Goal: Communication & Community: Answer question/provide support

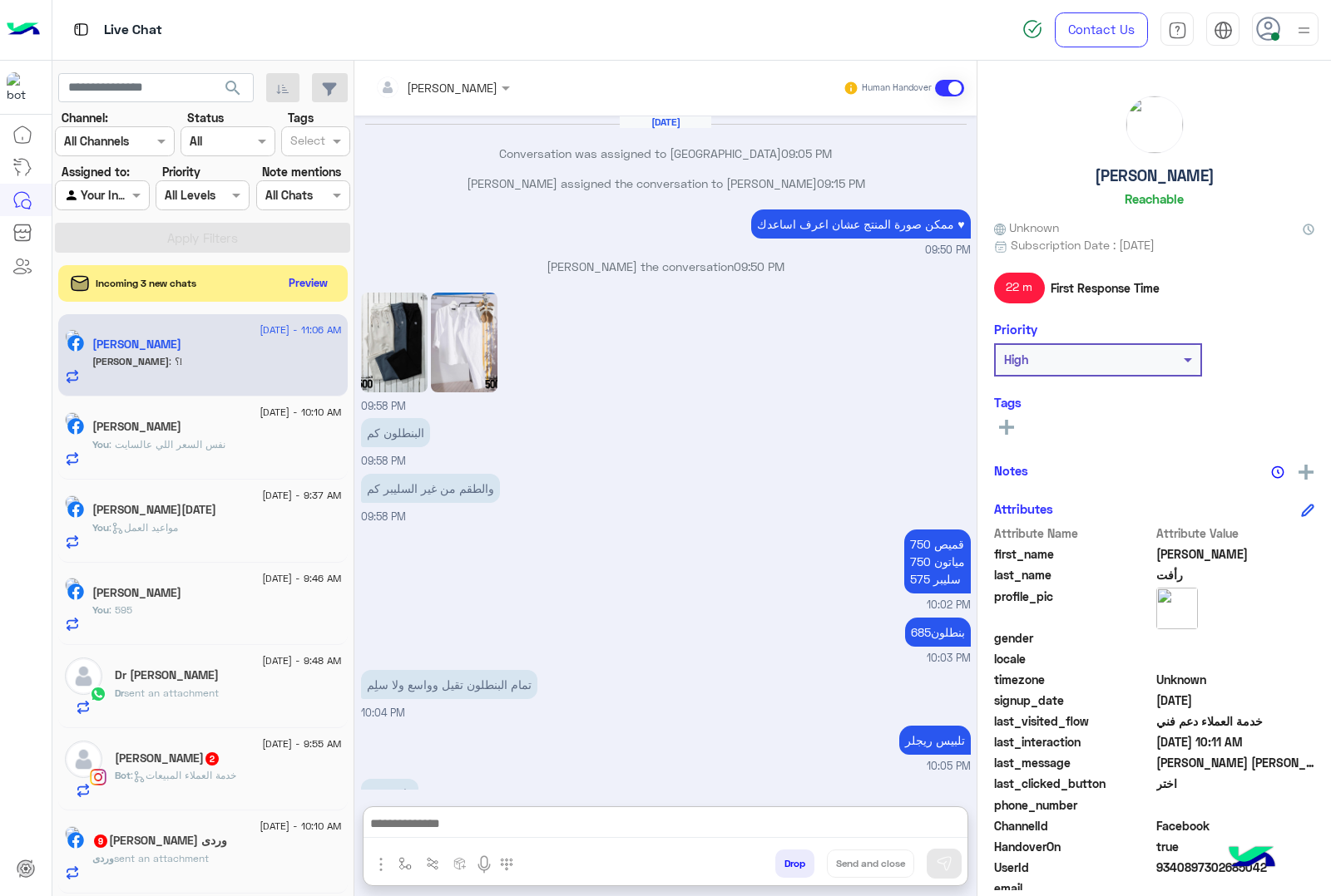
scroll to position [4553, 0]
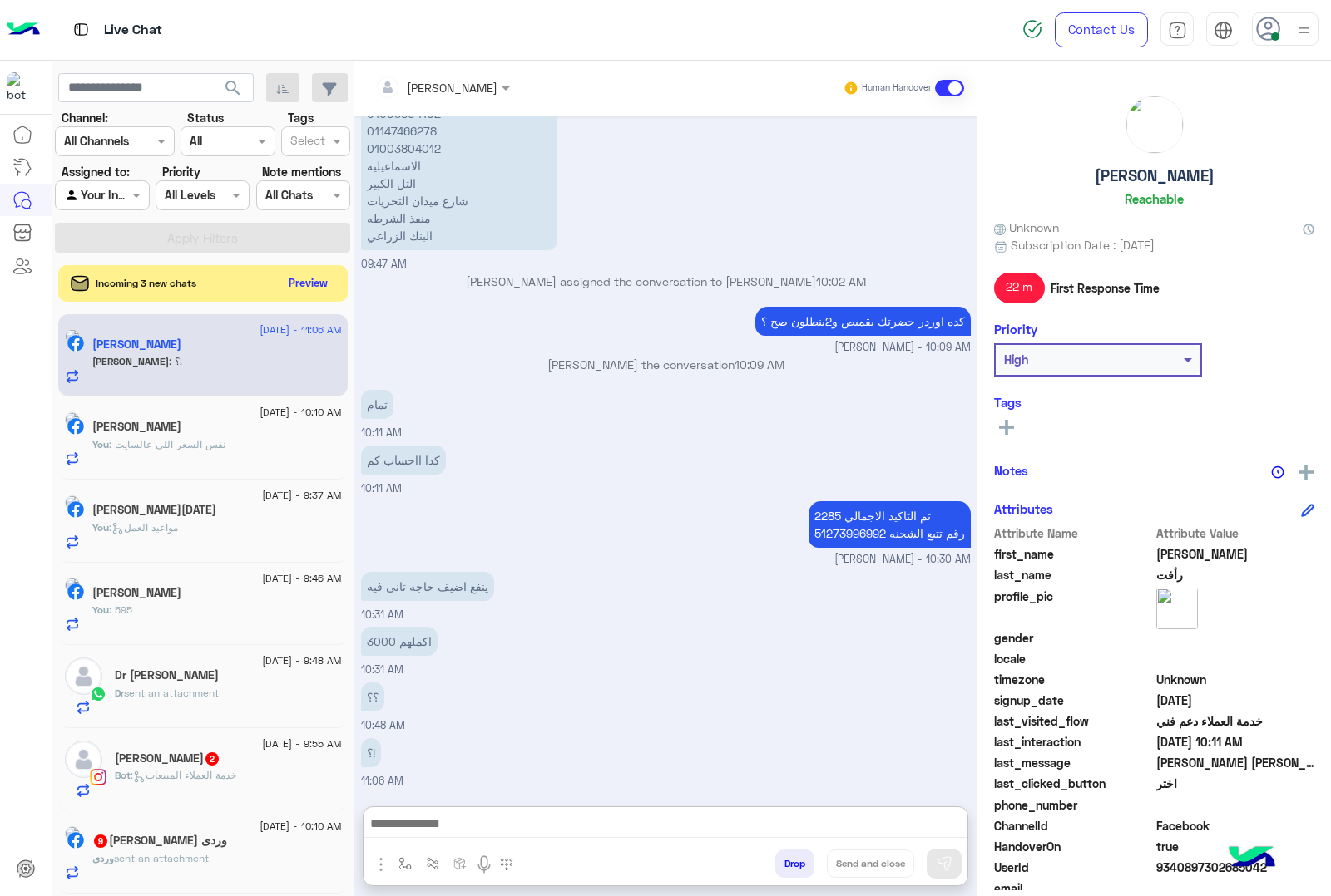
click at [487, 813] on textarea at bounding box center [665, 826] width 604 height 25
type textarea "*"
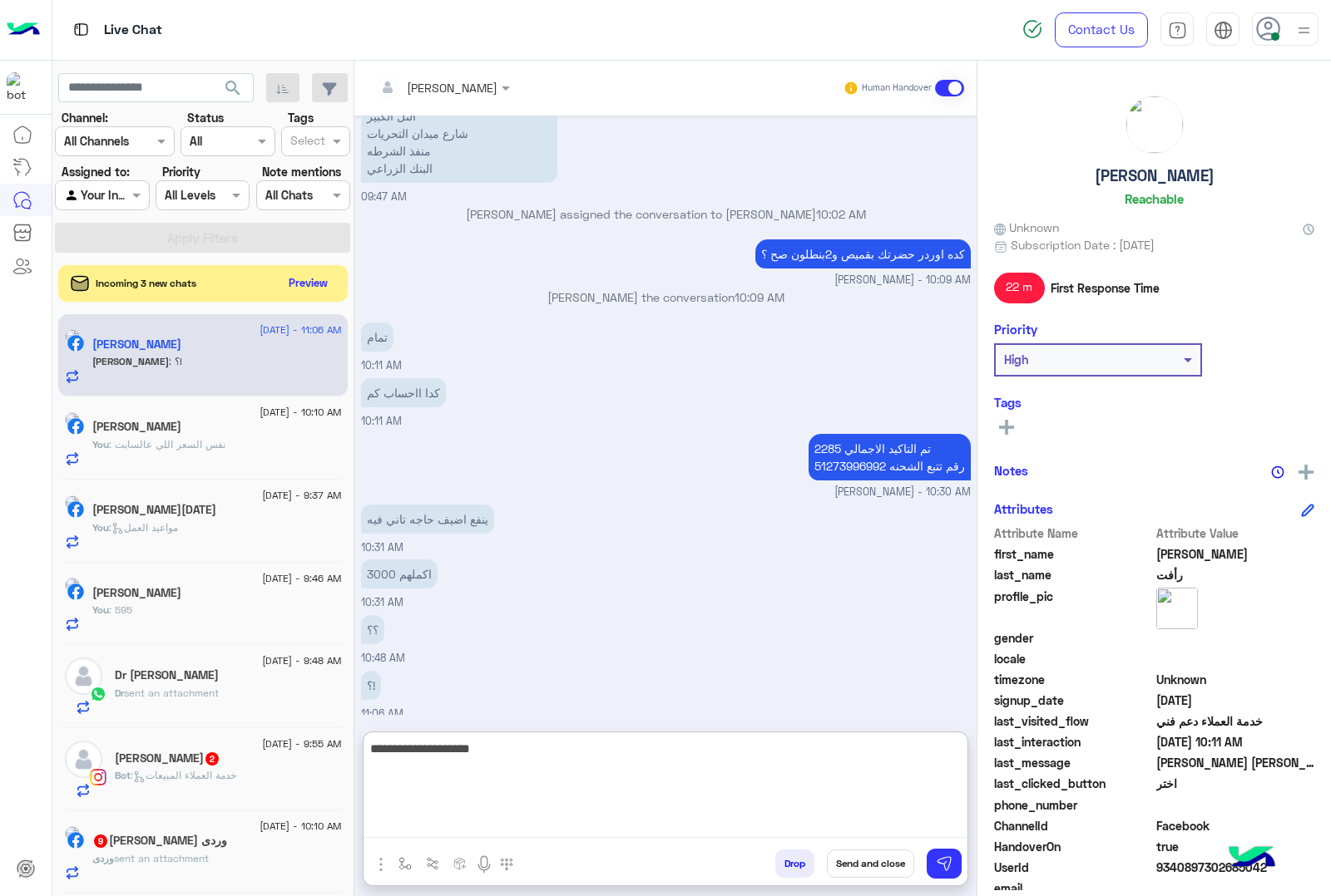
type textarea "**********"
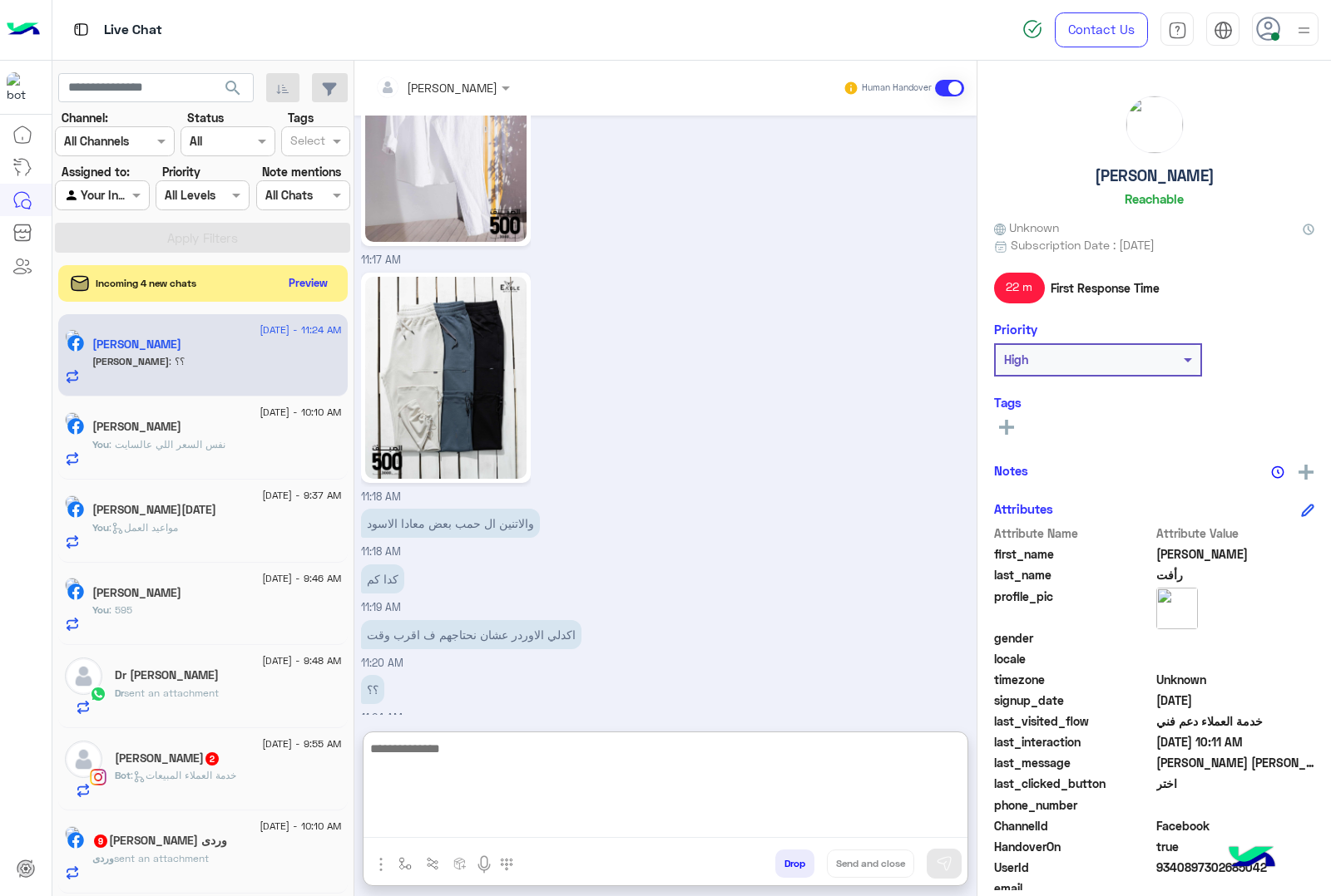
scroll to position [5701, 0]
click at [463, 759] on textarea at bounding box center [665, 788] width 604 height 100
type textarea "*"
type textarea "**********"
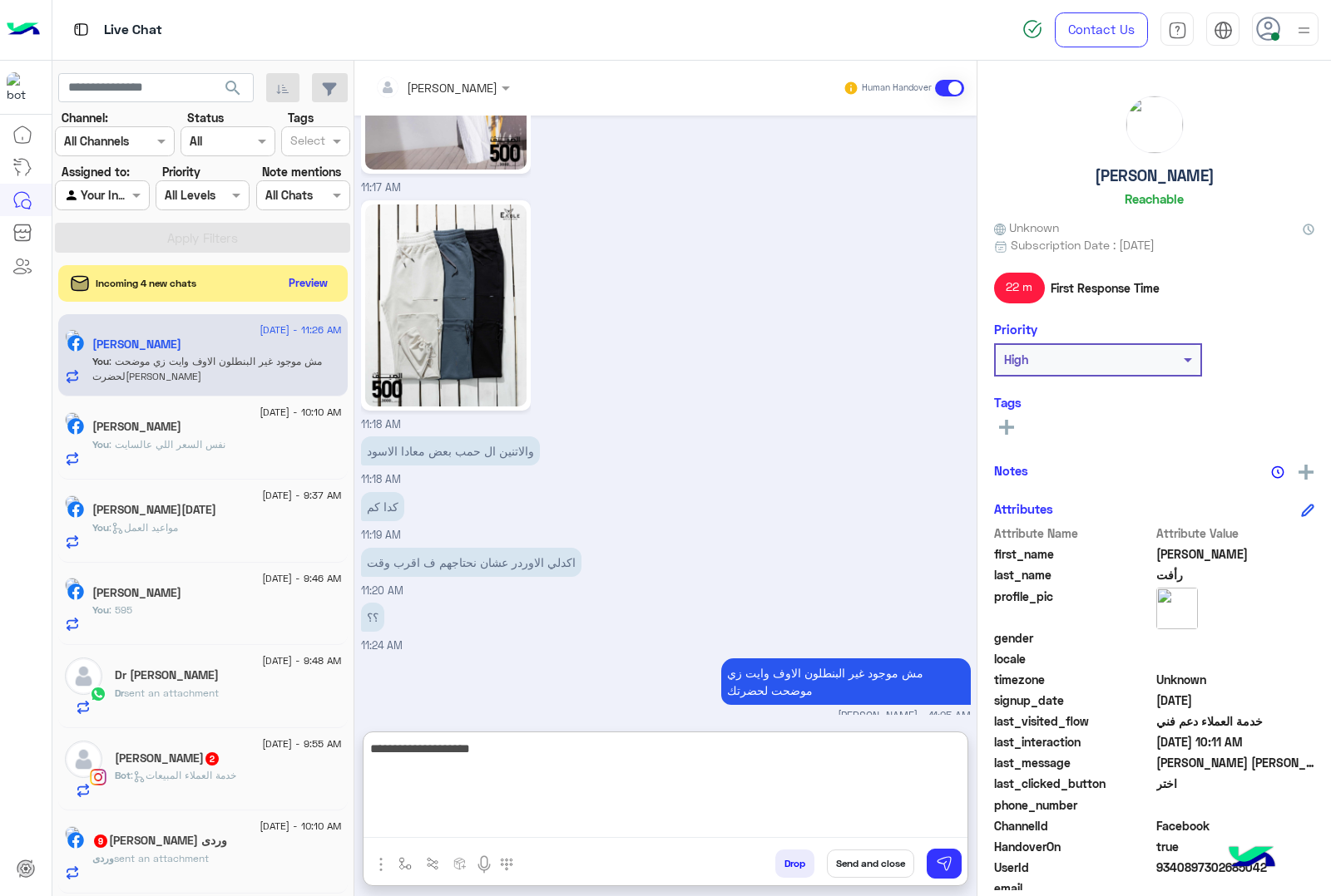
type textarea "**********"
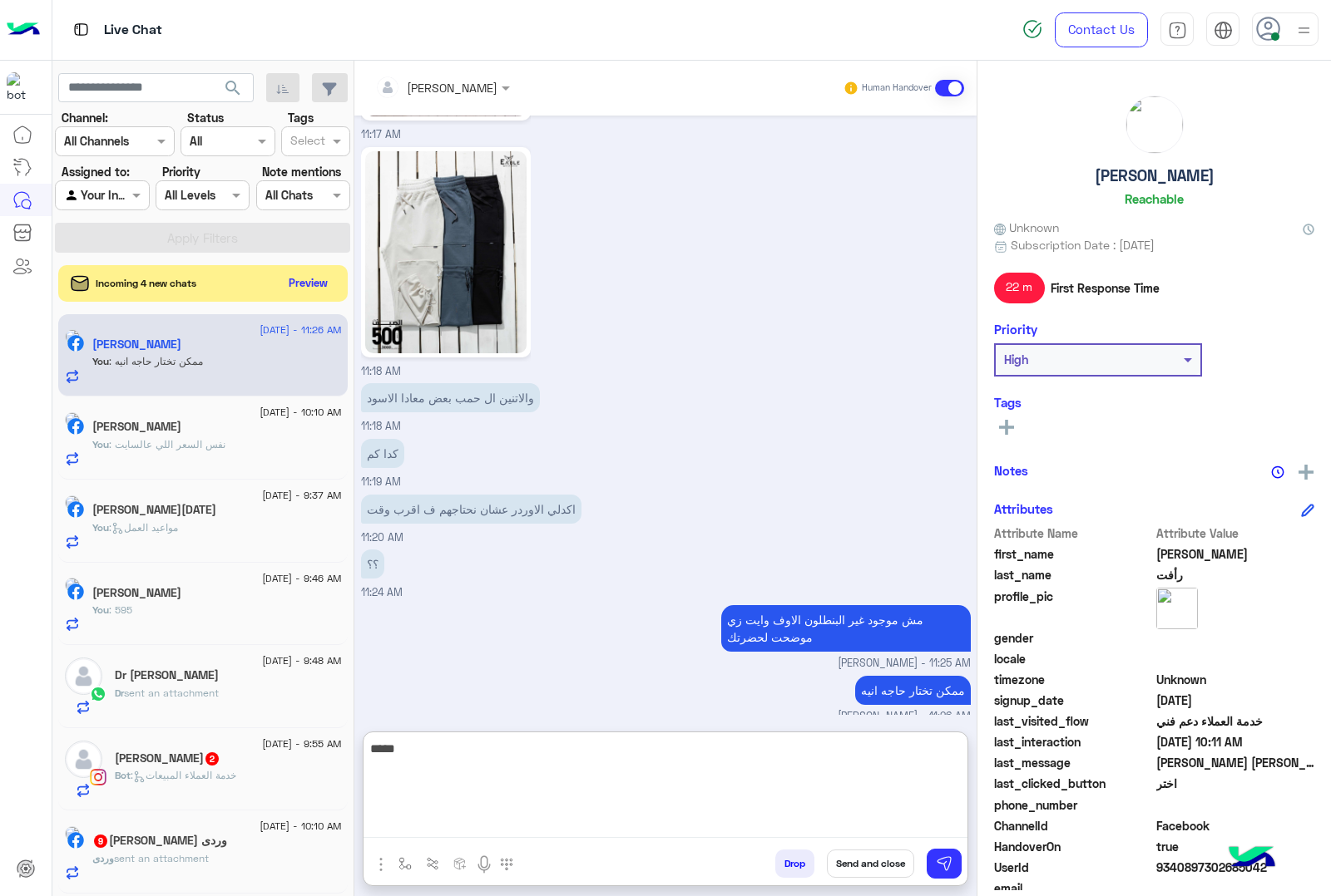
type textarea "*****"
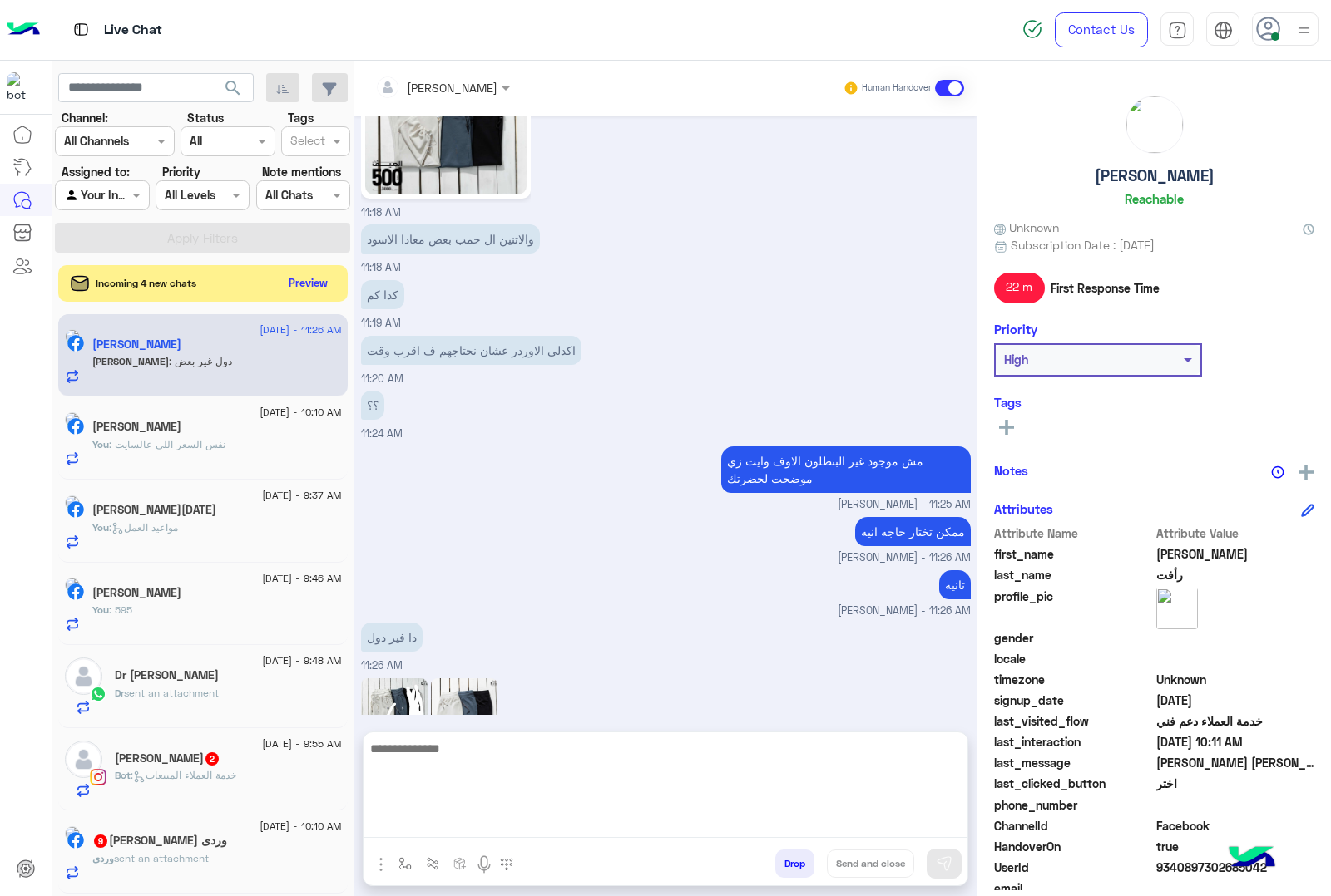
scroll to position [6038, 0]
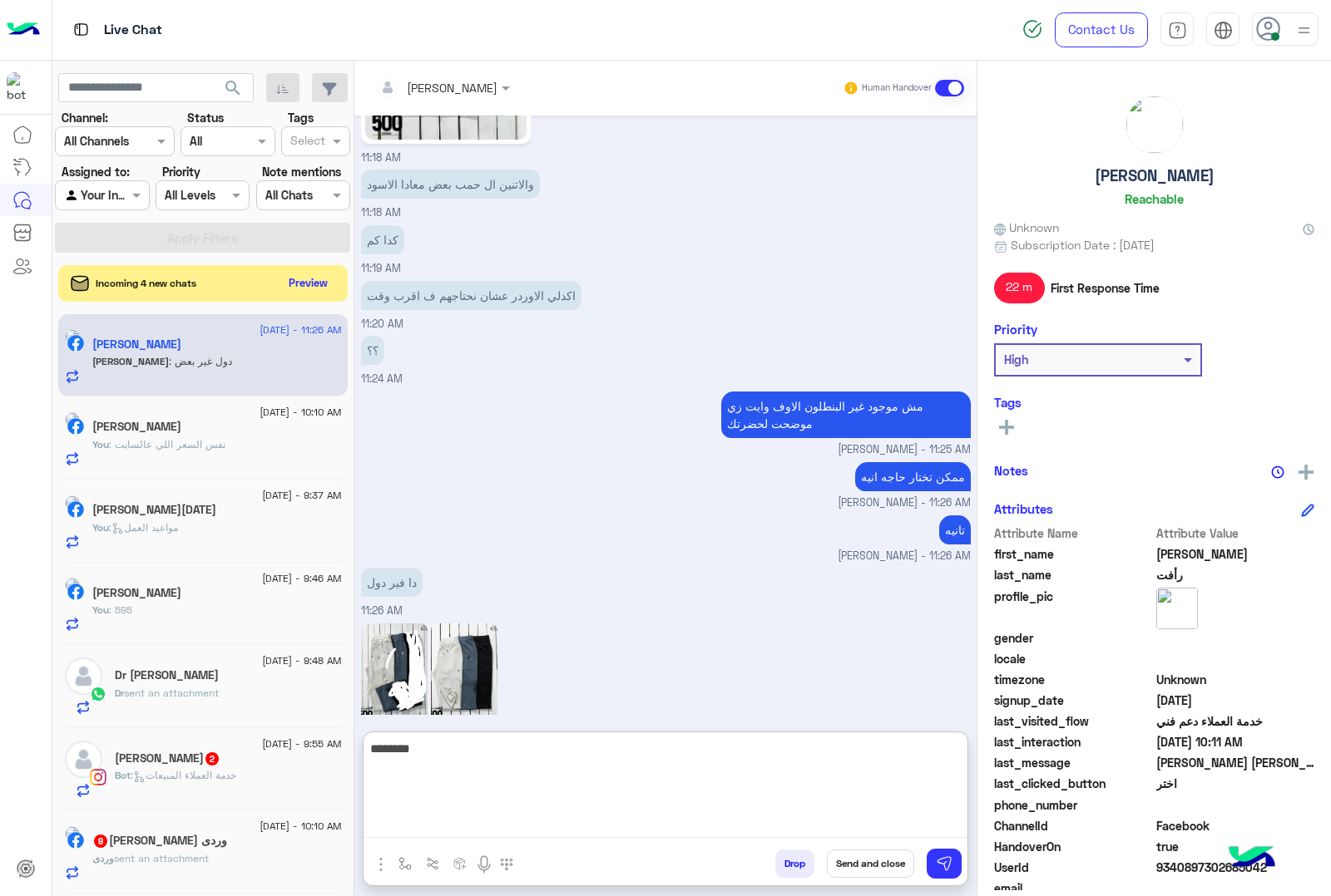
type textarea "********"
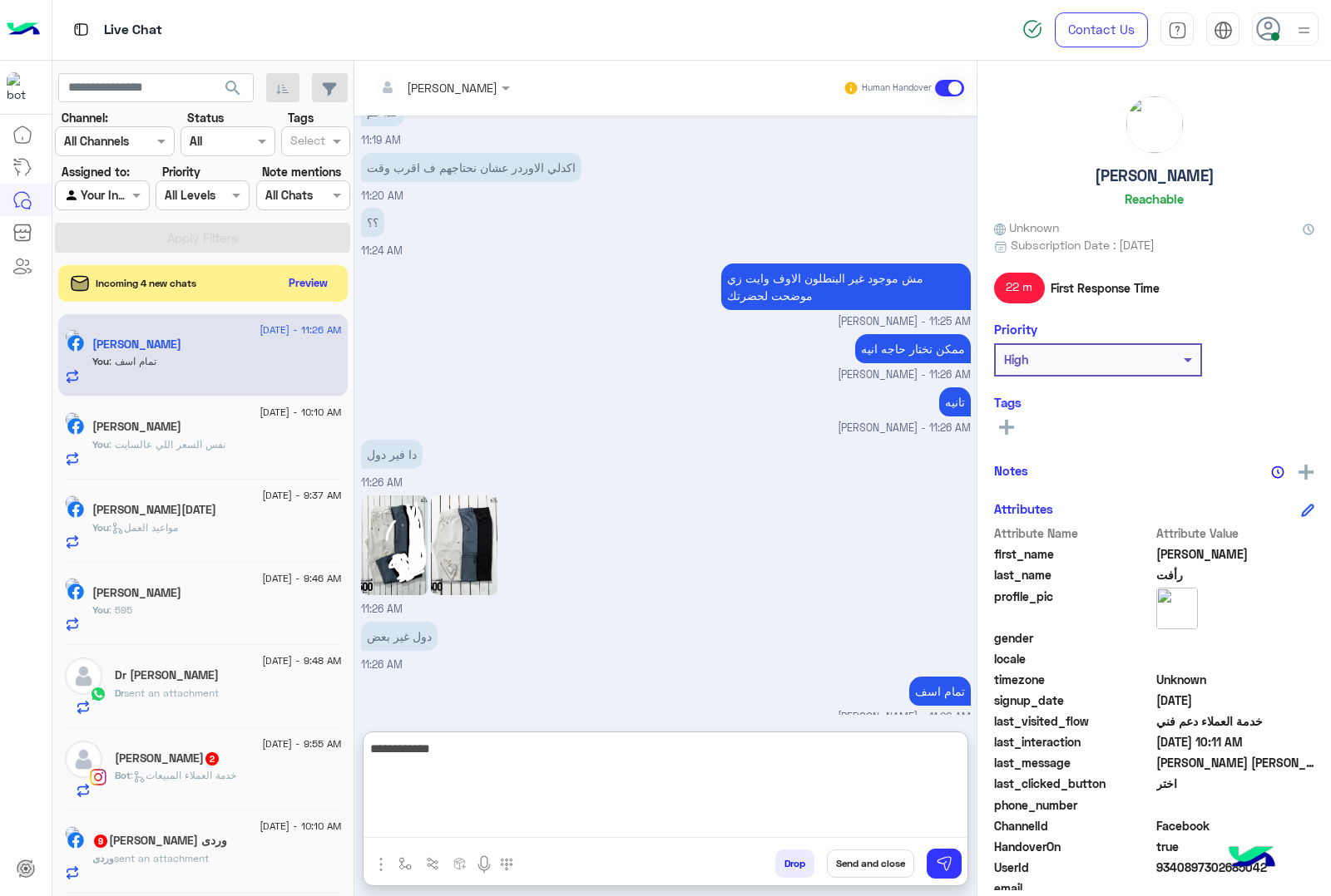
type textarea "**********"
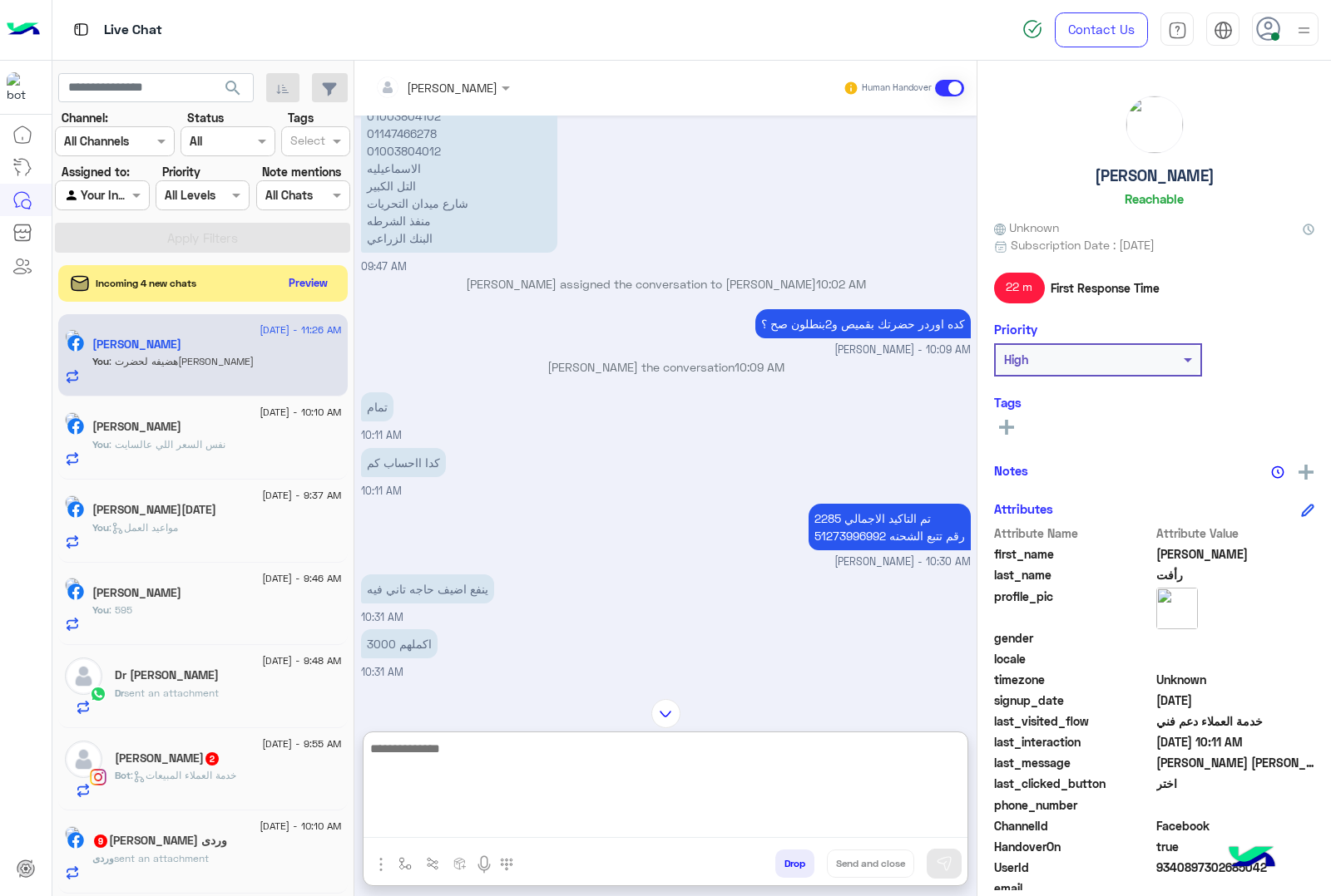
scroll to position [4470, 0]
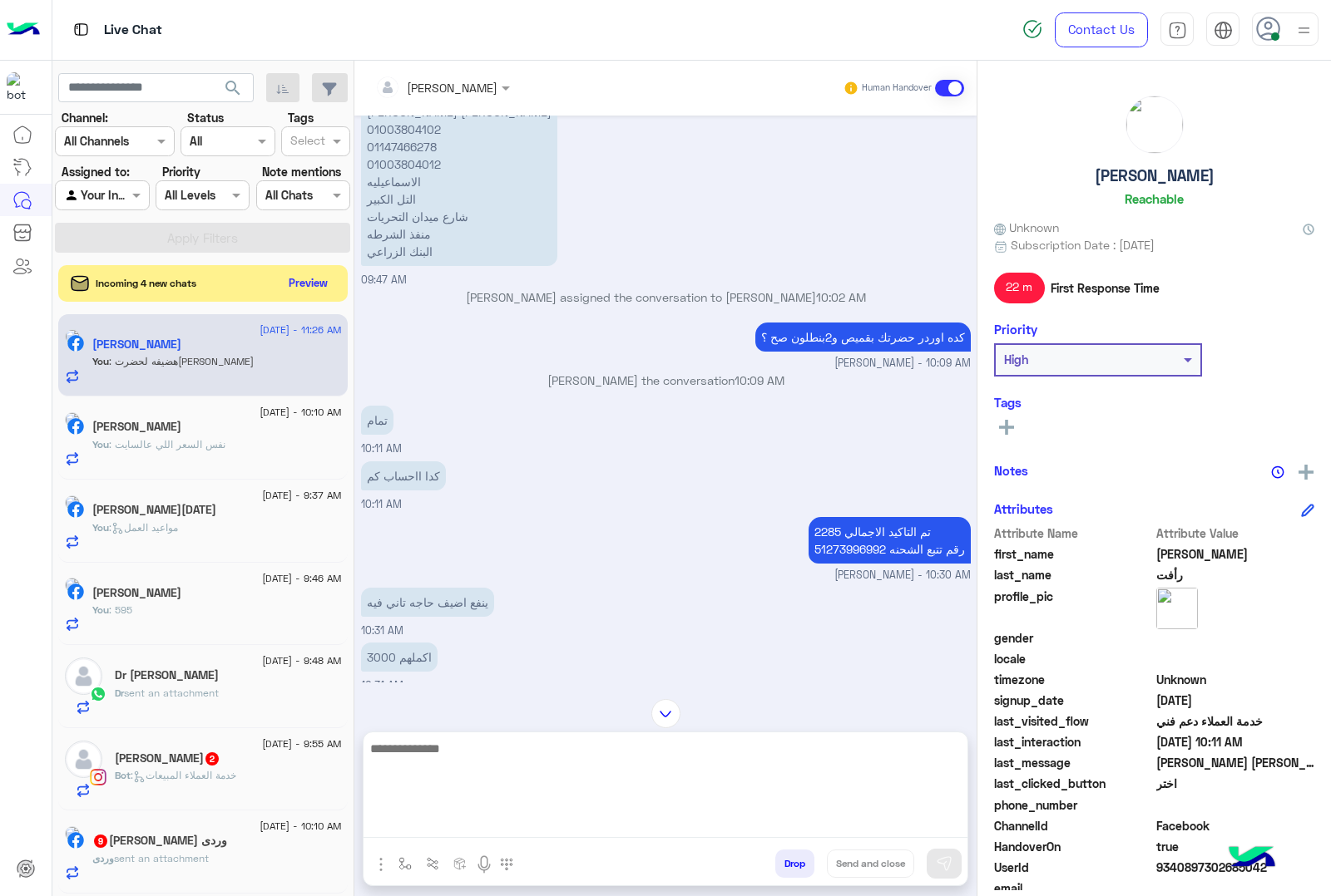
click at [450, 816] on textarea at bounding box center [665, 788] width 604 height 100
type textarea "**********"
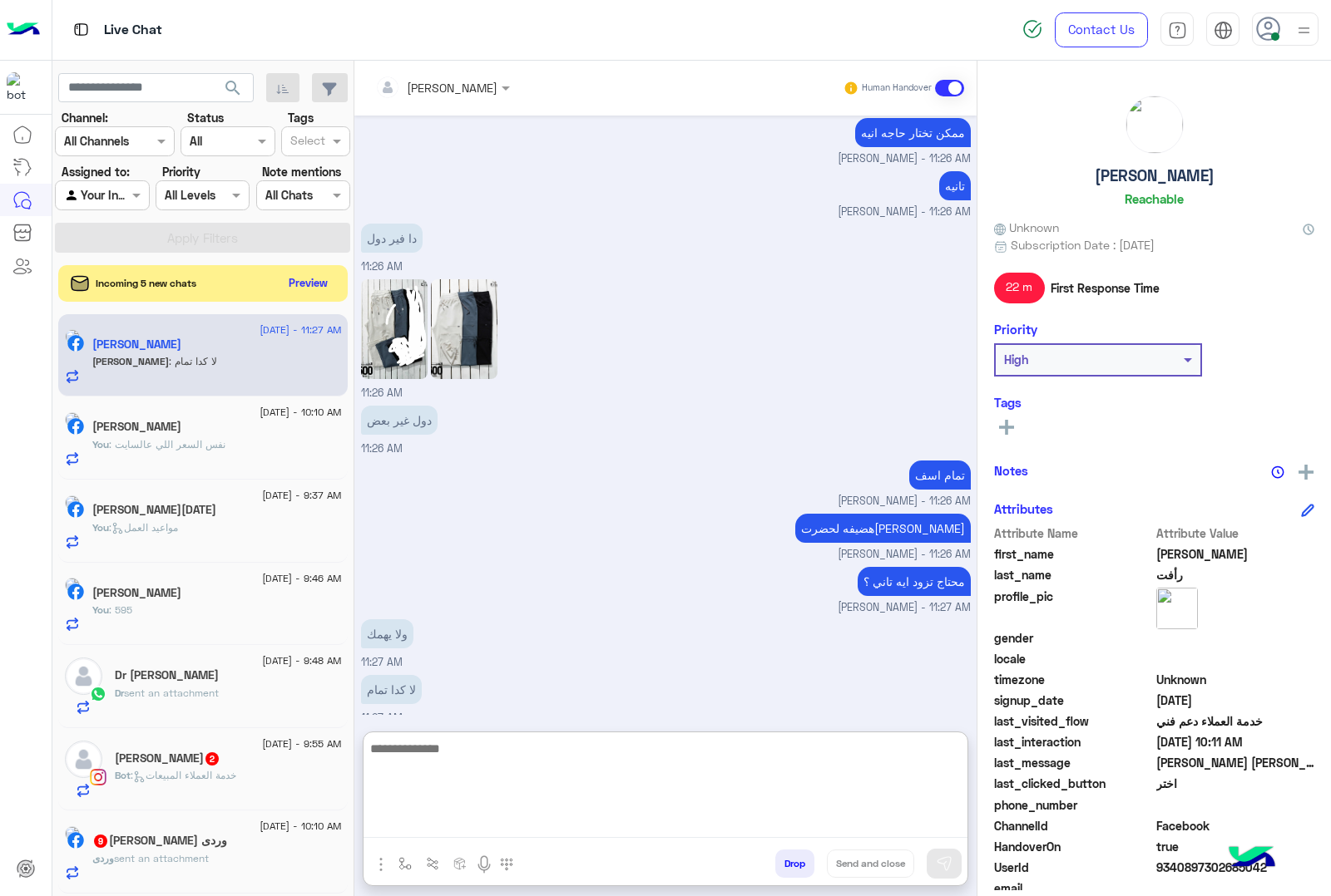
scroll to position [6439, 0]
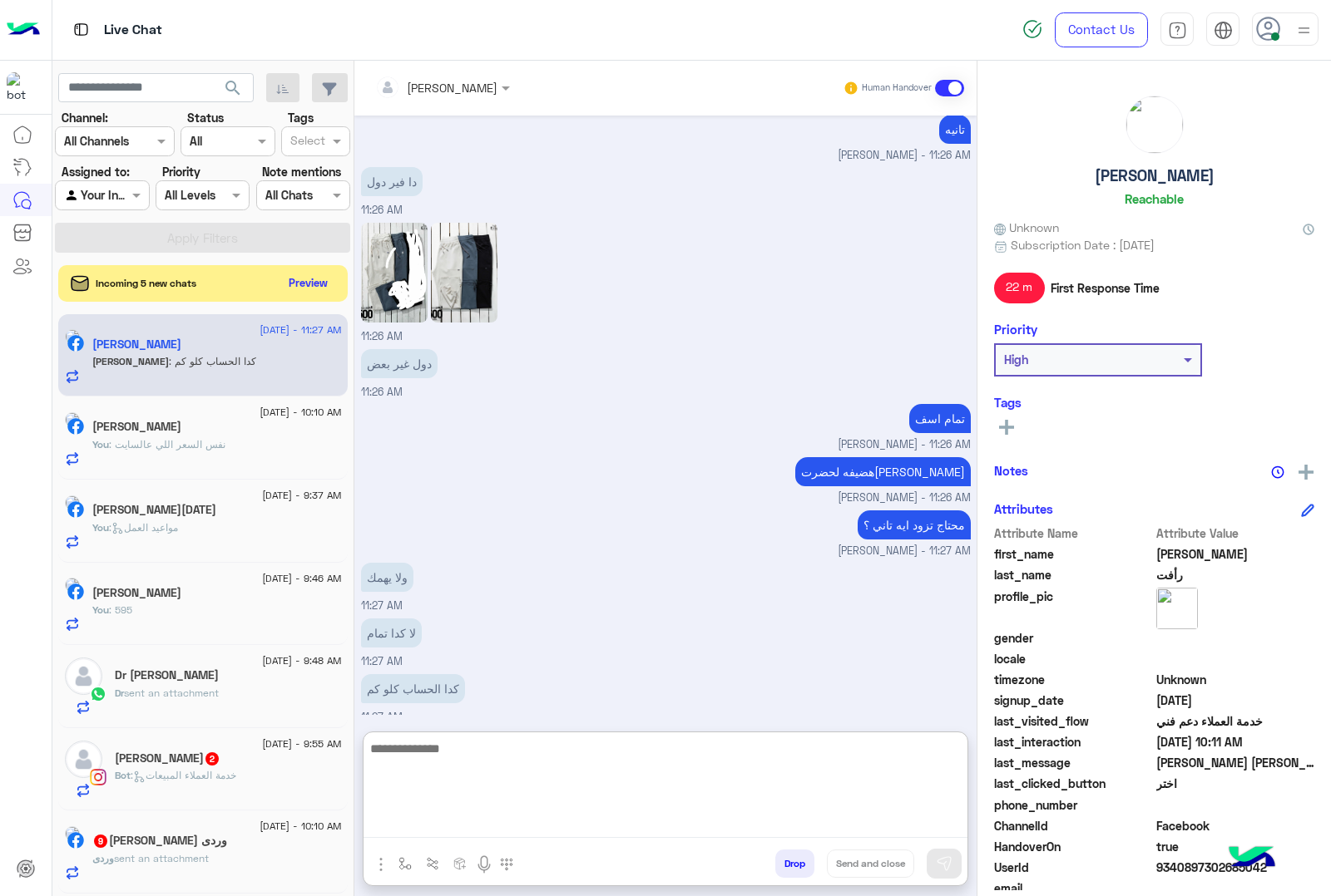
click at [492, 742] on textarea at bounding box center [665, 788] width 604 height 100
type textarea "**********"
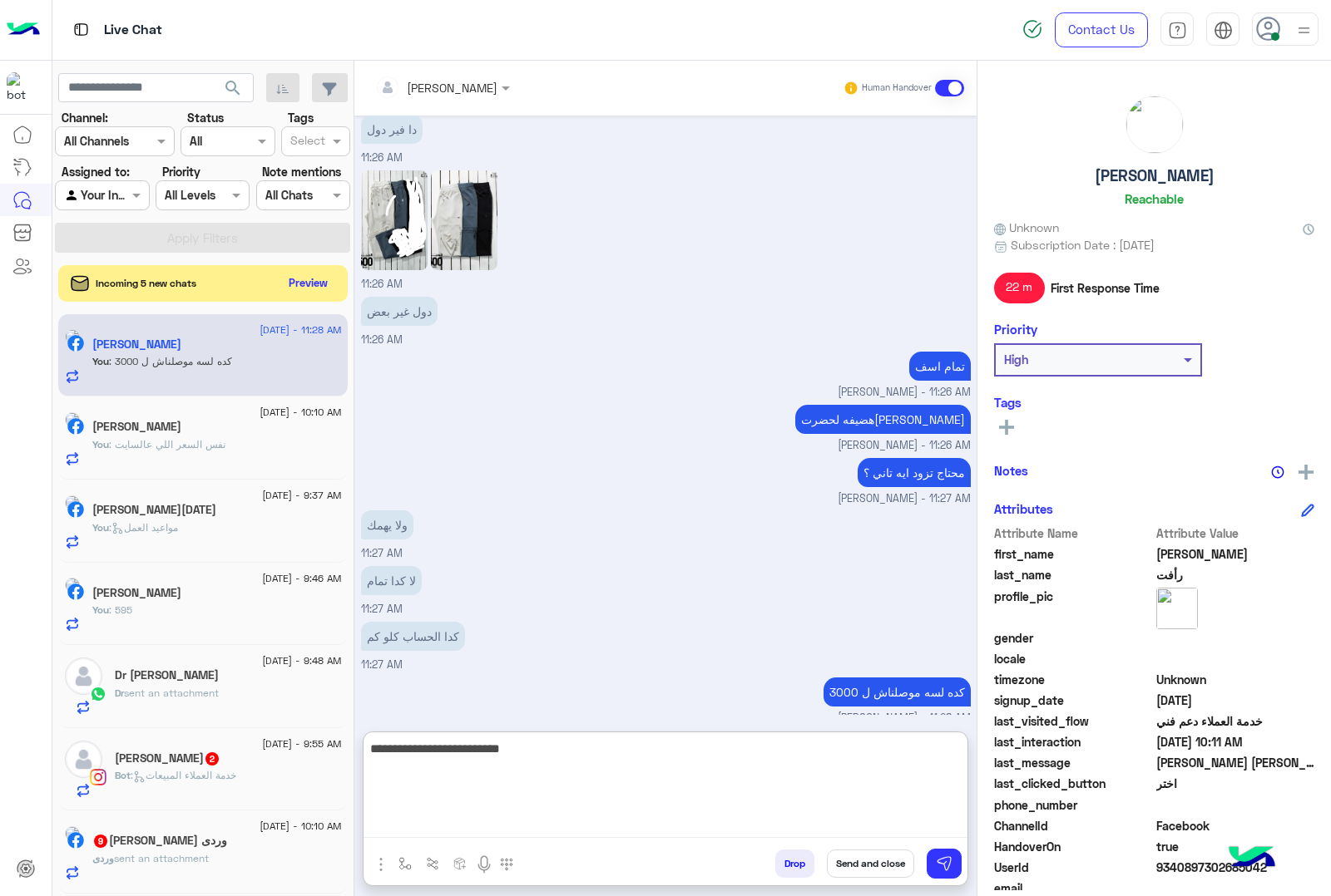
type textarea "**********"
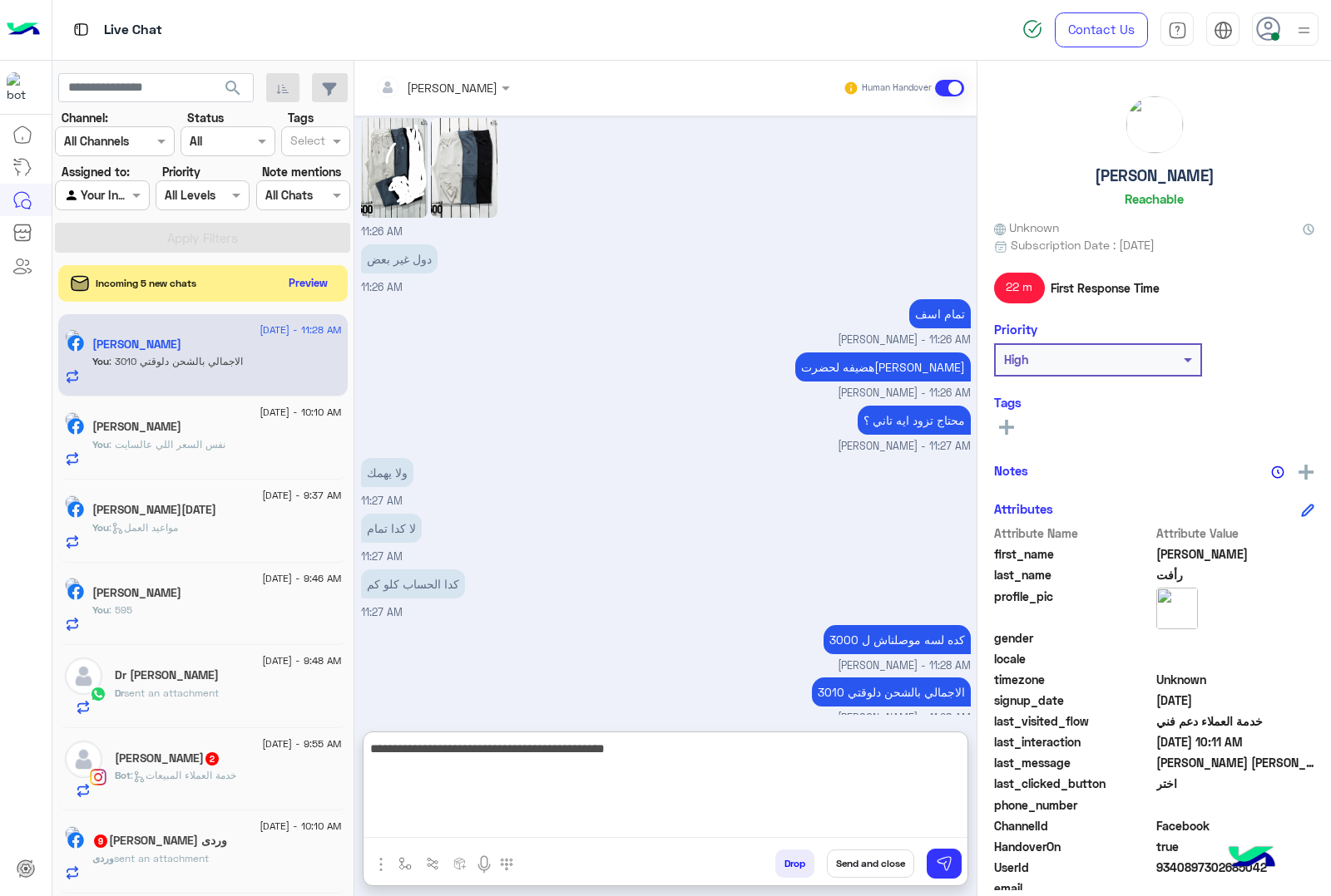
type textarea "**********"
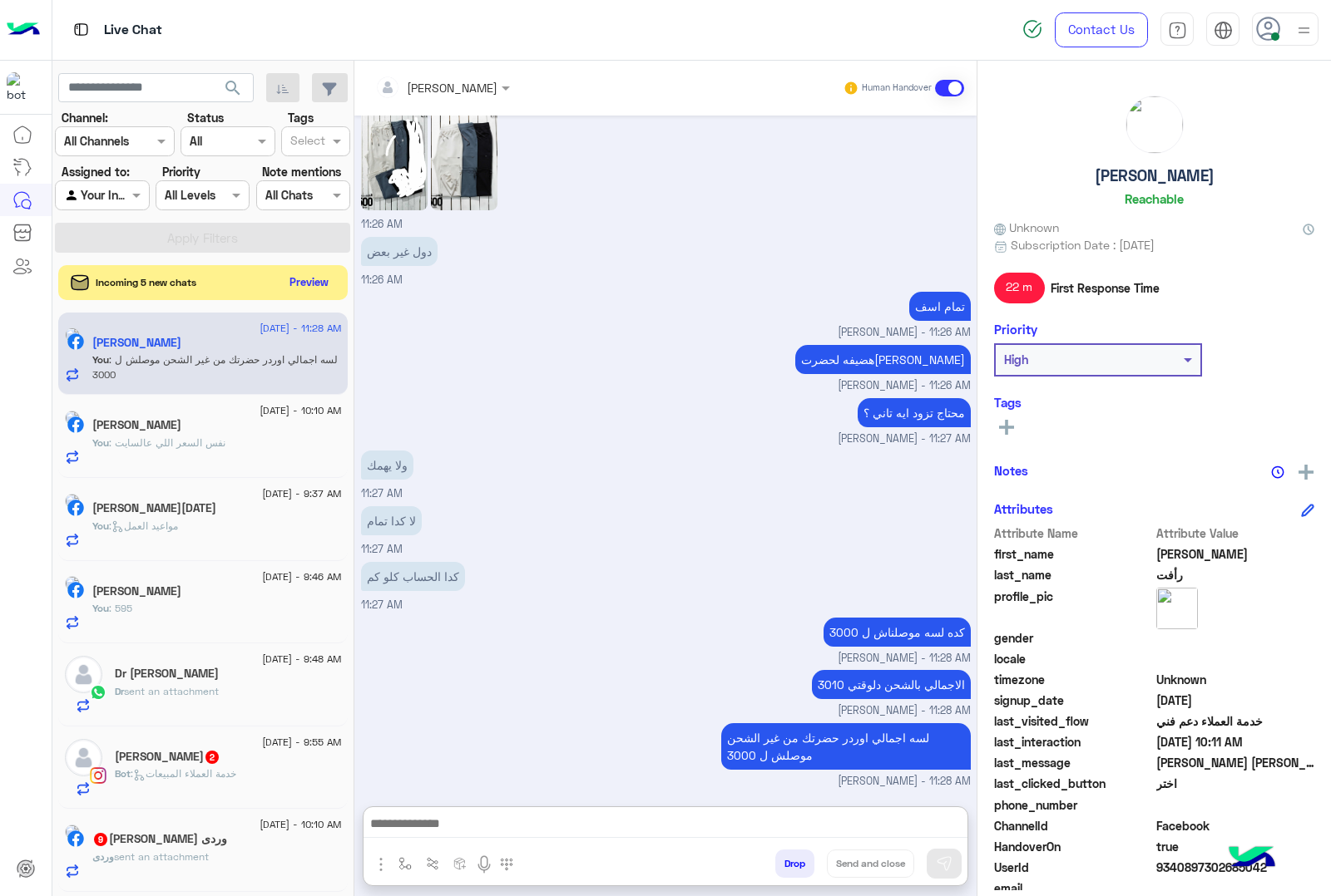
click at [306, 279] on button "Preview" at bounding box center [310, 282] width 52 height 23
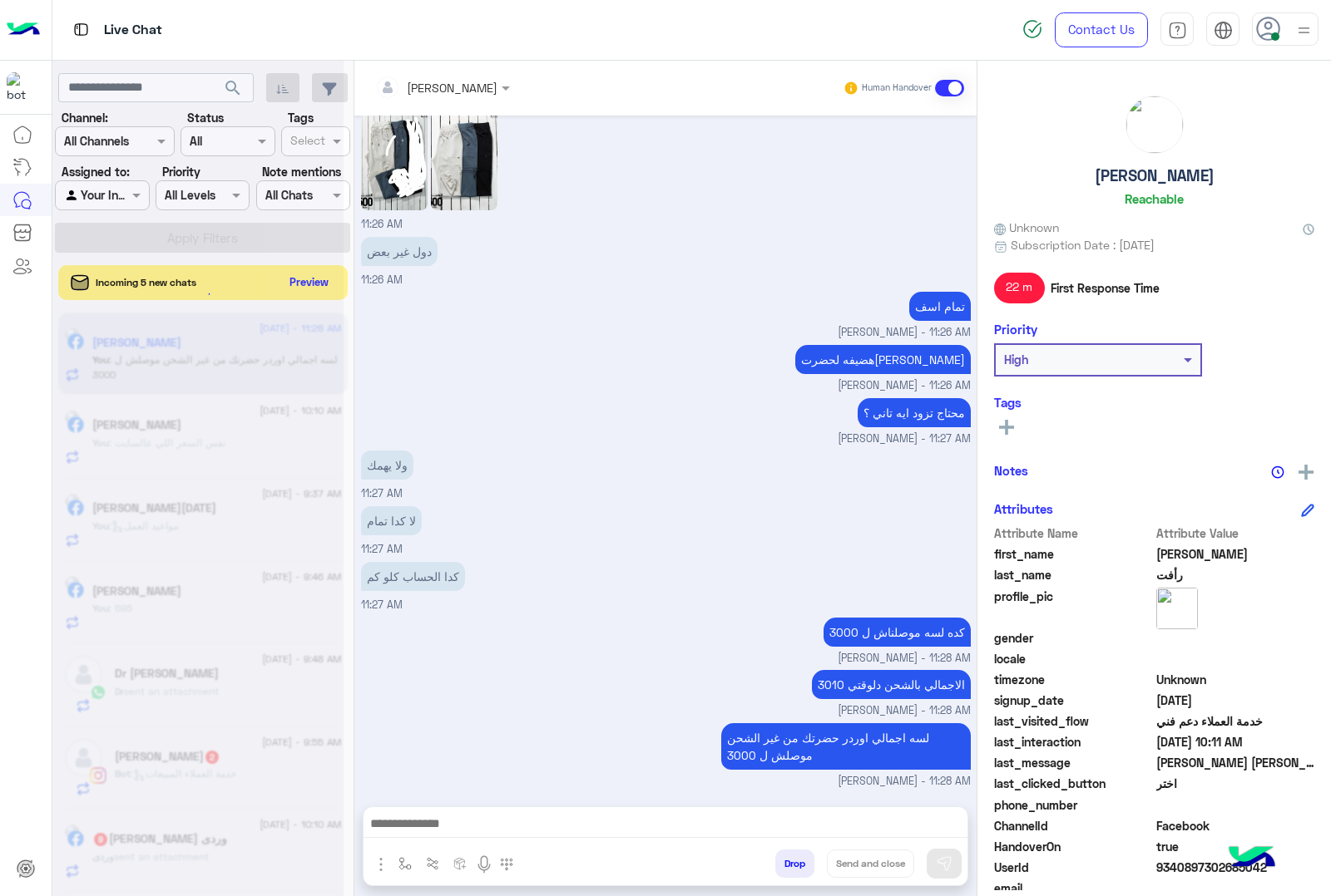
scroll to position [6540, 0]
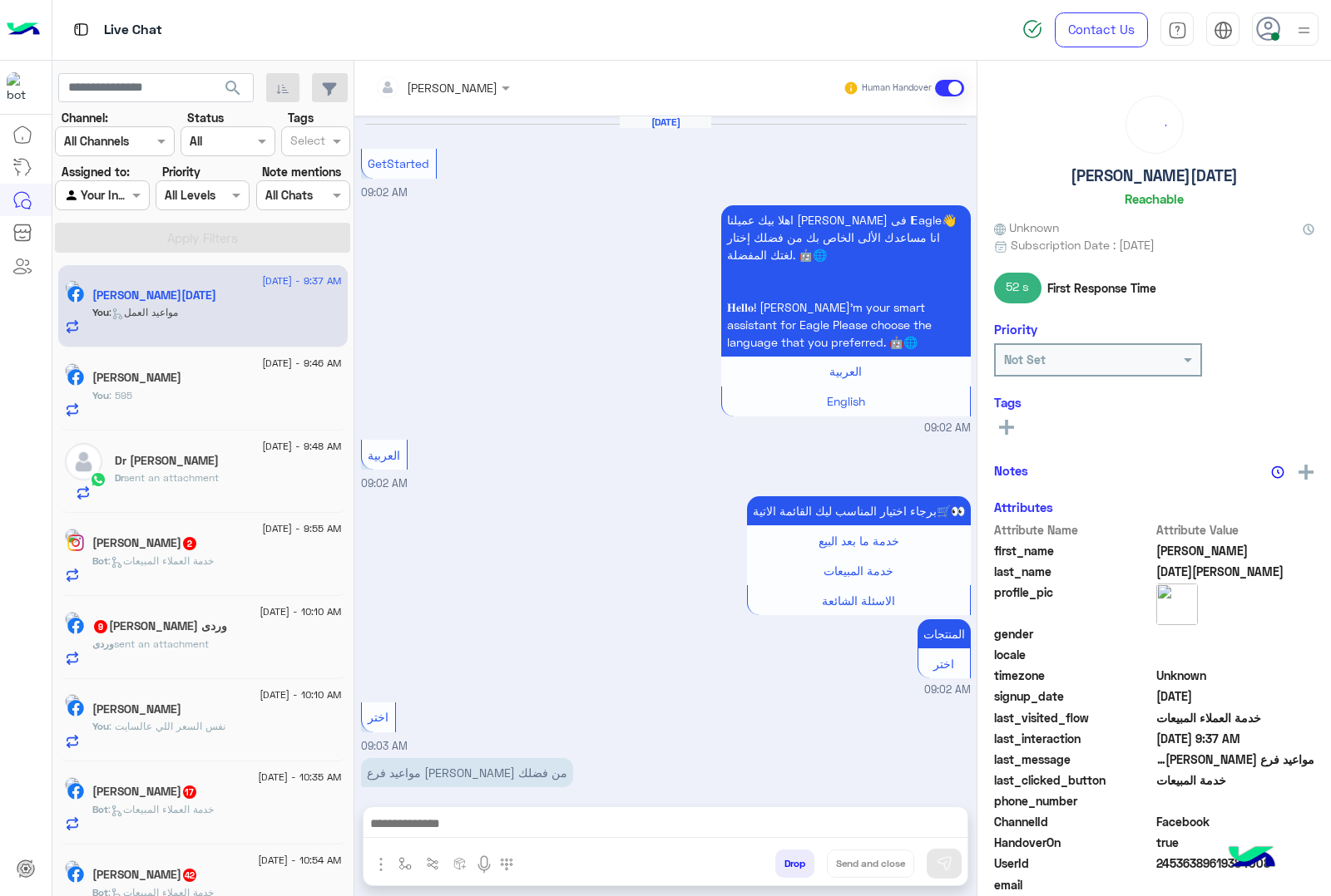
scroll to position [889, 0]
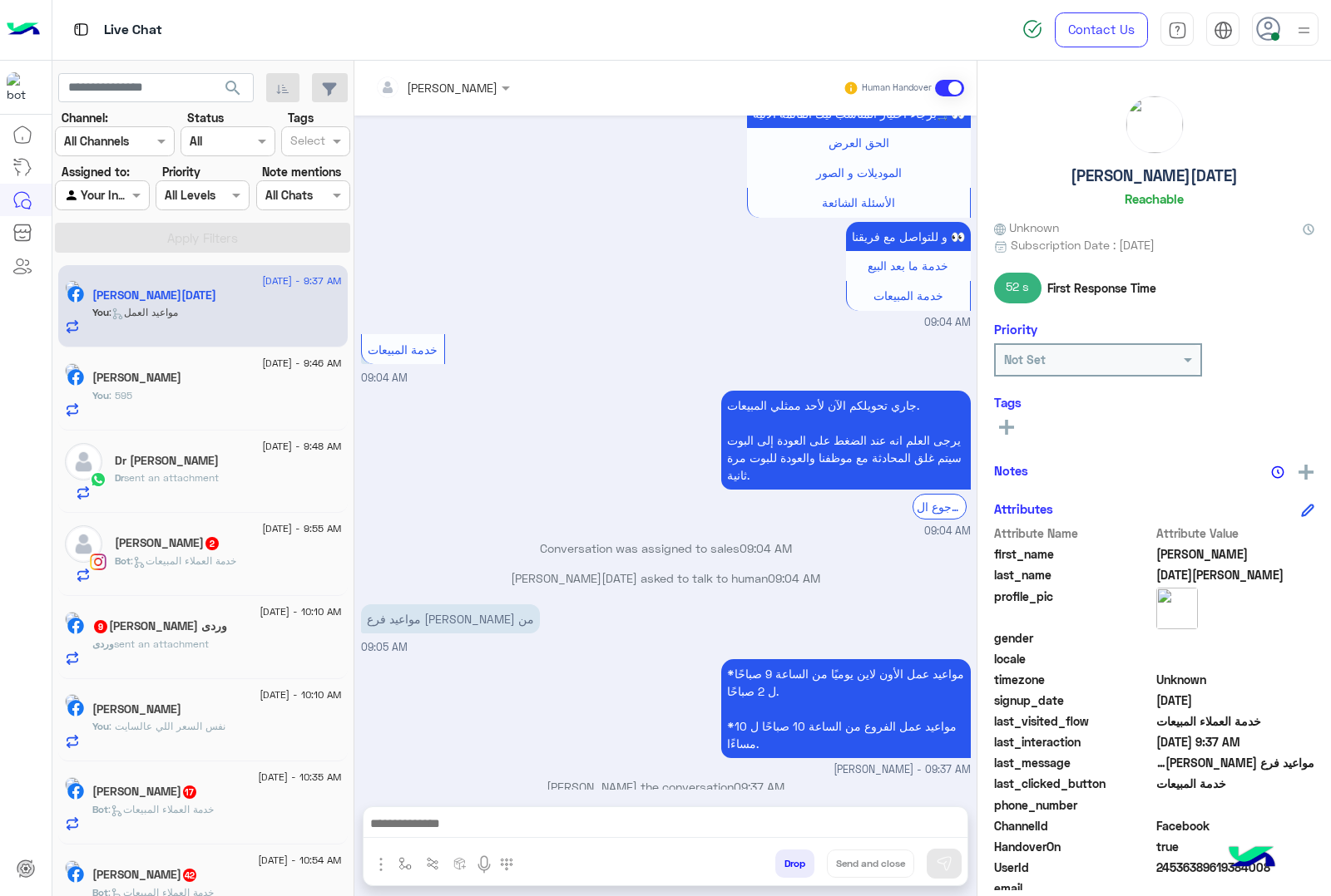
click at [131, 558] on p "Bot : خدمة العملاء المبيعات" at bounding box center [175, 561] width 121 height 15
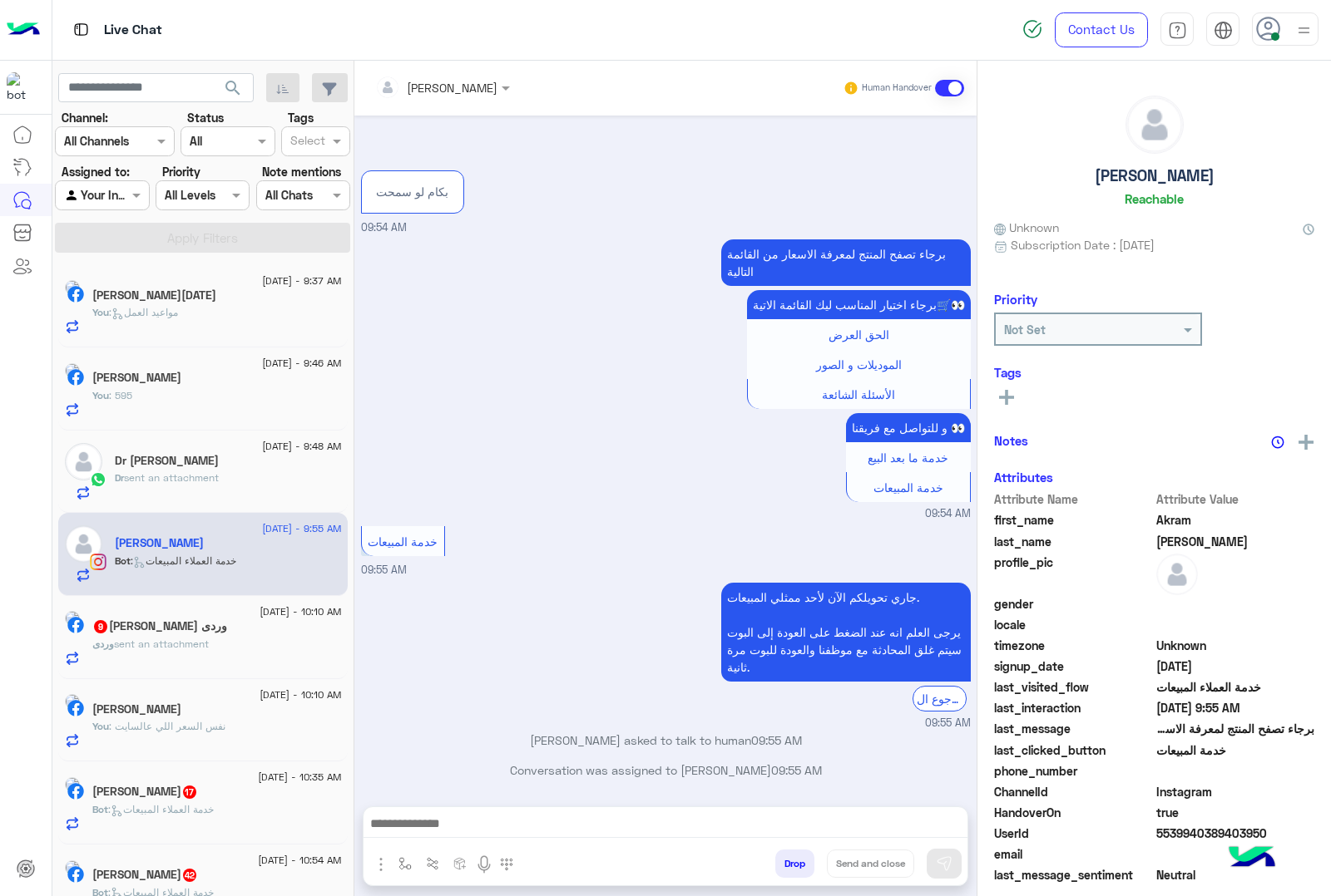
scroll to position [2067, 0]
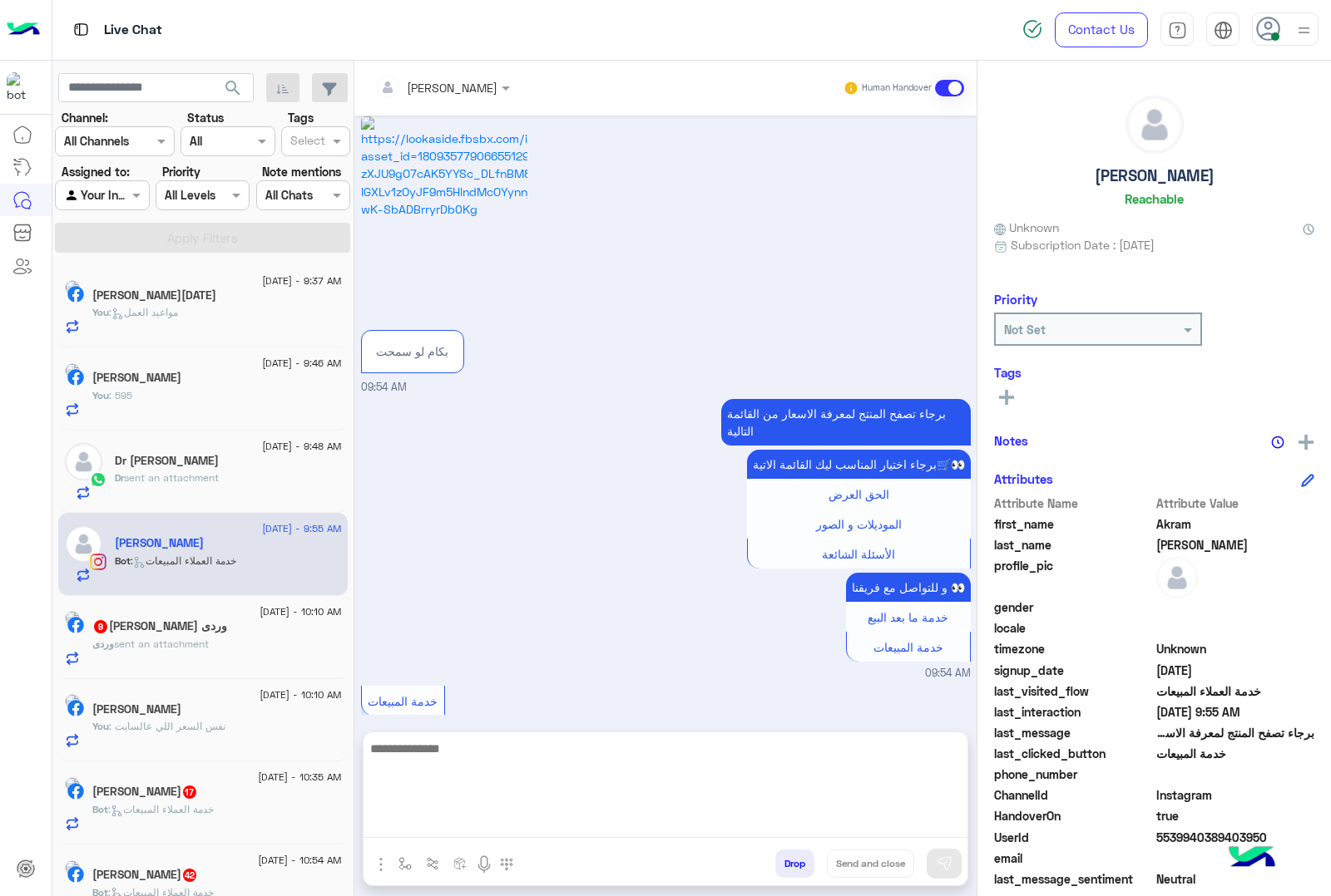
click at [413, 825] on textarea at bounding box center [665, 788] width 604 height 100
paste textarea "**********"
type textarea "**********"
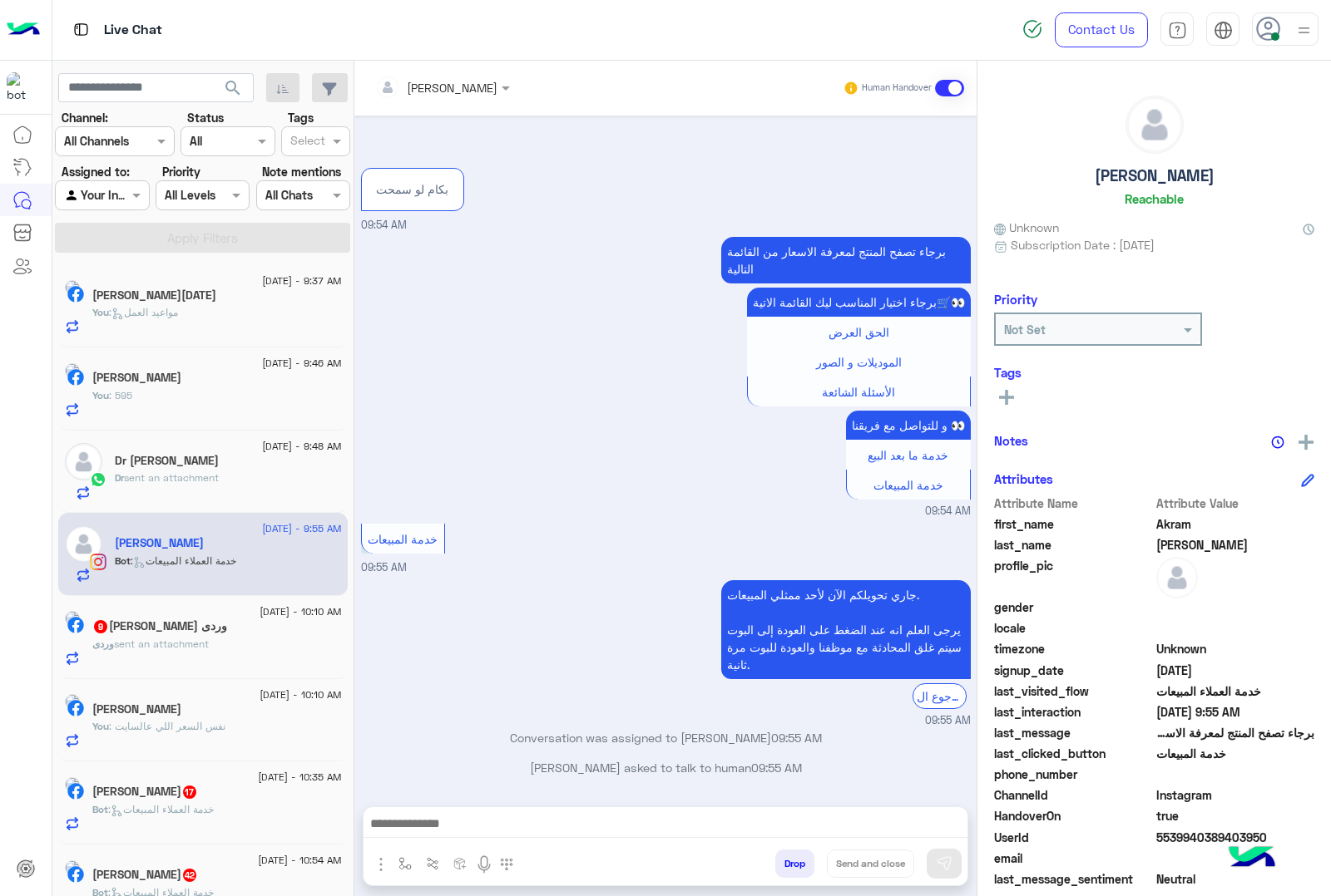
click at [224, 624] on h5 "وردى صلاح الدين احمد 9" at bounding box center [159, 626] width 135 height 14
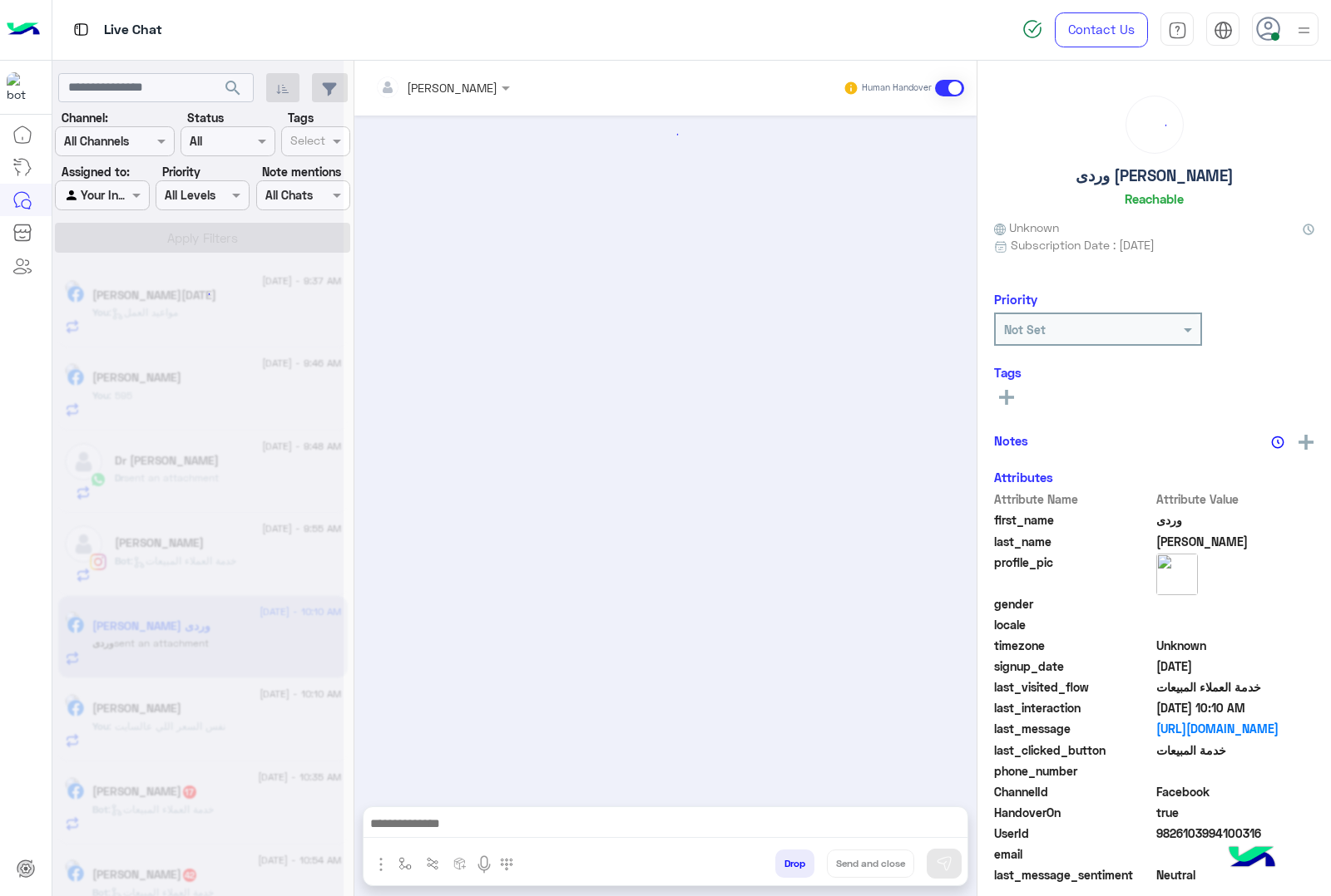
scroll to position [1640, 0]
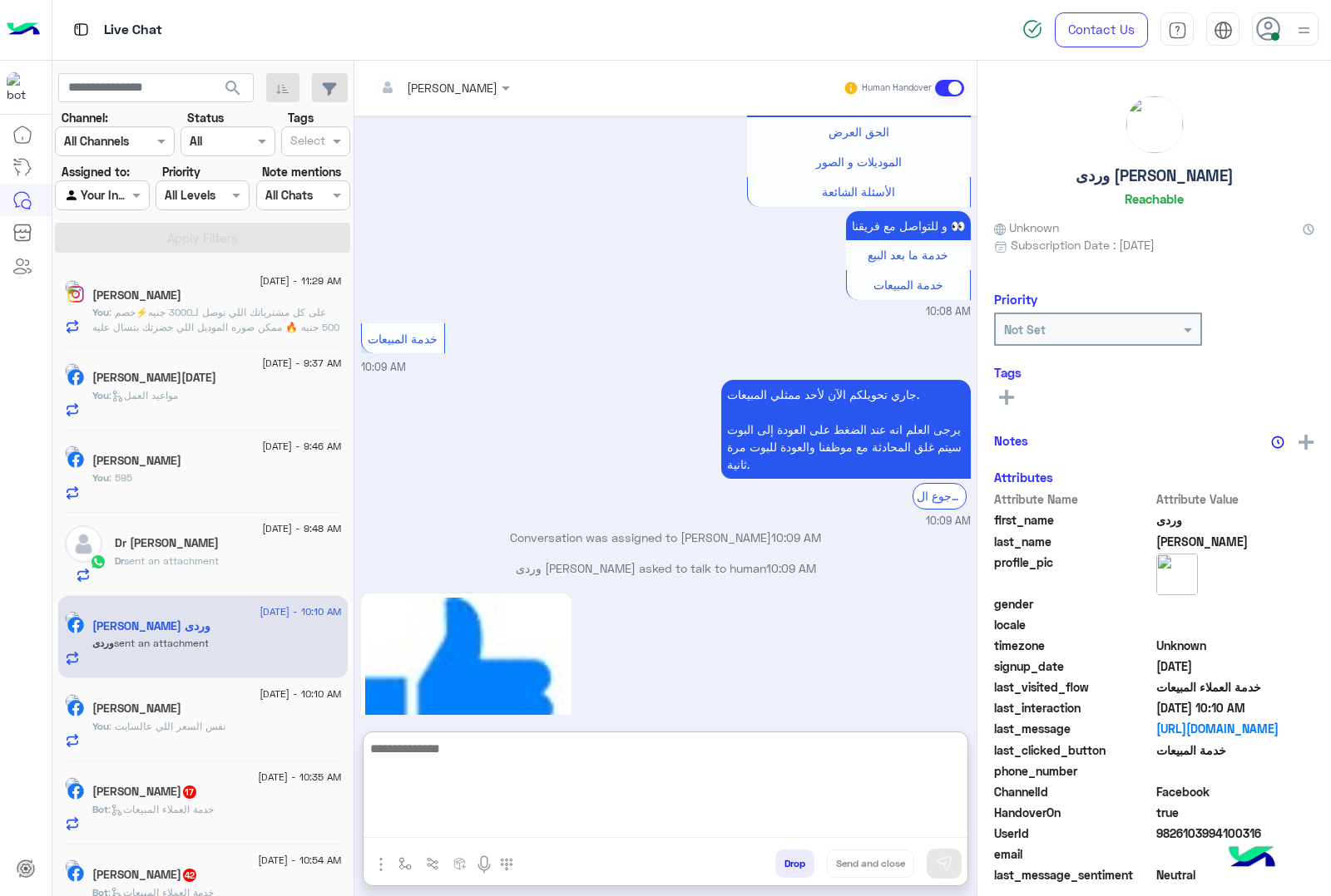
click at [426, 828] on textarea at bounding box center [665, 788] width 604 height 100
paste textarea "**********"
type textarea "**********"
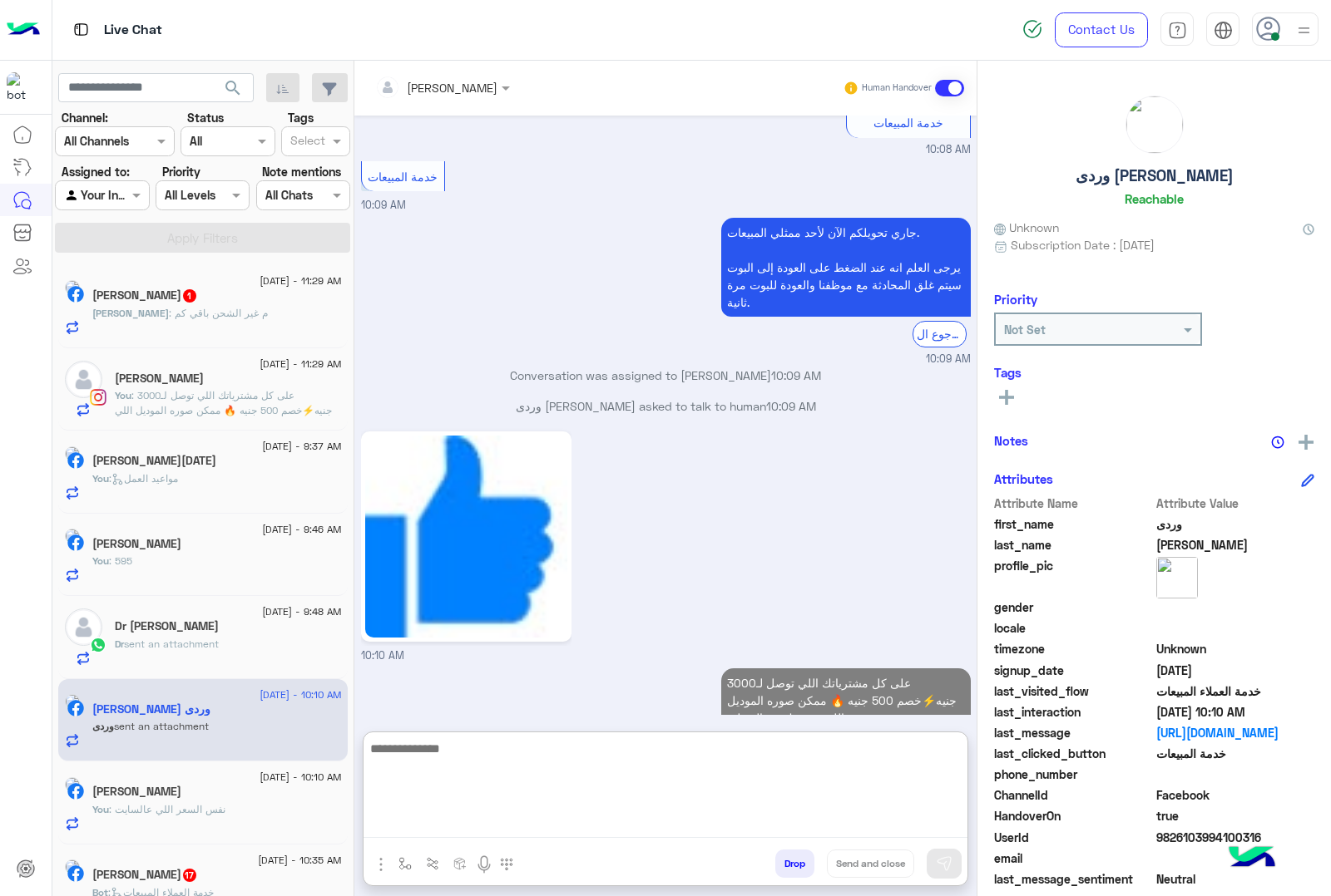
scroll to position [1833, 0]
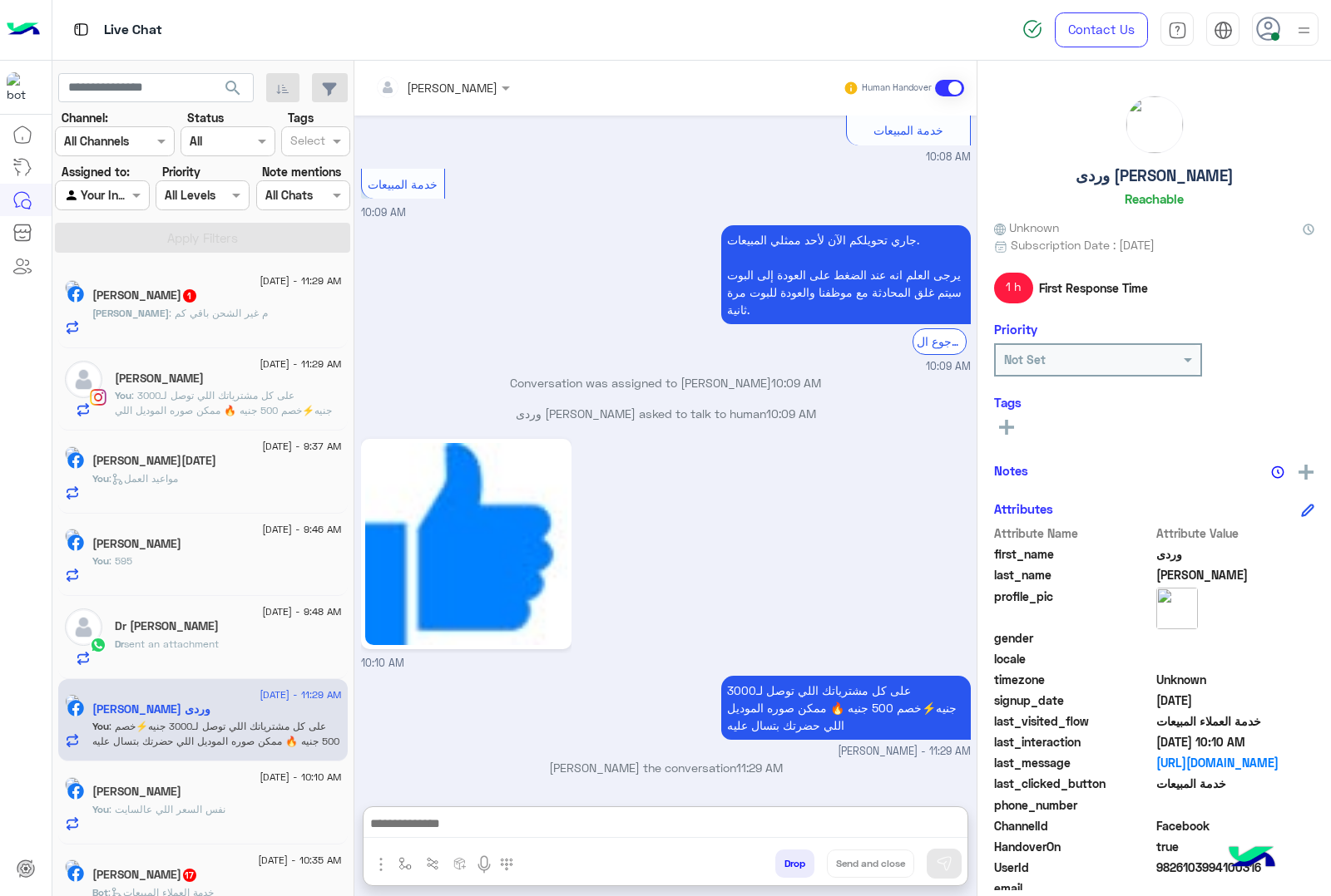
click at [169, 316] on span "خالد" at bounding box center [130, 312] width 76 height 13
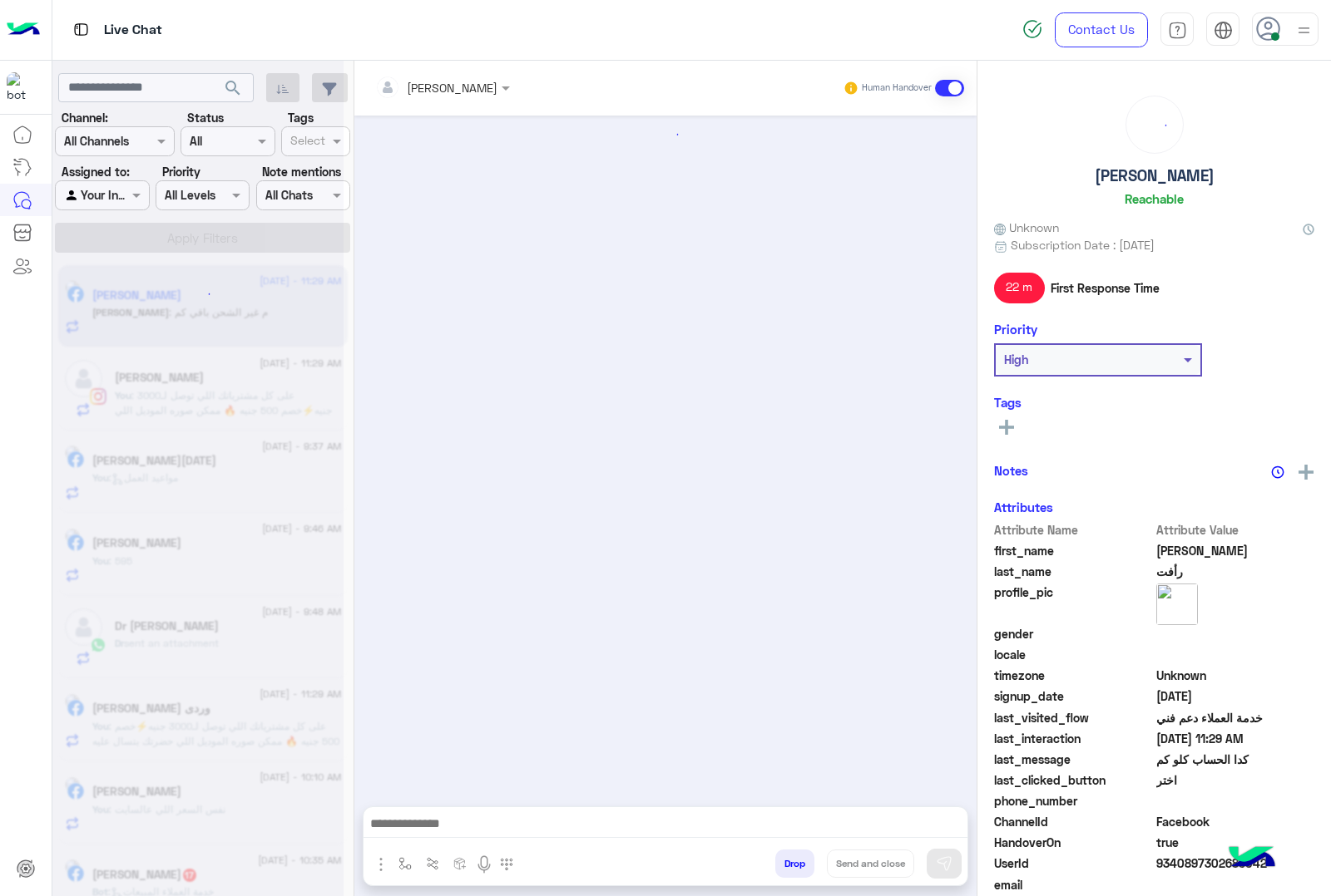
scroll to position [1638, 0]
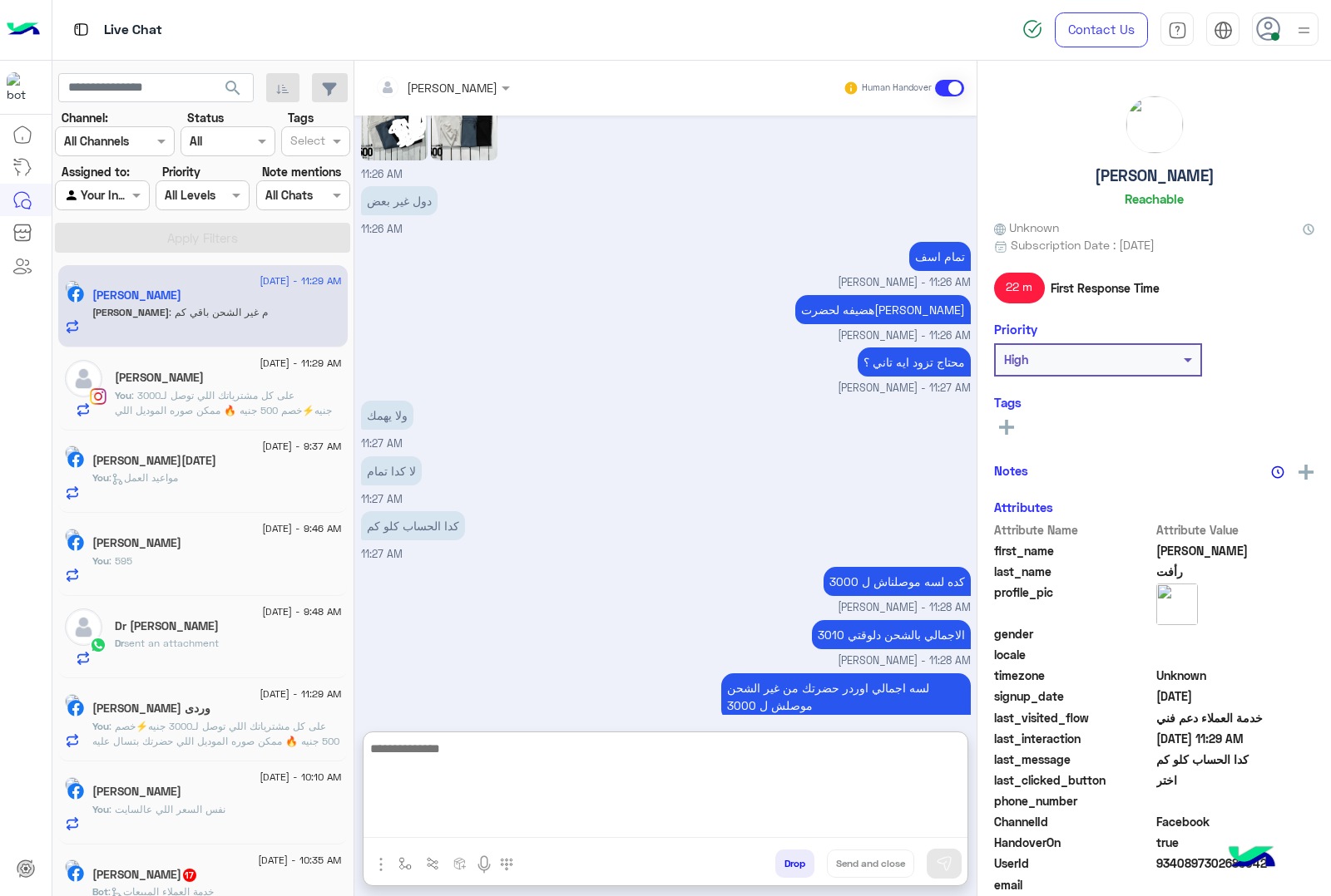
click at [441, 821] on textarea at bounding box center [665, 788] width 604 height 100
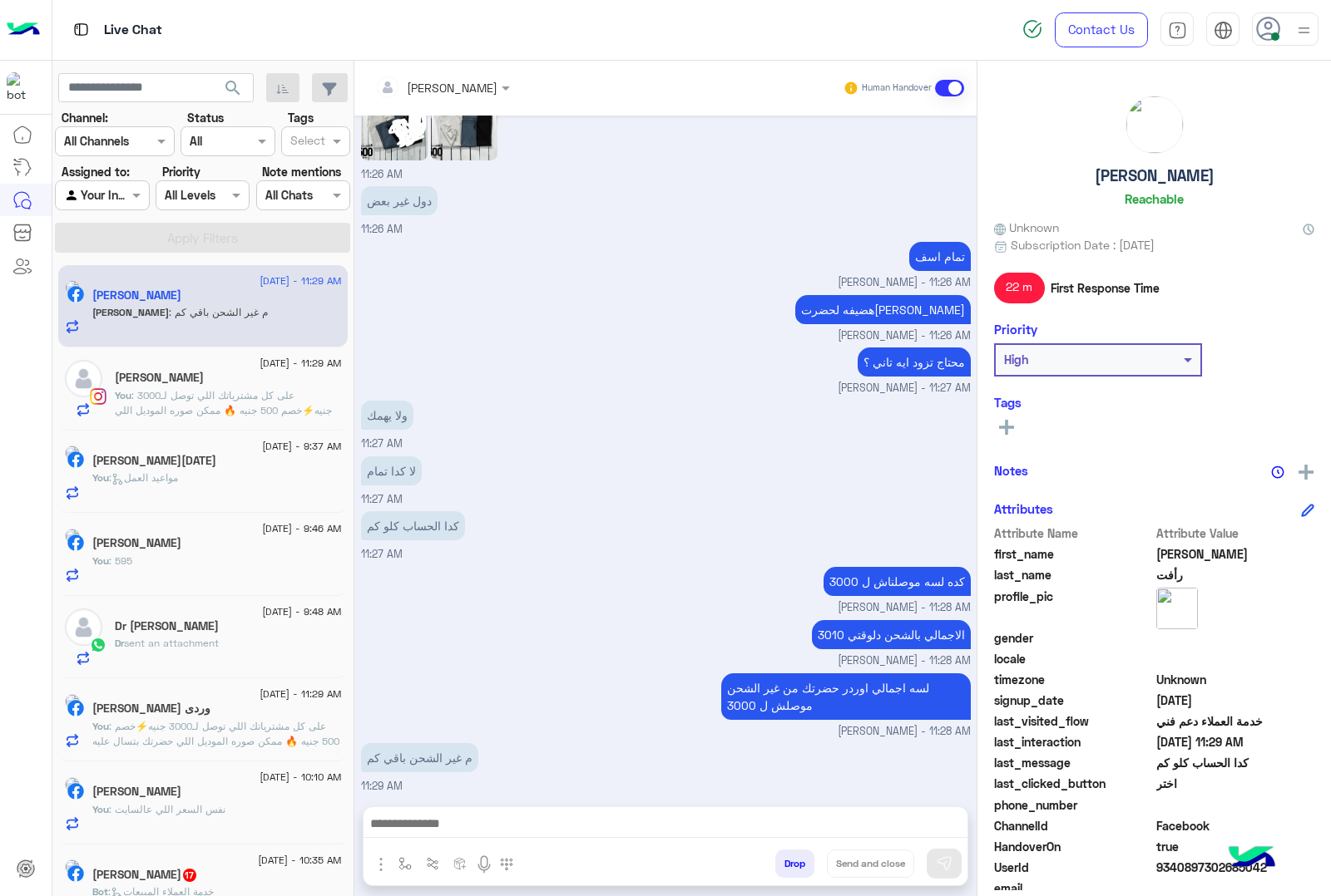
click at [449, 653] on small "mohamed ahmed - 11:28 AM" at bounding box center [666, 661] width 610 height 16
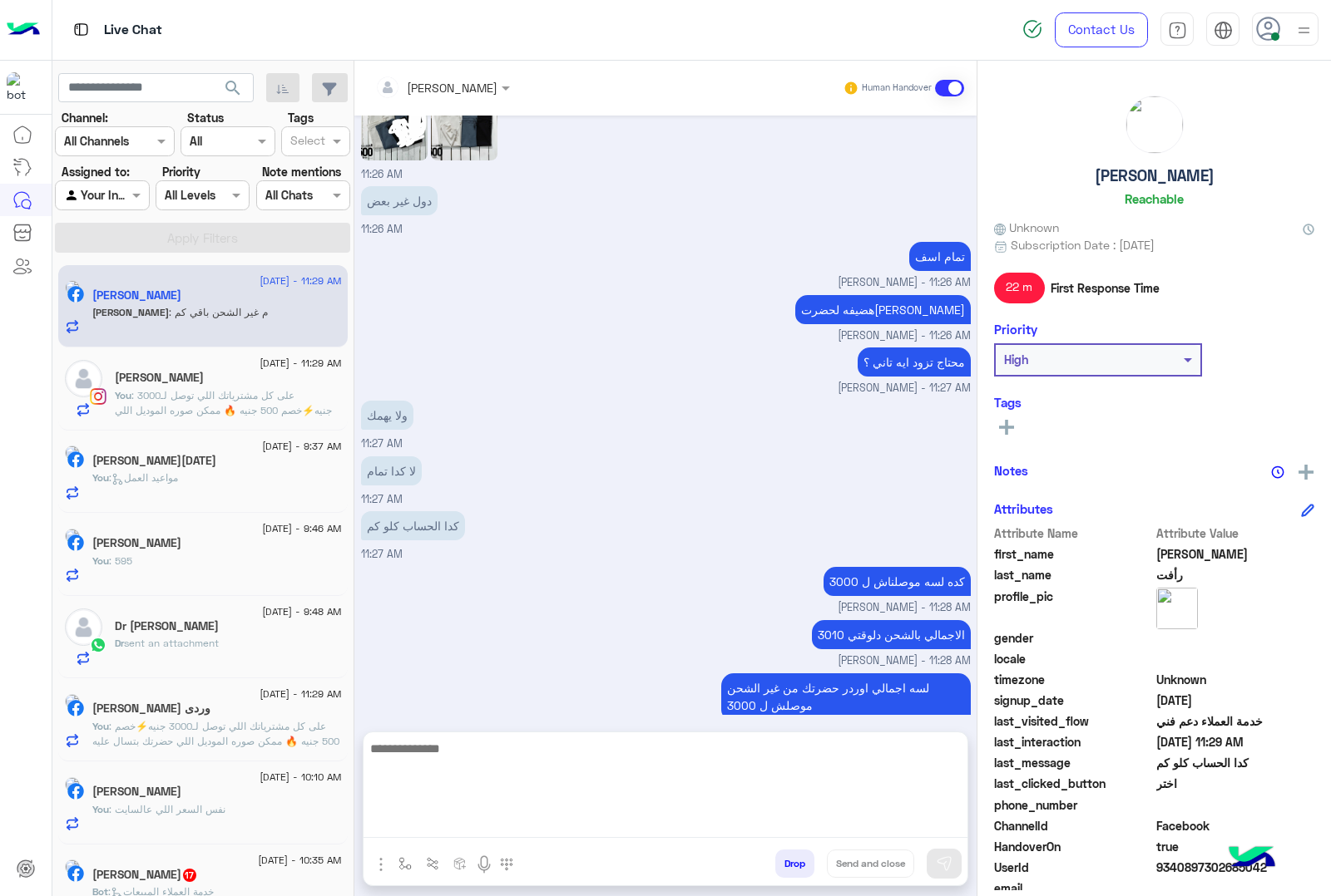
click at [482, 825] on textarea at bounding box center [665, 788] width 604 height 100
type textarea "****"
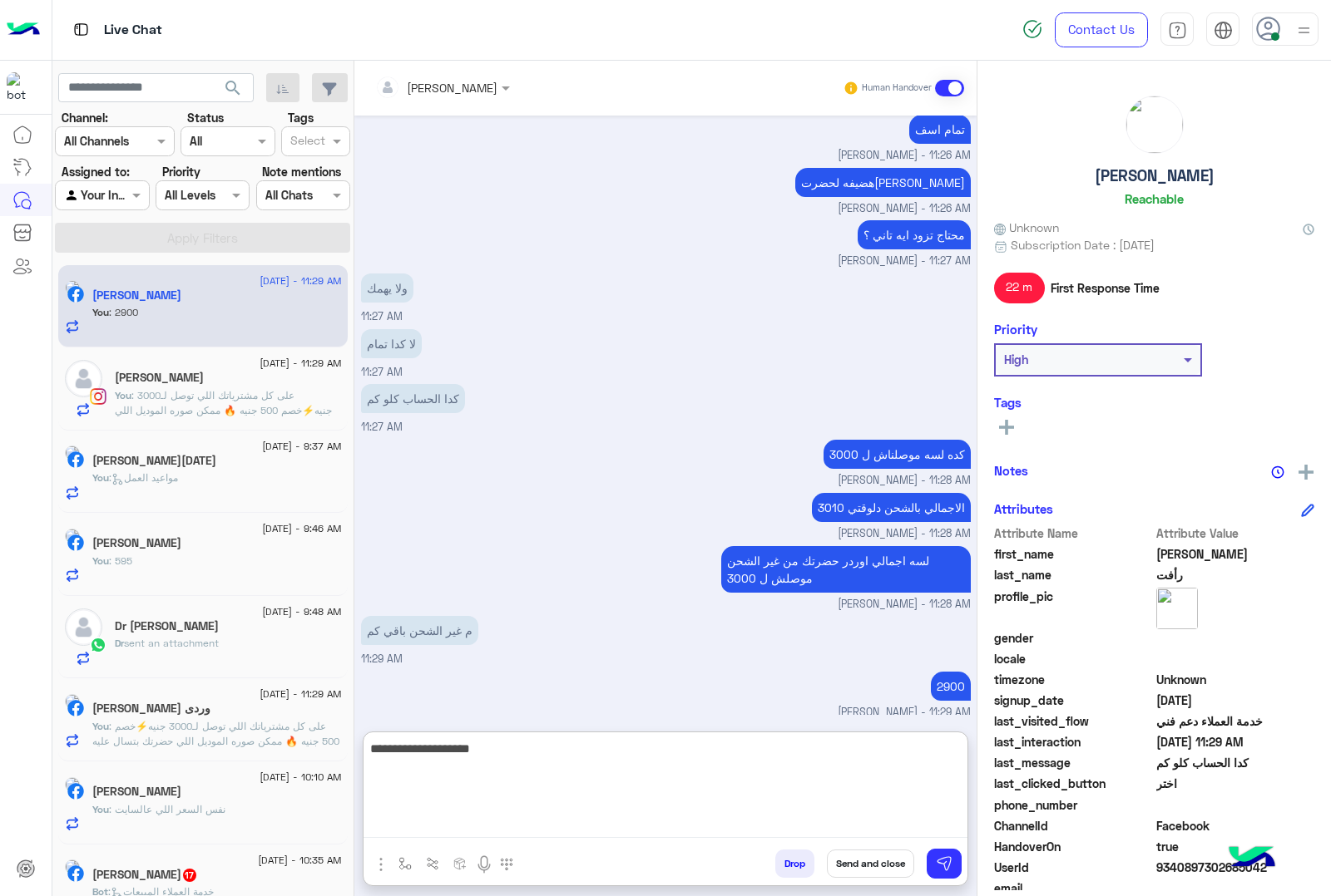
type textarea "**********"
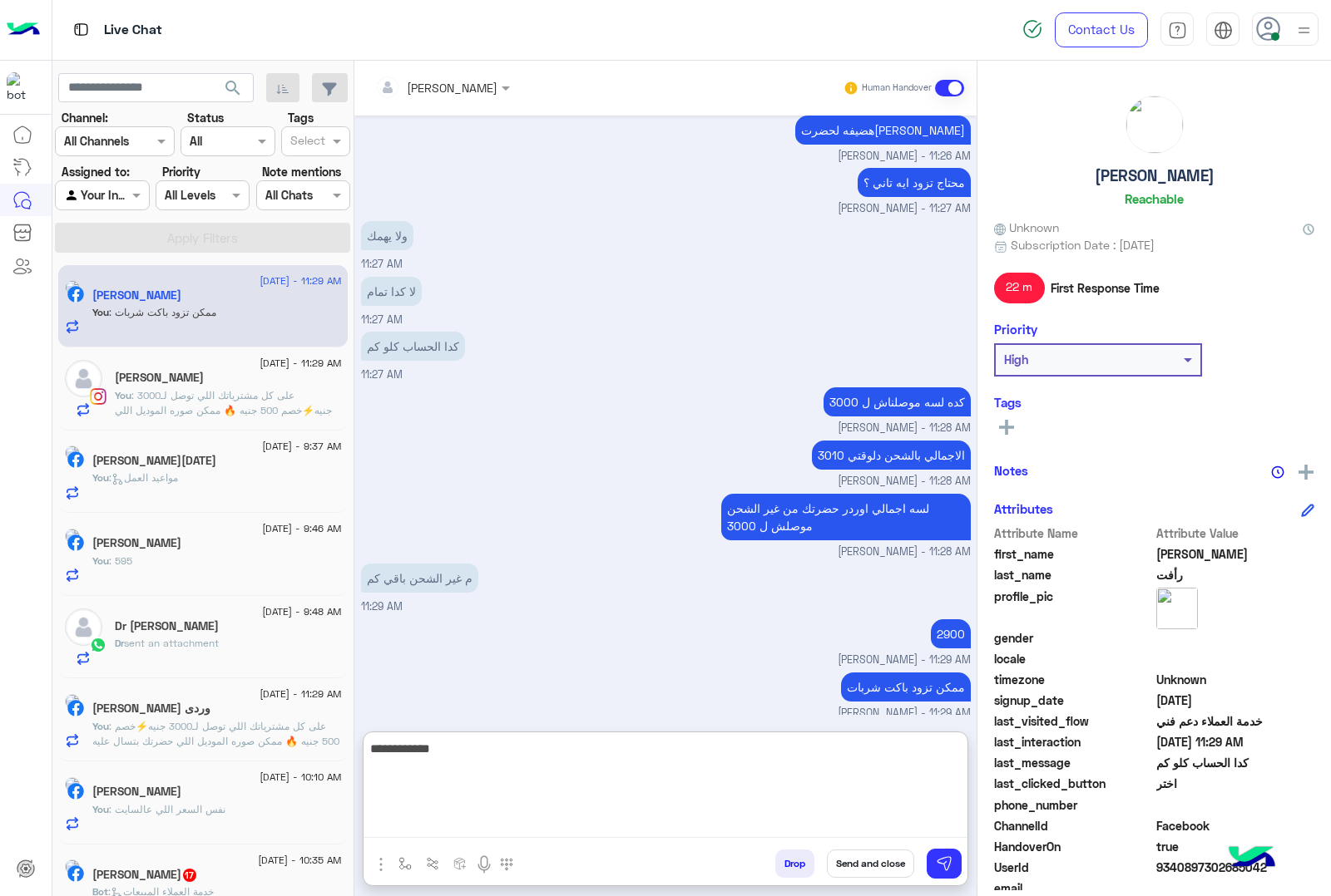
scroll to position [1873, 0]
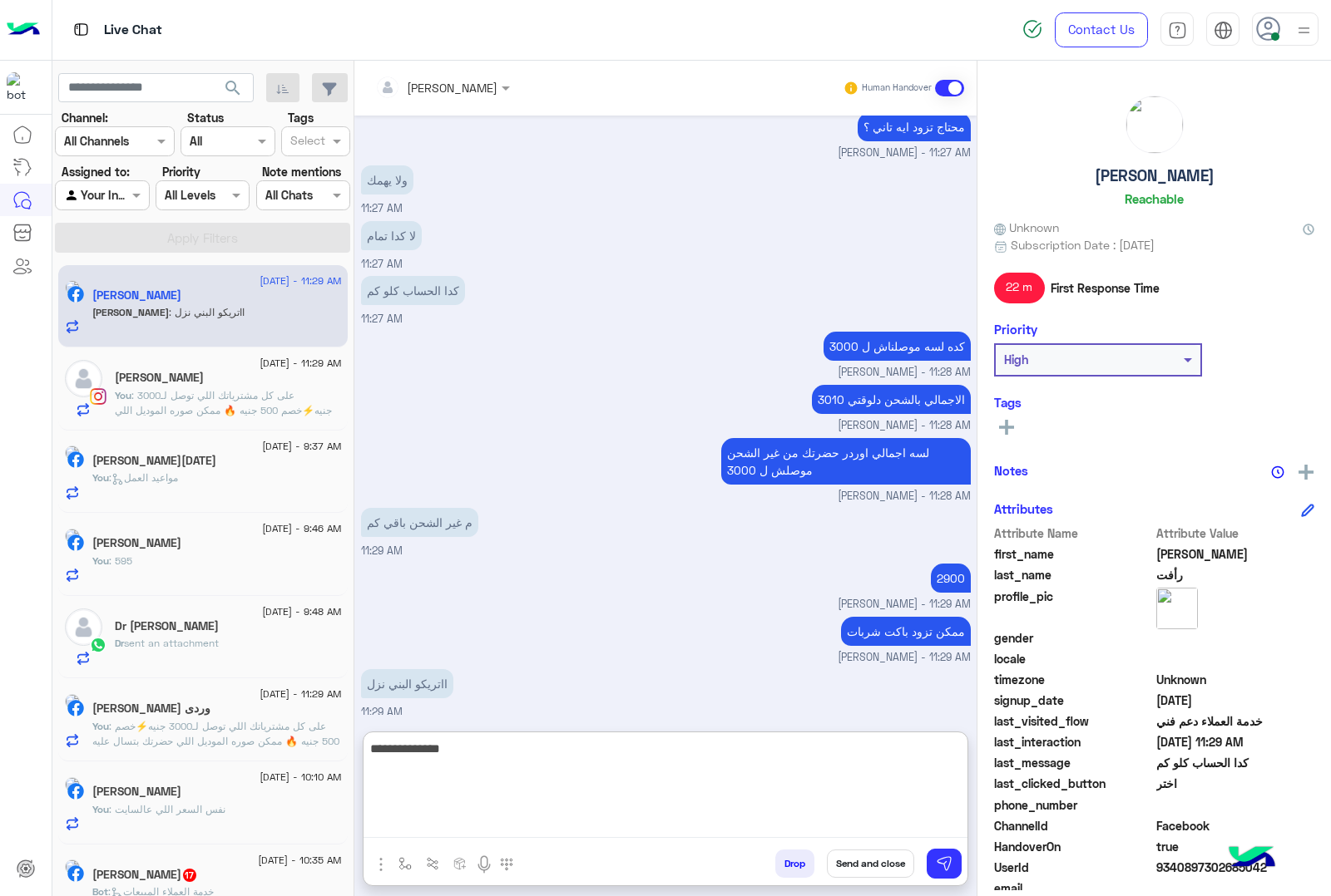
type textarea "**********"
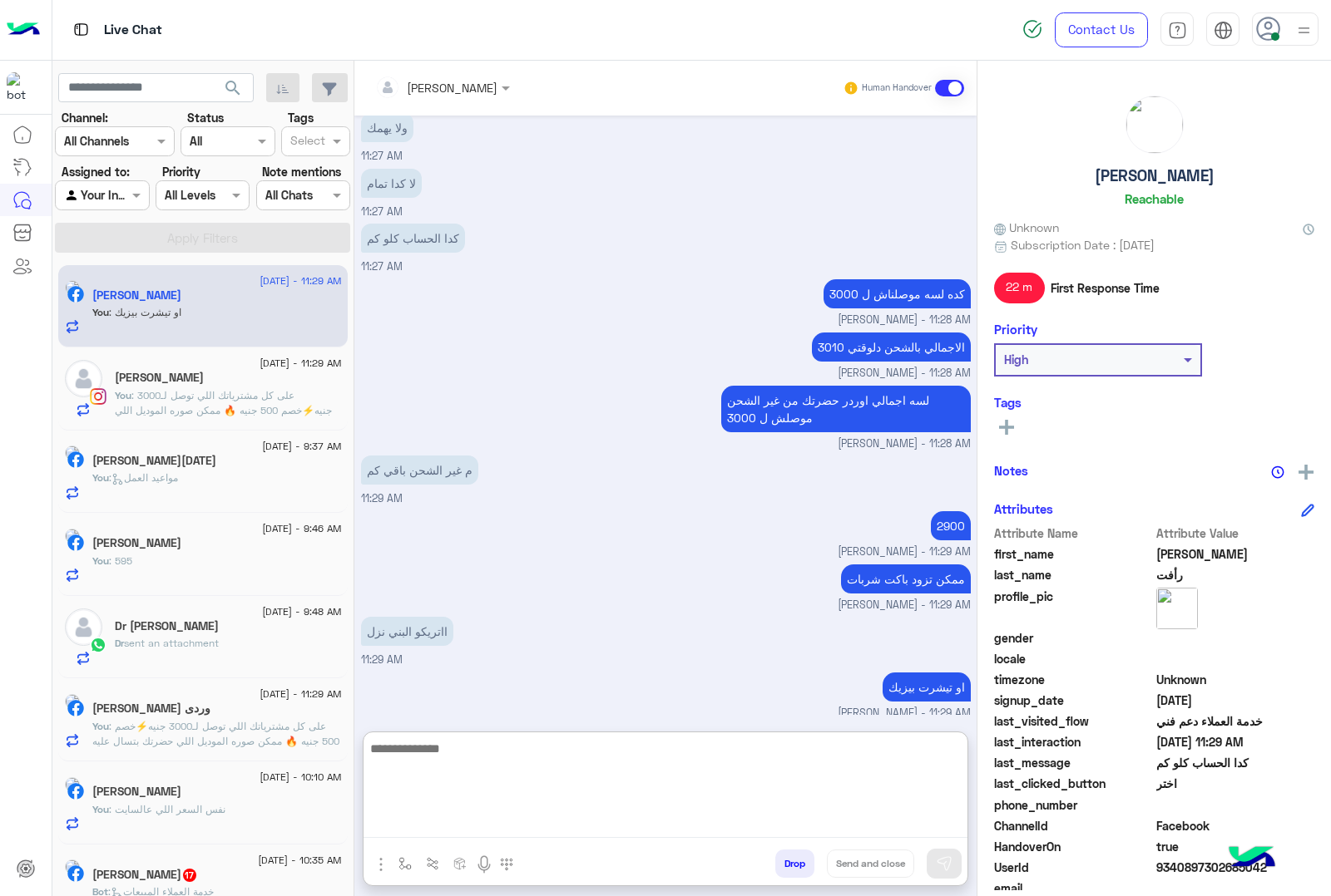
click at [406, 753] on textarea at bounding box center [665, 788] width 604 height 100
type textarea "******"
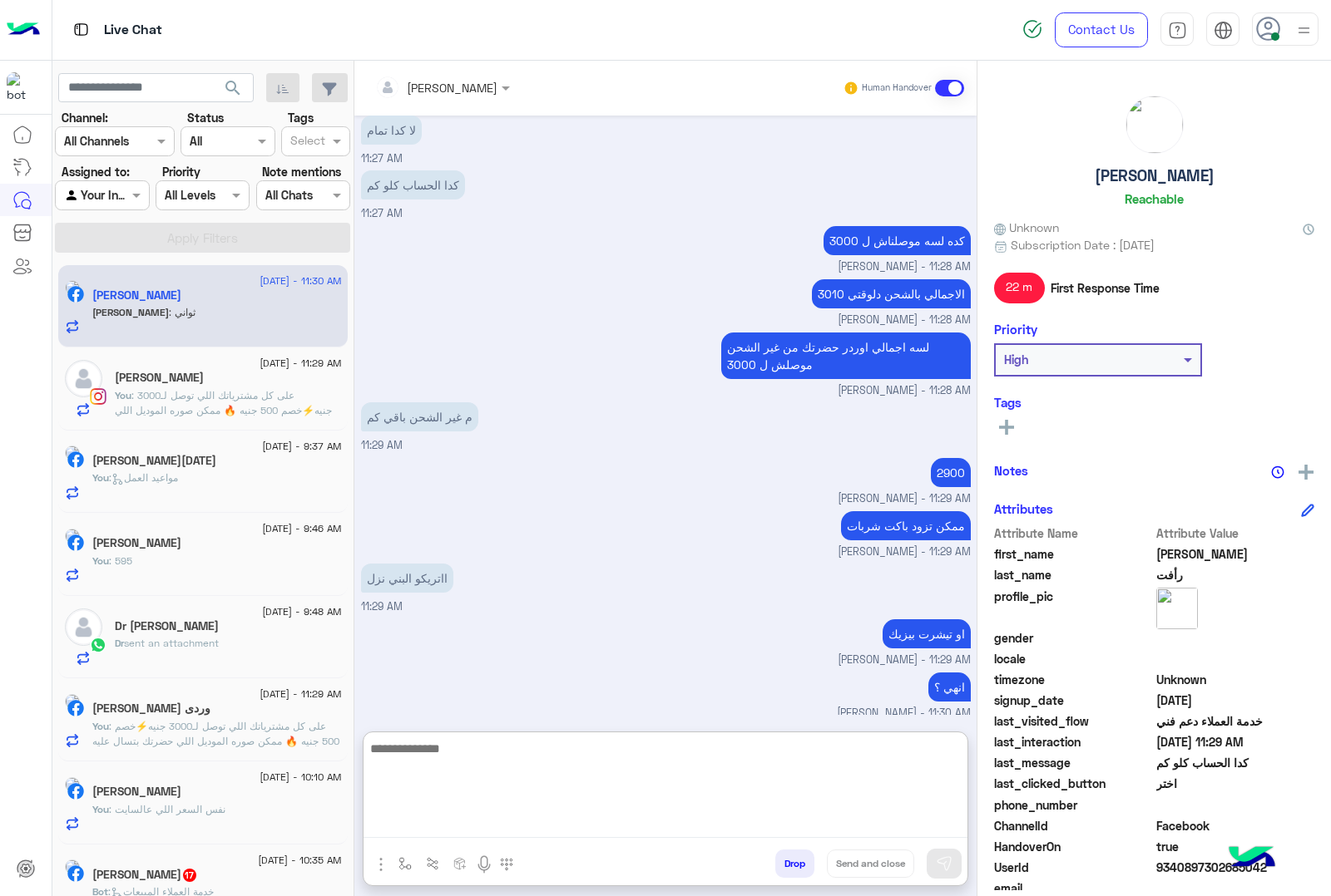
scroll to position [2035, 0]
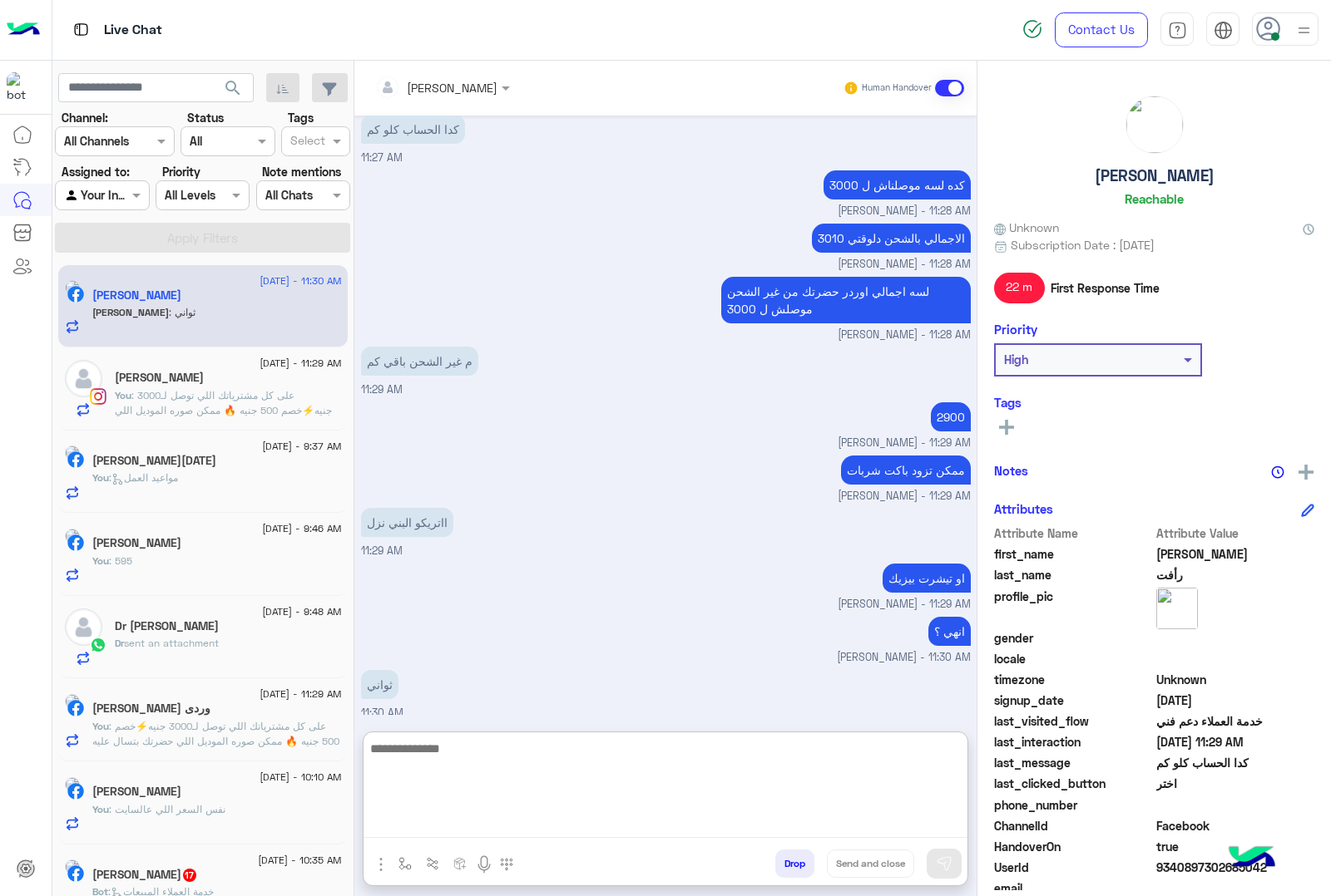
click at [418, 761] on textarea at bounding box center [665, 788] width 604 height 100
click at [495, 746] on textarea at bounding box center [665, 788] width 604 height 100
type textarea "**********"
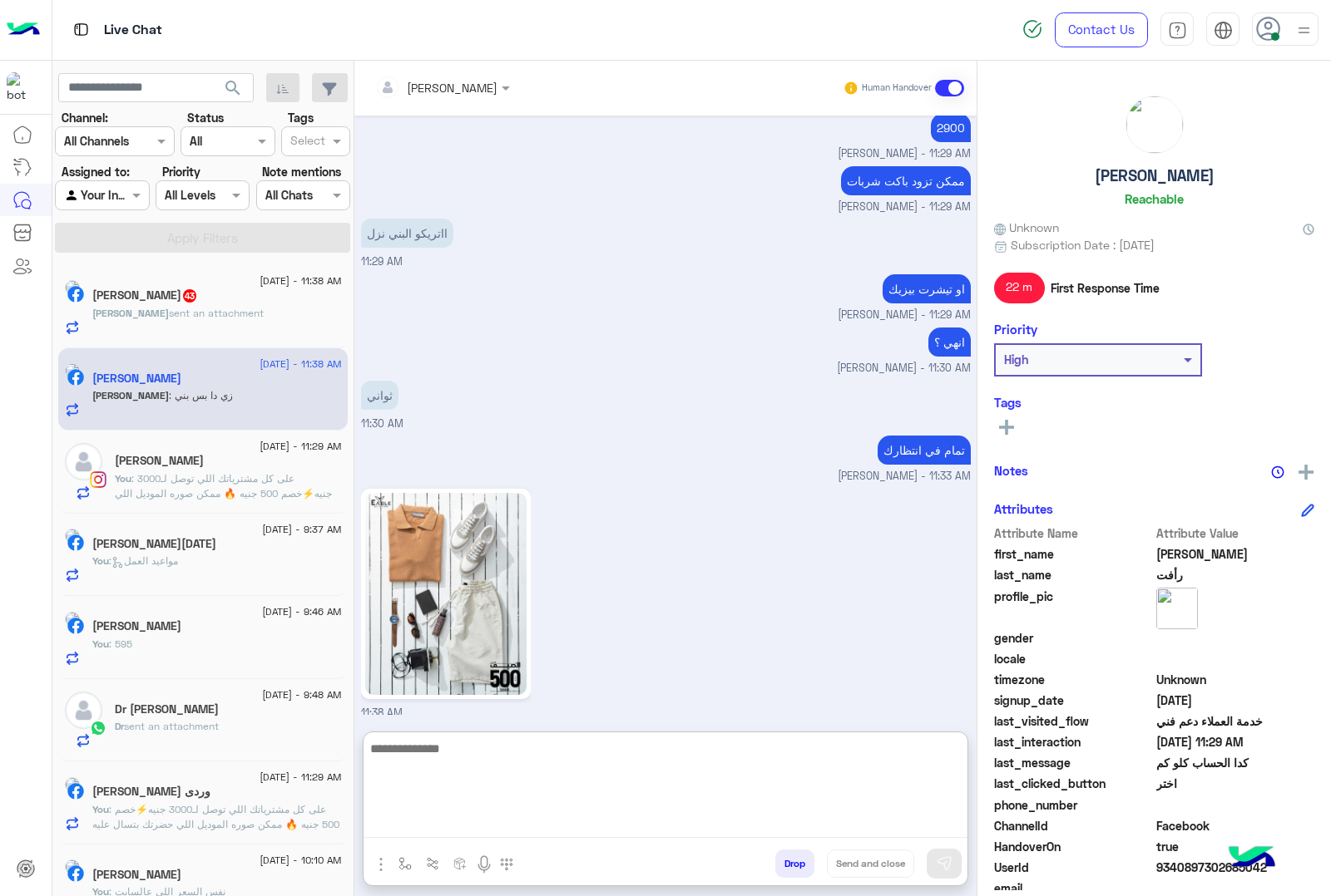
scroll to position [2379, 0]
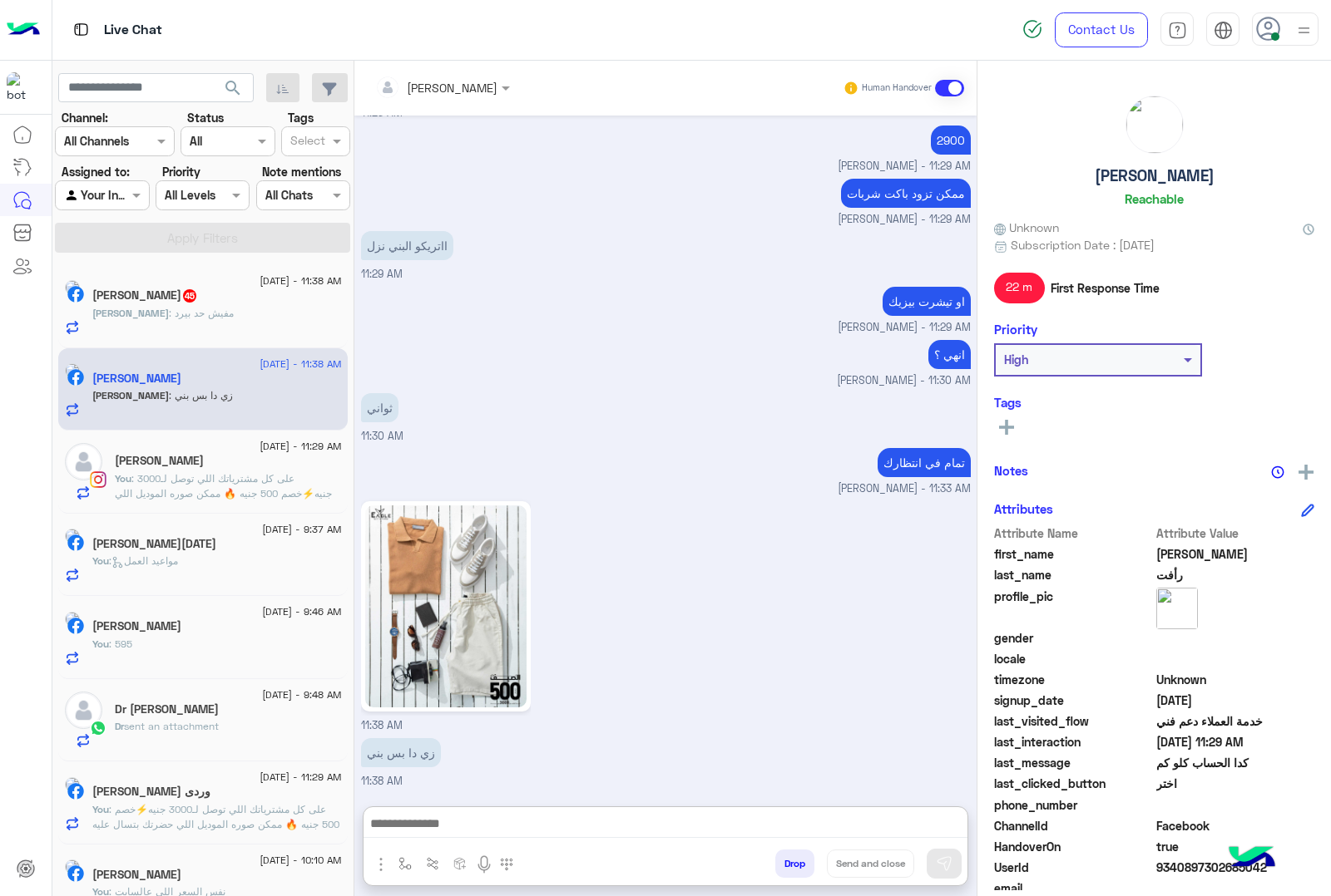
click at [446, 506] on img at bounding box center [446, 606] width 162 height 202
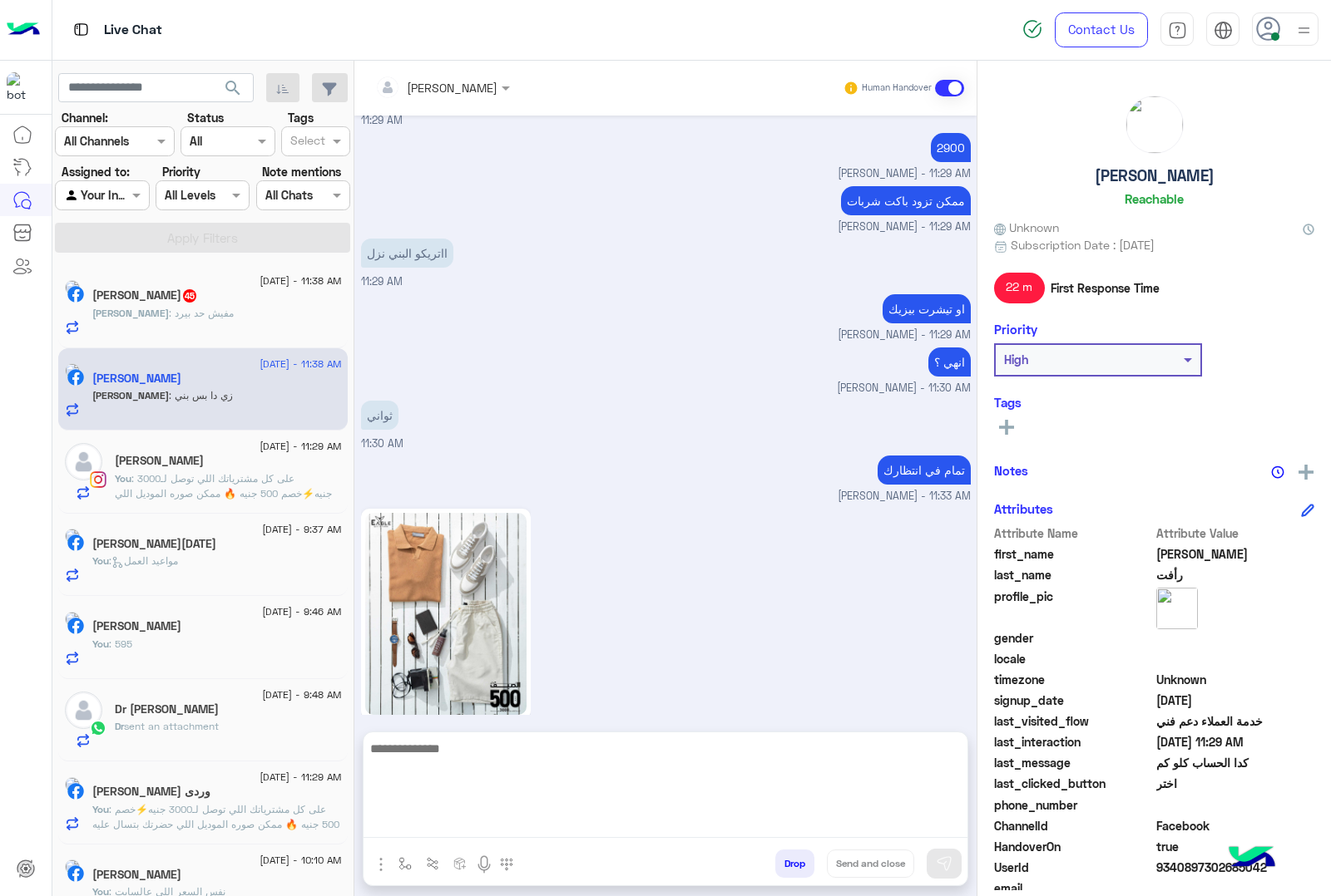
click at [479, 824] on textarea at bounding box center [665, 788] width 604 height 100
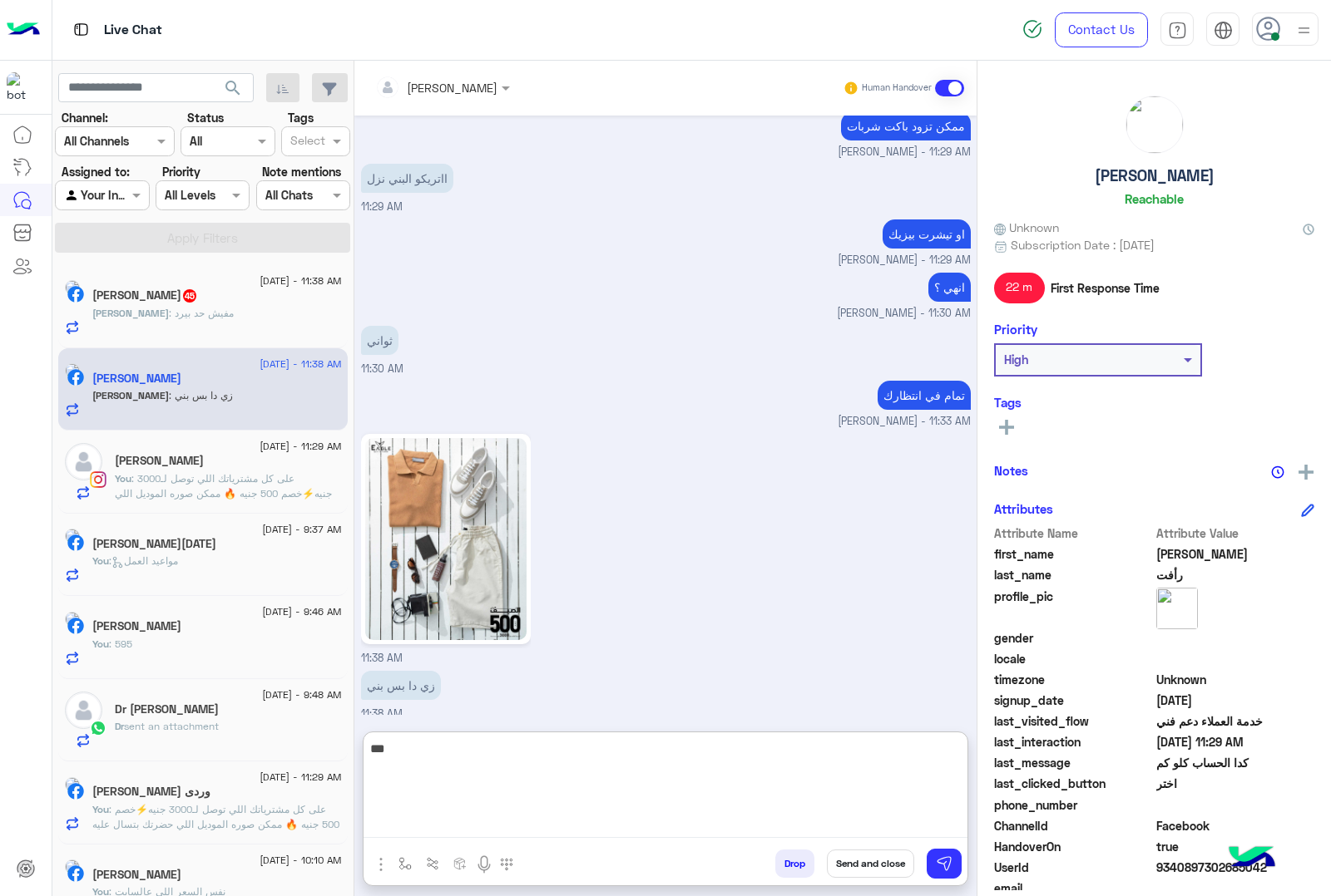
type textarea "****"
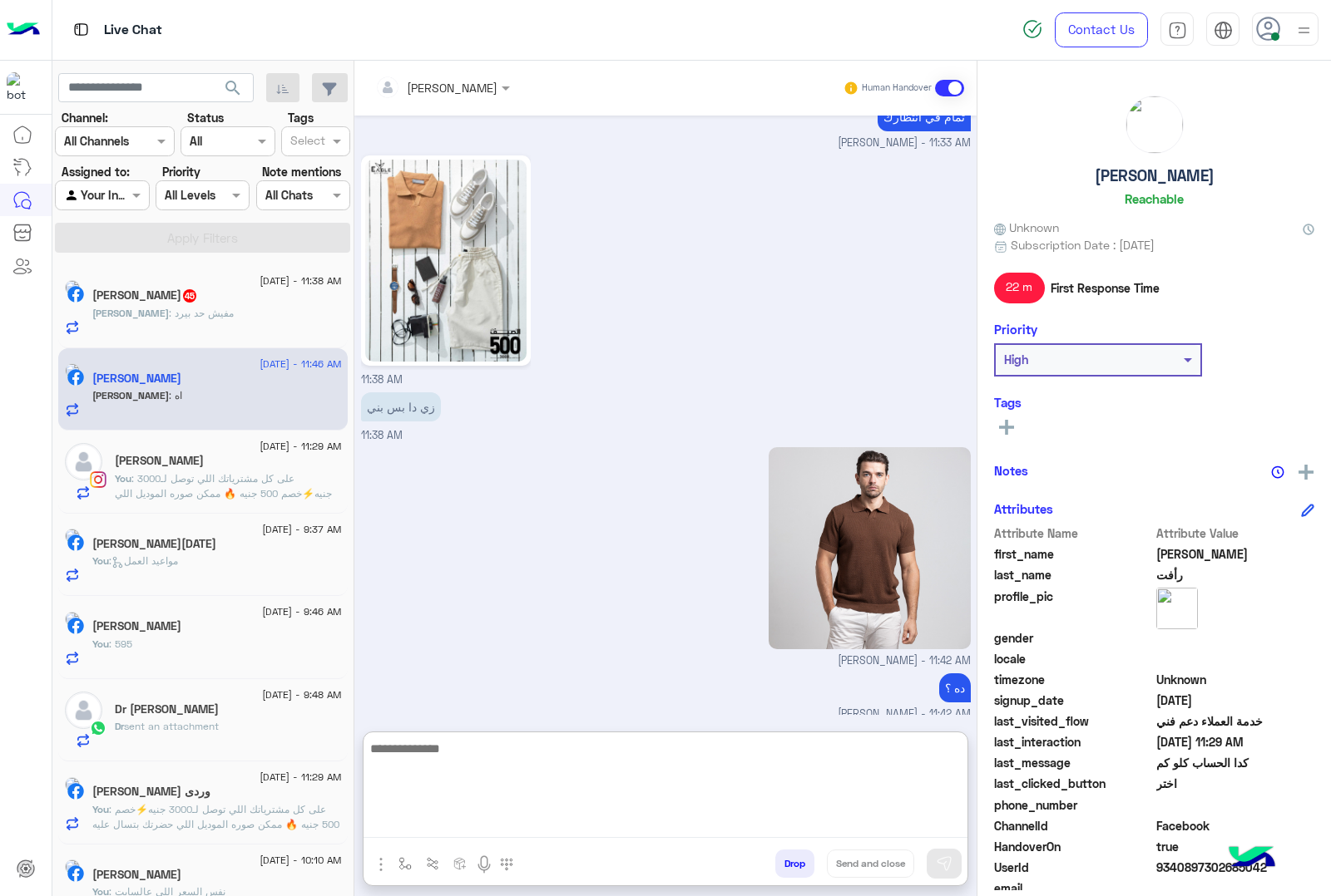
scroll to position [2712, 0]
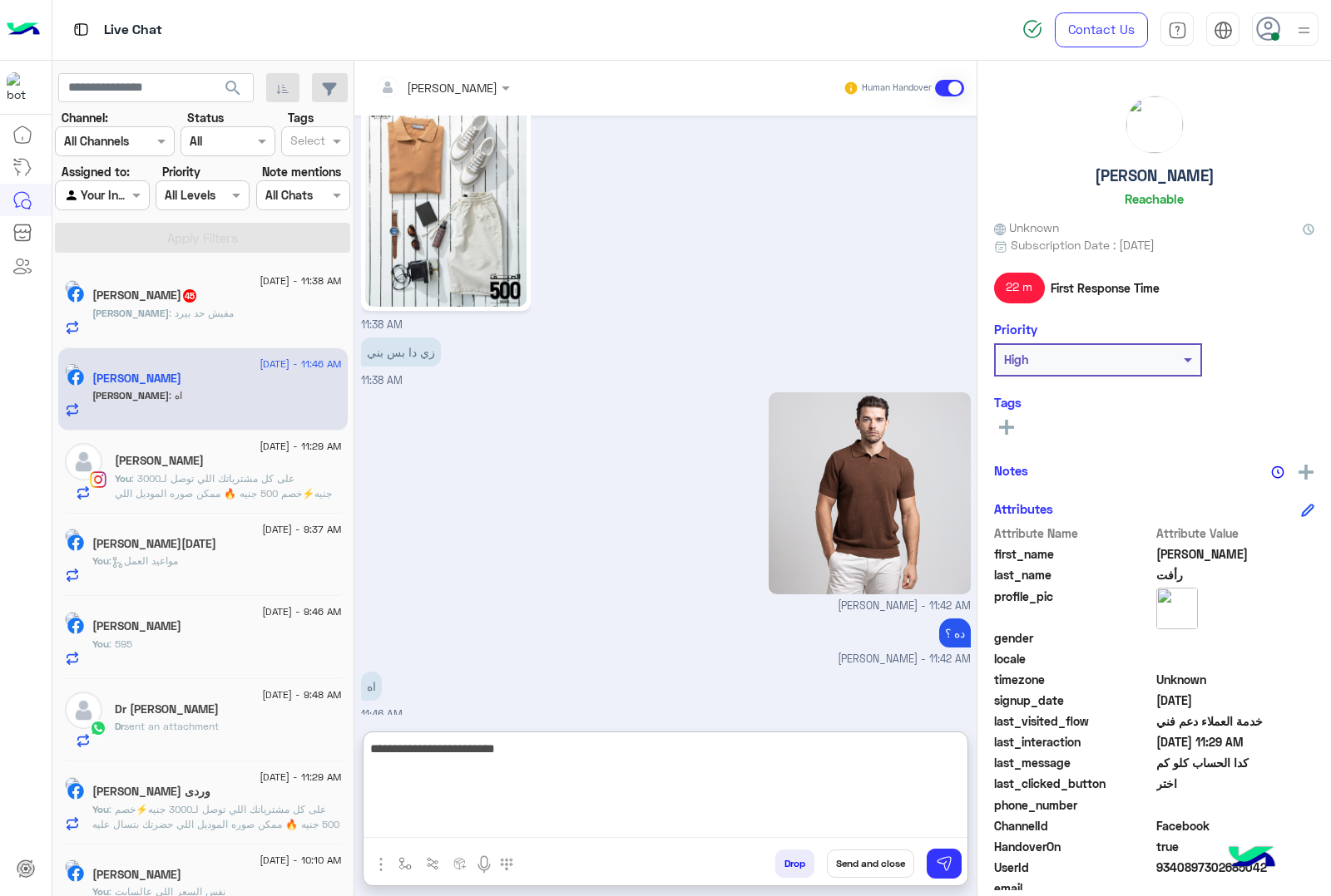
type textarea "**********"
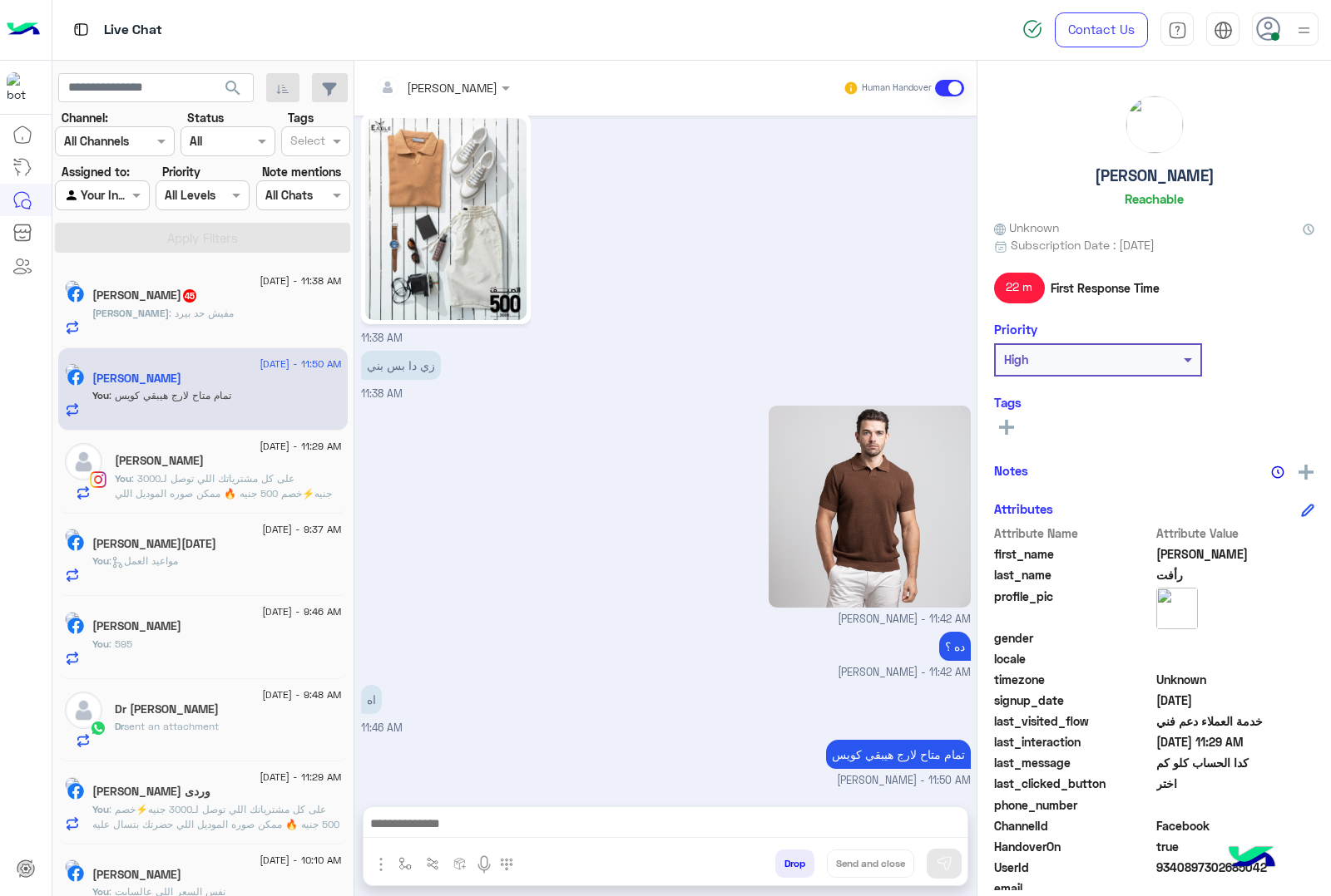
click at [231, 317] on div "Ahmed : مفيش حد بيرد" at bounding box center [217, 320] width 250 height 29
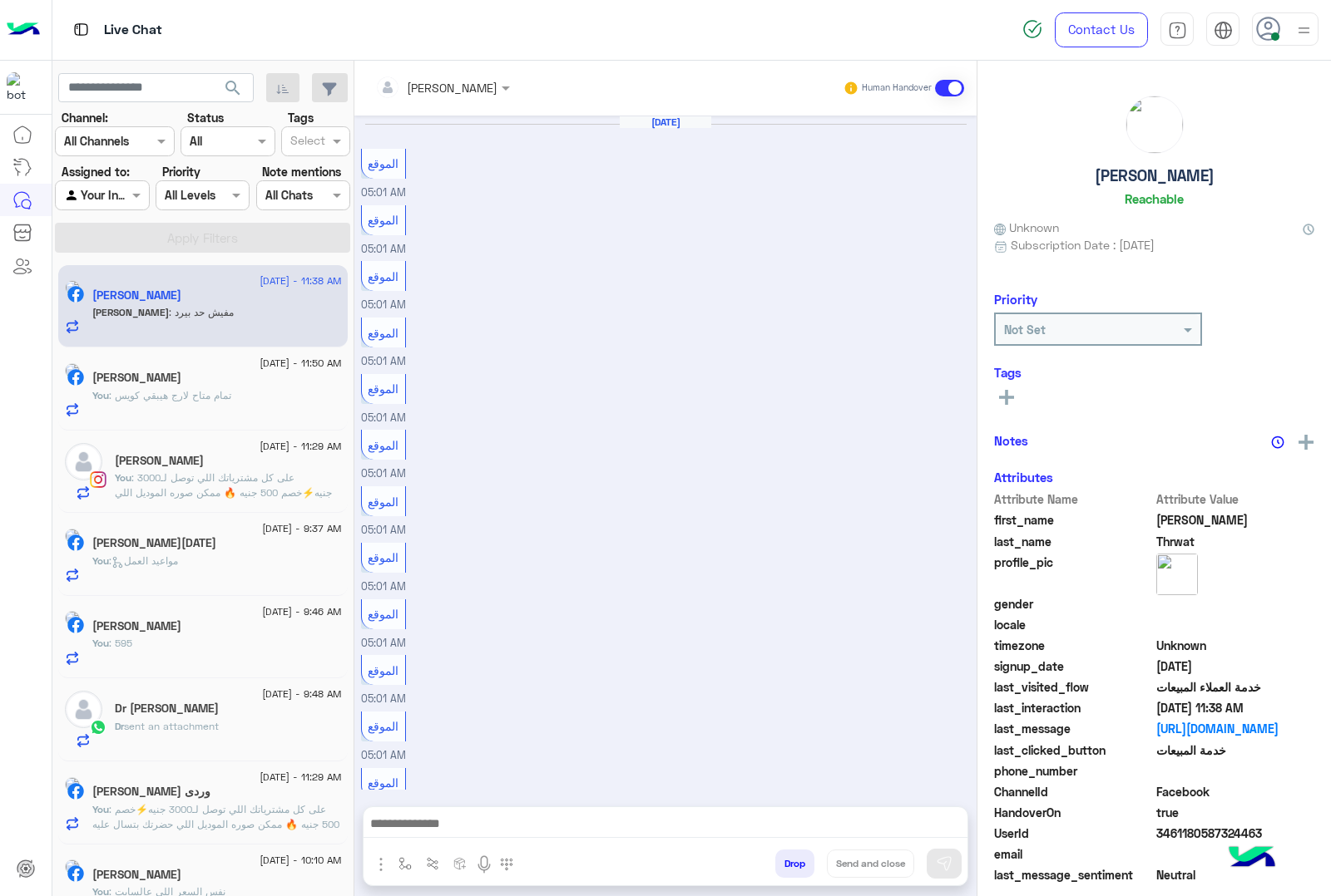
scroll to position [1709, 0]
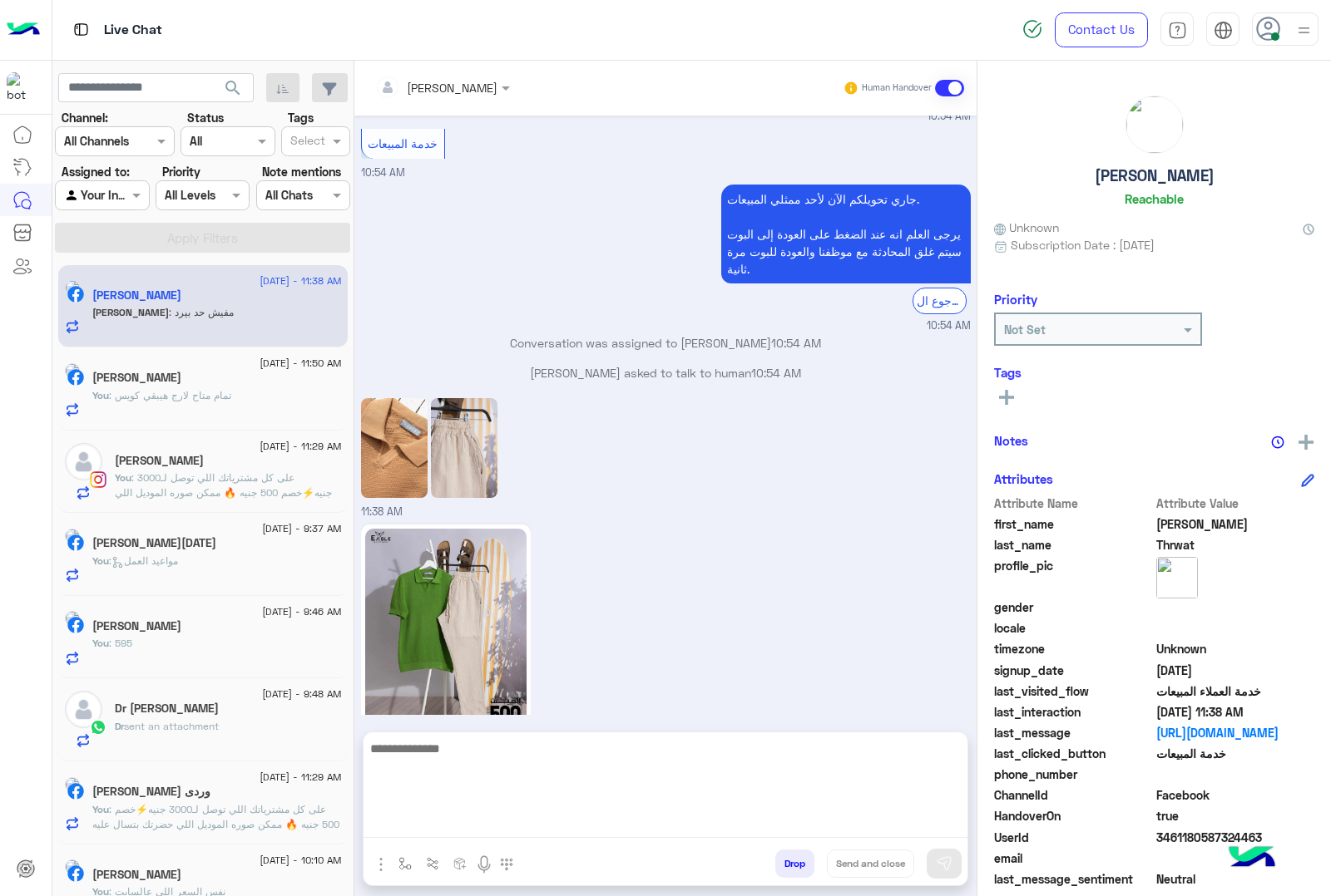
click at [476, 821] on textarea at bounding box center [665, 788] width 604 height 100
type textarea "*****"
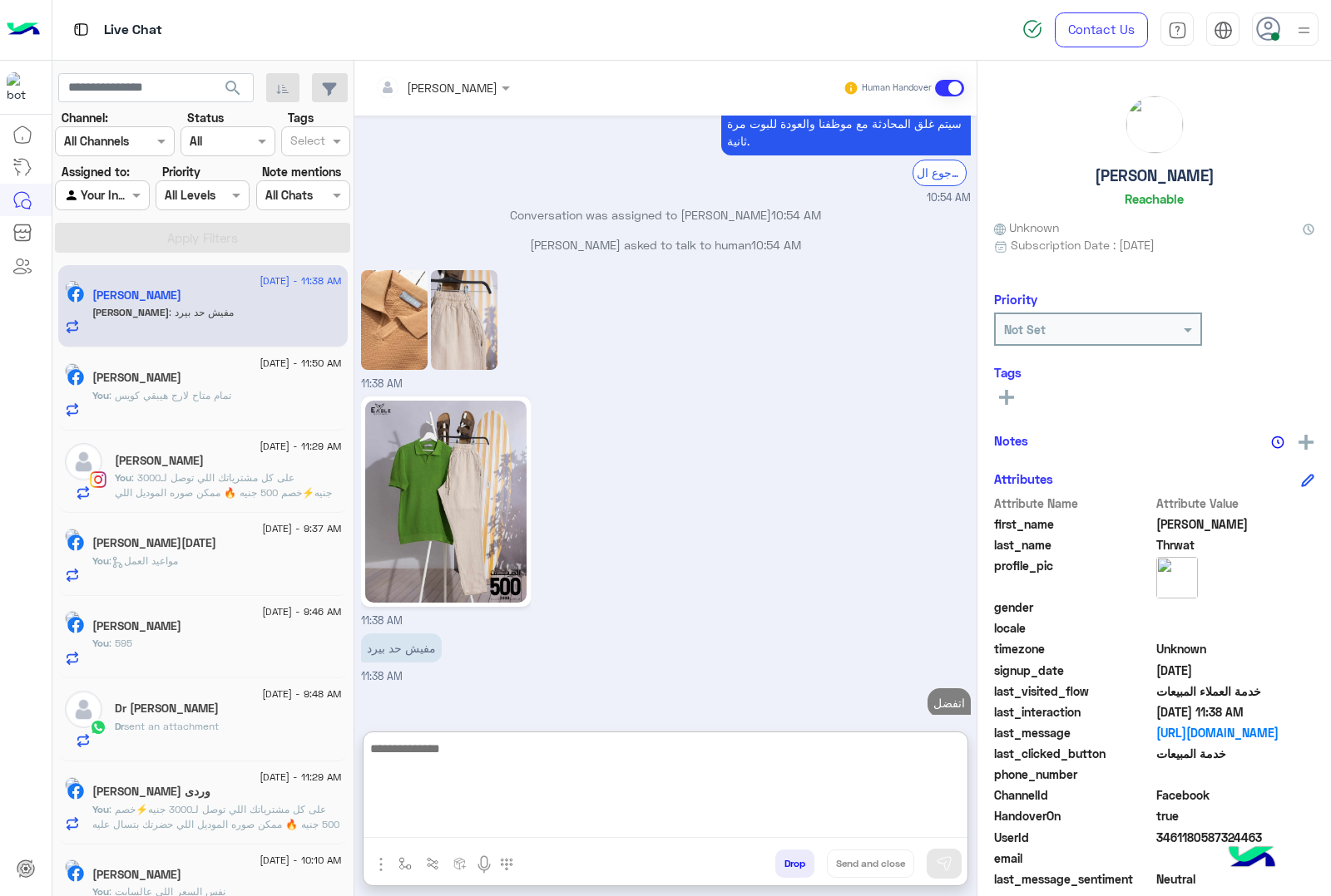
scroll to position [1867, 0]
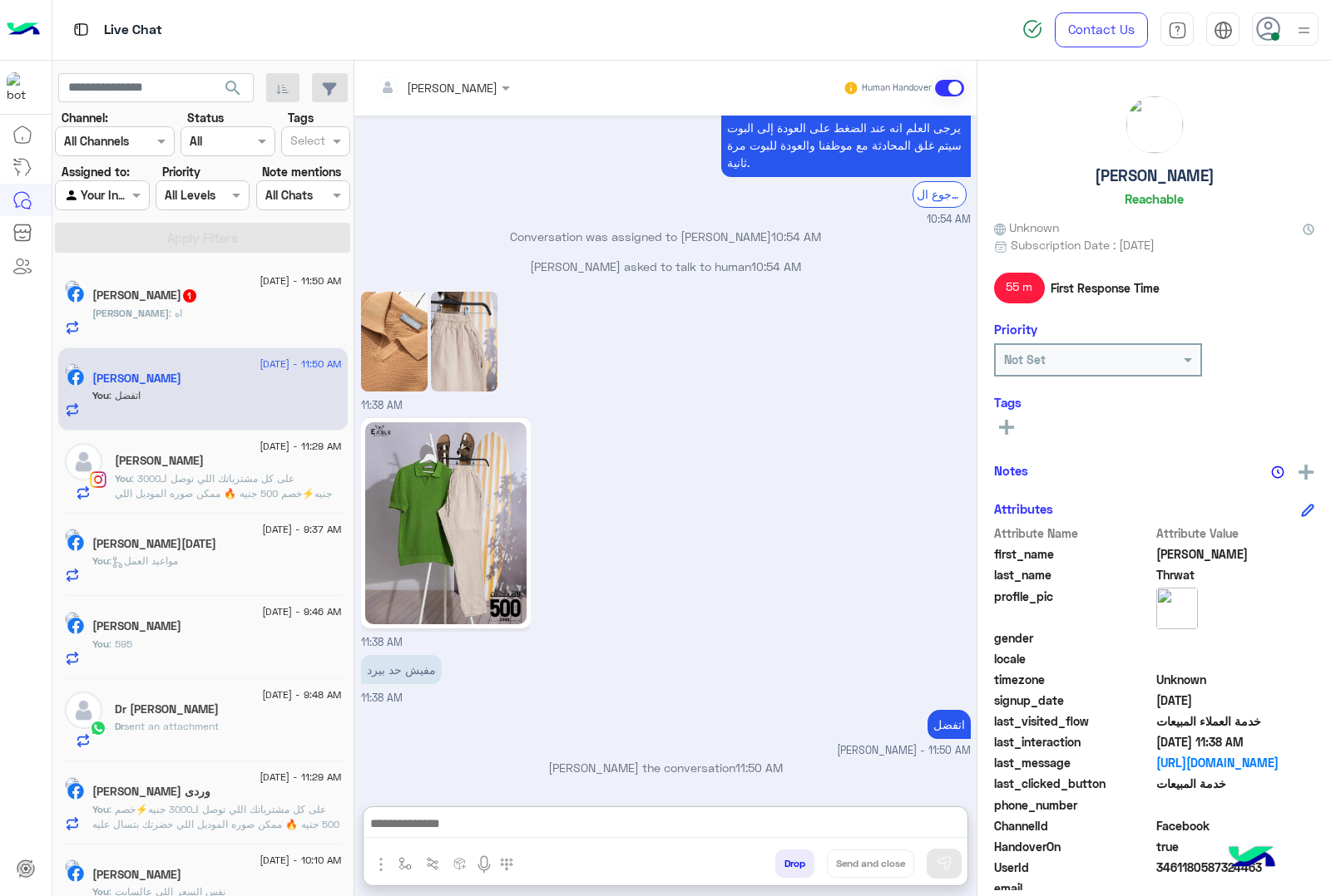
click at [187, 307] on div "خالد : اه" at bounding box center [217, 320] width 250 height 29
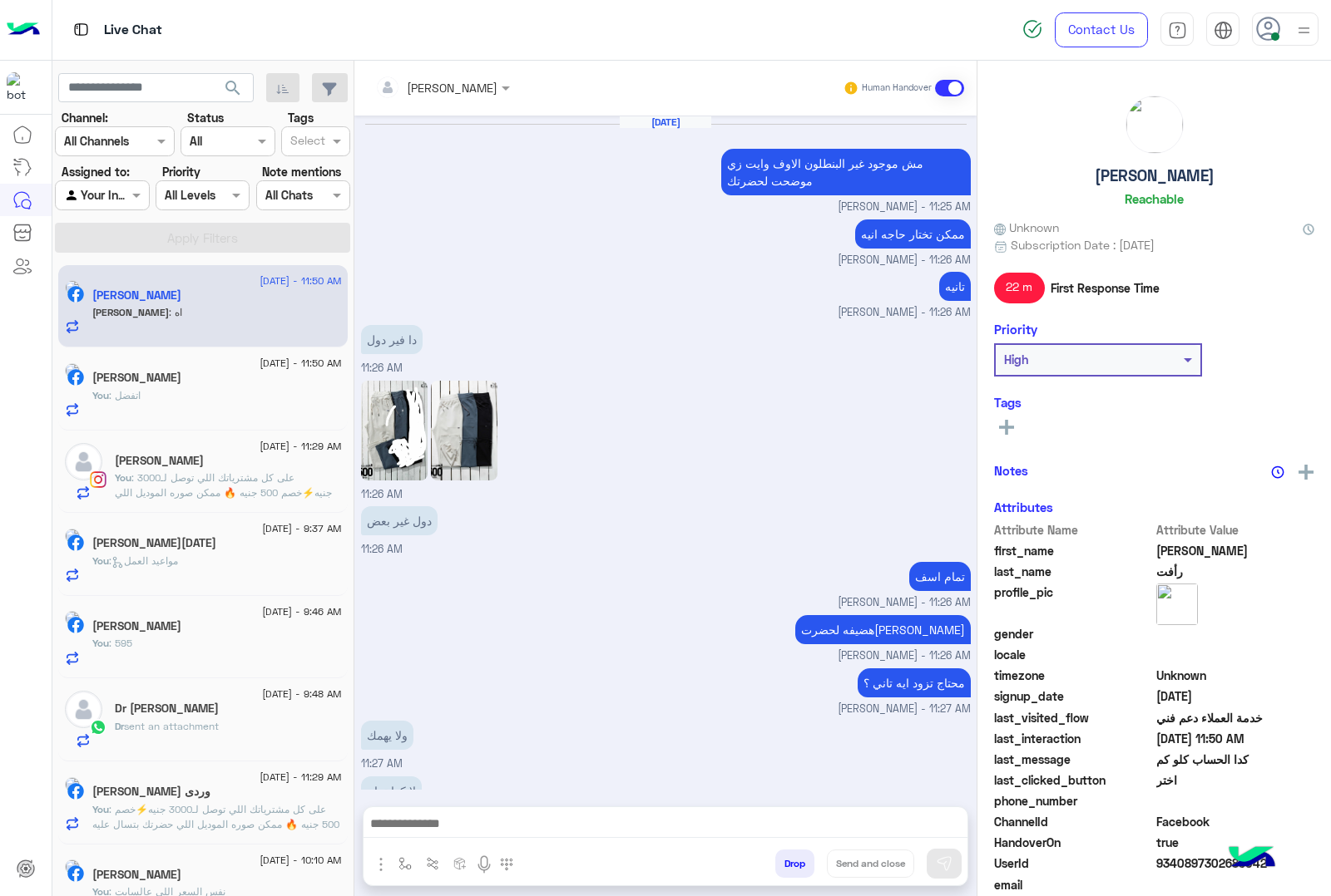
scroll to position [1432, 0]
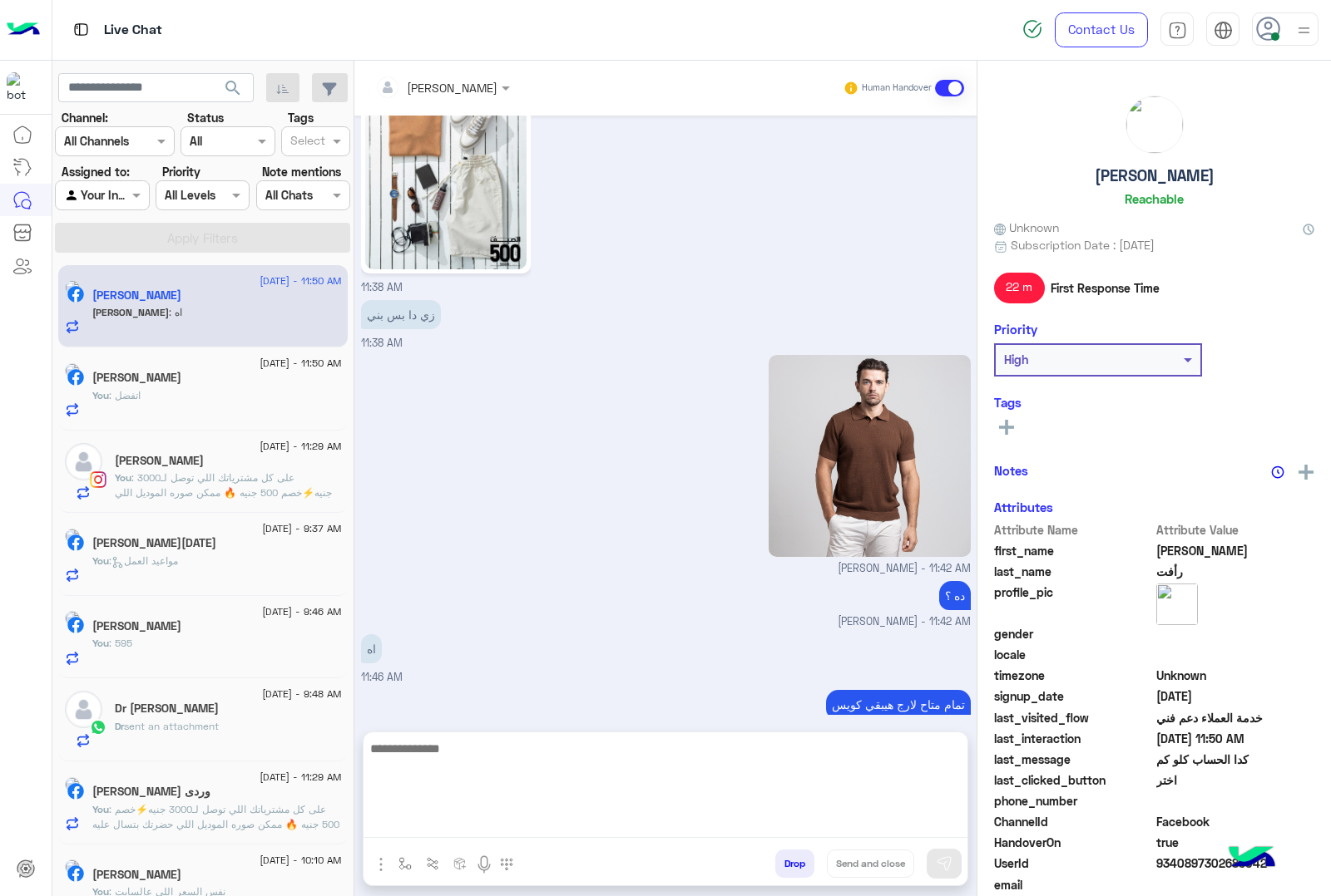
click at [499, 819] on textarea at bounding box center [665, 788] width 604 height 100
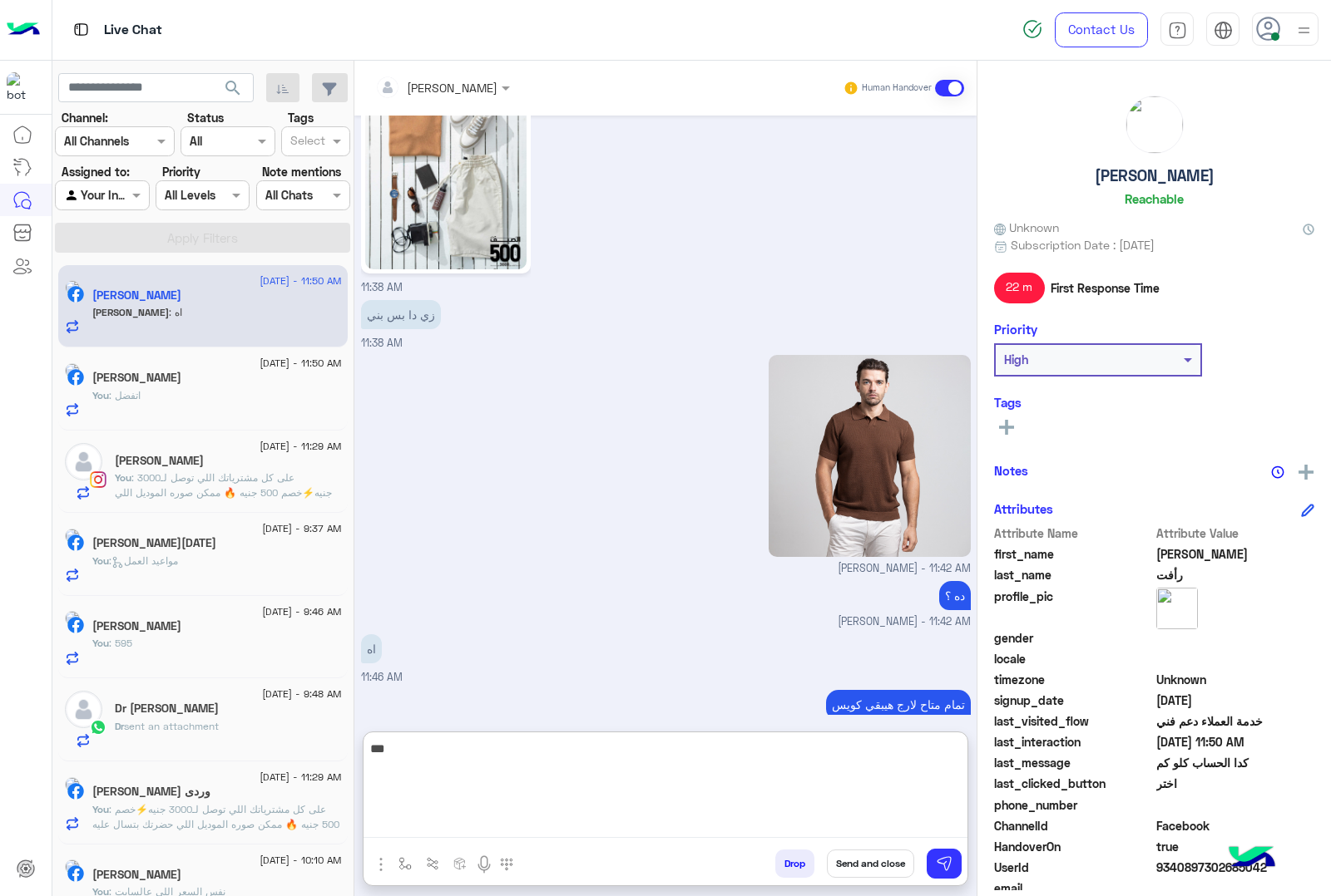
type textarea "****"
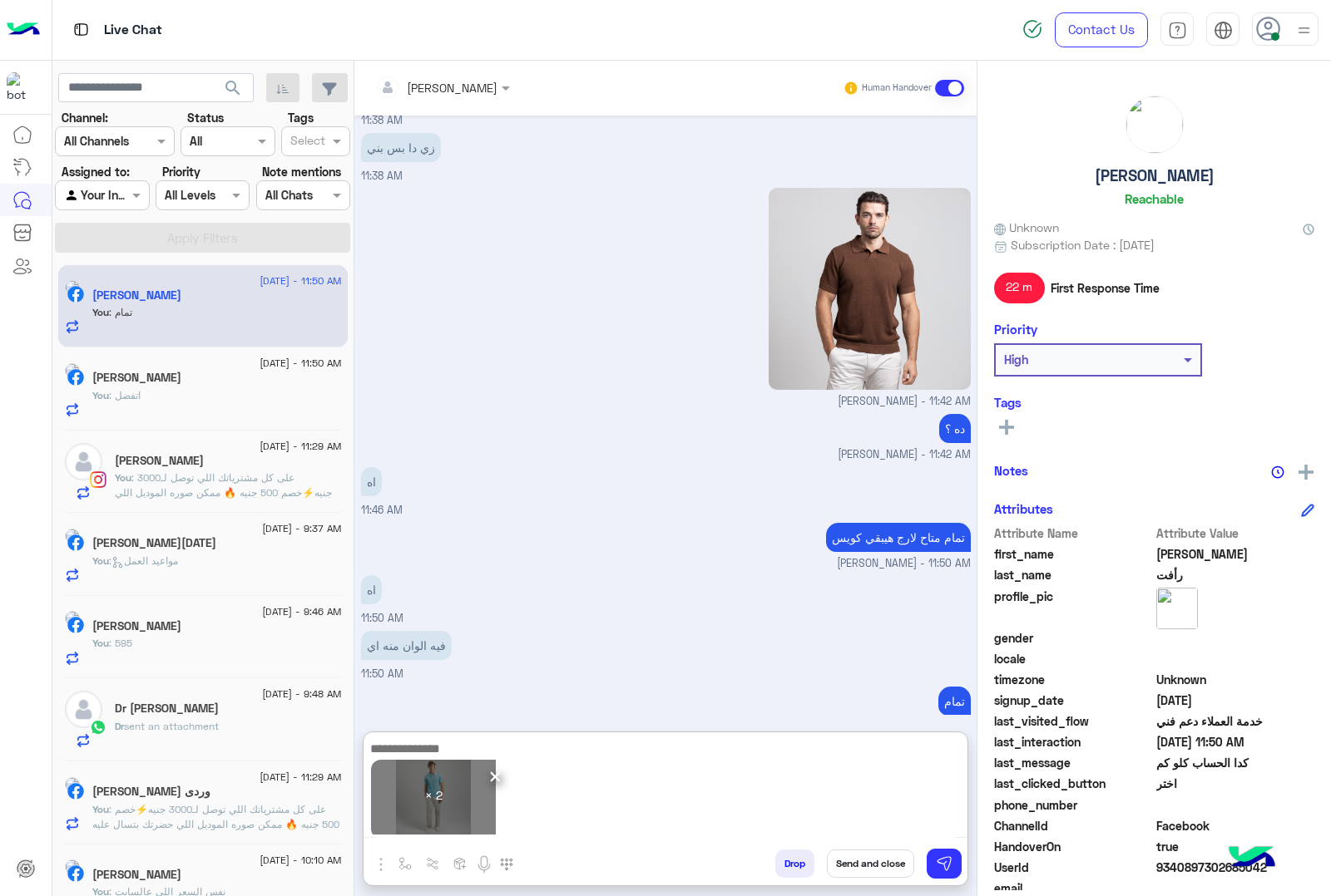
scroll to position [1614, 0]
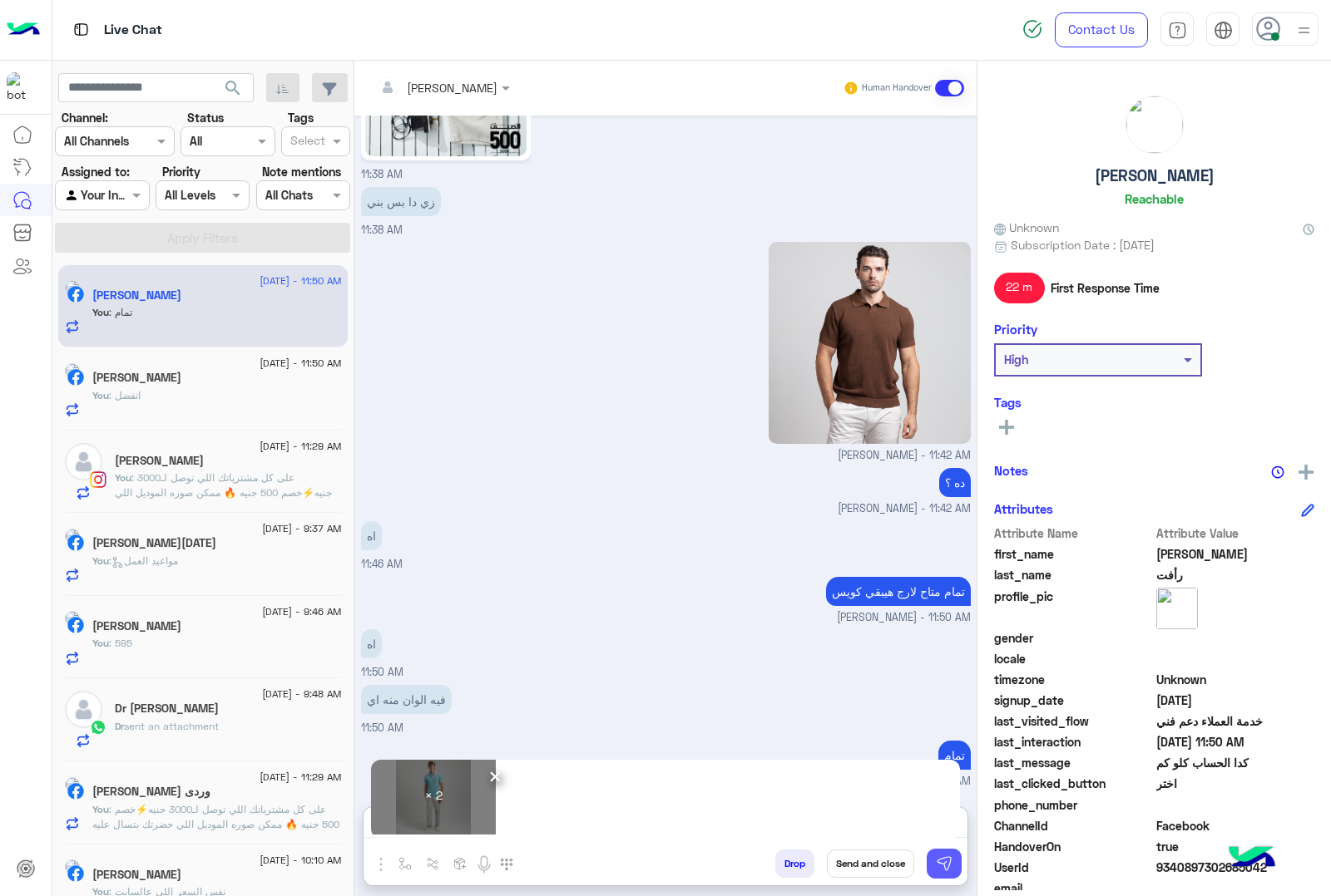
click at [938, 858] on img at bounding box center [944, 864] width 17 height 17
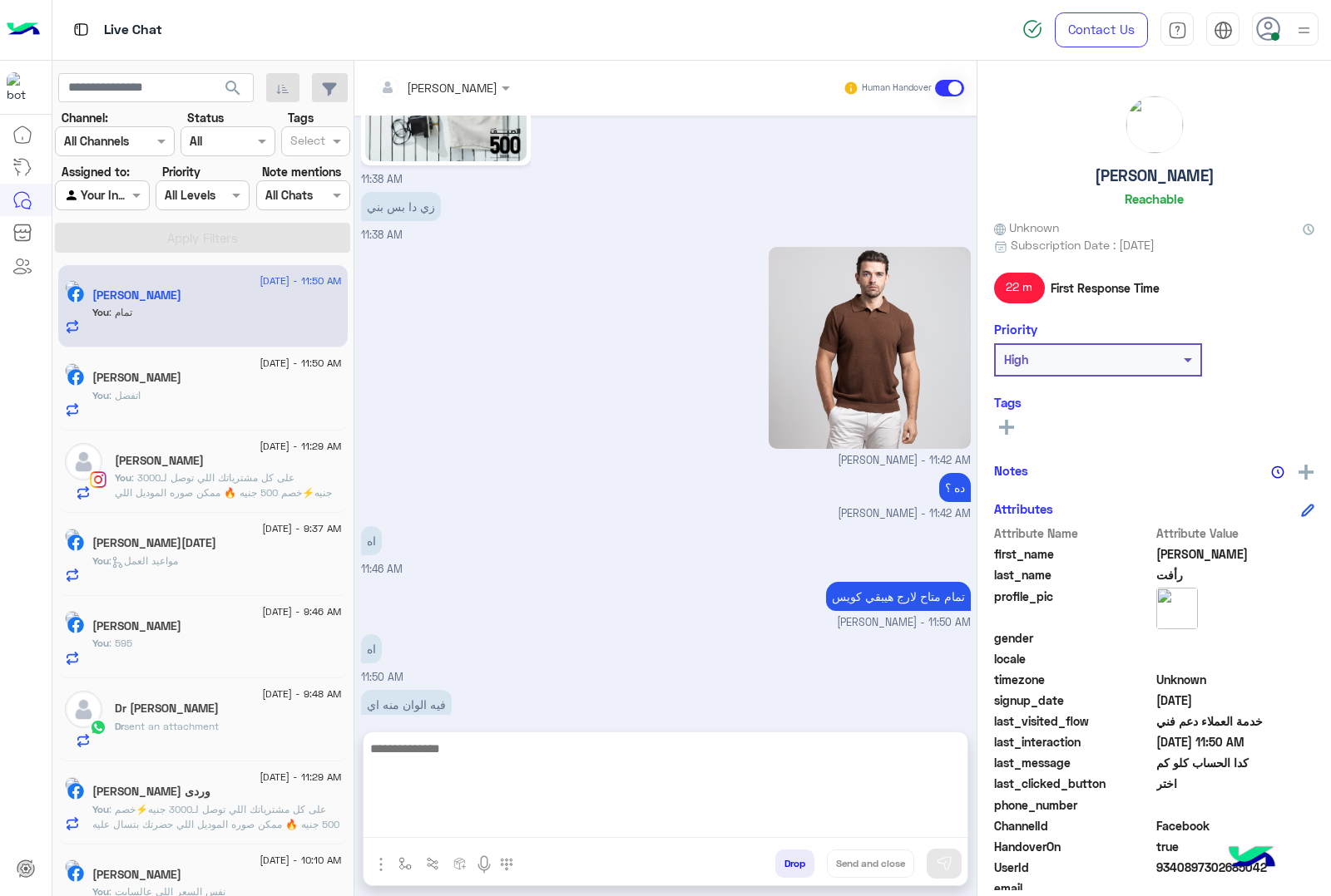
click at [488, 825] on textarea at bounding box center [665, 788] width 604 height 100
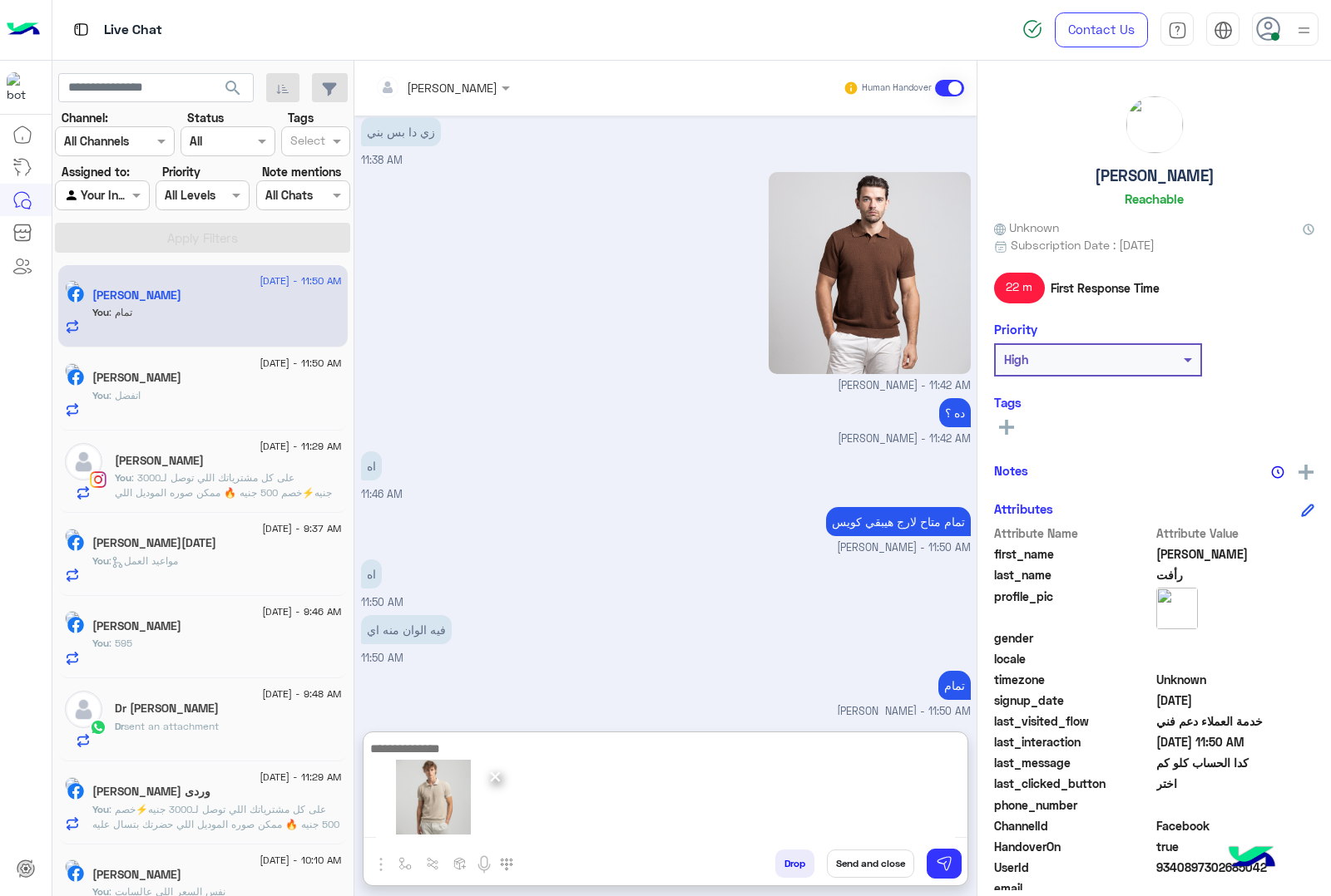
scroll to position [1840, 0]
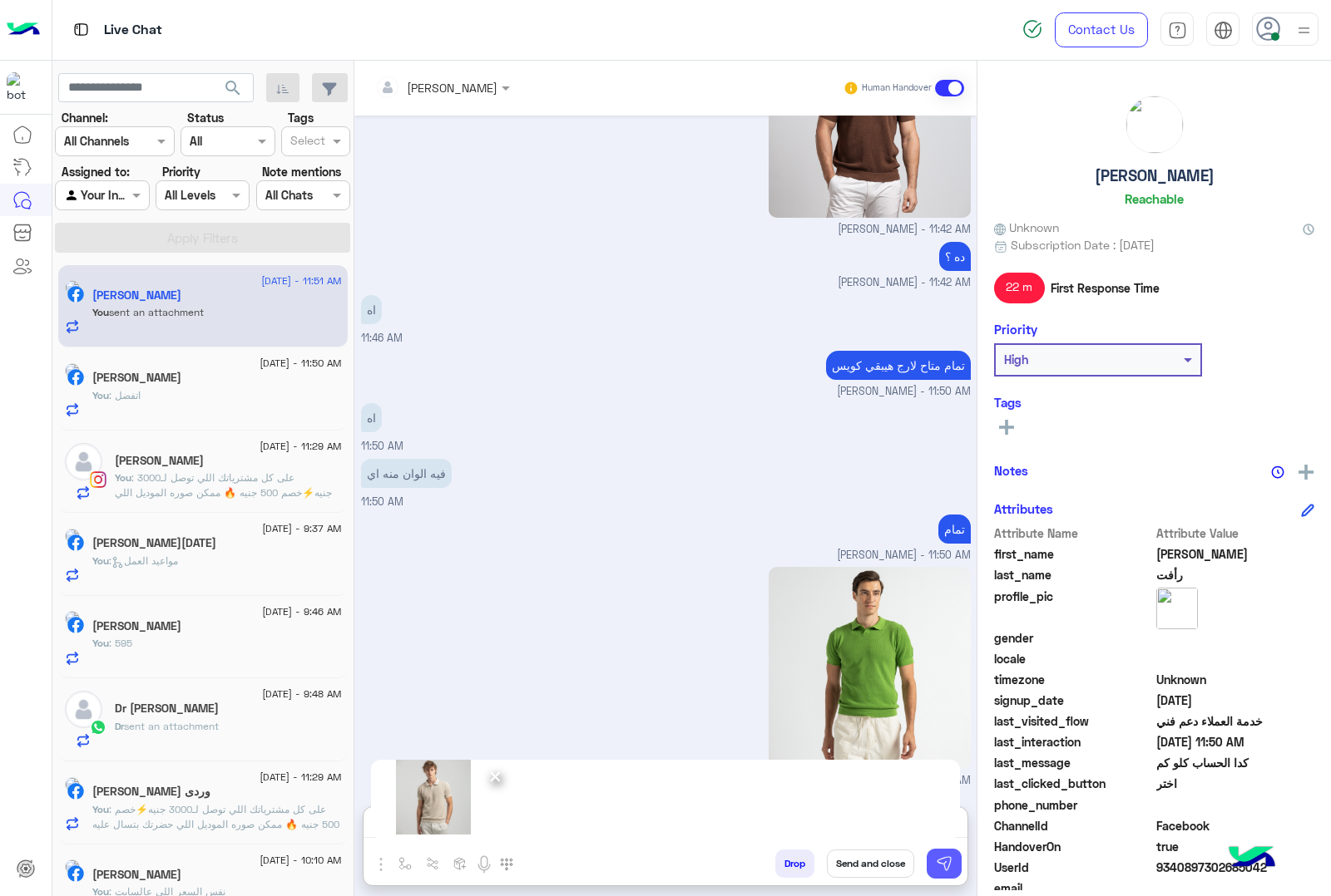
click at [950, 865] on img at bounding box center [944, 864] width 17 height 17
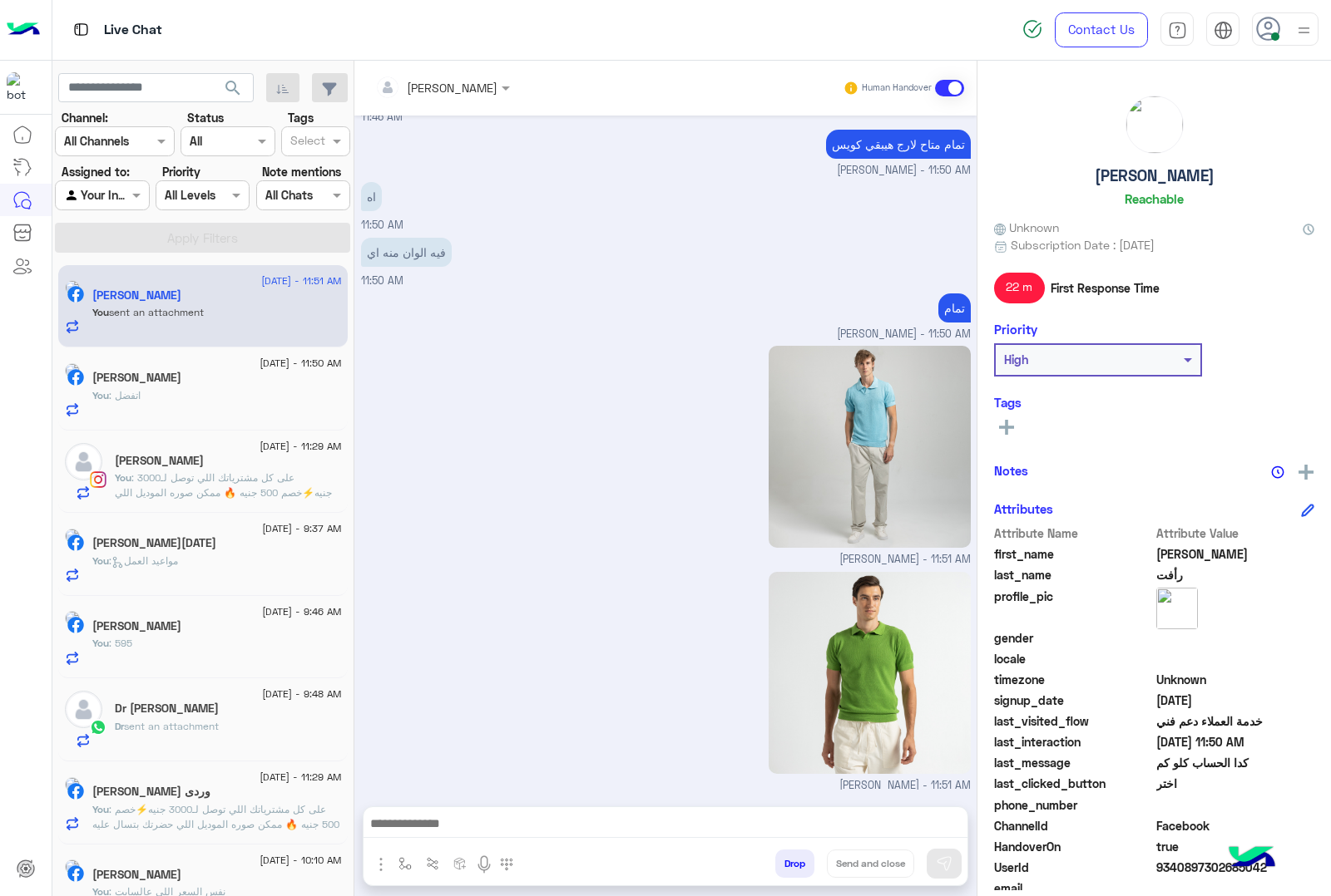
scroll to position [2217, 0]
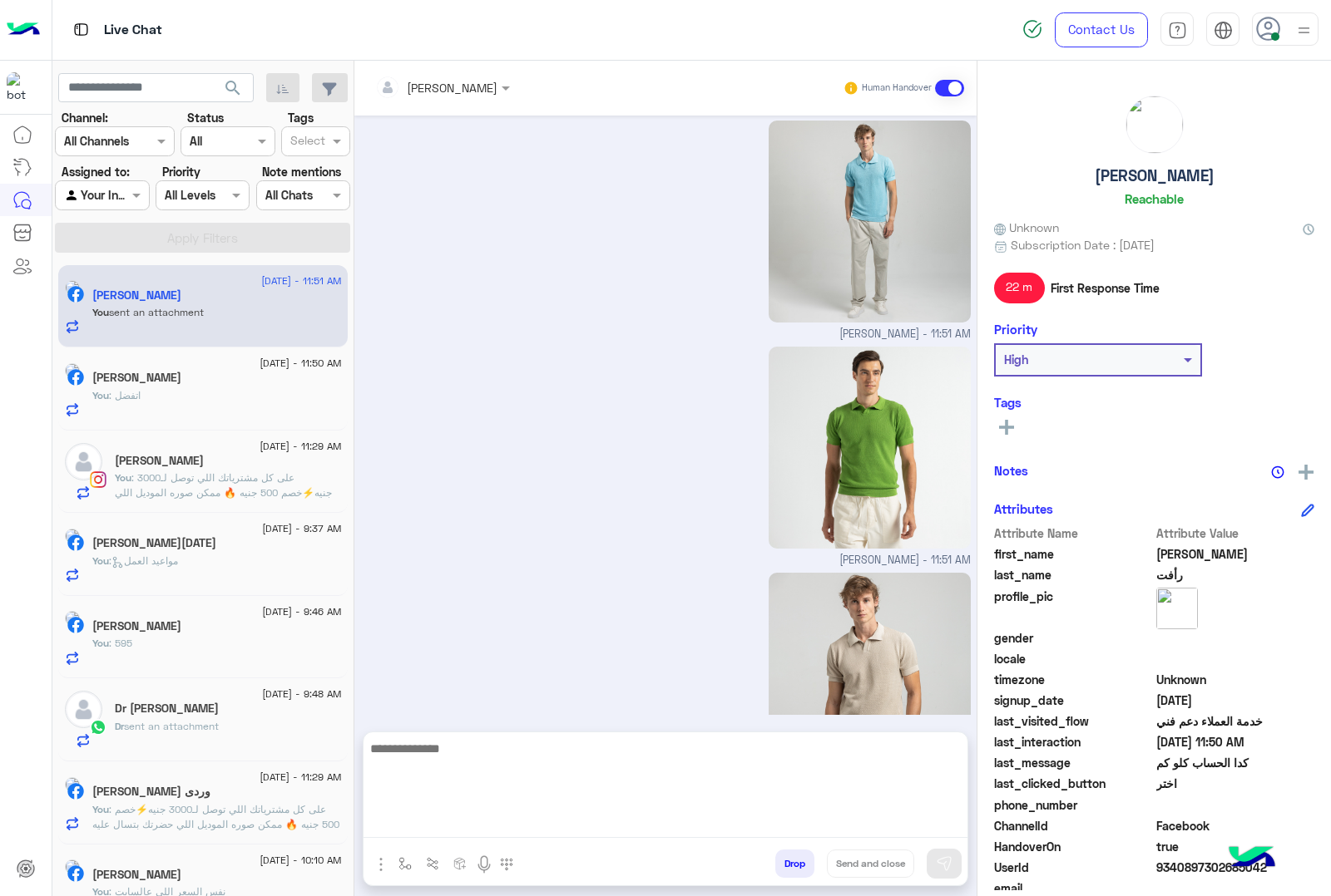
click at [451, 817] on textarea at bounding box center [665, 788] width 604 height 100
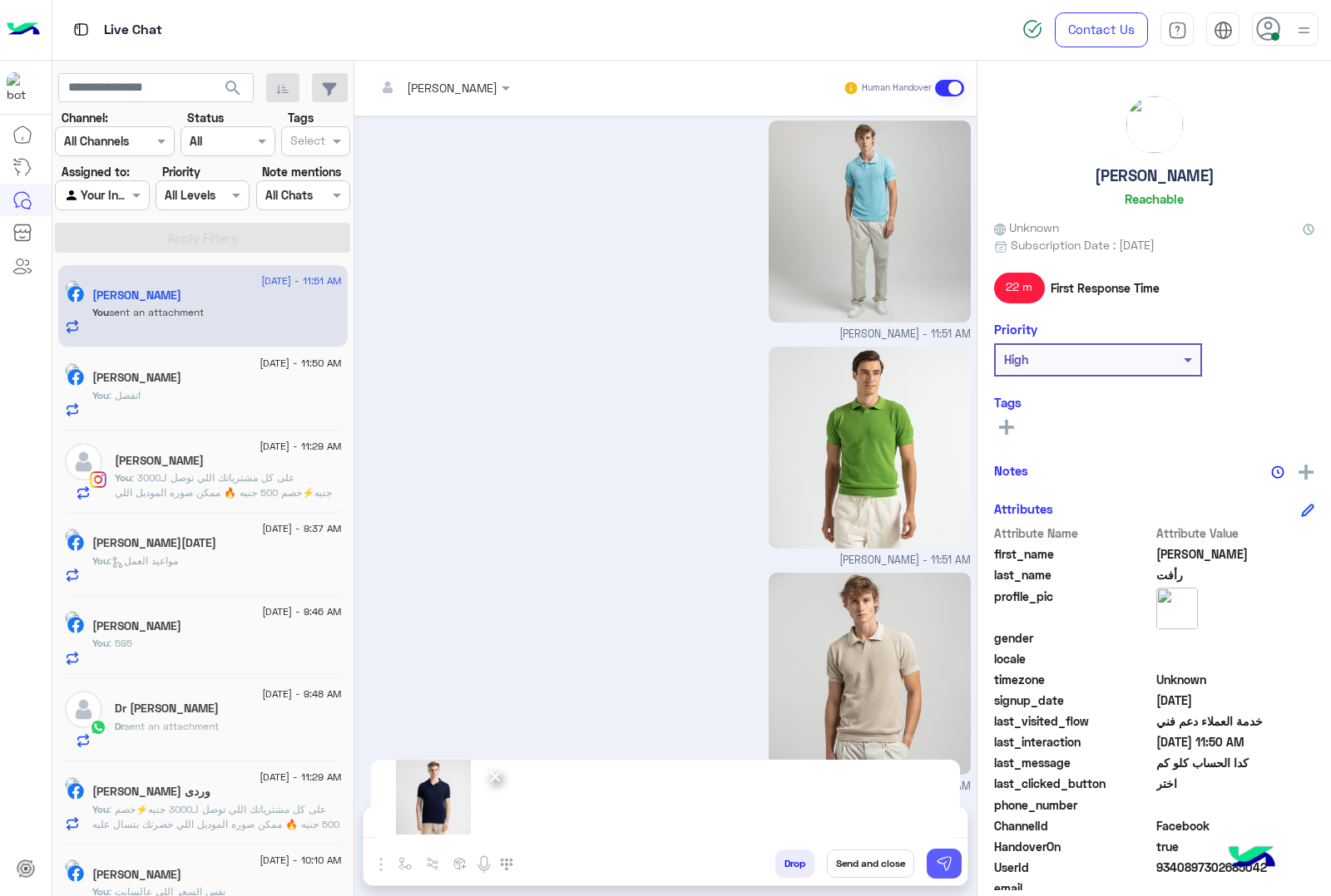
click at [951, 867] on img at bounding box center [944, 864] width 17 height 17
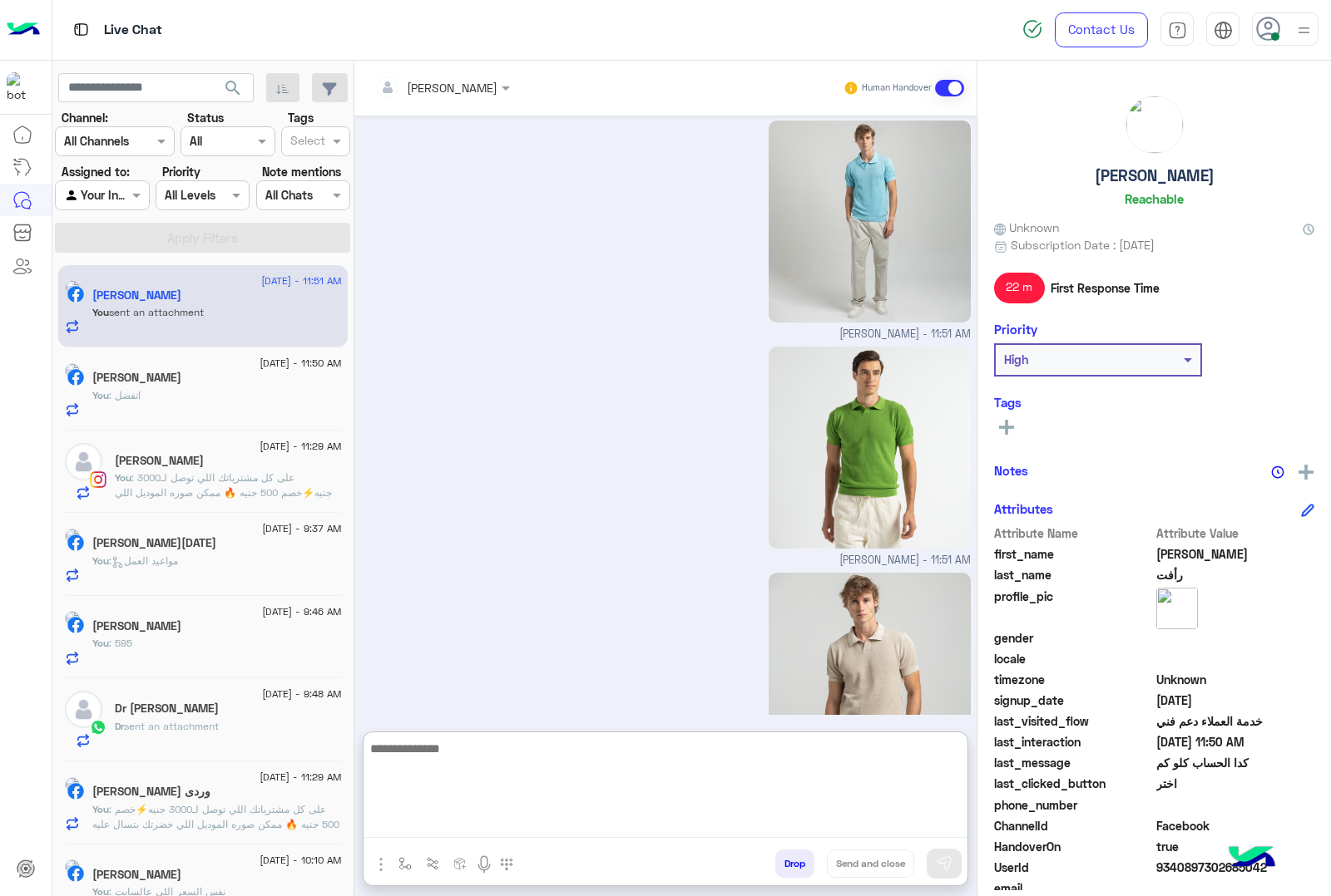
click at [411, 834] on textarea at bounding box center [665, 788] width 604 height 100
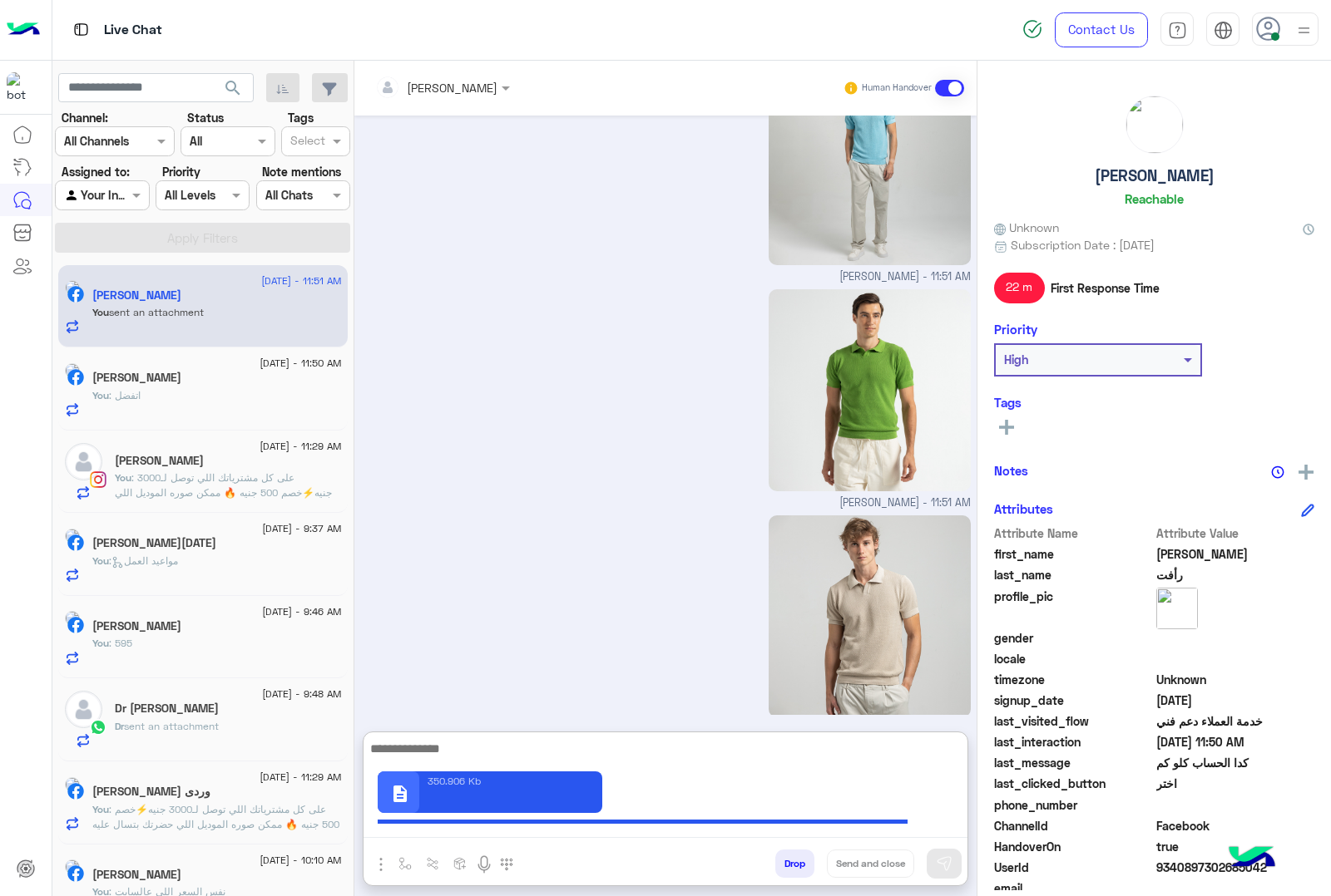
scroll to position [2517, 0]
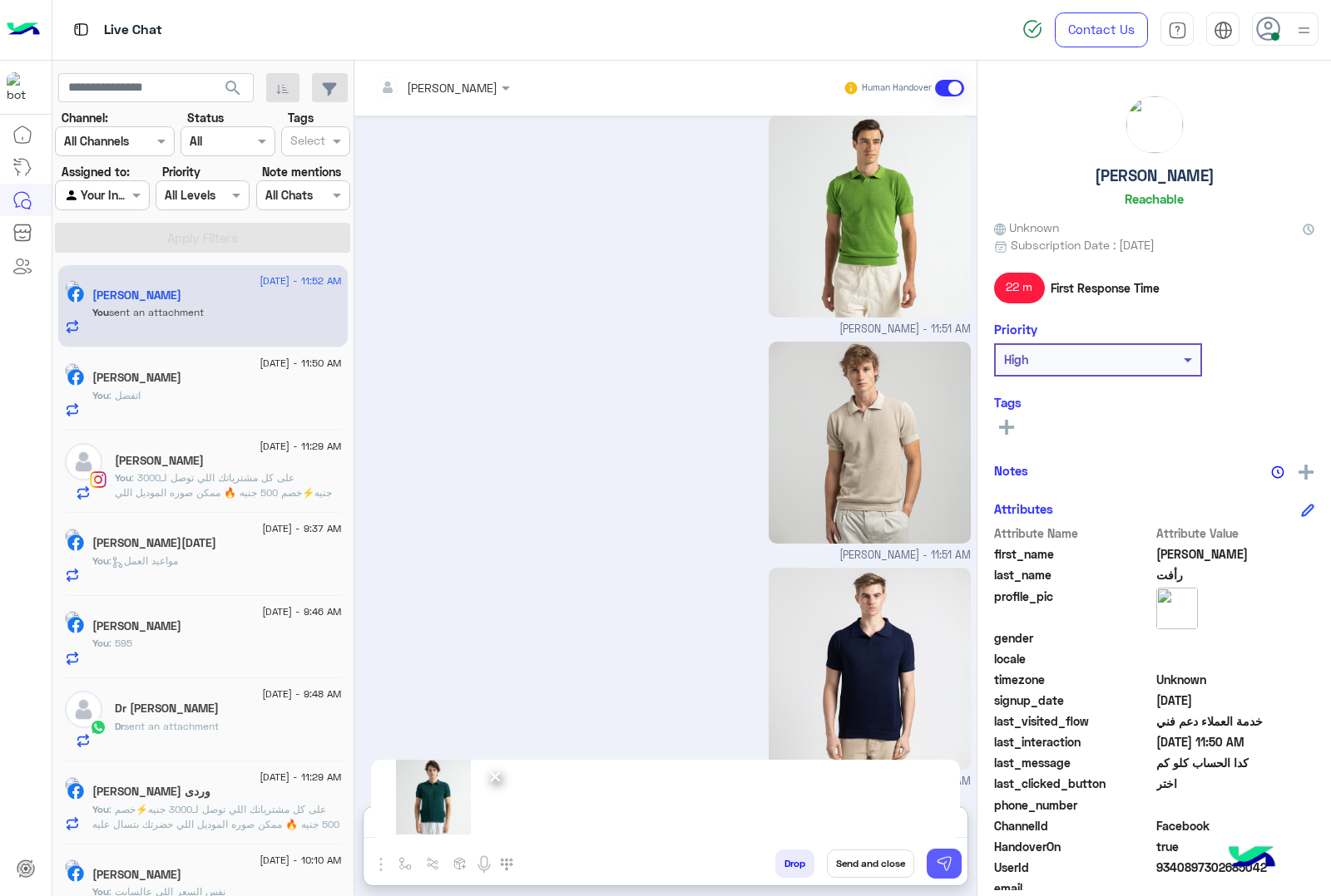
click at [944, 857] on img at bounding box center [944, 864] width 17 height 17
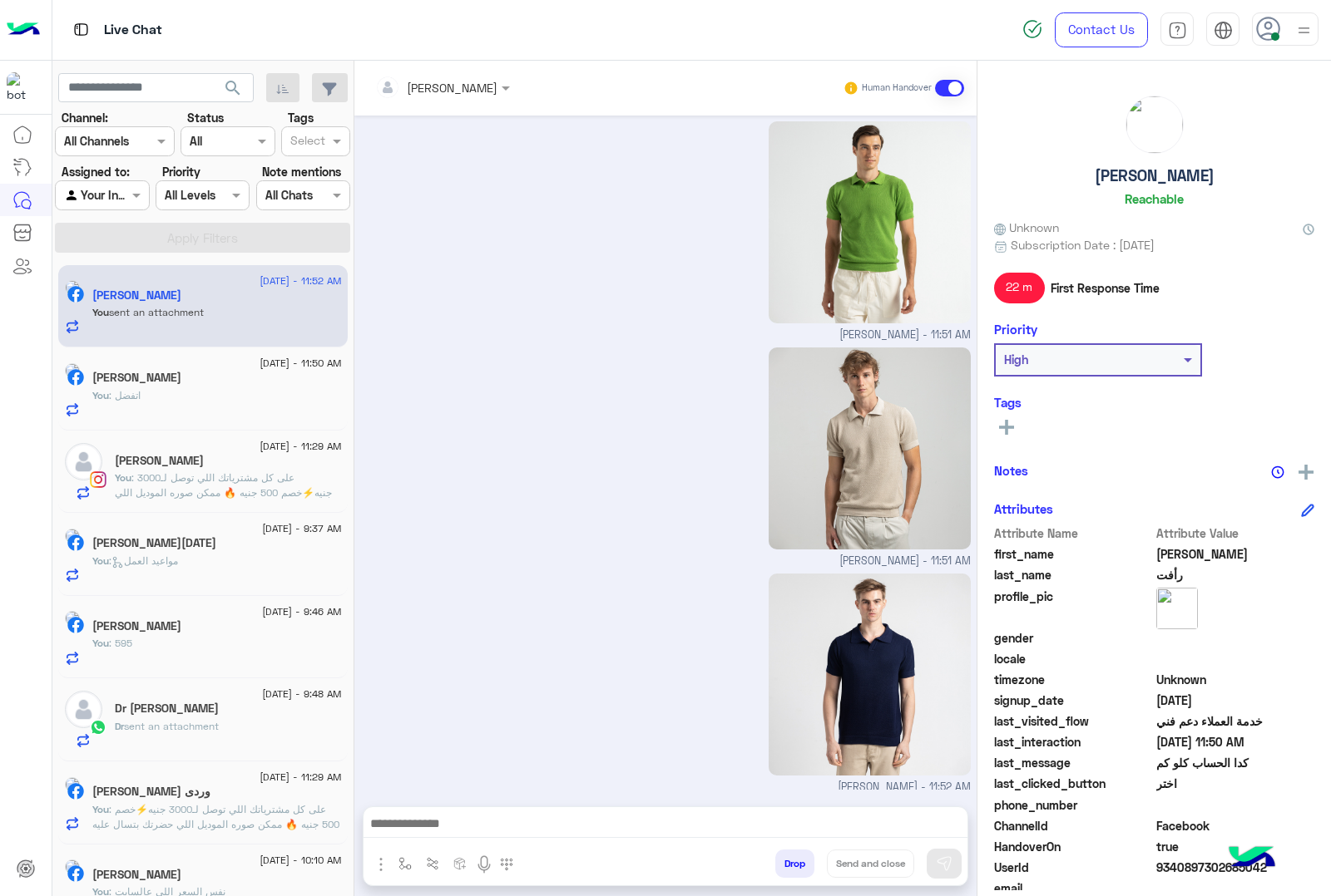
scroll to position [2670, 0]
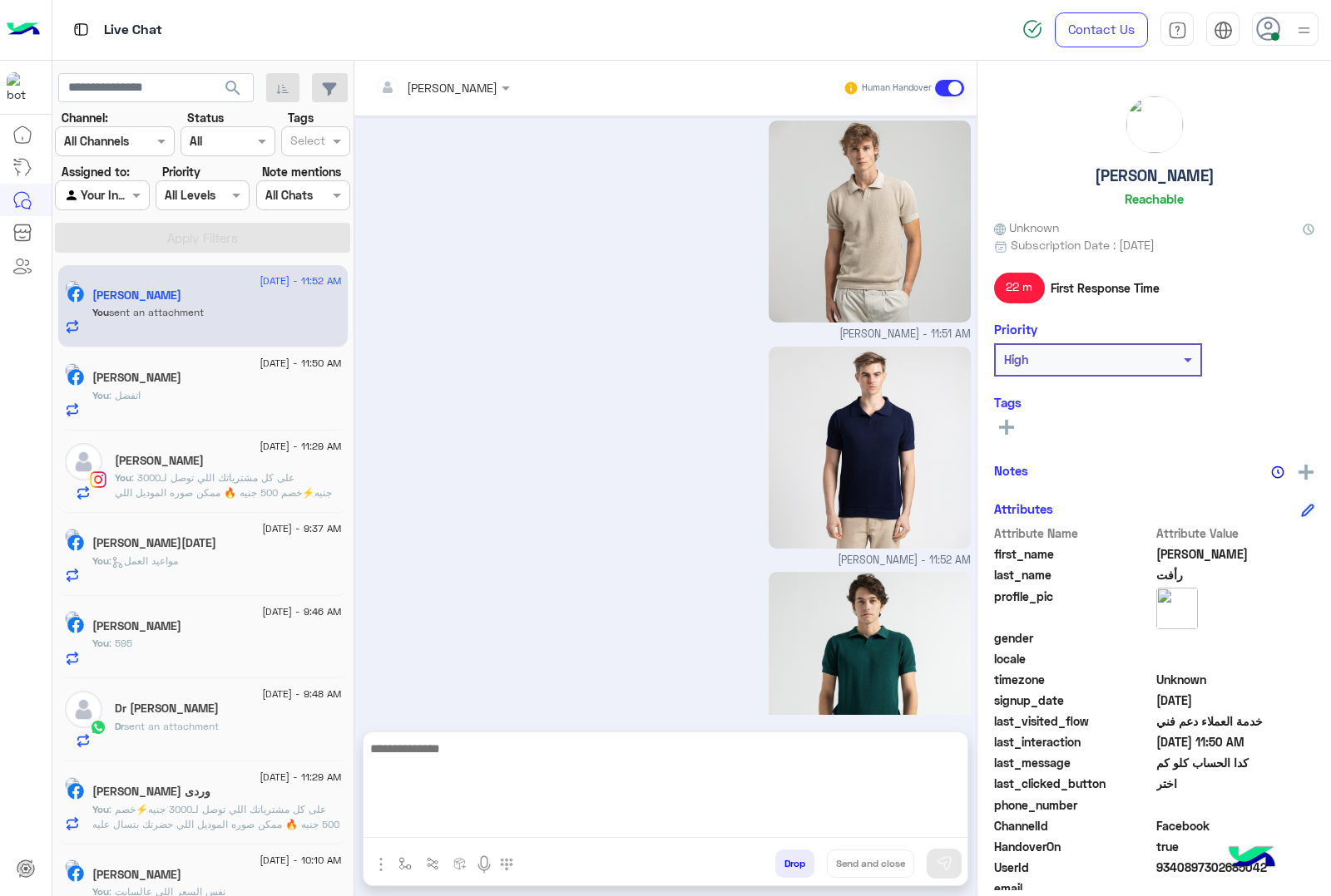
click at [485, 823] on textarea at bounding box center [665, 788] width 604 height 100
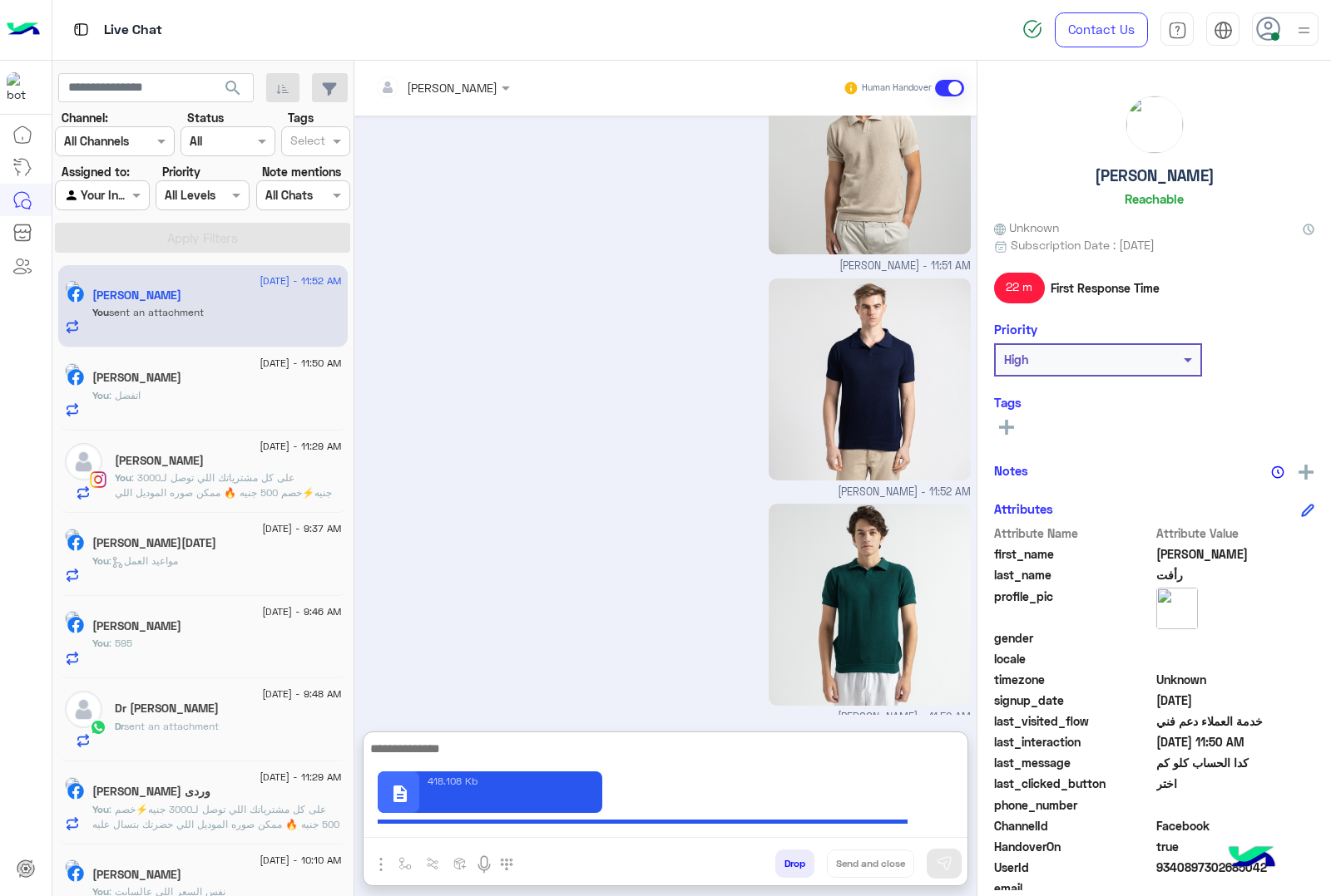
scroll to position [2745, 0]
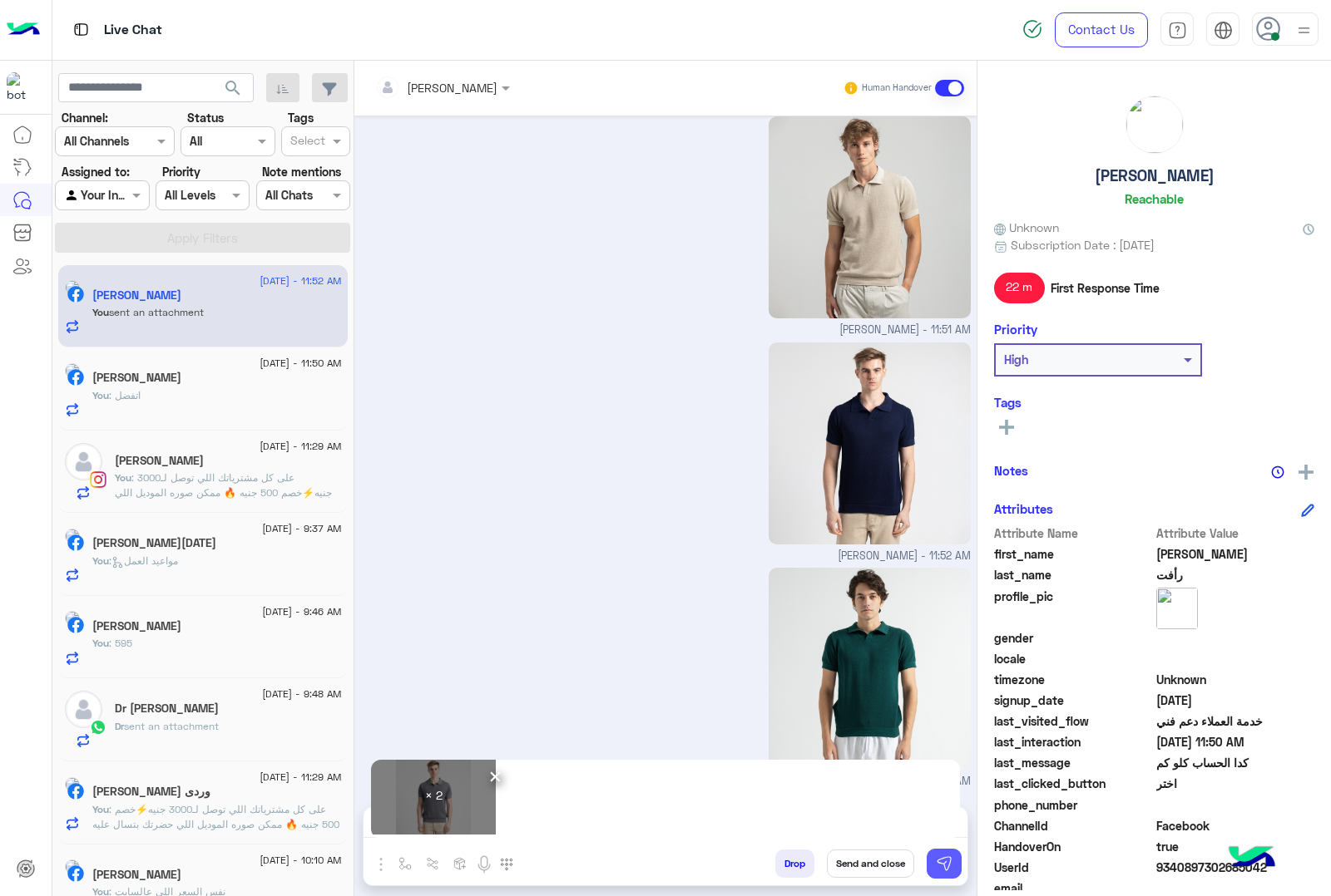
click at [953, 863] on button at bounding box center [944, 864] width 35 height 30
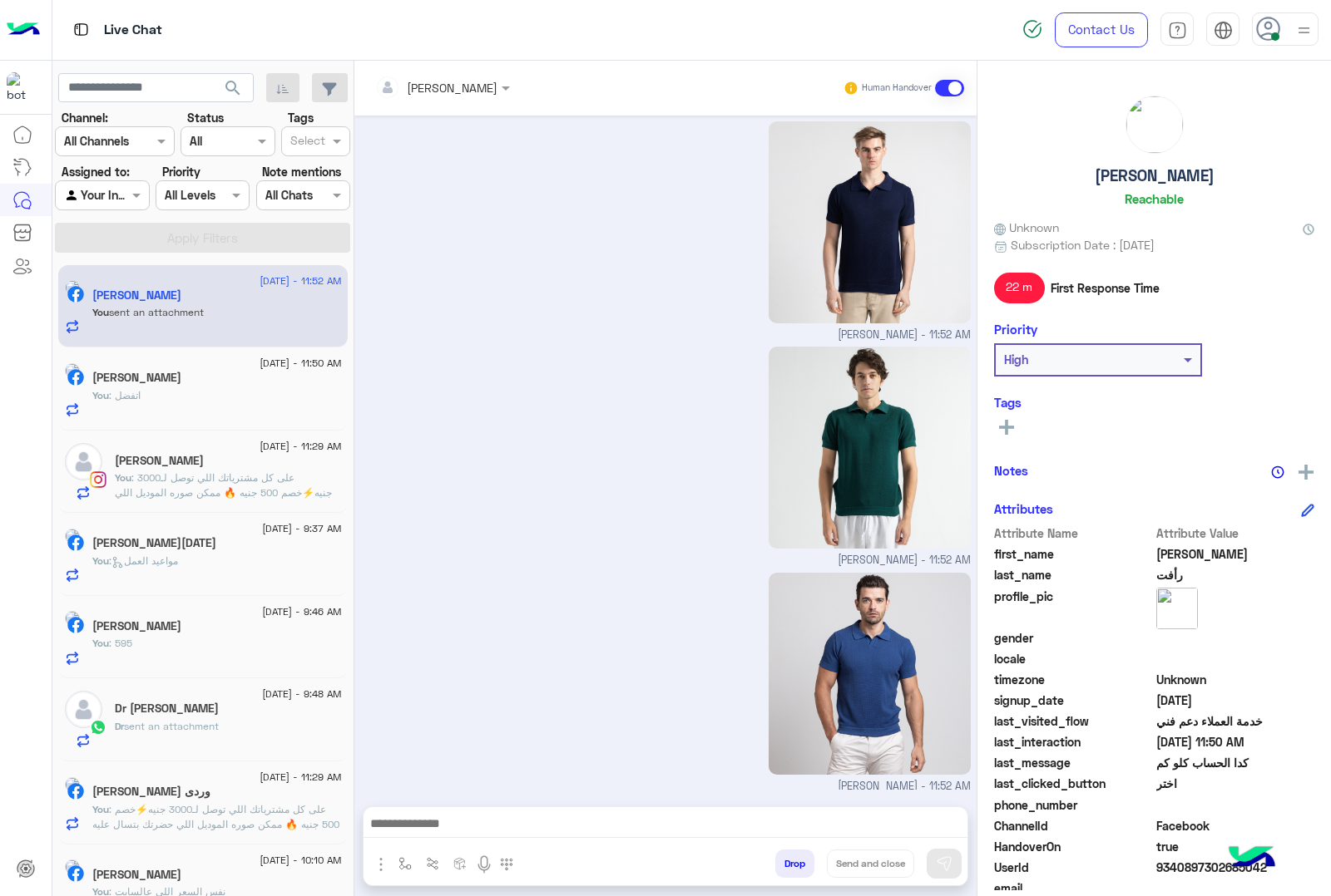
scroll to position [3122, 0]
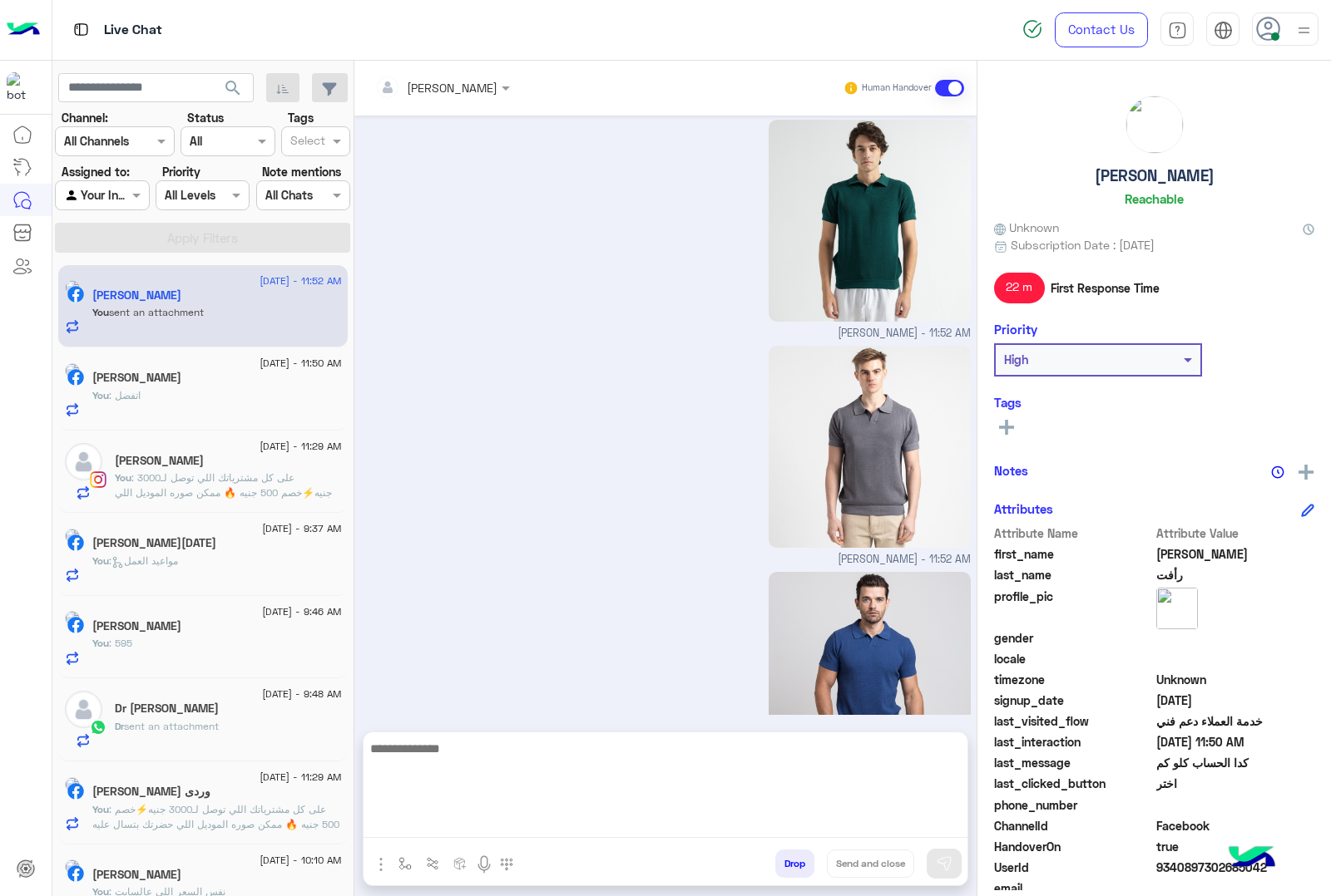
click at [441, 832] on textarea at bounding box center [665, 788] width 604 height 100
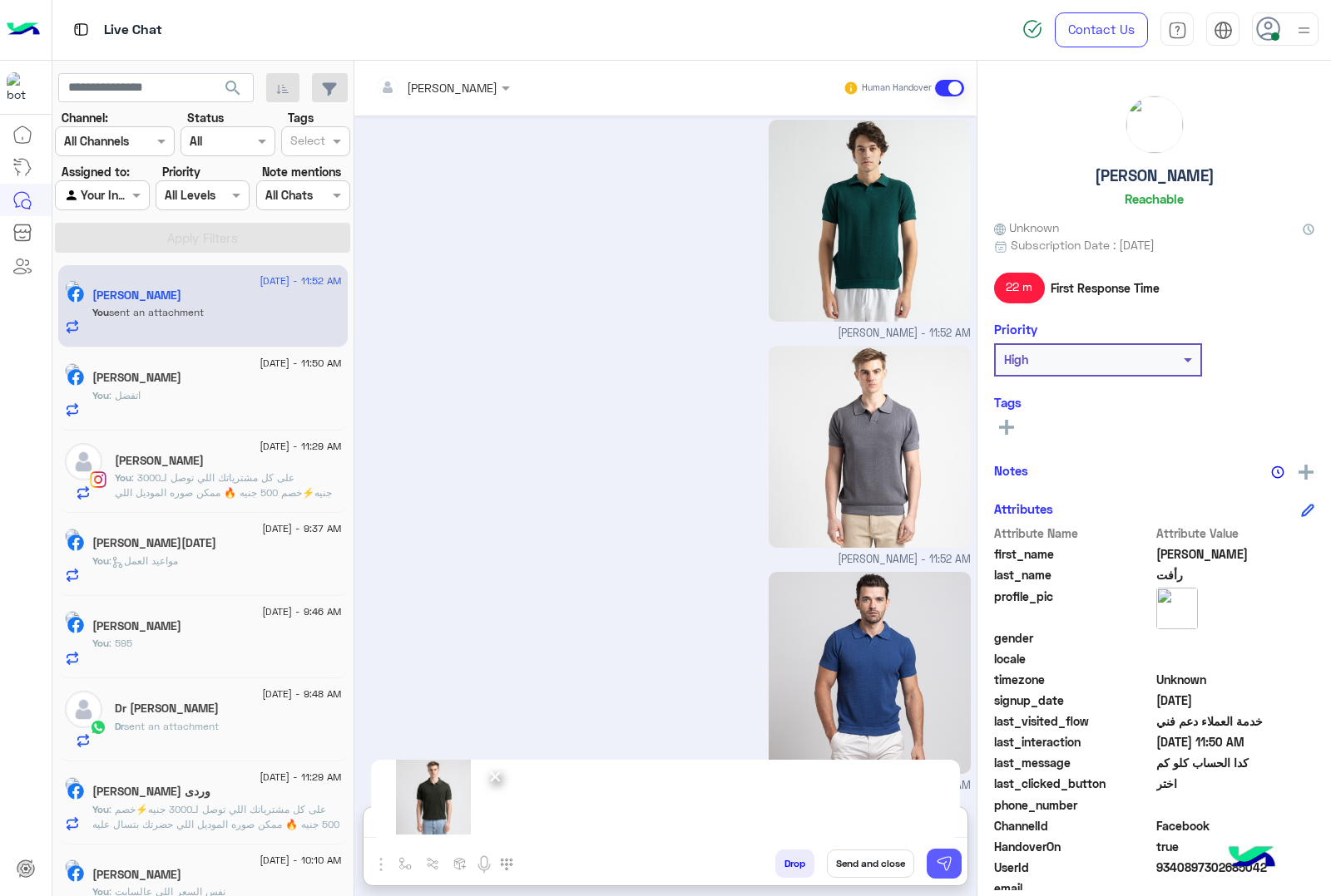
click at [944, 857] on img at bounding box center [944, 864] width 17 height 17
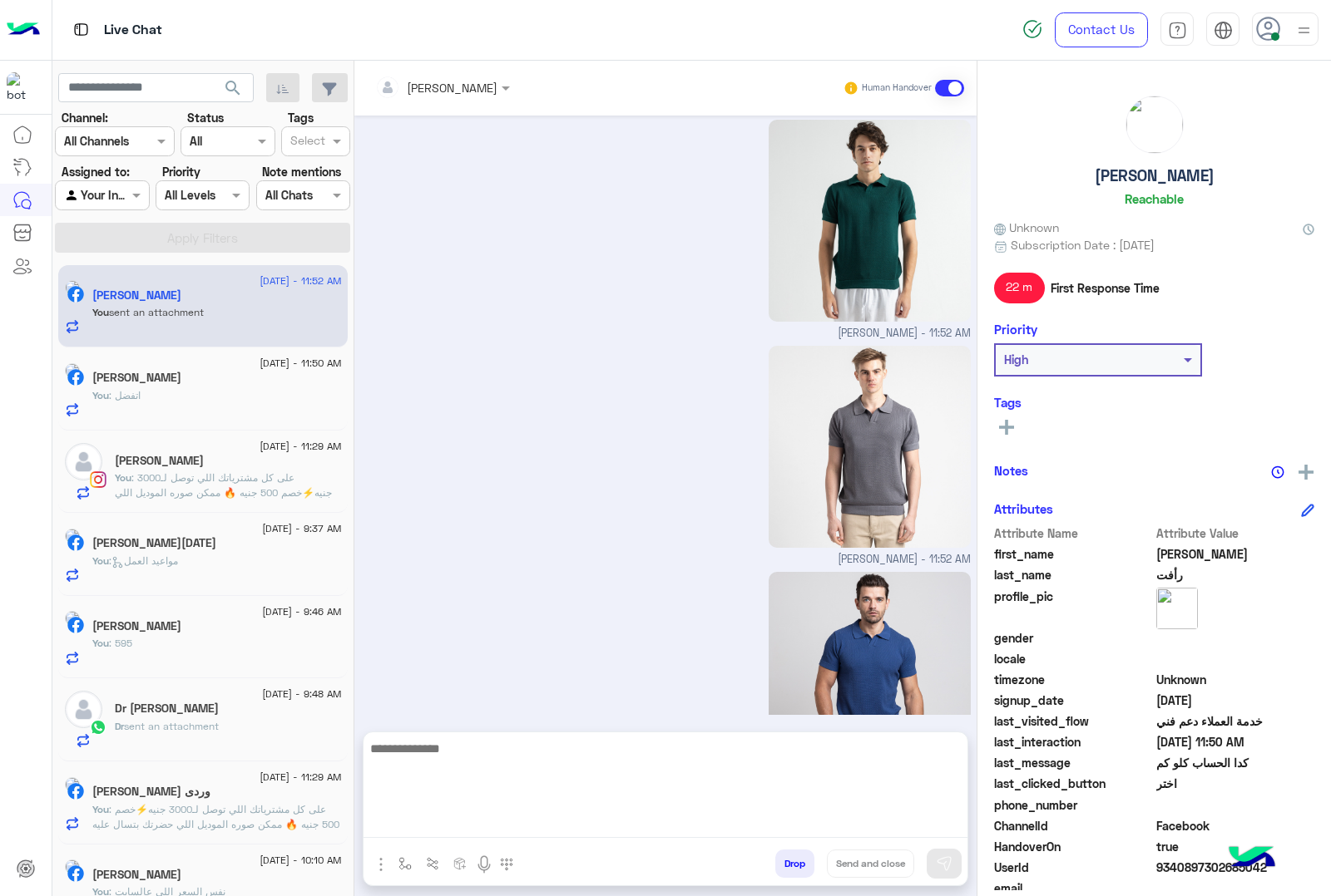
click at [437, 827] on textarea at bounding box center [665, 788] width 604 height 100
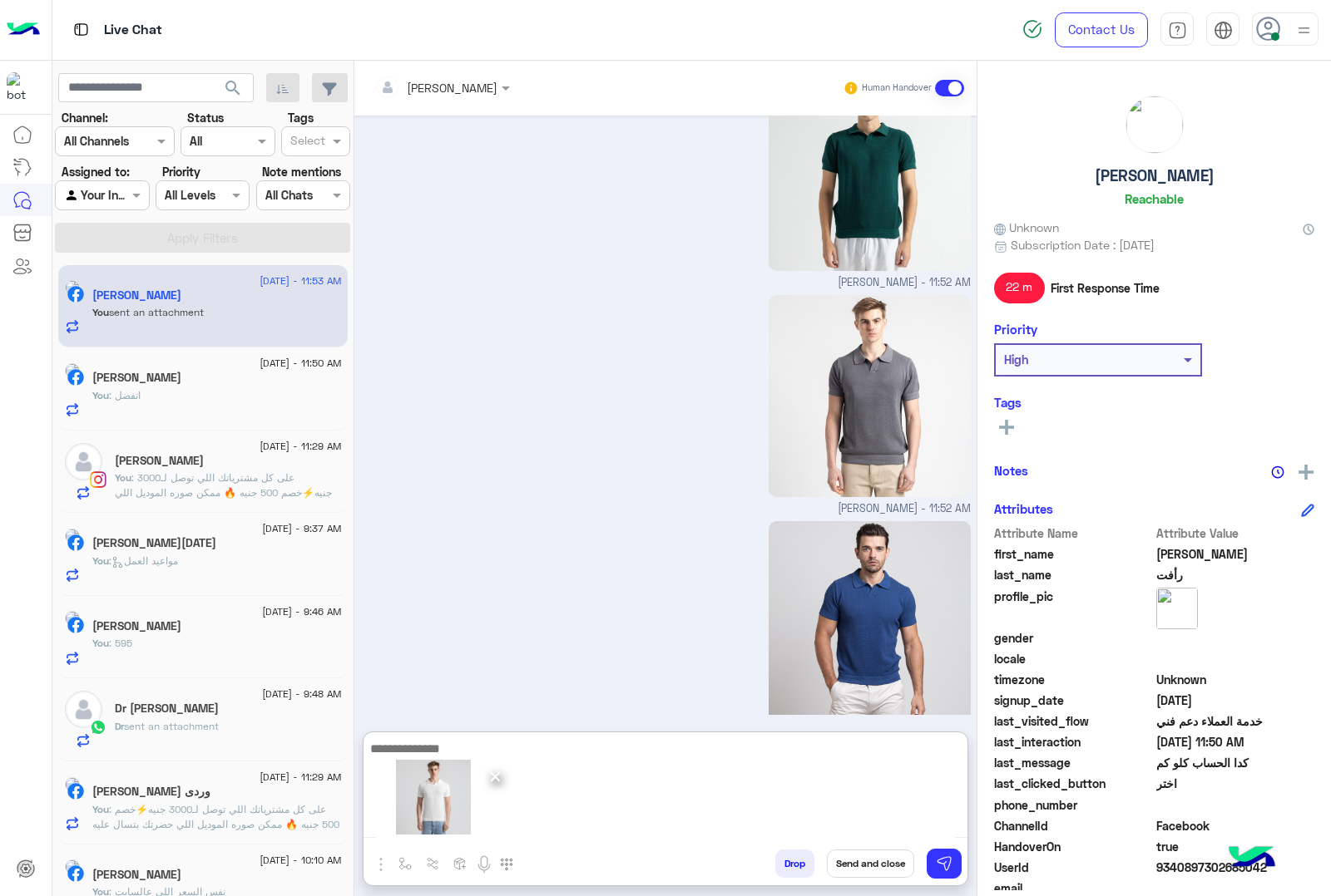
scroll to position [3355, 0]
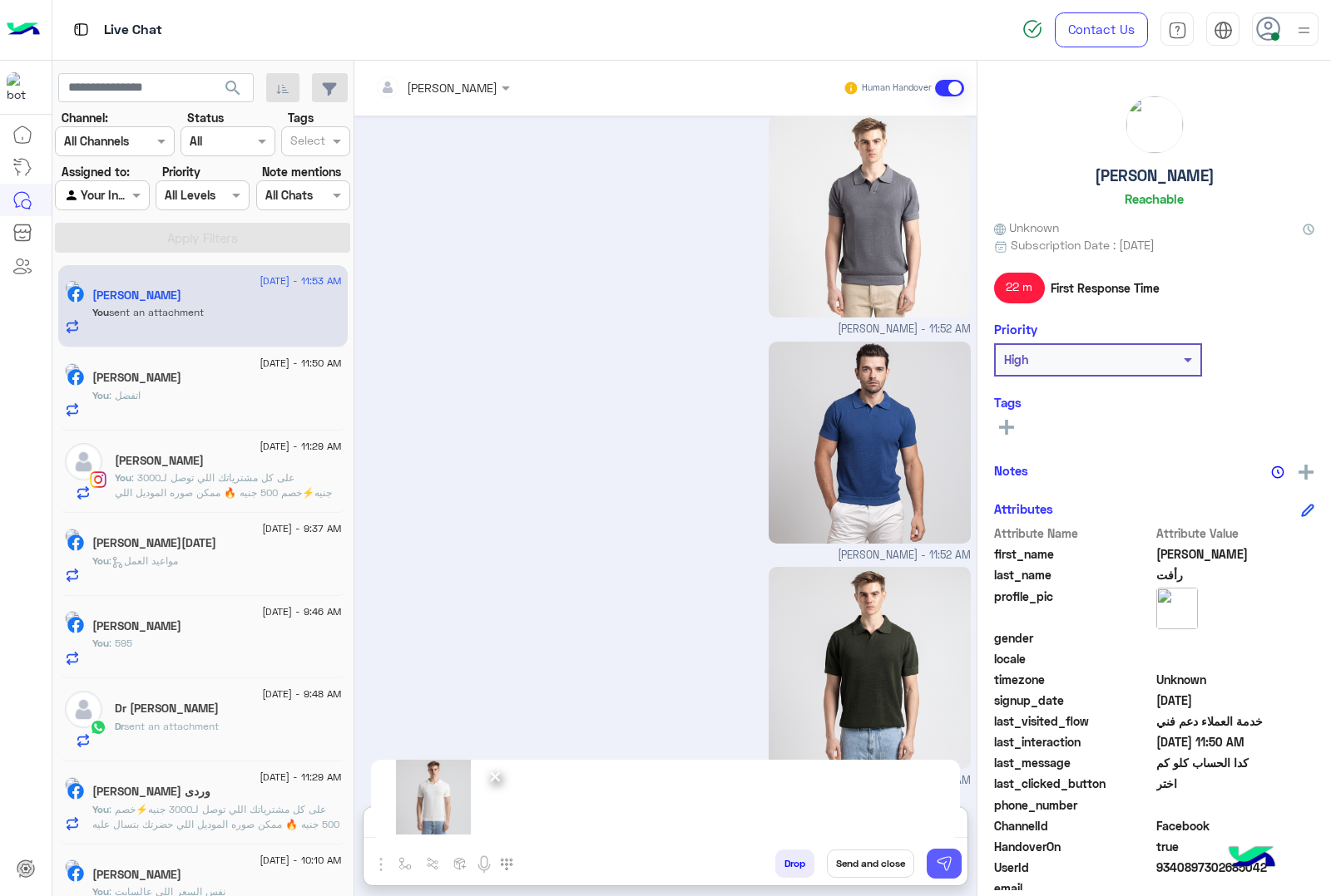
drag, startPoint x: 938, startPoint y: 861, endPoint x: 913, endPoint y: 870, distance: 26.6
click at [938, 863] on img at bounding box center [944, 864] width 17 height 17
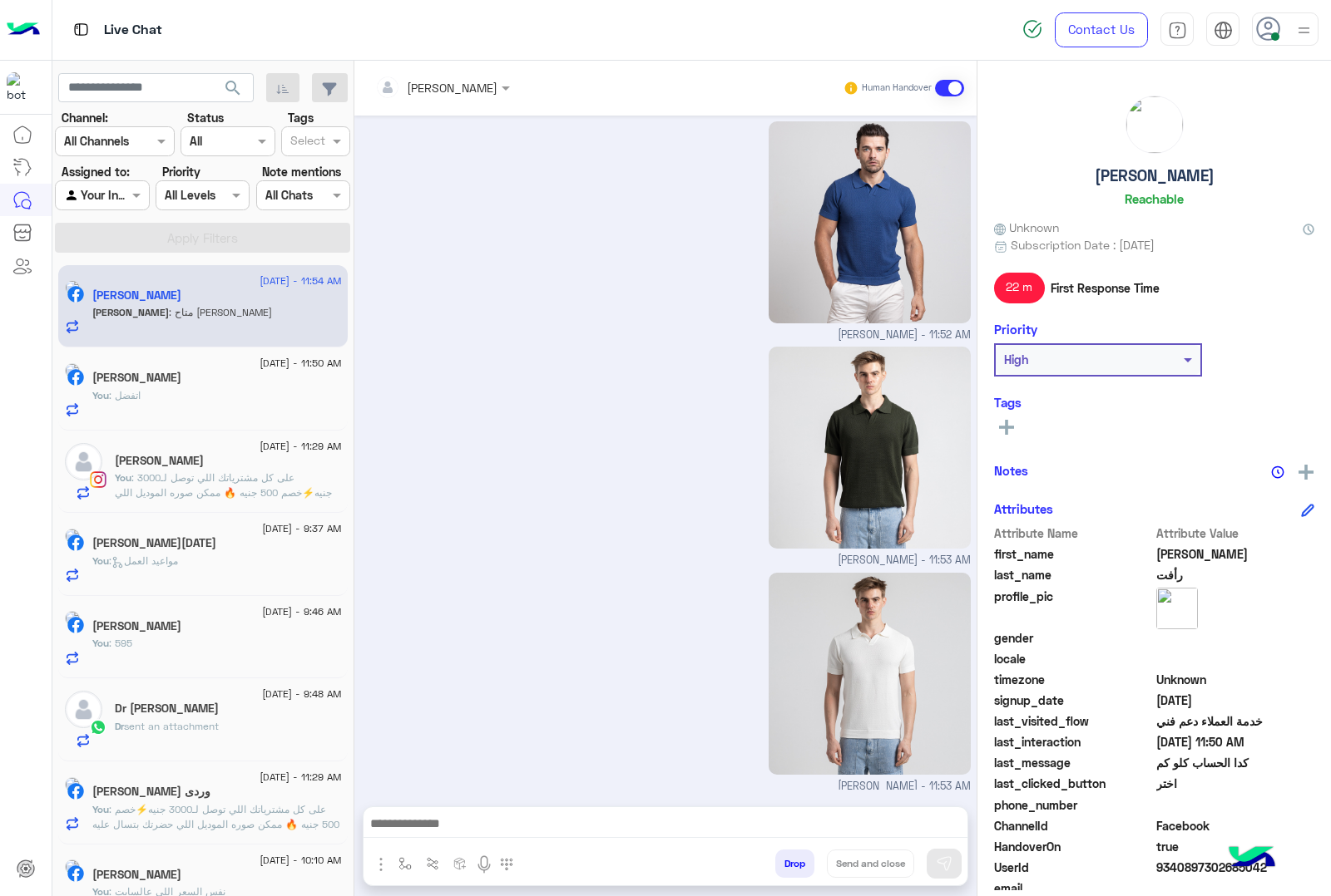
scroll to position [3628, 0]
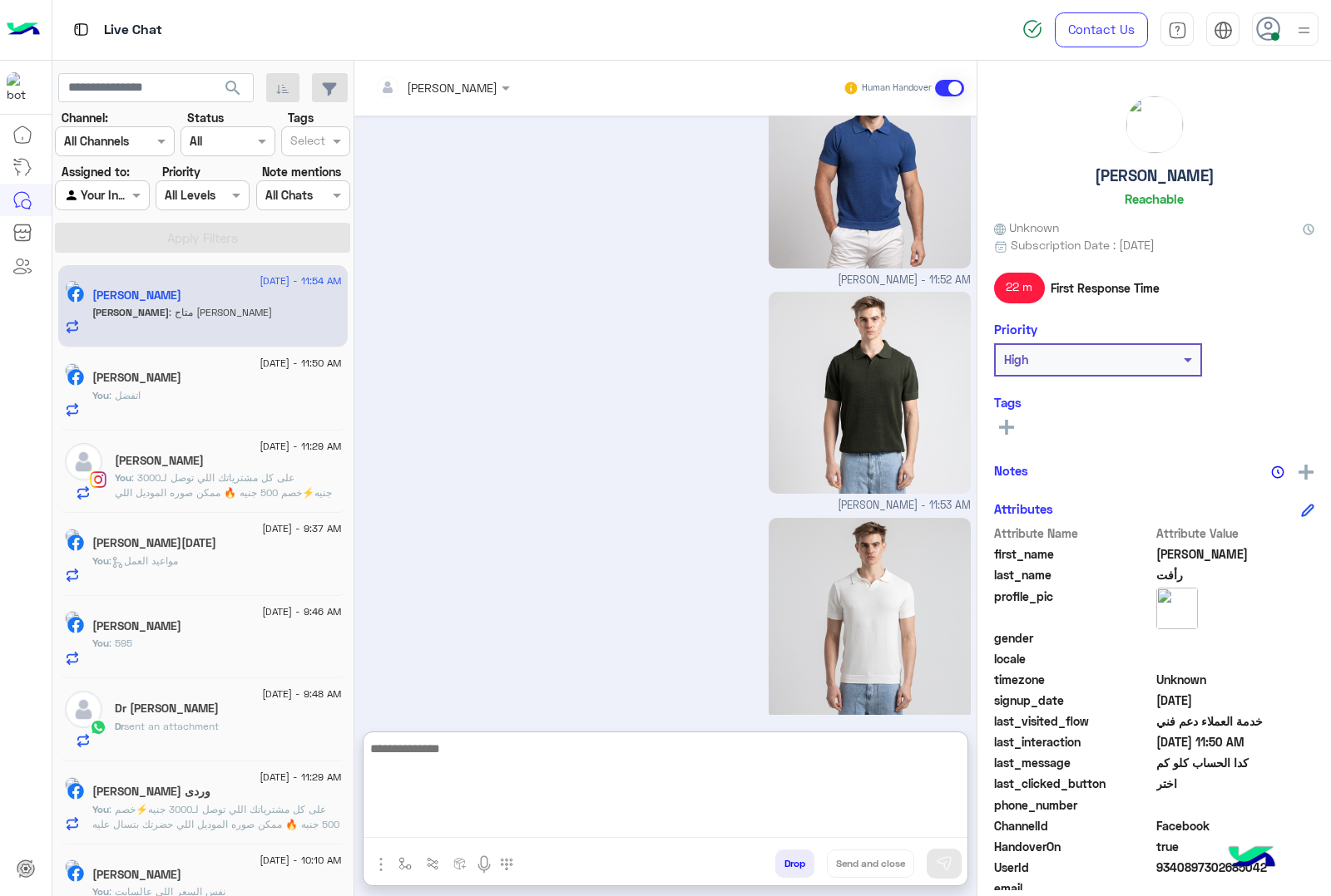
click at [456, 830] on textarea at bounding box center [665, 788] width 604 height 100
type textarea "*"
type textarea "**********"
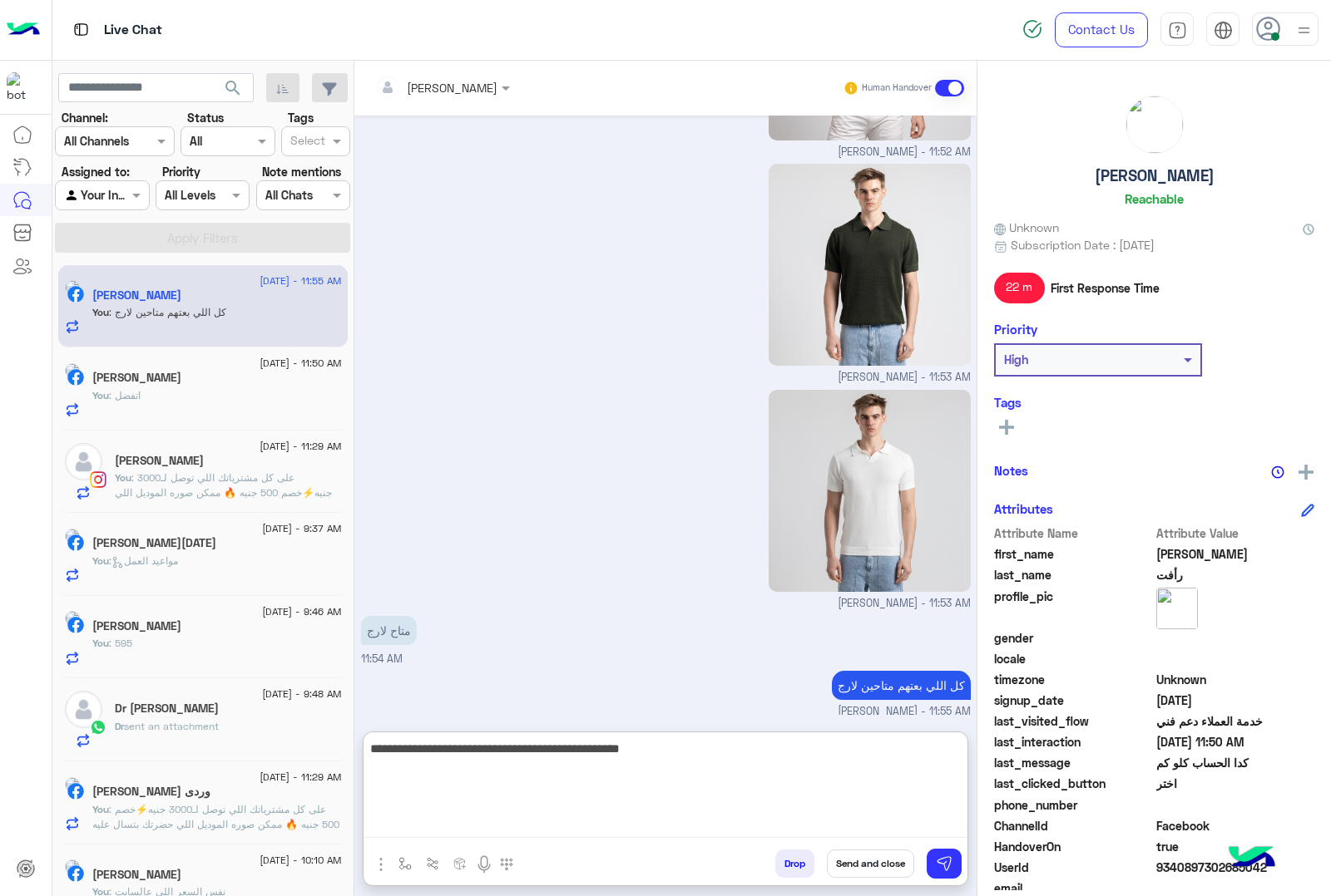
type textarea "**********"
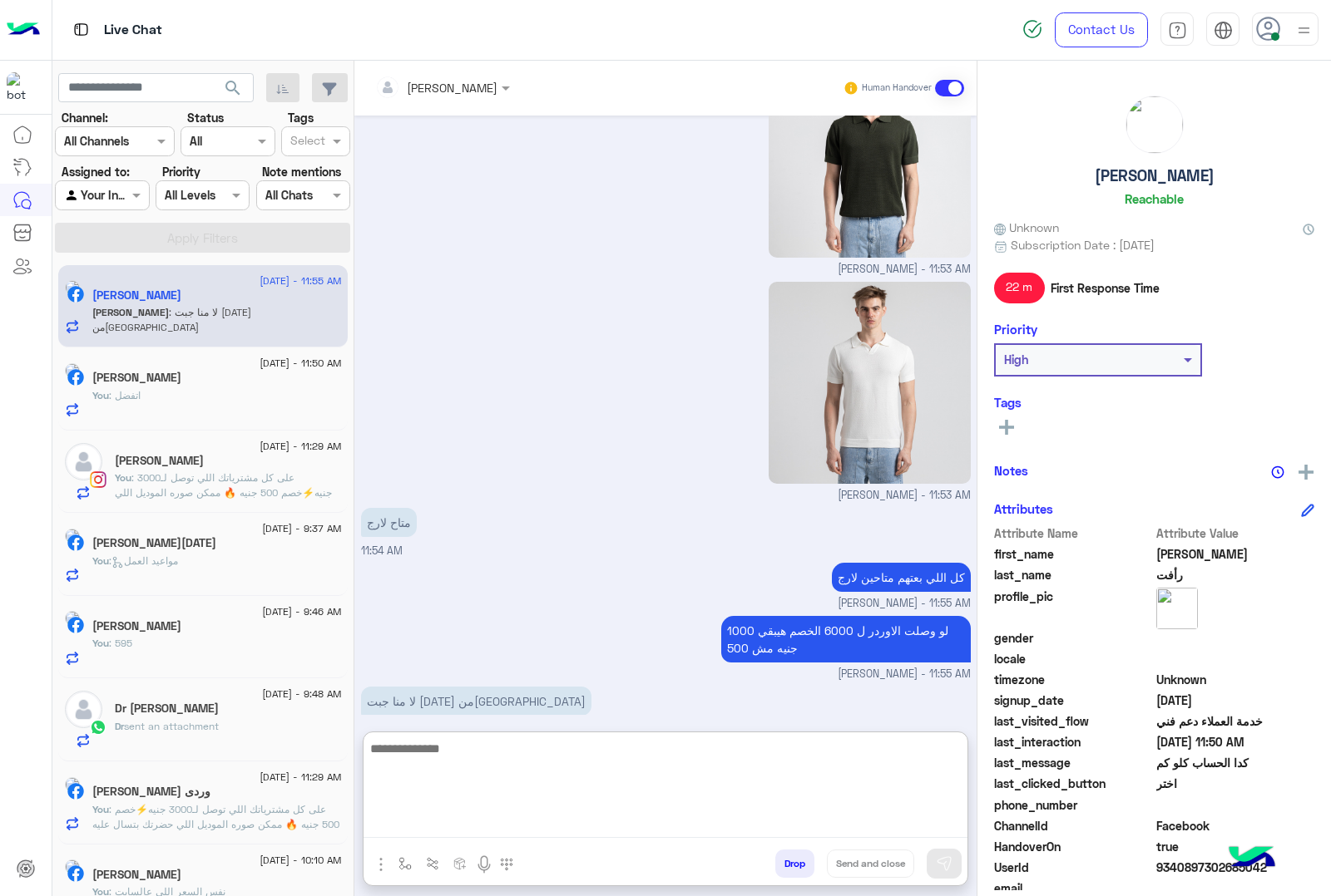
scroll to position [3881, 0]
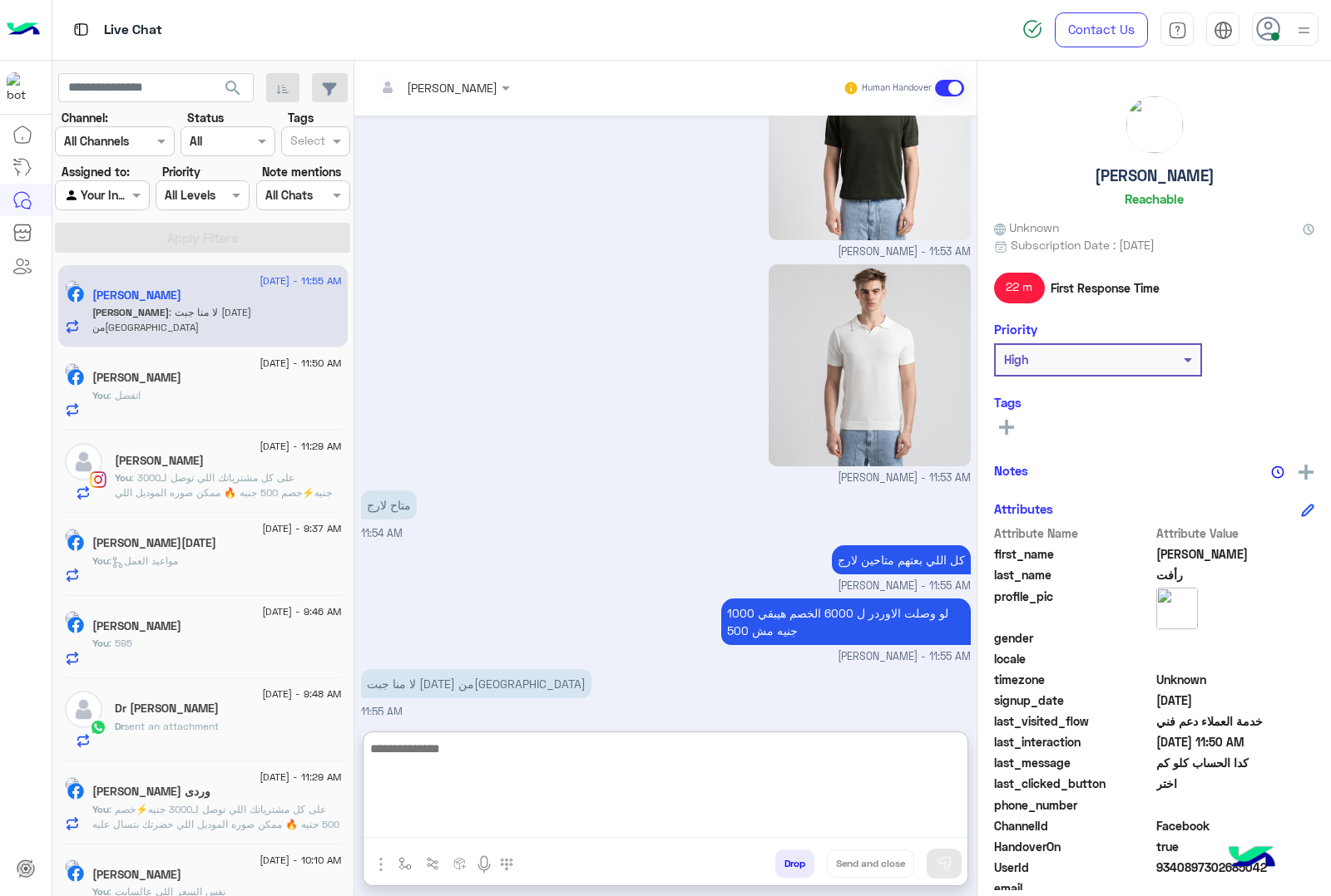
click at [472, 742] on textarea at bounding box center [665, 788] width 604 height 100
type textarea "****"
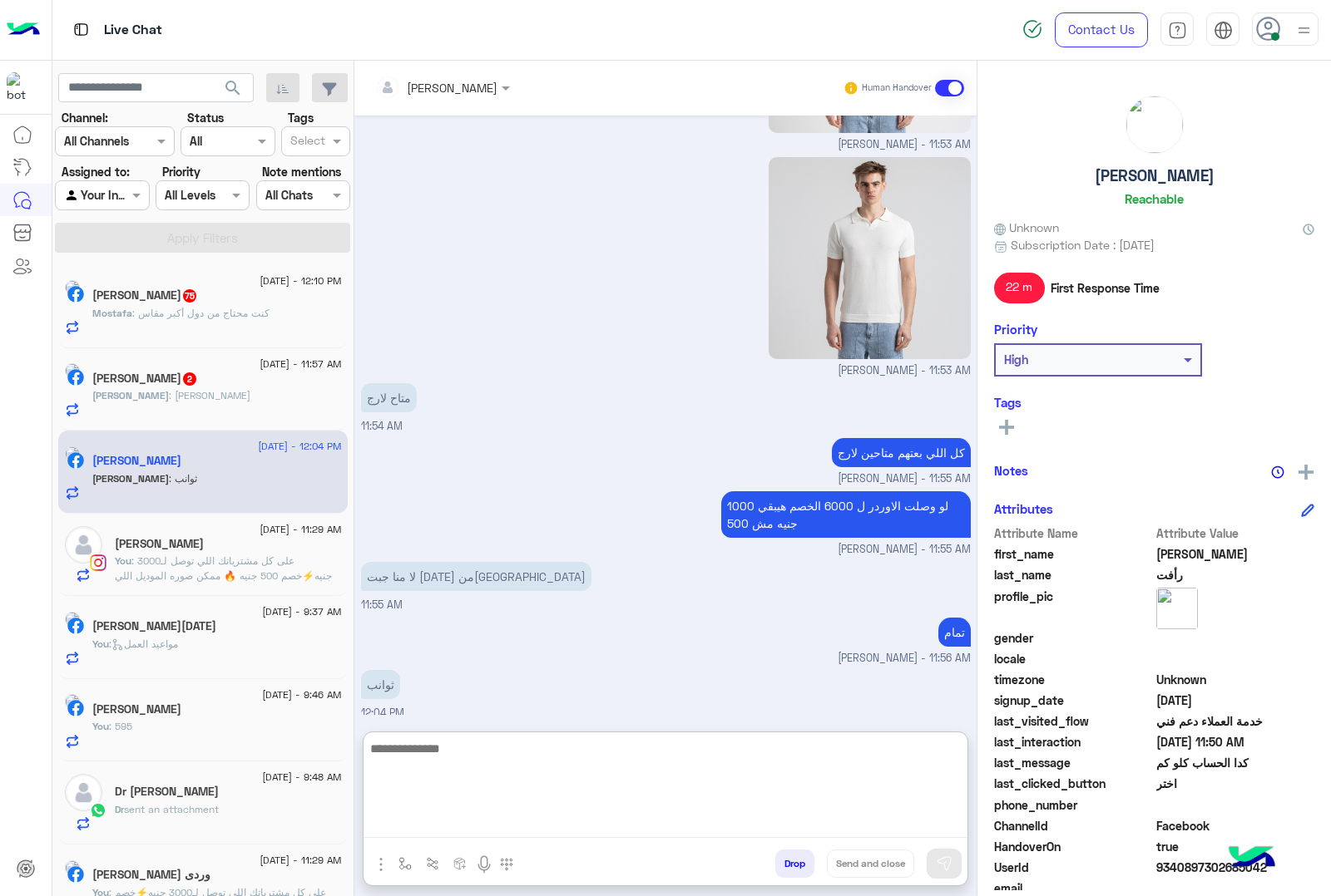
scroll to position [3989, 0]
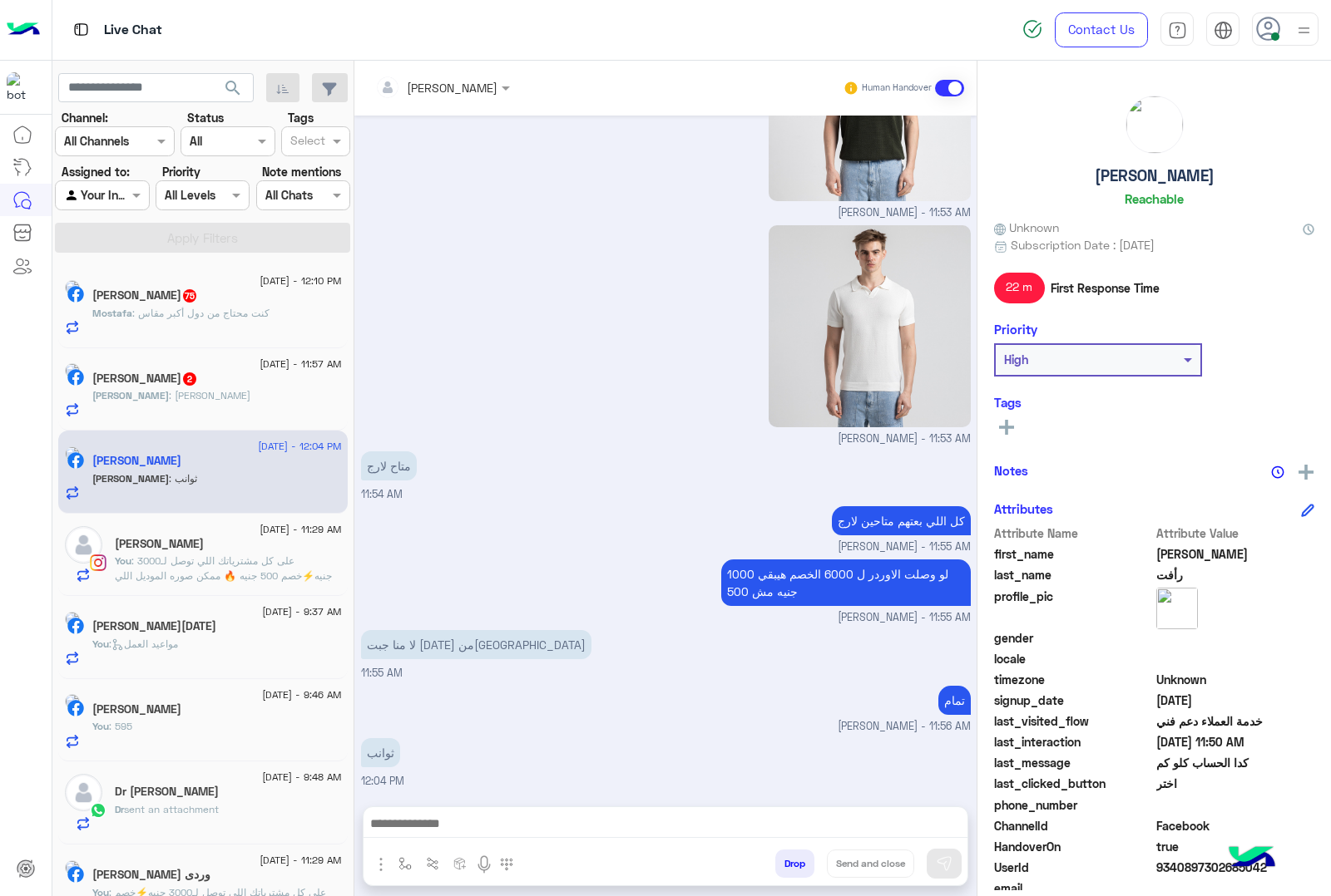
click at [243, 395] on div "Ahmed : اكس لارج" at bounding box center [217, 403] width 250 height 29
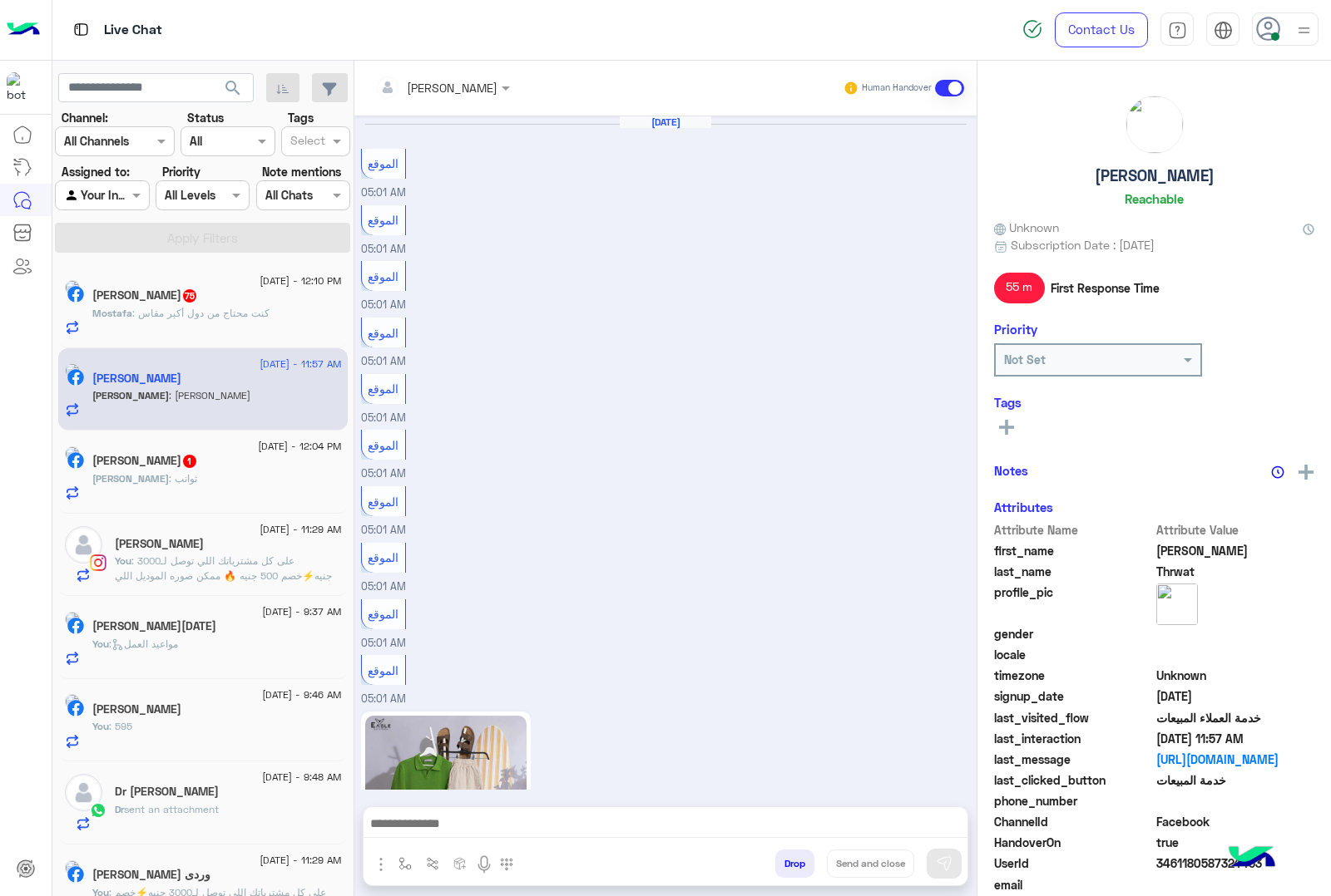
scroll to position [1945, 0]
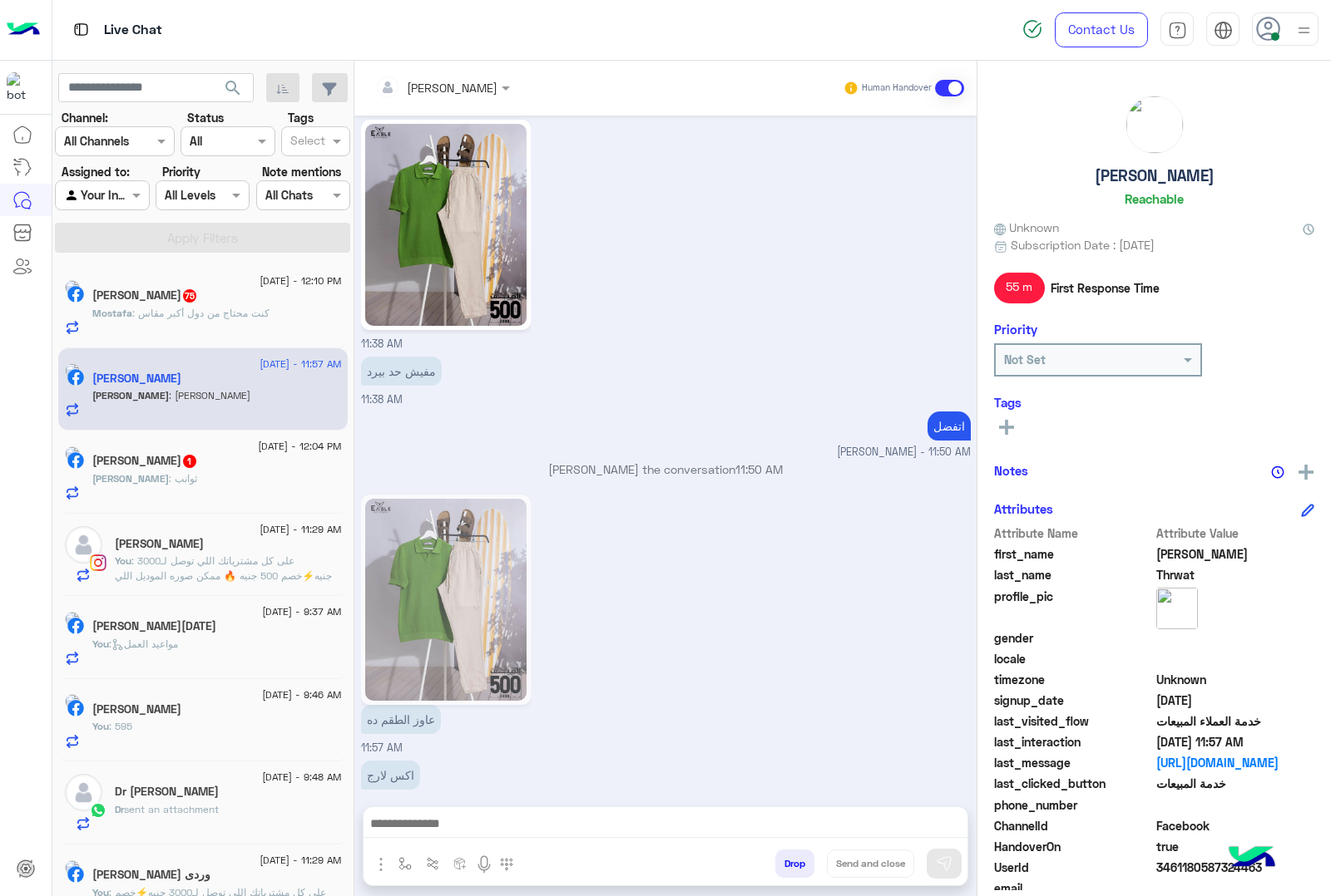
click at [178, 468] on h5 "خالد رأفت 1" at bounding box center [145, 461] width 106 height 14
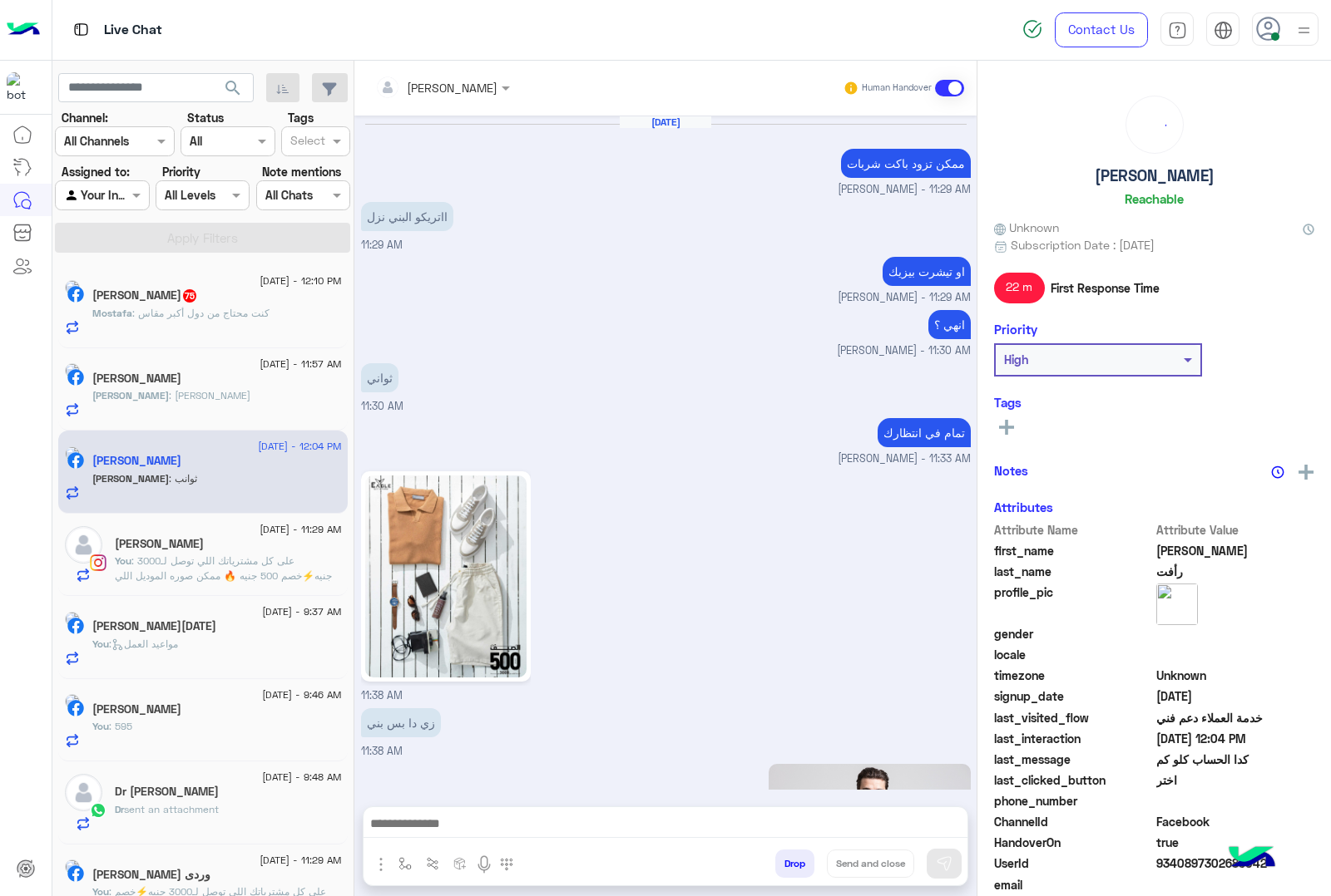
scroll to position [2893, 0]
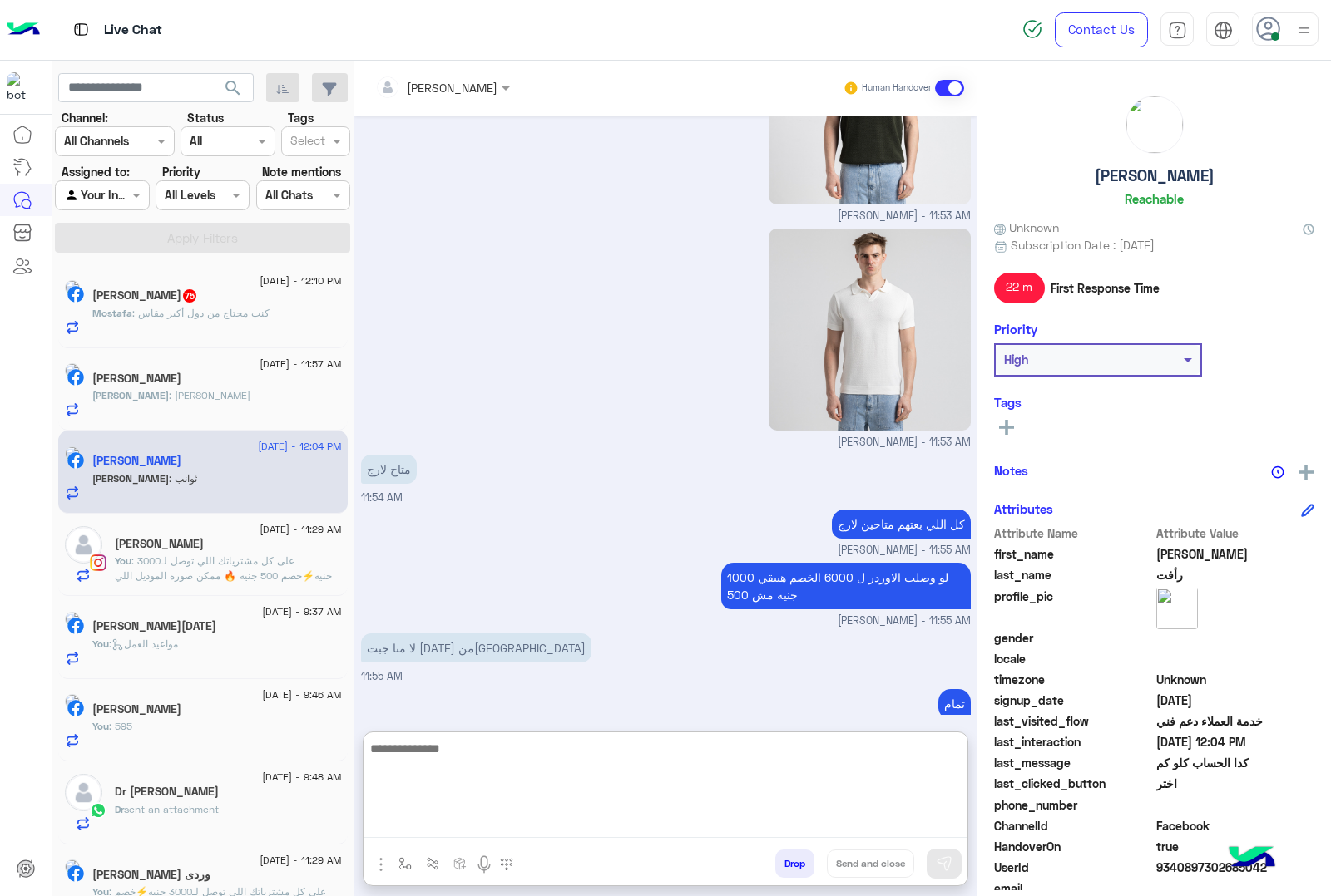
click at [493, 832] on textarea at bounding box center [665, 788] width 604 height 100
type textarea "****"
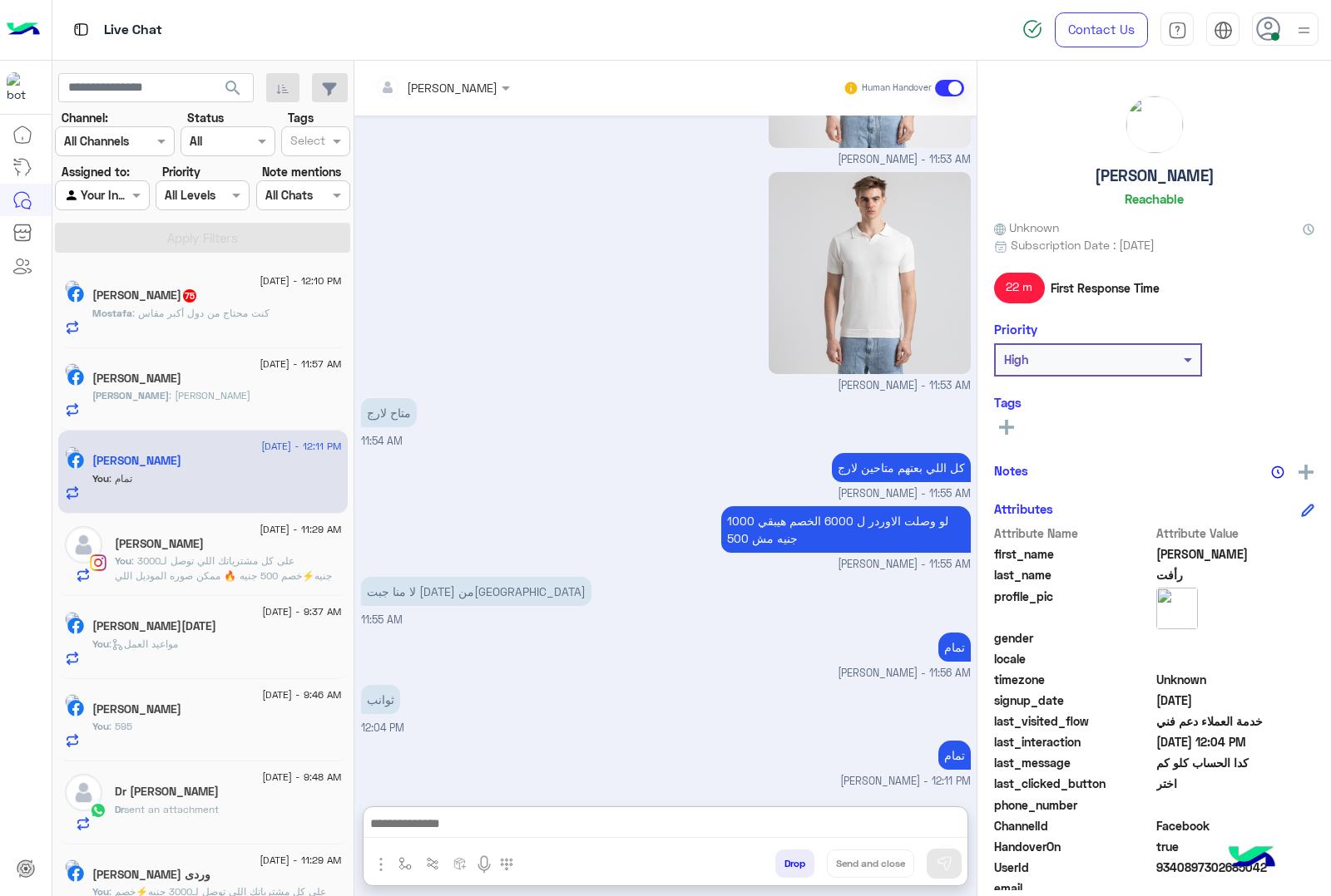
click at [185, 409] on div "Ahmed : اكس لارج" at bounding box center [217, 403] width 250 height 29
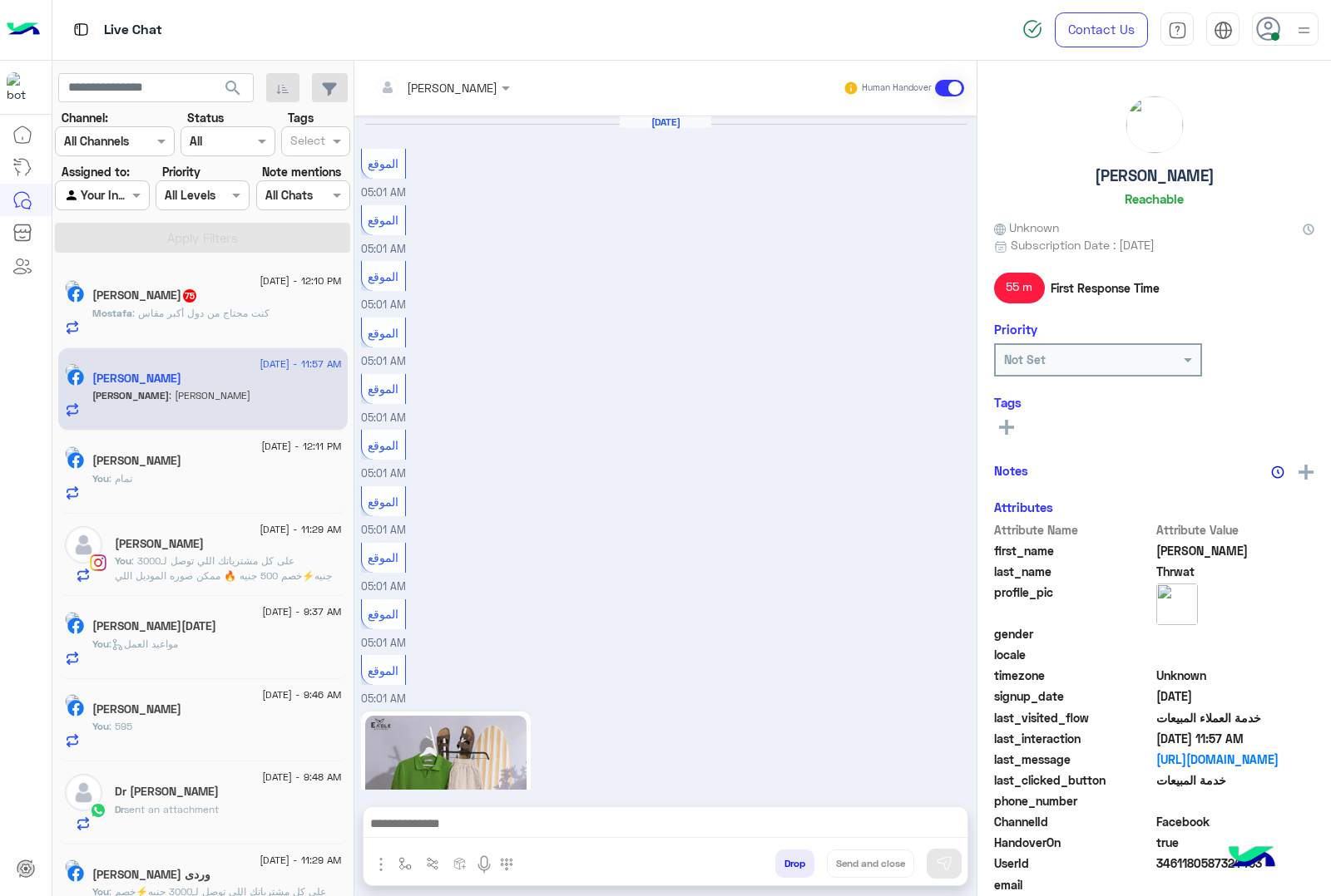
scroll to position [1945, 0]
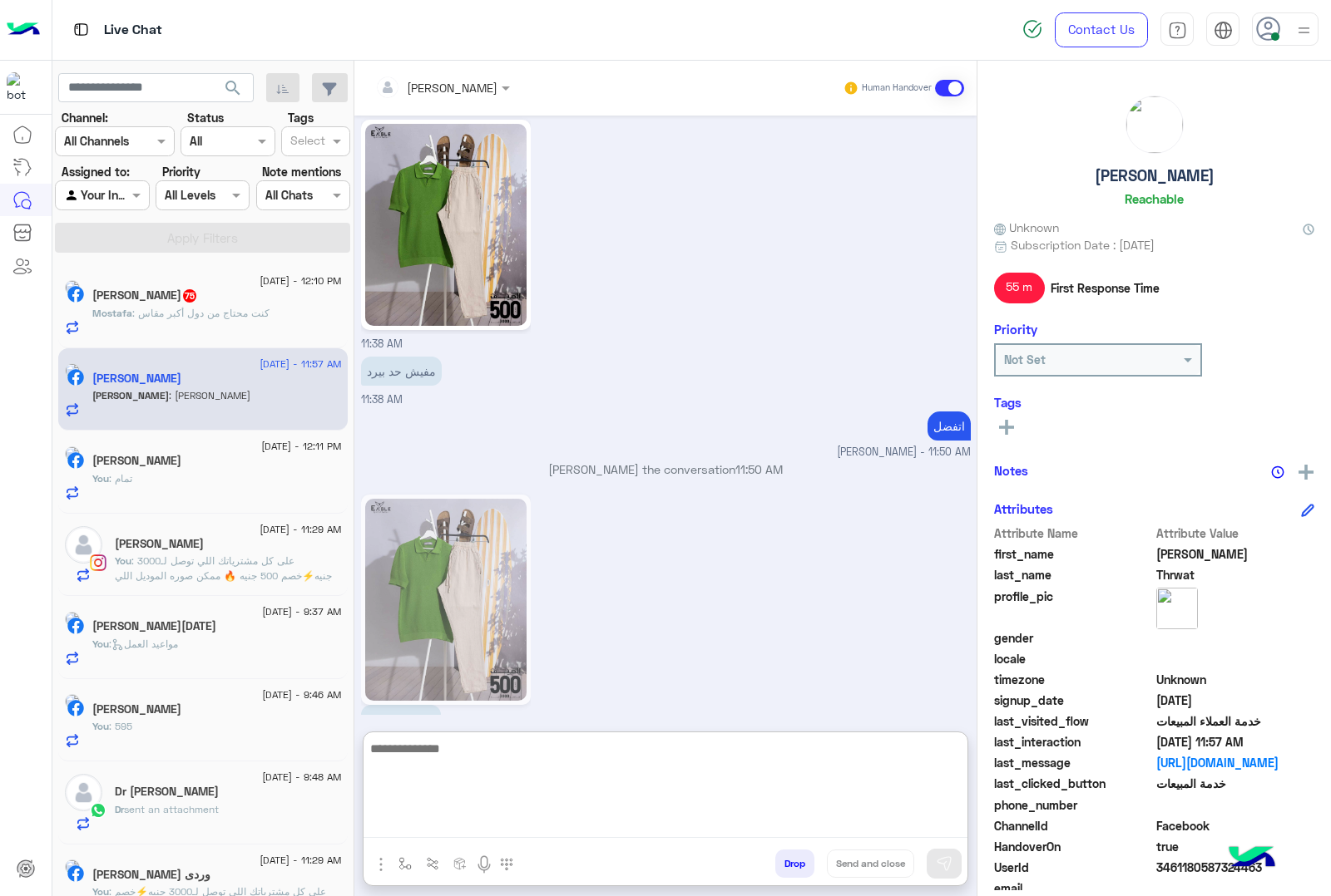
click at [446, 821] on textarea at bounding box center [665, 788] width 604 height 100
type textarea "**********"
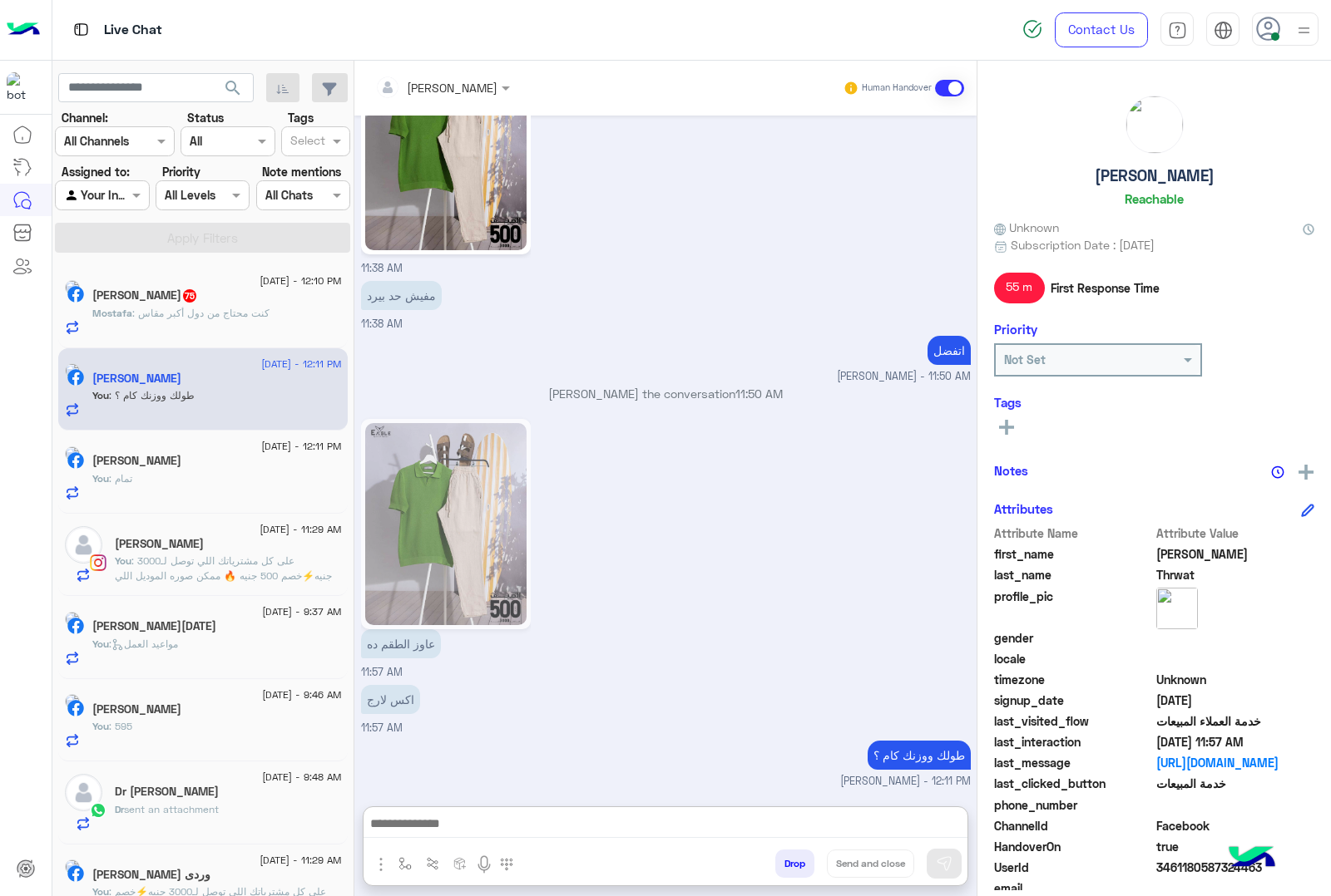
click at [188, 316] on span ": كنت محتاج من دول أكبر مقاس" at bounding box center [201, 312] width 137 height 13
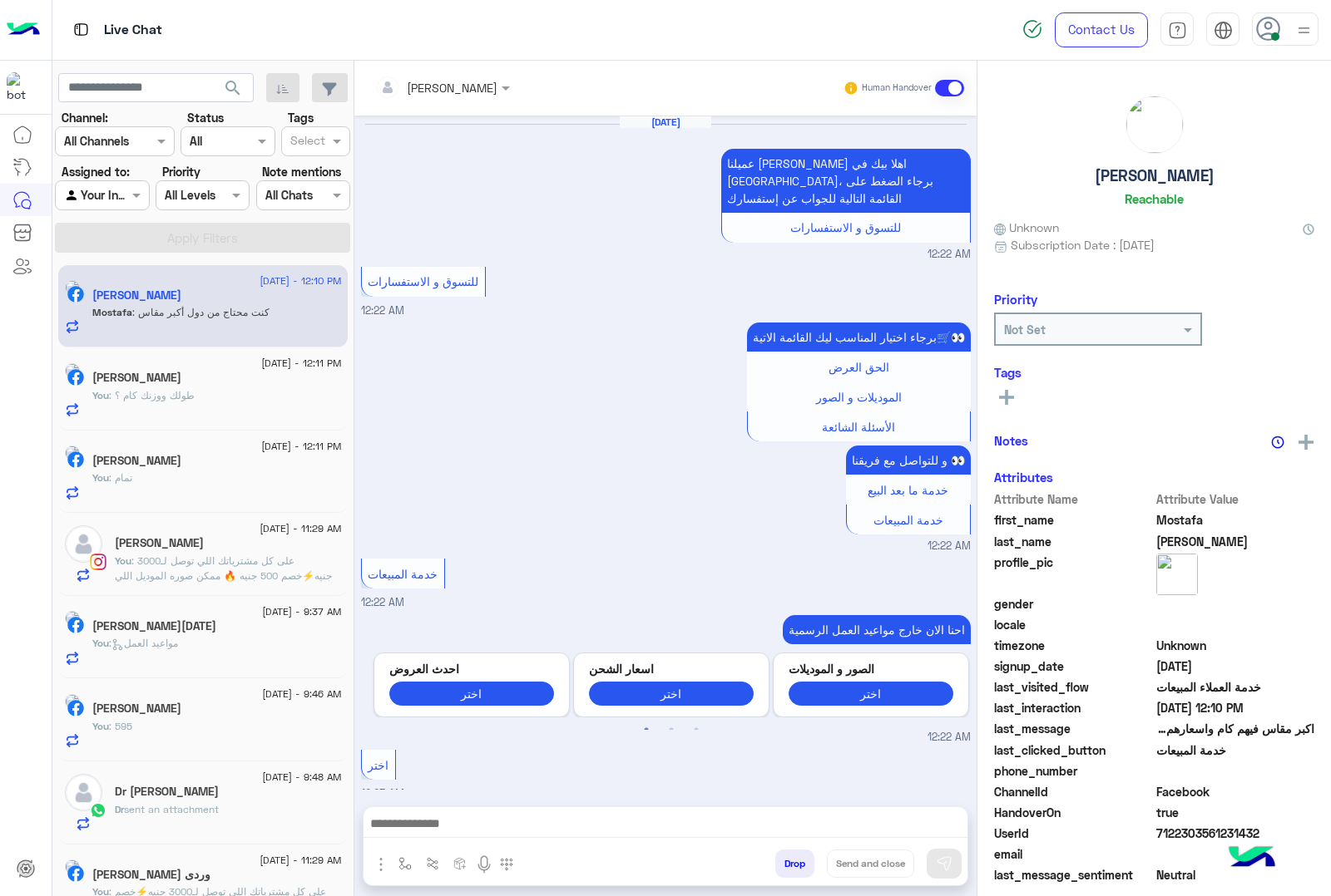
scroll to position [1963, 0]
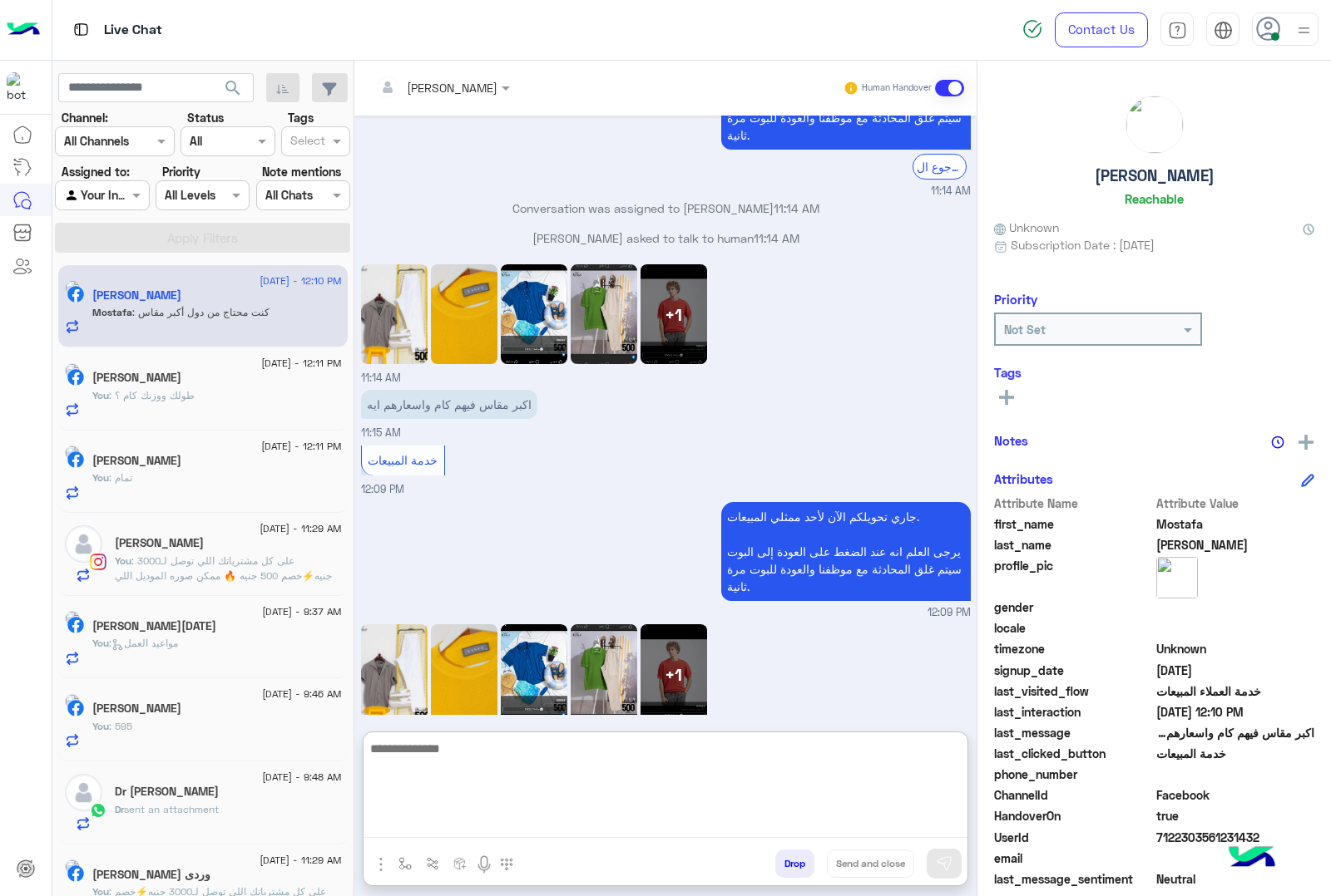
click at [498, 823] on textarea at bounding box center [665, 788] width 604 height 100
type textarea "**********"
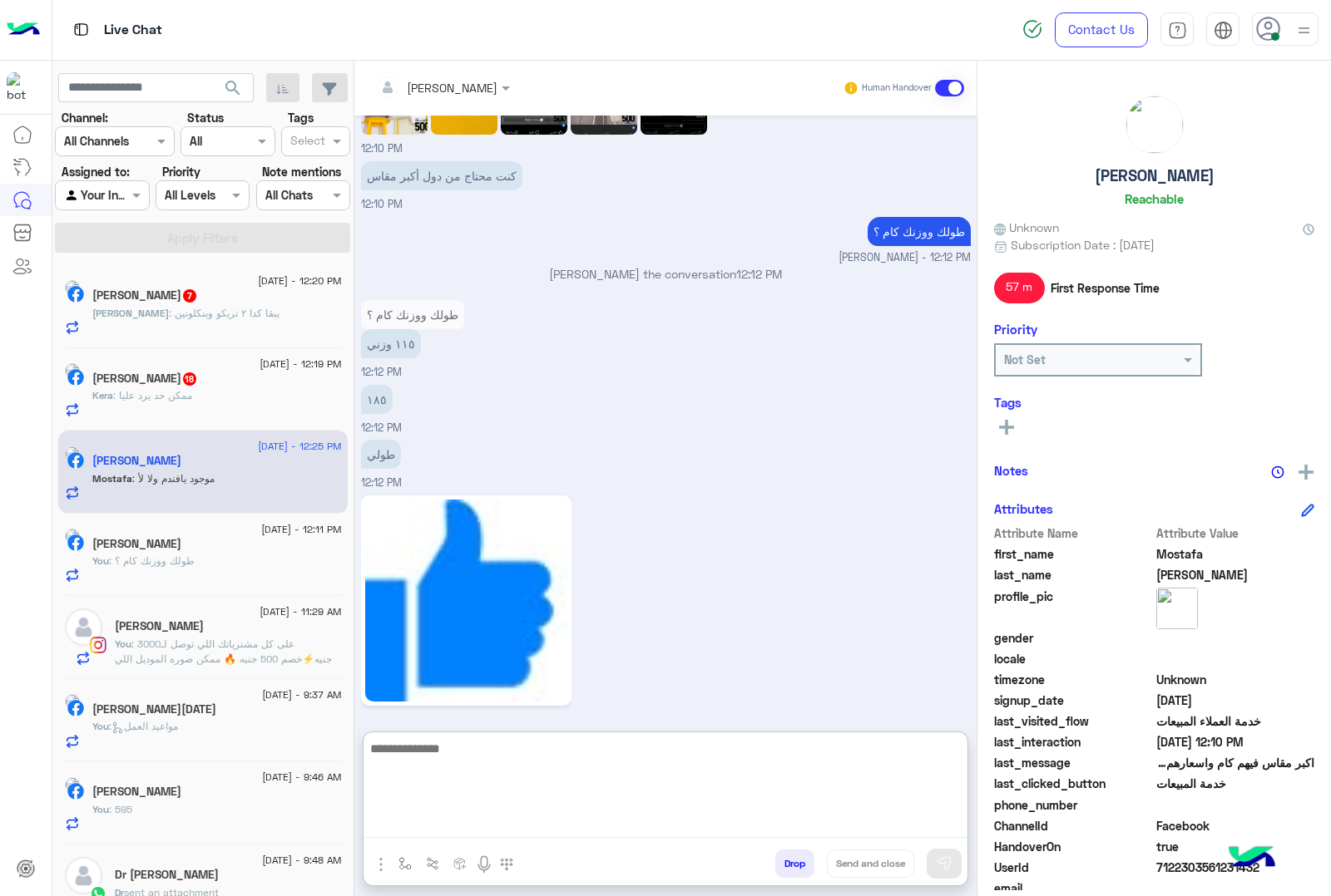
scroll to position [2608, 0]
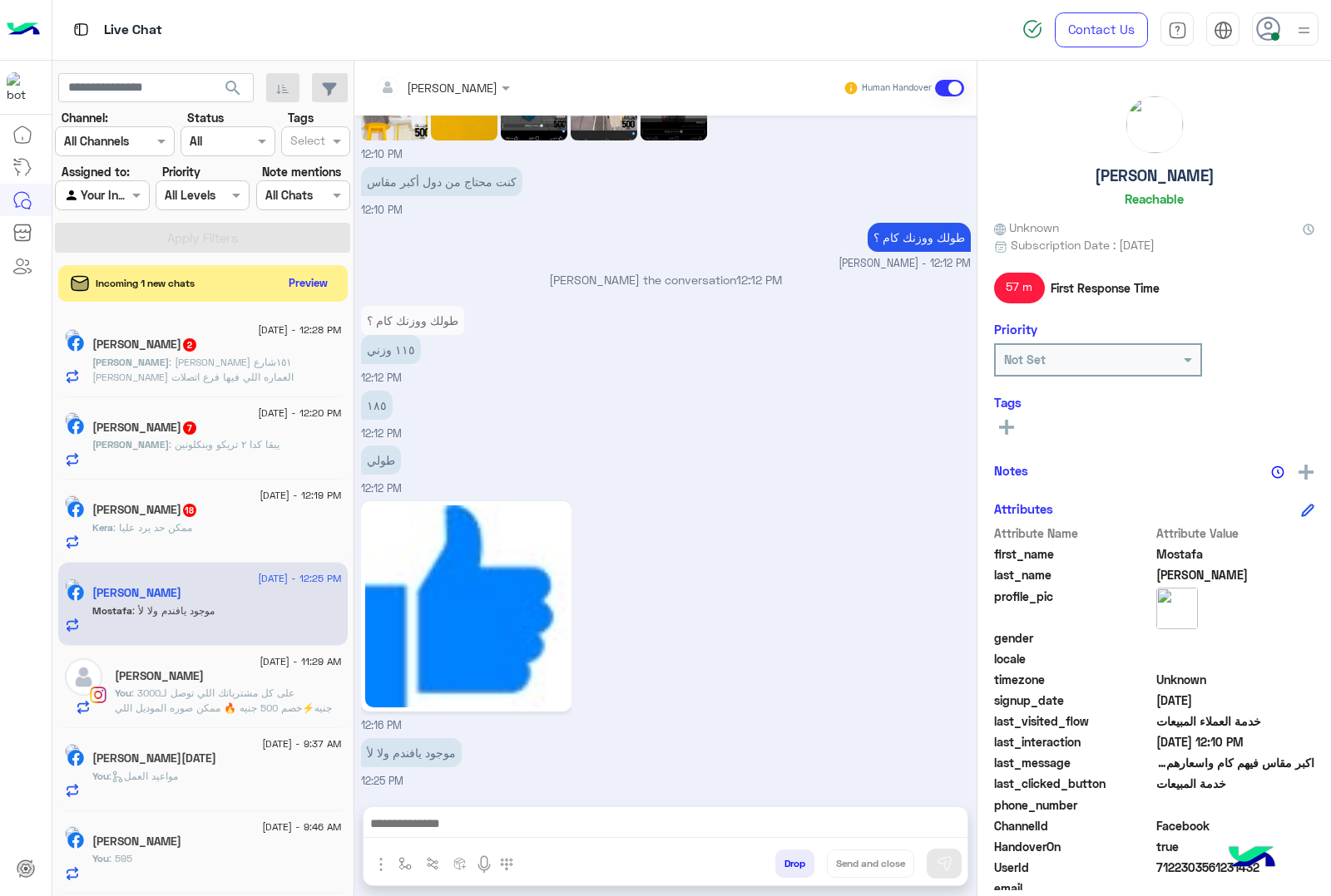
click at [242, 464] on div "خالد : يبقا كدا ٢ تريكو وبنكلونين" at bounding box center [217, 451] width 250 height 29
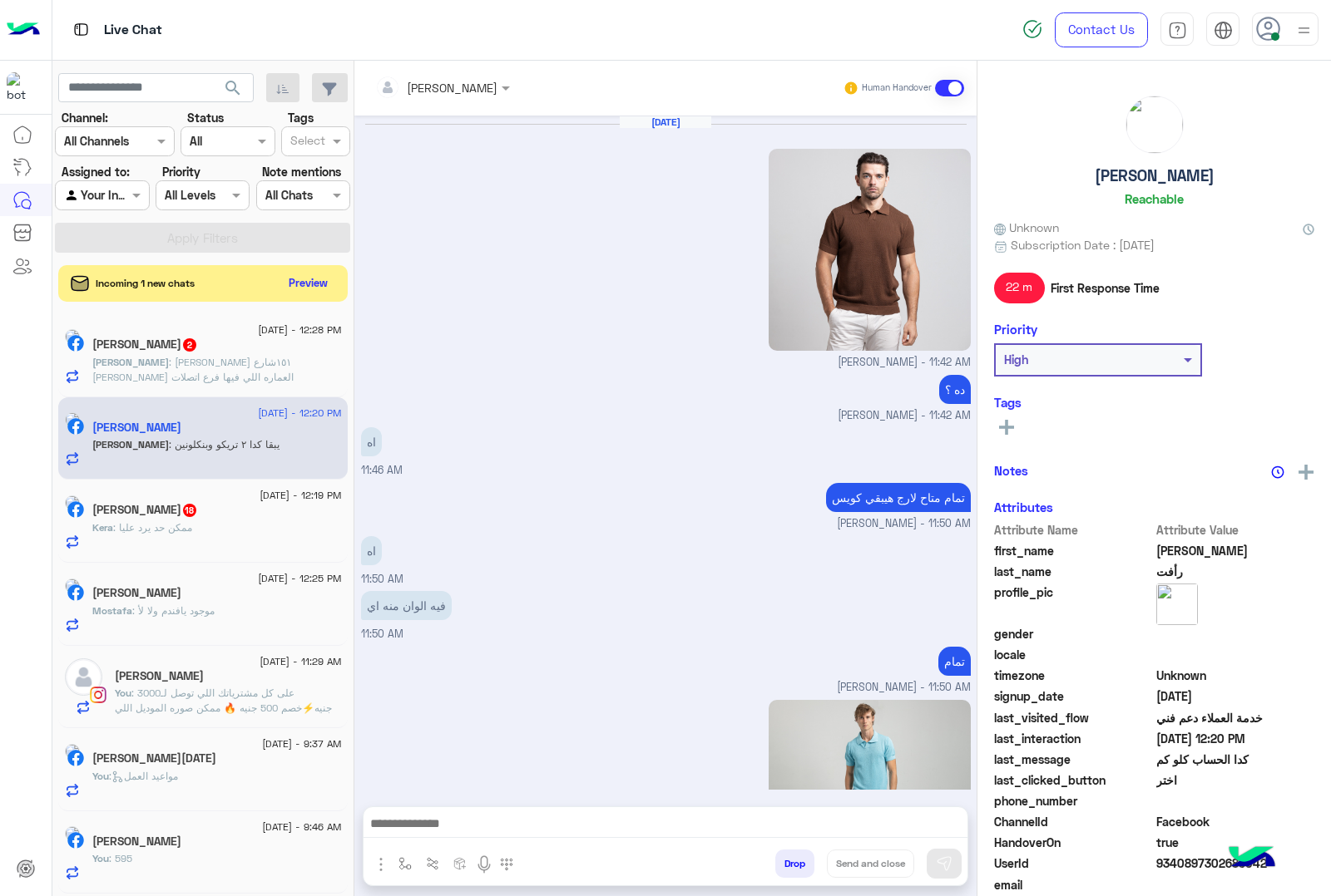
scroll to position [2790, 0]
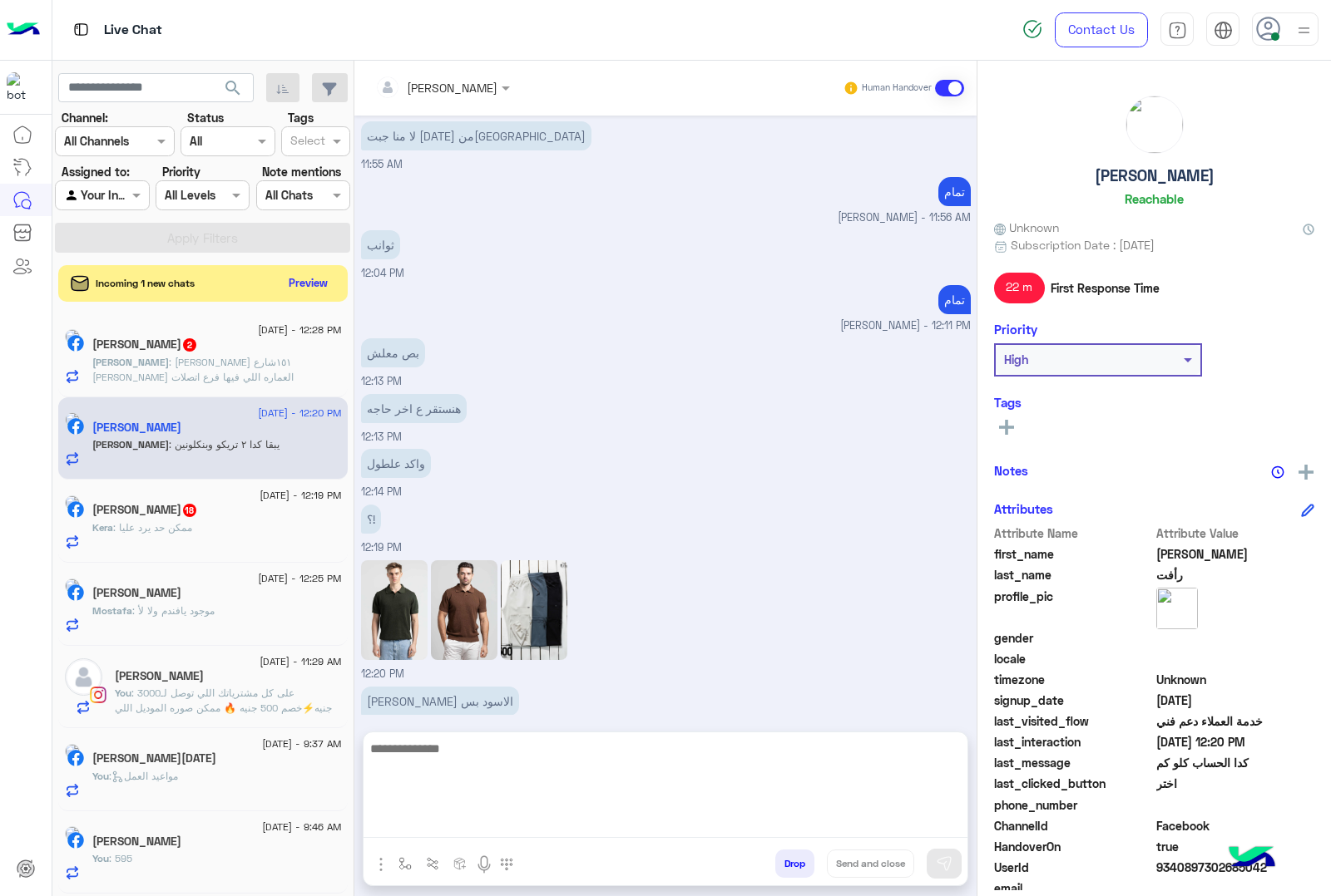
click at [496, 817] on textarea at bounding box center [665, 788] width 604 height 100
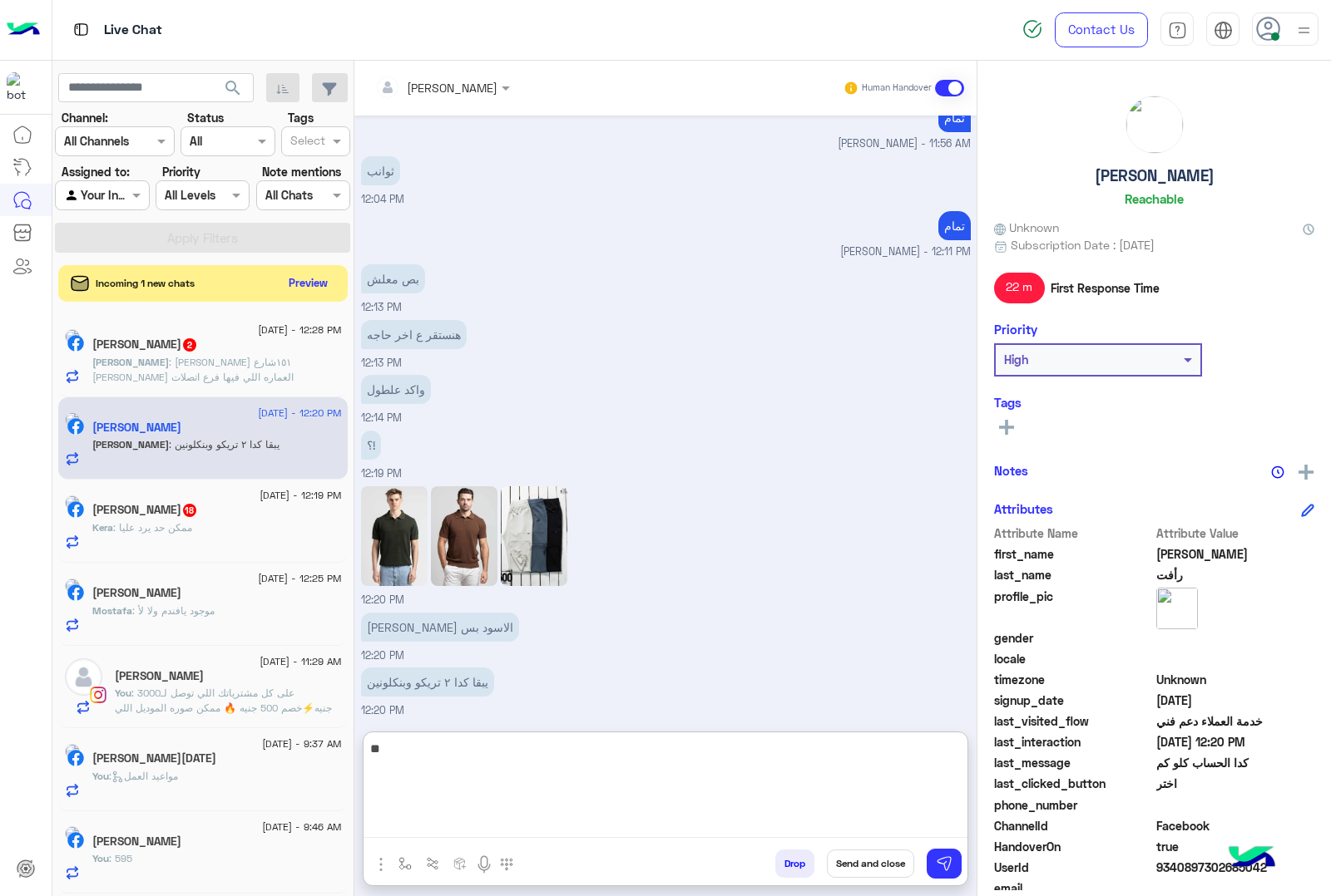
type textarea "*"
type textarea "**********"
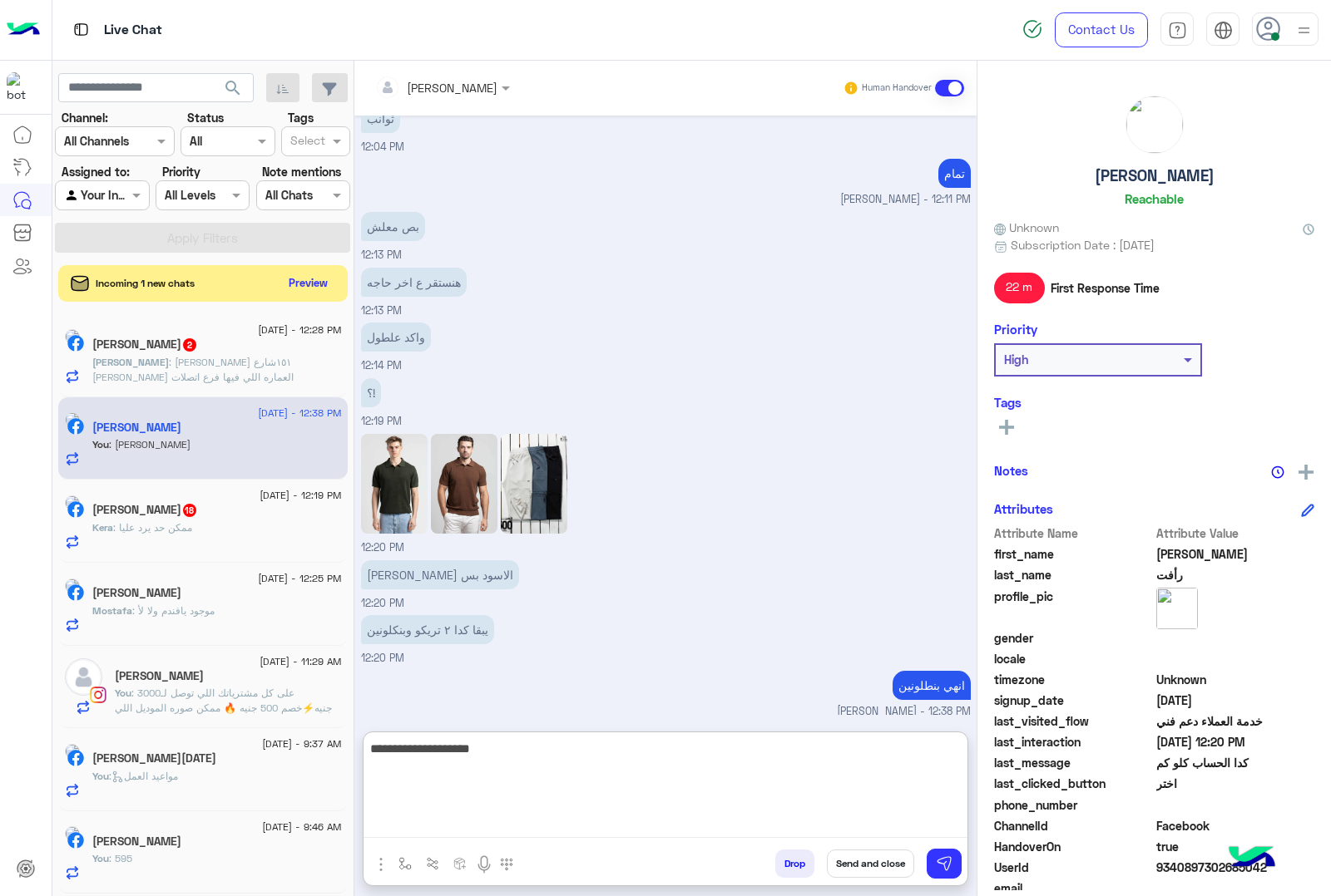
type textarea "**********"
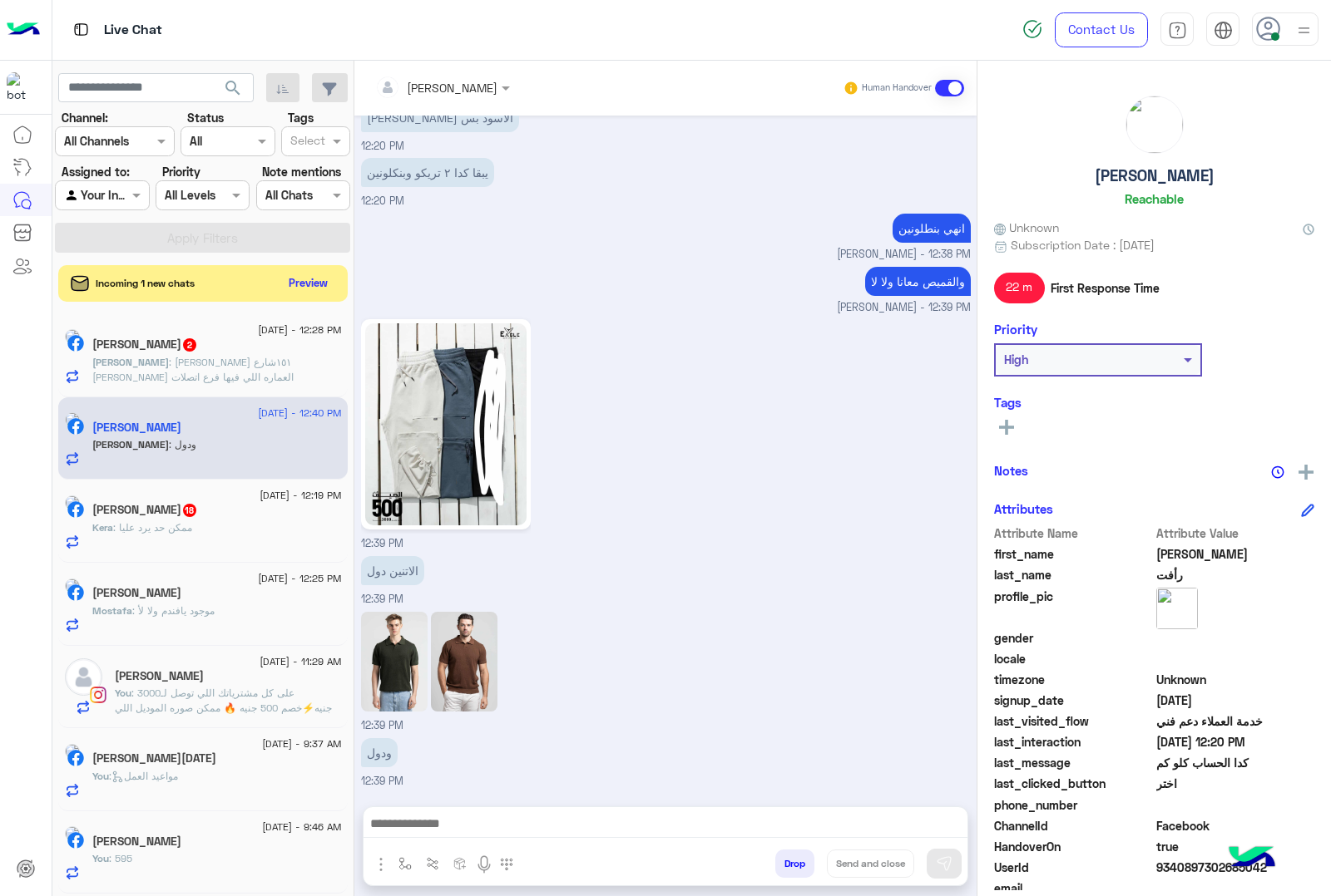
scroll to position [3368, 0]
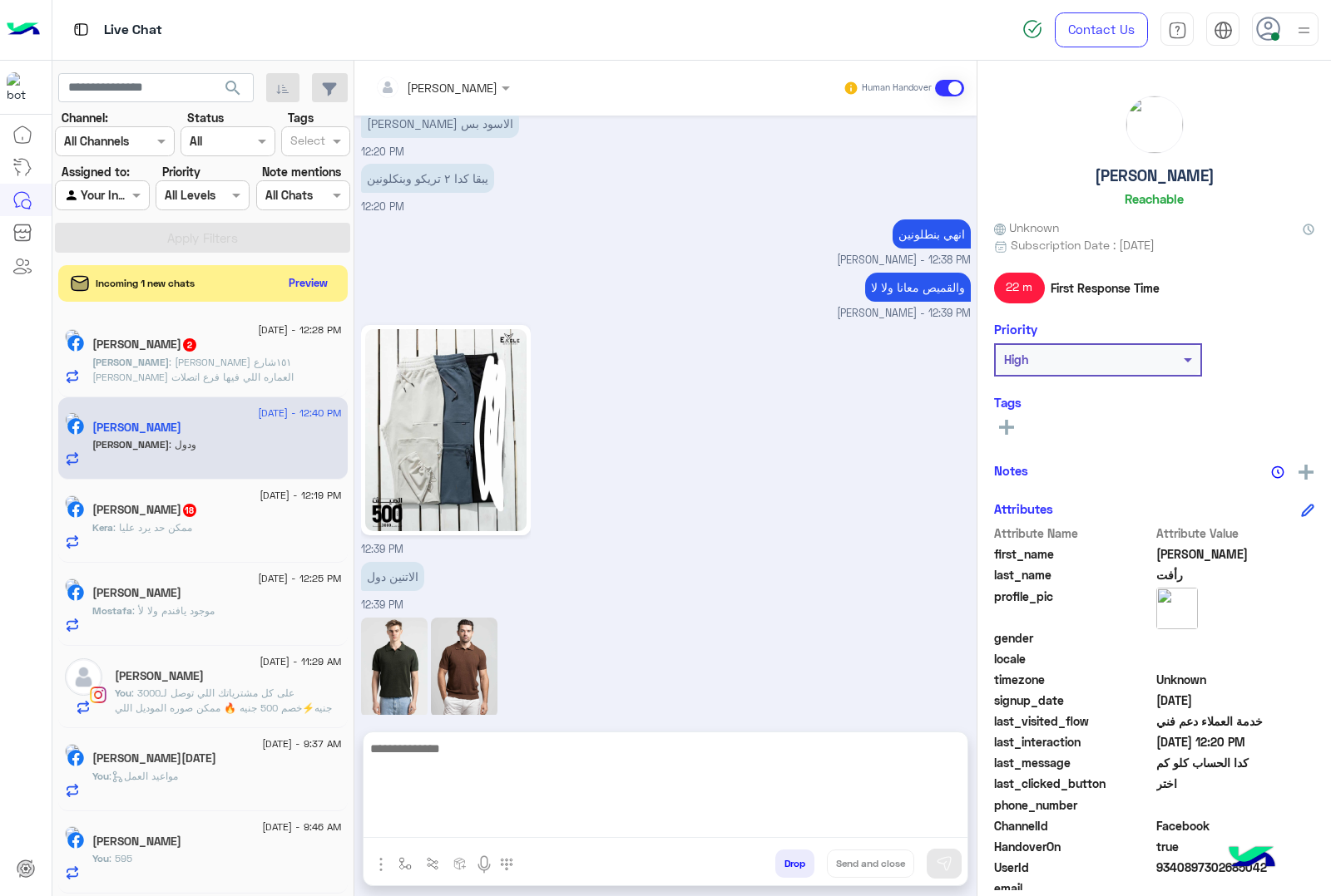
click at [518, 824] on textarea at bounding box center [665, 788] width 604 height 100
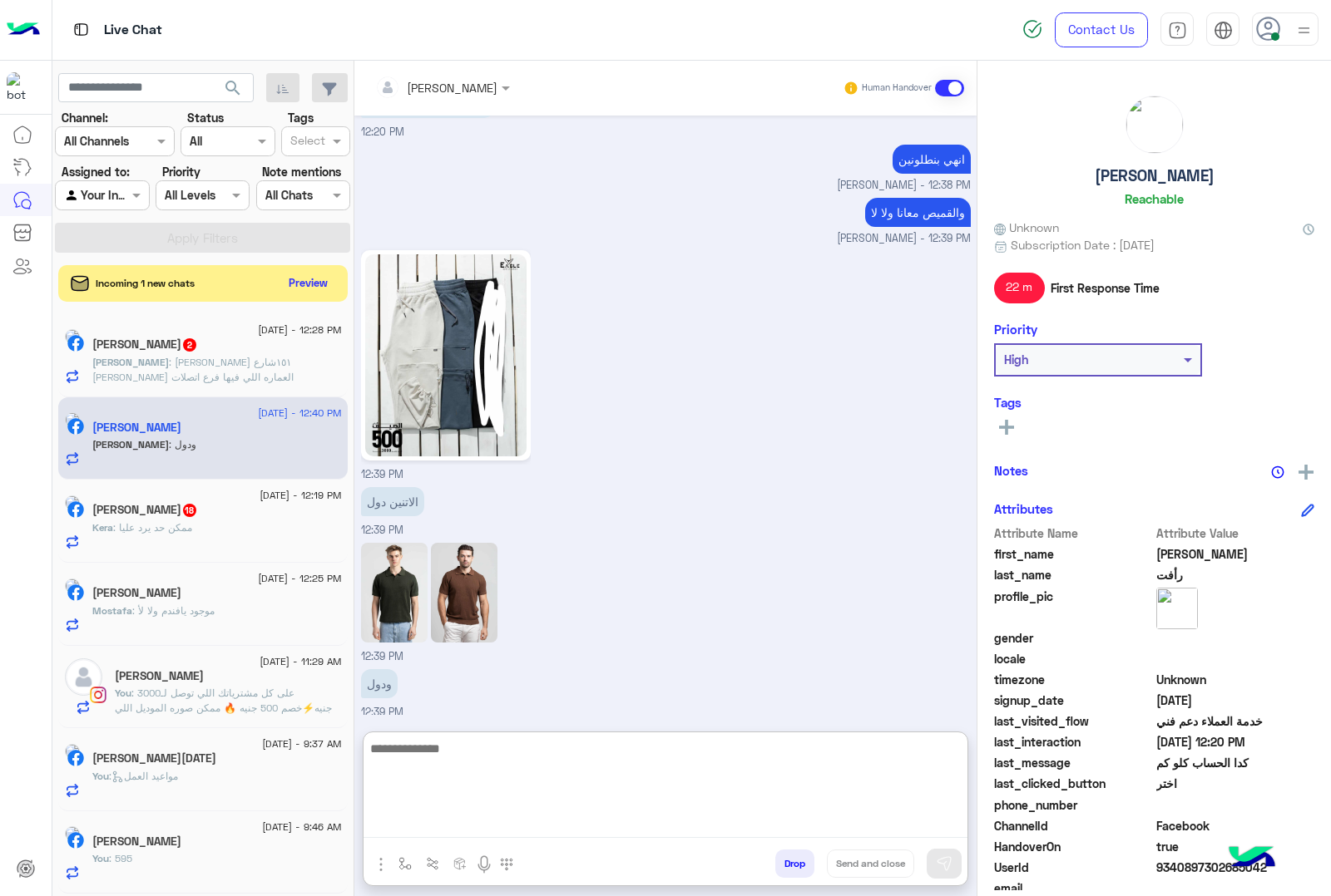
scroll to position [3443, 0]
type textarea "**********"
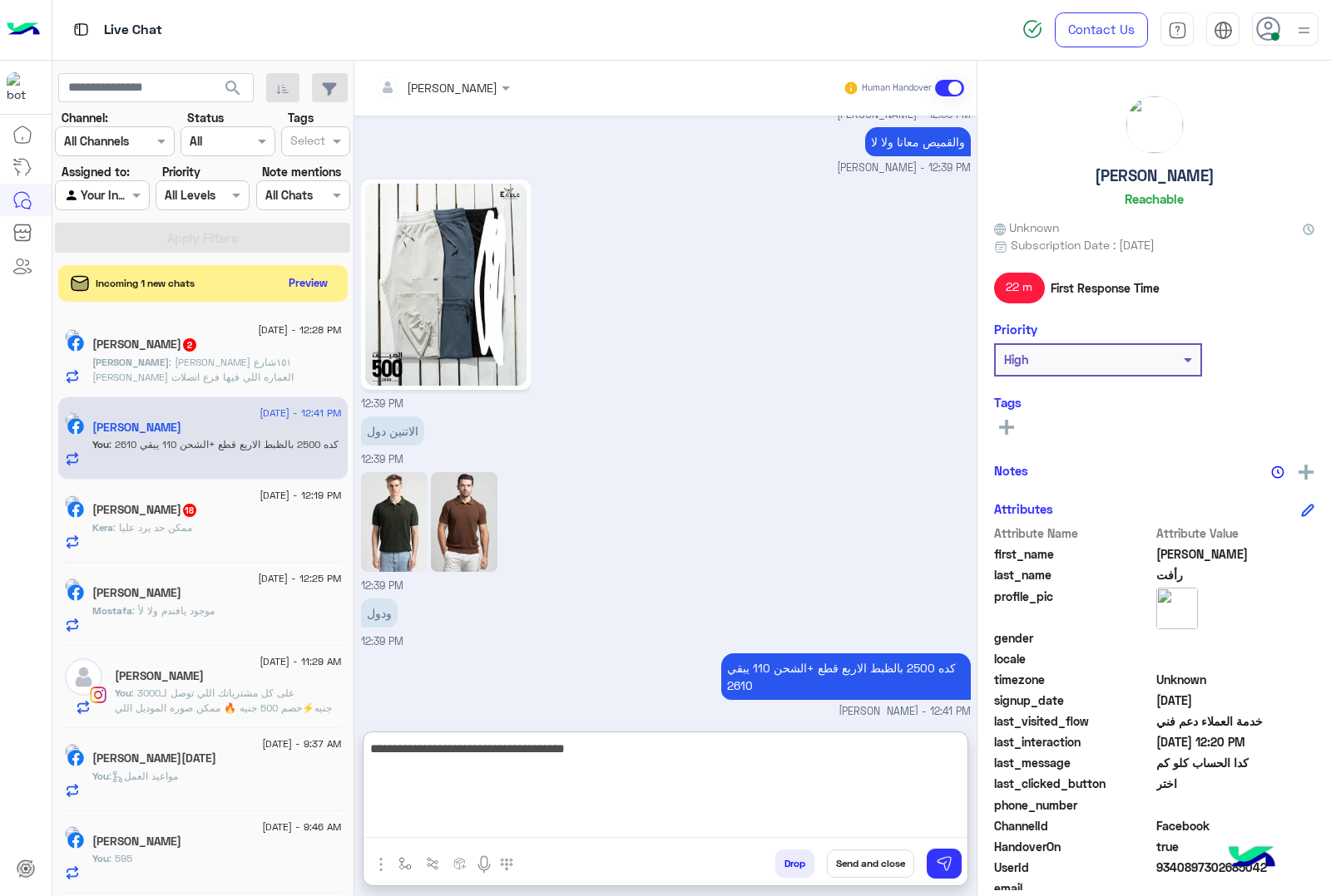
type textarea "**********"
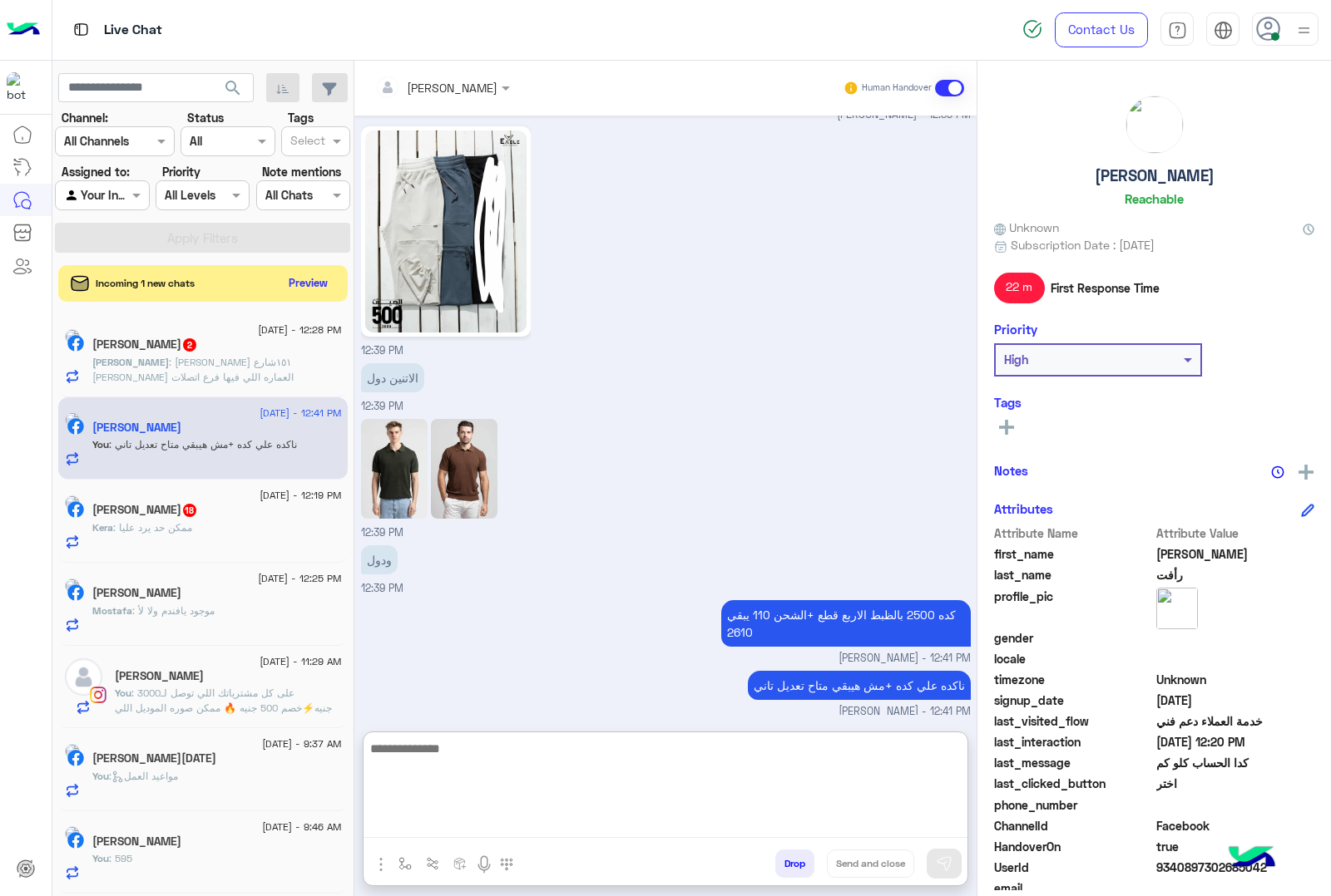
scroll to position [3622, 0]
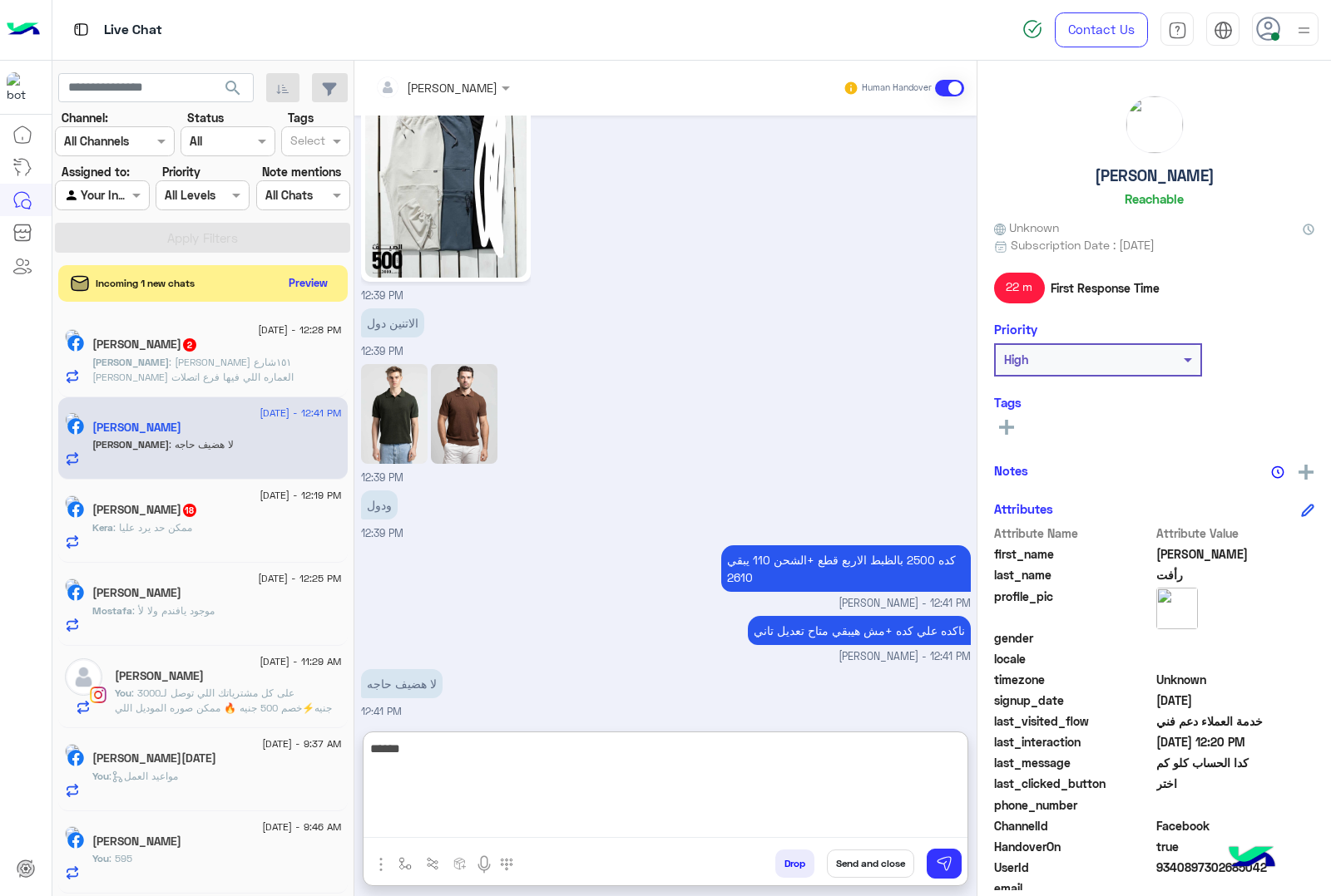
type textarea "******"
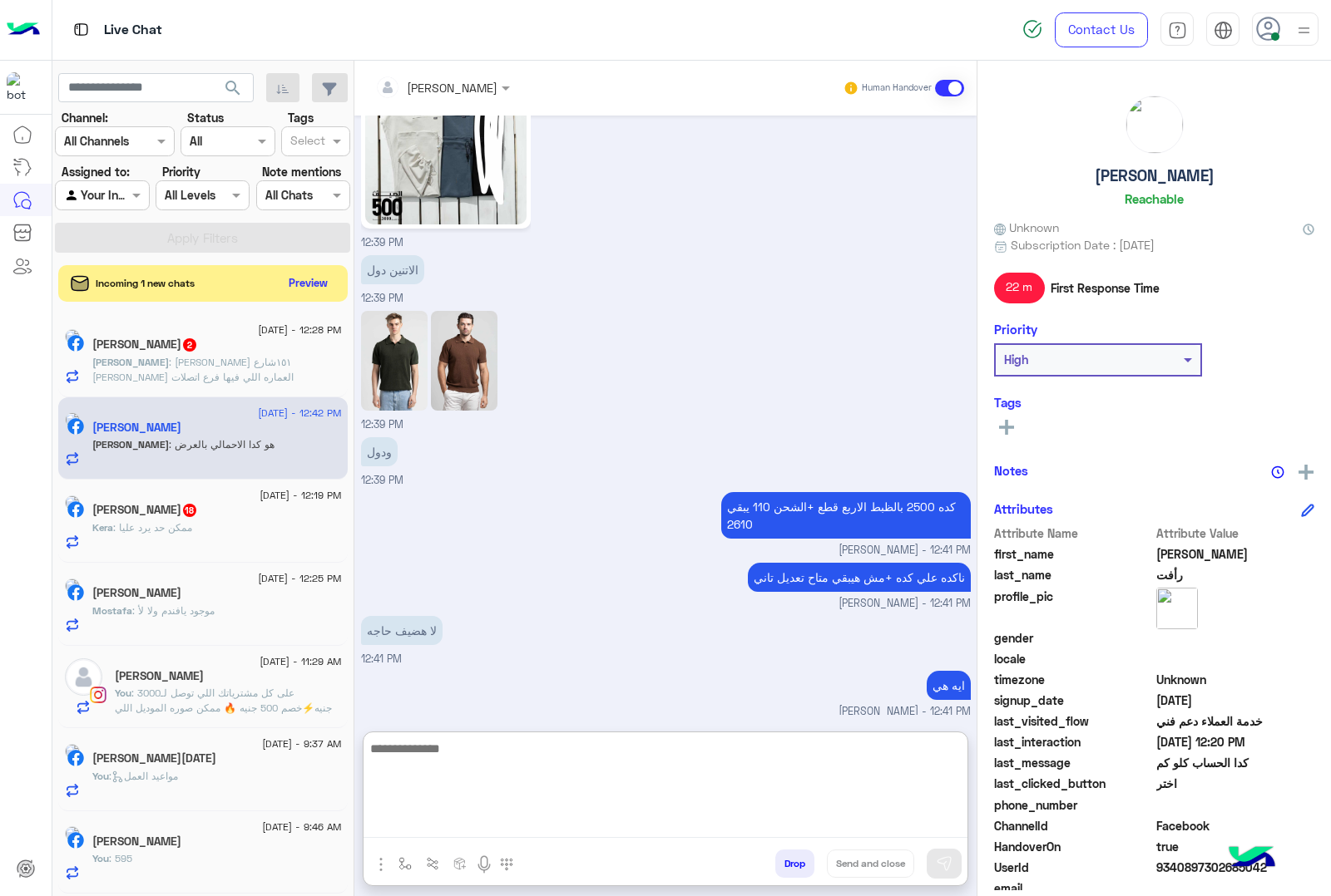
scroll to position [3730, 0]
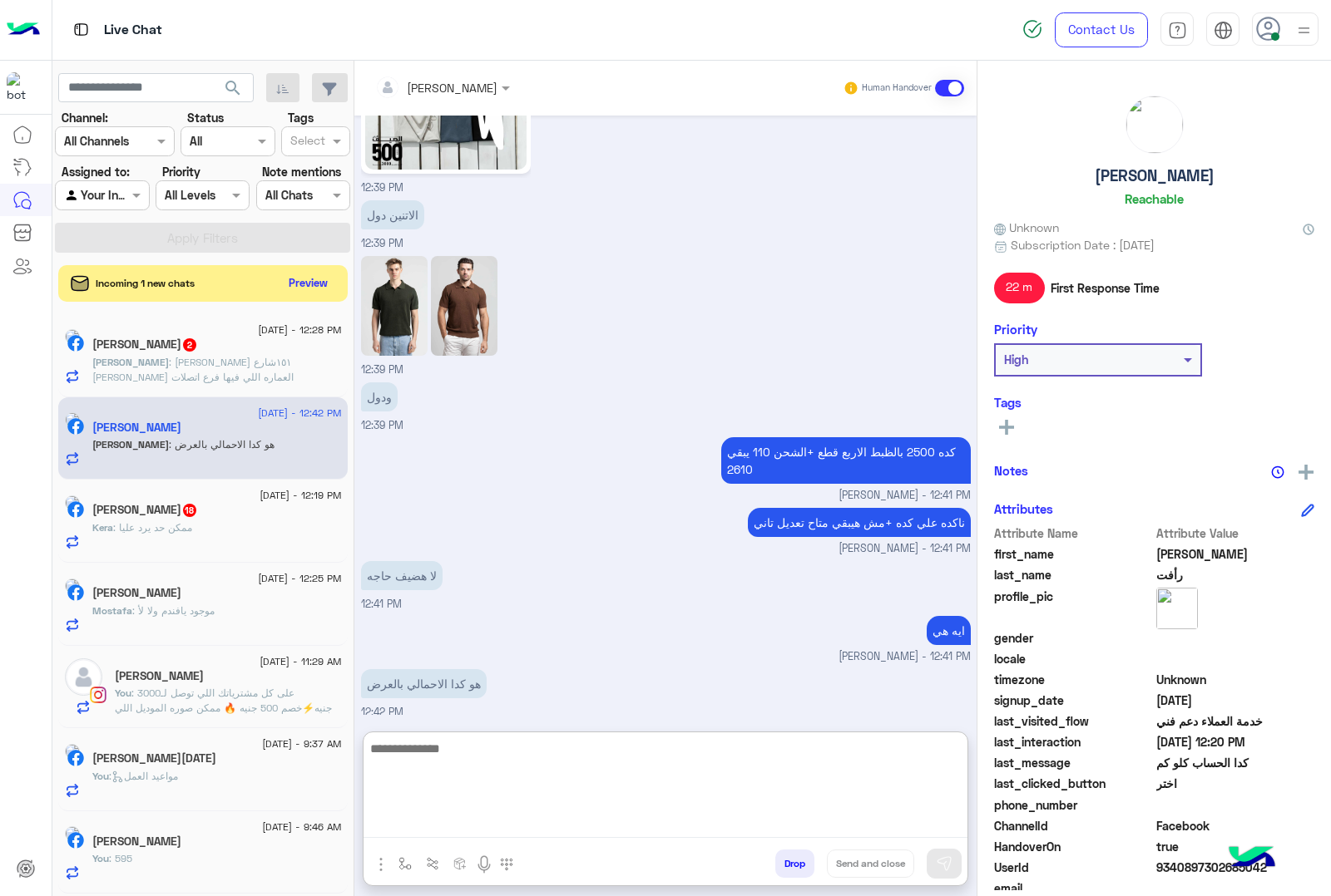
click at [495, 758] on textarea at bounding box center [665, 788] width 604 height 100
type textarea "**********"
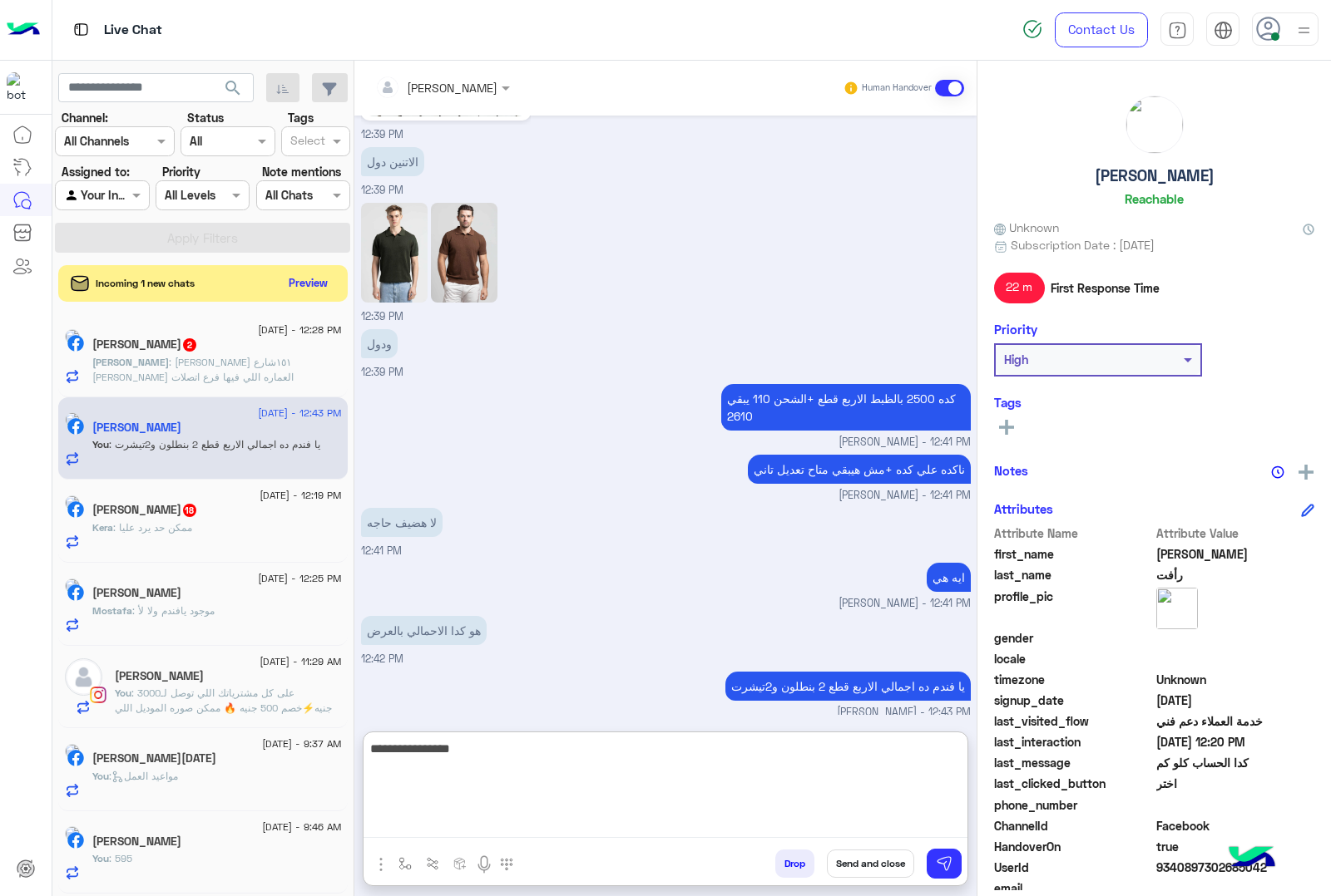
type textarea "**********"
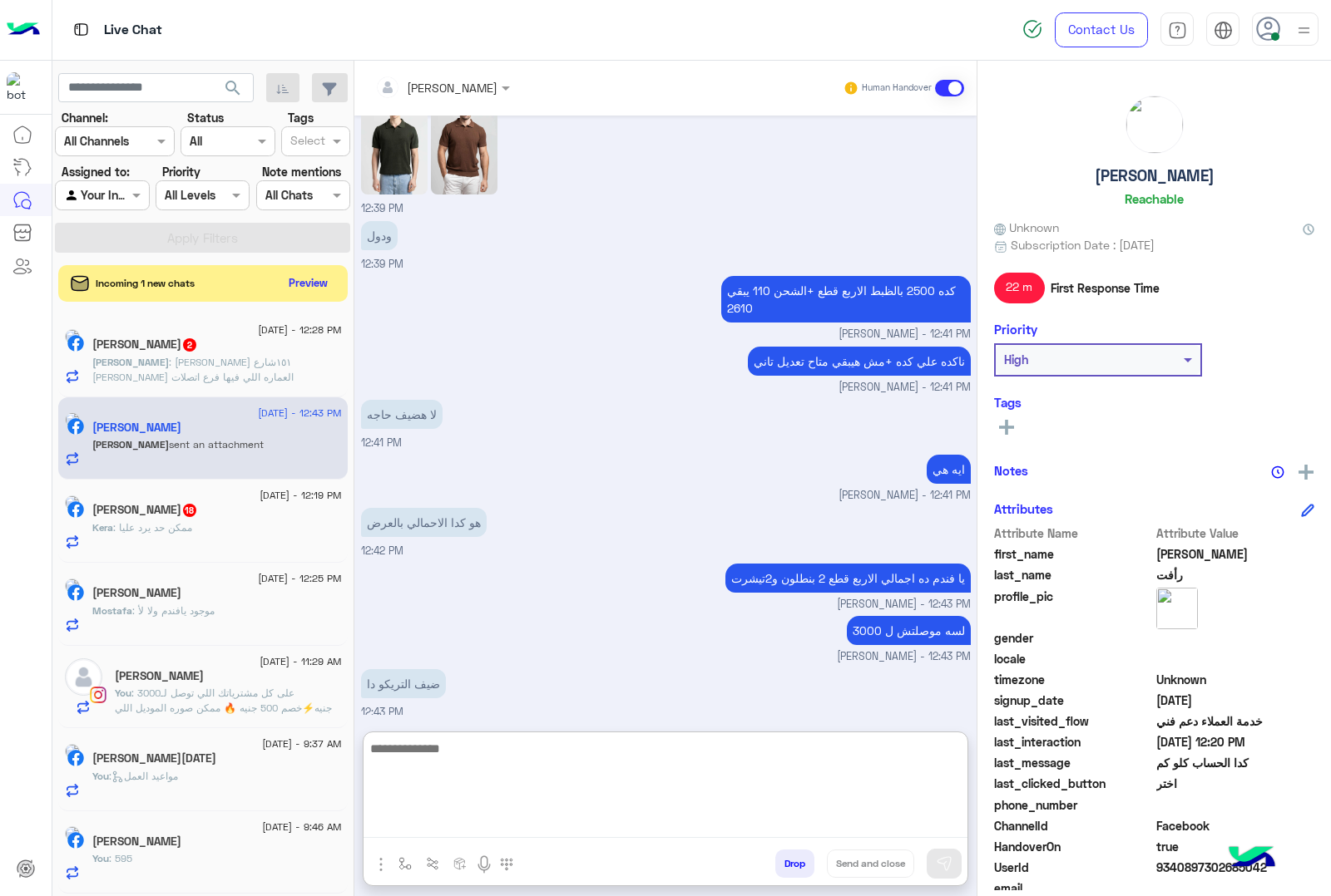
scroll to position [4127, 0]
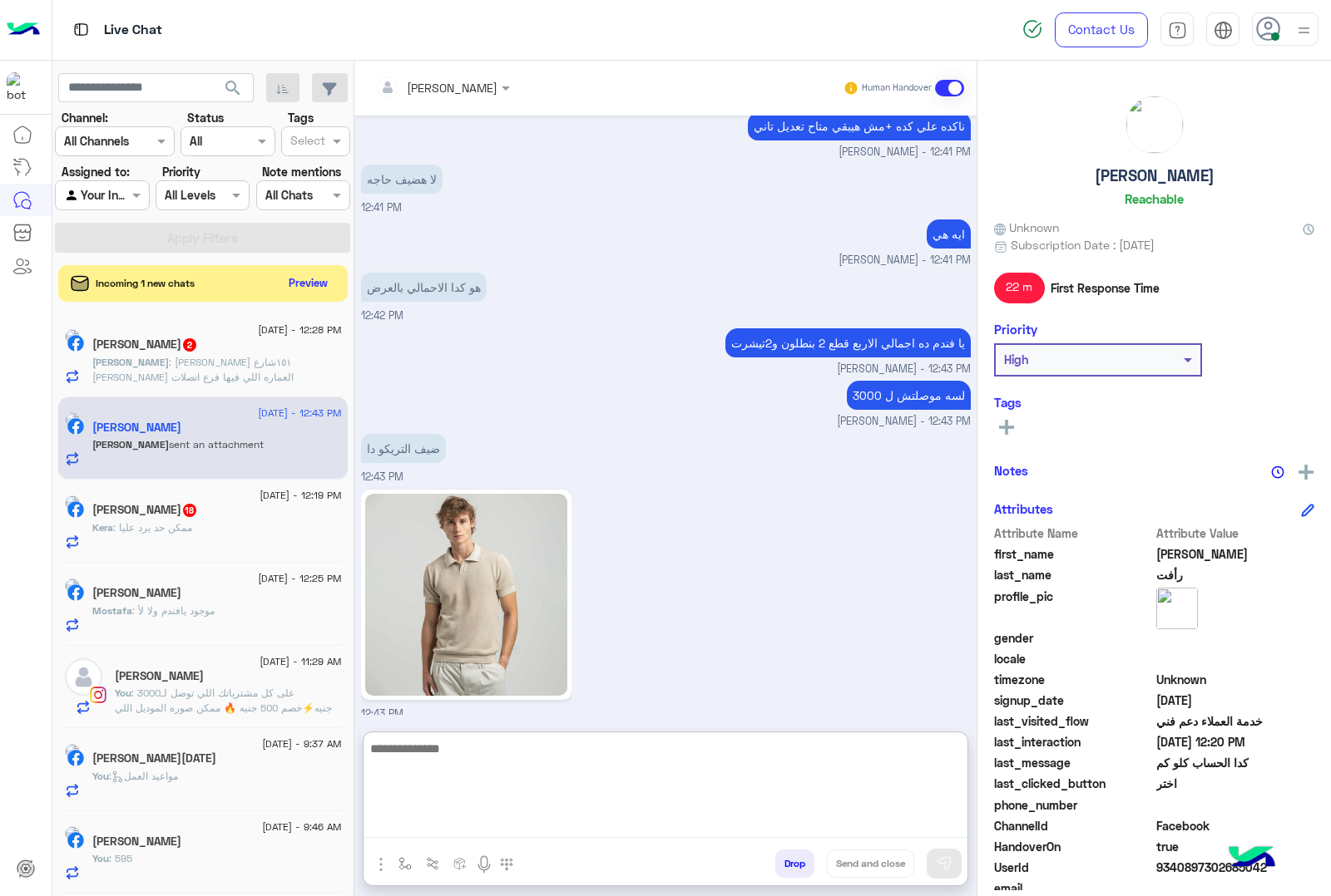
click at [481, 758] on textarea at bounding box center [665, 788] width 604 height 100
type textarea "**********"
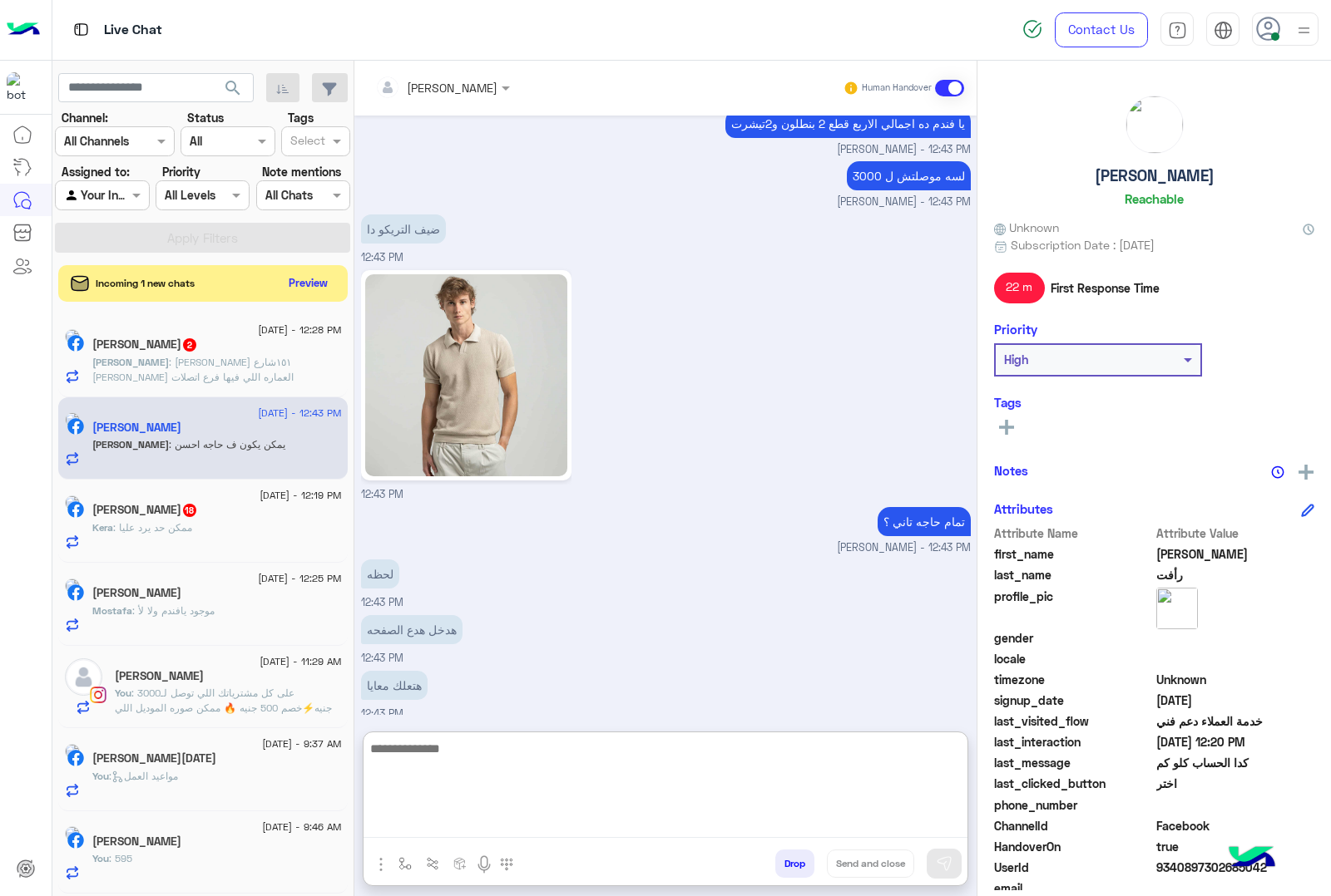
scroll to position [4400, 0]
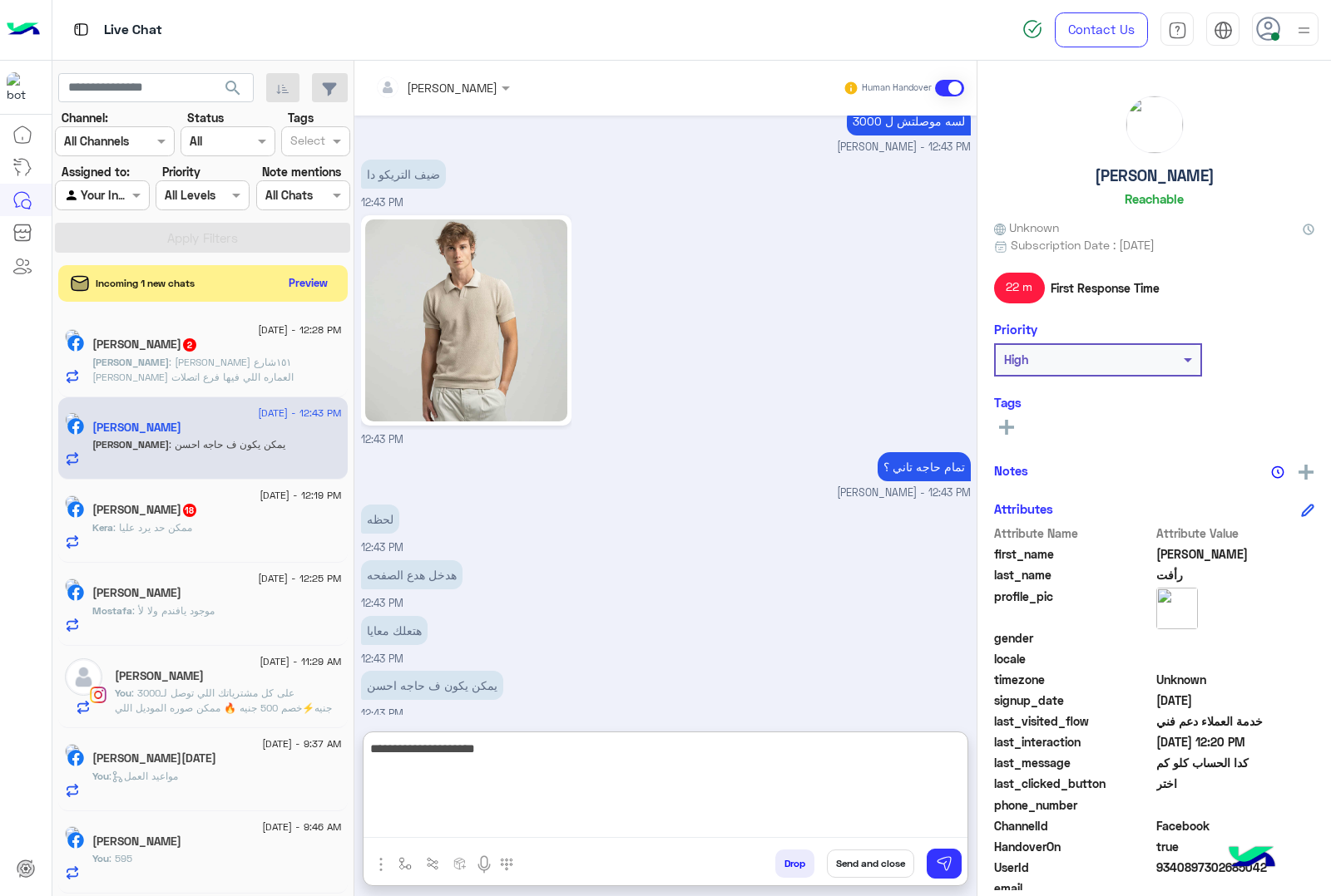
type textarea "**********"
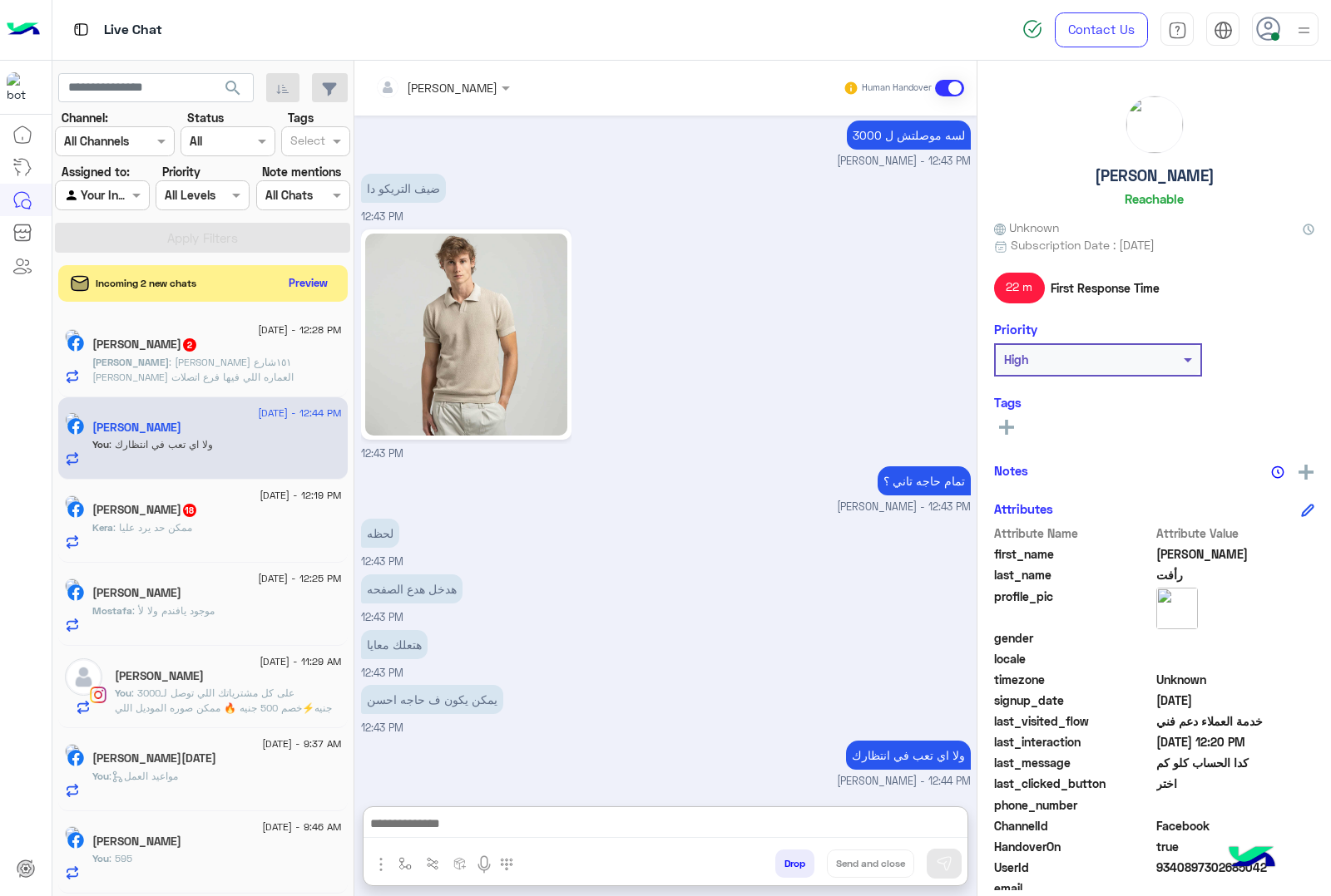
click at [201, 633] on div "Mostafa : موجود يافندم ولا لأ" at bounding box center [217, 618] width 250 height 29
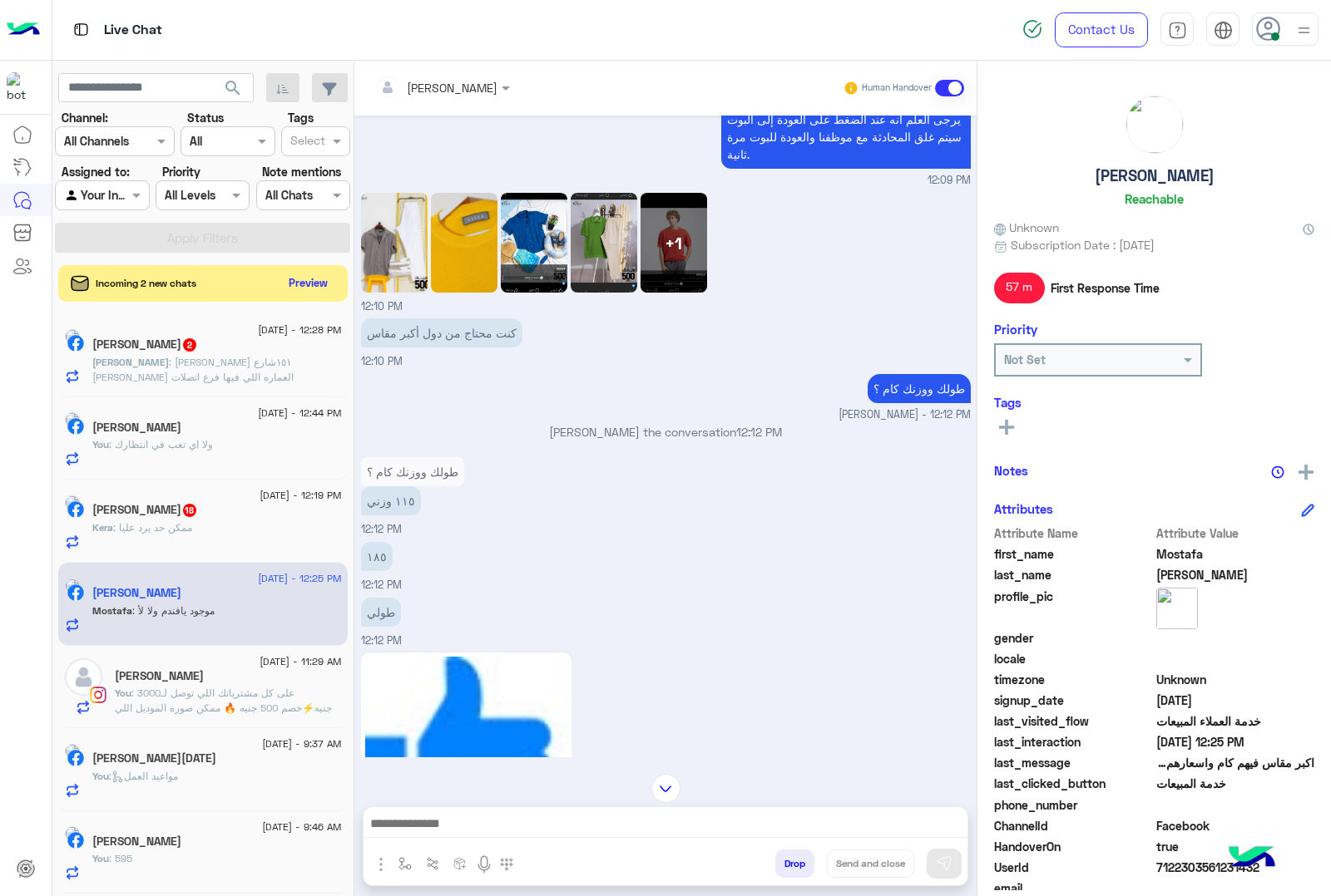
scroll to position [1727, 0]
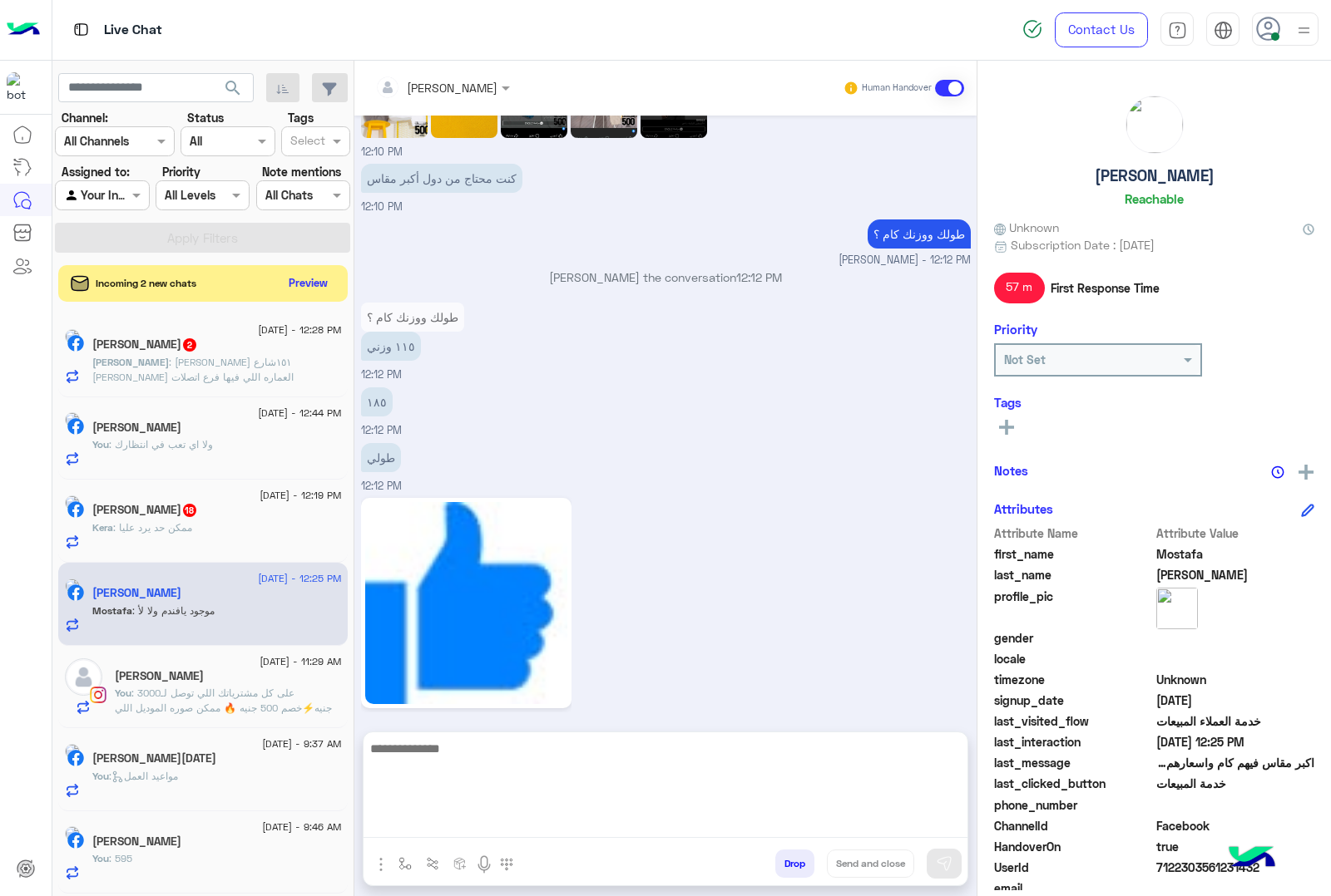
click at [409, 836] on textarea at bounding box center [665, 788] width 604 height 100
type textarea "*****"
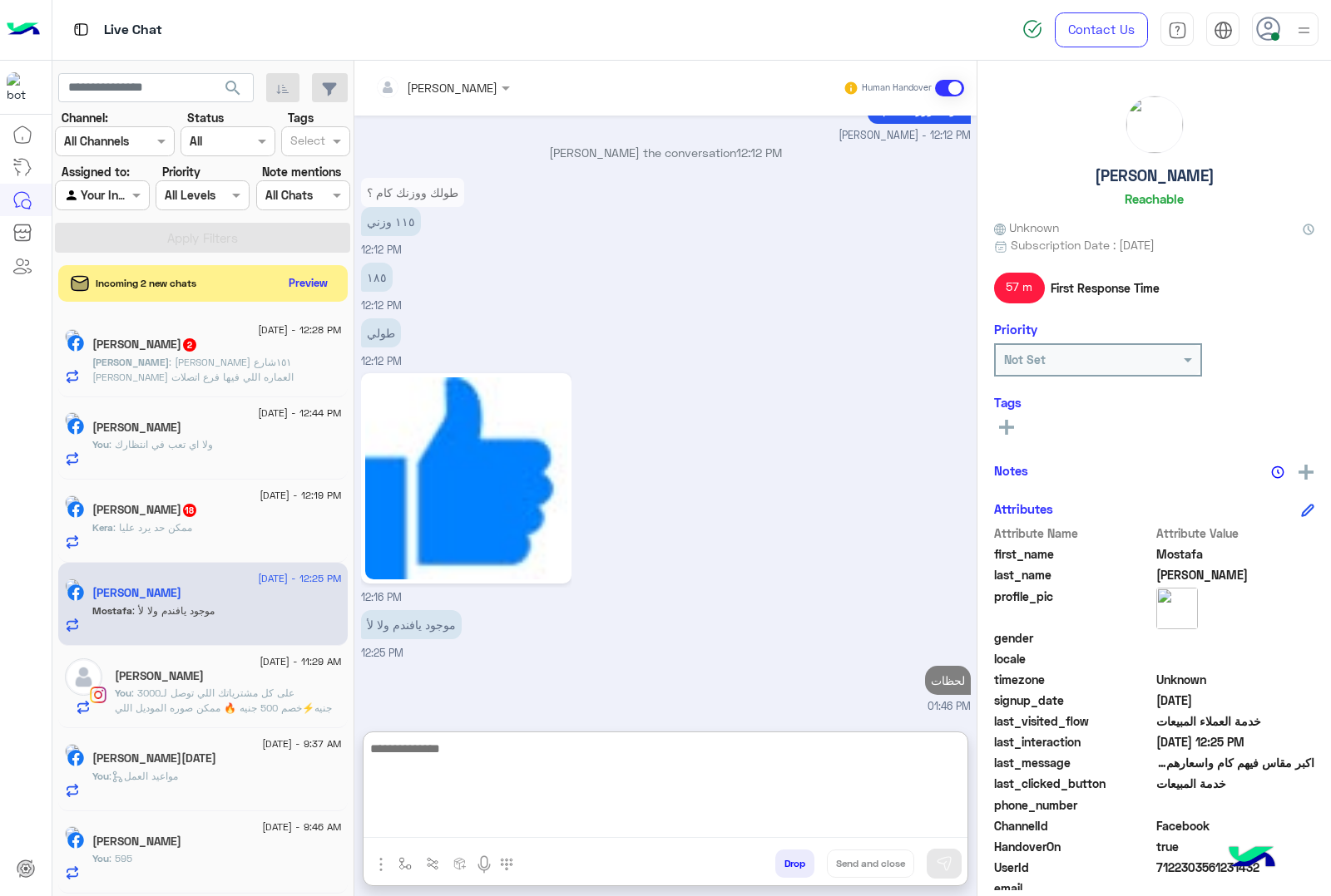
click at [454, 759] on textarea at bounding box center [665, 788] width 604 height 100
type textarea "**********"
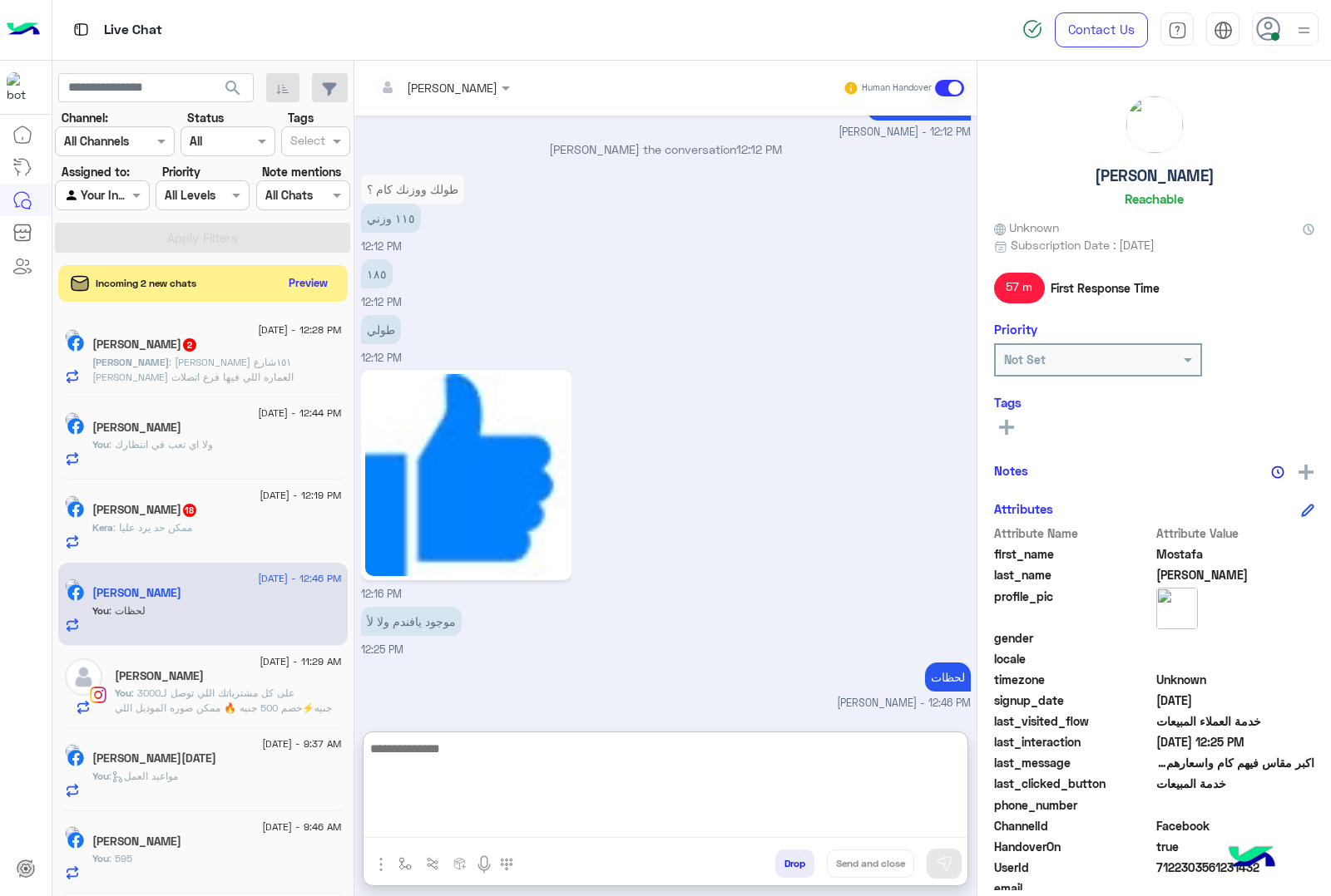
scroll to position [1908, 0]
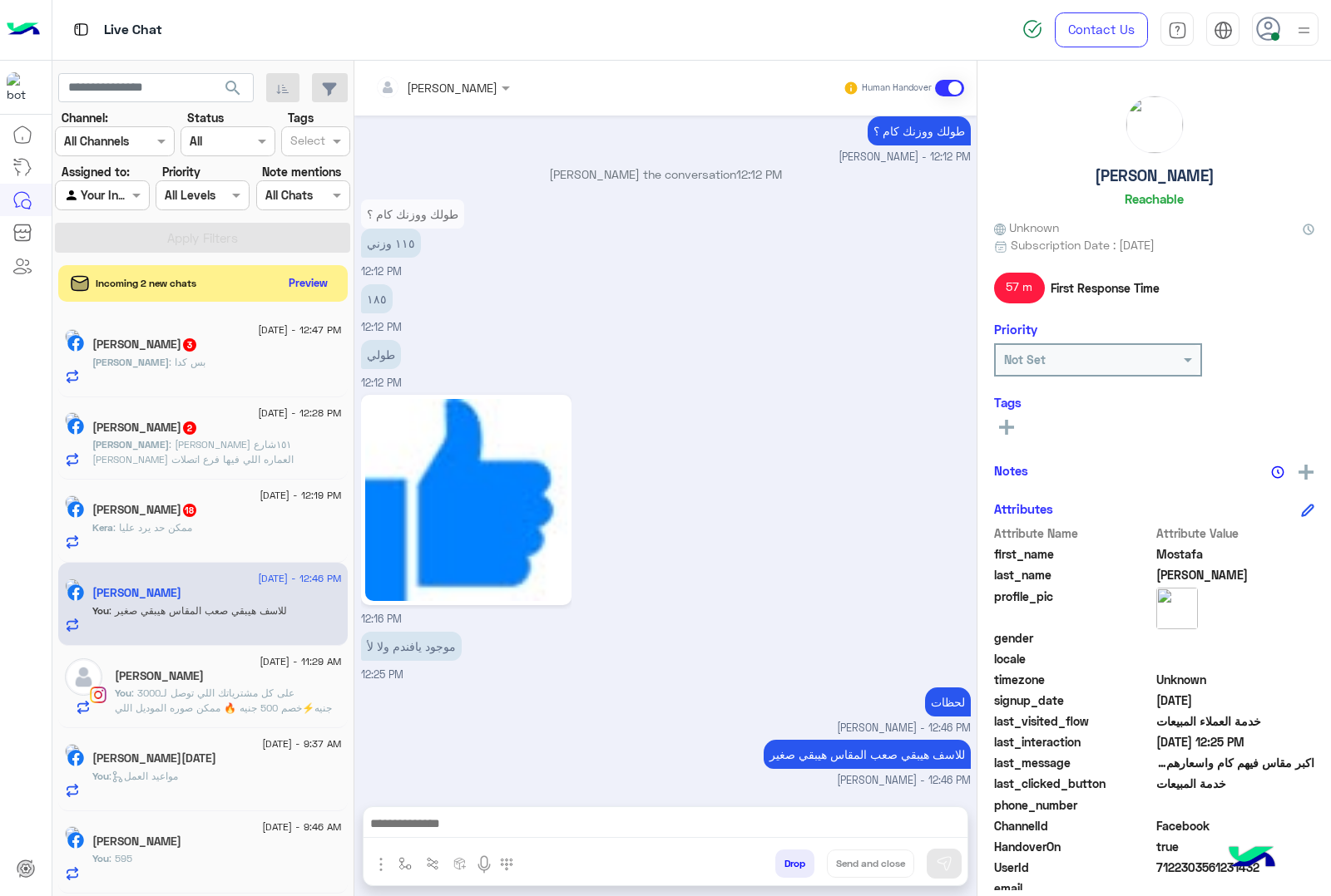
click at [201, 341] on div "خالد رأفت 3" at bounding box center [217, 346] width 250 height 18
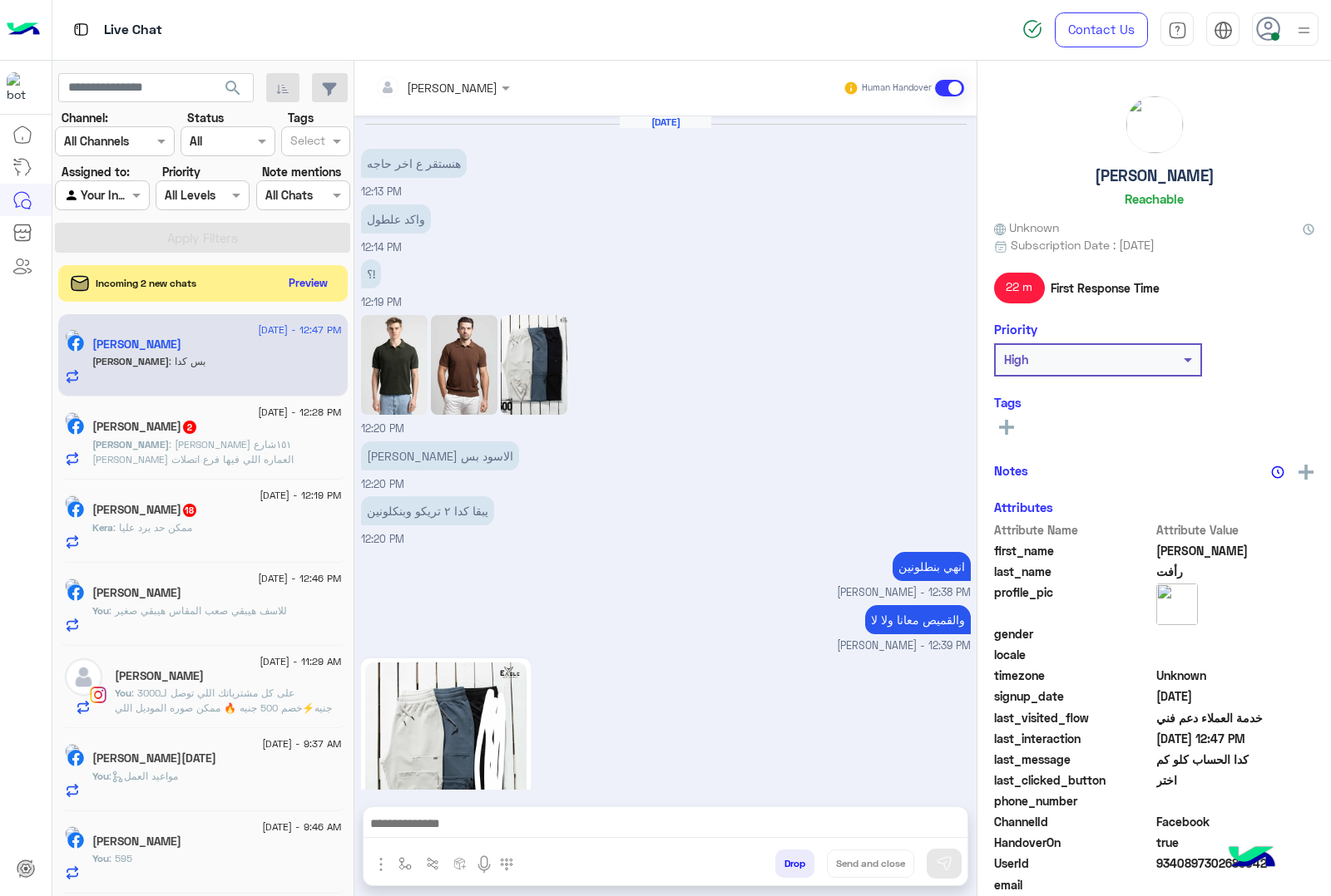
scroll to position [1693, 0]
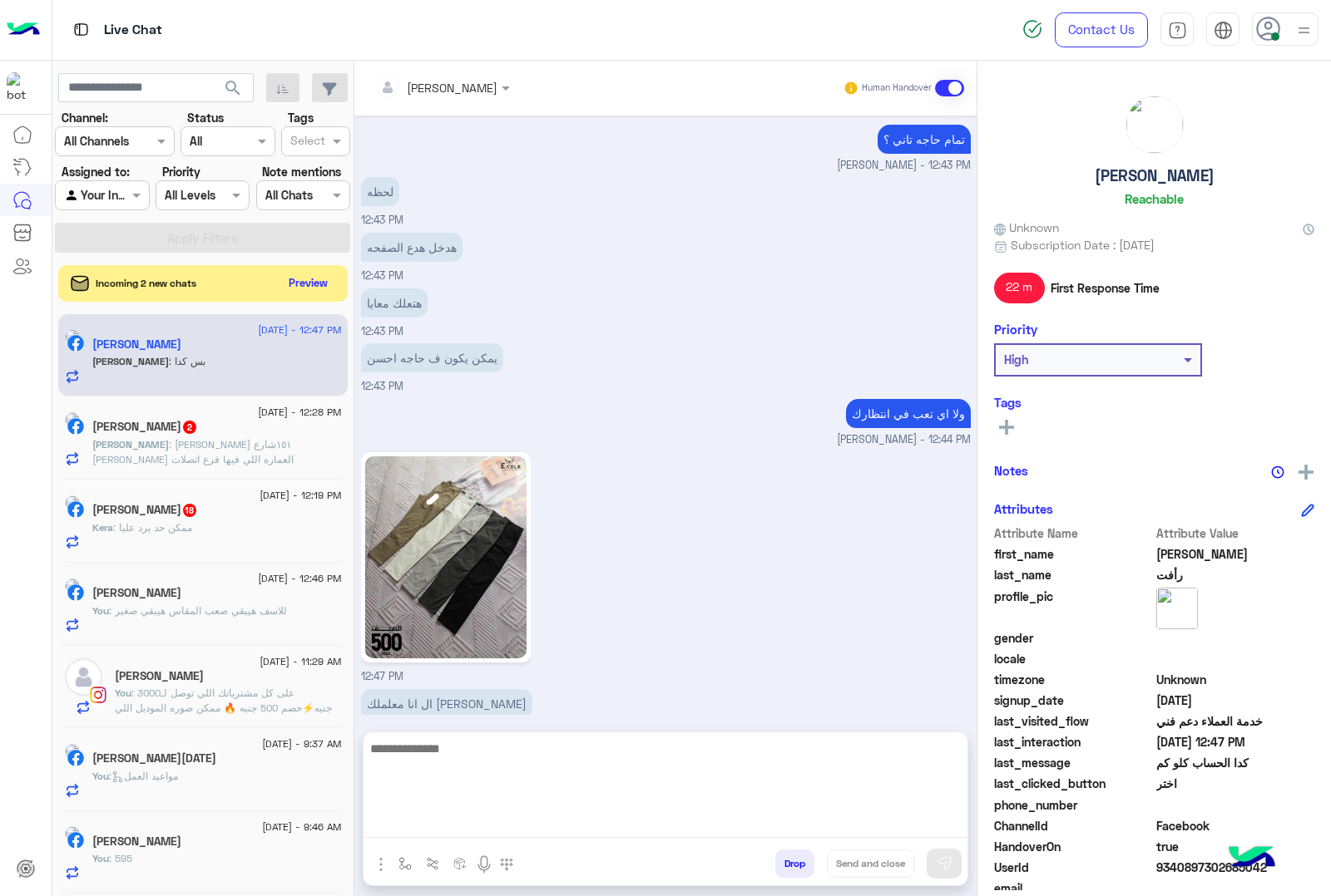
click at [574, 824] on textarea at bounding box center [665, 788] width 604 height 100
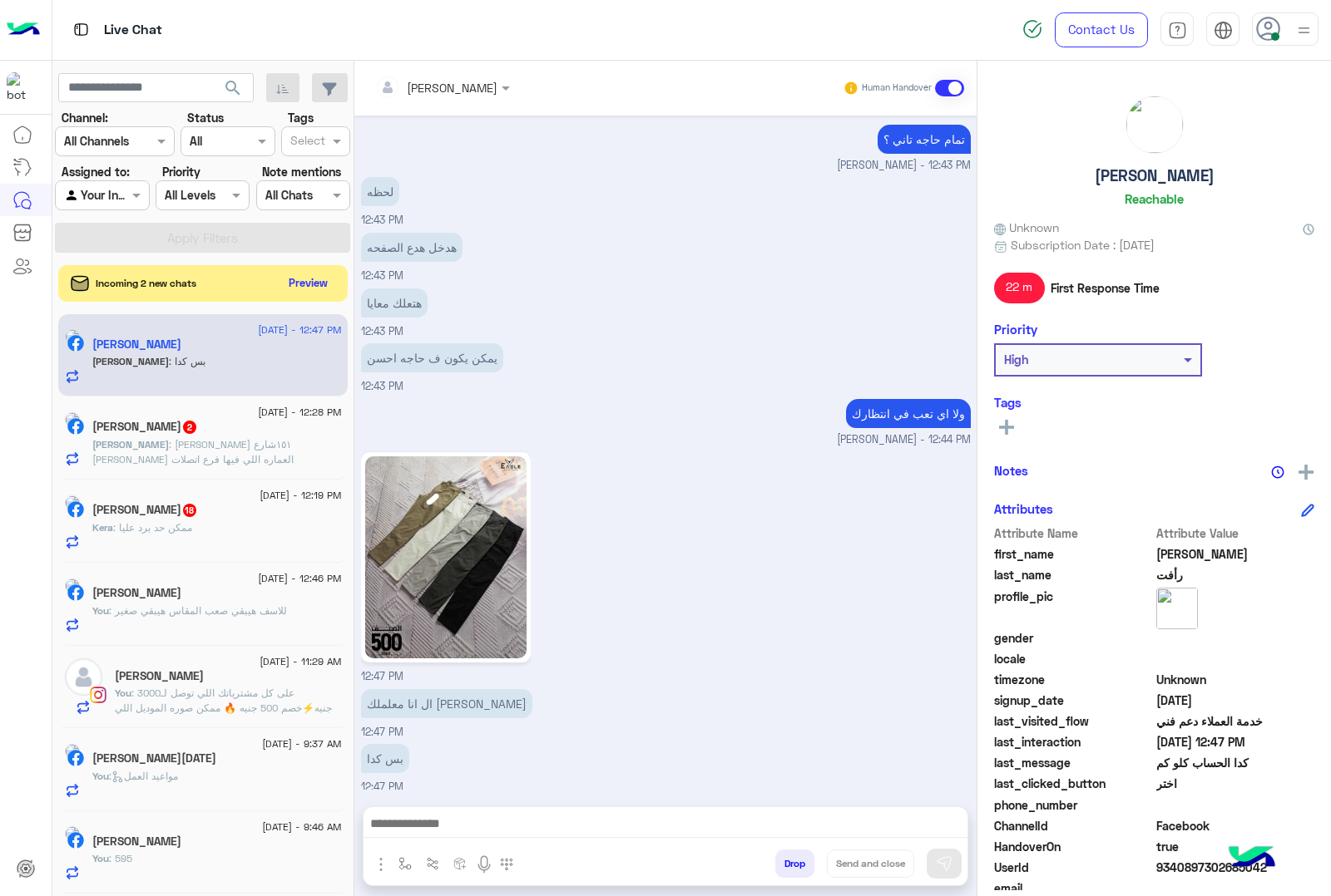
click at [504, 838] on div at bounding box center [665, 828] width 604 height 42
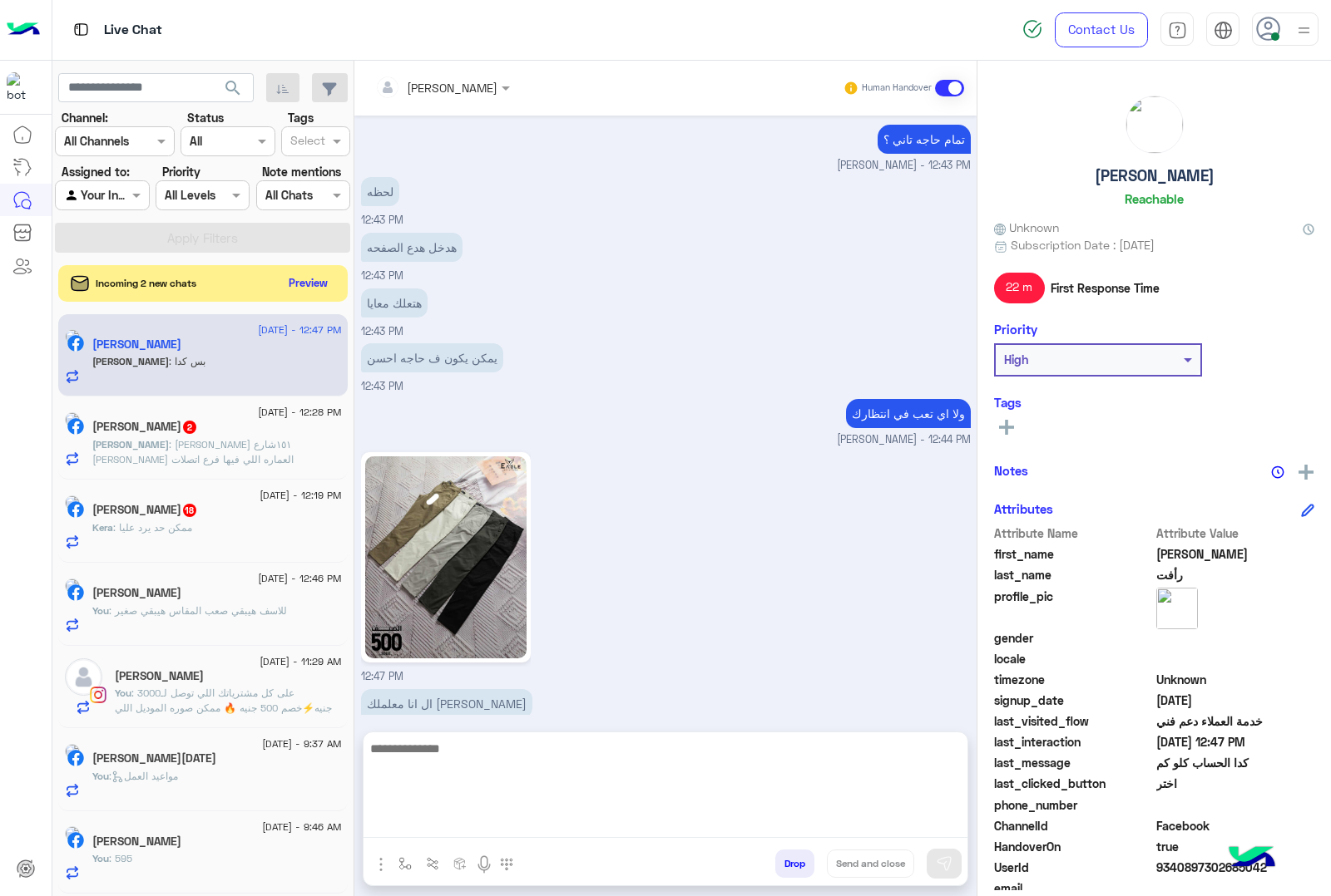
click at [512, 827] on textarea at bounding box center [665, 788] width 604 height 100
type textarea "**********"
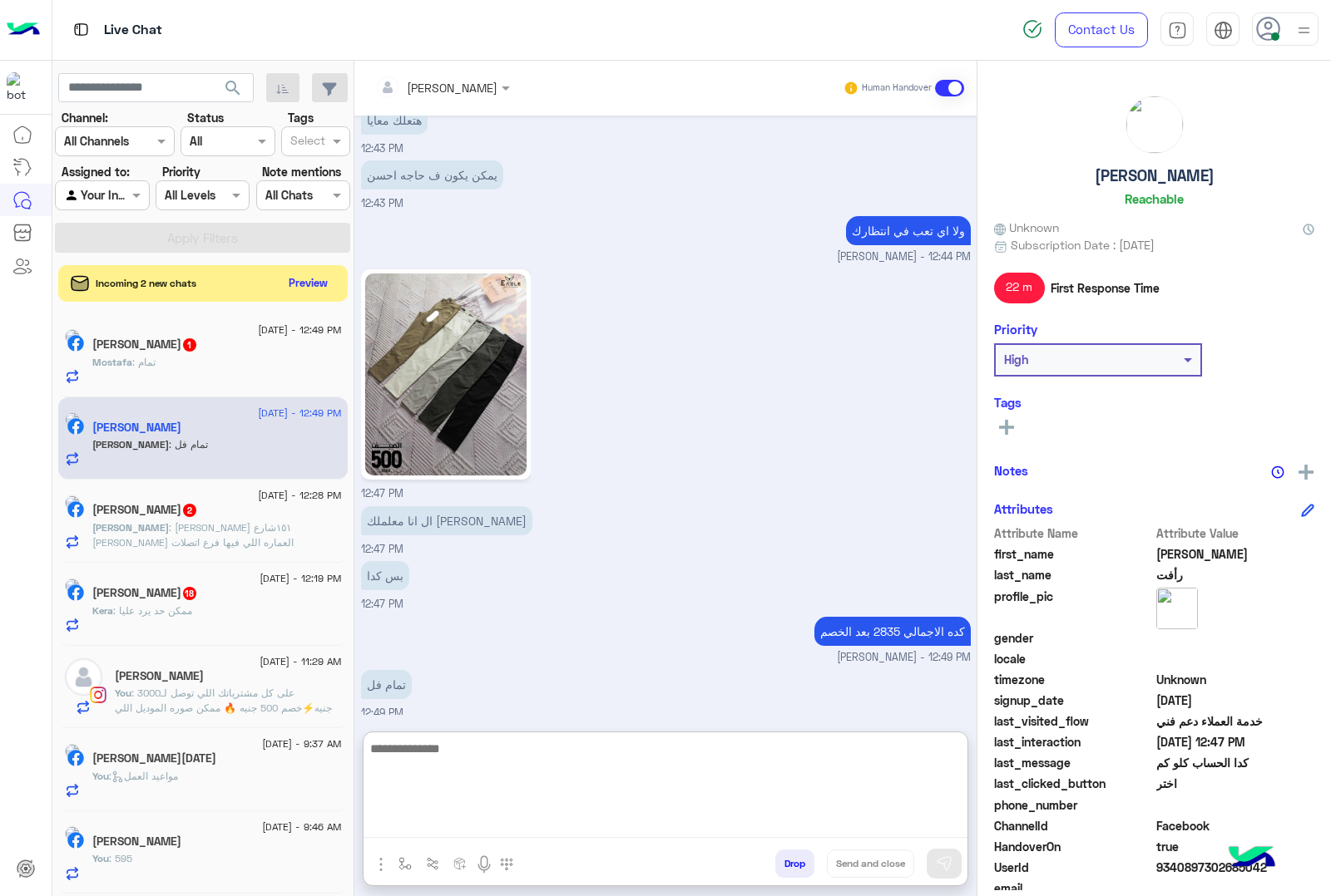
scroll to position [1930, 0]
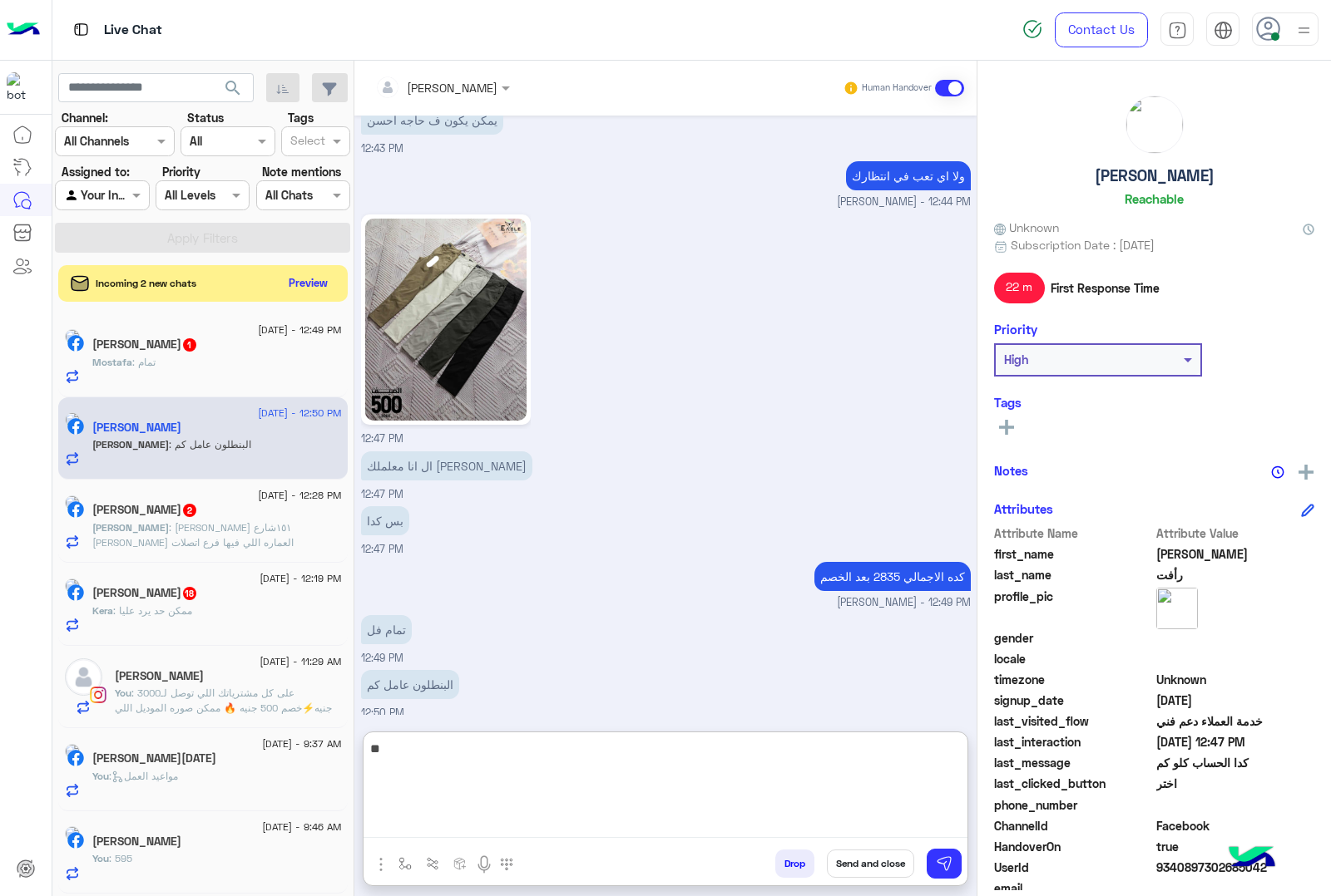
type textarea "***"
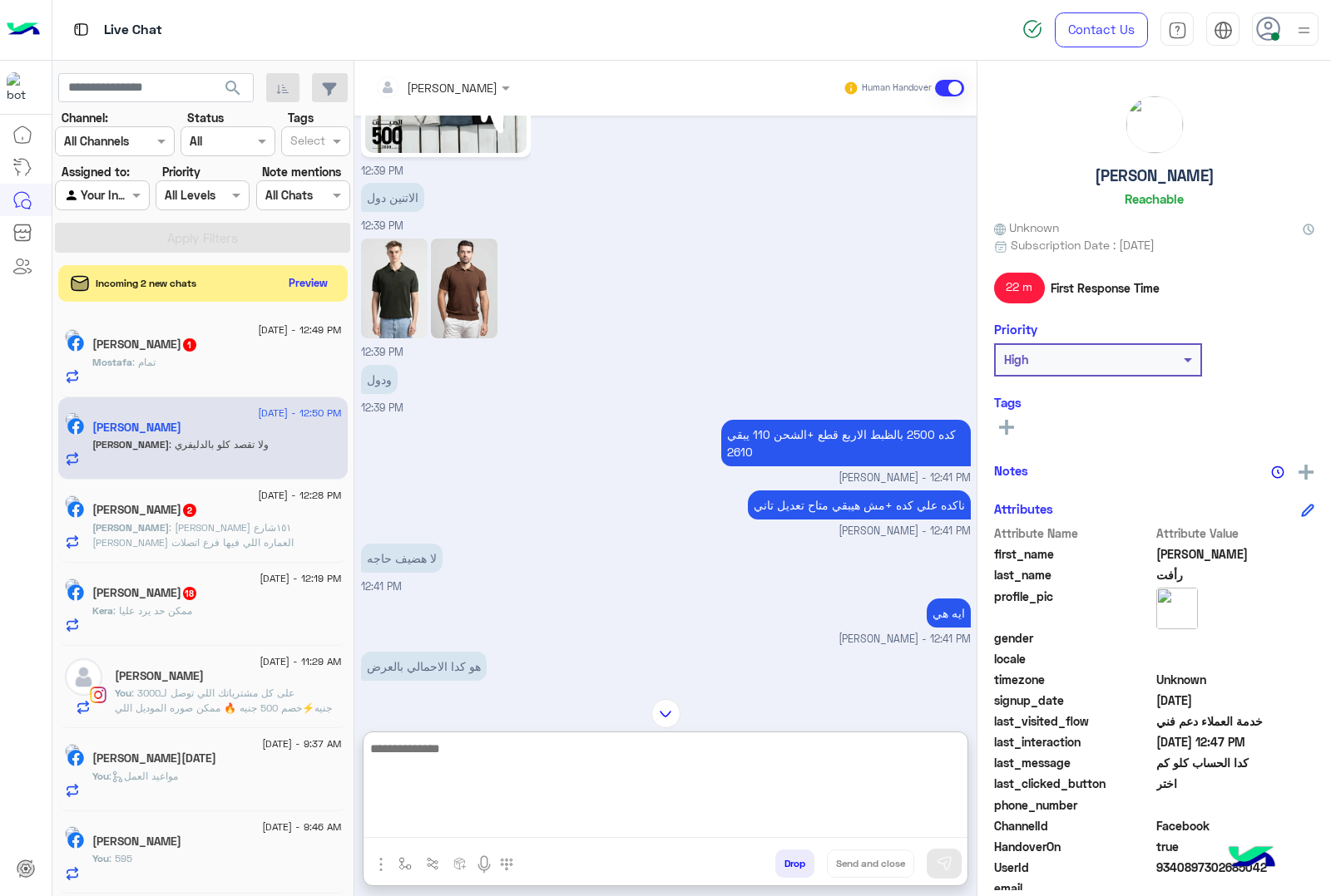
scroll to position [480, 0]
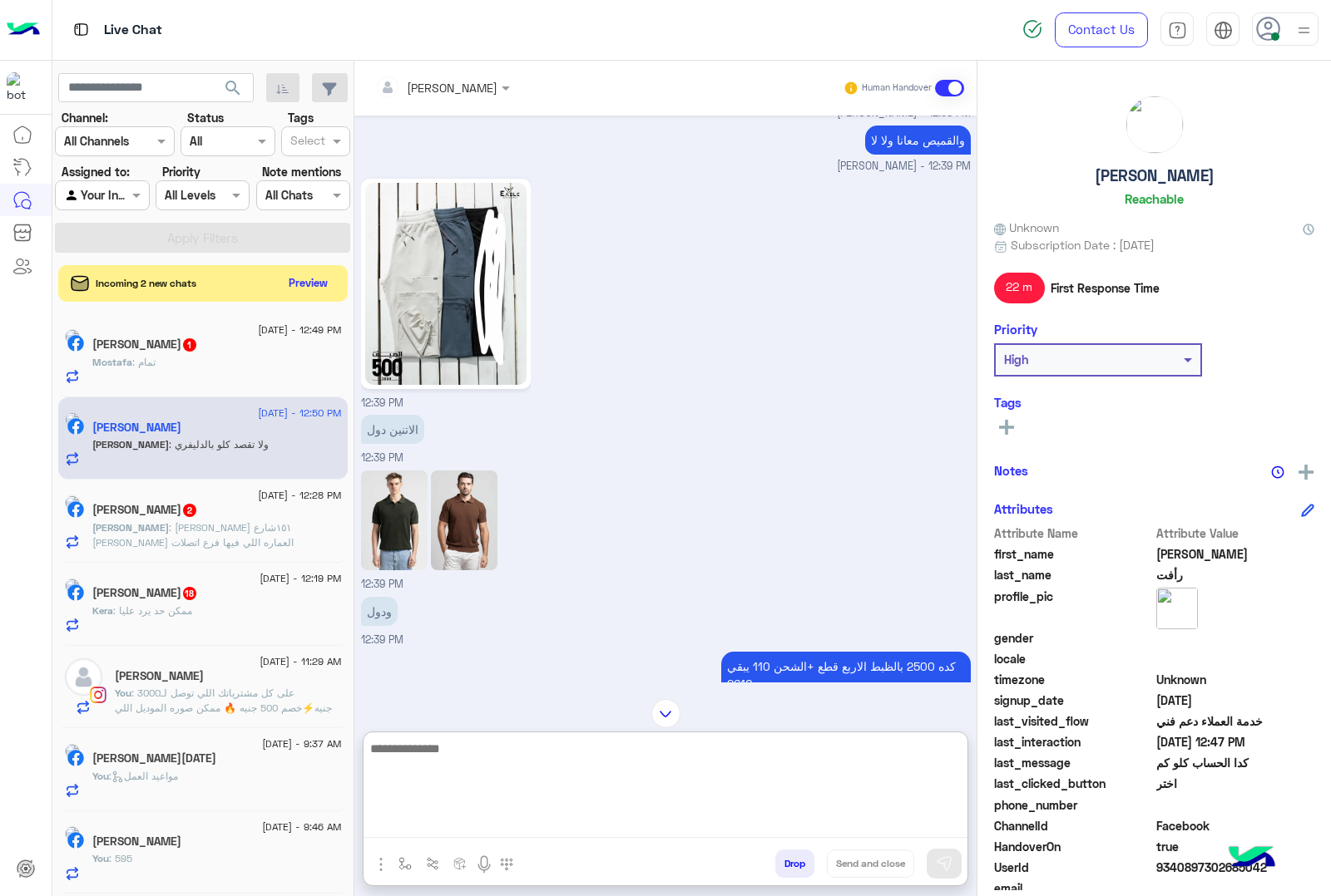
click at [462, 760] on textarea at bounding box center [665, 788] width 604 height 100
type textarea "******"
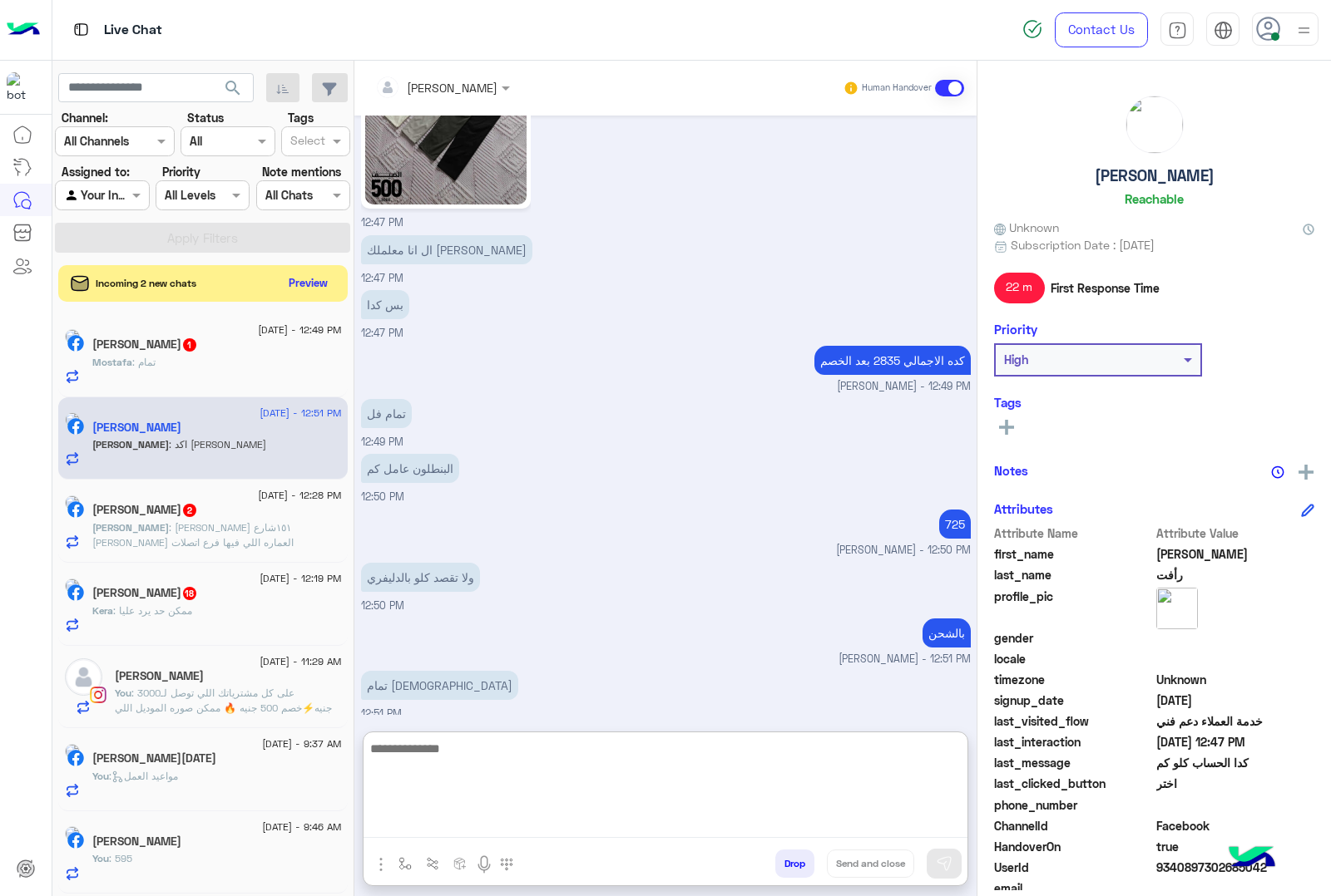
scroll to position [2201, 0]
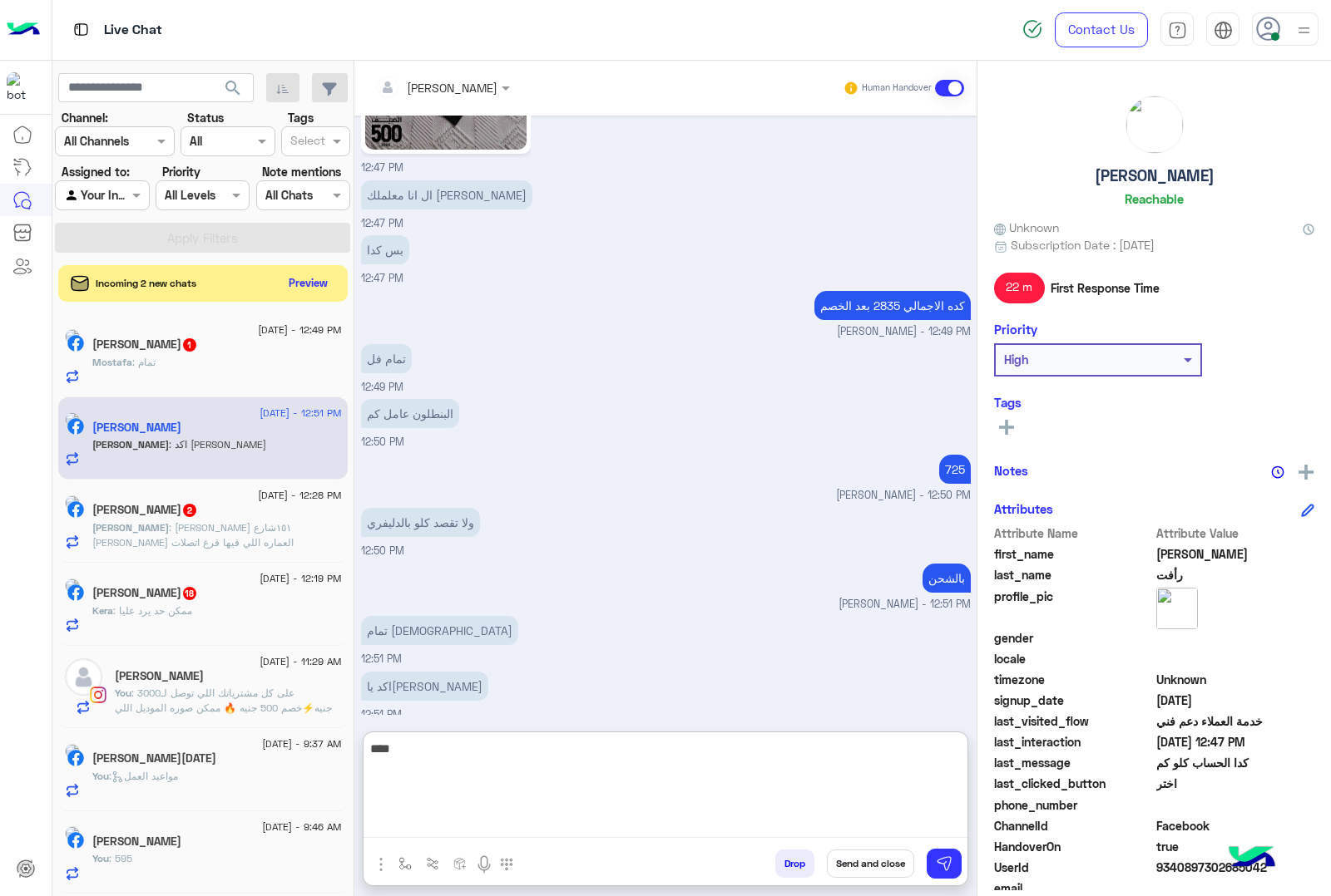
type textarea "****"
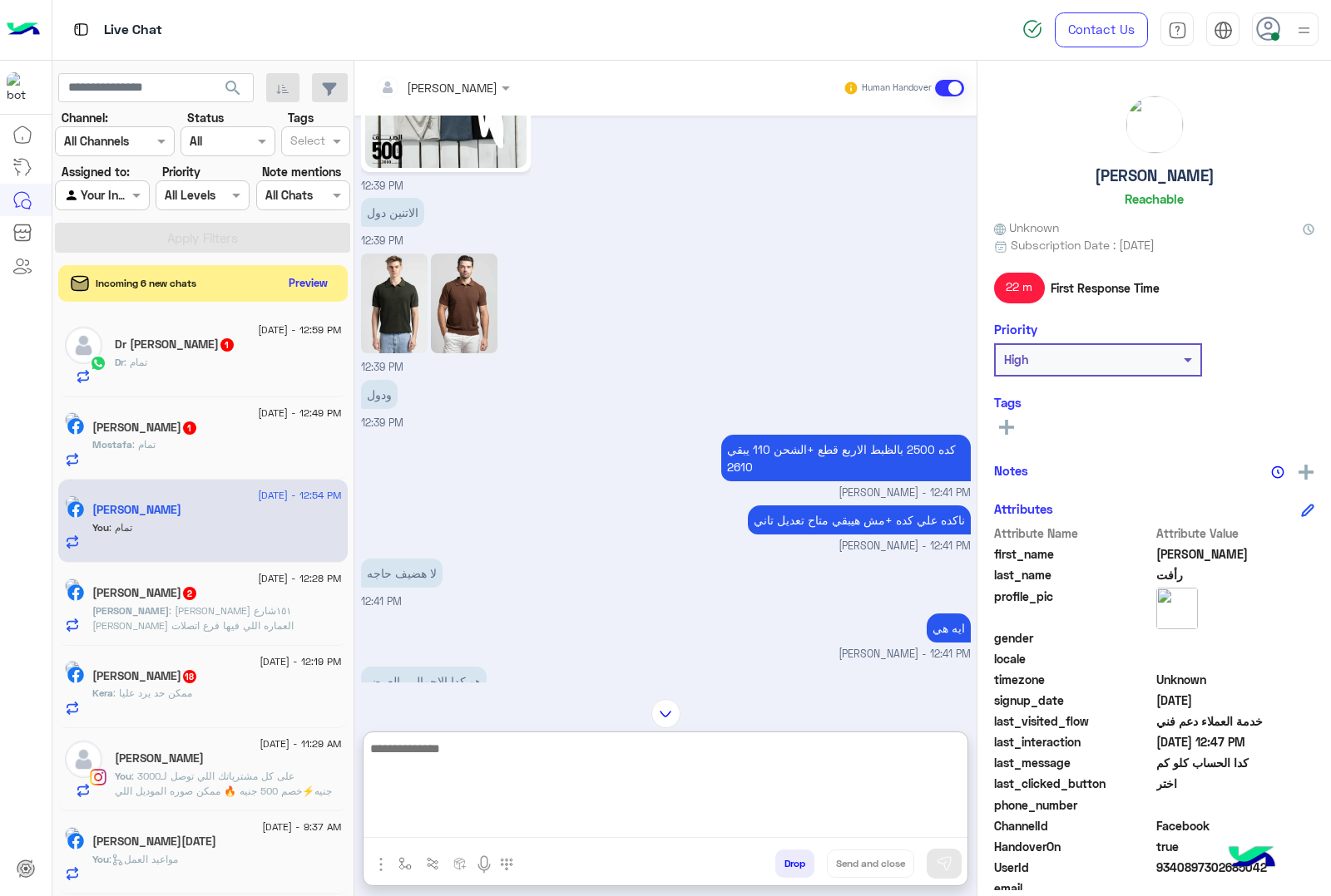
scroll to position [696, 0]
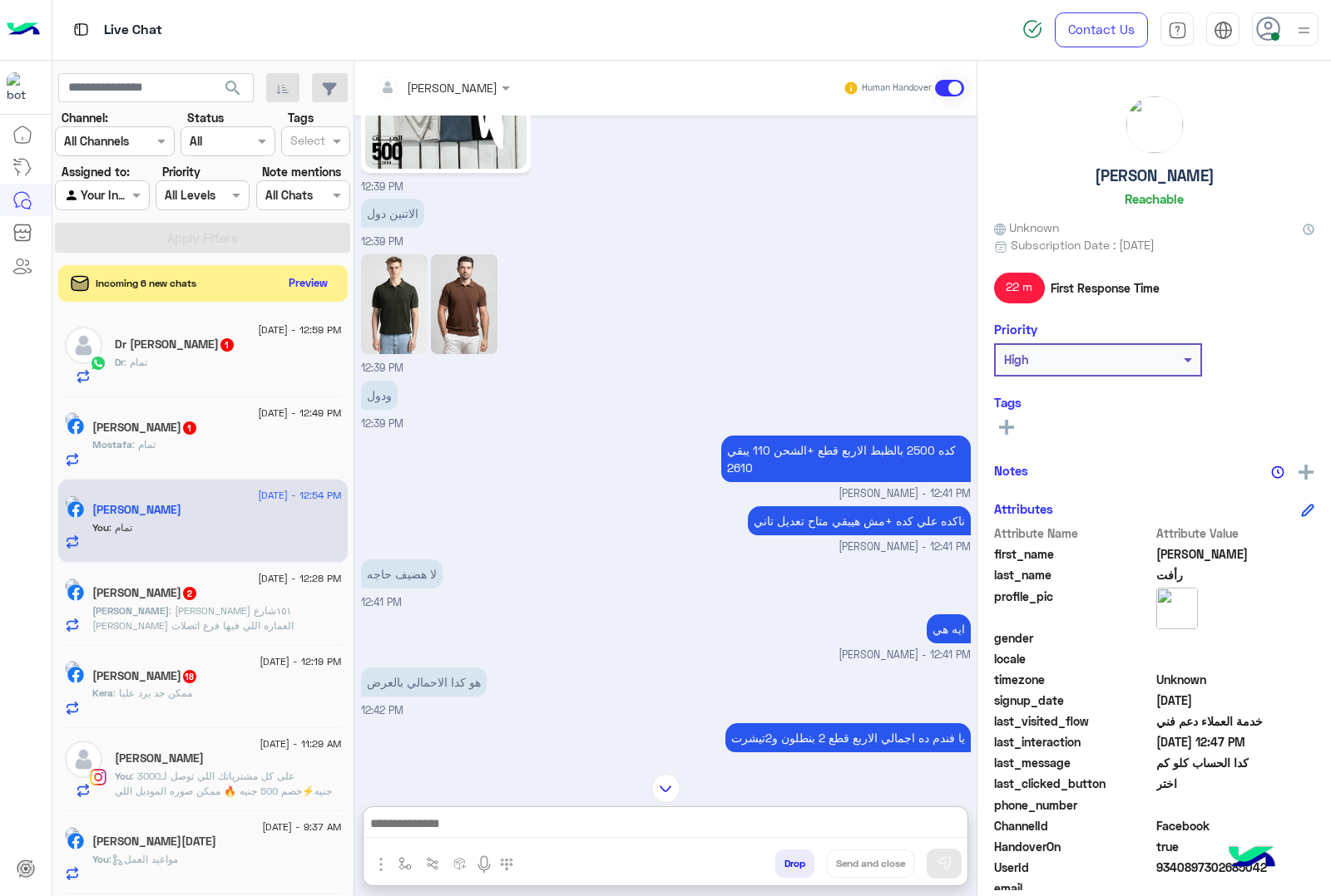
click at [609, 492] on small "mohamed ahmed - 12:41 PM" at bounding box center [666, 494] width 610 height 16
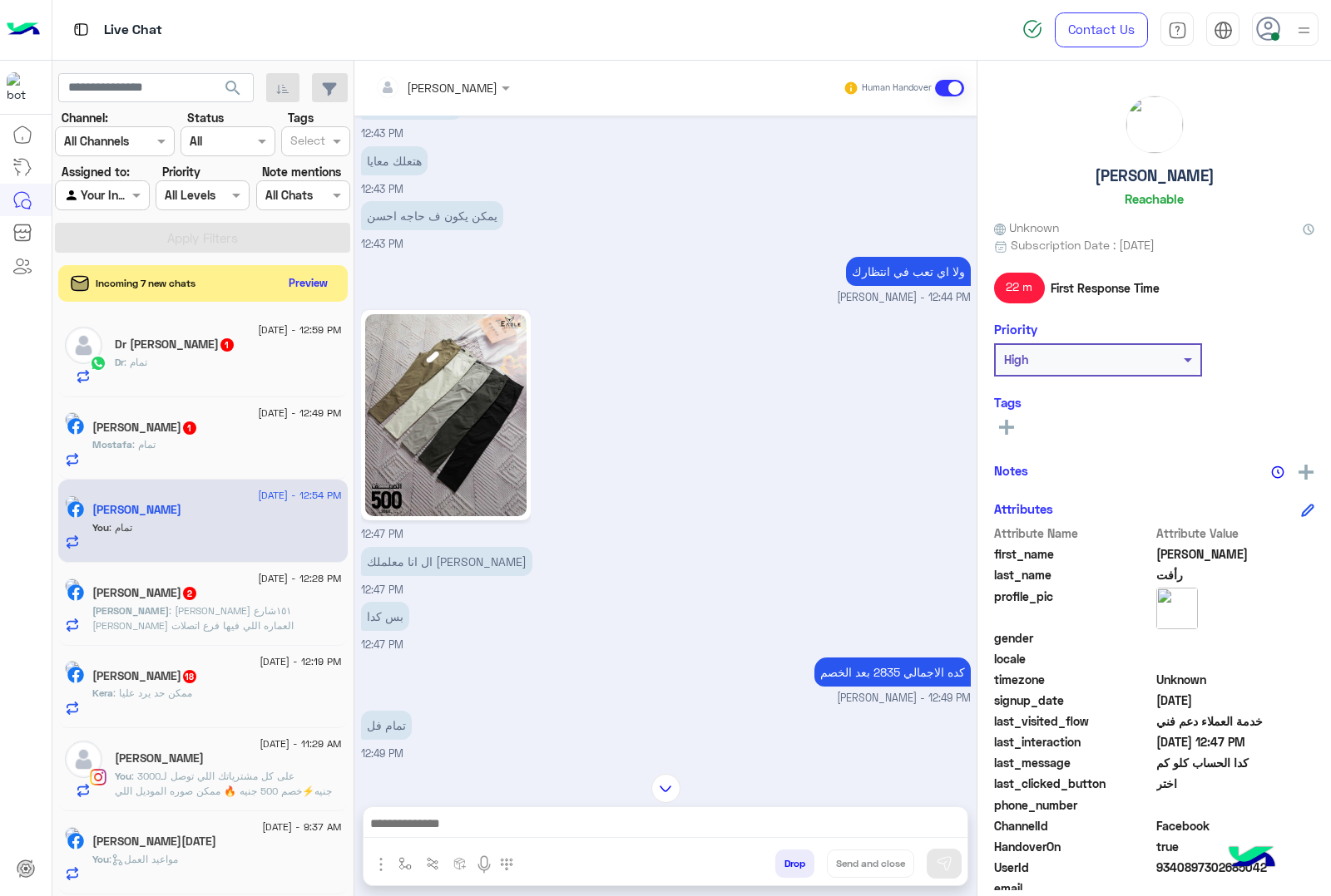
scroll to position [2180, 0]
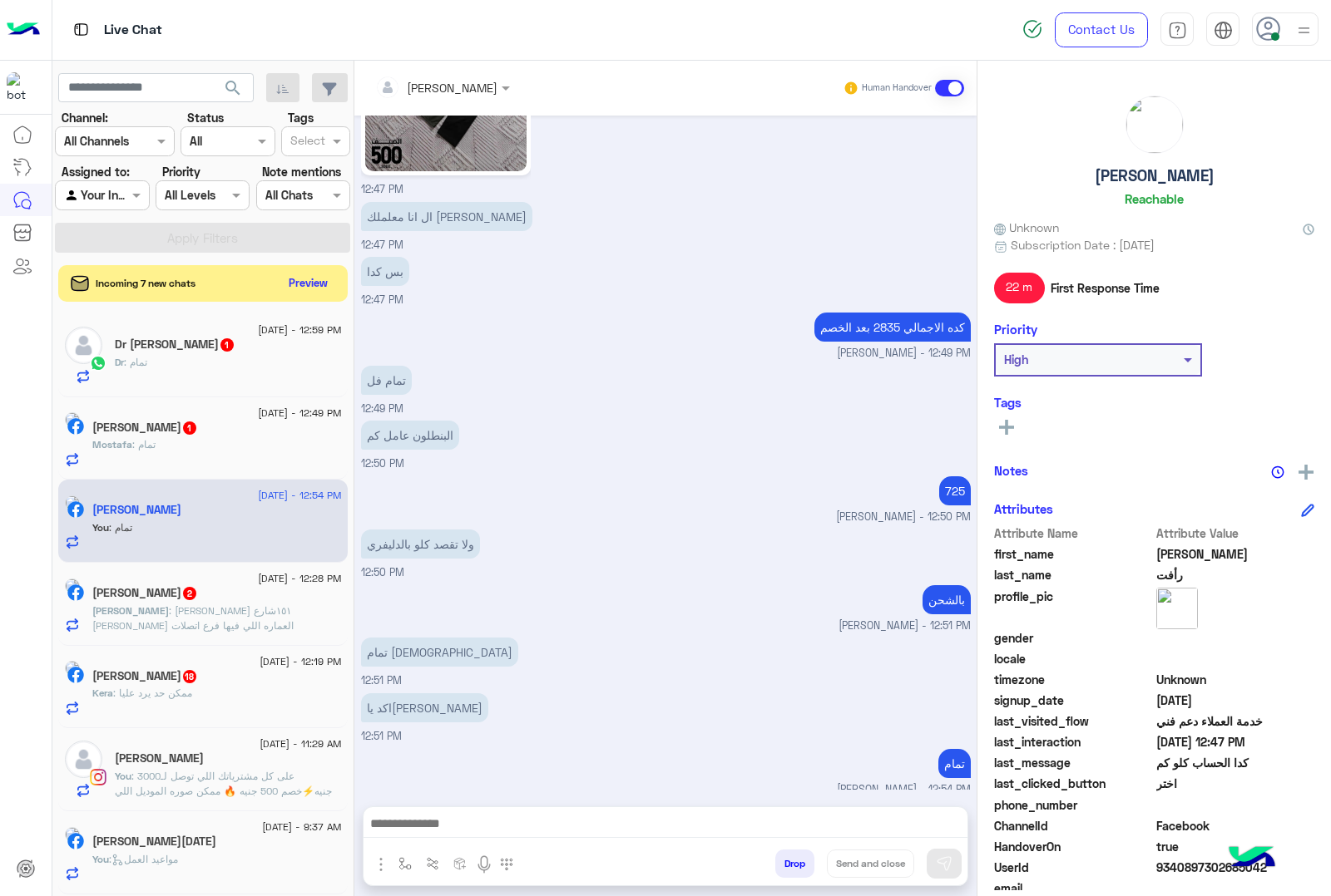
click at [791, 867] on button "Drop" at bounding box center [794, 864] width 39 height 28
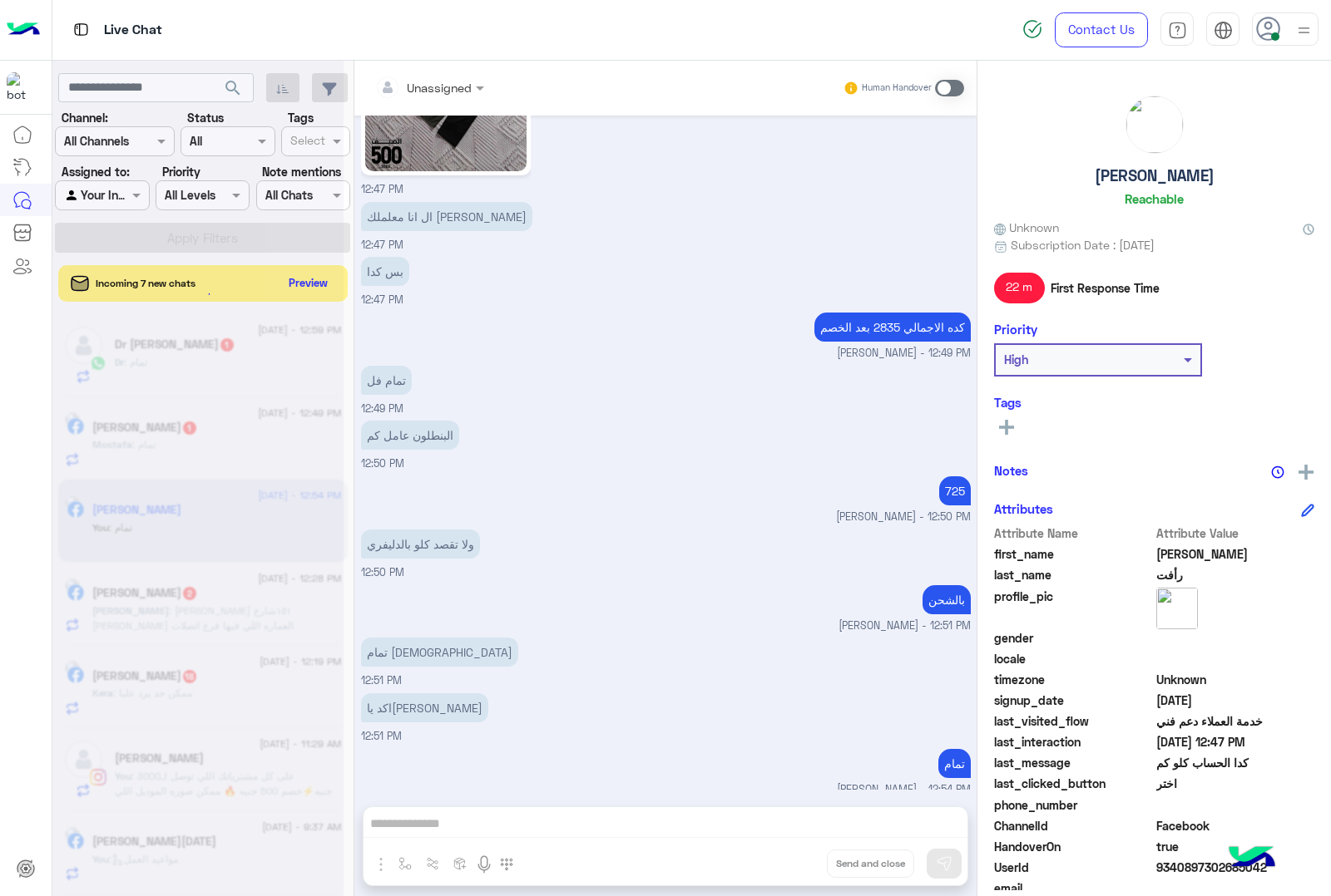
scroll to position [2210, 0]
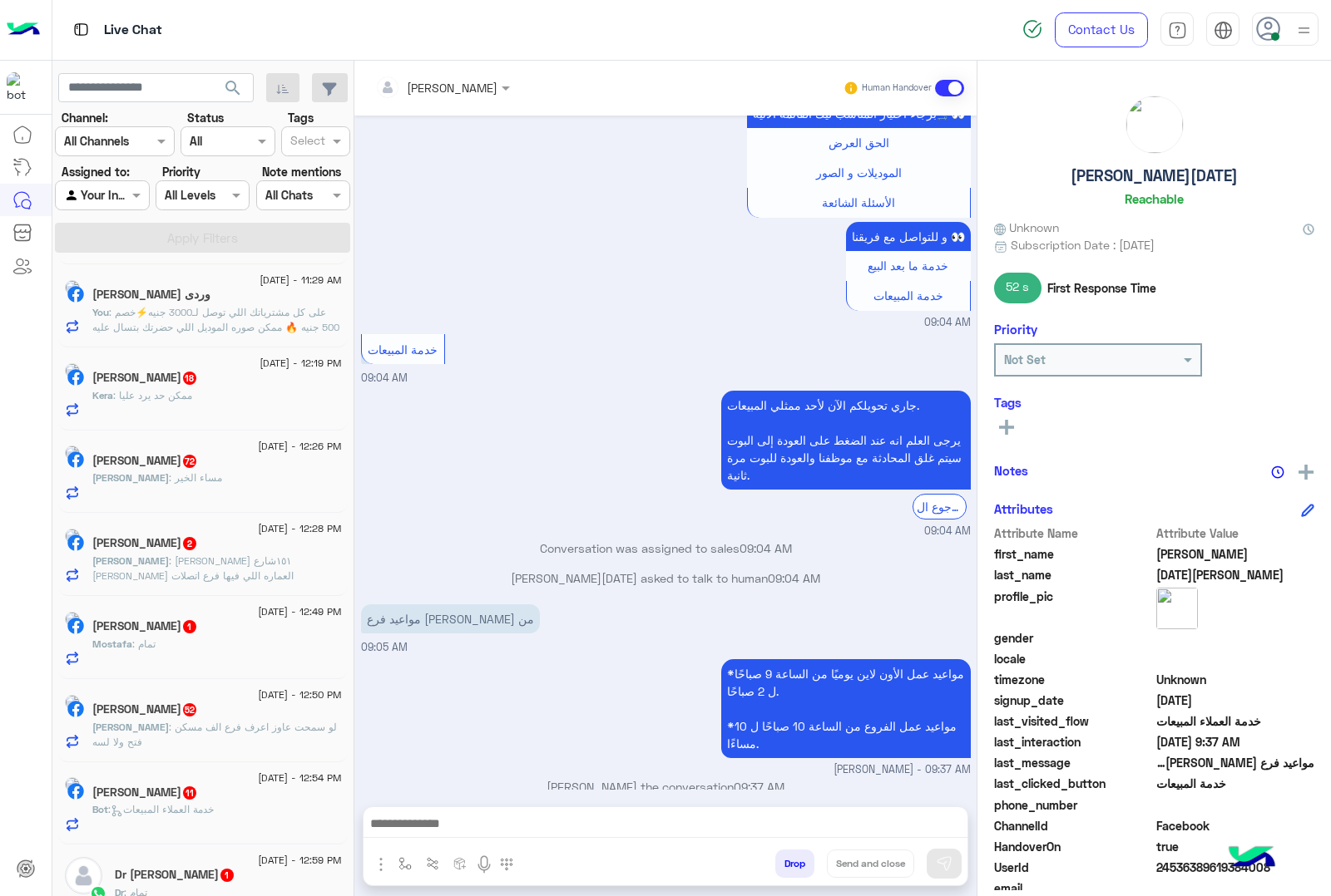
scroll to position [520, 0]
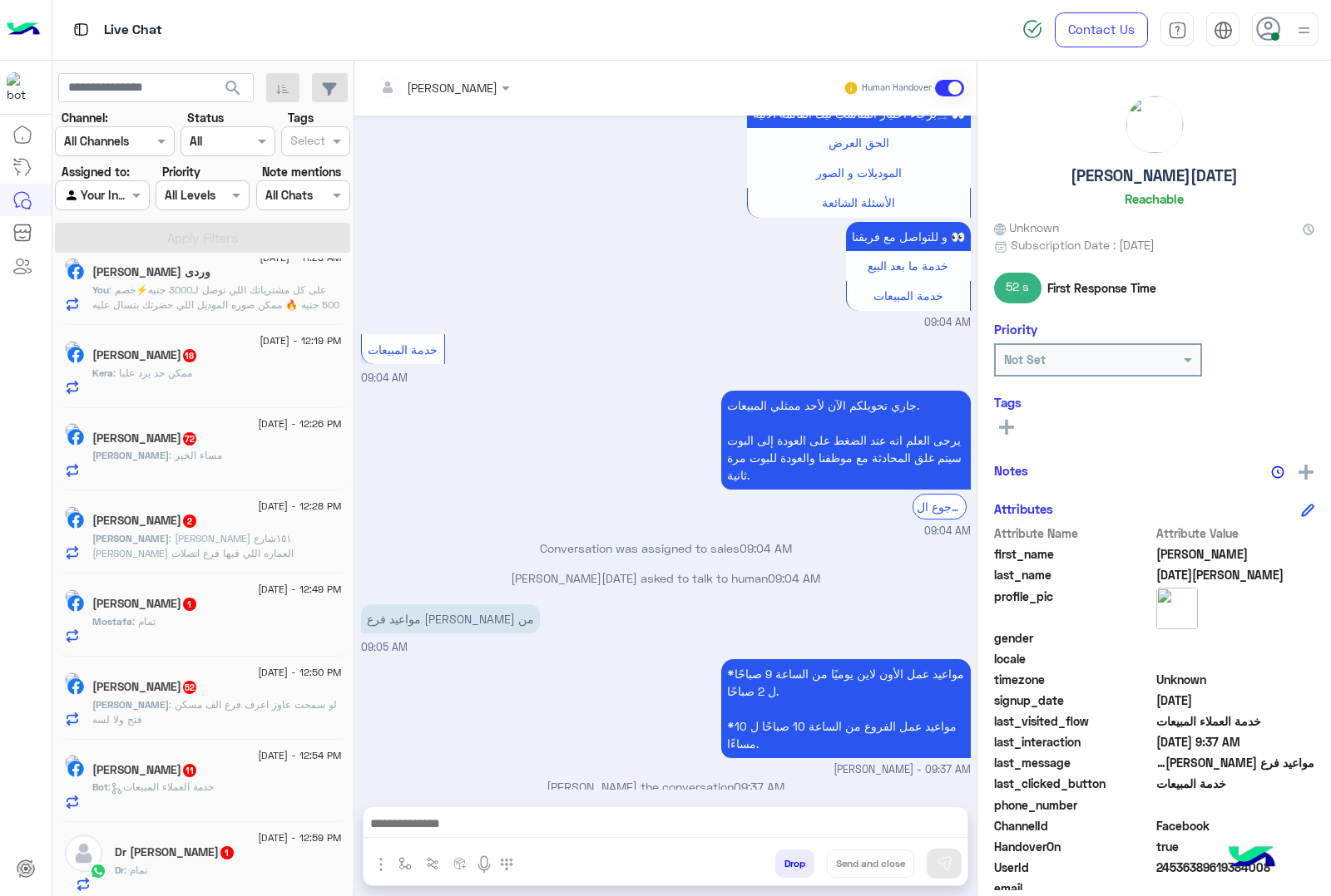
click at [261, 544] on span ": احمد ثروت ١٥١شارع احمد زكي المعادي العماره اللي فيها فرع اتصلات 01224454698" at bounding box center [193, 553] width 201 height 43
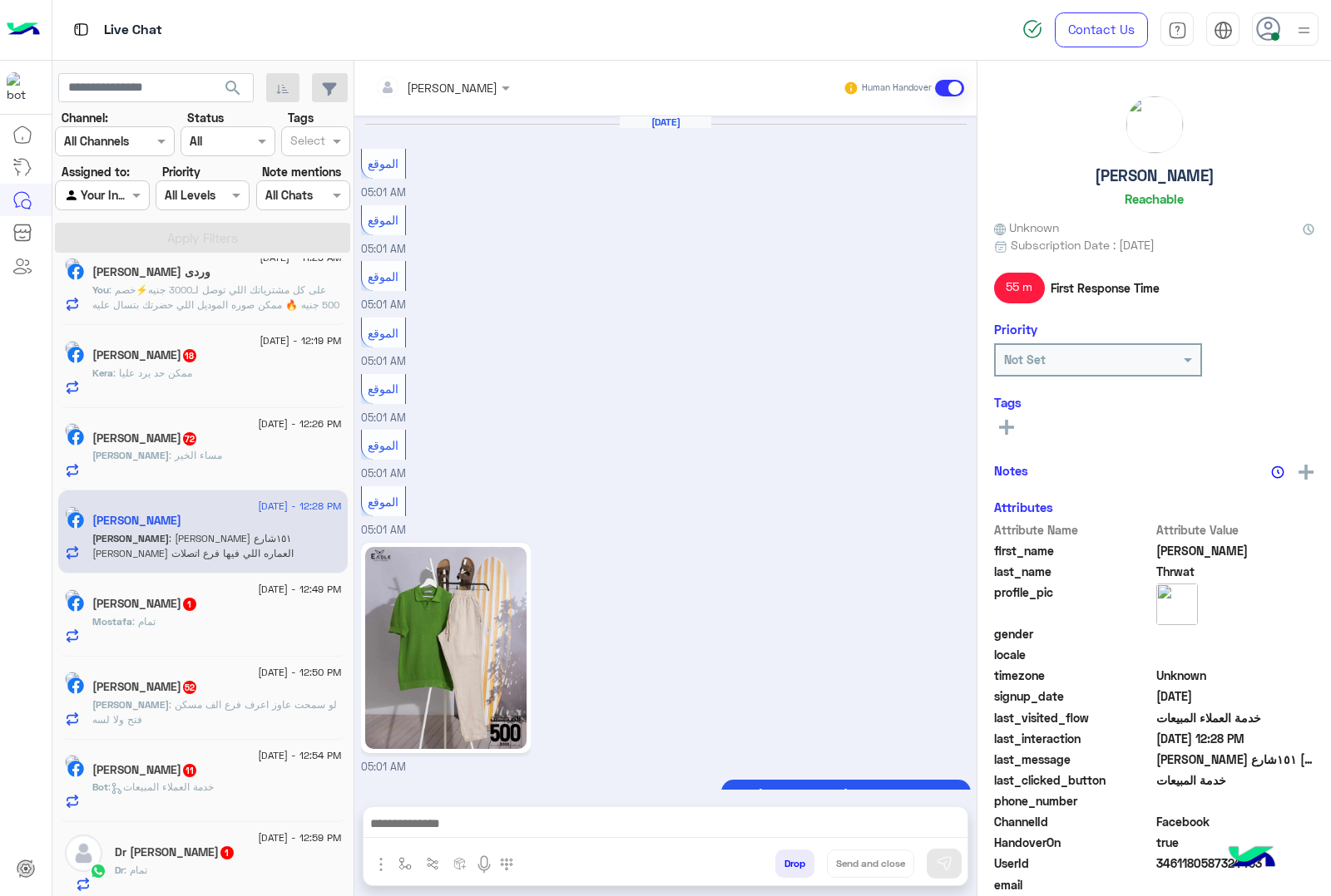
scroll to position [2010, 0]
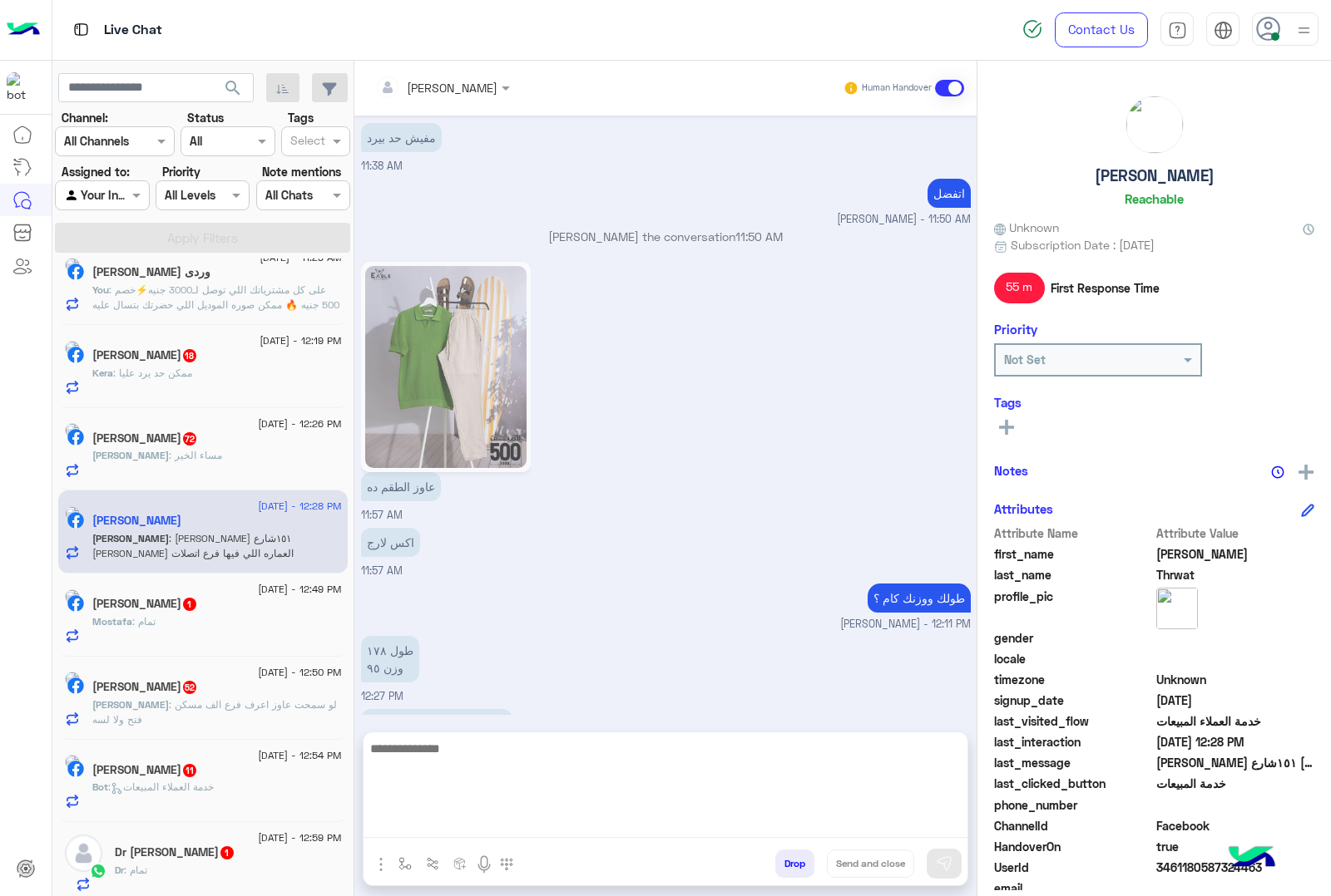
click at [445, 821] on textarea at bounding box center [665, 788] width 604 height 100
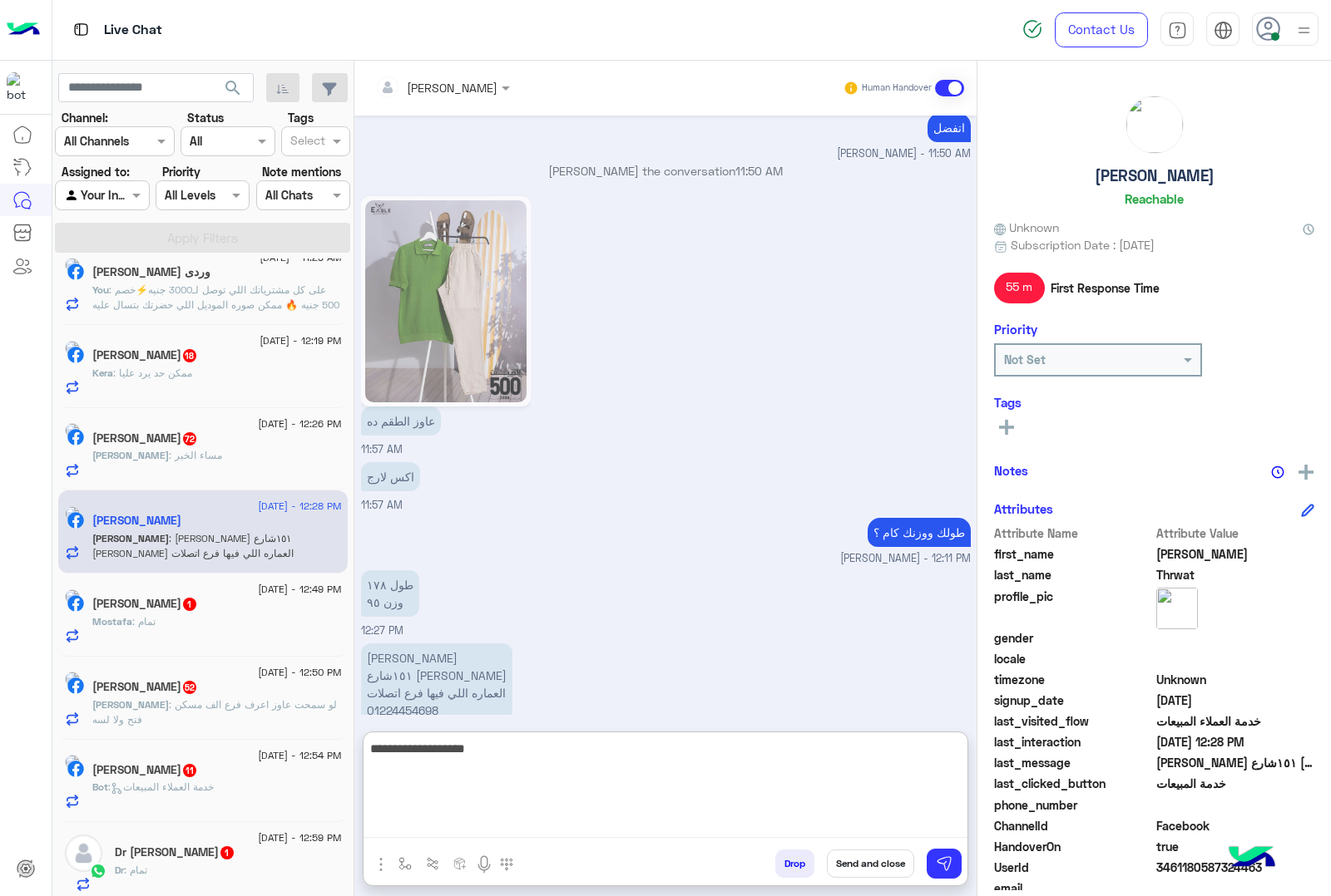
scroll to position [2084, 0]
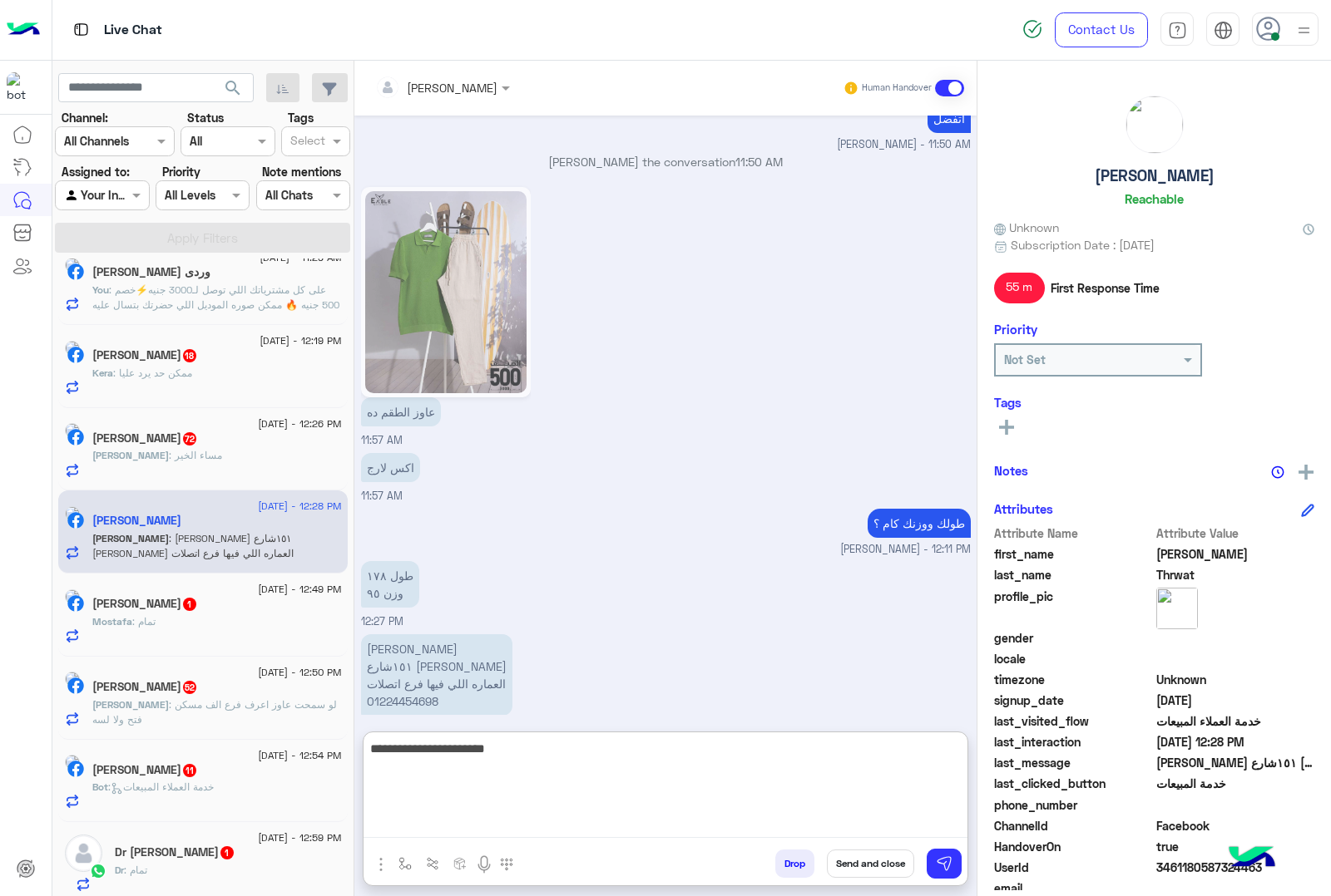
type textarea "**********"
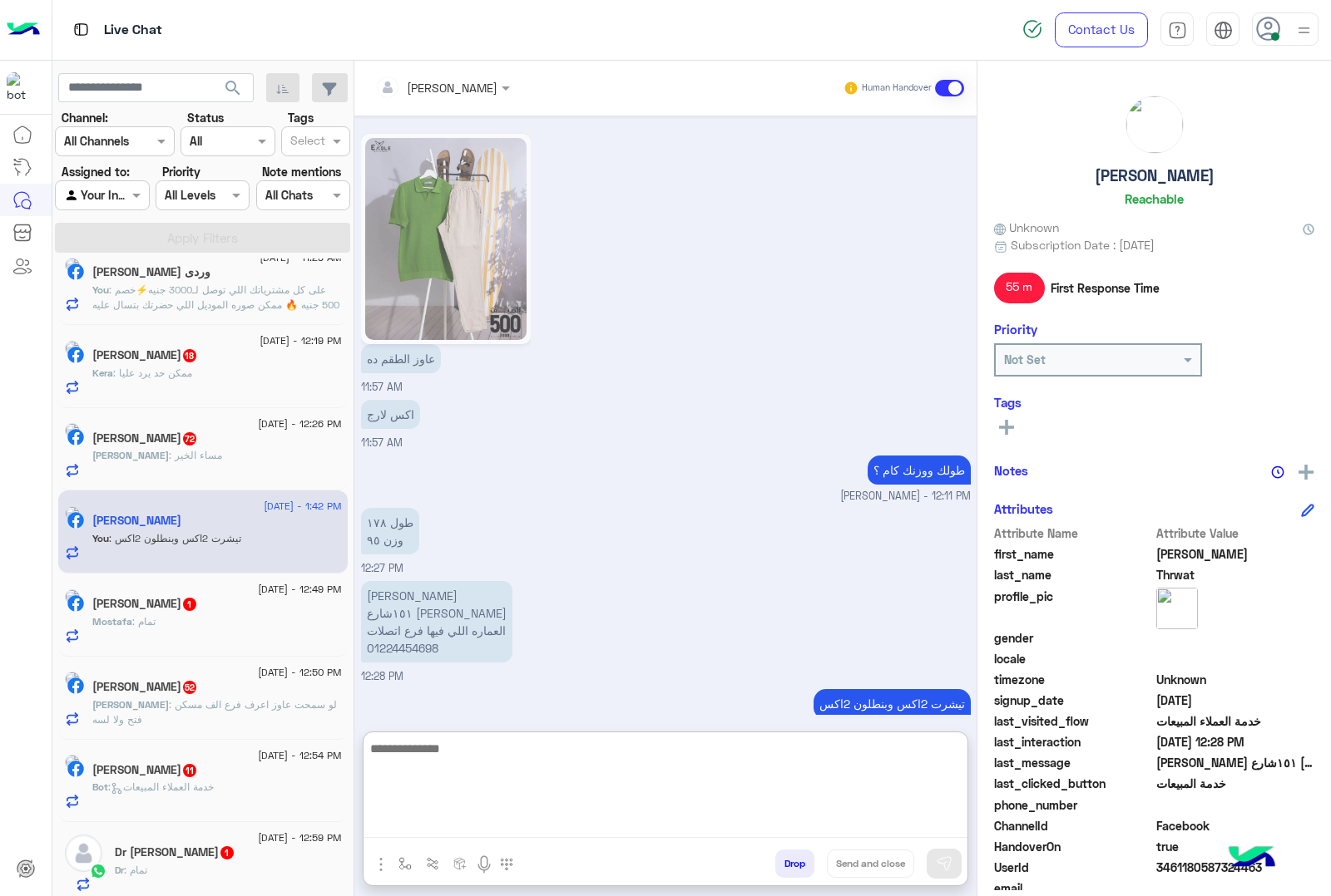
scroll to position [521, 0]
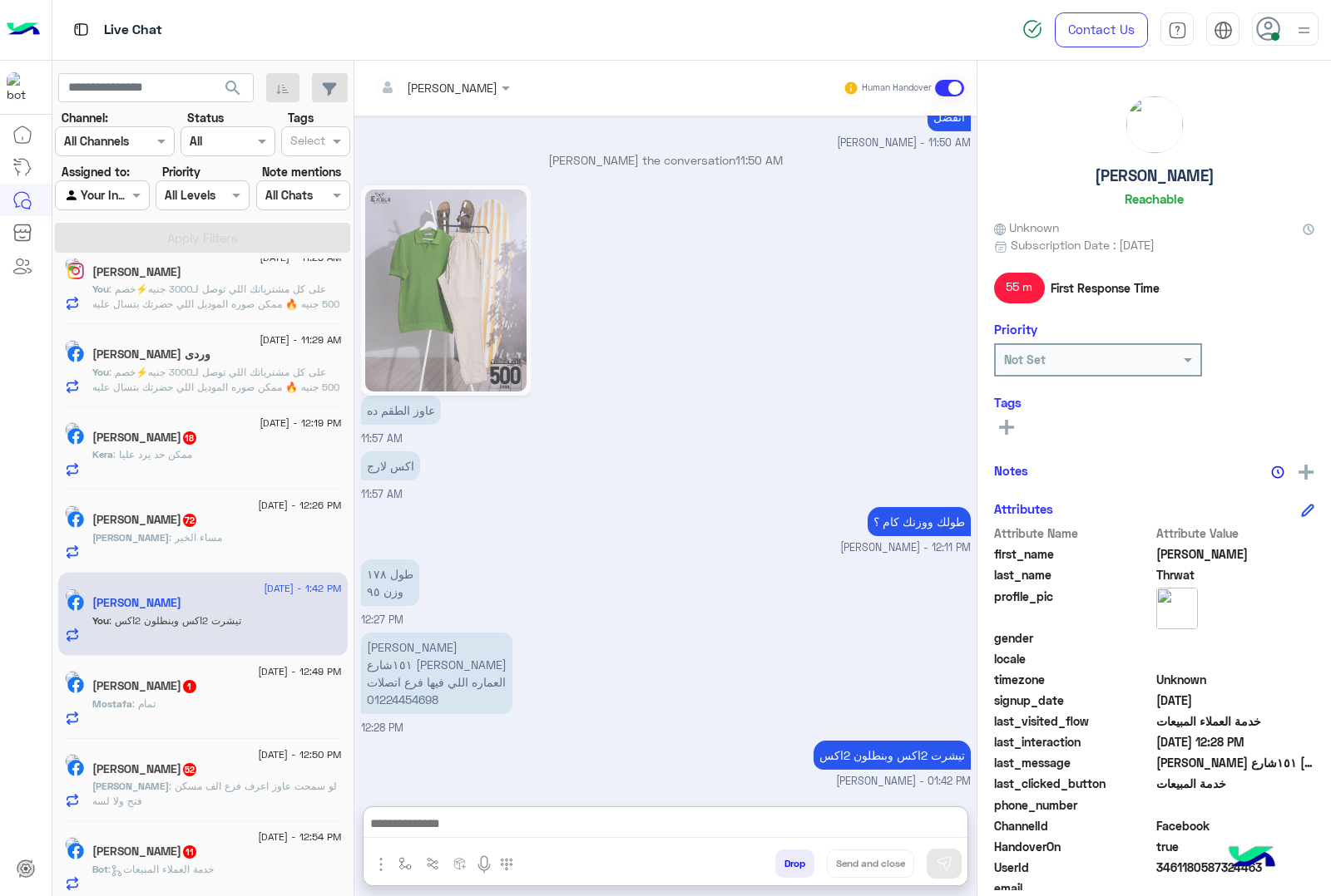
click at [394, 633] on p "احمد ثروت ١٥١شارع احمد زكي المعادي العماره اللي فيها فرع اتصلات 01224454698" at bounding box center [436, 673] width 152 height 81
click at [394, 571] on p "طول ١٧٨ وزن ٩٥" at bounding box center [390, 583] width 59 height 47
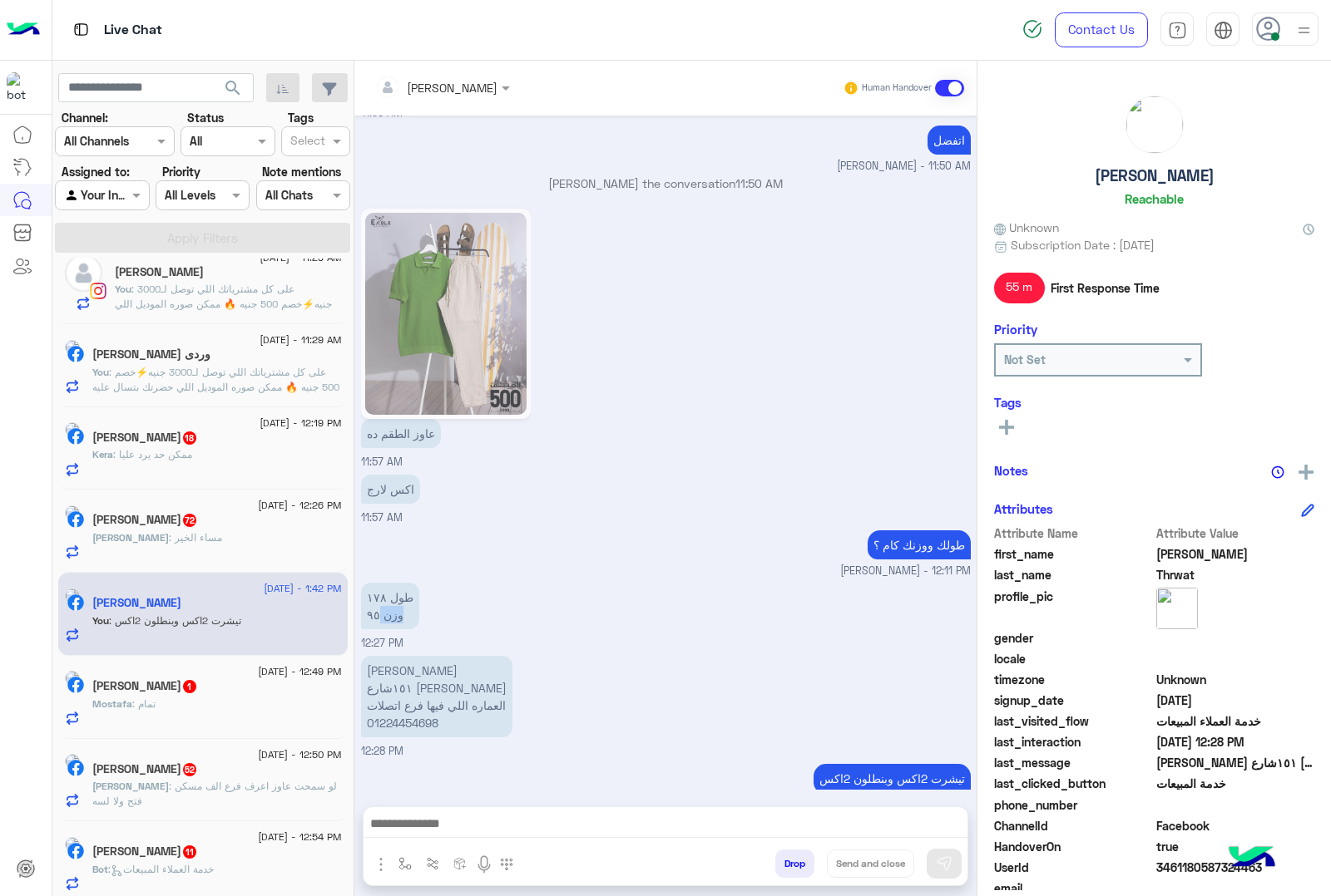
click at [394, 583] on p "طول ١٧٨ وزن ٩٥" at bounding box center [390, 606] width 59 height 47
click at [397, 656] on p "احمد ثروت ١٥١شارع احمد زكي المعادي العماره اللي فيها فرع اتصلات 01224454698" at bounding box center [436, 696] width 152 height 81
copy p "[PERSON_NAME]"
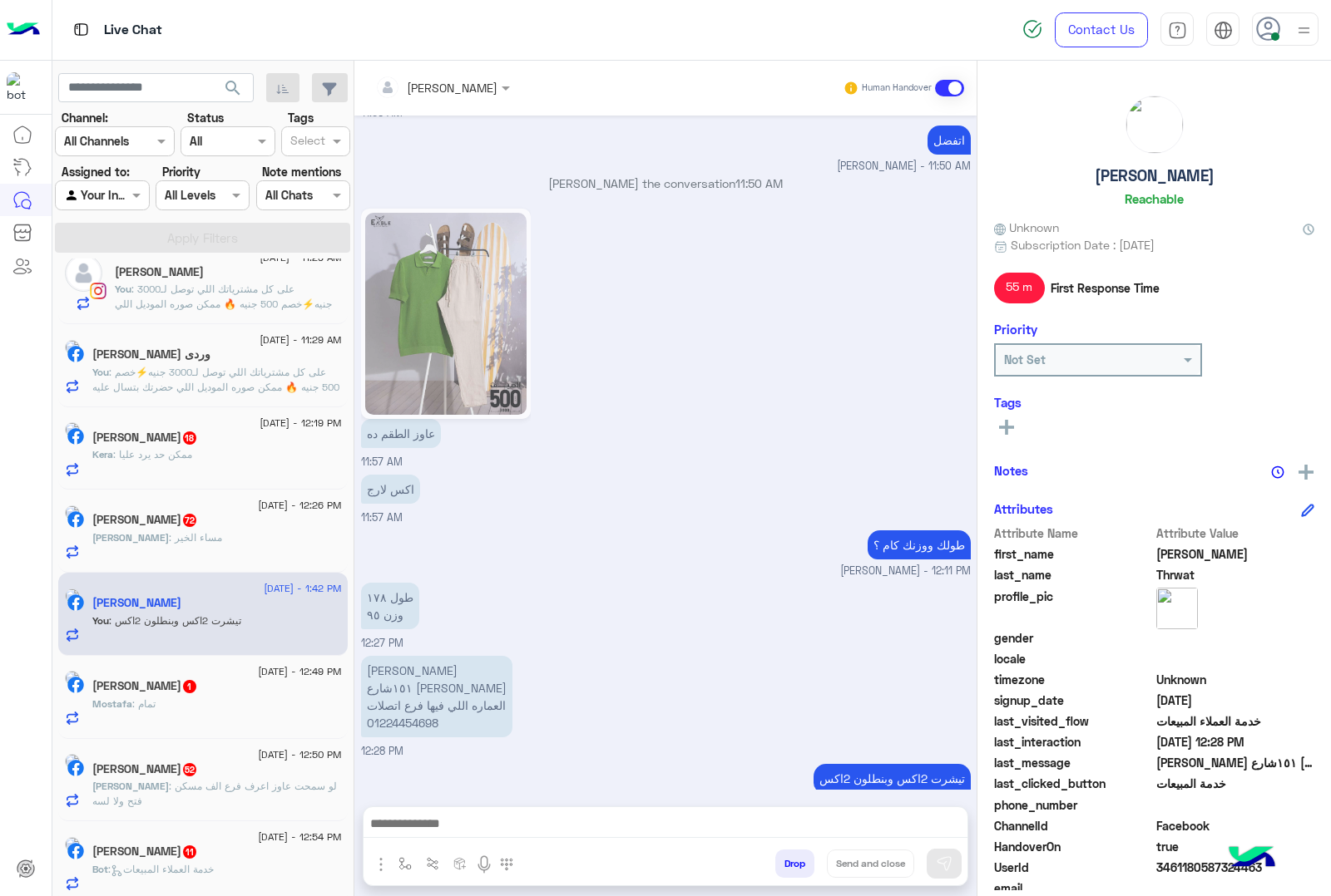
click at [471, 671] on p "احمد ثروت ١٥١شارع احمد زكي المعادي العماره اللي فيها فرع اتصلات 01224454698" at bounding box center [436, 696] width 152 height 81
copy p "١٥١شارع [PERSON_NAME]"
click at [441, 680] on p "احمد ثروت ١٥١شارع احمد زكي المعادي العماره اللي فيها فرع اتصلات 01224454698" at bounding box center [436, 696] width 152 height 81
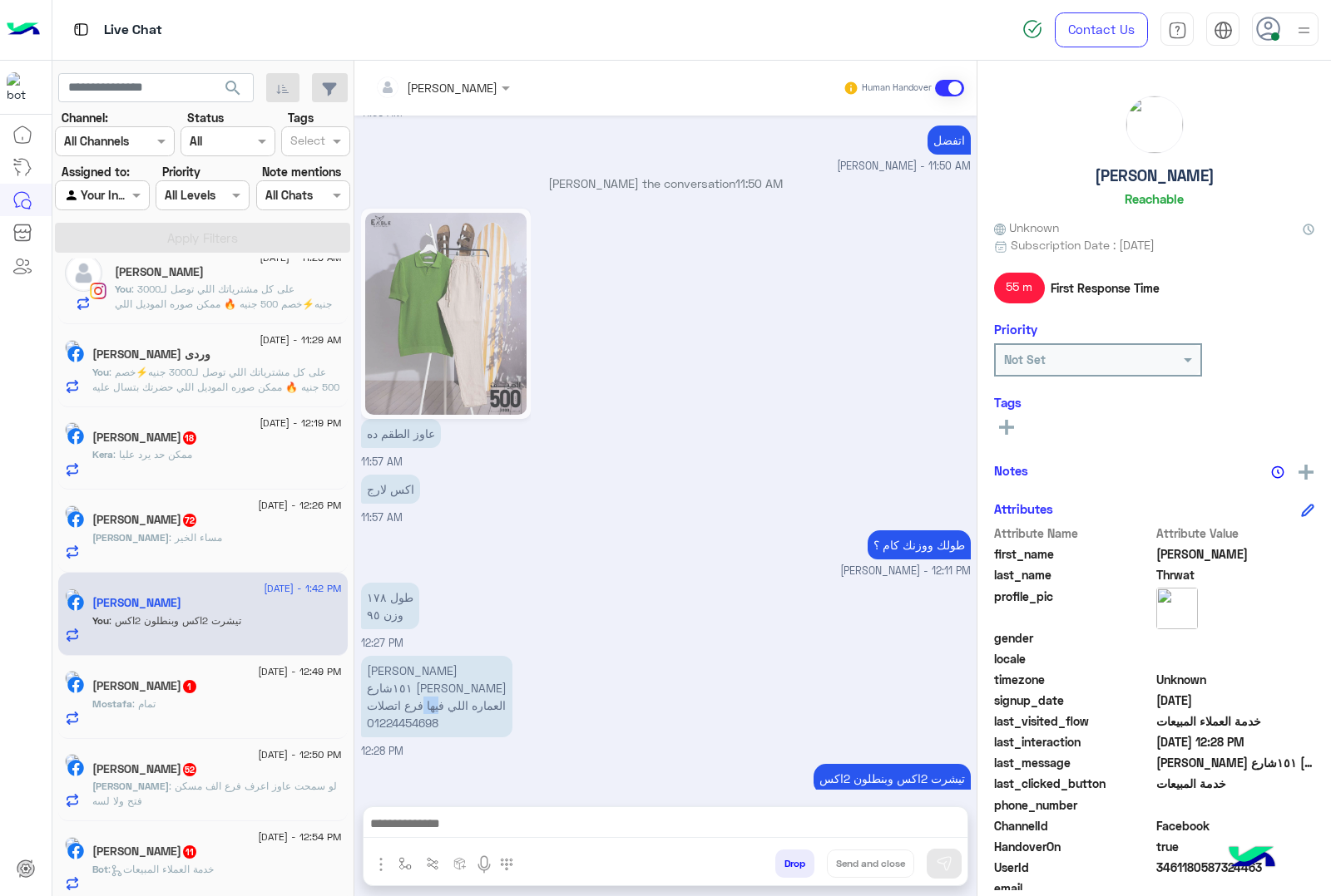
click at [441, 682] on p "احمد ثروت ١٥١شارع احمد زكي المعادي العماره اللي فيها فرع اتصلات 01224454698" at bounding box center [436, 696] width 152 height 81
copy p "العماره اللي فيها فرع اتصلات"
click at [424, 693] on p "احمد ثروت ١٥١شارع احمد زكي المعادي العماره اللي فيها فرع اتصلات 01224454698" at bounding box center [436, 696] width 152 height 81
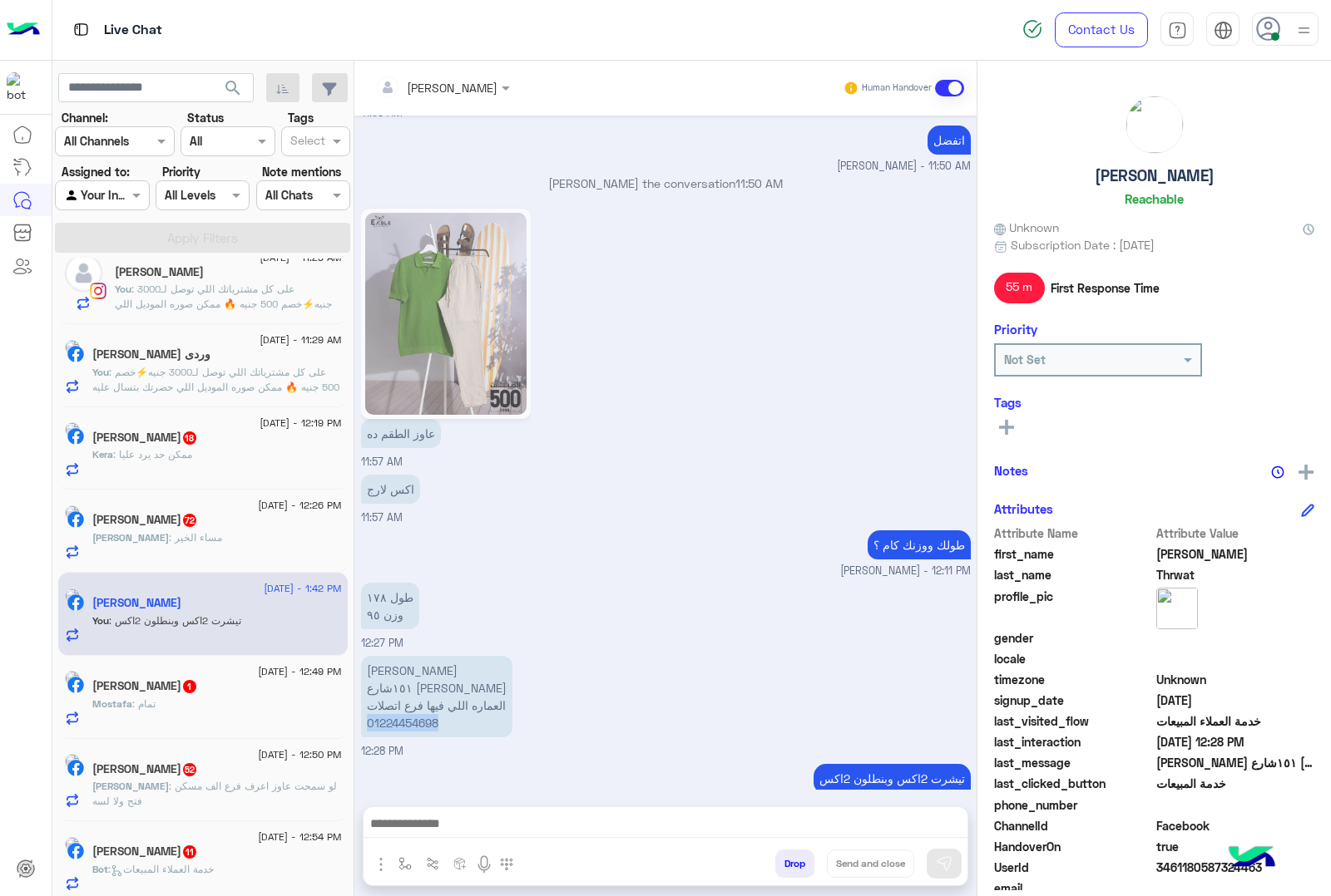
copy p "01224454698"
click at [384, 656] on p "احمد ثروت ١٥١شارع احمد زكي المعادي العماره اللي فيها فرع اتصلات 01224454698" at bounding box center [436, 696] width 152 height 81
copy p "[PERSON_NAME]"
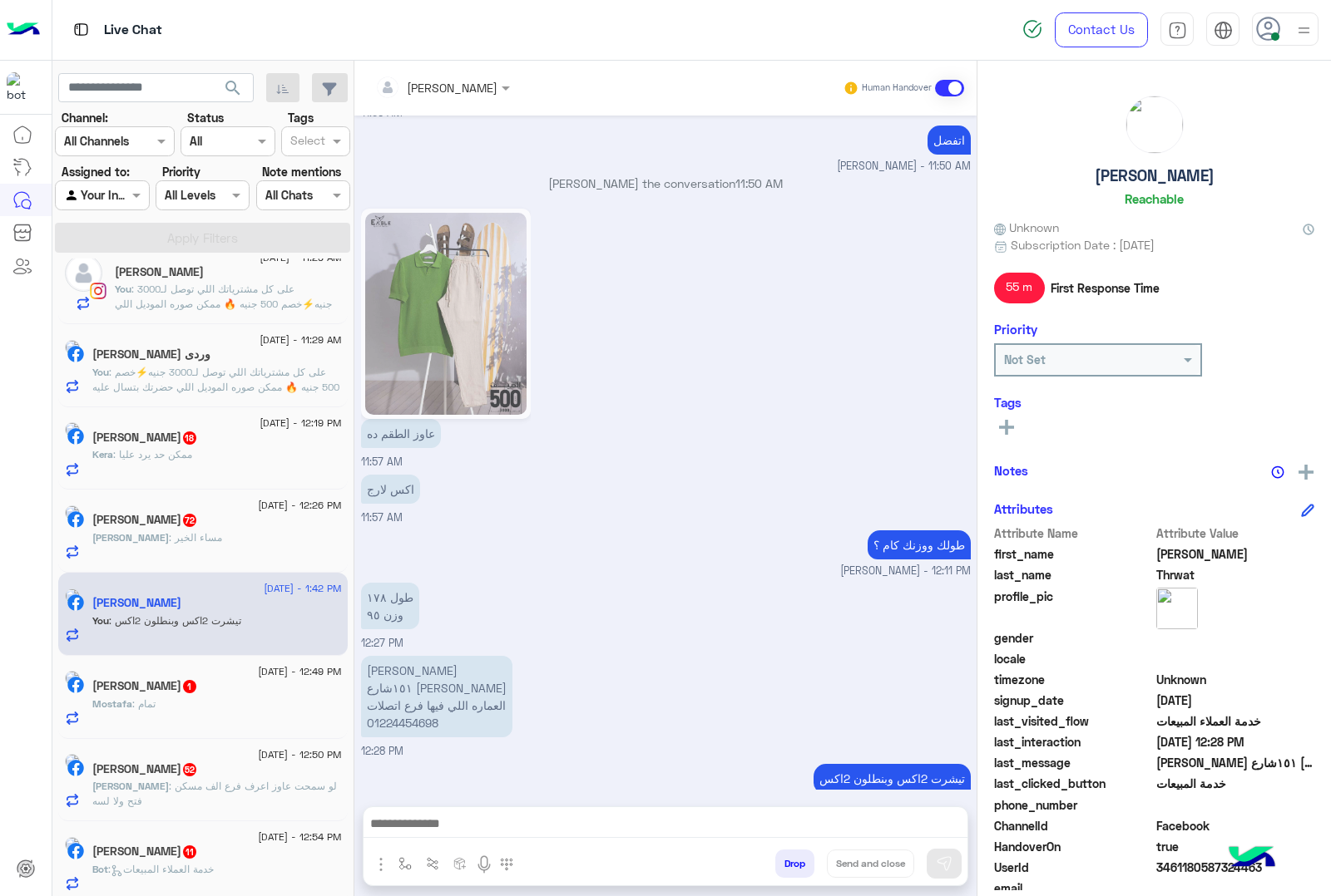
click at [192, 457] on span ": ممكن حد يرد عليا" at bounding box center [152, 454] width 79 height 13
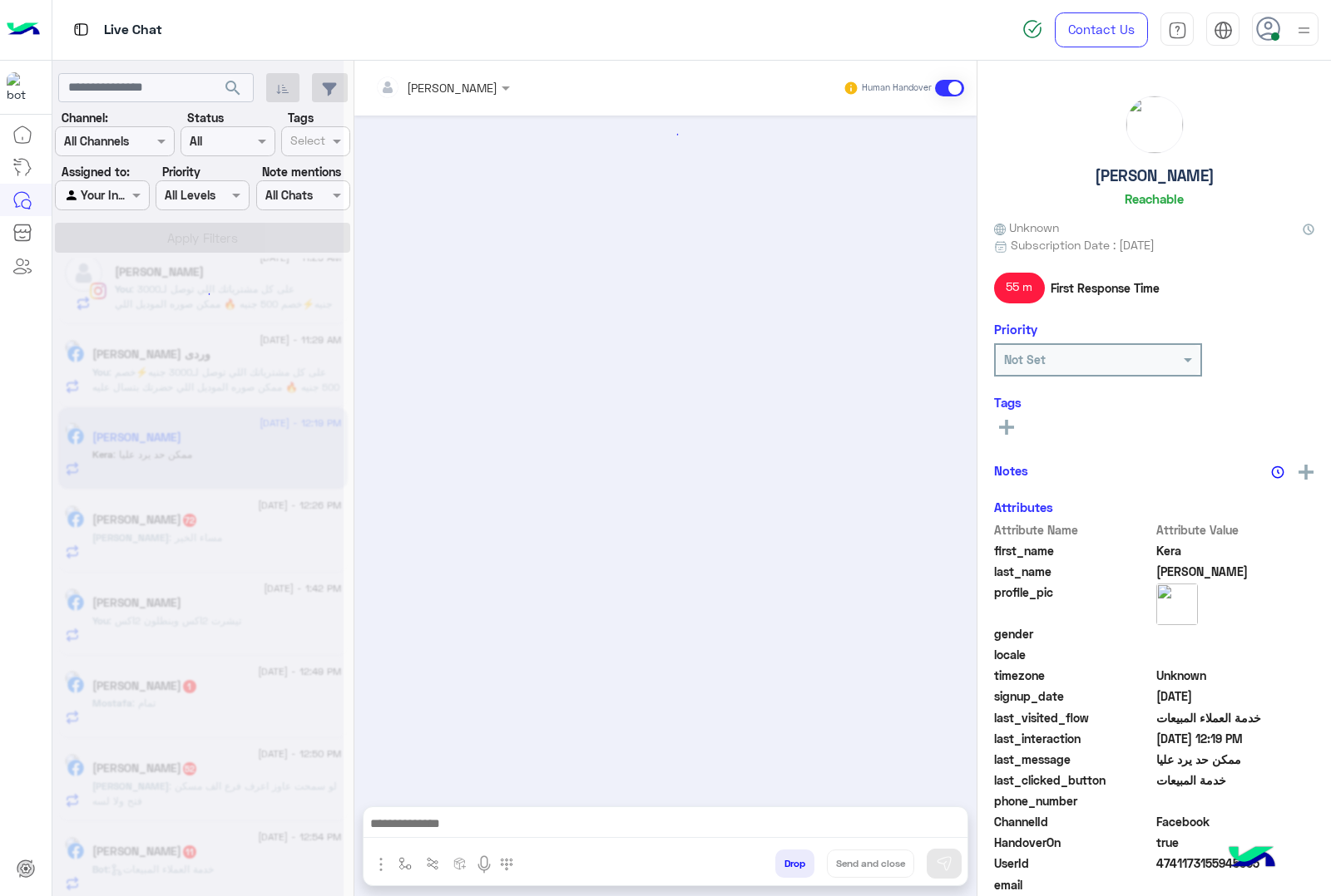
scroll to position [2728, 0]
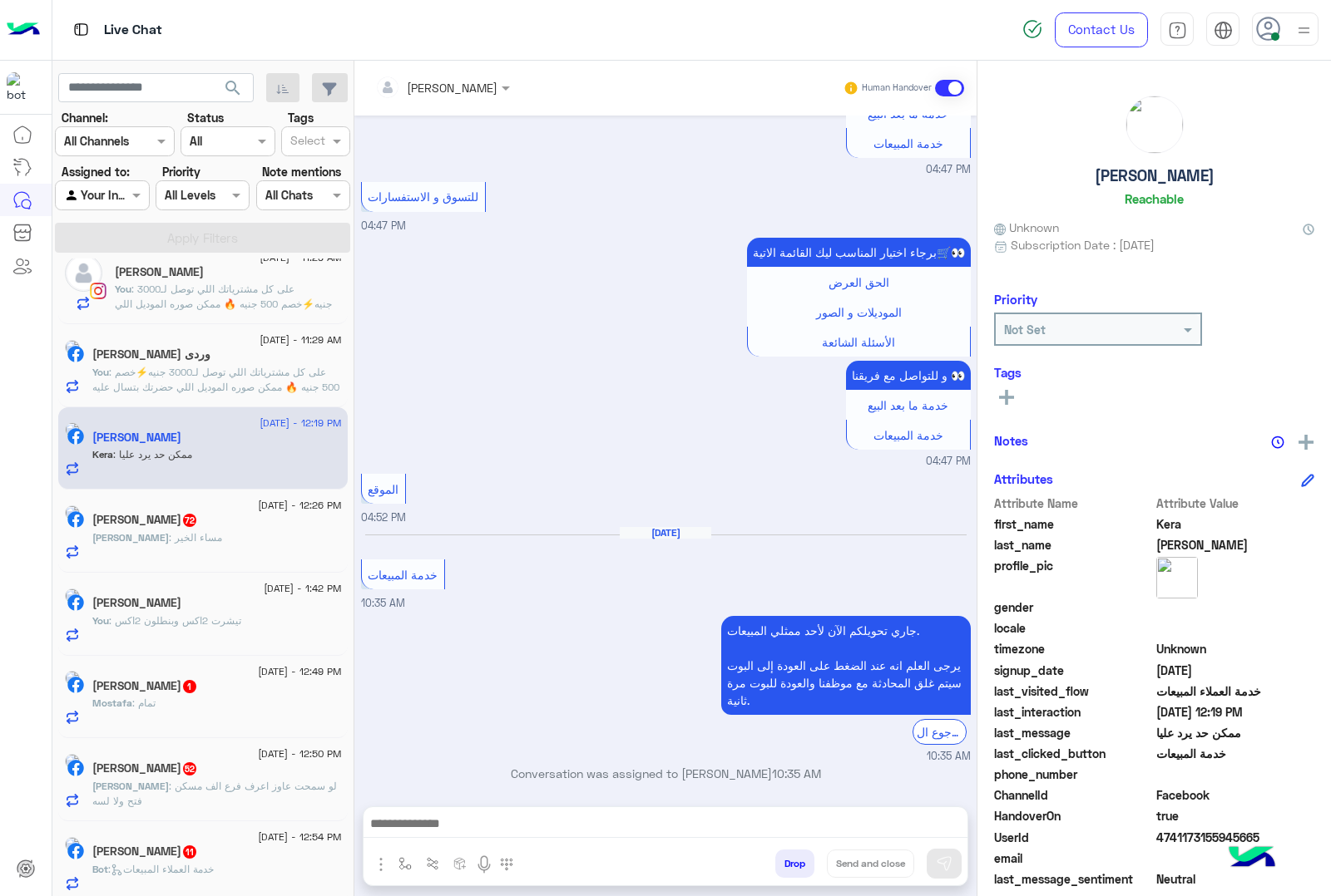
click at [176, 626] on span ": تيشرت 2اكس وبنطلون 2اكس" at bounding box center [175, 621] width 132 height 13
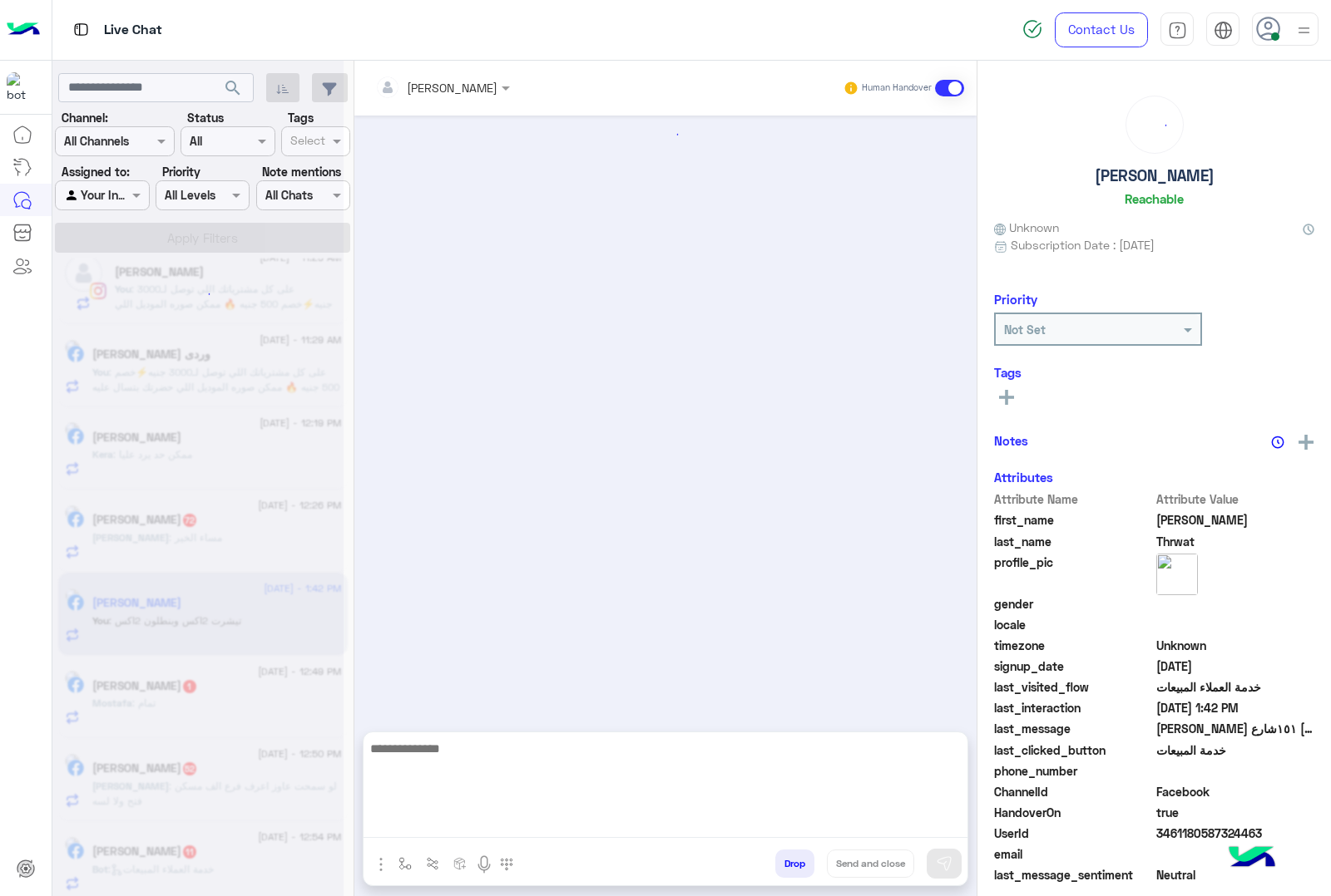
click at [424, 832] on textarea at bounding box center [665, 788] width 604 height 100
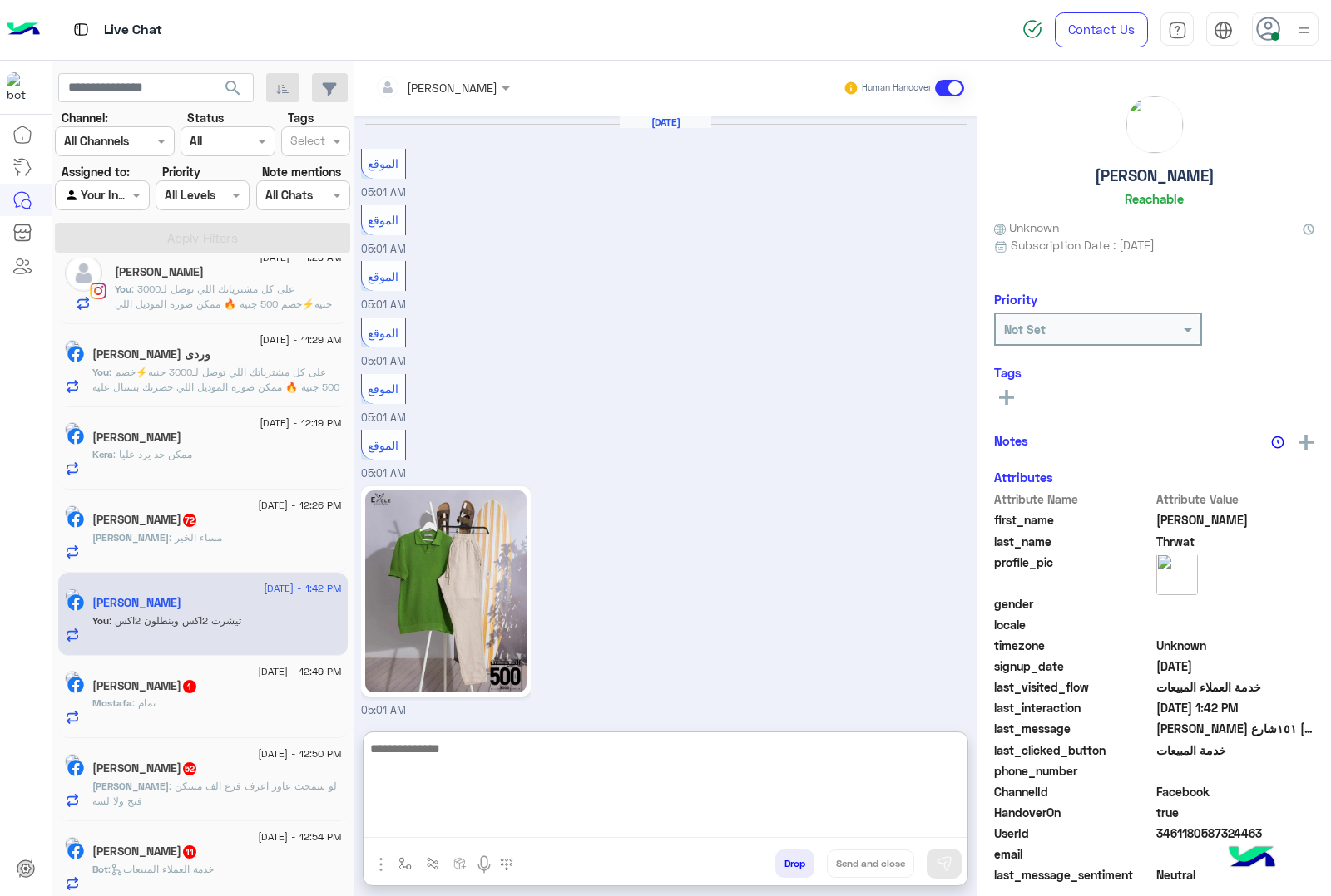
scroll to position [2070, 0]
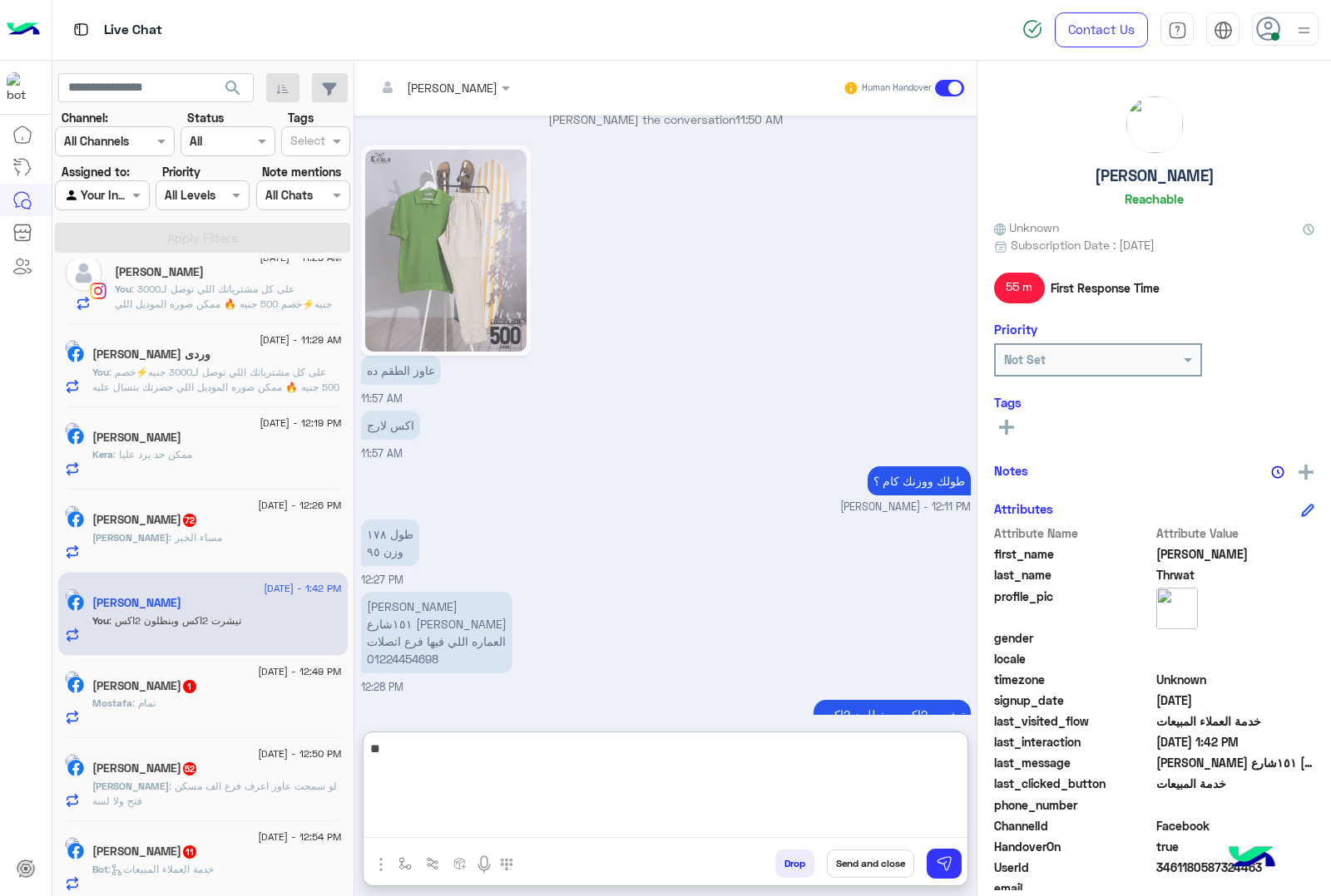
type textarea "*"
click at [898, 769] on textarea "**********" at bounding box center [665, 788] width 604 height 100
click at [866, 770] on textarea "**********" at bounding box center [665, 788] width 604 height 100
paste textarea "**********"
type textarea "**********"
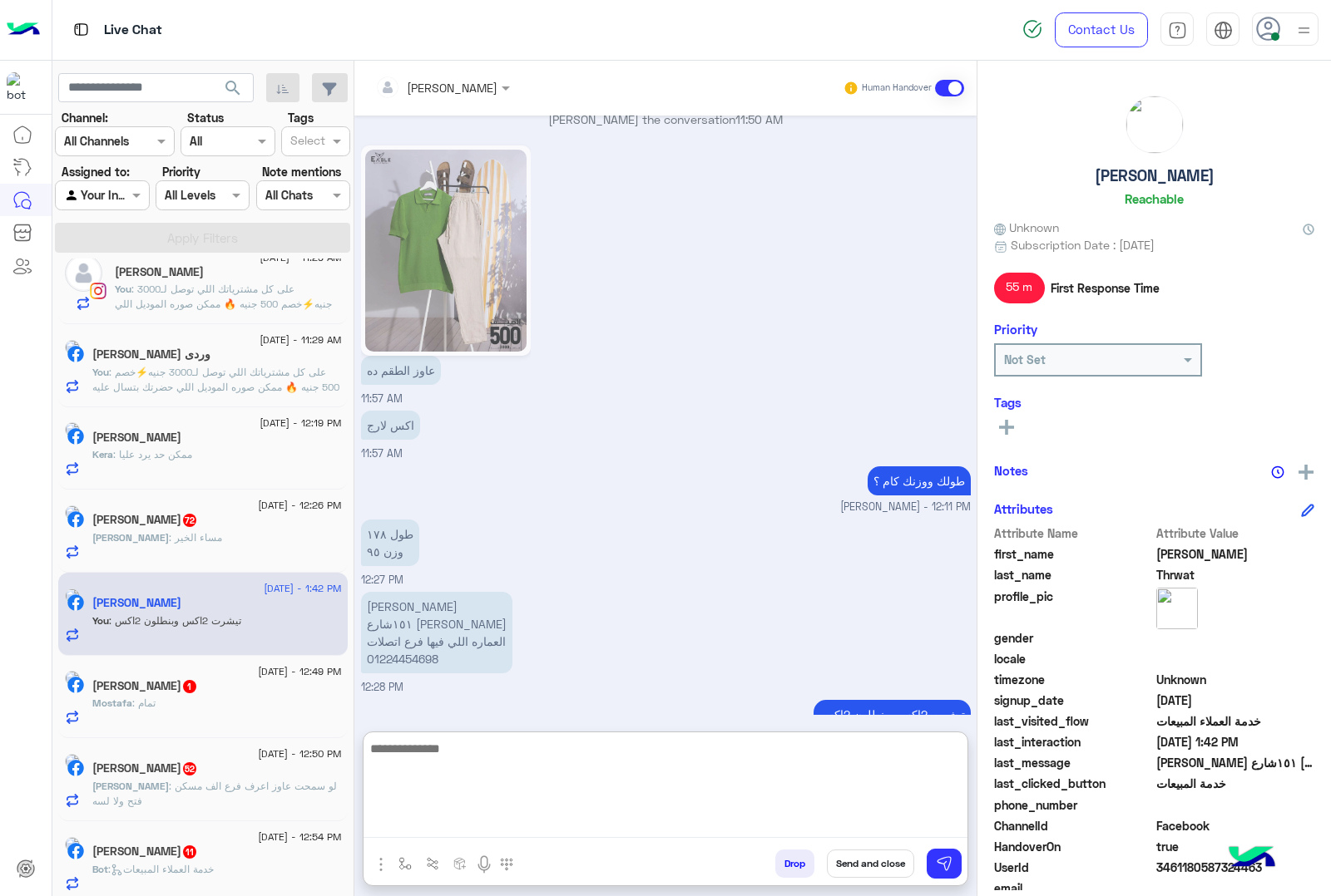
scroll to position [2152, 0]
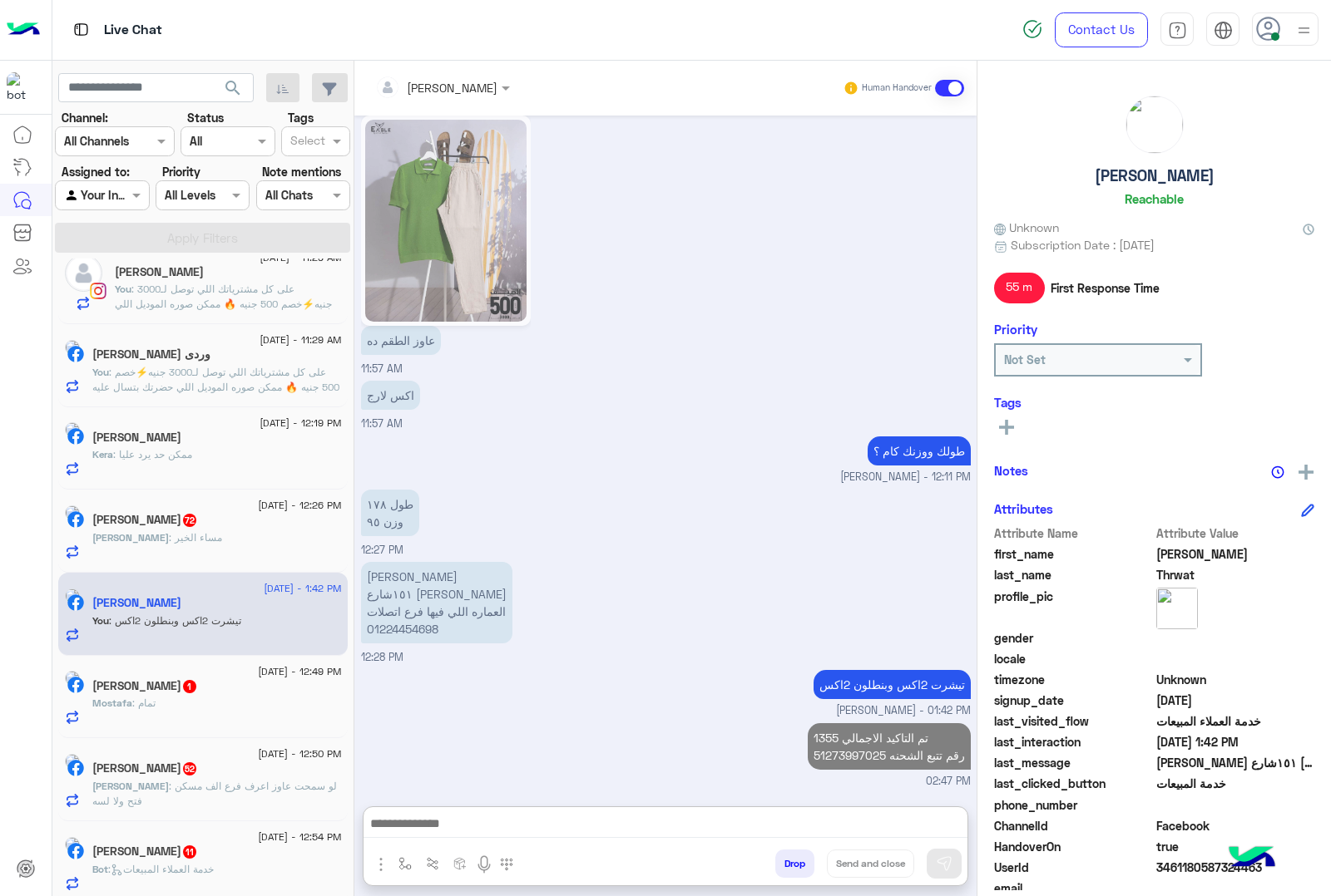
click at [1195, 863] on span "3461180587324463" at bounding box center [1236, 868] width 159 height 18
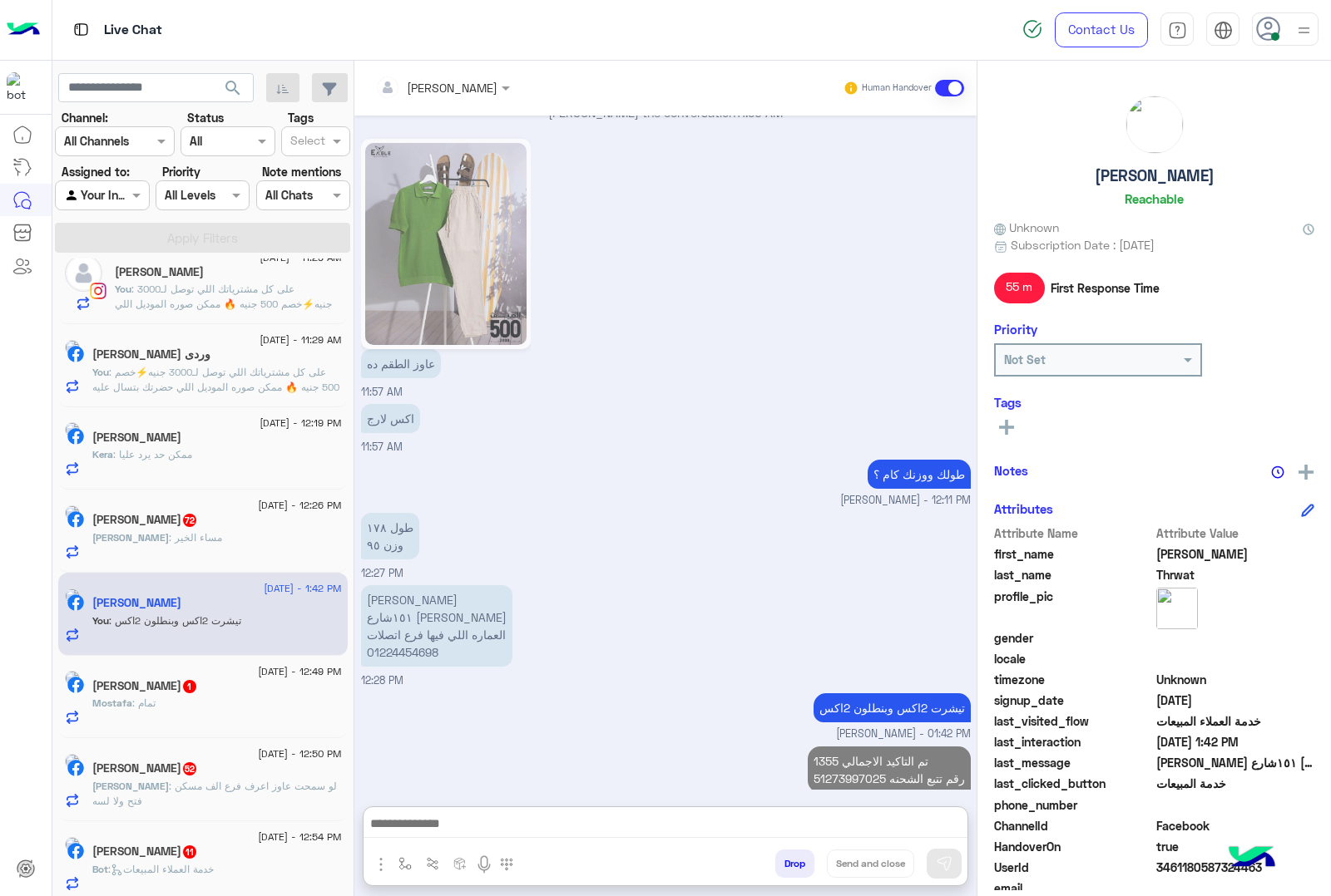
click at [1195, 863] on span "3461180587324463" at bounding box center [1236, 868] width 159 height 18
copy span "3461180587324463"
click at [199, 543] on span ": مساء الخير" at bounding box center [196, 537] width 54 height 13
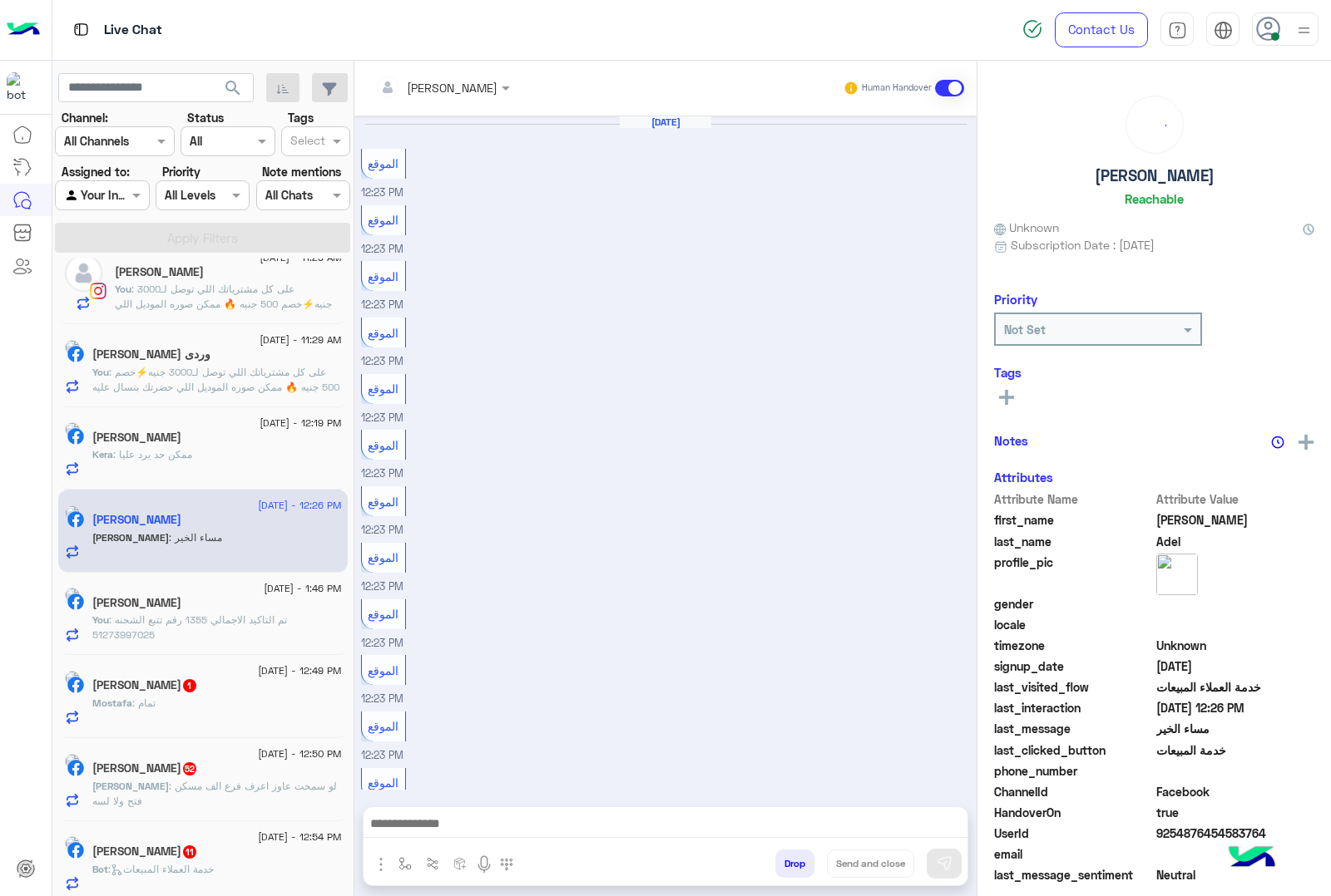
scroll to position [969, 0]
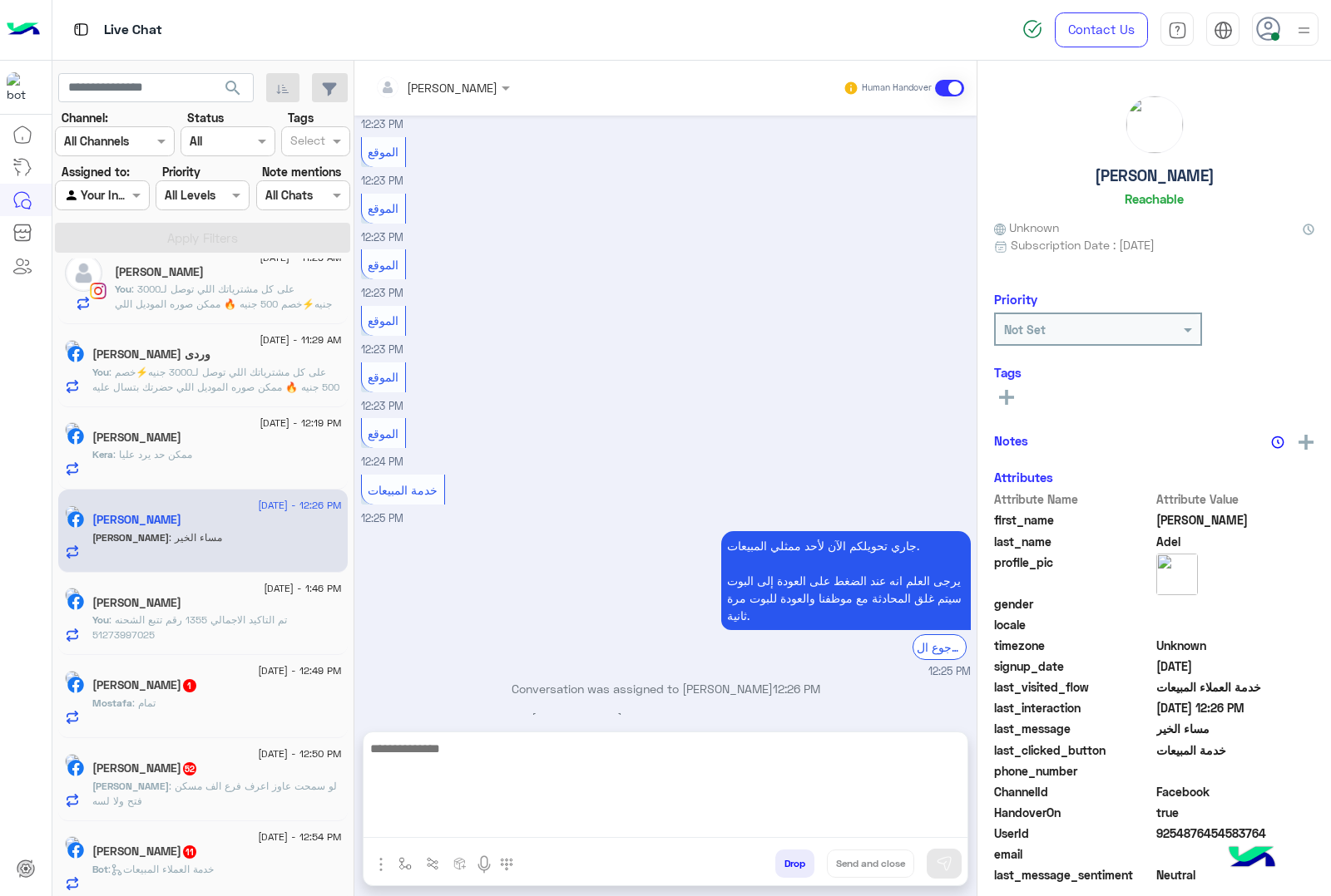
click at [454, 816] on textarea at bounding box center [665, 788] width 604 height 100
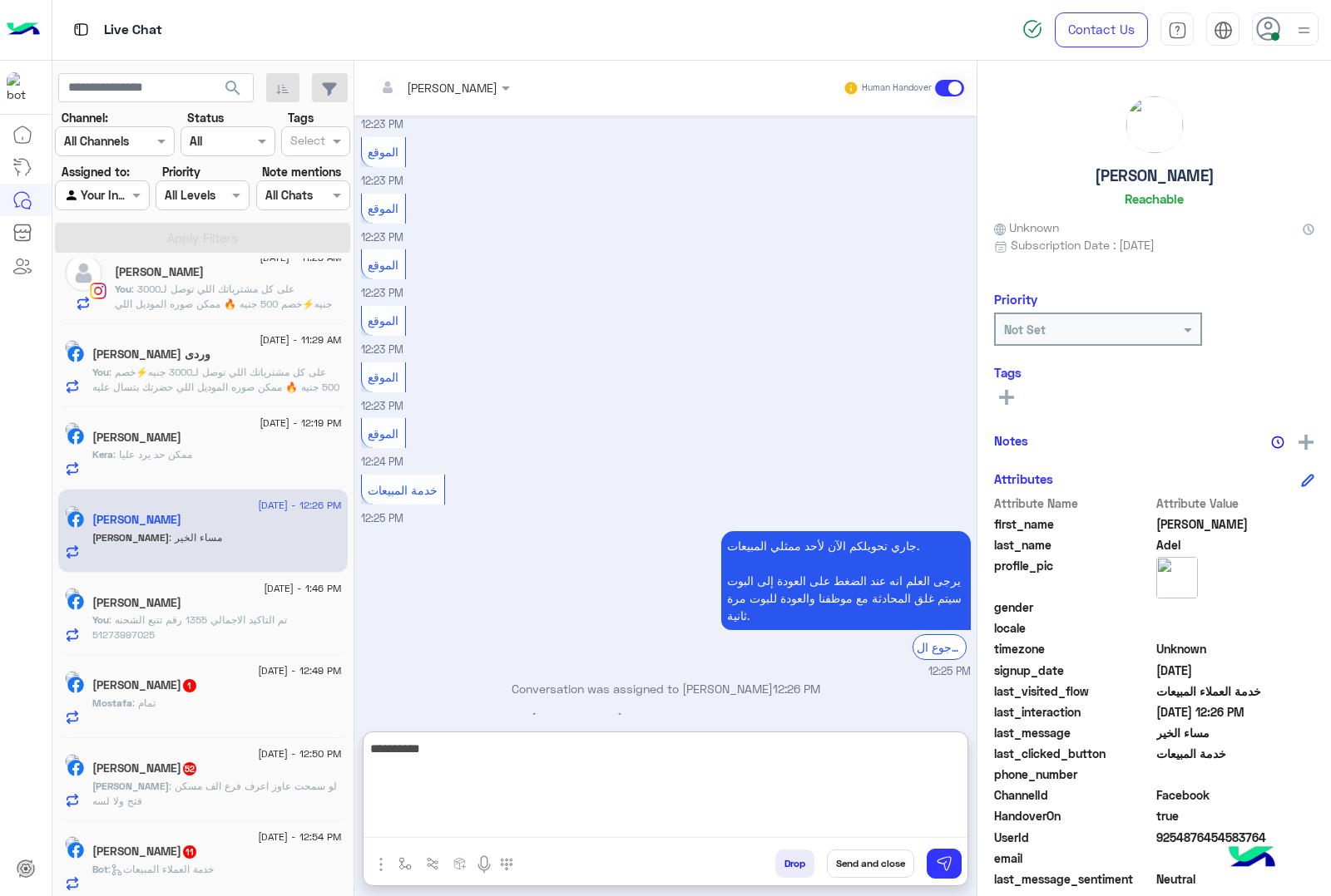
type textarea "**********"
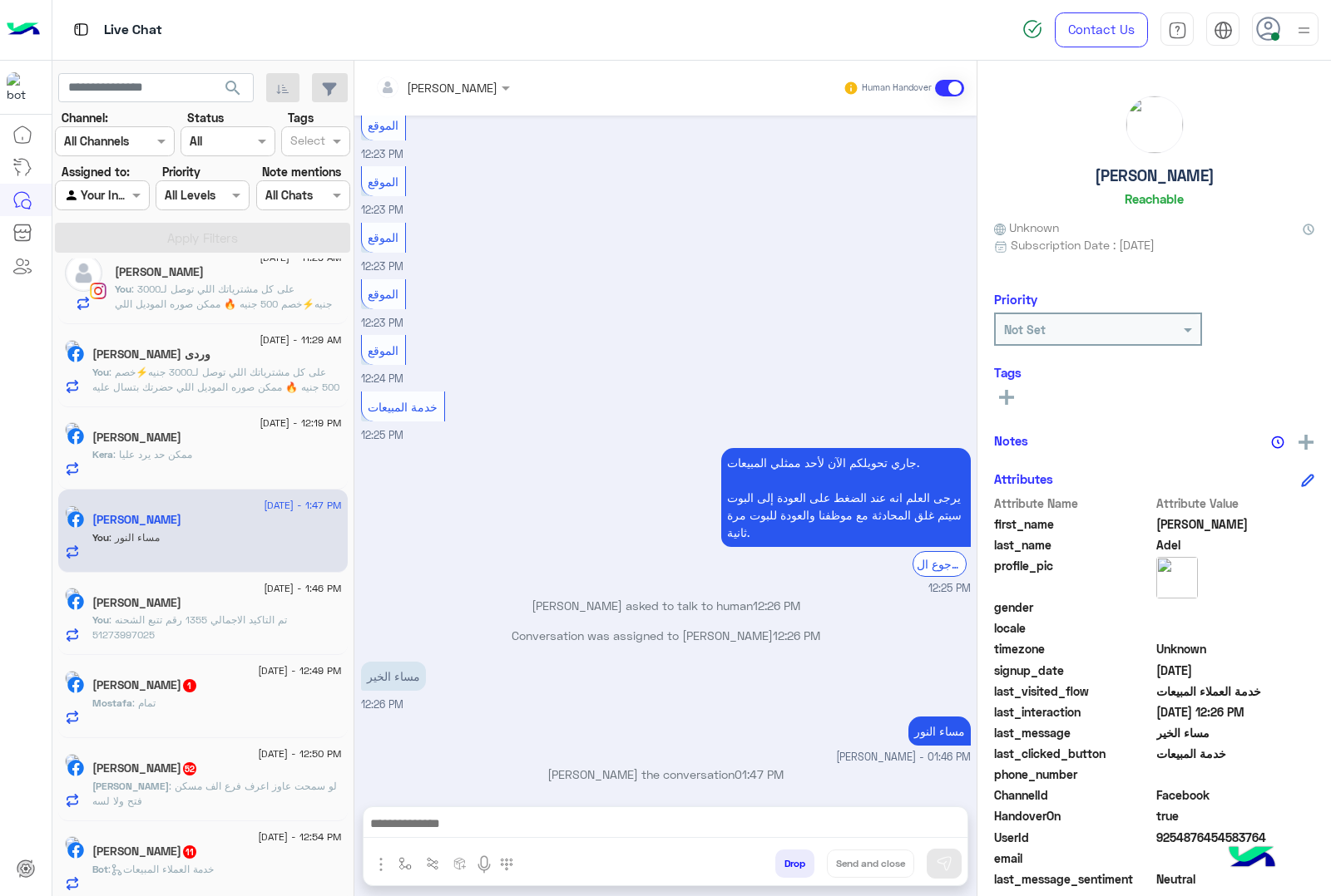
click at [498, 842] on div at bounding box center [665, 828] width 604 height 42
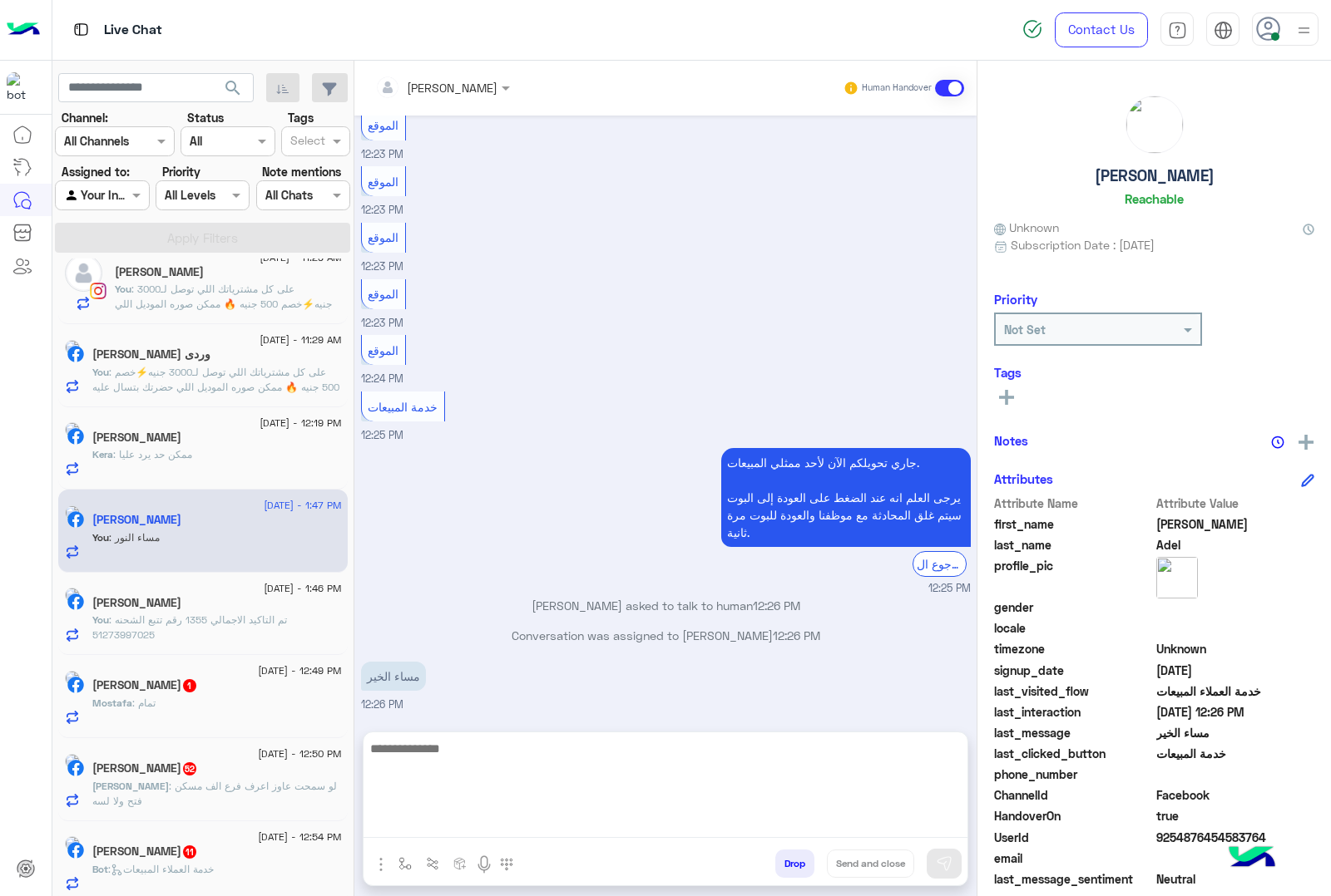
click at [481, 825] on textarea at bounding box center [665, 788] width 604 height 100
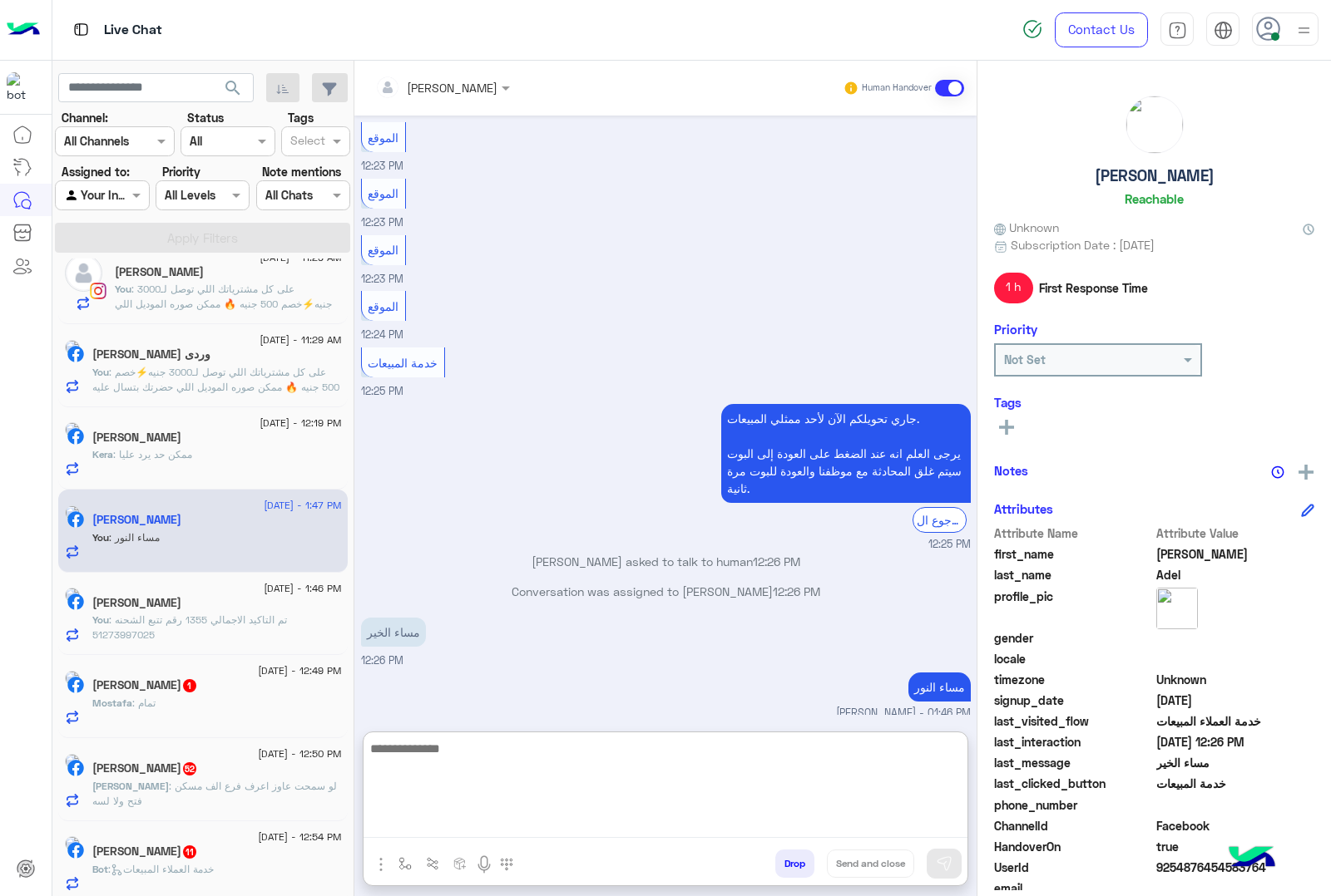
paste textarea "**********"
type textarea "**********"
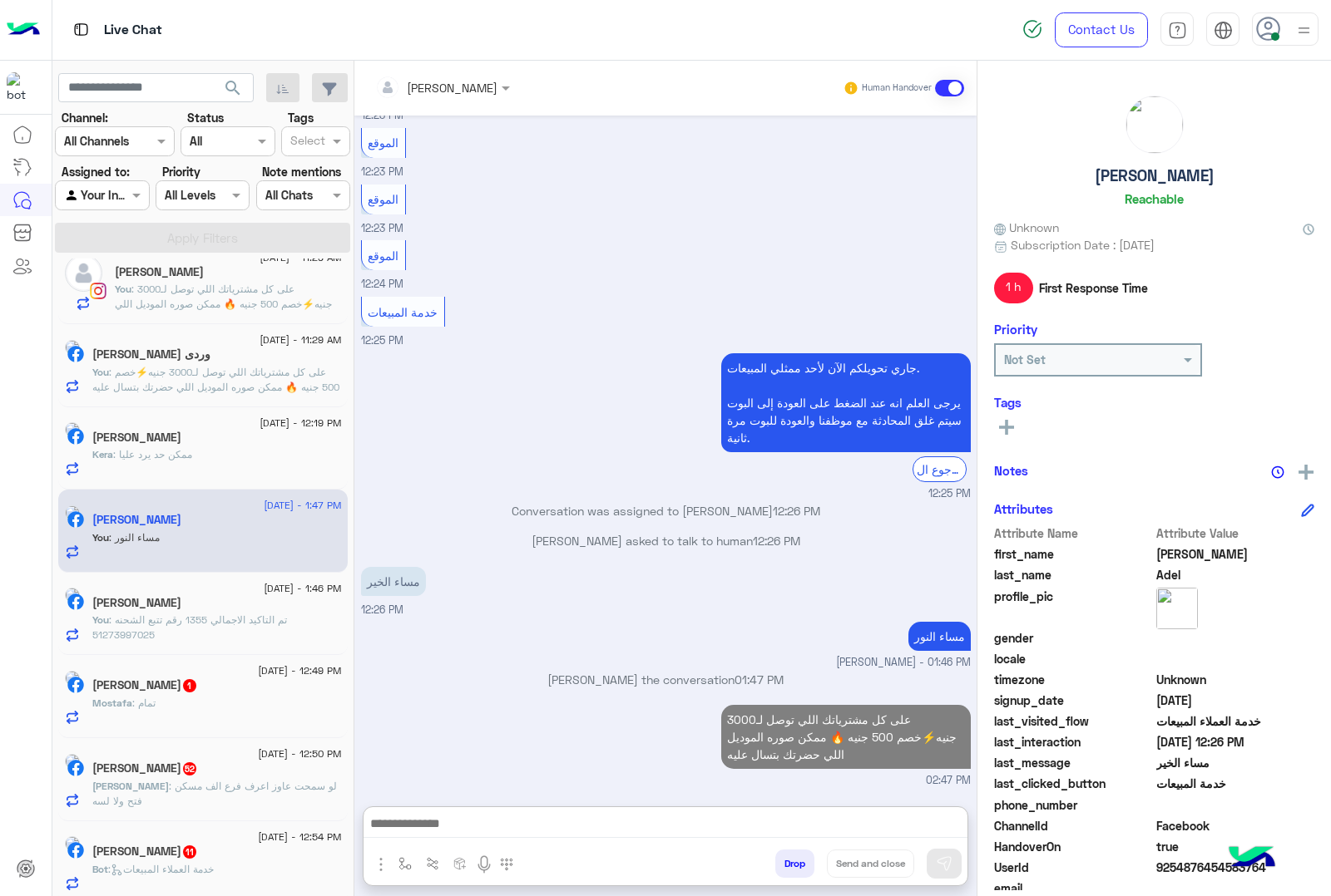
click at [198, 693] on h5 "Mostafa Mohamed 1" at bounding box center [145, 685] width 106 height 14
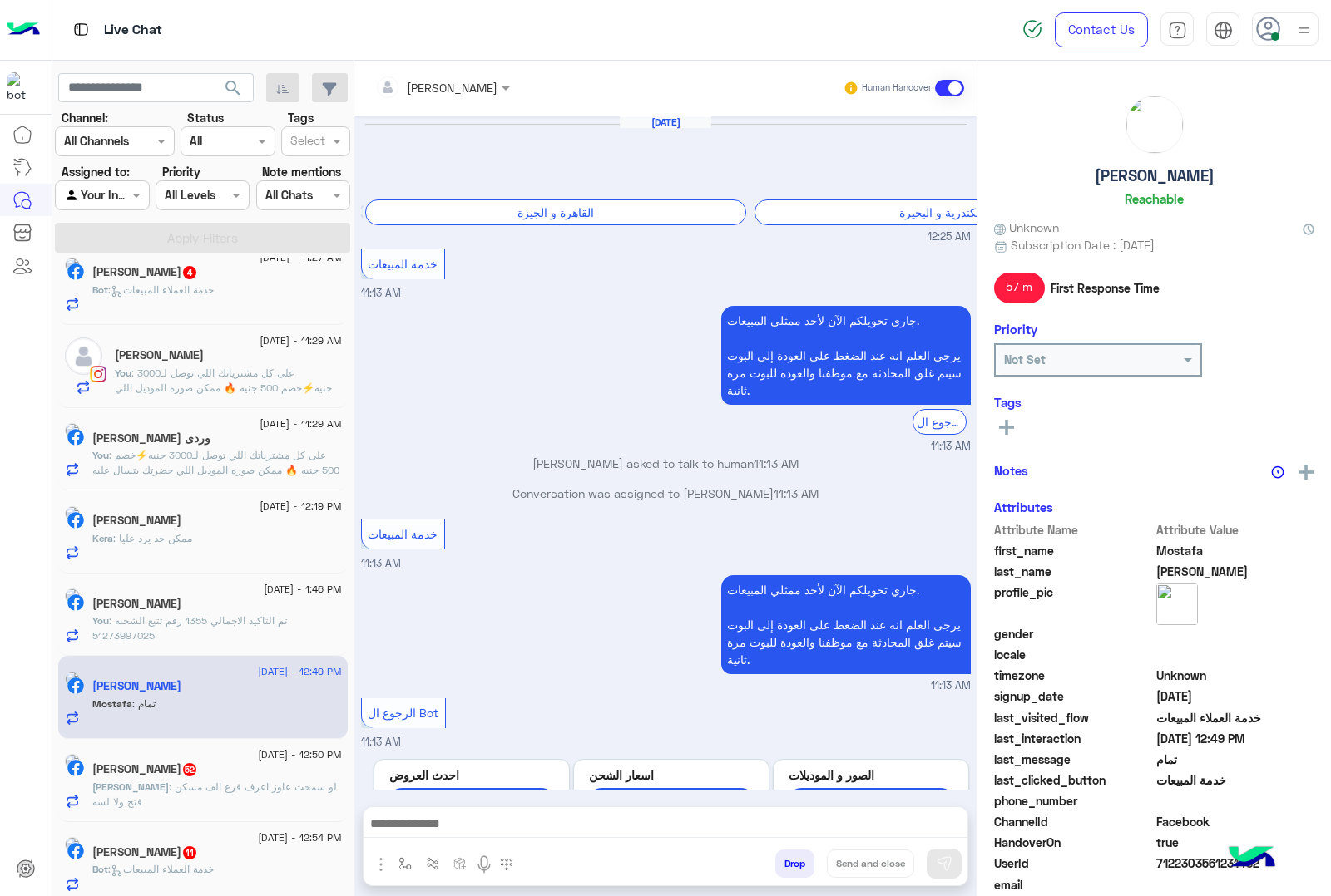
scroll to position [1640, 0]
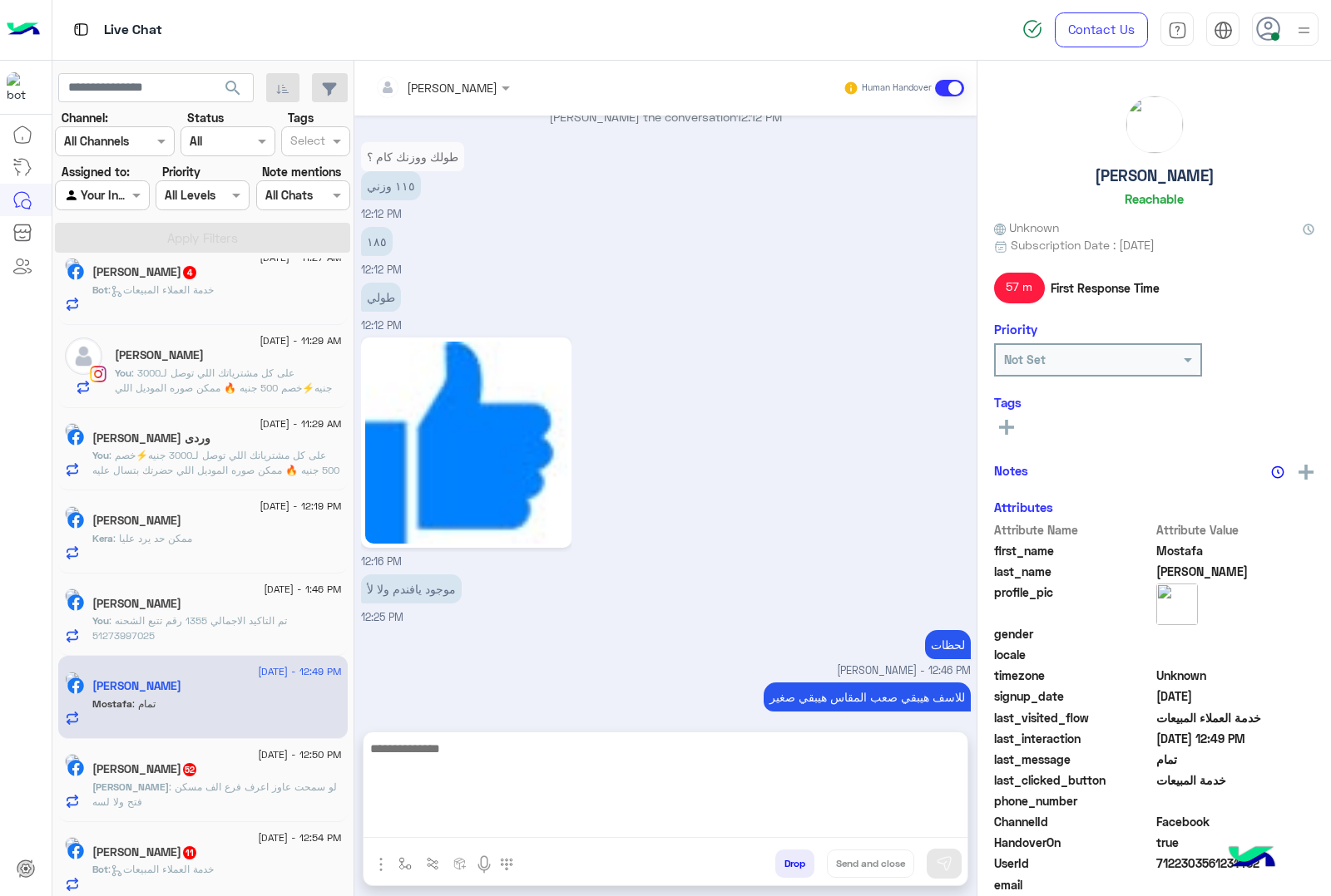
click at [475, 819] on textarea at bounding box center [665, 788] width 604 height 100
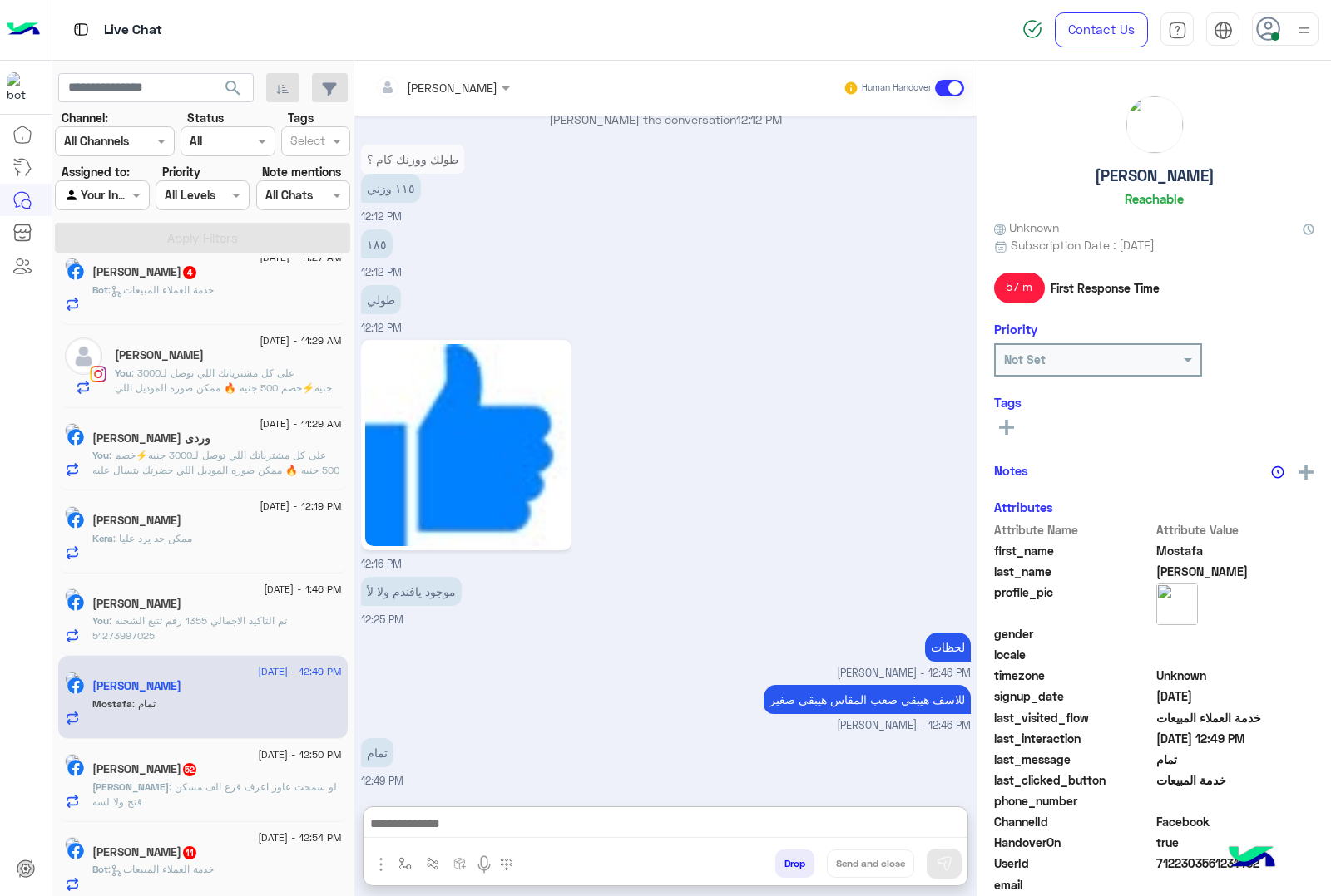
click at [801, 865] on button "Drop" at bounding box center [794, 864] width 39 height 28
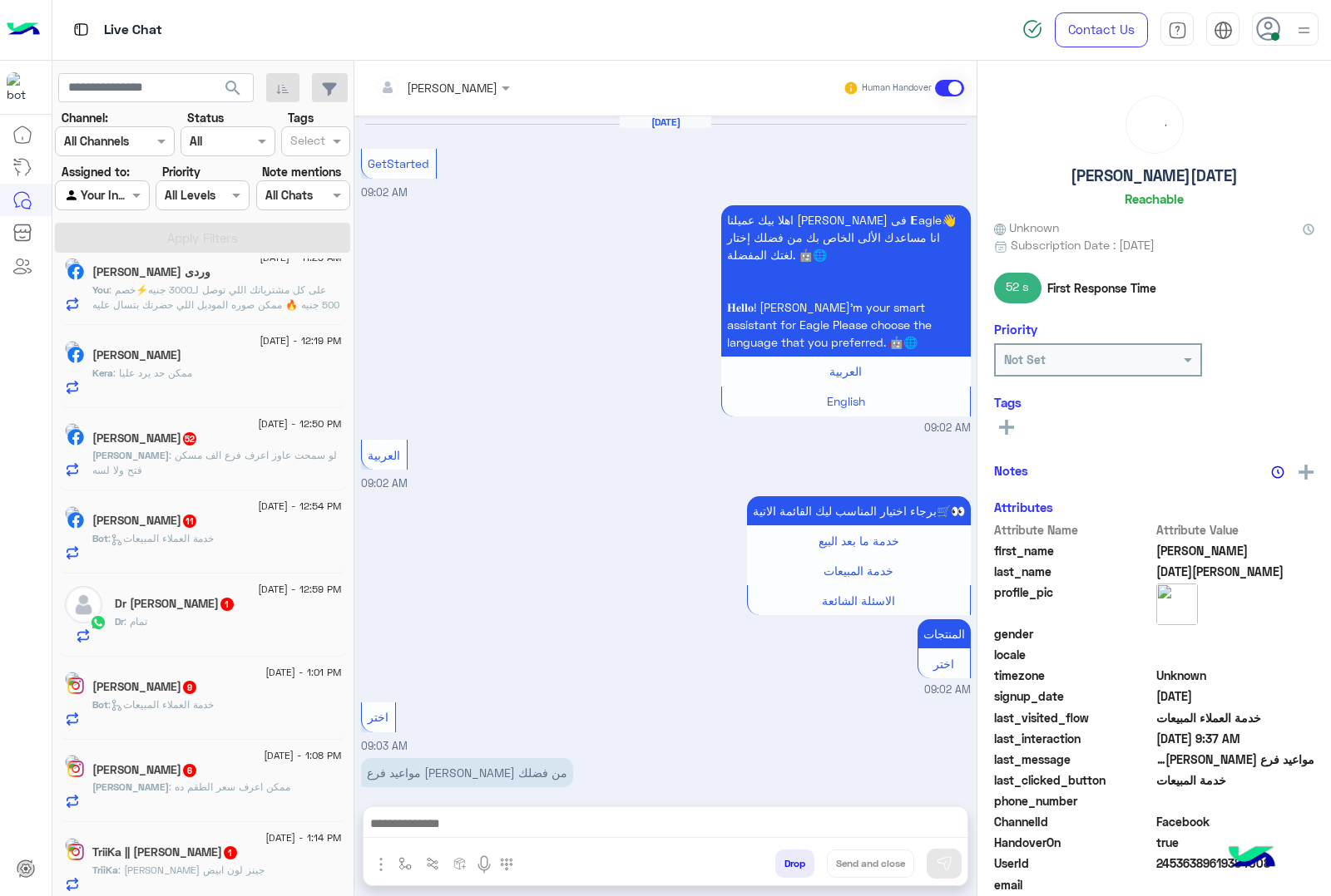
scroll to position [889, 0]
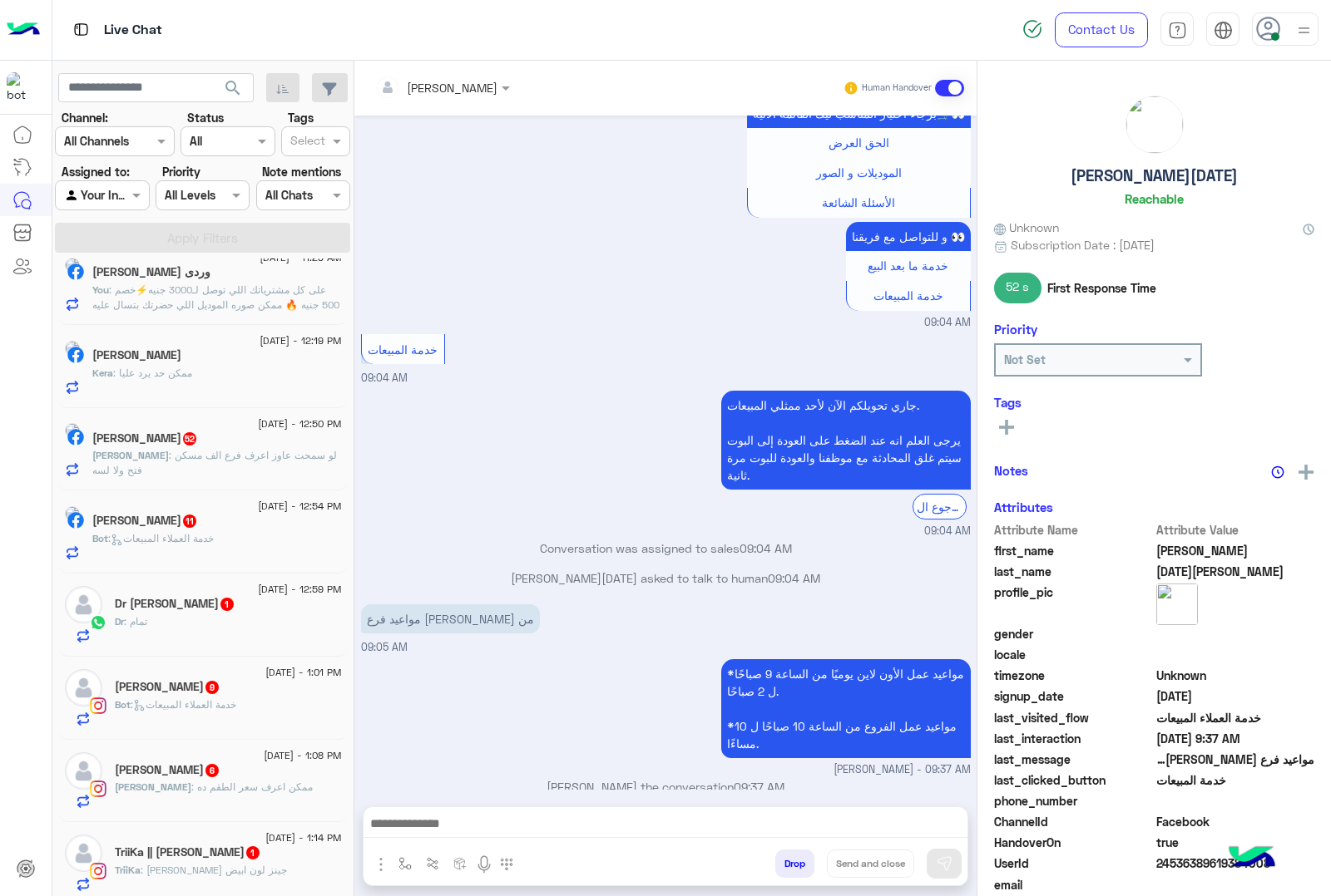
click at [216, 462] on span ": لو سمحت عاوز اعرف فرع الف مسكن فتح ولا لسه" at bounding box center [214, 462] width 245 height 28
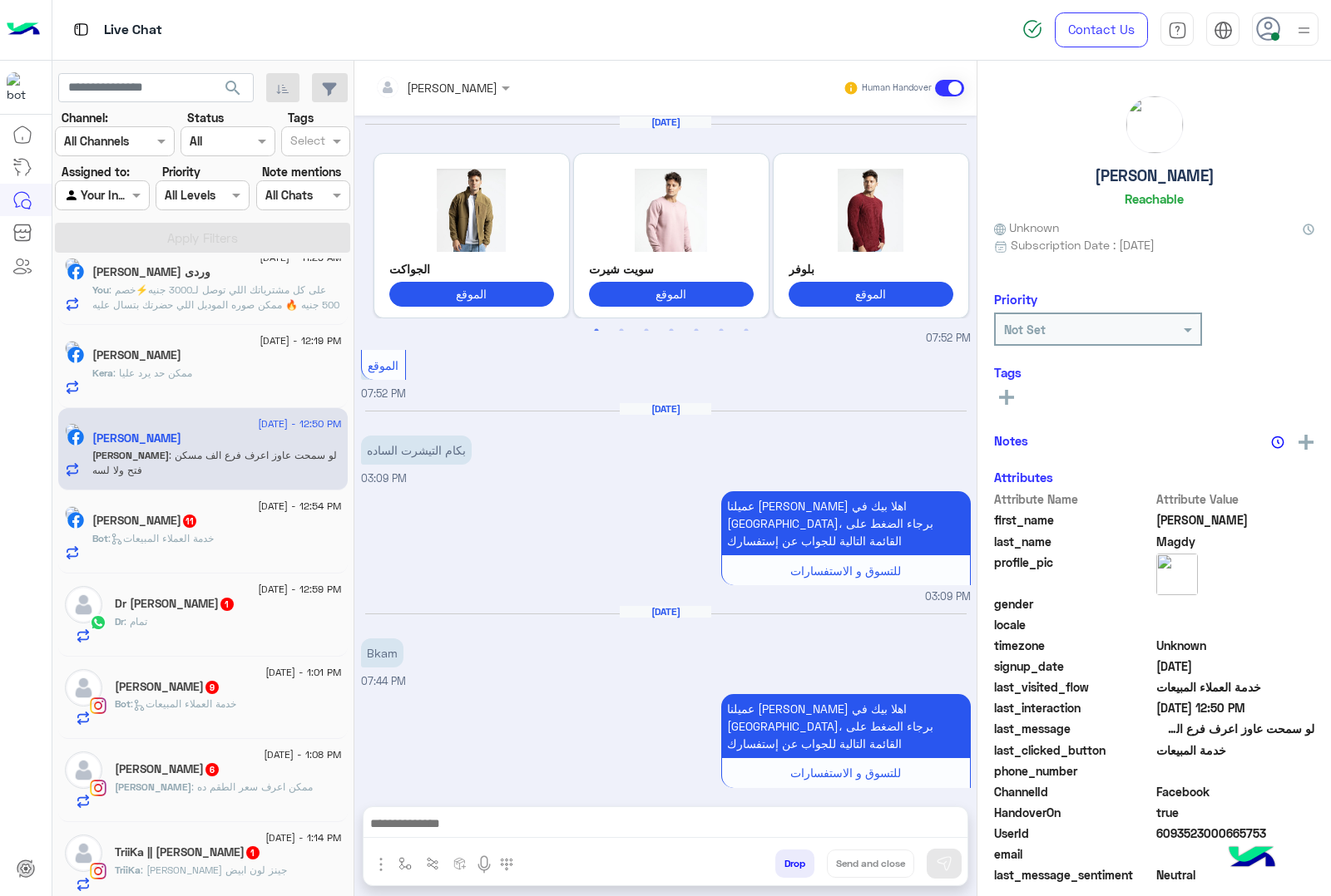
scroll to position [2629, 0]
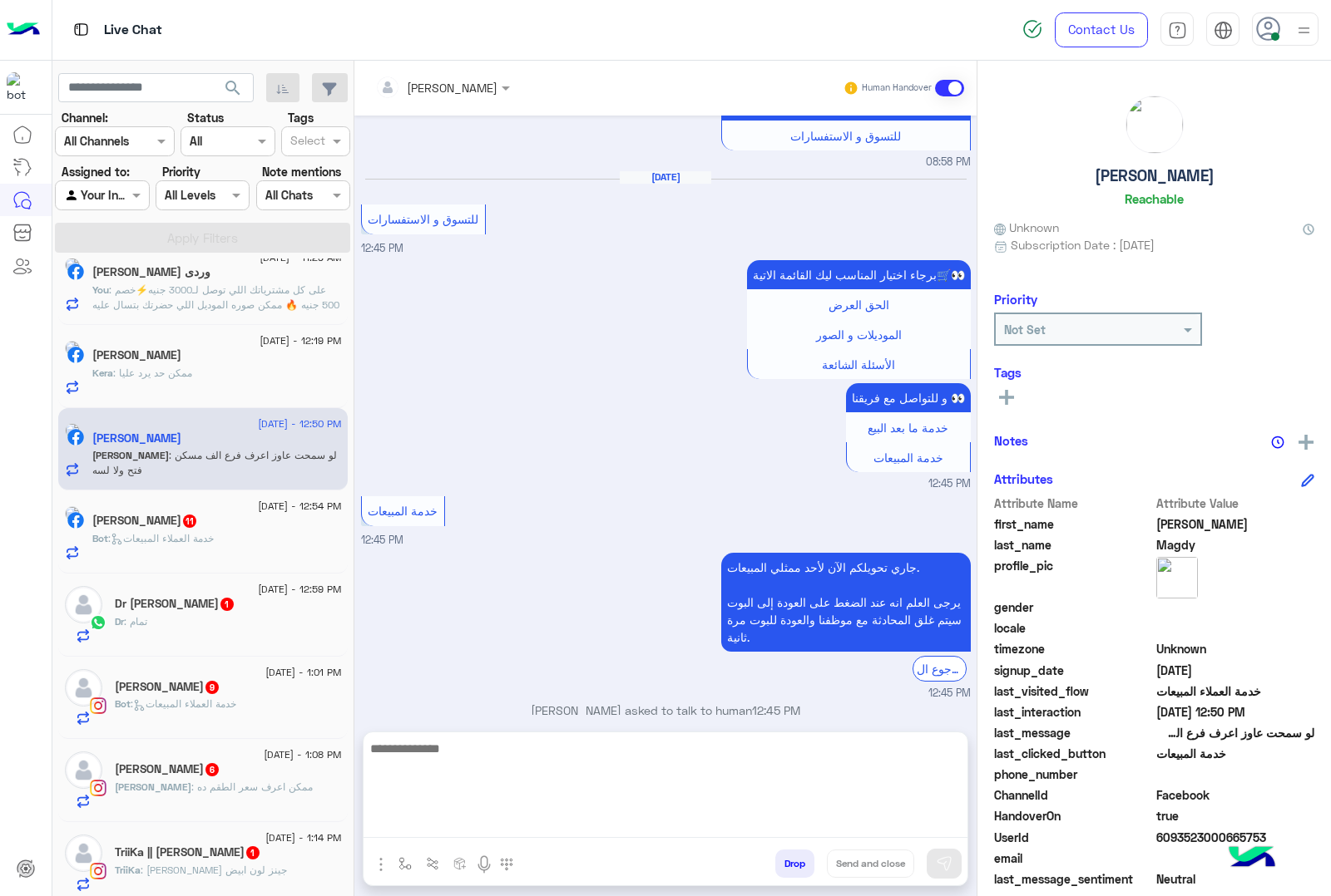
click at [426, 819] on textarea at bounding box center [665, 788] width 604 height 100
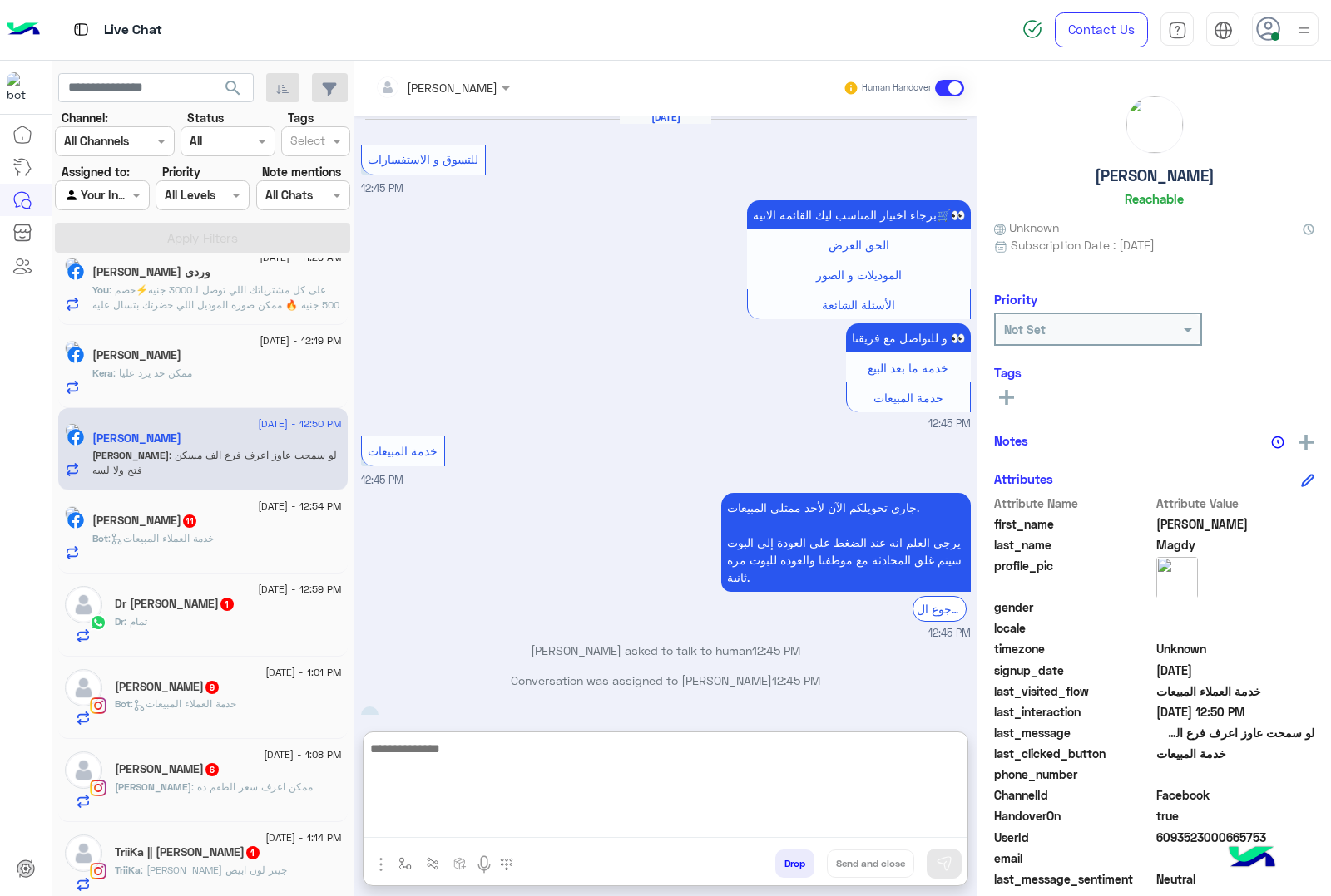
scroll to position [2703, 0]
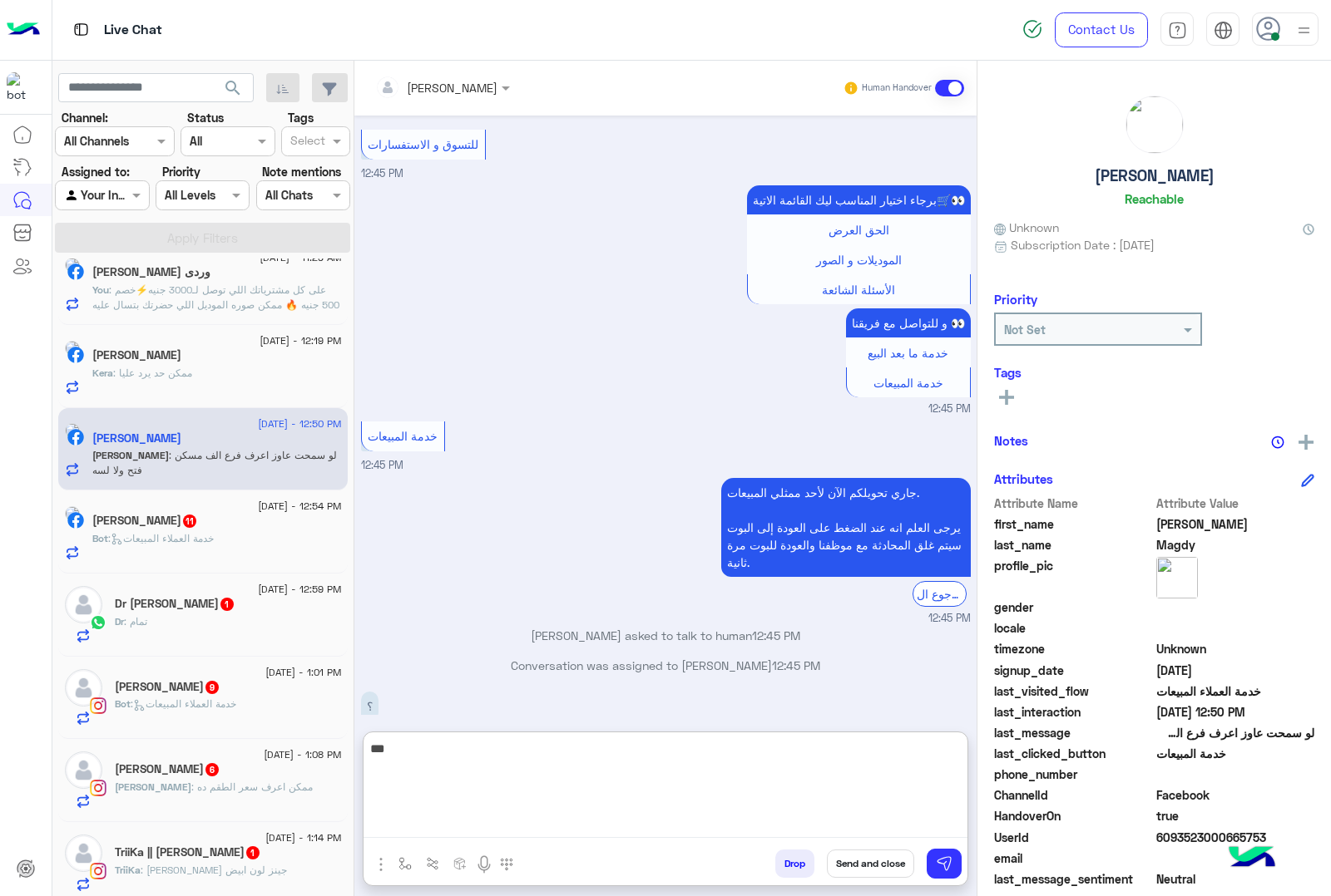
type textarea "***"
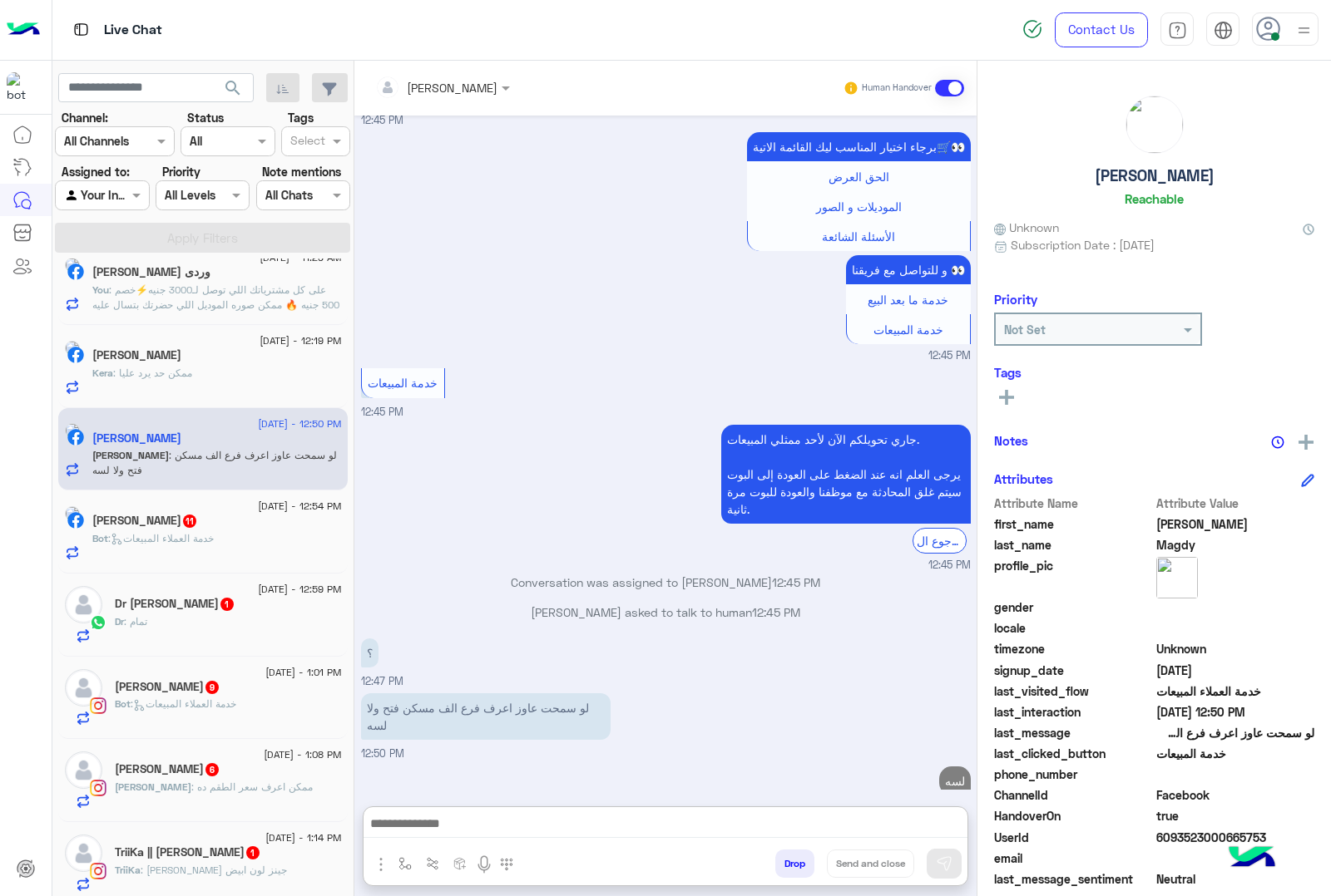
click at [214, 538] on span ": خدمة العملاء المبيعات" at bounding box center [161, 538] width 106 height 13
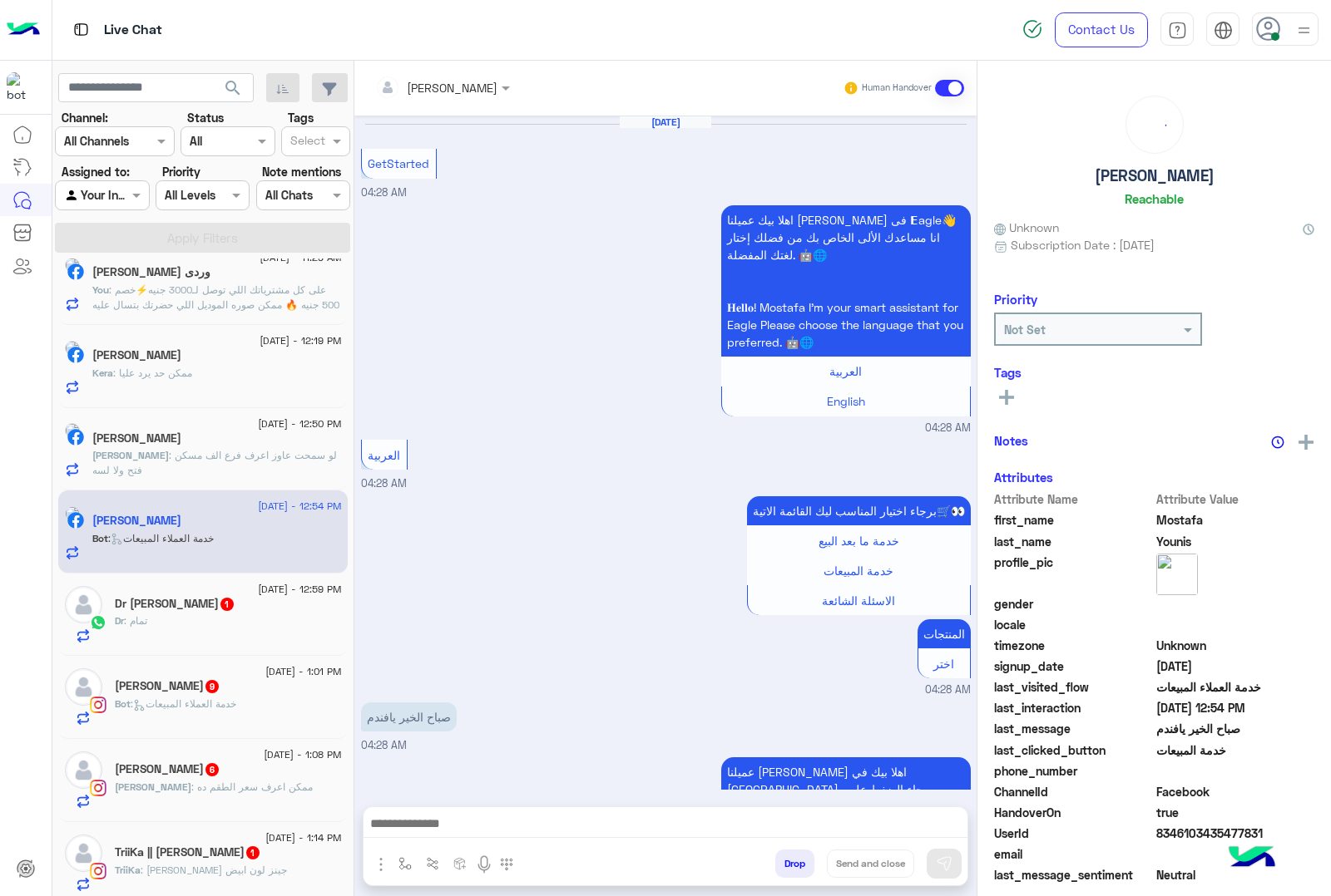
scroll to position [1904, 0]
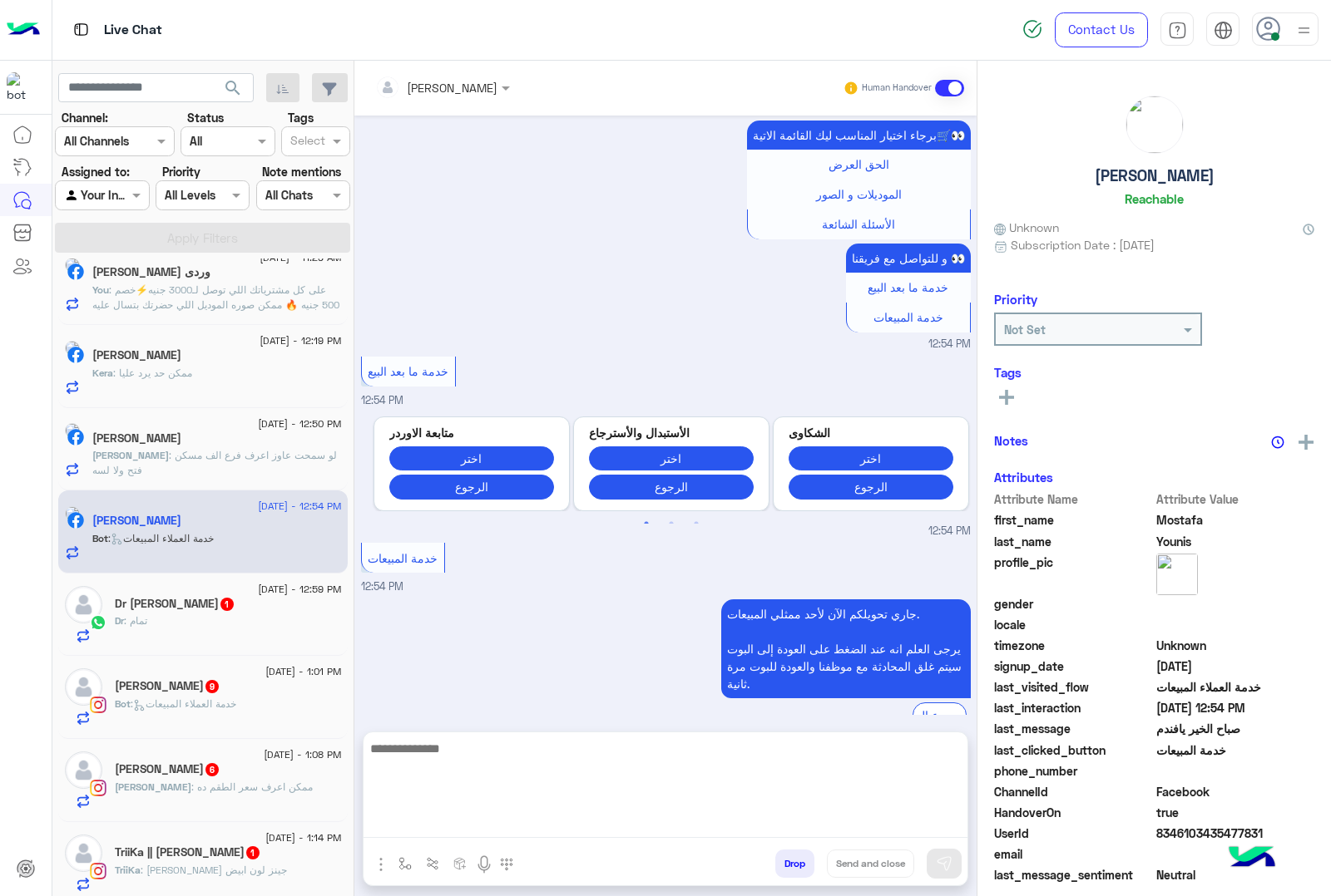
click at [439, 834] on textarea at bounding box center [665, 788] width 604 height 100
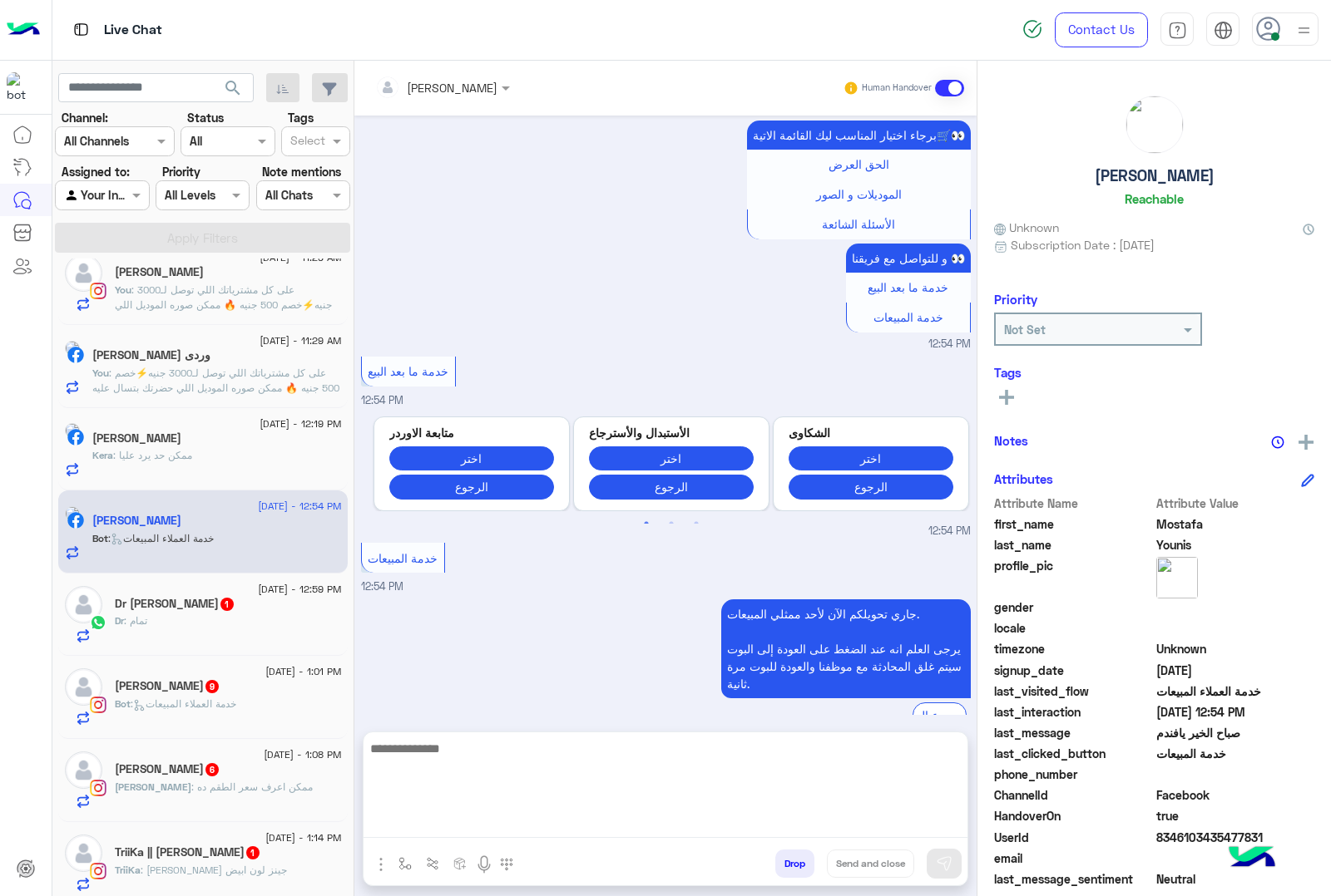
click at [466, 816] on textarea at bounding box center [665, 788] width 604 height 100
paste textarea "**********"
type textarea "**********"
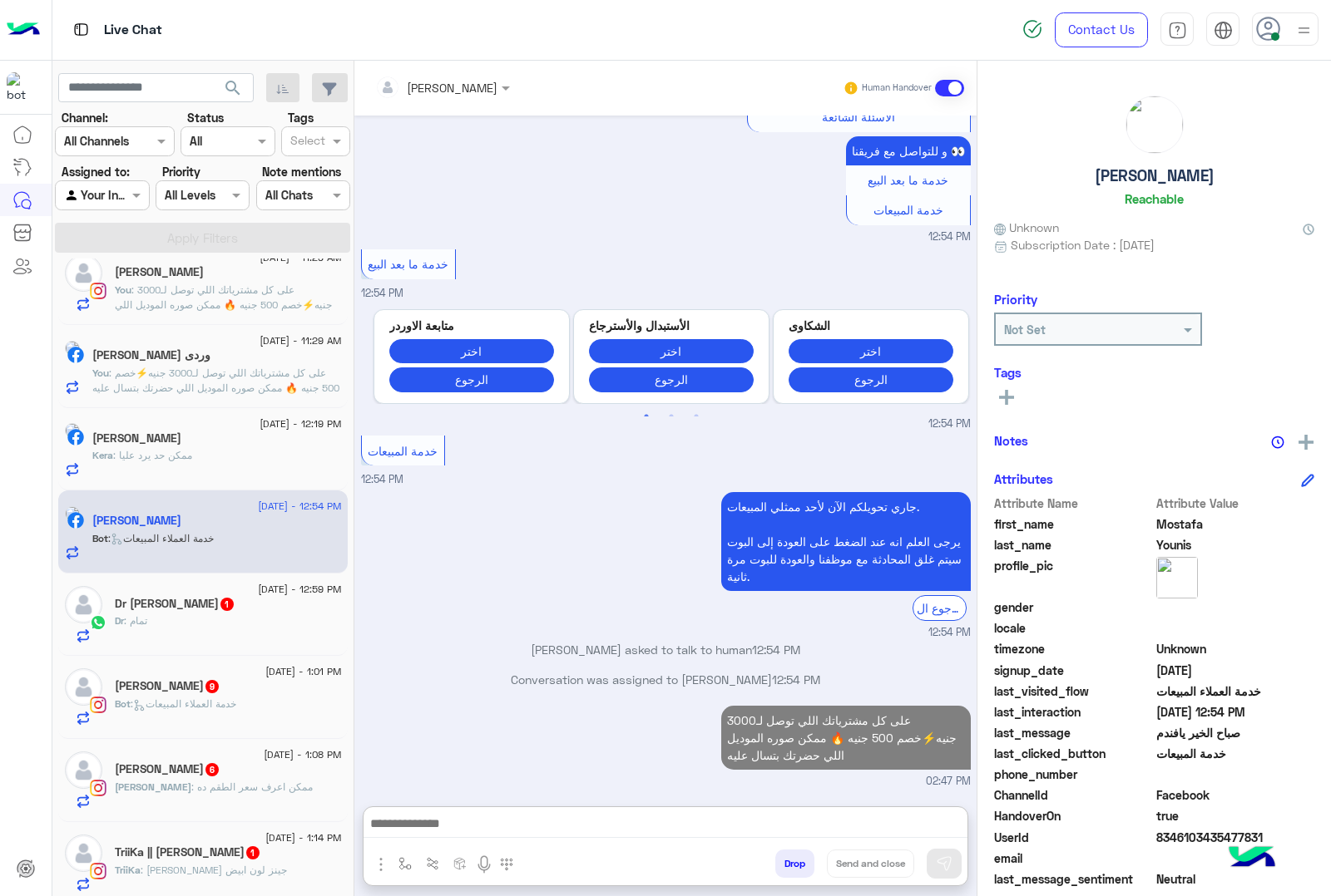
click at [139, 627] on span ": تمام" at bounding box center [136, 621] width 23 height 13
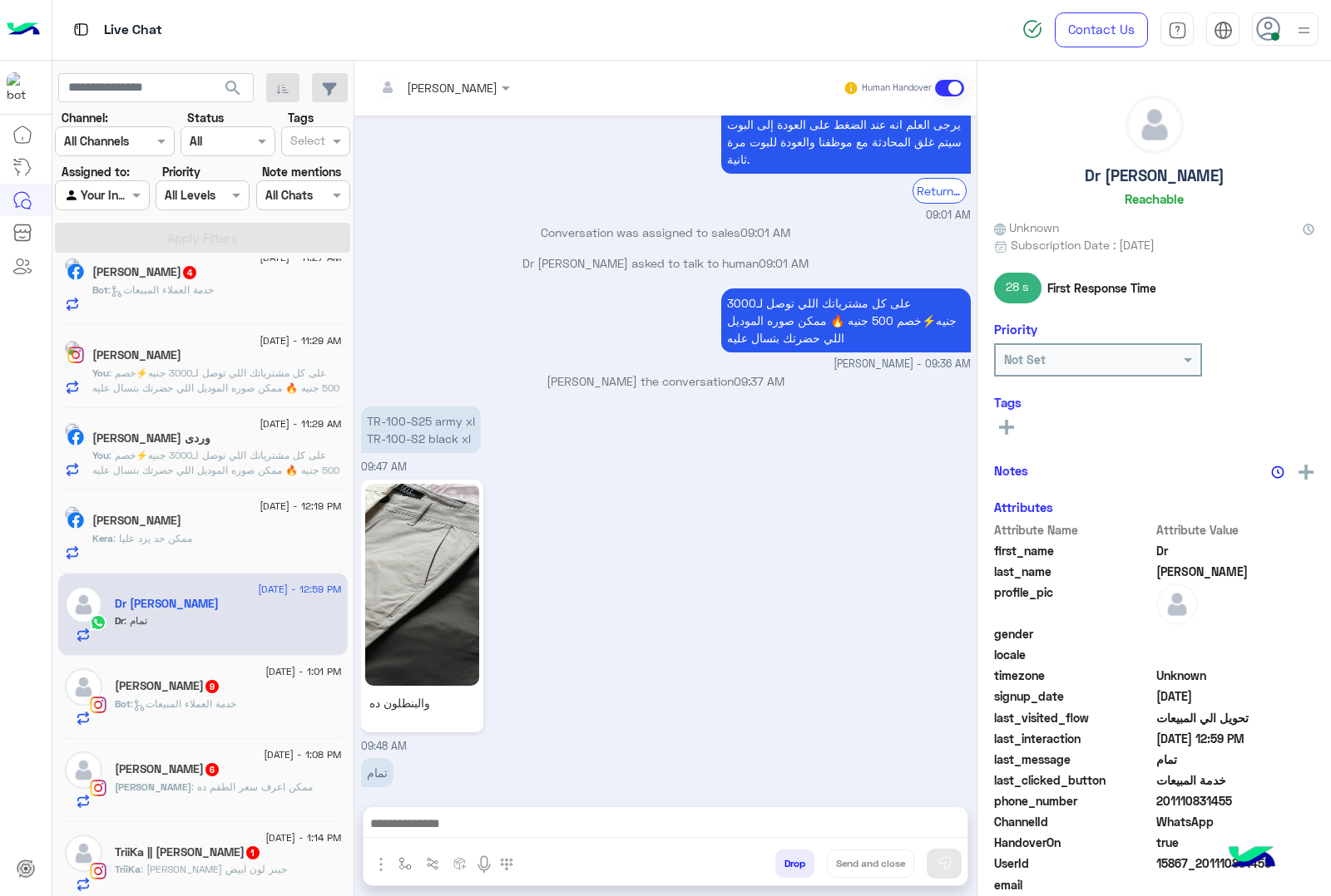
scroll to position [518, 0]
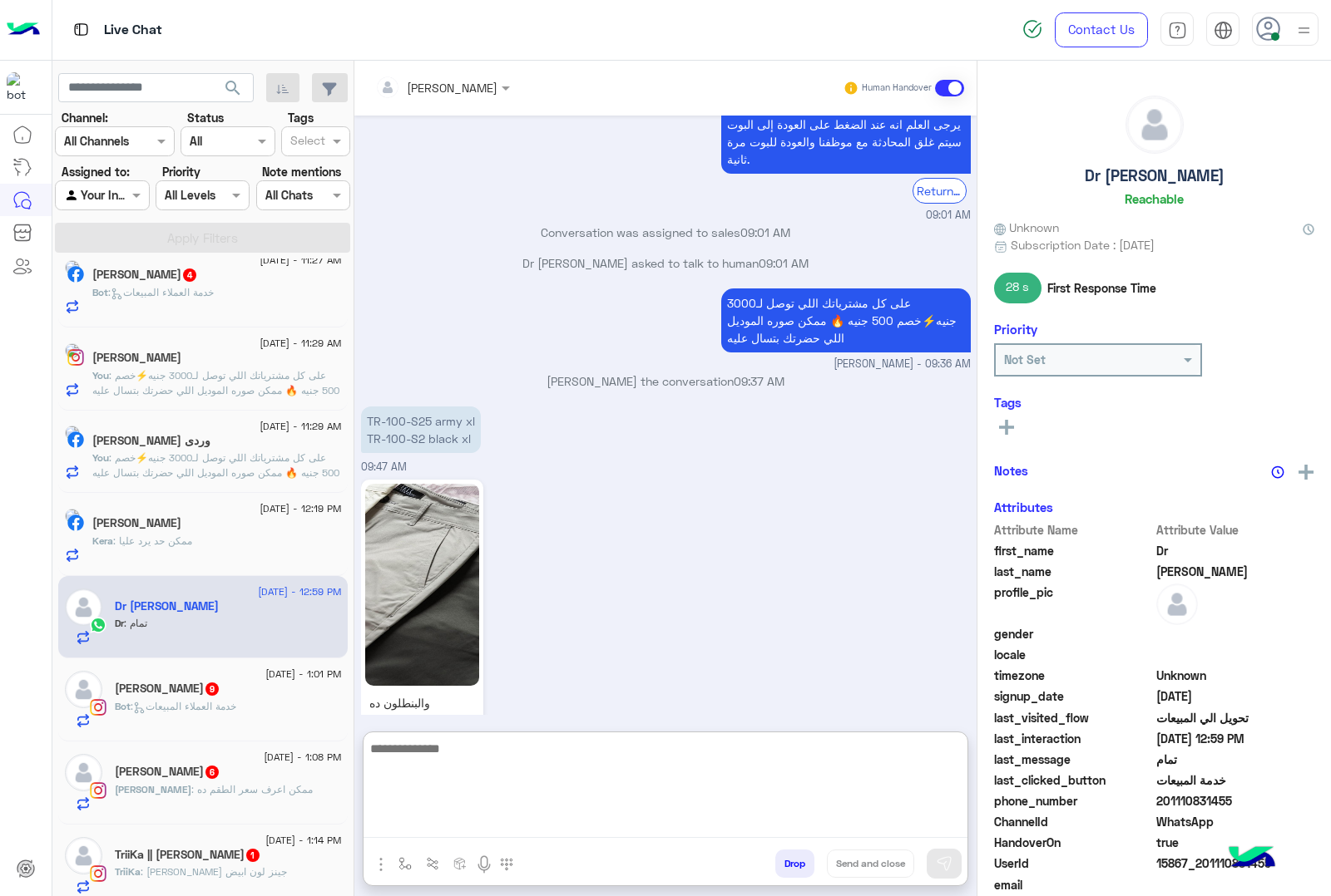
click at [470, 827] on textarea at bounding box center [665, 788] width 604 height 100
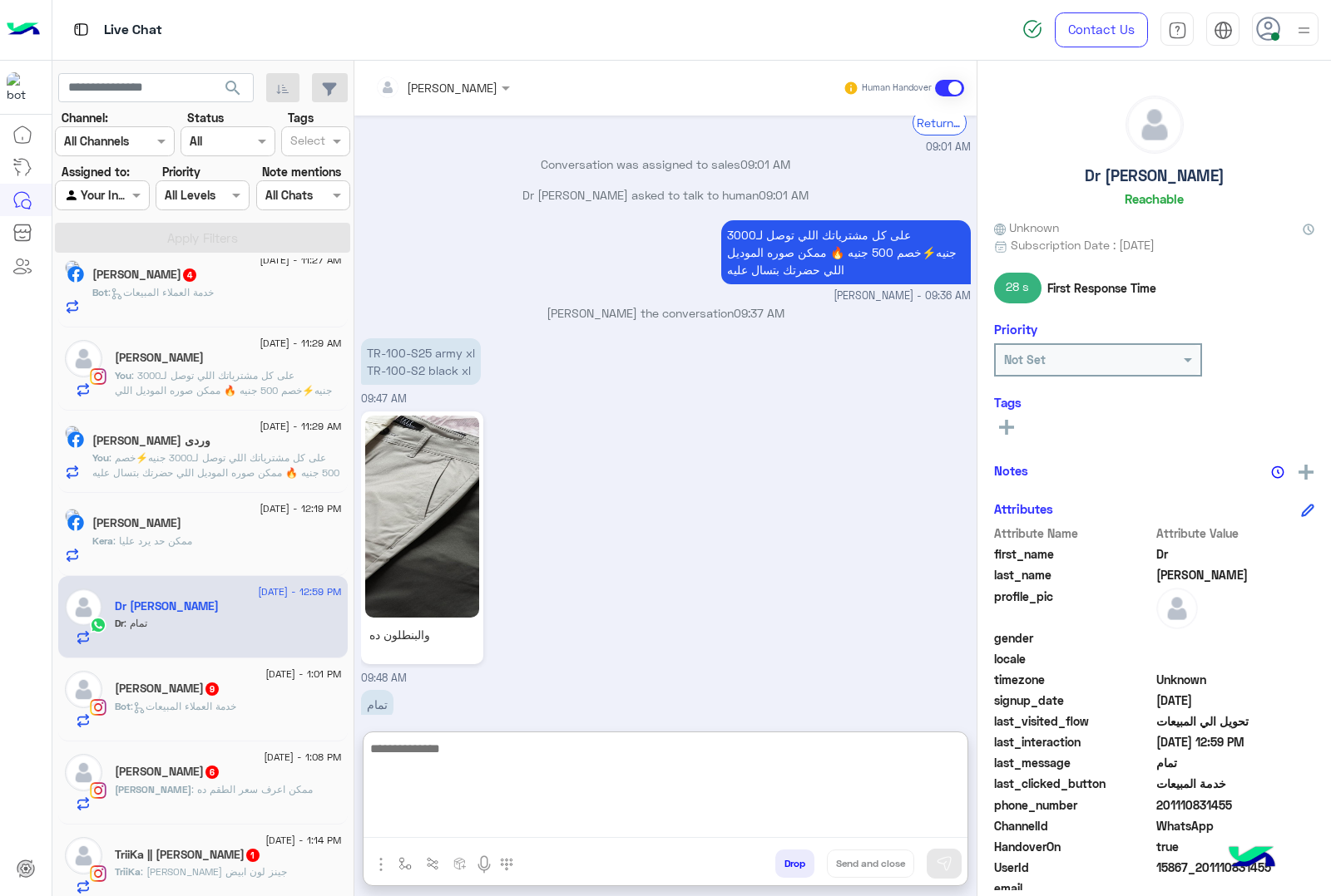
scroll to position [2199, 0]
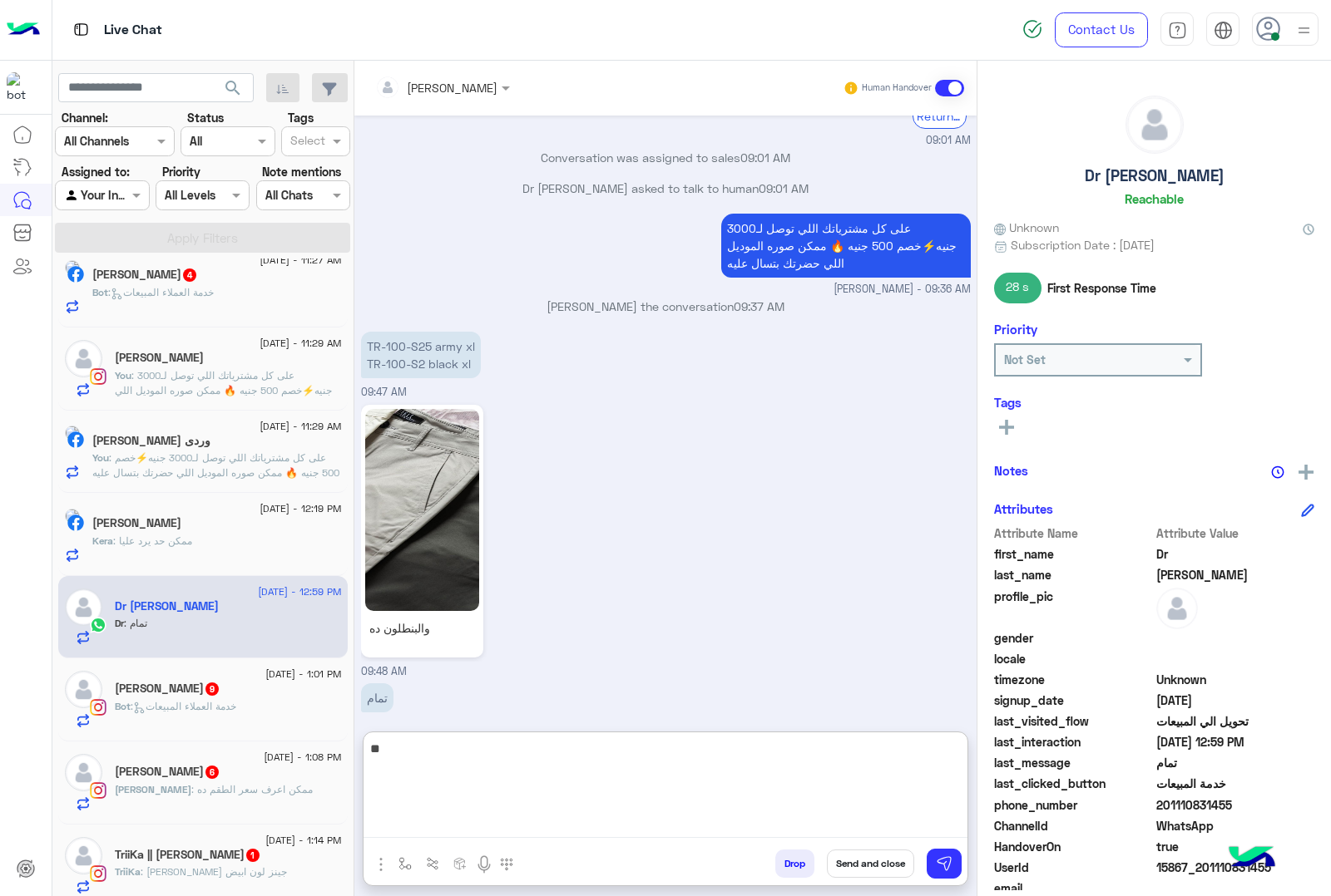
type textarea "***"
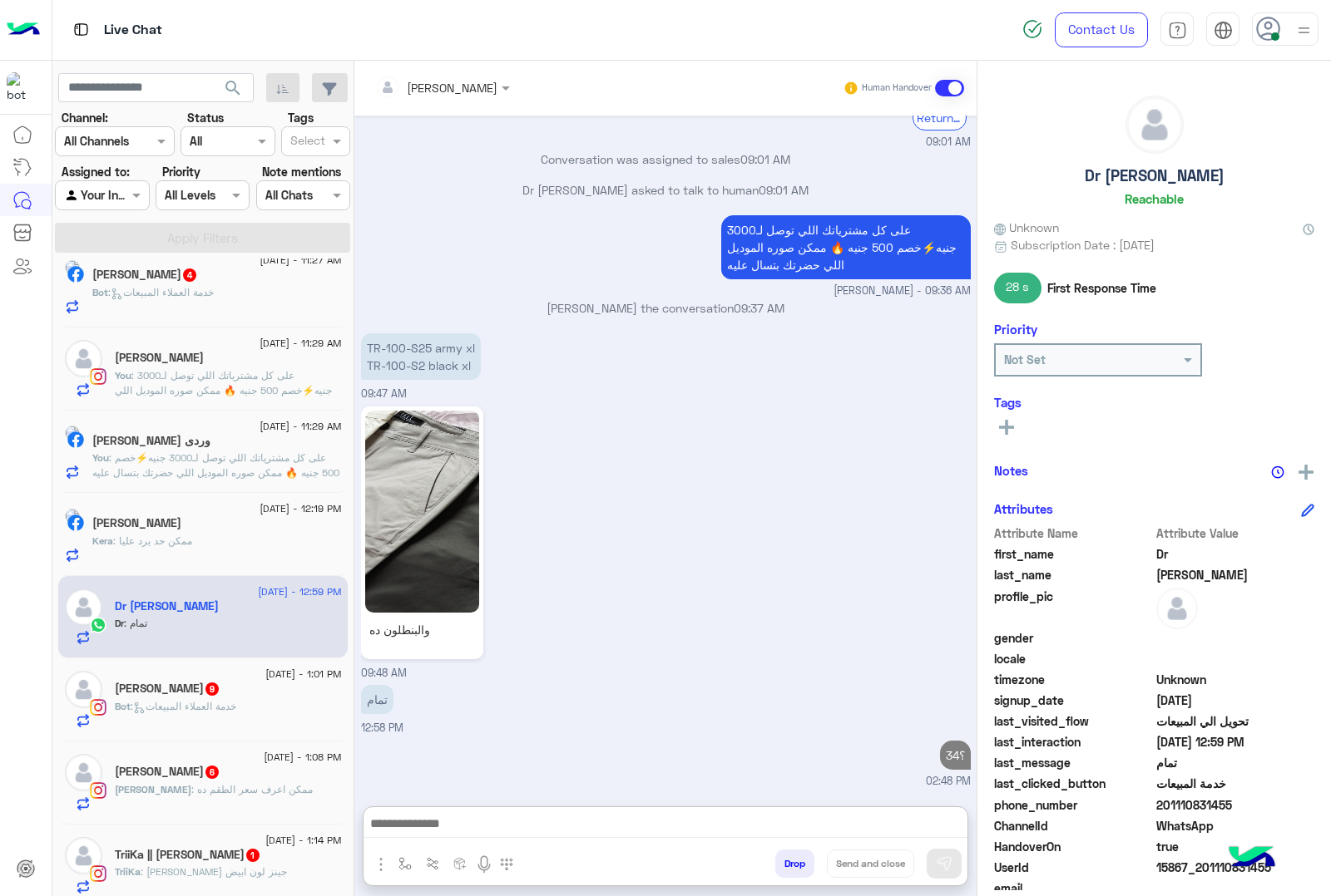
click at [208, 298] on span ": خدمة العملاء المبيعات" at bounding box center [161, 292] width 106 height 13
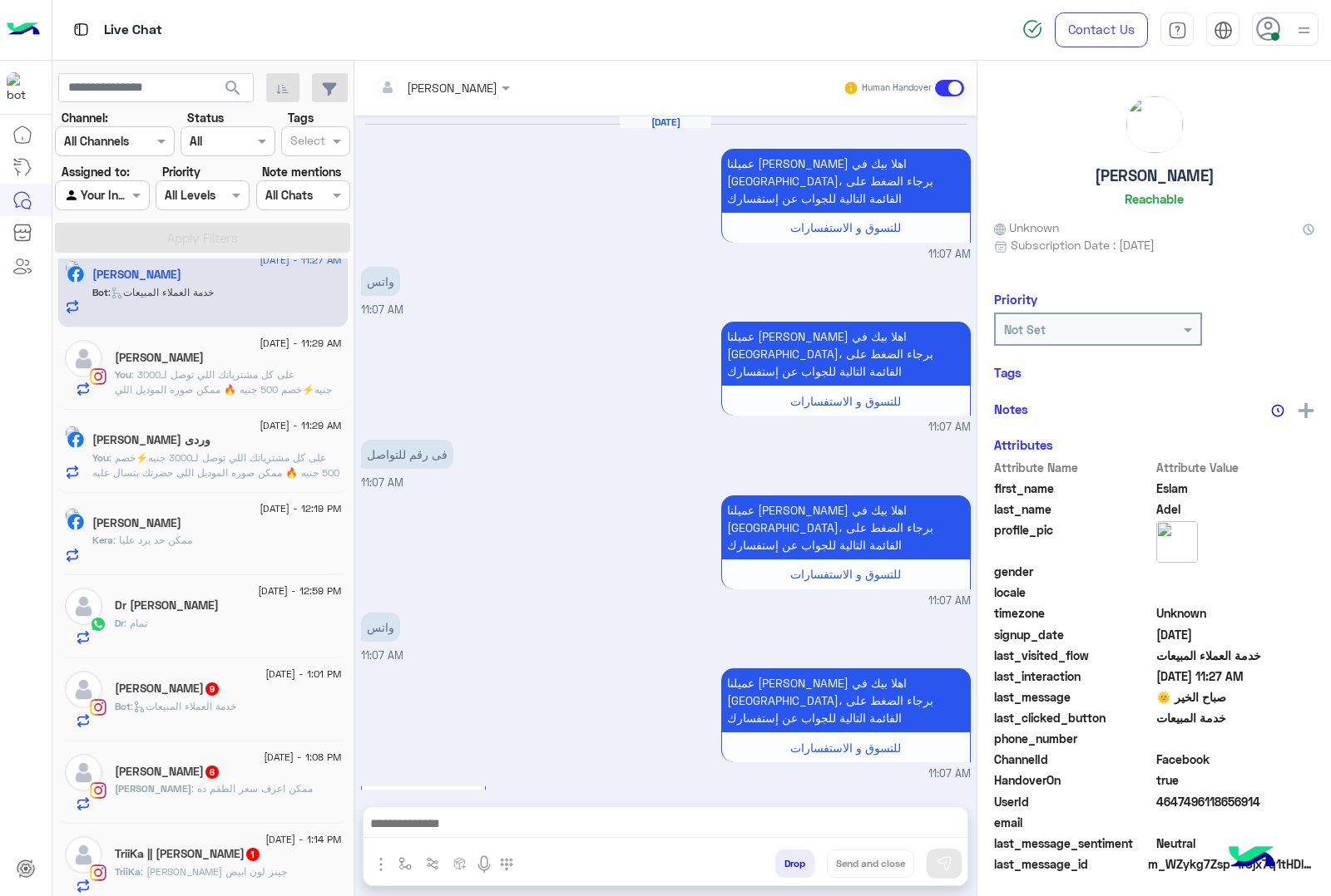
scroll to position [2070, 0]
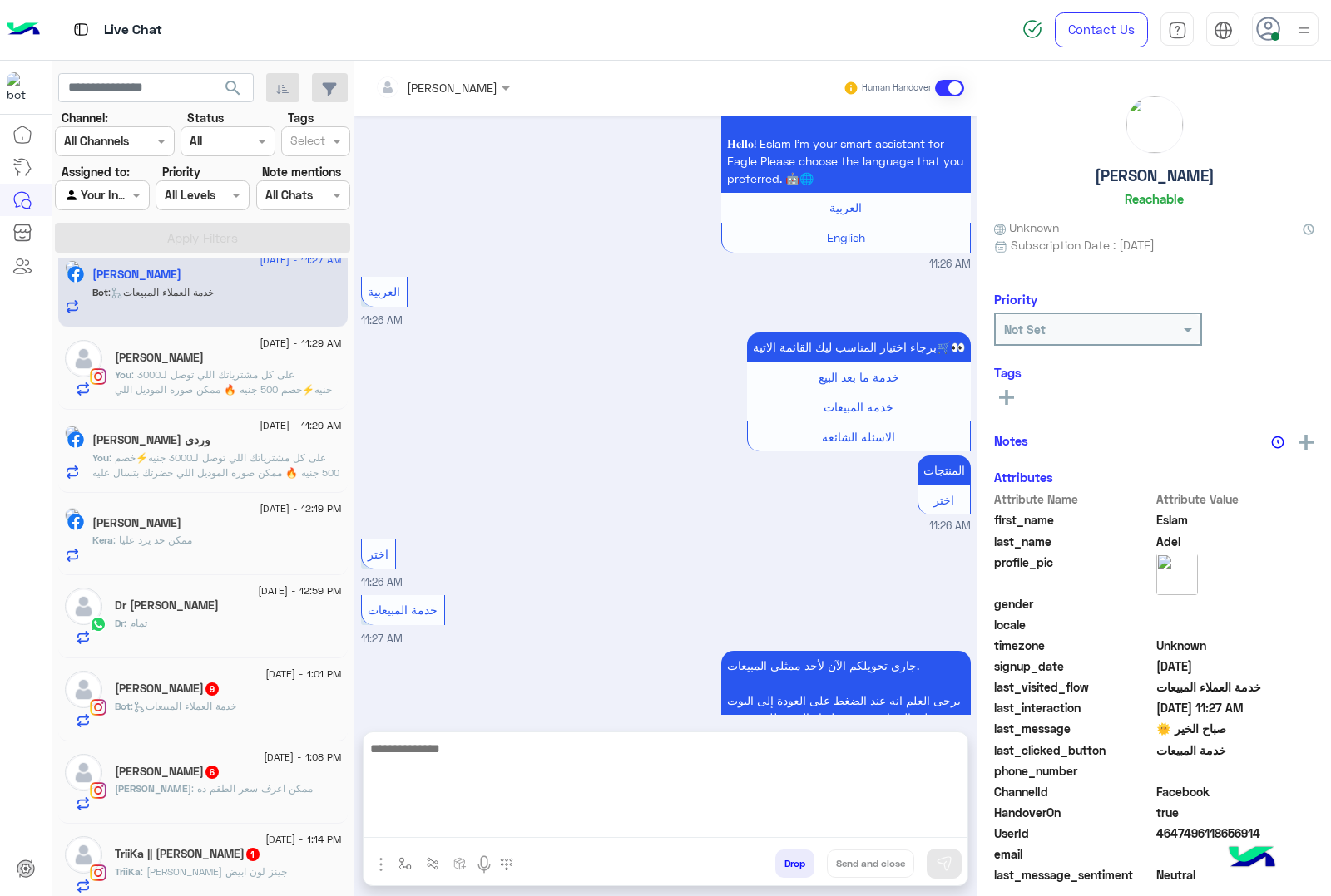
click at [453, 825] on textarea at bounding box center [665, 788] width 604 height 100
paste textarea "**********"
type textarea "**********"
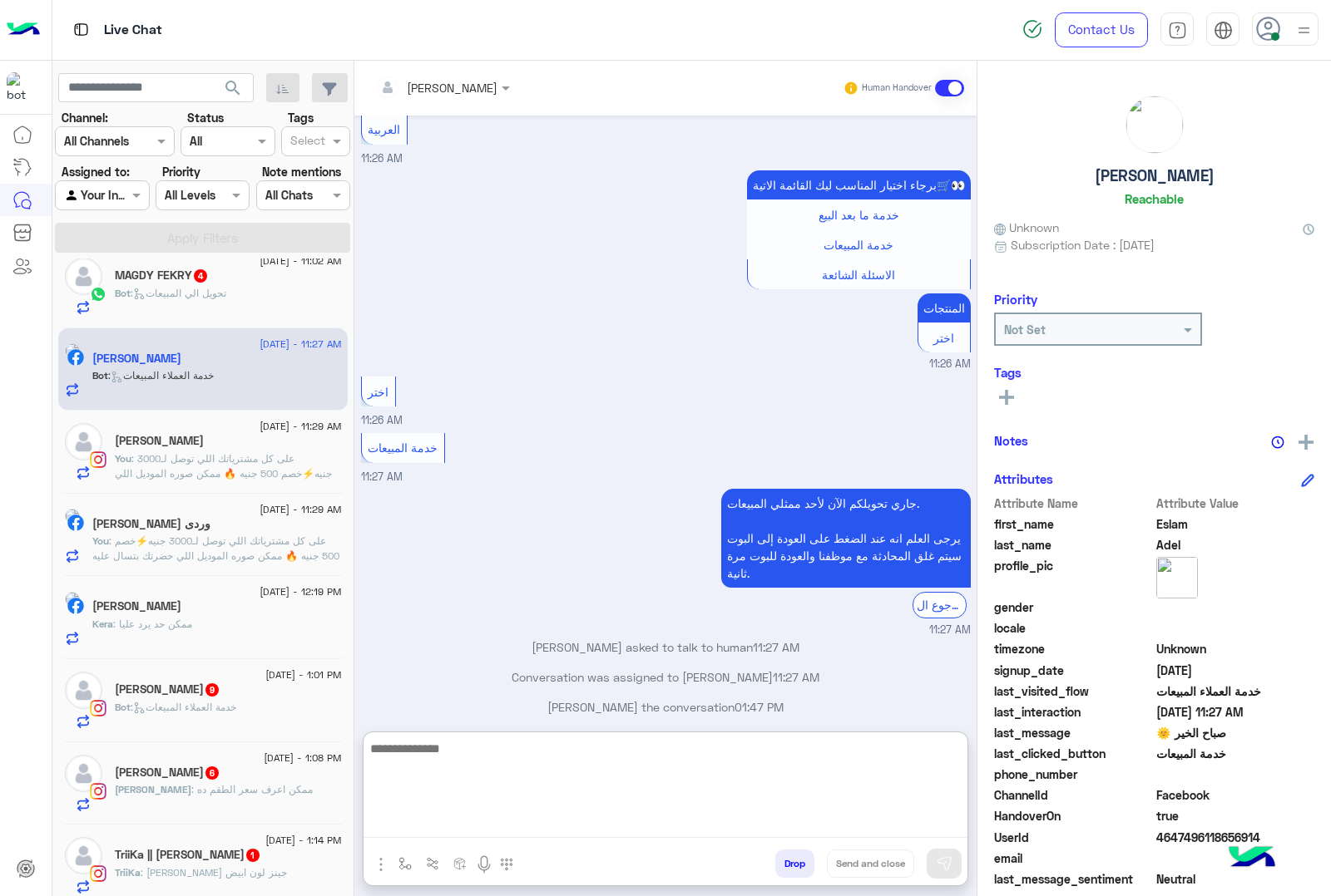
scroll to position [2263, 0]
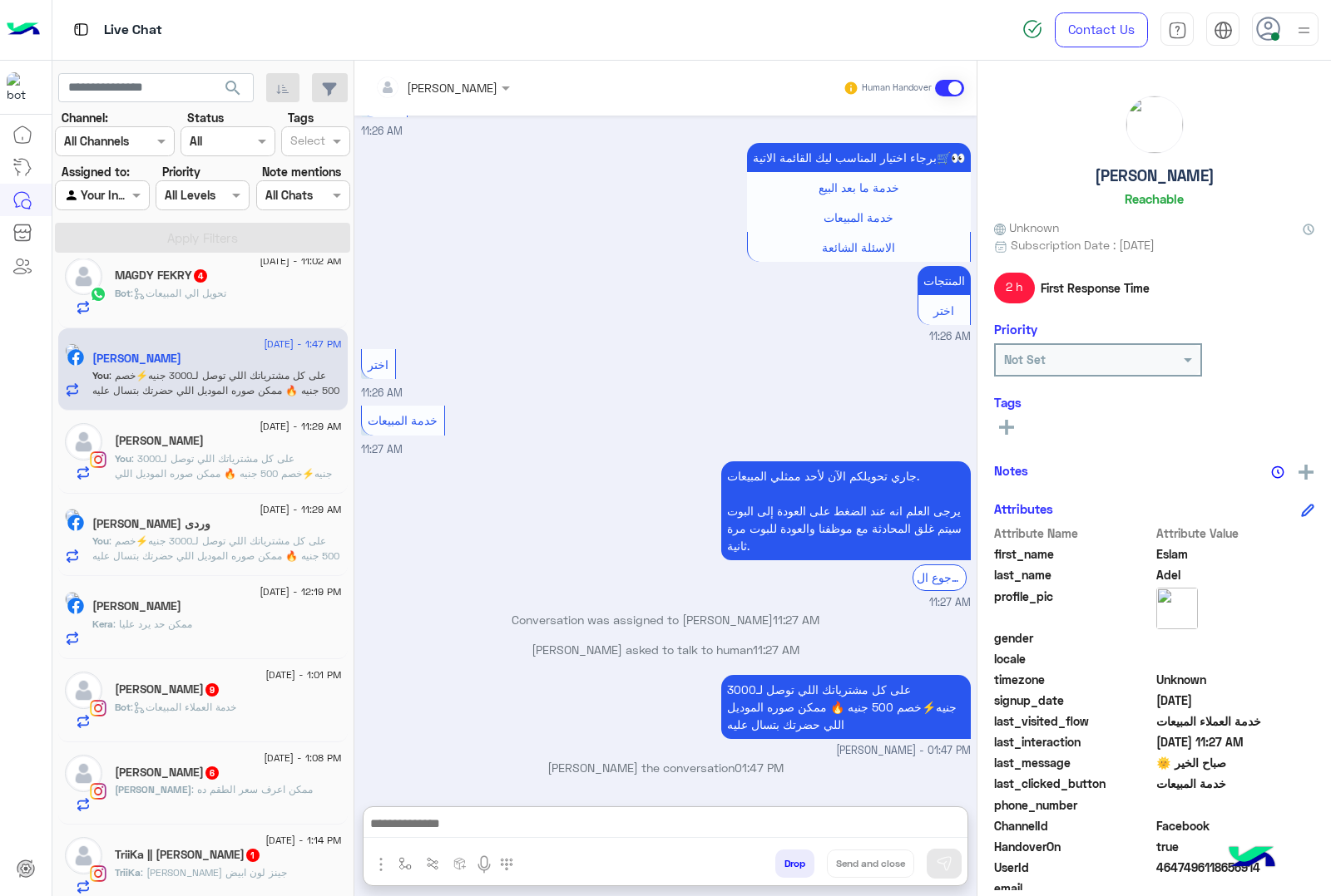
click at [236, 708] on span ": خدمة العملاء المبيعات" at bounding box center [183, 707] width 106 height 13
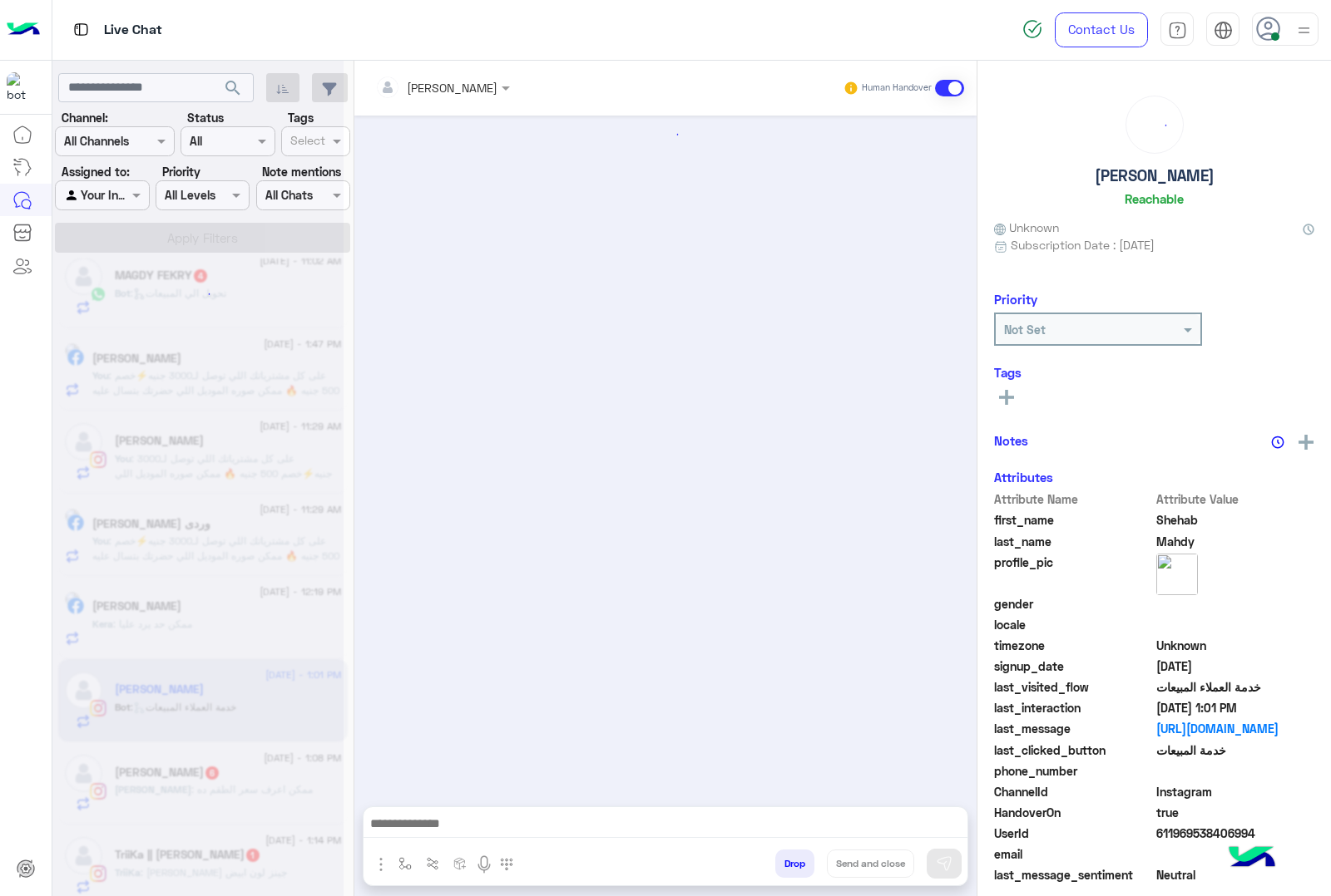
scroll to position [1642, 0]
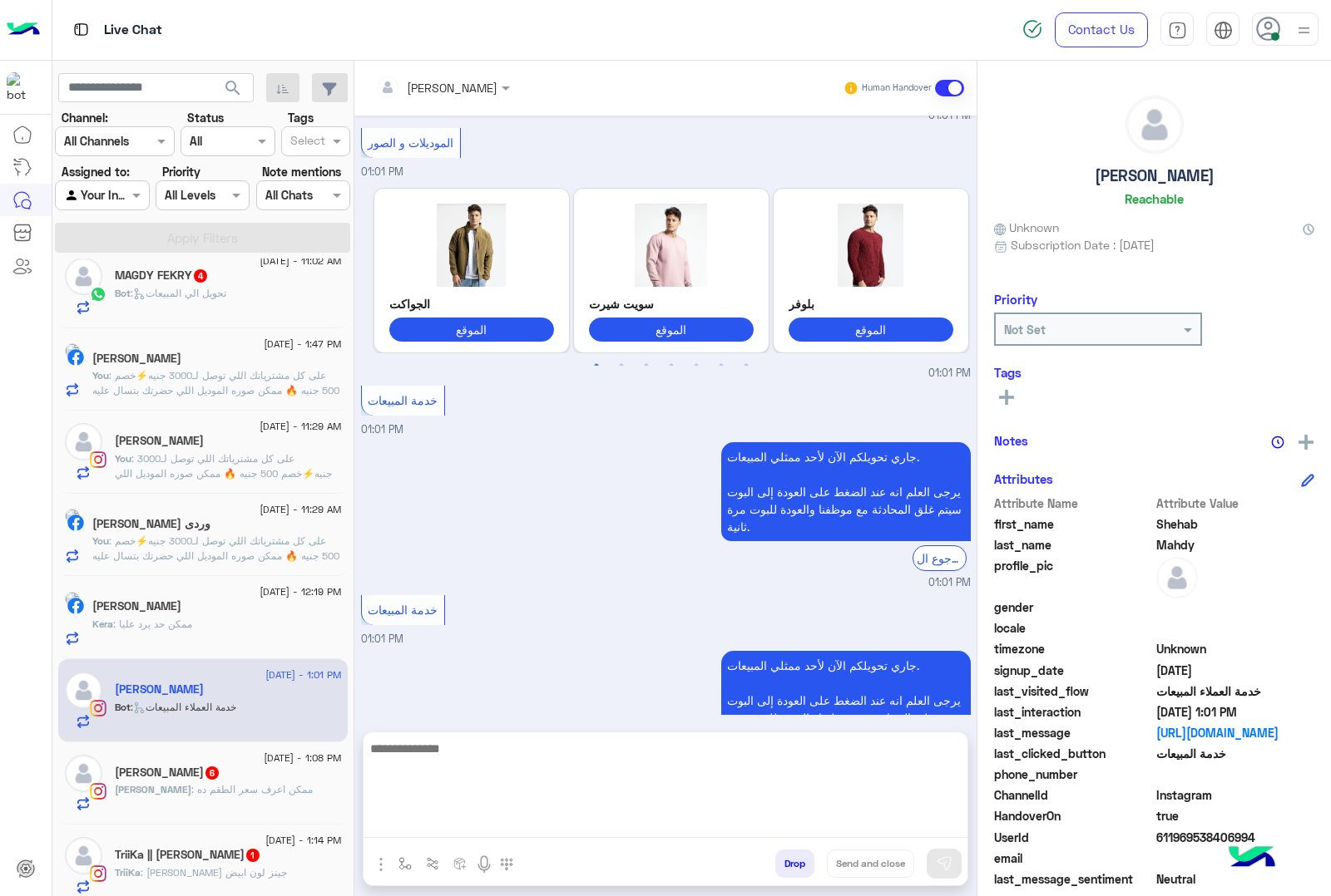
click at [462, 830] on textarea at bounding box center [665, 788] width 604 height 100
paste textarea "**********"
type textarea "**********"
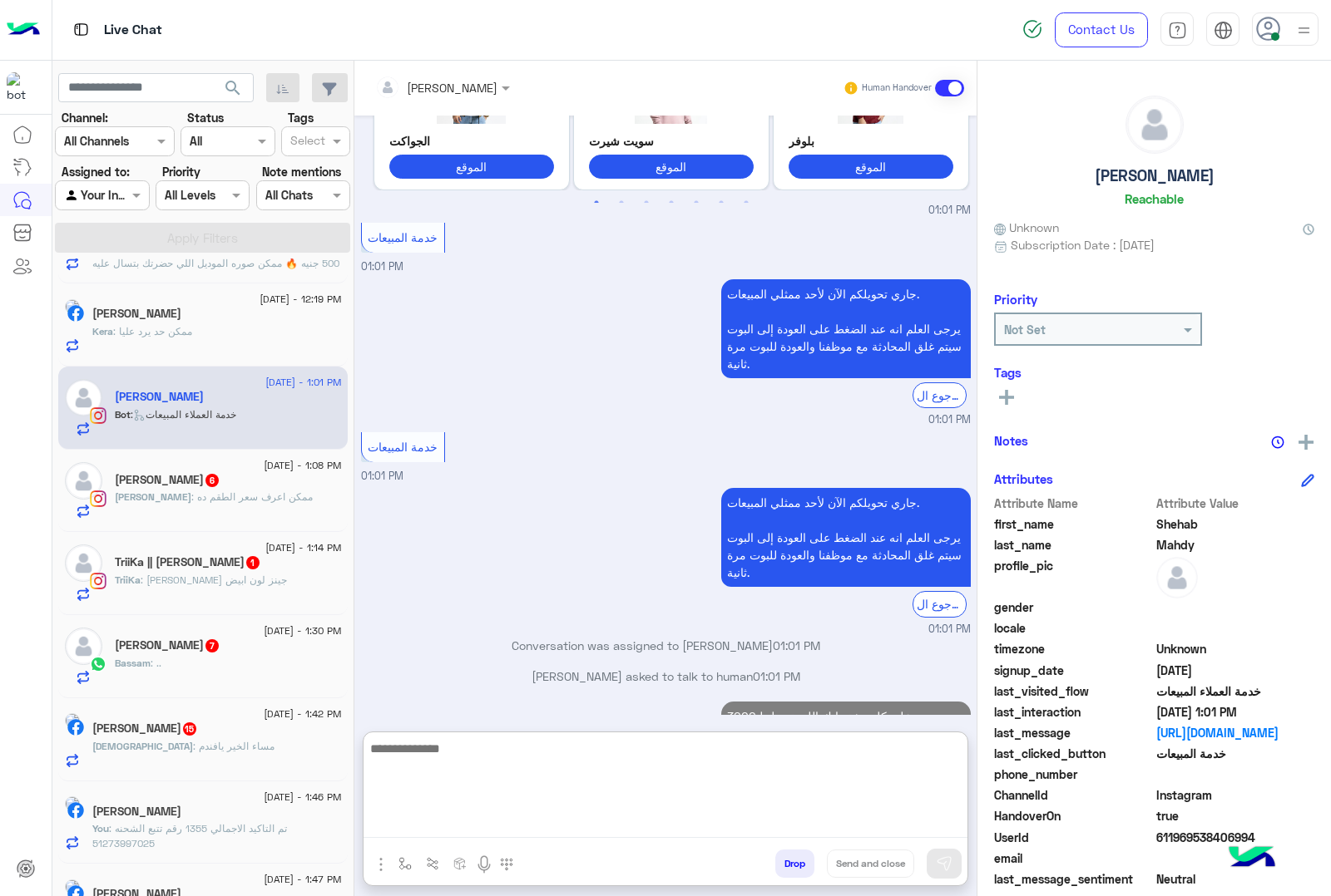
scroll to position [828, 0]
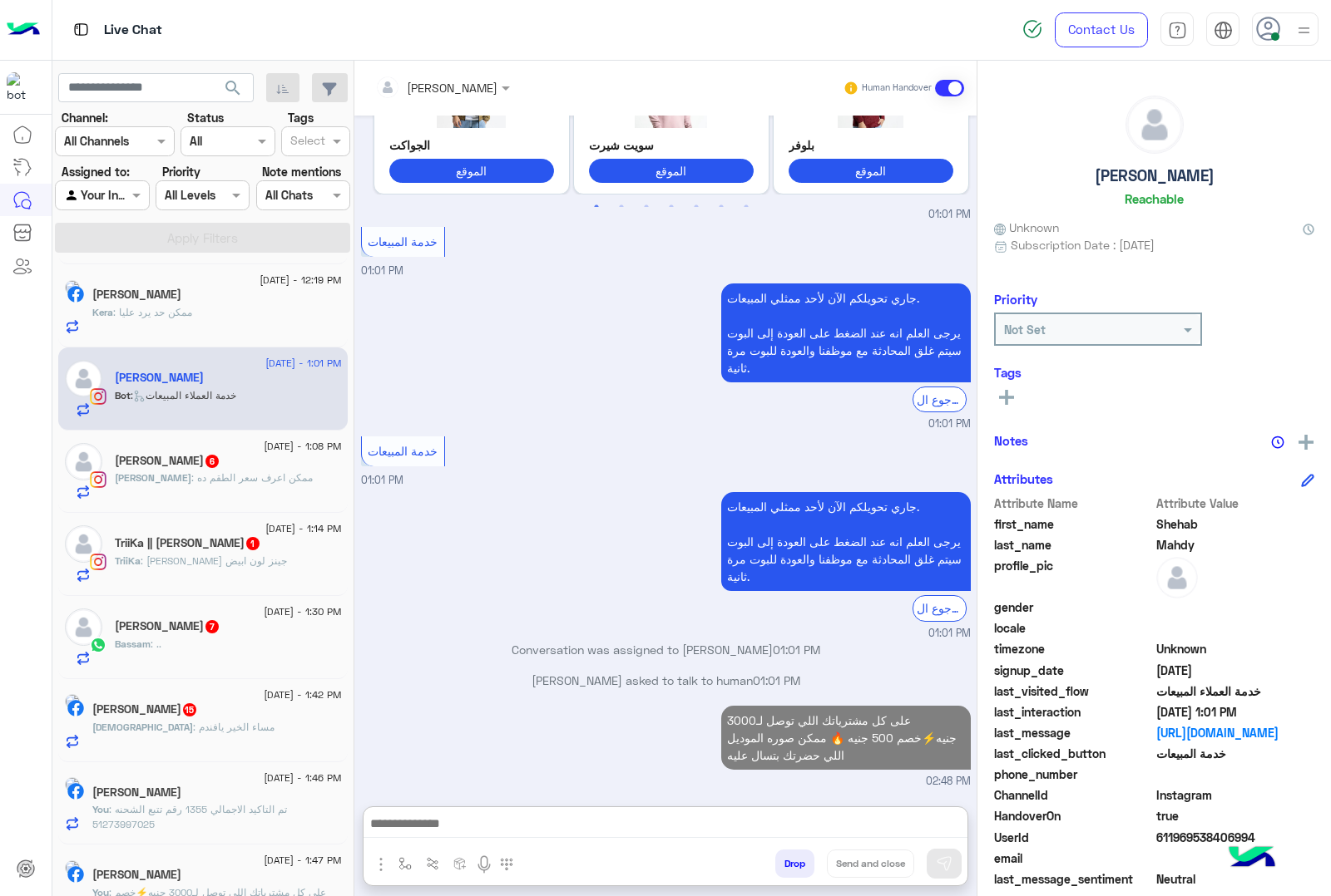
click at [225, 482] on span ": ممكن اعرف سعر الطقم ده" at bounding box center [251, 477] width 121 height 13
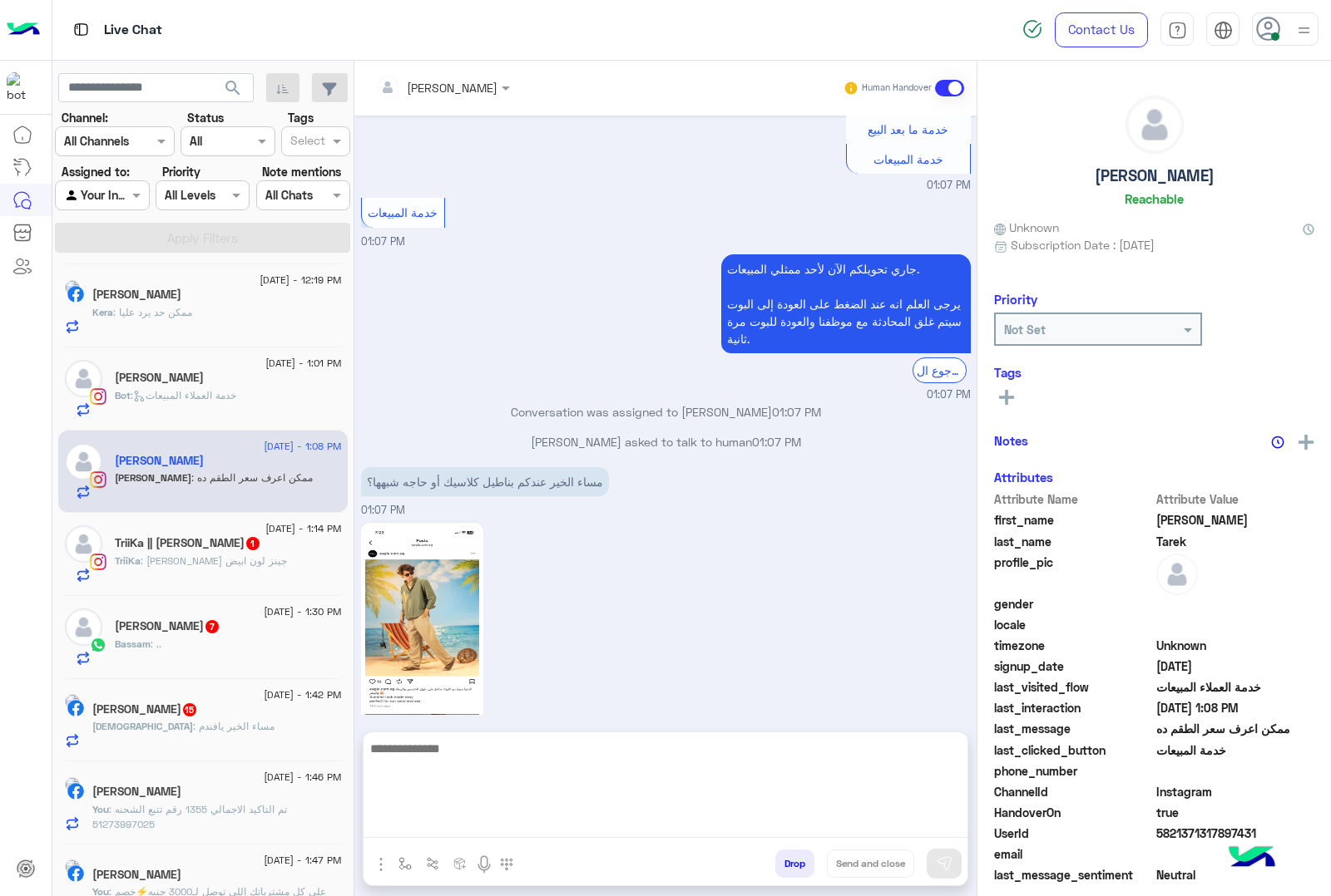
click at [460, 832] on textarea at bounding box center [665, 788] width 604 height 100
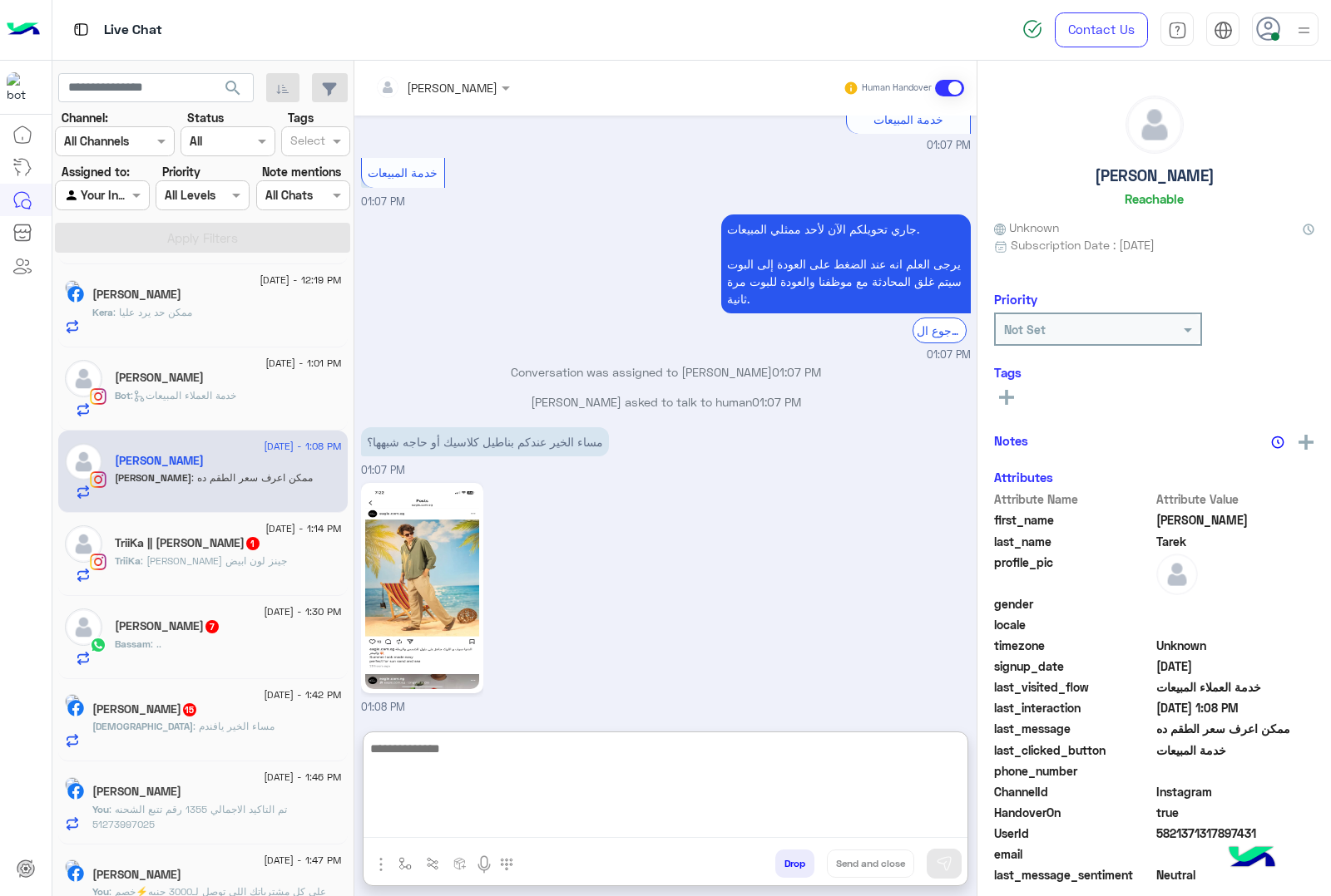
scroll to position [2451, 0]
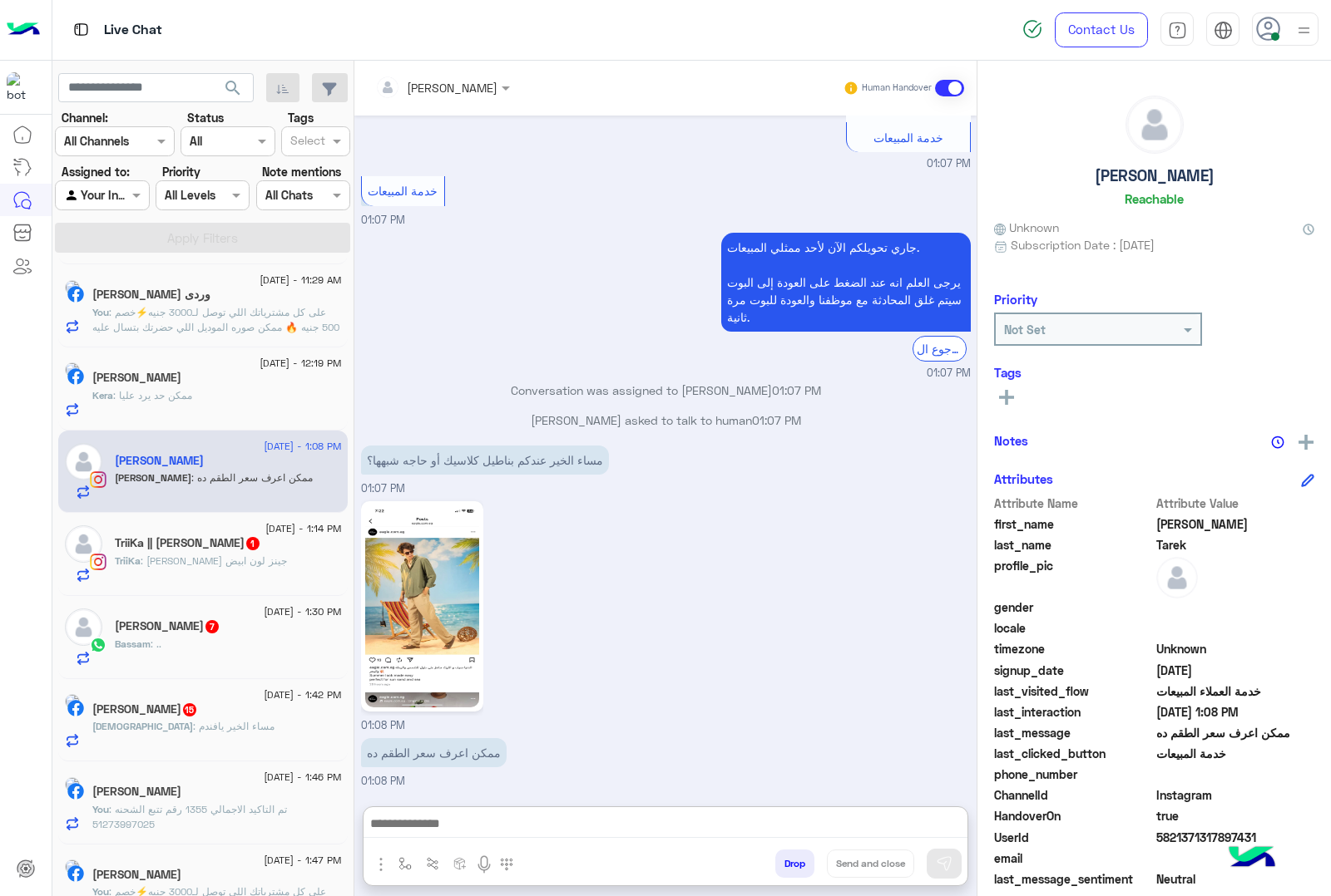
click at [430, 534] on img at bounding box center [422, 606] width 114 height 202
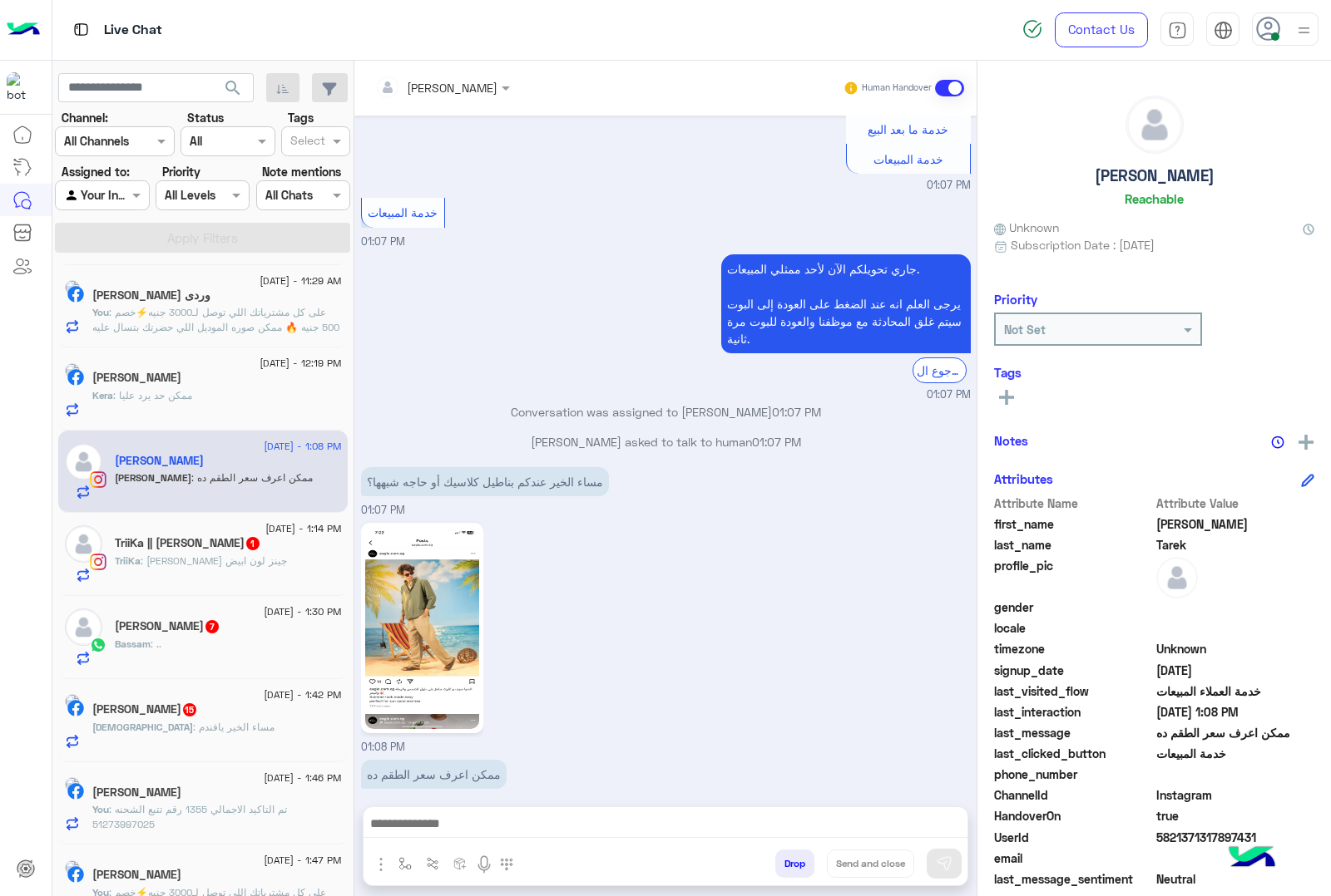
scroll to position [829, 0]
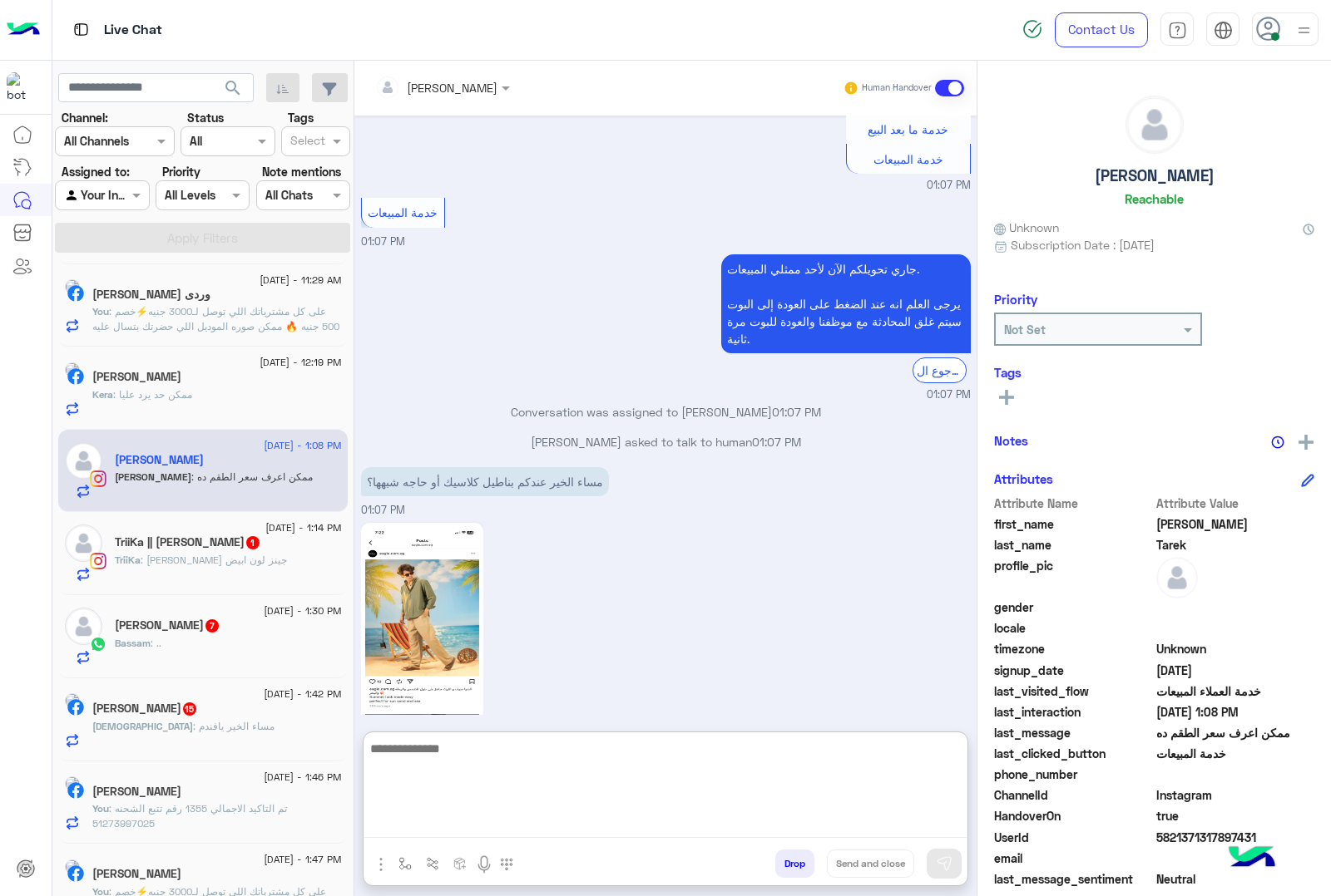
click at [430, 821] on textarea at bounding box center [665, 788] width 604 height 100
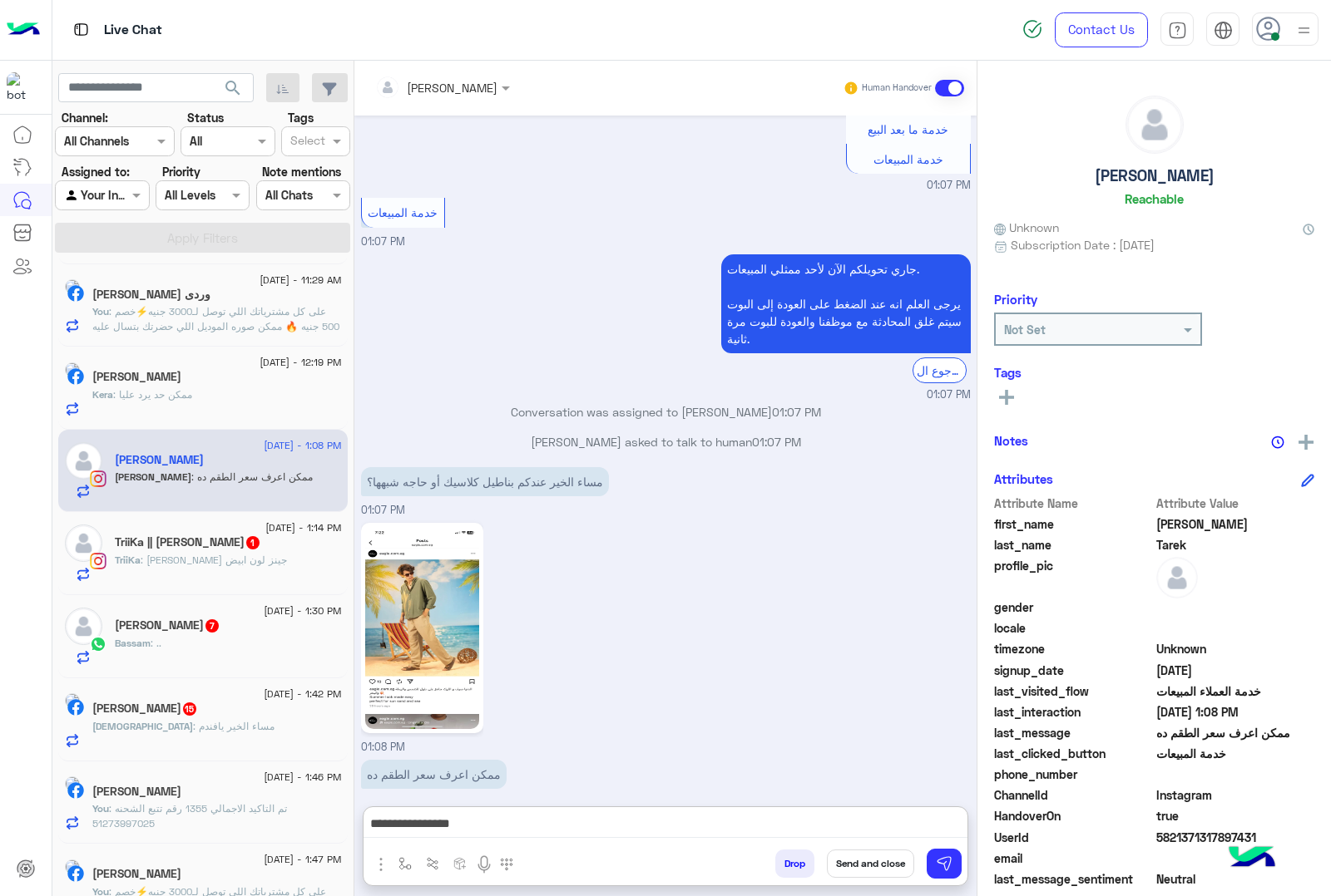
click at [430, 588] on img at bounding box center [422, 627] width 114 height 202
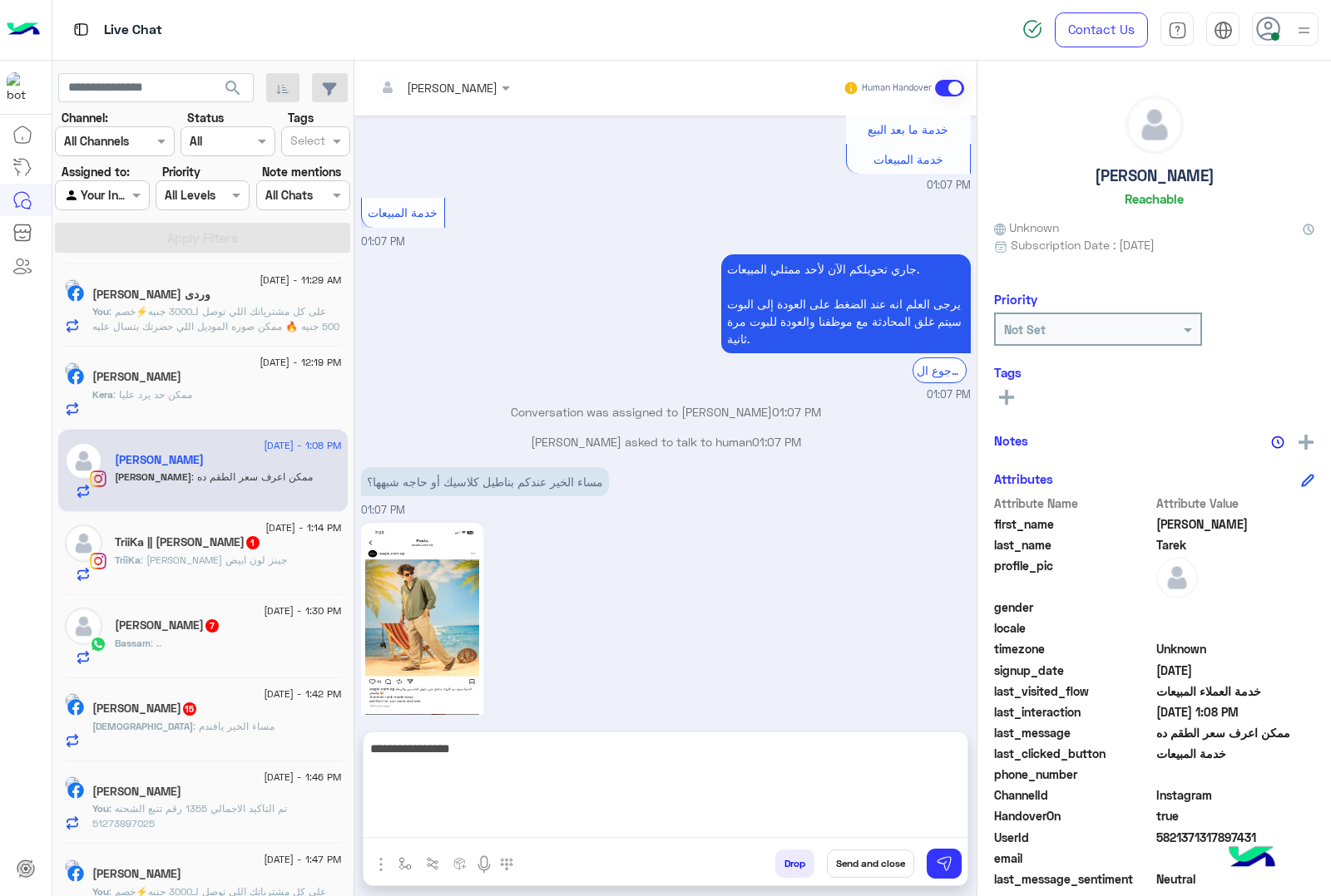
click at [742, 821] on textarea "**********" at bounding box center [665, 788] width 604 height 100
type textarea "**********"
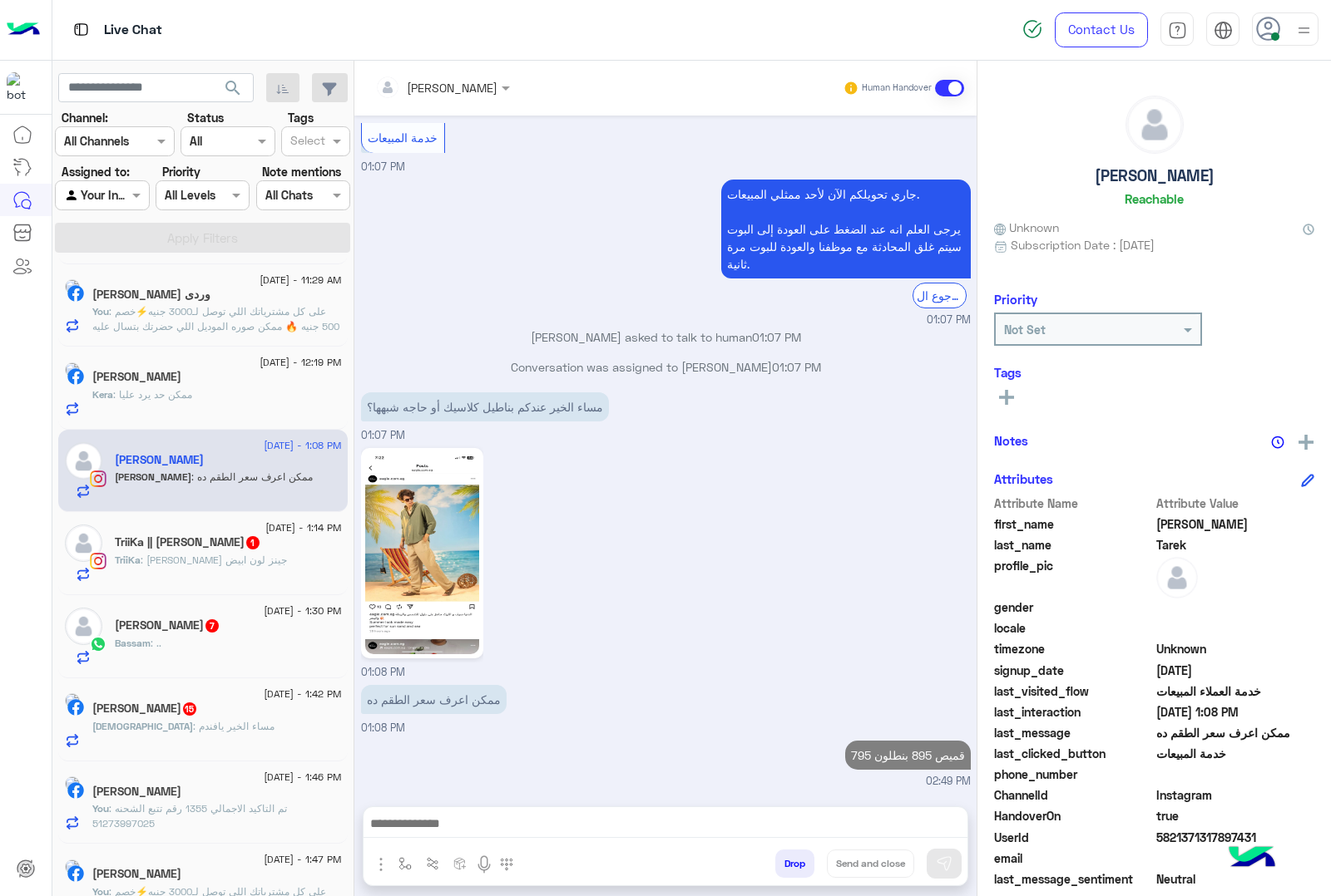
click at [164, 546] on h5 "TriiKa || محمد تريگةة 1" at bounding box center [188, 542] width 147 height 14
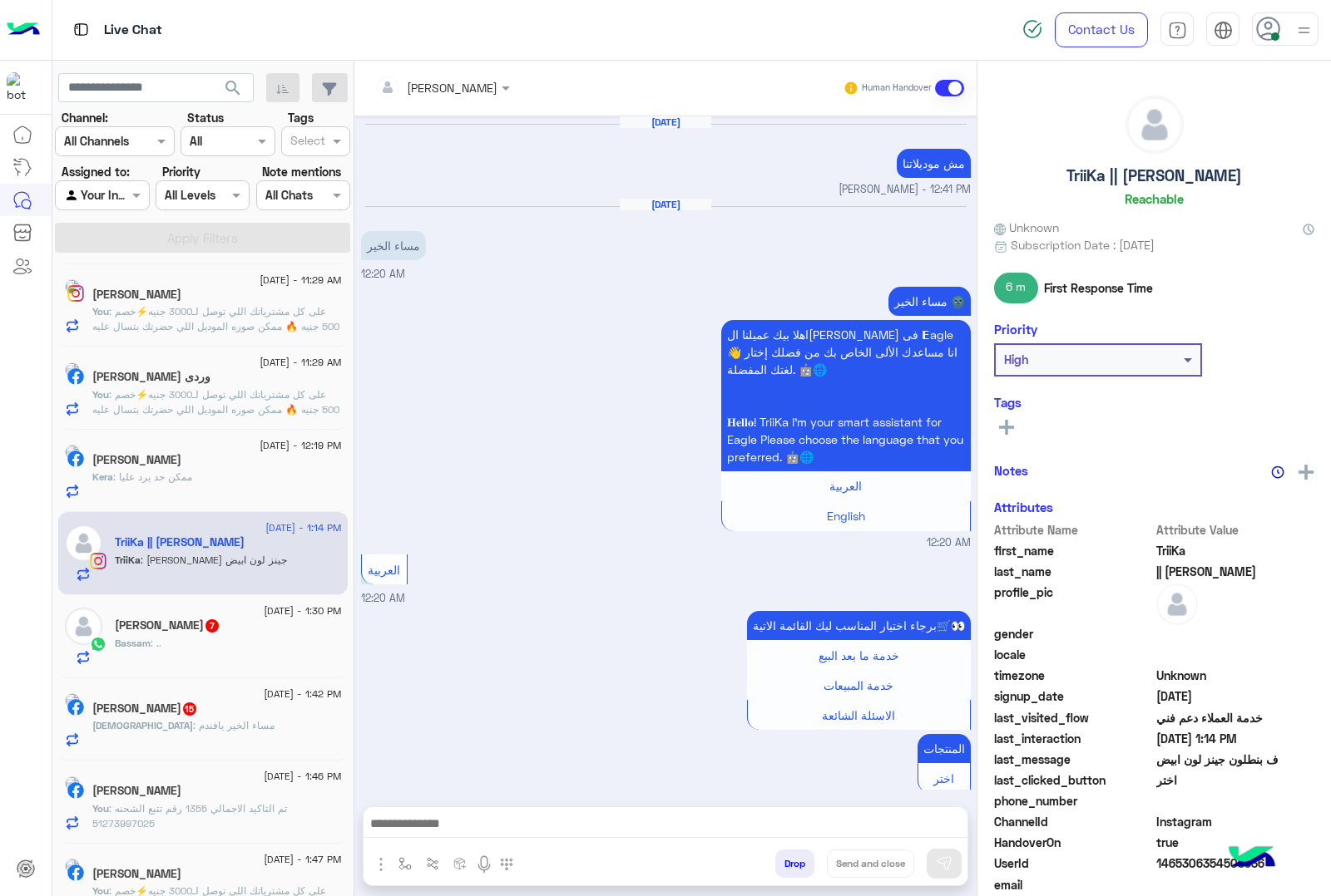
scroll to position [2355, 0]
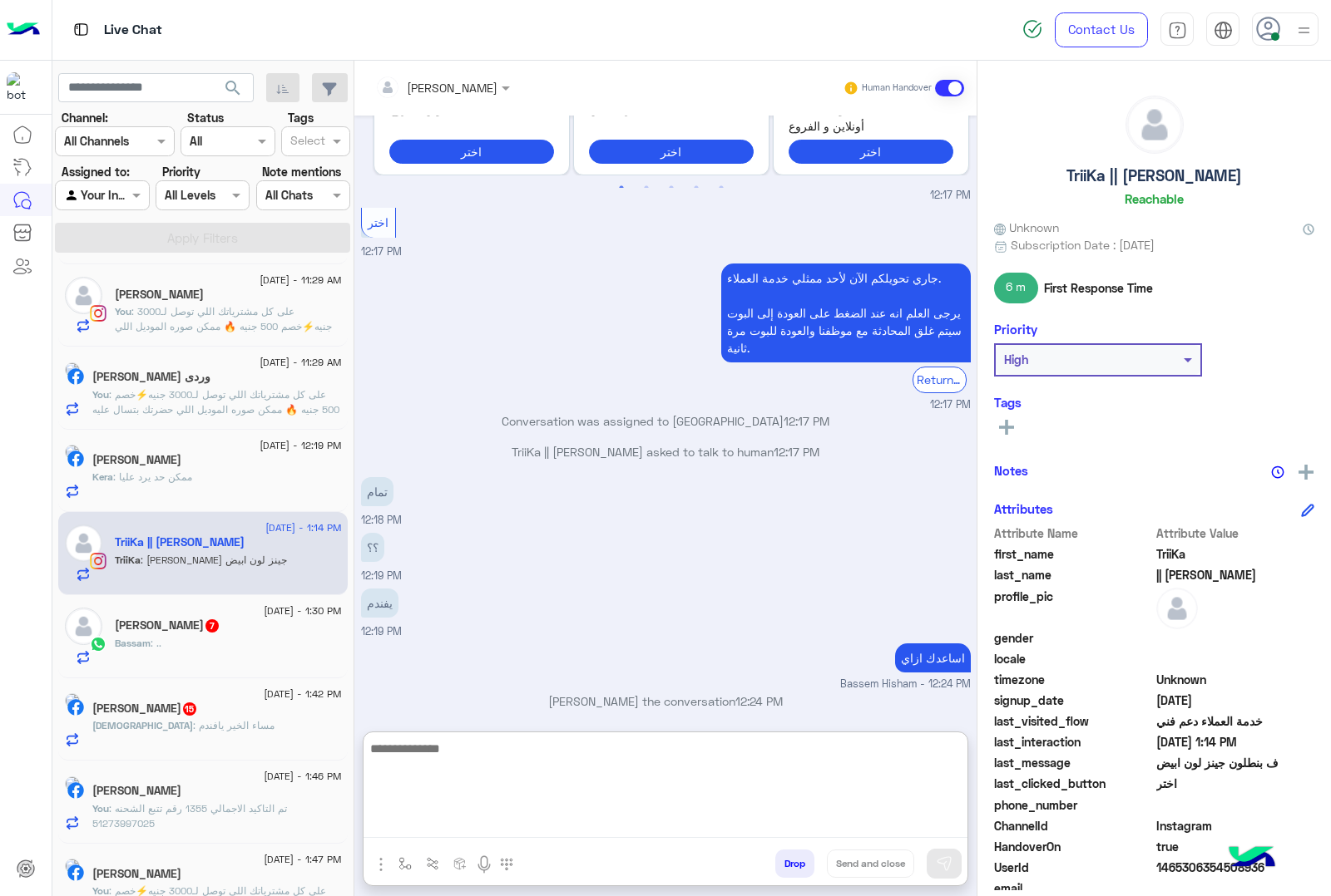
click at [476, 827] on textarea at bounding box center [665, 788] width 604 height 100
type textarea "*"
type textarea "**********"
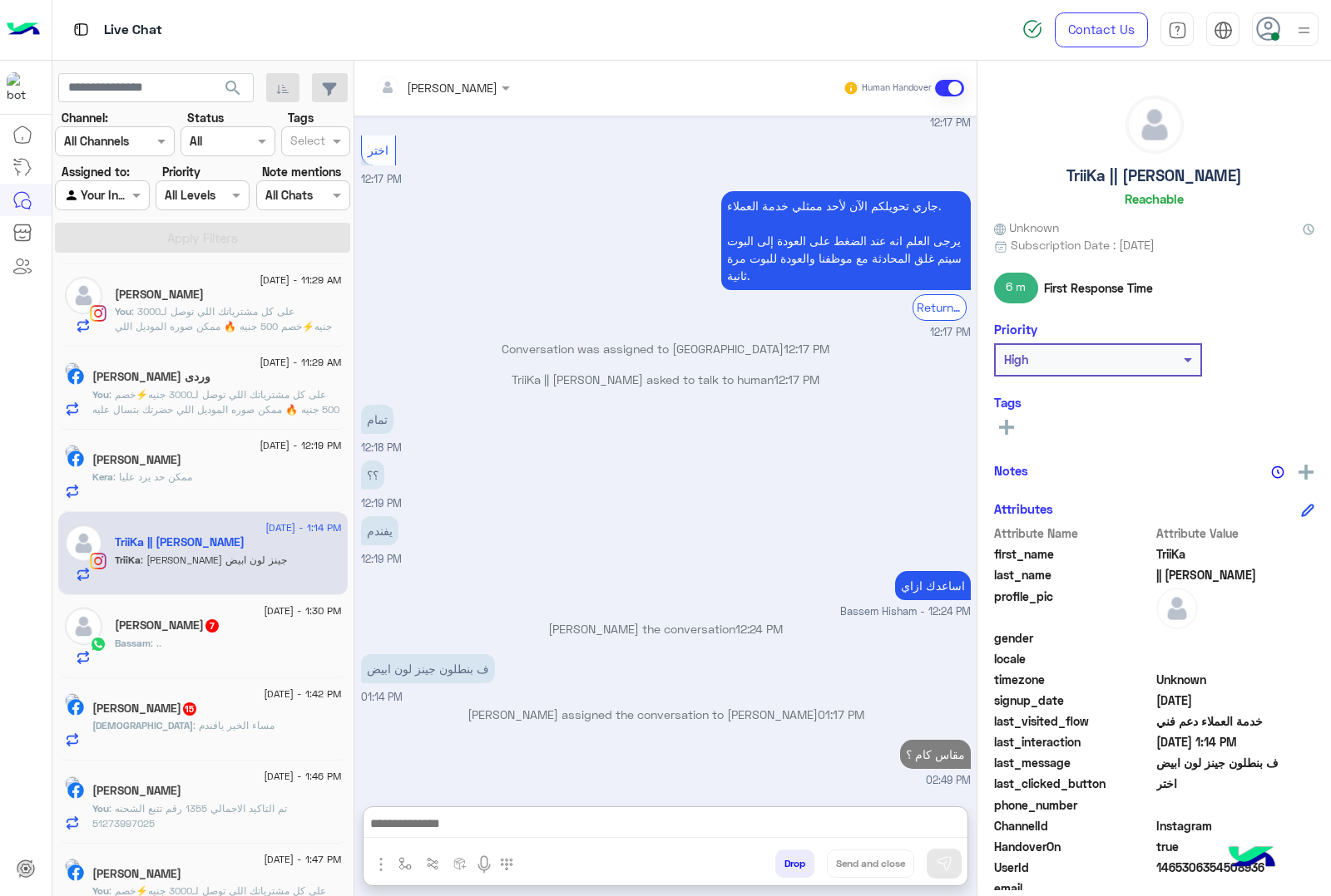
click at [229, 636] on div "Bassam Adel 7" at bounding box center [228, 627] width 227 height 18
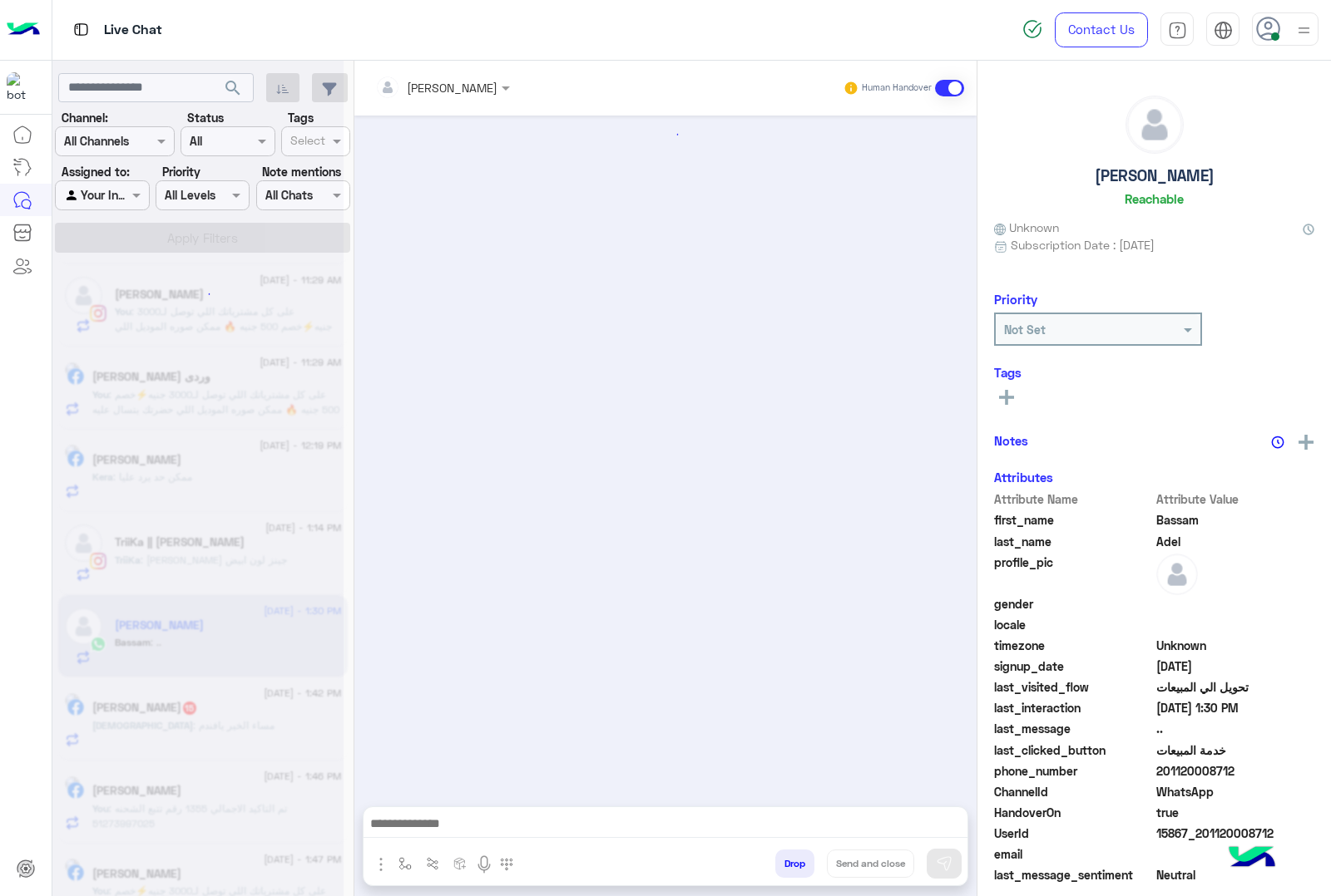
scroll to position [641, 0]
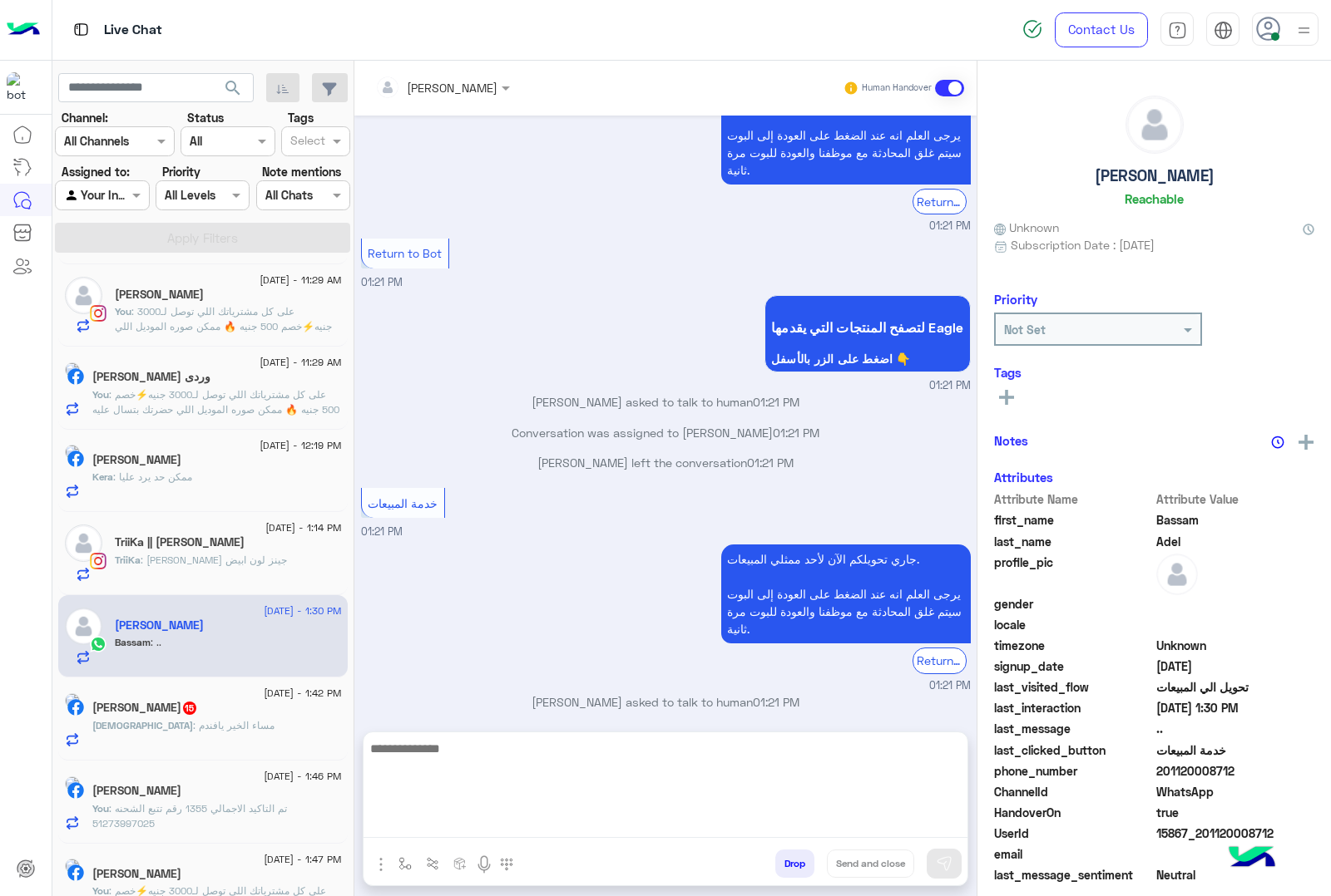
click at [432, 820] on textarea at bounding box center [665, 788] width 604 height 100
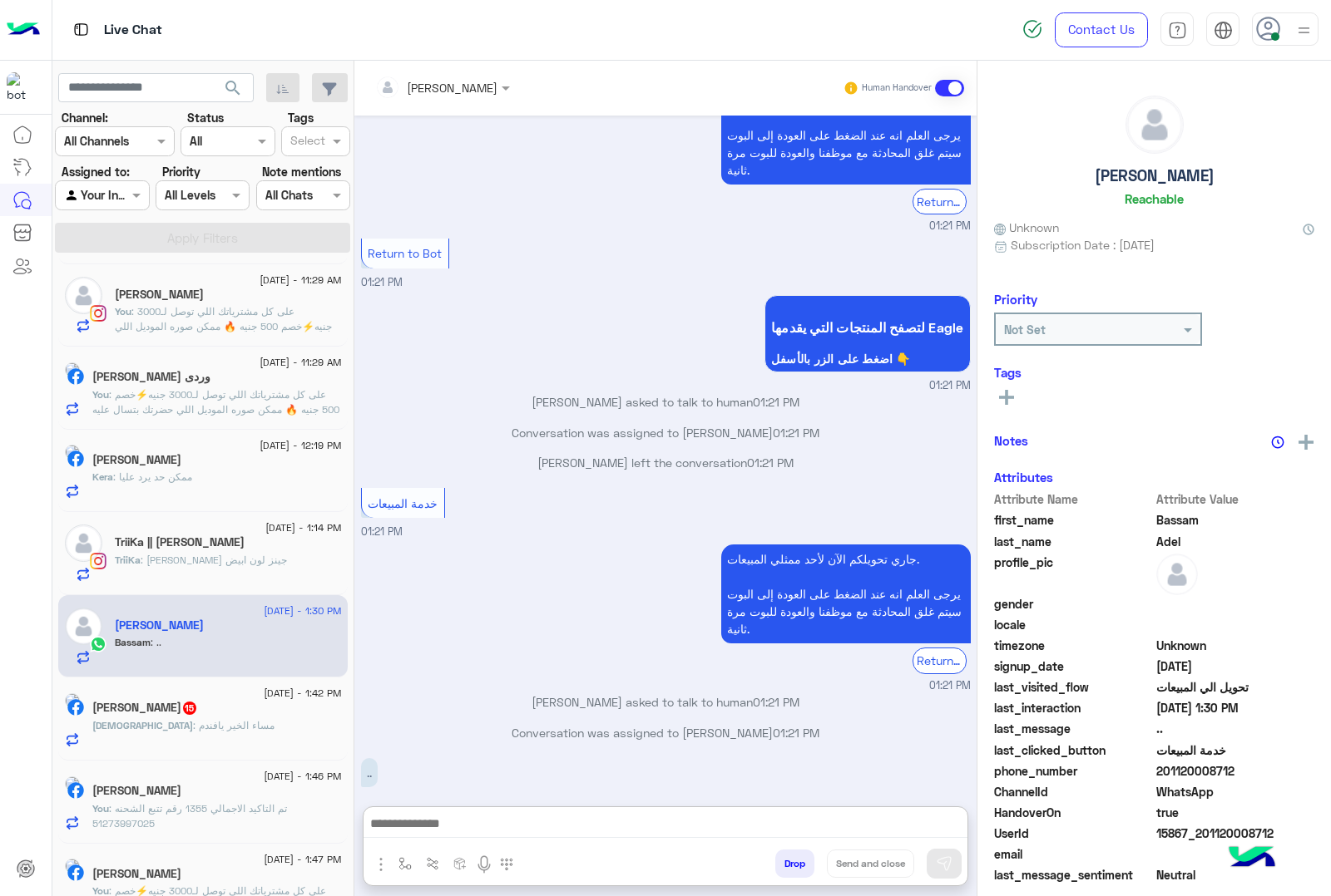
scroll to position [828, 0]
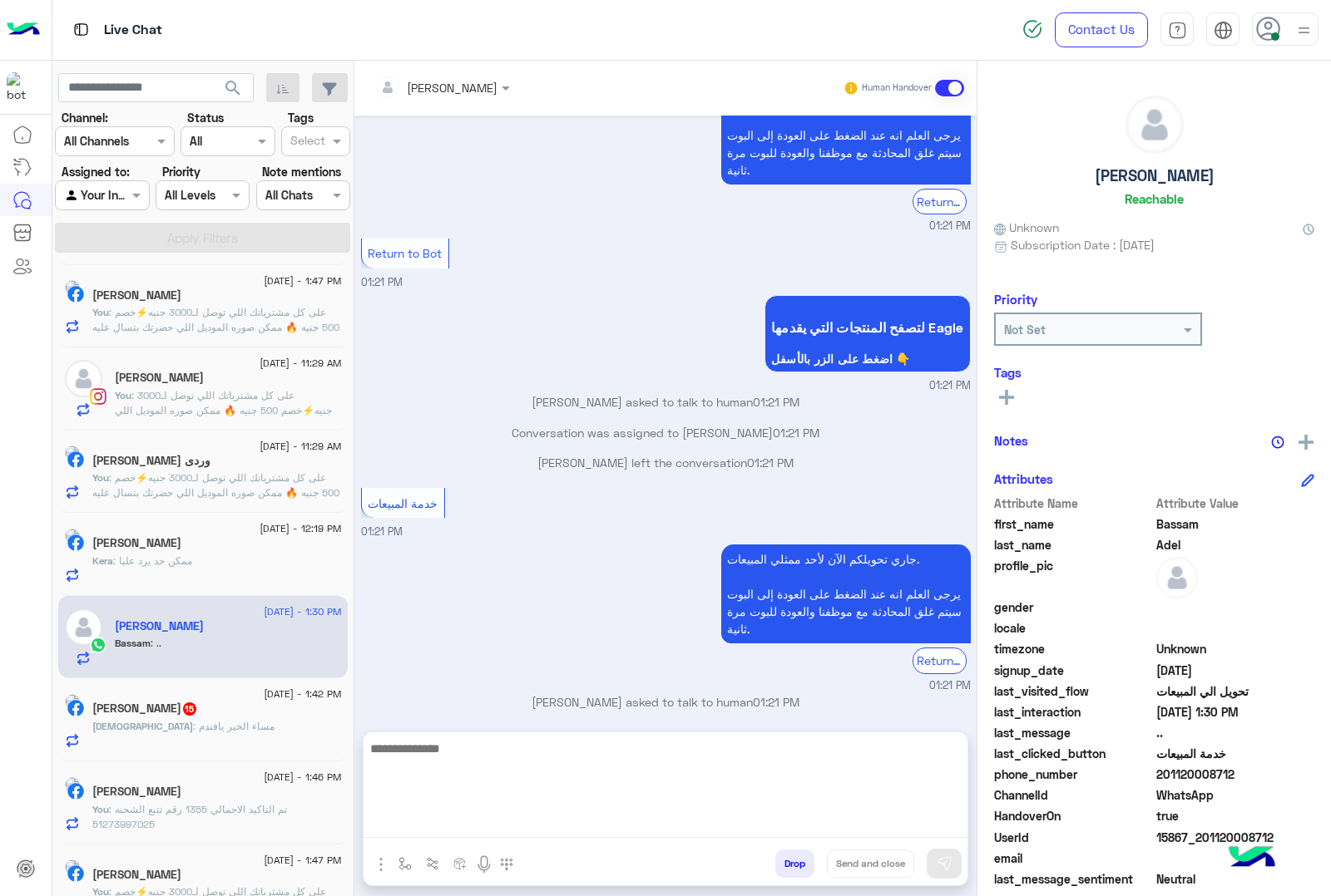
click at [421, 816] on textarea at bounding box center [665, 788] width 604 height 100
paste textarea "**********"
type textarea "**********"
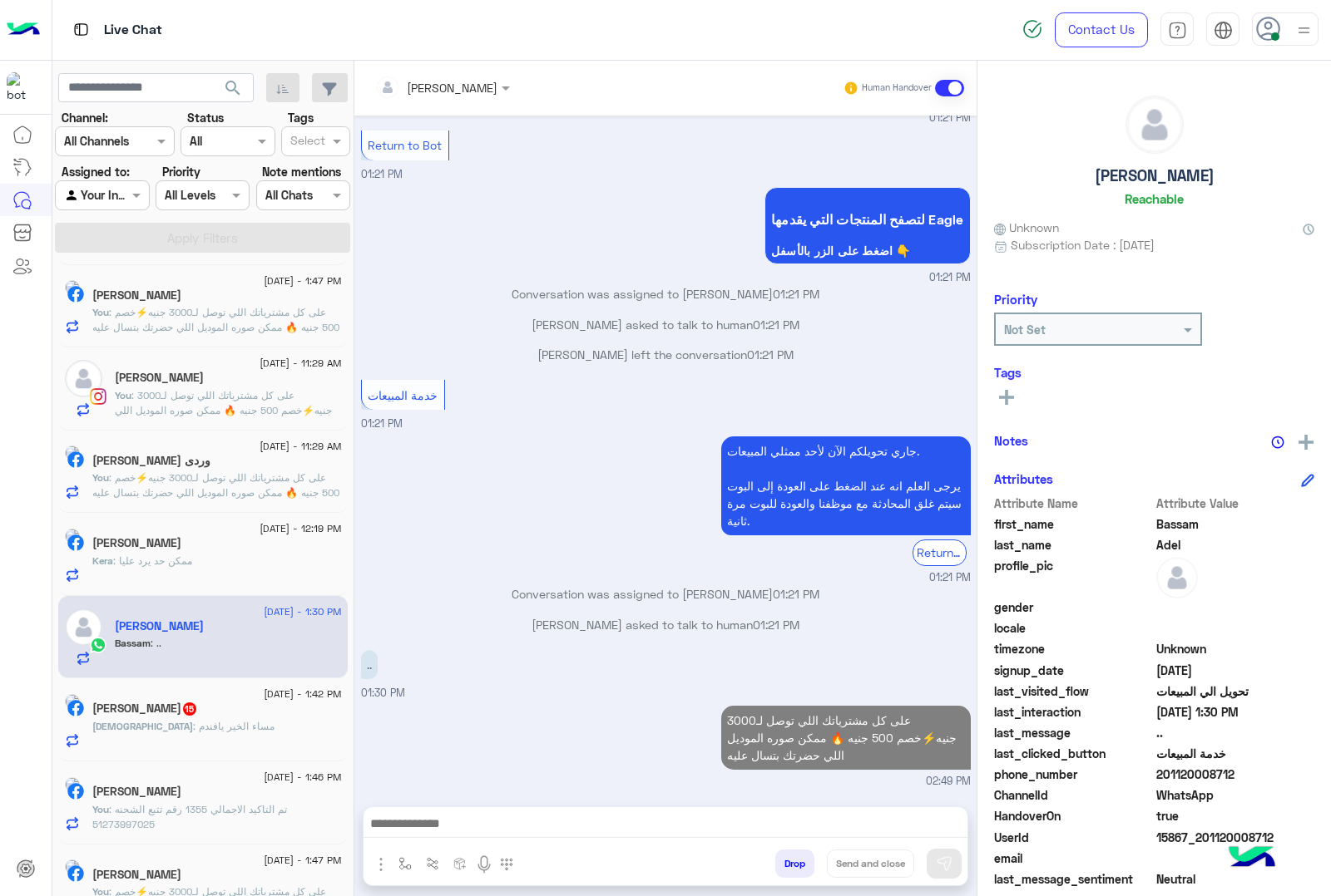
click at [199, 747] on div "Muhammed : مساء الخير يافندم" at bounding box center [217, 734] width 250 height 29
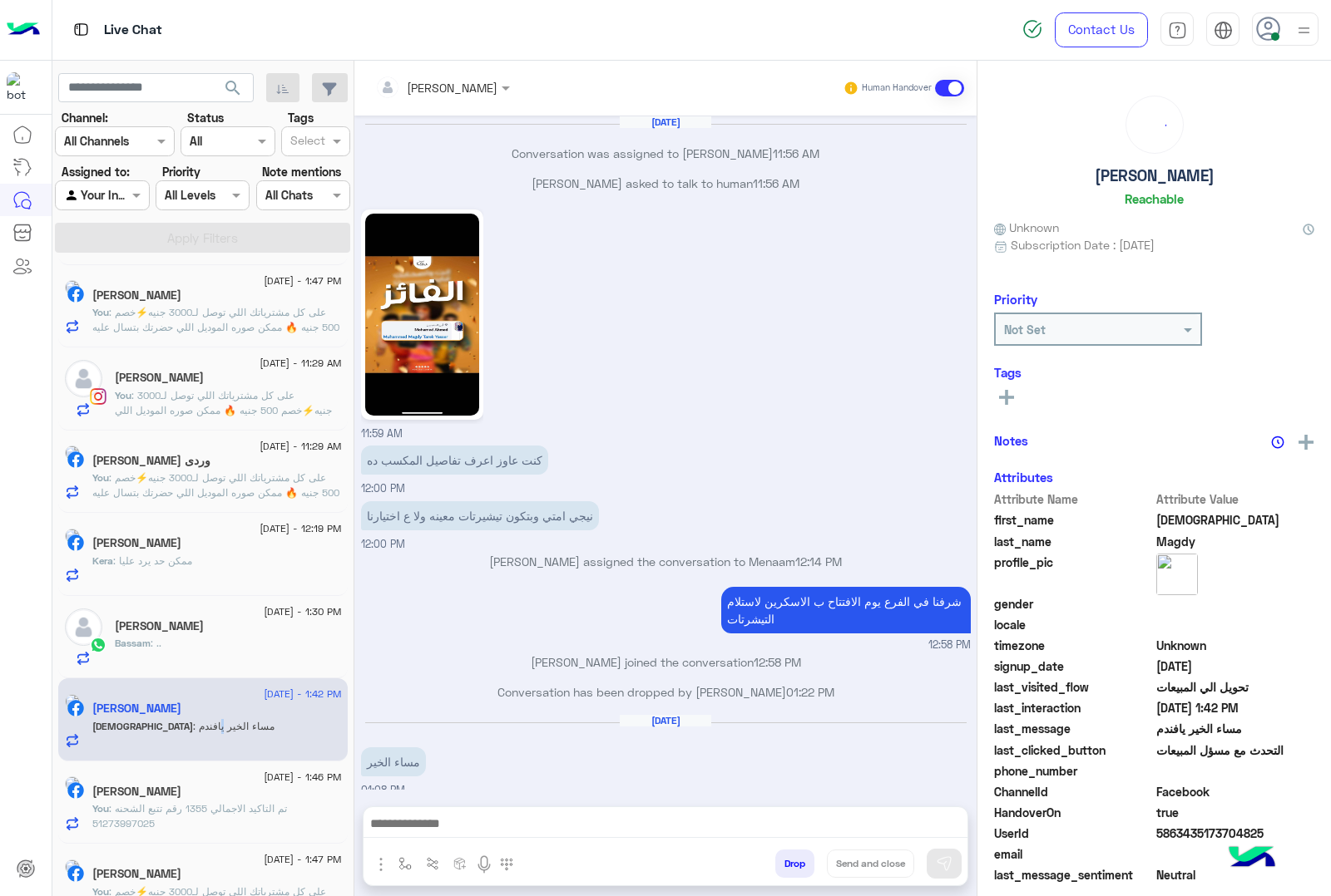
scroll to position [1526, 0]
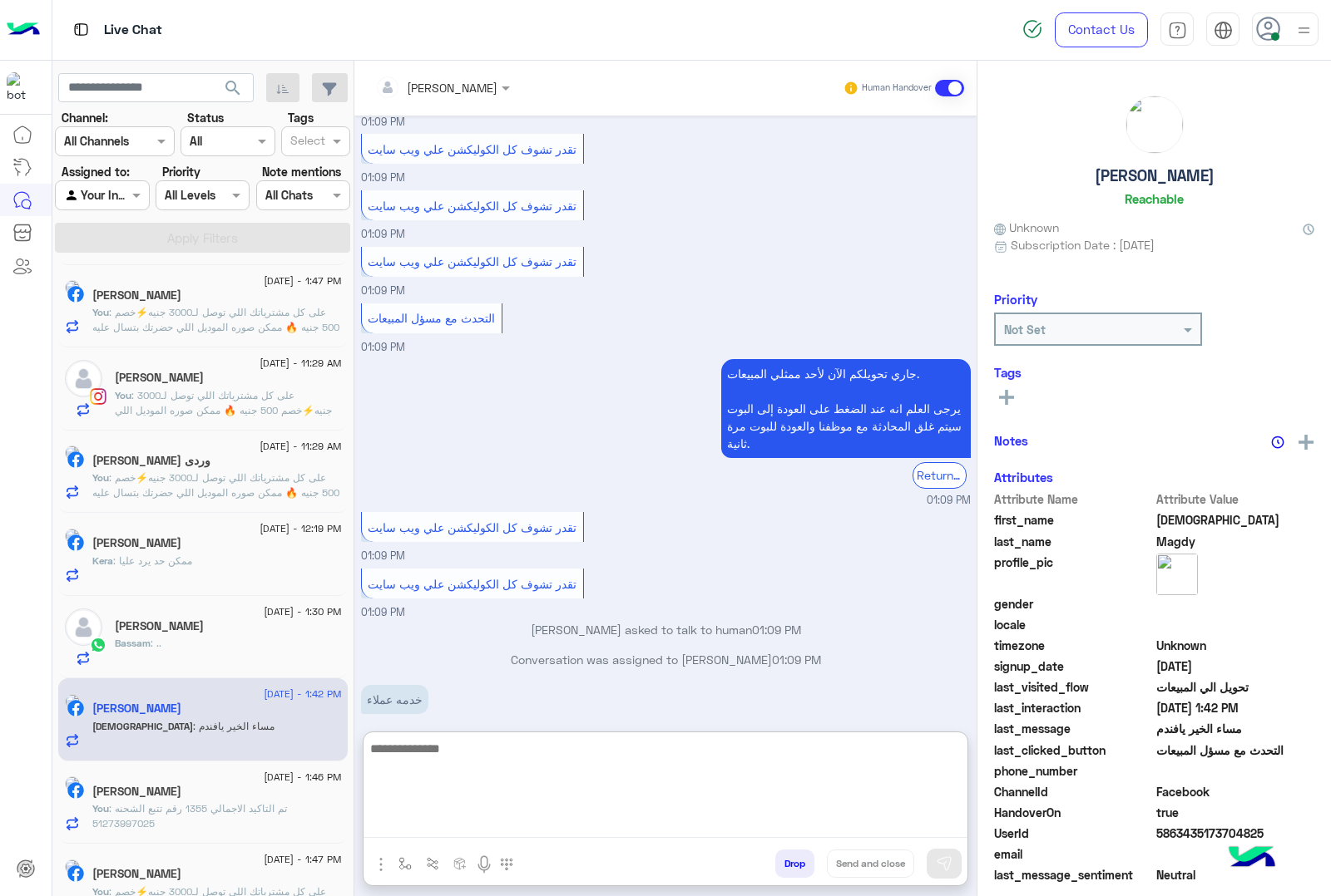
click at [446, 825] on textarea at bounding box center [665, 788] width 604 height 100
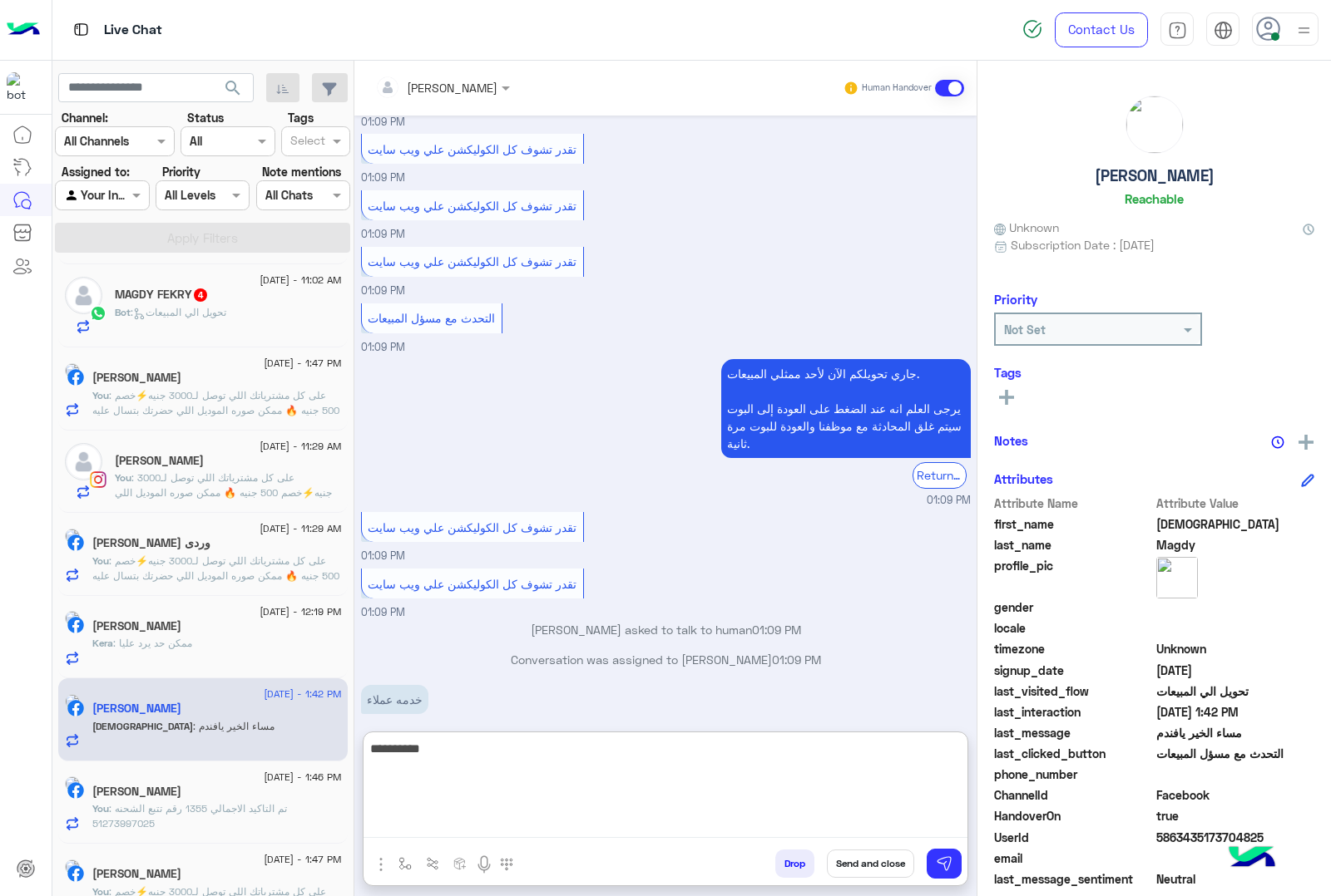
type textarea "**********"
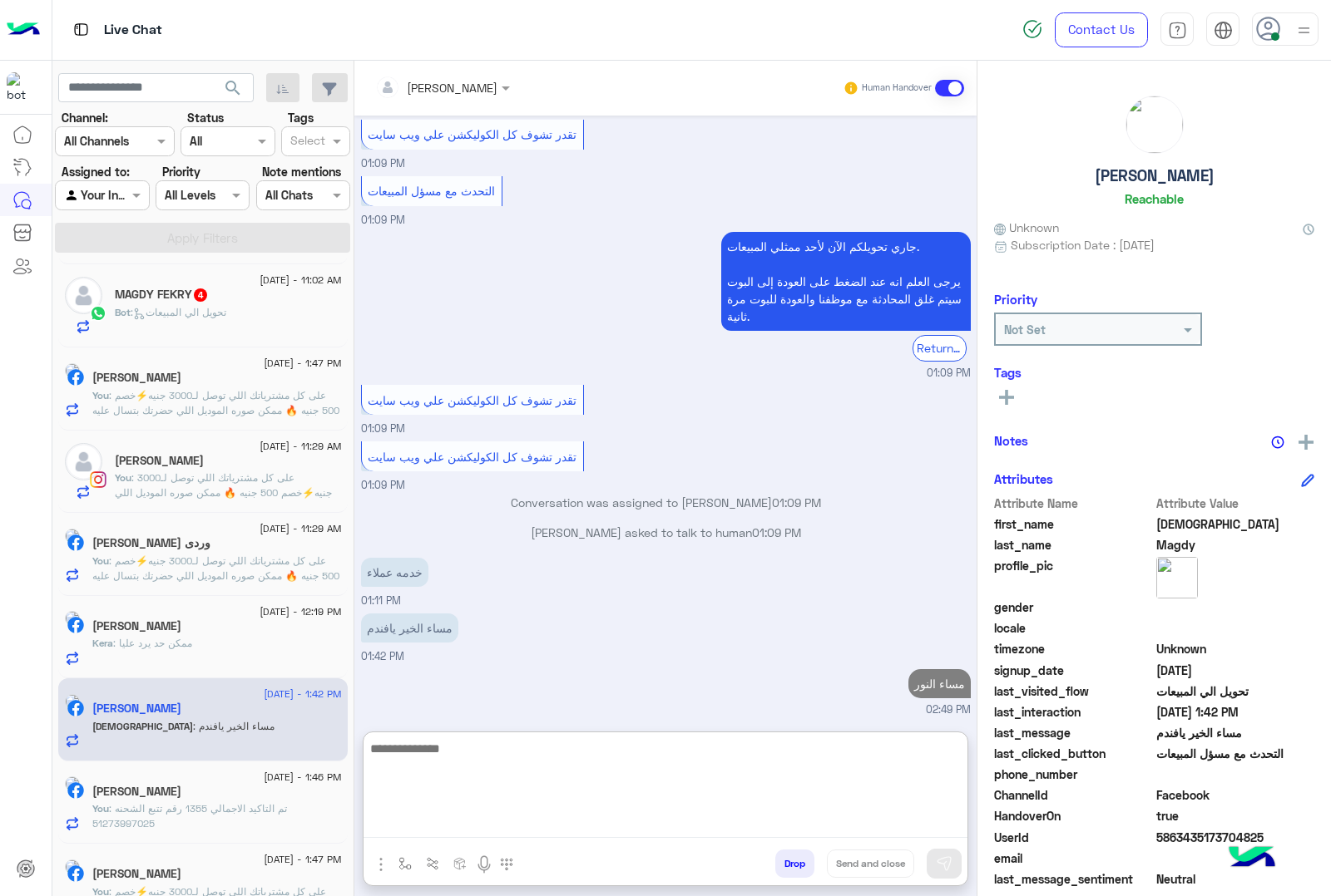
paste textarea "**********"
type textarea "**********"
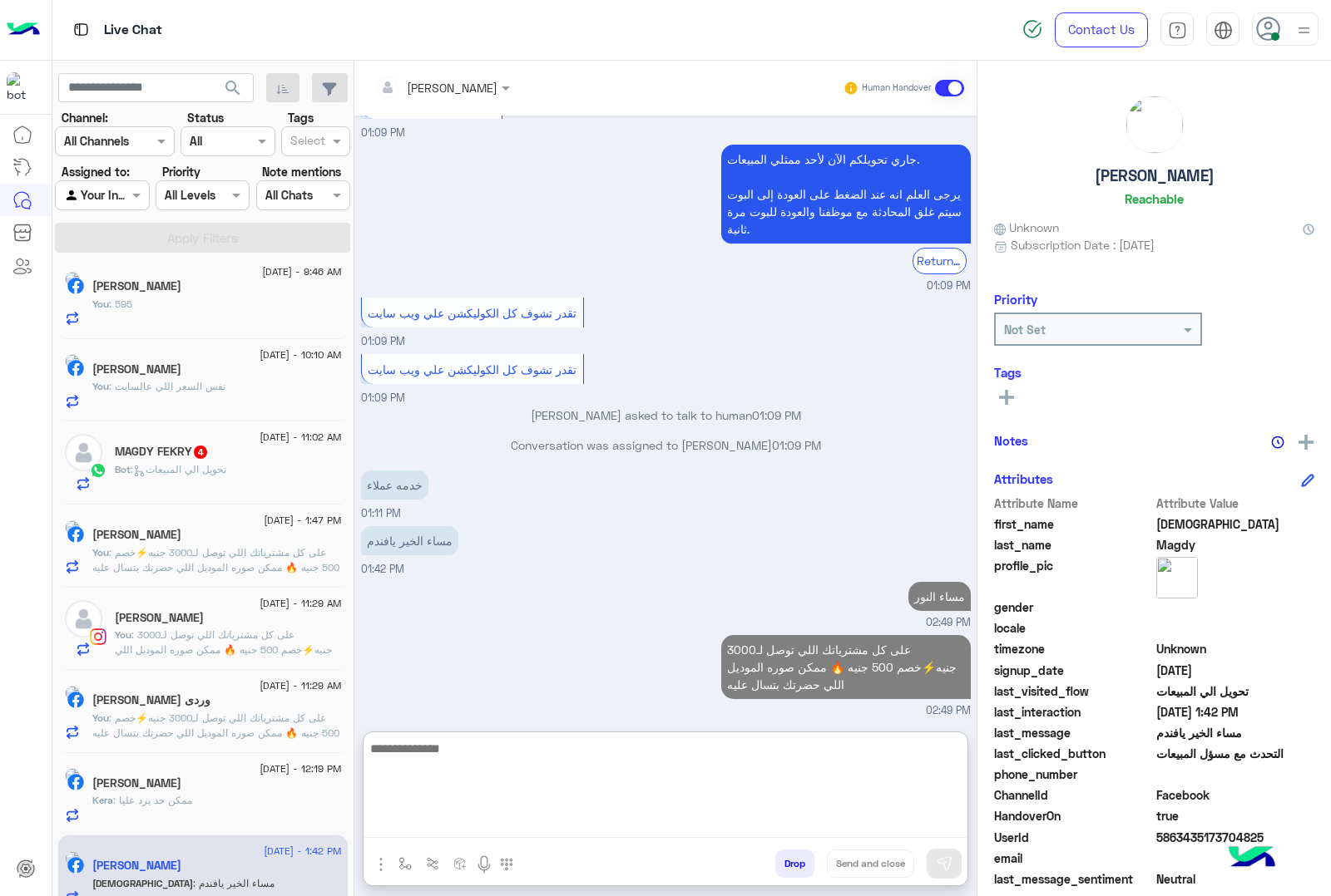
scroll to position [308, 0]
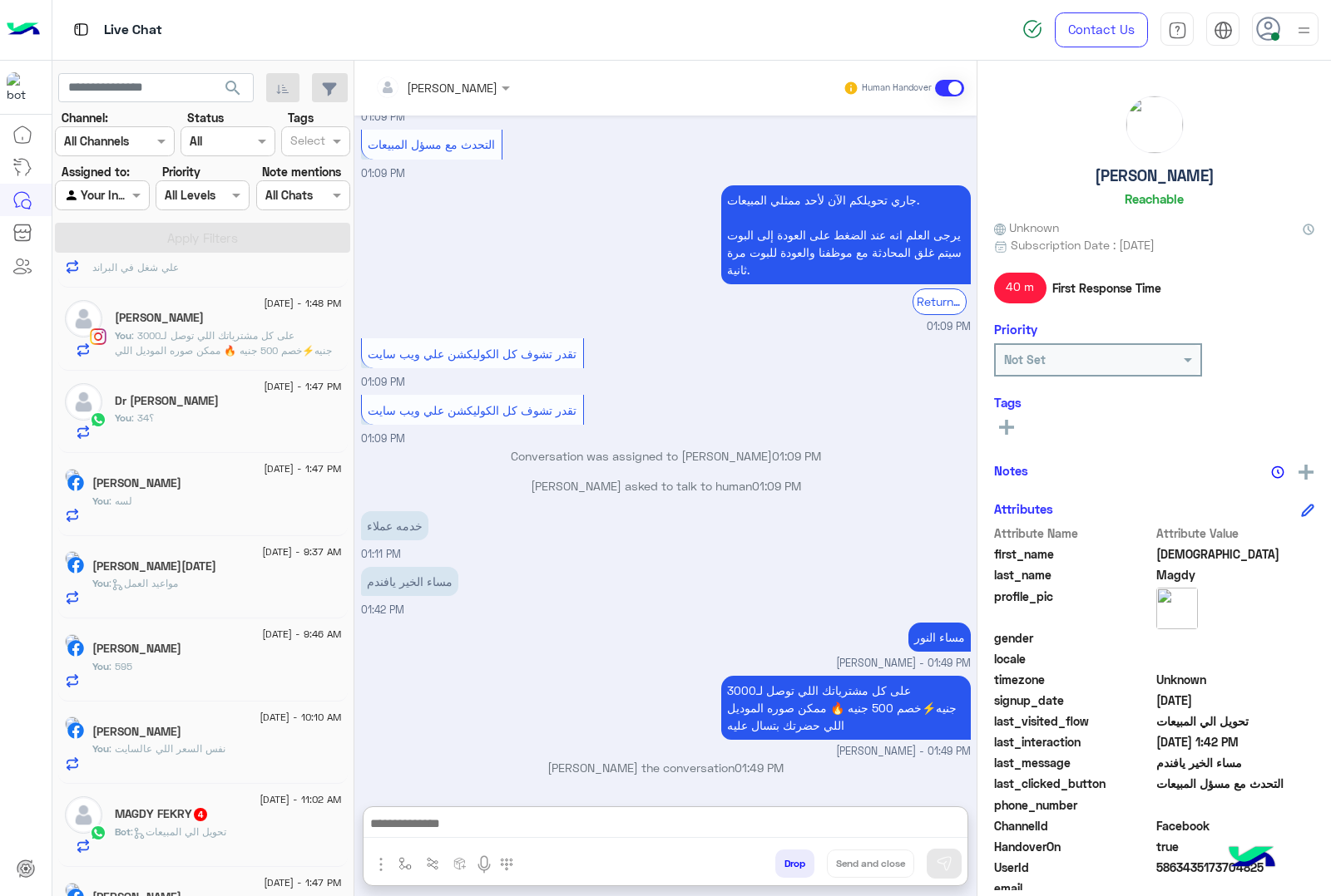
click at [214, 862] on div "24 August - 11:02 AM MAGDY FEKRY 4 Bot : تحويل الي المبيعات" at bounding box center [204, 825] width 290 height 83
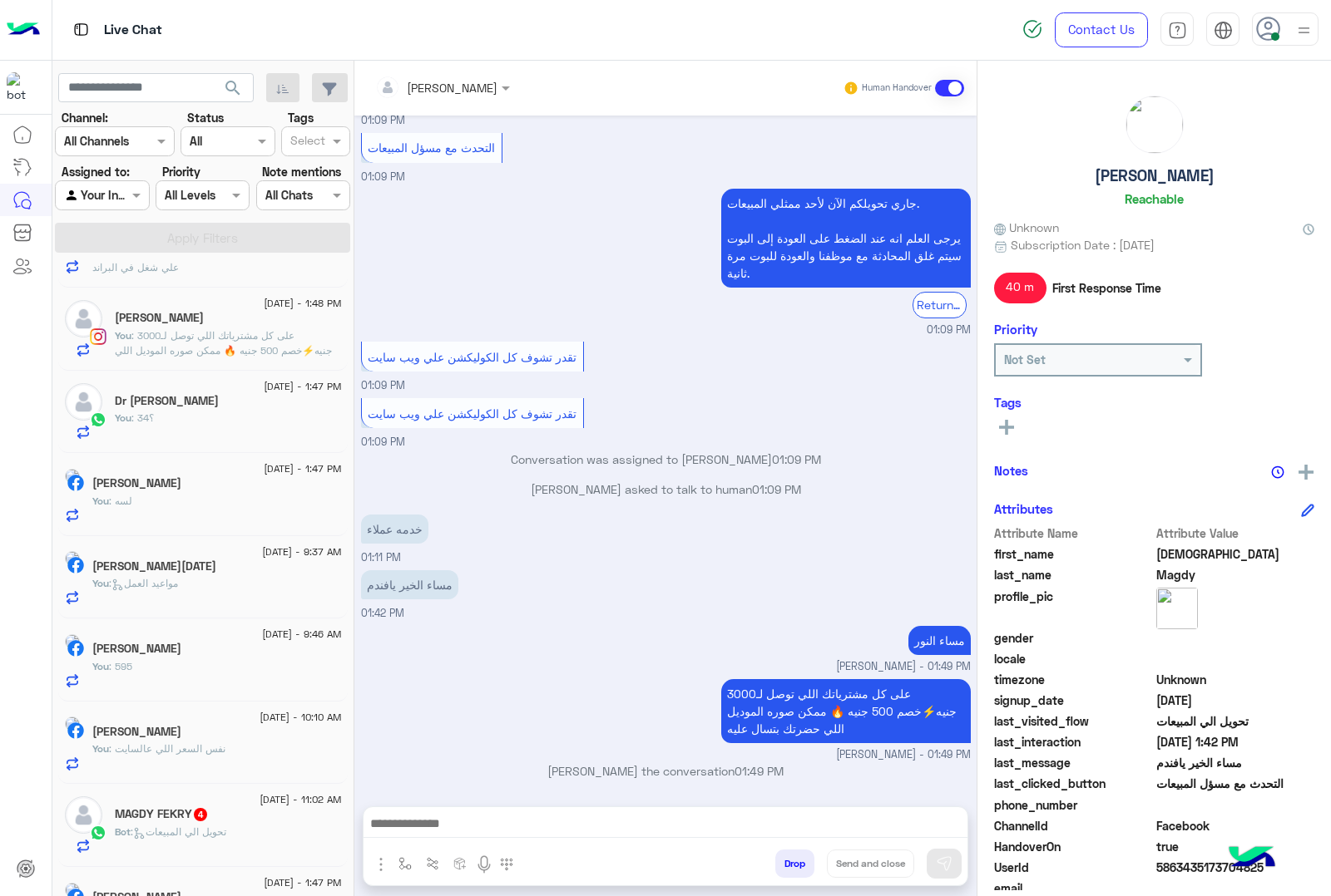
click at [216, 838] on span ": تحويل الي المبيعات" at bounding box center [178, 832] width 95 height 13
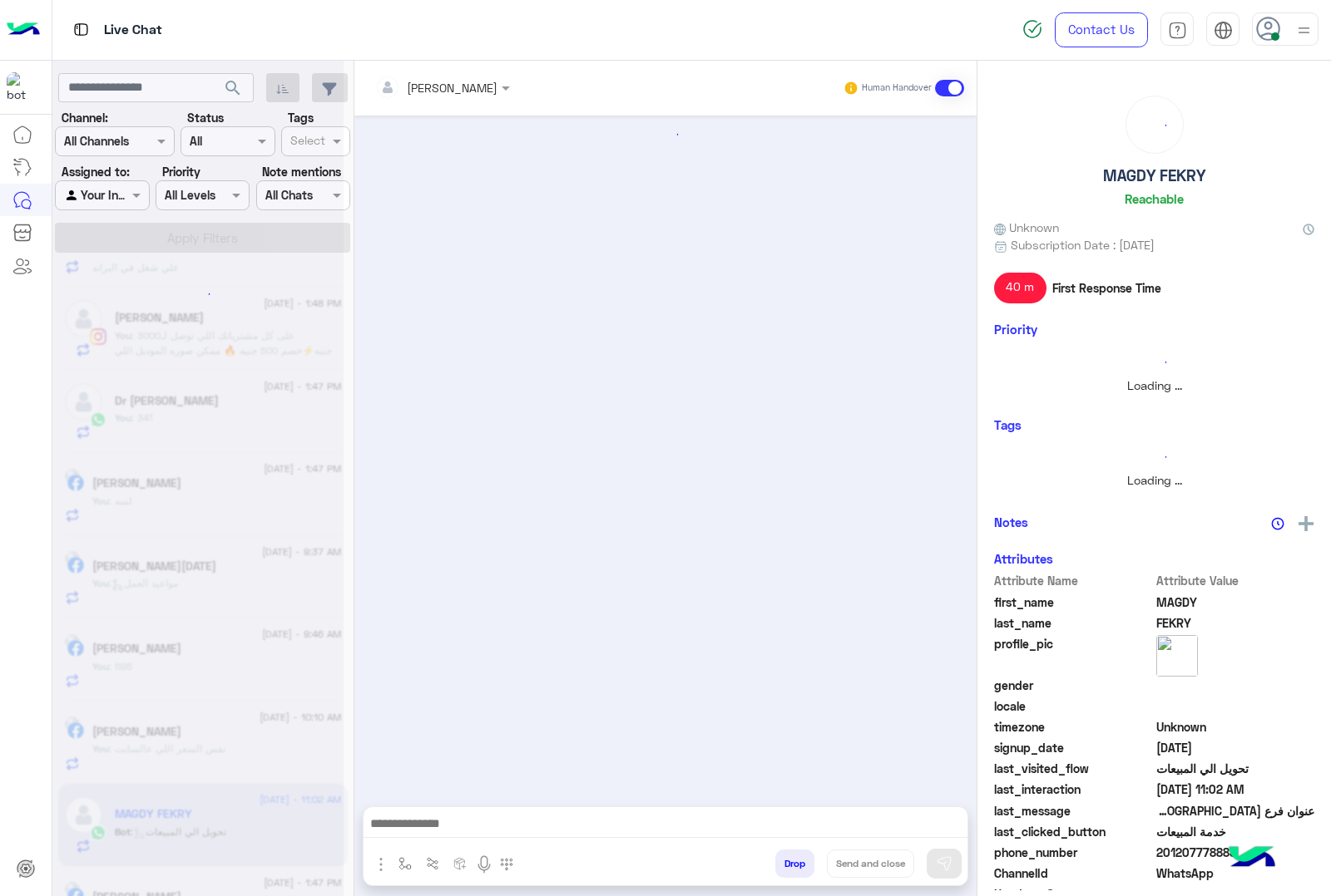
scroll to position [279, 0]
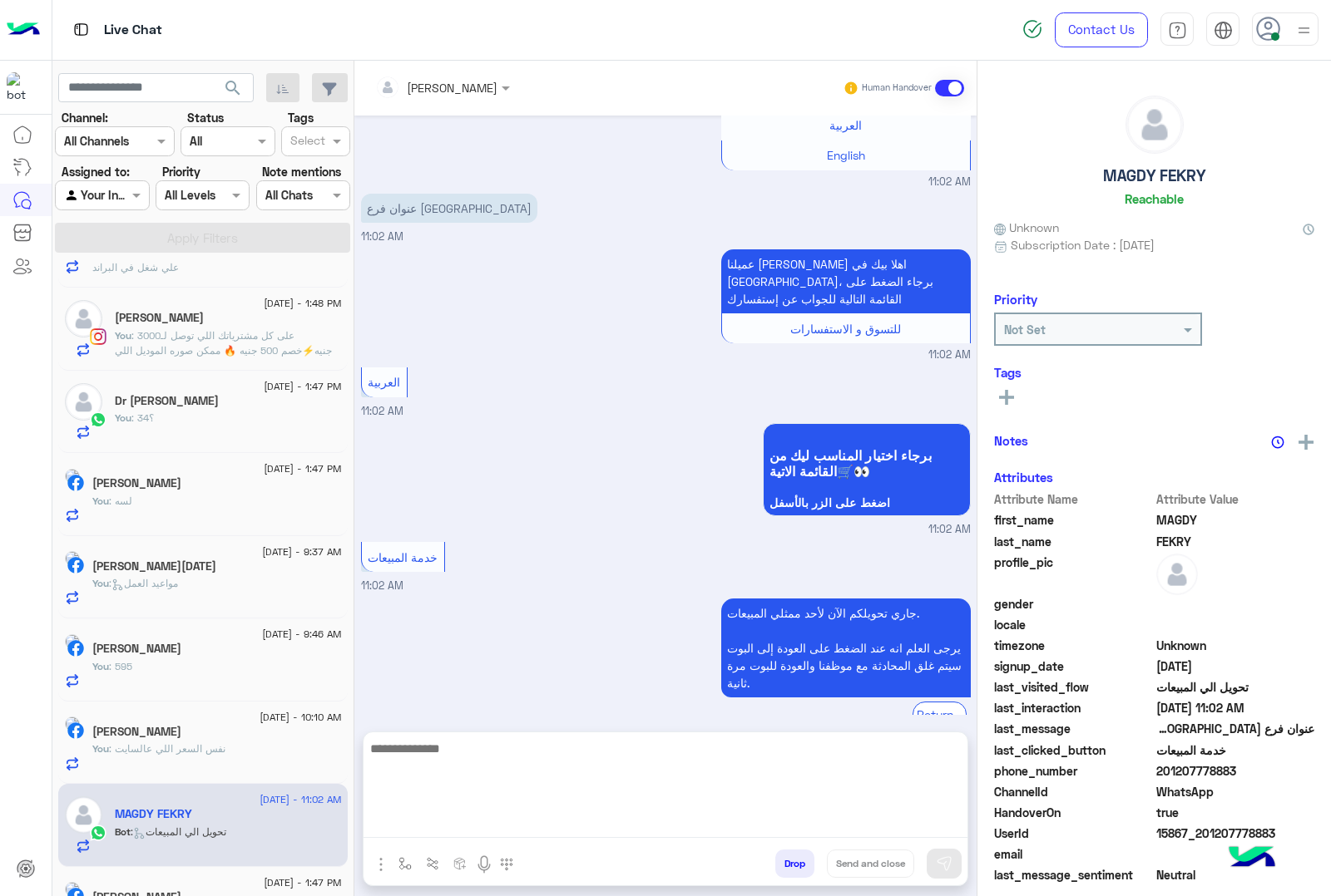
click at [462, 821] on textarea at bounding box center [665, 788] width 604 height 100
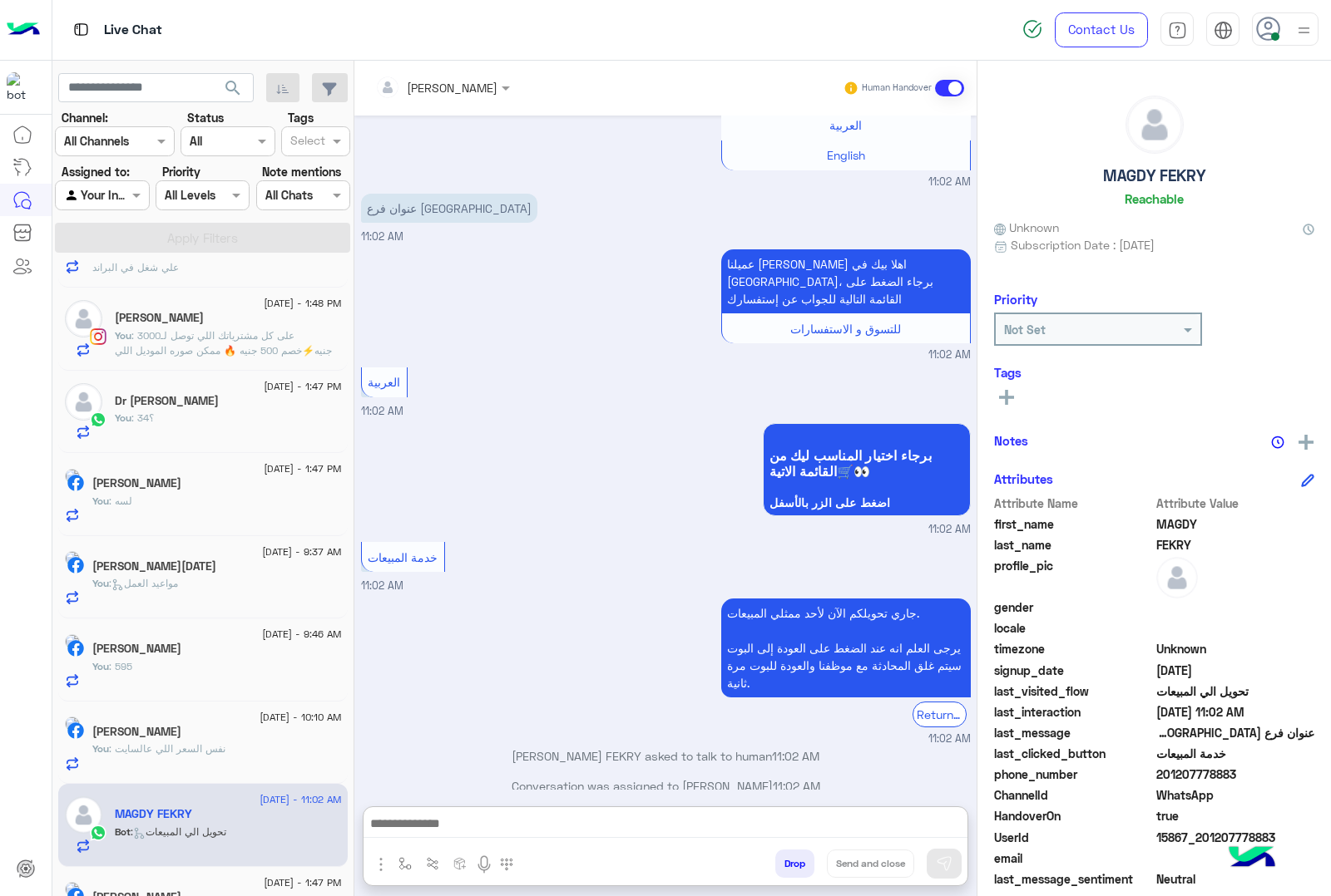
click at [380, 870] on img "button" at bounding box center [381, 865] width 20 height 20
click at [410, 832] on span "Images" at bounding box center [419, 828] width 43 height 19
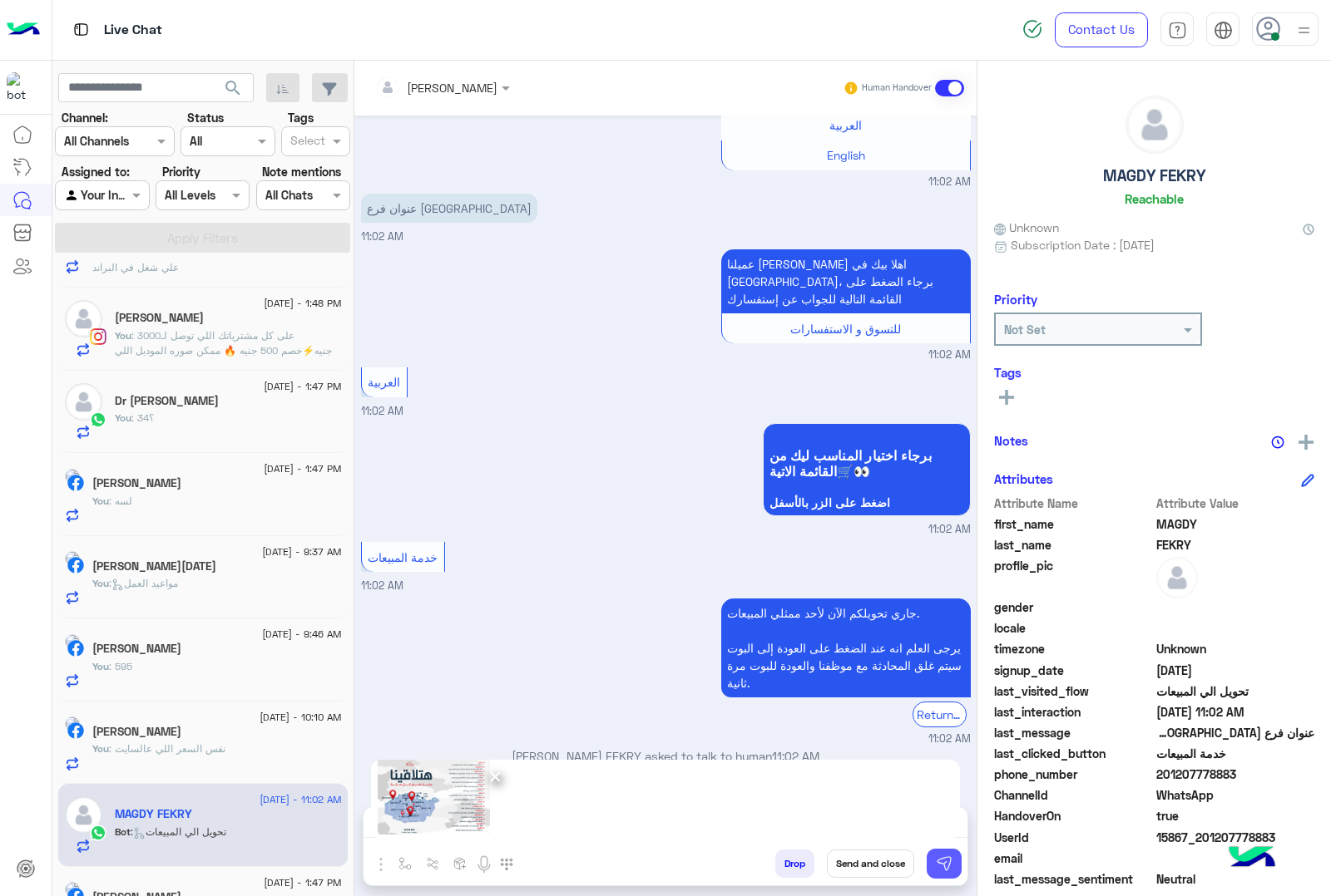
click at [944, 873] on button at bounding box center [944, 864] width 35 height 30
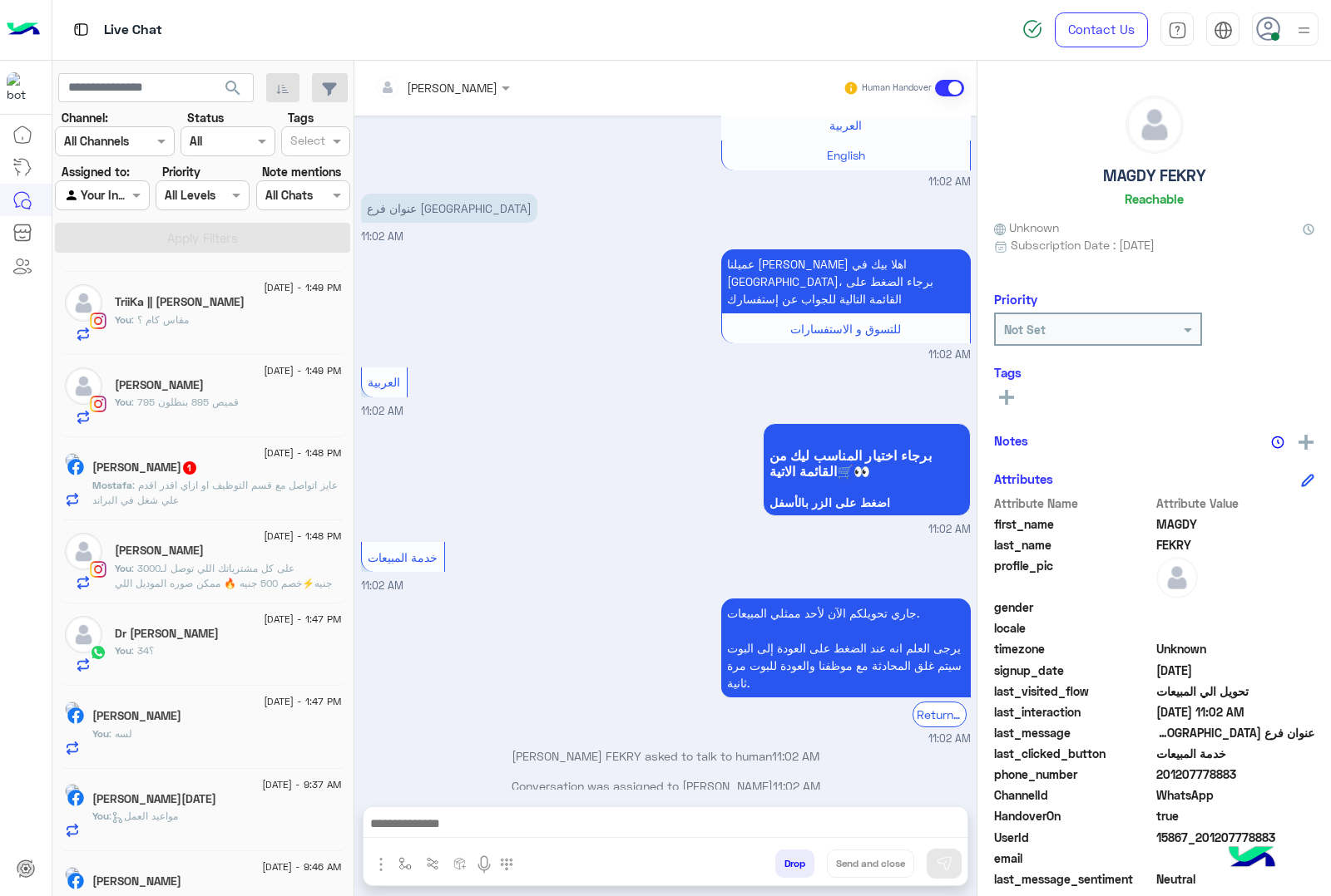
scroll to position [0, 0]
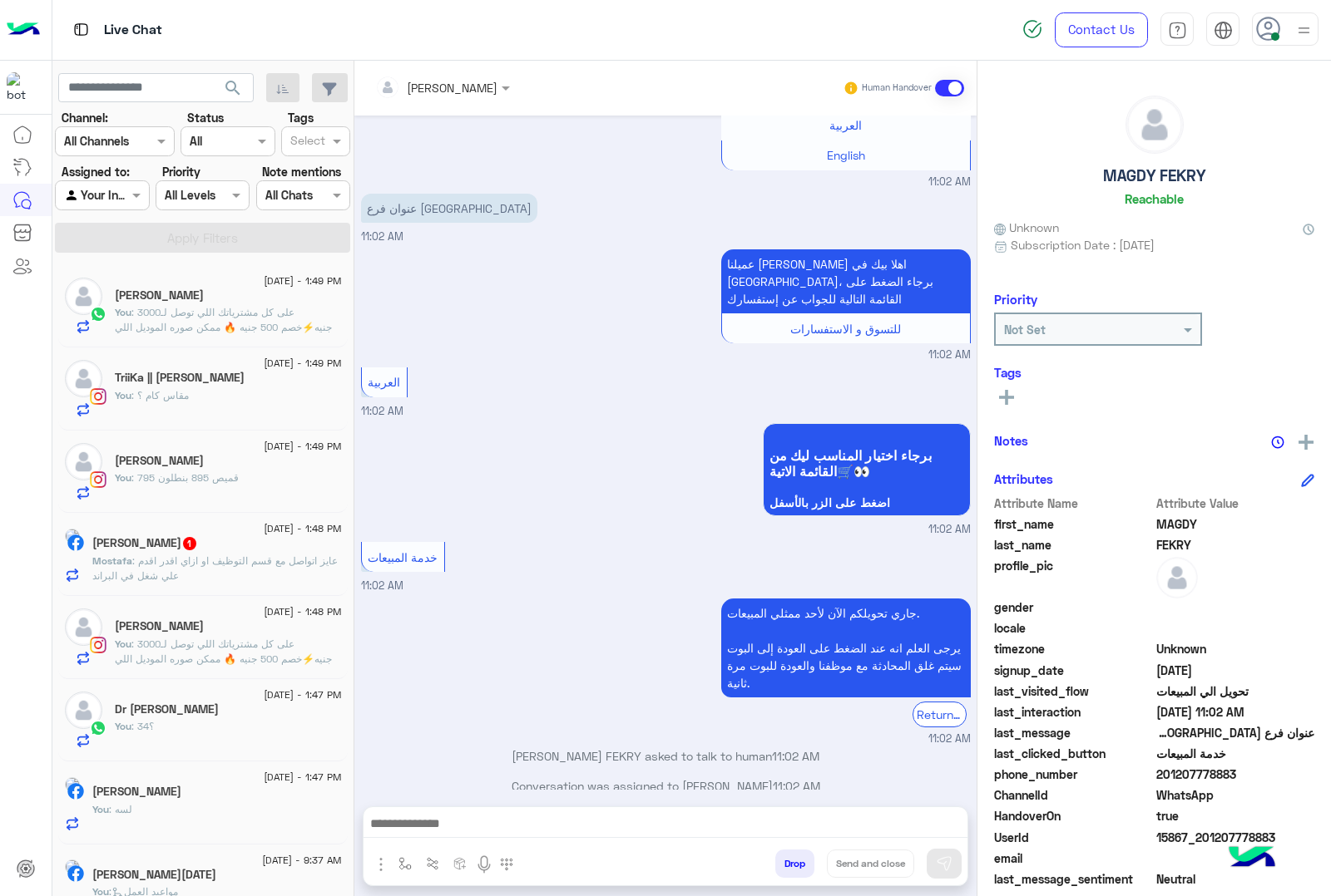
click at [221, 569] on p "Mostafa : عايز اتواصل مع قسم التوظيف او ازاي اقدر اقدم علي شغل في البراند" at bounding box center [217, 569] width 250 height 30
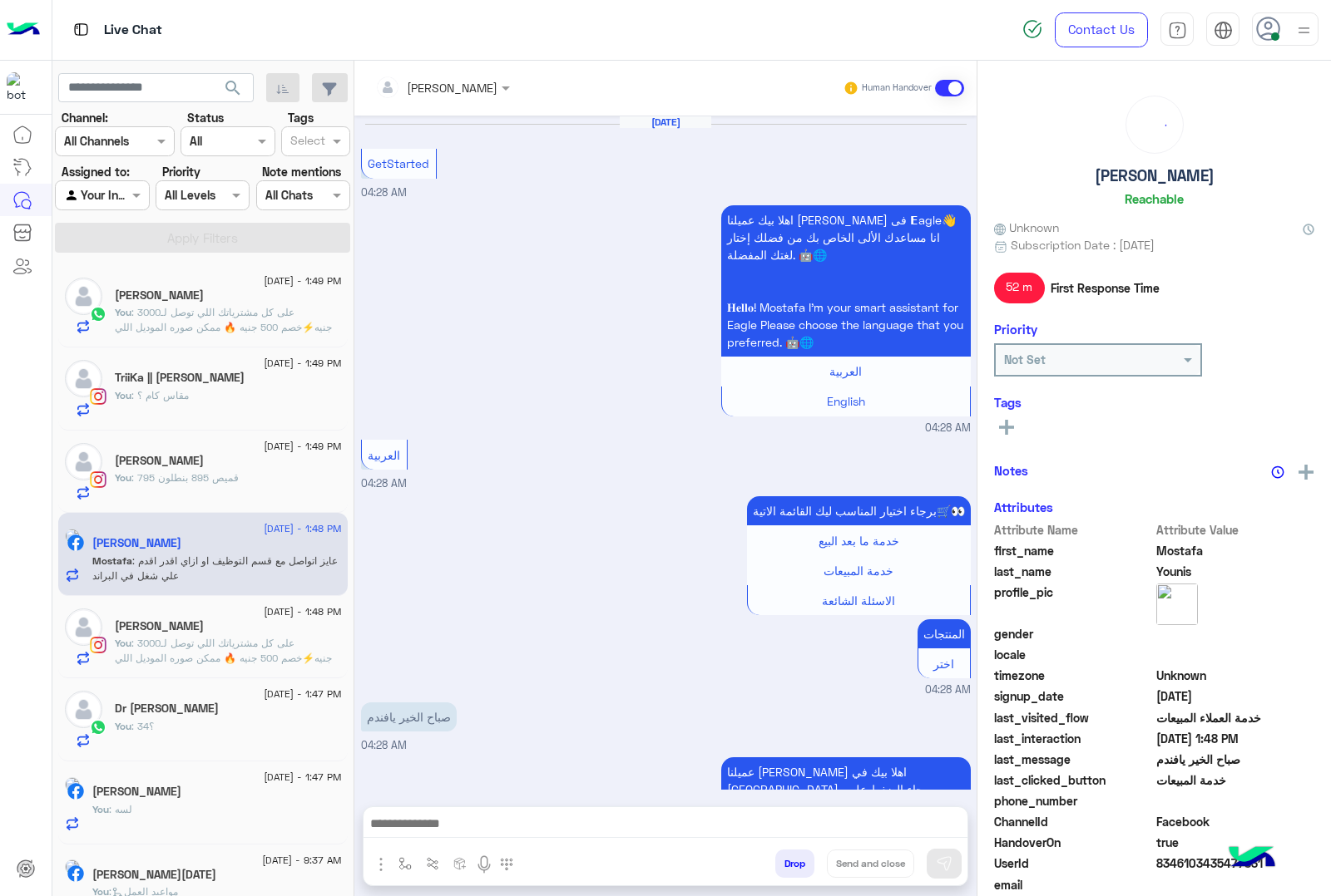
scroll to position [2093, 0]
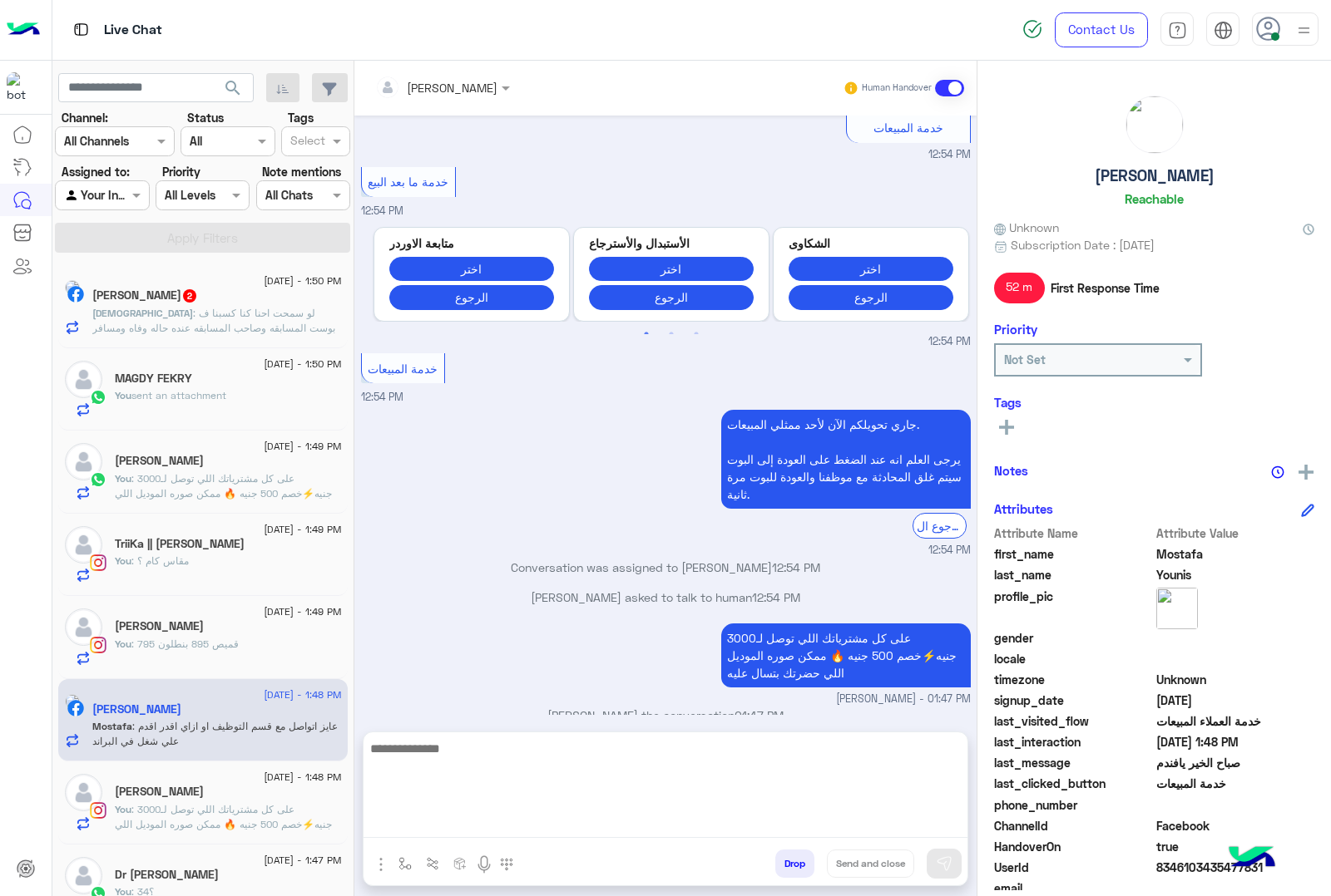
click at [484, 824] on textarea at bounding box center [665, 788] width 604 height 100
paste textarea "**********"
type textarea "**********"
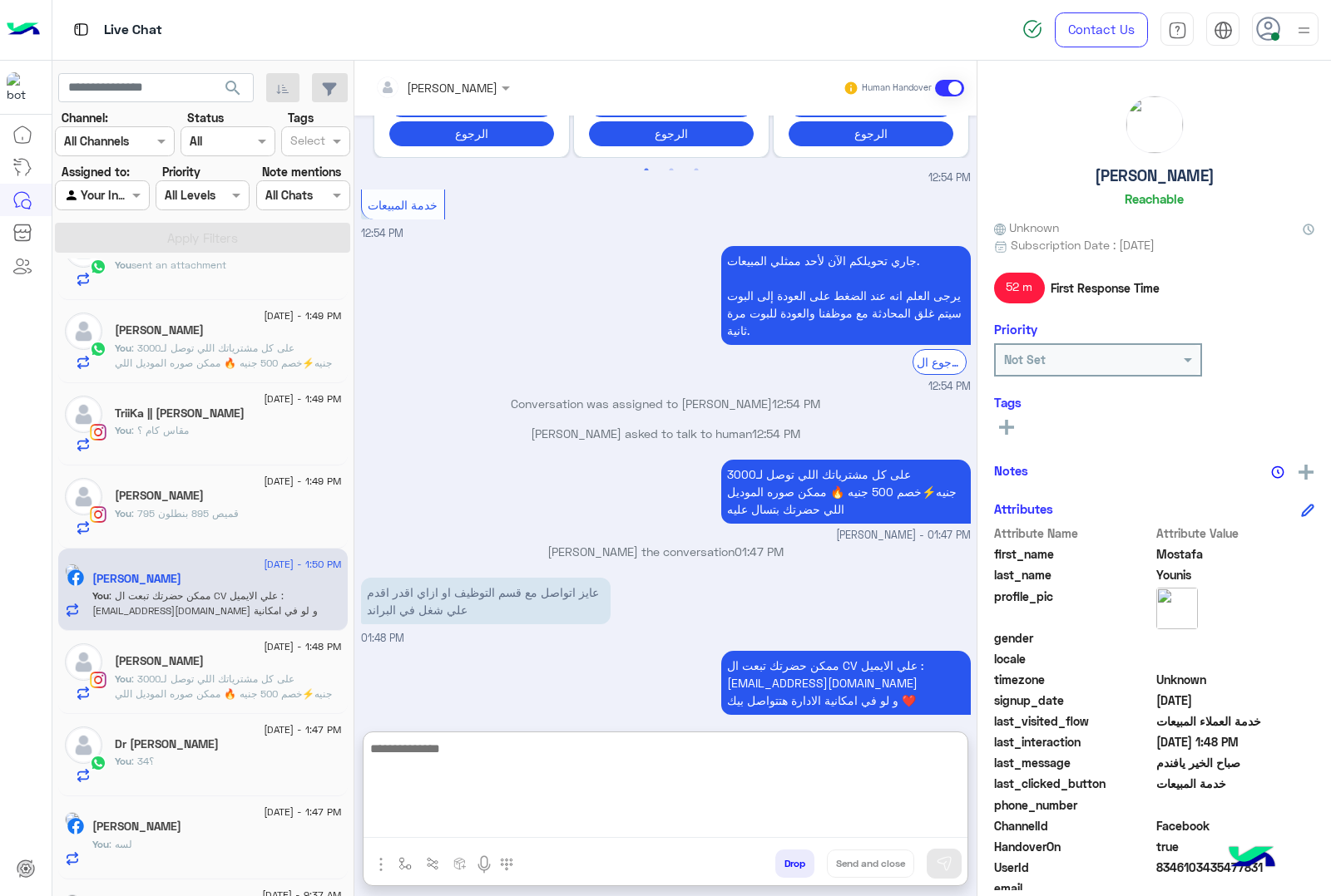
scroll to position [0, 0]
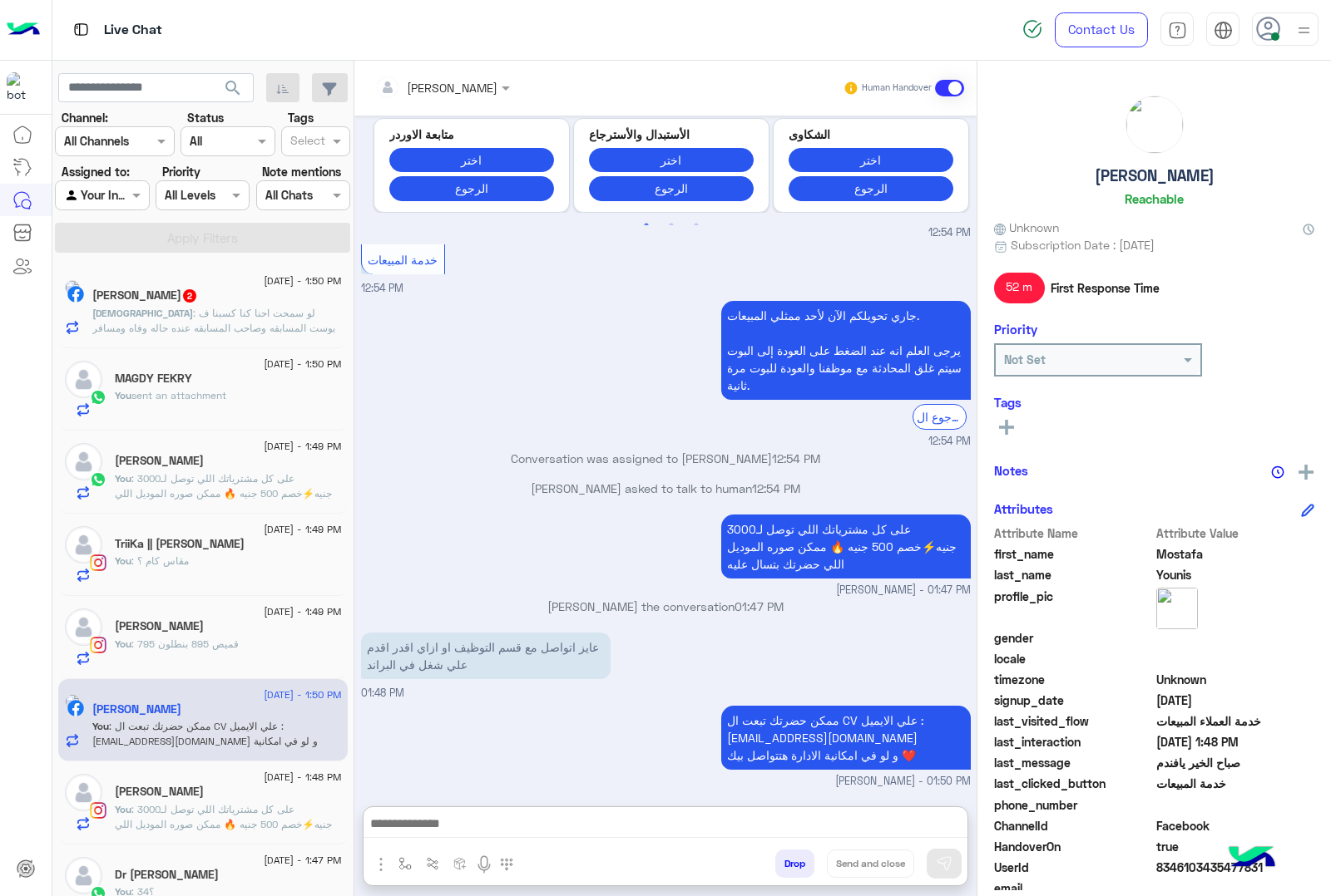
click at [163, 324] on span ": لو سمحت احنا كنا كسبنا ف بوست المسابقه وصاحب المسابقه عنده حاله وفاه ومسافر و…" at bounding box center [214, 335] width 243 height 58
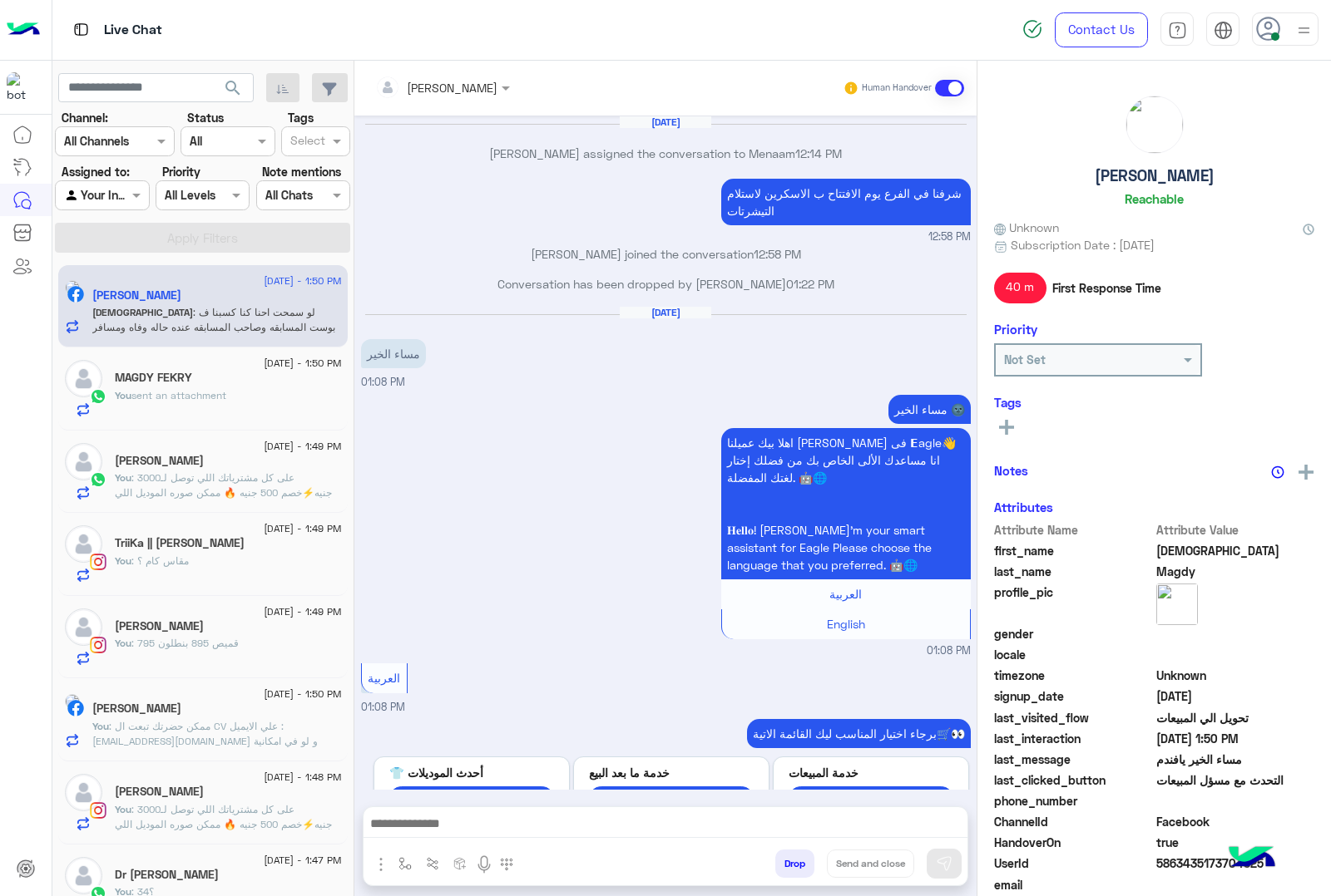
scroll to position [1634, 0]
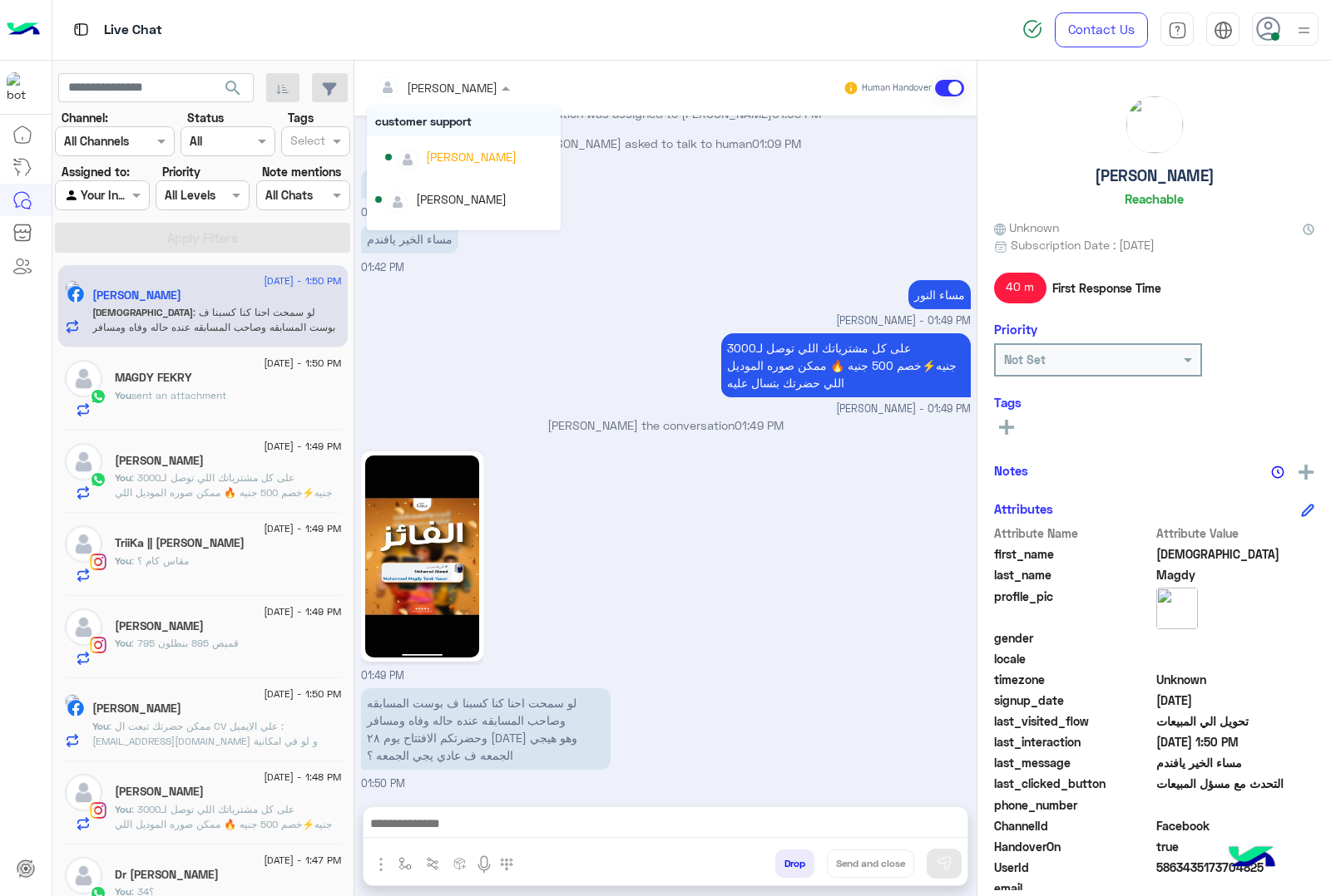
click at [451, 93] on input "text" at bounding box center [420, 87] width 90 height 18
click at [454, 147] on div "[PERSON_NAME]" at bounding box center [469, 138] width 168 height 29
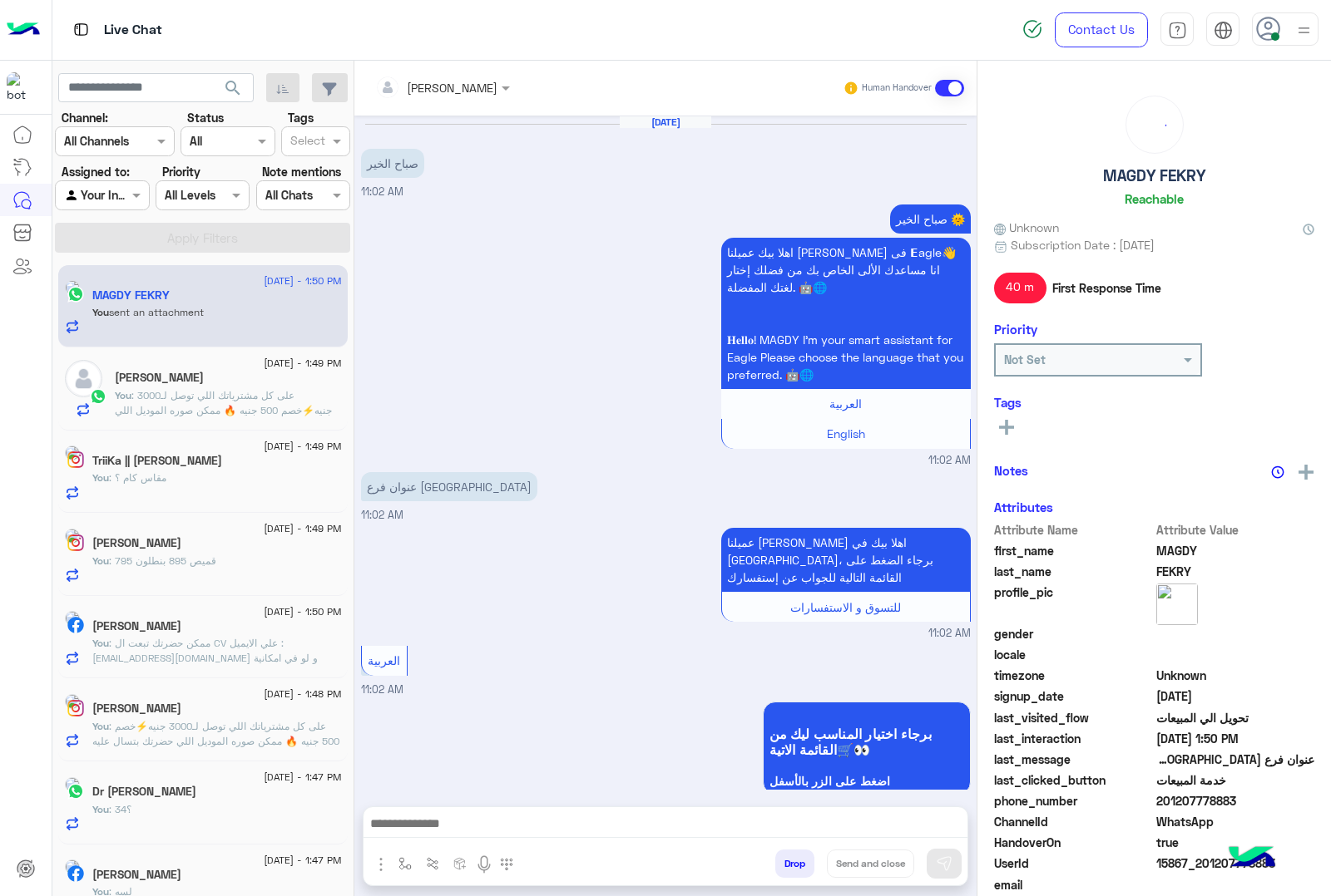
scroll to position [534, 0]
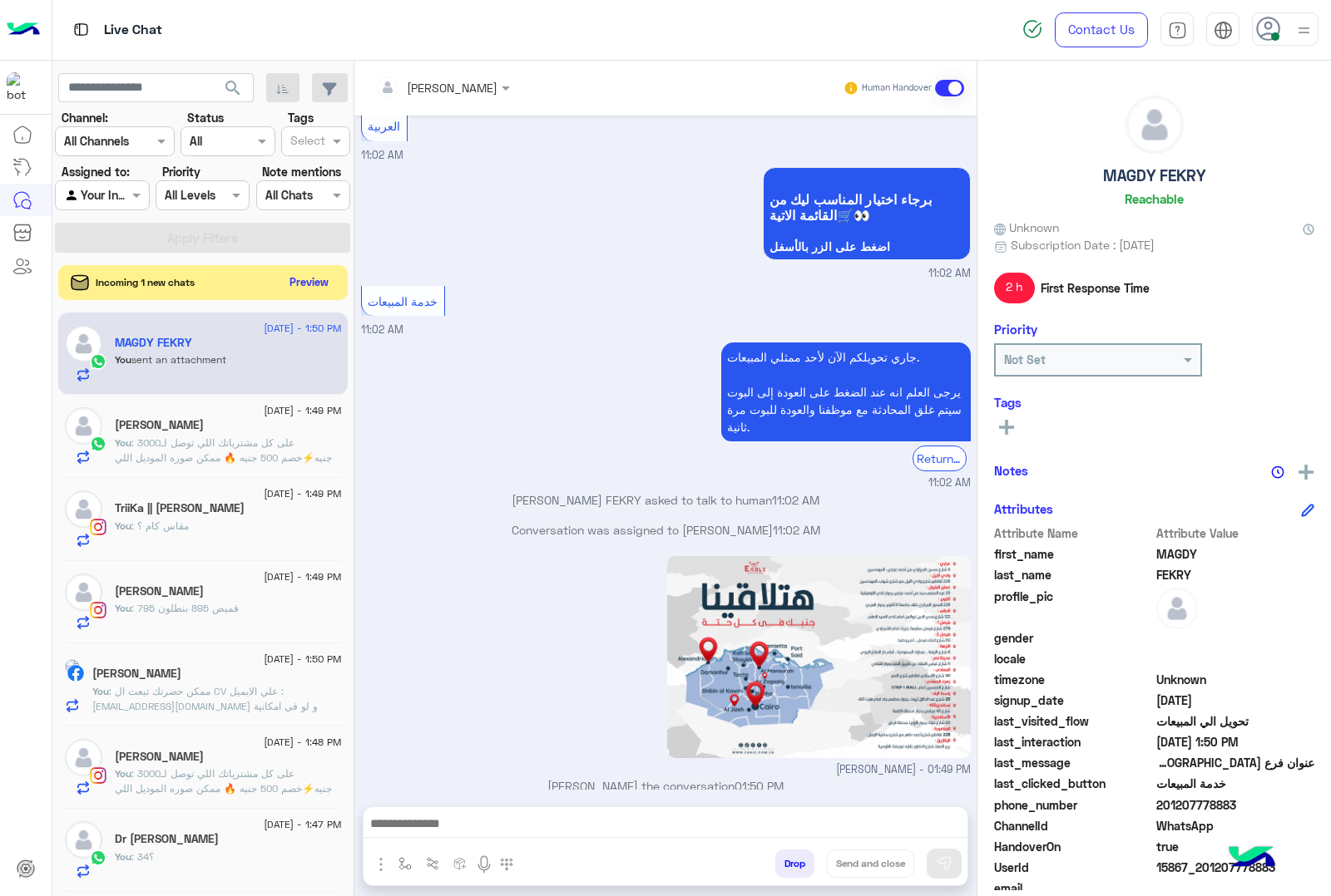
click at [321, 283] on button "Preview" at bounding box center [310, 282] width 52 height 23
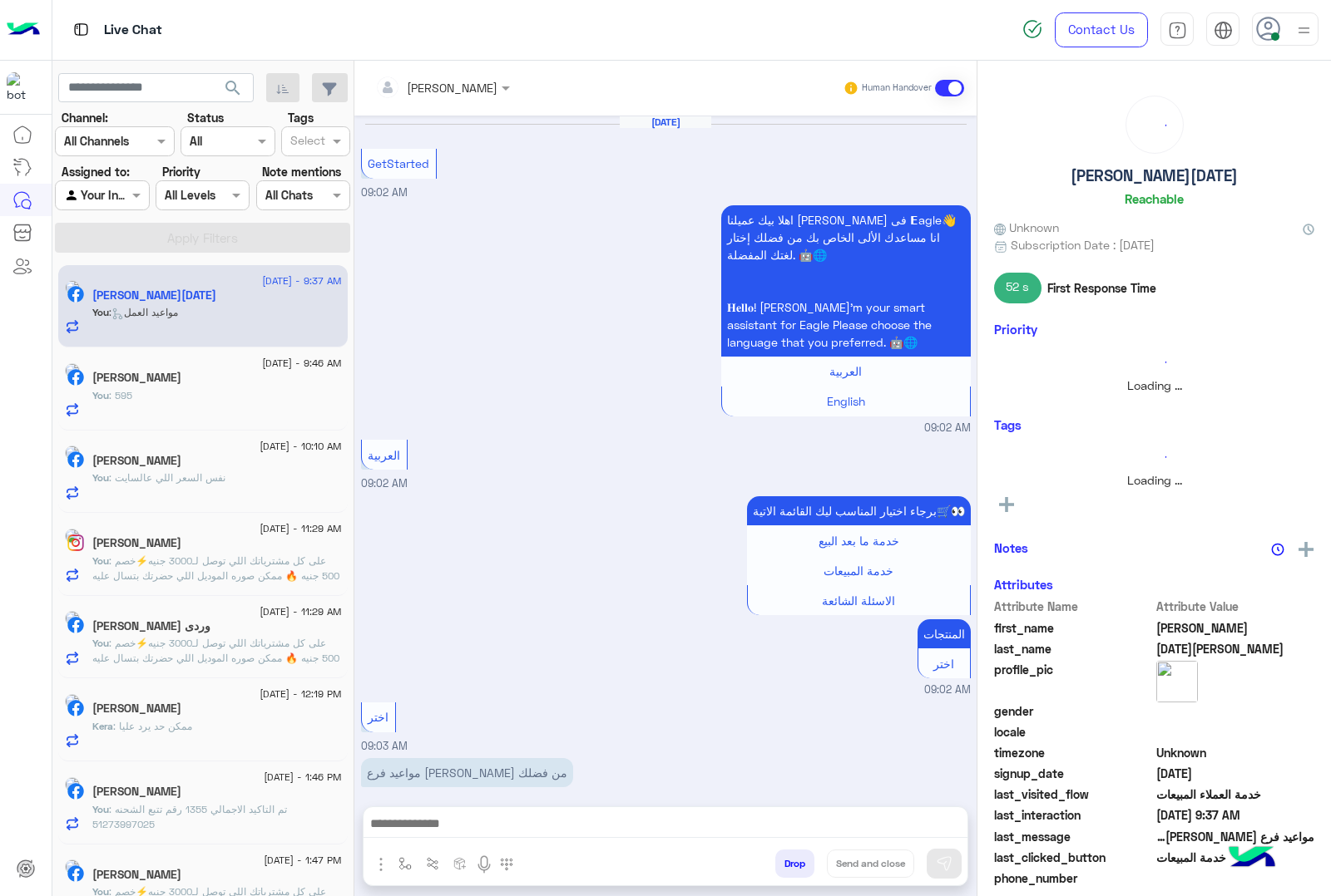
scroll to position [889, 0]
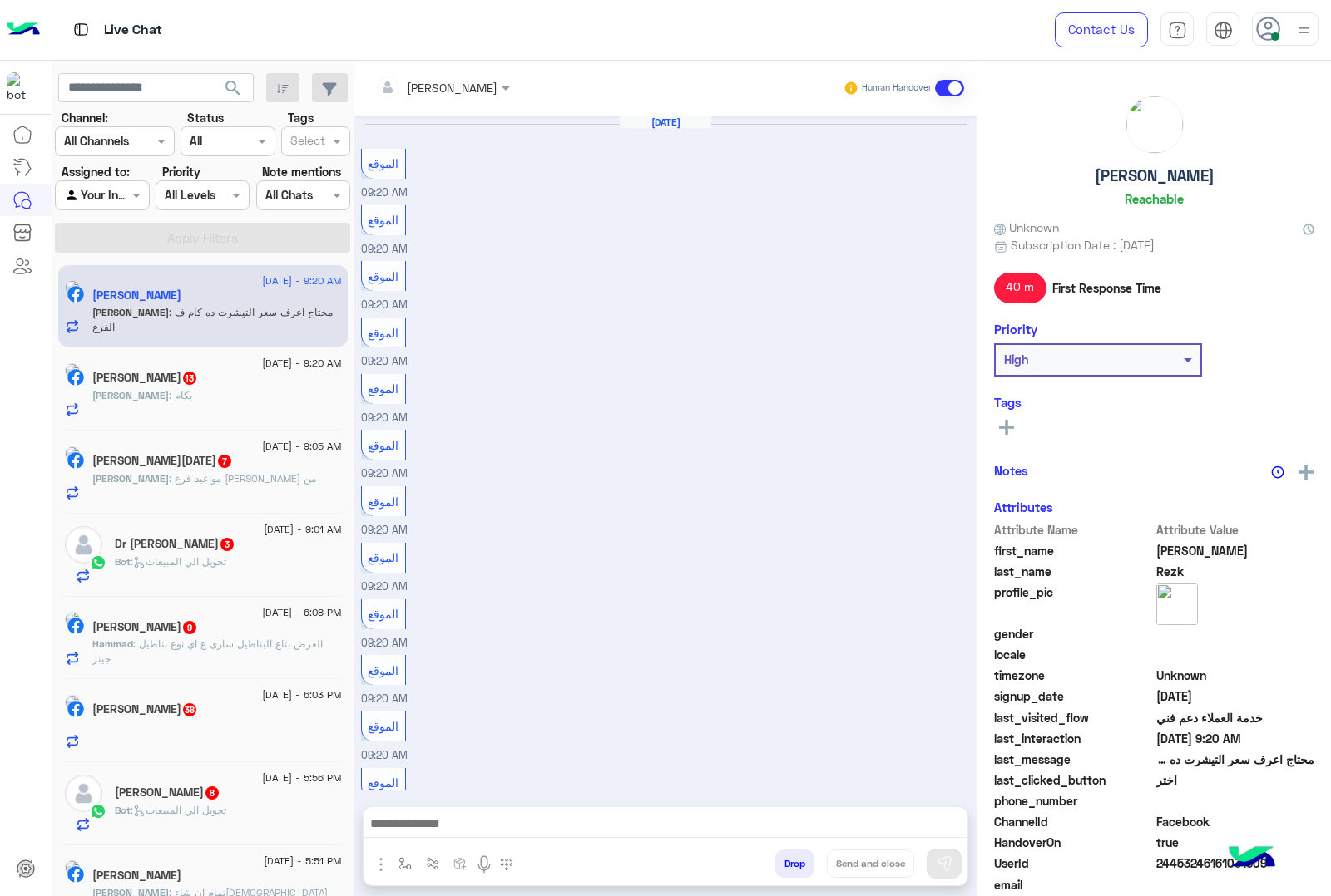
scroll to position [1351, 0]
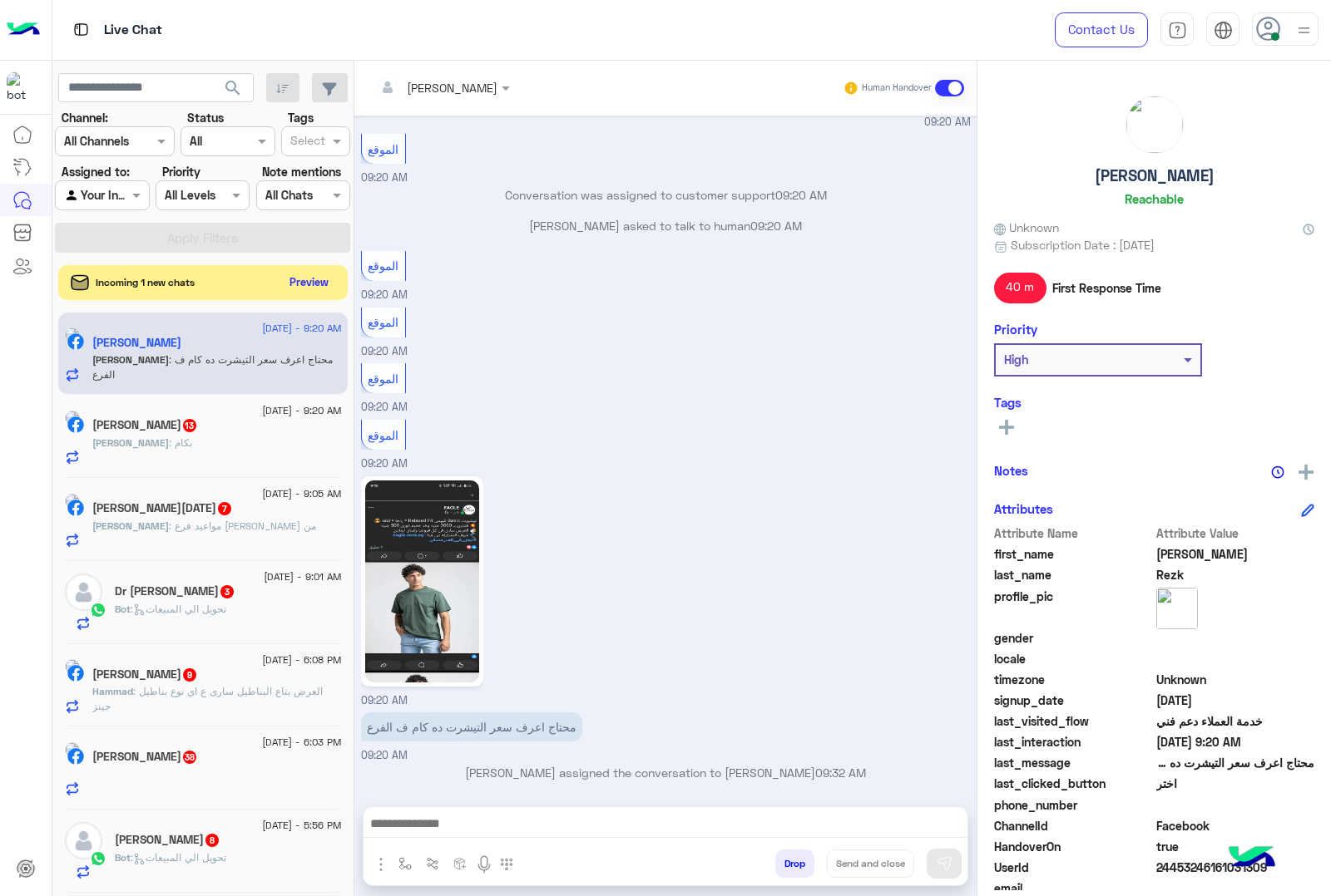
click at [306, 286] on button "Preview" at bounding box center [310, 282] width 52 height 23
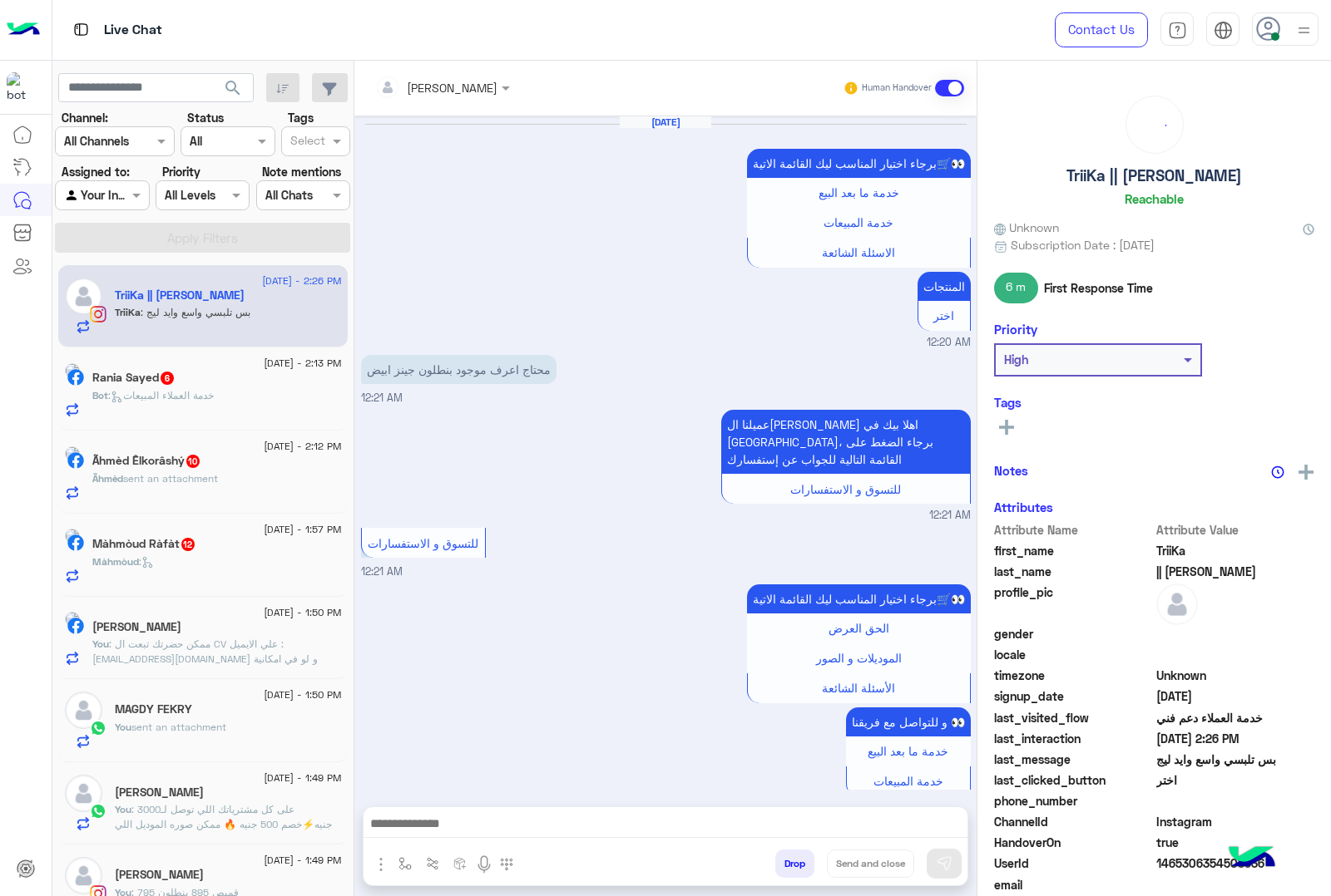
scroll to position [2087, 0]
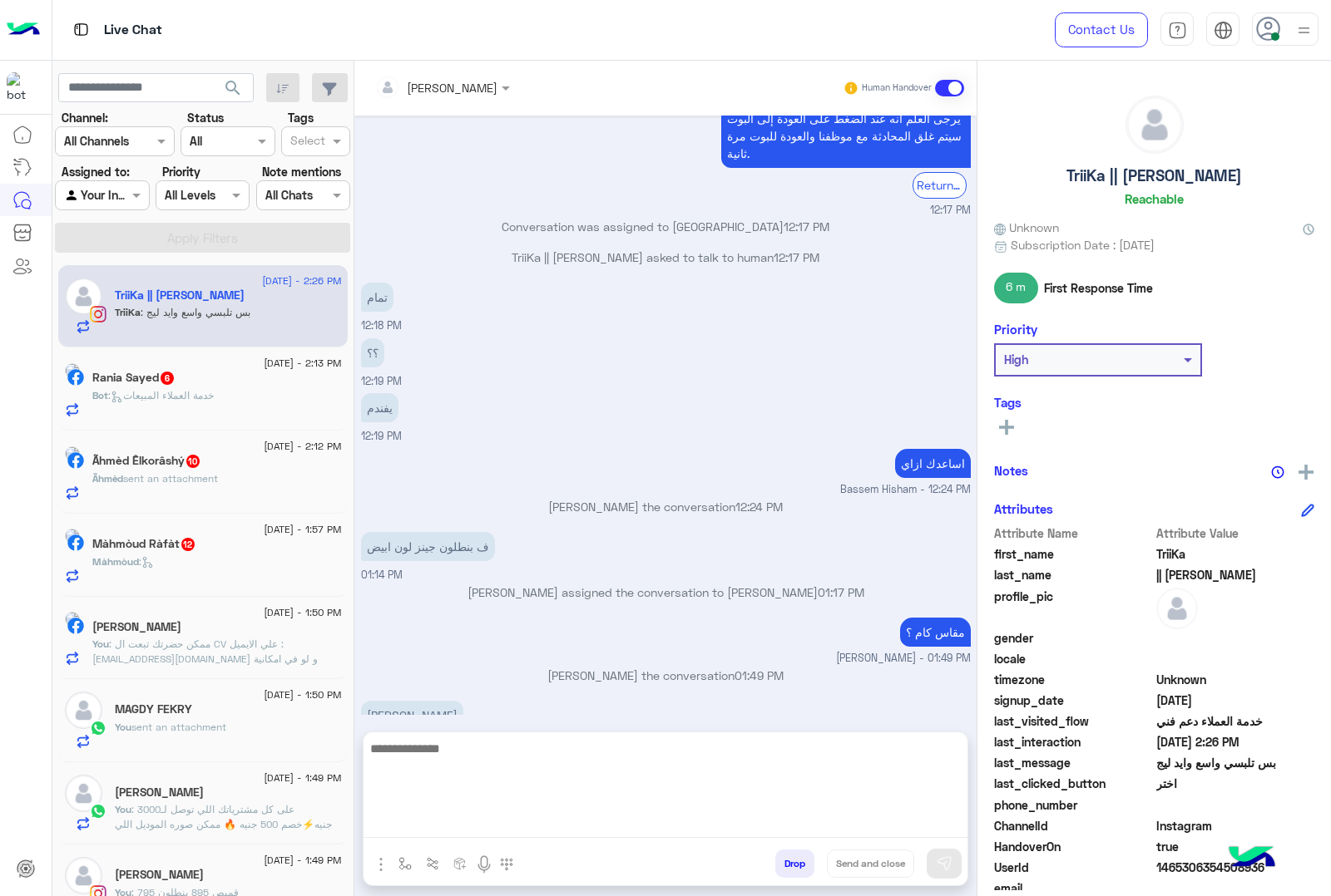
click at [518, 821] on textarea at bounding box center [665, 788] width 604 height 100
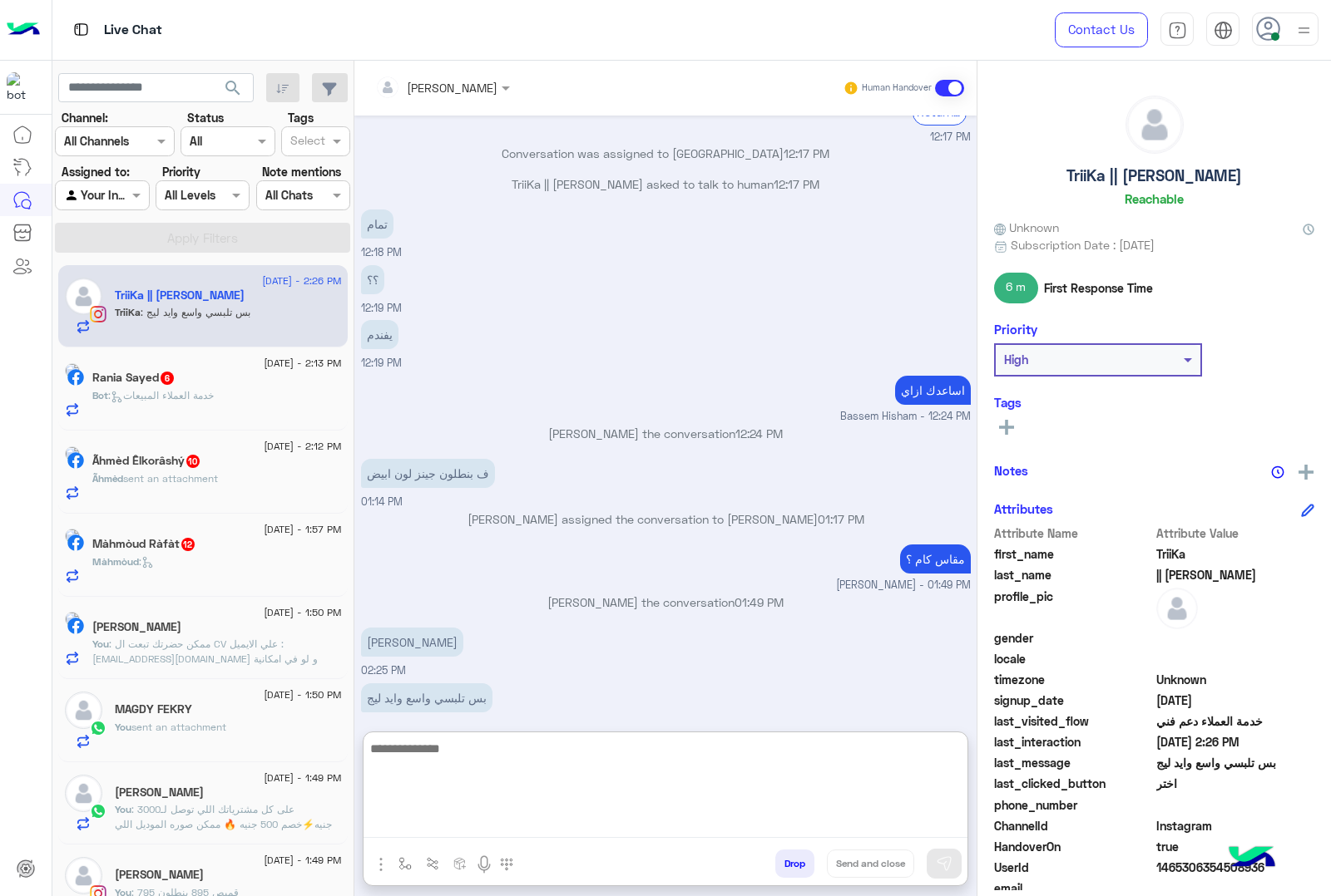
click at [498, 758] on textarea at bounding box center [665, 788] width 604 height 100
type textarea "*"
type textarea "*******"
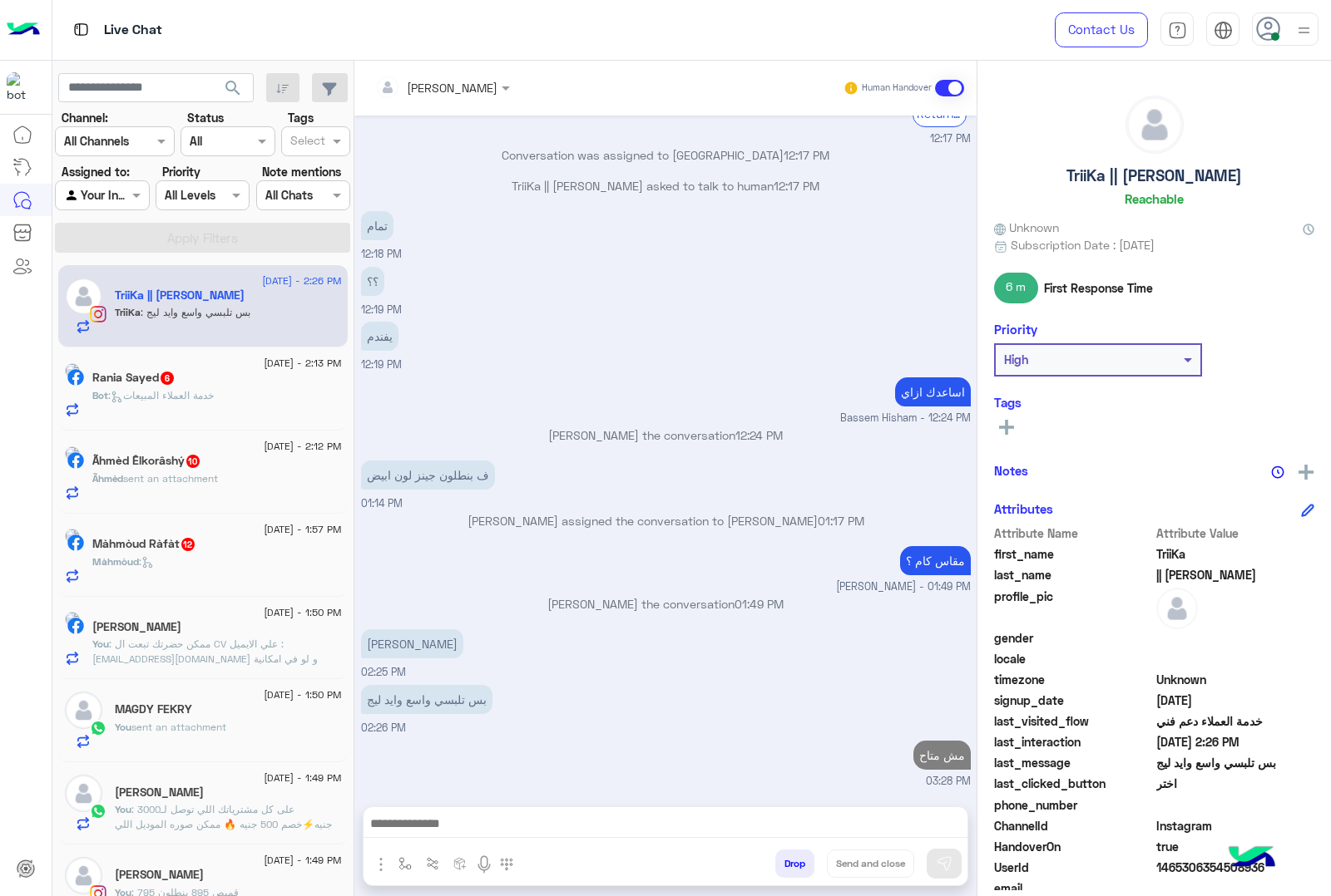
click at [131, 554] on div "Màhmòud Ràfàt 12" at bounding box center [217, 545] width 250 height 18
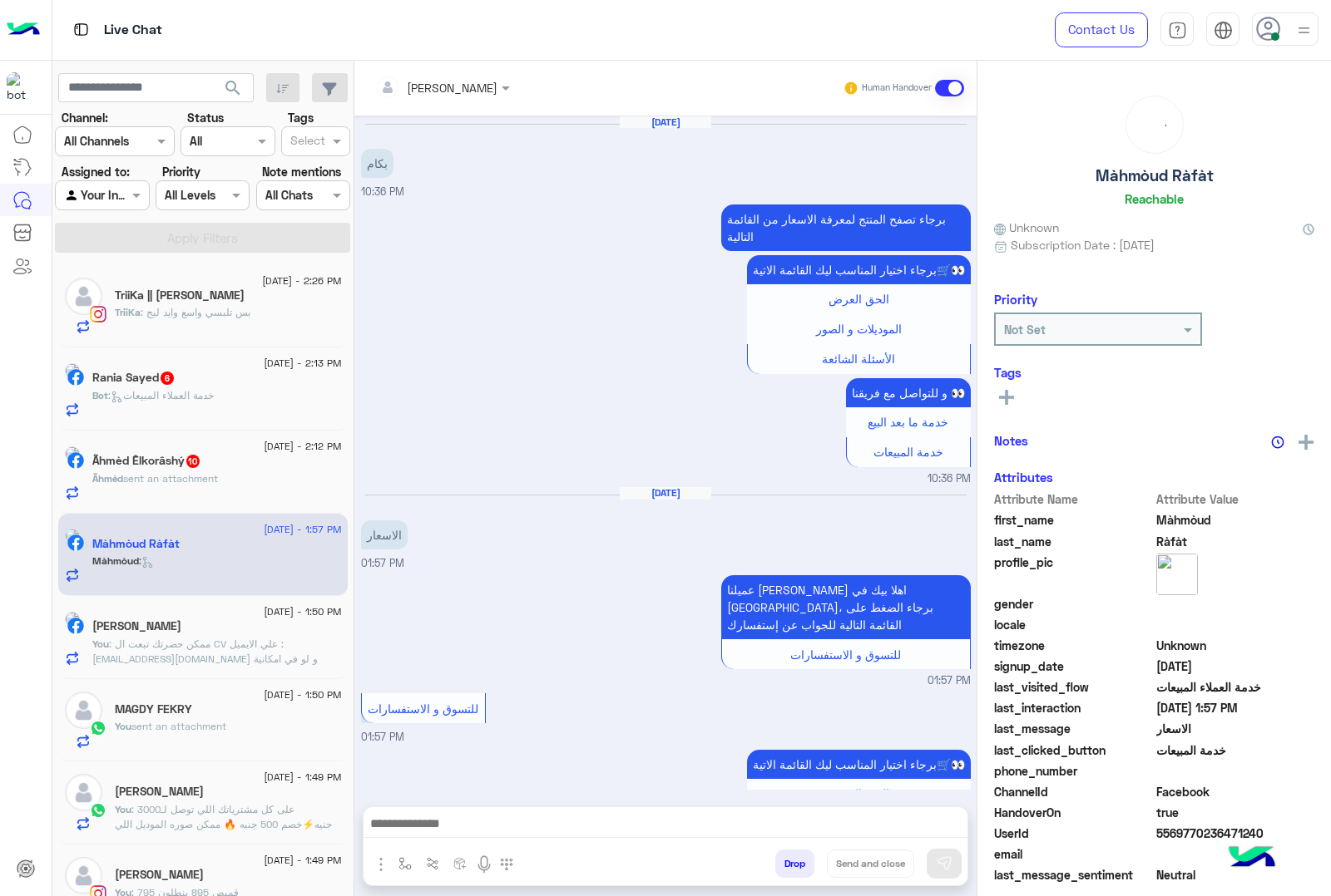
scroll to position [1000, 0]
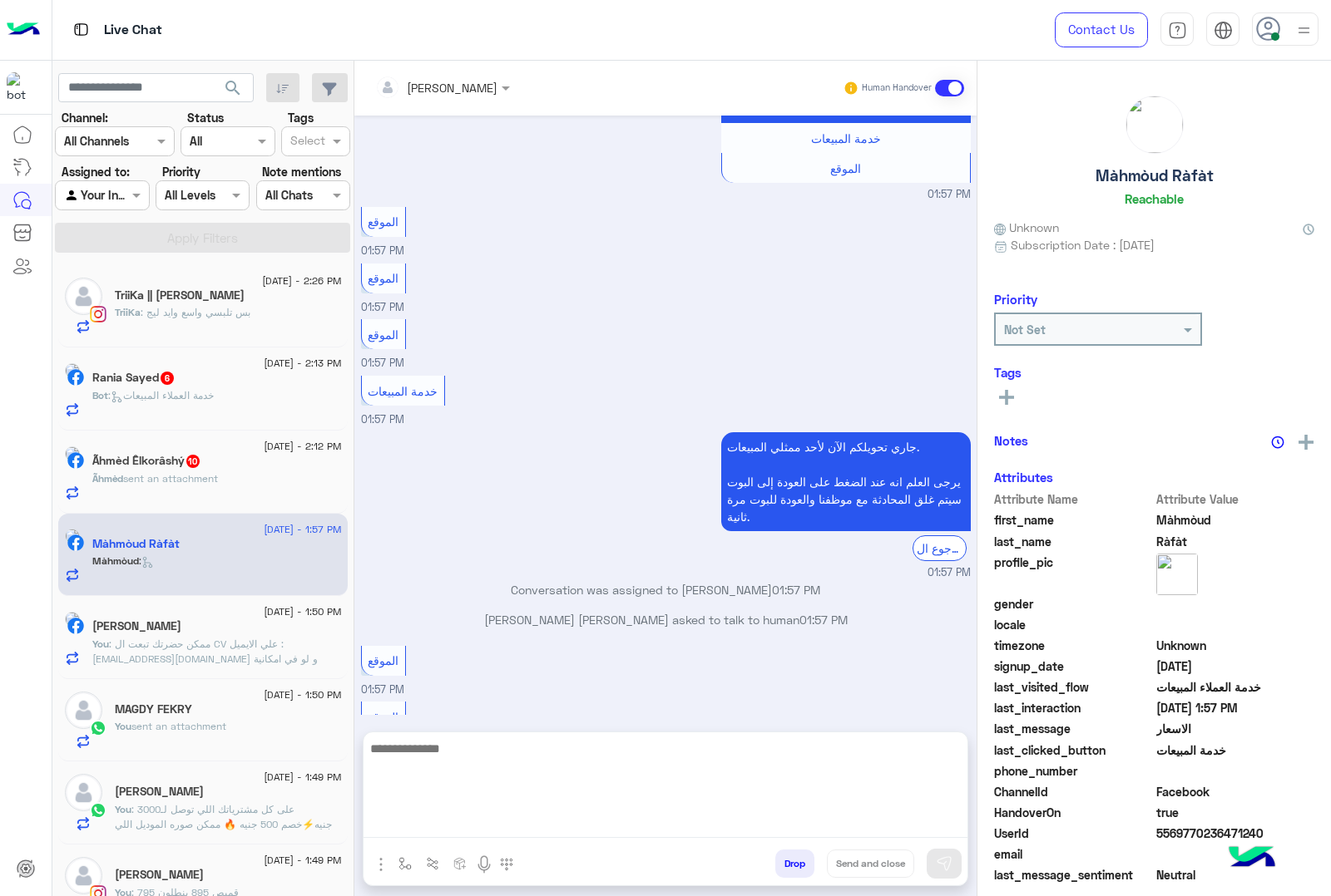
click at [451, 837] on textarea at bounding box center [665, 788] width 604 height 100
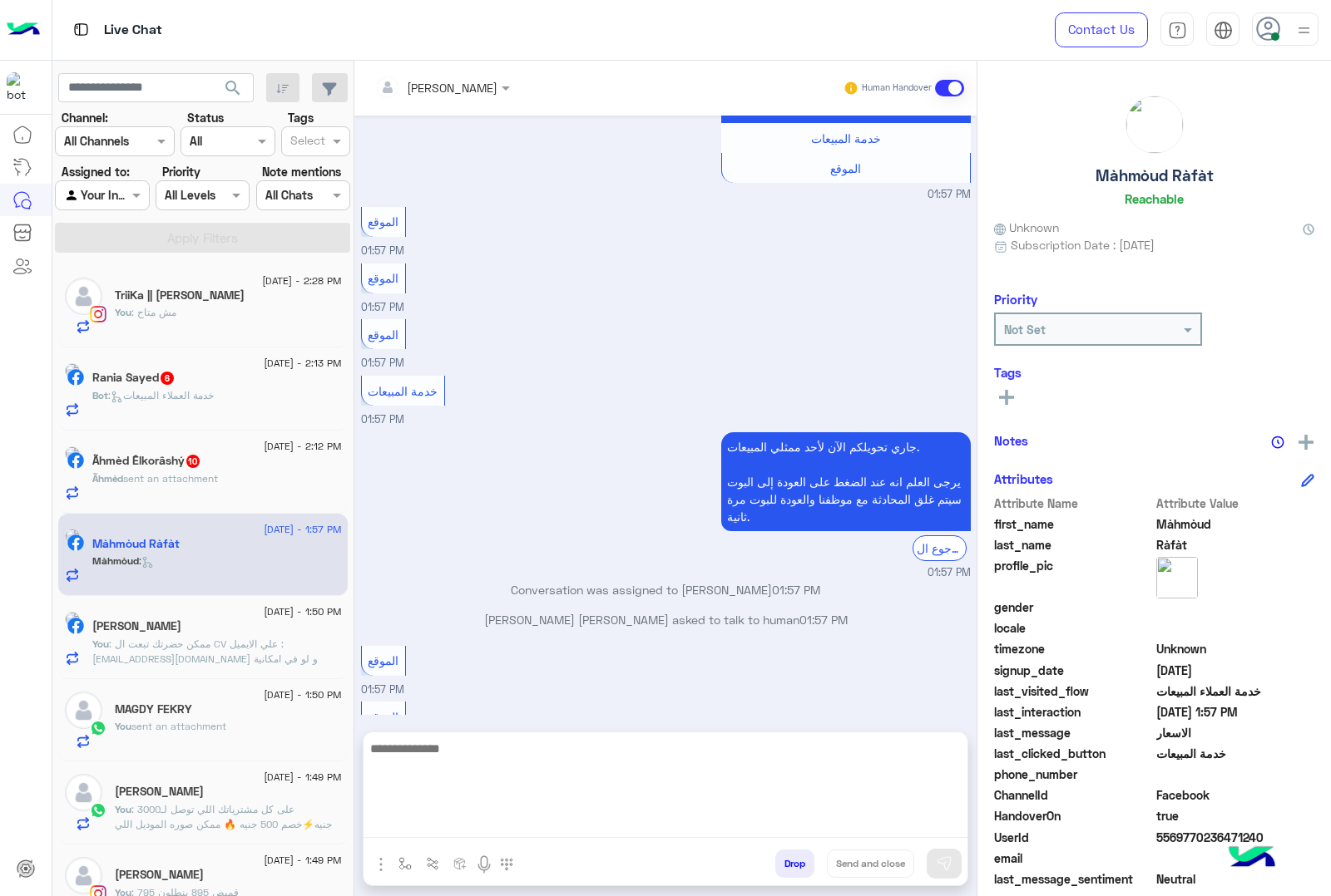
click at [420, 827] on textarea at bounding box center [665, 788] width 604 height 100
paste textarea "**********"
type textarea "**********"
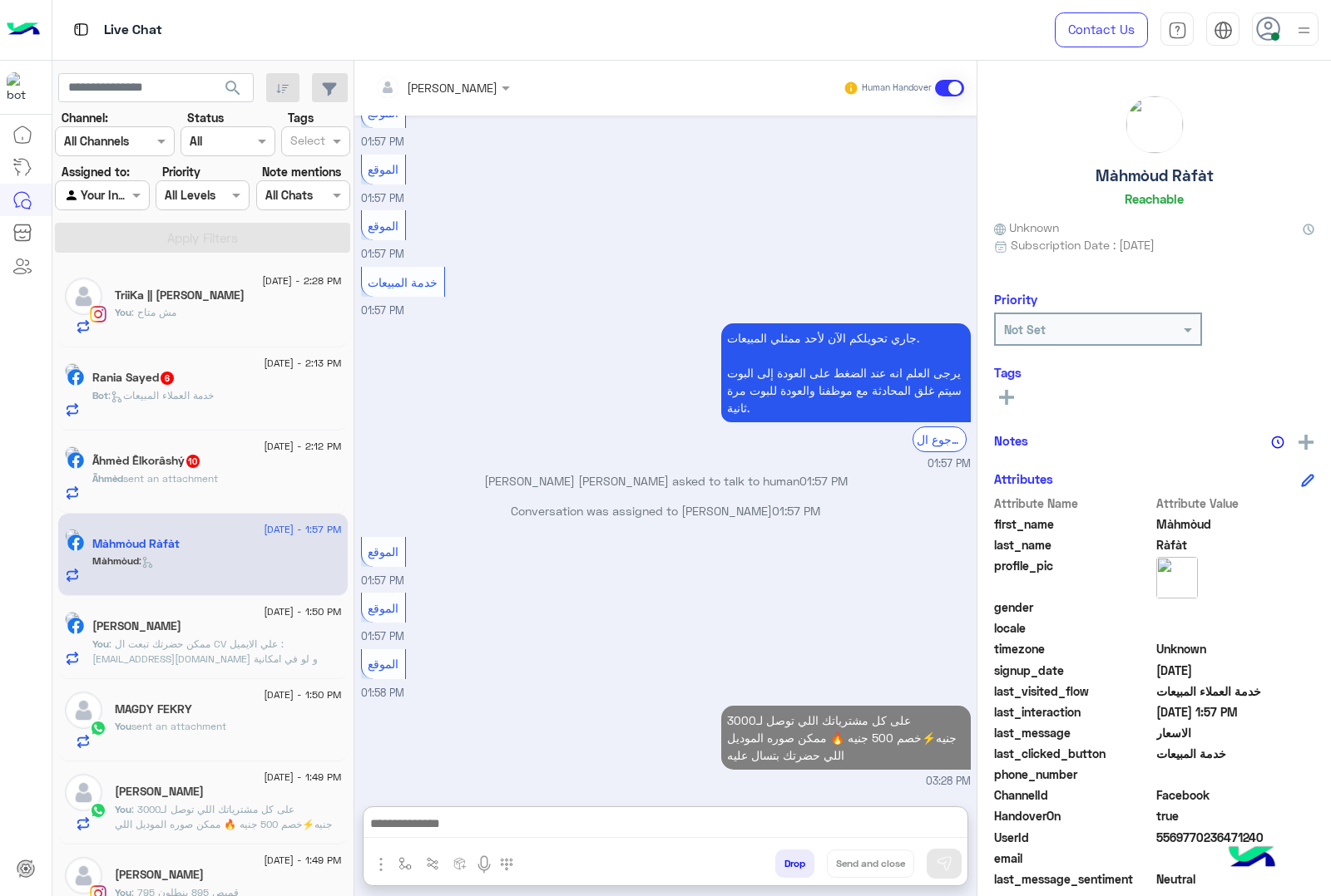
click at [199, 468] on span "10" at bounding box center [193, 461] width 13 height 13
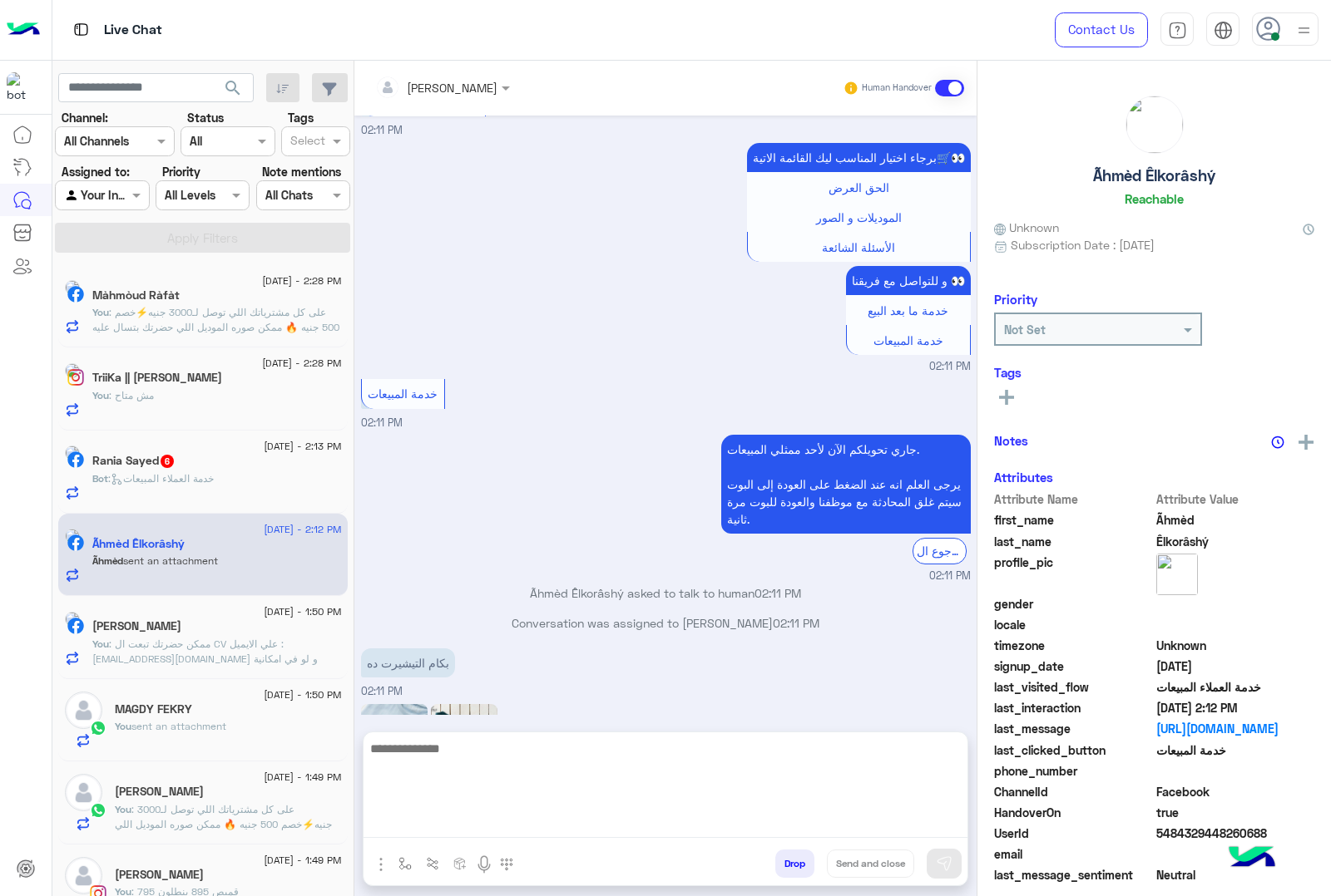
click at [435, 830] on textarea at bounding box center [665, 788] width 604 height 100
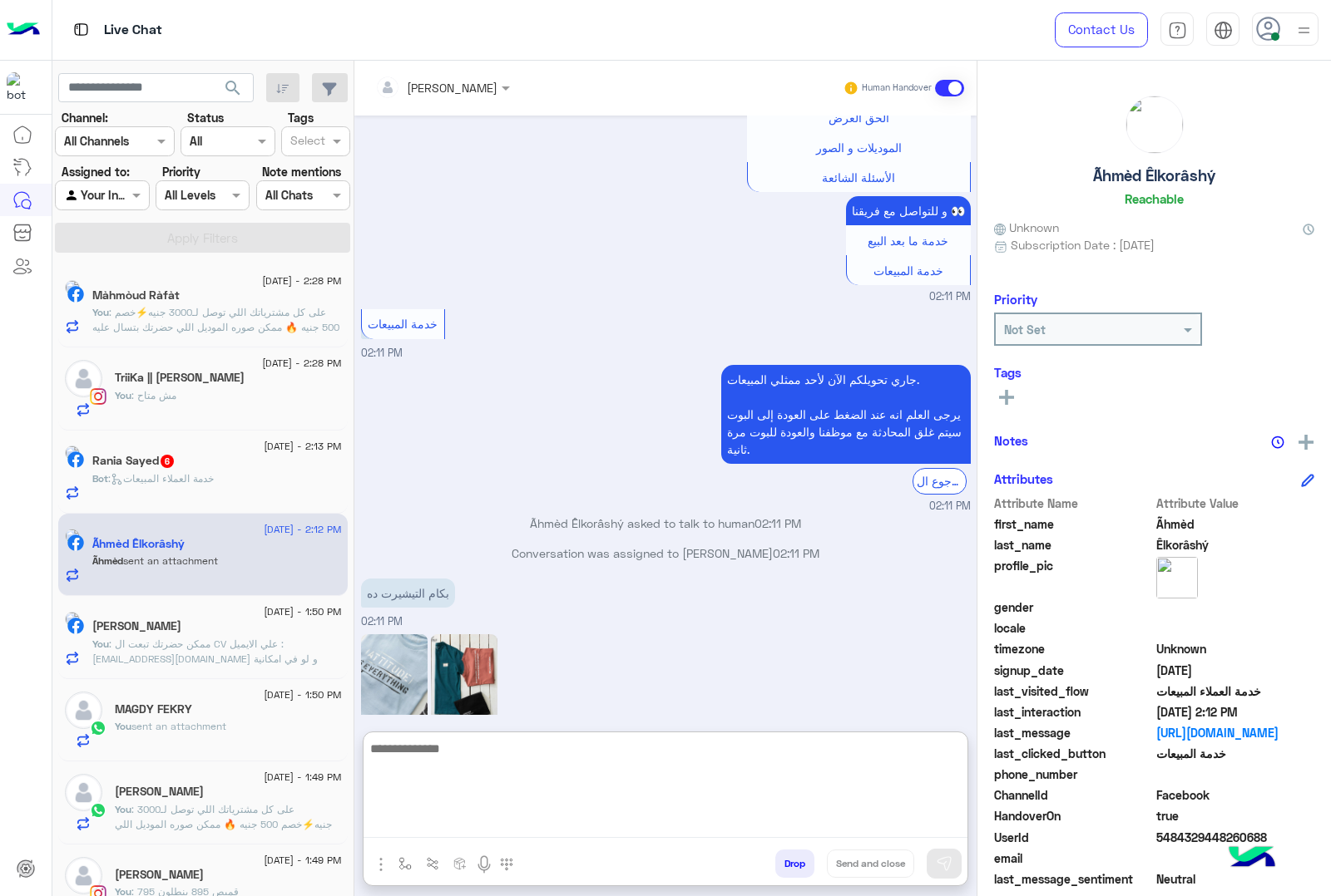
scroll to position [2459, 0]
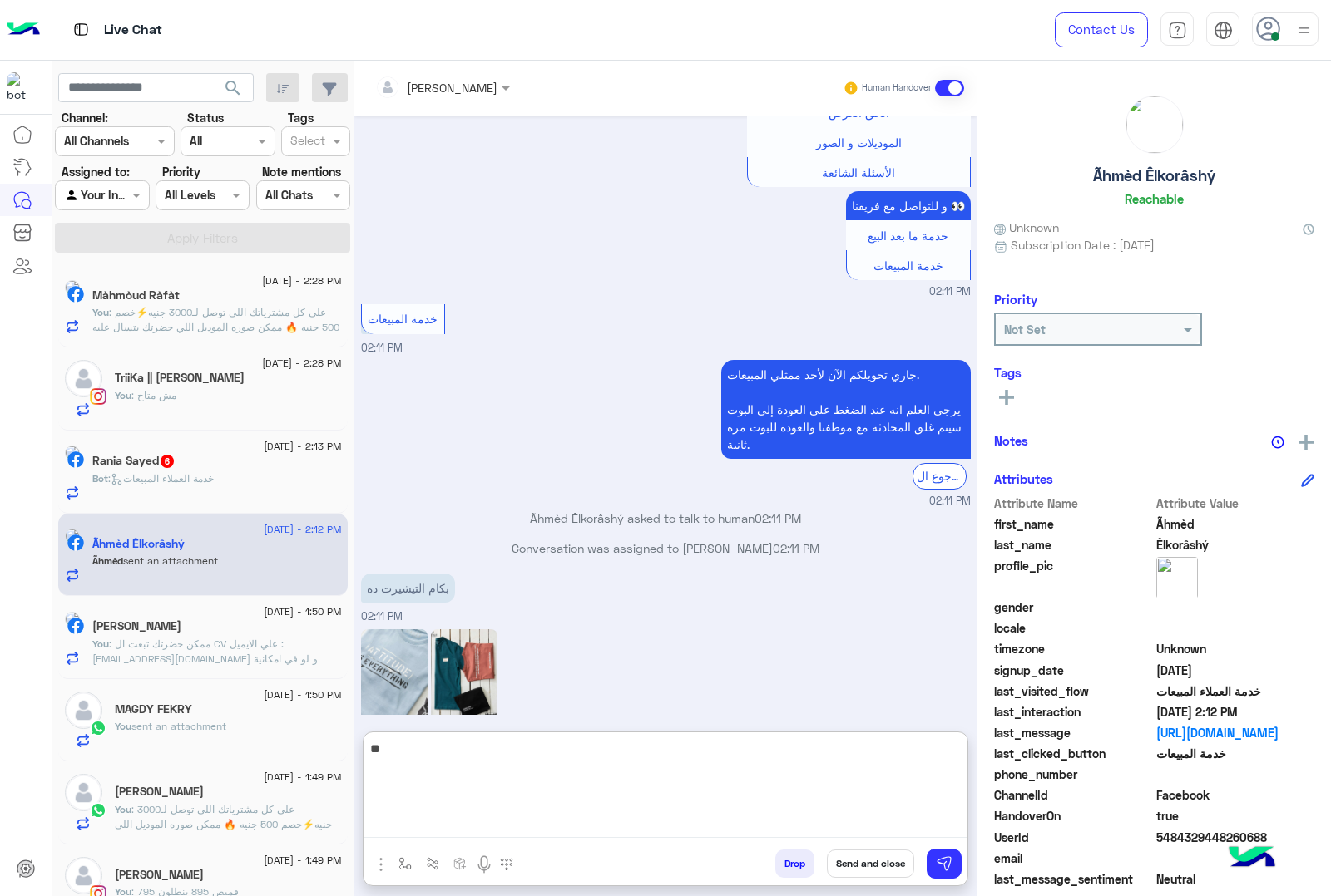
type textarea "***"
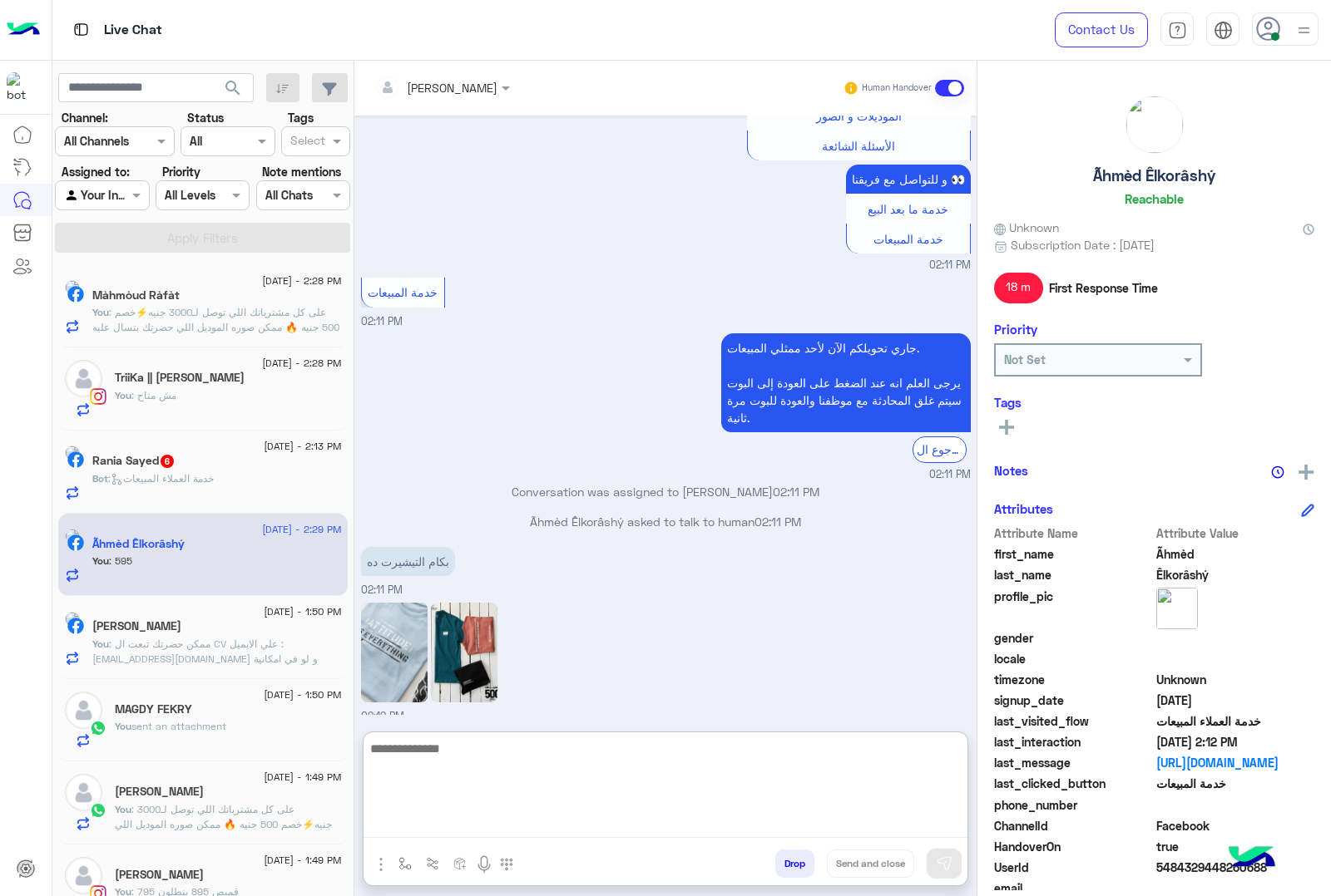
scroll to position [2513, 0]
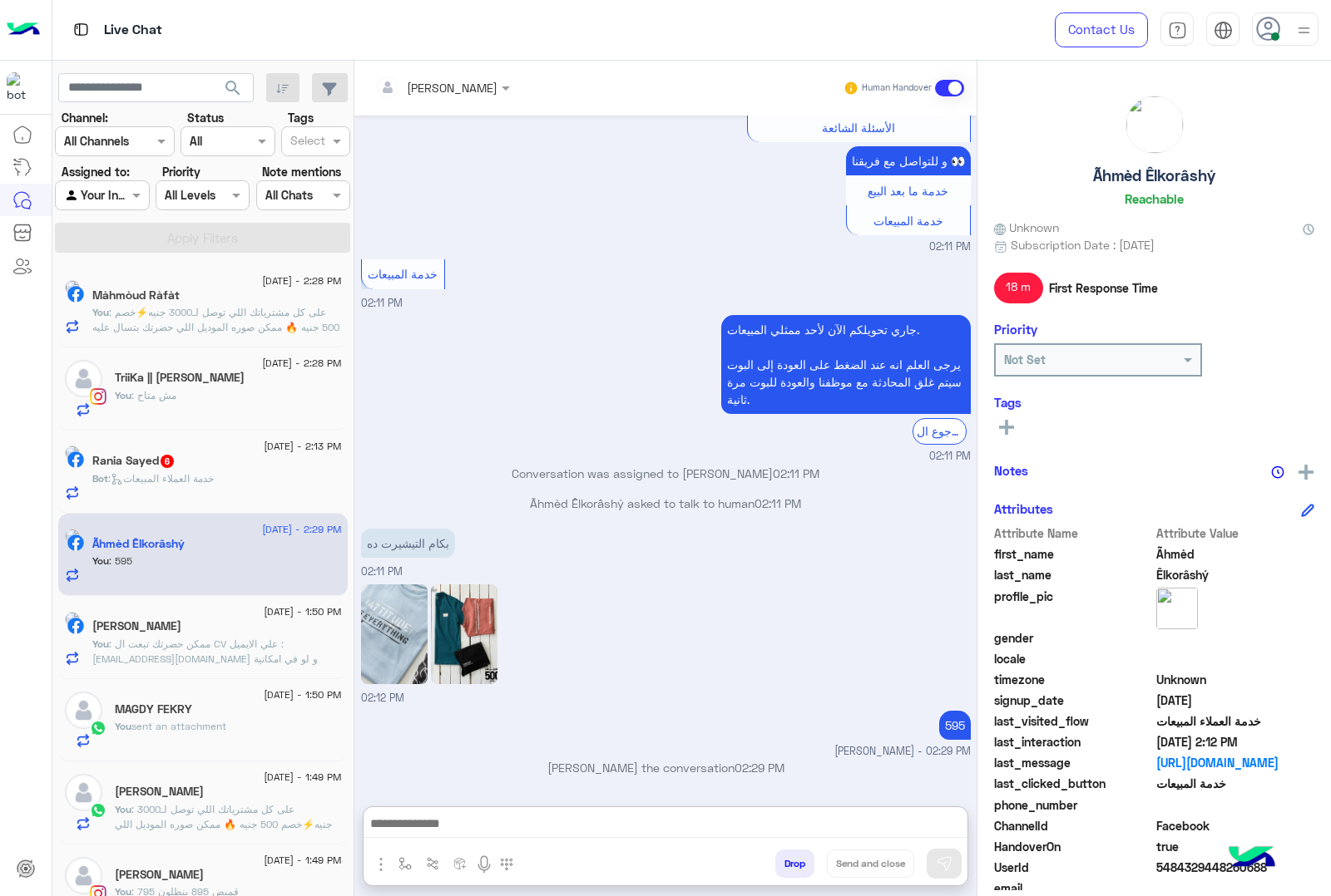
click at [176, 466] on h5 "Rania Sayed 6" at bounding box center [133, 461] width 83 height 14
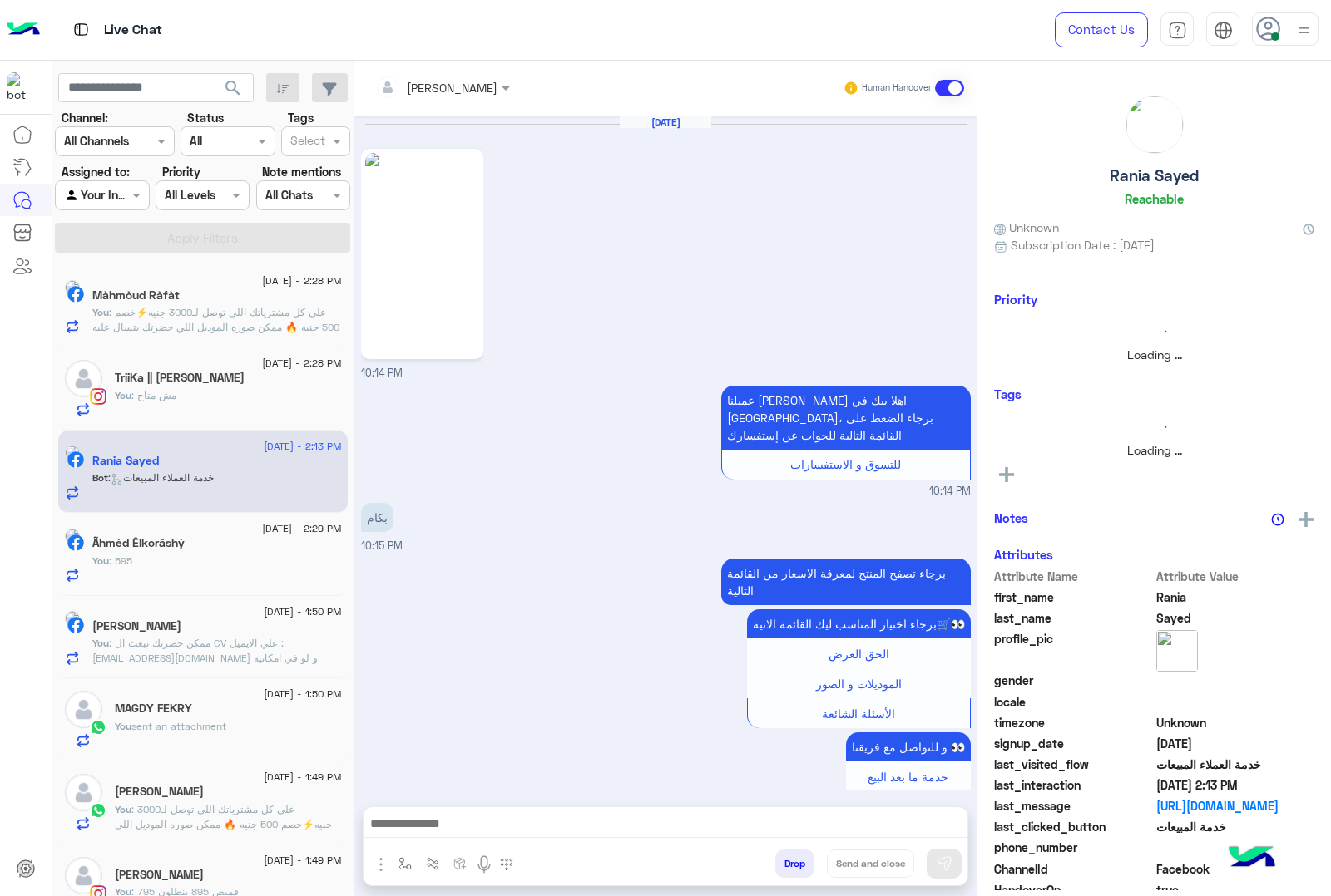
scroll to position [1116, 0]
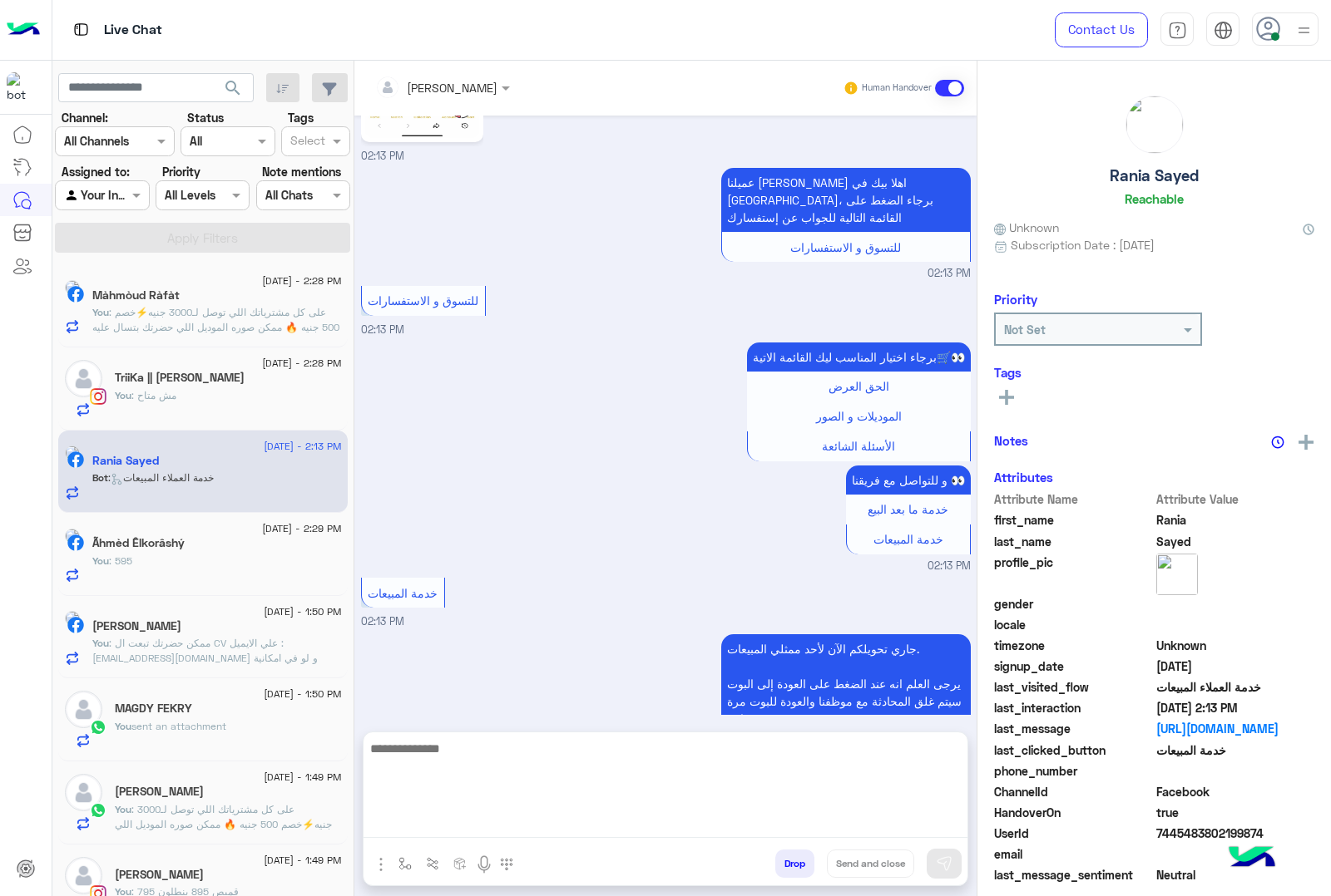
click at [428, 821] on textarea at bounding box center [665, 788] width 604 height 100
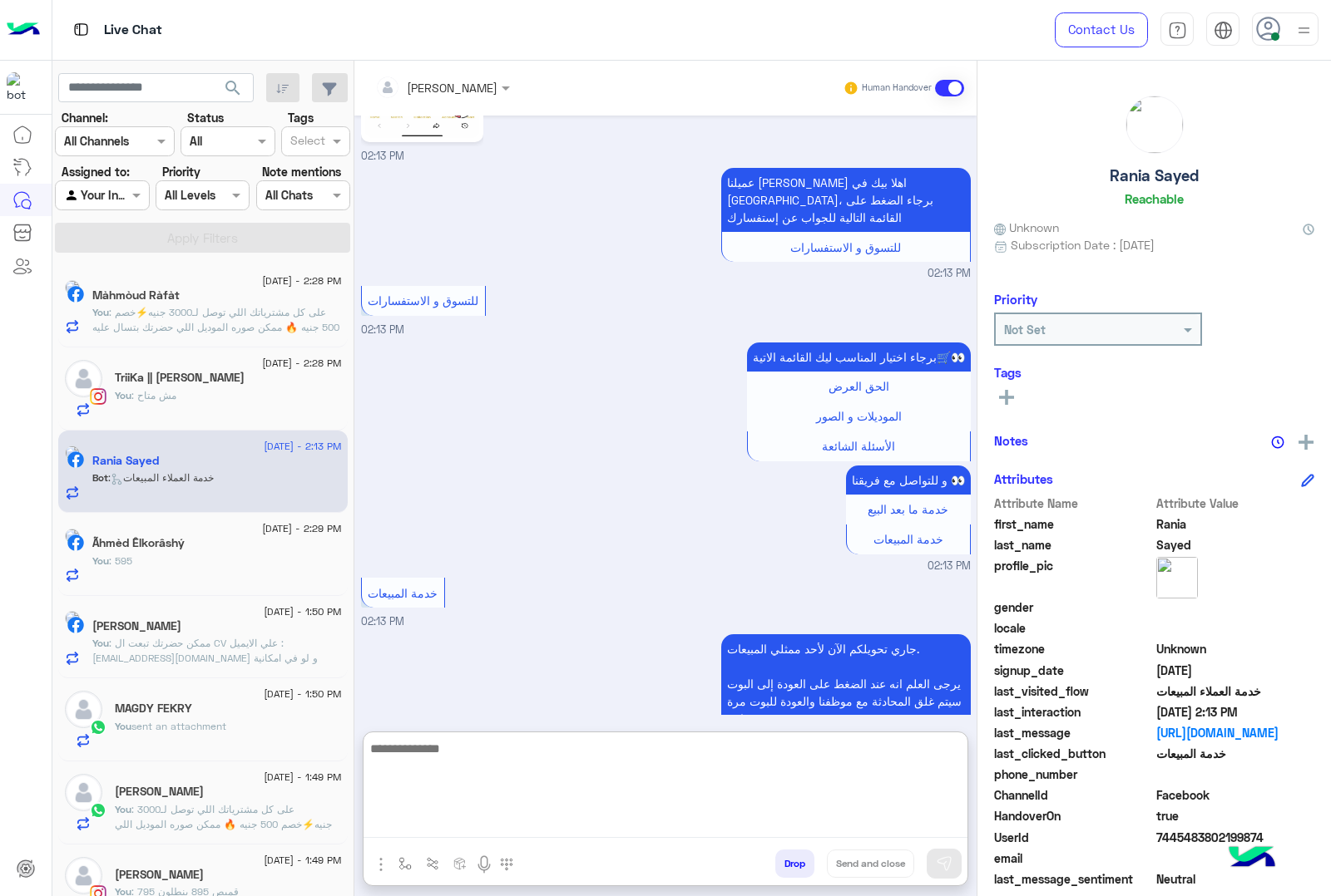
click at [476, 821] on textarea at bounding box center [665, 788] width 604 height 100
paste textarea "**********"
type textarea "**********"
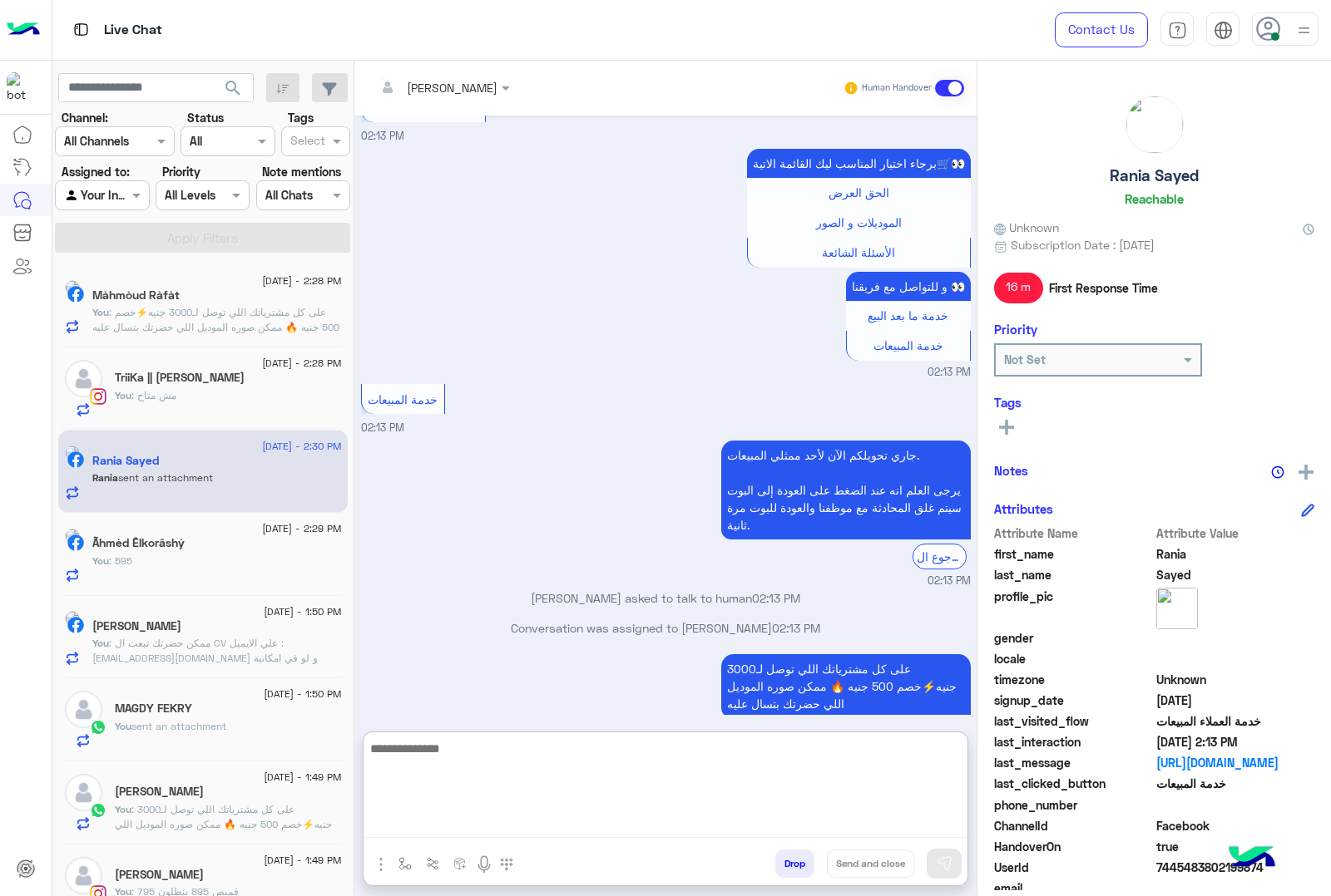
scroll to position [1547, 0]
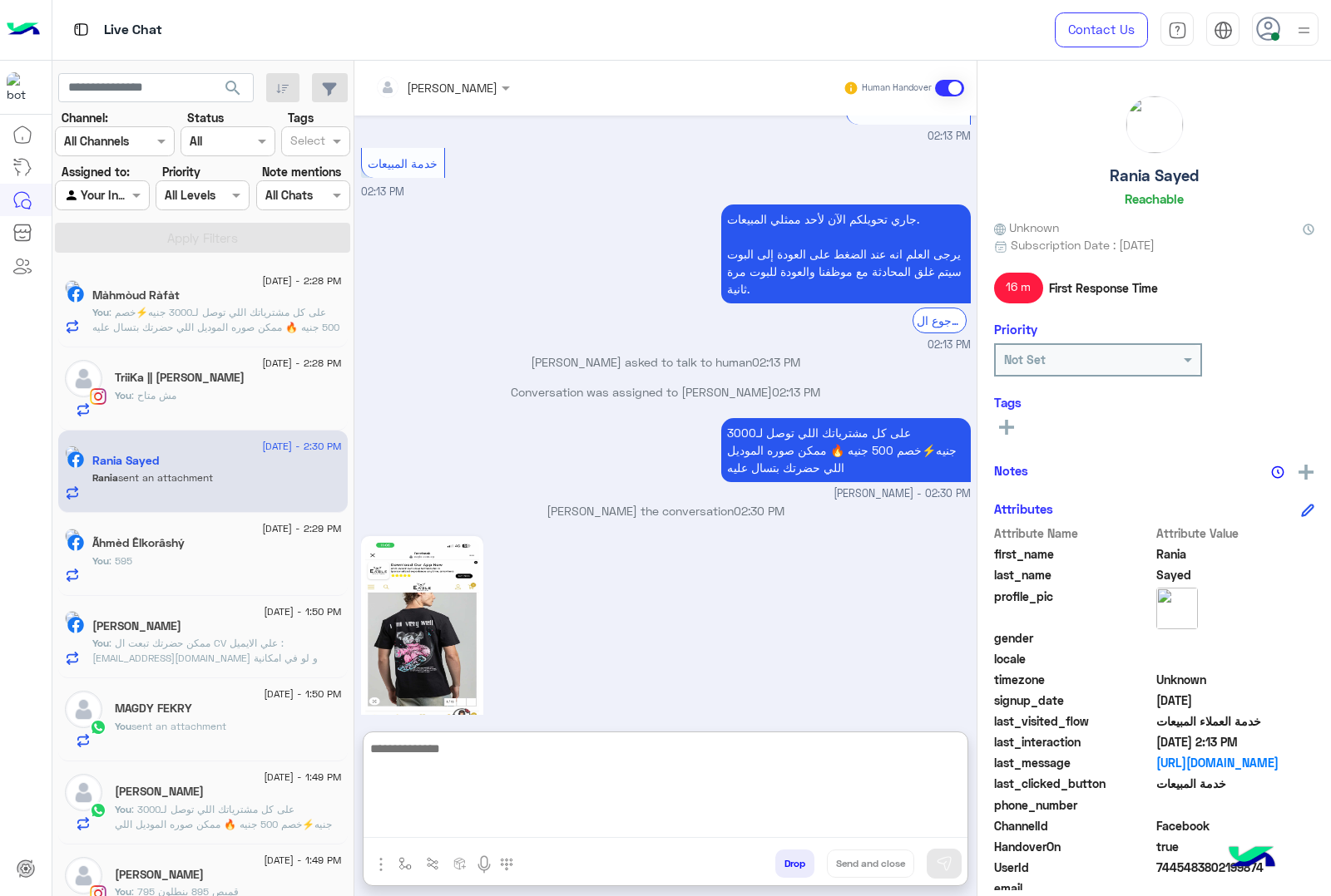
click at [450, 750] on textarea at bounding box center [665, 788] width 604 height 100
click at [462, 760] on textarea at bounding box center [665, 788] width 604 height 100
type textarea "***"
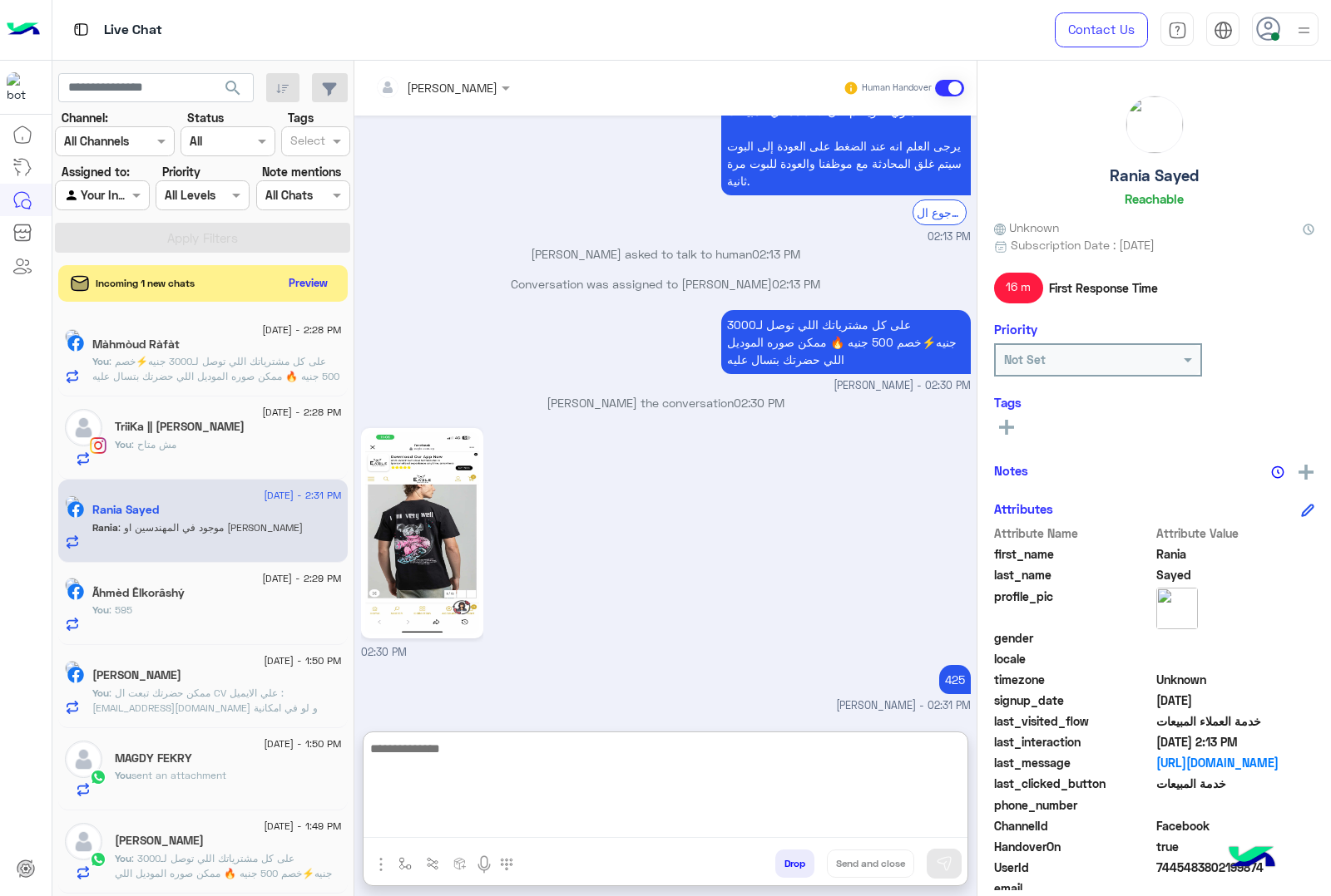
scroll to position [1709, 0]
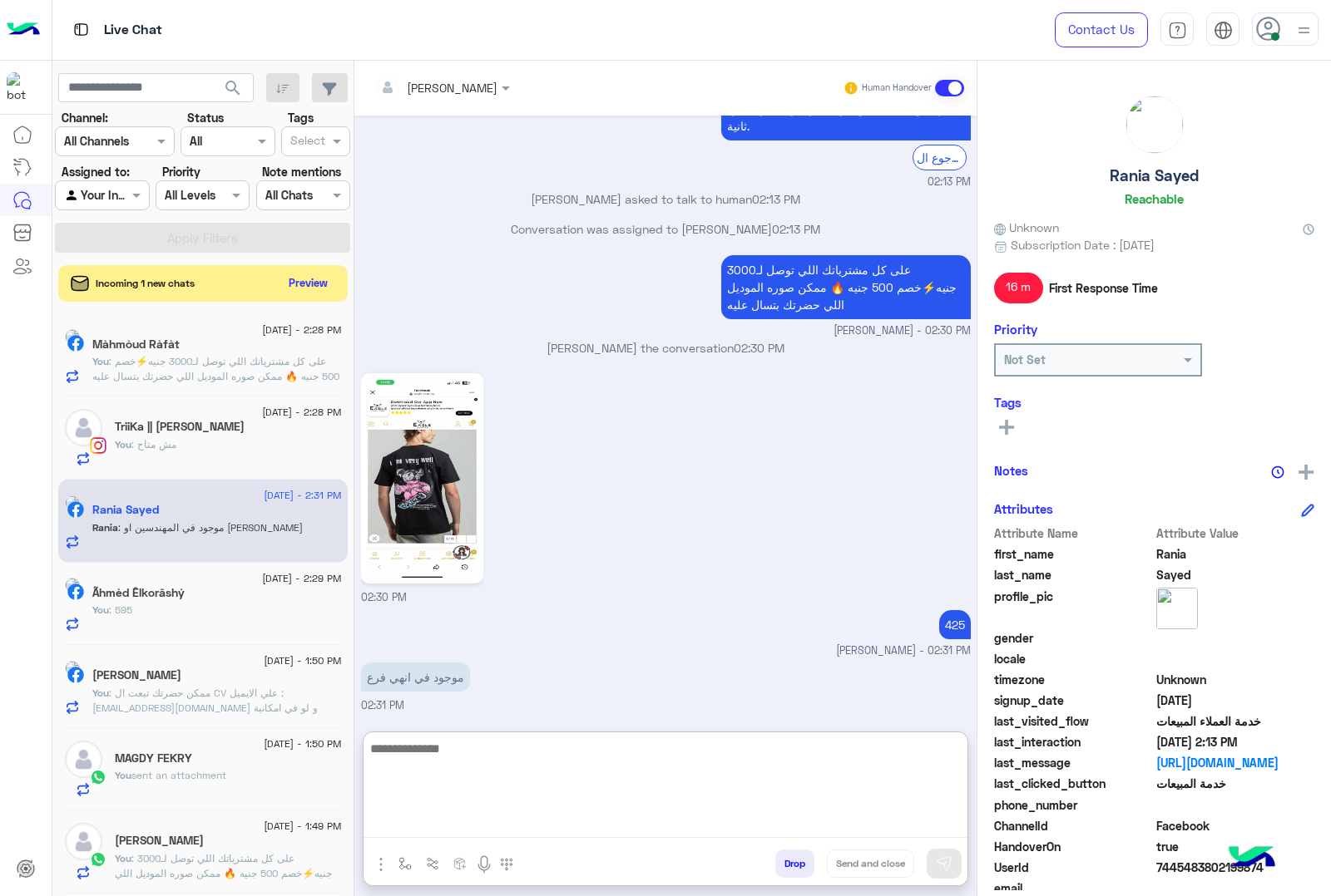
click at [435, 743] on textarea at bounding box center [665, 788] width 604 height 100
paste textarea "**********"
type textarea "**********"
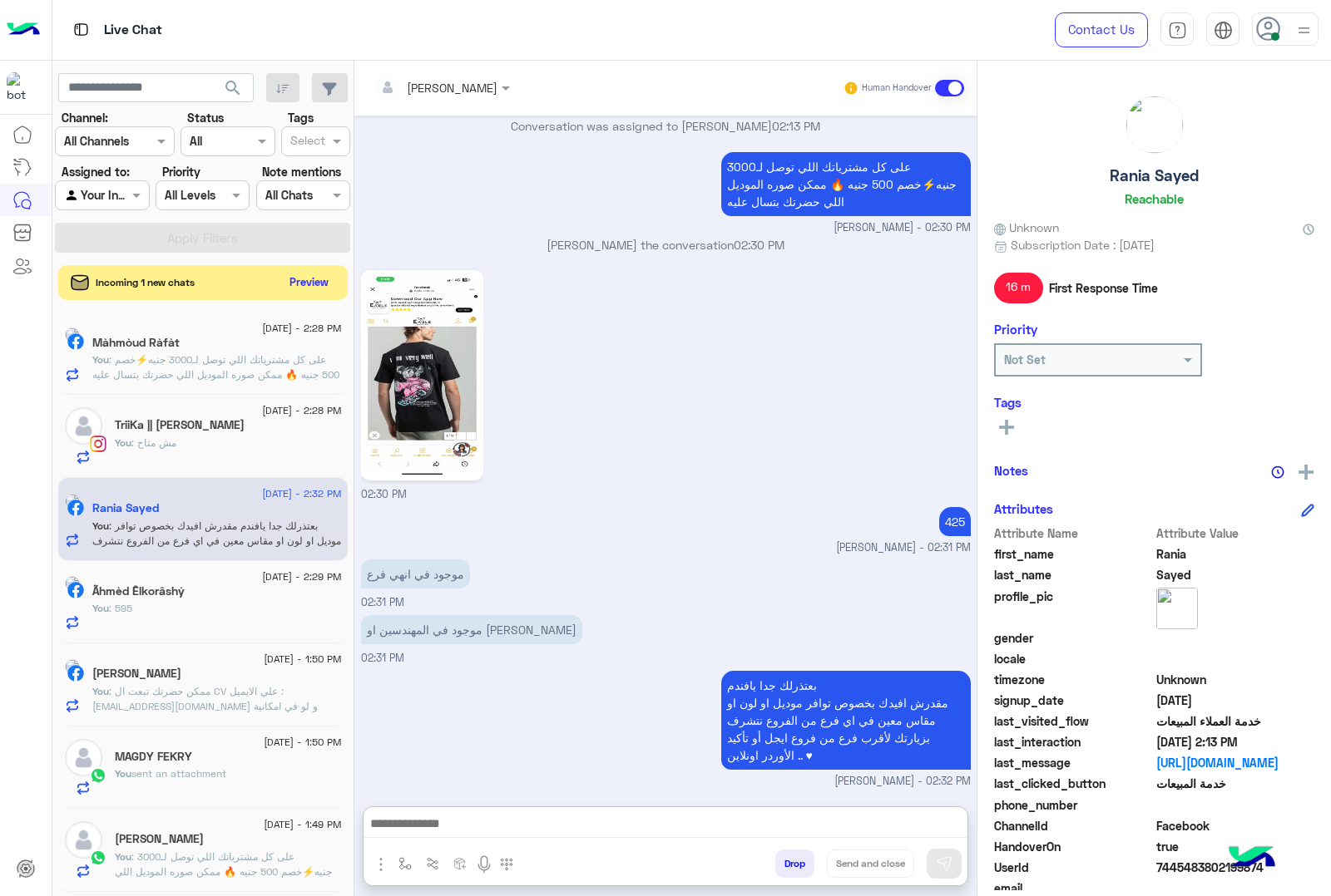
click at [304, 276] on button "Preview" at bounding box center [310, 282] width 52 height 23
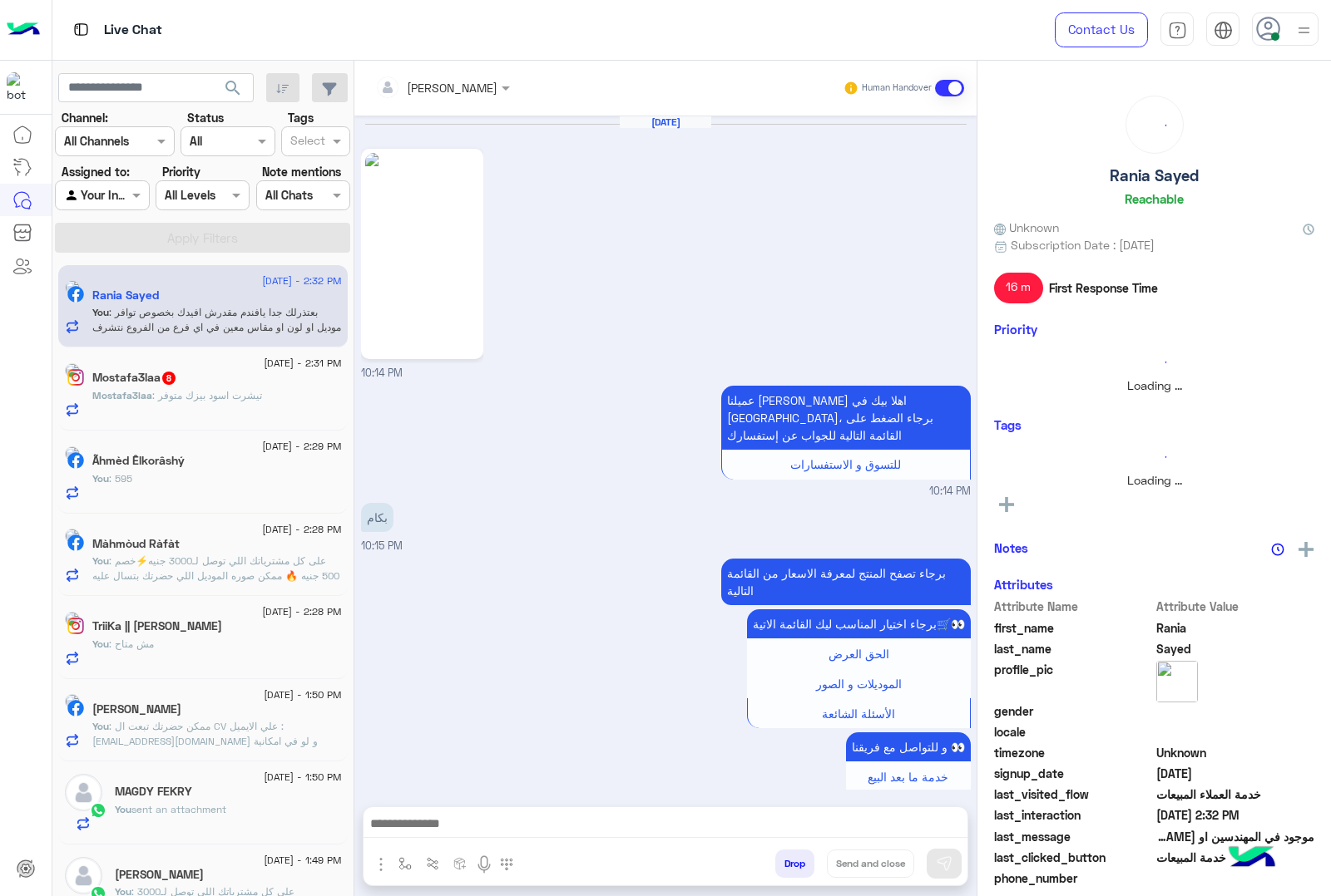
scroll to position [1757, 0]
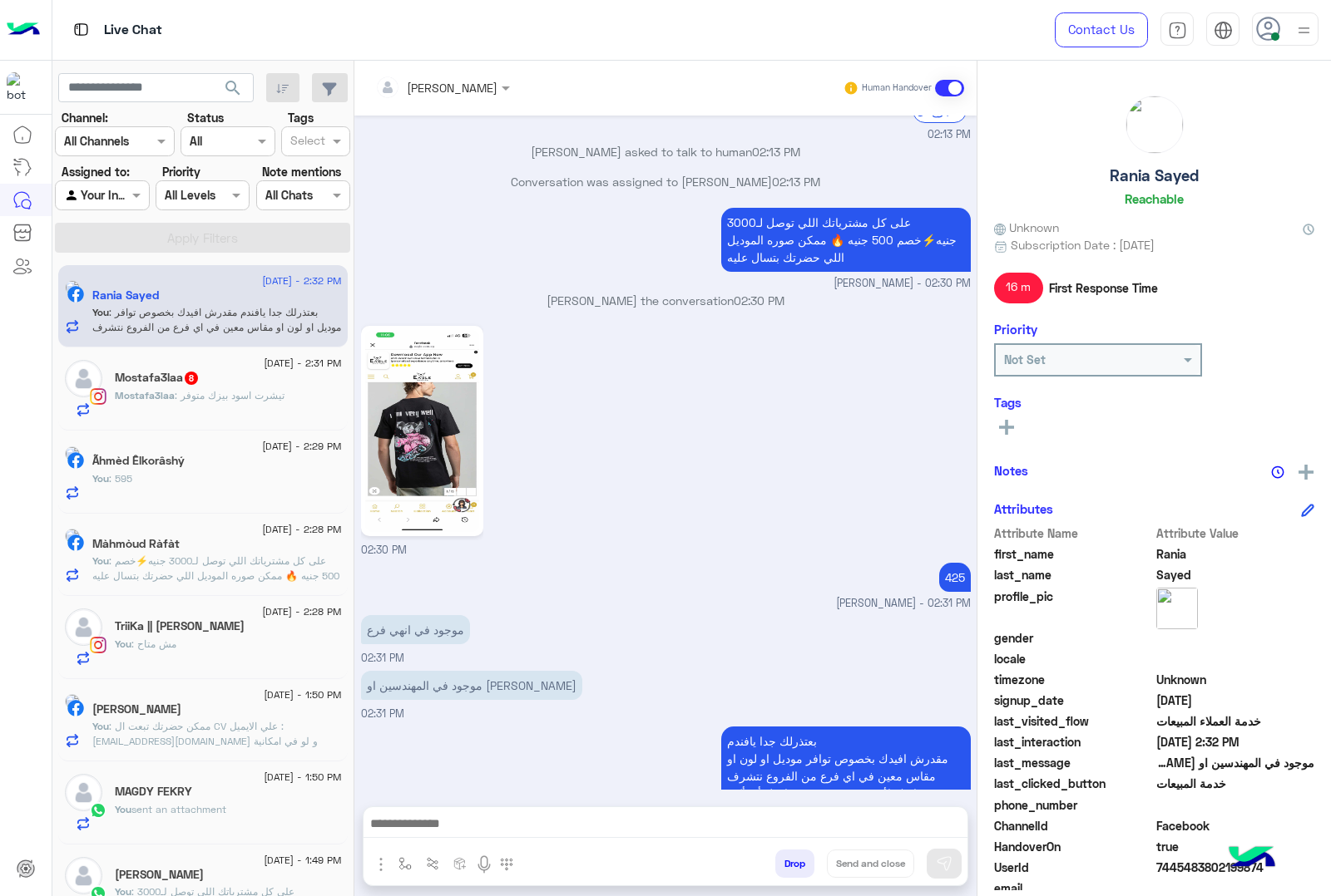
click at [165, 401] on span "Mostafa3laa" at bounding box center [144, 395] width 59 height 13
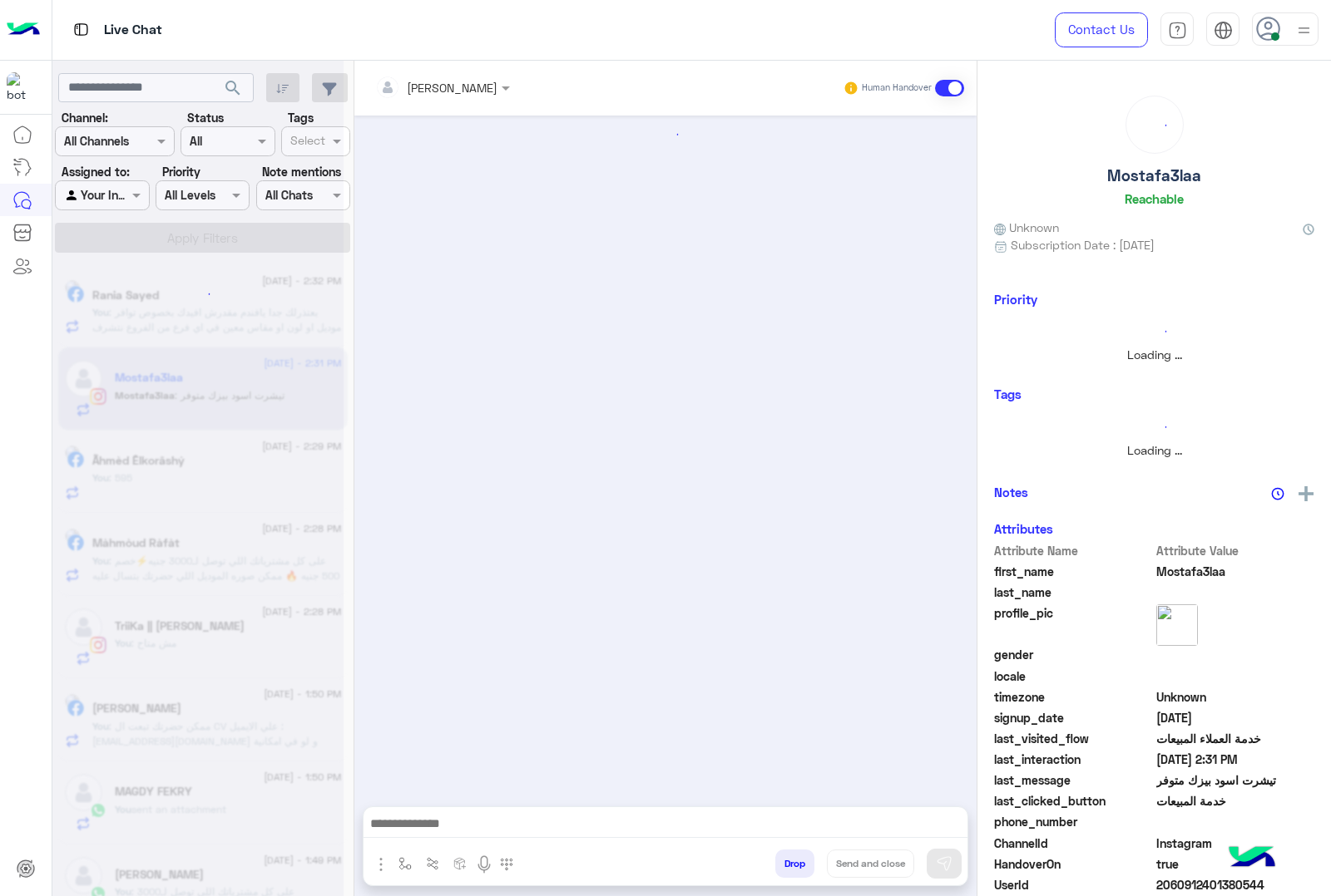
scroll to position [1108, 0]
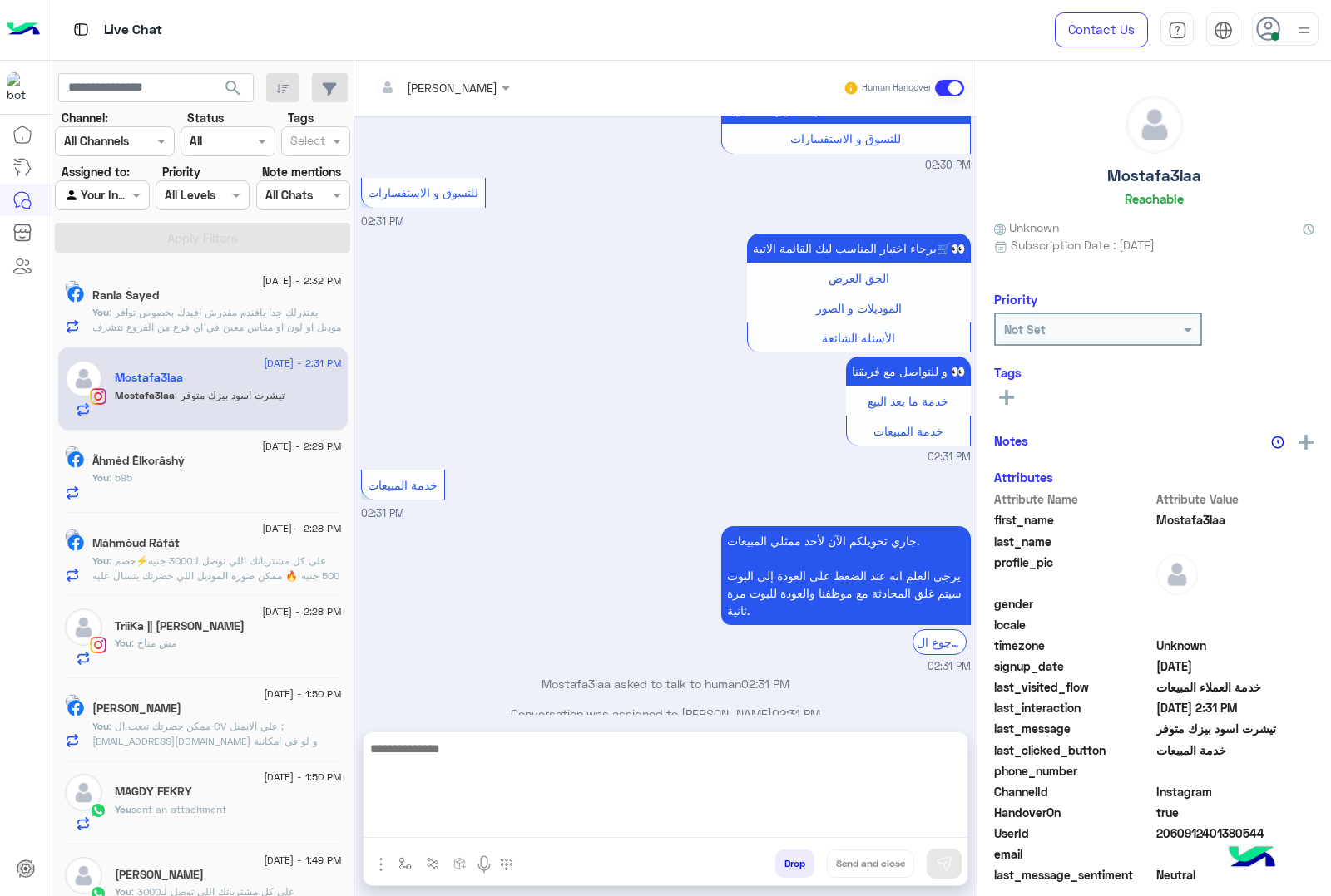
click at [389, 823] on textarea at bounding box center [665, 788] width 604 height 100
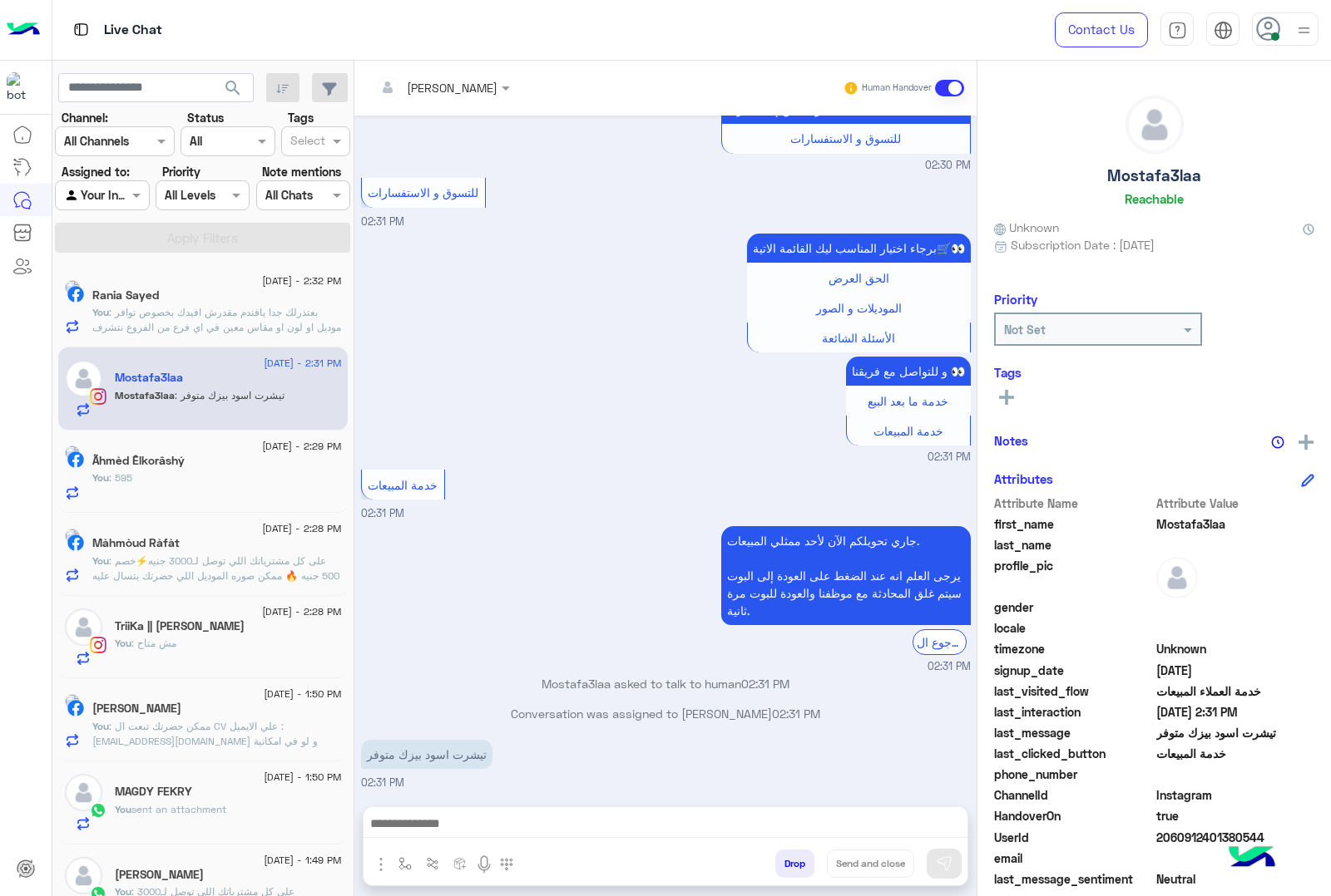
click at [540, 622] on div "جاري تحويلكم الآن لأحد ممثلي المبيعات. يرجى العلم انه عند الضغط على العودة إلى …" at bounding box center [666, 599] width 610 height 153
click at [433, 809] on div at bounding box center [665, 828] width 604 height 42
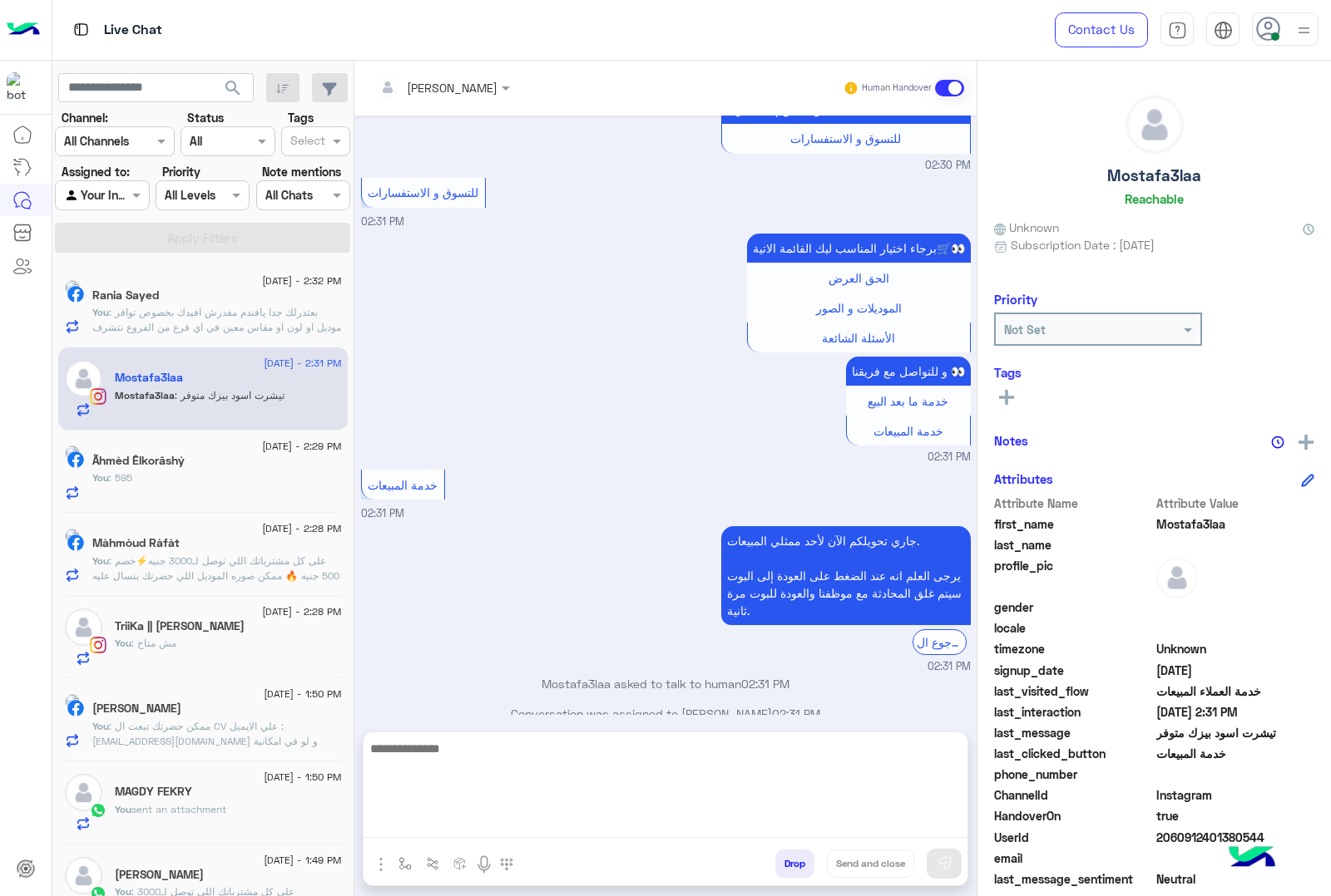
click at [428, 815] on textarea at bounding box center [665, 788] width 604 height 100
paste textarea "**********"
type textarea "**********"
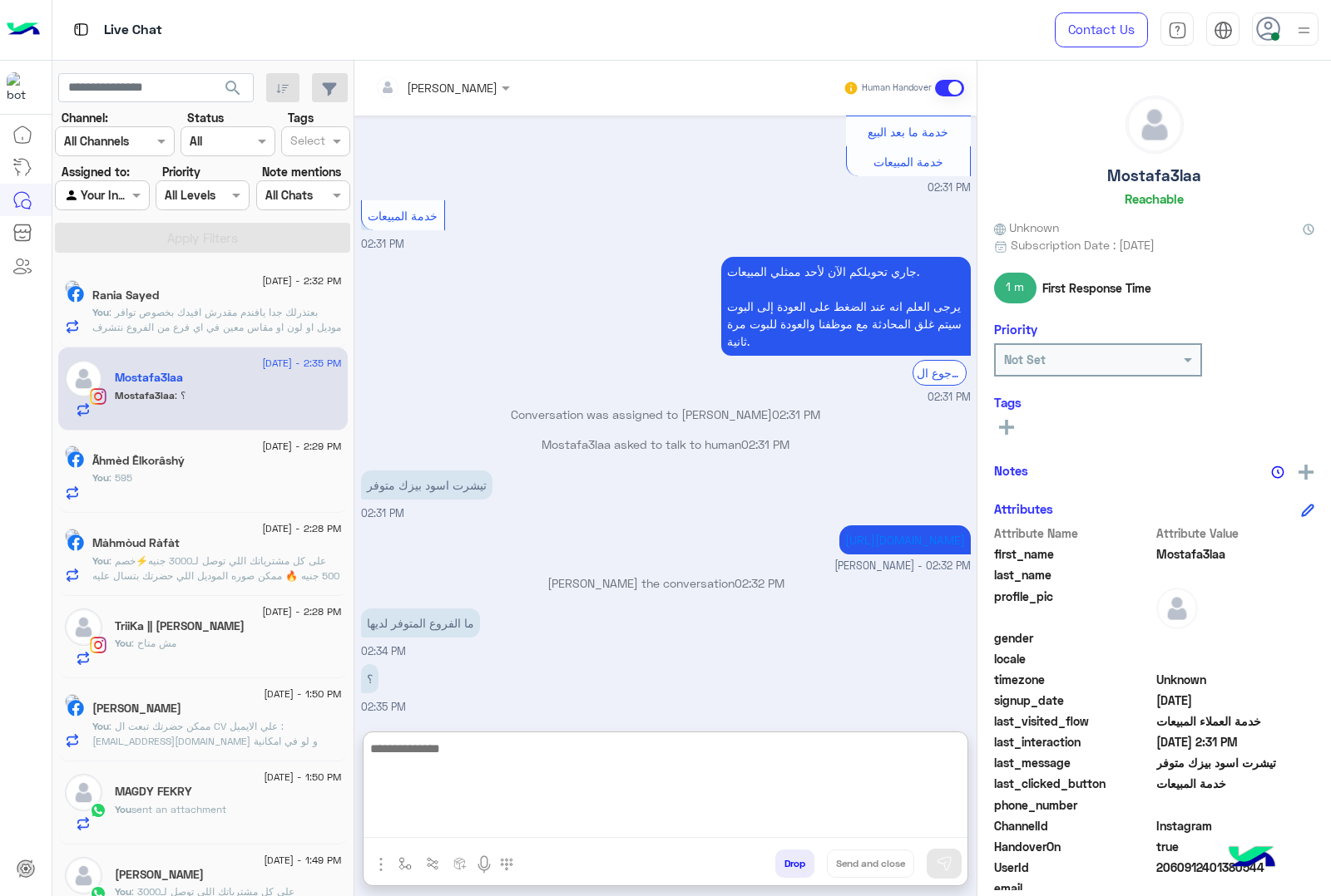
scroll to position [1393, 0]
click at [453, 746] on textarea at bounding box center [665, 788] width 604 height 100
type textarea "*"
type textarea "**********"
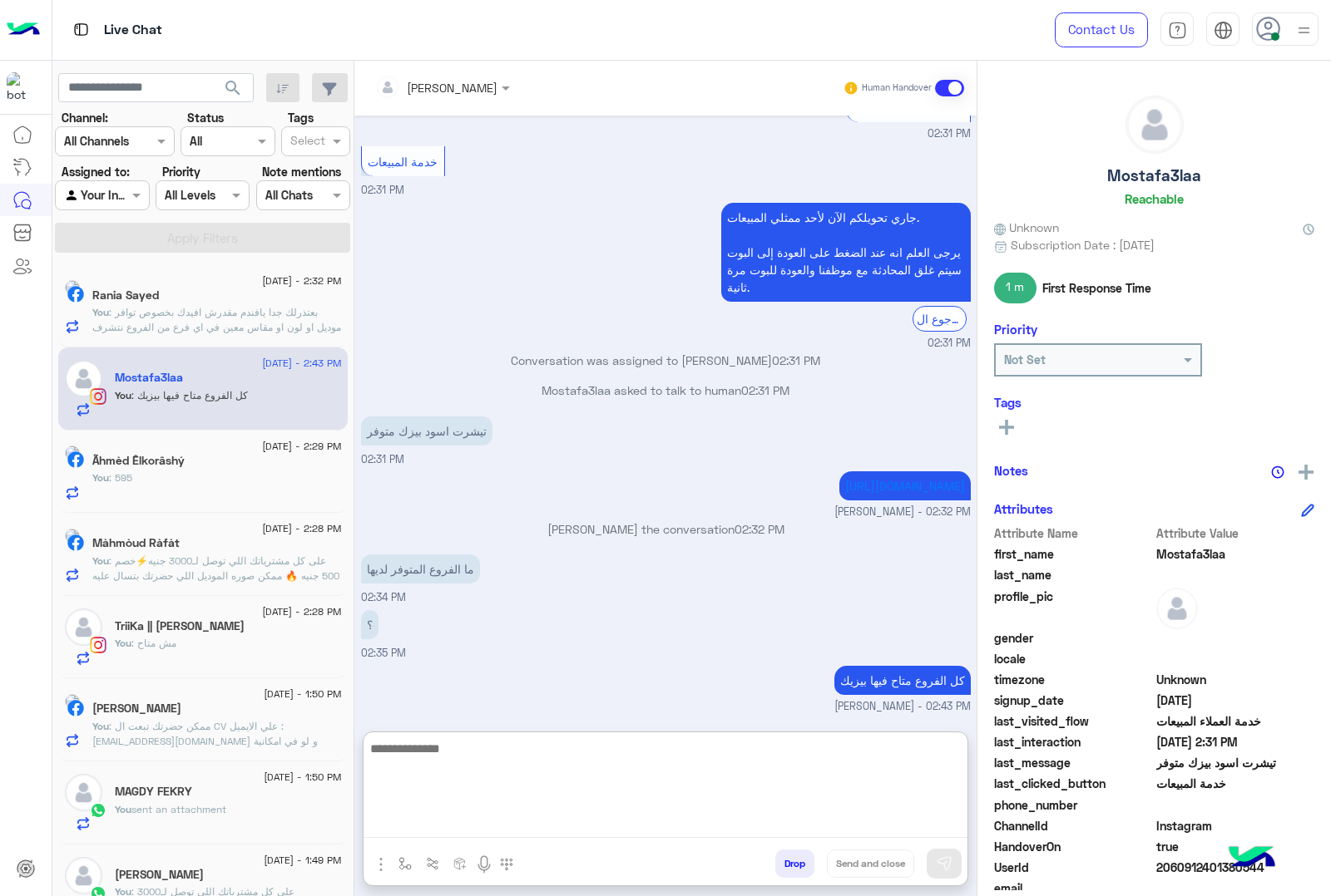
scroll to position [1447, 0]
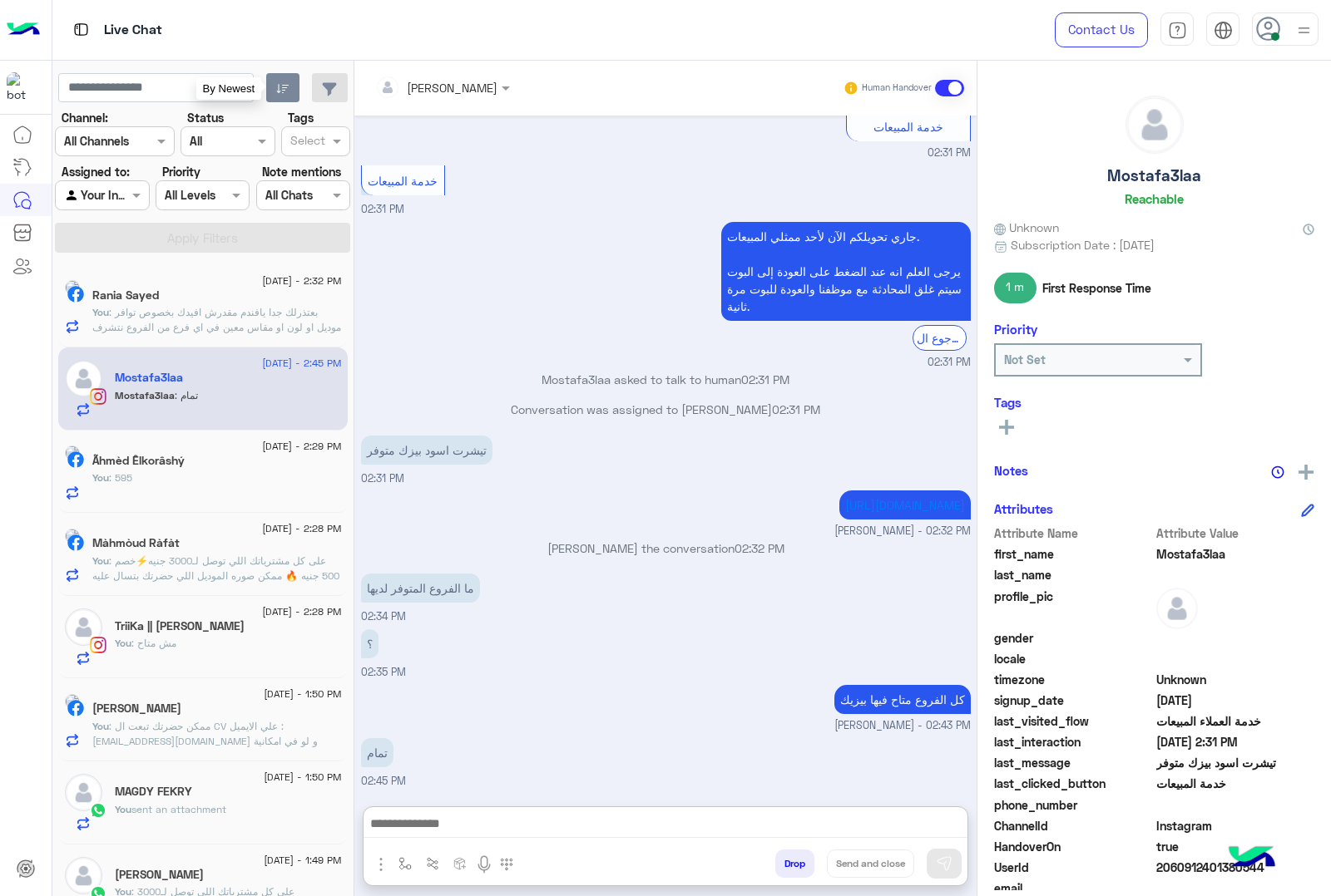
click at [281, 89] on icon "button" at bounding box center [283, 89] width 13 height 13
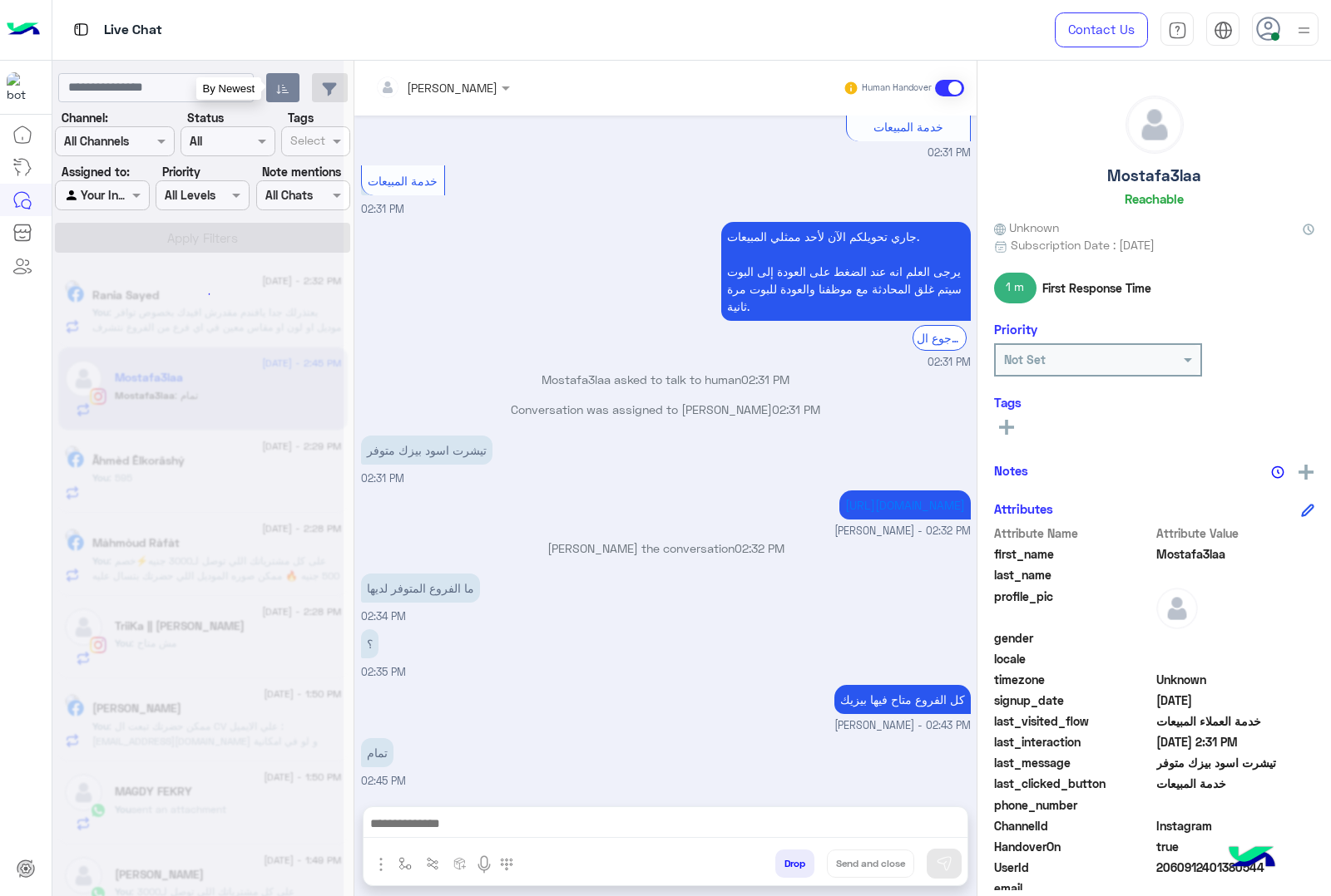
scroll to position [1427, 0]
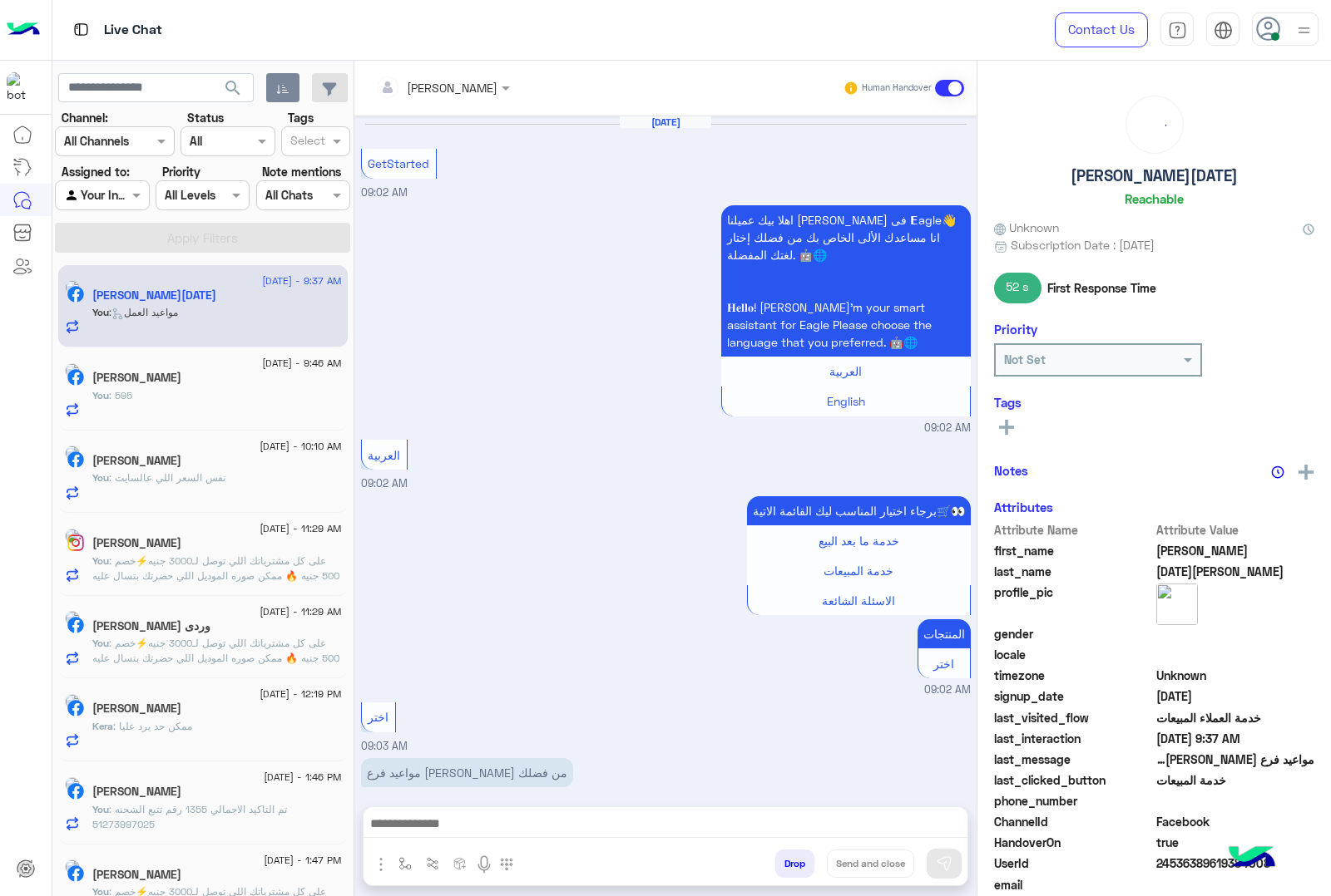
scroll to position [889, 0]
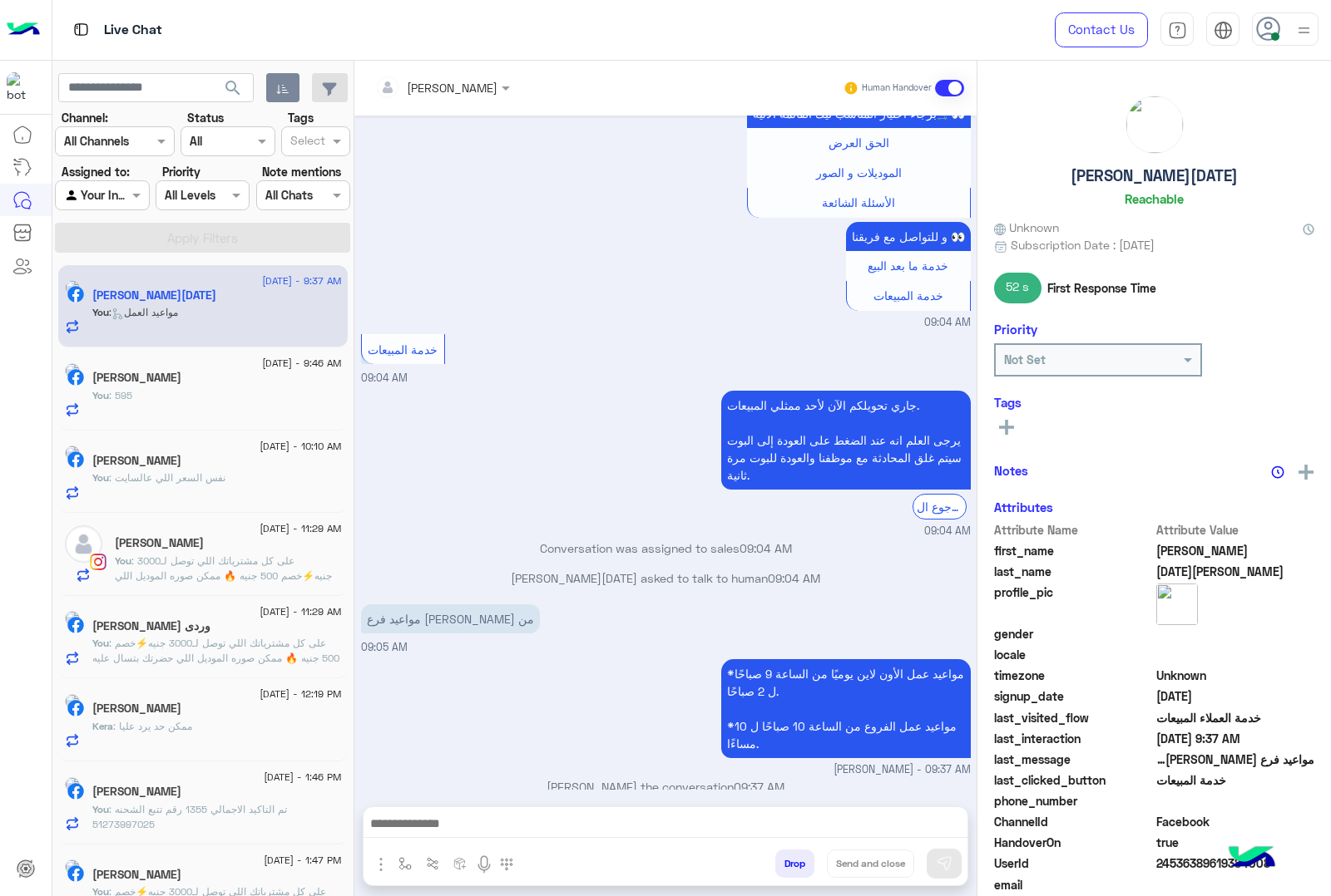
click at [796, 862] on button "Drop" at bounding box center [794, 864] width 39 height 28
click at [796, 862] on div "[PERSON_NAME] Human Handover [DATE] GetStarted 09:02 AM اهلا بيك عميلنا [PERSON…" at bounding box center [665, 481] width 622 height 842
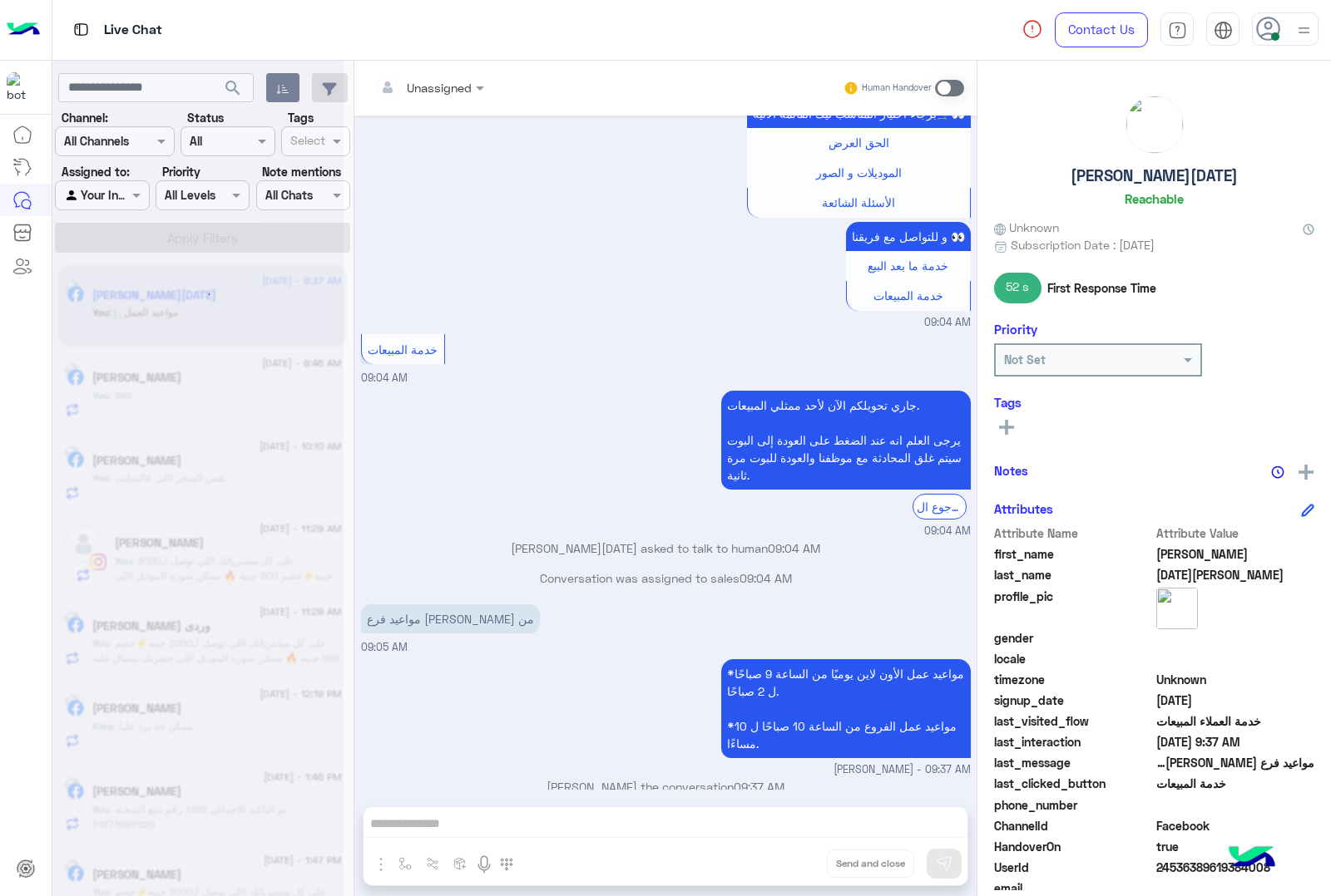
scroll to position [950, 0]
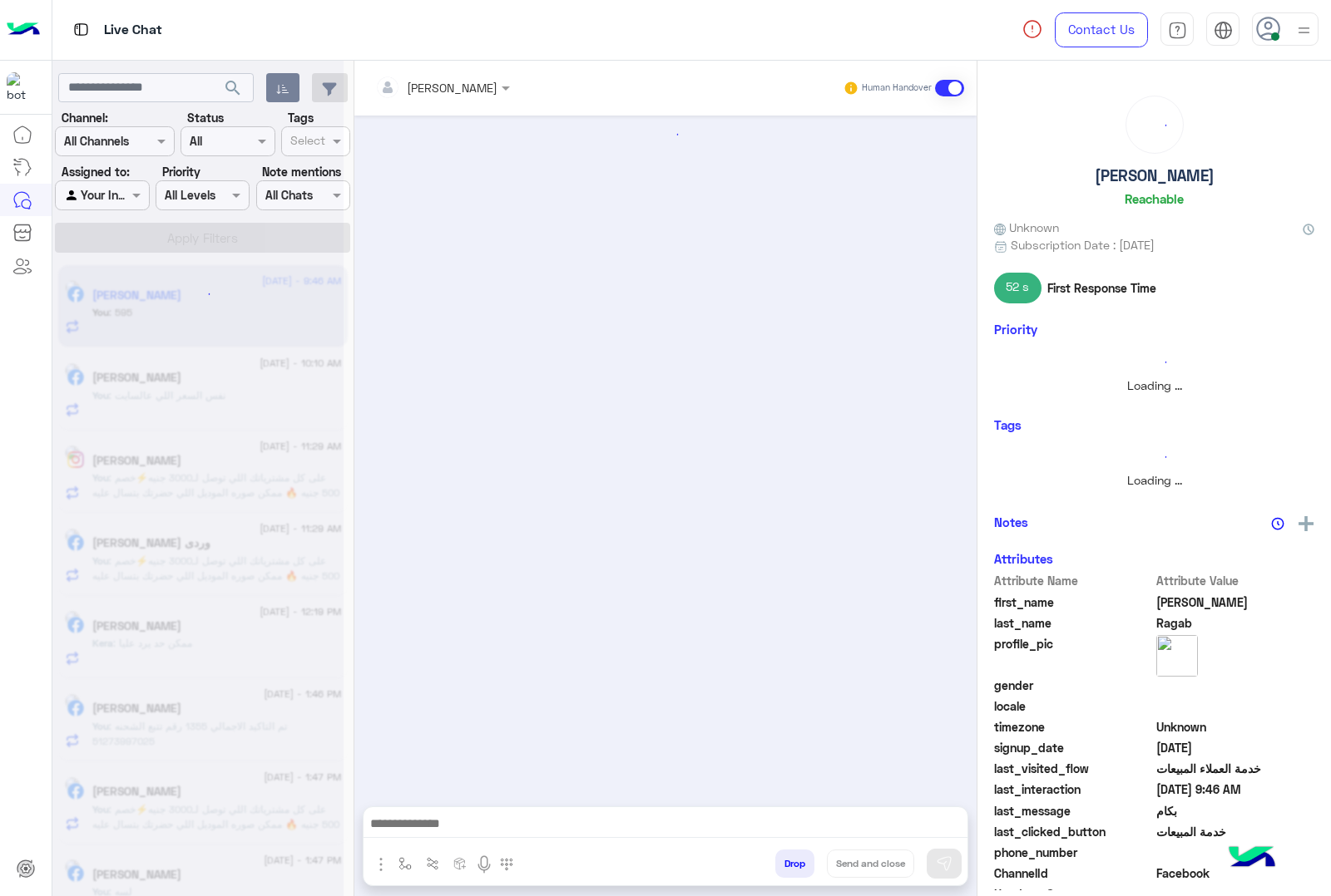
click at [796, 862] on button "Drop" at bounding box center [794, 864] width 39 height 28
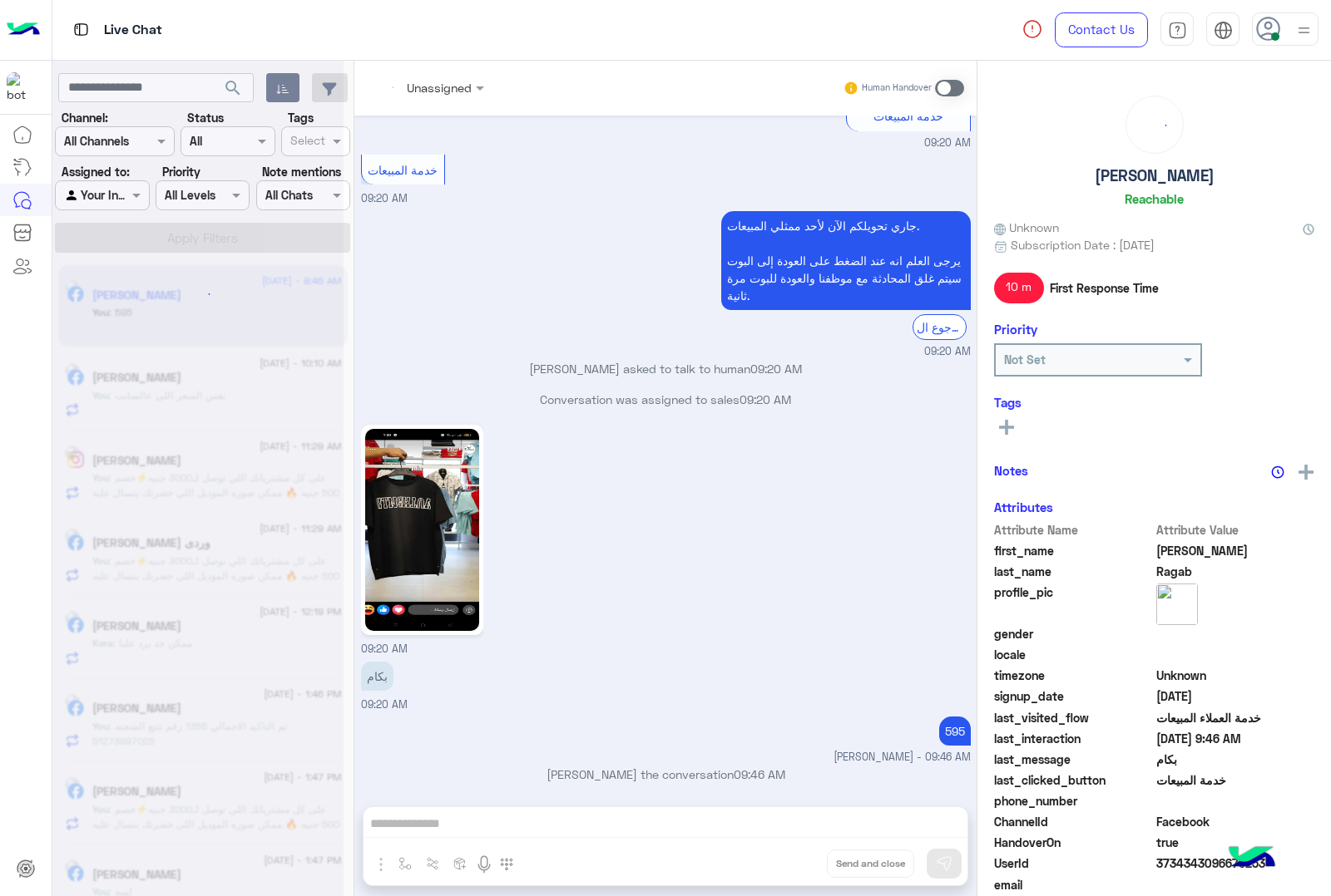
click at [796, 862] on div "Unassigned Human Handover [DATE] [PERSON_NAME] the conversation 12:42 PM Conver…" at bounding box center [665, 481] width 622 height 842
click at [0, 0] on button "Drop" at bounding box center [0, 0] width 0 height 0
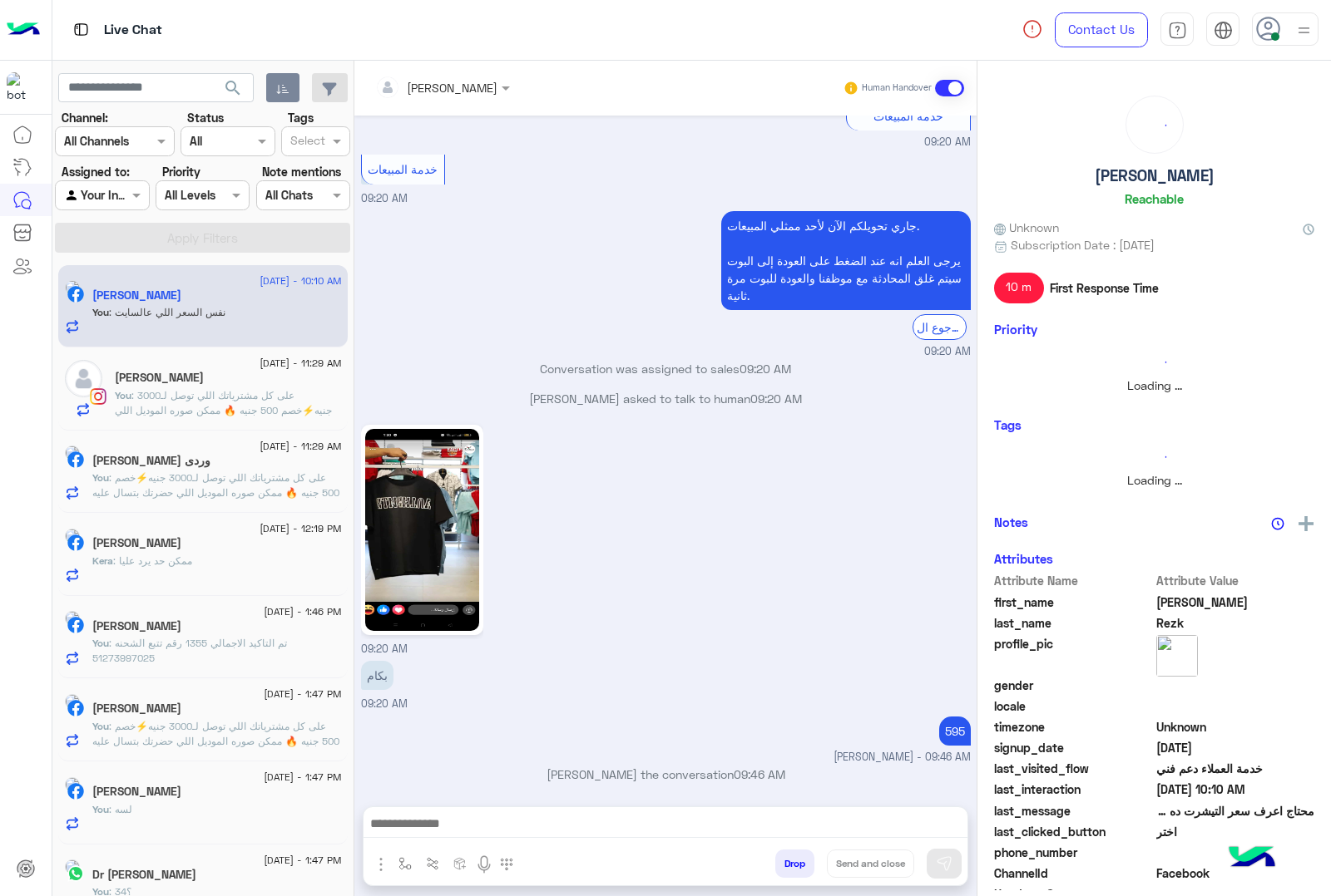
click at [796, 862] on button "Drop" at bounding box center [794, 864] width 39 height 28
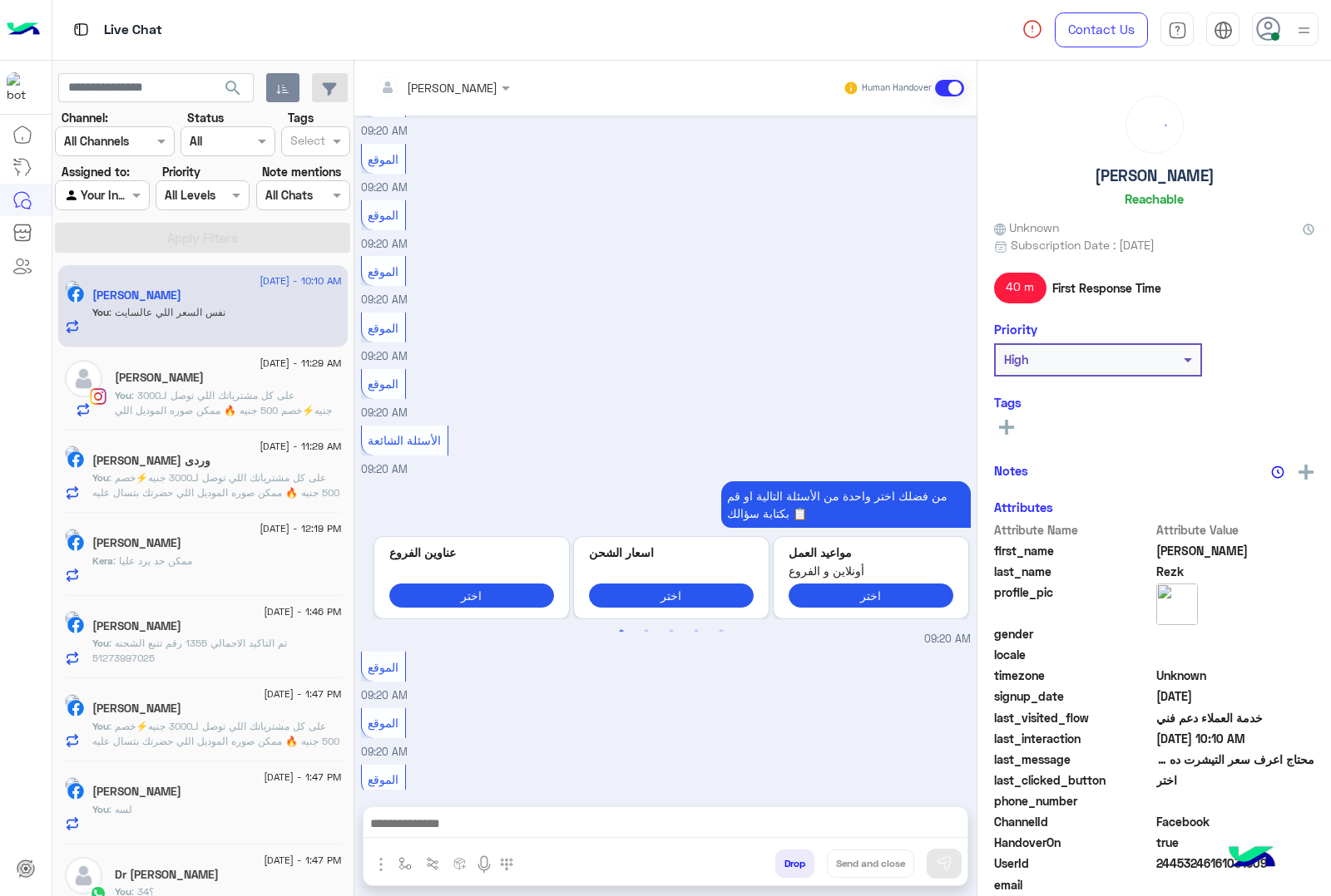
click at [796, 862] on div "[PERSON_NAME] Human Handover [DATE] Conversation has been dropped by [PERSON_NA…" at bounding box center [665, 481] width 622 height 842
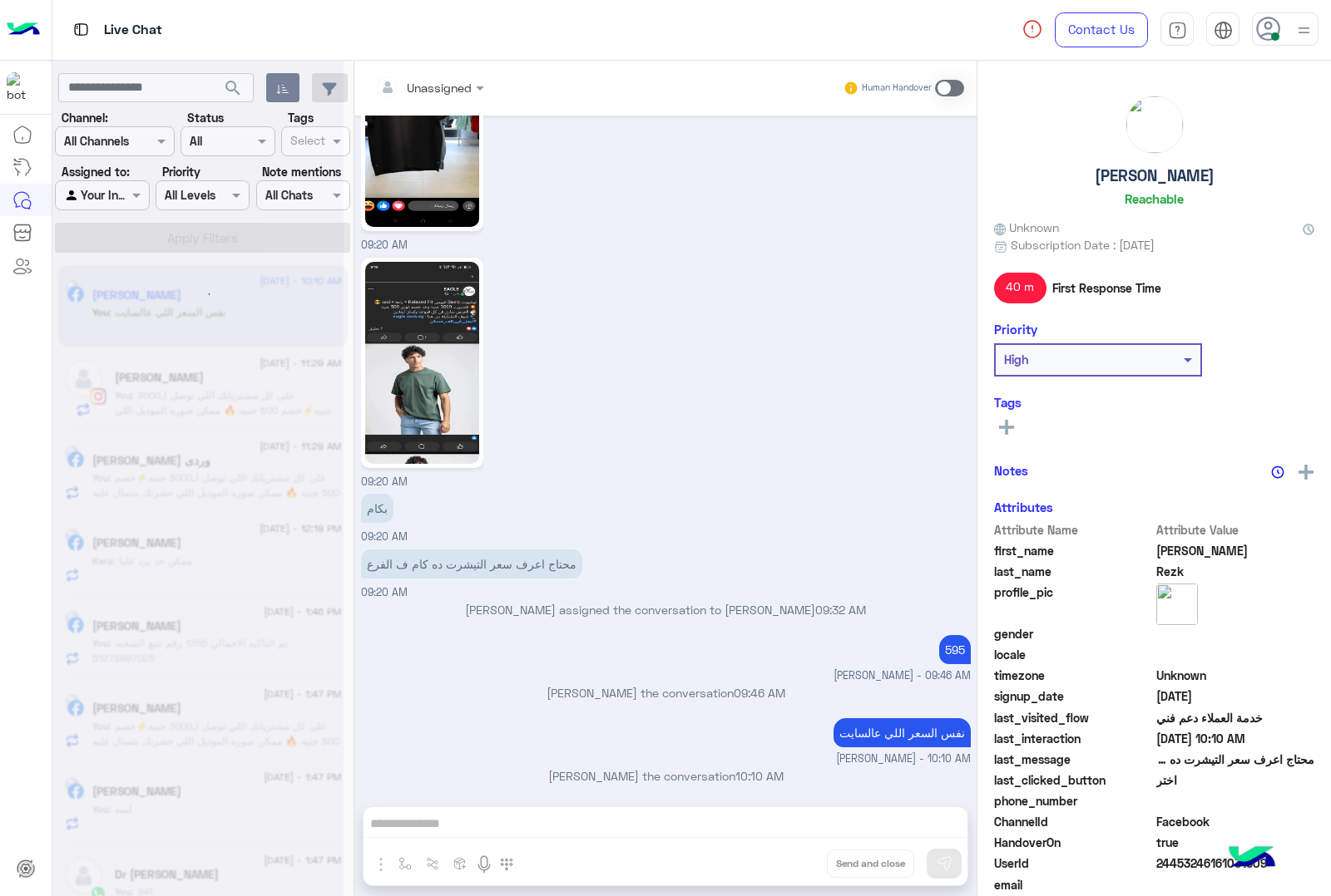
scroll to position [4473, 0]
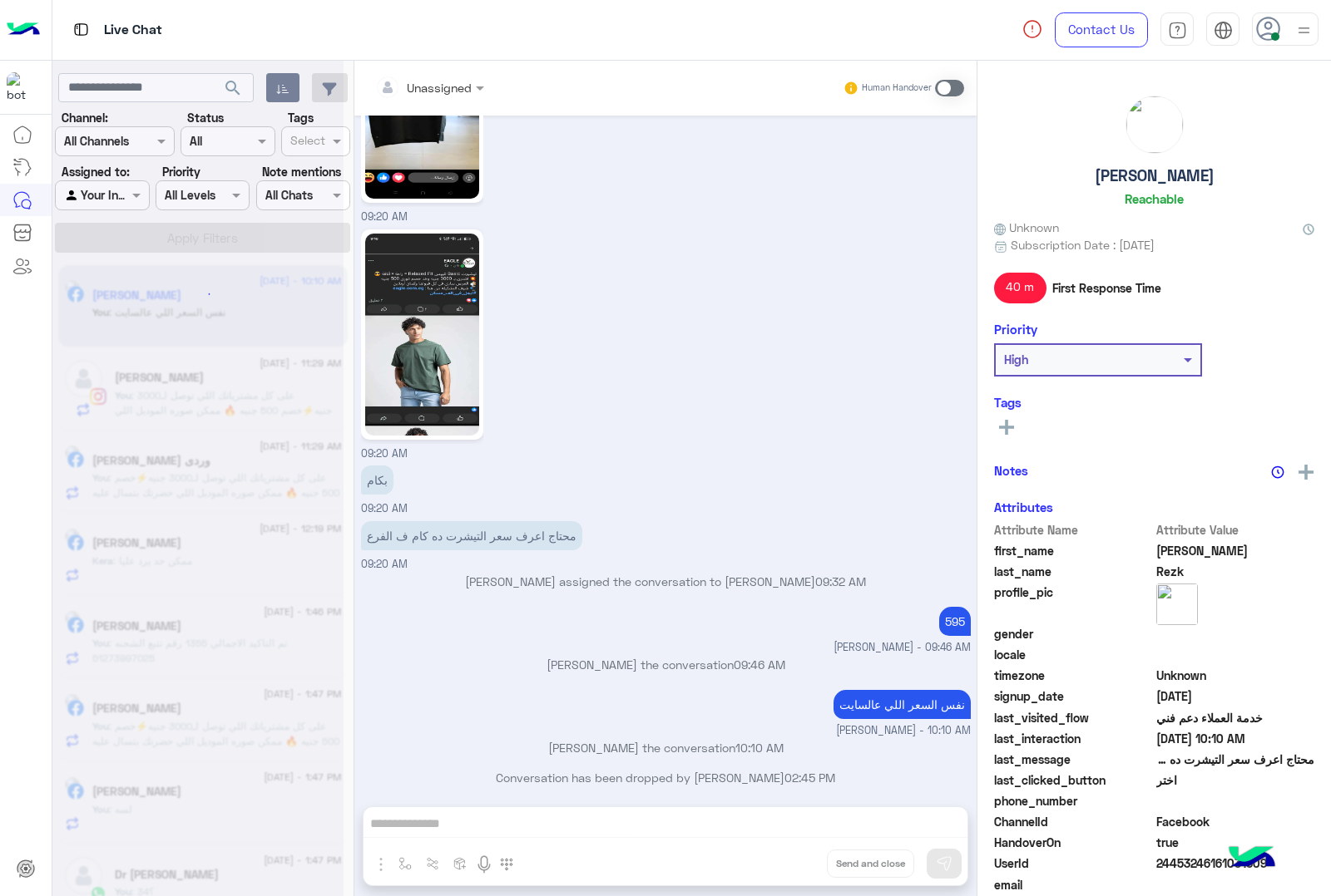
click at [796, 862] on div "Unassigned Human Handover [DATE] Conversation has been dropped by [PERSON_NAME]…" at bounding box center [665, 481] width 622 height 842
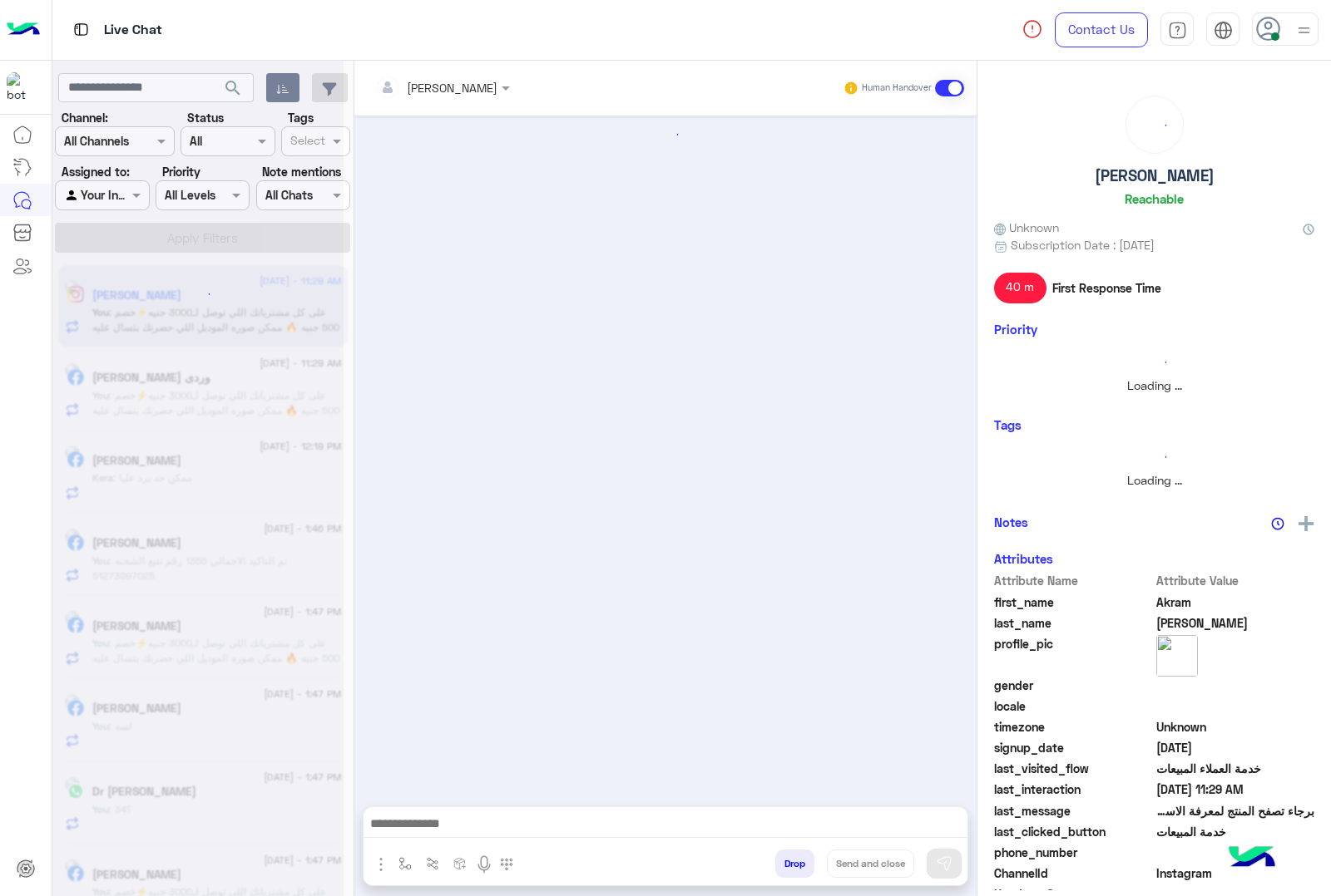
click at [796, 862] on button "Drop" at bounding box center [794, 864] width 39 height 28
click at [796, 862] on div "[PERSON_NAME] Human Handover Drop Send and close" at bounding box center [665, 481] width 622 height 842
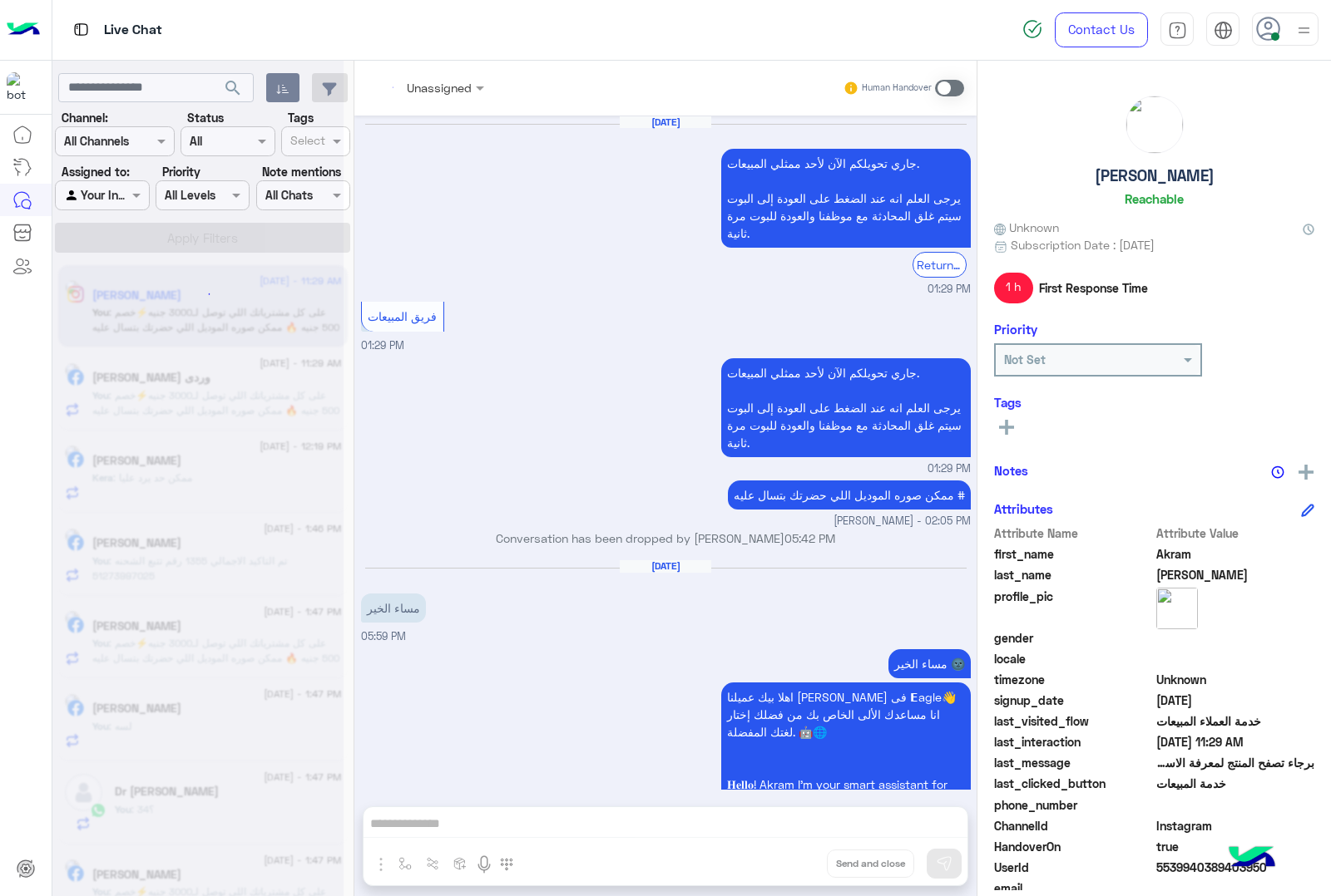
scroll to position [2129, 0]
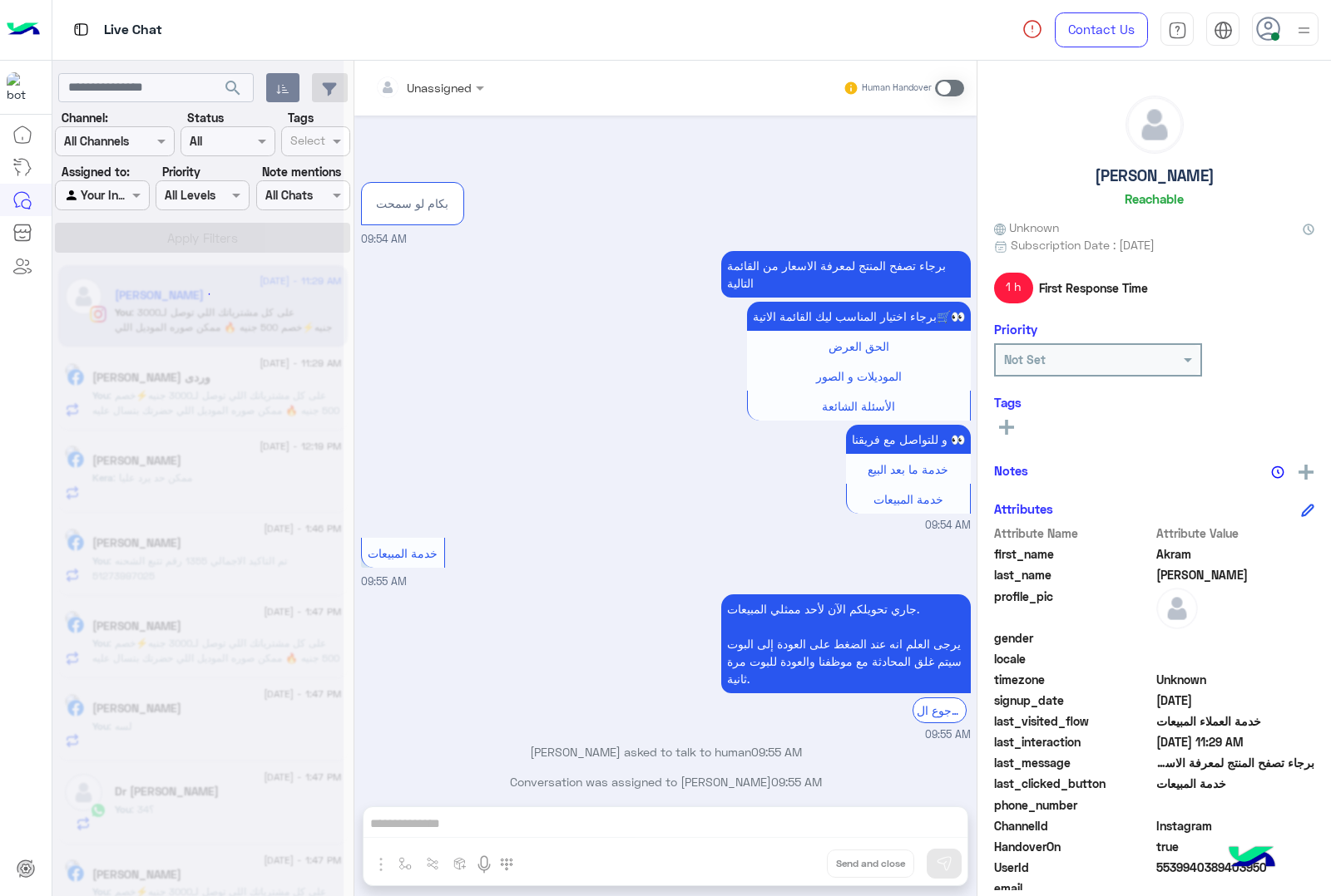
click at [796, 862] on div "Unassigned Human Handover [DATE] جاري تحويلكم الآن لأحد ممثلي المبيعات. يرجى ال…" at bounding box center [665, 481] width 622 height 842
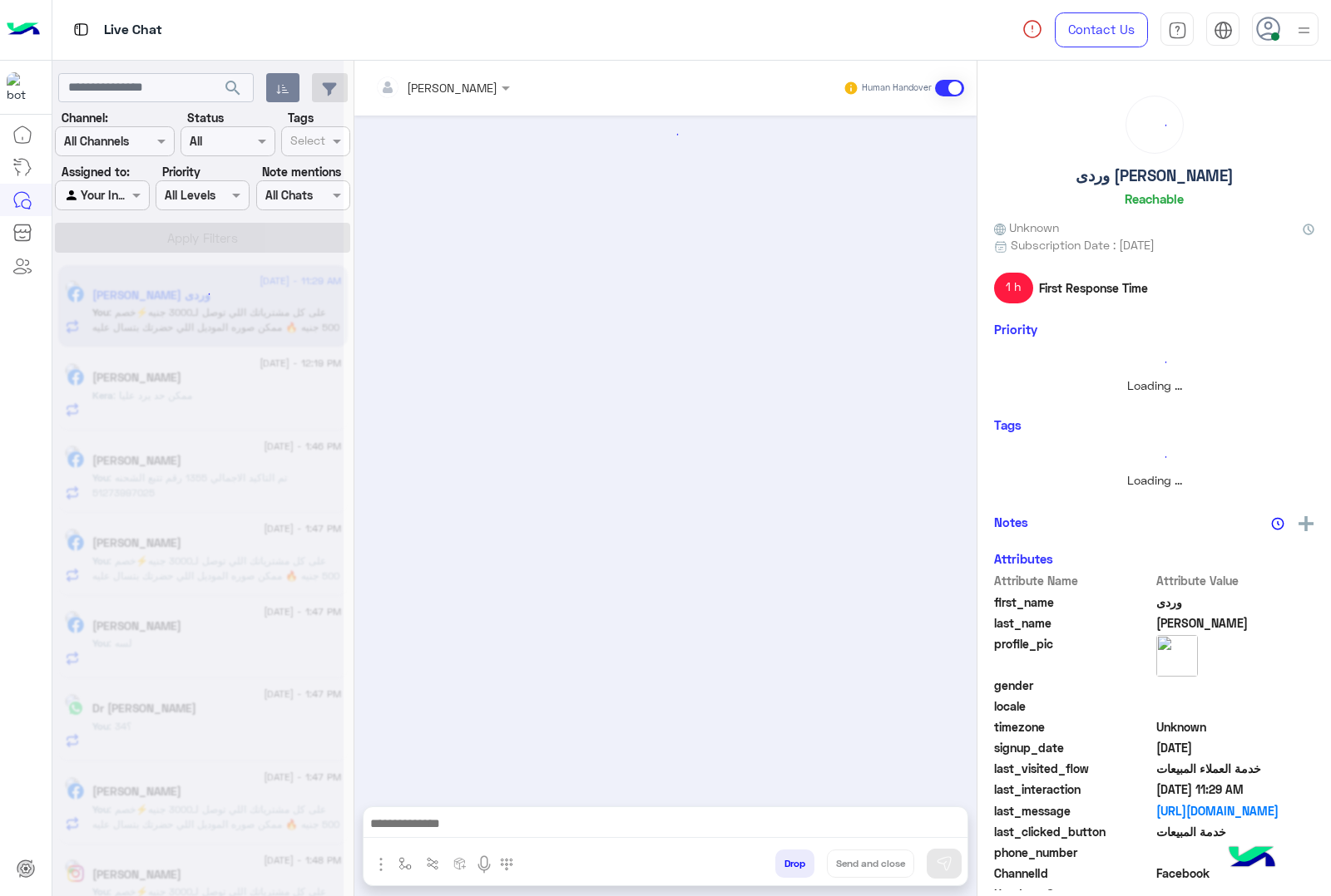
click at [796, 862] on button "Drop" at bounding box center [794, 864] width 39 height 28
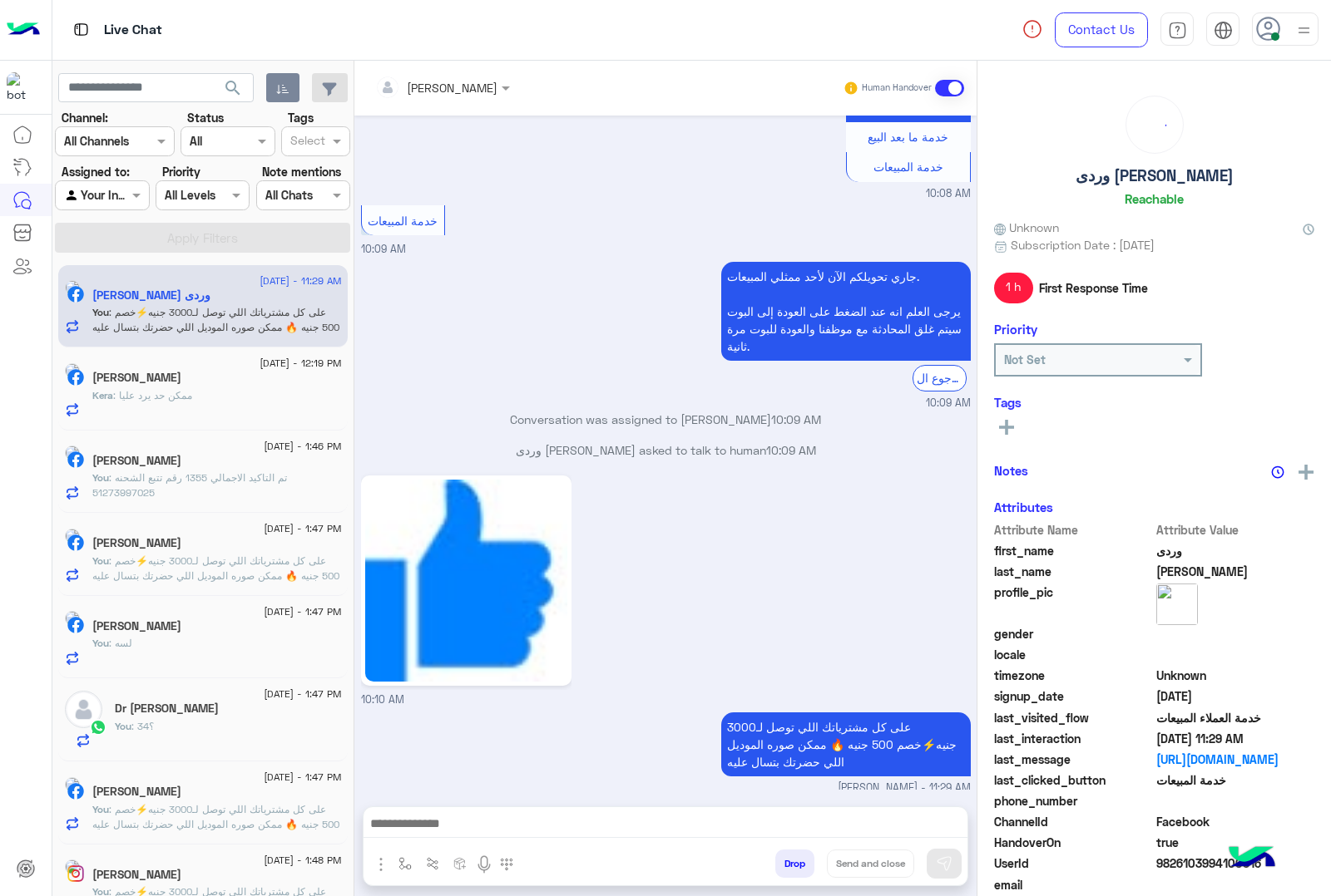
click at [796, 862] on button "Drop" at bounding box center [794, 864] width 39 height 28
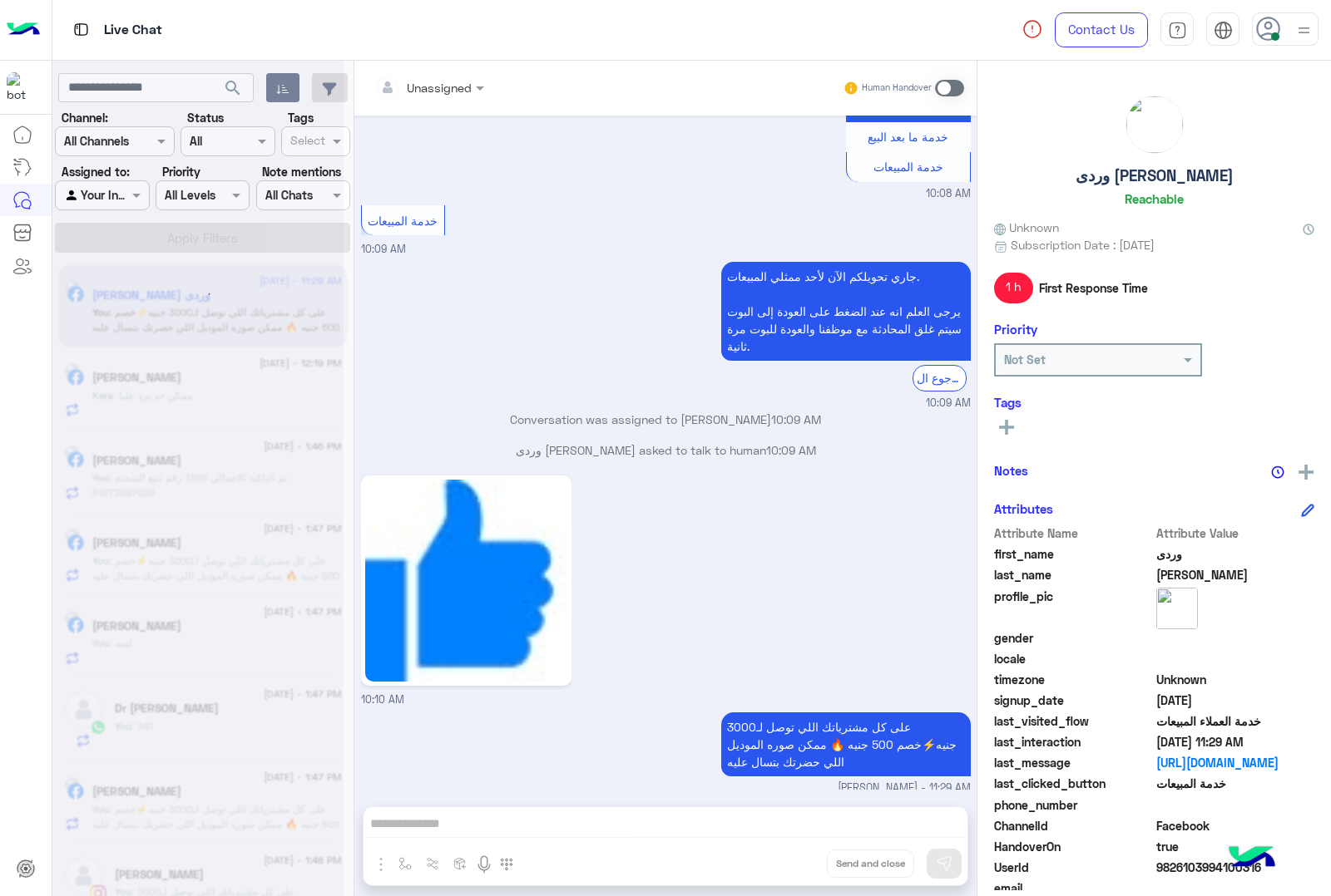
click at [796, 862] on div "Unassigned Human Handover [DATE] GetStarted 05:50 AM اهلا بيك عميلنا [PERSON_NA…" at bounding box center [665, 481] width 622 height 842
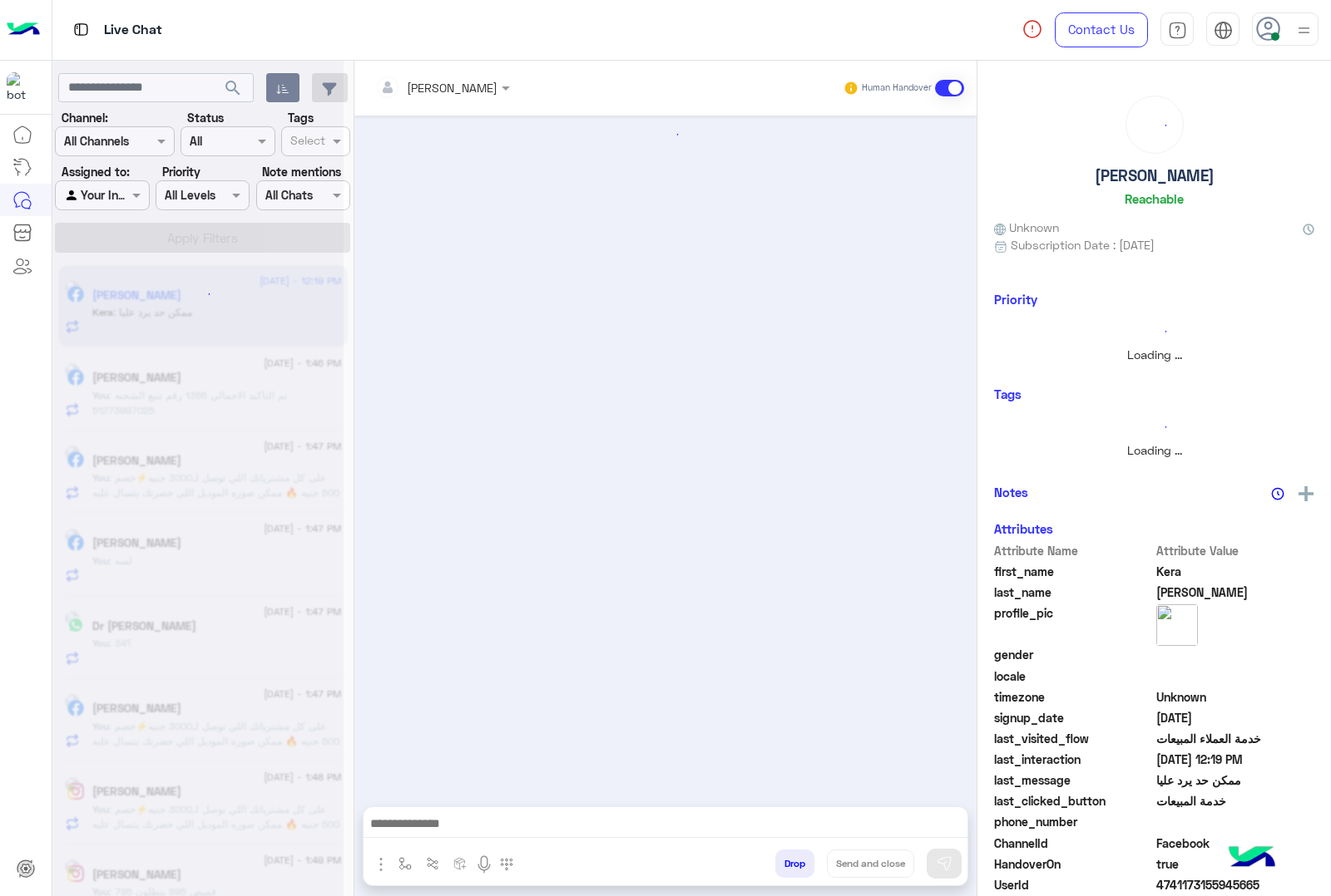
click at [796, 862] on button "Drop" at bounding box center [794, 864] width 39 height 28
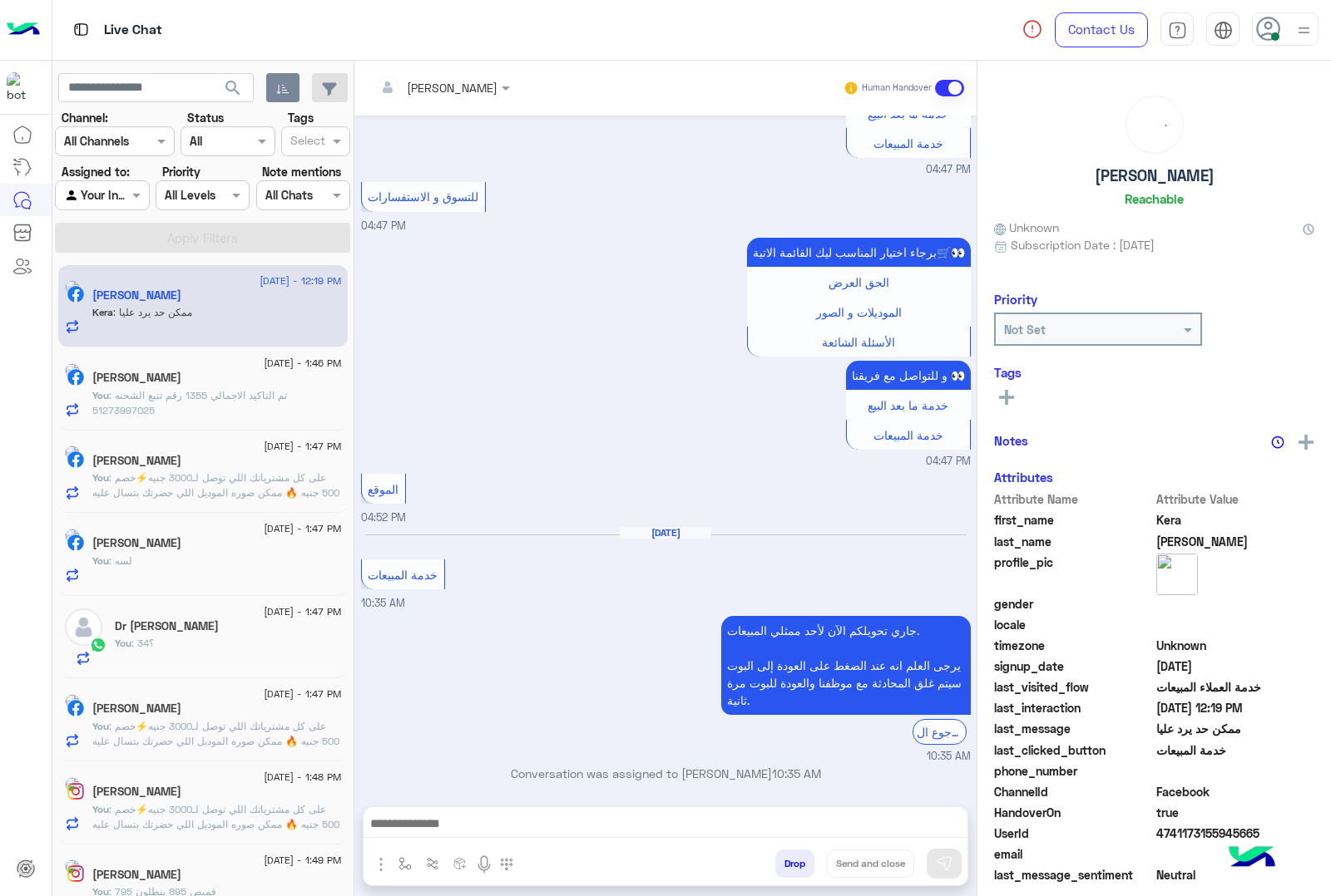
click at [796, 862] on button "Drop" at bounding box center [794, 864] width 39 height 28
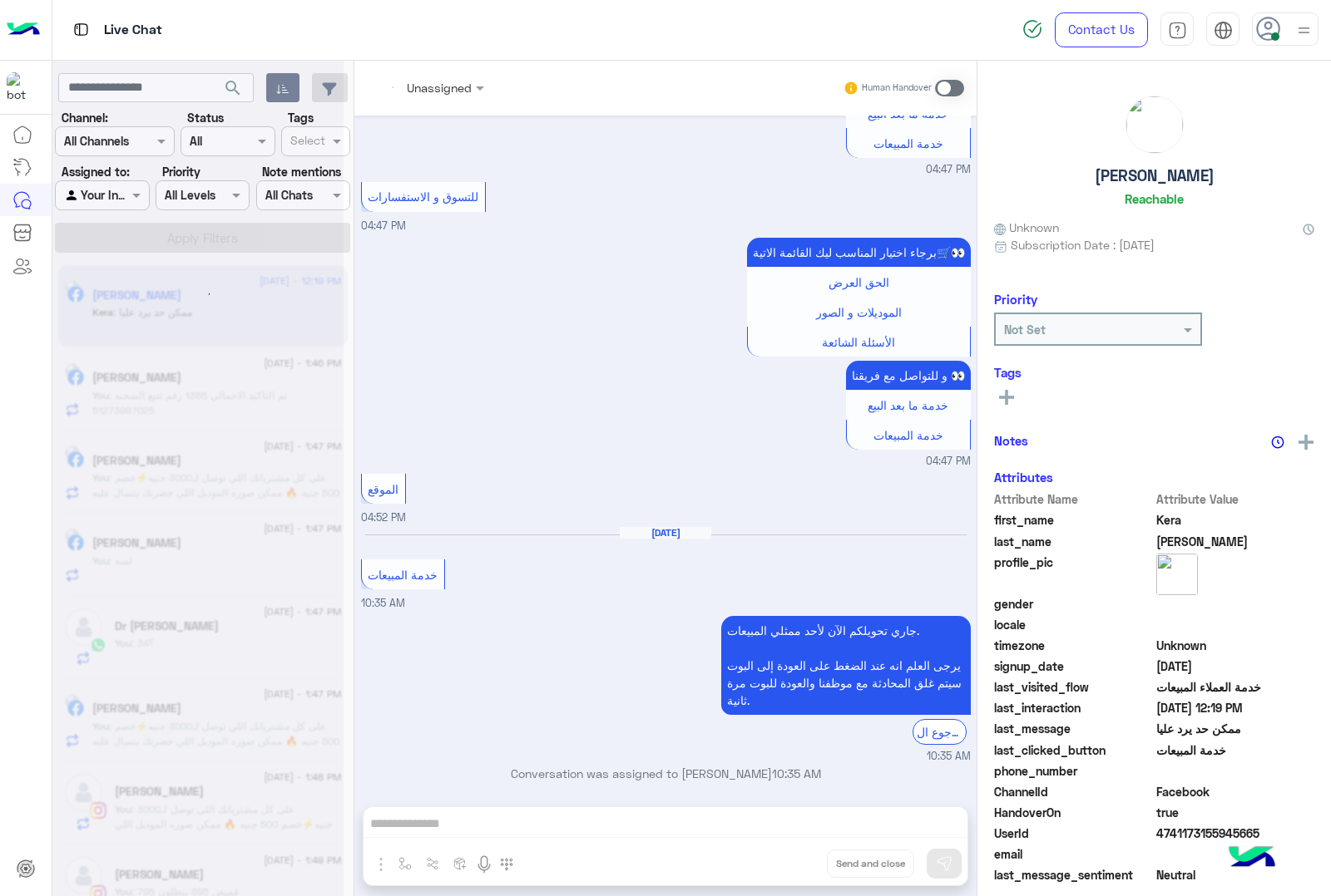
click at [796, 862] on div "Unassigned Human Handover [DATE] سلام عليكم 05:35 AM اهلا بيك عميلنا [PERSON_NA…" at bounding box center [665, 481] width 622 height 842
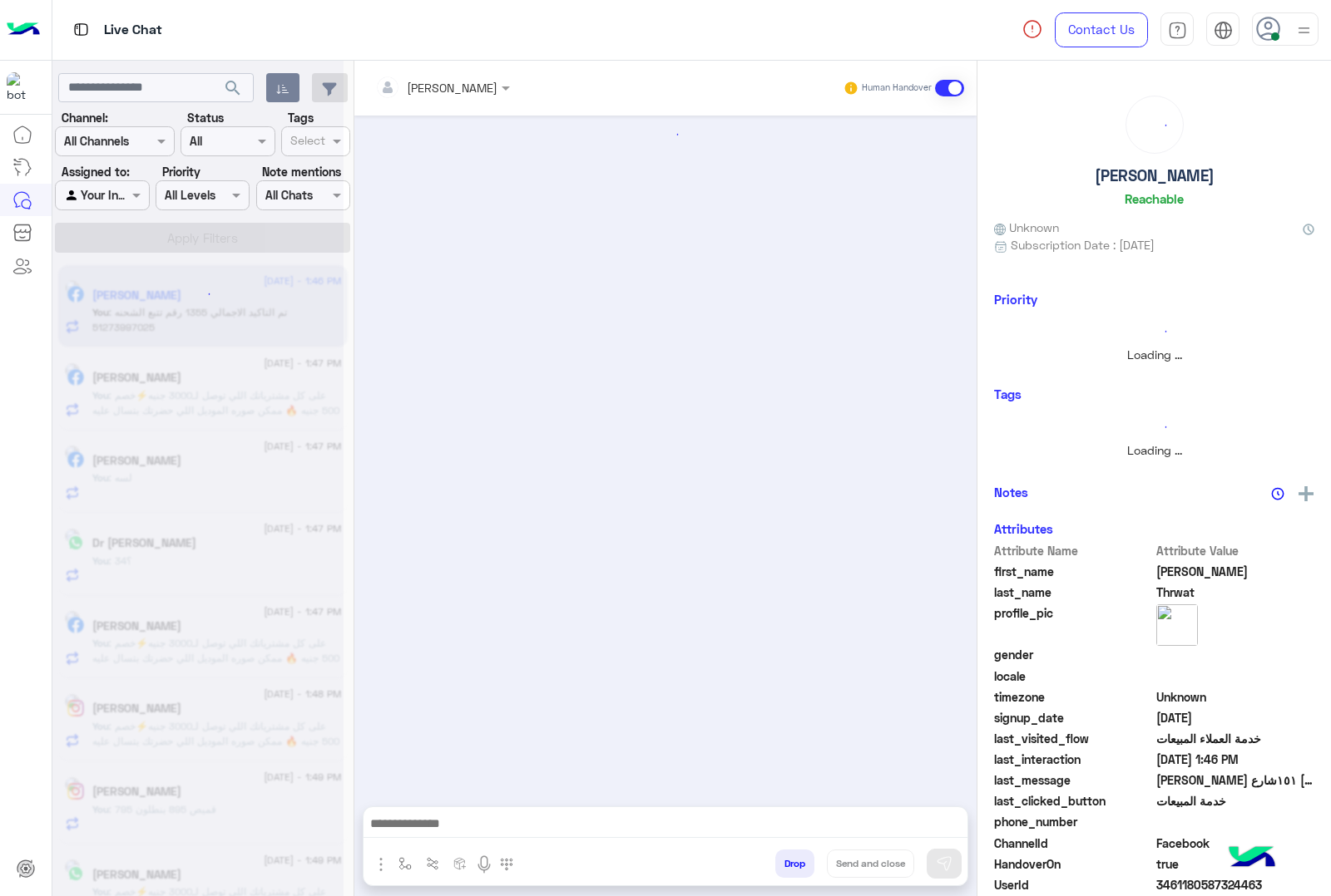
click at [796, 862] on button "Drop" at bounding box center [794, 864] width 39 height 28
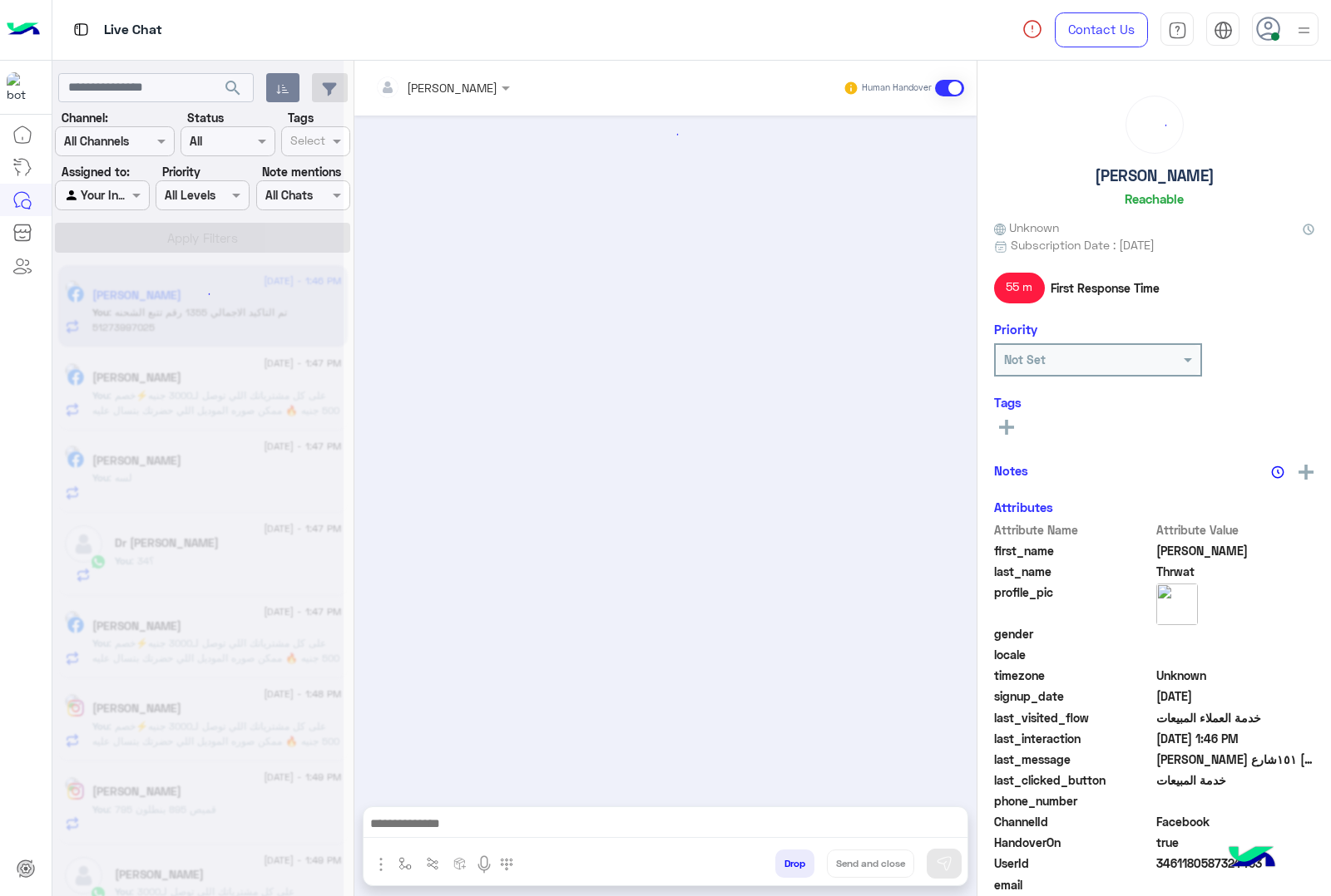
click at [796, 862] on div "[PERSON_NAME] Human Handover Drop Send and close" at bounding box center [665, 481] width 622 height 842
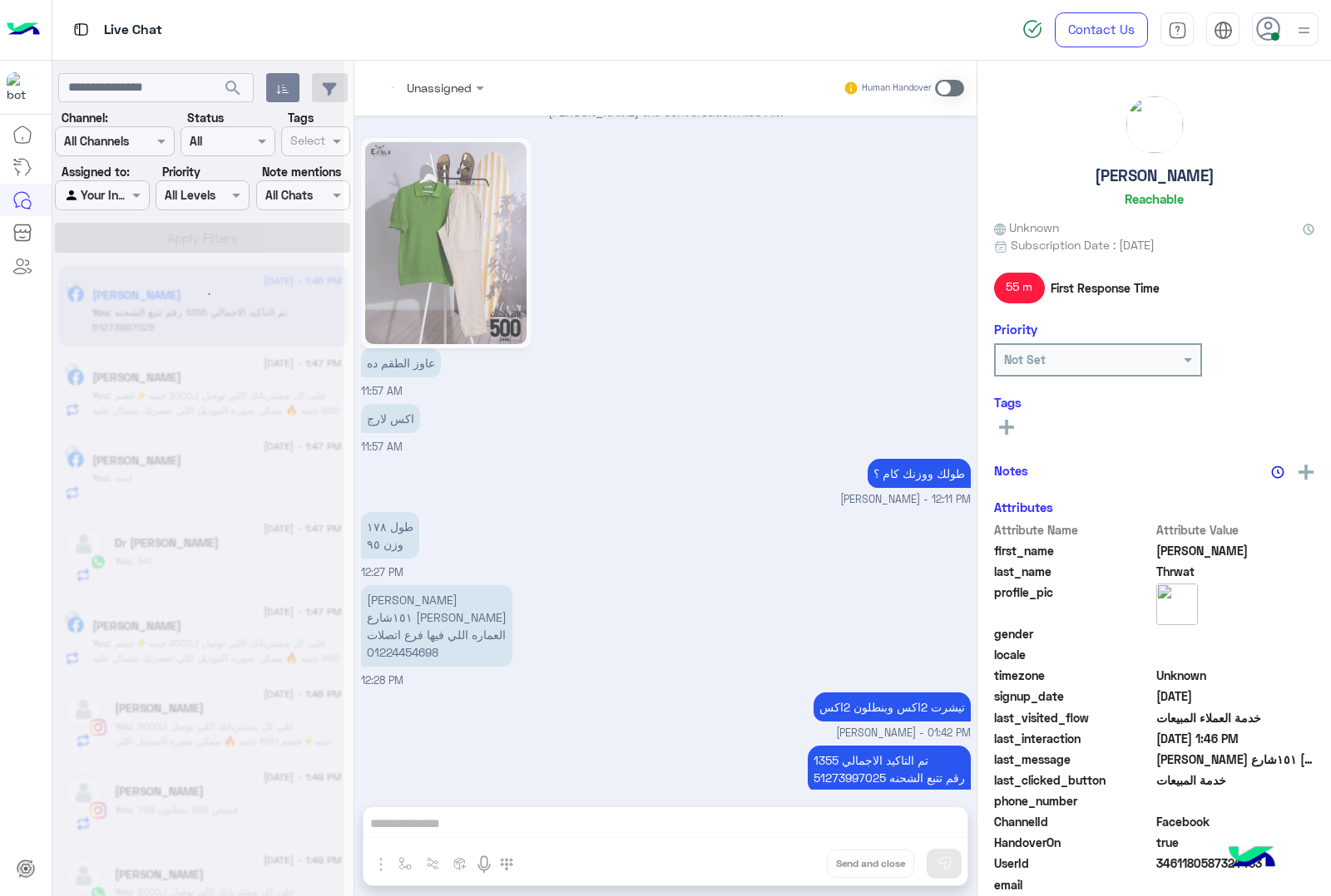
scroll to position [2081, 0]
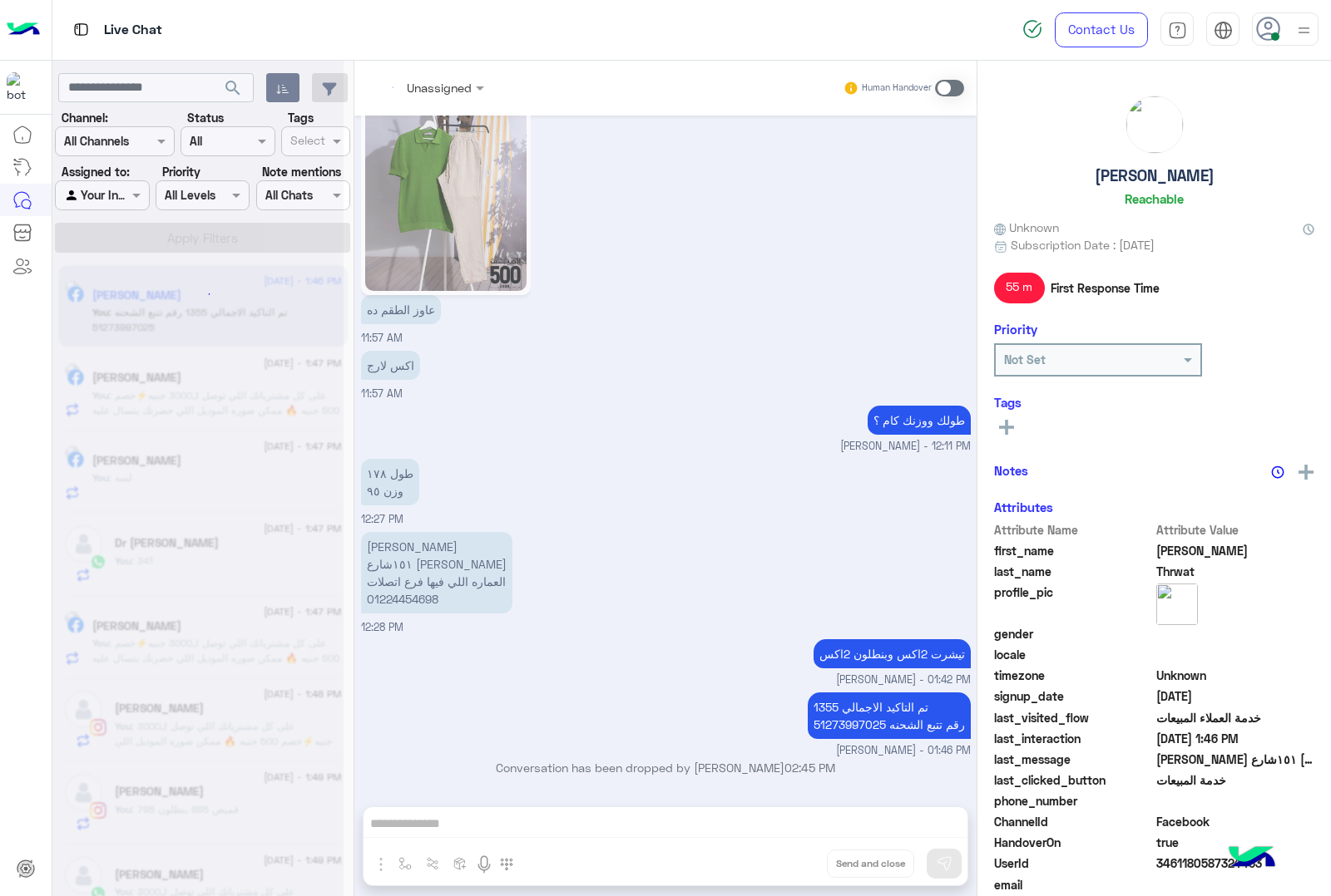
click at [796, 862] on div "Unassigned Human Handover [DATE] الموقع 05:01 AM الموقع 05:01 AM الموقع 05:01 A…" at bounding box center [665, 481] width 622 height 842
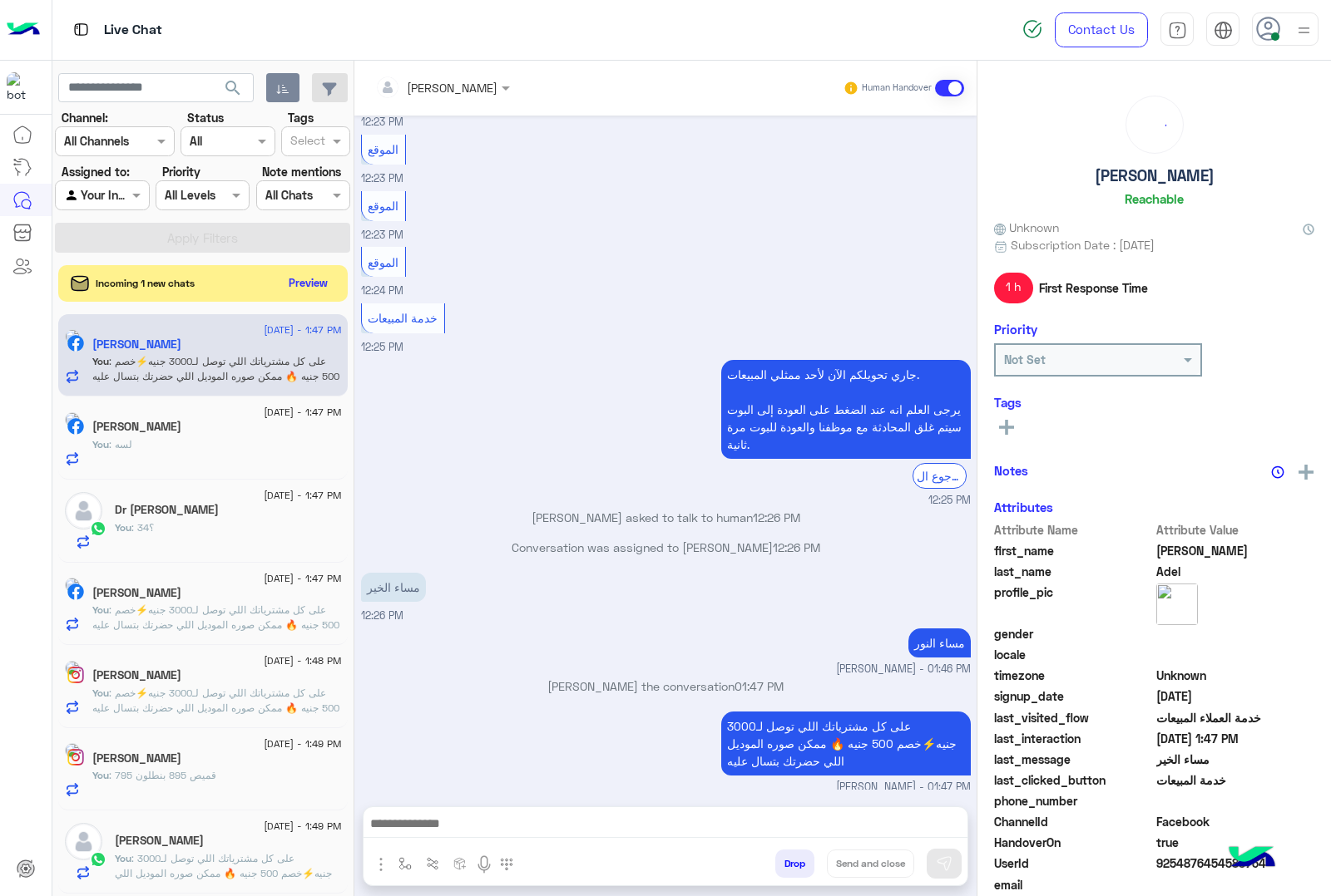
click at [796, 862] on button "Drop" at bounding box center [794, 864] width 39 height 28
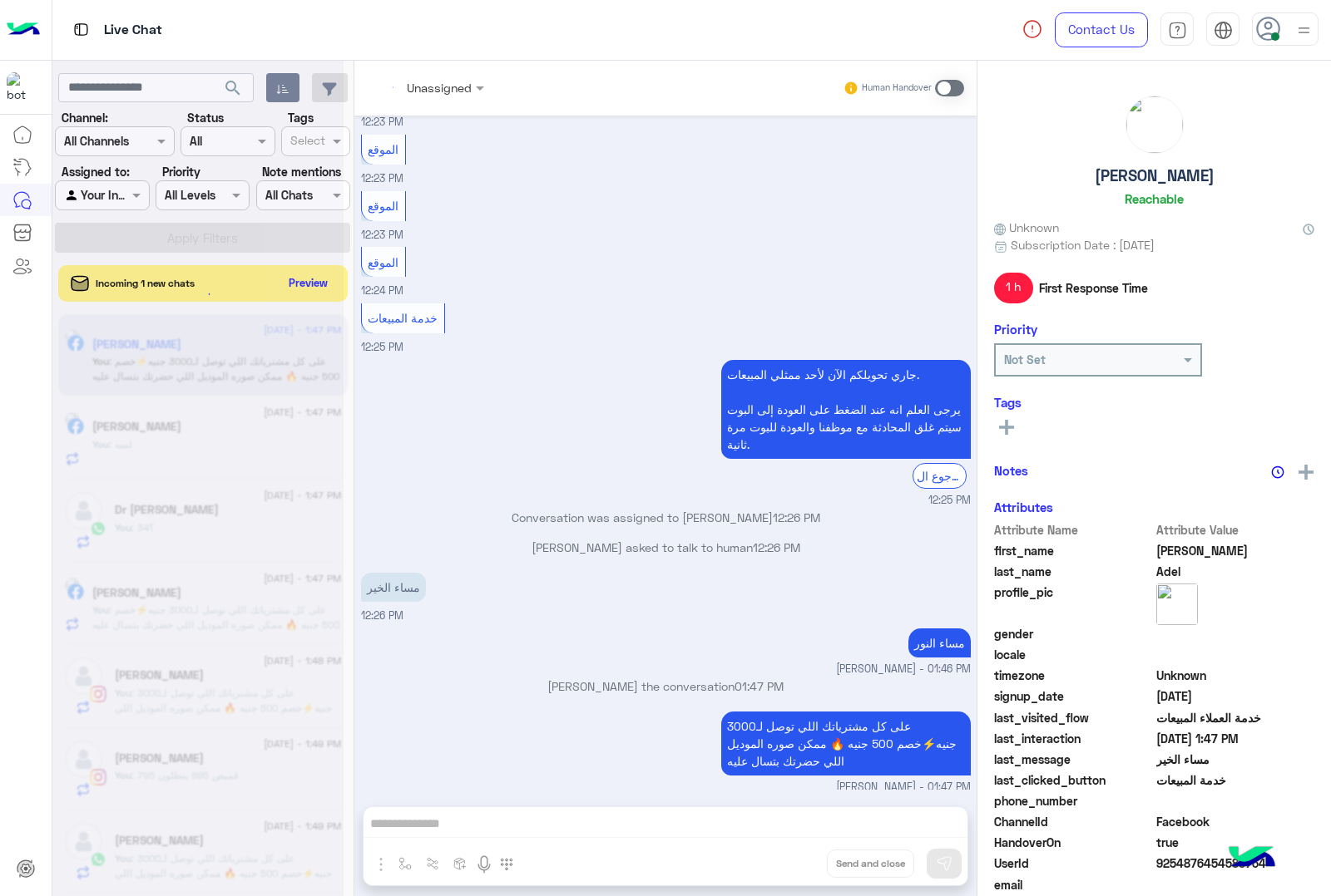
scroll to position [1002, 0]
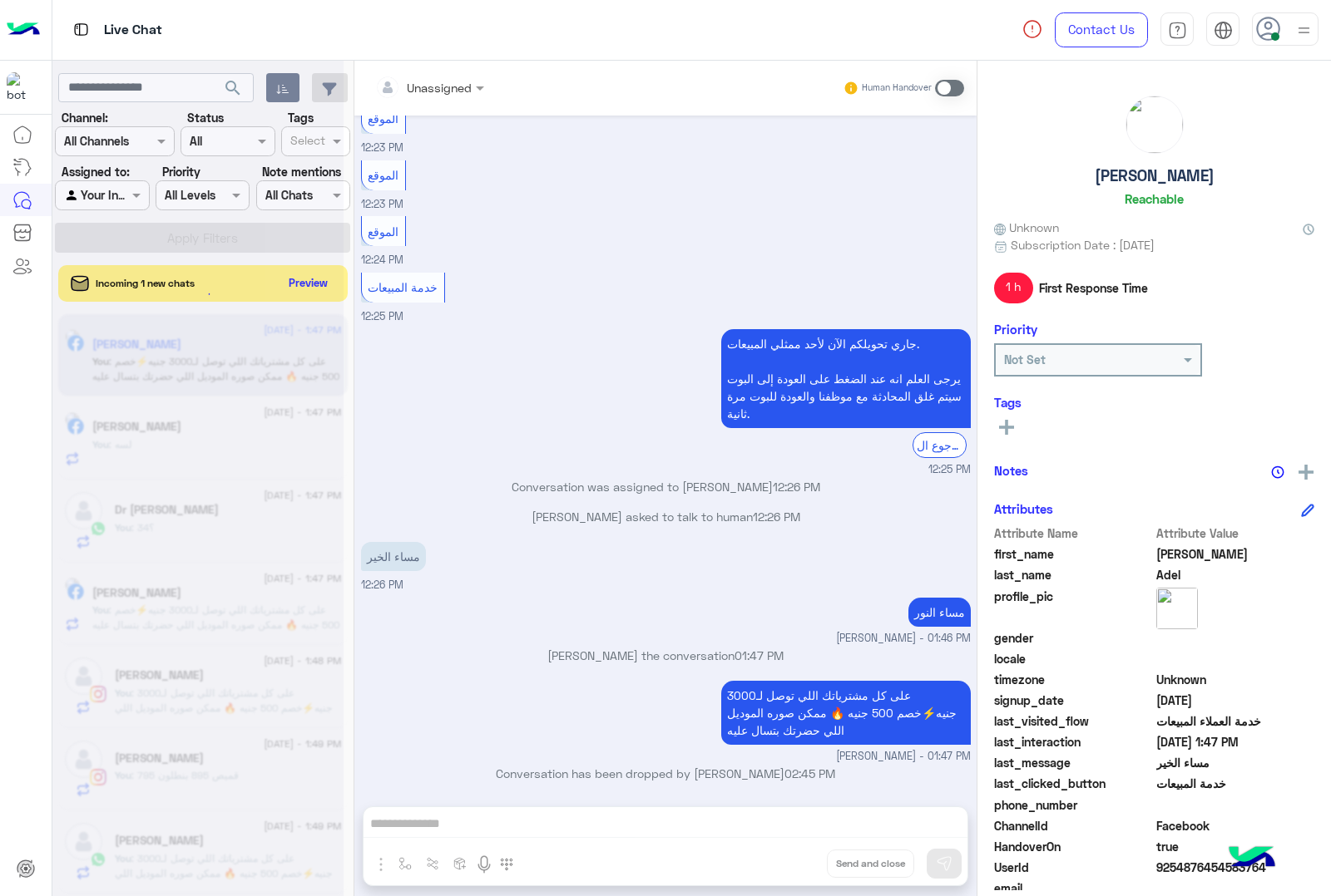
click at [796, 862] on div "Unassigned Human Handover [DATE] الموقع 12:23 PM الموقع 12:23 PM الموقع 12:23 P…" at bounding box center [665, 481] width 622 height 842
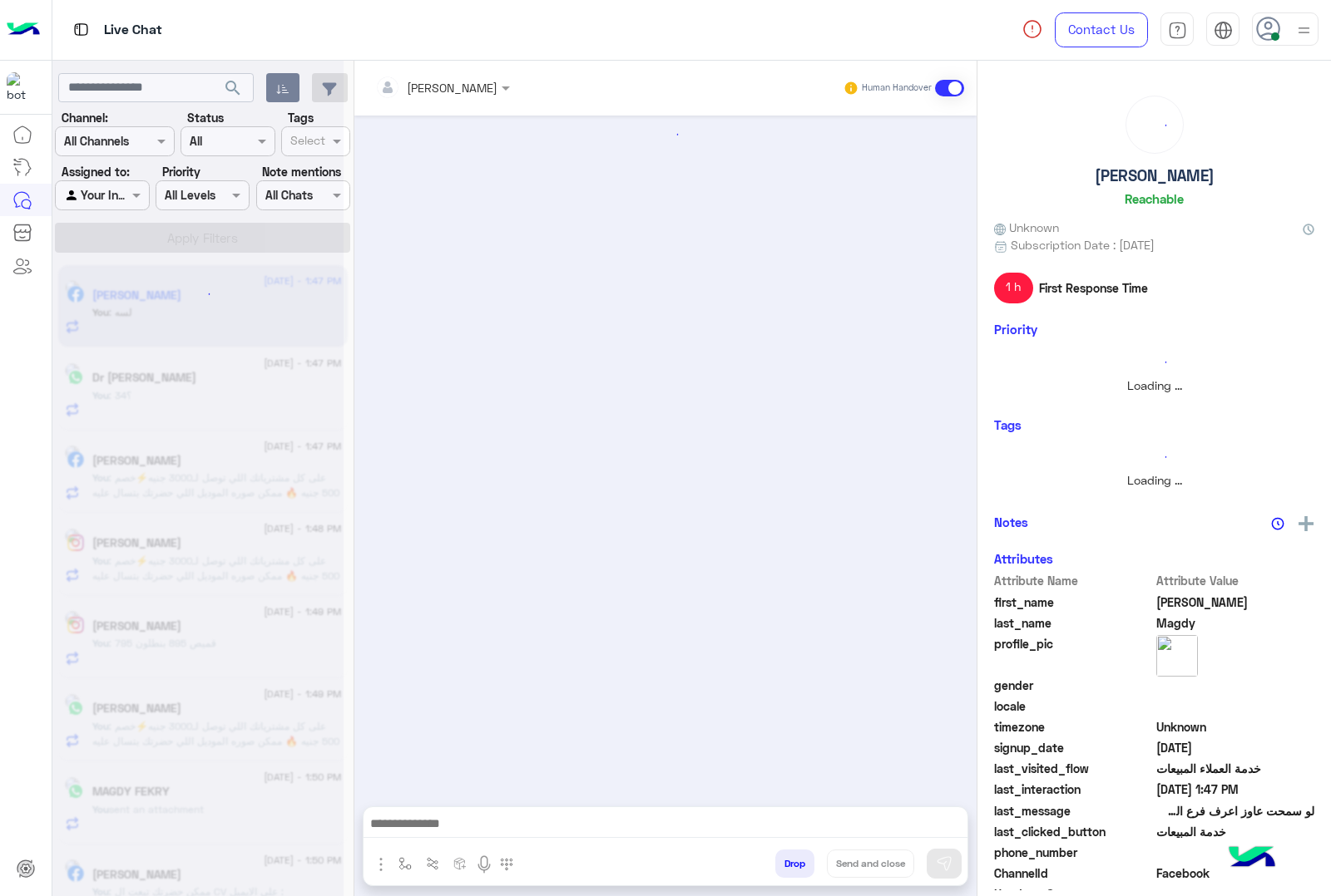
click at [796, 862] on button "Drop" at bounding box center [794, 864] width 39 height 28
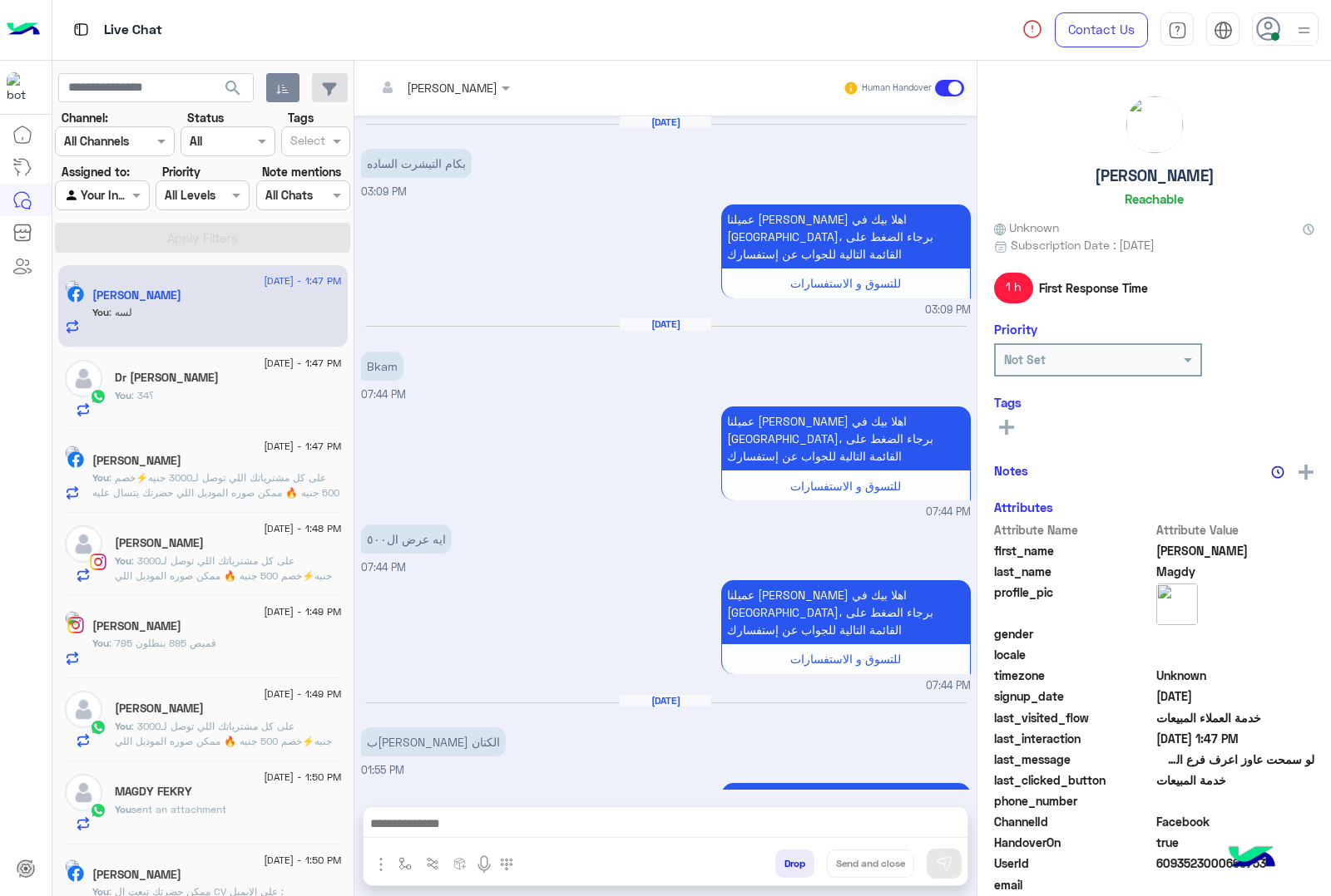
scroll to position [2454, 0]
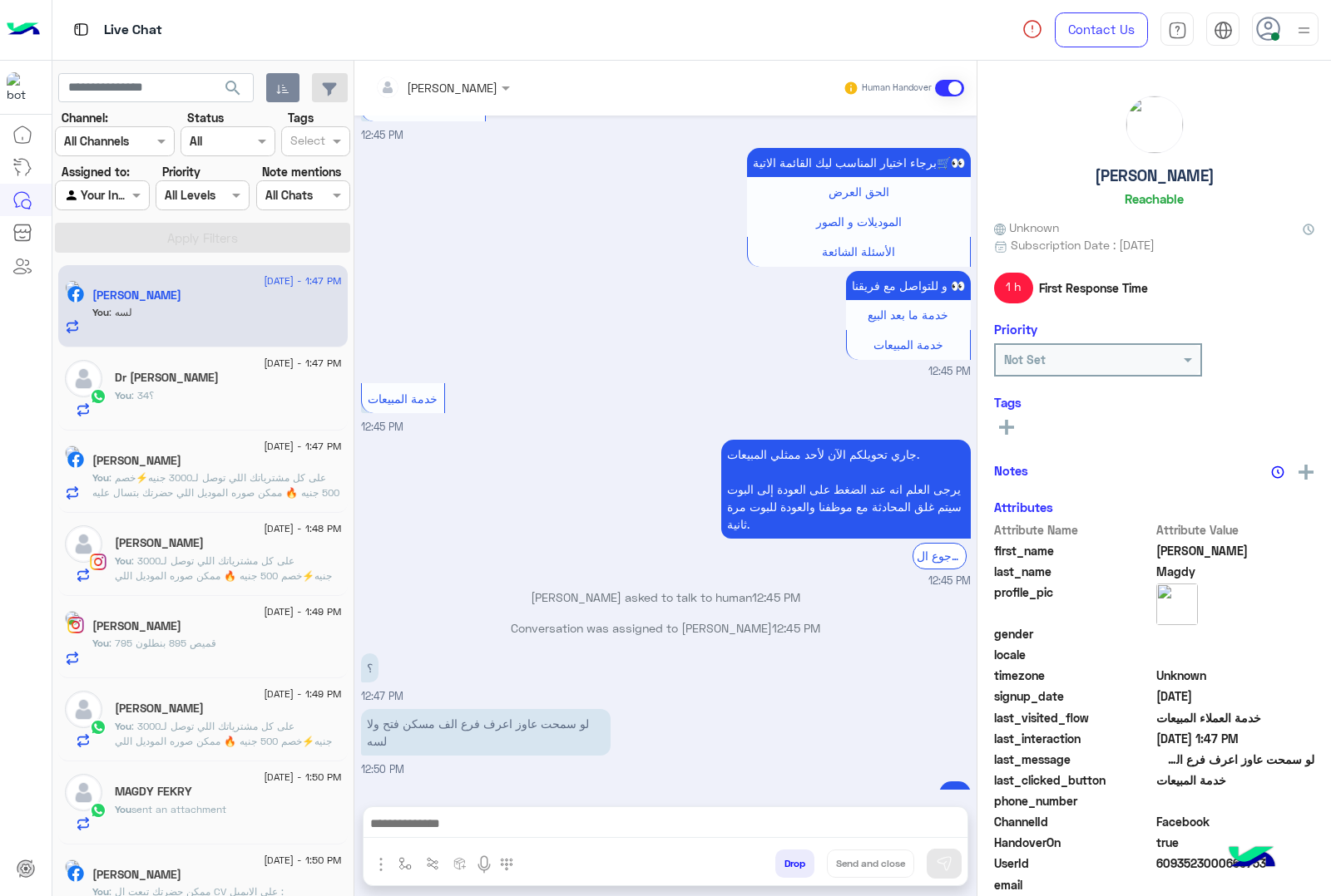
click at [796, 862] on div "[PERSON_NAME] Human Handover [DATE] بكام التيشرت الساده 03:09 PM عميلنا [PERSON…" at bounding box center [665, 481] width 622 height 842
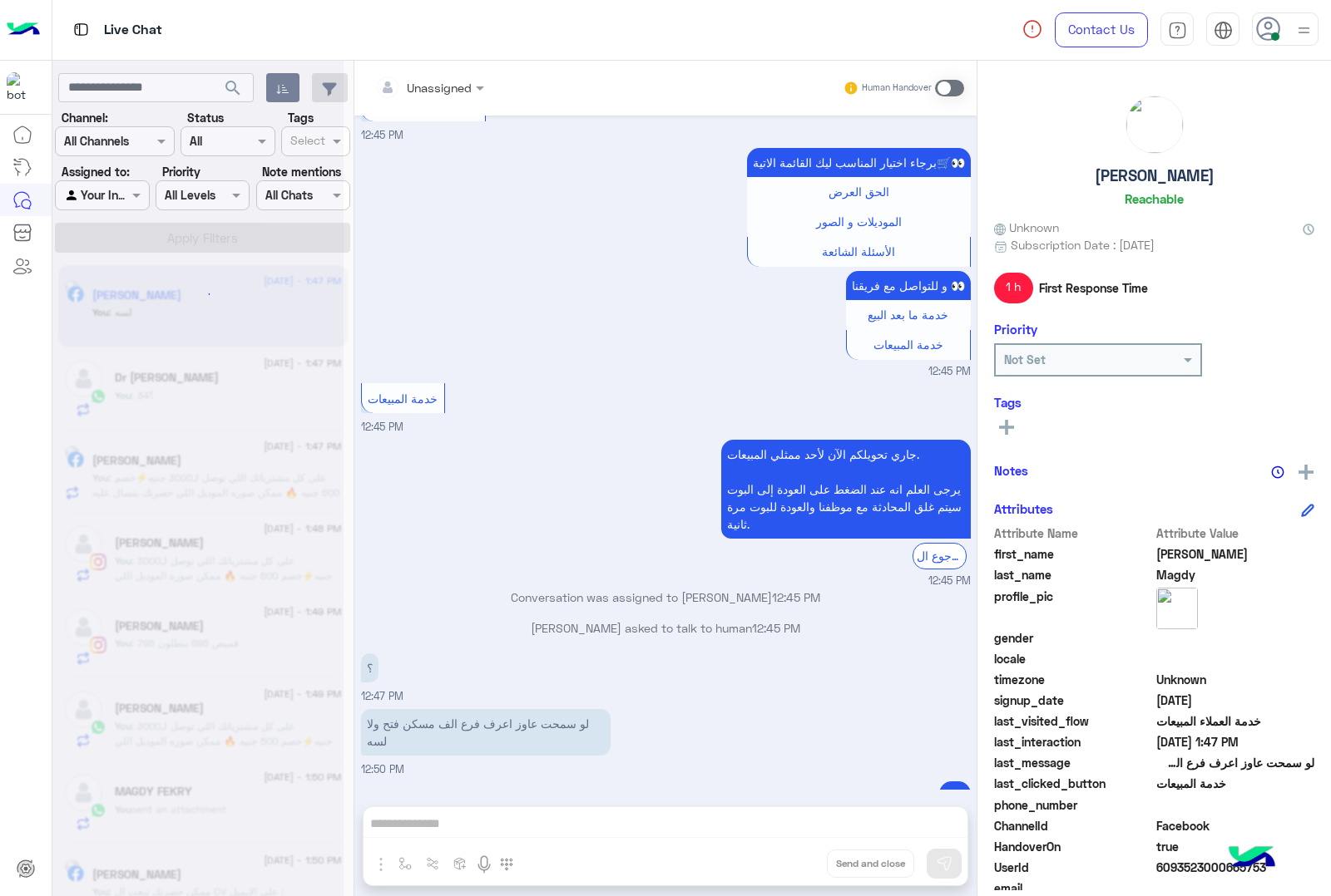
click at [796, 862] on div "Unassigned Human Handover [DATE] بكام التيشرت الساده 03:09 PM عميلنا [PERSON_NA…" at bounding box center [665, 481] width 622 height 842
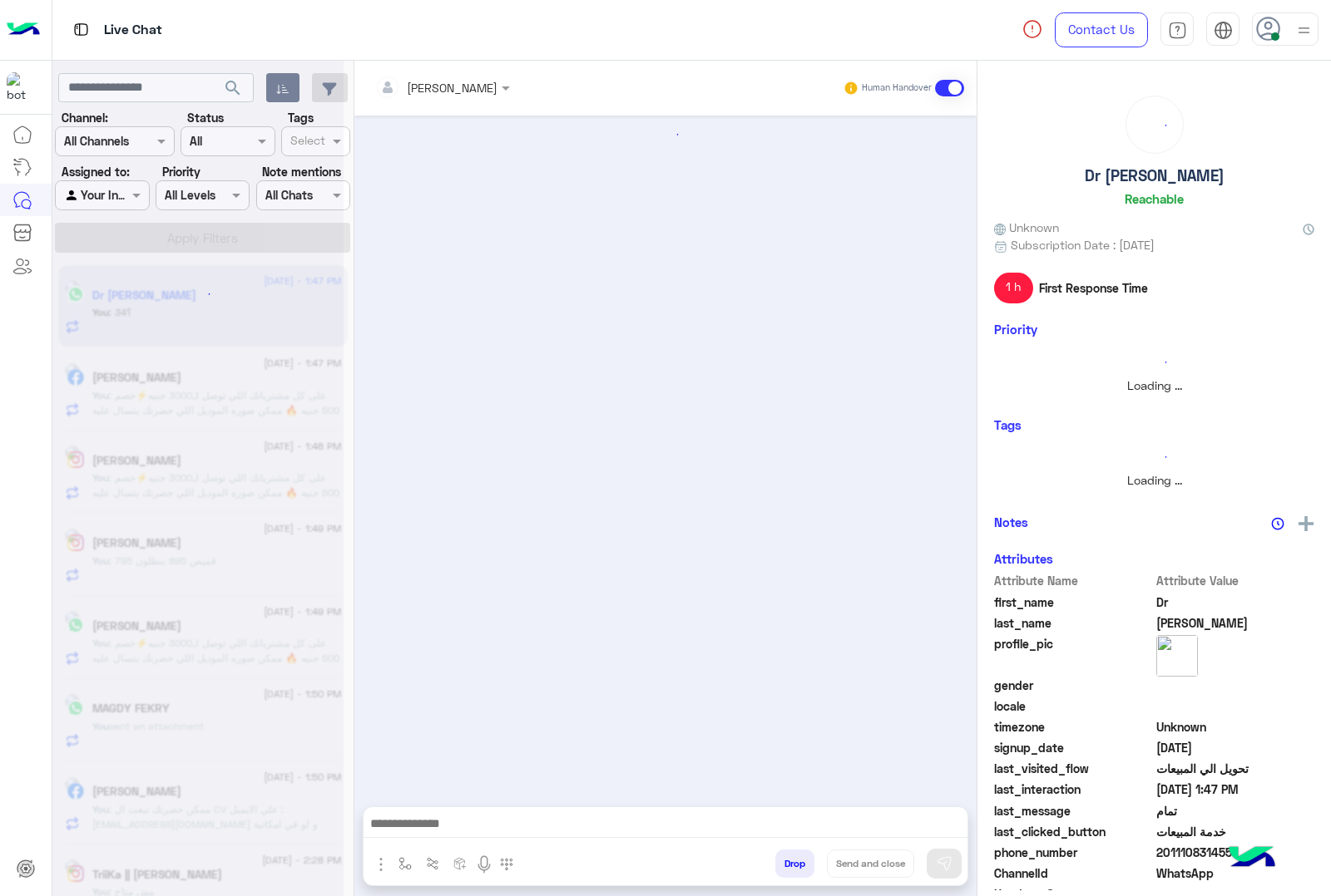
click at [796, 862] on button "Drop" at bounding box center [794, 864] width 39 height 28
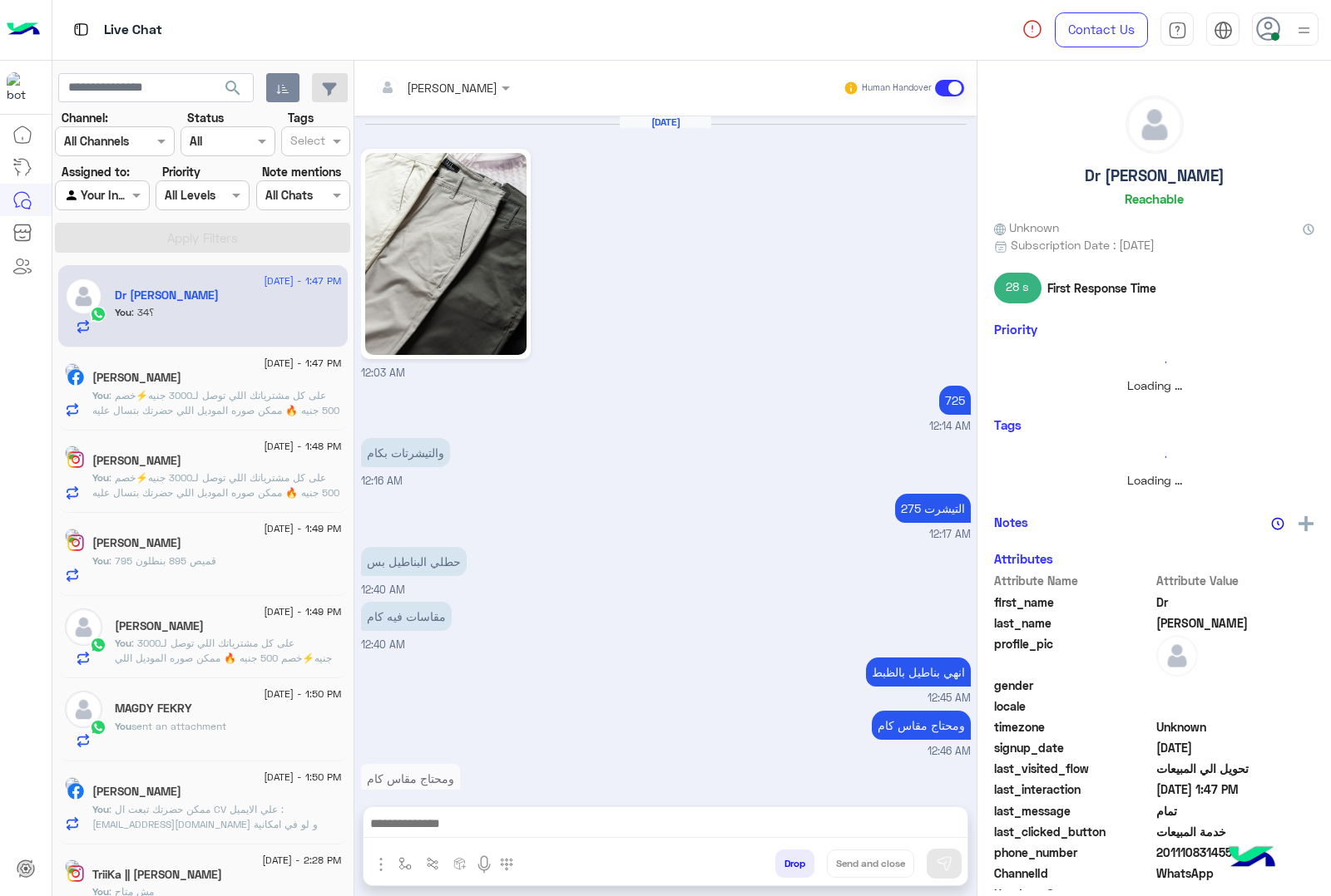
click at [796, 862] on button "Drop" at bounding box center [794, 864] width 39 height 28
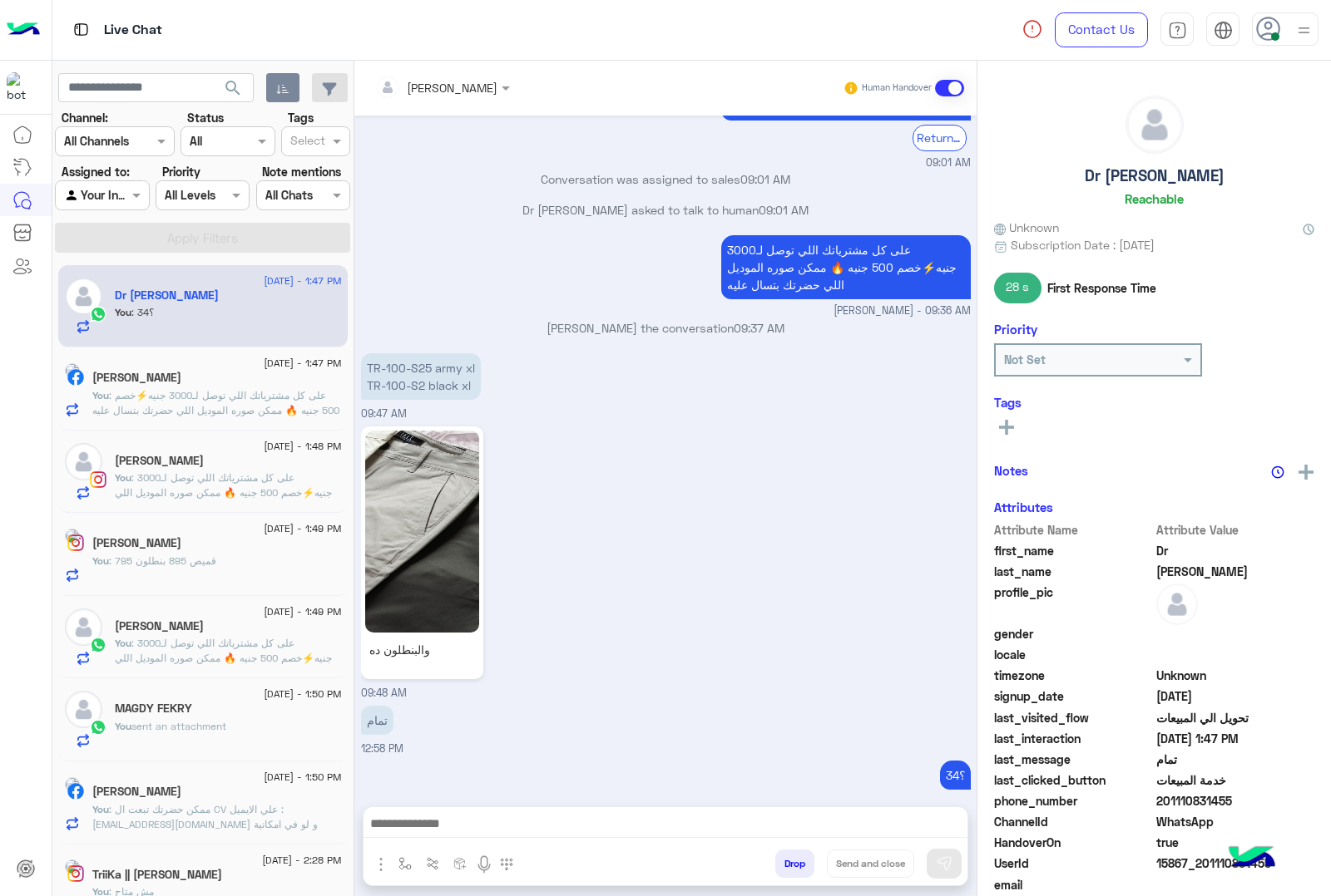
click at [796, 862] on div "[PERSON_NAME] Human Handover [DATE] 12:03 AM 725 12:14 AM والتيشرتات بكام 12:16…" at bounding box center [665, 481] width 622 height 842
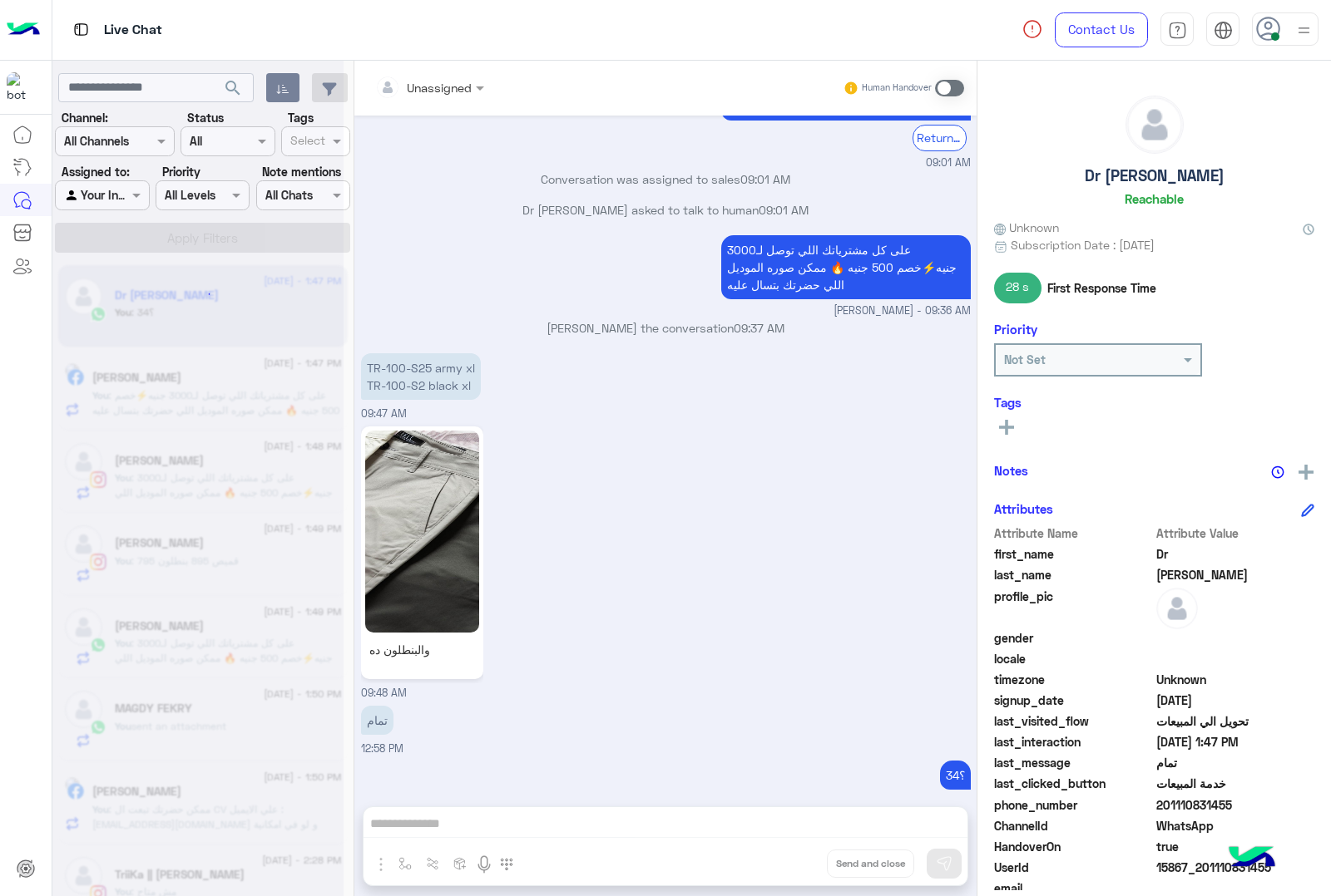
scroll to position [2152, 0]
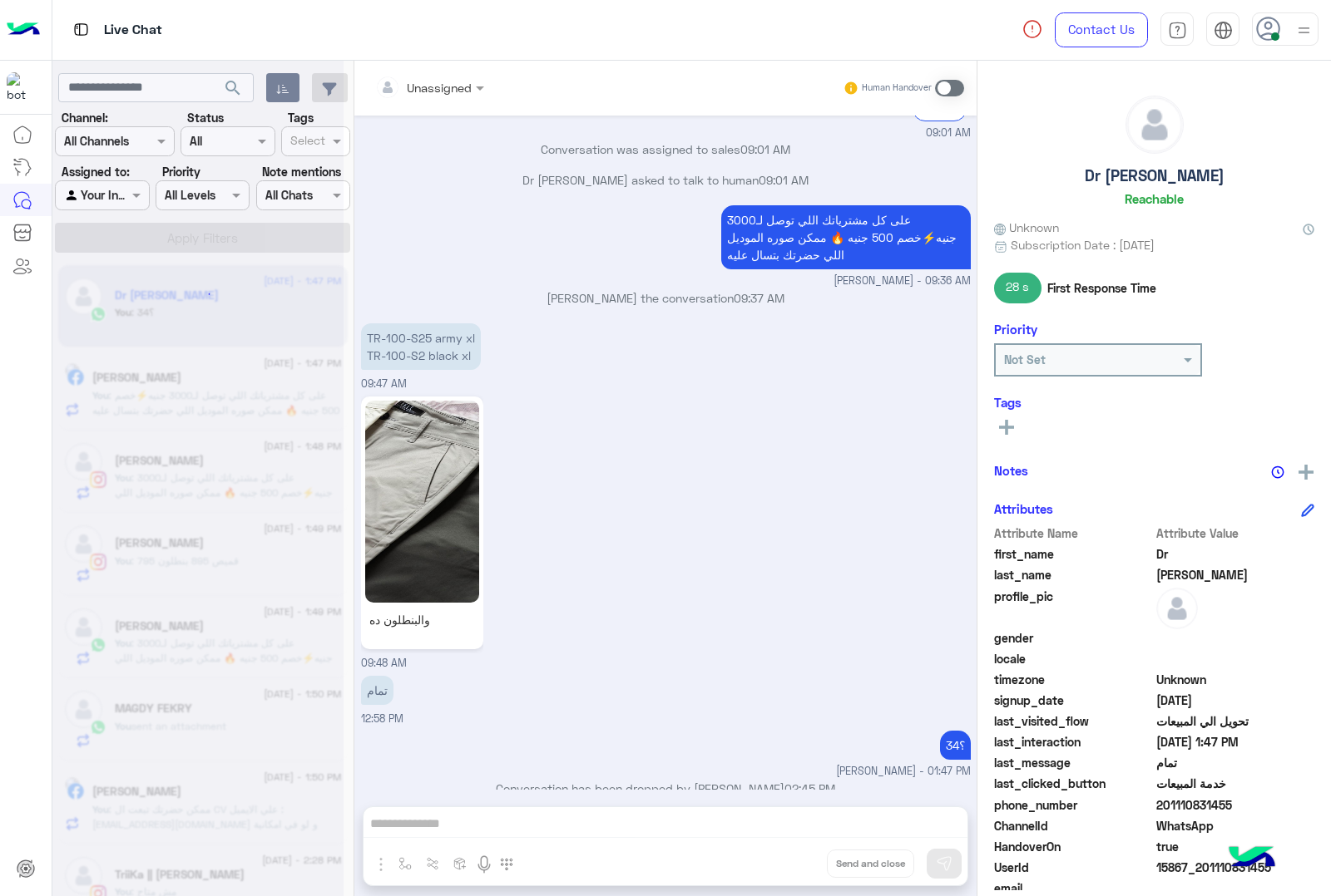
click at [796, 862] on div "Unassigned Human Handover [DATE] 12:03 AM 725 12:14 AM والتيشرتات بكام 12:16 AM…" at bounding box center [665, 481] width 622 height 842
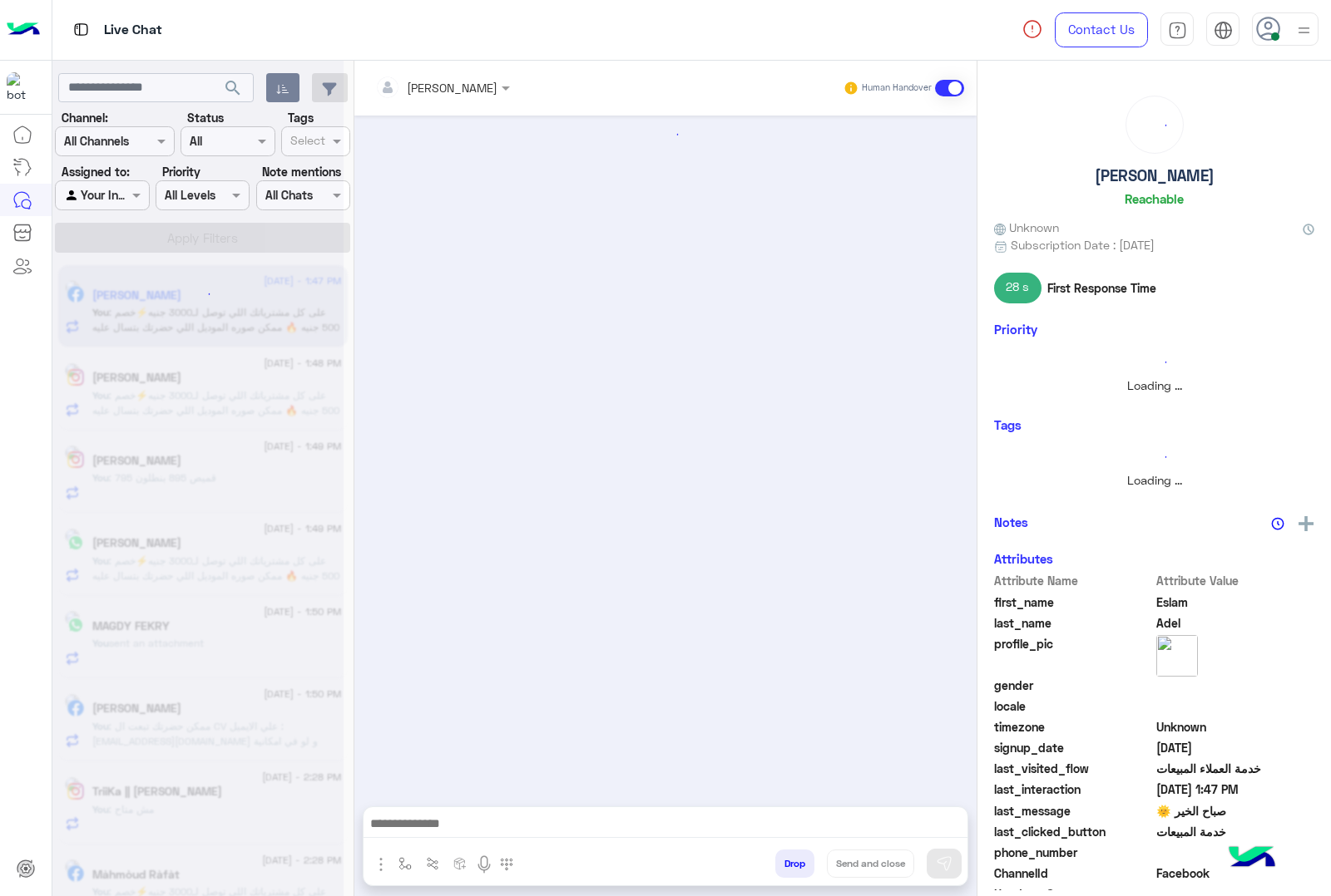
click at [796, 862] on button "Drop" at bounding box center [794, 864] width 39 height 28
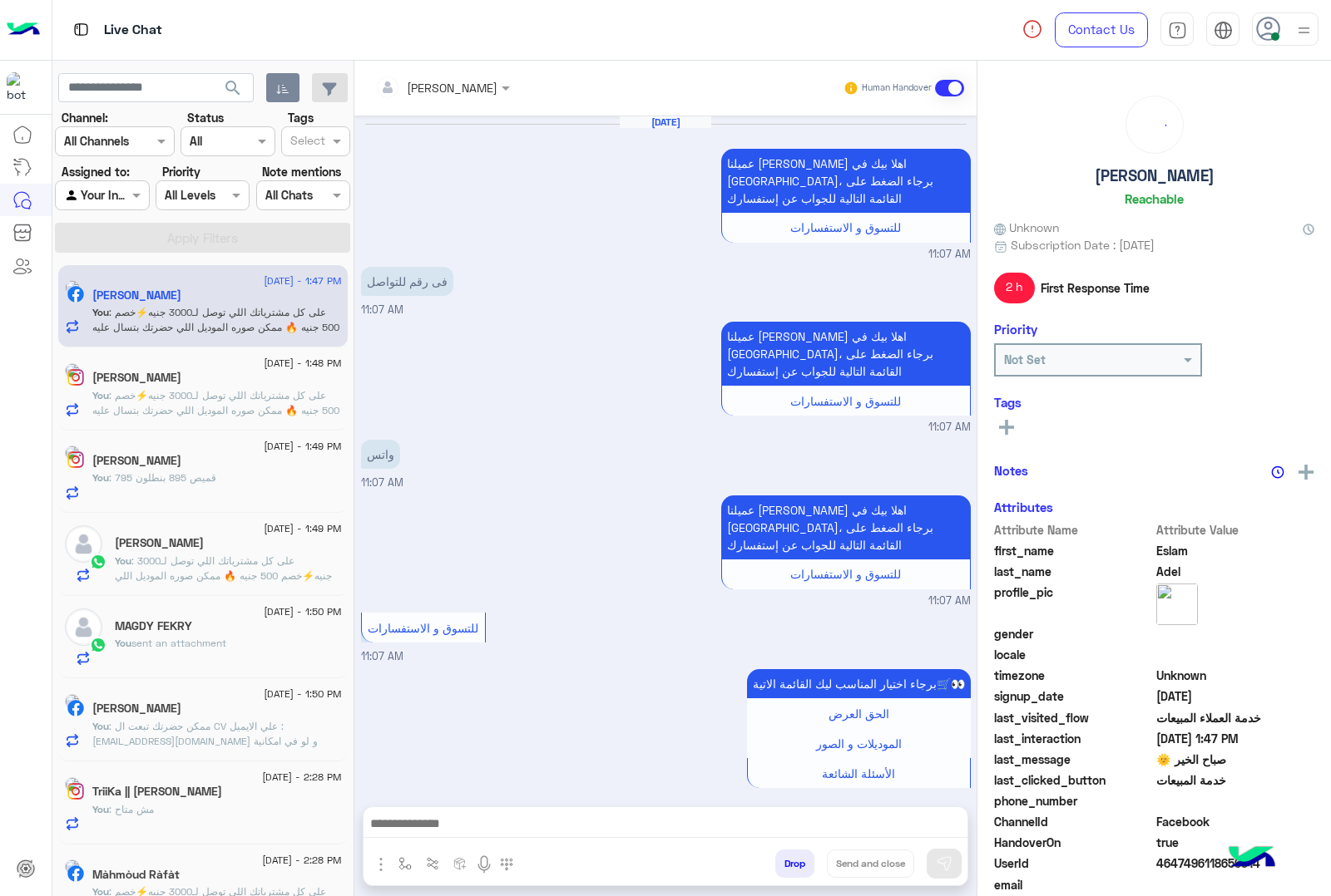
click at [796, 862] on button "Drop" at bounding box center [794, 864] width 39 height 28
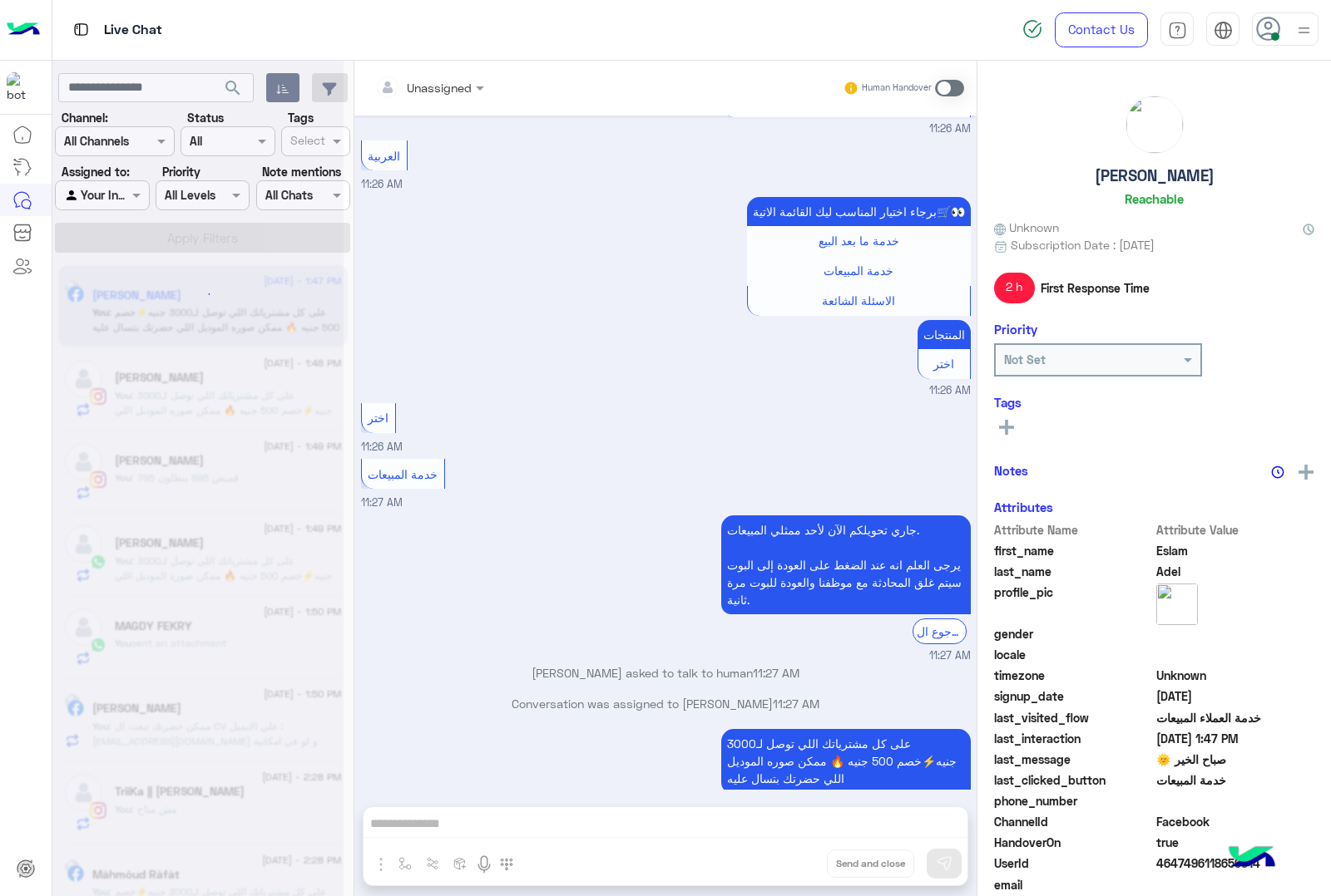
scroll to position [2062, 0]
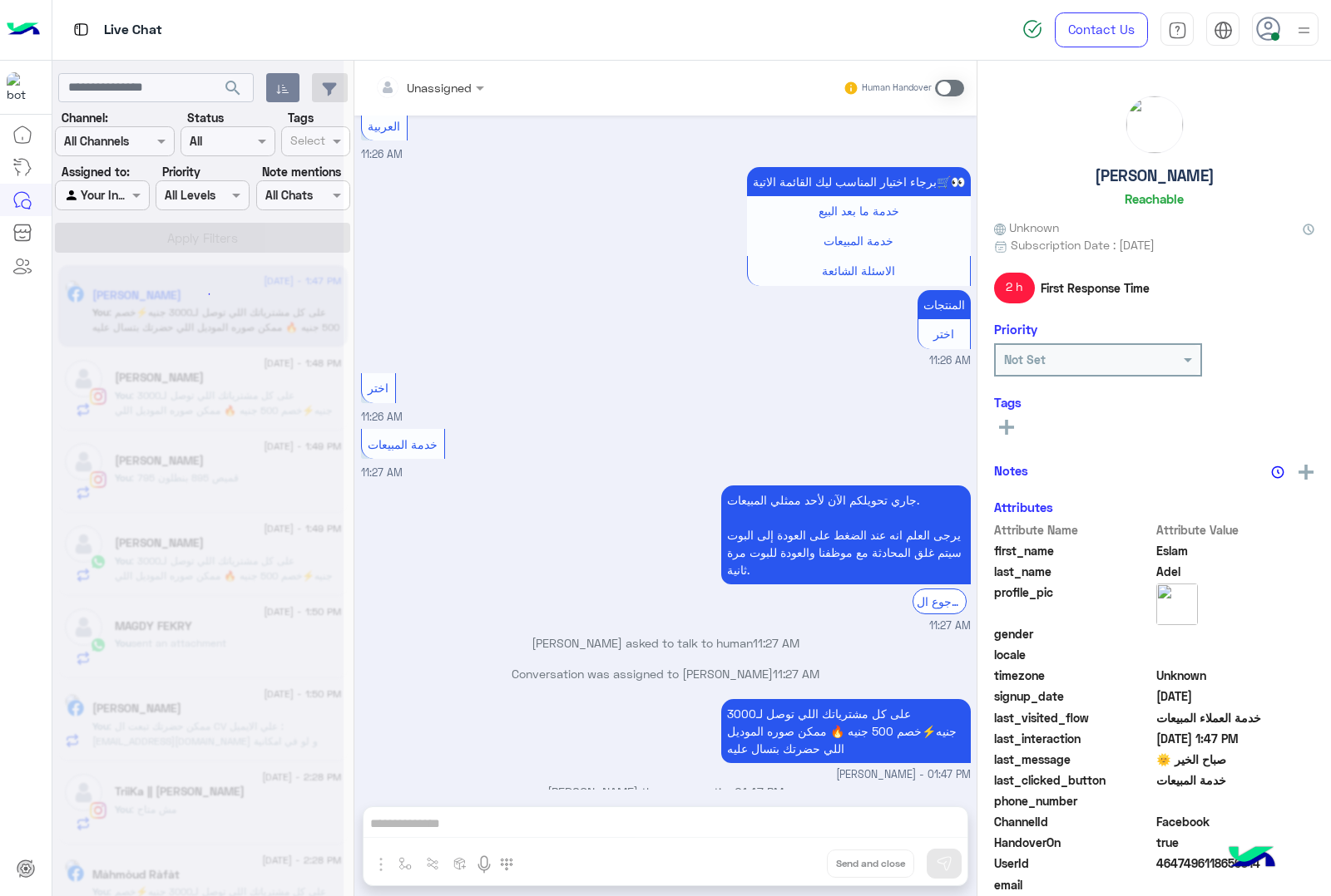
click at [796, 862] on div "Unassigned Human Handover [DATE] عميلنا [PERSON_NAME] اهلا بيك في [GEOGRAPHIC_D…" at bounding box center [665, 481] width 622 height 842
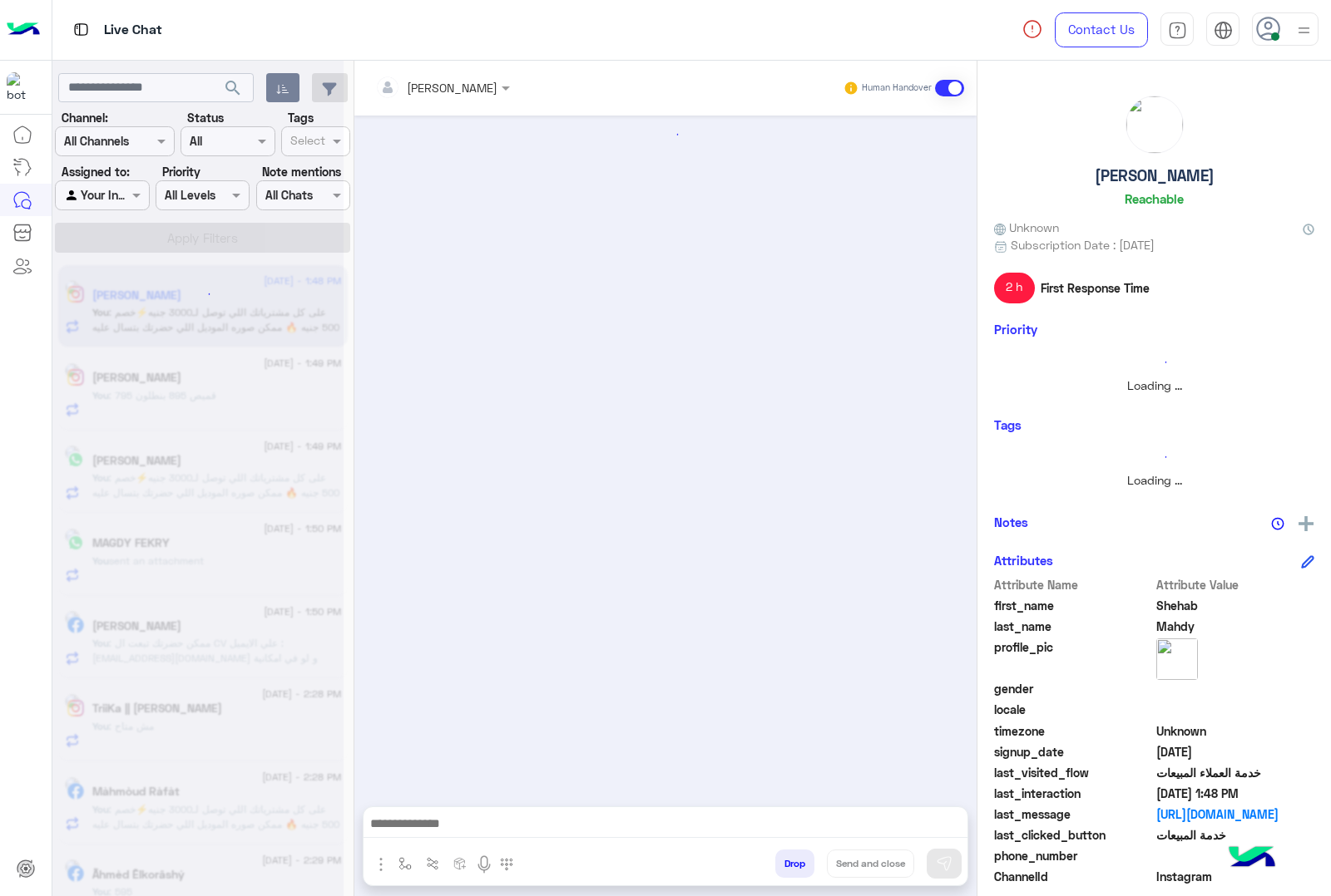
click at [796, 862] on button "Drop" at bounding box center [794, 864] width 39 height 28
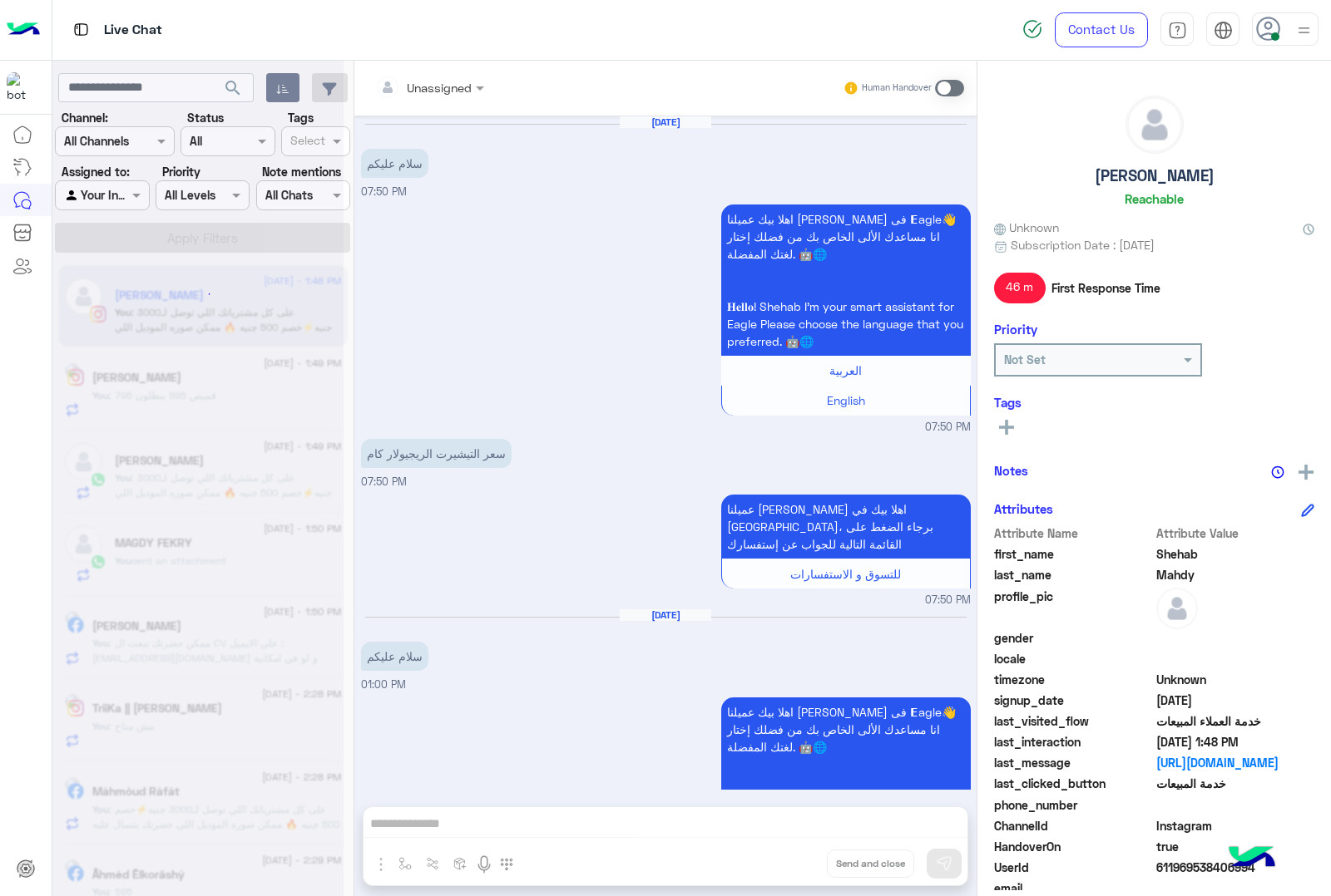
scroll to position [1790, 0]
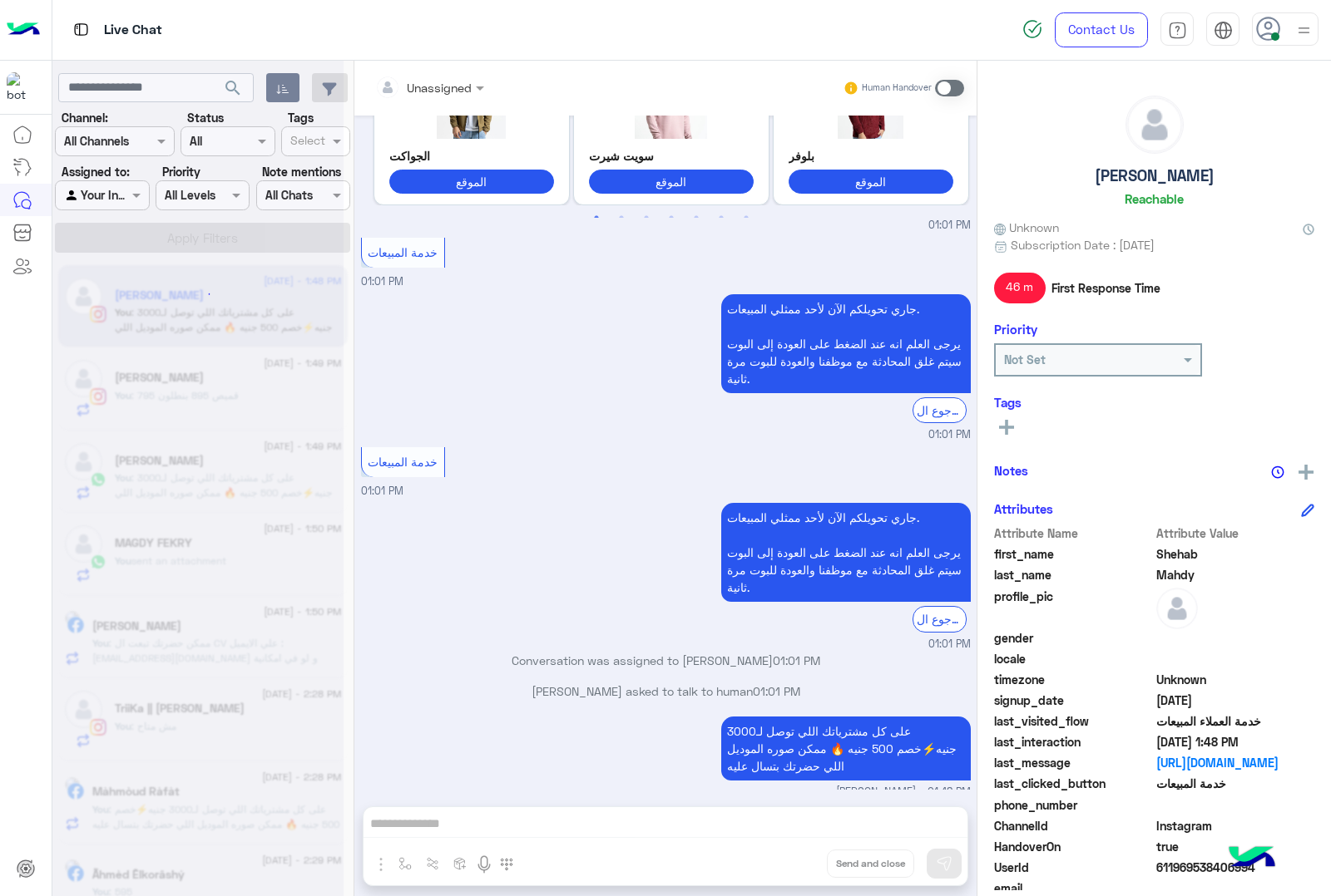
click at [796, 862] on div "Unassigned Human Handover [DATE] سلام عليكم 07:50 PM اهلا بيك عميلنا [PERSON_NA…" at bounding box center [665, 481] width 622 height 842
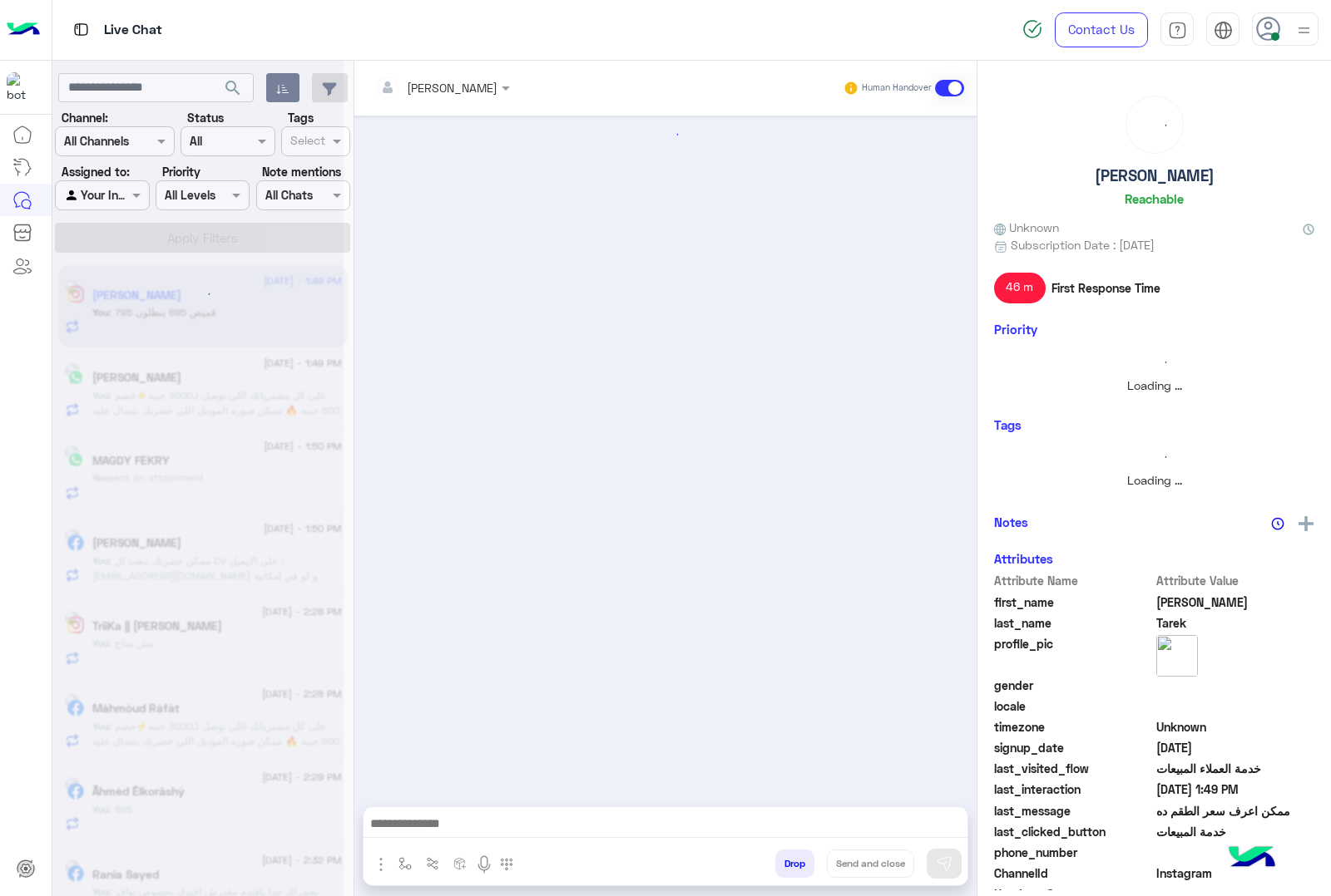
click at [796, 862] on button "Drop" at bounding box center [794, 864] width 39 height 28
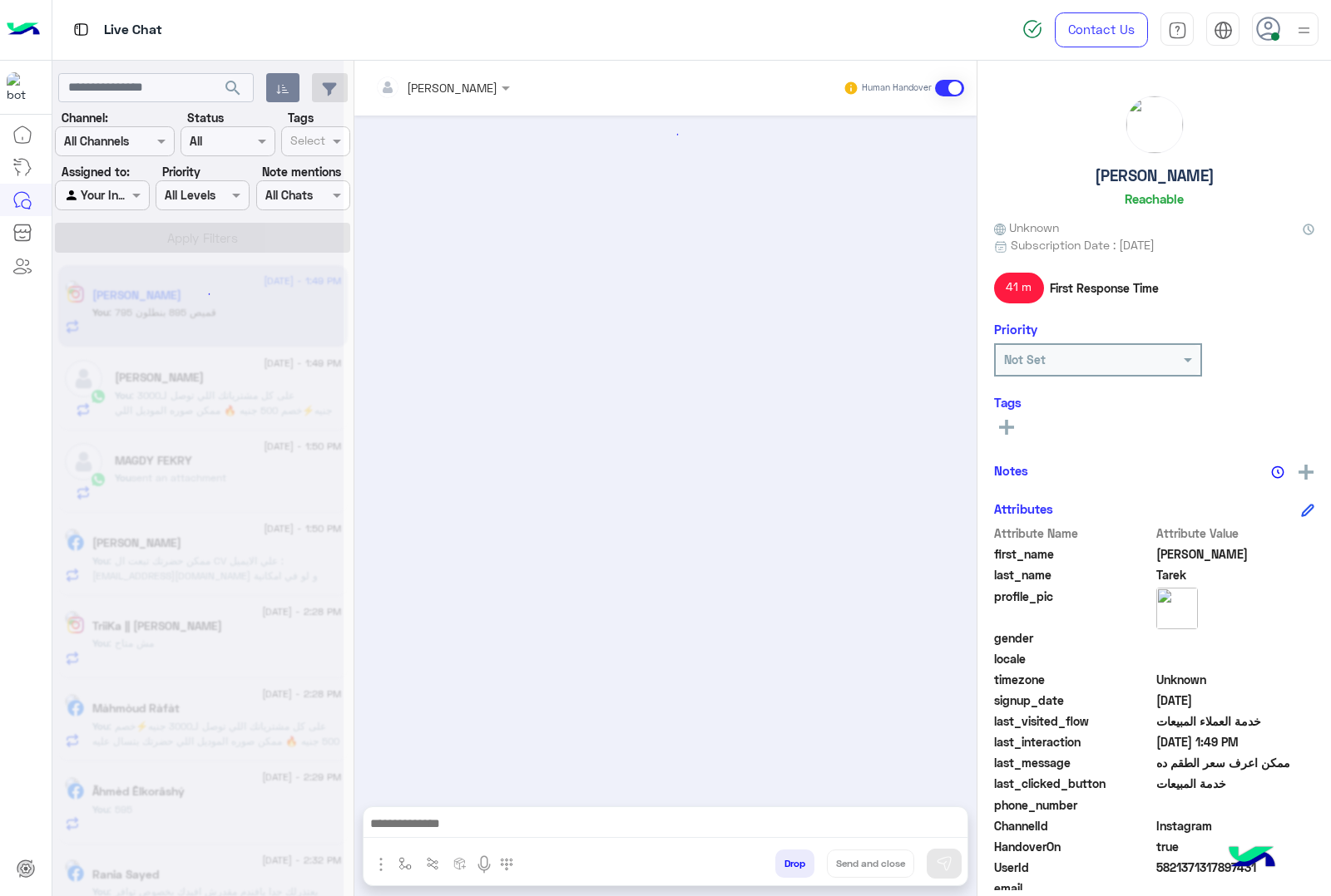
click at [796, 862] on button "Drop" at bounding box center [794, 864] width 39 height 28
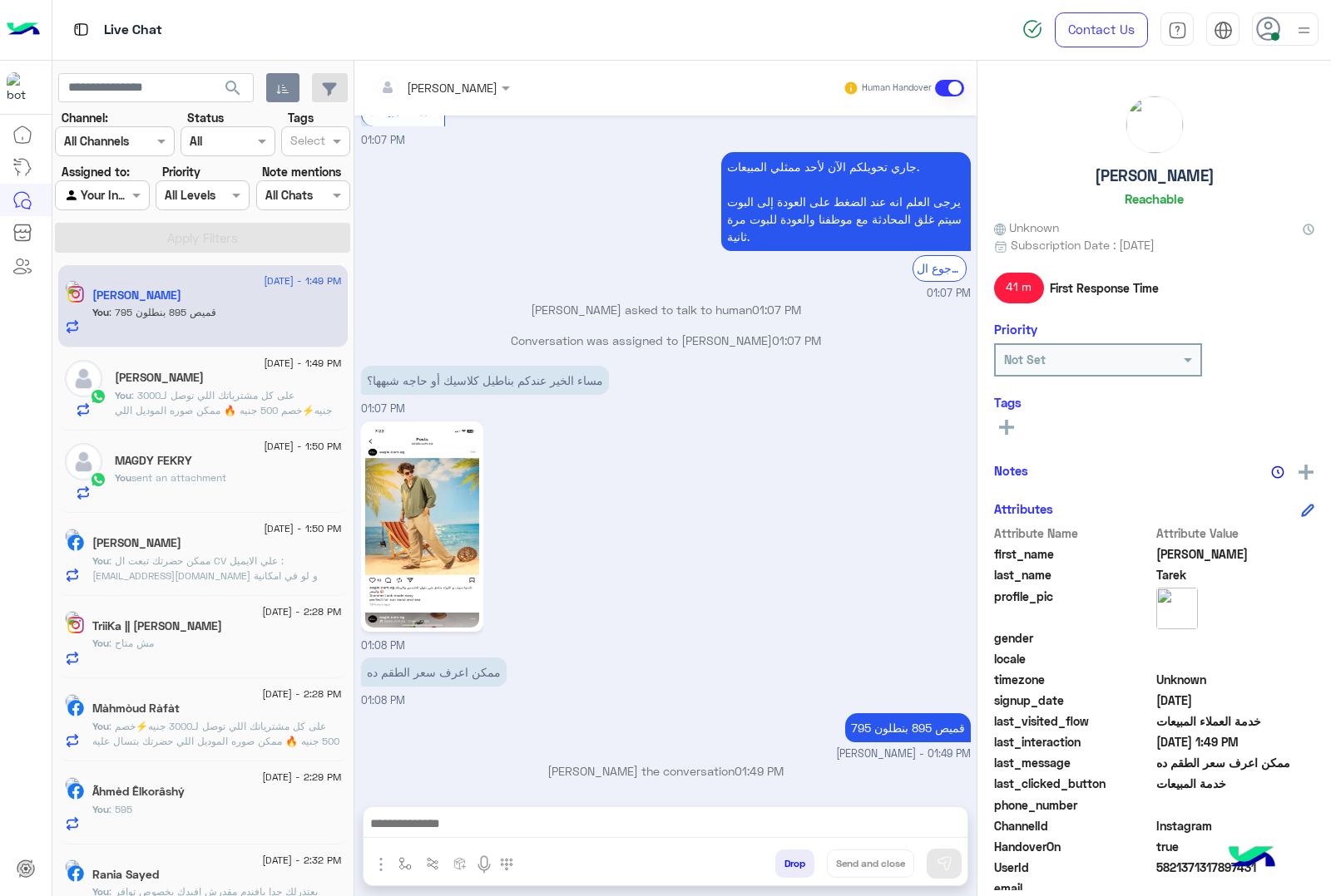
click at [796, 862] on div "[PERSON_NAME] Human Handover [DATE] عميلنا [PERSON_NAME] اهلا بيك في [GEOGRAPHI…" at bounding box center [665, 481] width 622 height 842
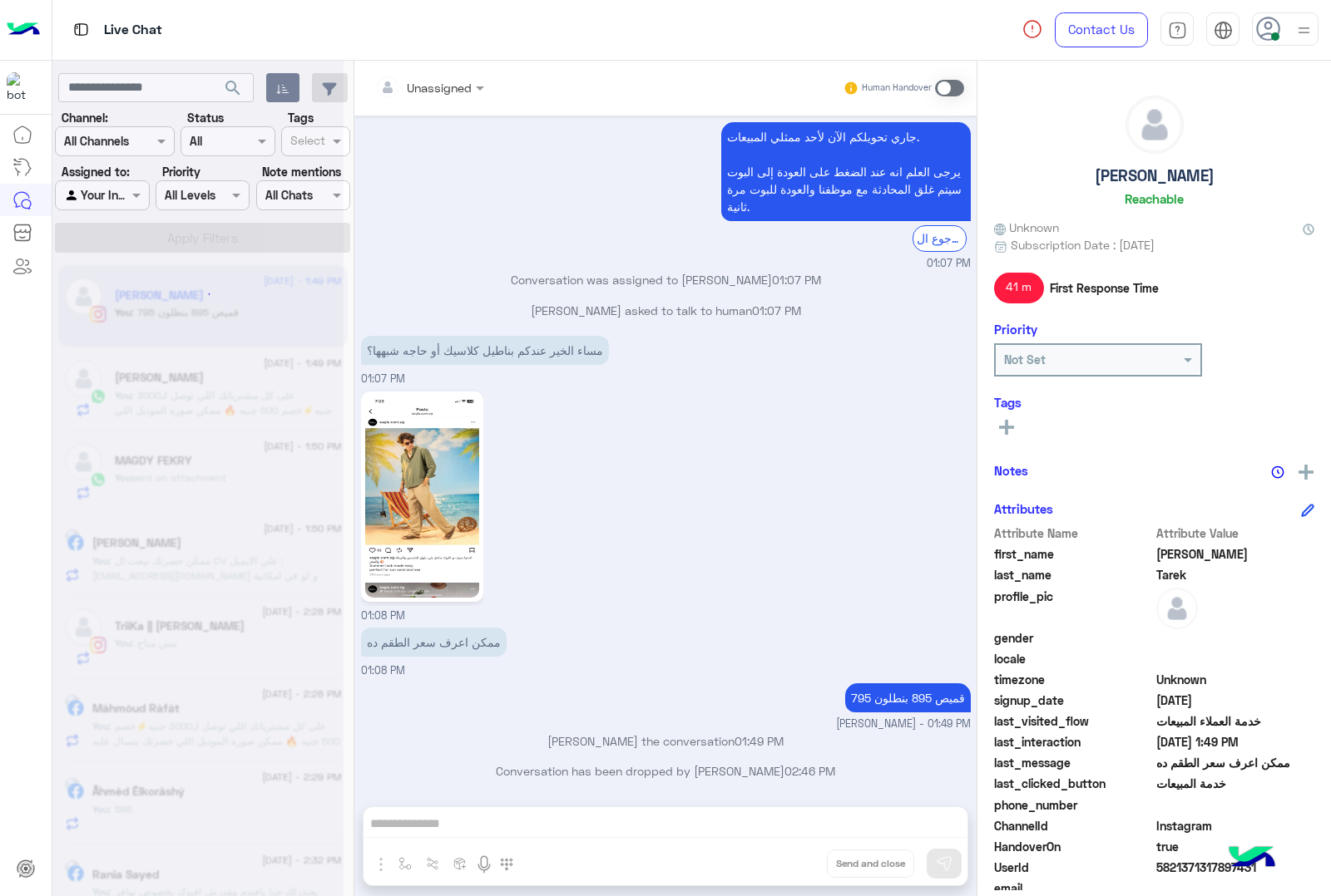
click at [796, 862] on div "Unassigned Human Handover [DATE] عميلنا [PERSON_NAME] اهلا بيك في [GEOGRAPHIC_D…" at bounding box center [665, 481] width 622 height 842
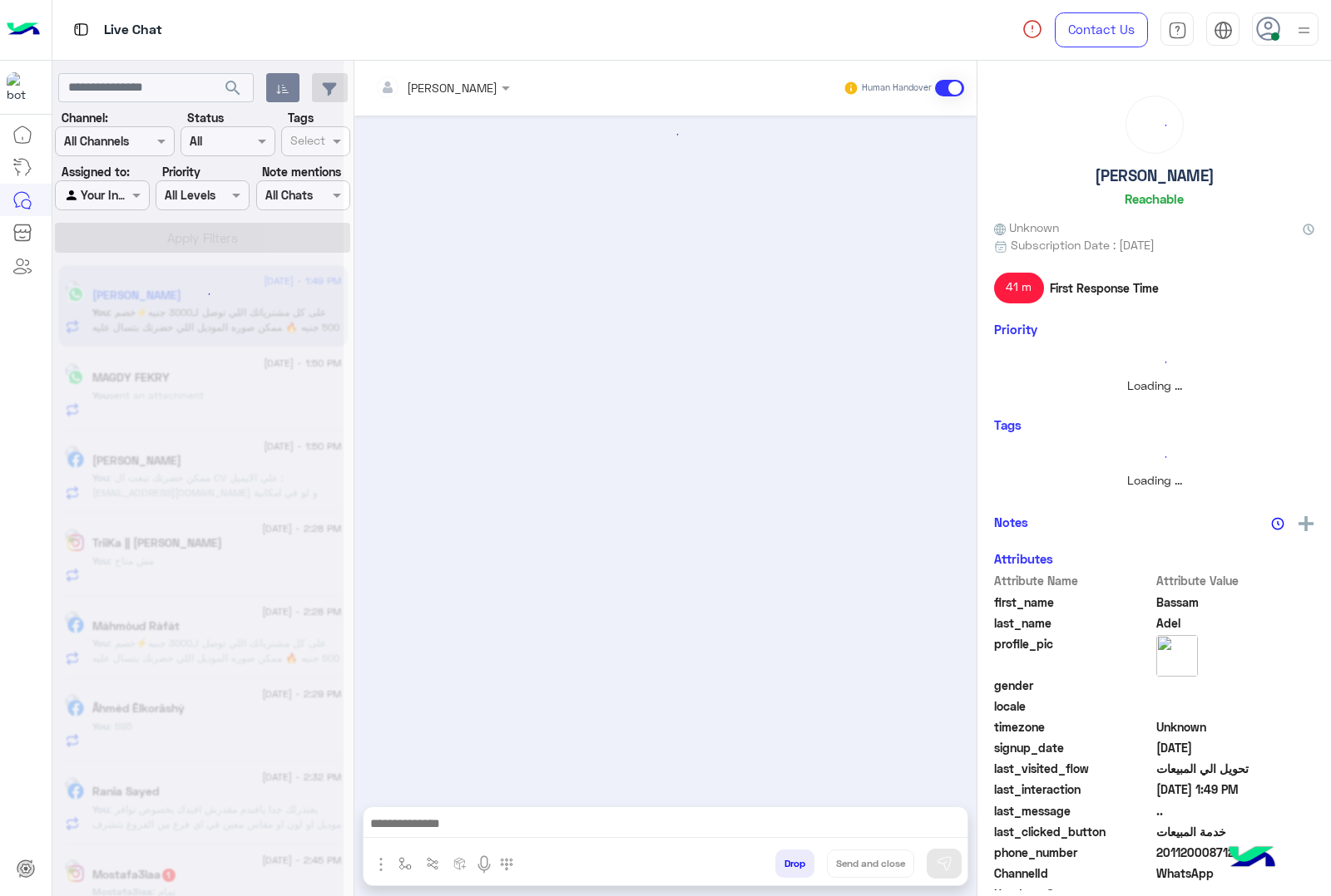
click at [796, 862] on button "Drop" at bounding box center [794, 864] width 39 height 28
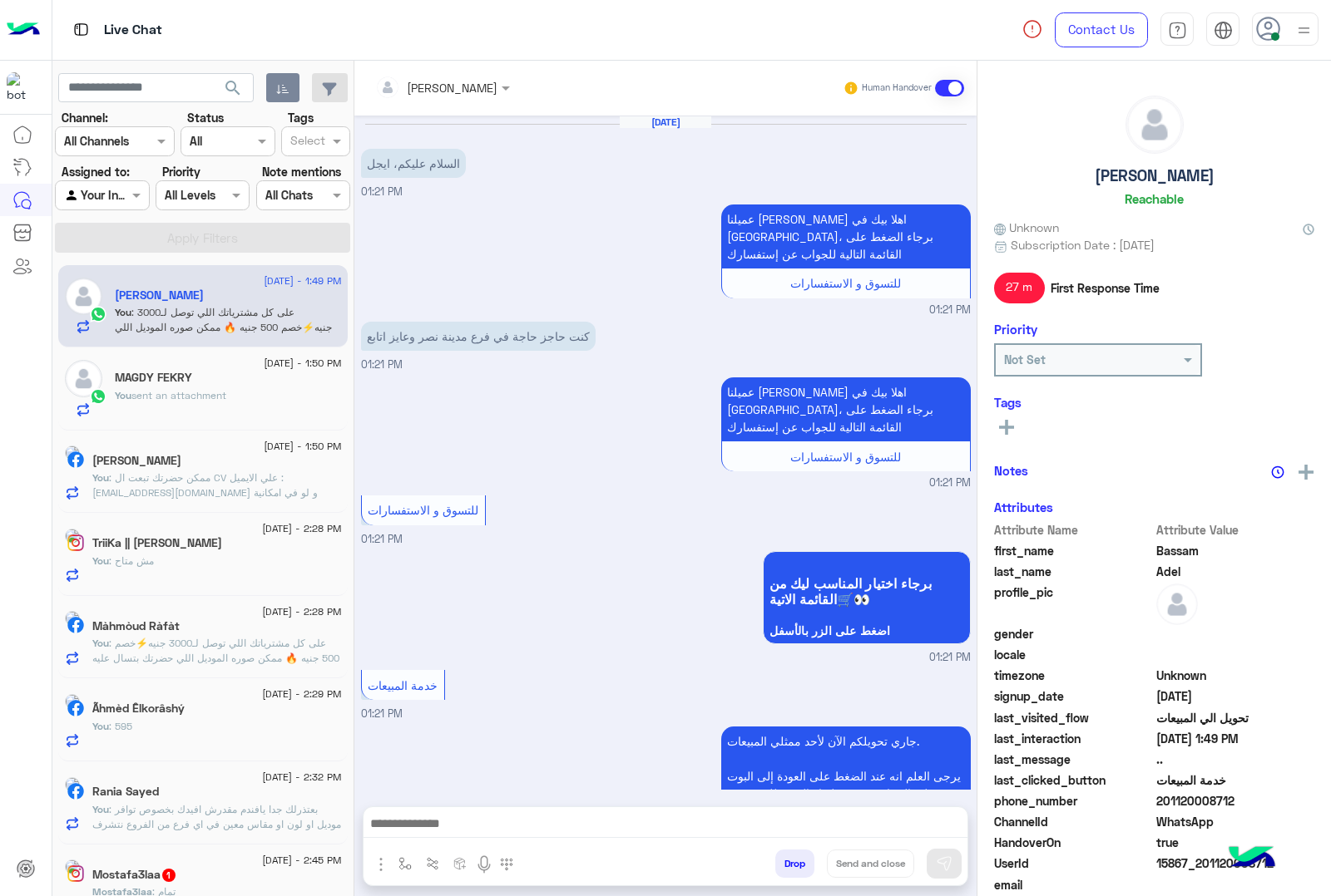
click at [796, 862] on button "Drop" at bounding box center [794, 864] width 39 height 28
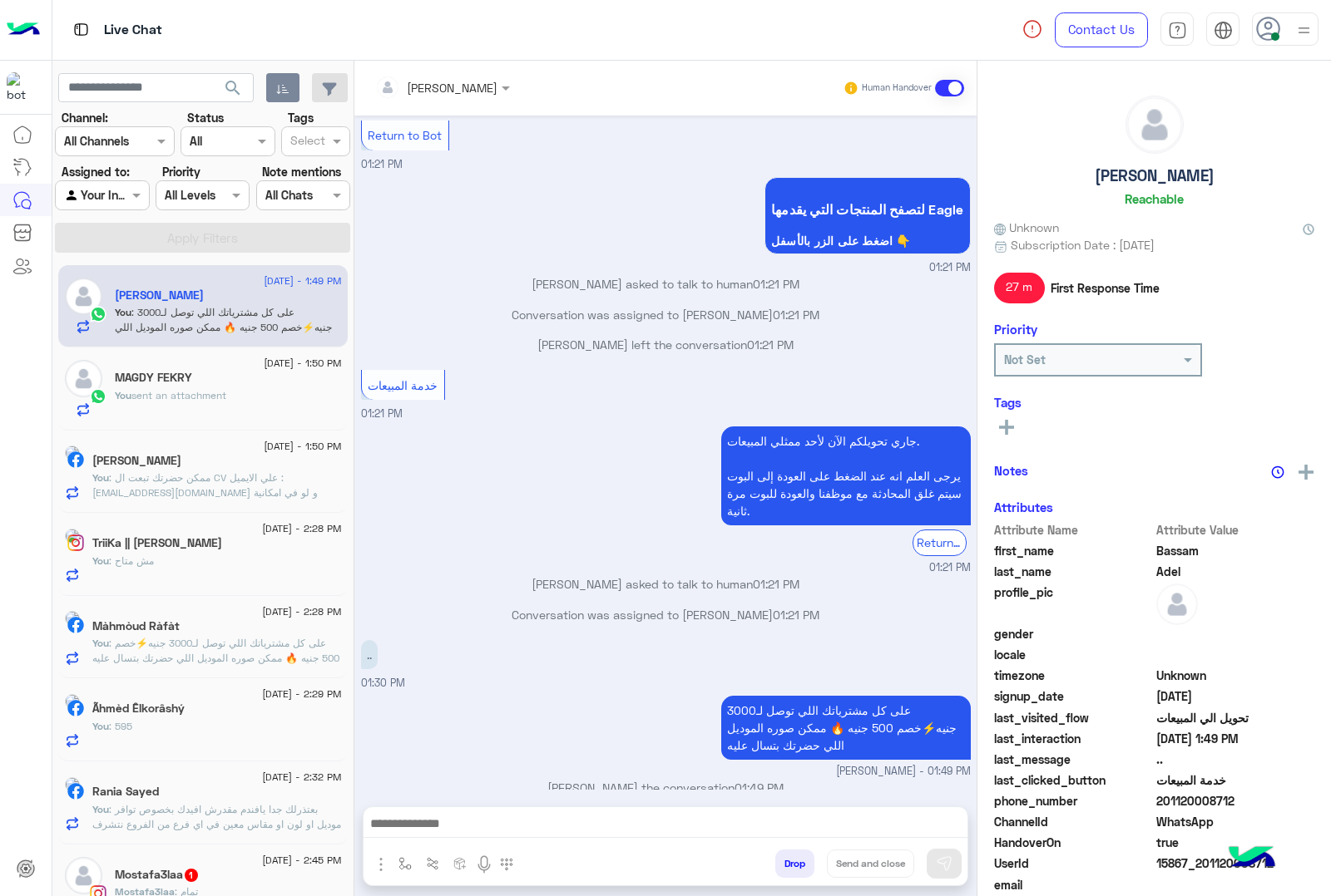
click at [796, 862] on div "[PERSON_NAME] Human Handover [DATE] السلام عليكم، ايجل 01:21 PM عميلنا [PERSON_…" at bounding box center [665, 481] width 622 height 842
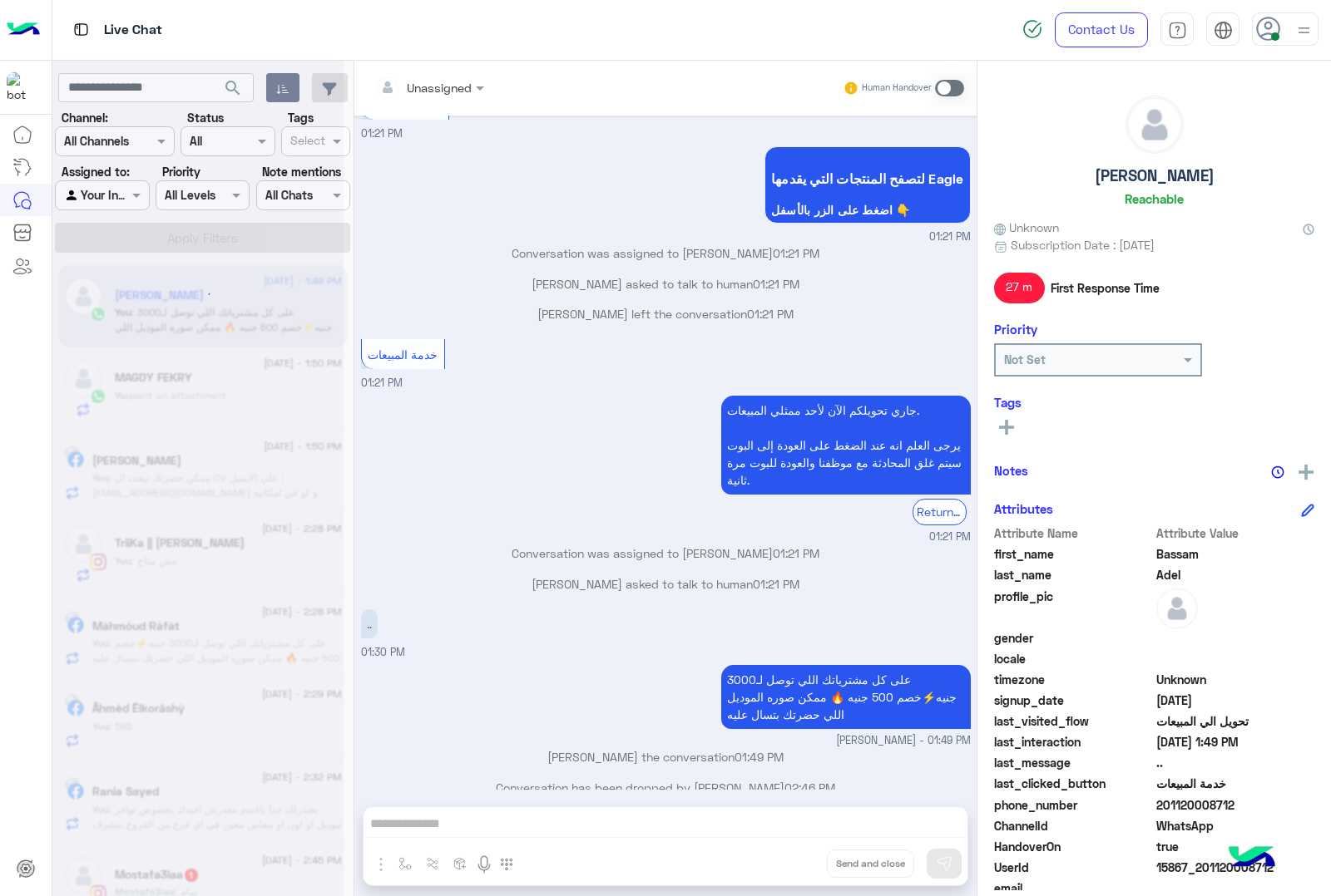
click at [796, 862] on div "Unassigned Human Handover [DATE] السلام عليكم، ايجل 01:21 PM عميلنا [PERSON_NAM…" at bounding box center [665, 481] width 622 height 842
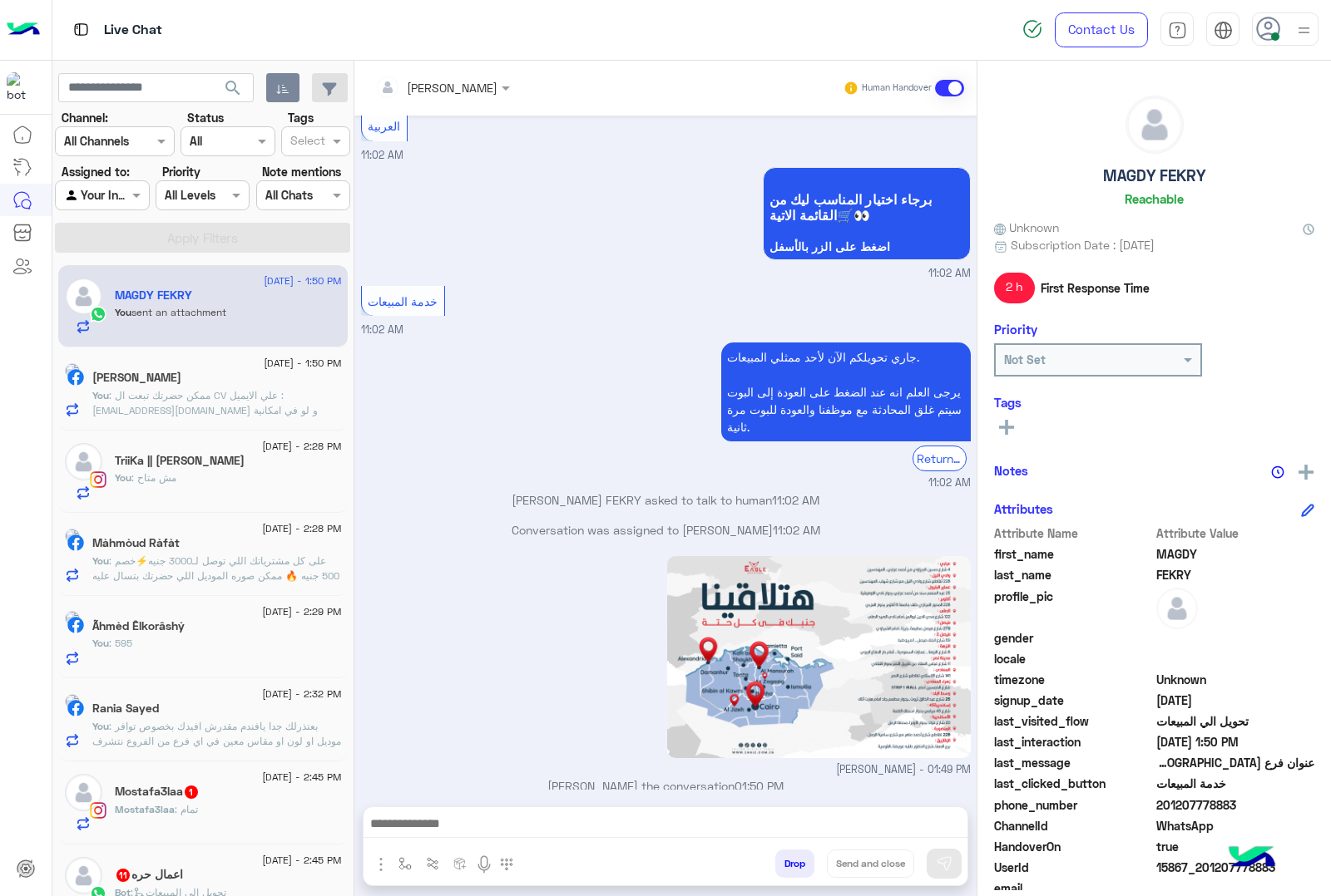
click at [796, 862] on button "Drop" at bounding box center [794, 864] width 39 height 28
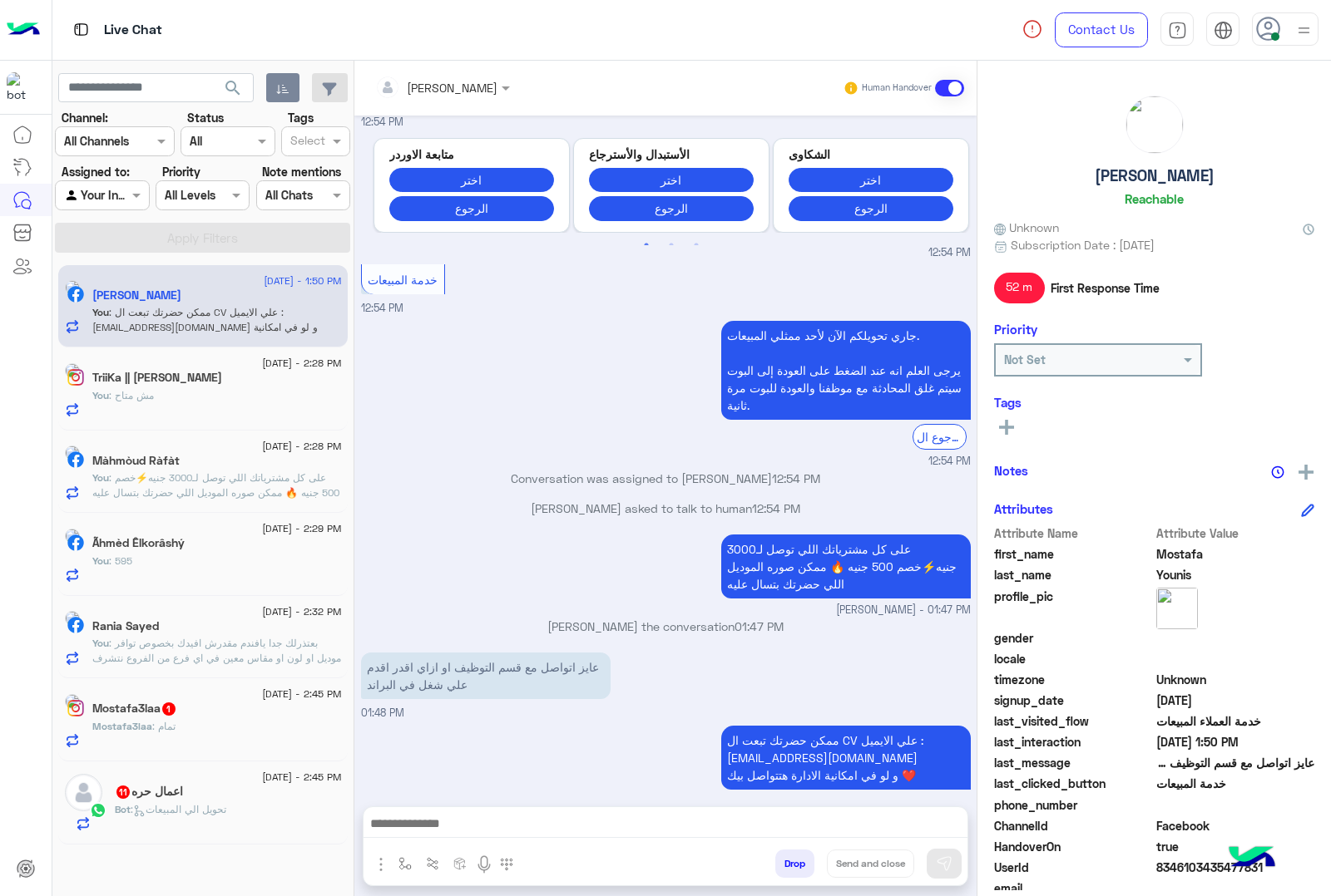
click at [796, 862] on button "Drop" at bounding box center [794, 864] width 39 height 28
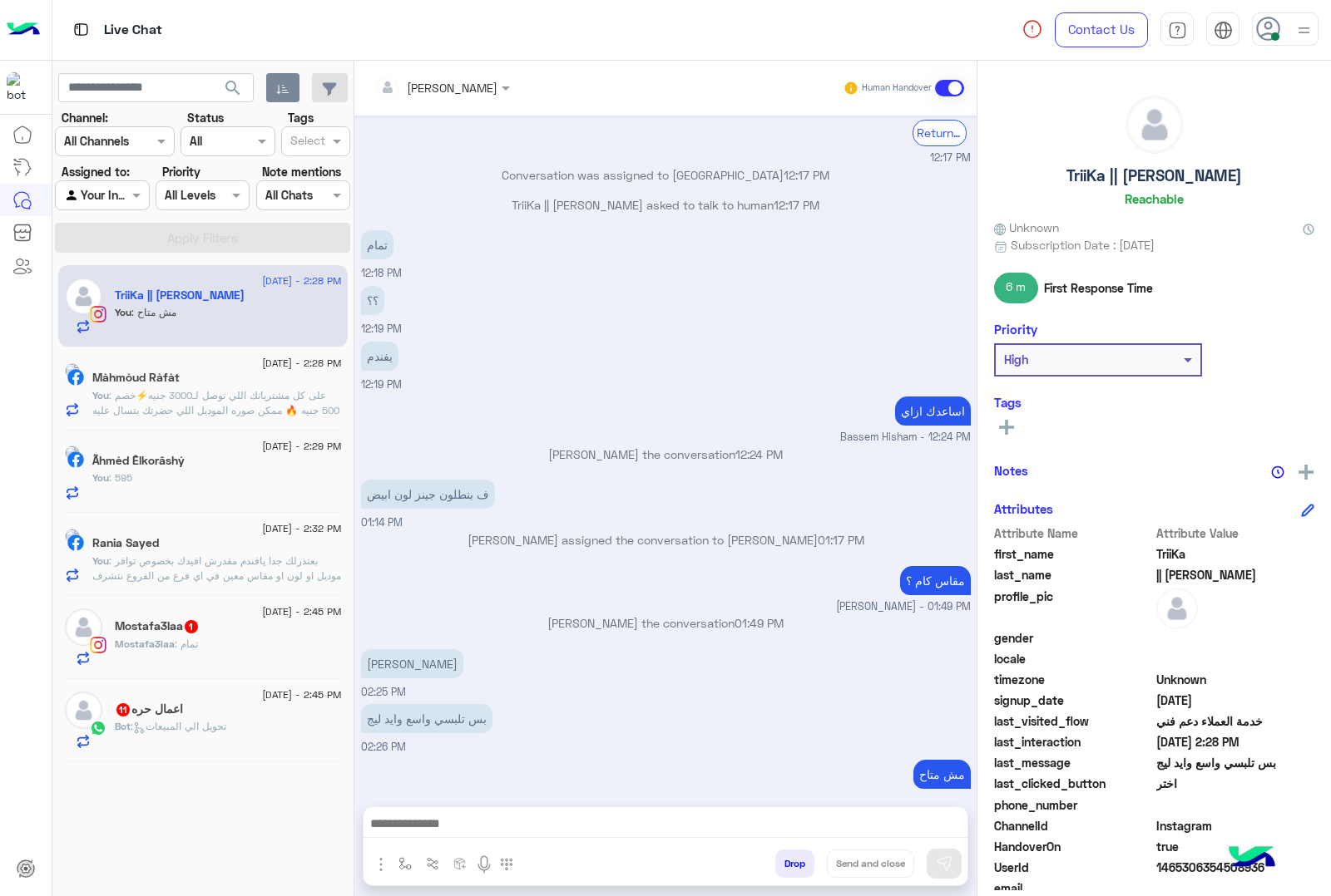
click at [798, 862] on button "Drop" at bounding box center [794, 864] width 39 height 28
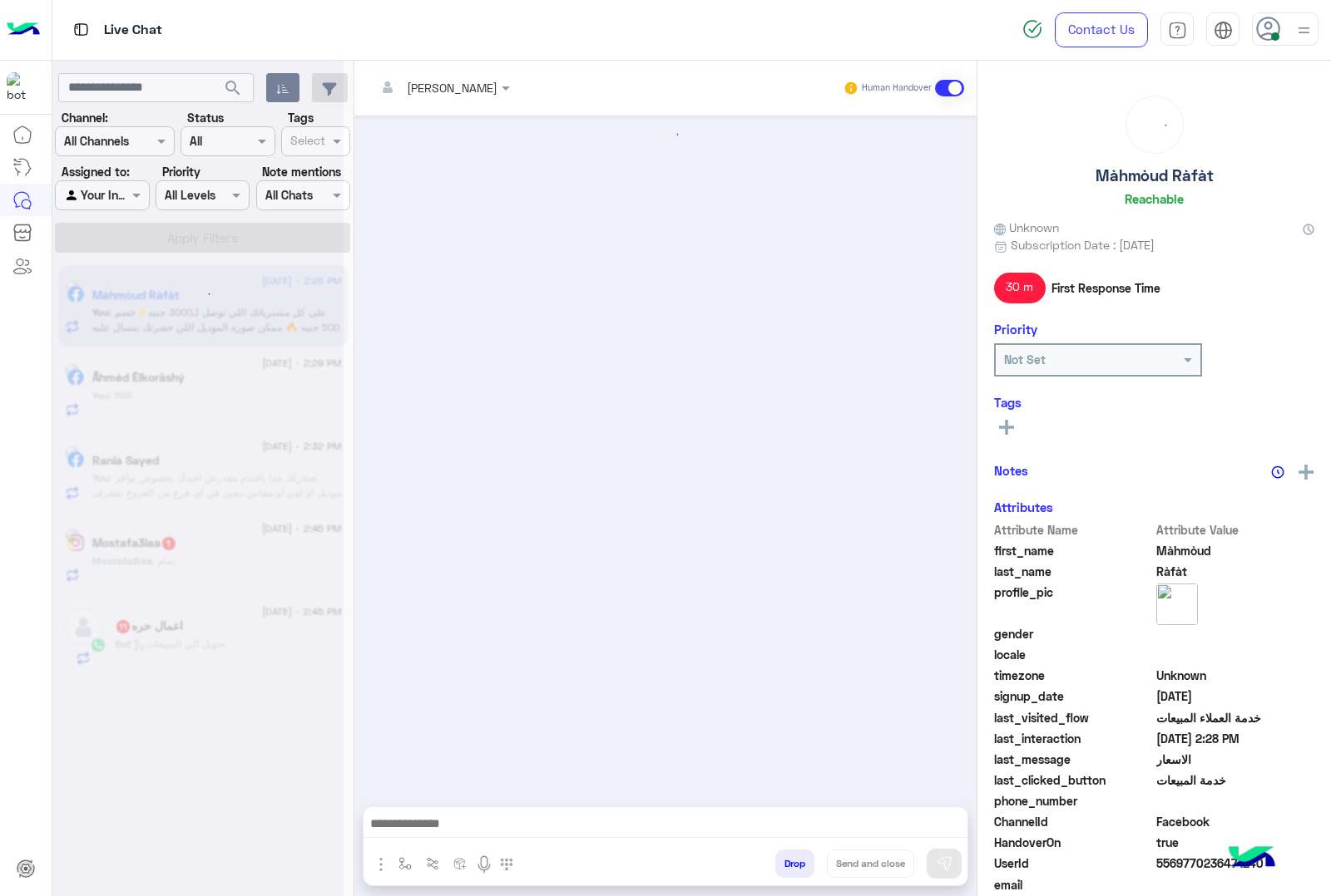
click at [798, 862] on button "Drop" at bounding box center [794, 864] width 39 height 28
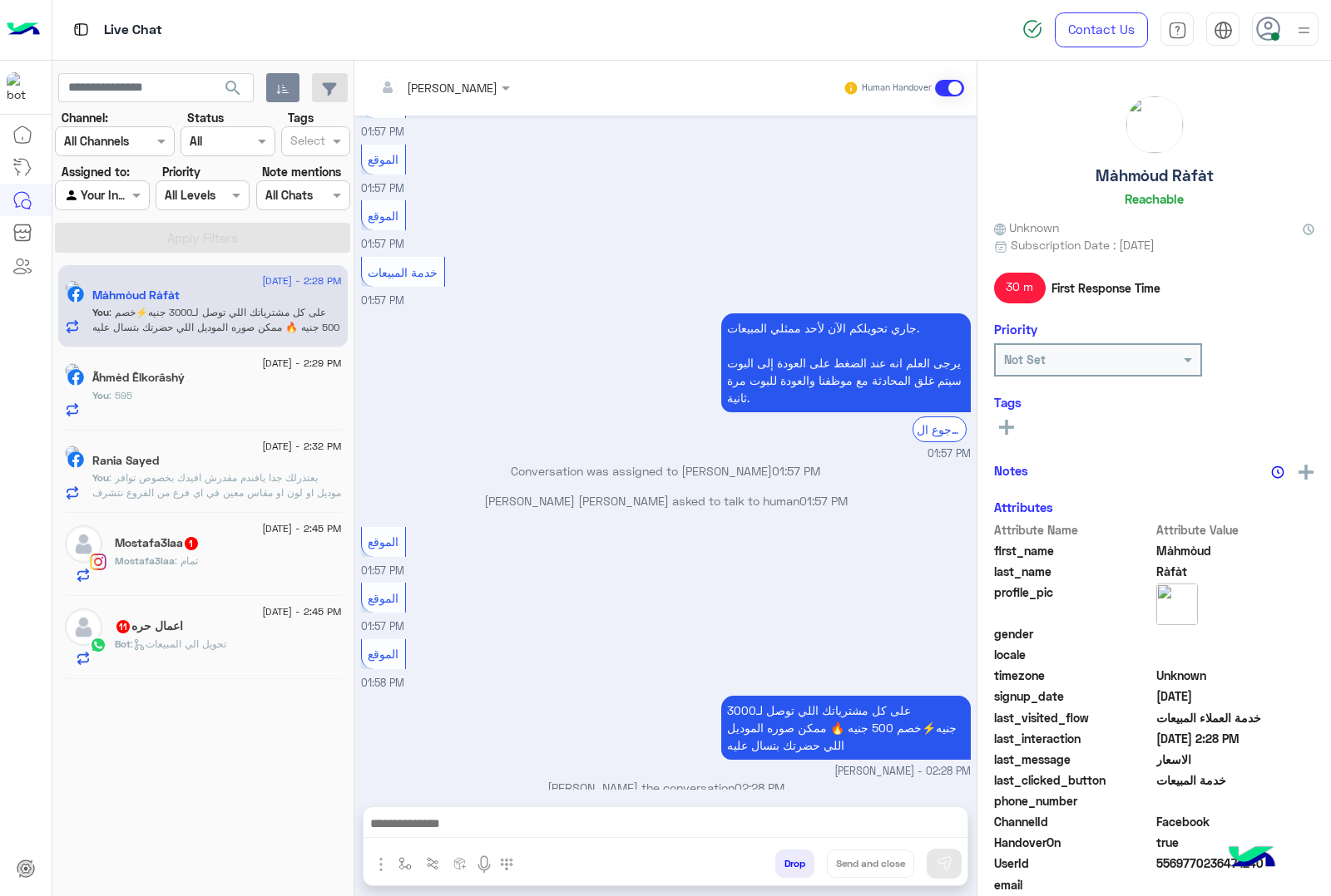
click at [798, 862] on button "Drop" at bounding box center [794, 864] width 39 height 28
click at [798, 862] on div "[PERSON_NAME] Human Handover [DATE] بكام 10:36 PM برجاء تصفح المنتج لمعرفة الاس…" at bounding box center [665, 481] width 622 height 842
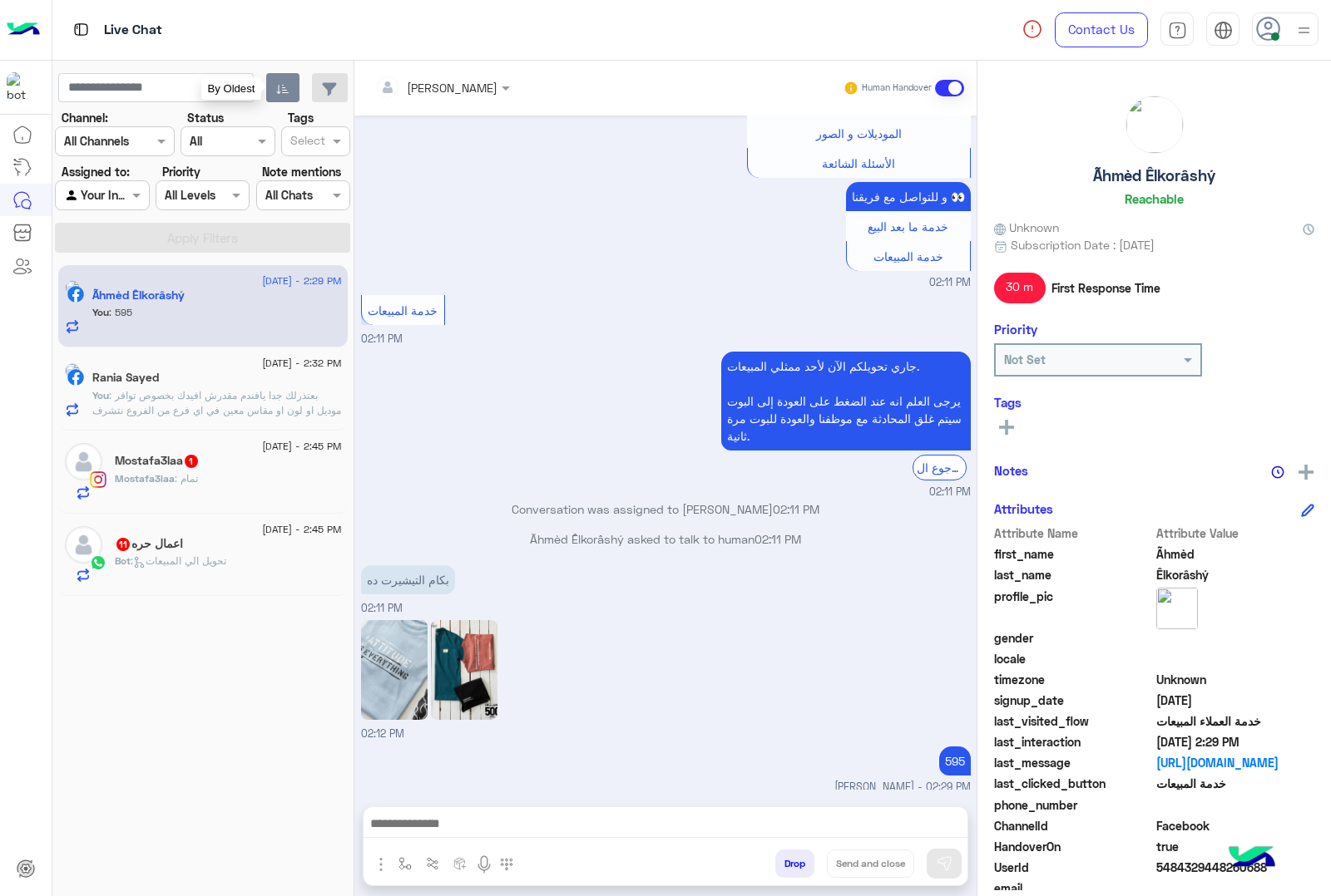
click at [276, 90] on icon "button" at bounding box center [283, 89] width 13 height 13
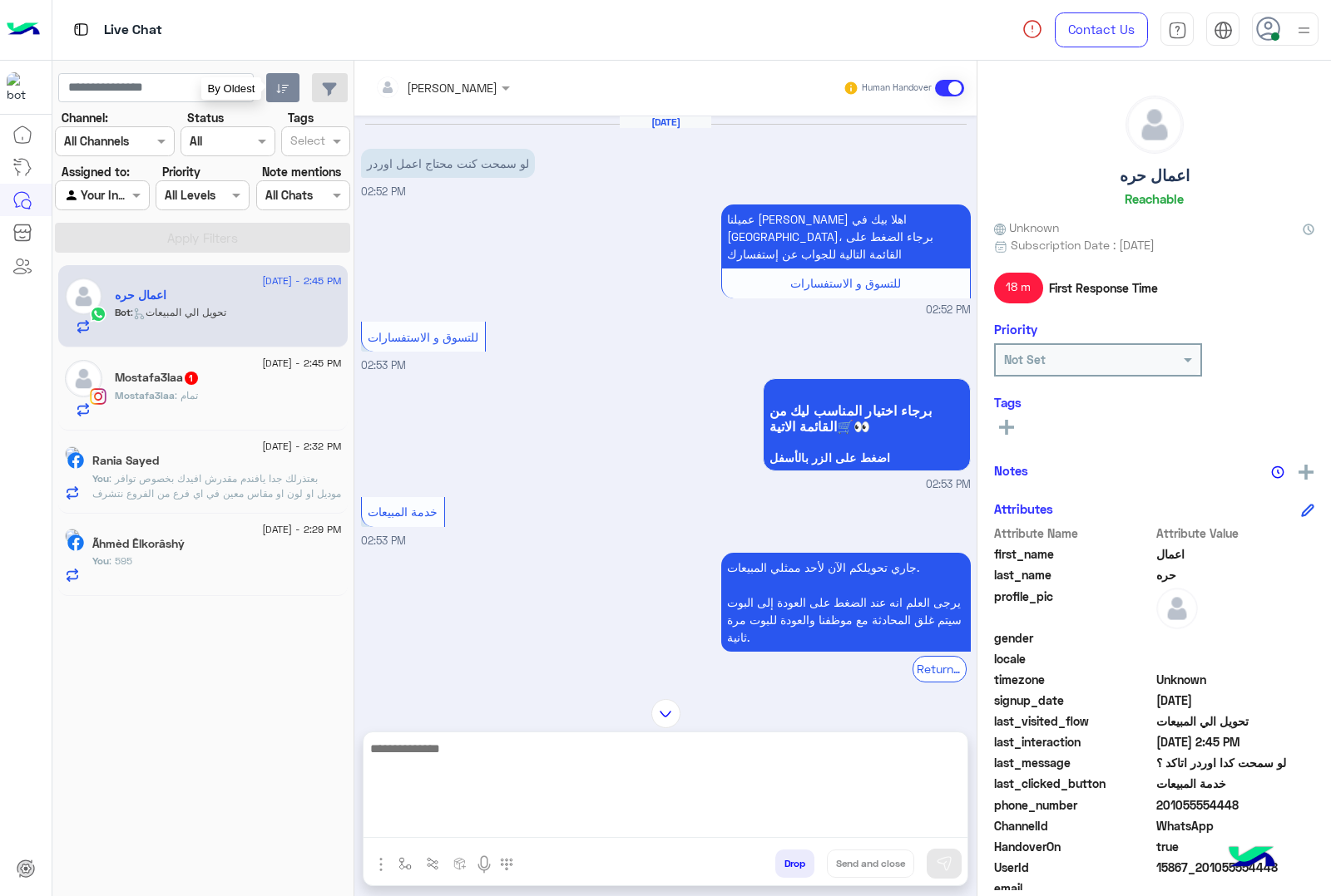
click at [418, 819] on textarea at bounding box center [665, 788] width 604 height 100
type textarea "**********"
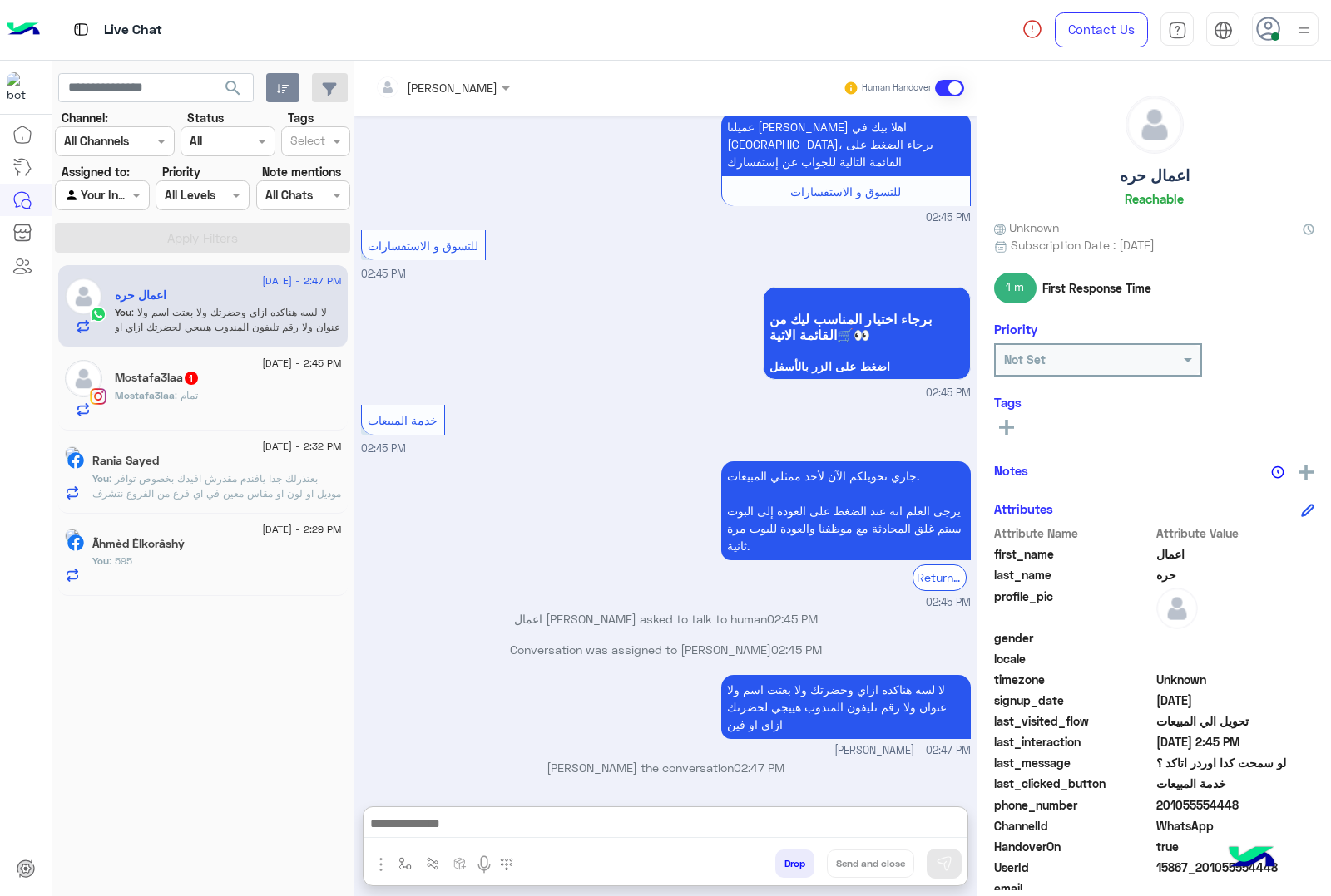
click at [179, 398] on span ": تمام" at bounding box center [187, 395] width 23 height 13
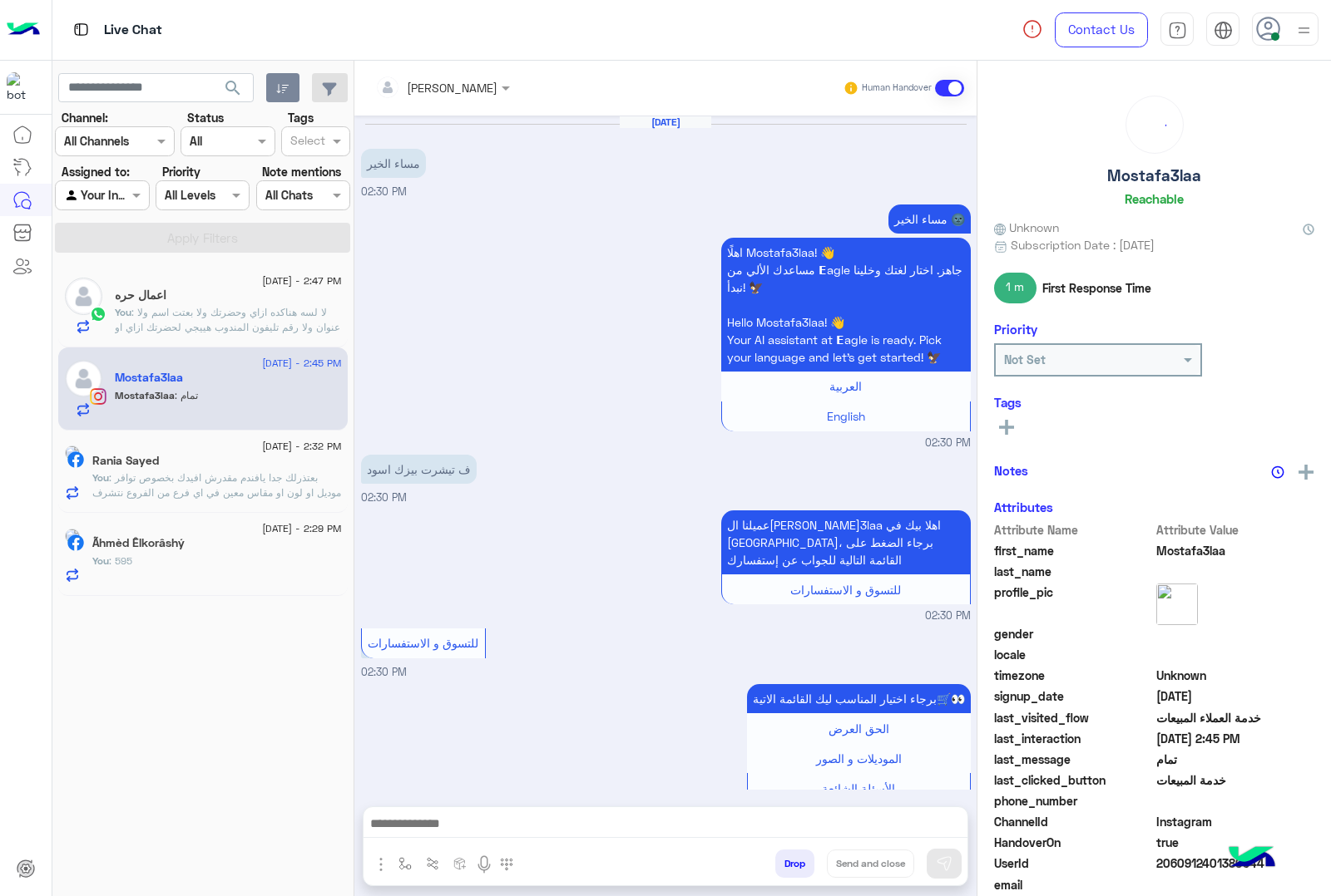
scroll to position [1427, 0]
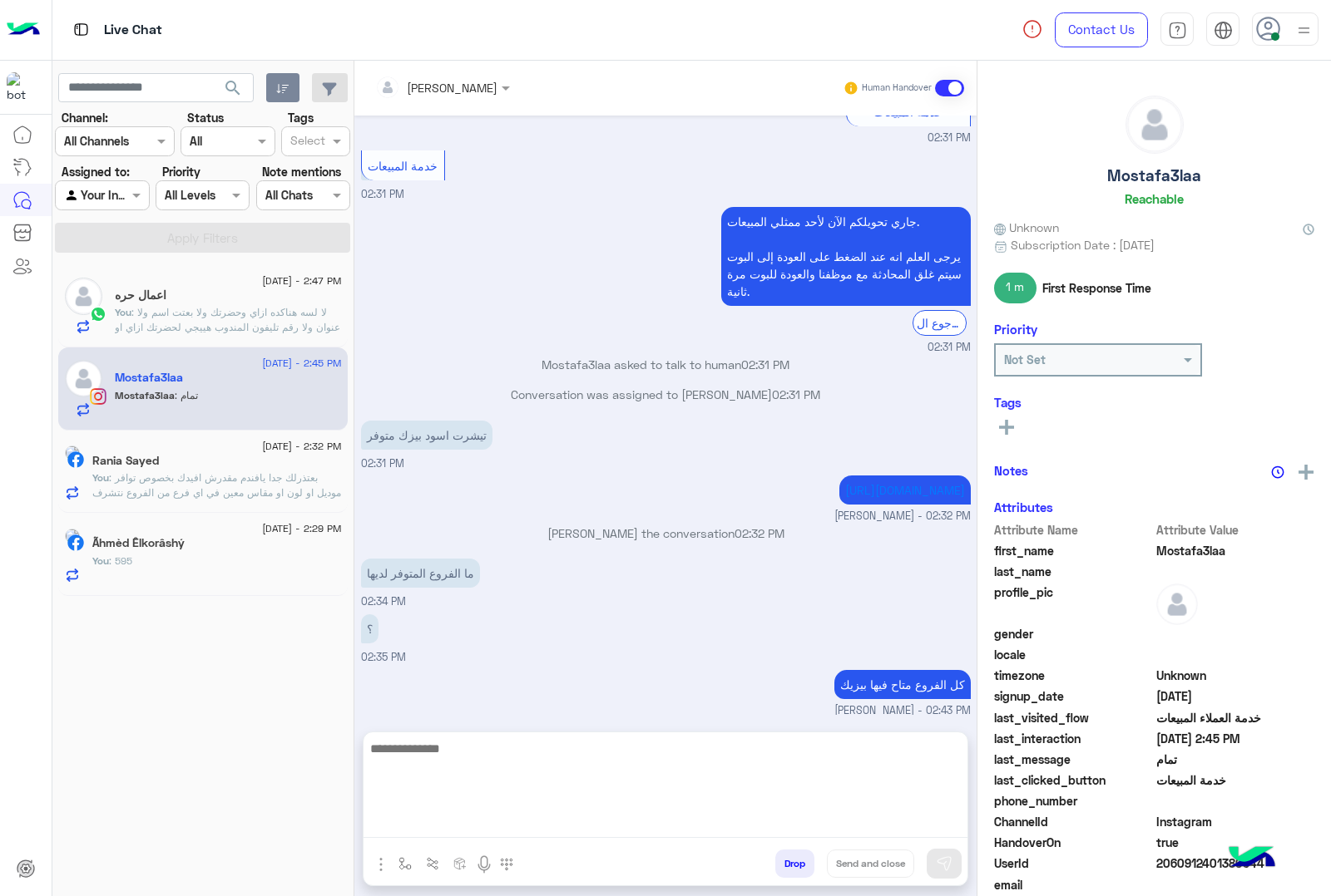
click at [457, 813] on textarea at bounding box center [665, 788] width 604 height 100
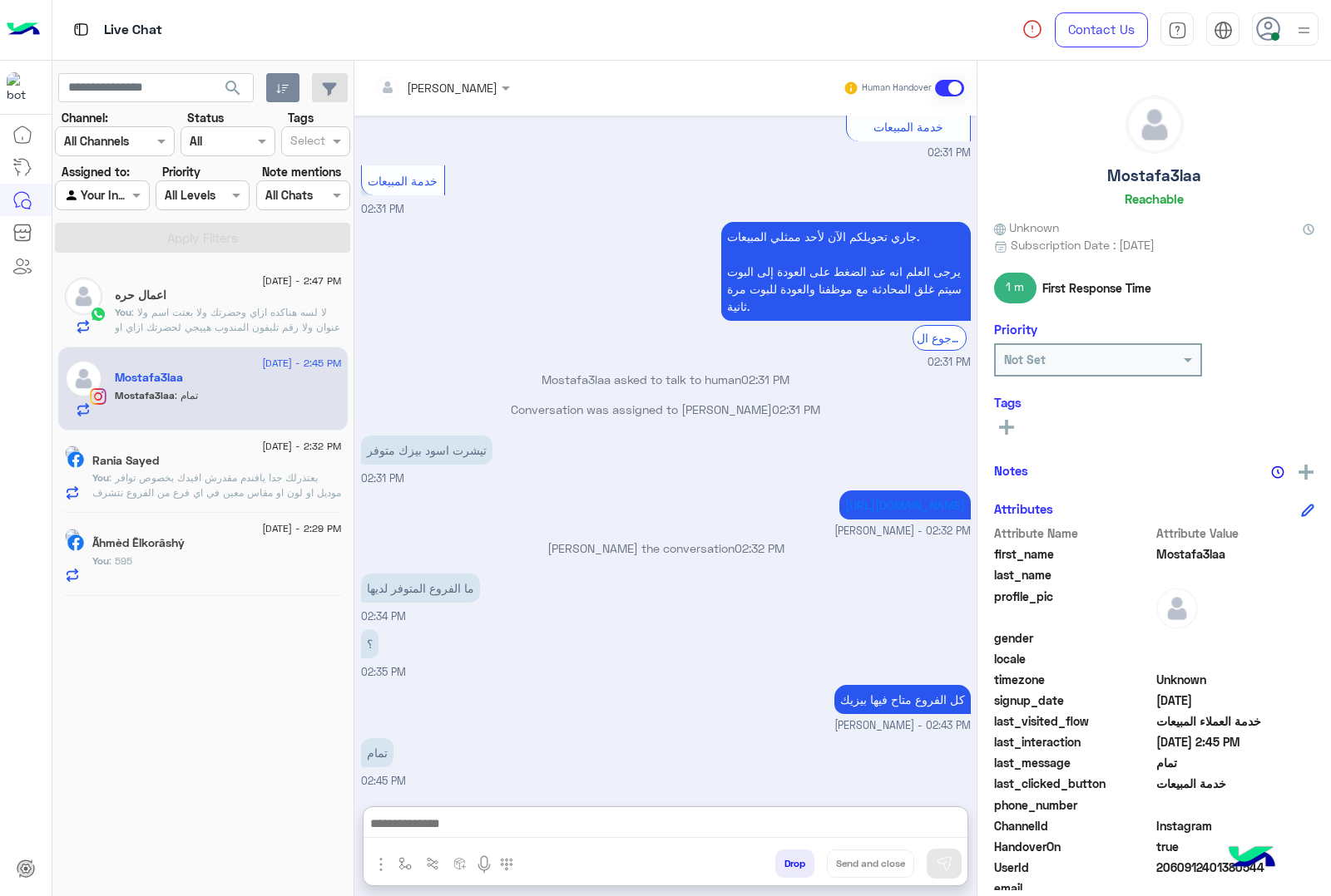
click at [795, 871] on button "Drop" at bounding box center [794, 864] width 39 height 28
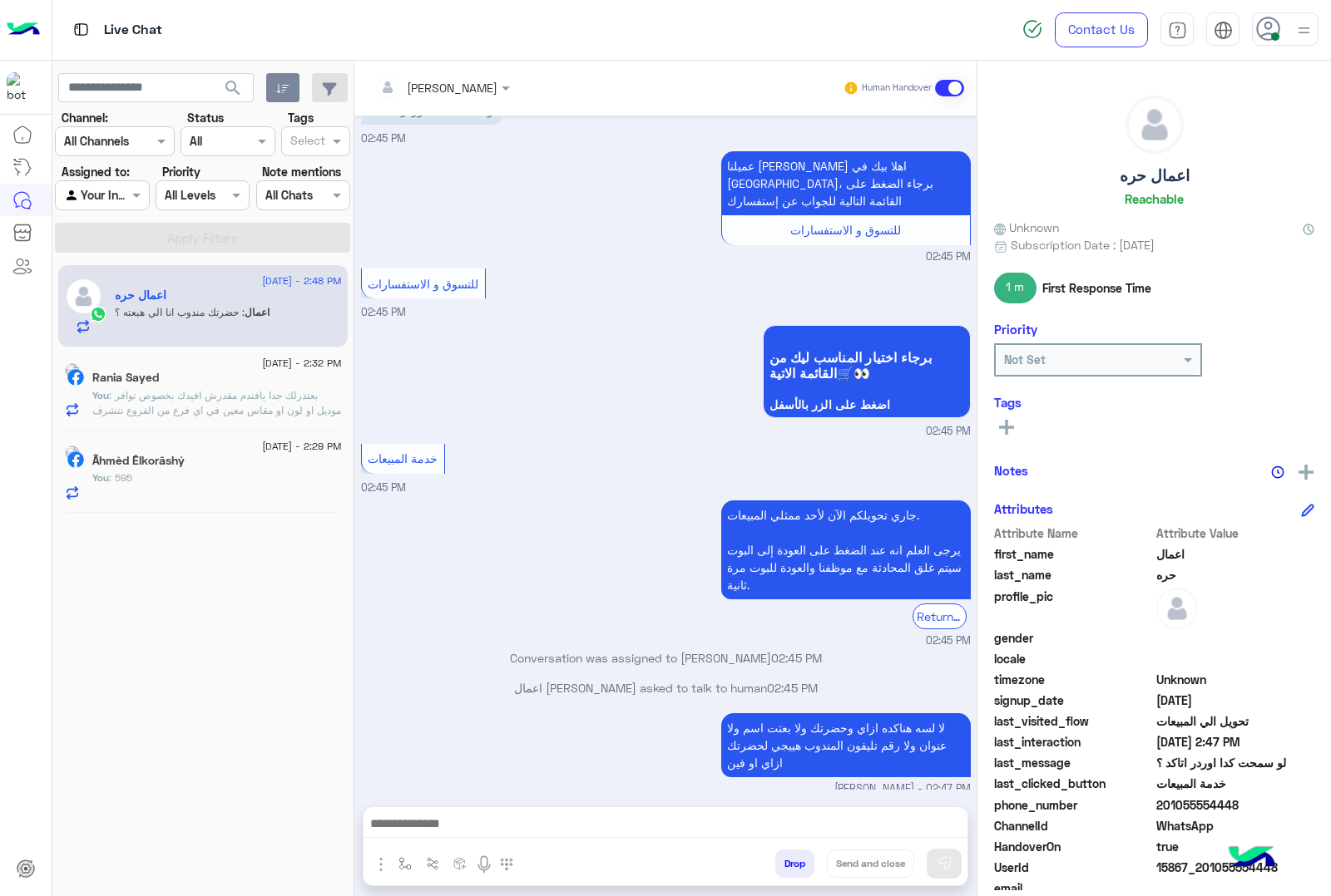
scroll to position [2046, 0]
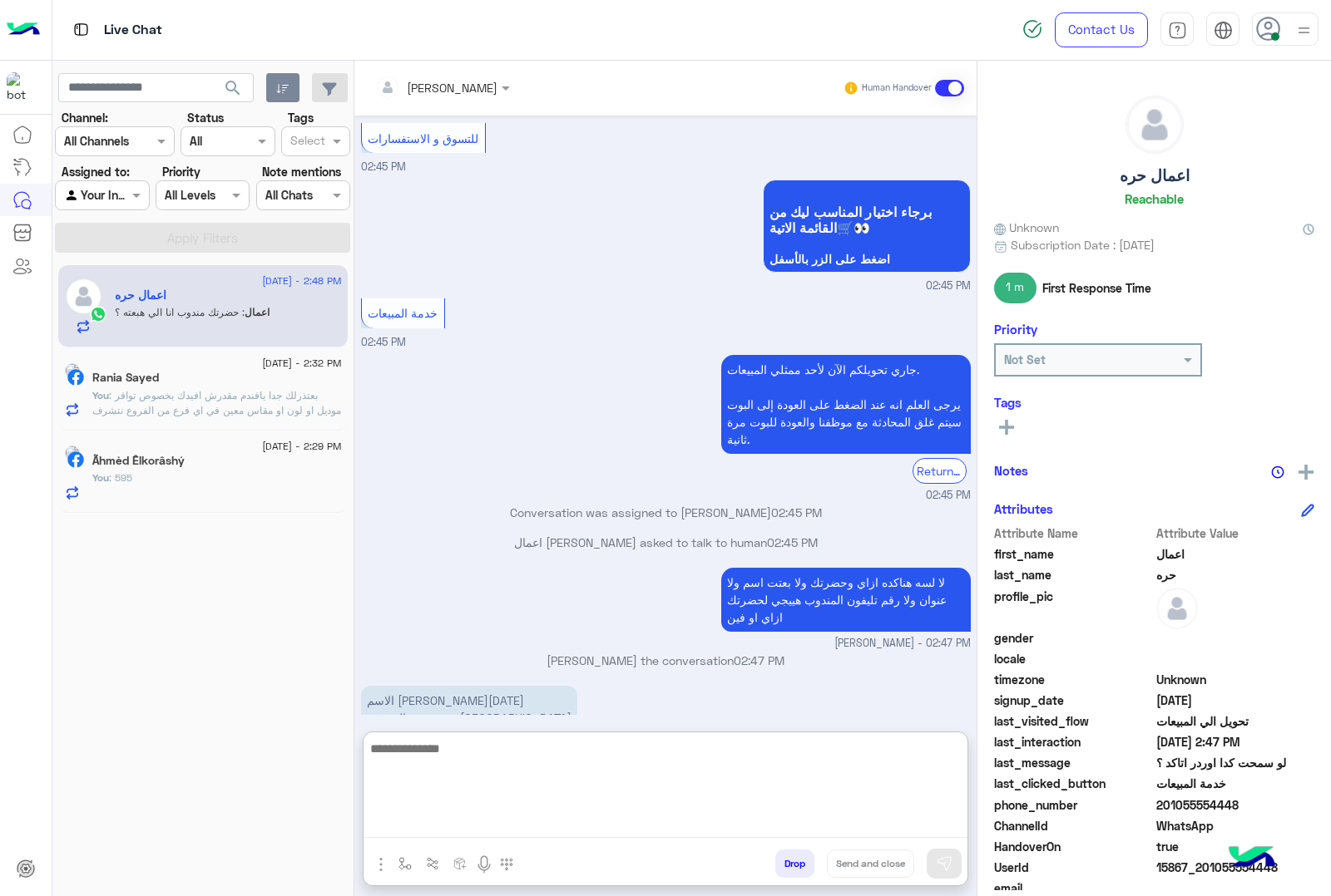
click at [441, 821] on textarea at bounding box center [665, 788] width 604 height 100
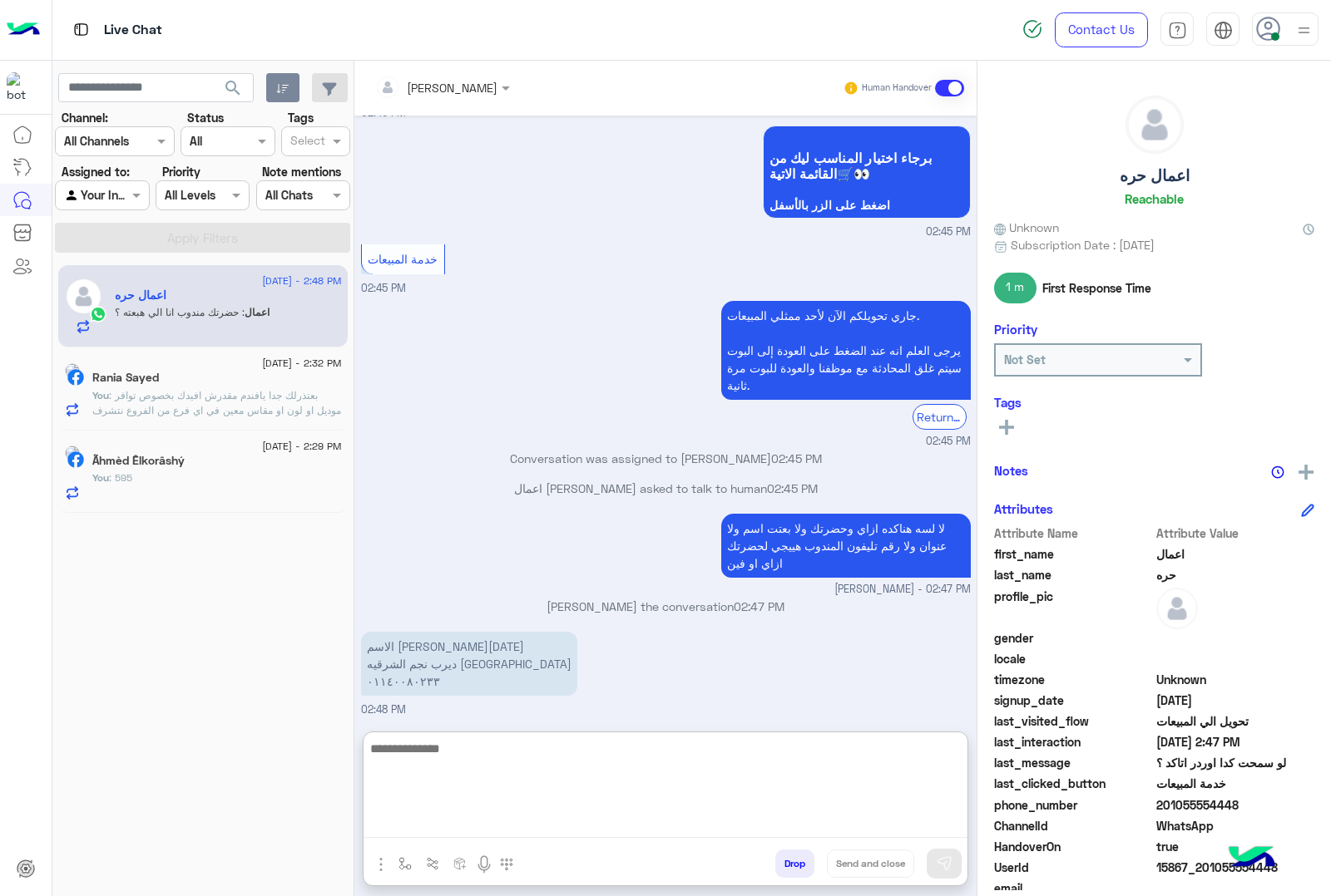
scroll to position [2120, 0]
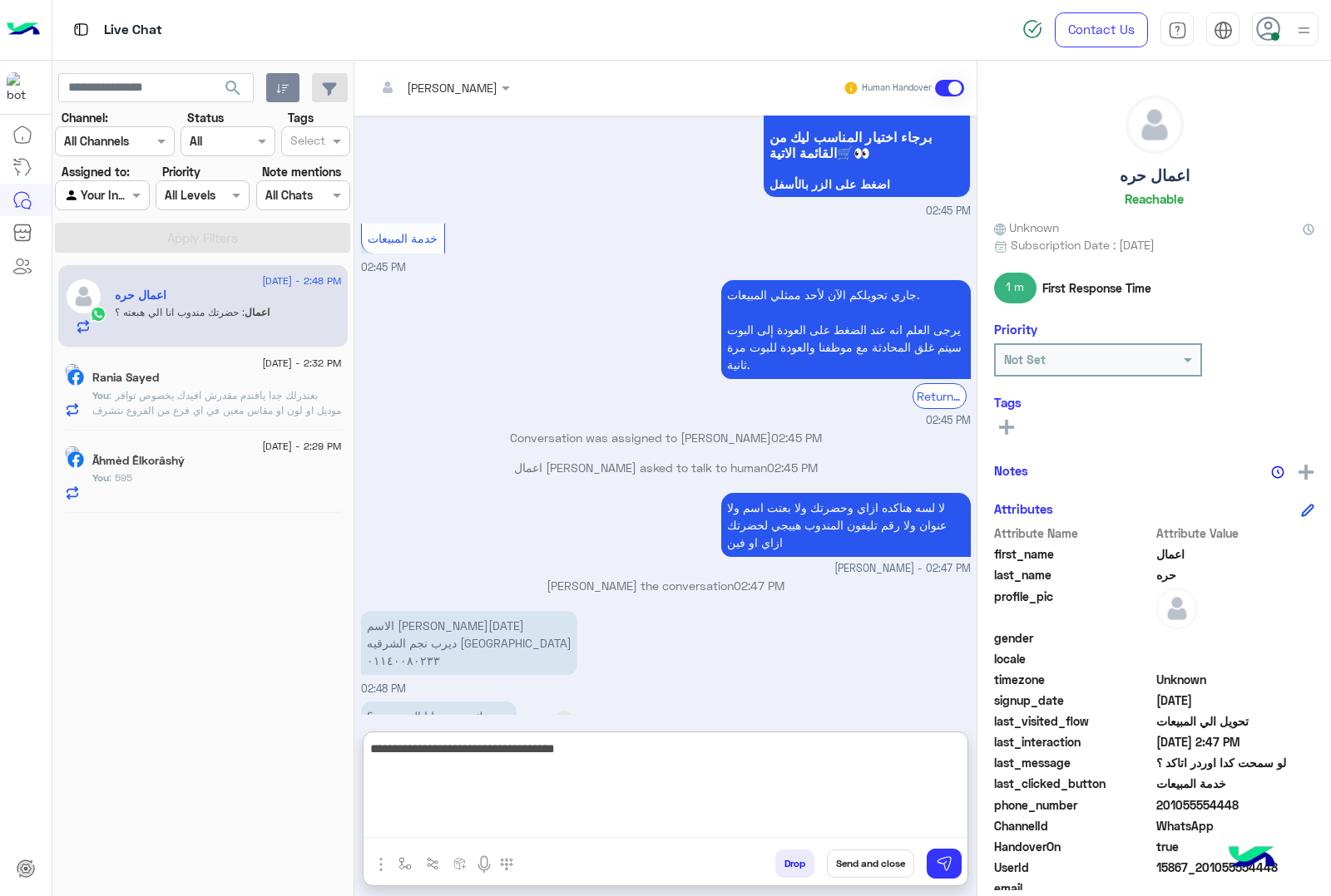
type textarea "**********"
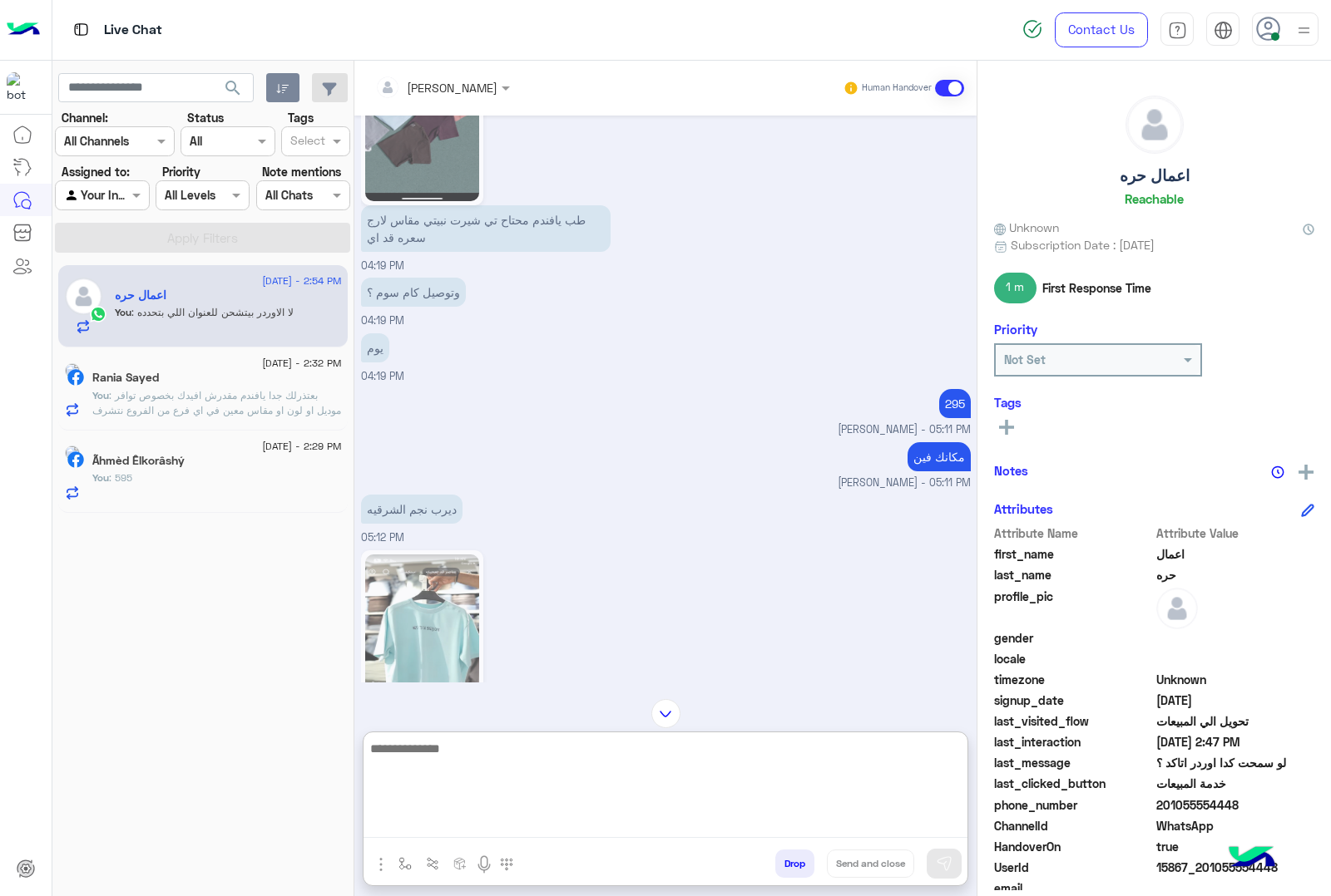
scroll to position [1871, 0]
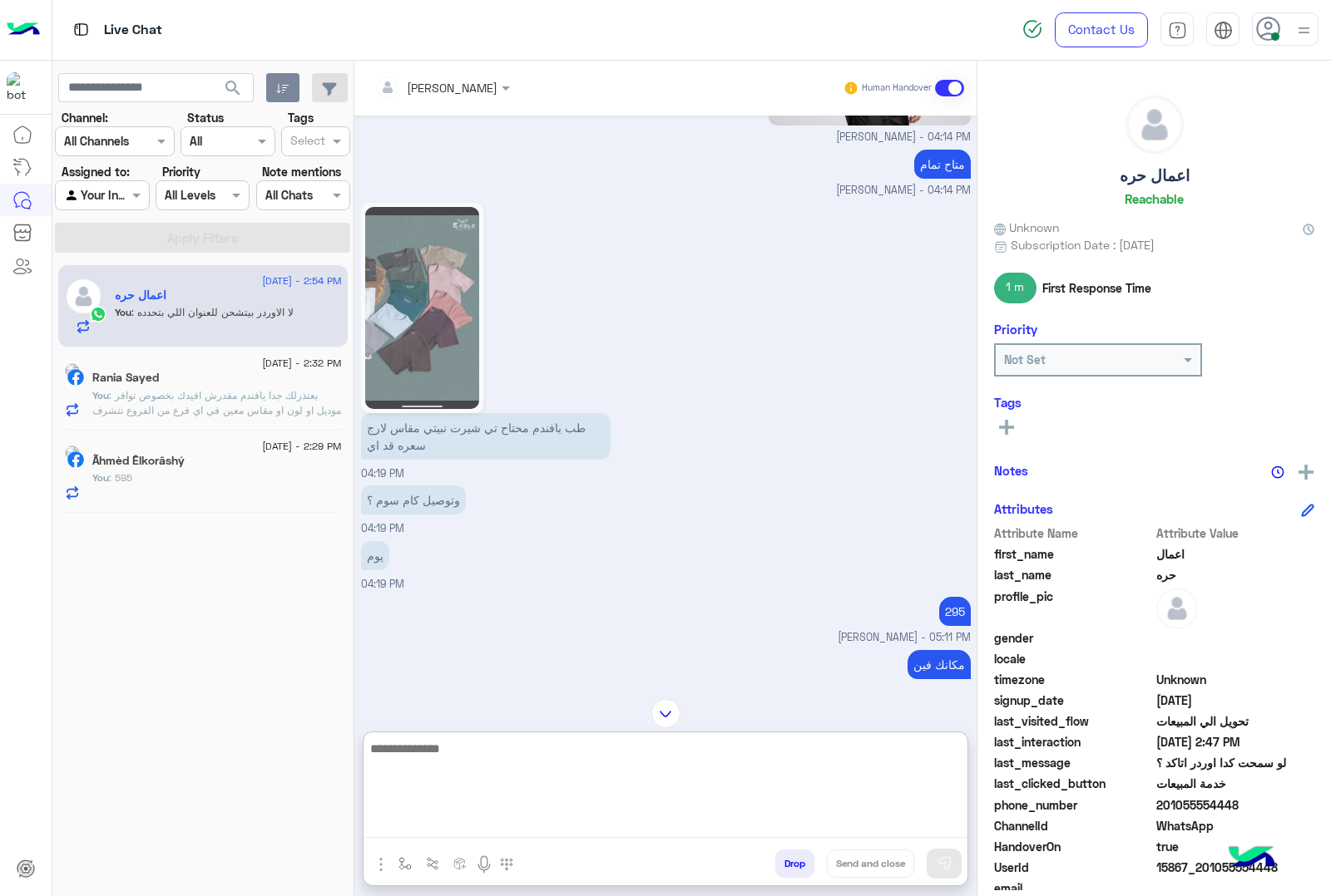
click at [480, 757] on textarea at bounding box center [665, 788] width 604 height 100
type textarea "**********"
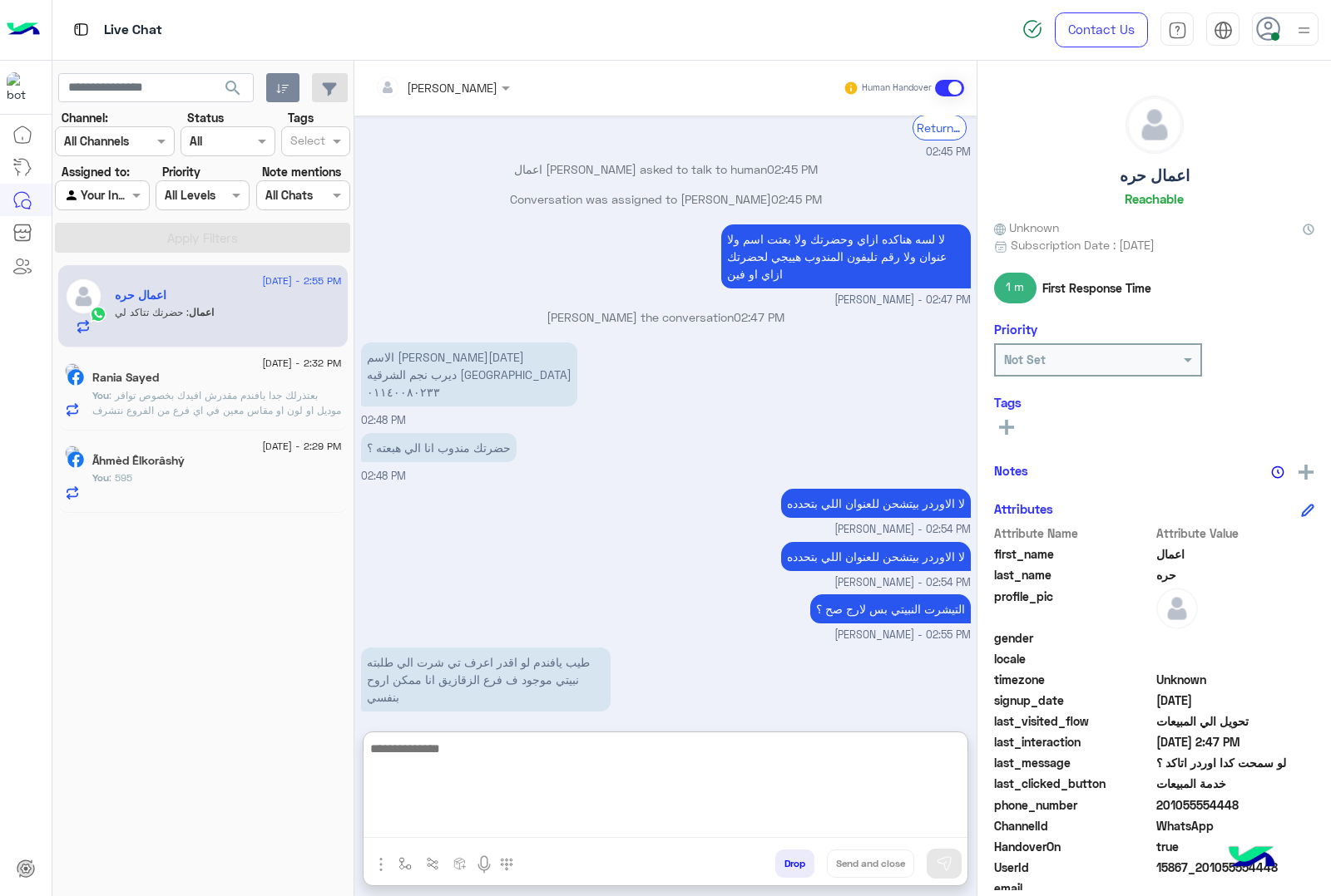
scroll to position [5579, 0]
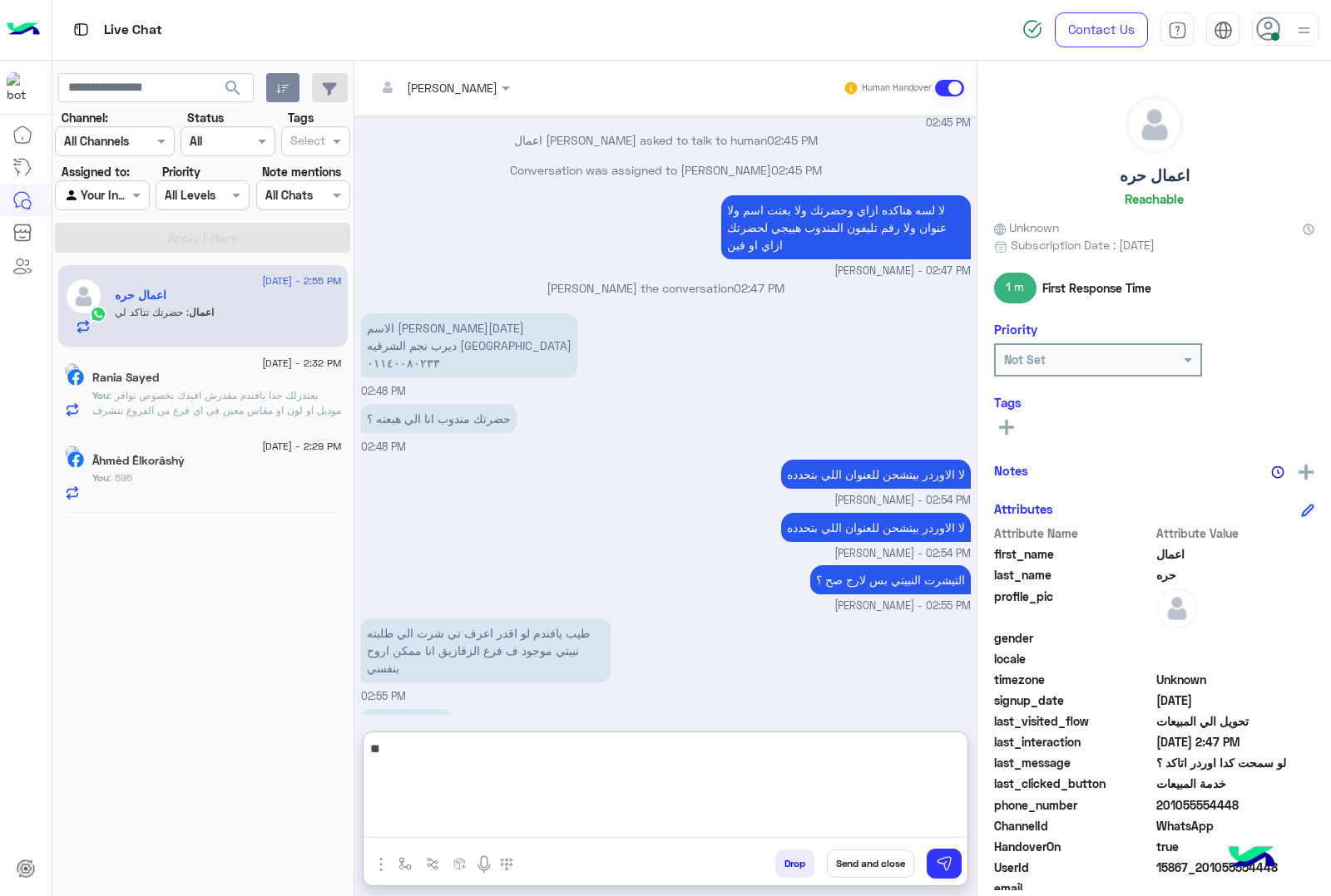
type textarea "*"
type textarea "**********"
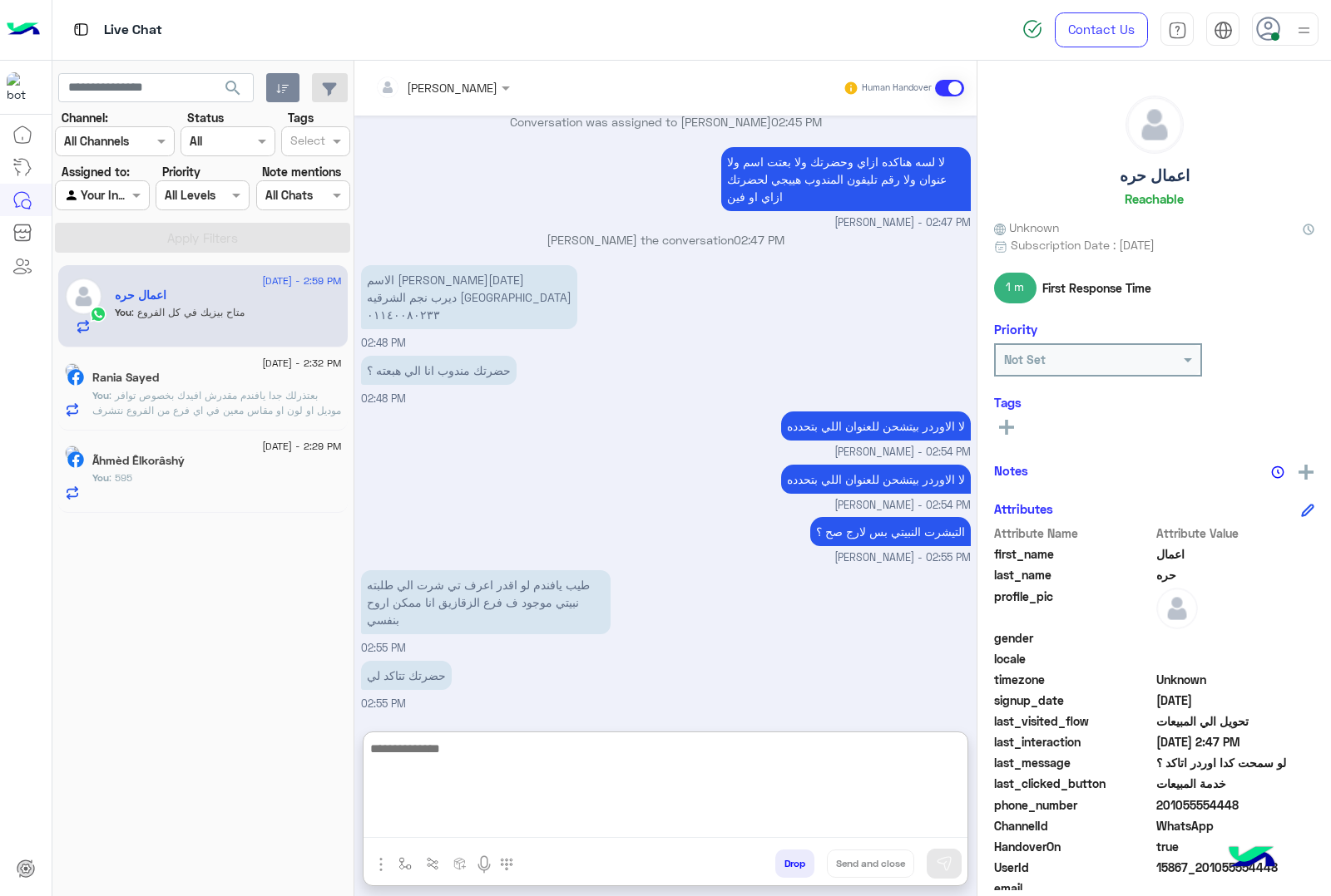
scroll to position [5631, 0]
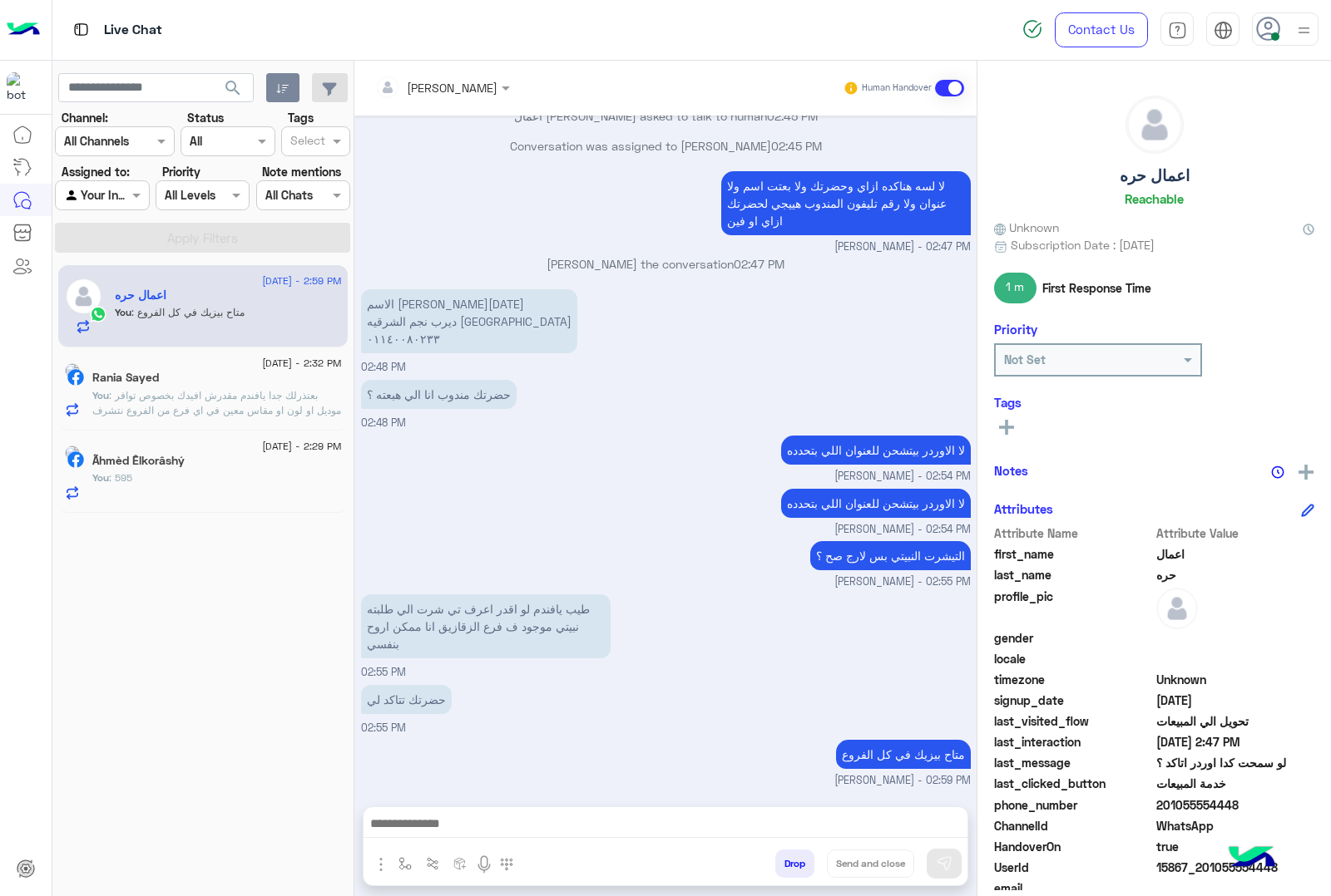
click at [797, 867] on button "Drop" at bounding box center [794, 864] width 39 height 28
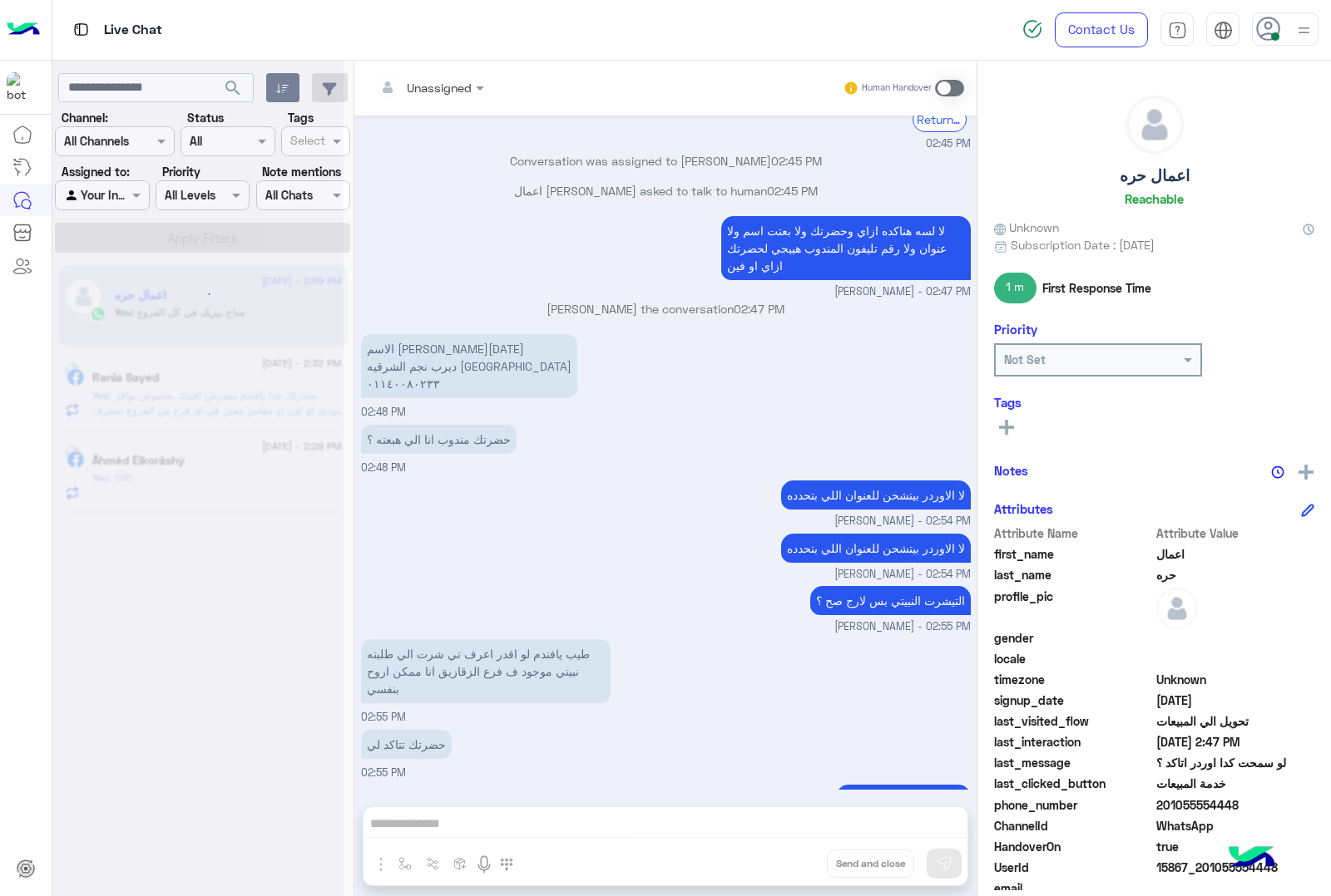
scroll to position [5588, 0]
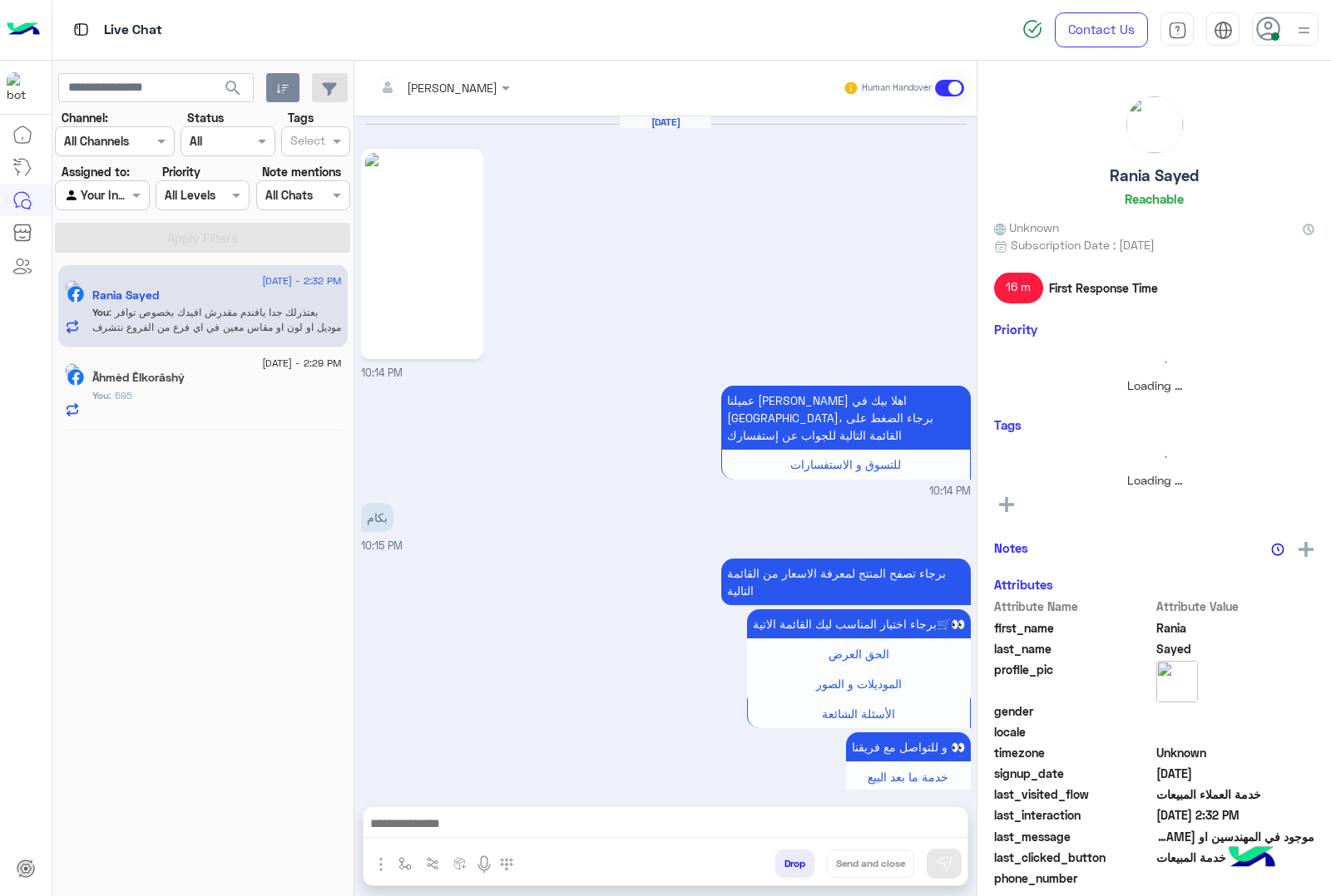
scroll to position [1757, 0]
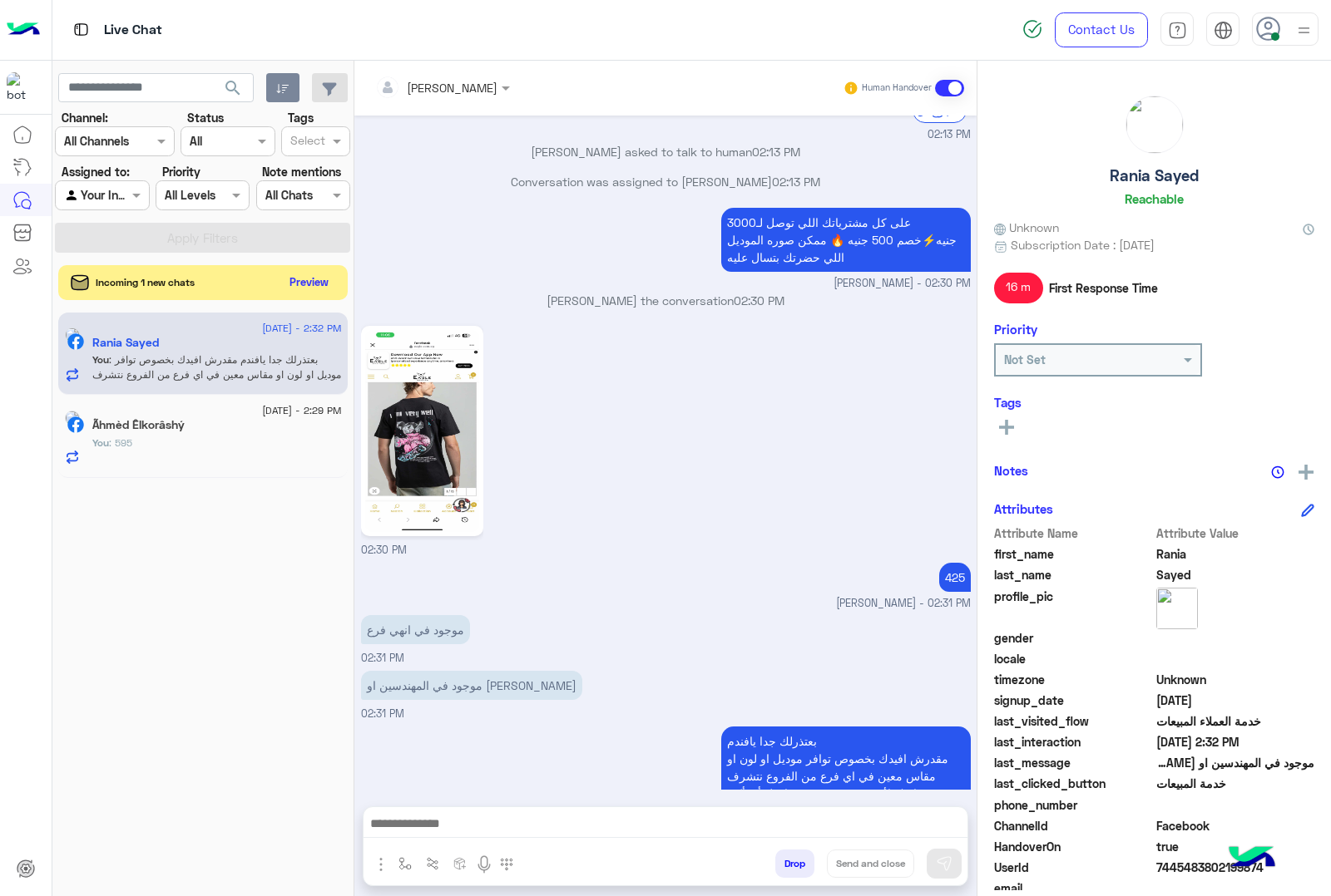
click at [302, 281] on button "Preview" at bounding box center [310, 282] width 52 height 23
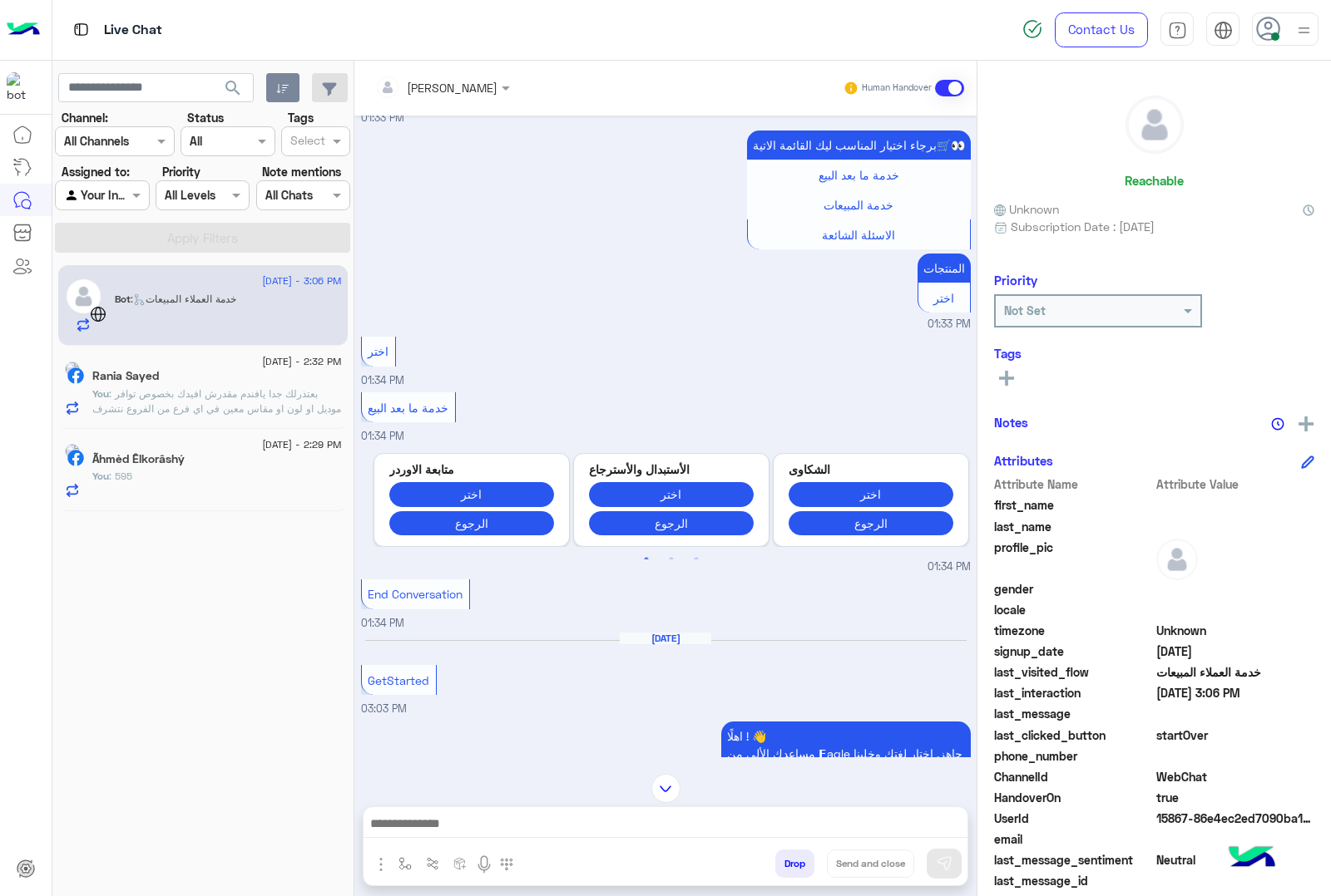
scroll to position [360, 0]
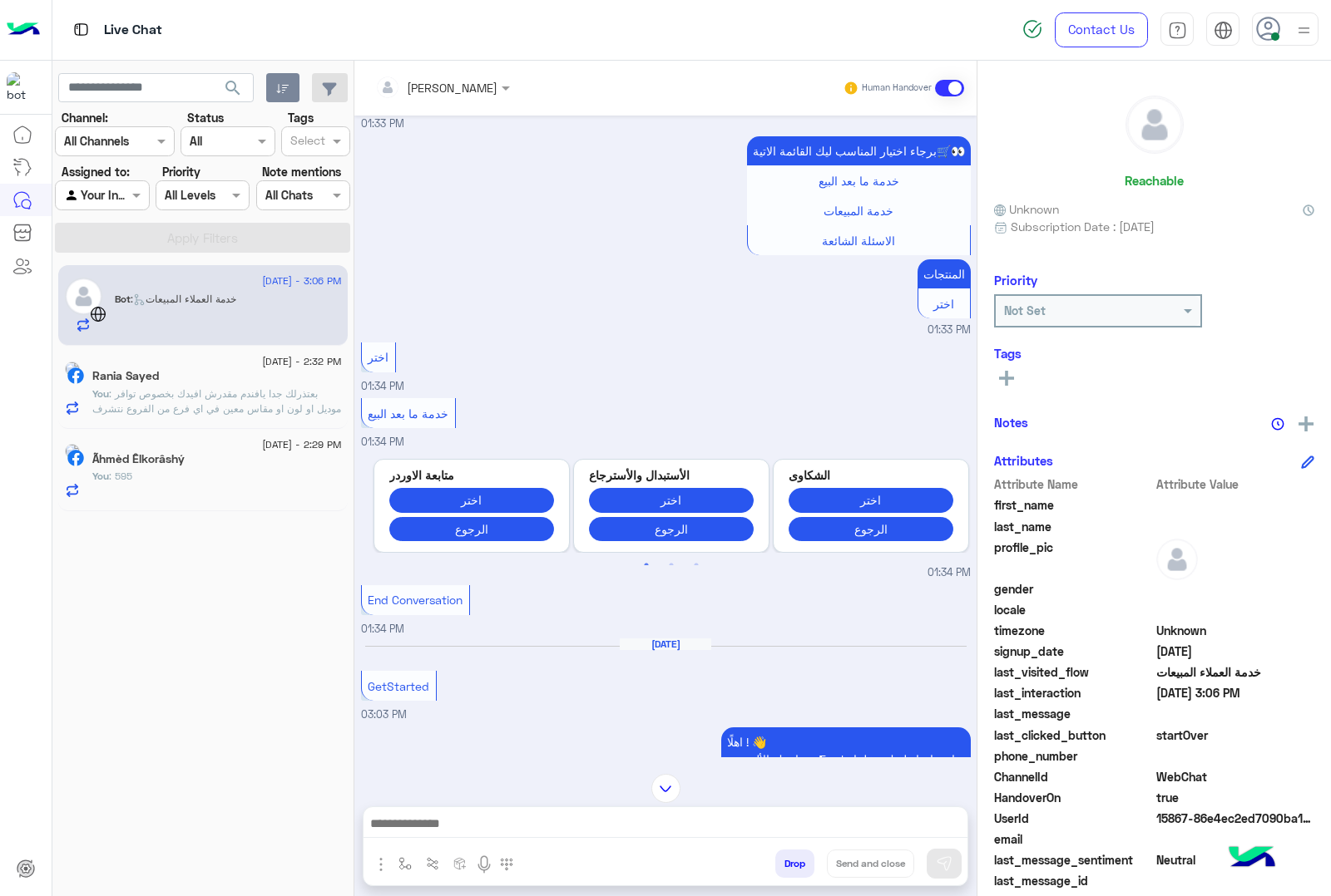
drag, startPoint x: 534, startPoint y: 811, endPoint x: 529, endPoint y: 820, distance: 10.3
click at [534, 811] on div at bounding box center [665, 828] width 604 height 42
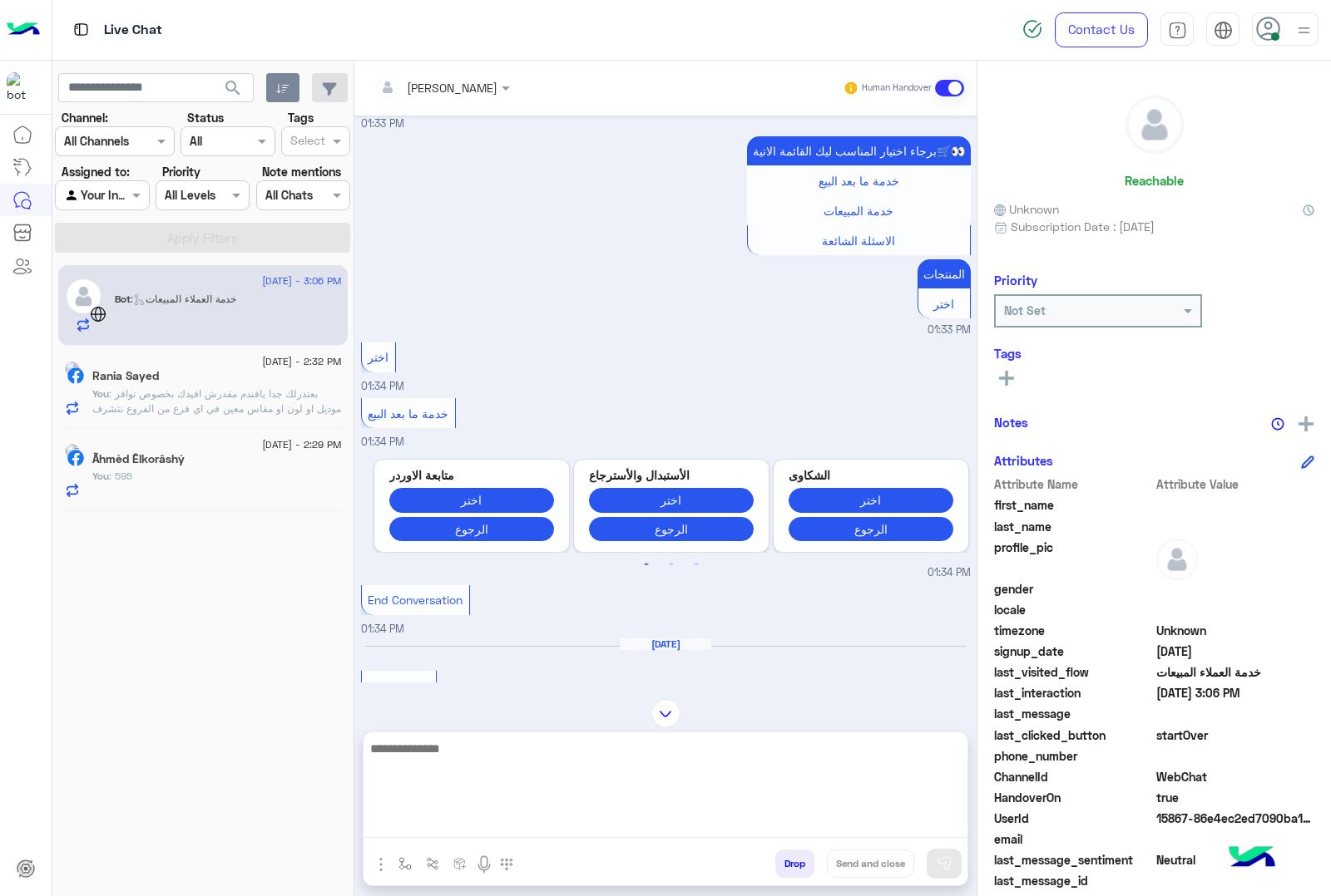
click at [525, 824] on textarea at bounding box center [665, 788] width 604 height 100
paste textarea "**********"
type textarea "**********"
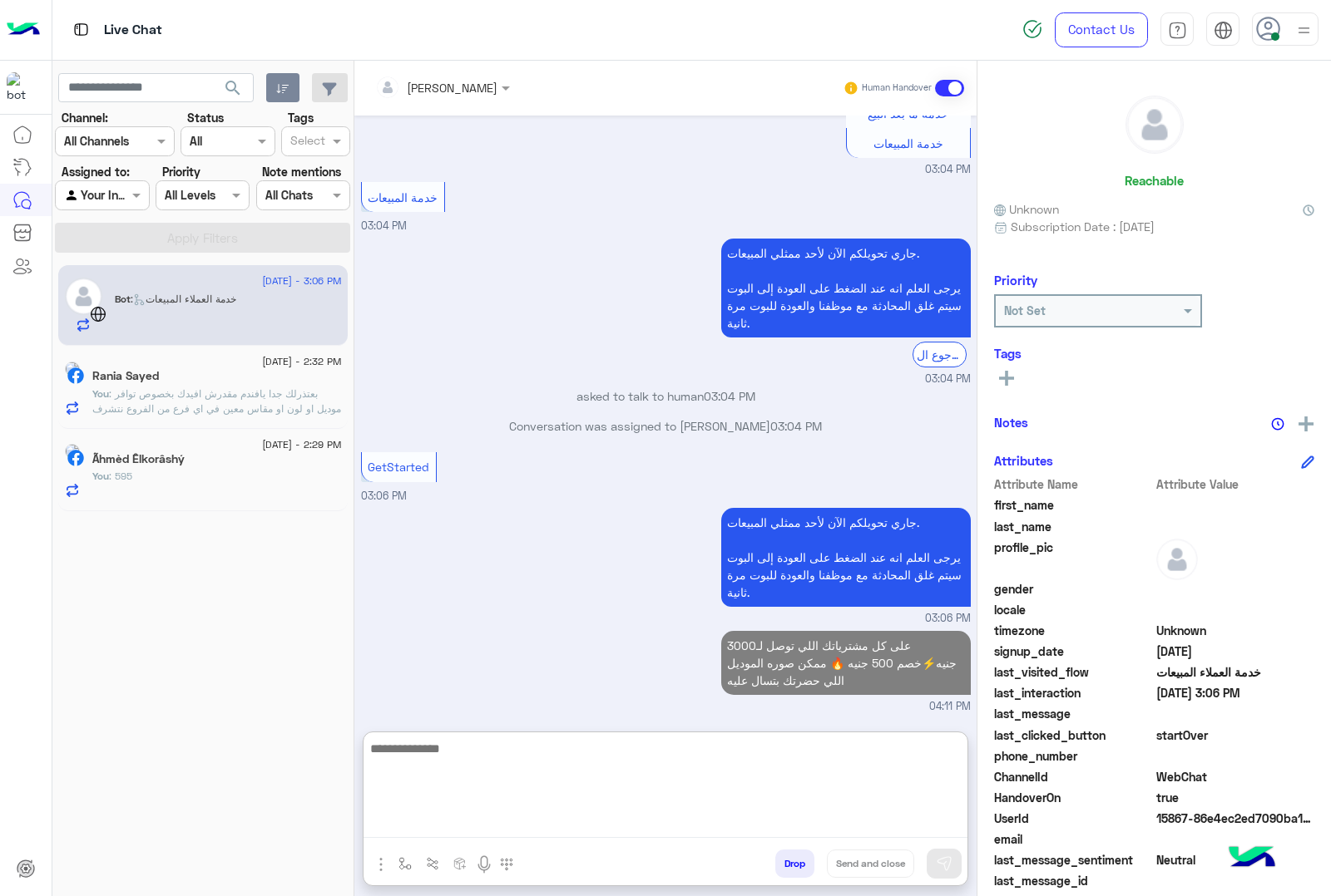
scroll to position [2113, 0]
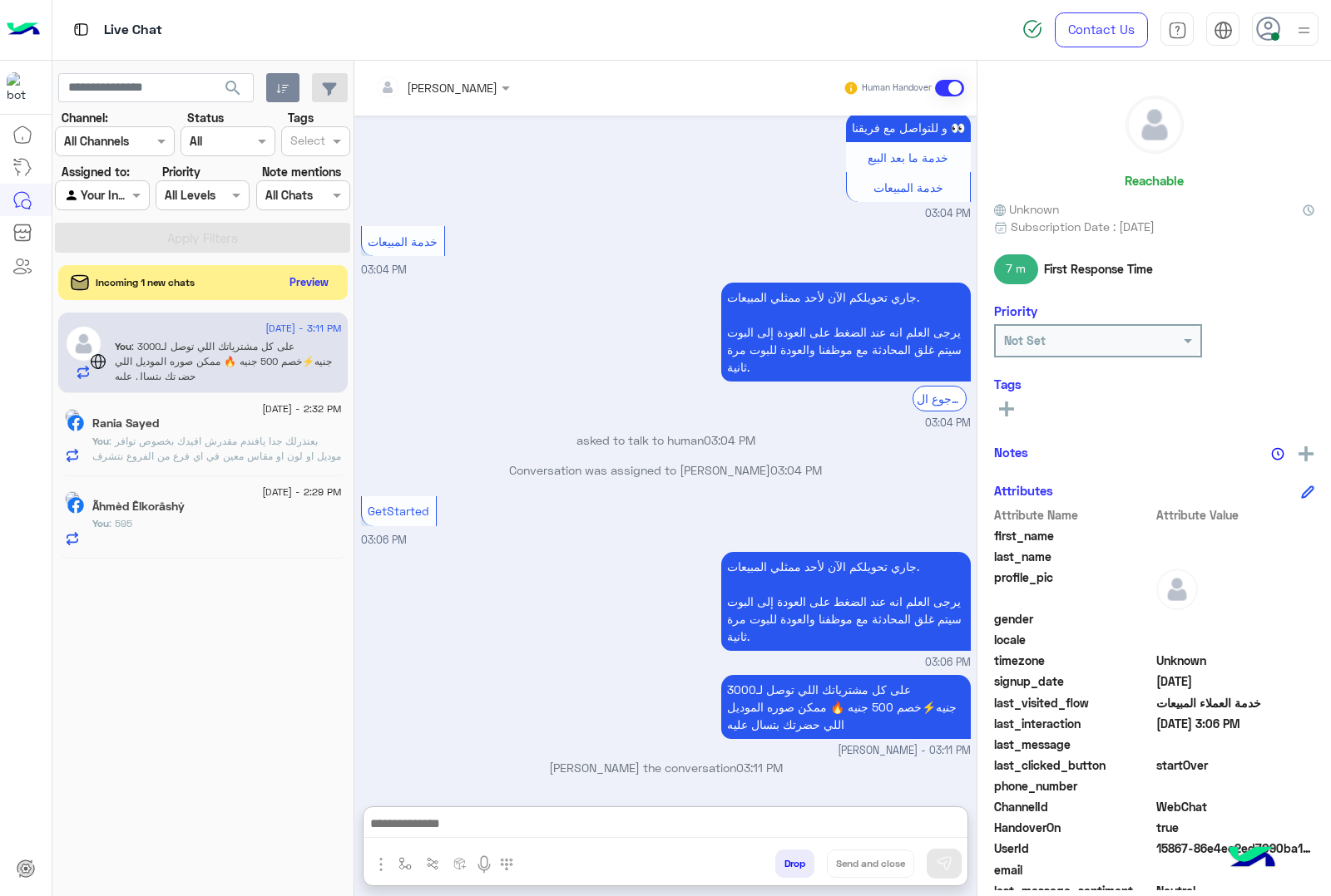
click at [297, 281] on button "Preview" at bounding box center [310, 282] width 52 height 23
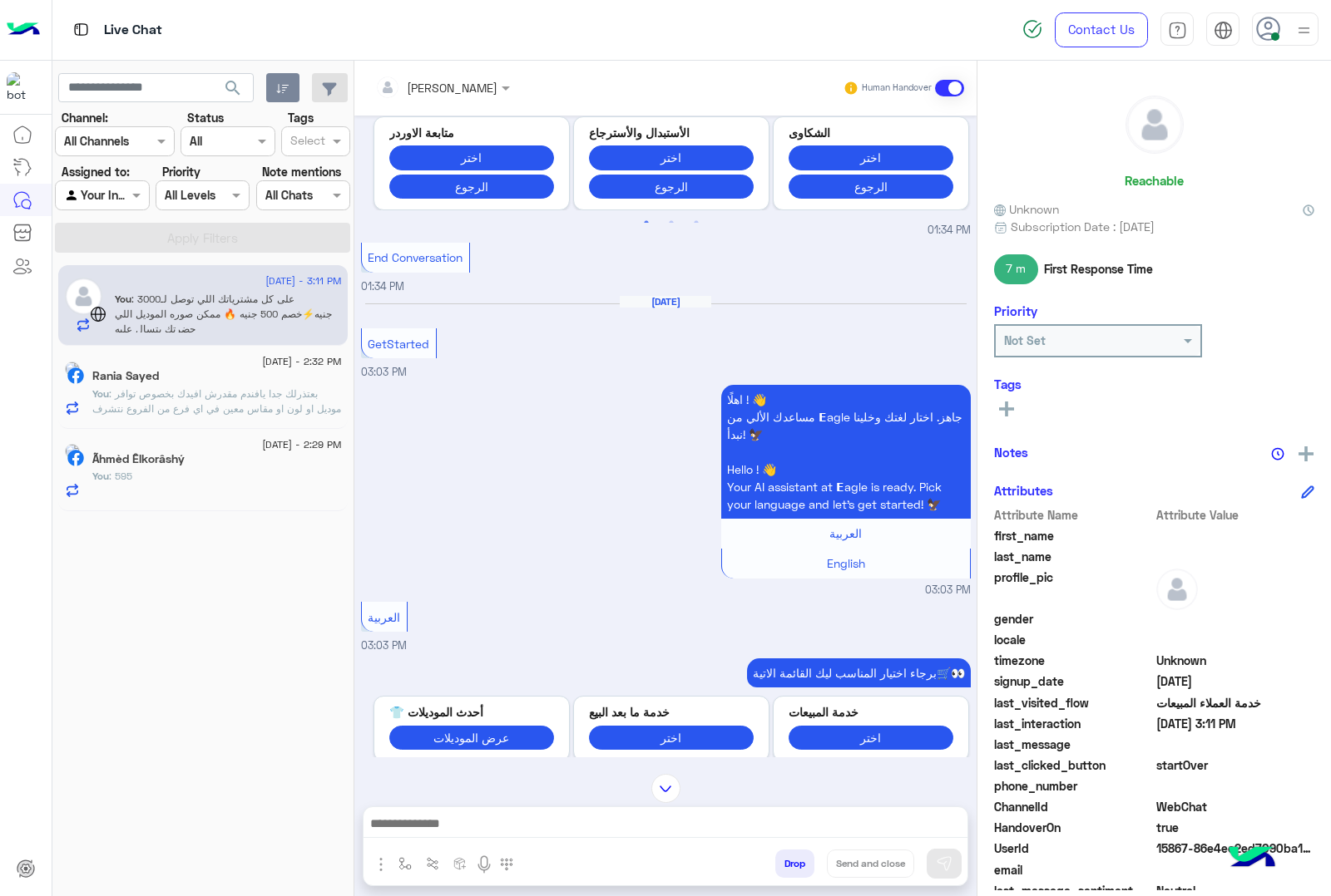
scroll to position [790, 0]
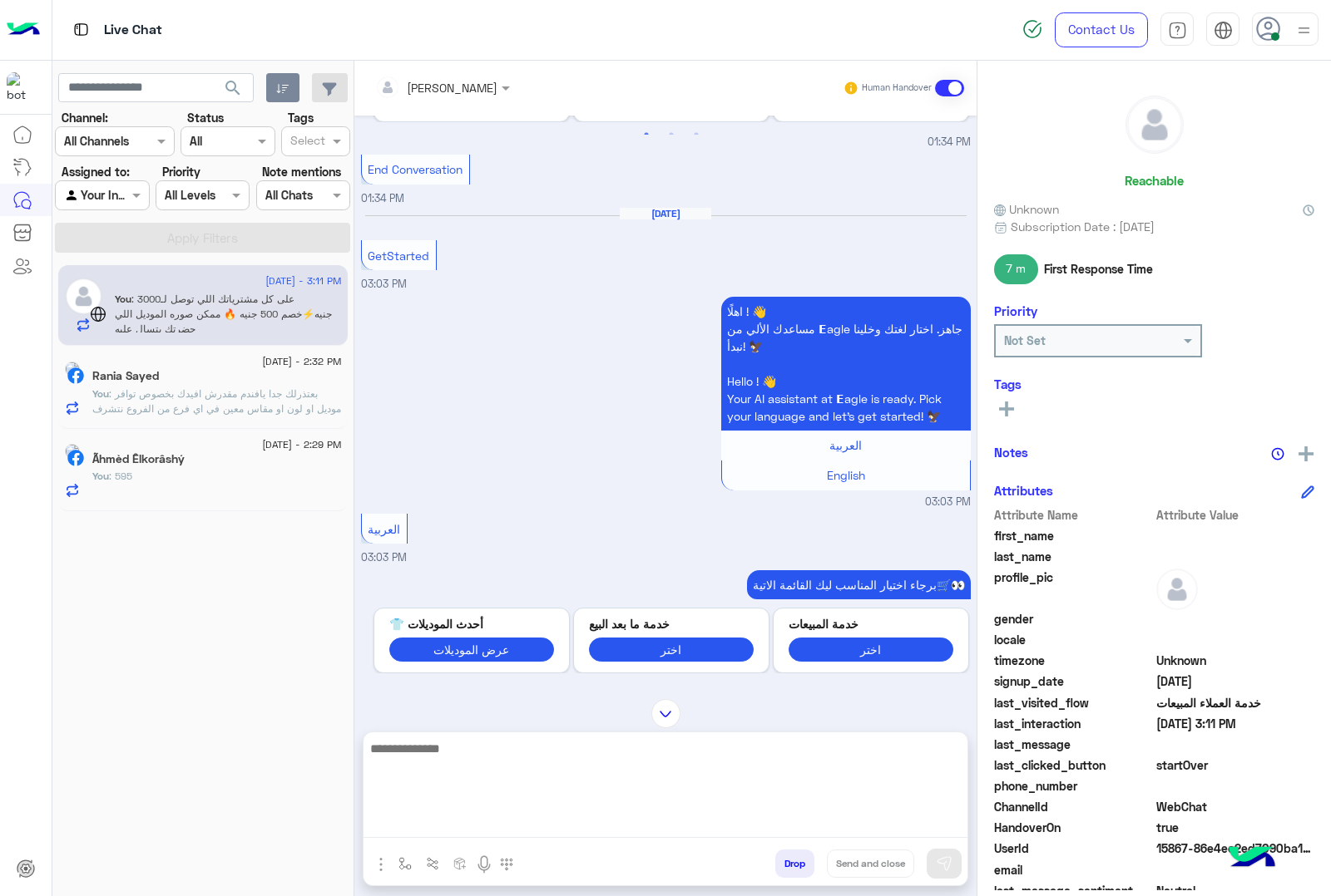
click at [446, 819] on textarea at bounding box center [665, 788] width 604 height 100
paste textarea "**********"
type textarea "**********"
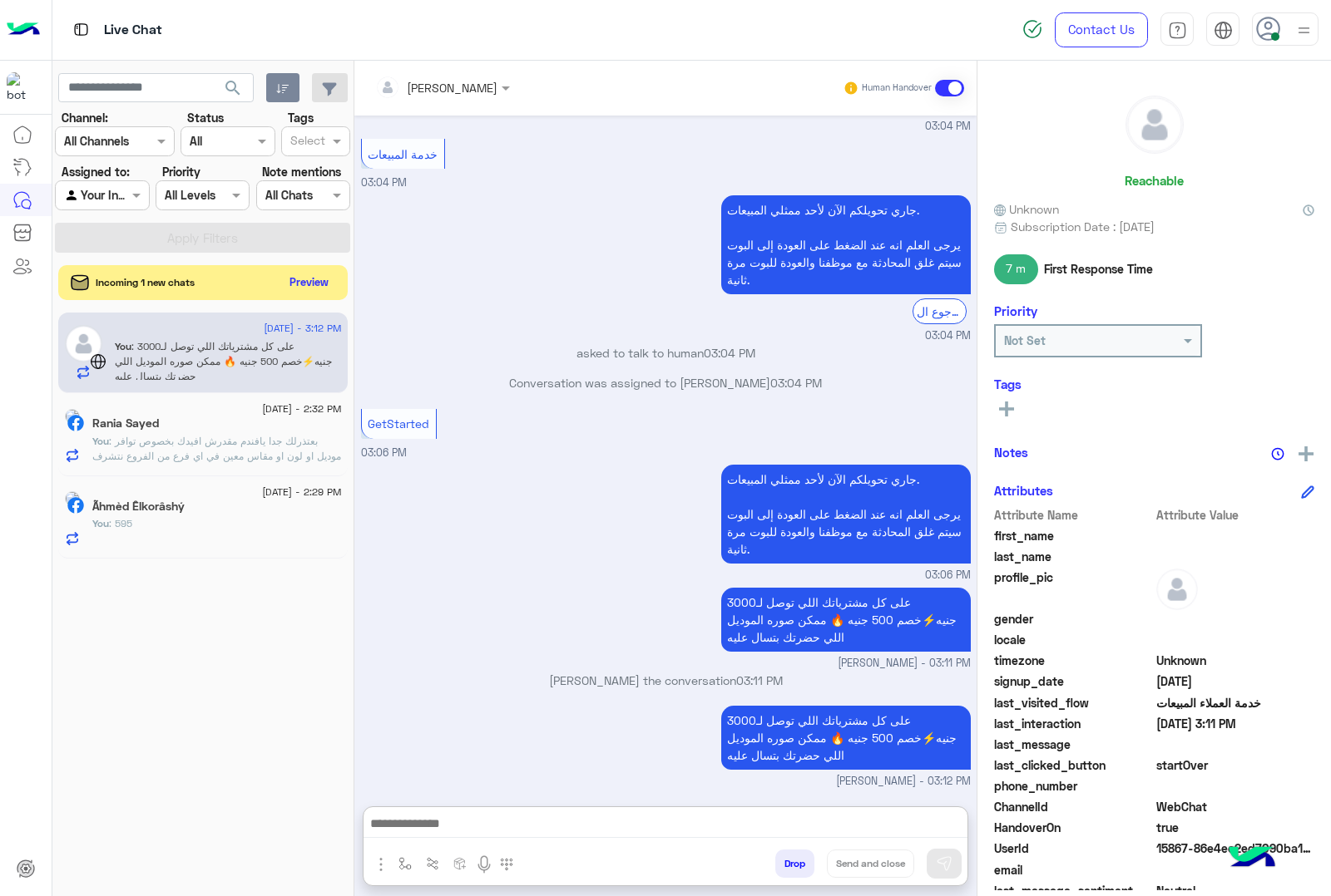
click at [318, 283] on button "Preview" at bounding box center [310, 282] width 52 height 23
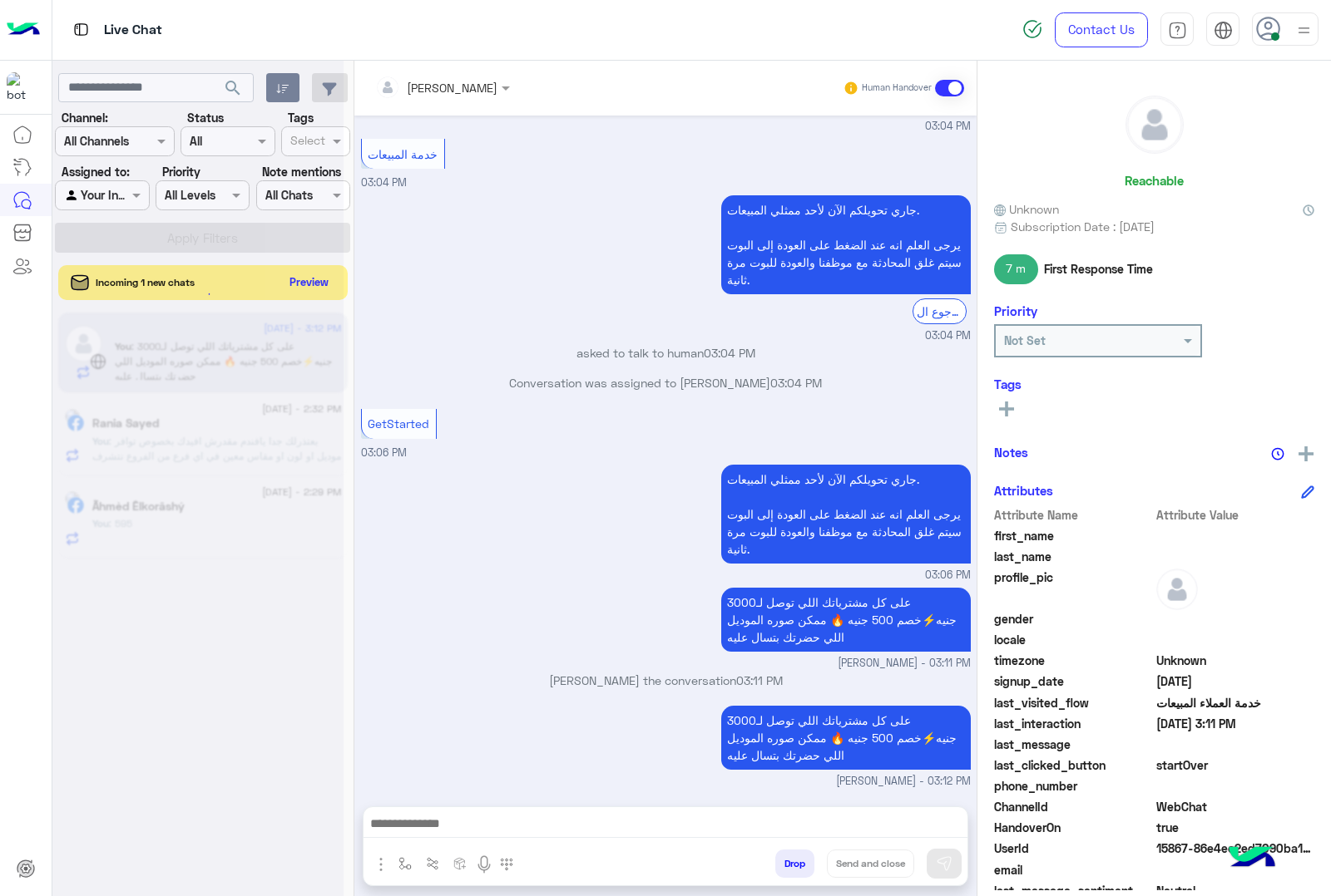
scroll to position [2126, 0]
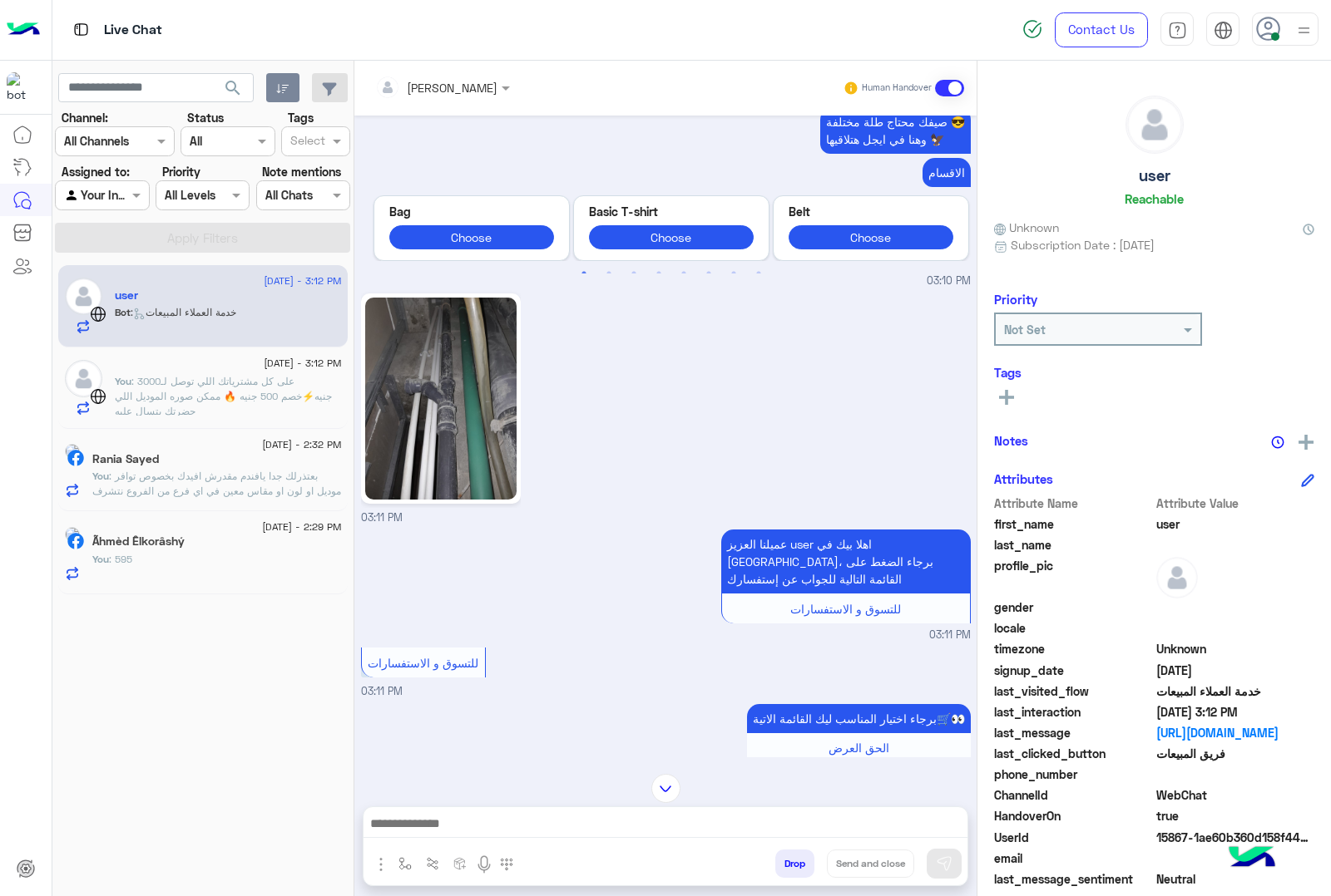
scroll to position [499, 0]
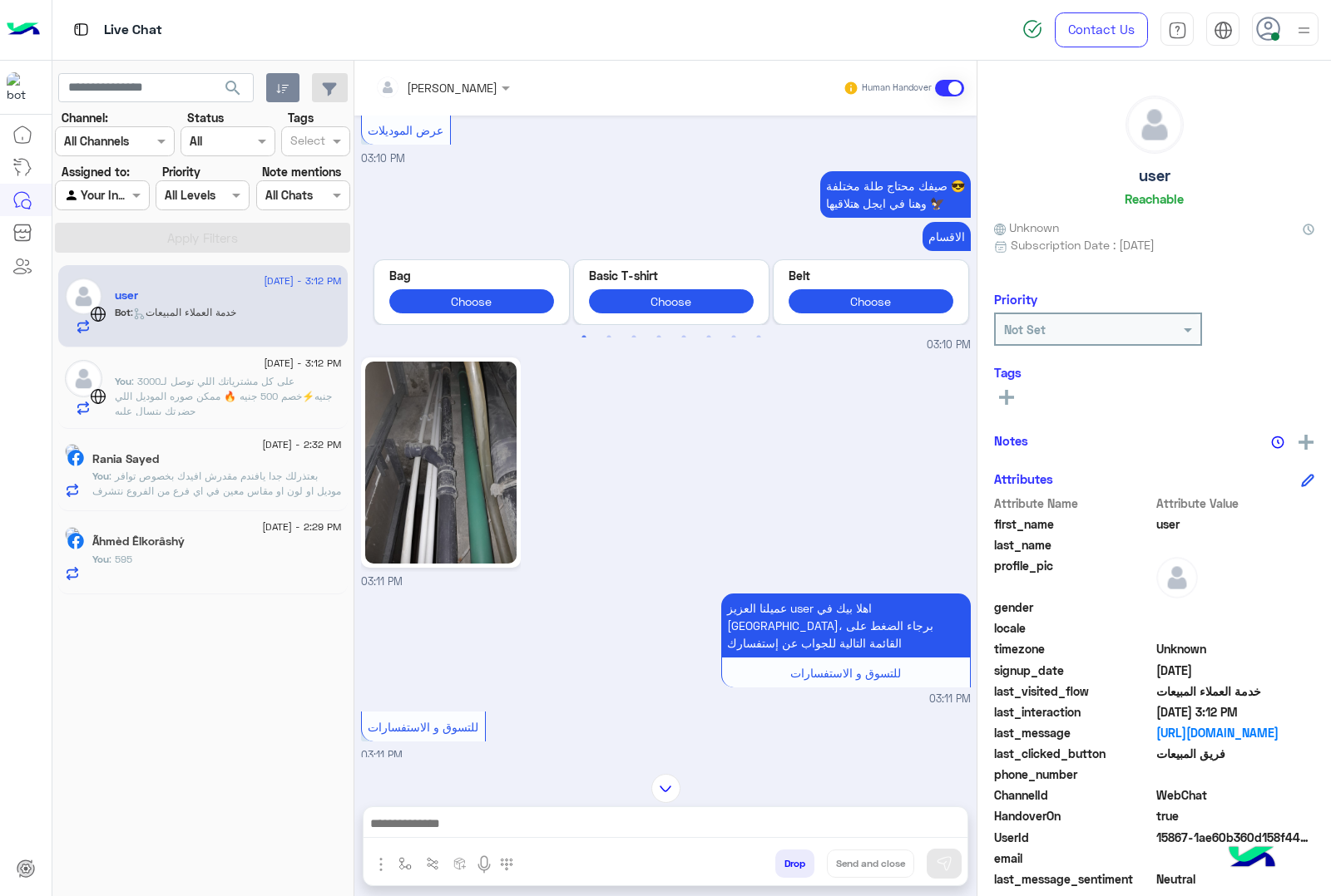
click at [464, 530] on img at bounding box center [441, 462] width 152 height 202
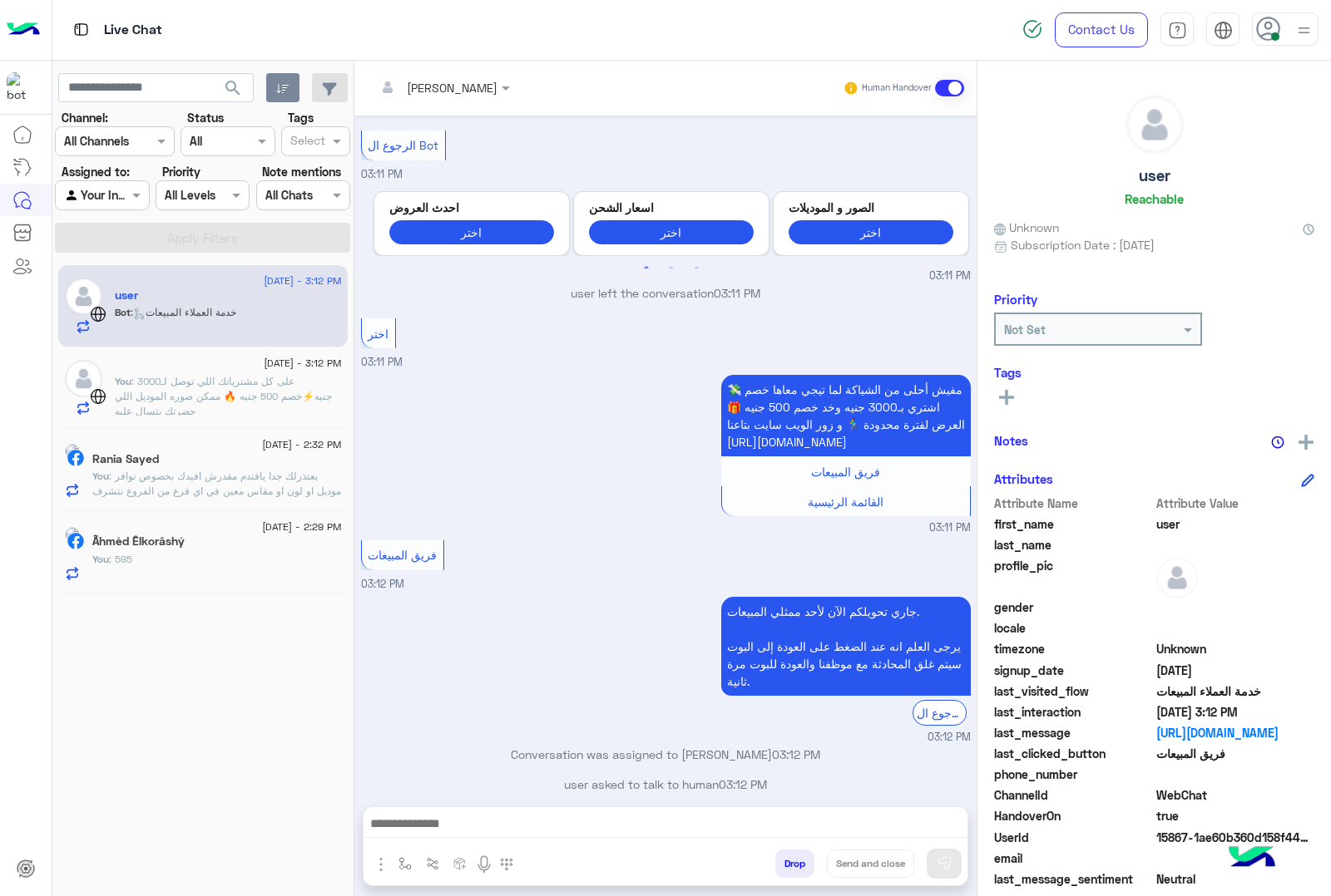
scroll to position [1640, 0]
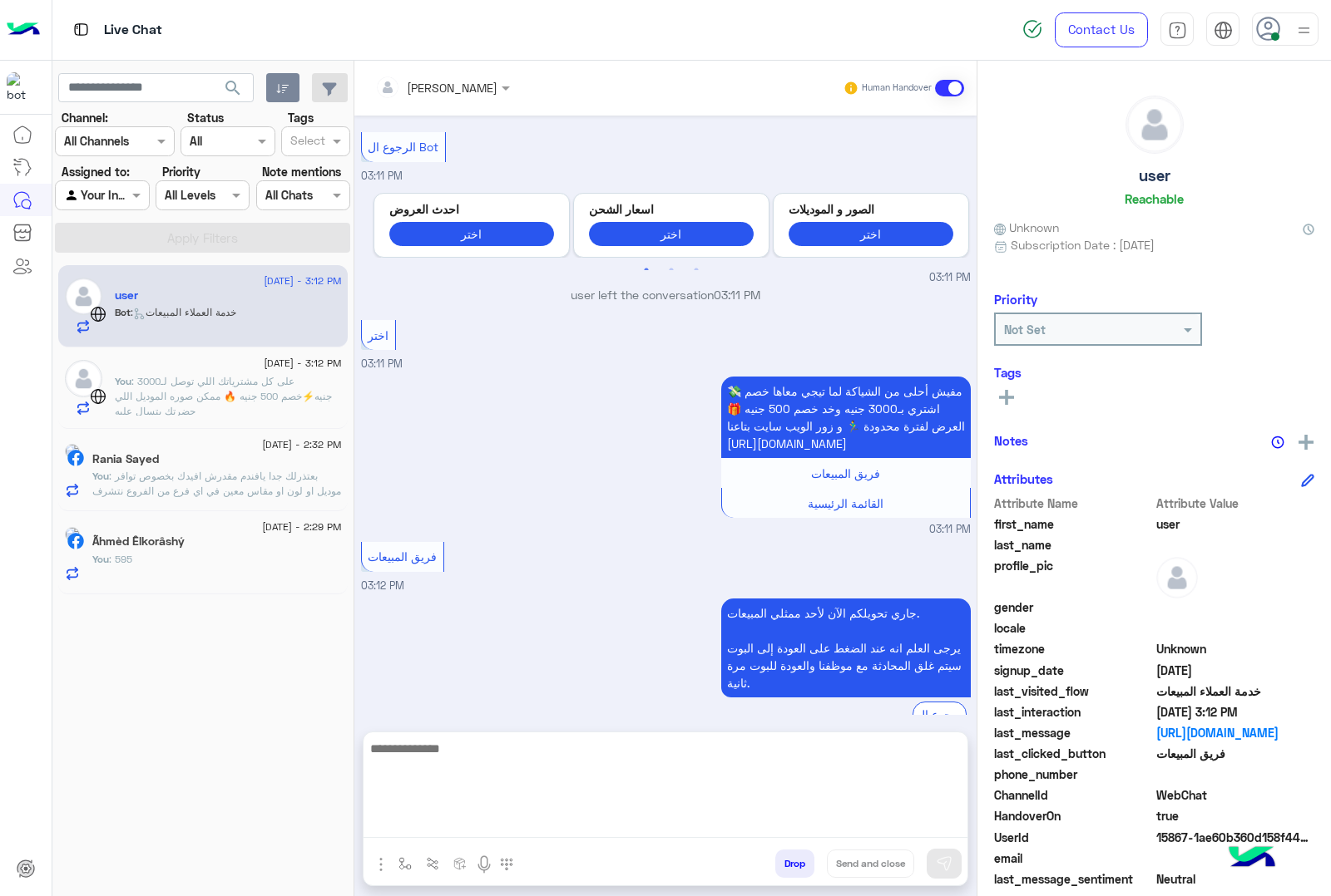
click at [398, 827] on textarea at bounding box center [665, 788] width 604 height 100
paste textarea "**********"
type textarea "**********"
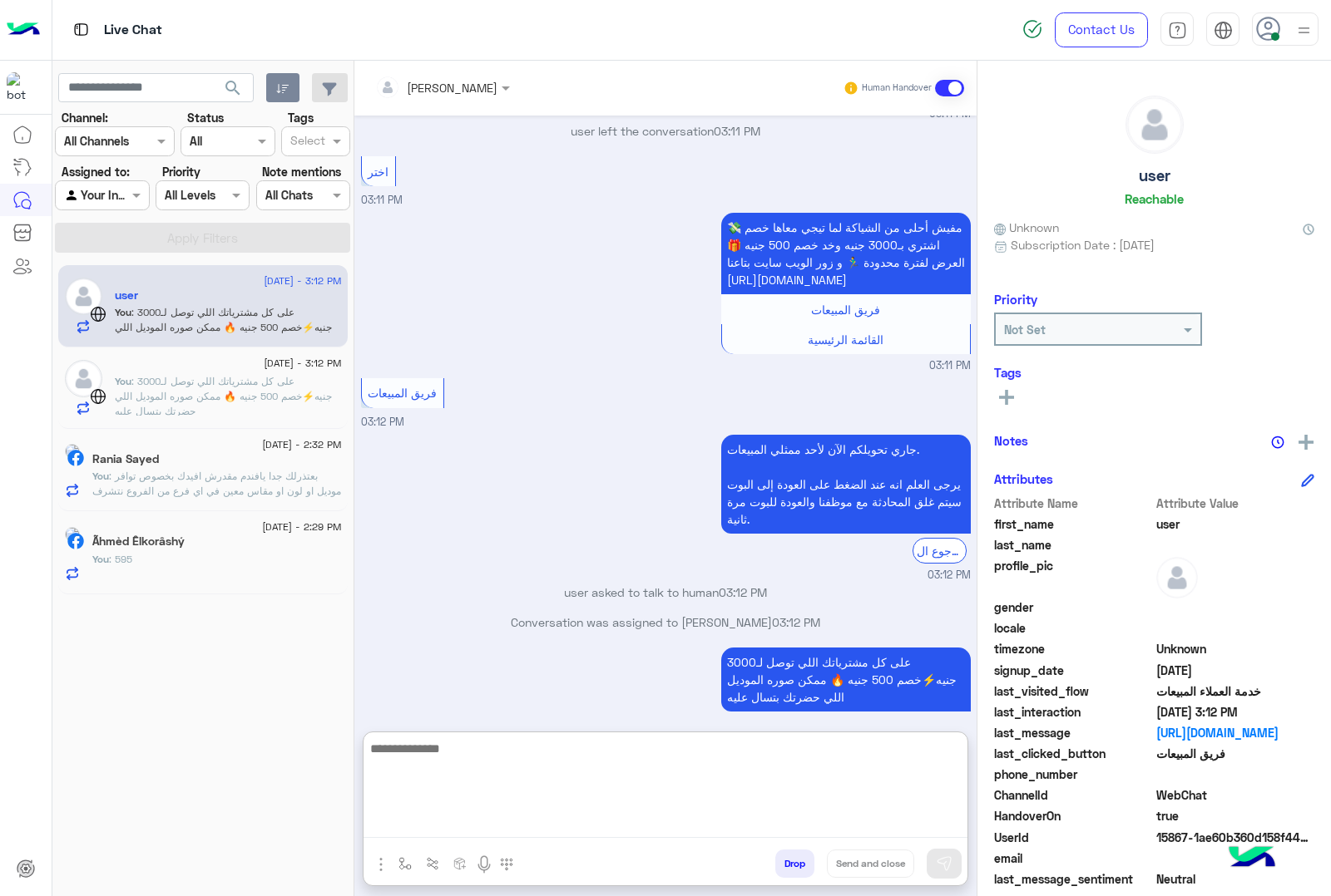
scroll to position [1834, 0]
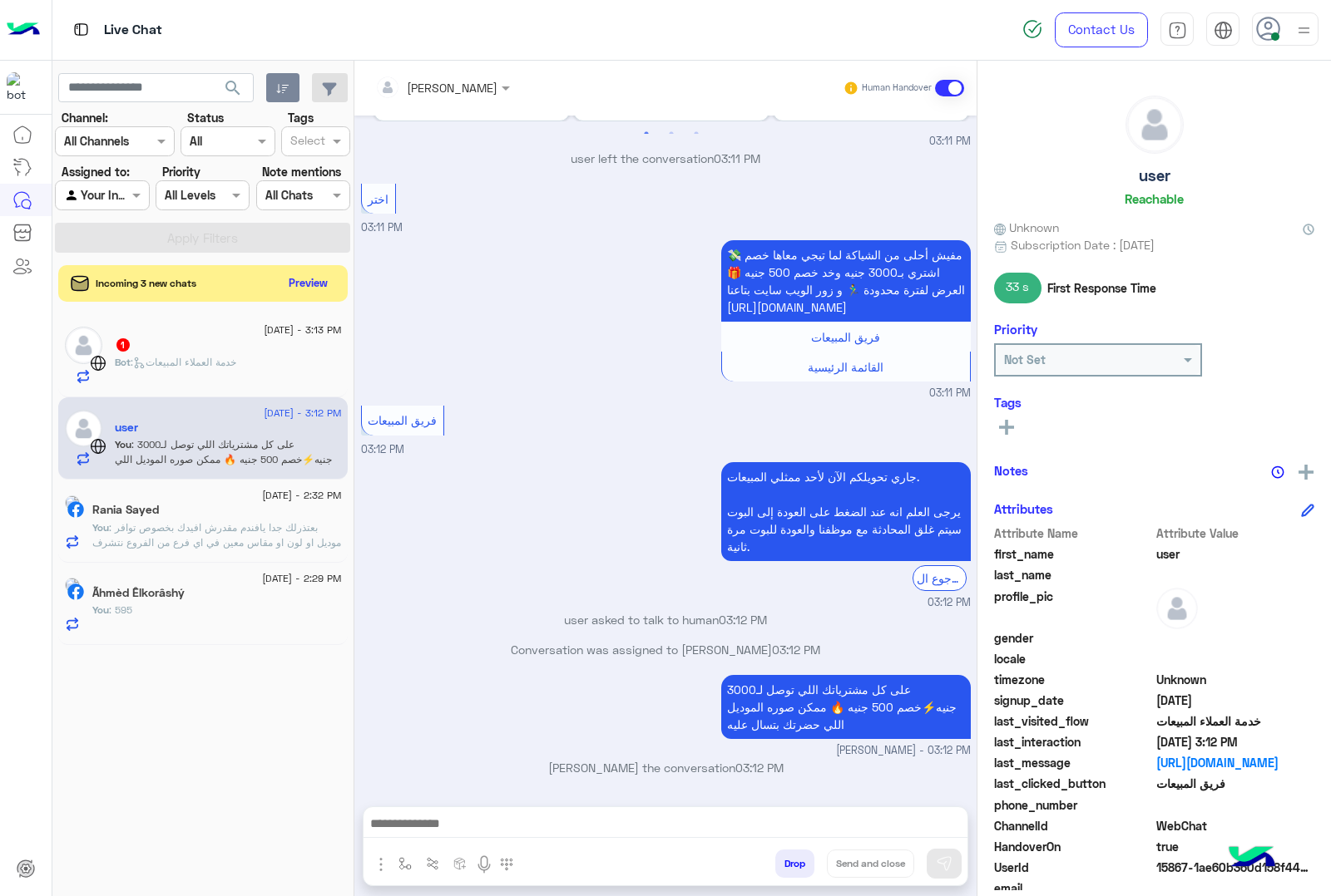
click at [198, 346] on div "1" at bounding box center [228, 346] width 227 height 18
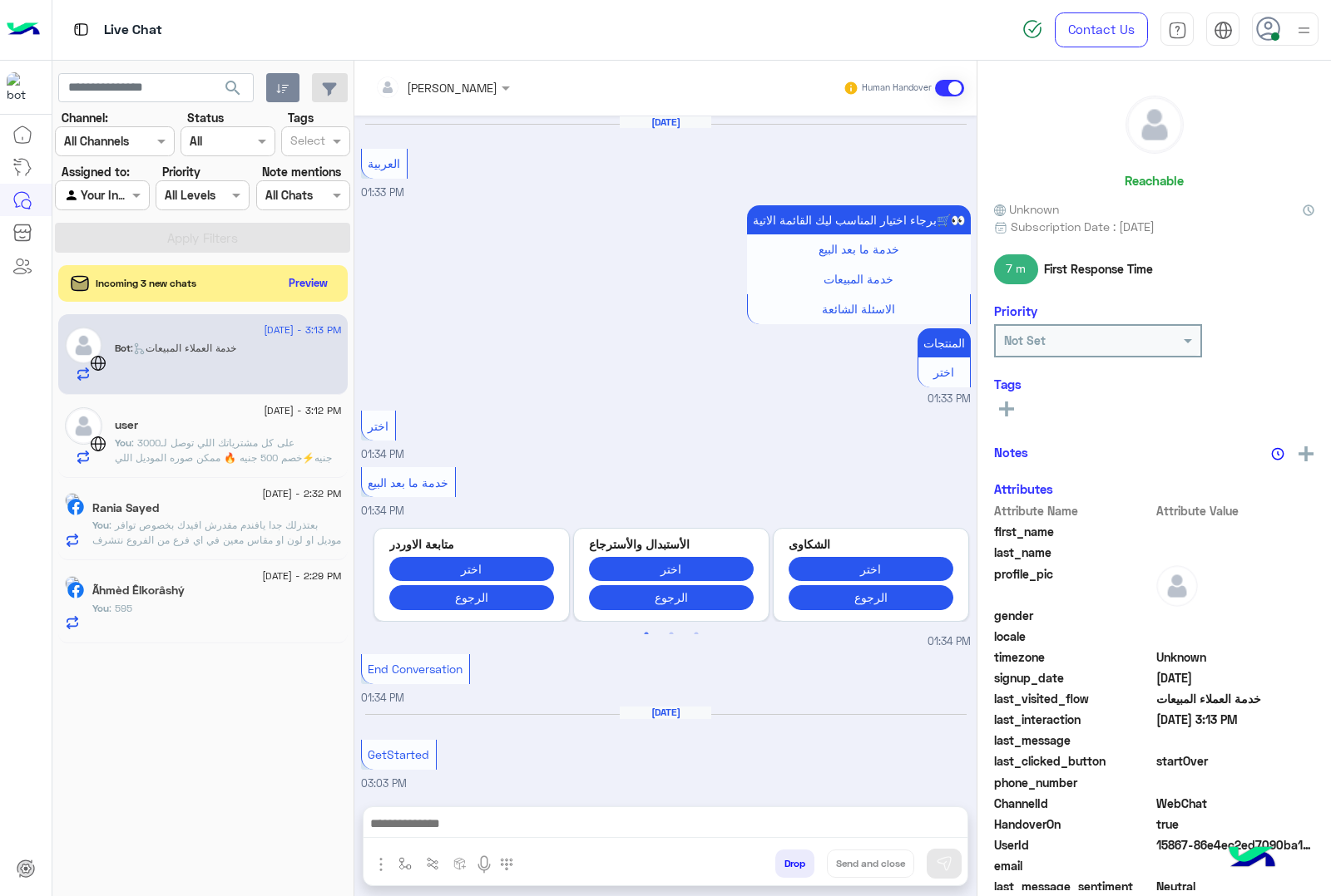
scroll to position [2014, 0]
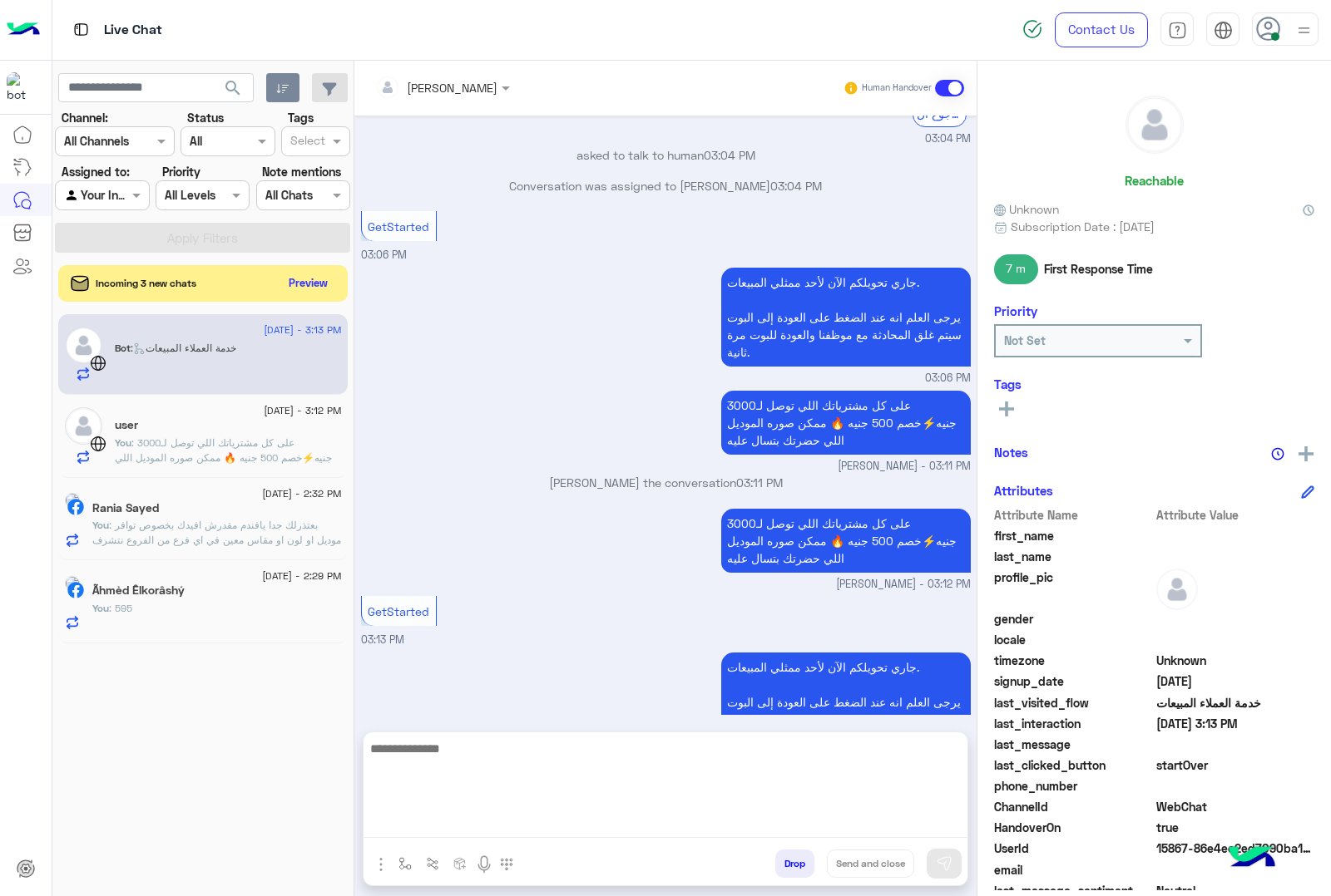
click at [433, 820] on textarea at bounding box center [665, 788] width 604 height 100
paste textarea "**********"
type textarea "**********"
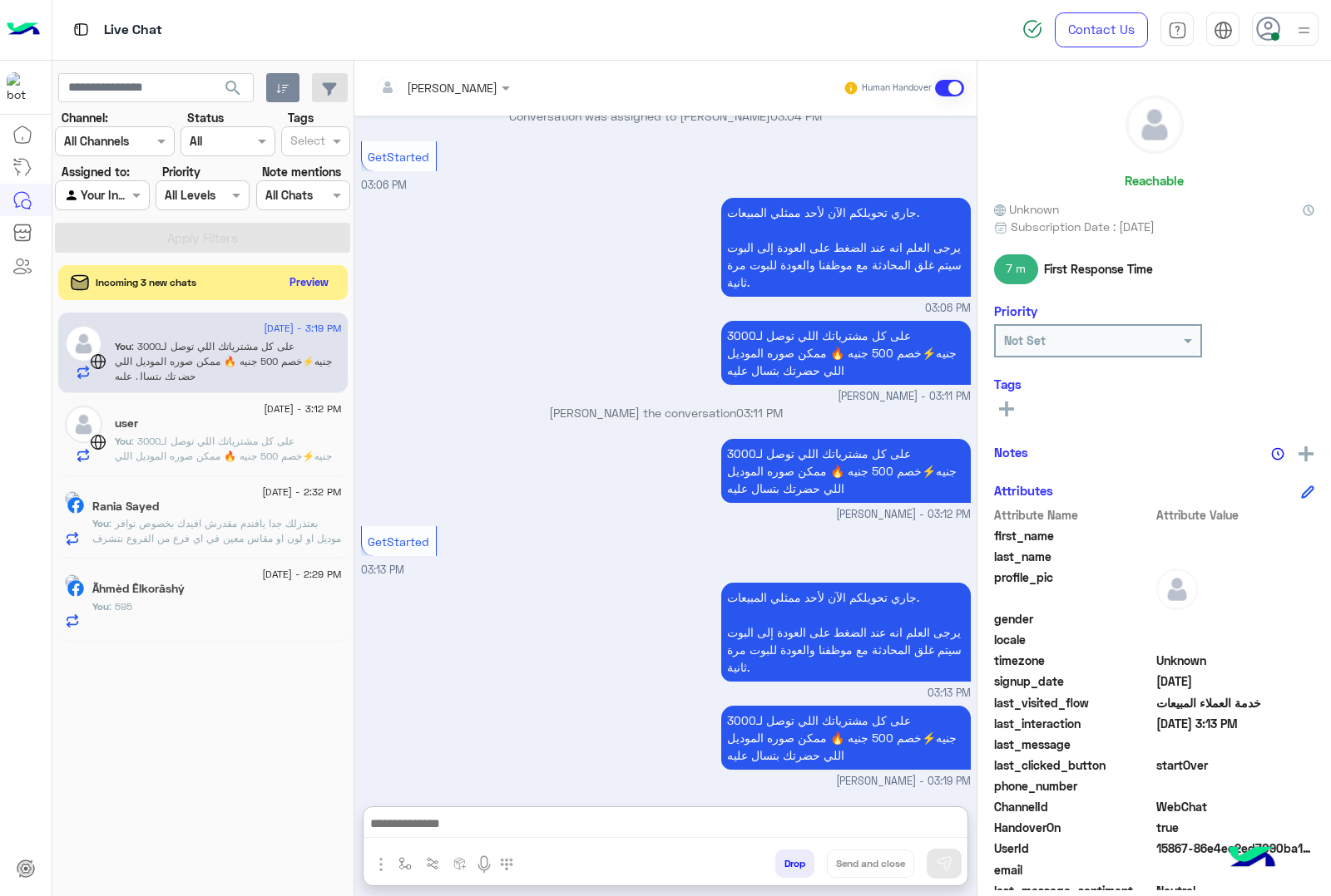
click at [300, 285] on button "Preview" at bounding box center [310, 282] width 52 height 23
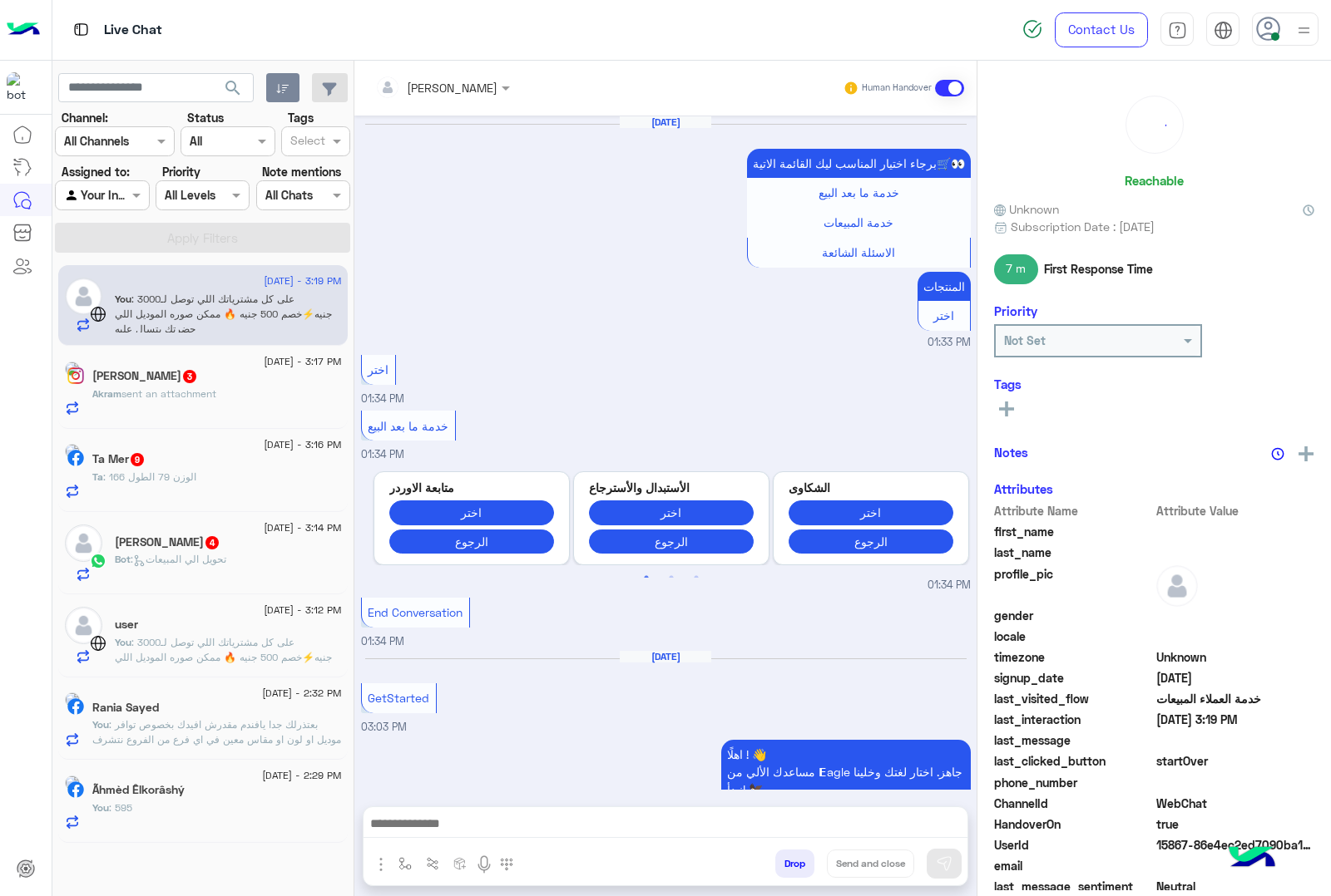
scroll to position [2046, 0]
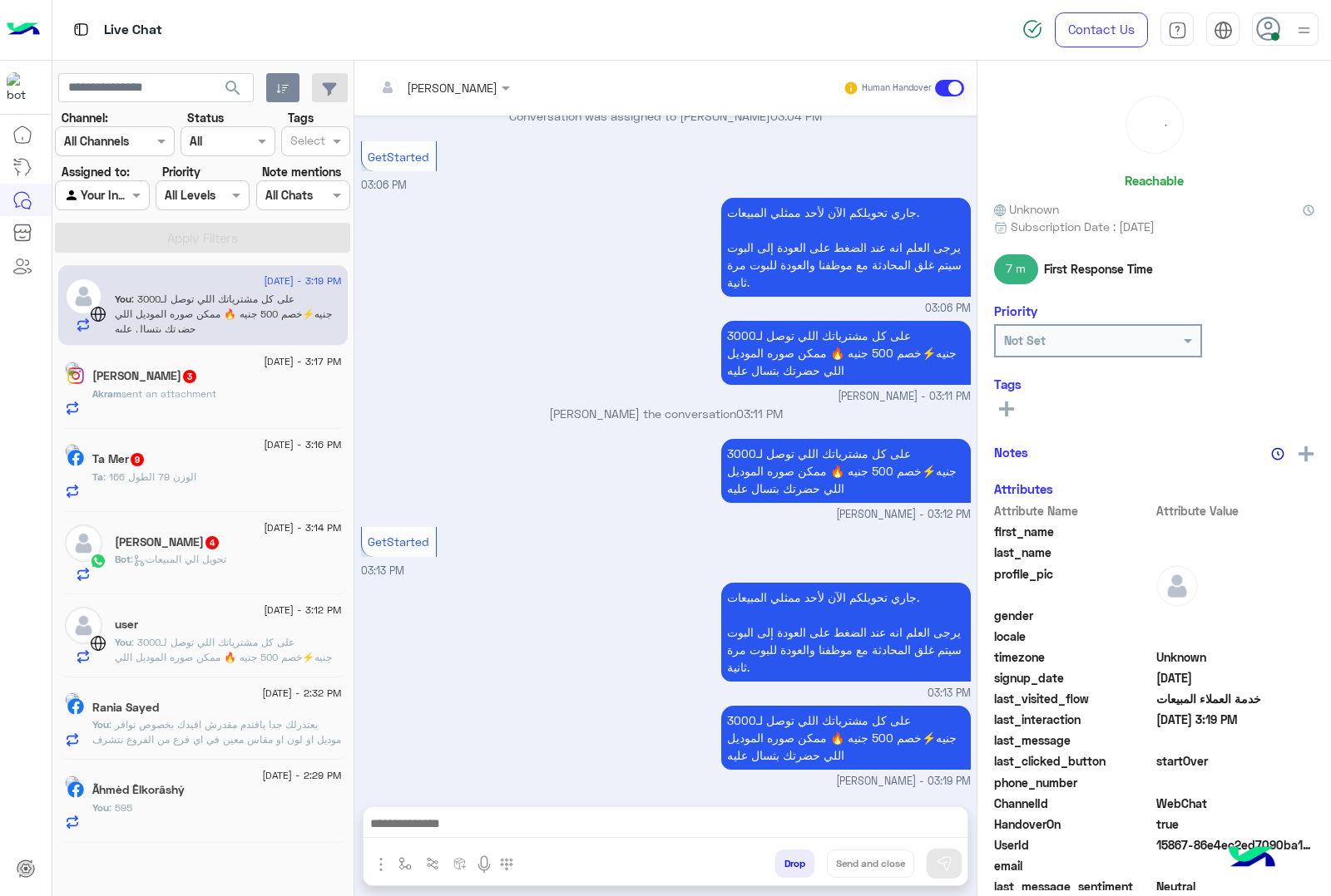
click at [238, 387] on div "[PERSON_NAME] 3" at bounding box center [217, 378] width 250 height 18
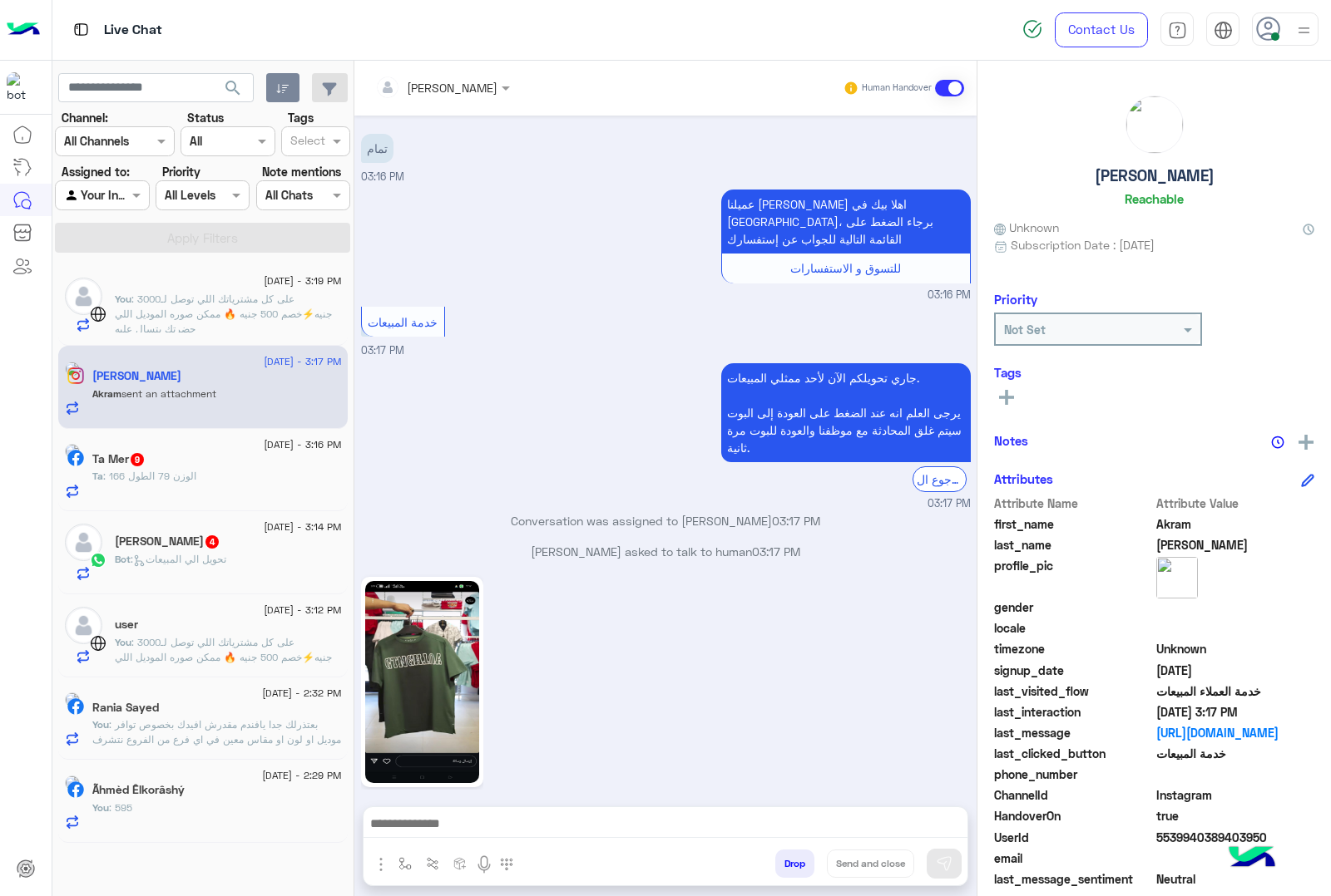
scroll to position [1966, 0]
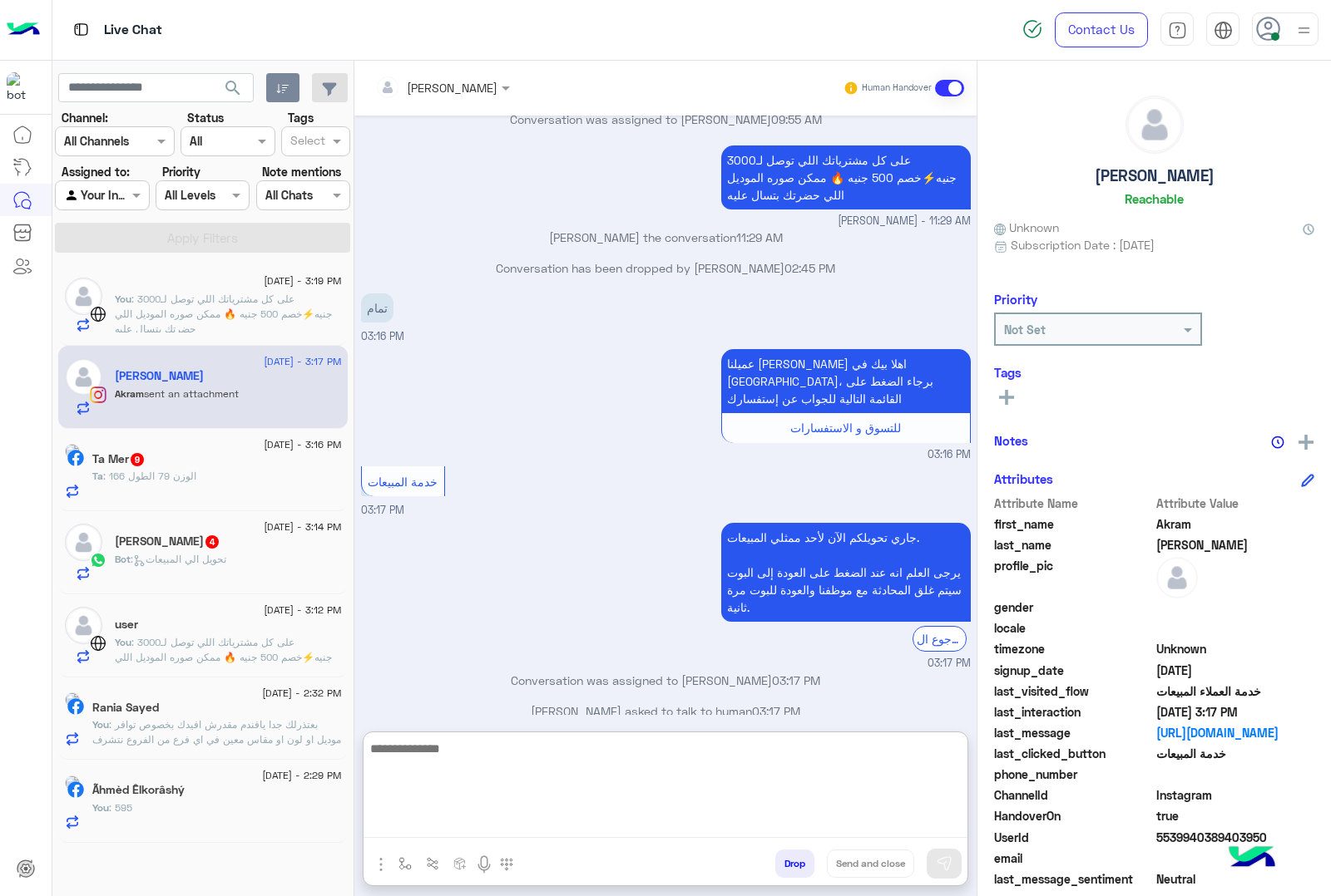
click at [474, 824] on textarea at bounding box center [665, 788] width 604 height 100
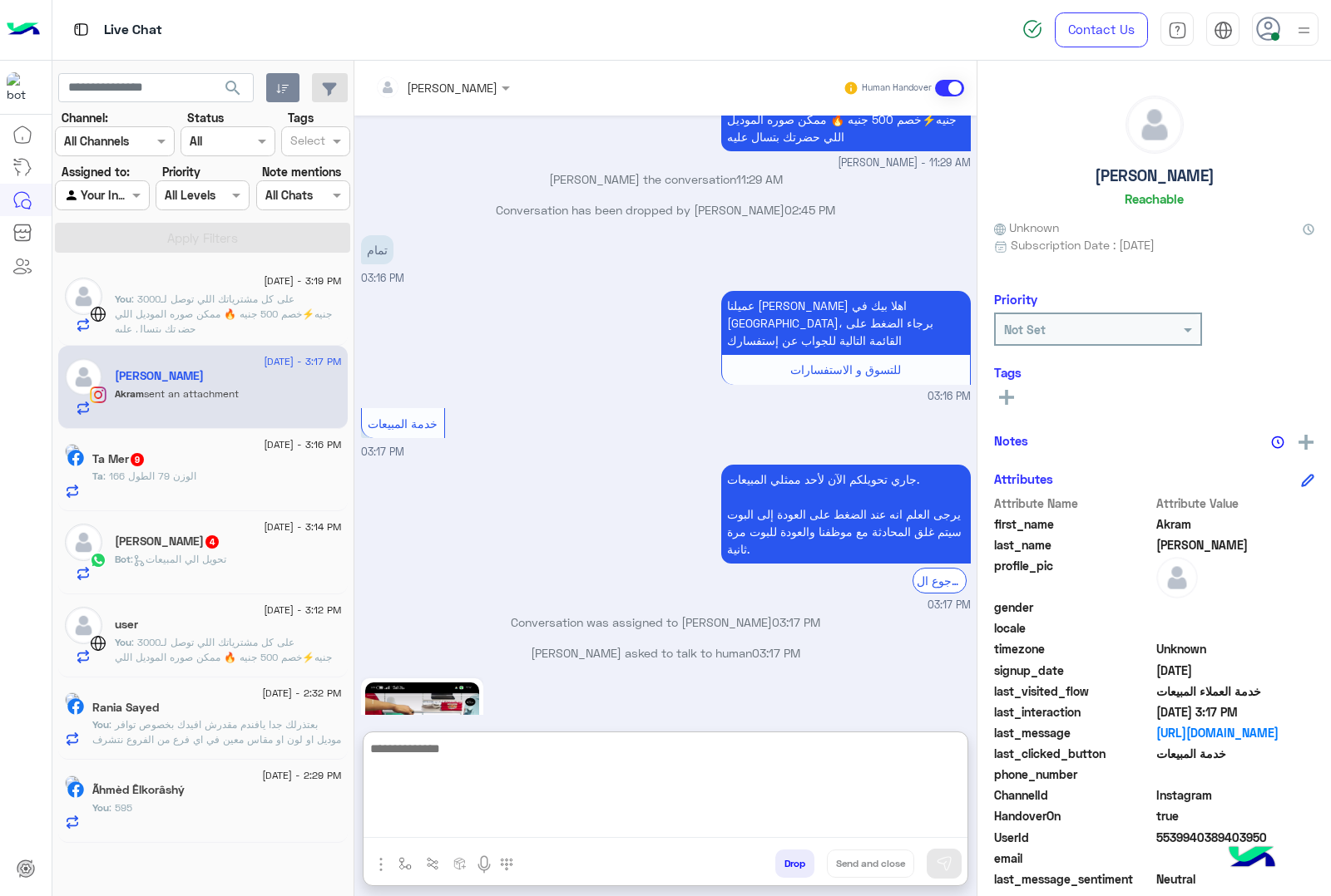
scroll to position [2042, 0]
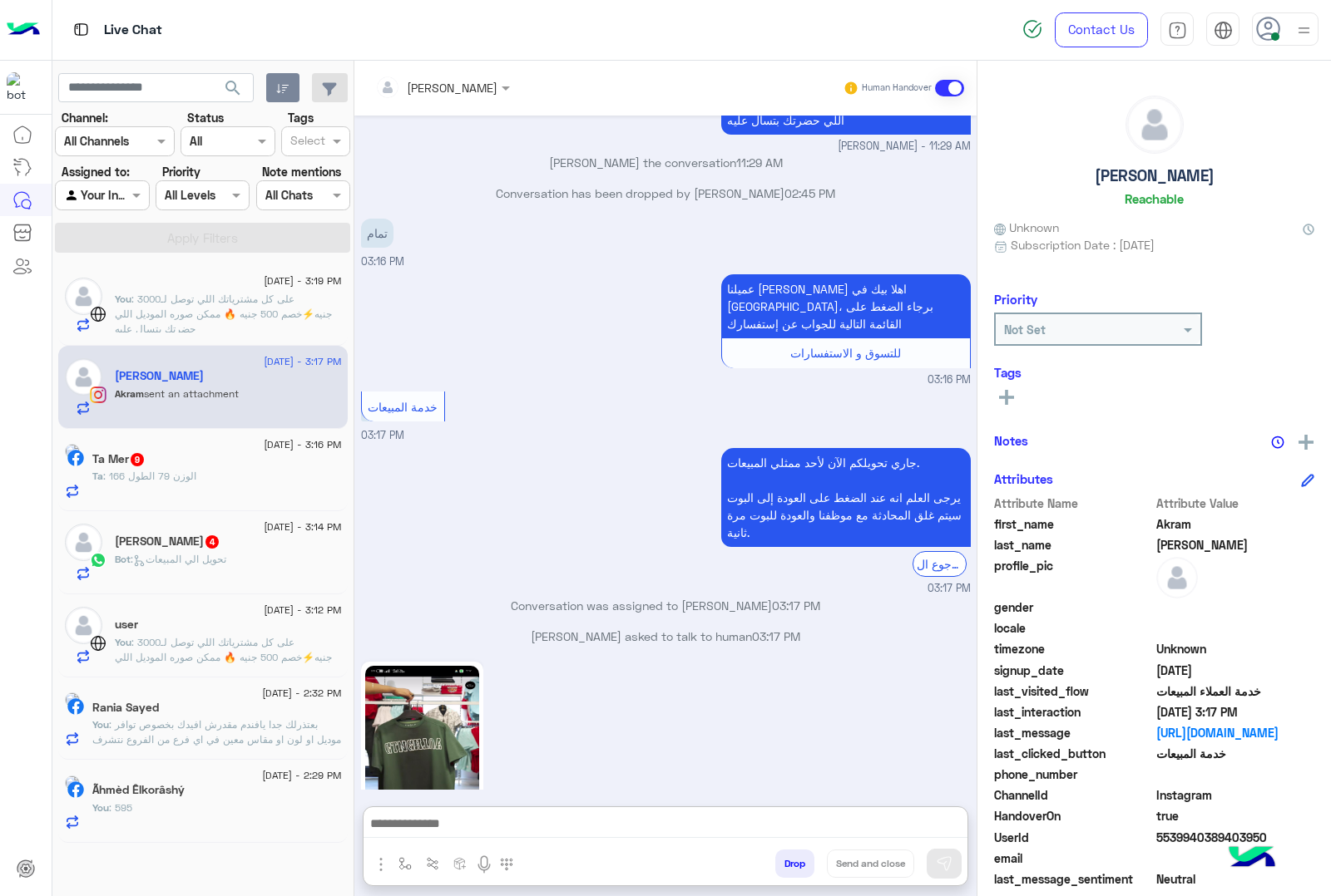
click at [449, 666] on img at bounding box center [422, 766] width 114 height 202
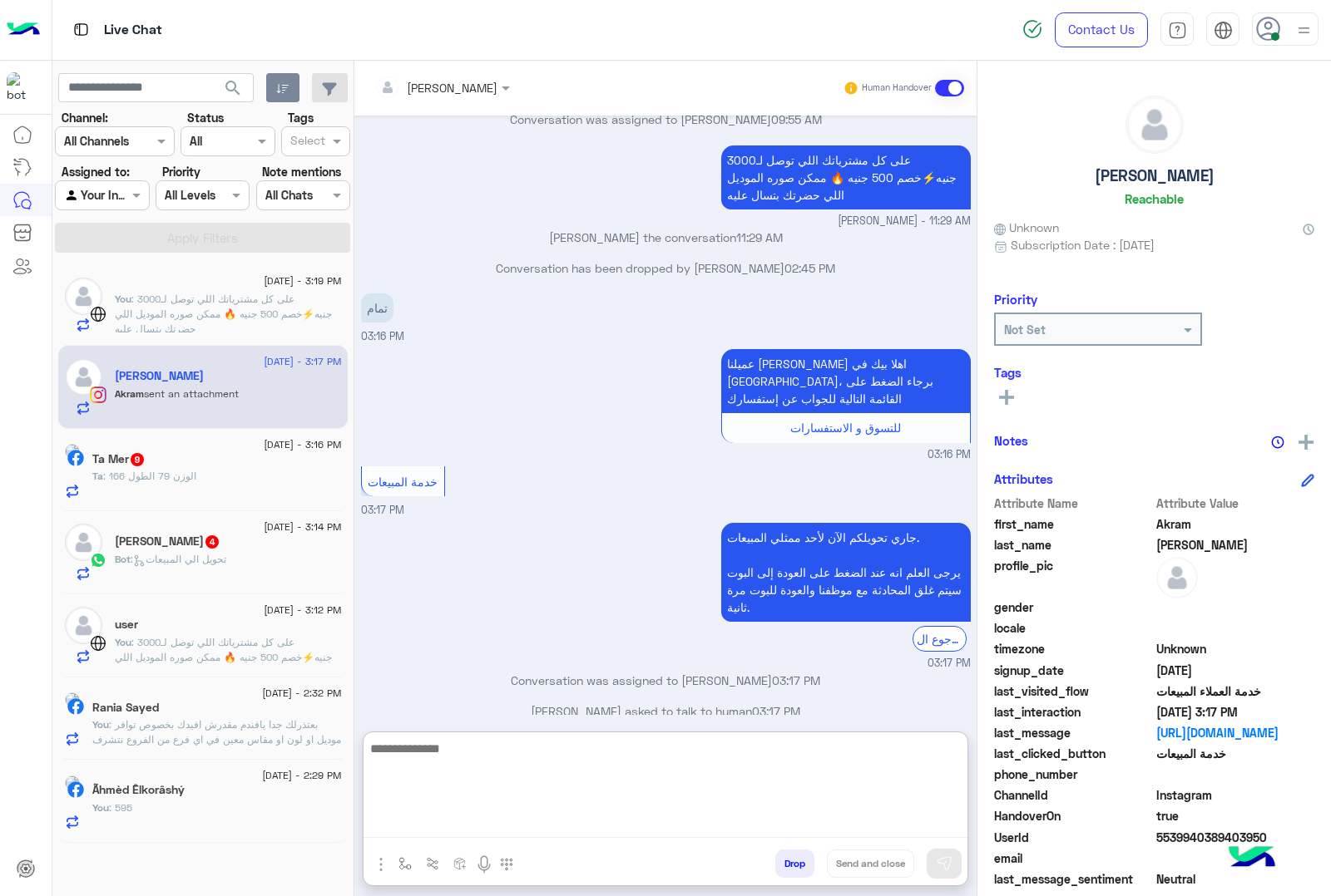
click at [462, 821] on textarea at bounding box center [665, 788] width 604 height 100
type textarea "***"
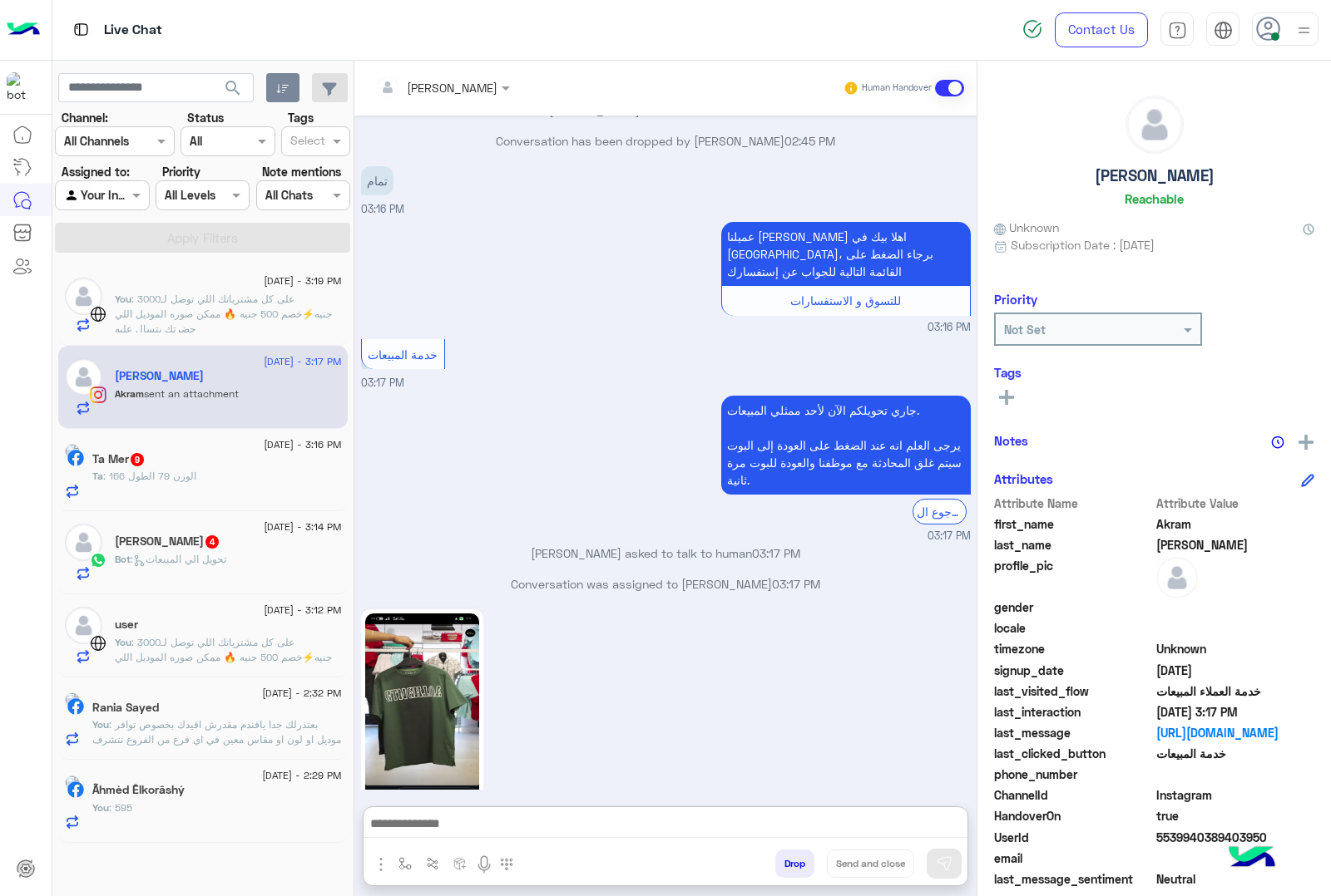
click at [184, 489] on div "Ta : الوزن 79 الطول 166" at bounding box center [217, 483] width 250 height 29
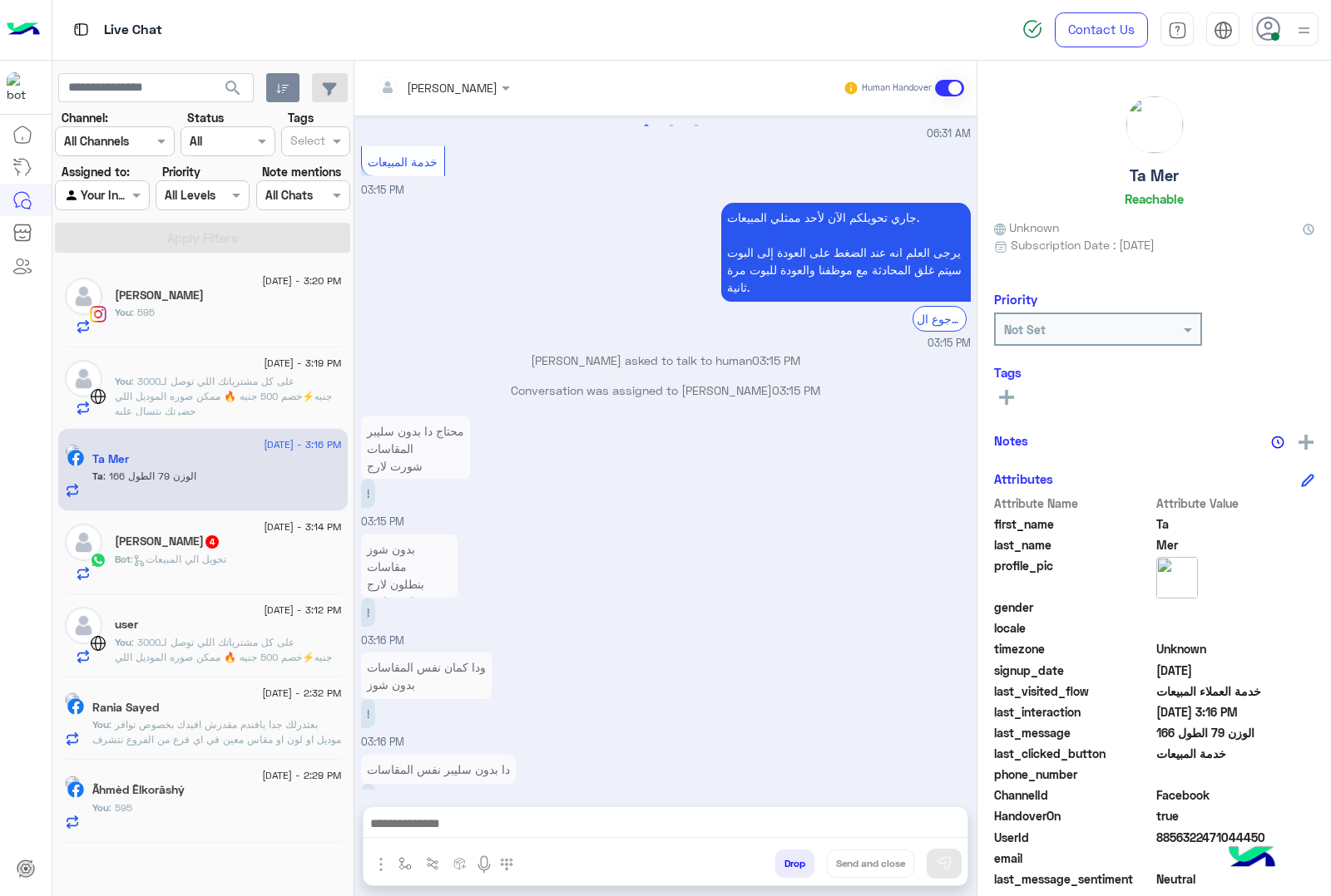
scroll to position [2974, 0]
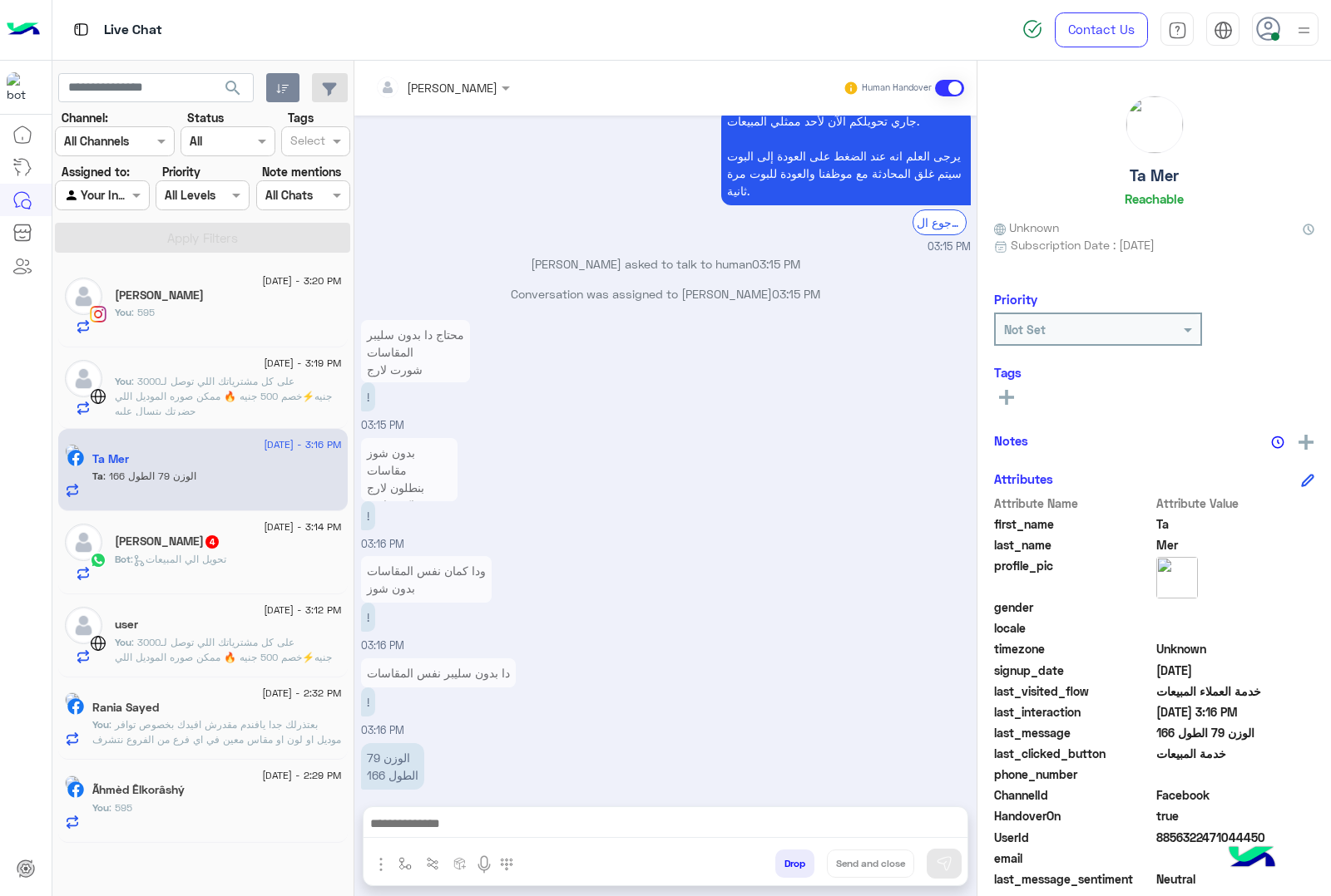
click at [441, 811] on div at bounding box center [665, 828] width 604 height 42
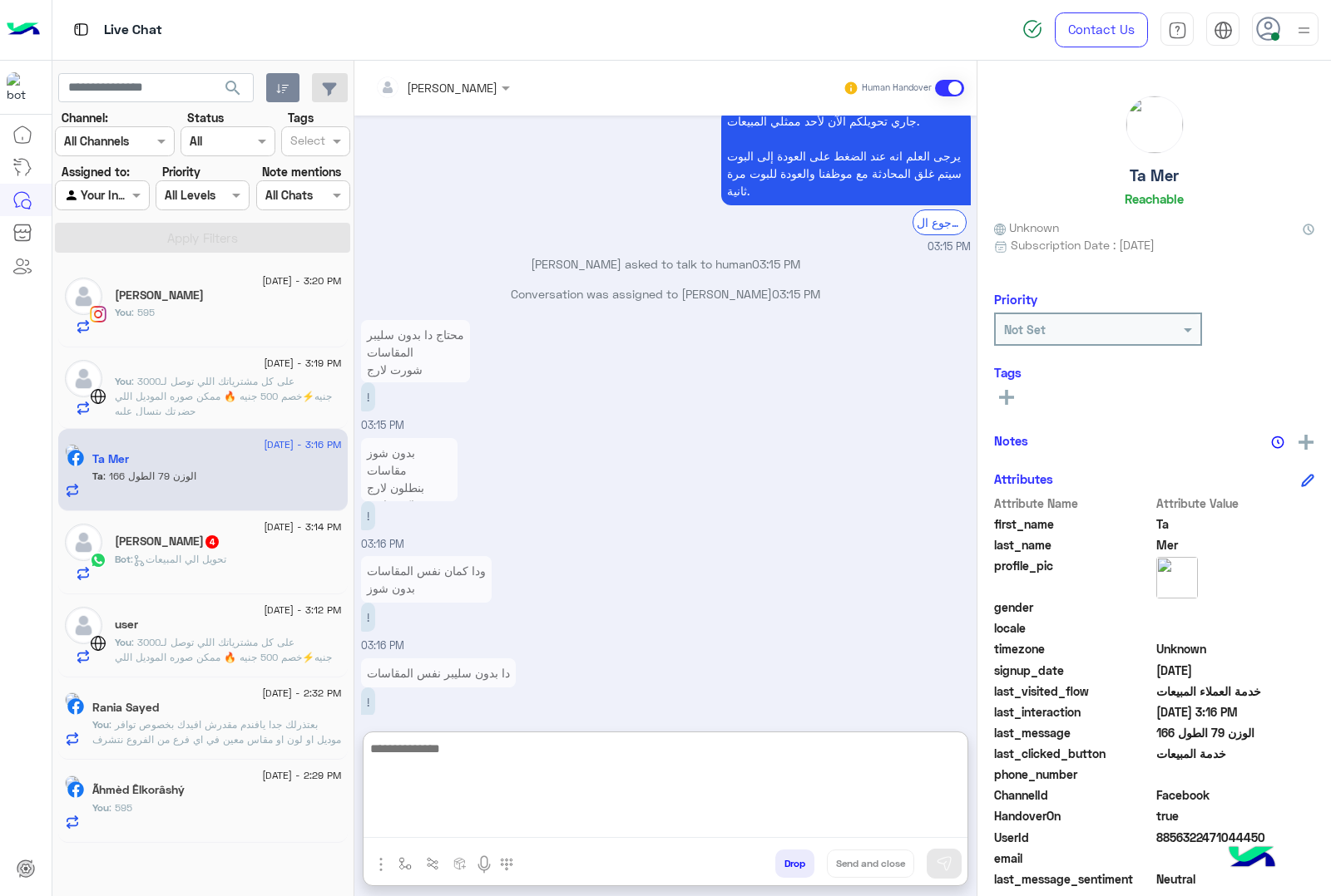
click at [447, 834] on textarea at bounding box center [665, 788] width 604 height 100
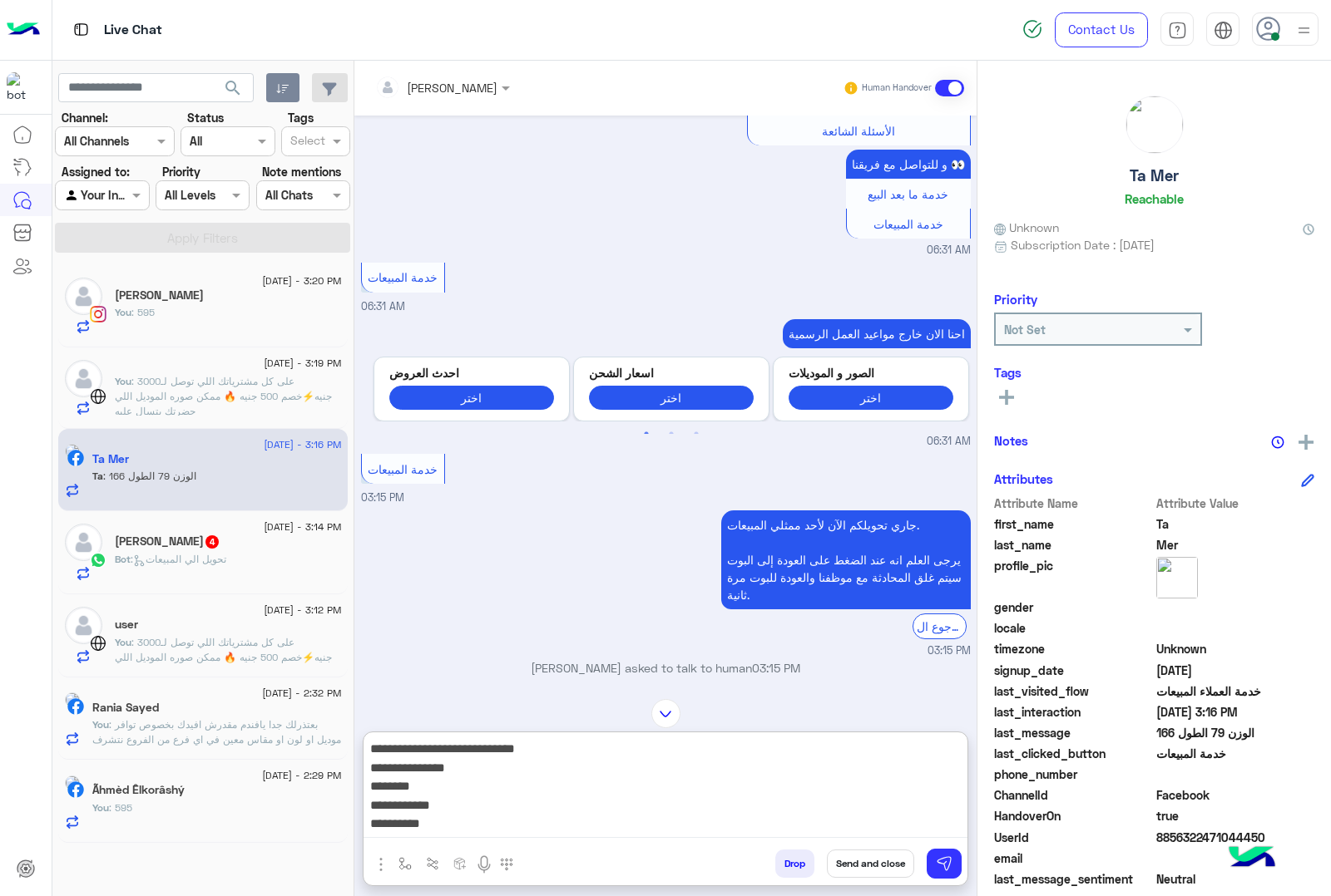
scroll to position [2661, 0]
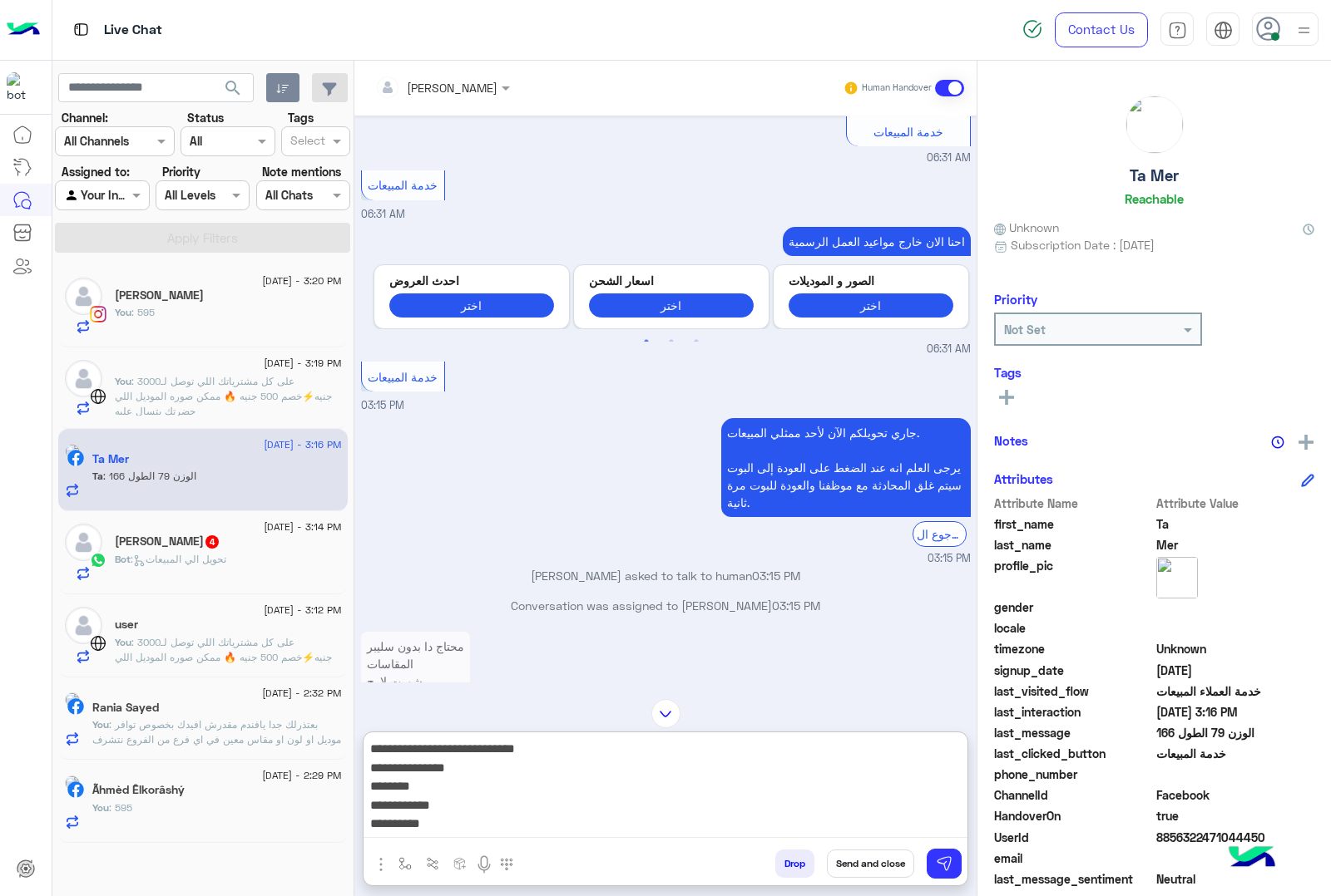
click at [900, 773] on textarea "**********" at bounding box center [665, 788] width 604 height 100
click at [896, 786] on textarea "**********" at bounding box center [665, 788] width 604 height 100
click at [891, 825] on textarea "**********" at bounding box center [665, 788] width 604 height 100
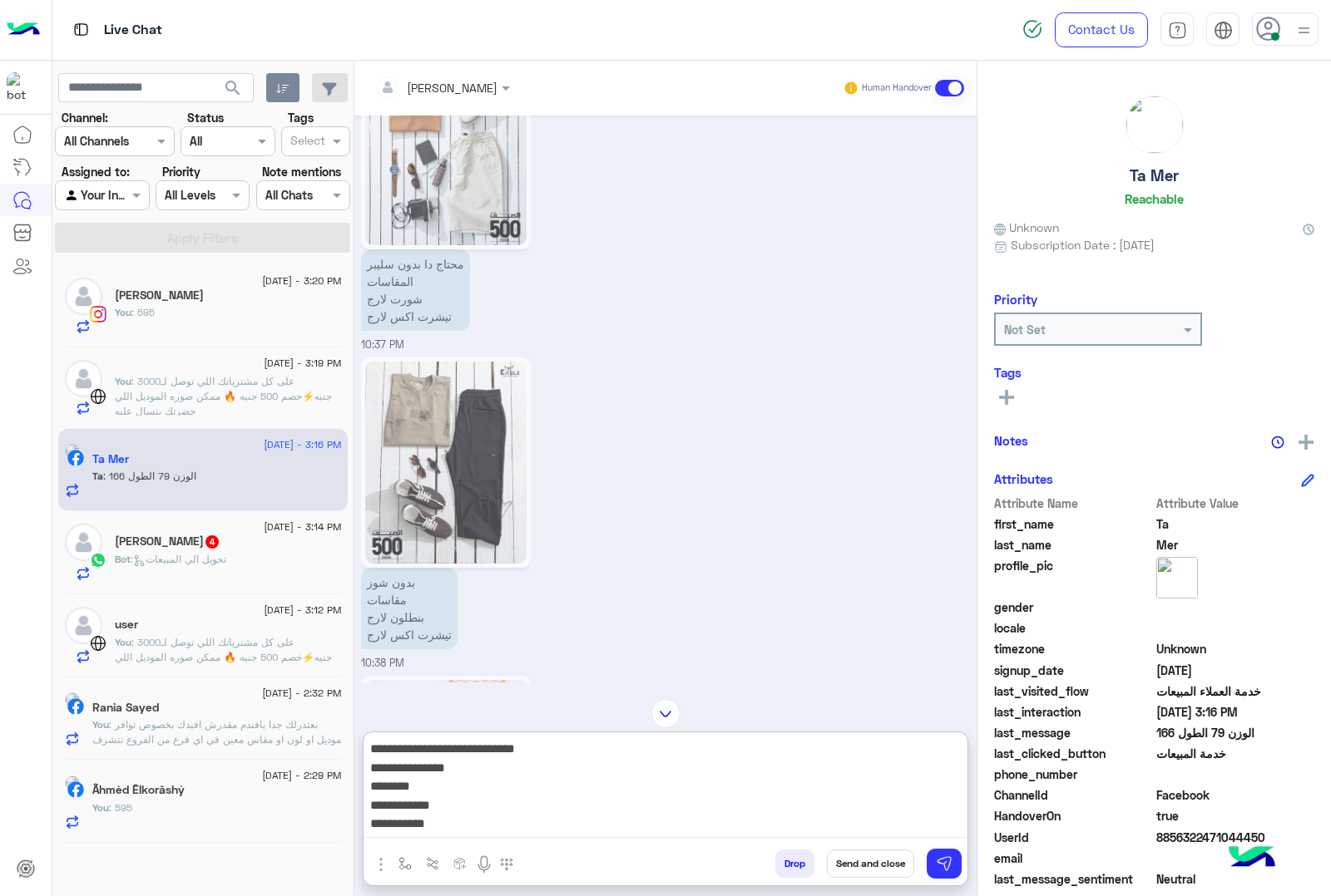
scroll to position [271, 0]
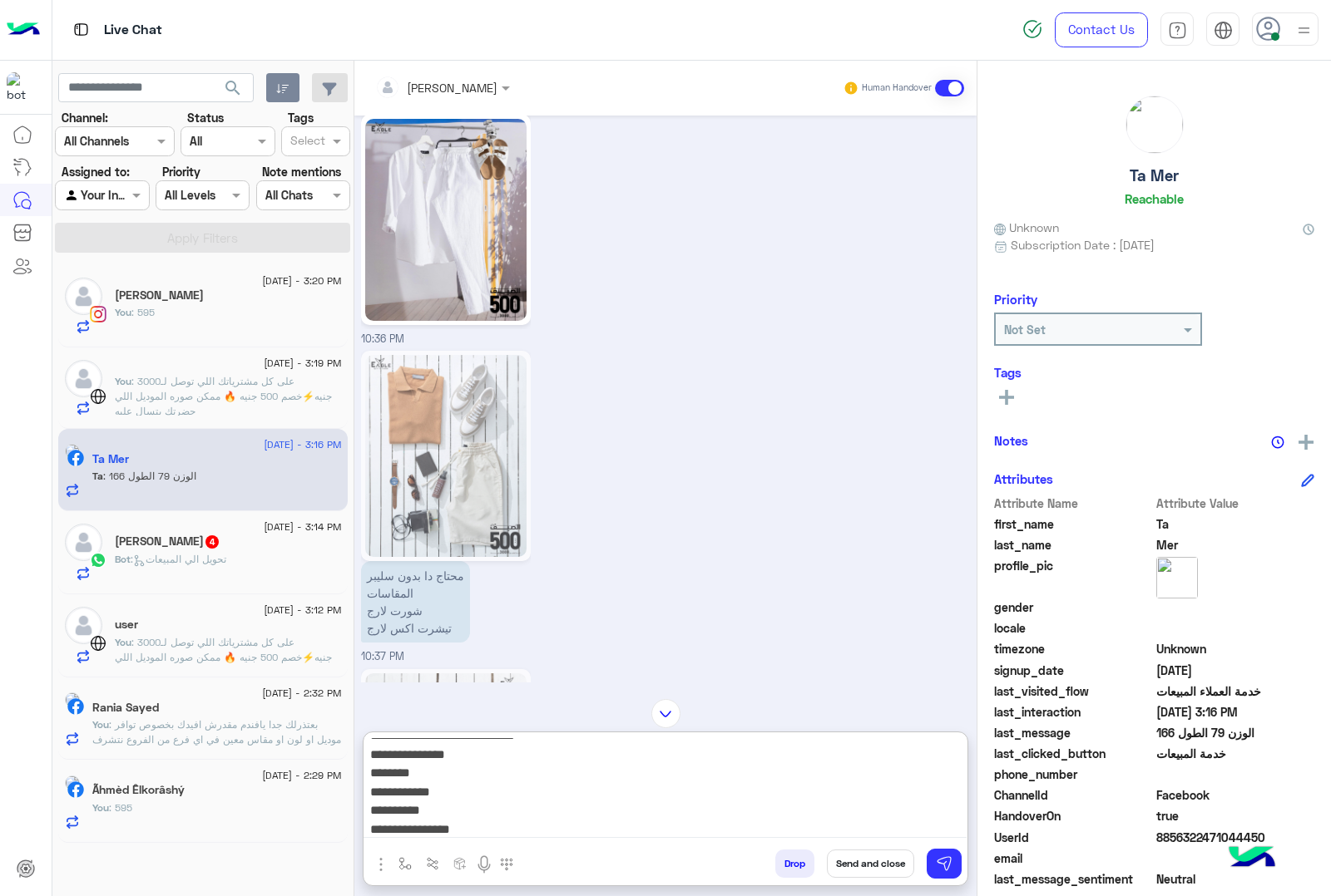
type textarea "**********"
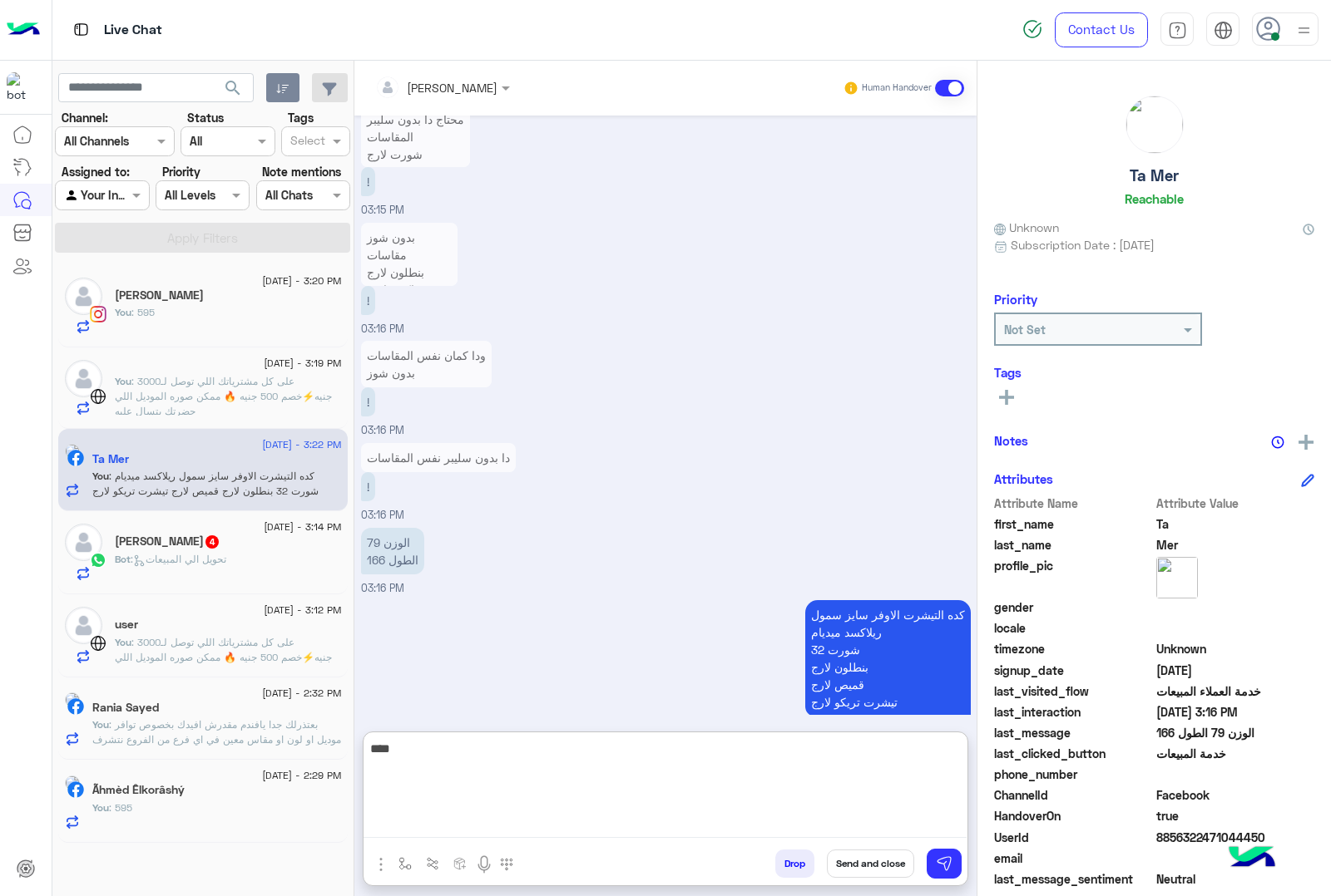
scroll to position [3219, 0]
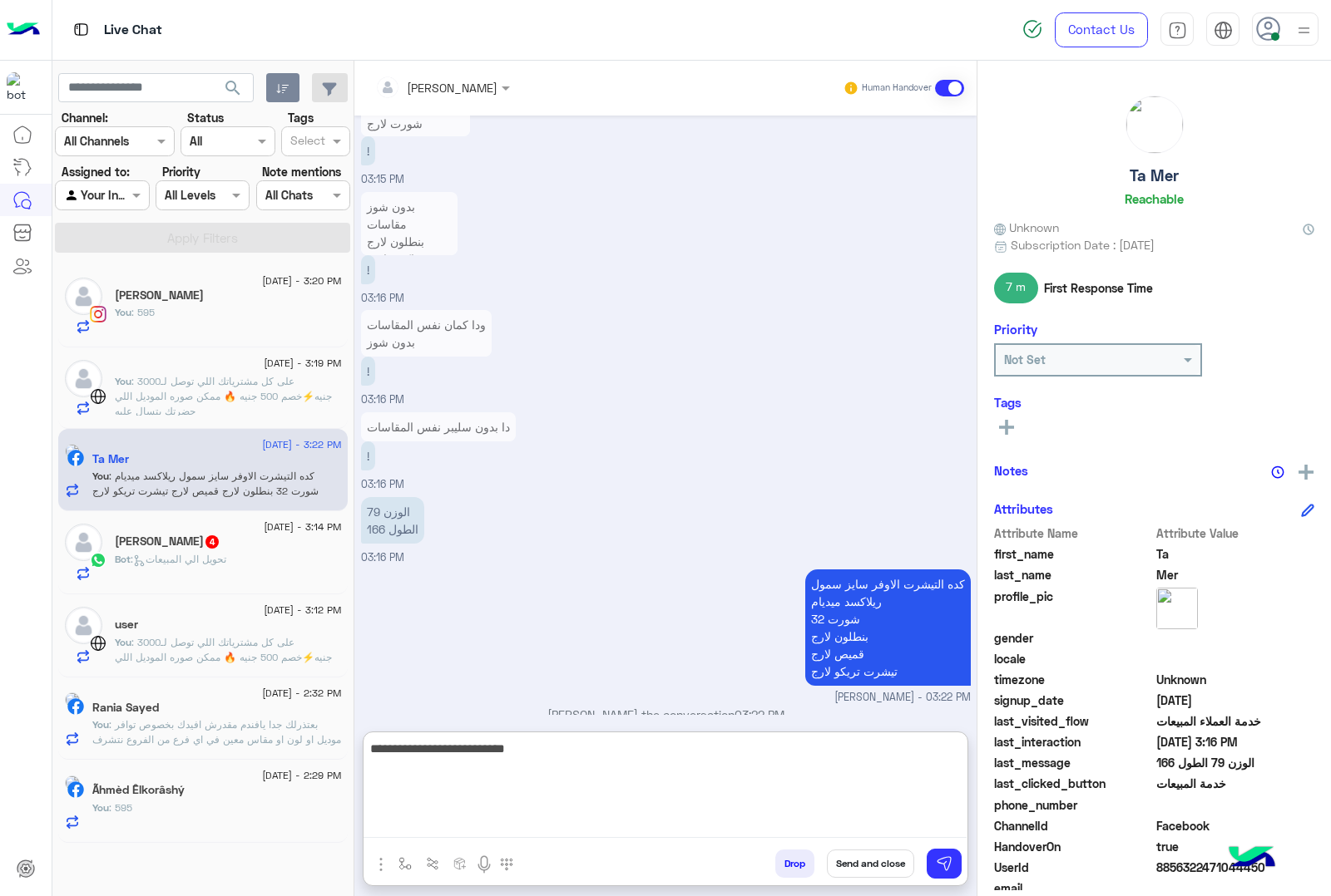
type textarea "**********"
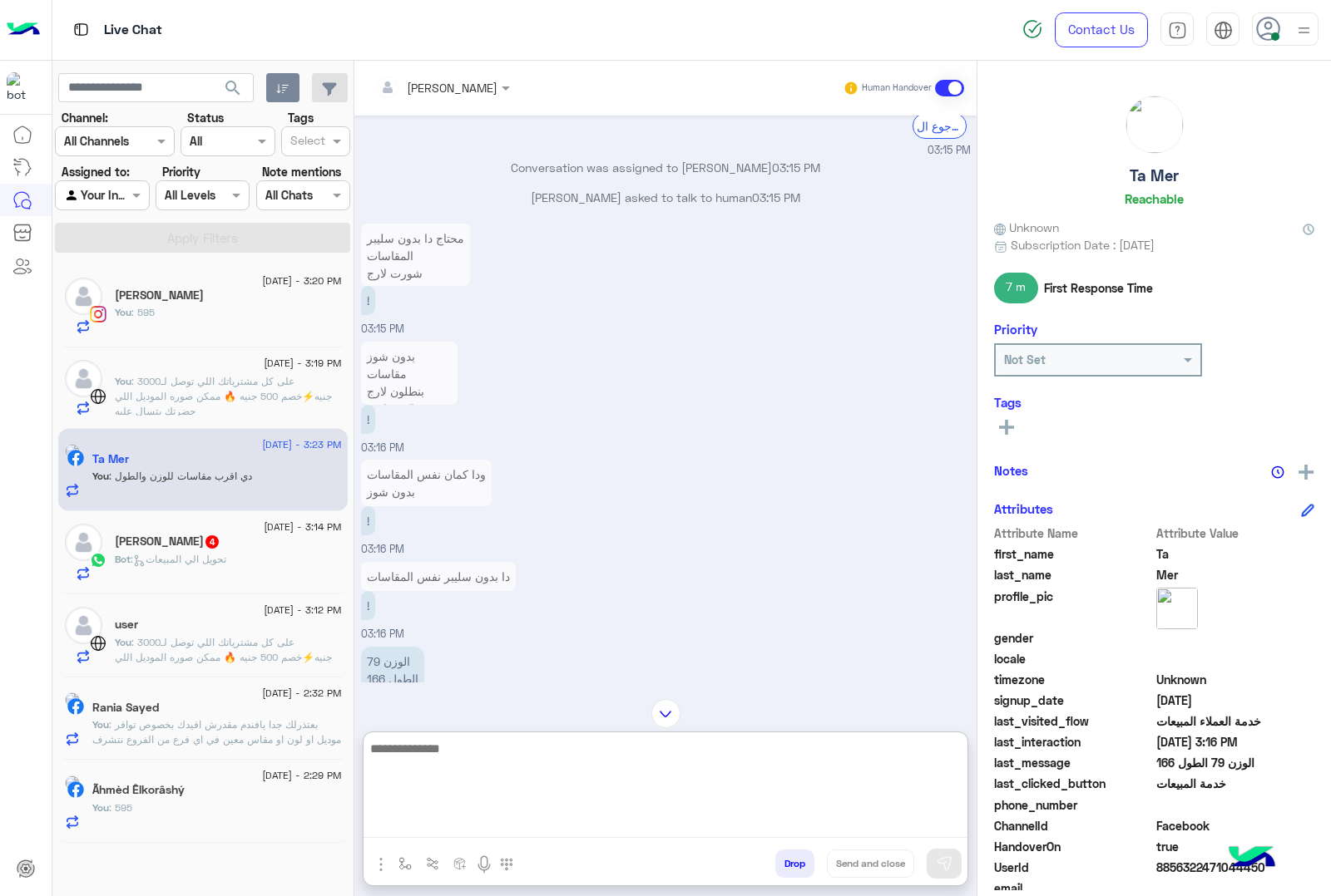
scroll to position [2960, 0]
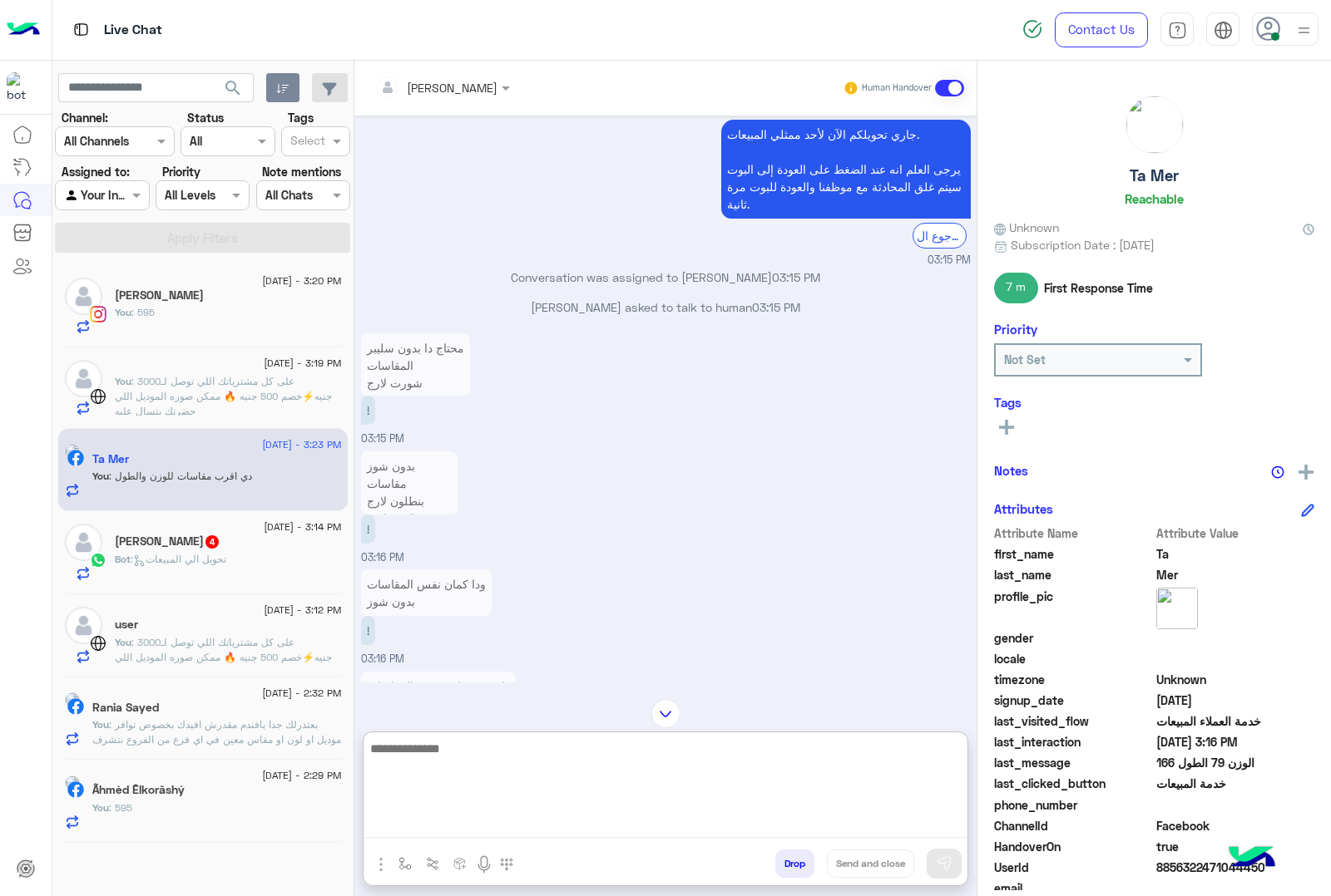
click at [426, 341] on p "محتاج دا بدون سليبر المقاسات شورت لارج تيشرت اكس لارج" at bounding box center [415, 373] width 109 height 81
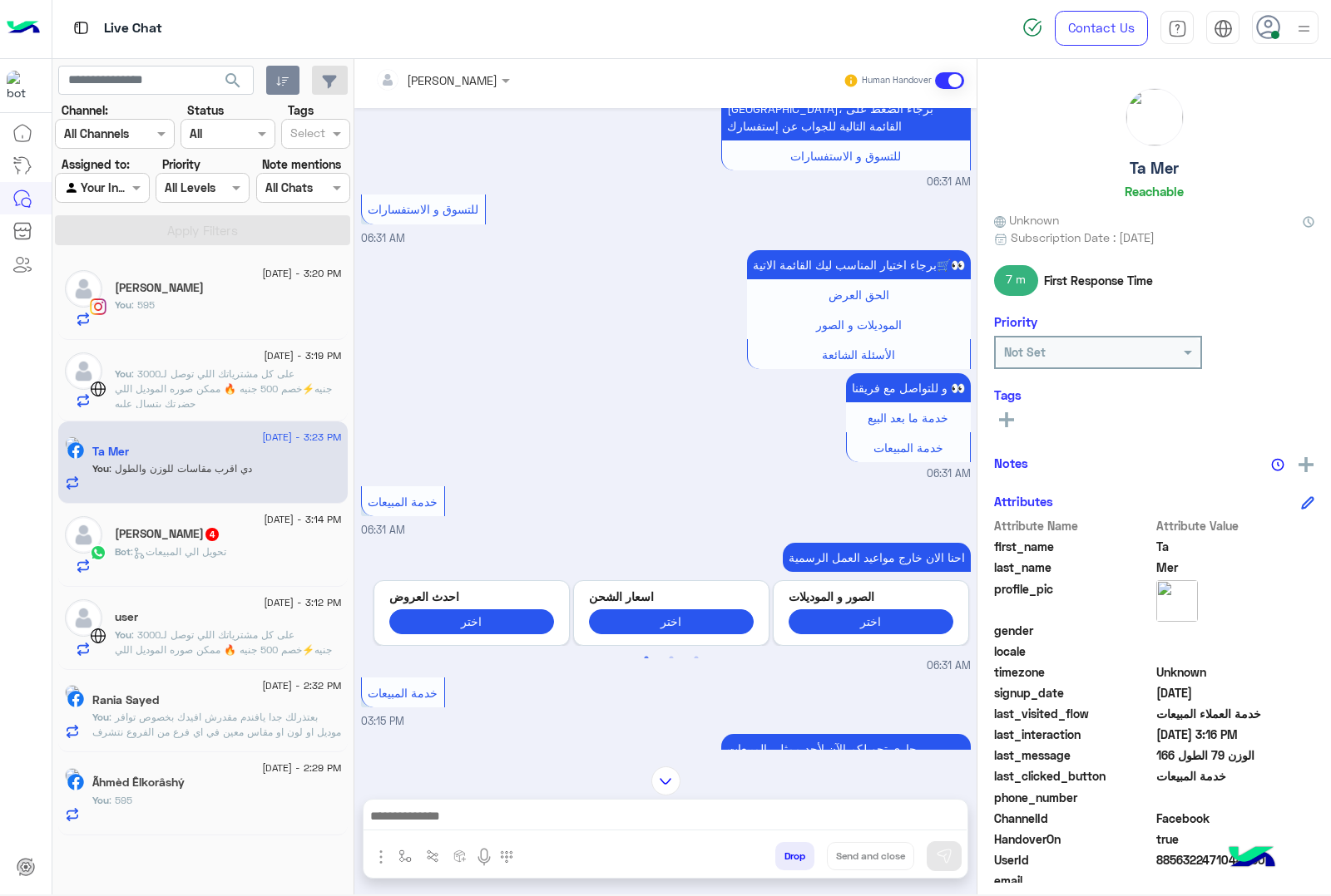
scroll to position [5594, 0]
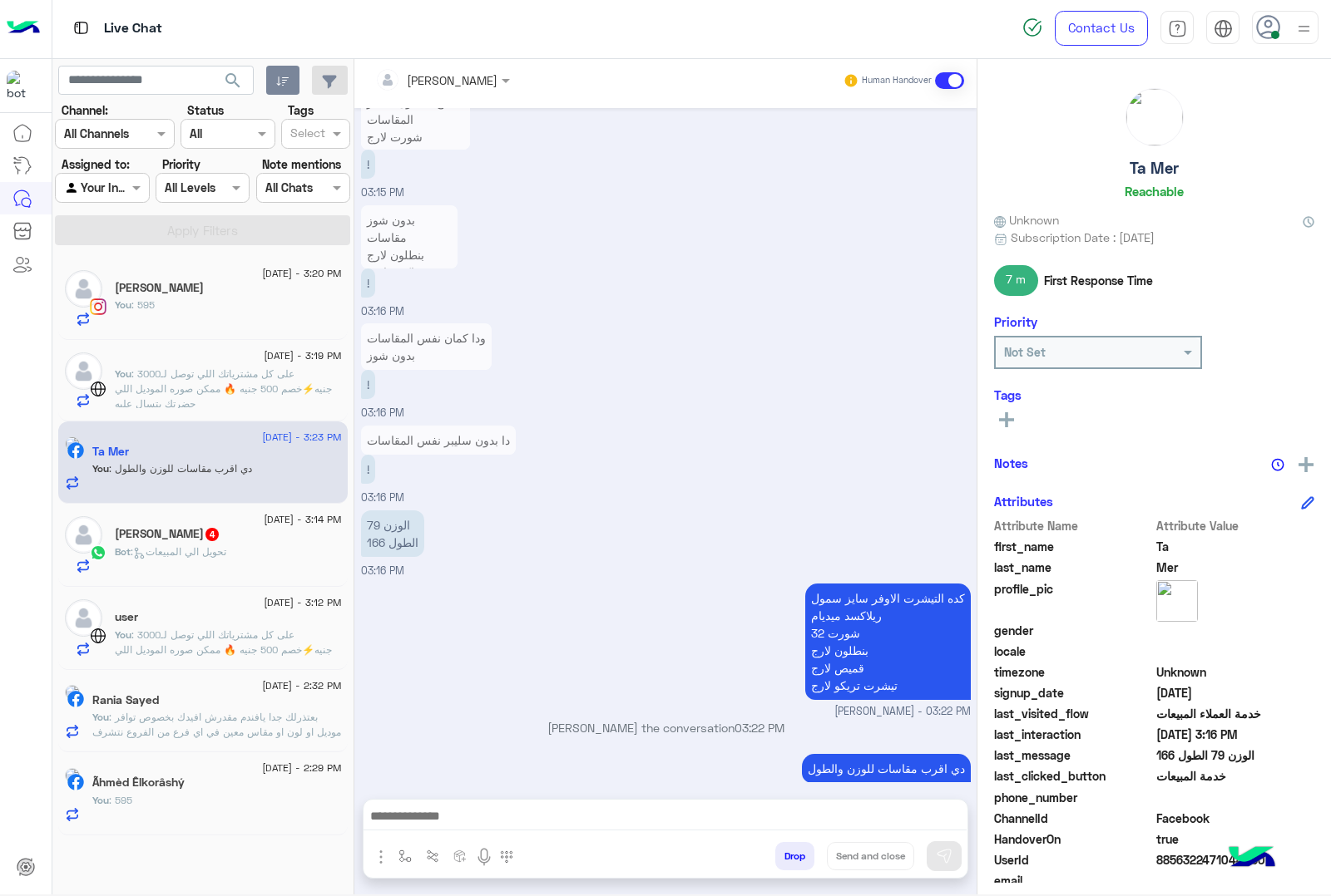
click at [421, 820] on textarea at bounding box center [665, 818] width 603 height 25
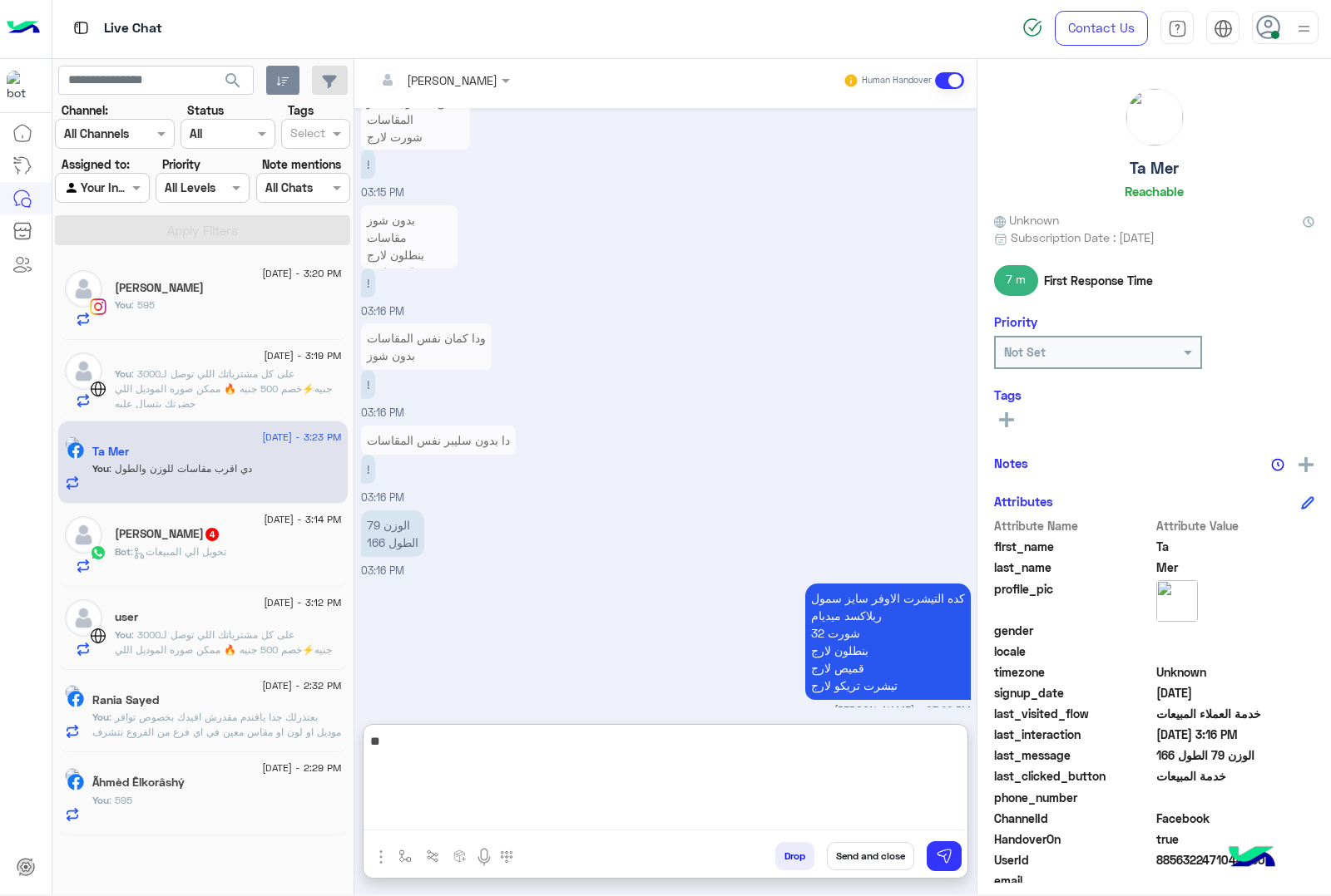
type textarea "*"
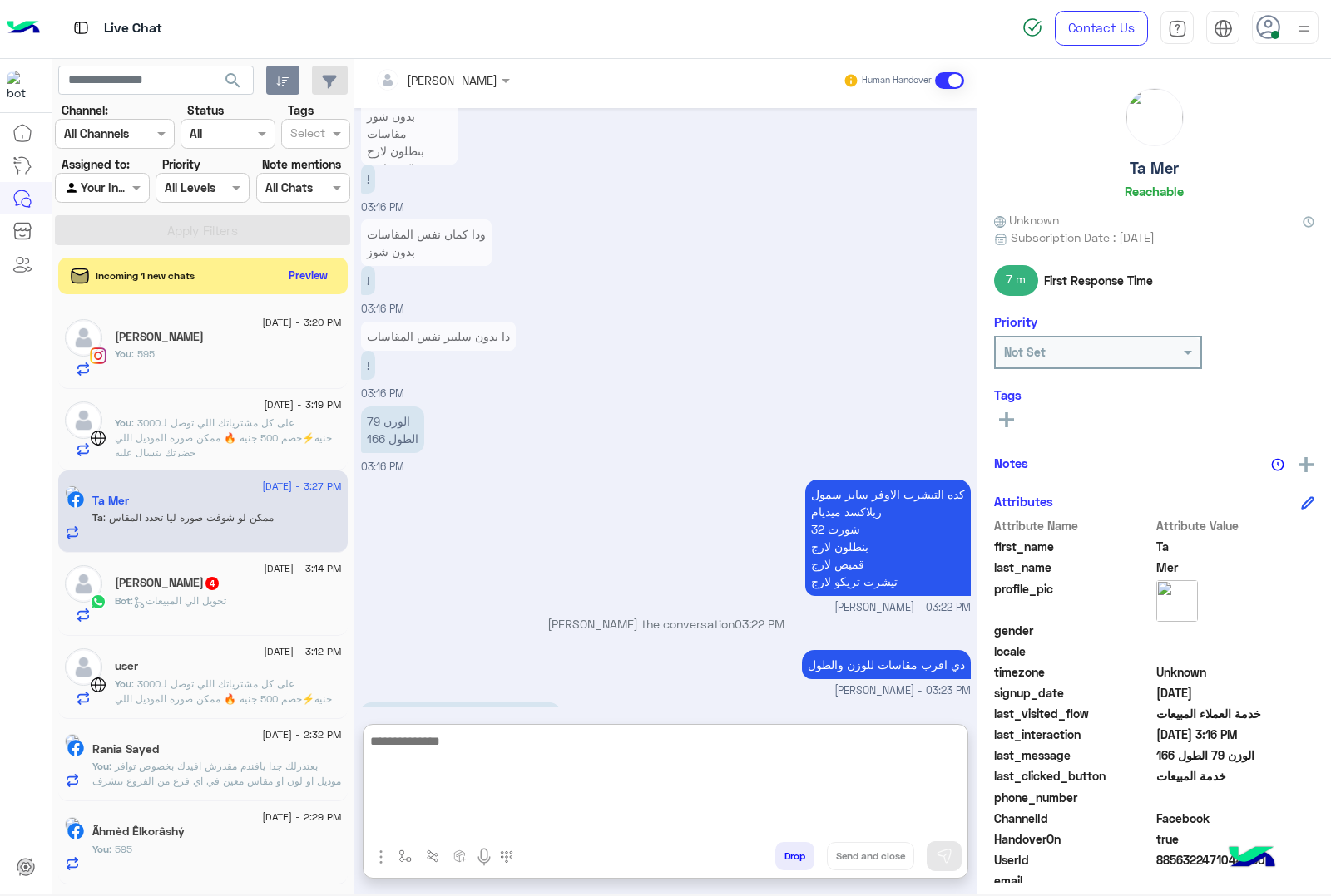
scroll to position [5724, 0]
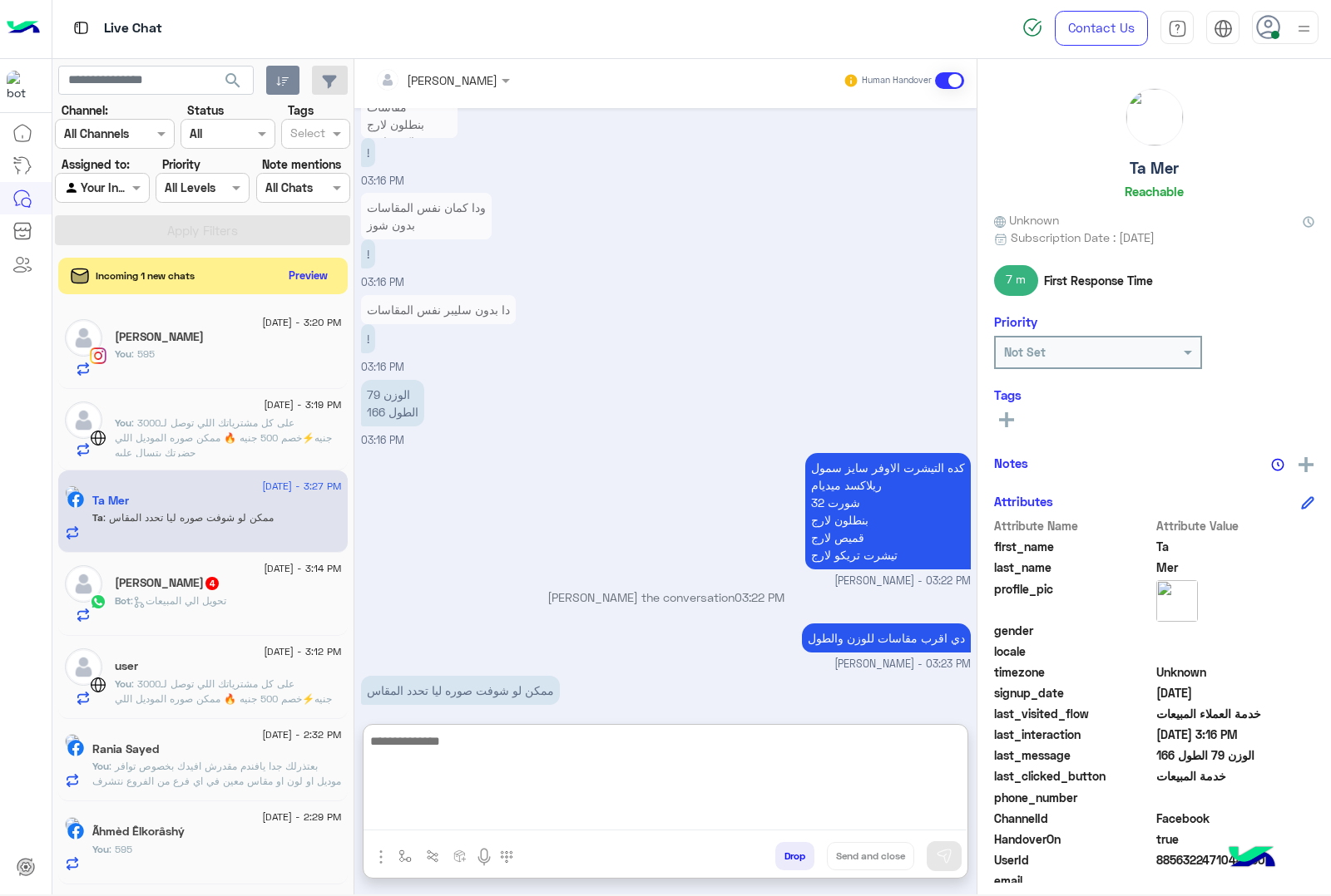
click at [472, 745] on textarea at bounding box center [665, 780] width 603 height 100
type textarea "*"
type textarea "*********"
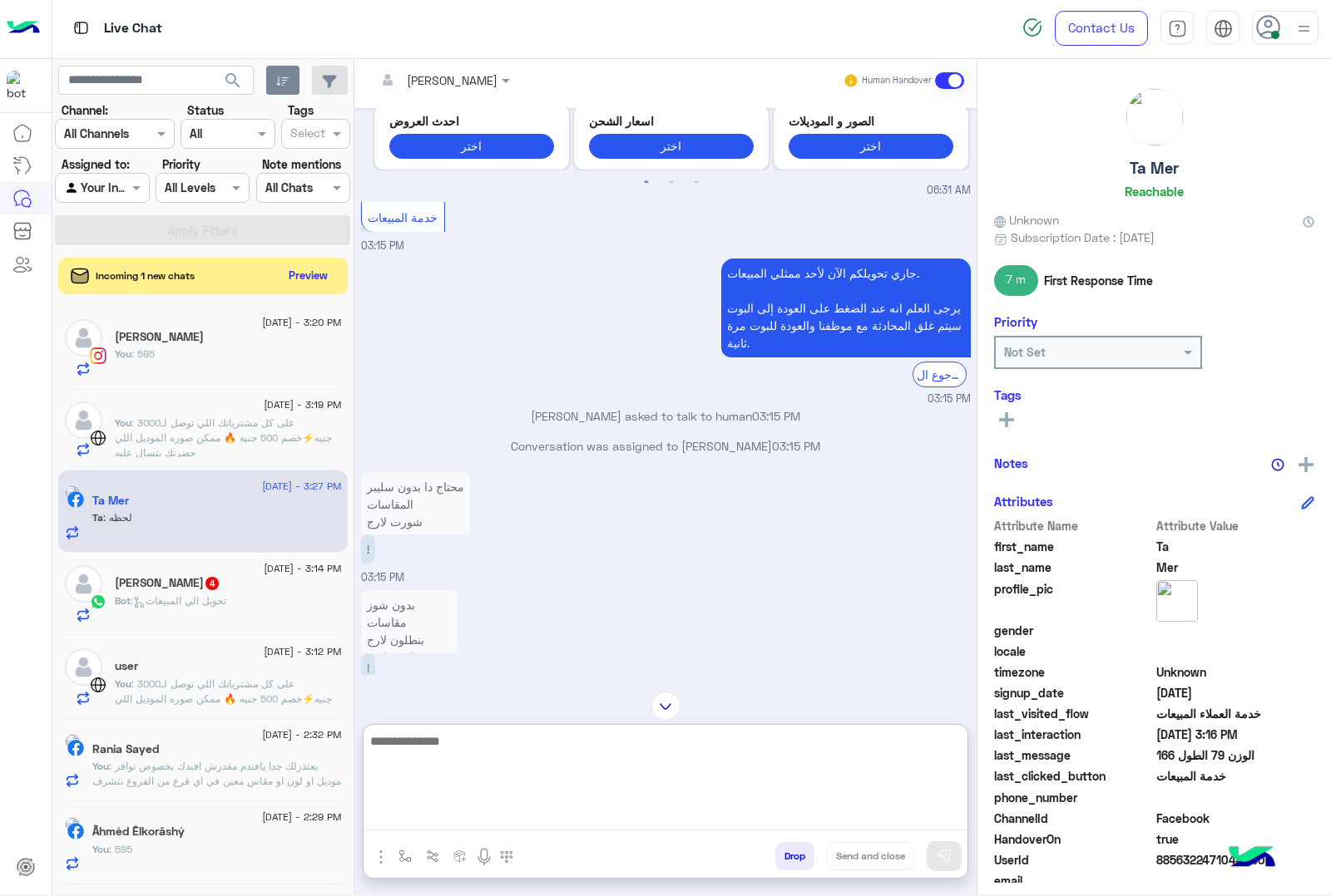
scroll to position [5521, 0]
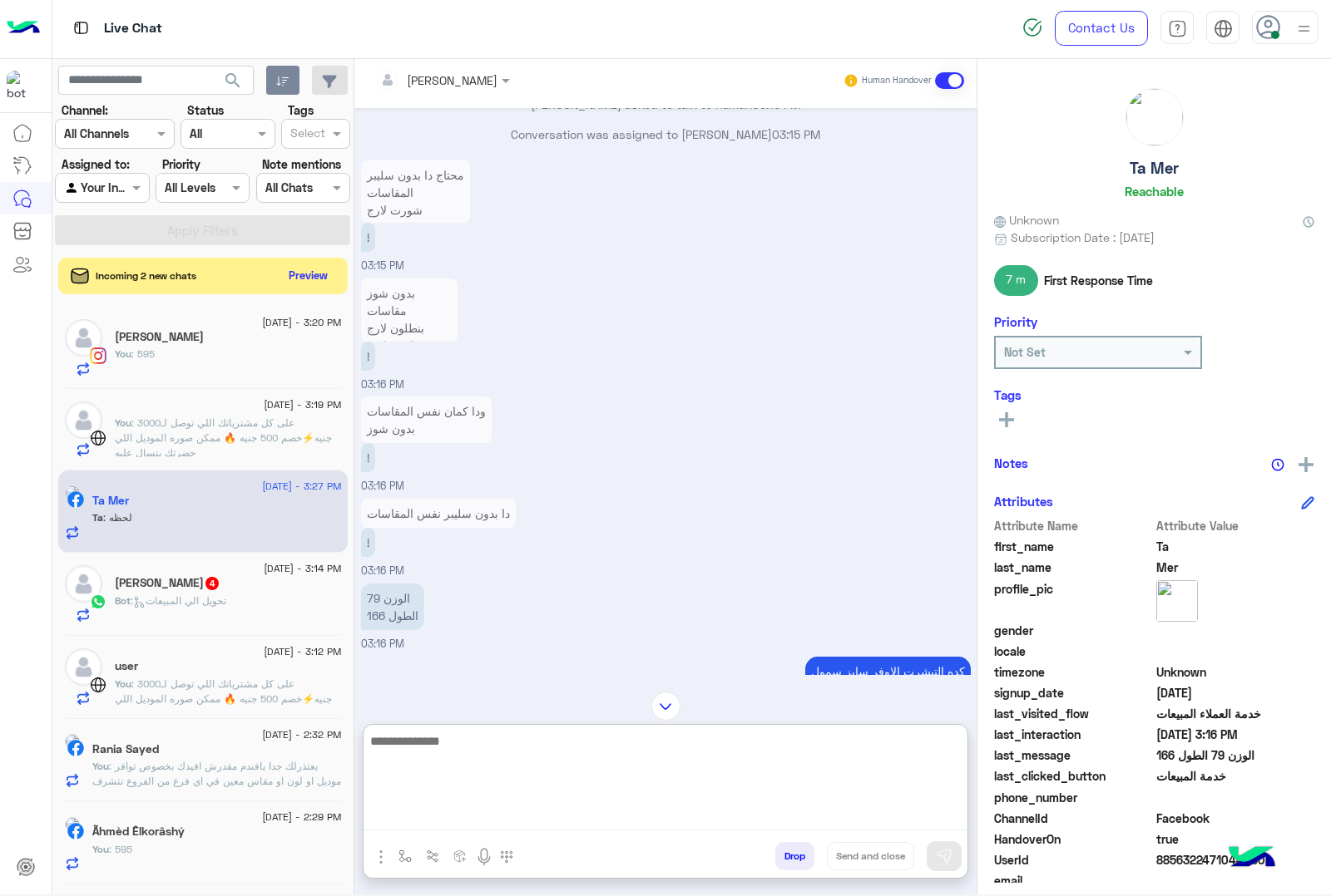
click at [482, 761] on textarea at bounding box center [665, 780] width 603 height 100
type textarea "*"
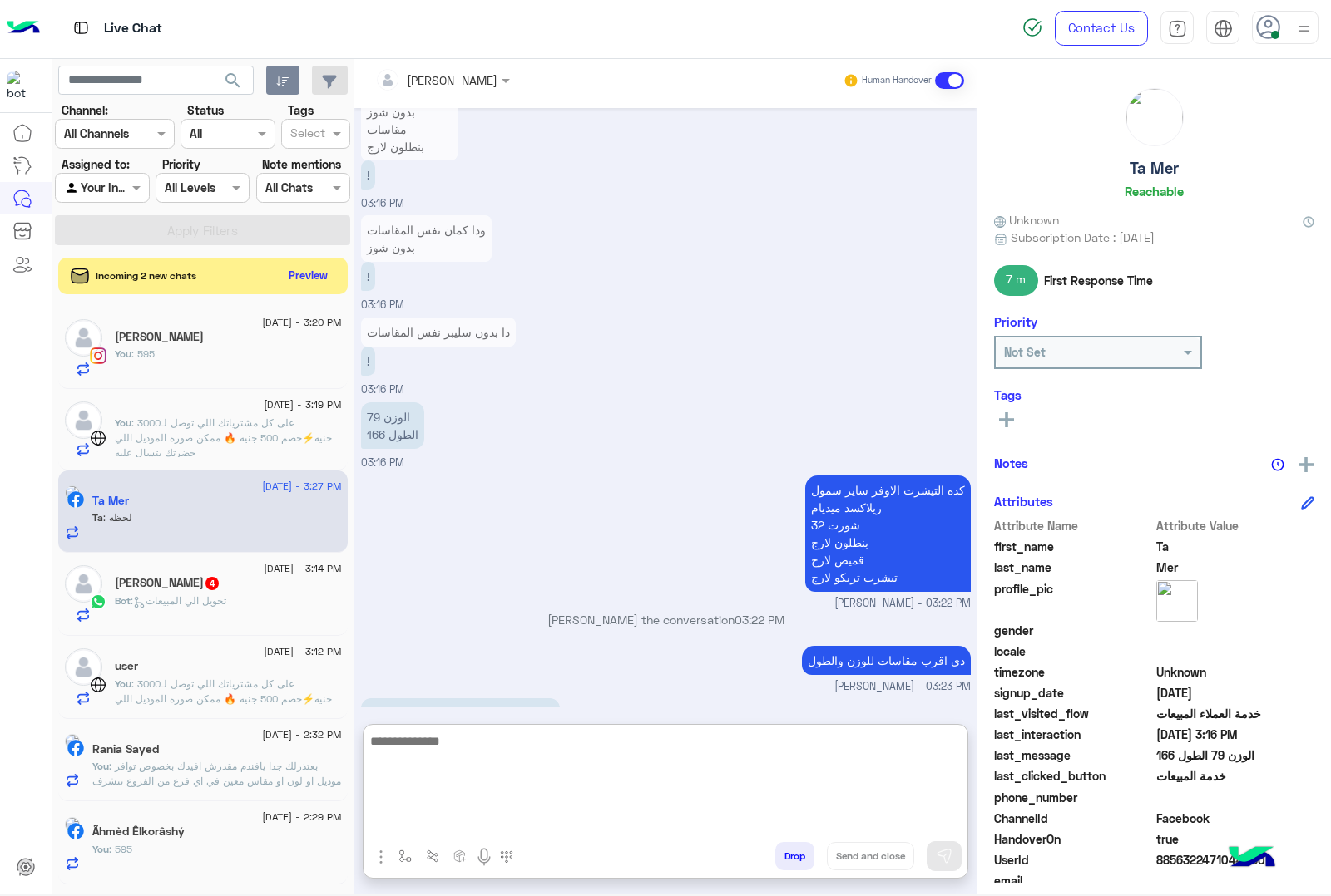
scroll to position [5832, 0]
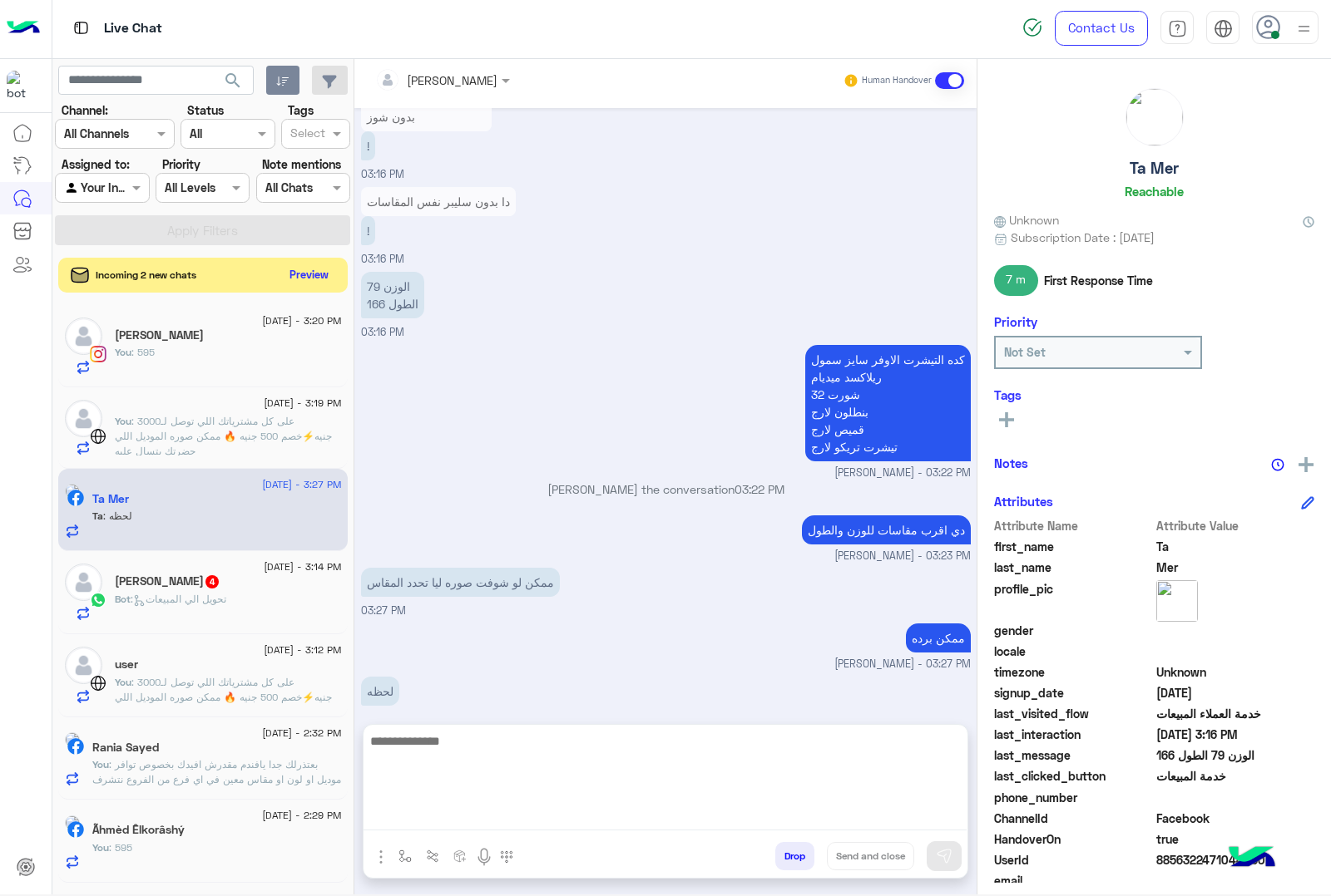
click at [301, 269] on button "Preview" at bounding box center [310, 275] width 52 height 23
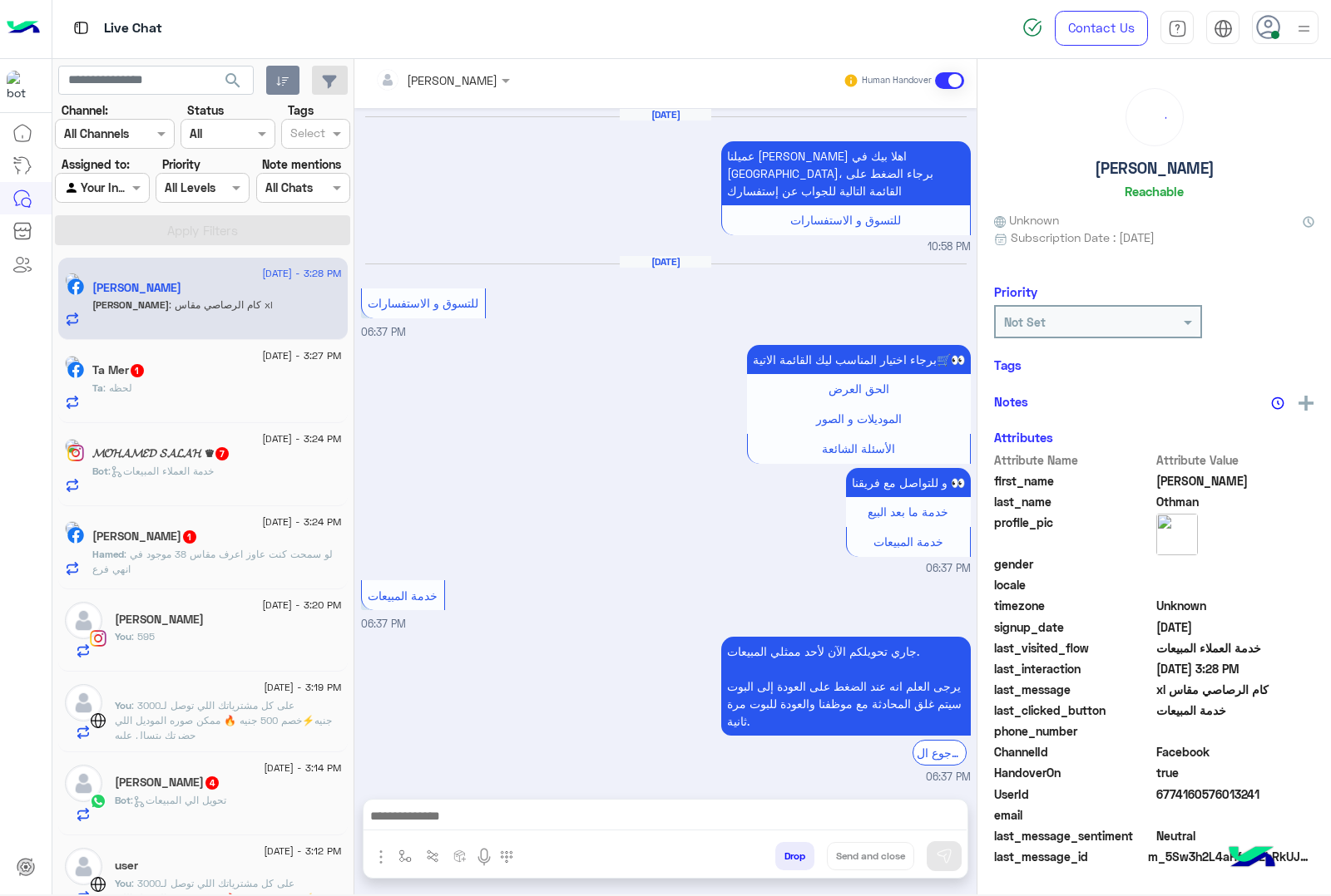
scroll to position [2371, 0]
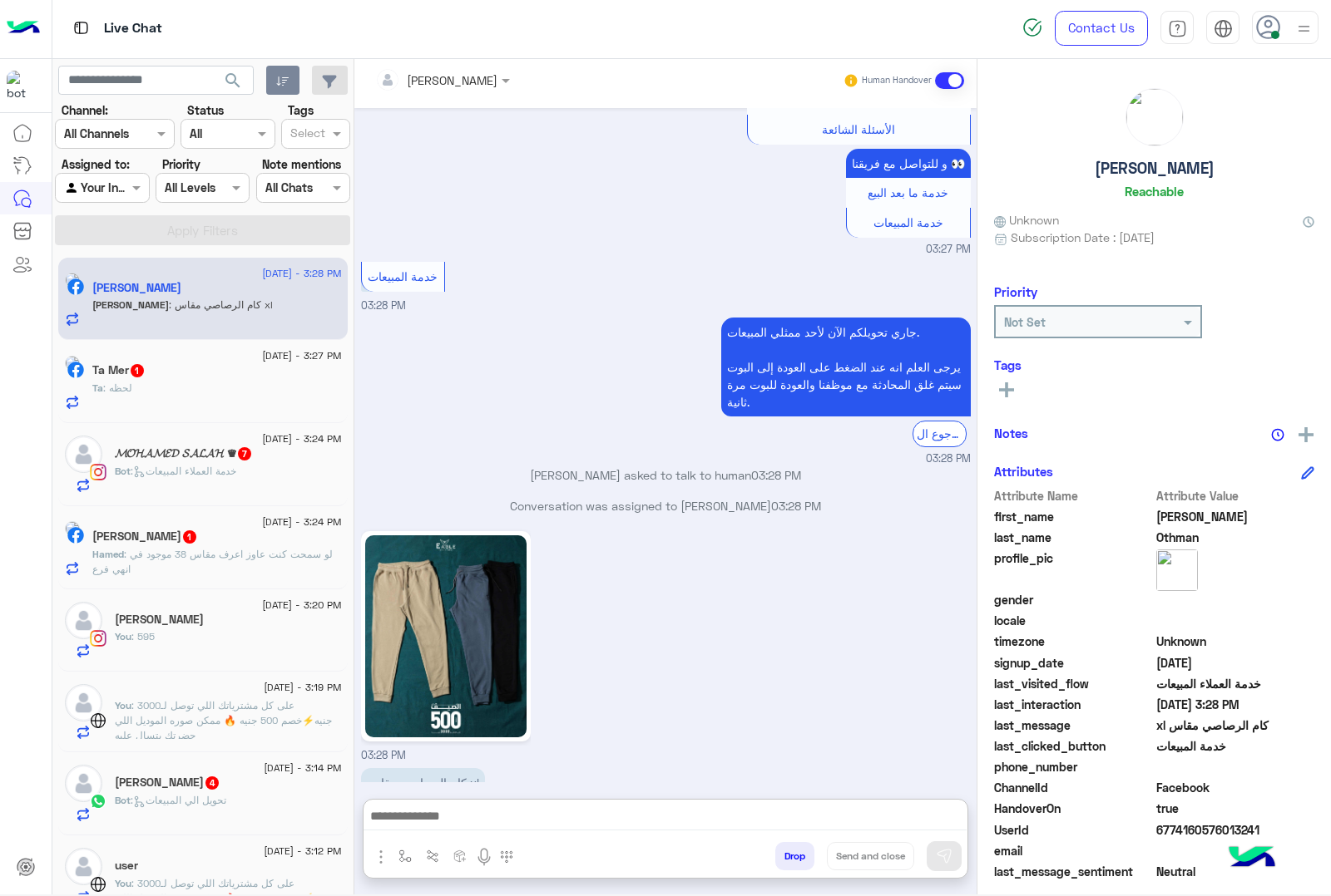
click at [455, 812] on textarea at bounding box center [665, 818] width 603 height 25
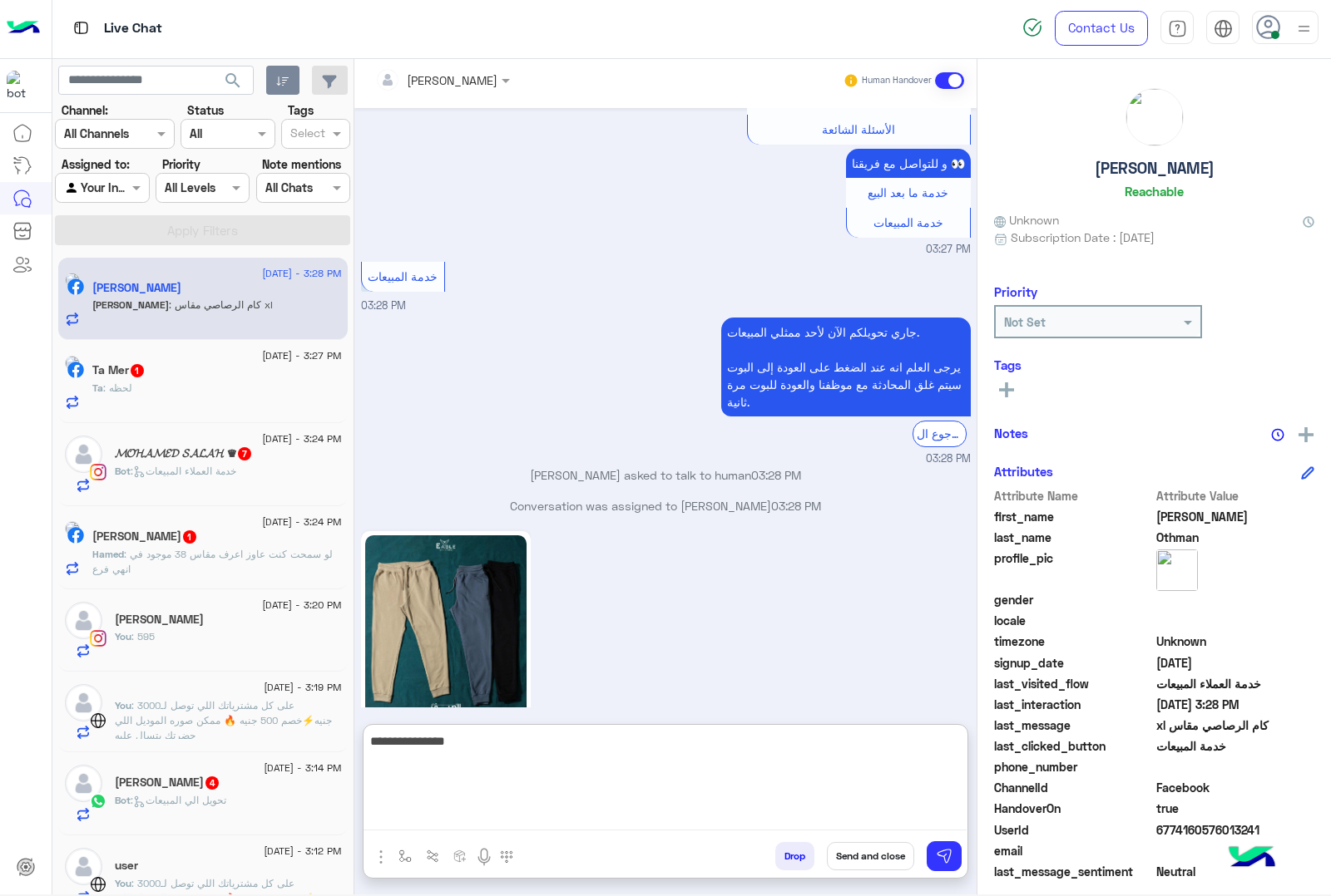
type textarea "**********"
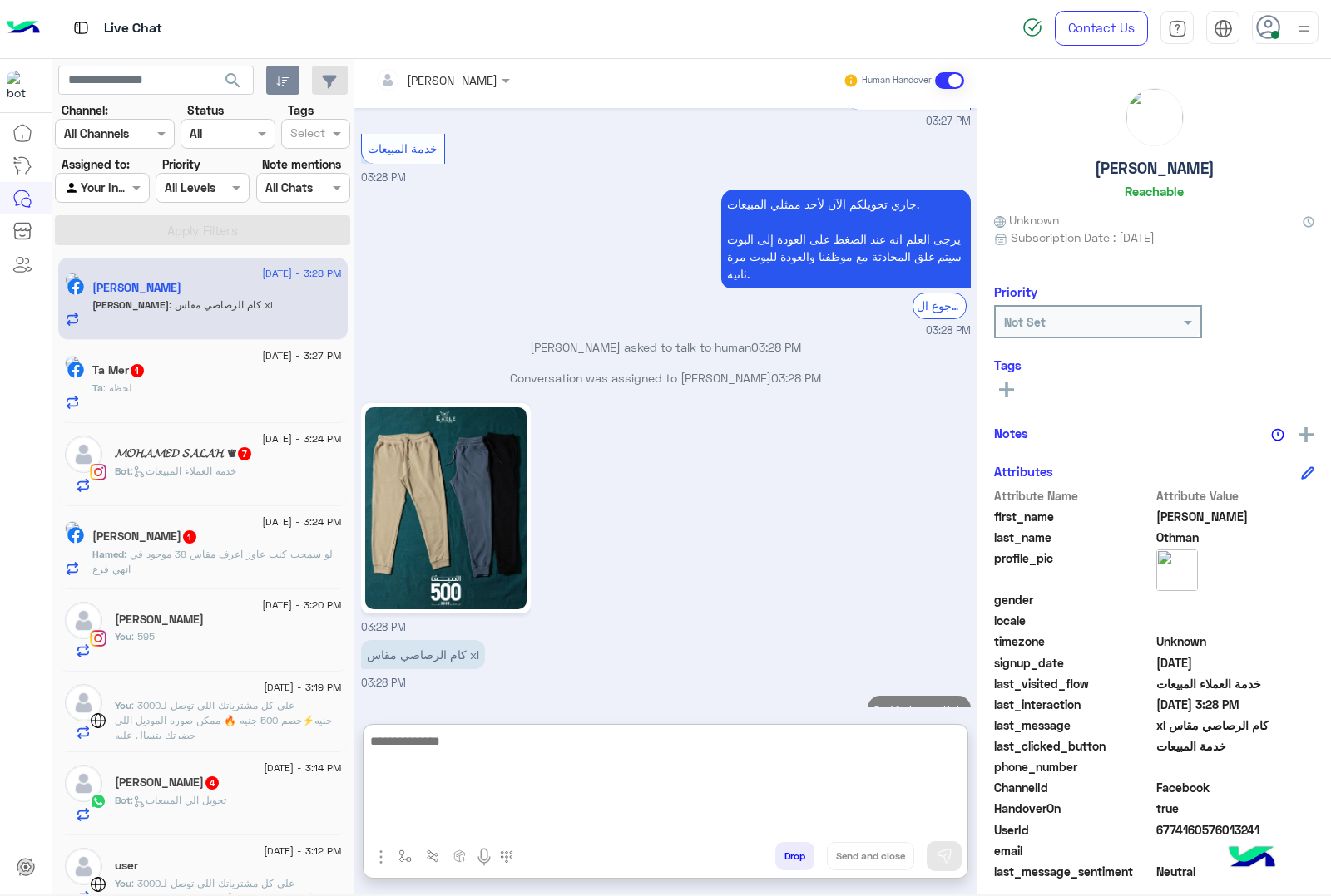
scroll to position [2529, 0]
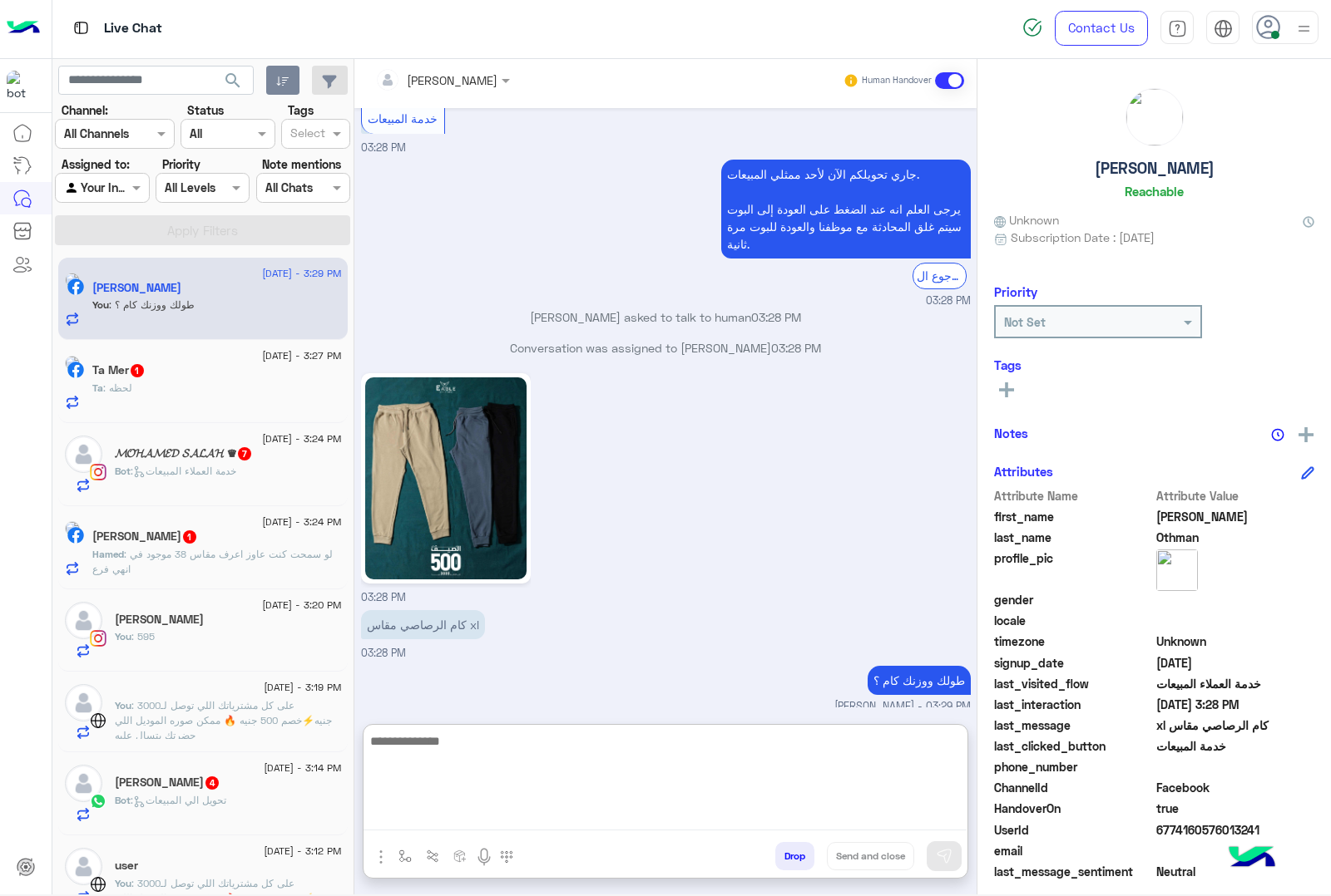
click at [200, 392] on div "Ta : لحظه" at bounding box center [217, 395] width 250 height 29
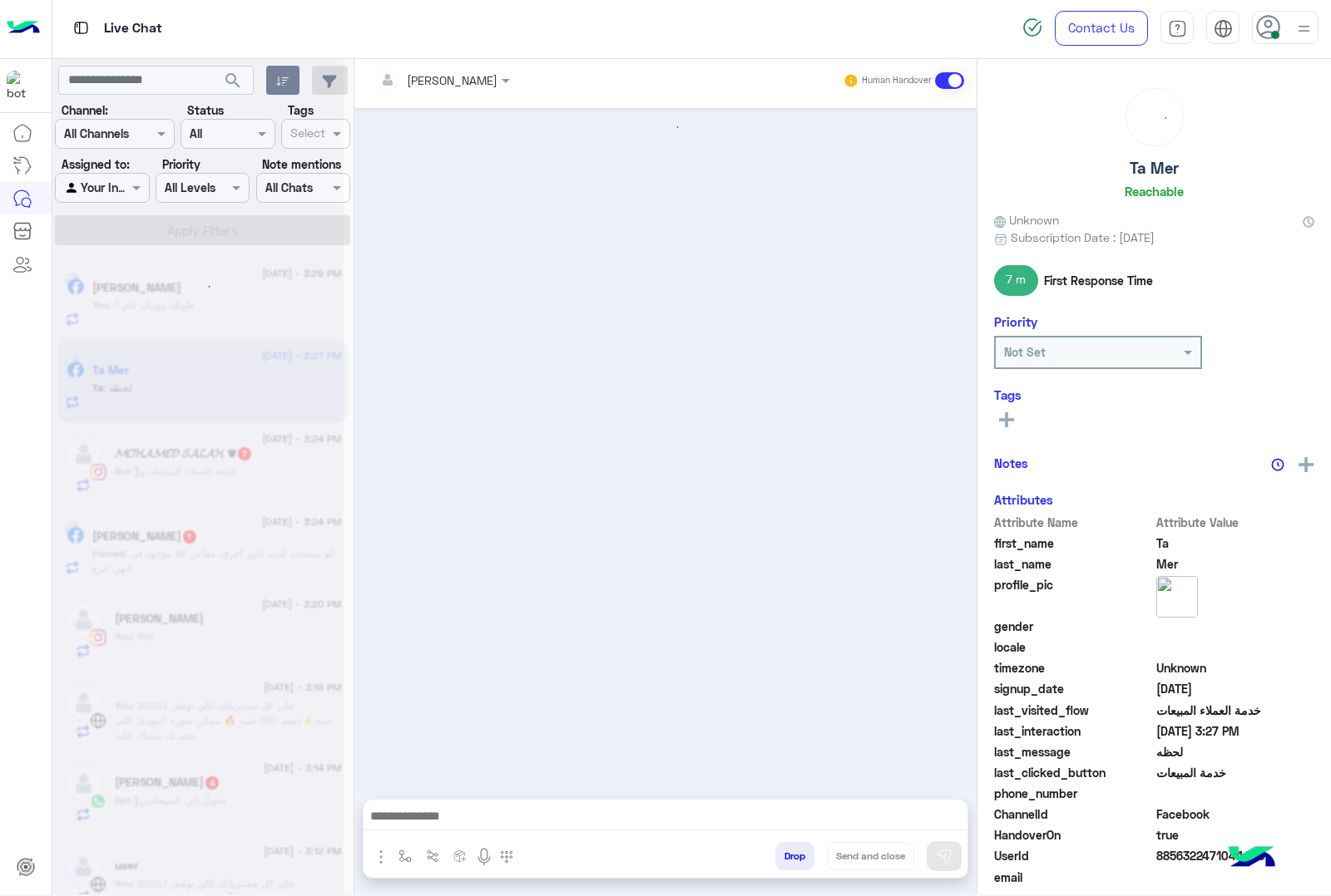
scroll to position [1702, 0]
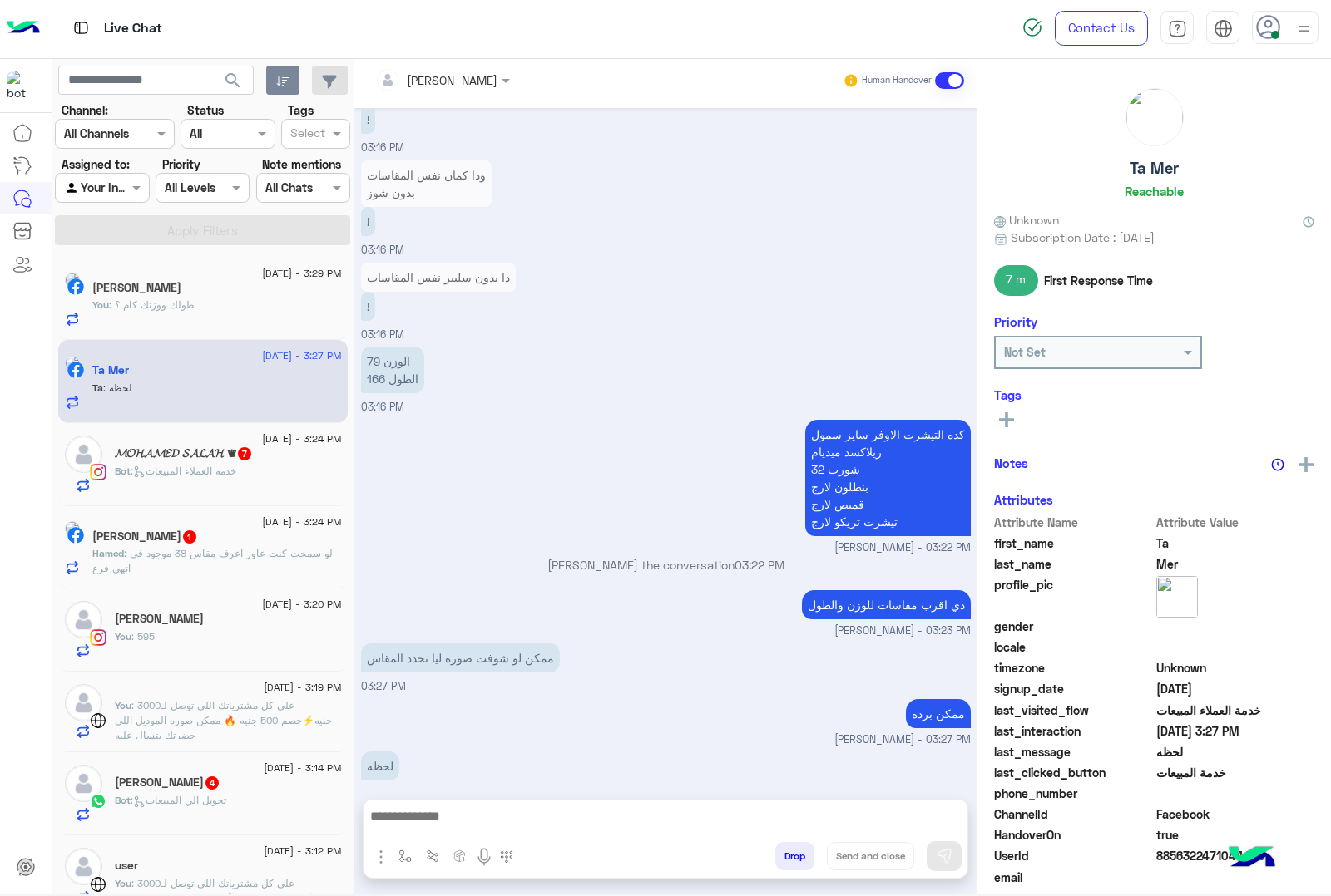
click at [412, 819] on textarea at bounding box center [665, 818] width 603 height 25
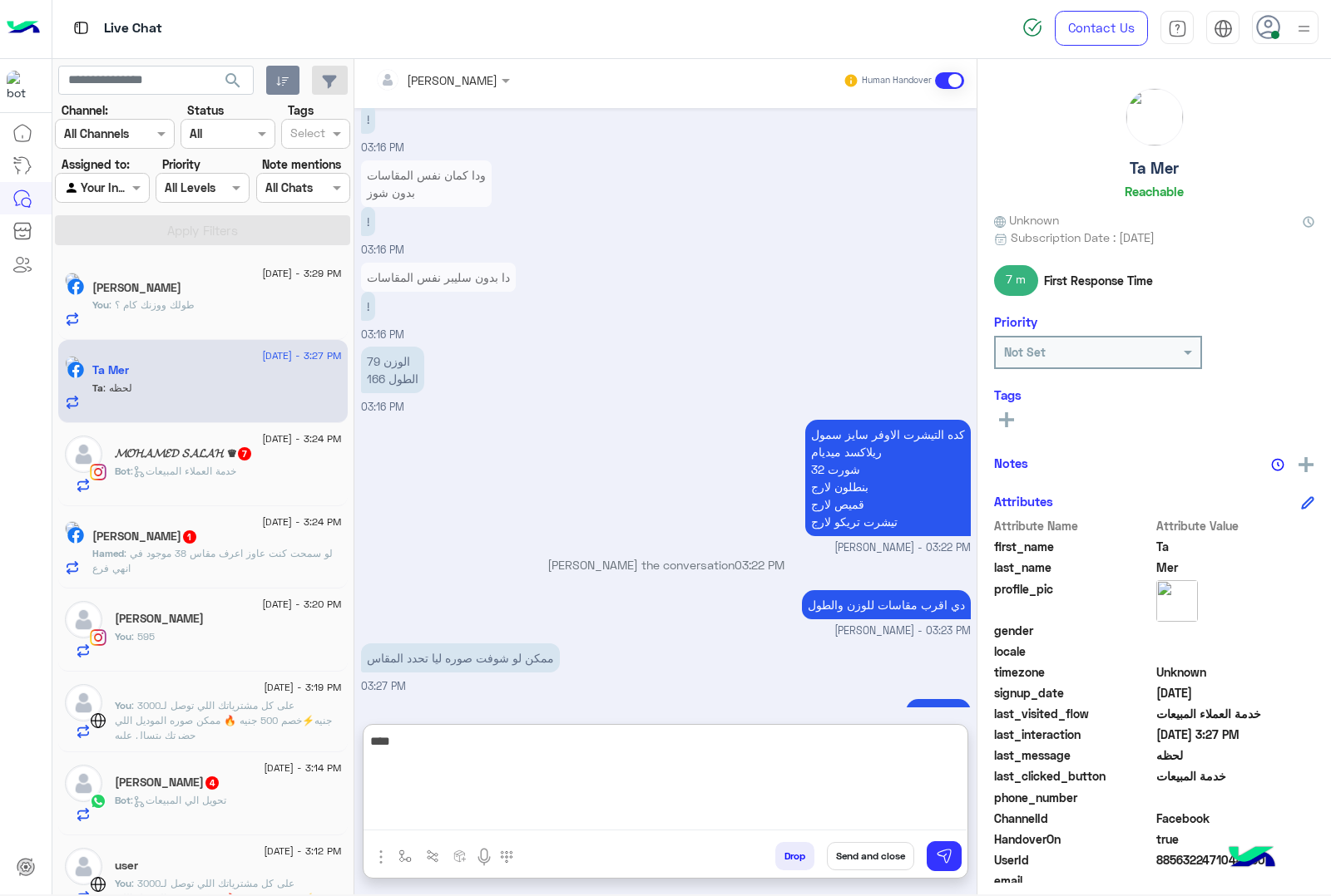
type textarea "****"
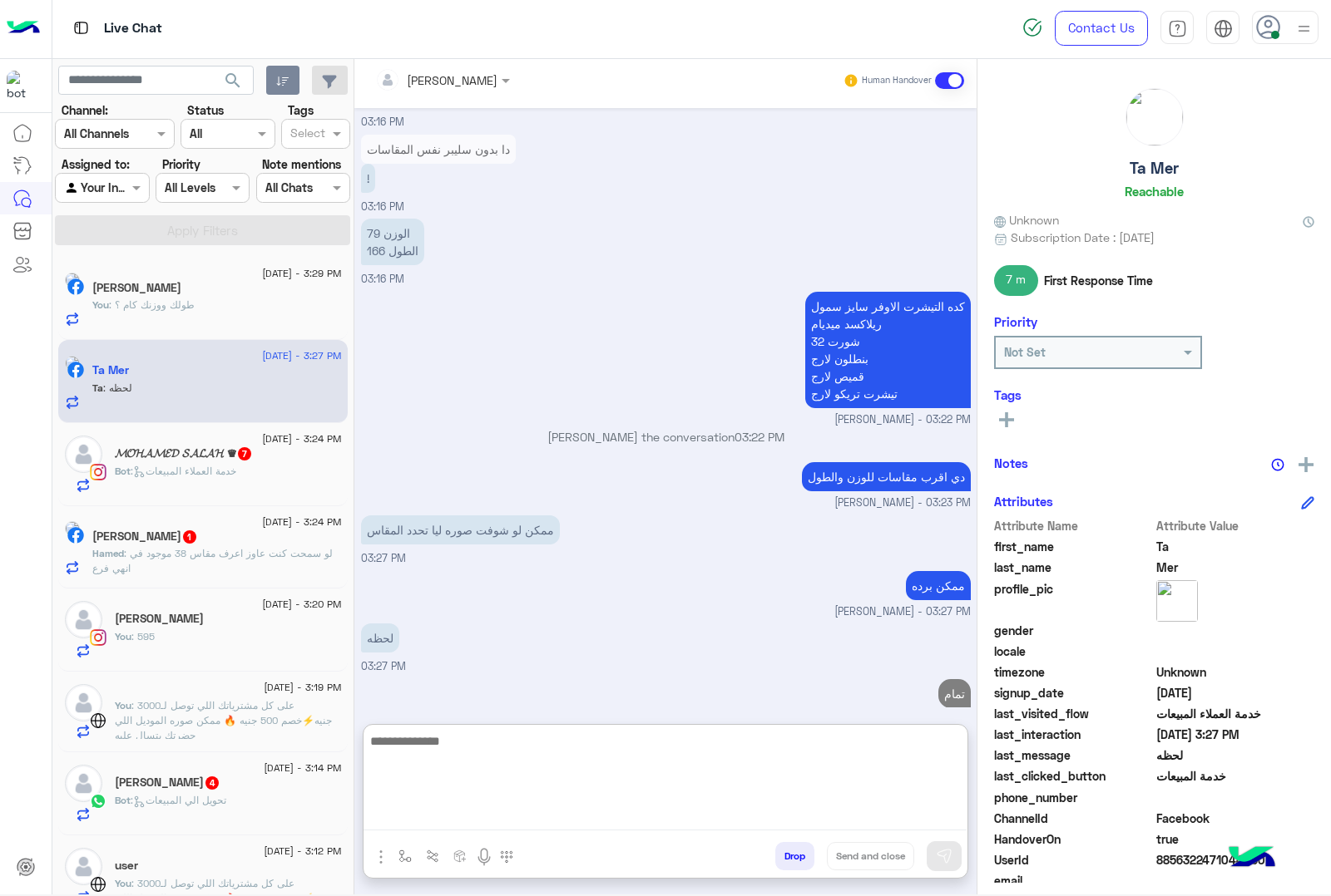
click at [168, 819] on div "Bot : تحويل الي المبيعات" at bounding box center [228, 807] width 227 height 29
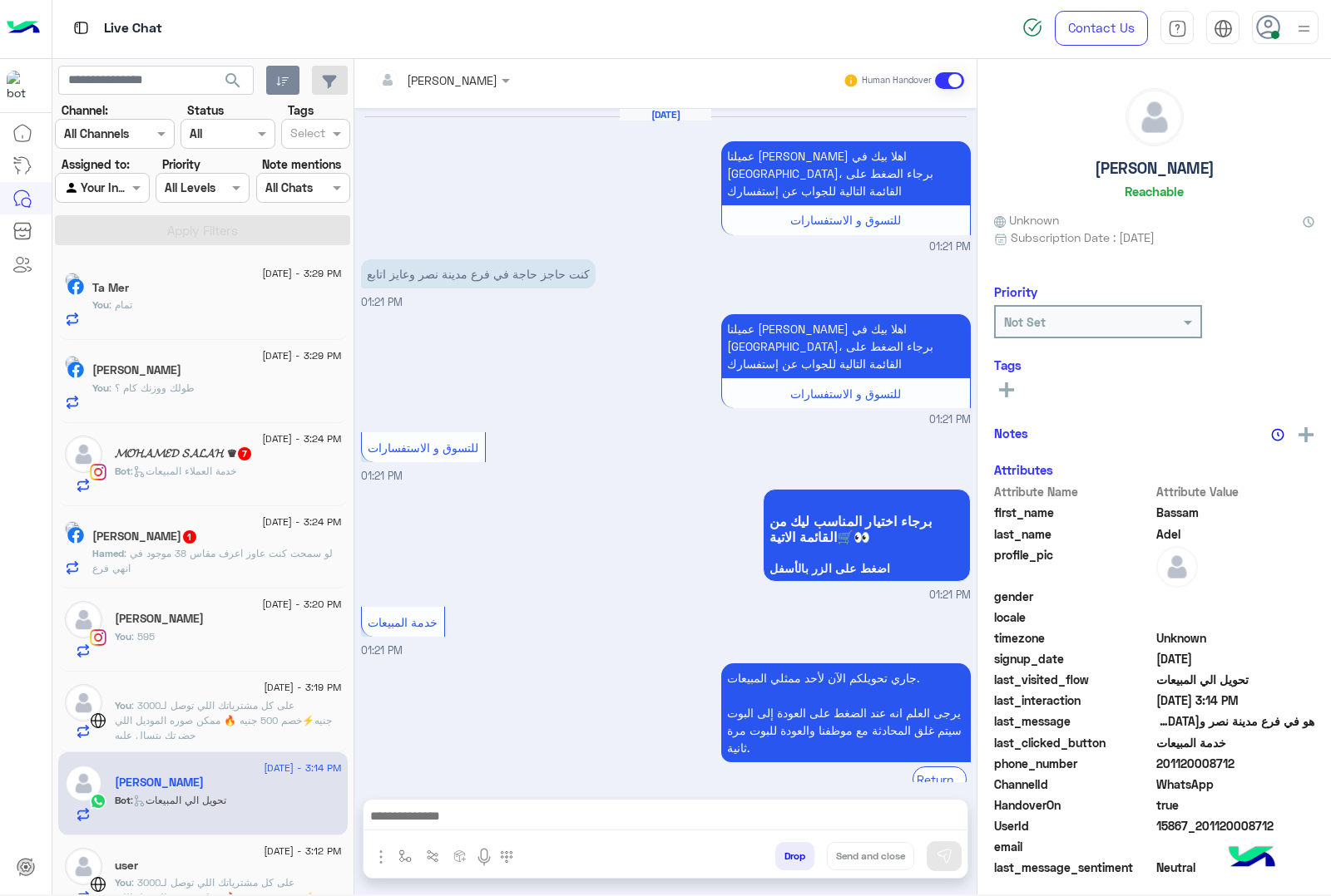
scroll to position [1507, 0]
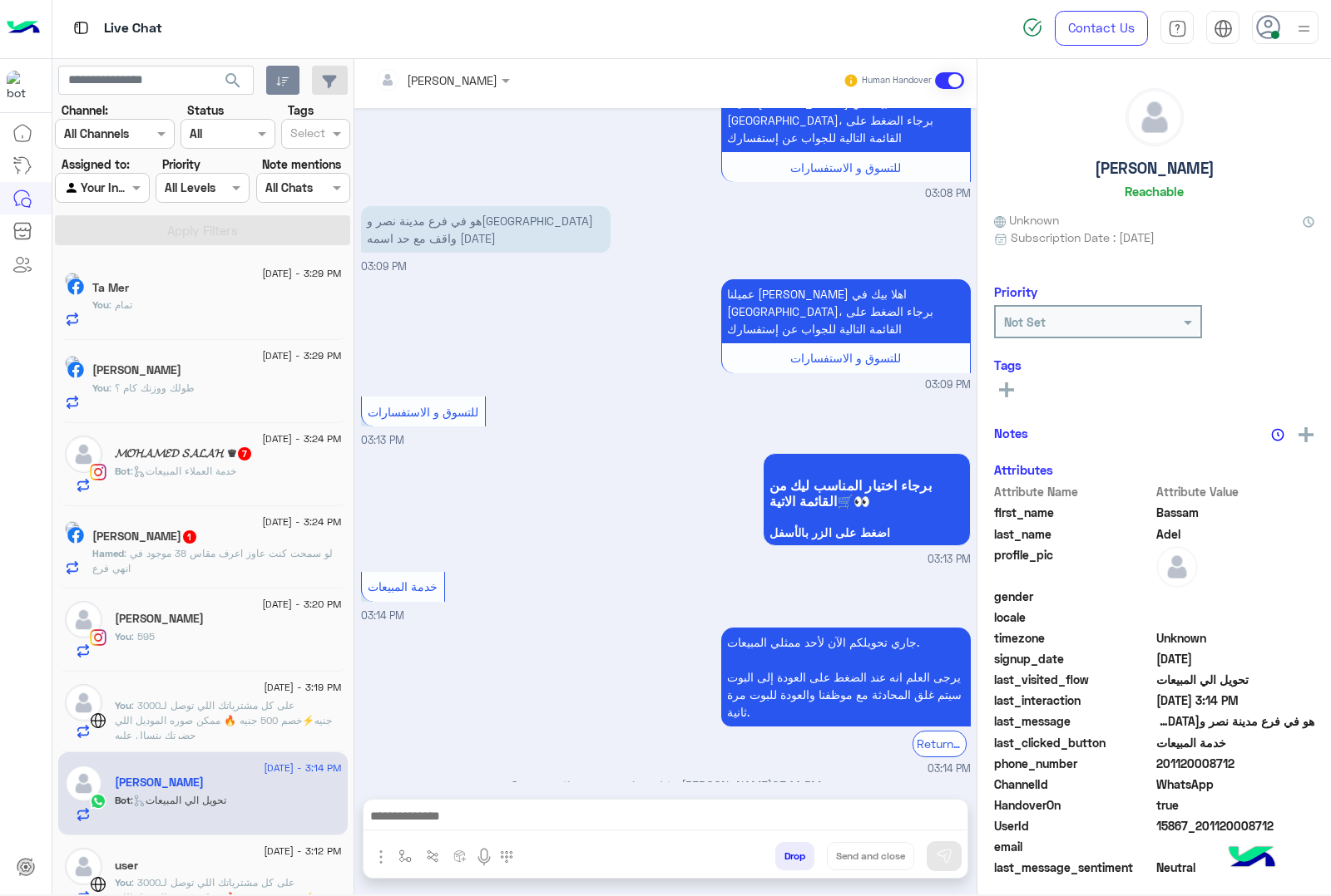
click at [567, 638] on div "جاري تحويلكم الآن لأحد ممثلي المبيعات. يرجى العلم انه عند الضغط على العودة إلى …" at bounding box center [666, 700] width 610 height 153
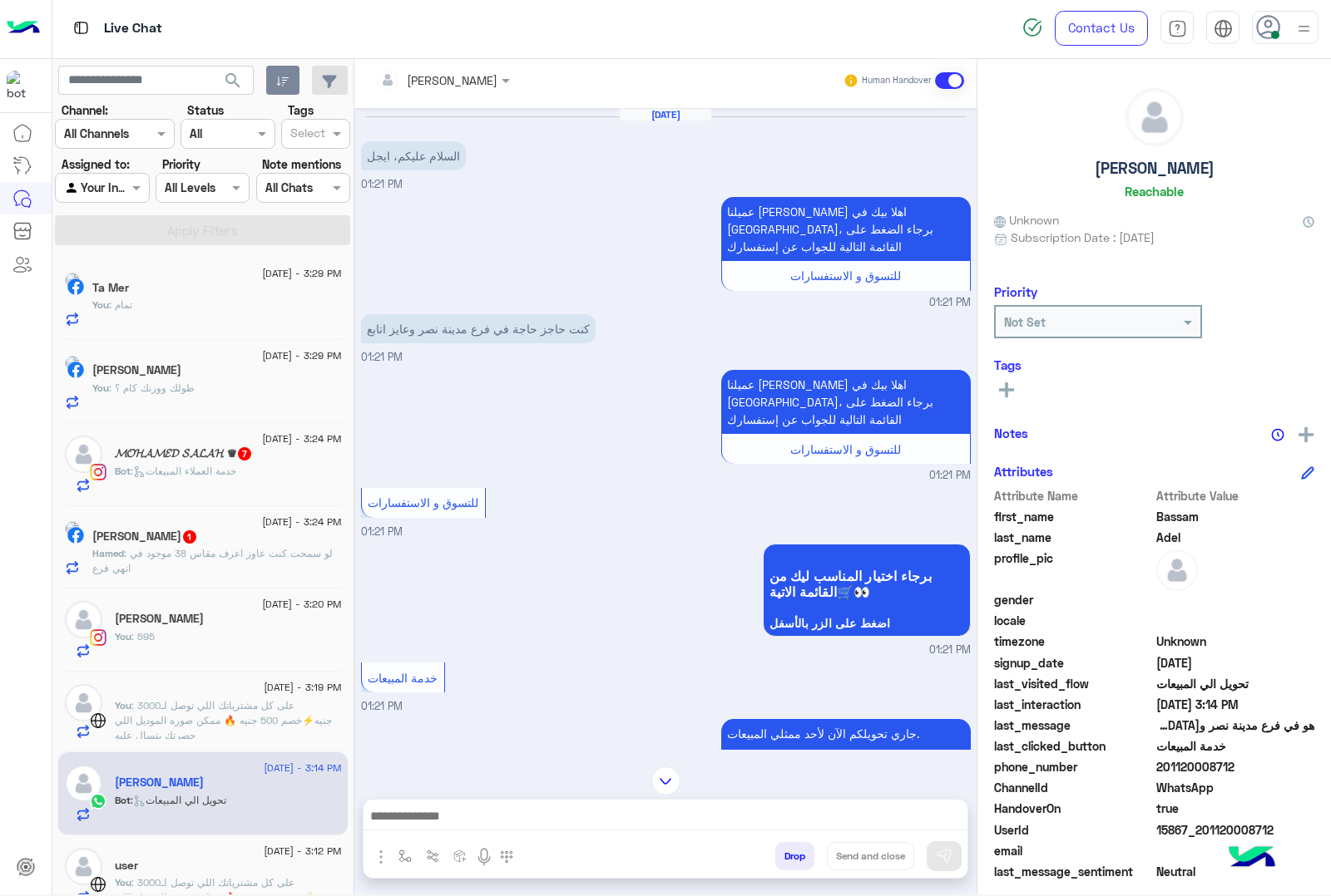
scroll to position [18, 0]
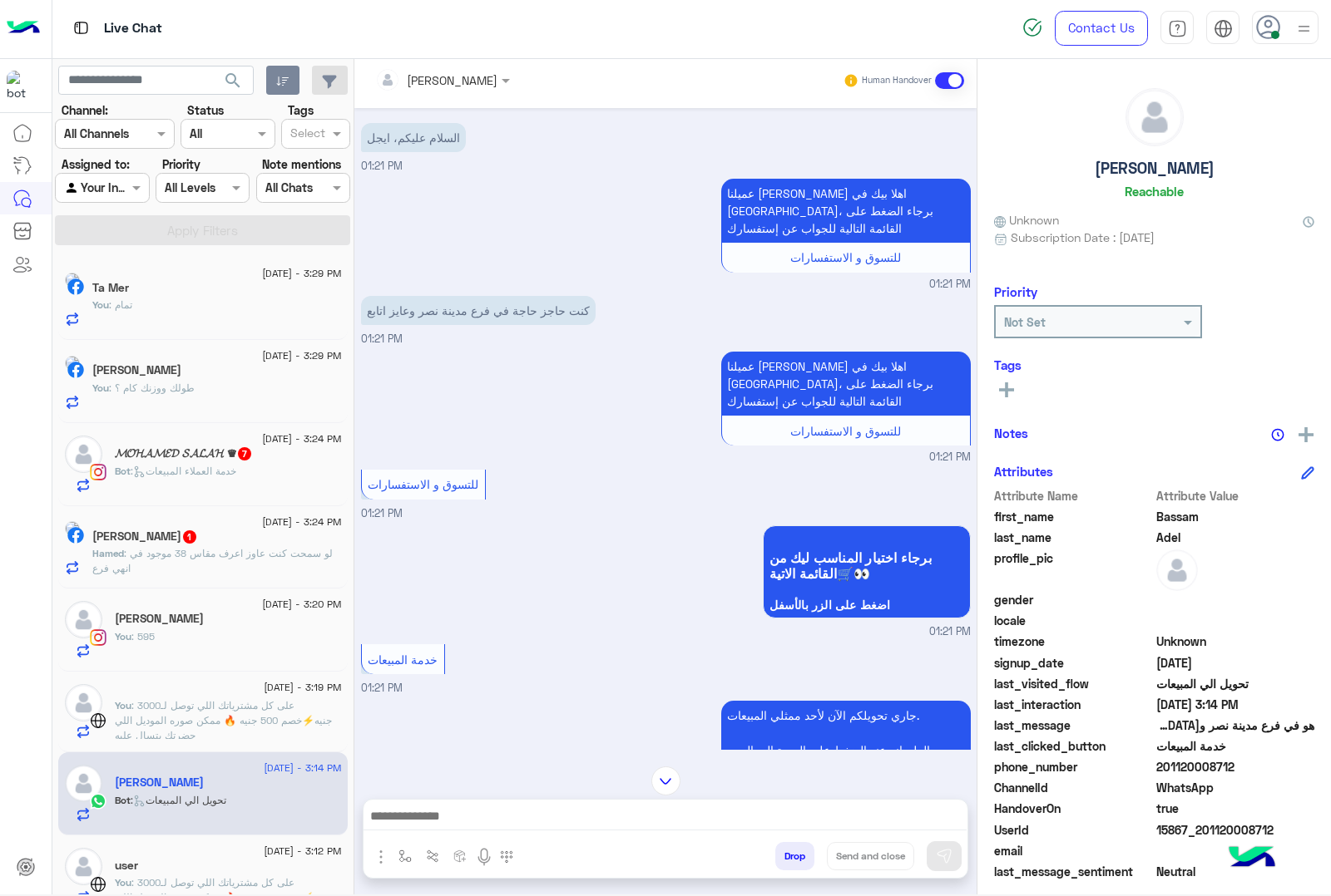
click at [482, 79] on div at bounding box center [442, 79] width 152 height 19
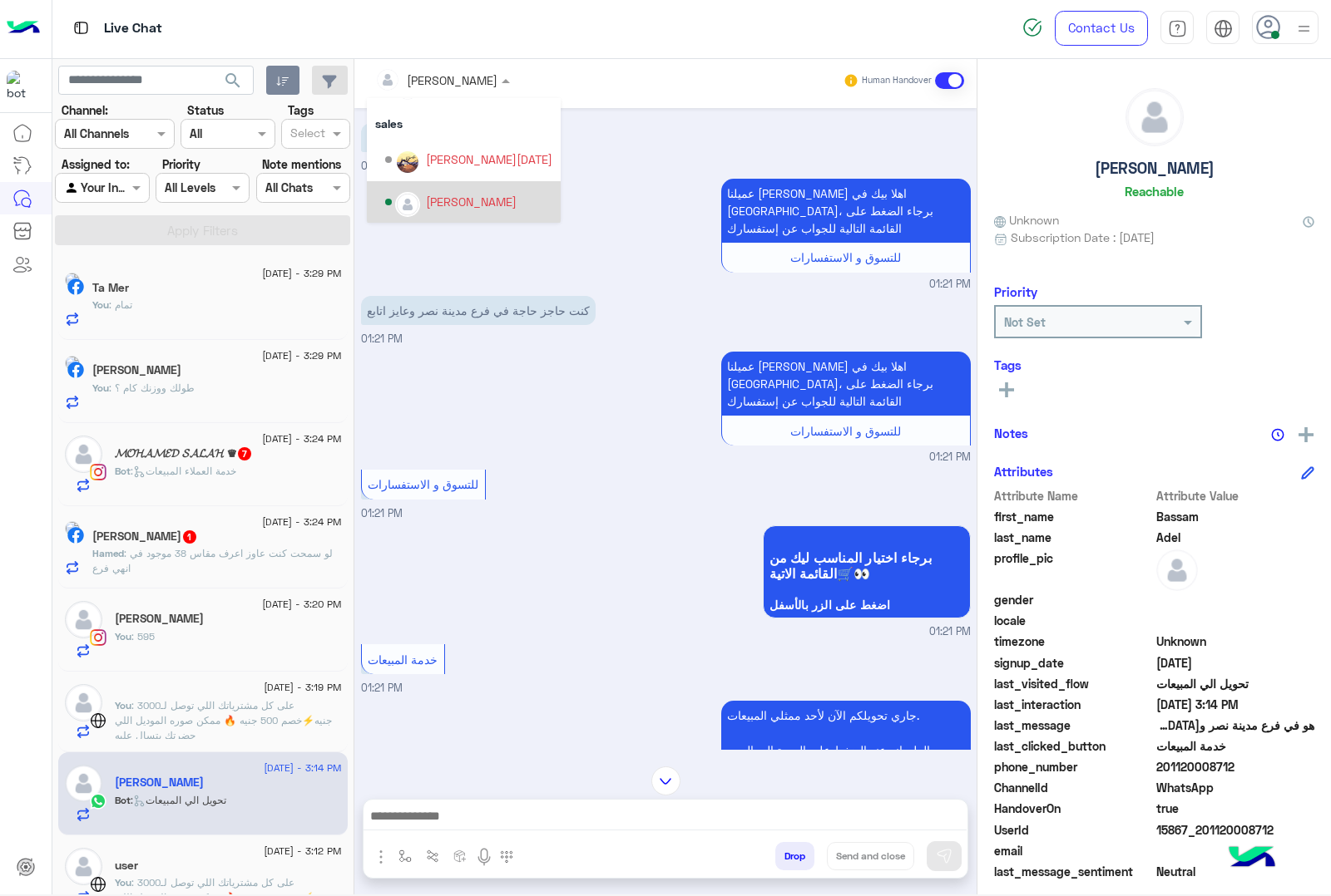
scroll to position [44, 0]
click at [426, 193] on div "[PERSON_NAME]" at bounding box center [471, 189] width 90 height 18
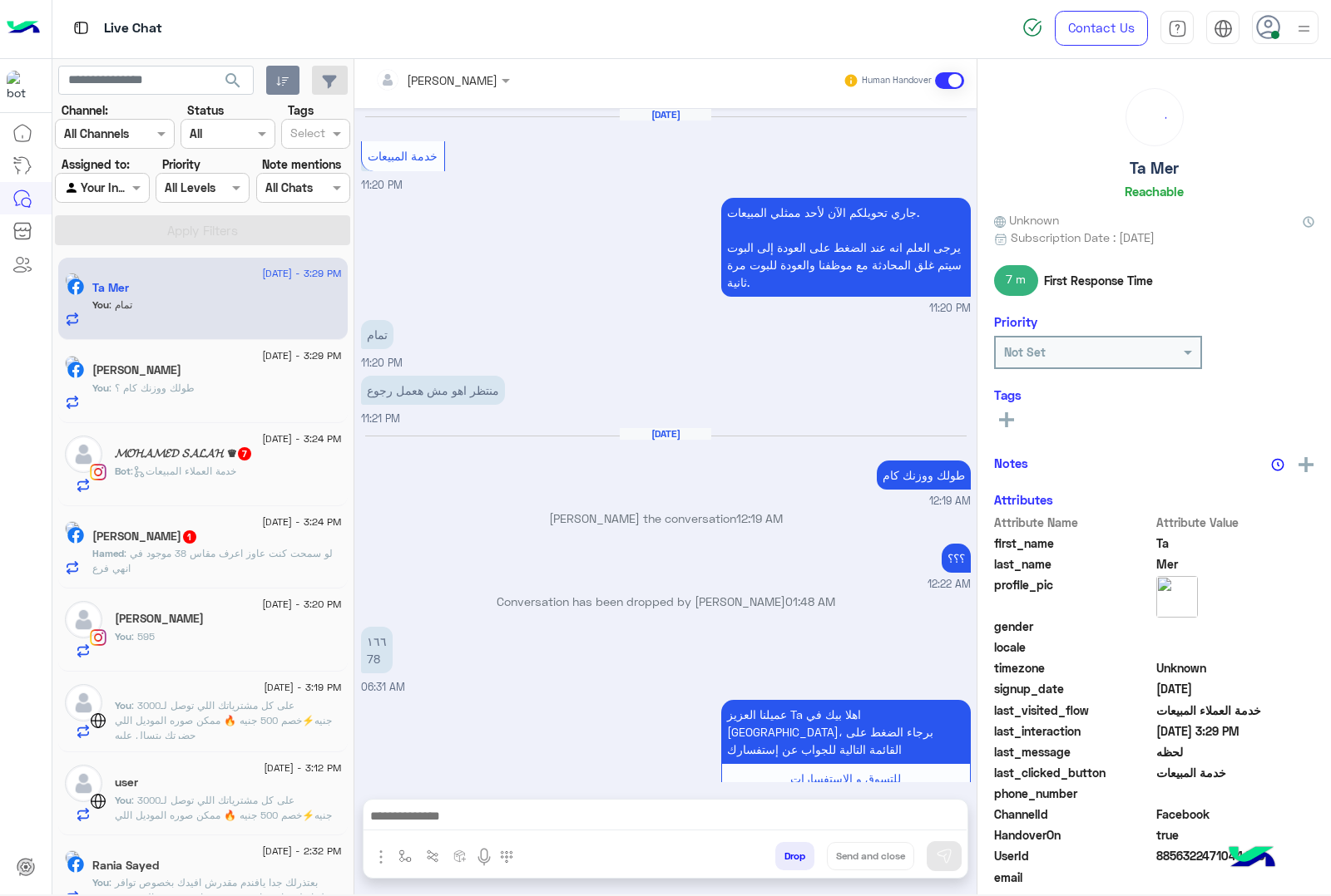
scroll to position [1701, 0]
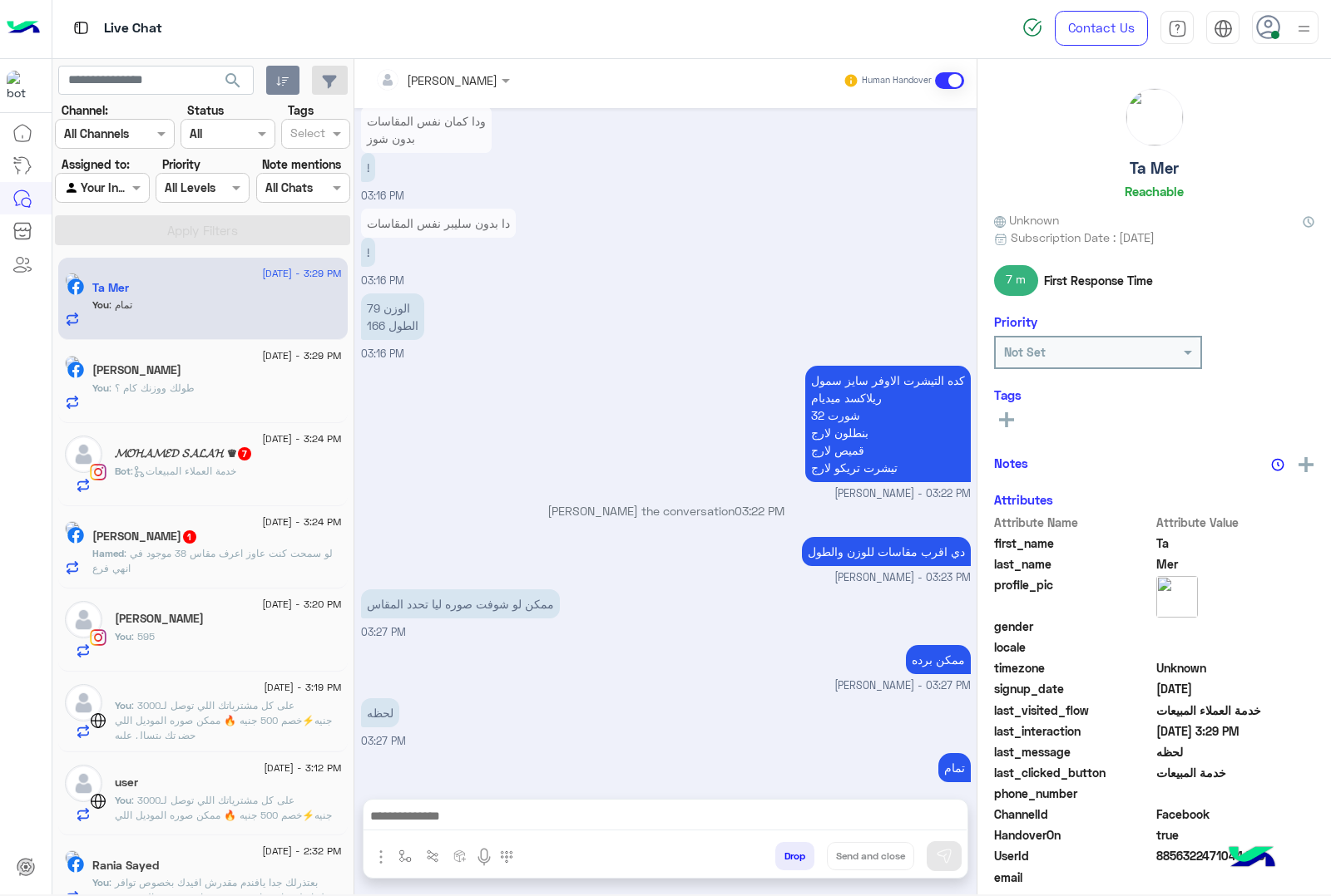
click at [214, 571] on p "Hamed : لو سمحت كنت عاوز اعرف مقاس 38 موجود في انهي فرع" at bounding box center [217, 561] width 250 height 30
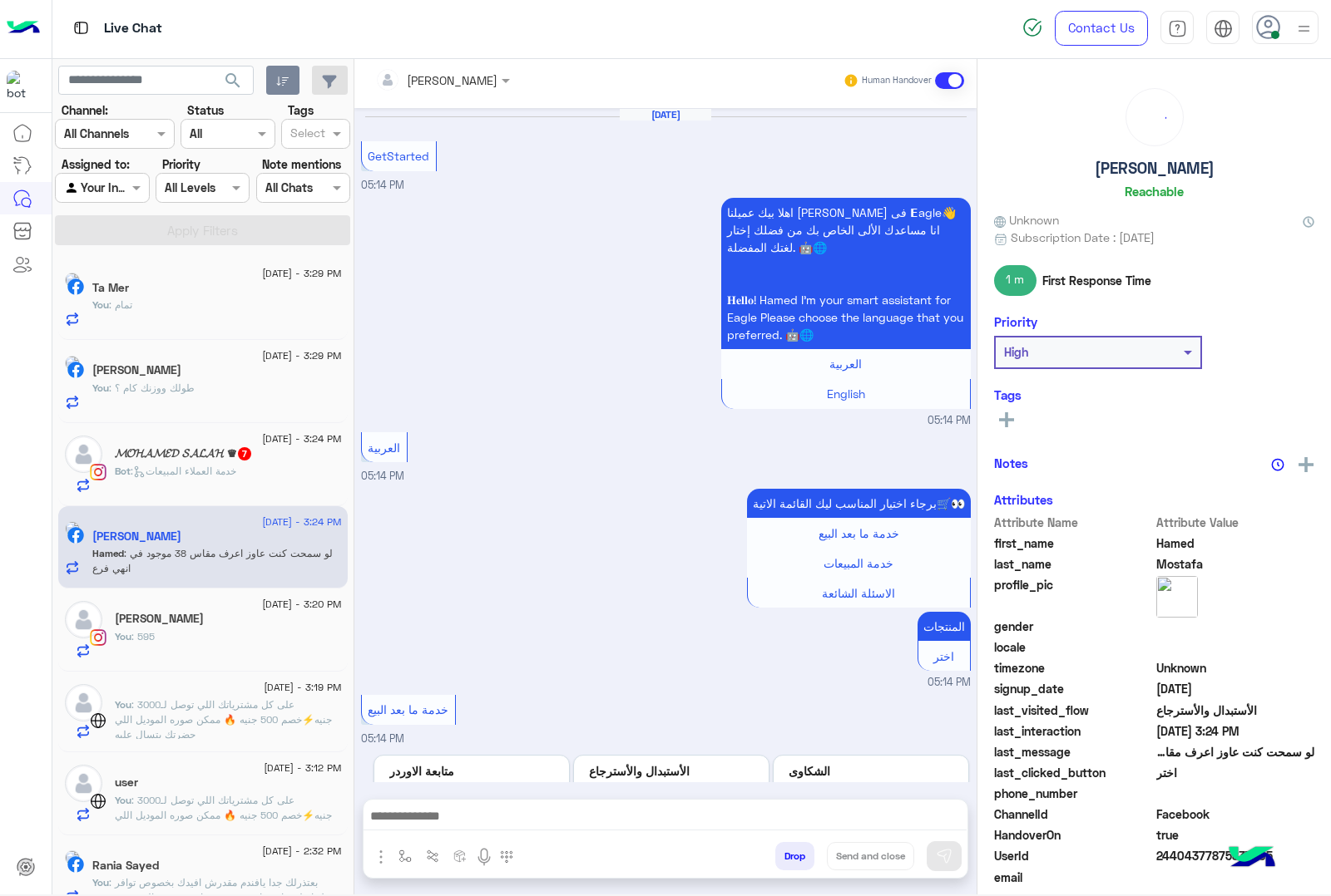
scroll to position [2509, 0]
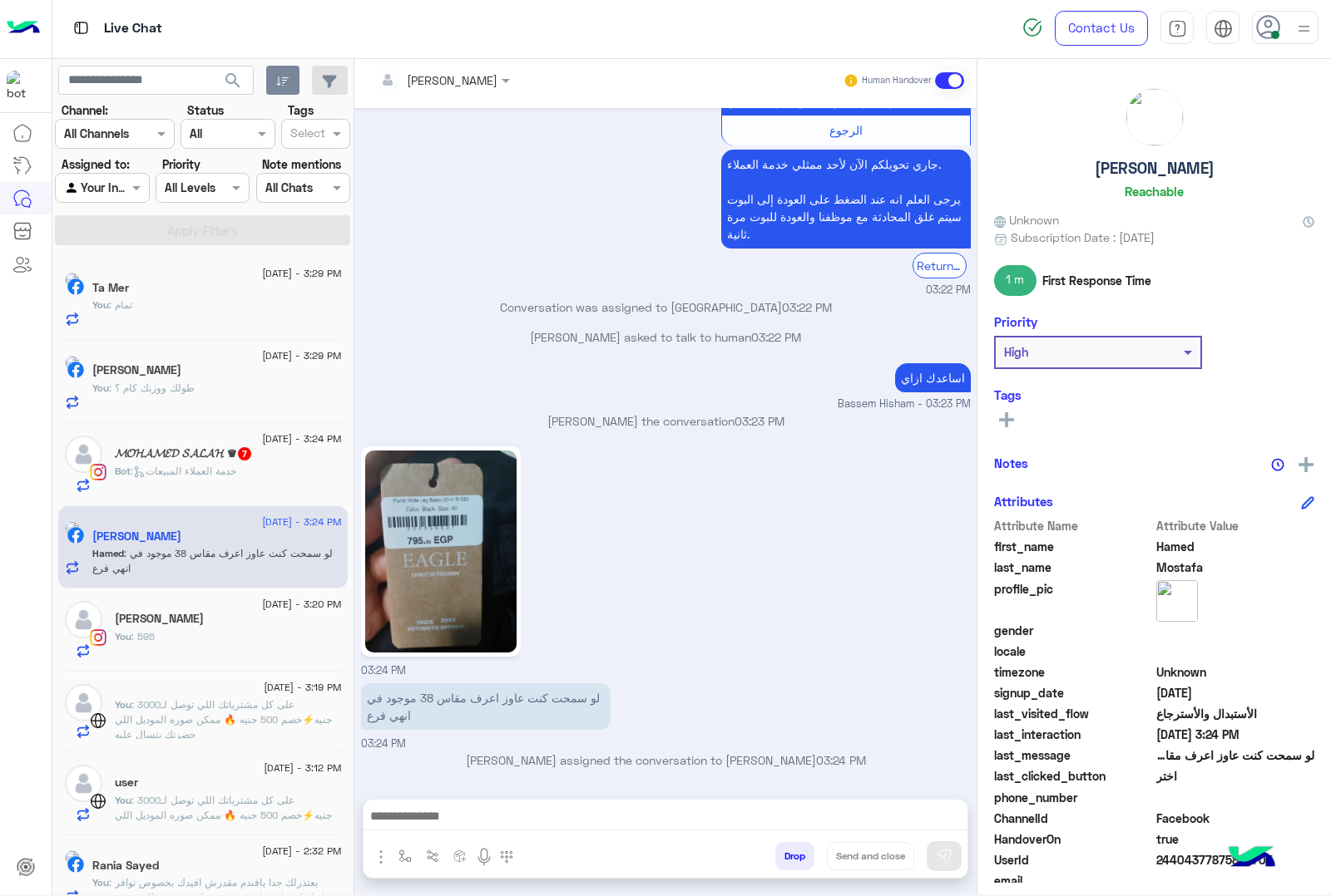
click at [453, 533] on img at bounding box center [441, 551] width 152 height 202
click at [422, 542] on img at bounding box center [441, 551] width 152 height 202
click at [420, 516] on img at bounding box center [441, 551] width 152 height 202
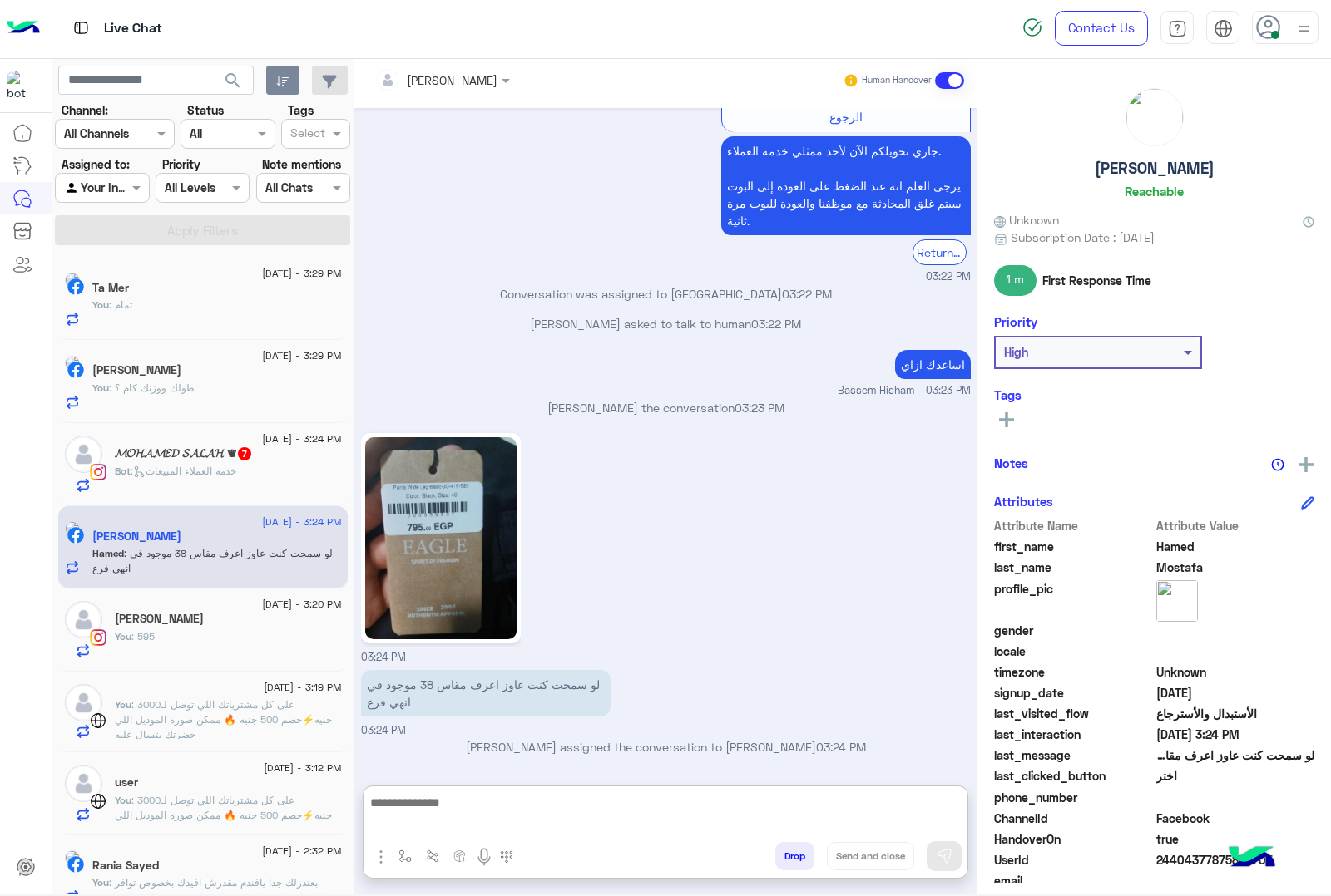
click at [477, 821] on textarea at bounding box center [665, 811] width 603 height 39
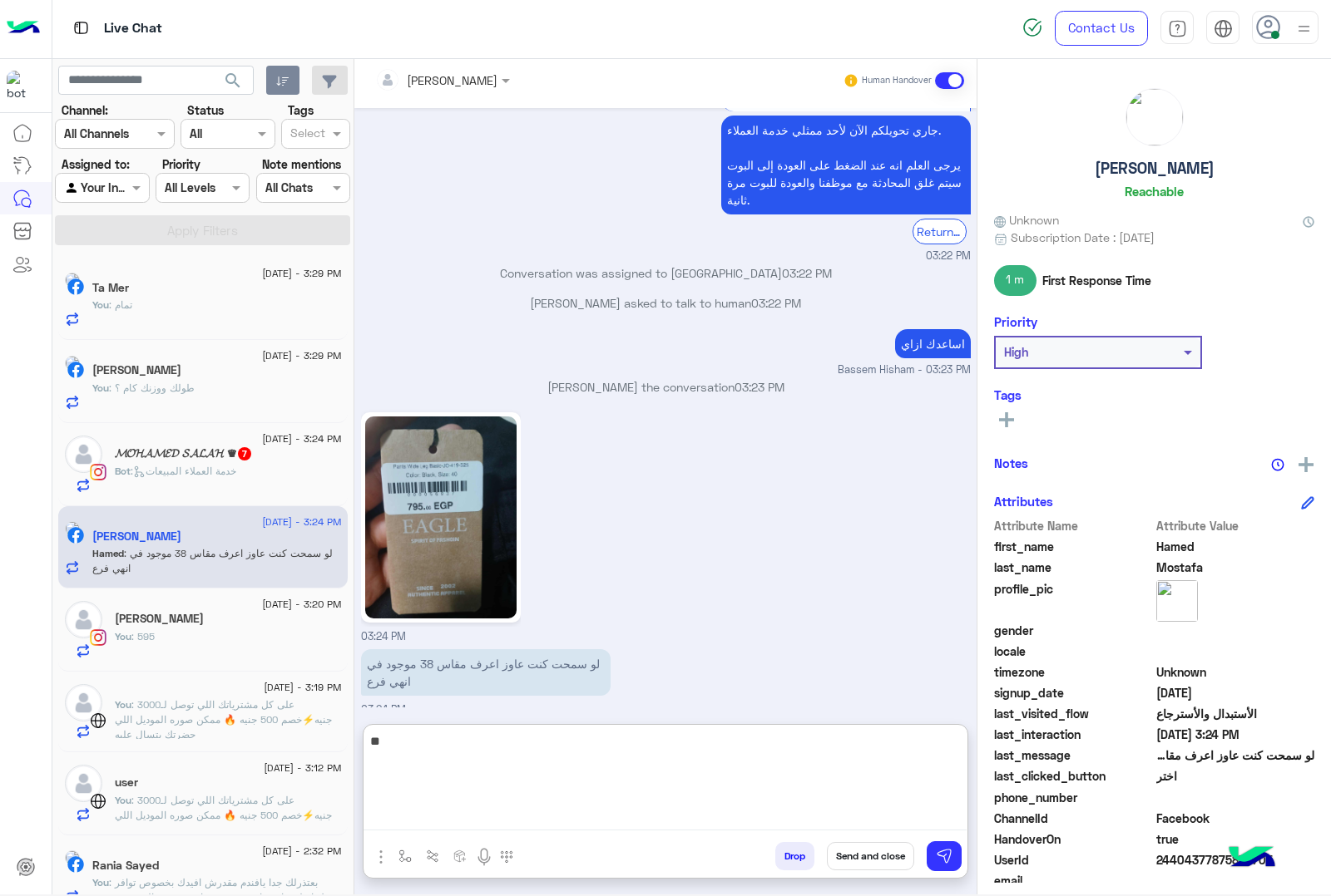
type textarea "*"
type textarea "**********"
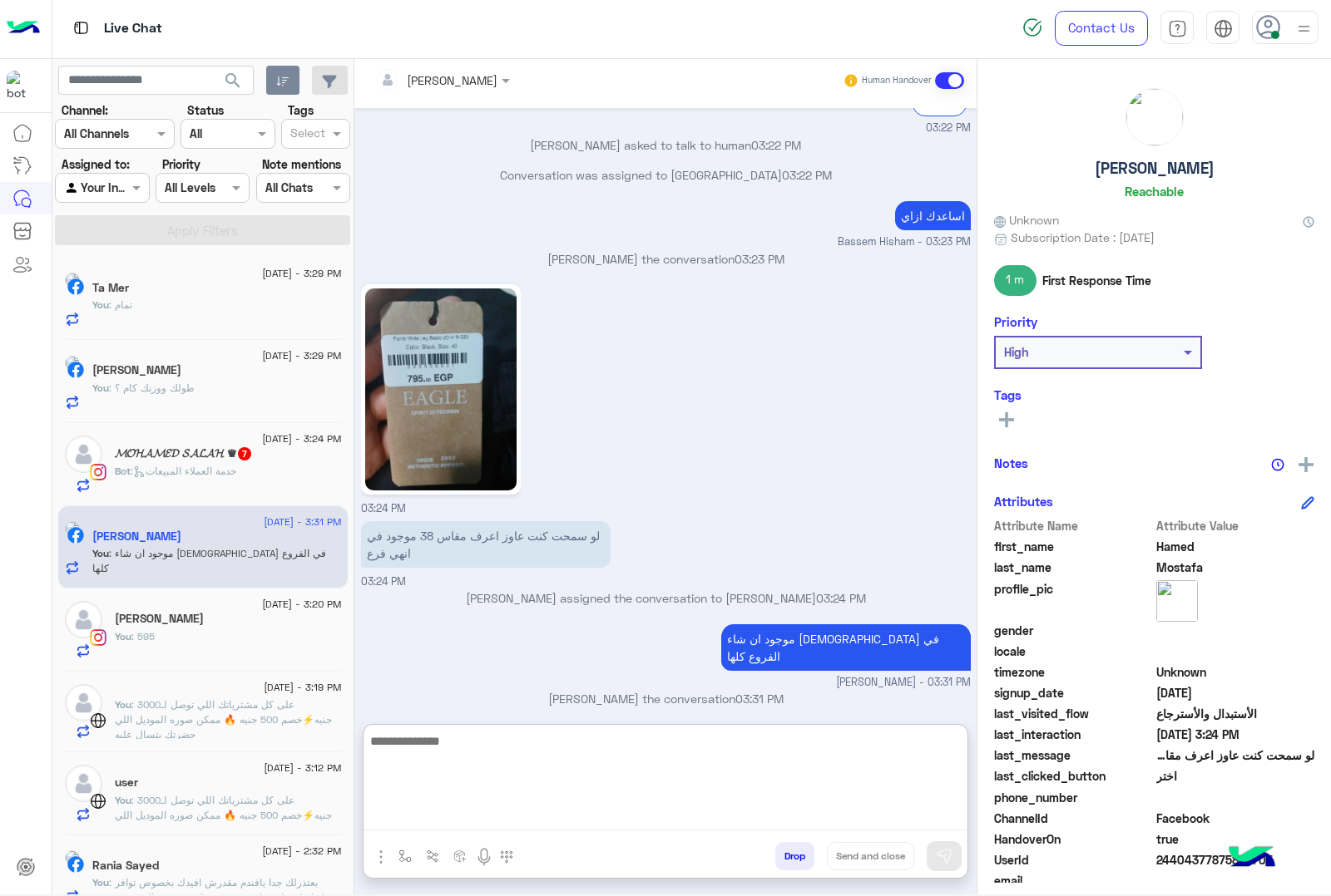
scroll to position [2666, 0]
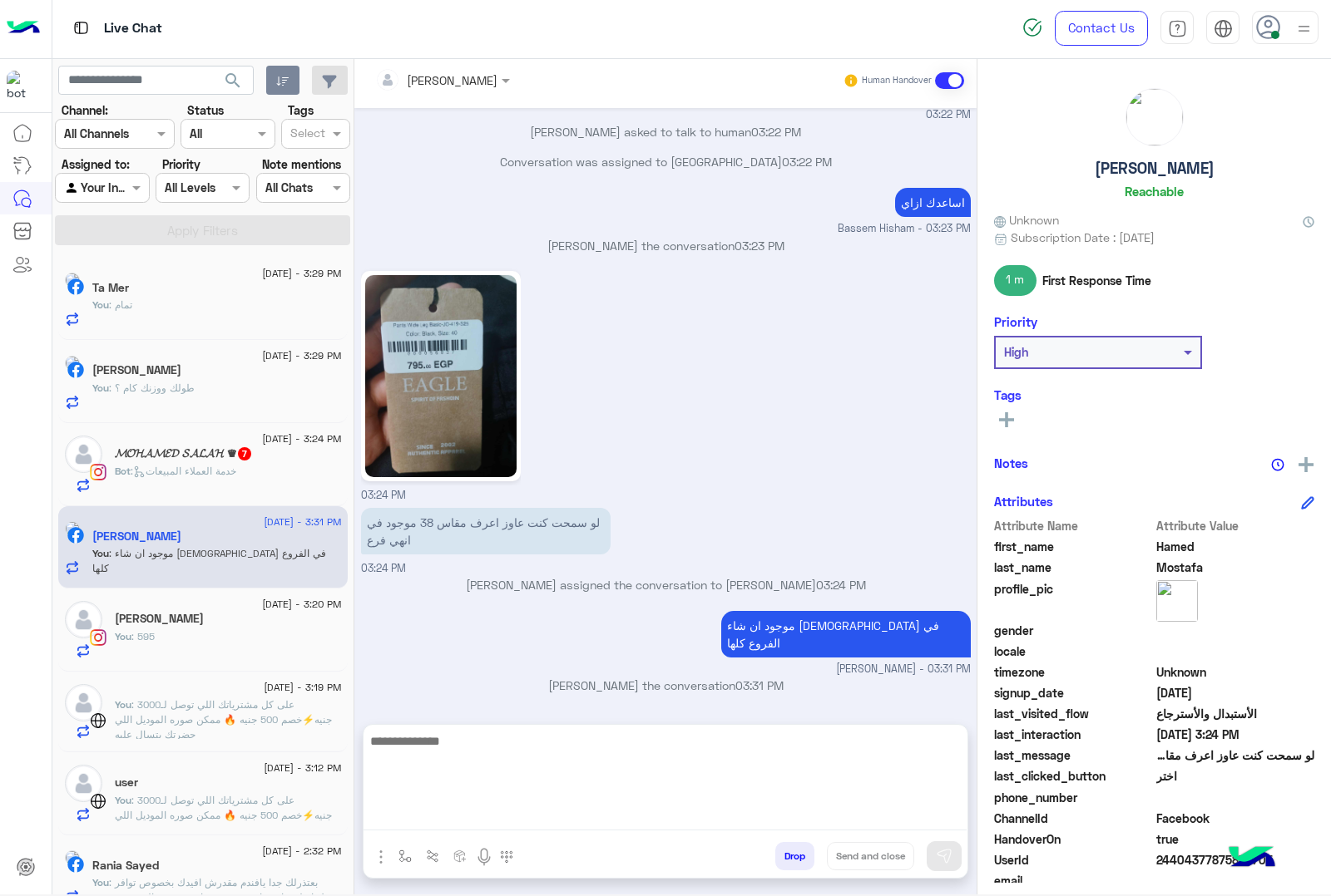
click at [132, 298] on span ": تمام" at bounding box center [121, 304] width 23 height 13
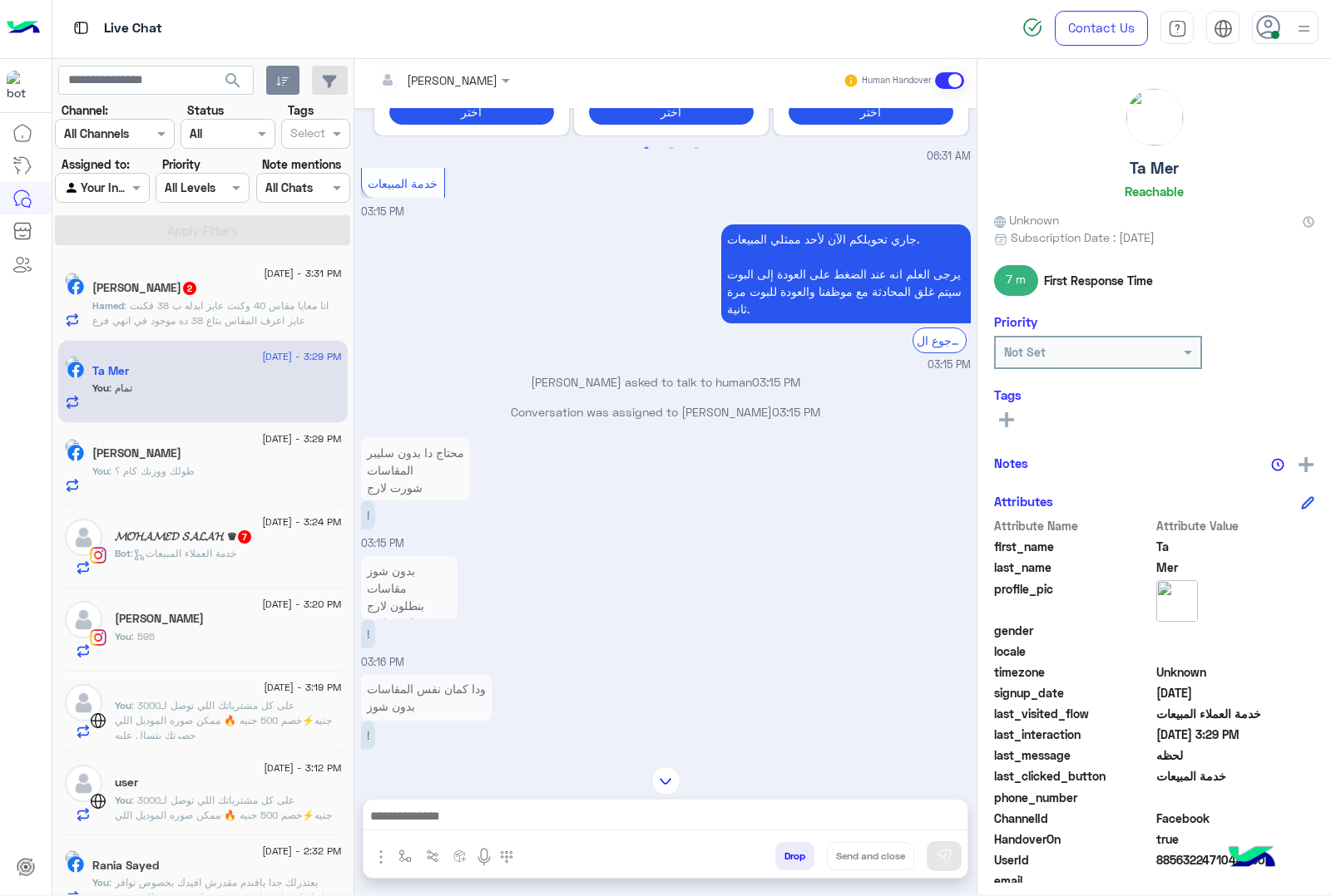
scroll to position [1078, 0]
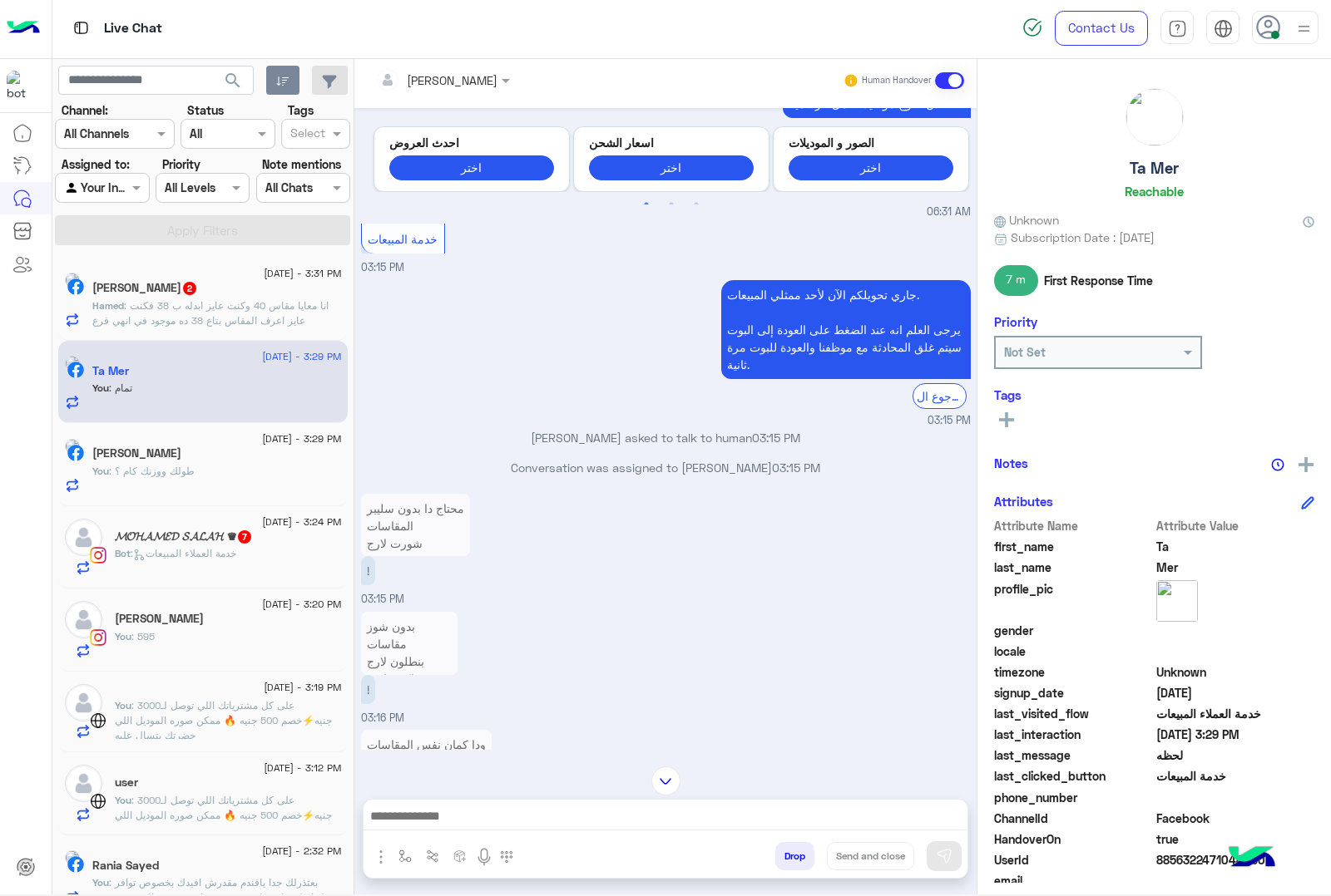
click at [221, 303] on span ": انا معايا مقاس 40 وكنت عايز ابدله ب 38 فكنت عايز اعرف المقاس بتاع 38 ده موجود…" at bounding box center [210, 312] width 236 height 28
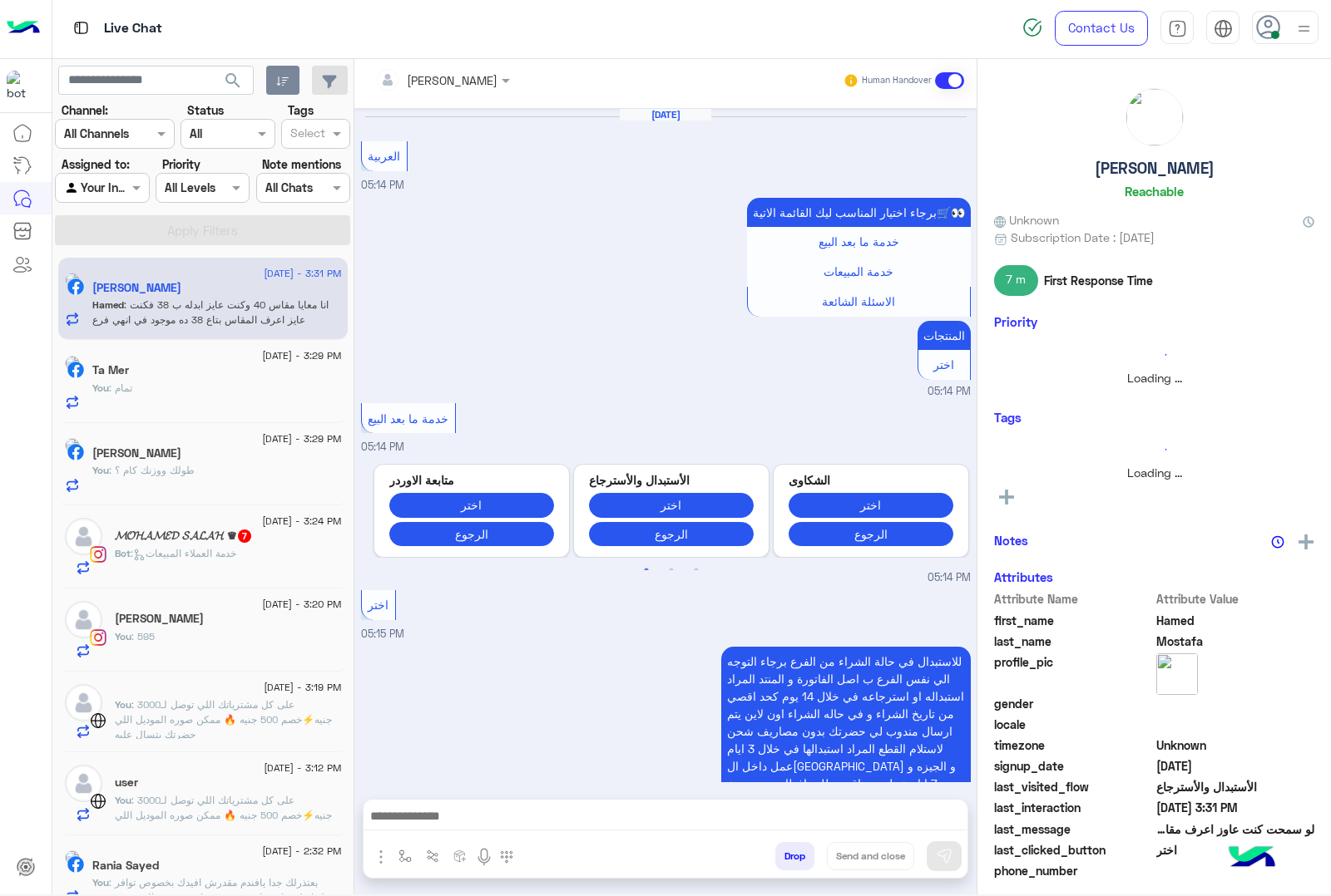
scroll to position [2446, 0]
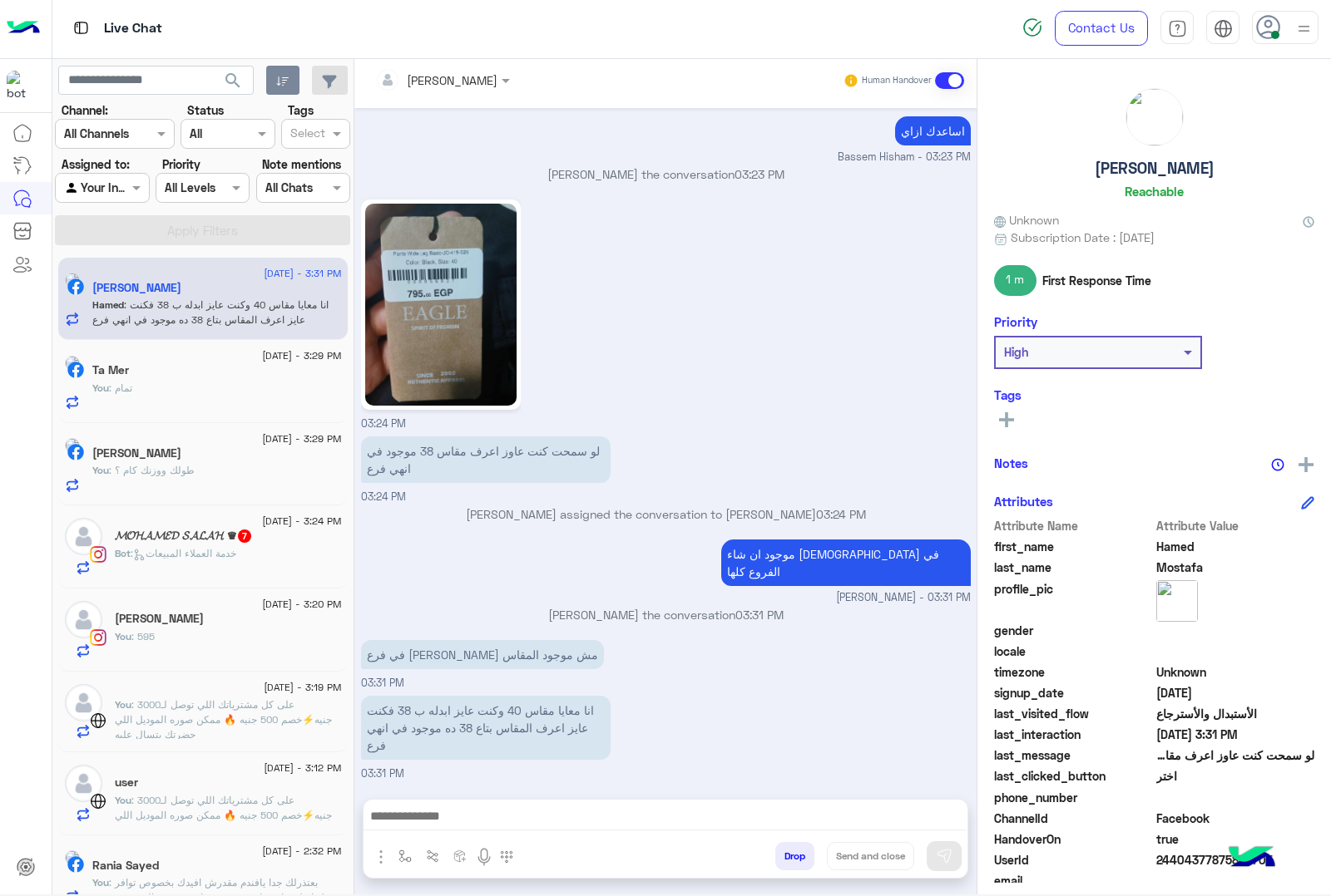
click at [439, 352] on img at bounding box center [441, 304] width 152 height 202
click at [424, 800] on div at bounding box center [665, 821] width 604 height 42
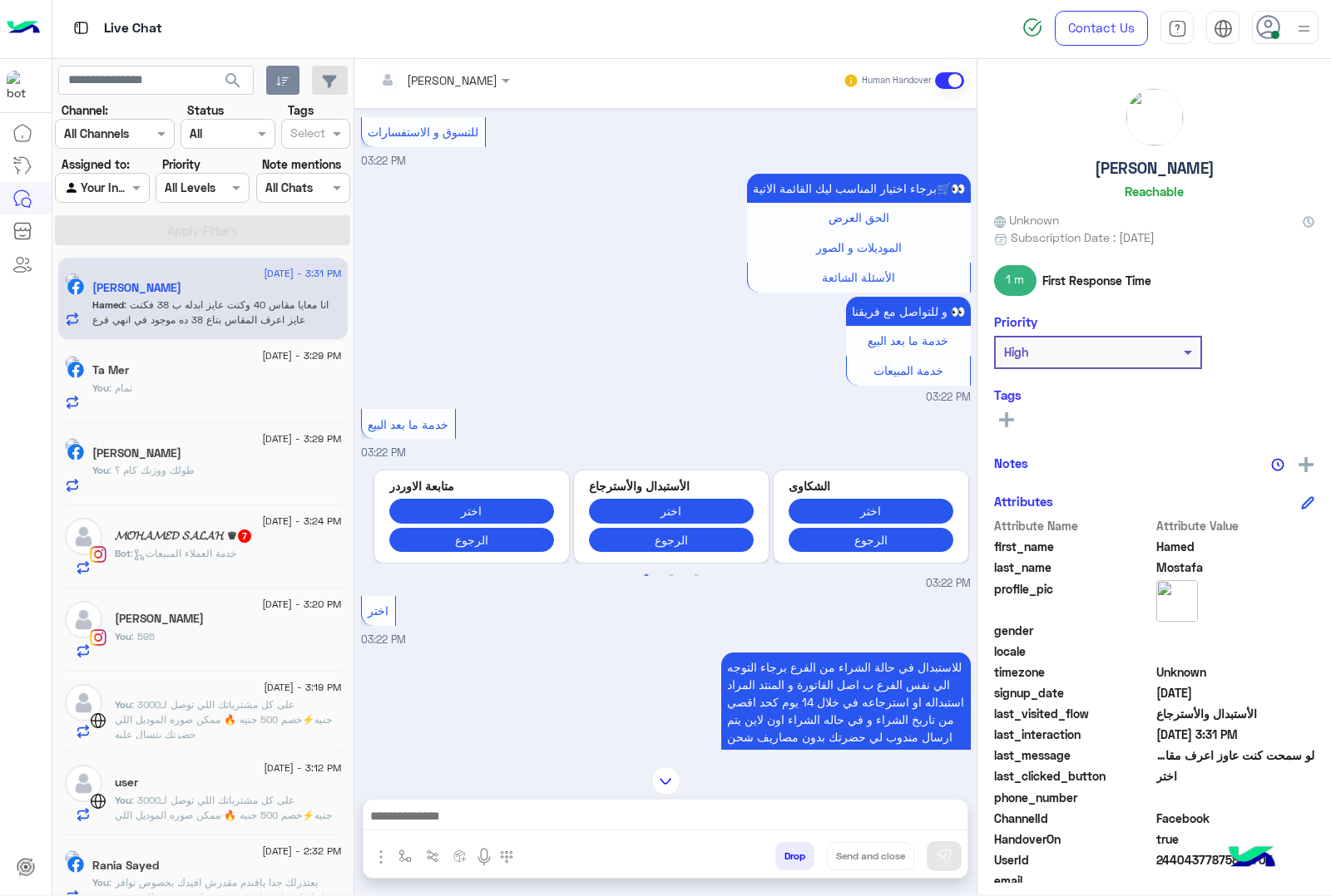
scroll to position [1407, 0]
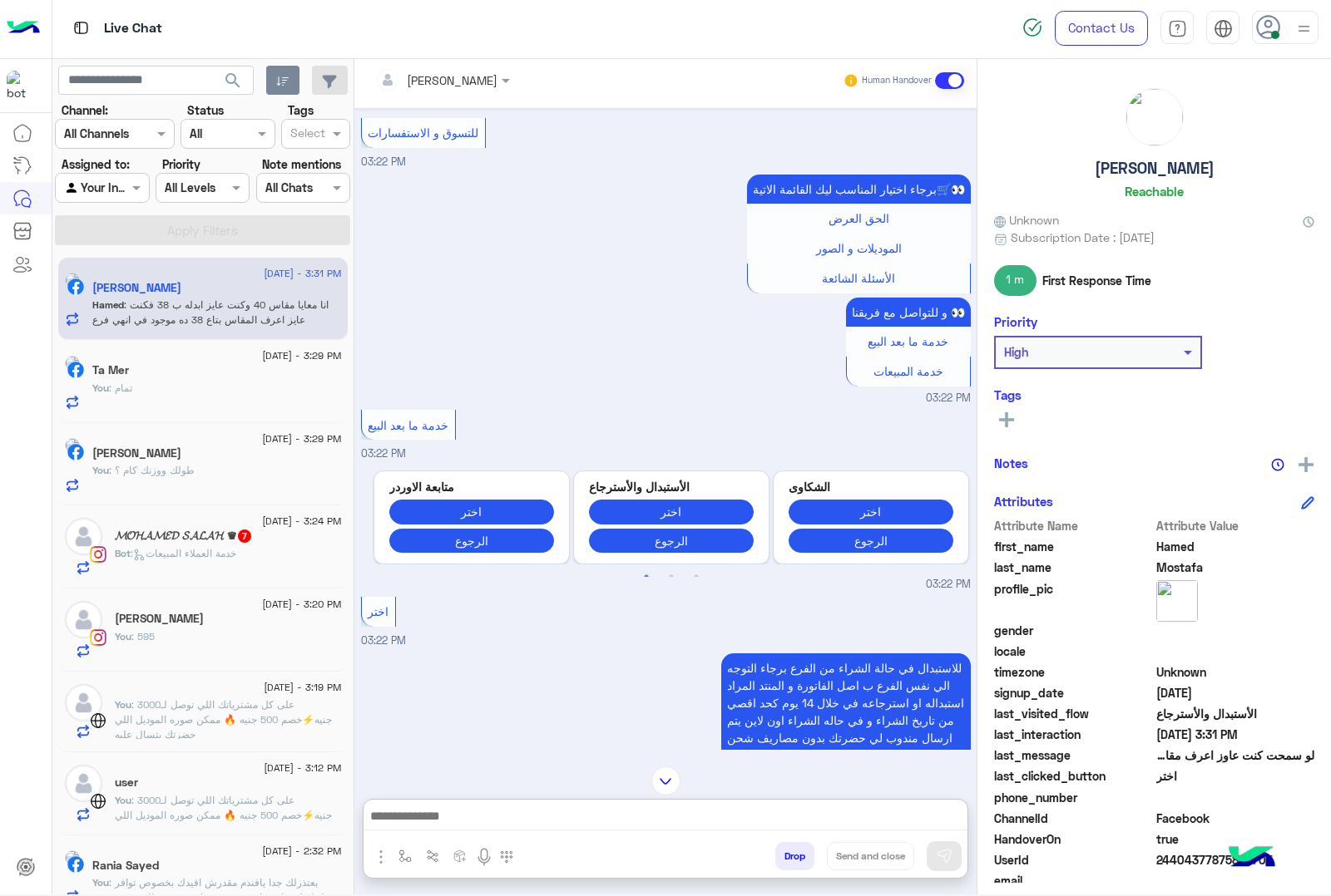
click at [416, 813] on textarea at bounding box center [665, 818] width 603 height 25
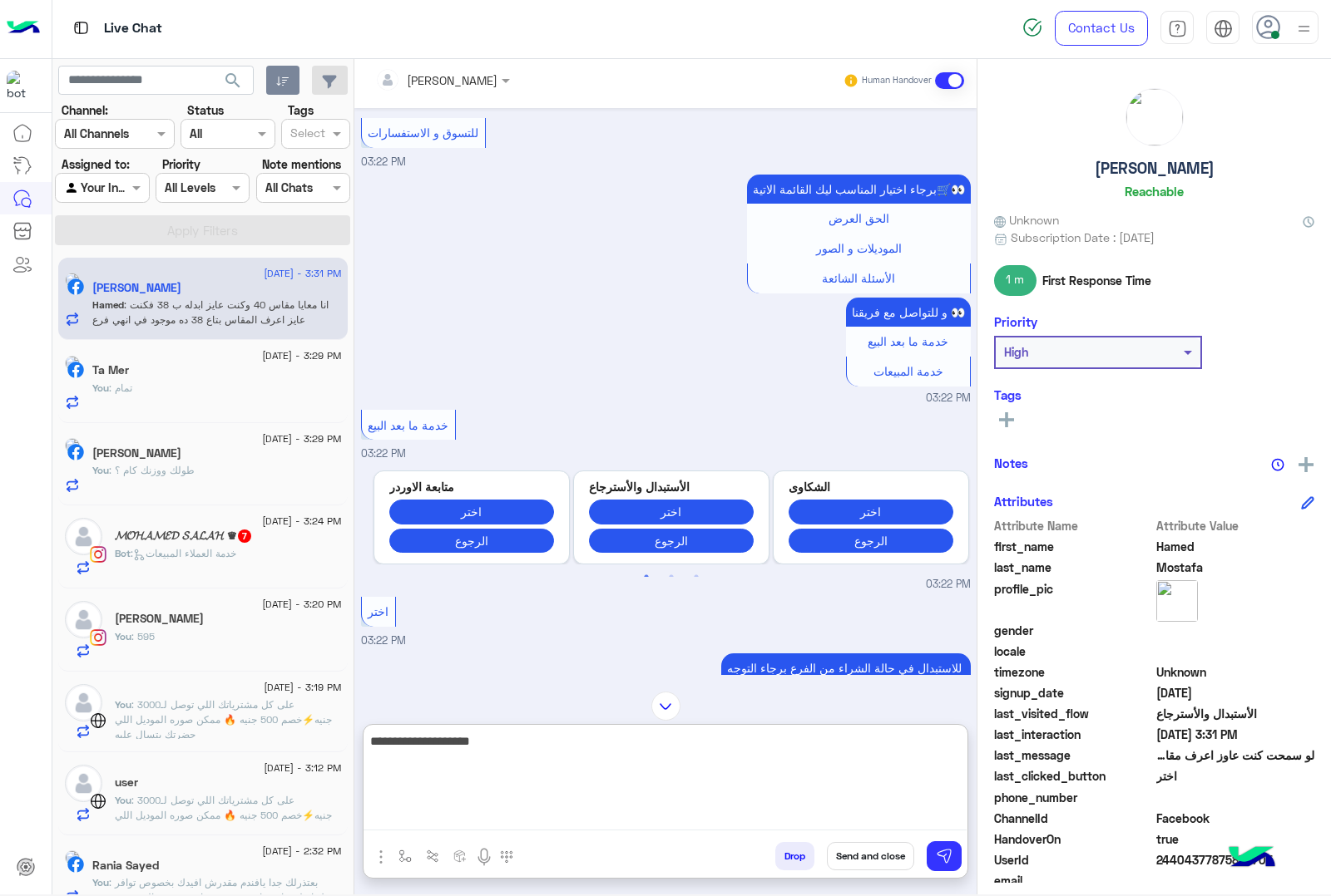
type textarea "**********"
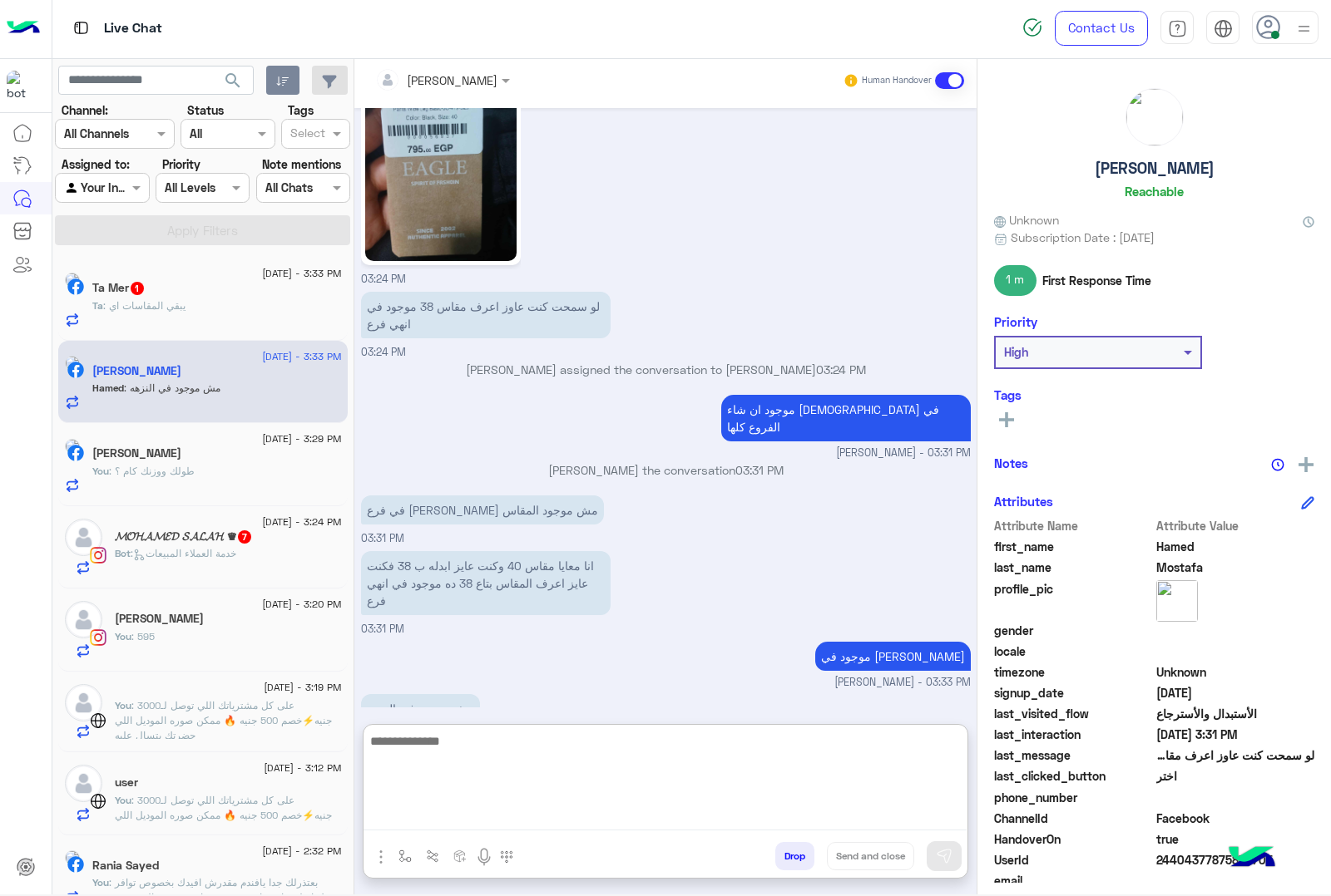
scroll to position [2629, 0]
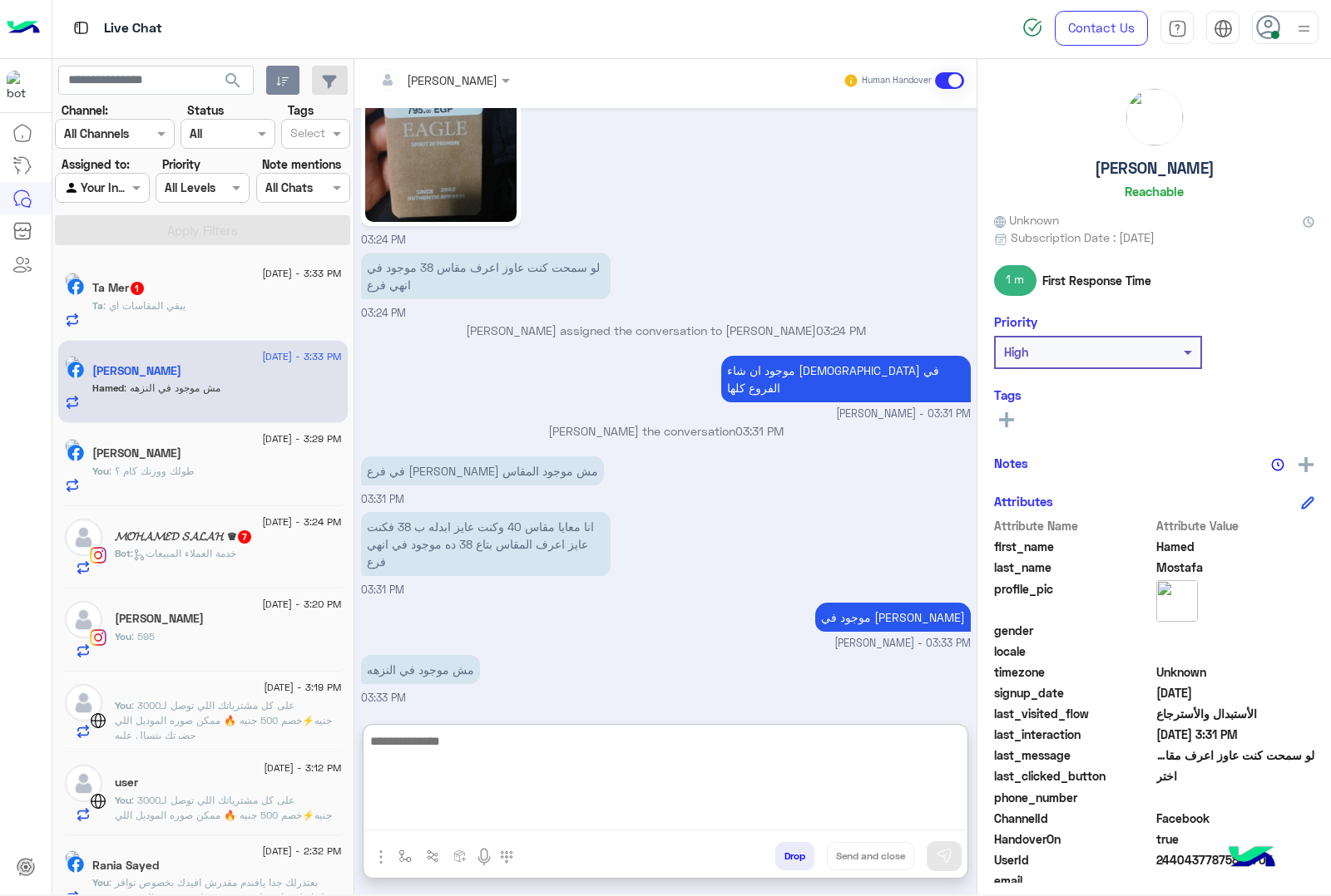
click at [205, 296] on div "Ta Mer 1" at bounding box center [217, 290] width 250 height 18
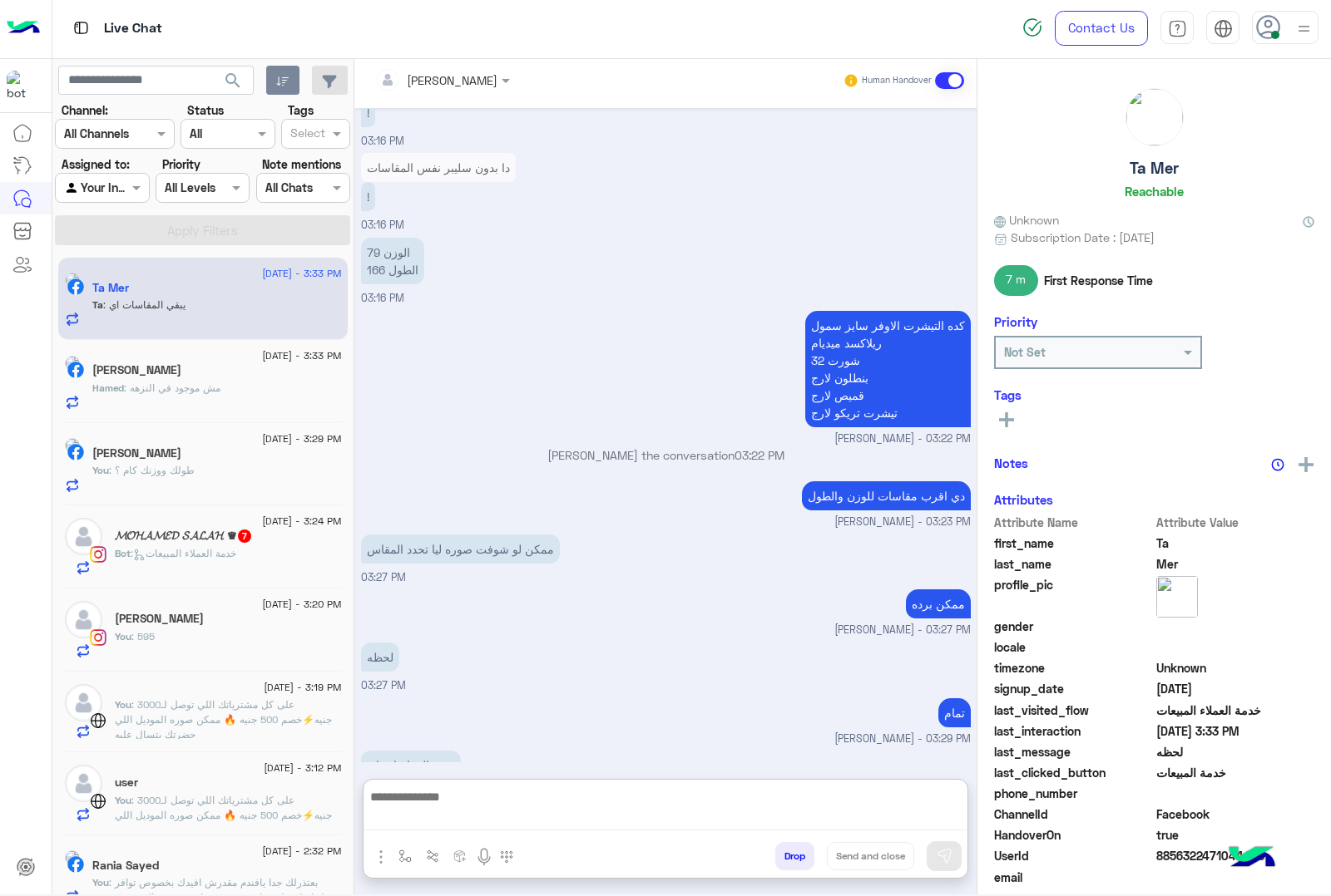
click at [443, 805] on textarea at bounding box center [665, 808] width 603 height 44
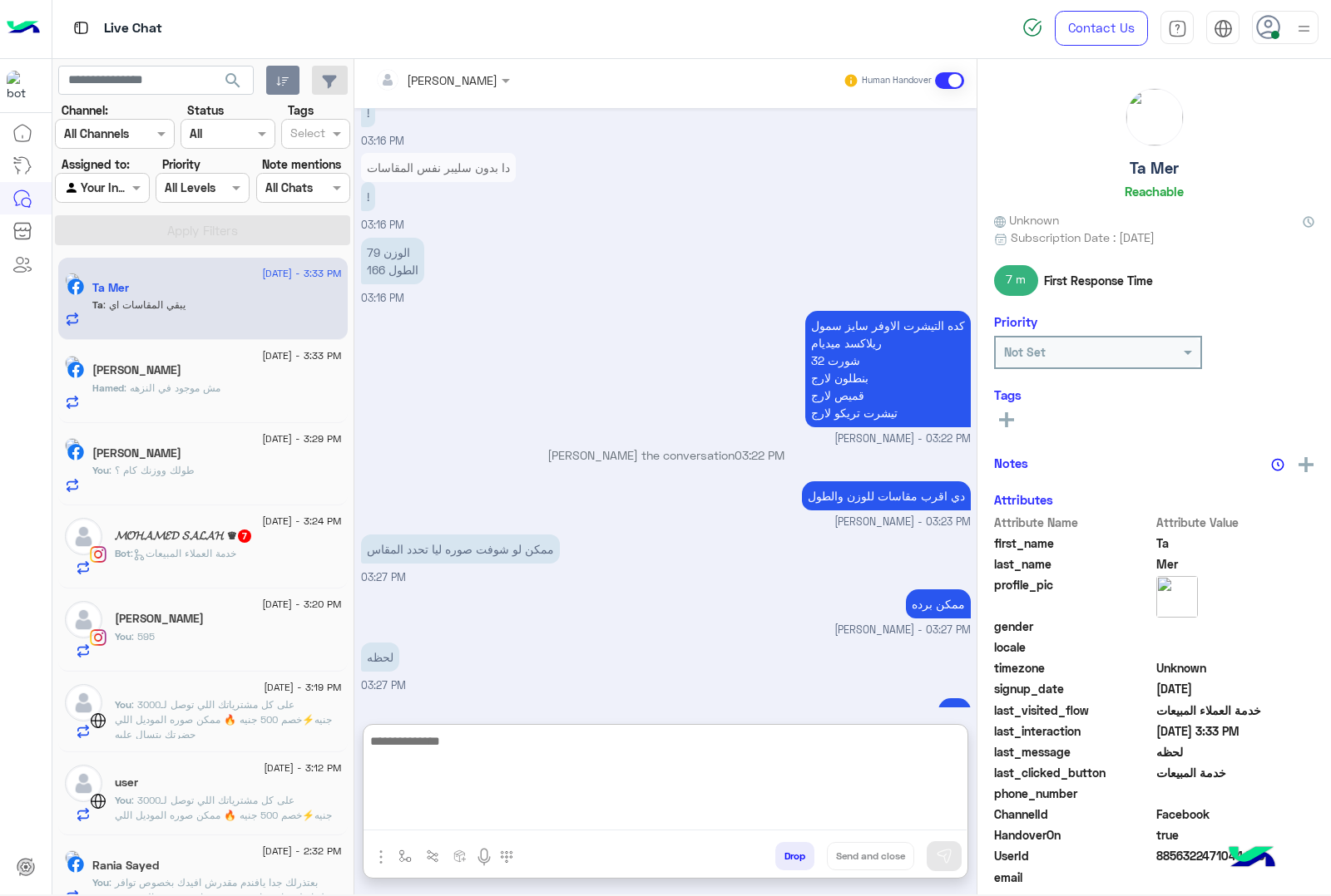
scroll to position [1775, 0]
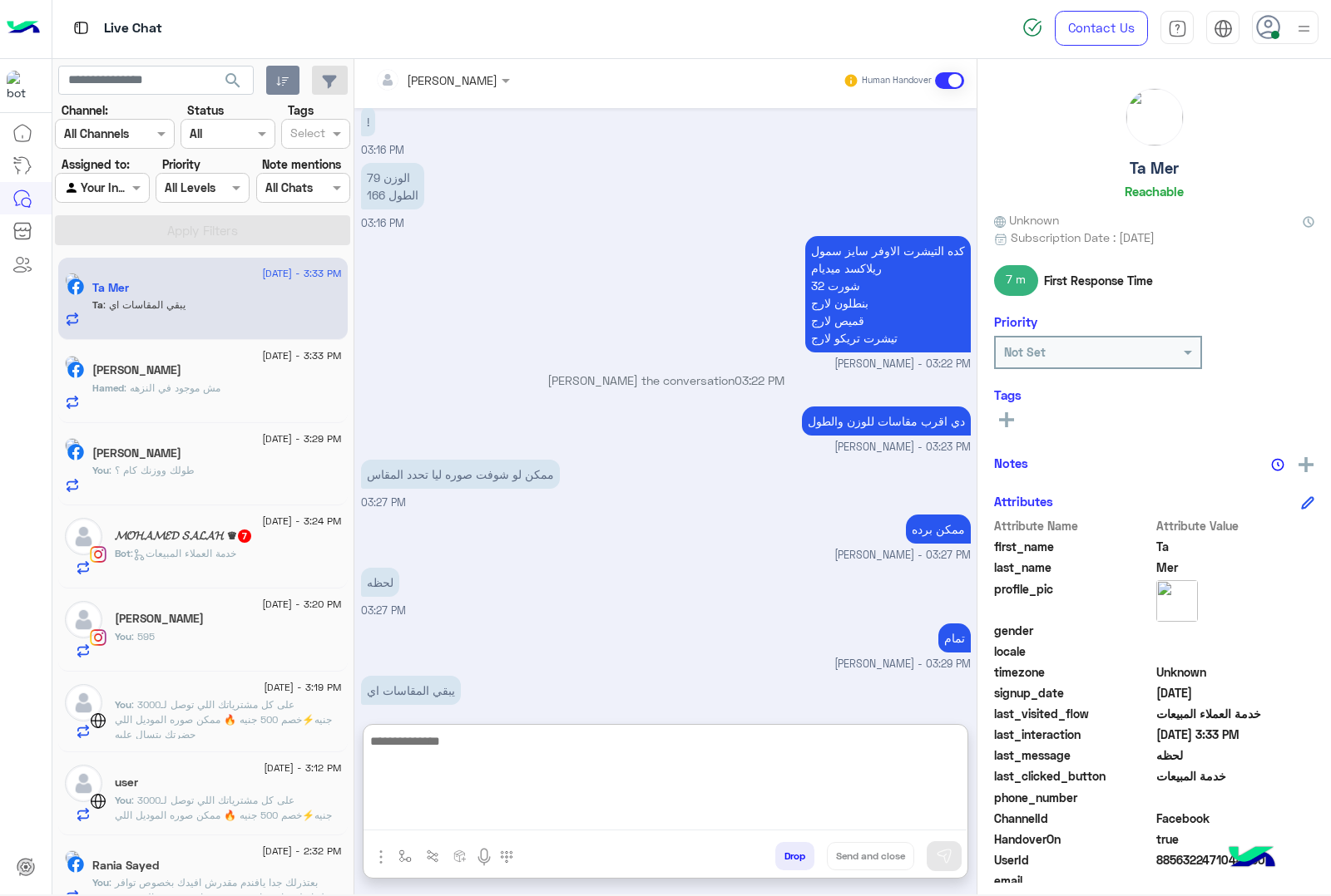
click at [481, 741] on textarea at bounding box center [665, 780] width 603 height 100
click at [492, 741] on textarea at bounding box center [665, 780] width 603 height 100
click at [459, 731] on textarea at bounding box center [665, 780] width 603 height 100
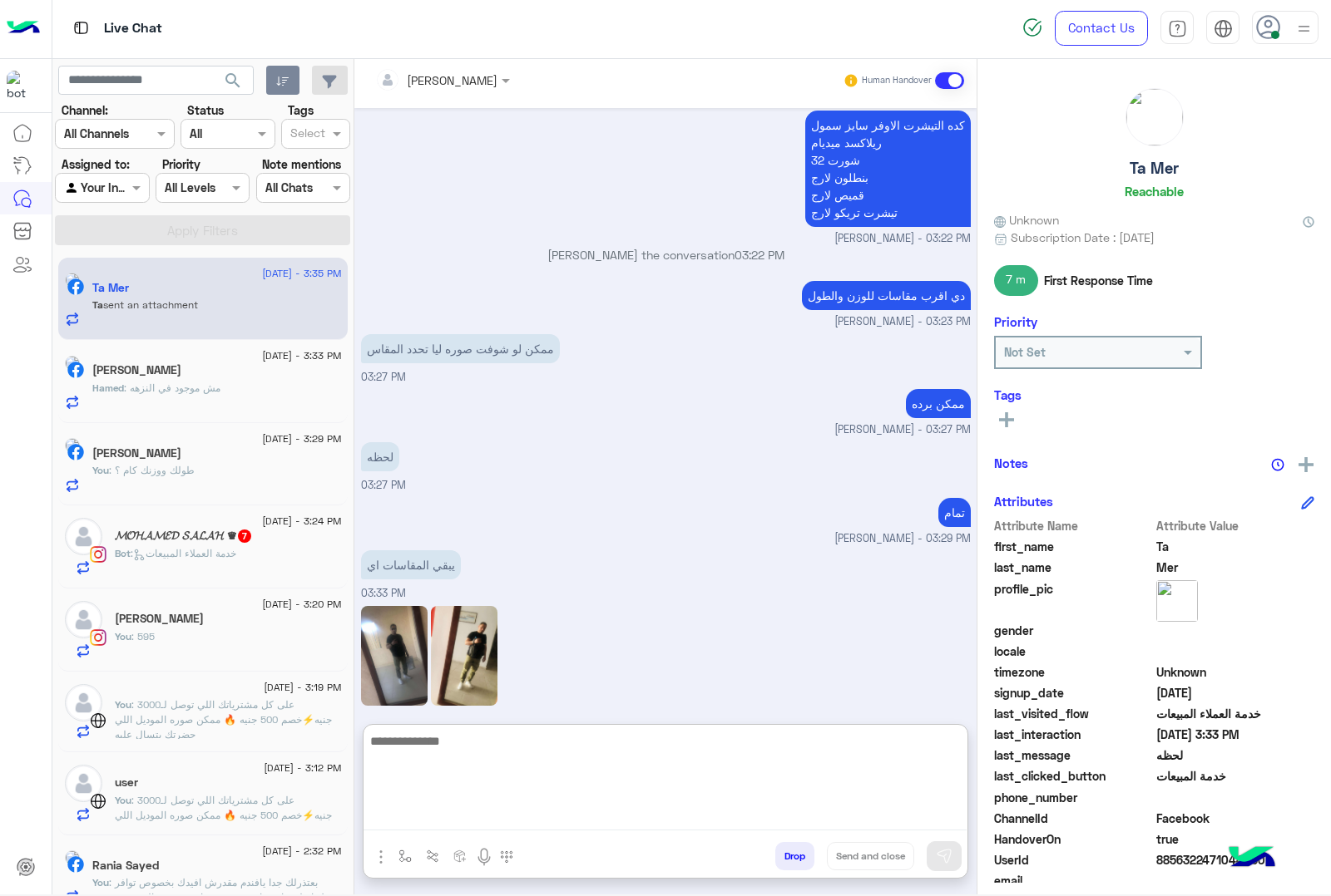
click at [477, 606] on img at bounding box center [463, 656] width 66 height 100
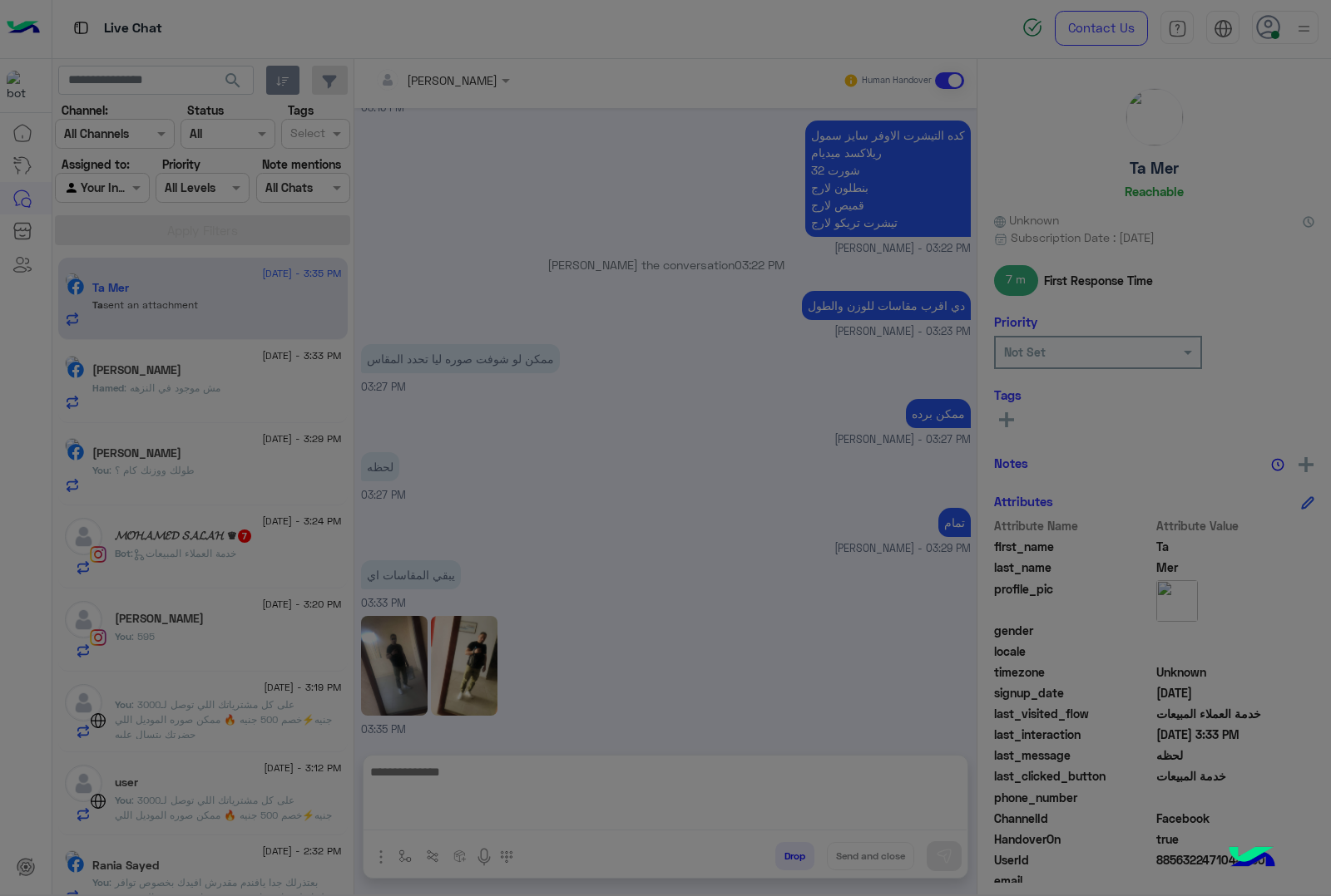
scroll to position [1825, 0]
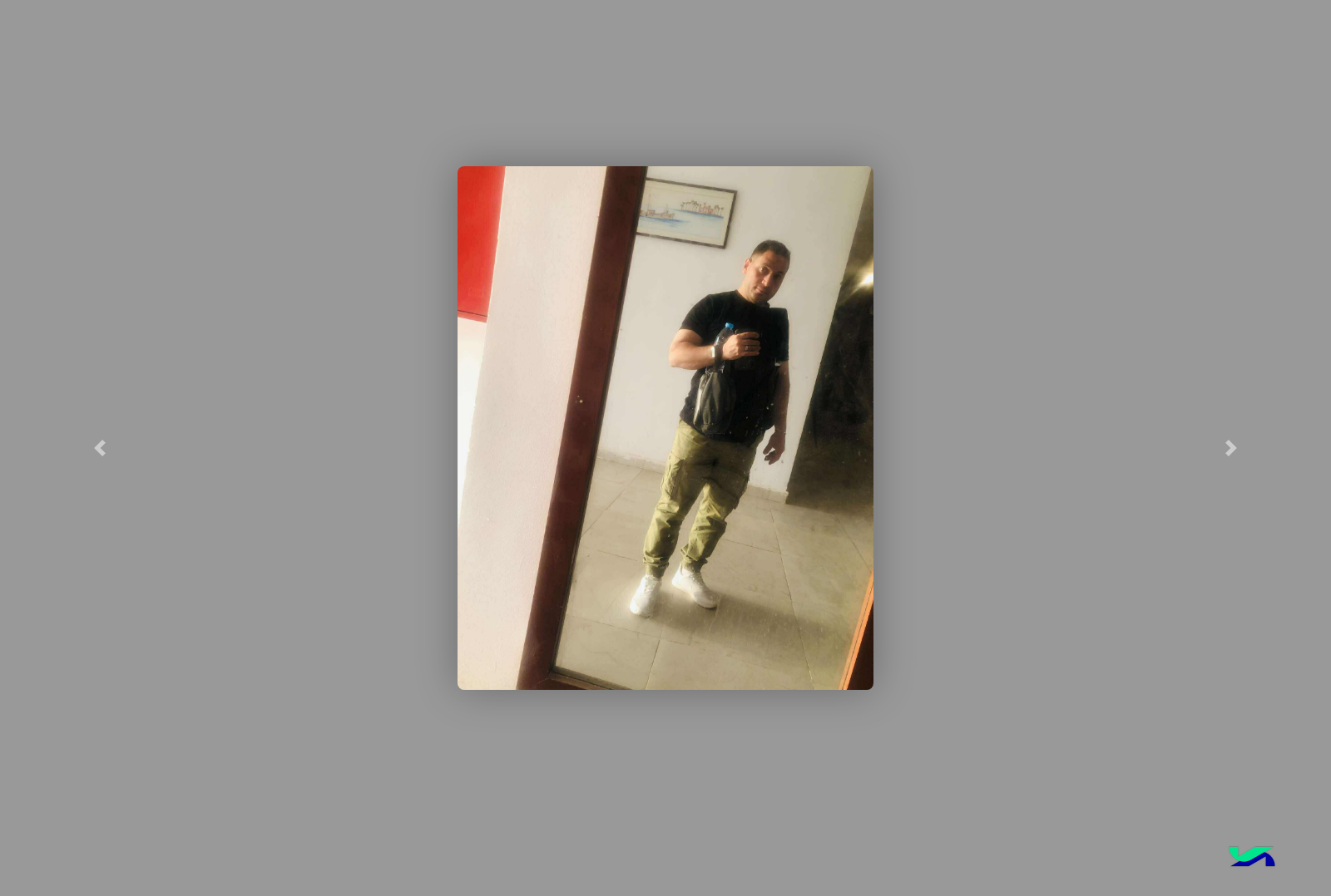
click at [783, 461] on img at bounding box center [665, 429] width 415 height 524
click at [753, 438] on img at bounding box center [665, 429] width 415 height 524
click at [97, 447] on span at bounding box center [100, 448] width 17 height 17
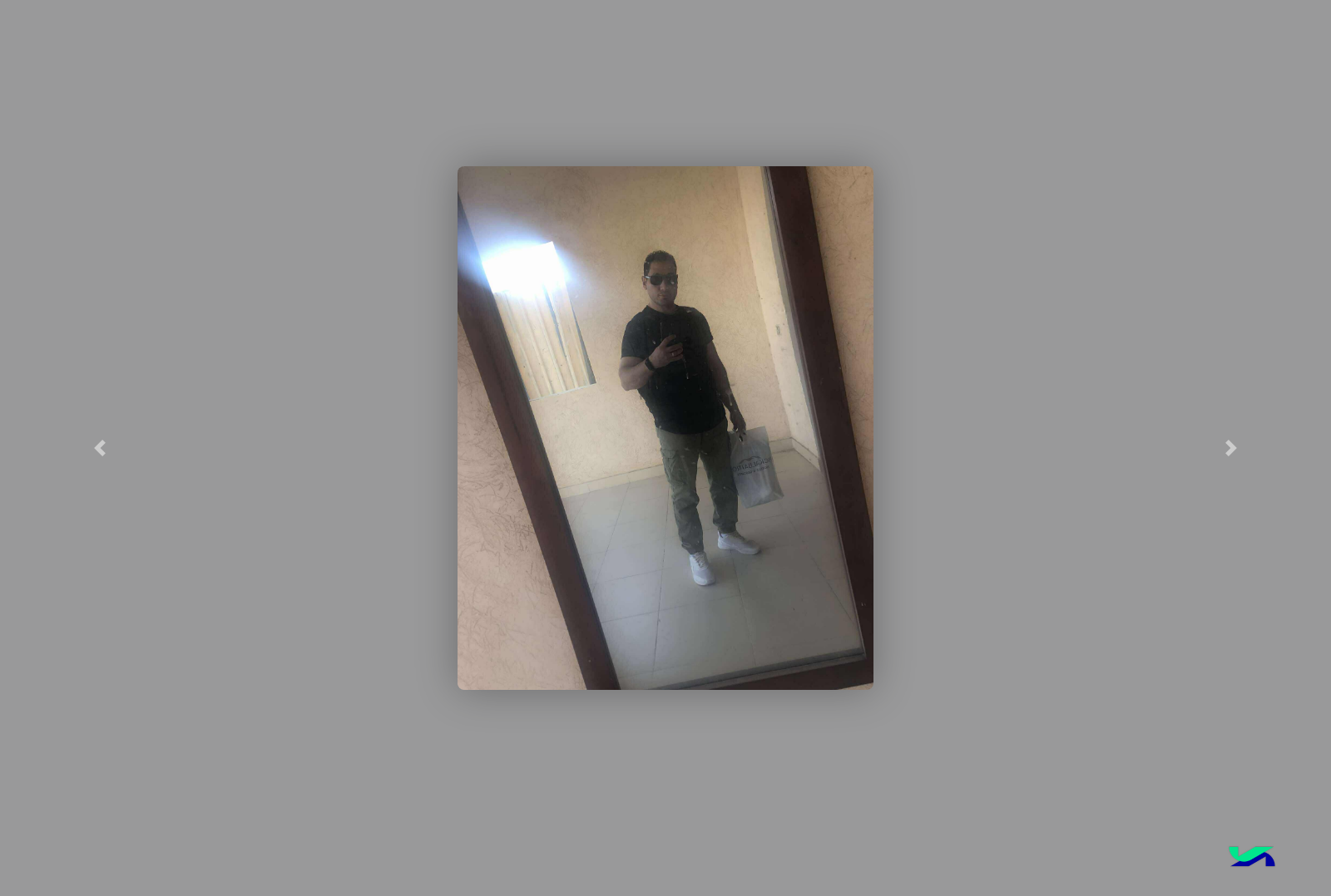
click at [721, 409] on img at bounding box center [665, 429] width 415 height 524
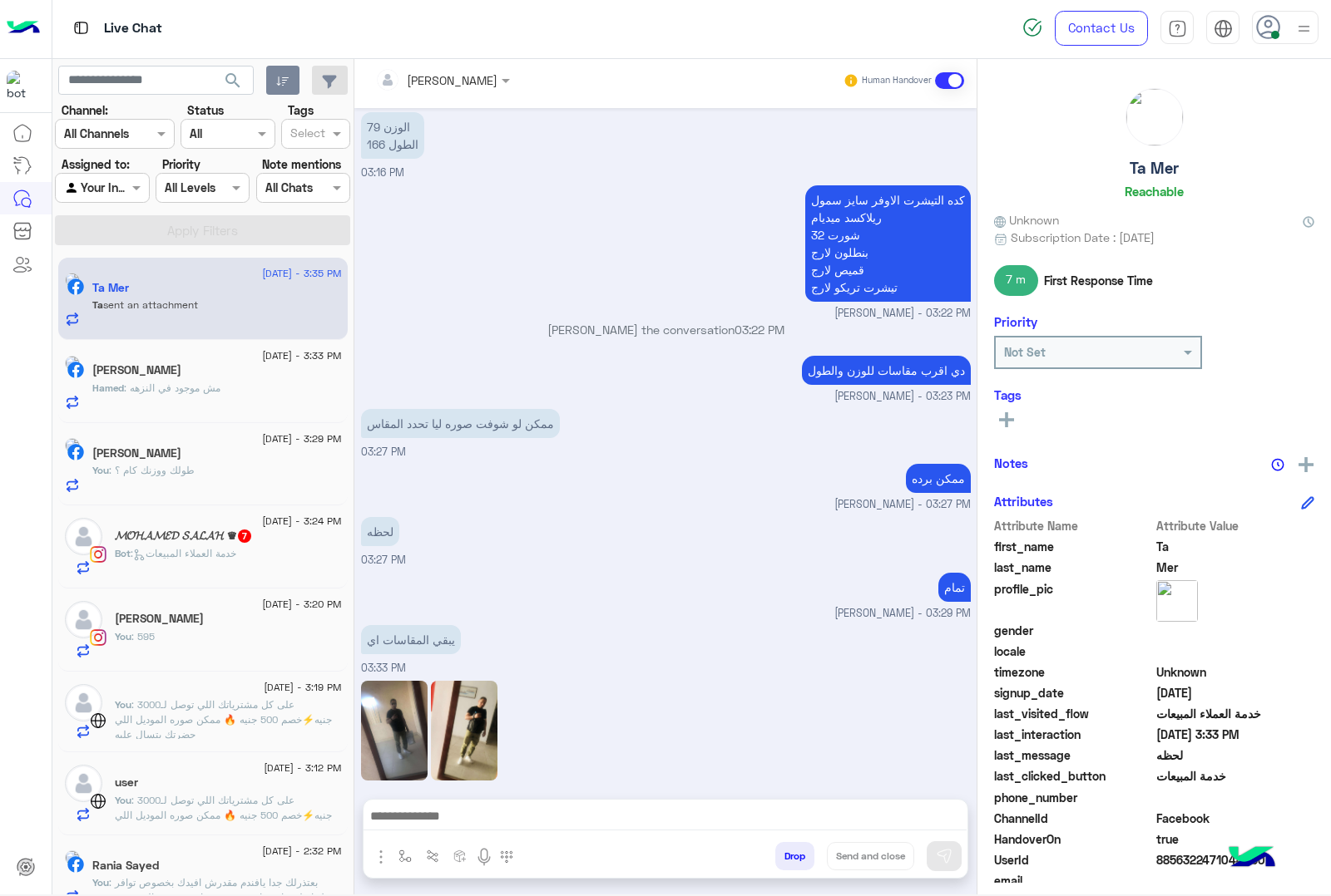
click at [447, 821] on textarea at bounding box center [665, 818] width 603 height 25
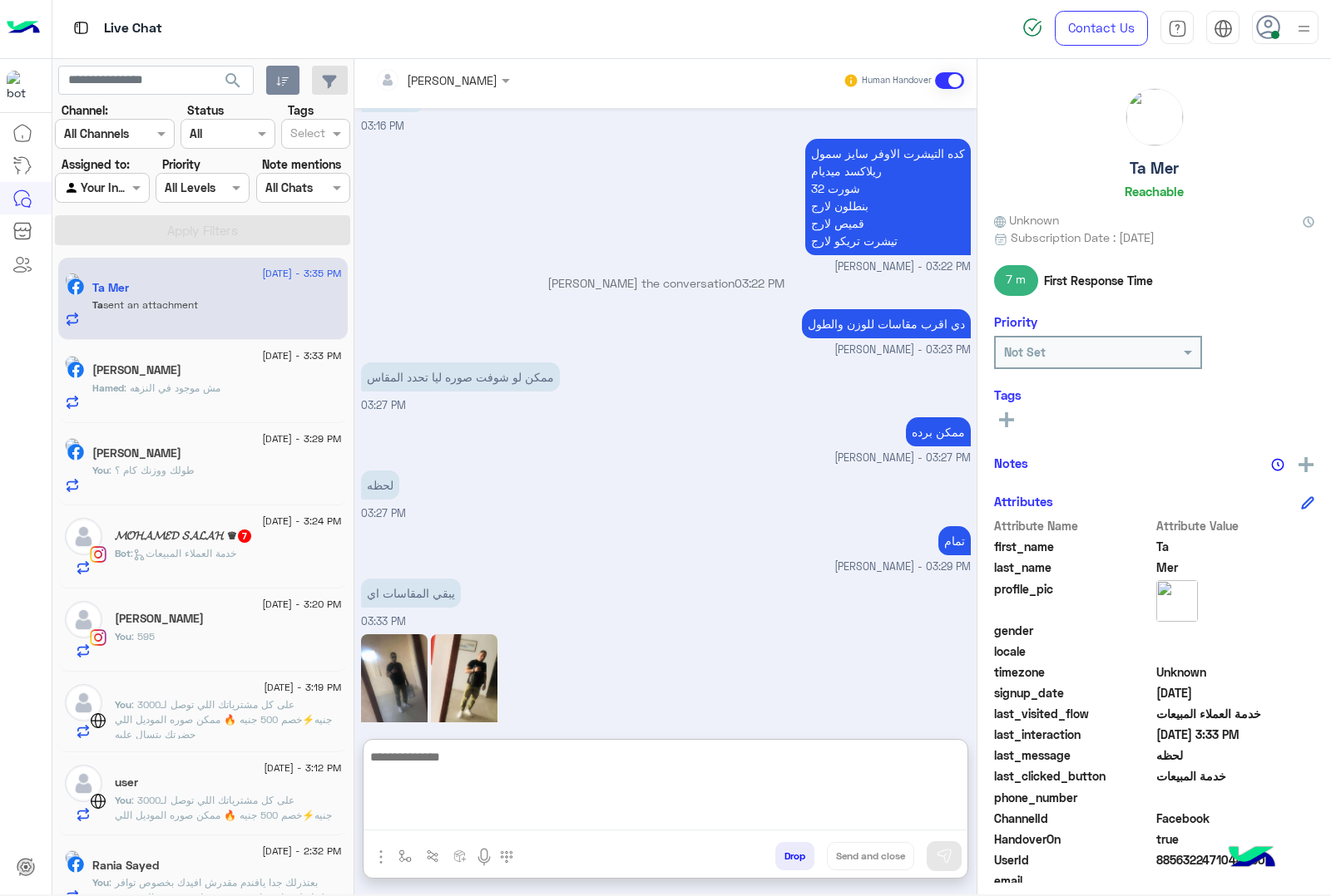
scroll to position [1901, 0]
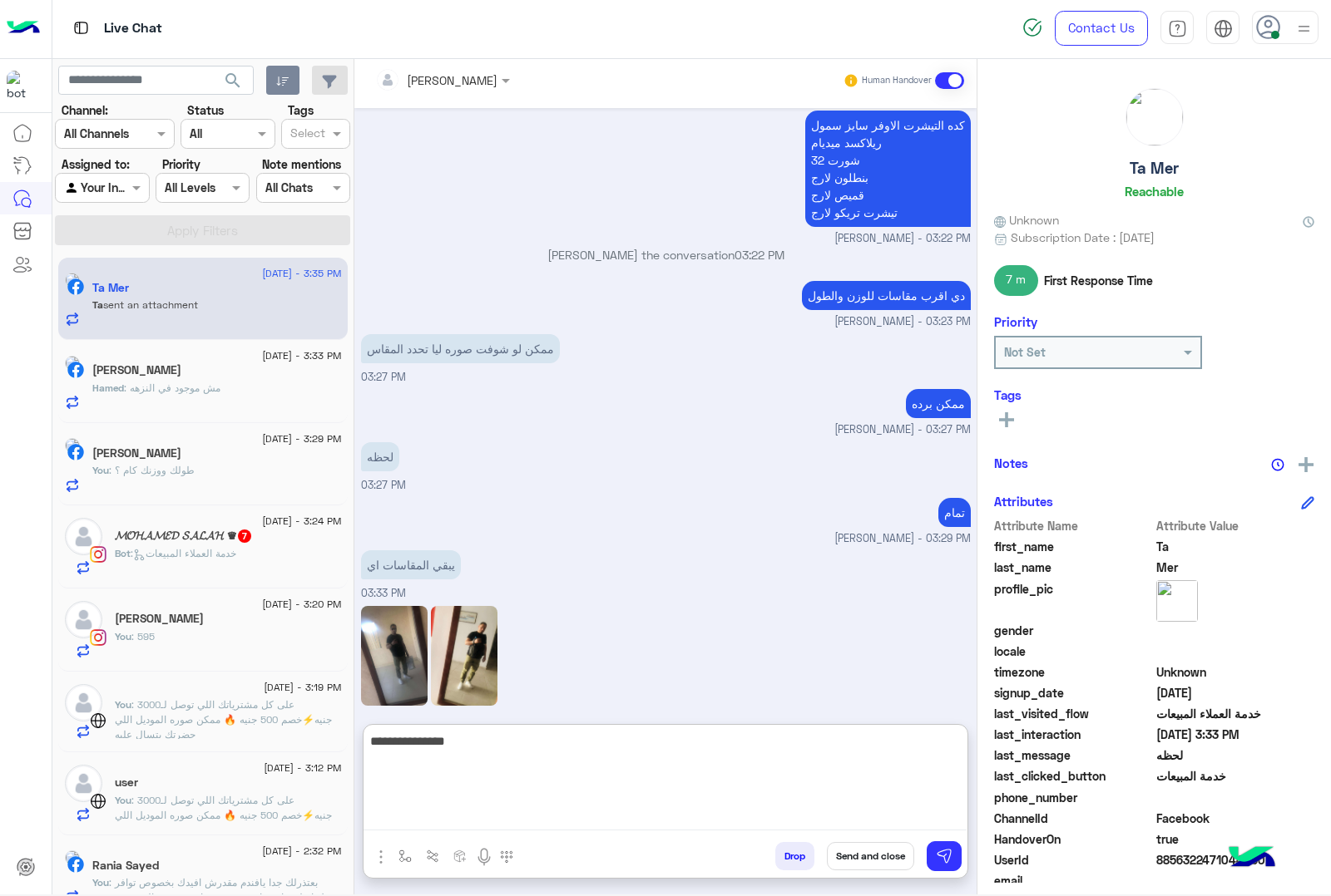
type textarea "**********"
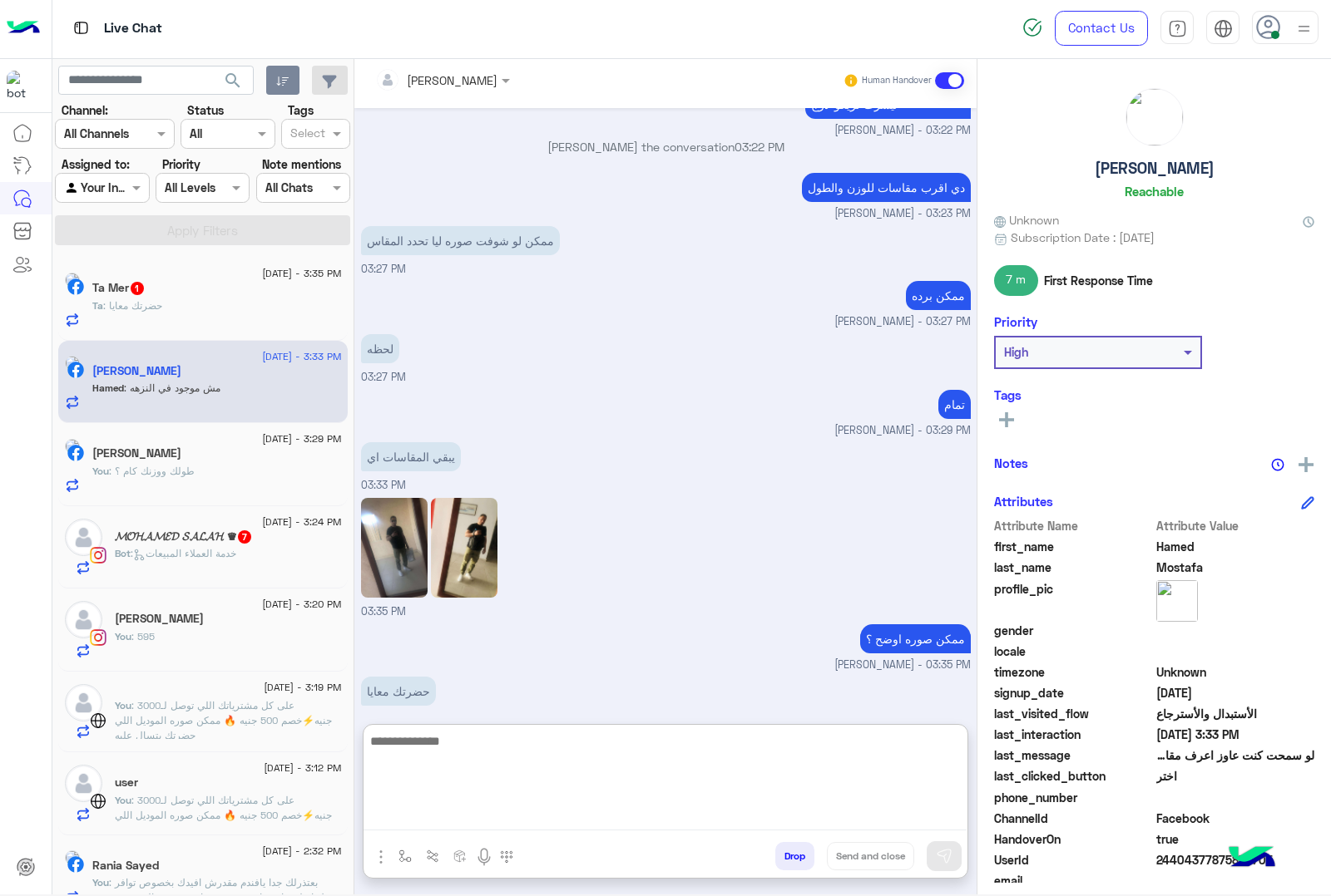
scroll to position [2063, 0]
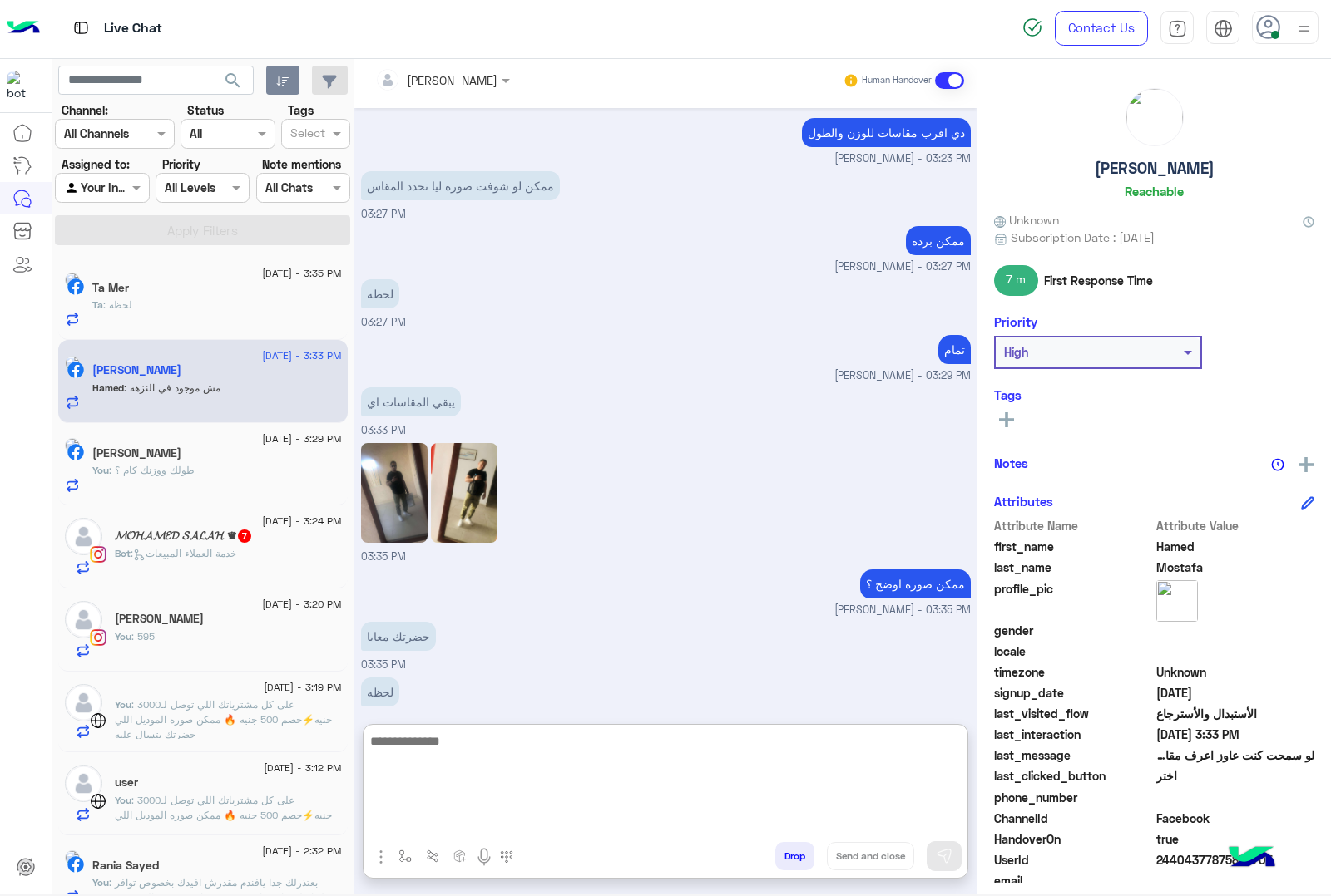
click at [175, 301] on div "Ta : لحظه" at bounding box center [217, 312] width 250 height 29
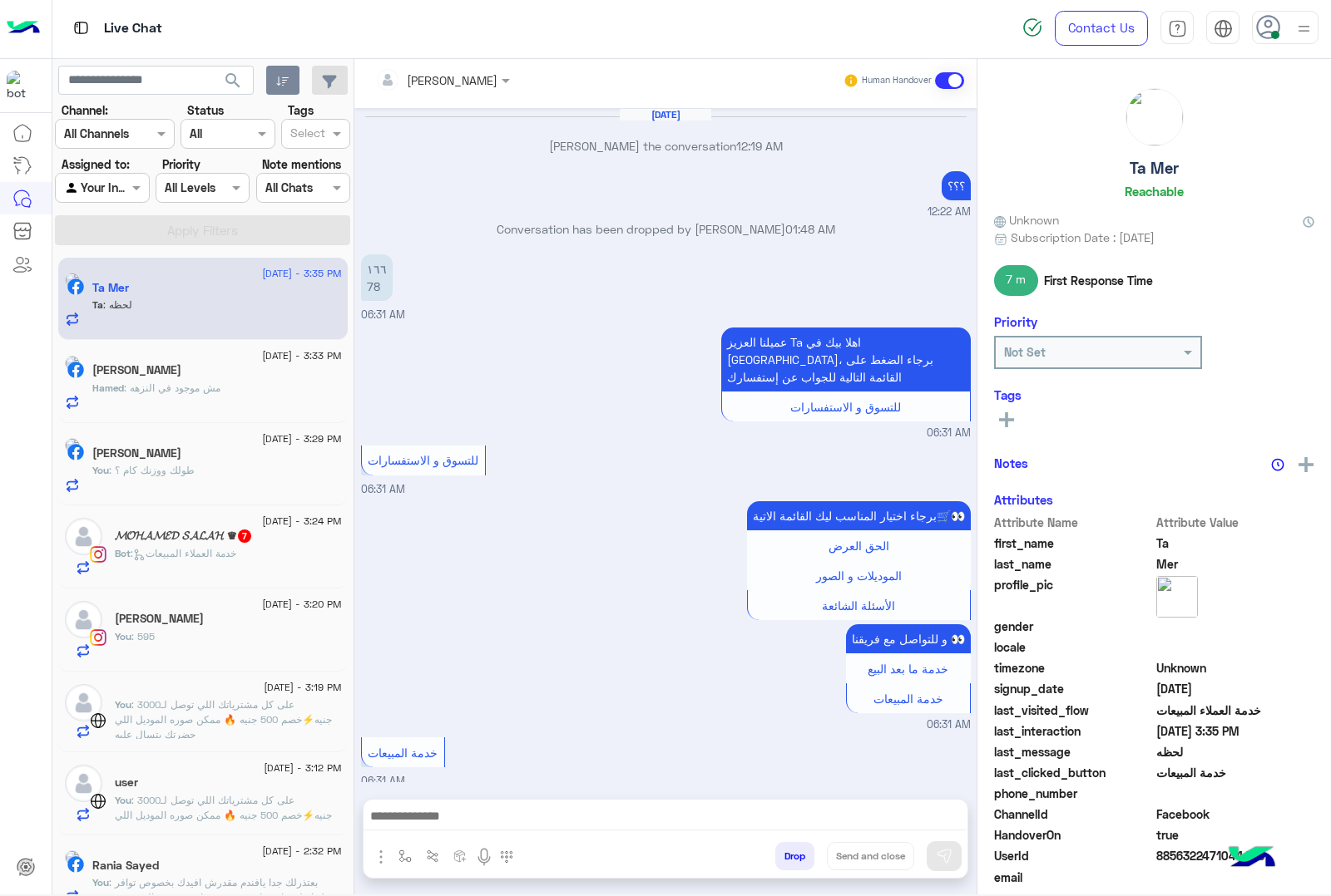
scroll to position [1674, 0]
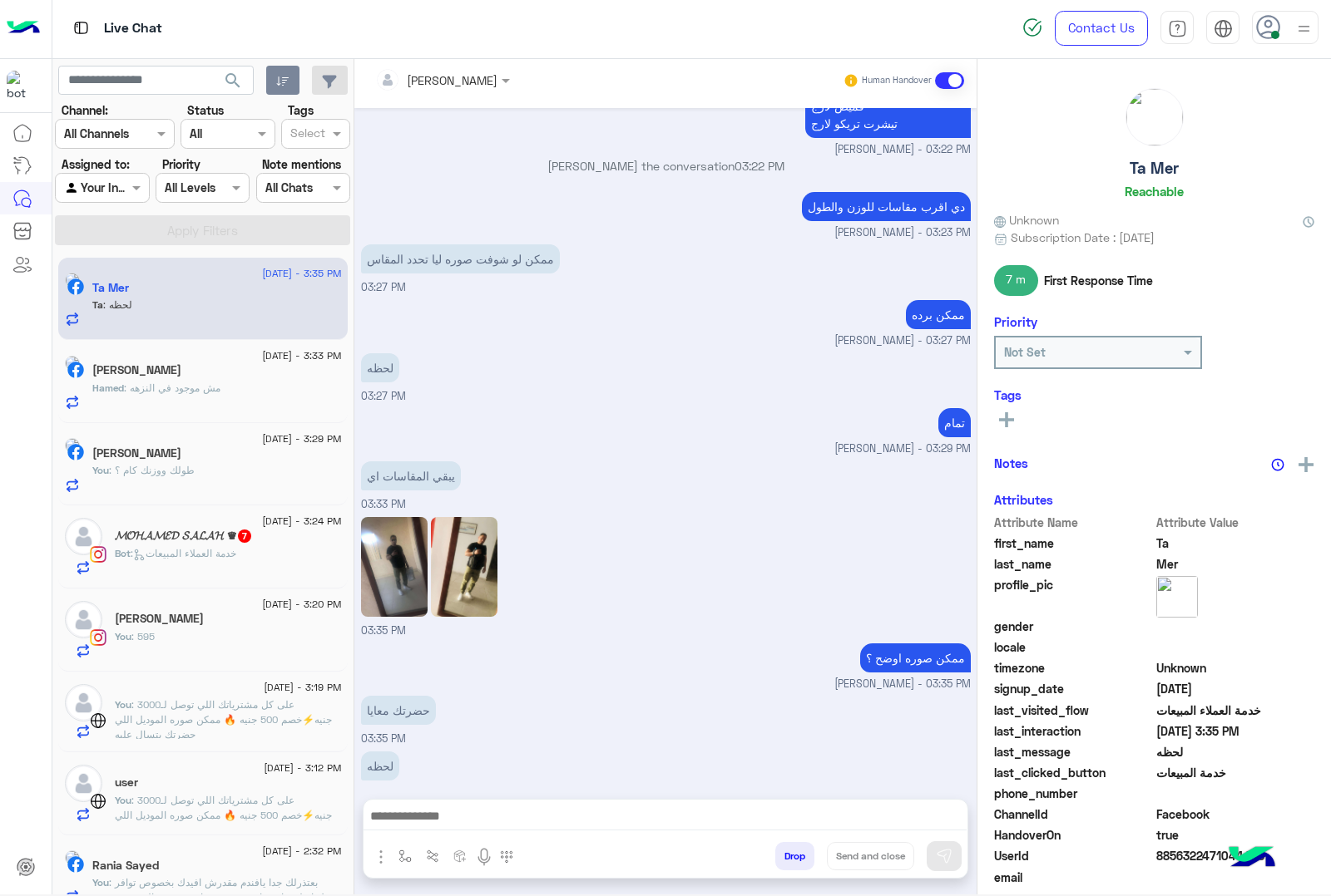
click at [179, 395] on p "Hamed : مش موجود في النزهه" at bounding box center [156, 389] width 128 height 15
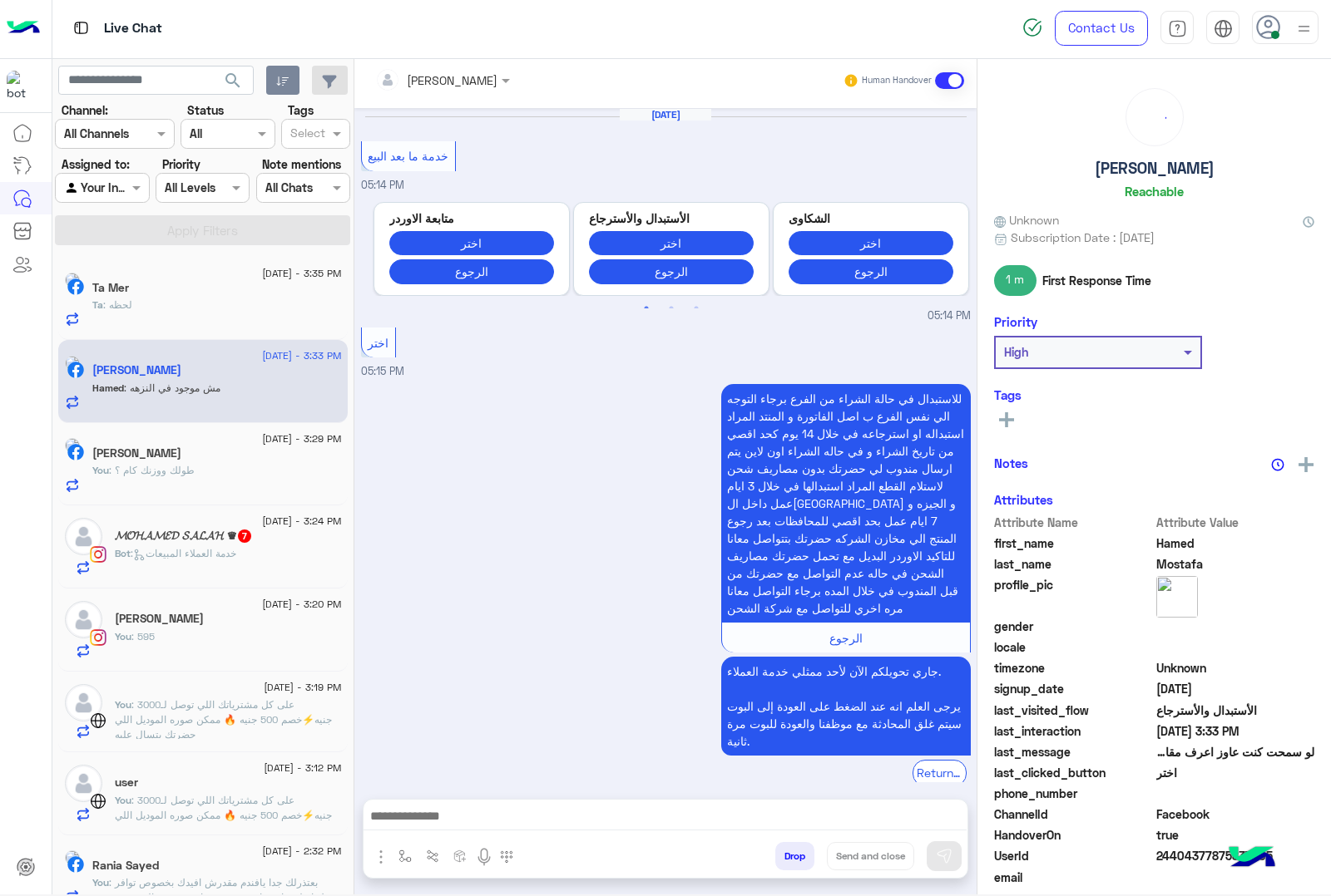
scroll to position [2292, 0]
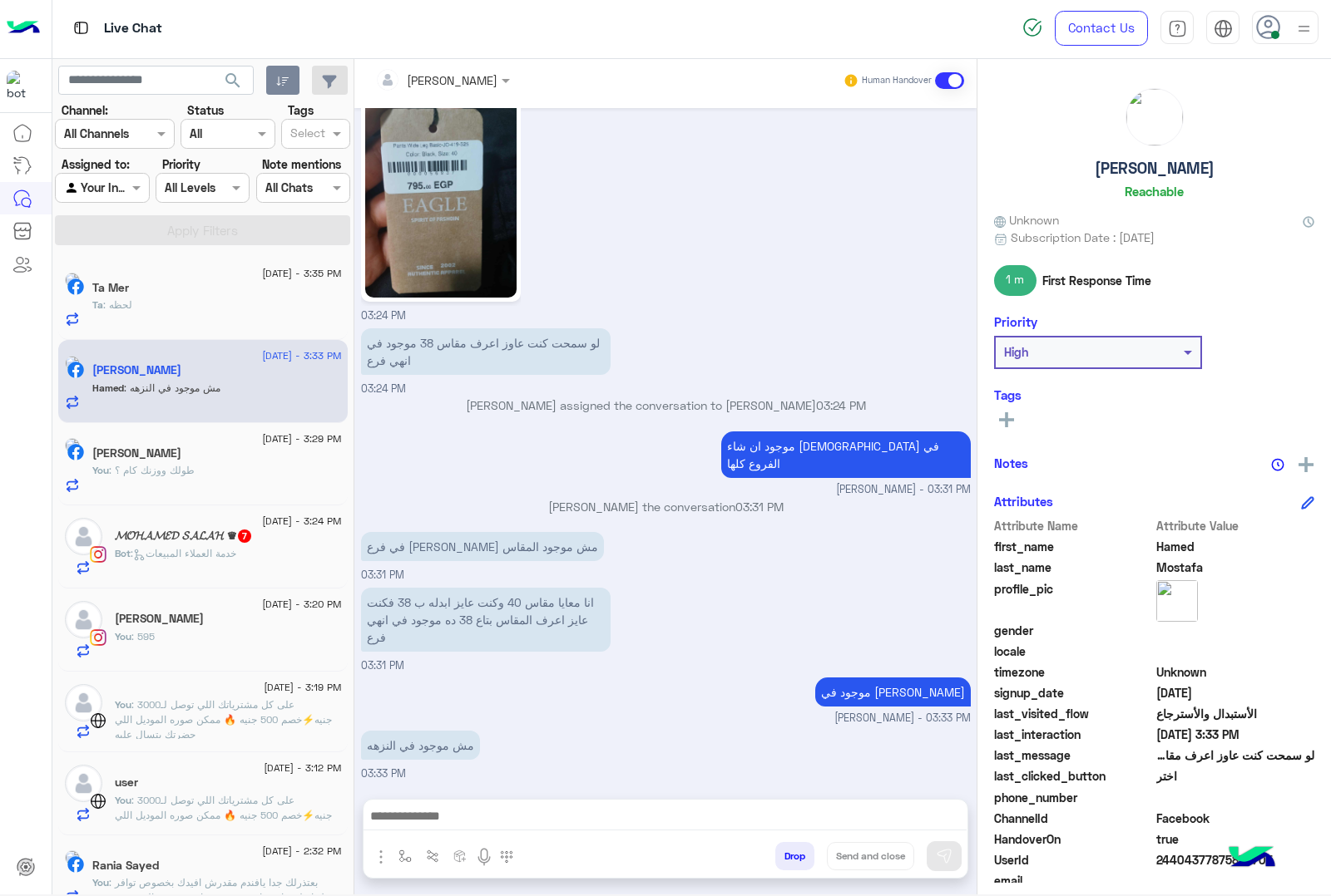
click at [455, 811] on textarea at bounding box center [665, 818] width 603 height 25
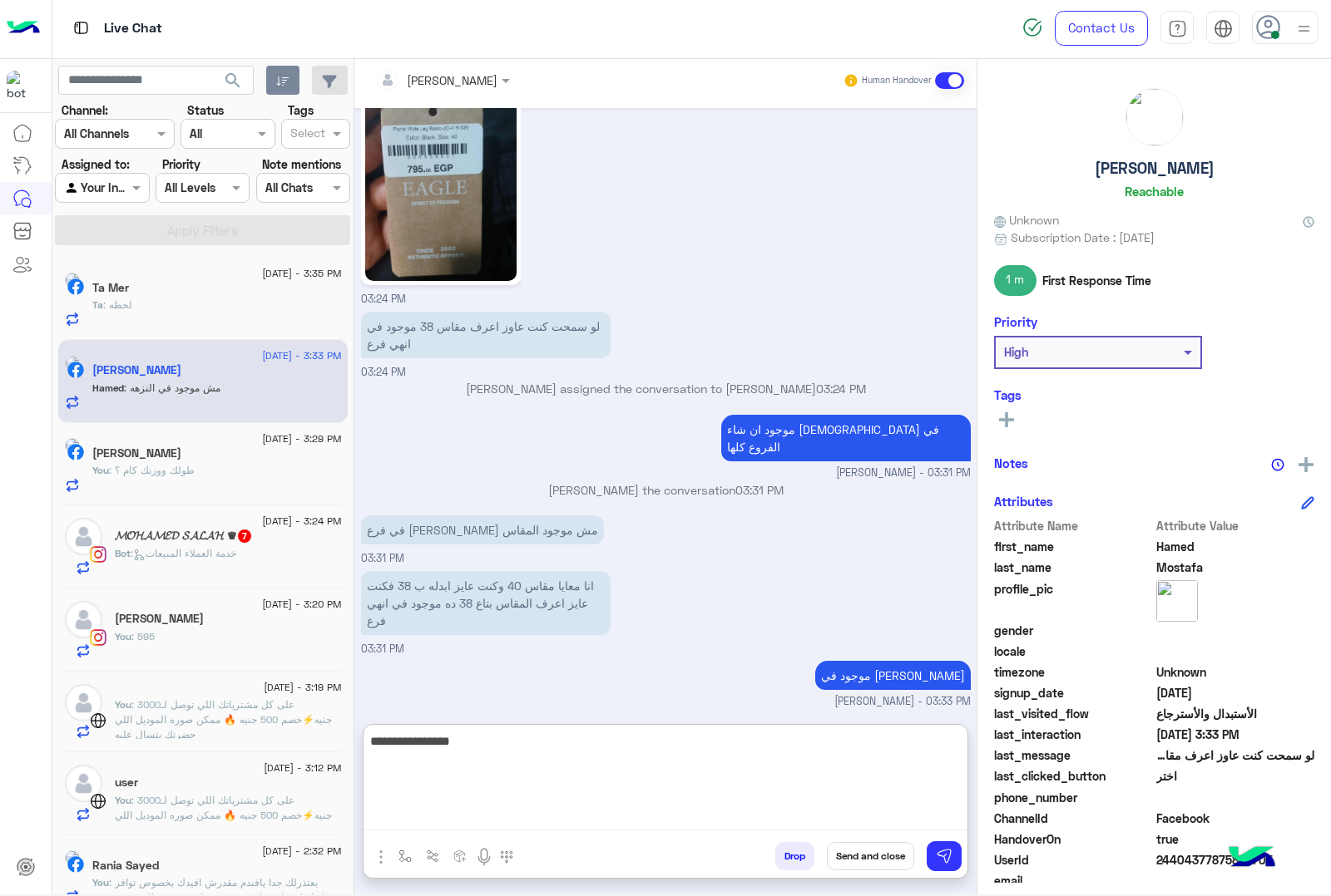
type textarea "**********"
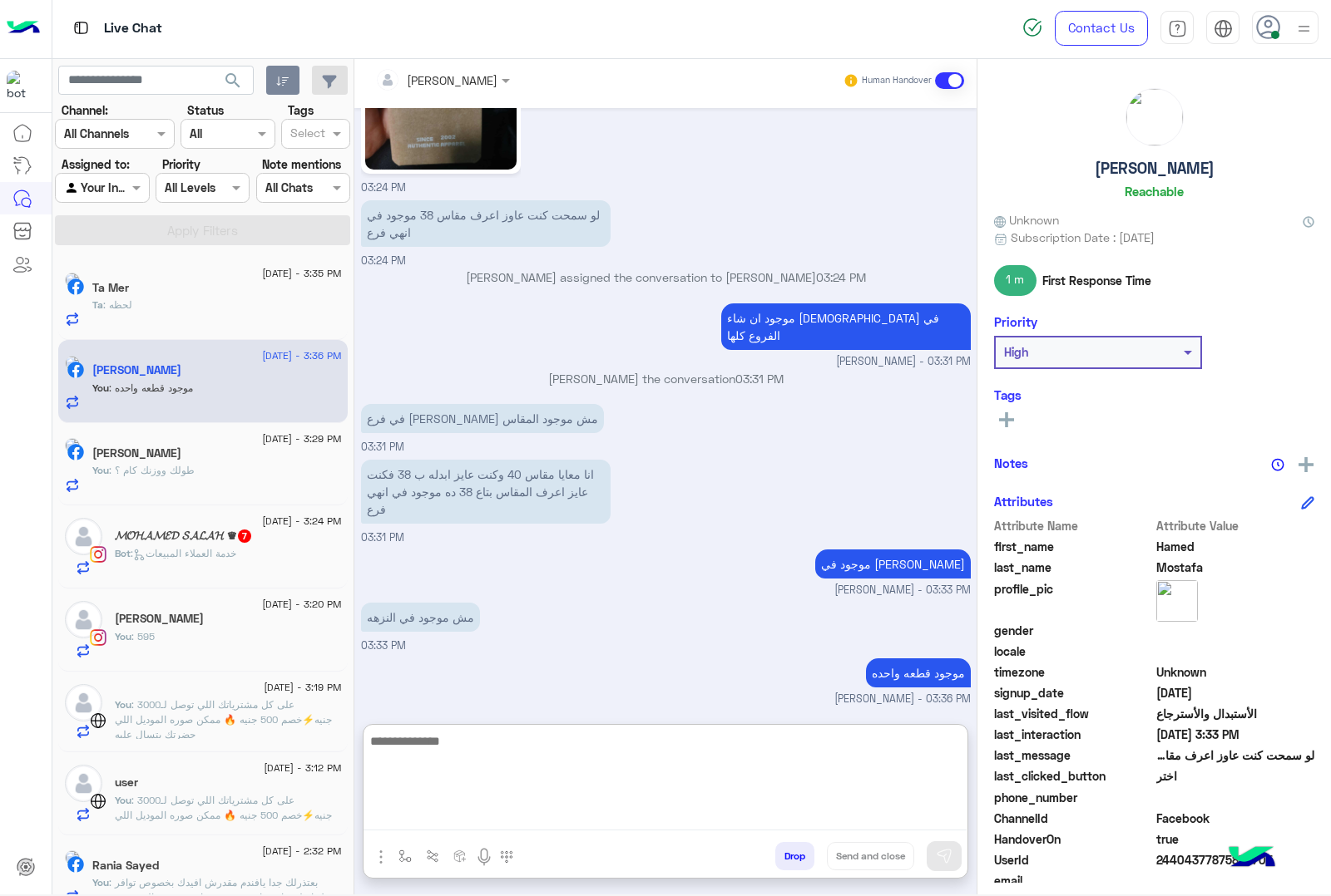
click at [161, 297] on div "Ta : لحظه" at bounding box center [217, 312] width 250 height 29
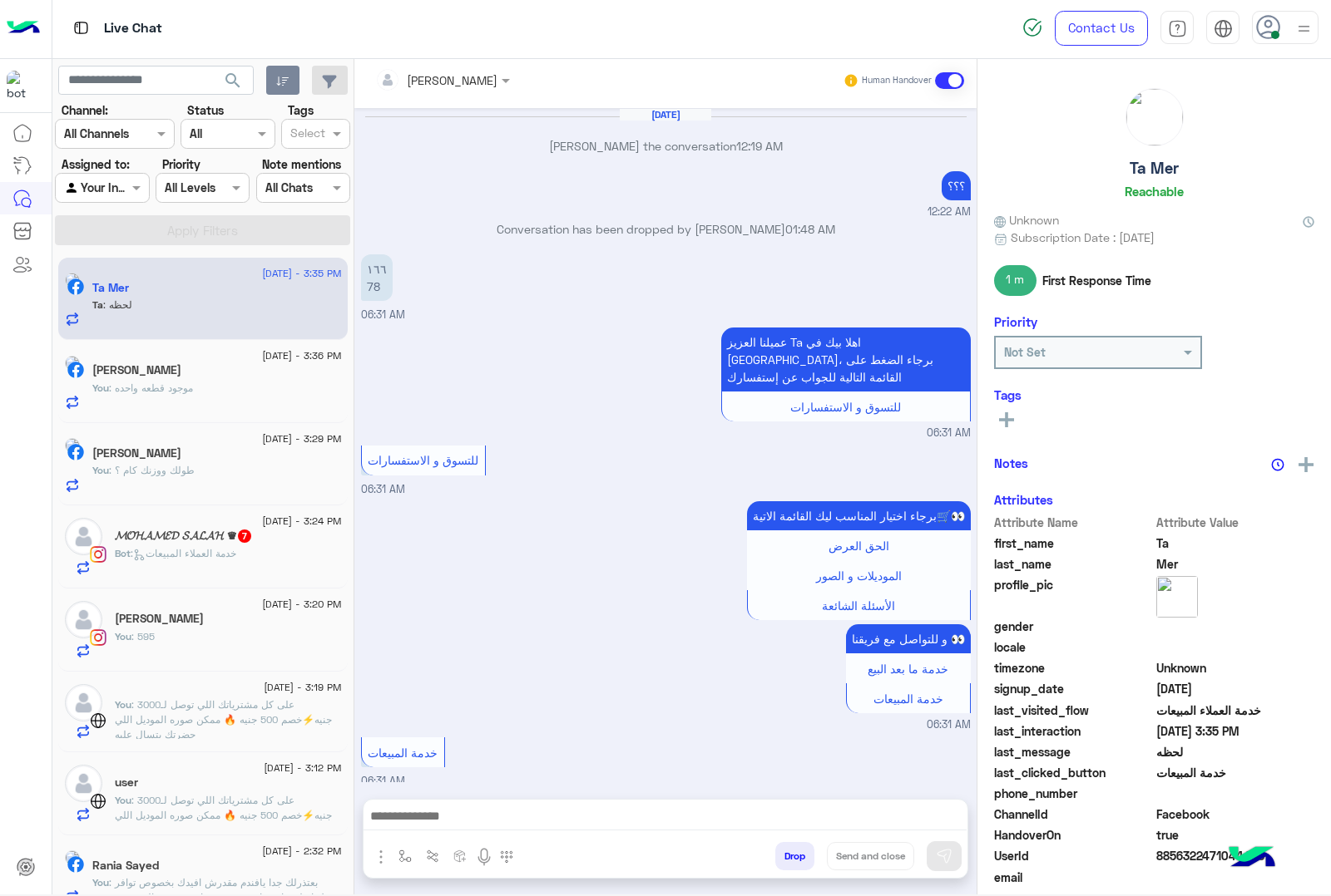
scroll to position [1674, 0]
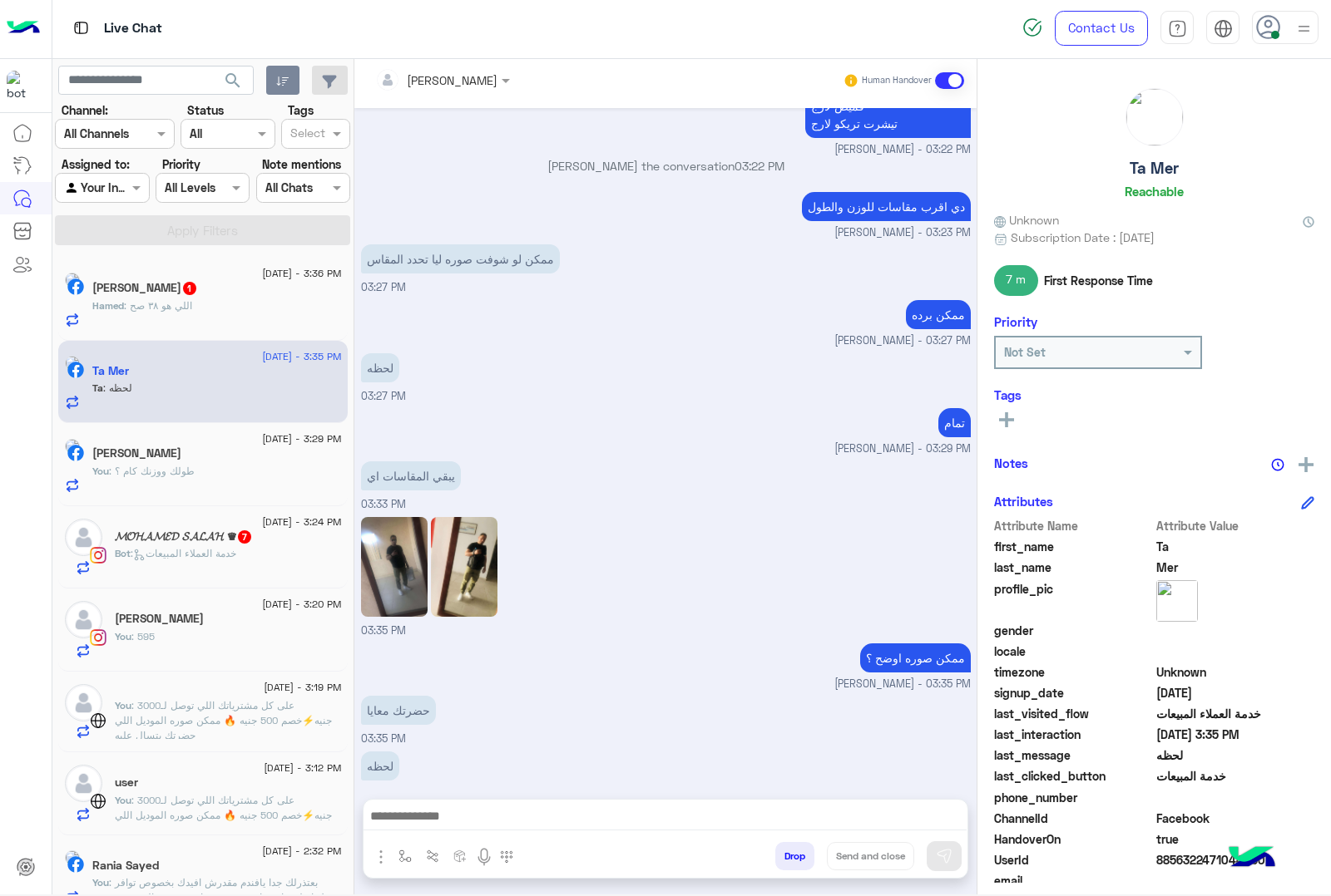
click at [192, 303] on span ": اللي هو ٣٨ صح" at bounding box center [157, 305] width 68 height 13
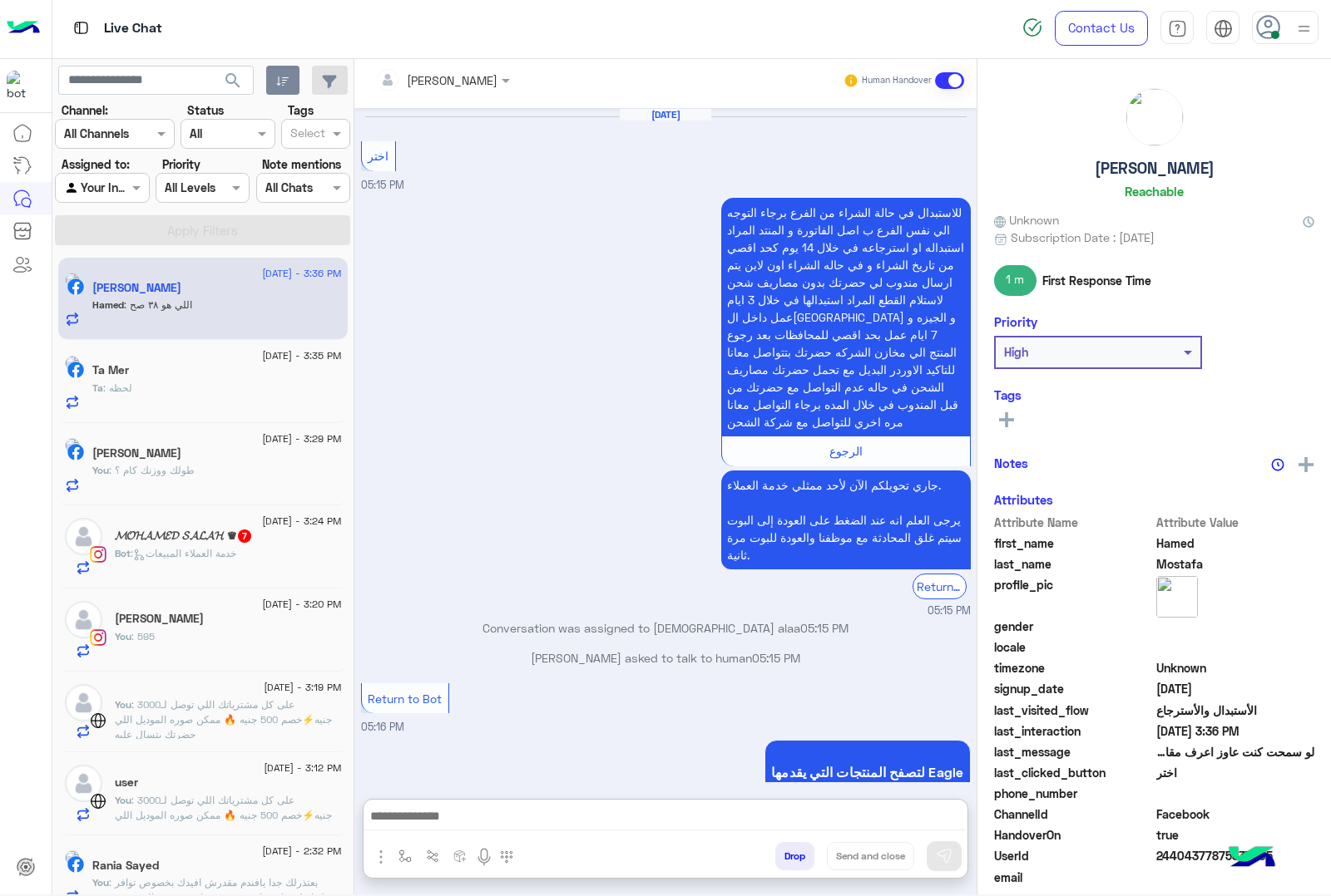
scroll to position [2195, 0]
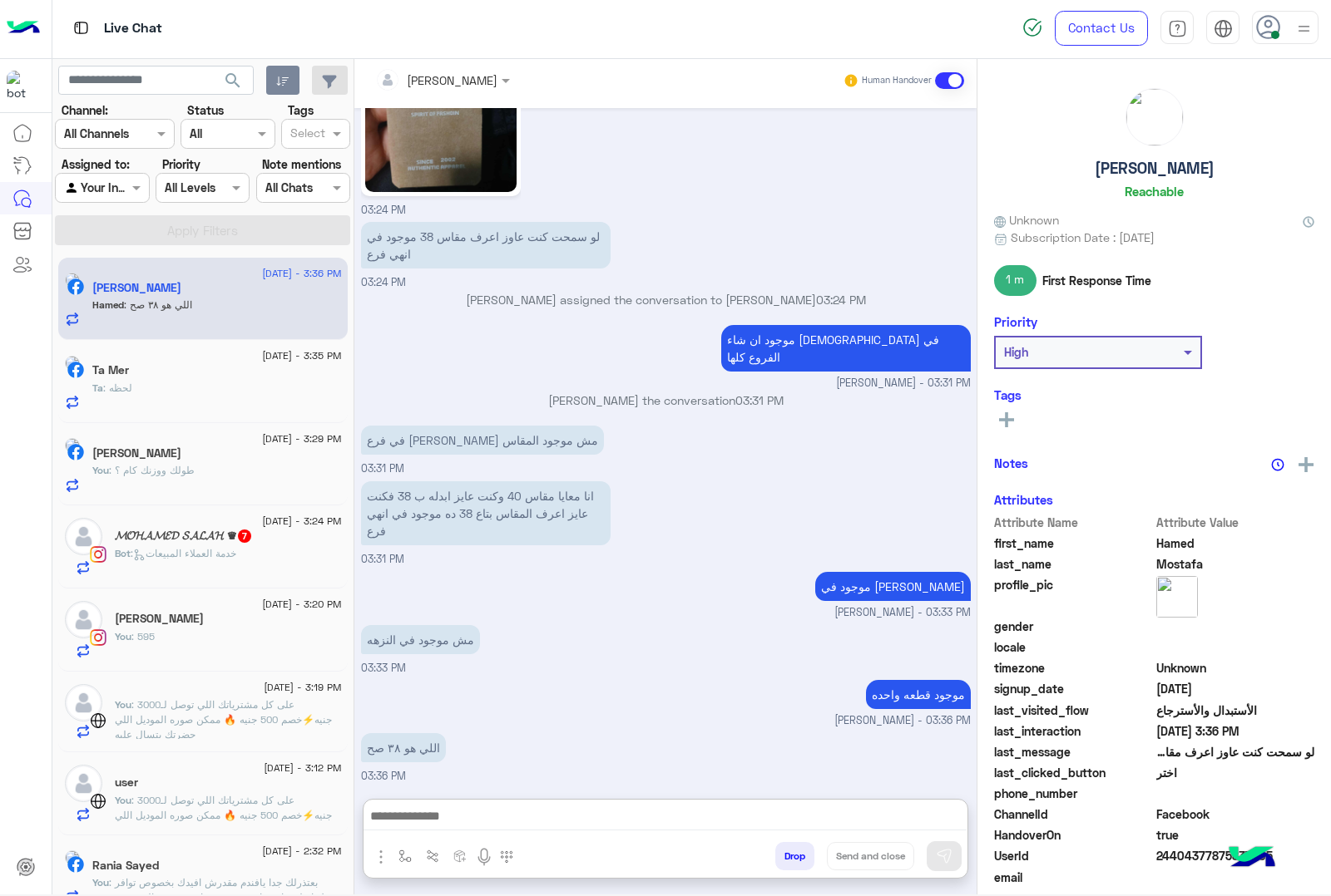
click at [484, 821] on textarea at bounding box center [665, 818] width 603 height 25
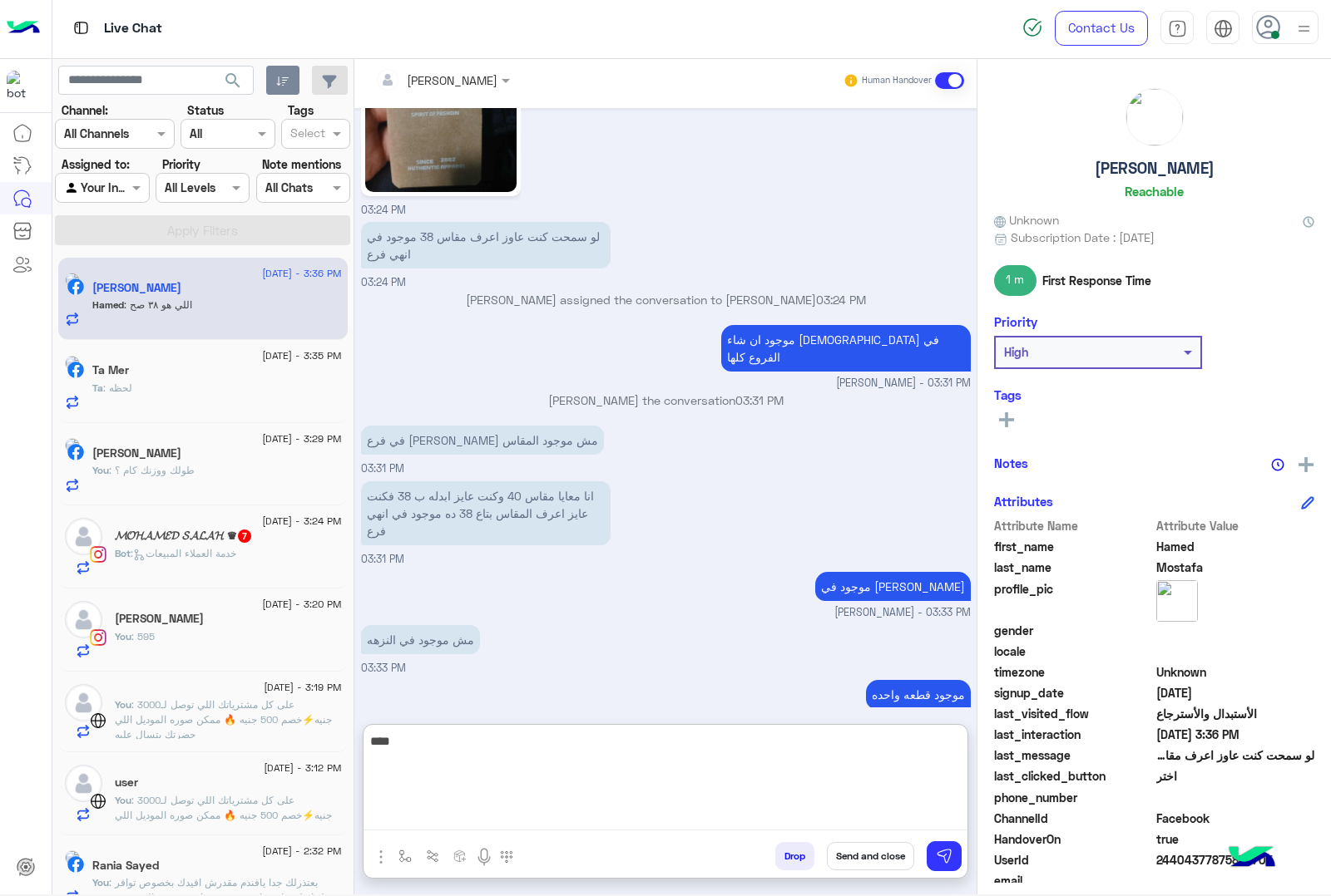
type textarea "****"
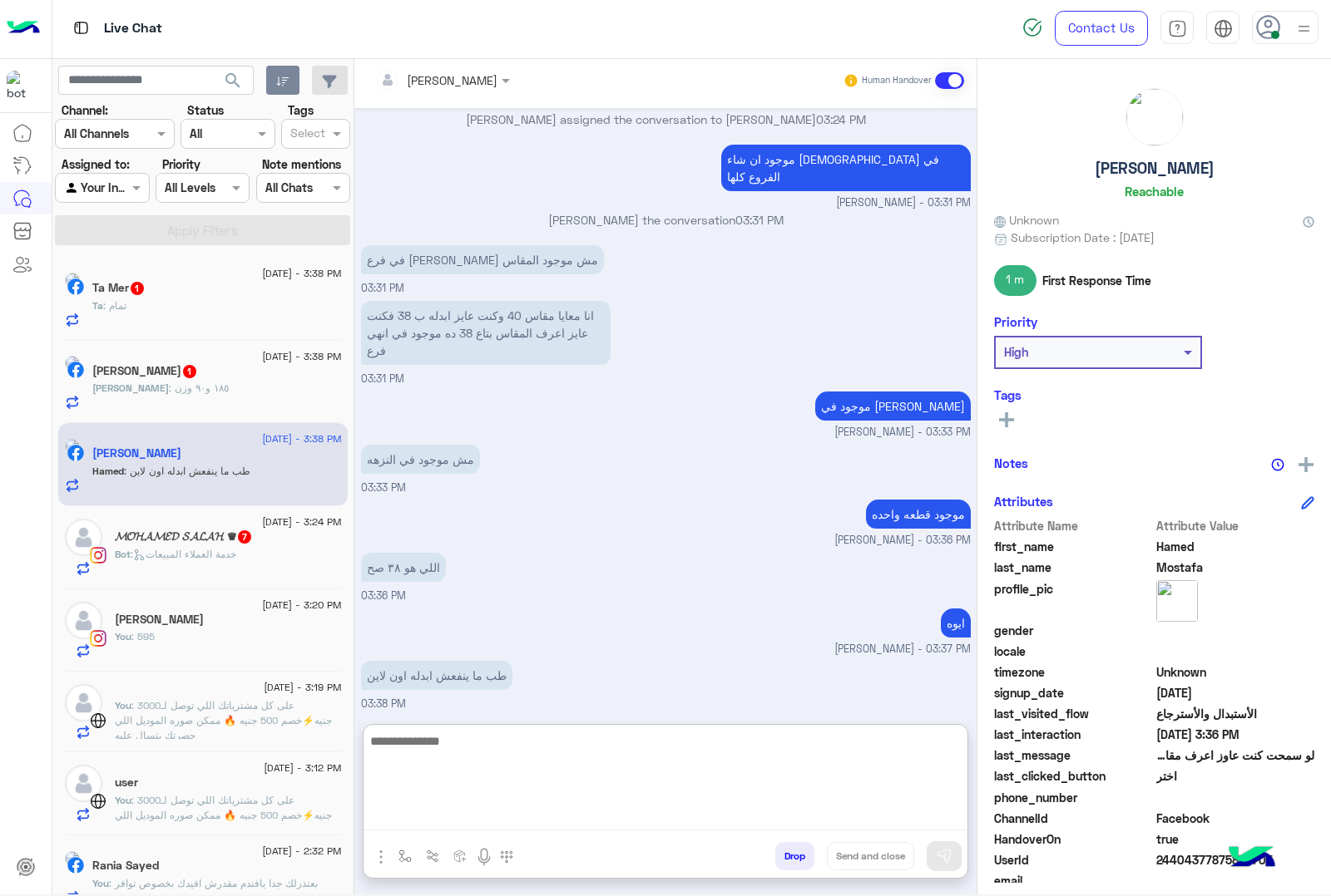
scroll to position [2378, 0]
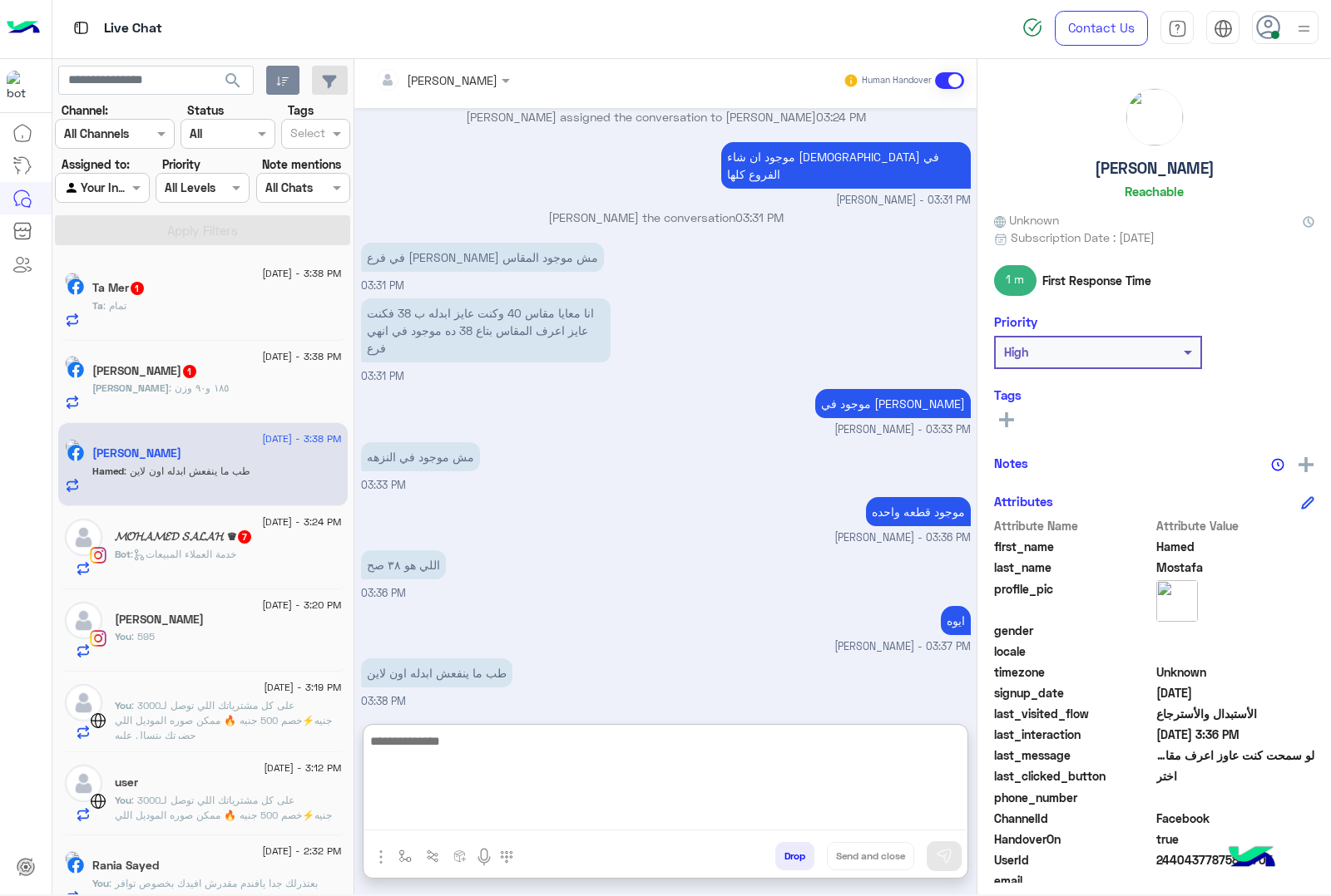
click at [470, 739] on textarea at bounding box center [665, 780] width 603 height 100
type textarea "**********"
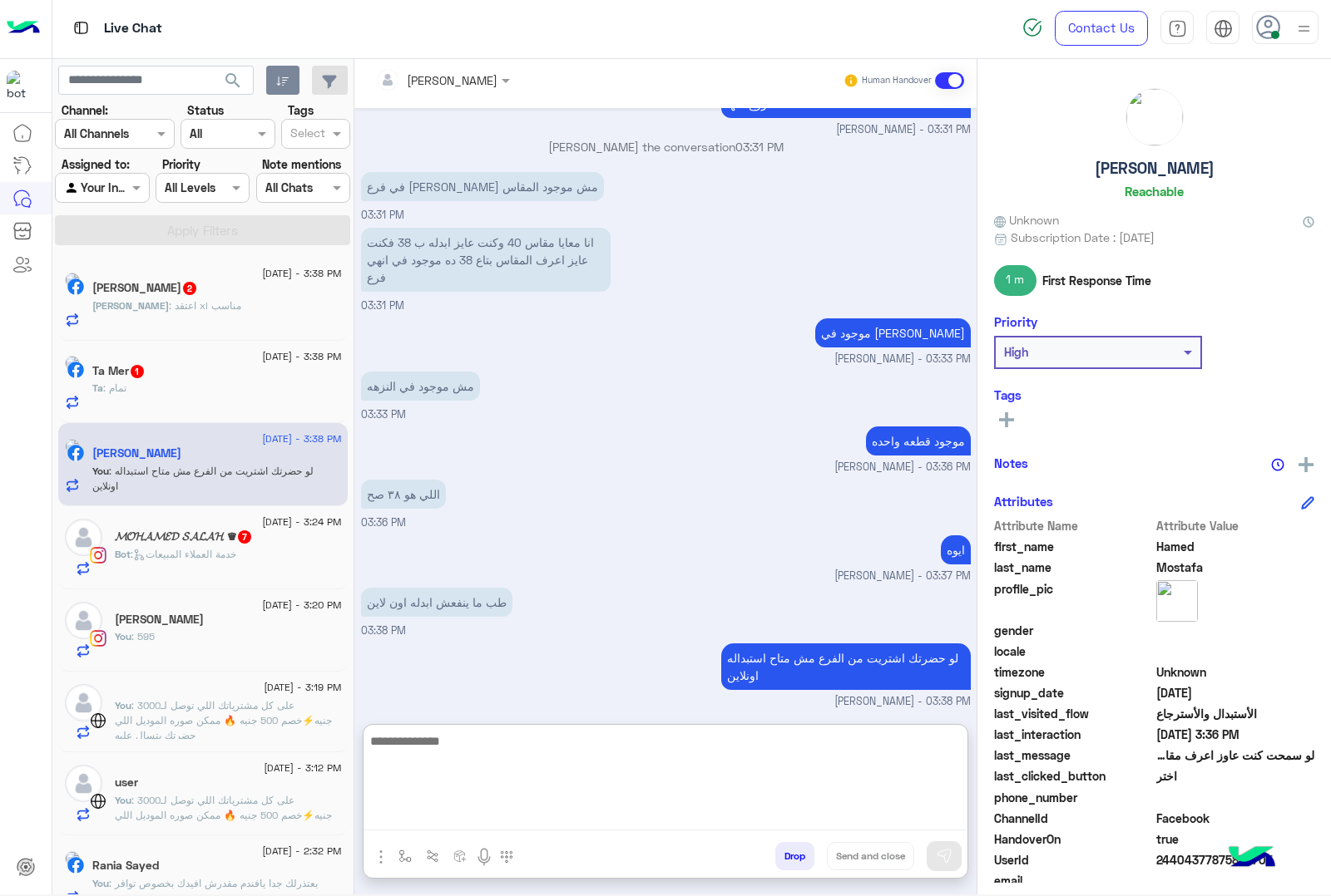
click at [168, 313] on p "[PERSON_NAME] : اعتقد xl مناسب" at bounding box center [167, 306] width 149 height 15
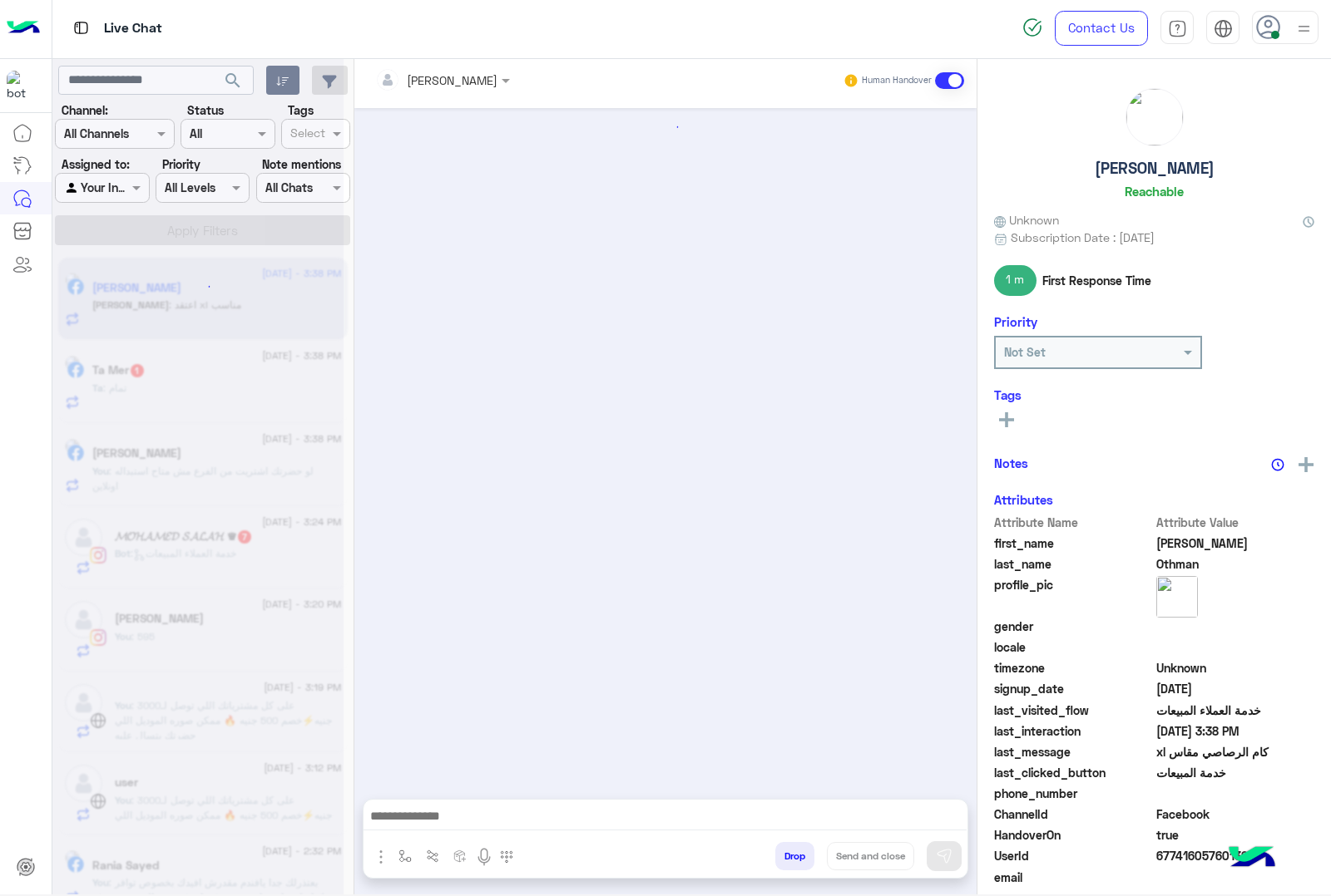
scroll to position [2087, 0]
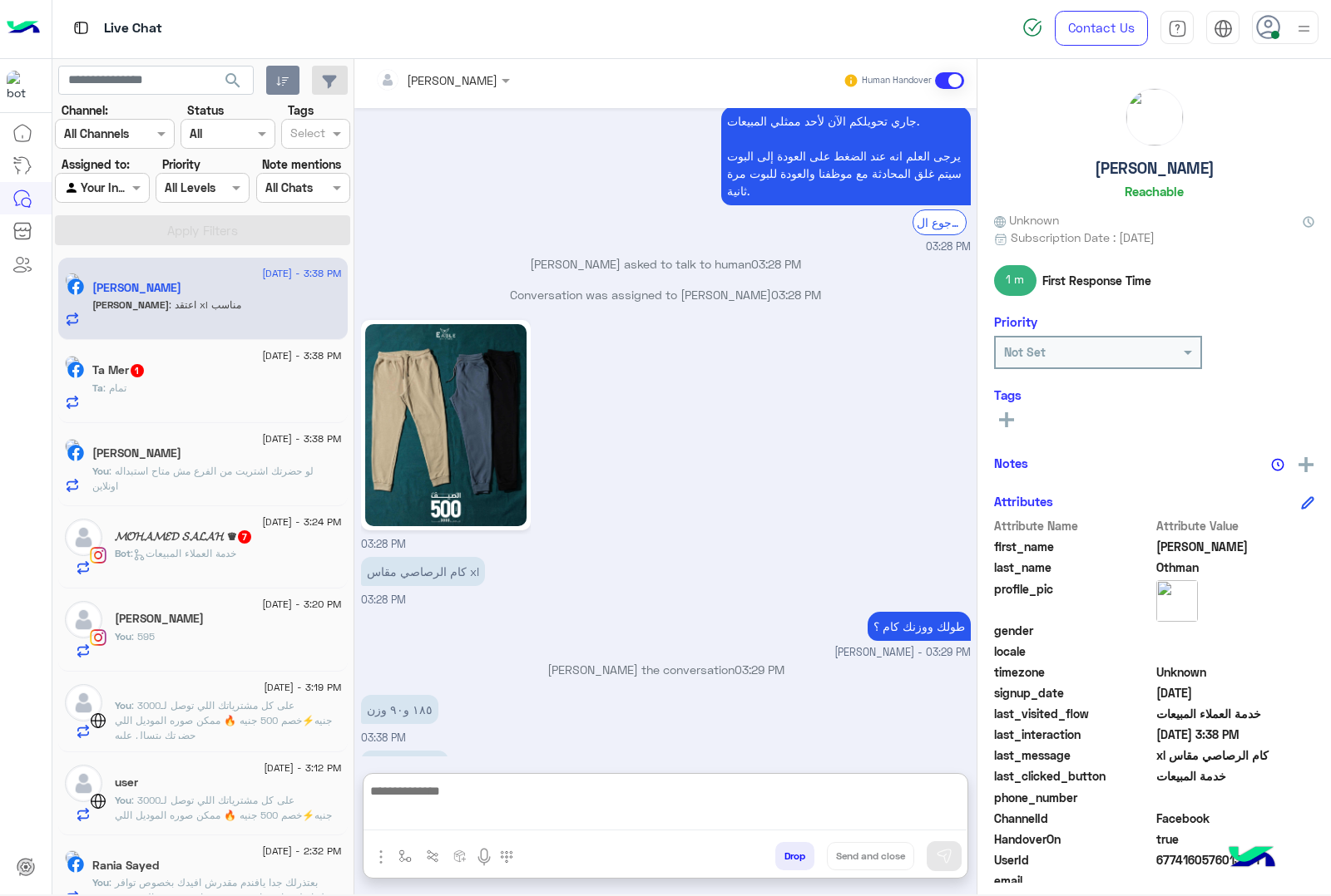
click at [430, 812] on textarea at bounding box center [665, 806] width 603 height 50
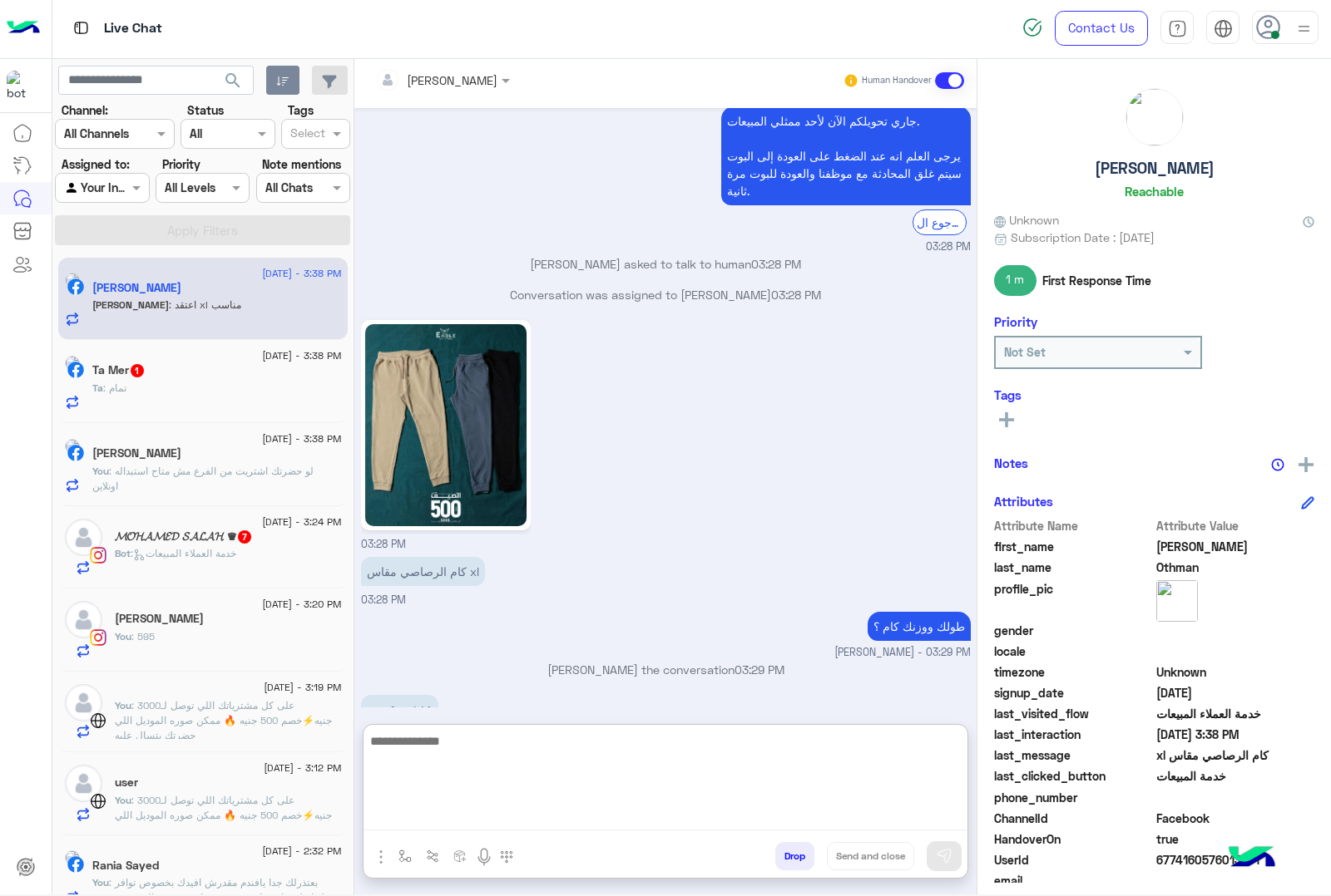
scroll to position [2162, 0]
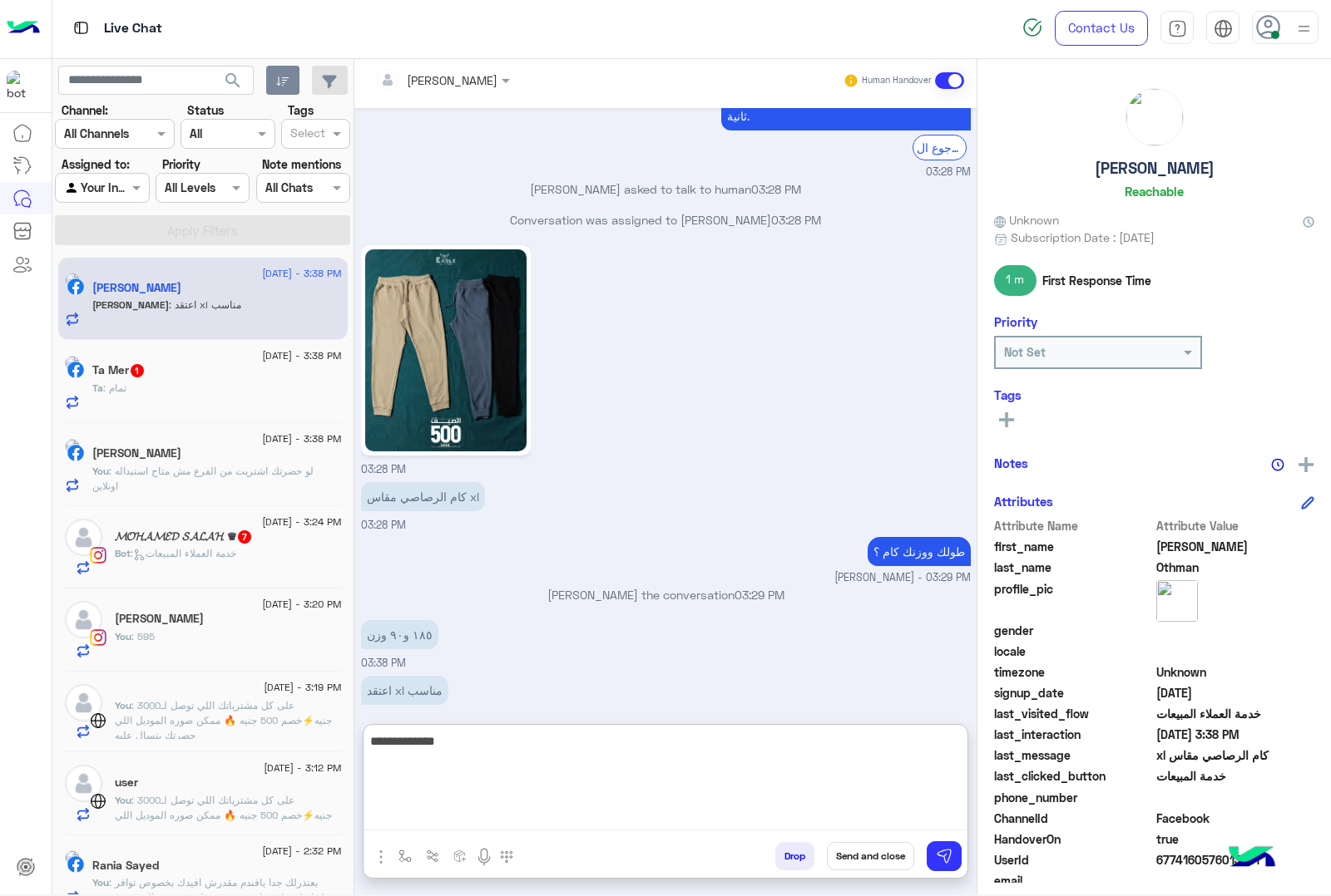
type textarea "**********"
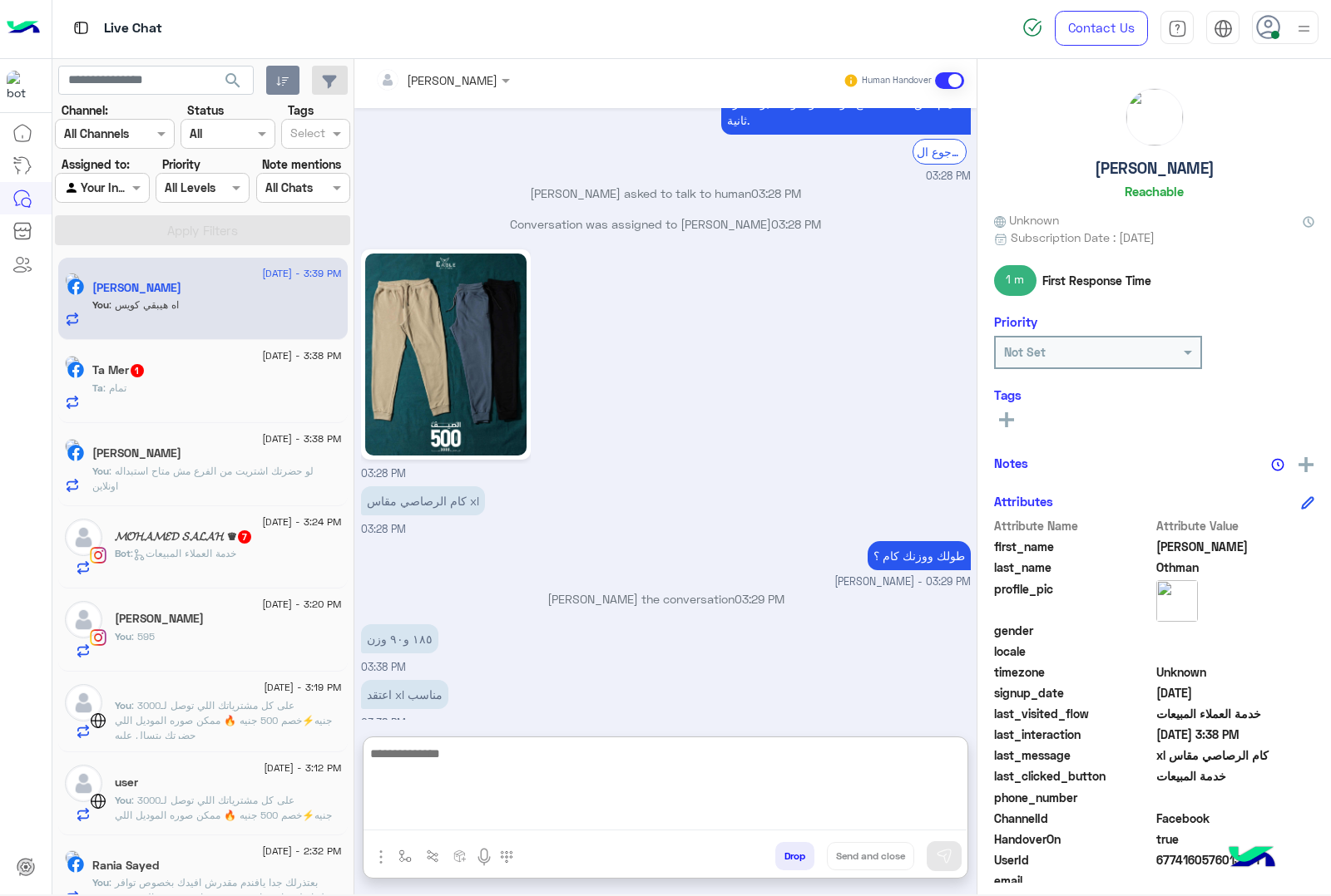
scroll to position [2214, 0]
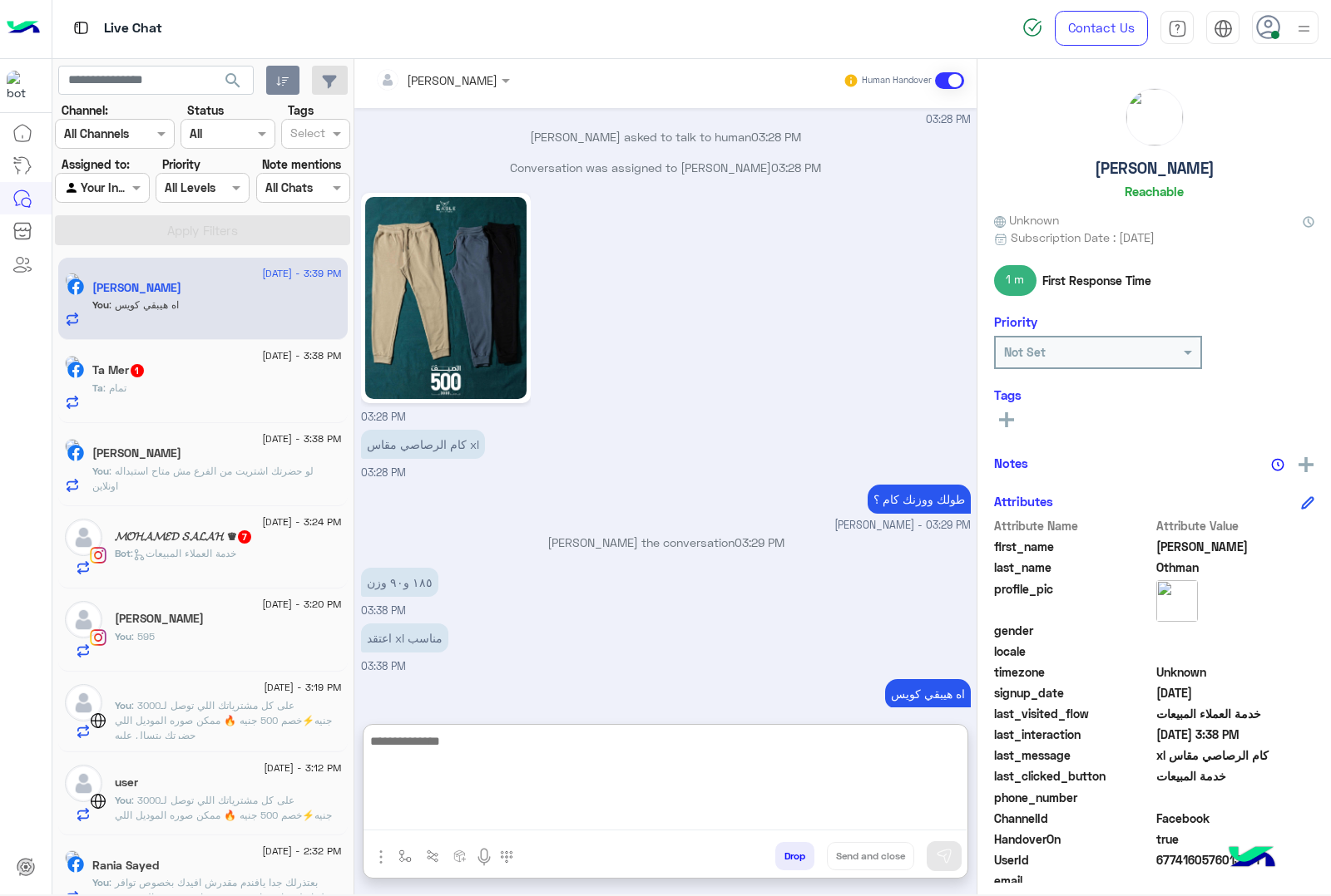
click at [160, 381] on div "Ta : تمام" at bounding box center [217, 395] width 250 height 29
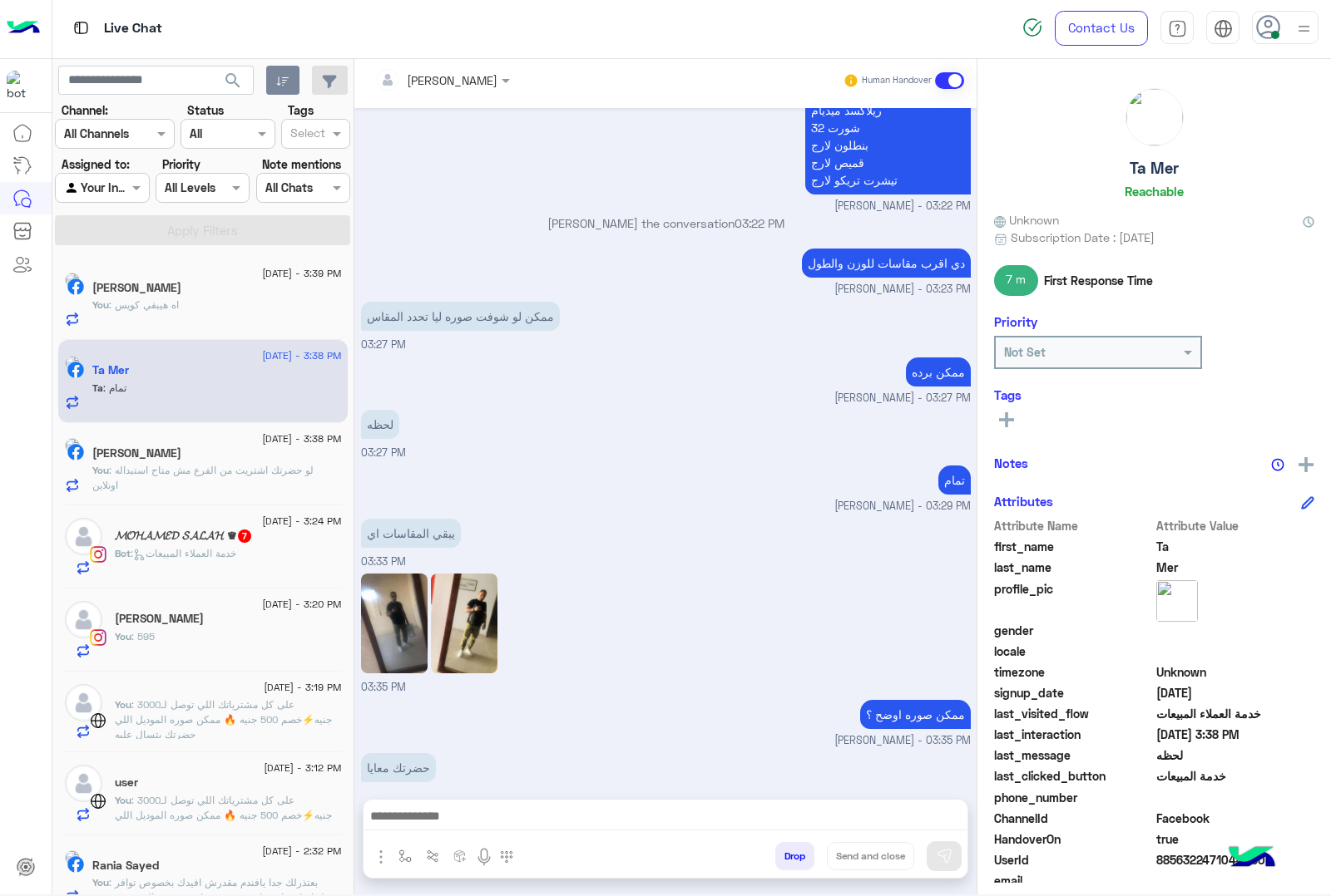
scroll to position [1697, 0]
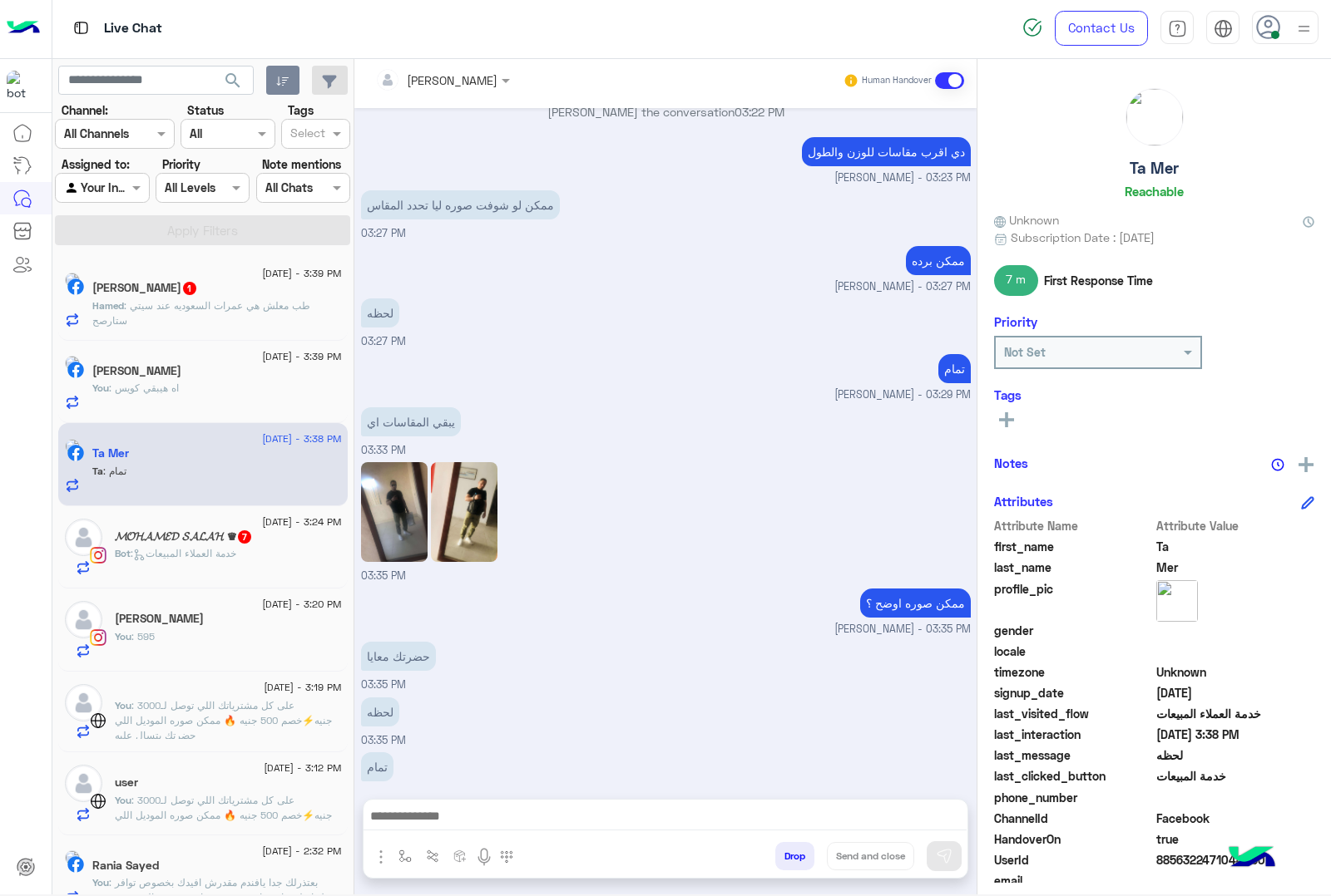
click at [192, 309] on span ": طب معلش هي عمرات السعوديه عند سيتي ستارصح" at bounding box center [201, 312] width 218 height 28
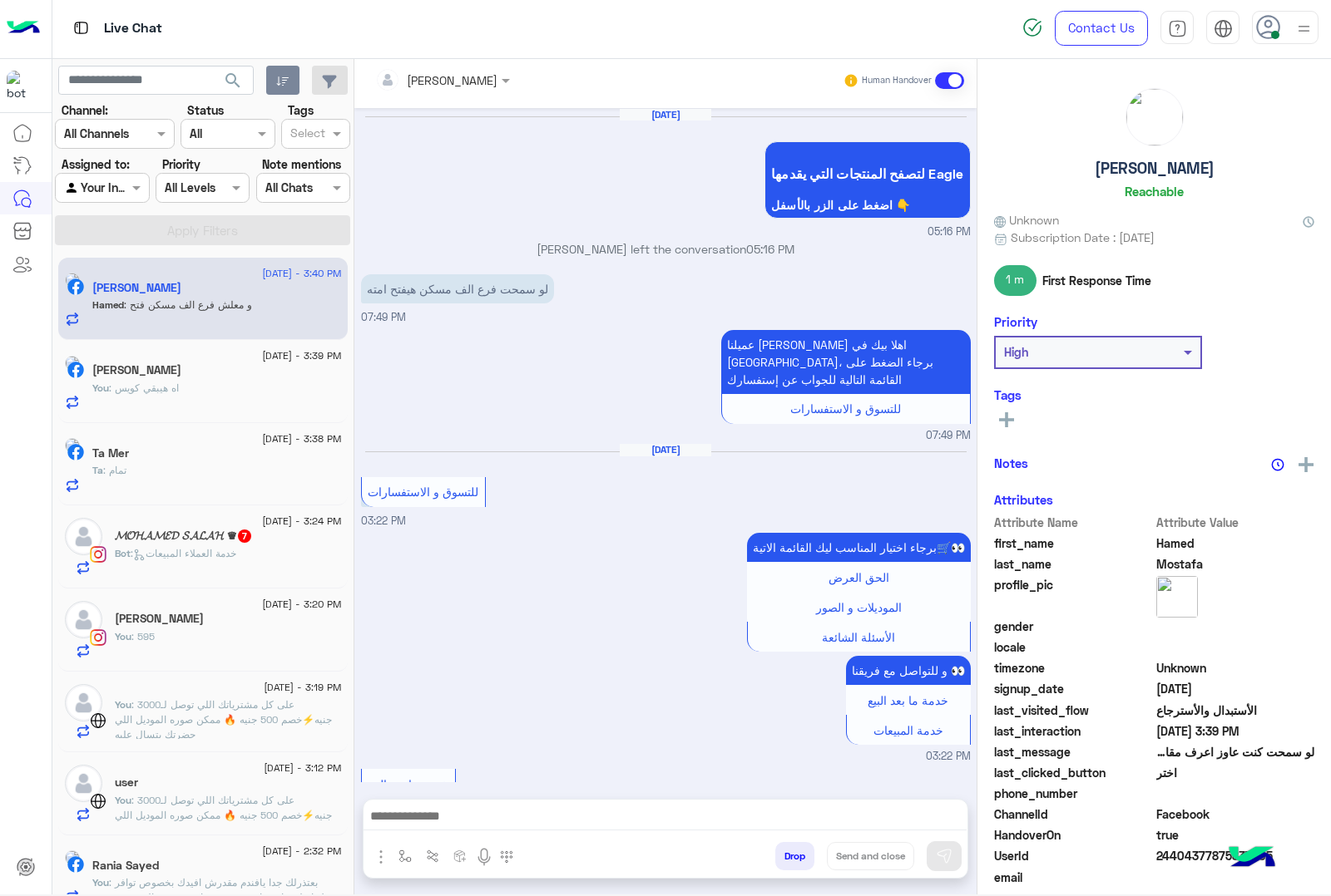
scroll to position [1903, 0]
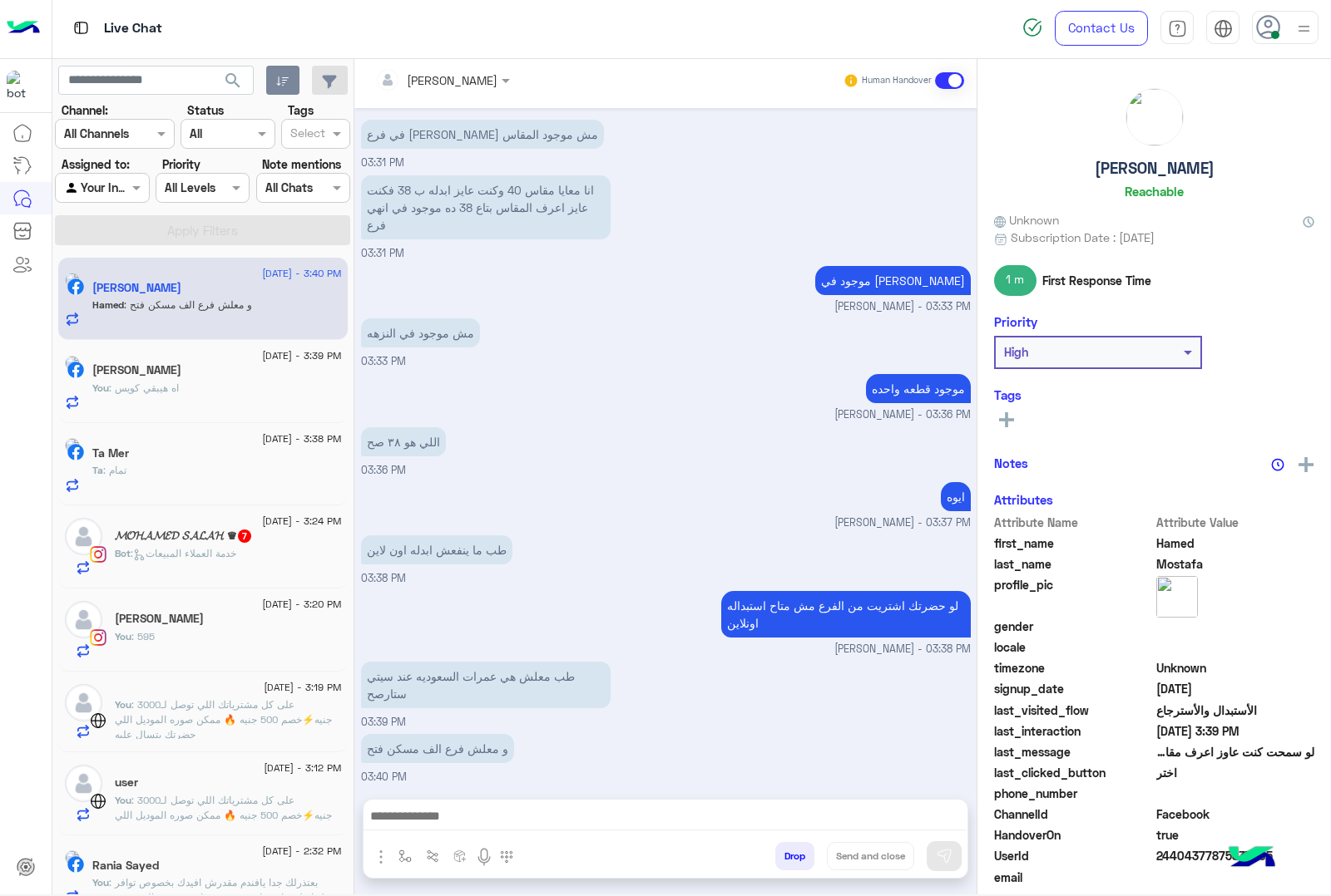
click at [483, 821] on textarea at bounding box center [665, 818] width 603 height 25
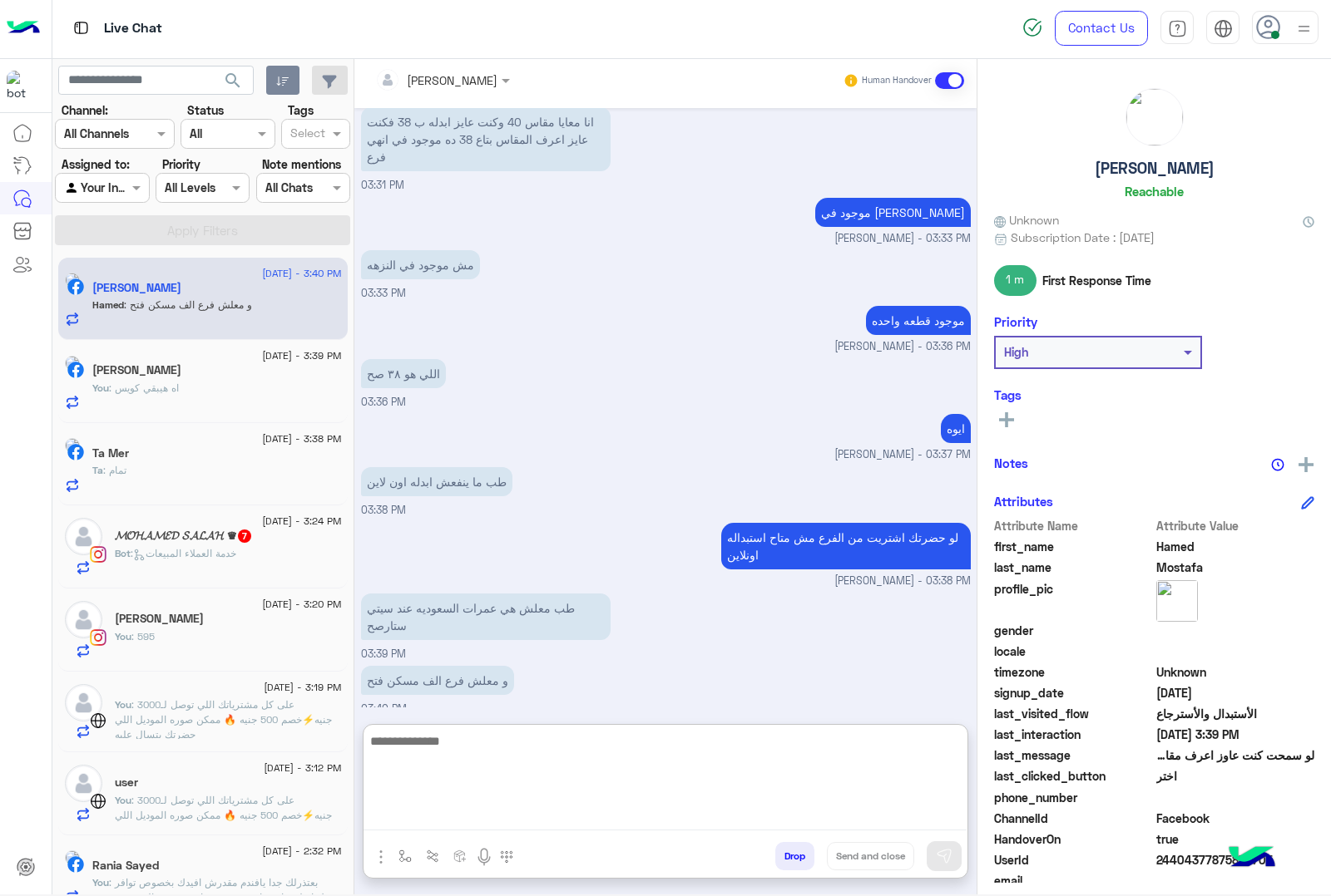
scroll to position [1977, 0]
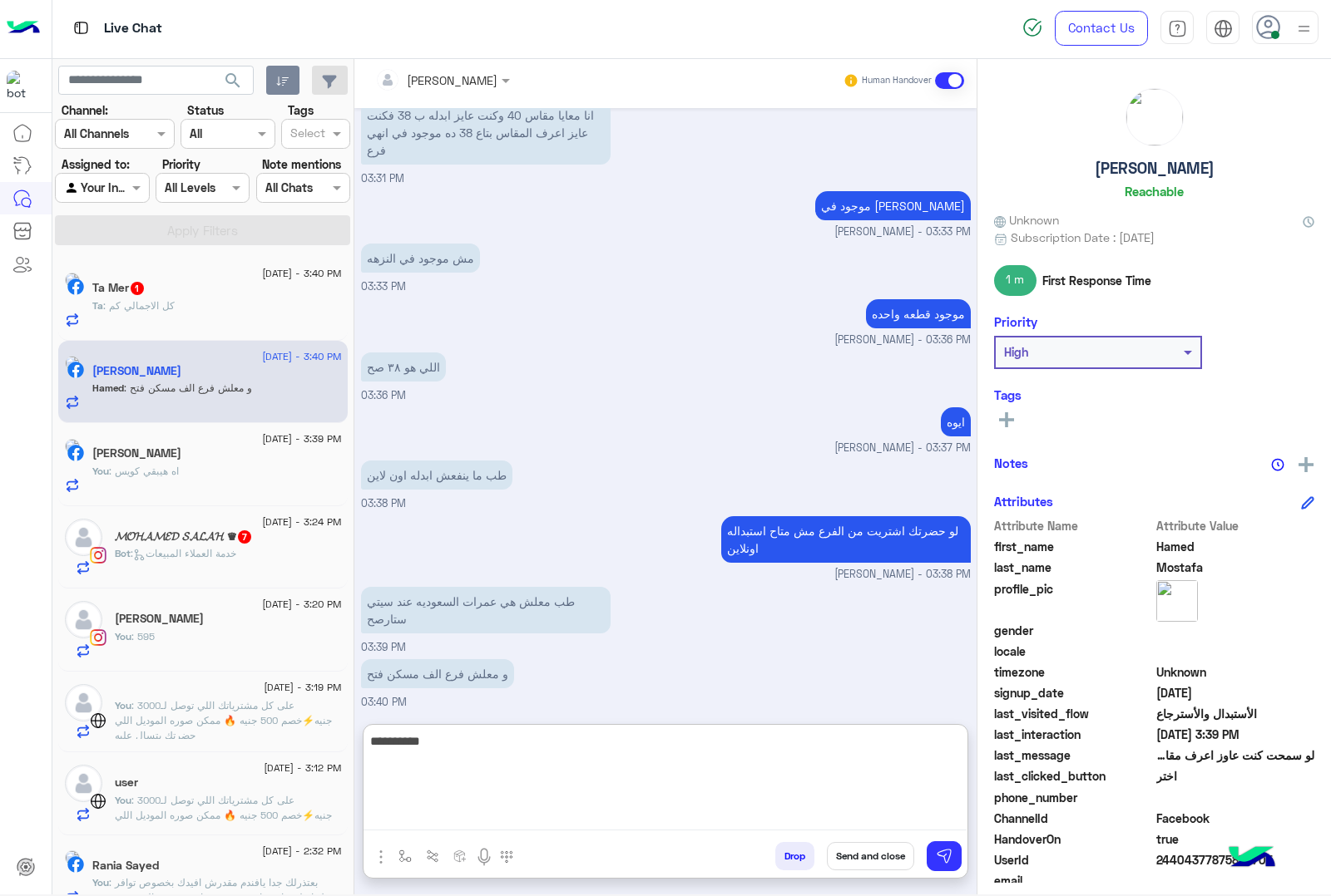
type textarea "**********"
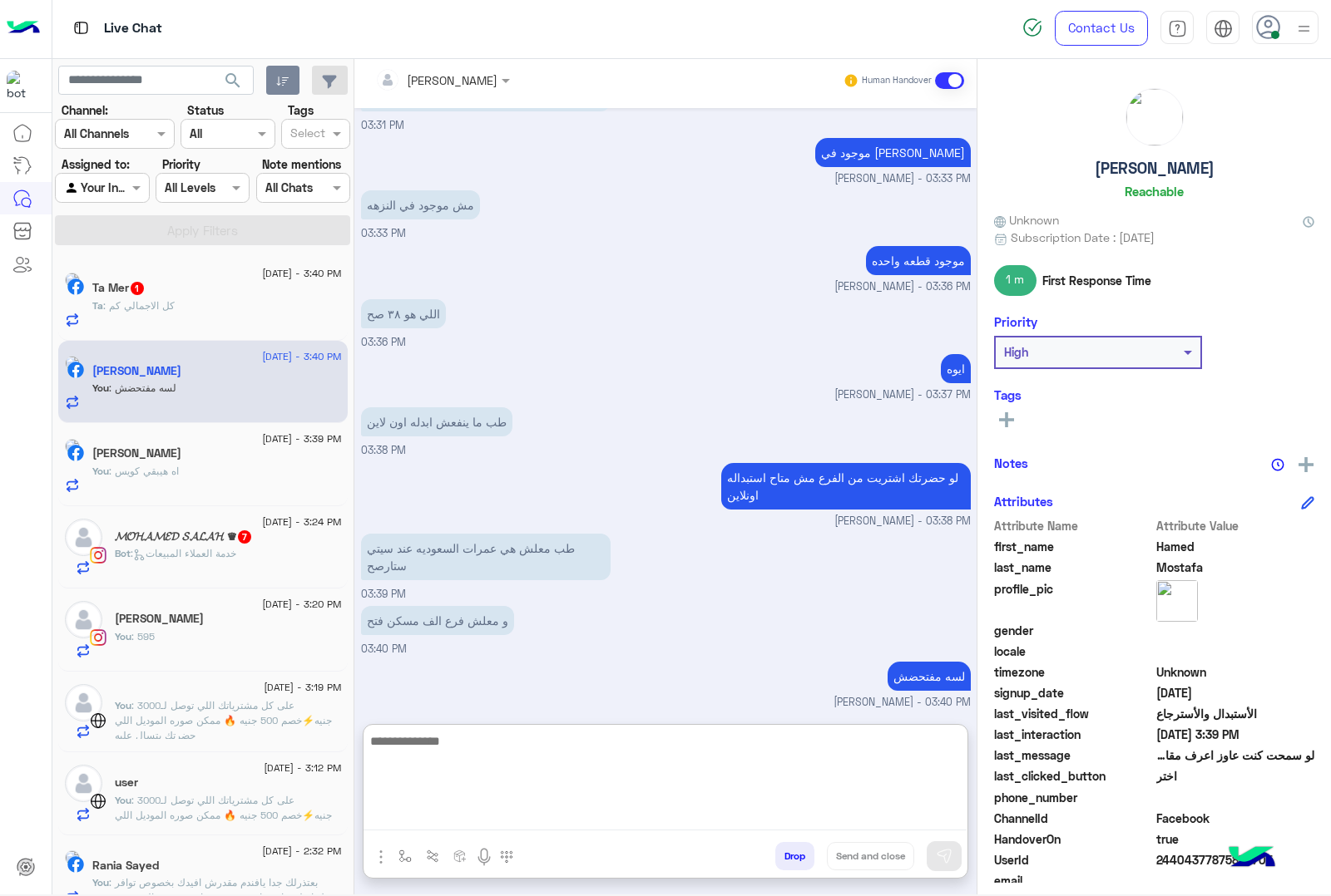
click at [209, 300] on div "Ta : كل الاجمالي كم" at bounding box center [217, 312] width 250 height 29
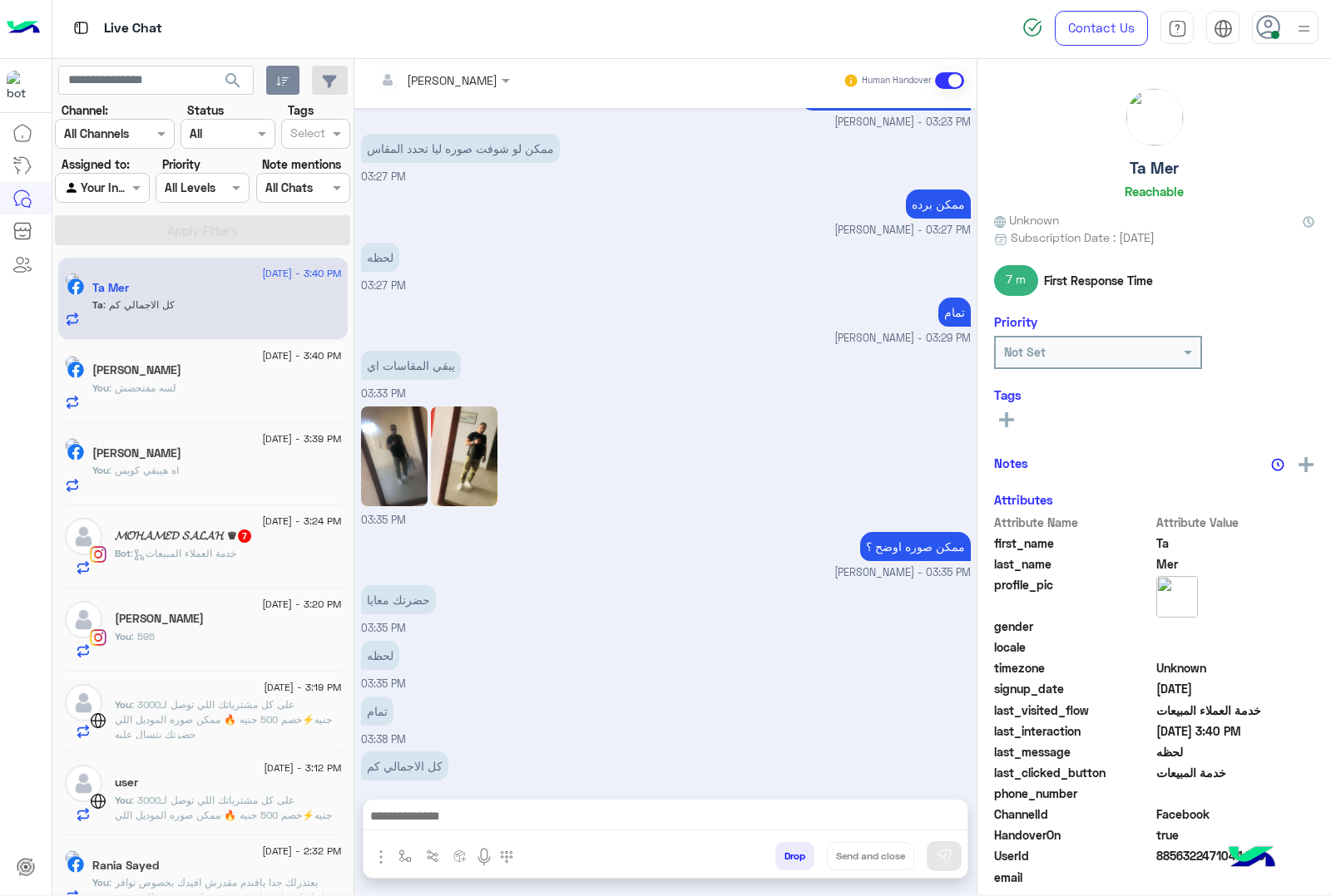
click at [477, 816] on textarea at bounding box center [665, 818] width 603 height 25
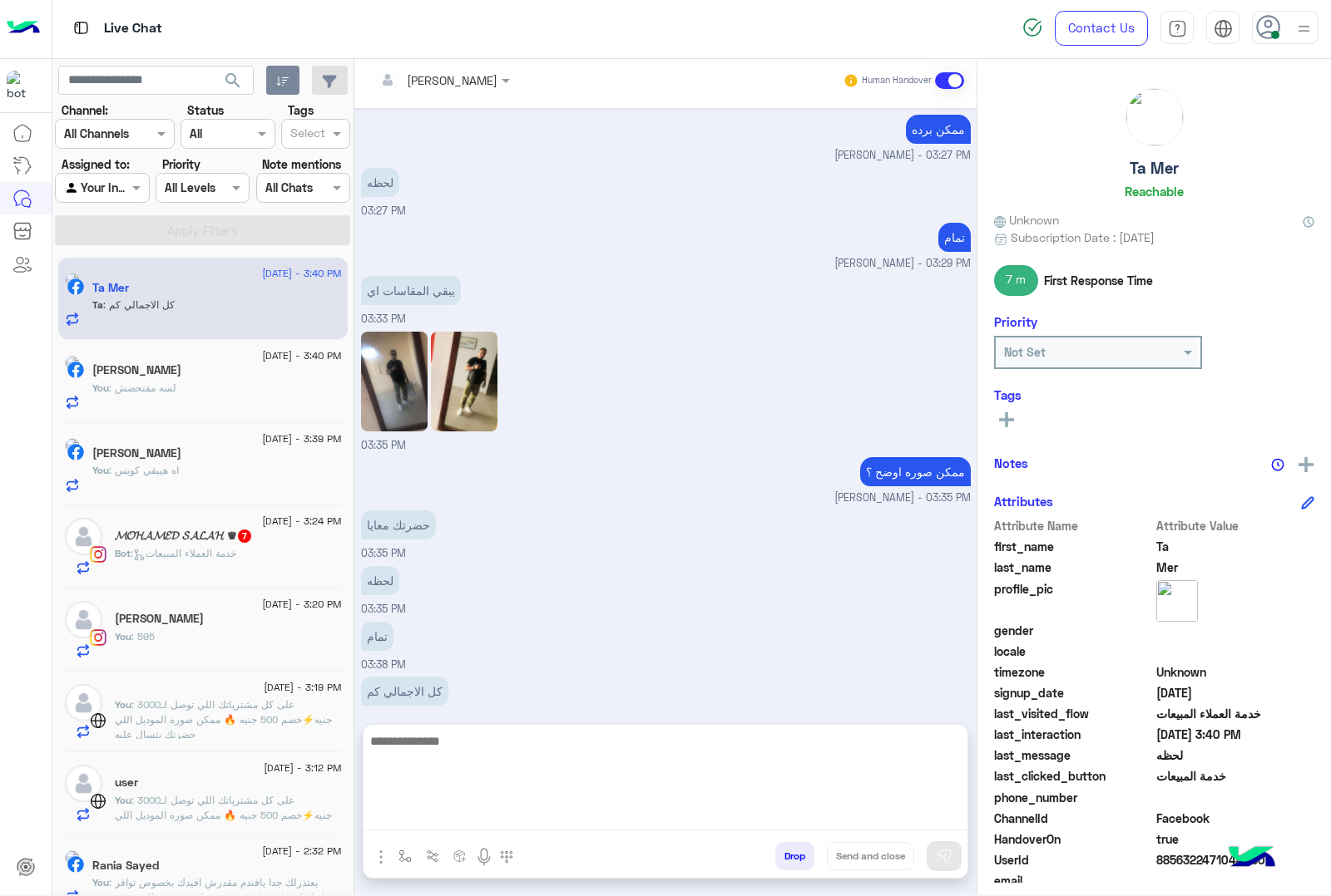
scroll to position [1701, 0]
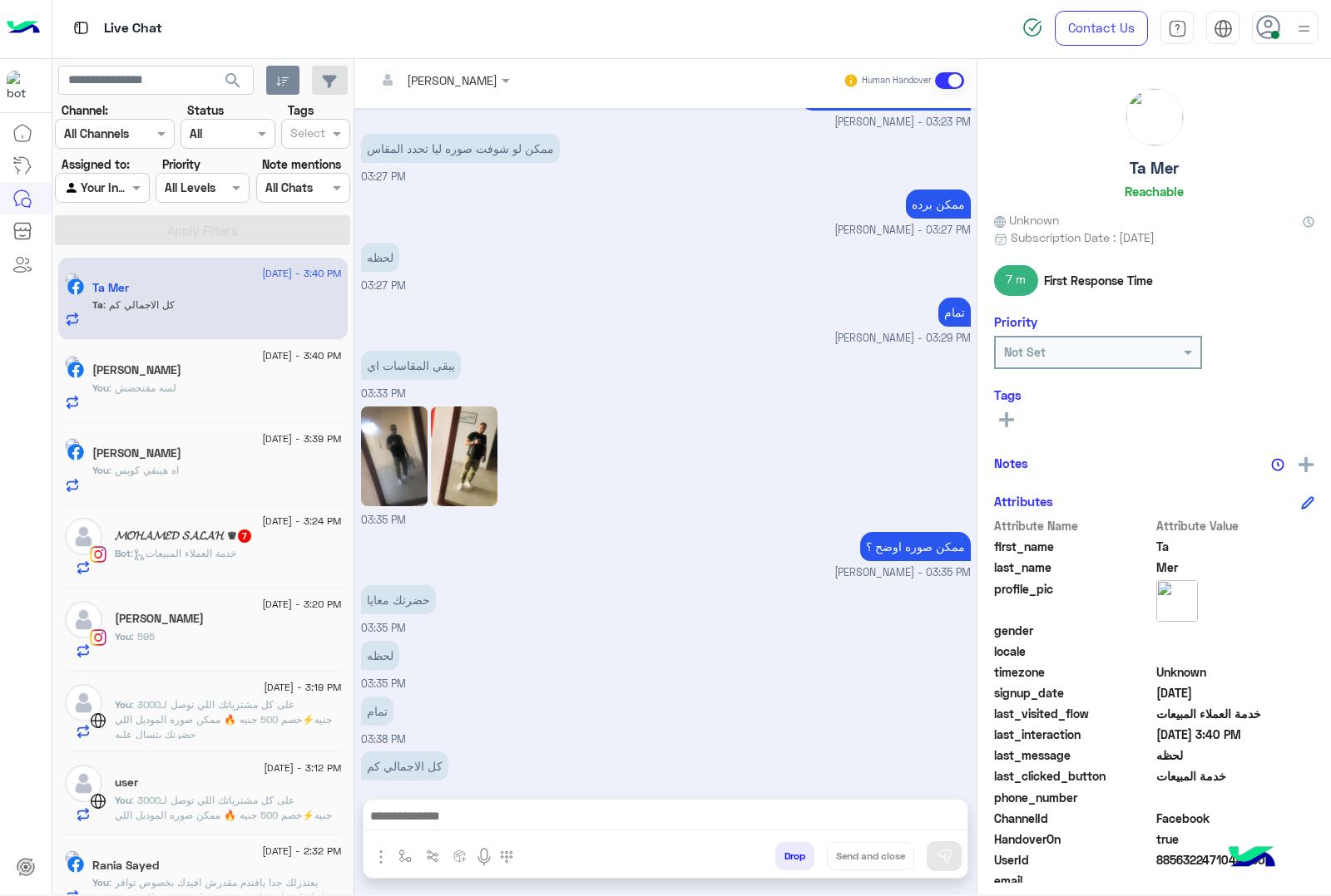
click at [441, 806] on textarea at bounding box center [665, 818] width 603 height 25
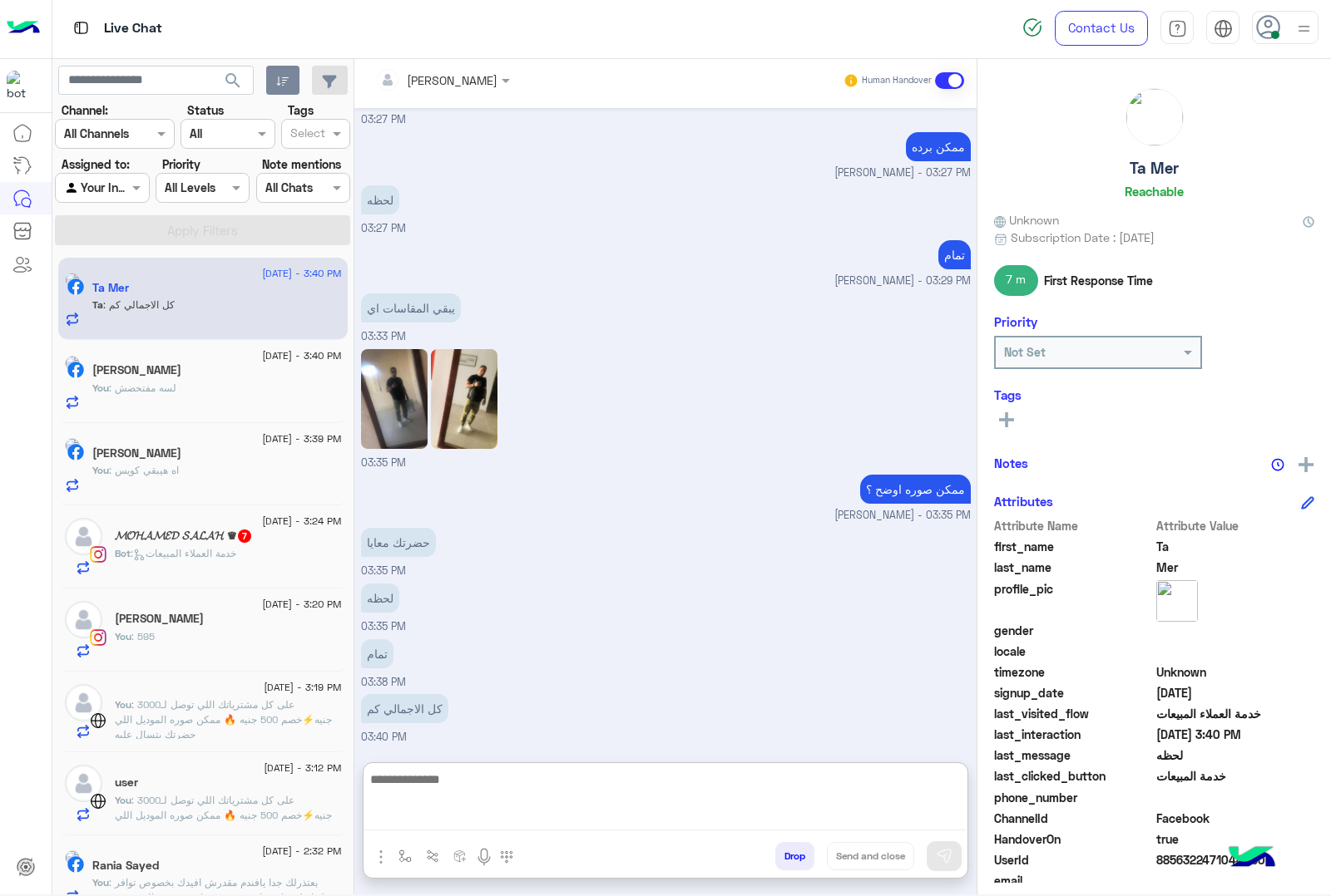
scroll to position [1776, 0]
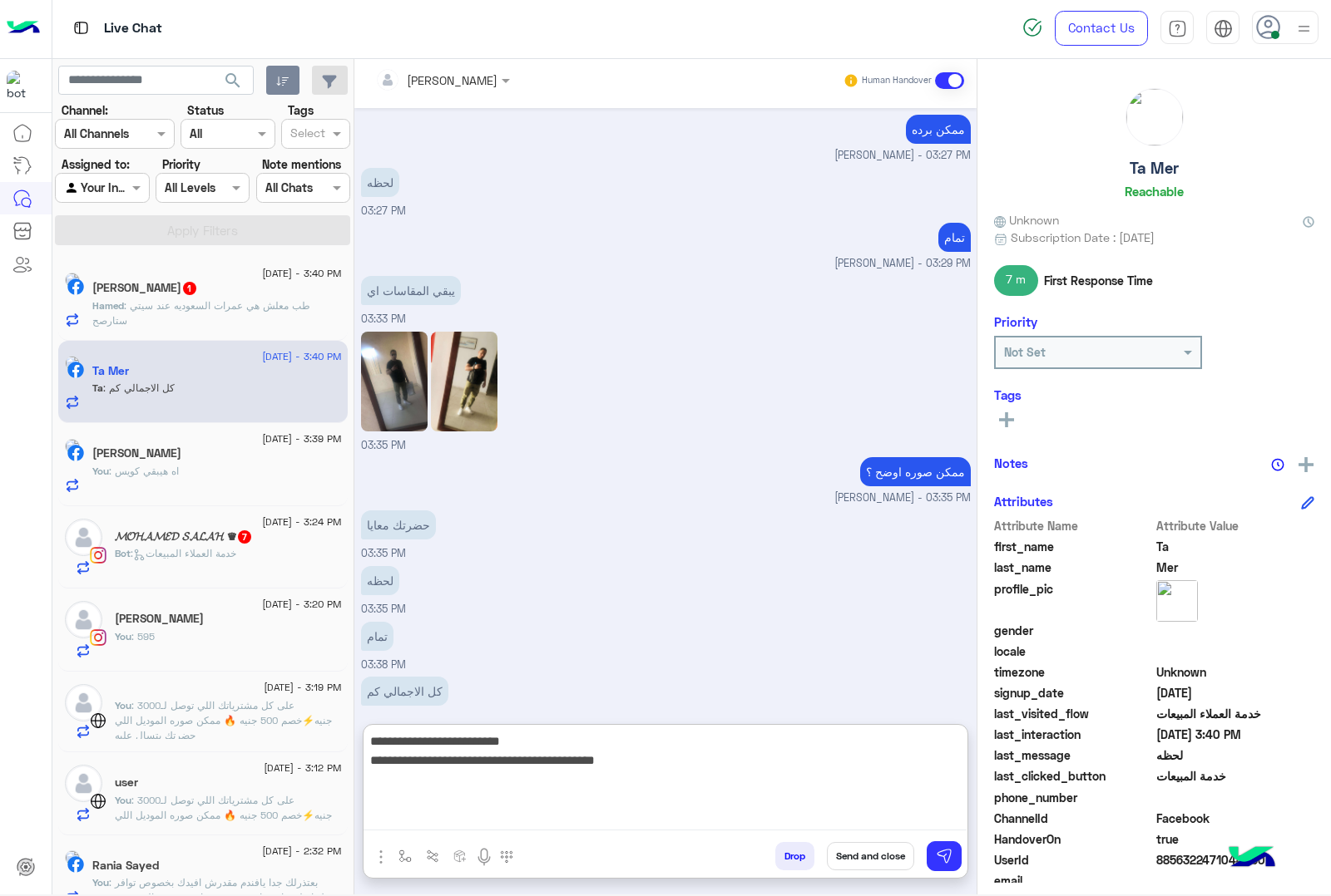
type textarea "**********"
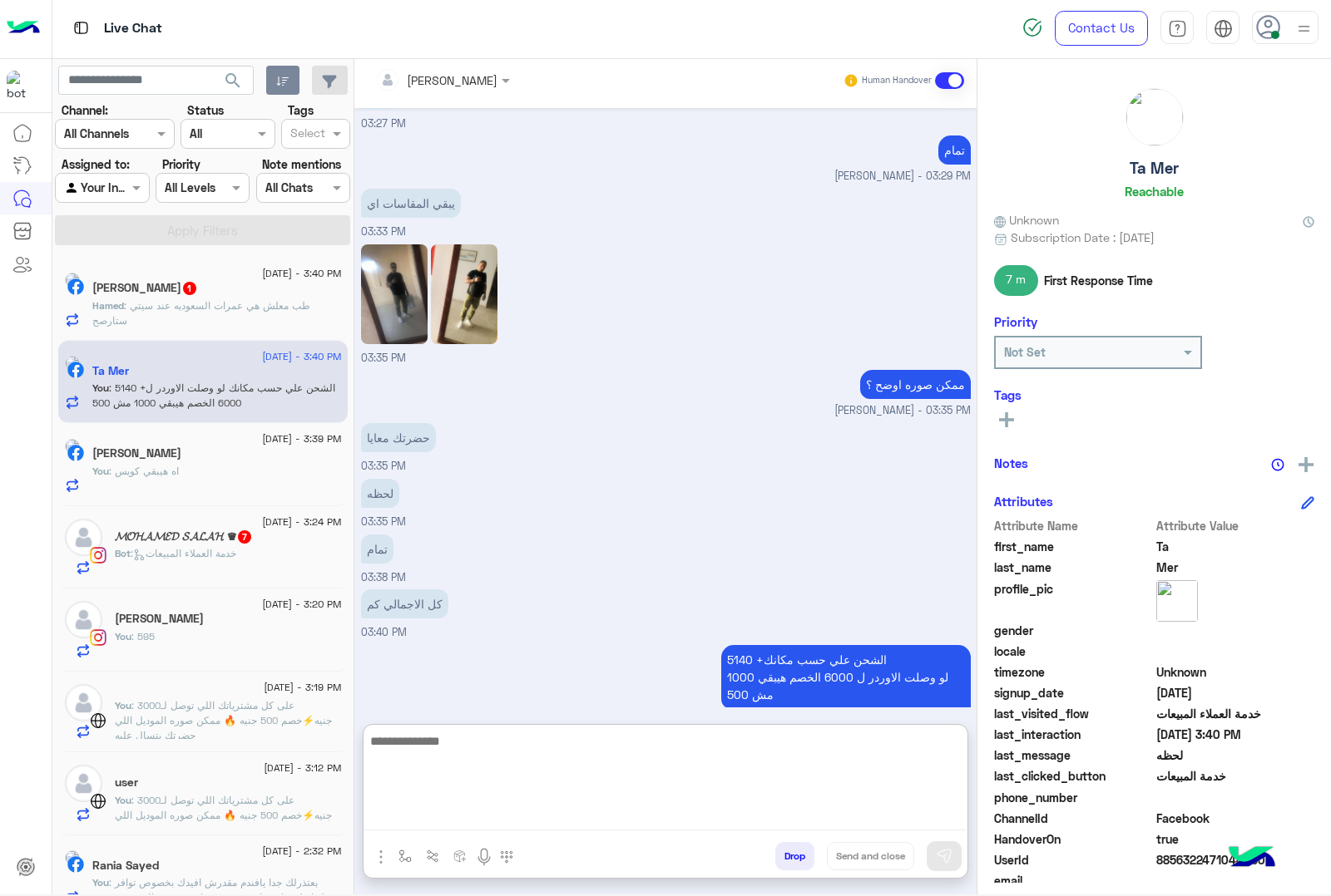
click at [208, 309] on span ": طب معلش هي عمرات السعوديه عند سيتي ستارصح" at bounding box center [201, 312] width 218 height 28
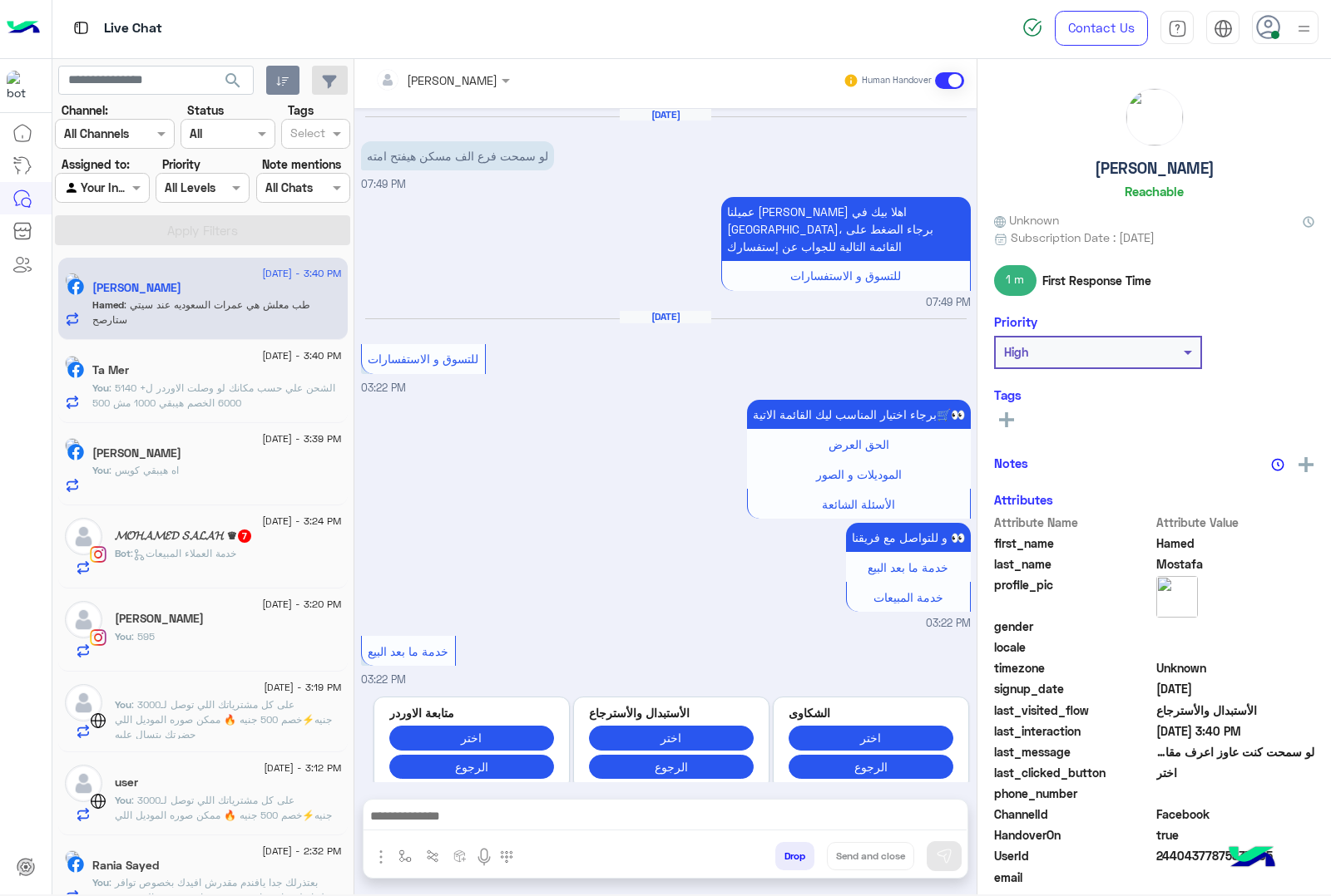
scroll to position [1879, 0]
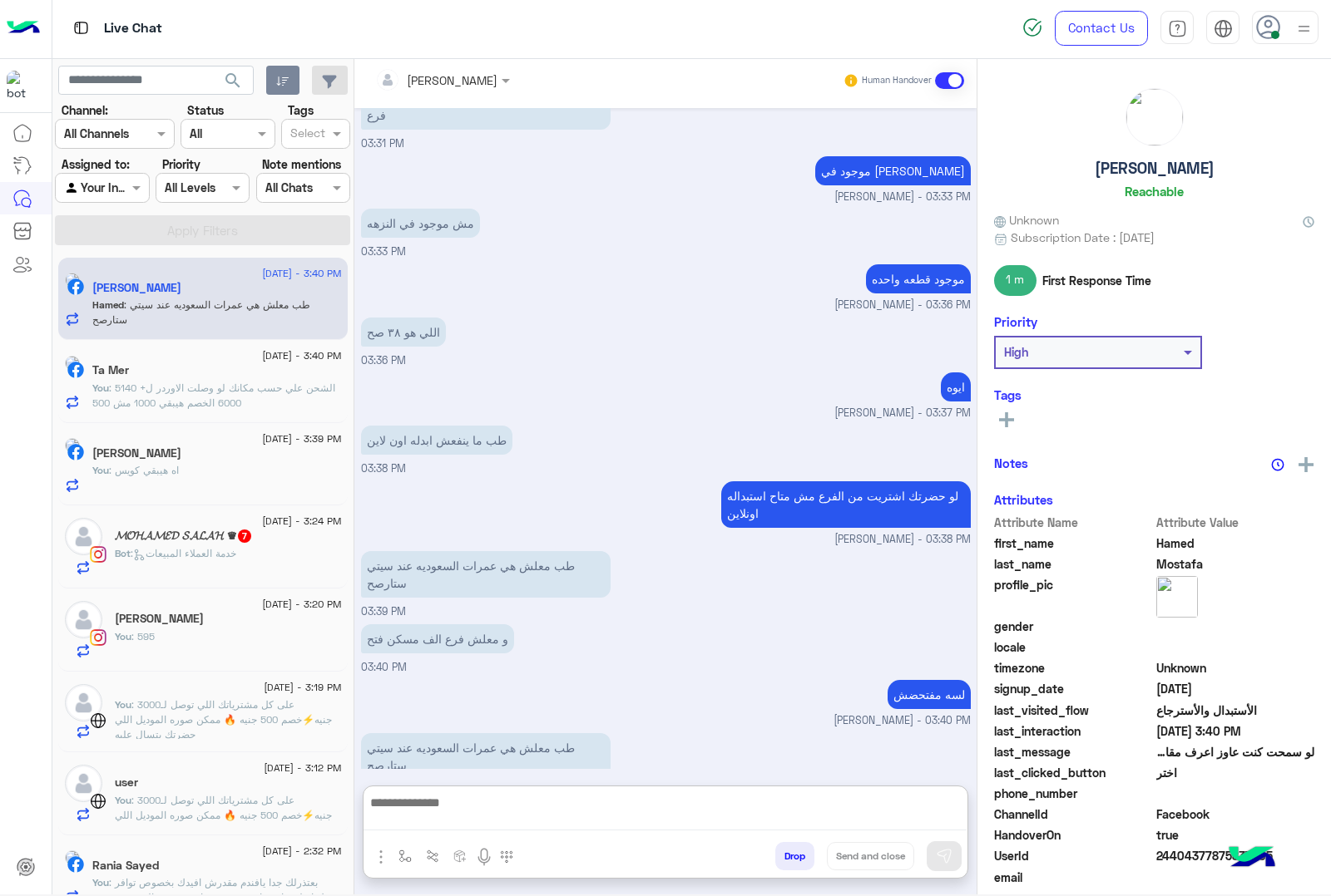
click at [478, 813] on textarea at bounding box center [665, 811] width 603 height 39
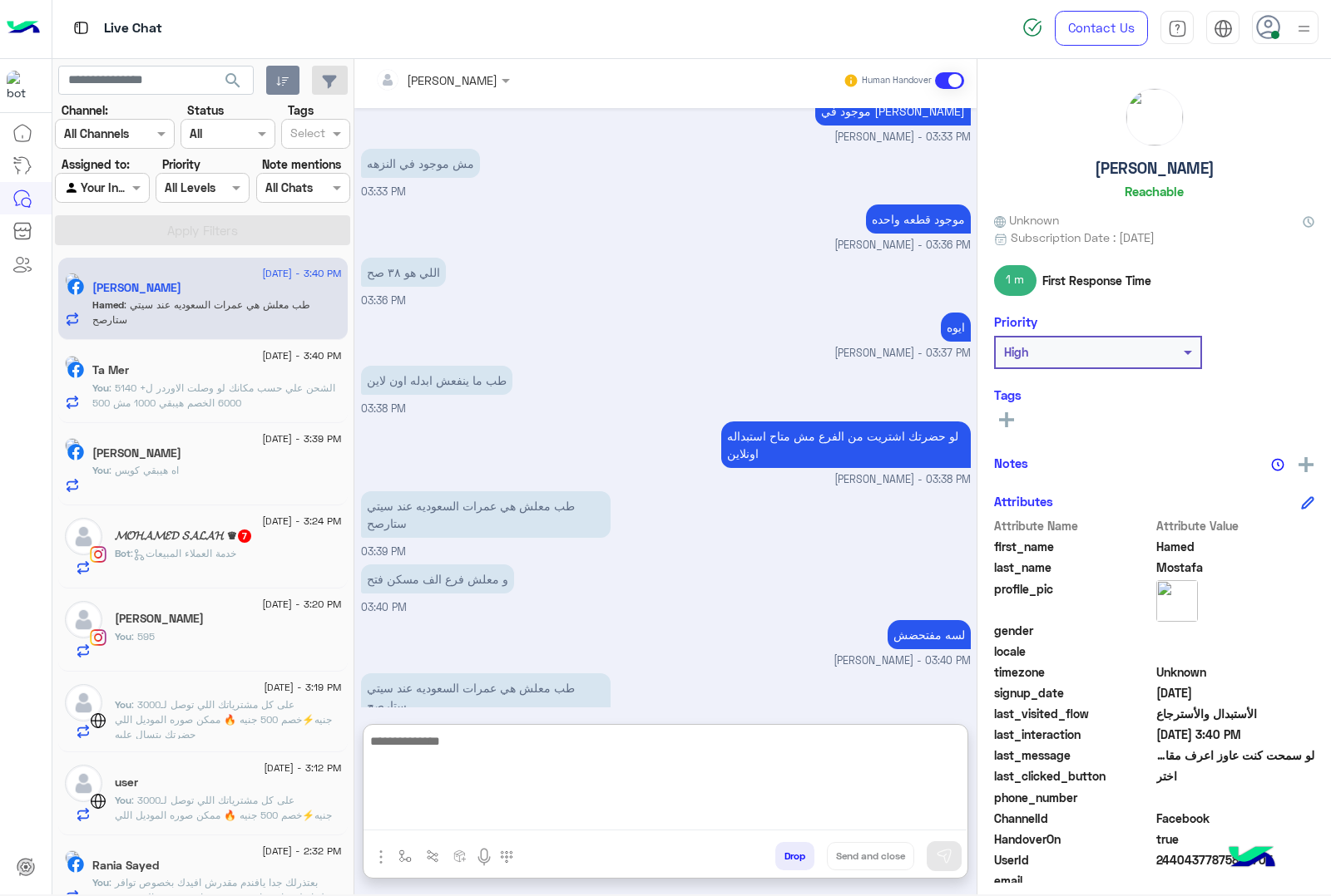
scroll to position [1954, 0]
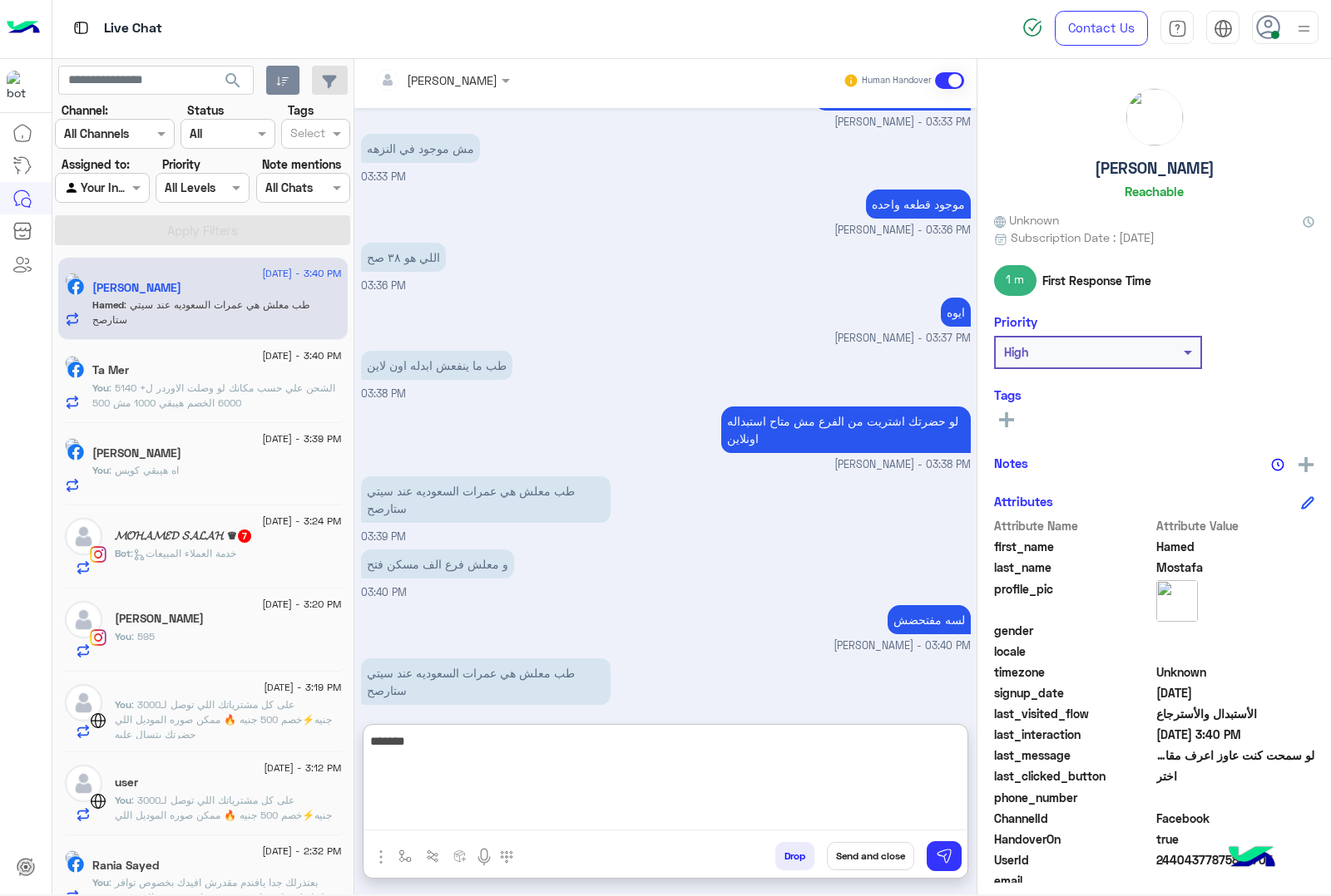
type textarea "*******"
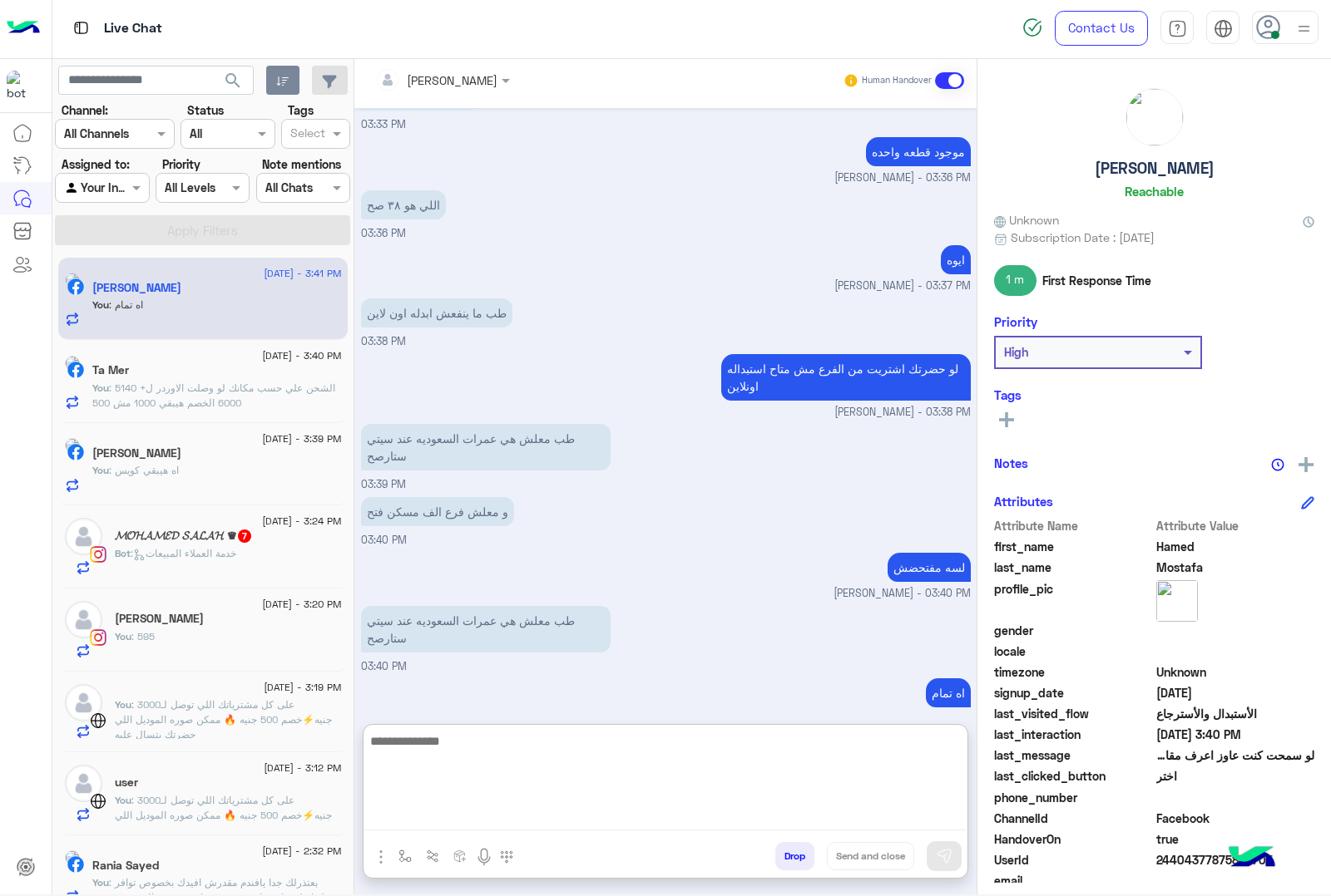
click at [229, 400] on span ": 5140 +الشحن علي حسب مكانك لو وصلت الاوردر ل 6000 الخصم هيبقي 1000 مش 500" at bounding box center [214, 395] width 243 height 28
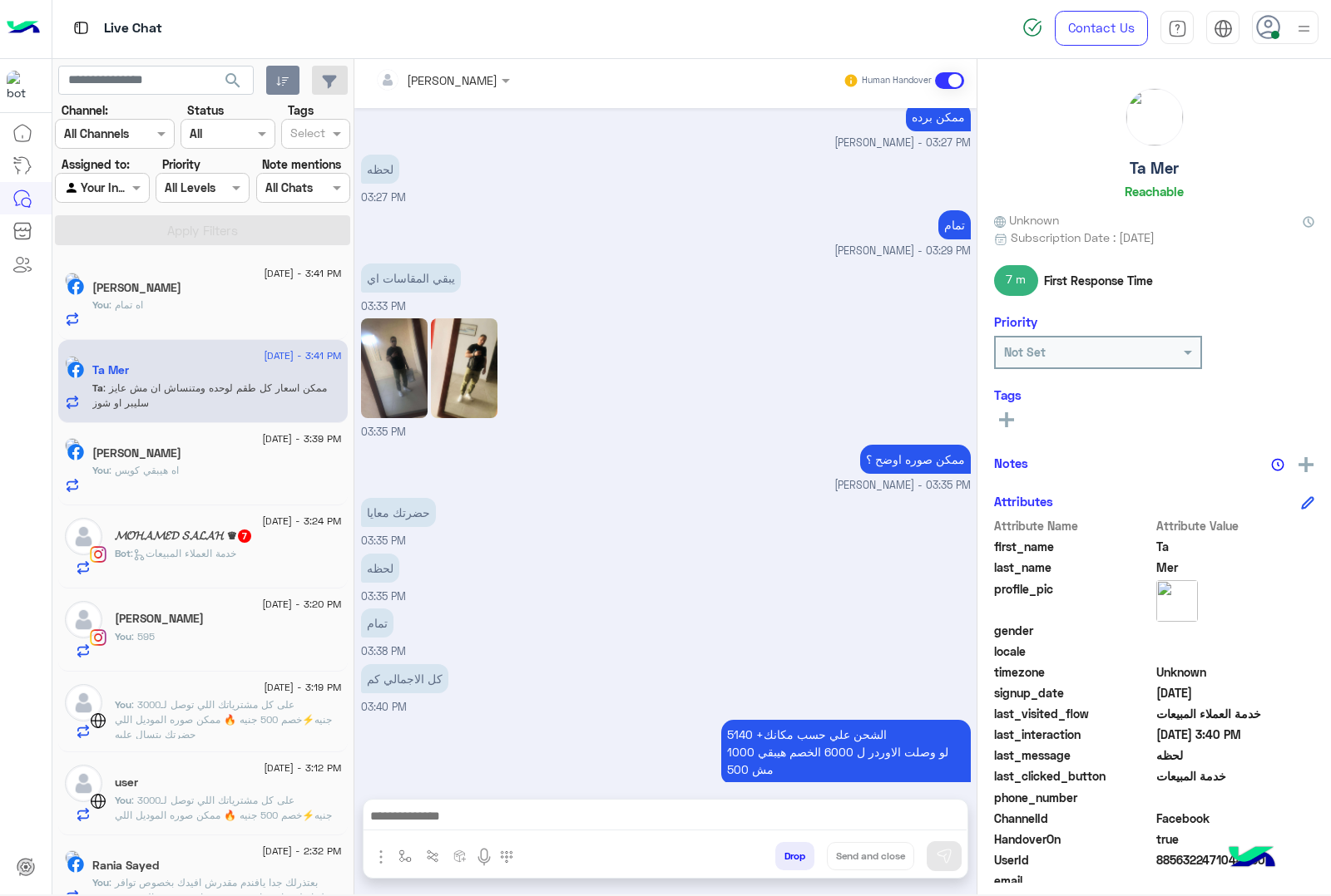
scroll to position [1877, 0]
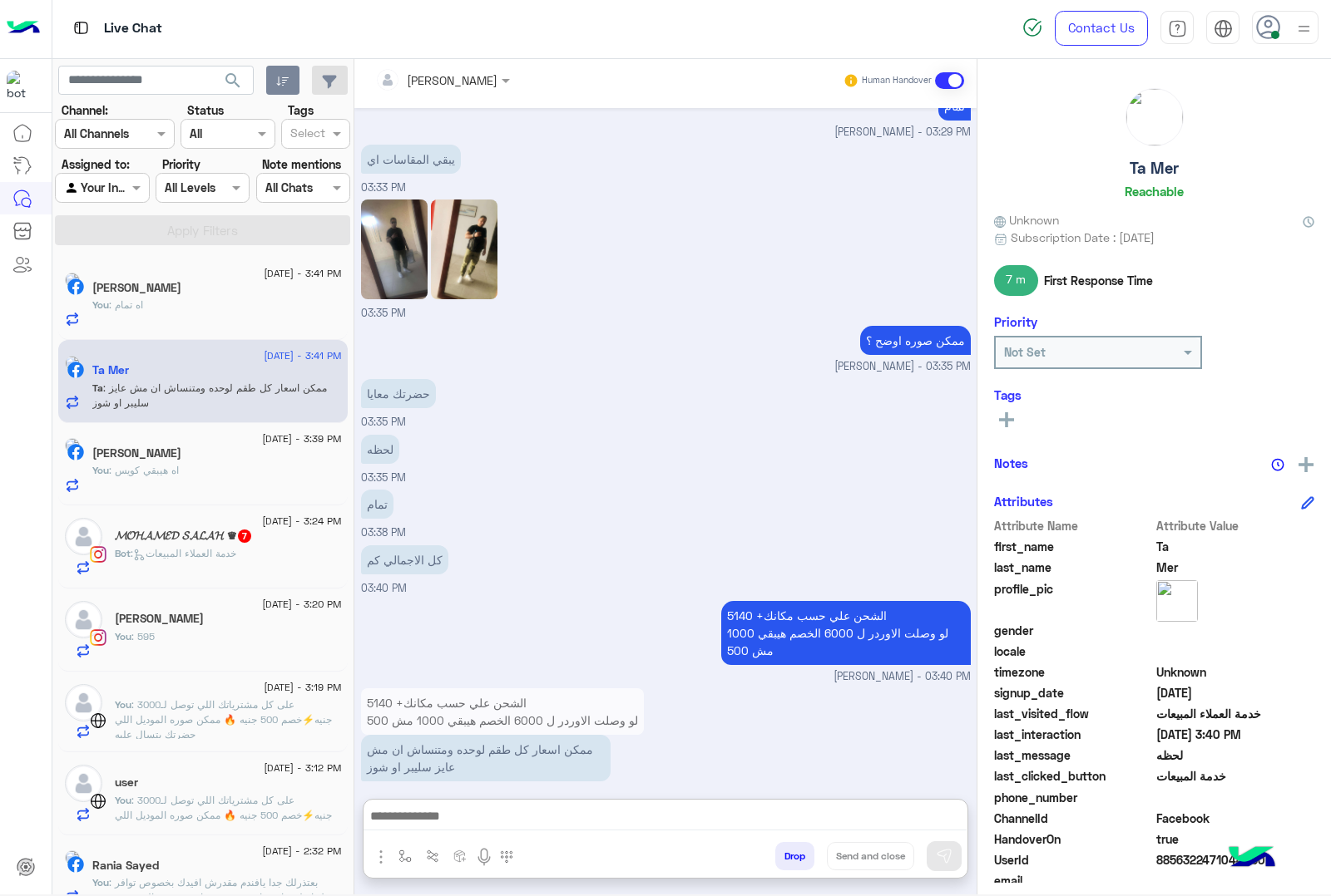
click at [477, 807] on textarea at bounding box center [665, 818] width 603 height 25
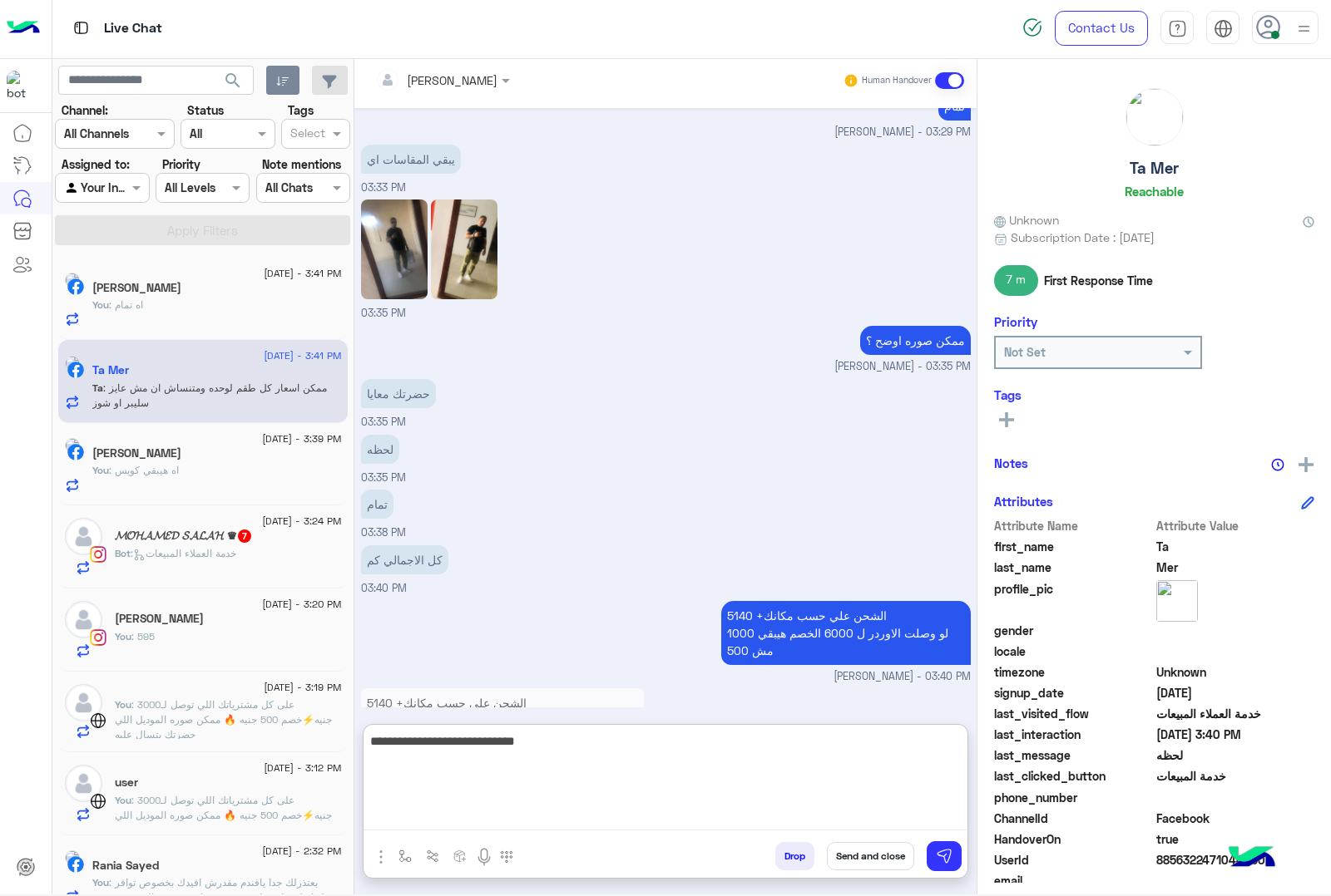
type textarea "**********"
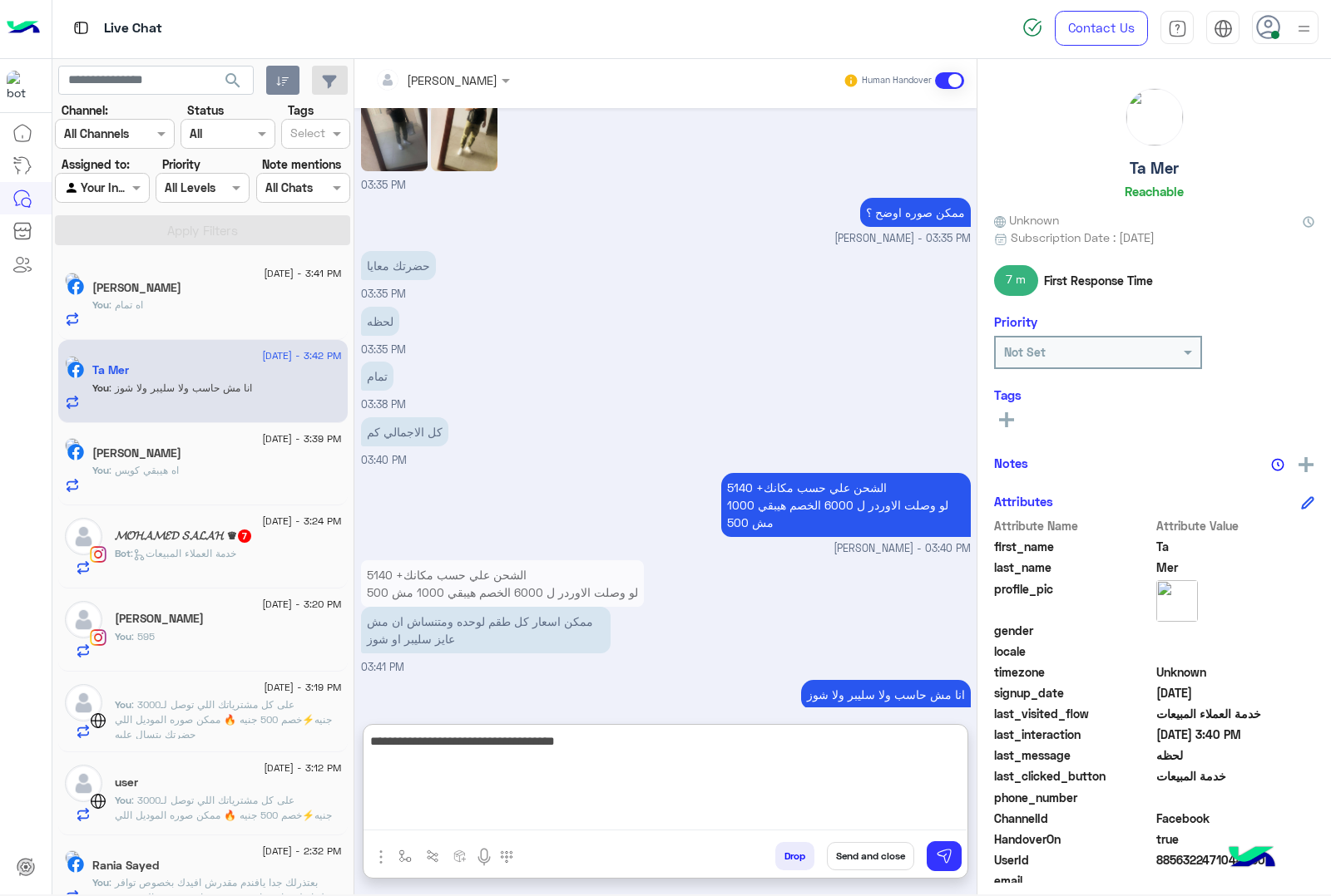
type textarea "**********"
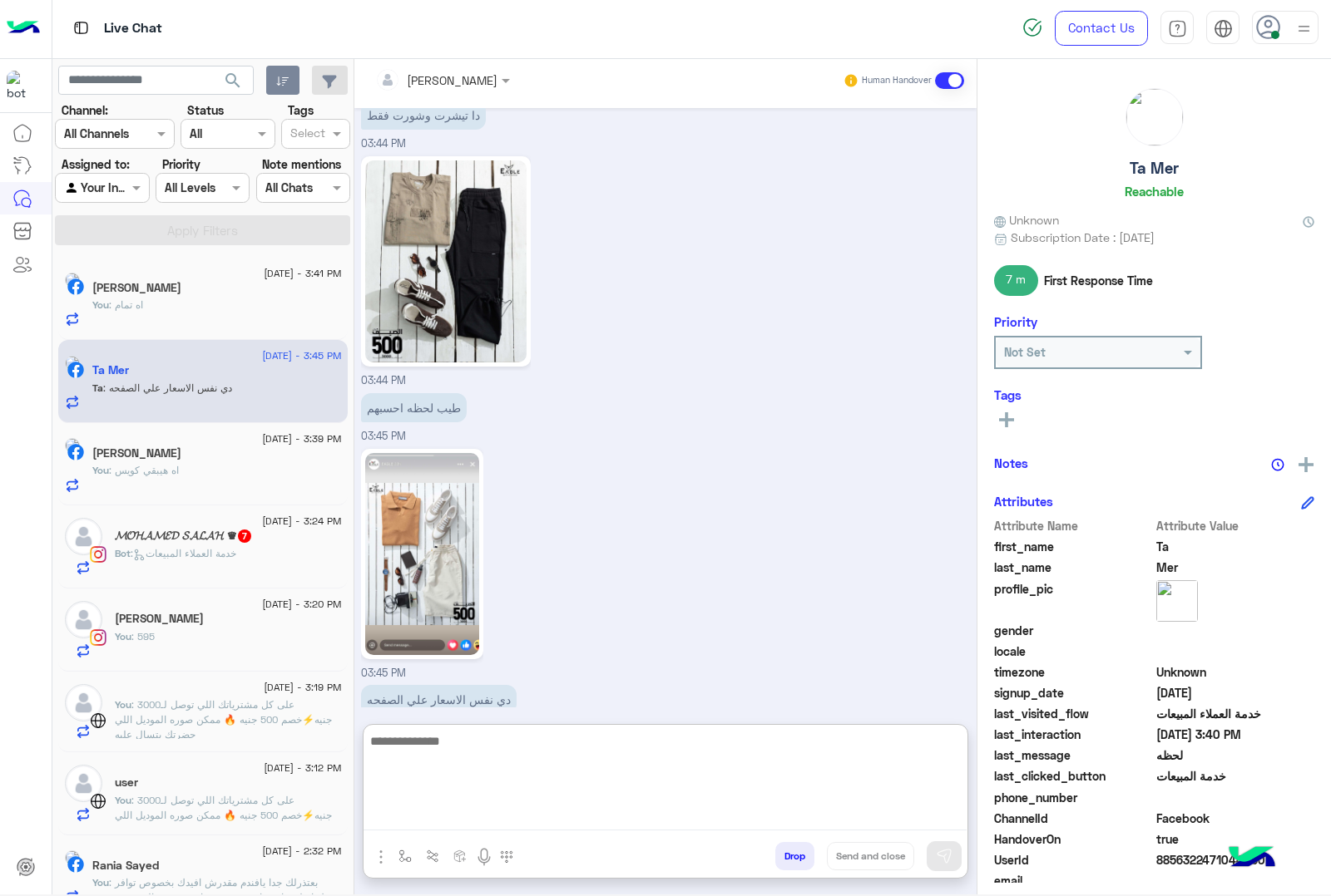
scroll to position [7208, 0]
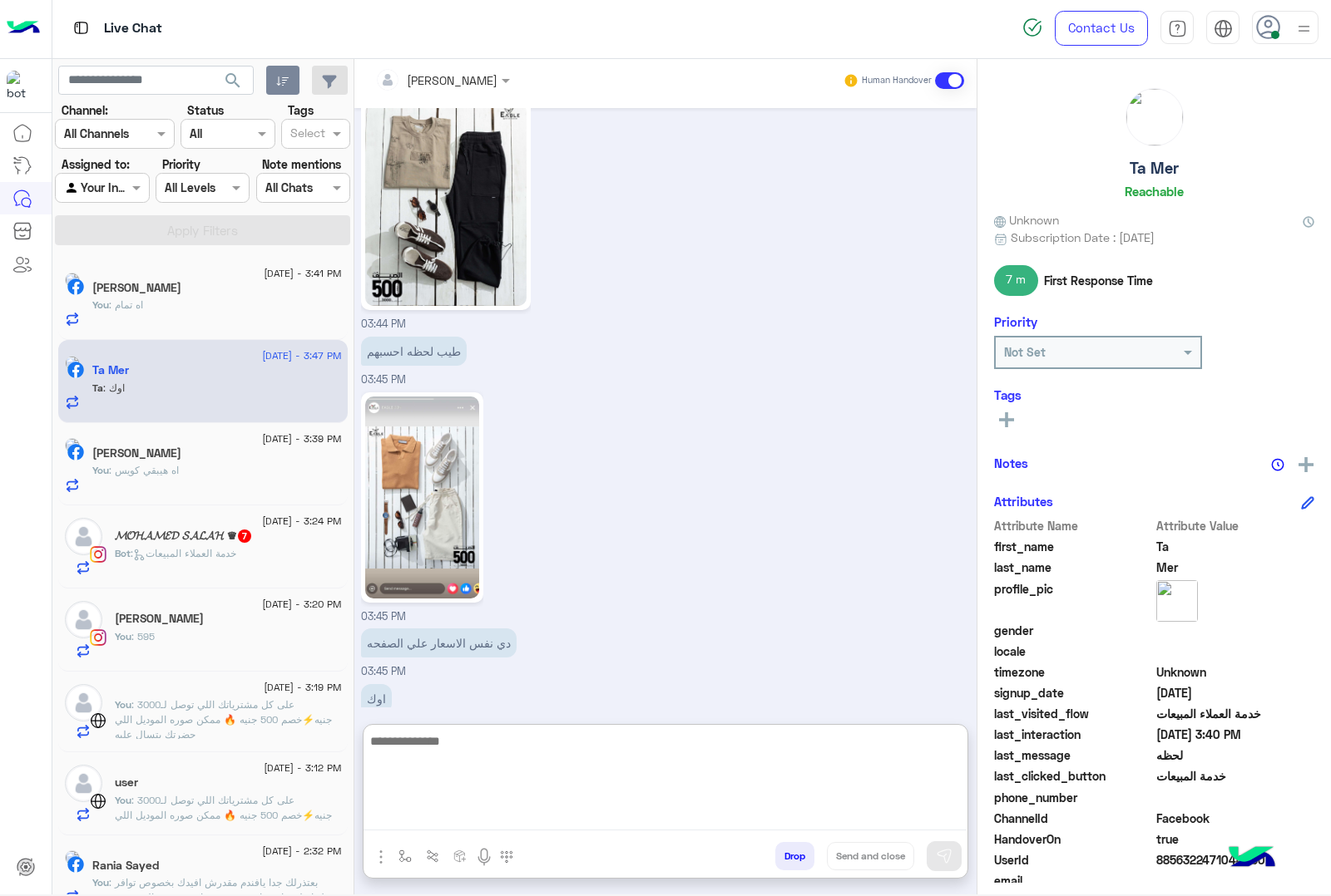
click at [205, 292] on div "[PERSON_NAME]" at bounding box center [217, 290] width 250 height 18
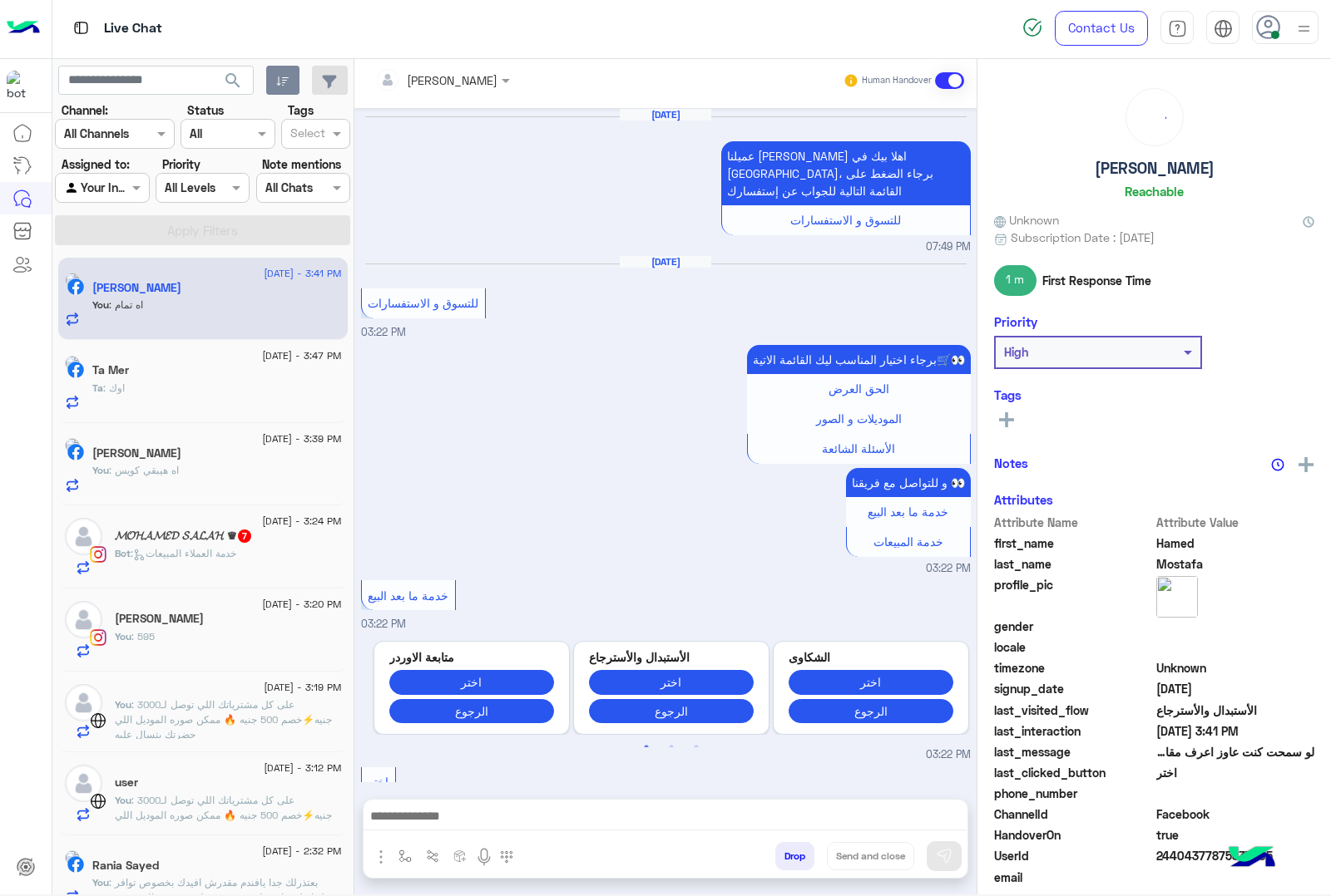
scroll to position [1877, 0]
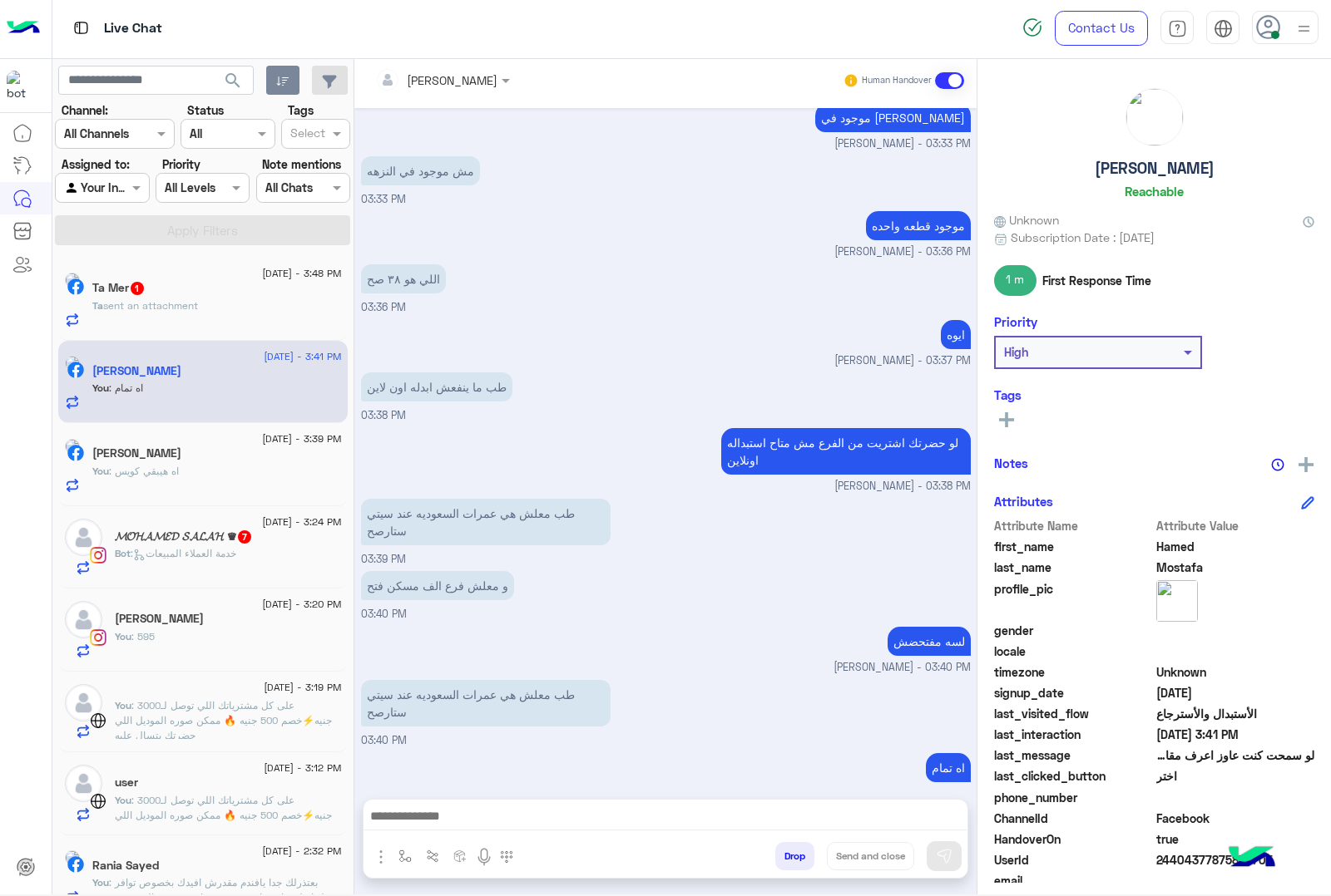
click at [147, 310] on span "sent an attachment" at bounding box center [150, 305] width 95 height 13
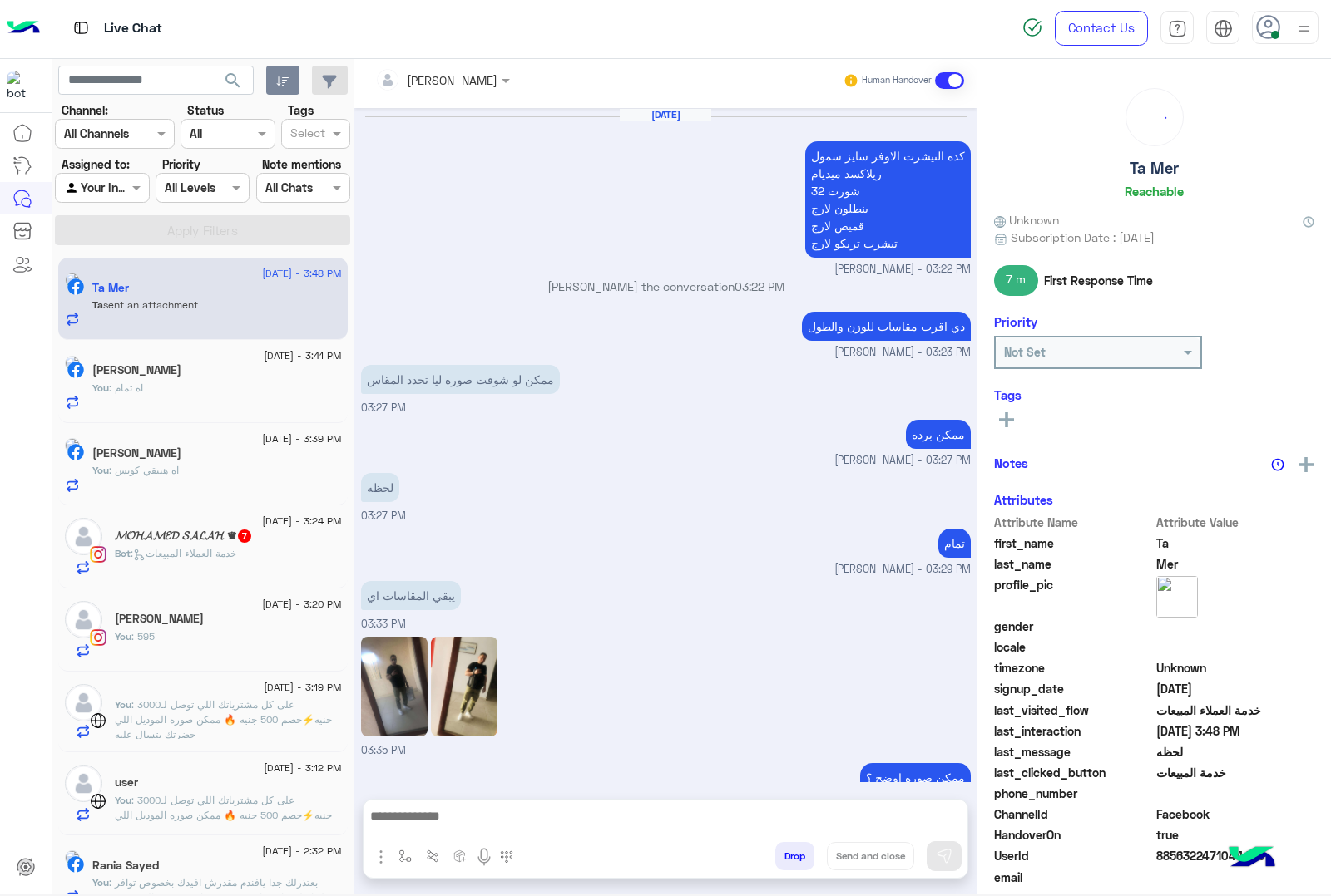
scroll to position [2230, 0]
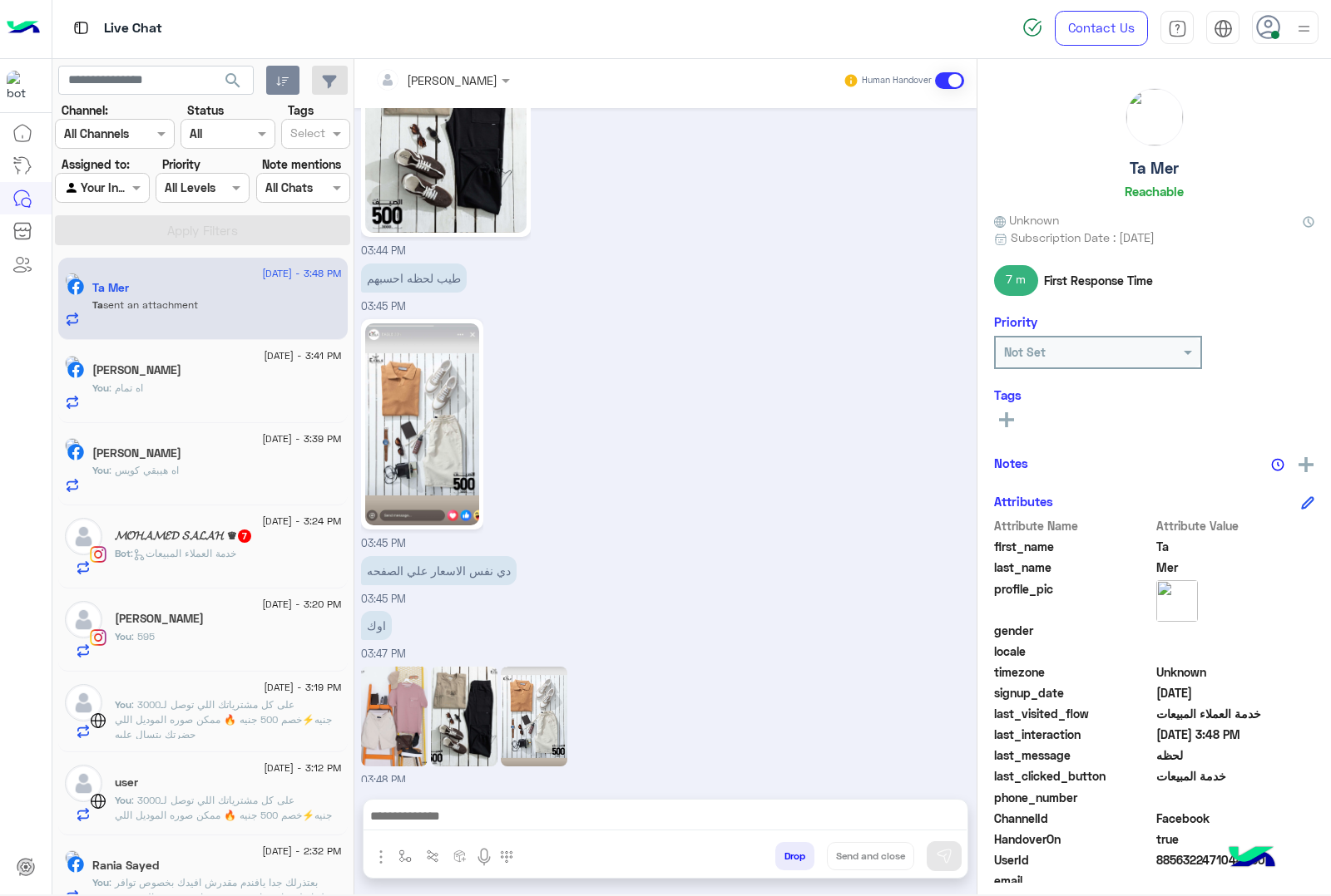
click at [438, 817] on textarea at bounding box center [665, 818] width 603 height 25
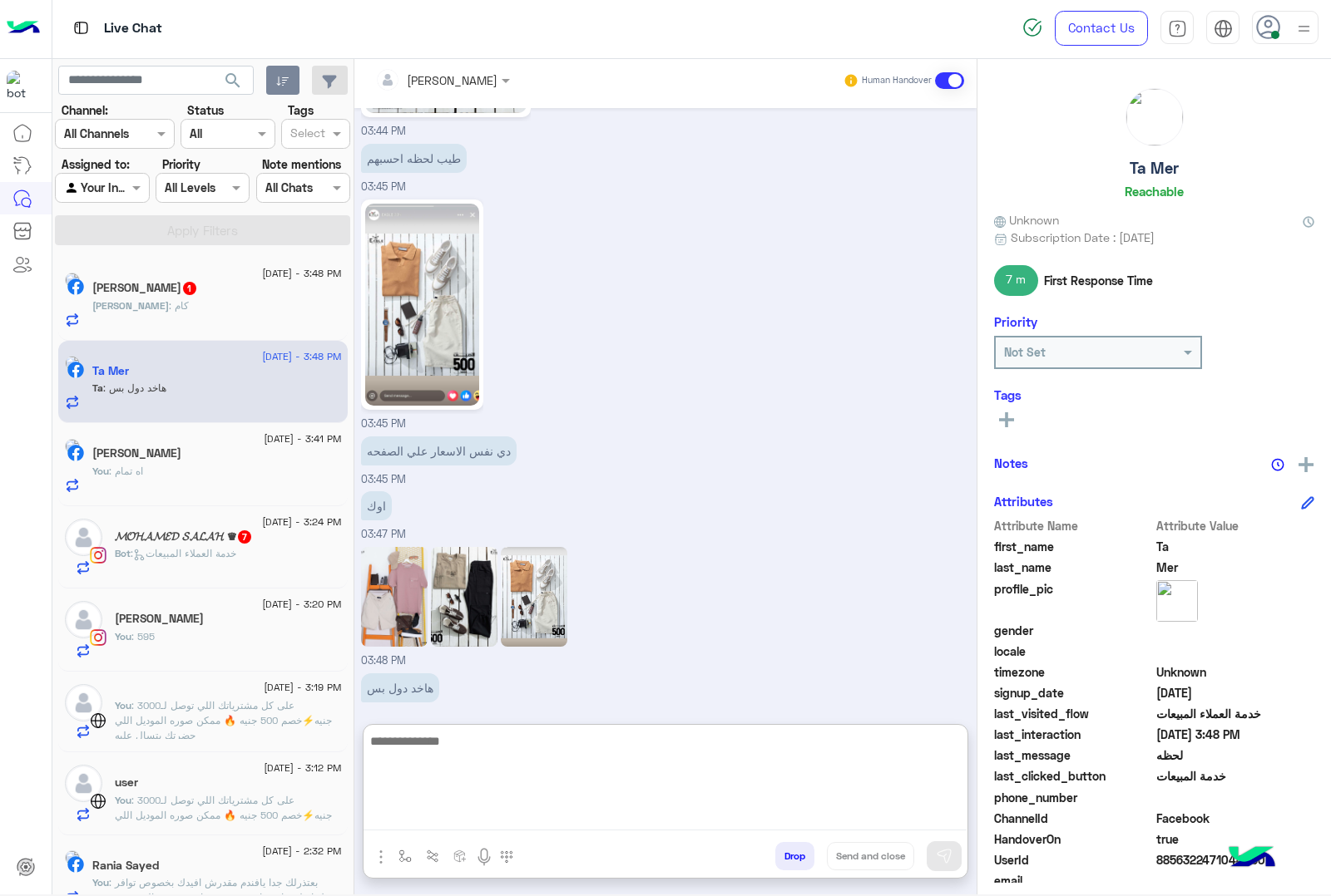
scroll to position [2360, 0]
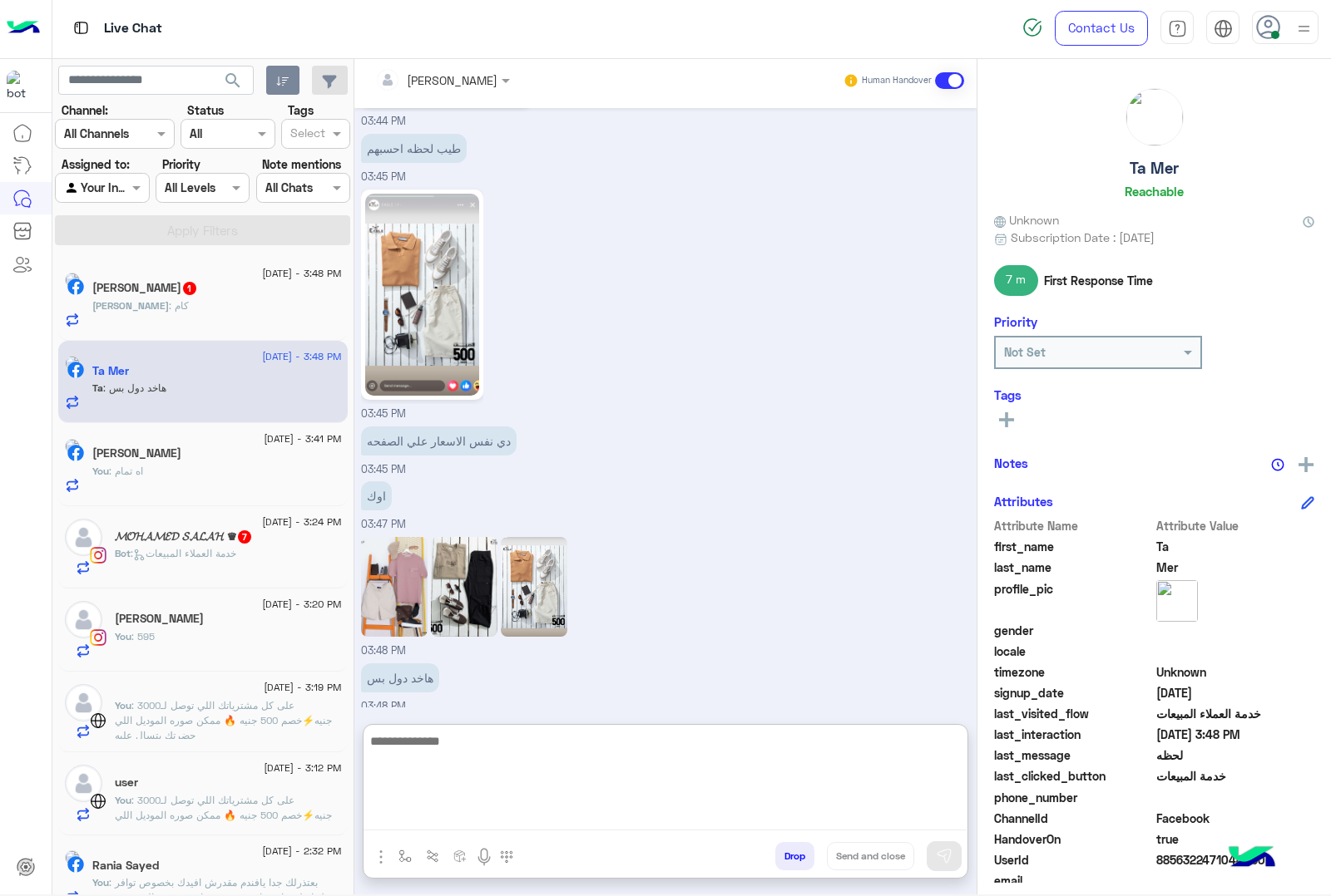
click at [454, 742] on textarea at bounding box center [665, 780] width 603 height 100
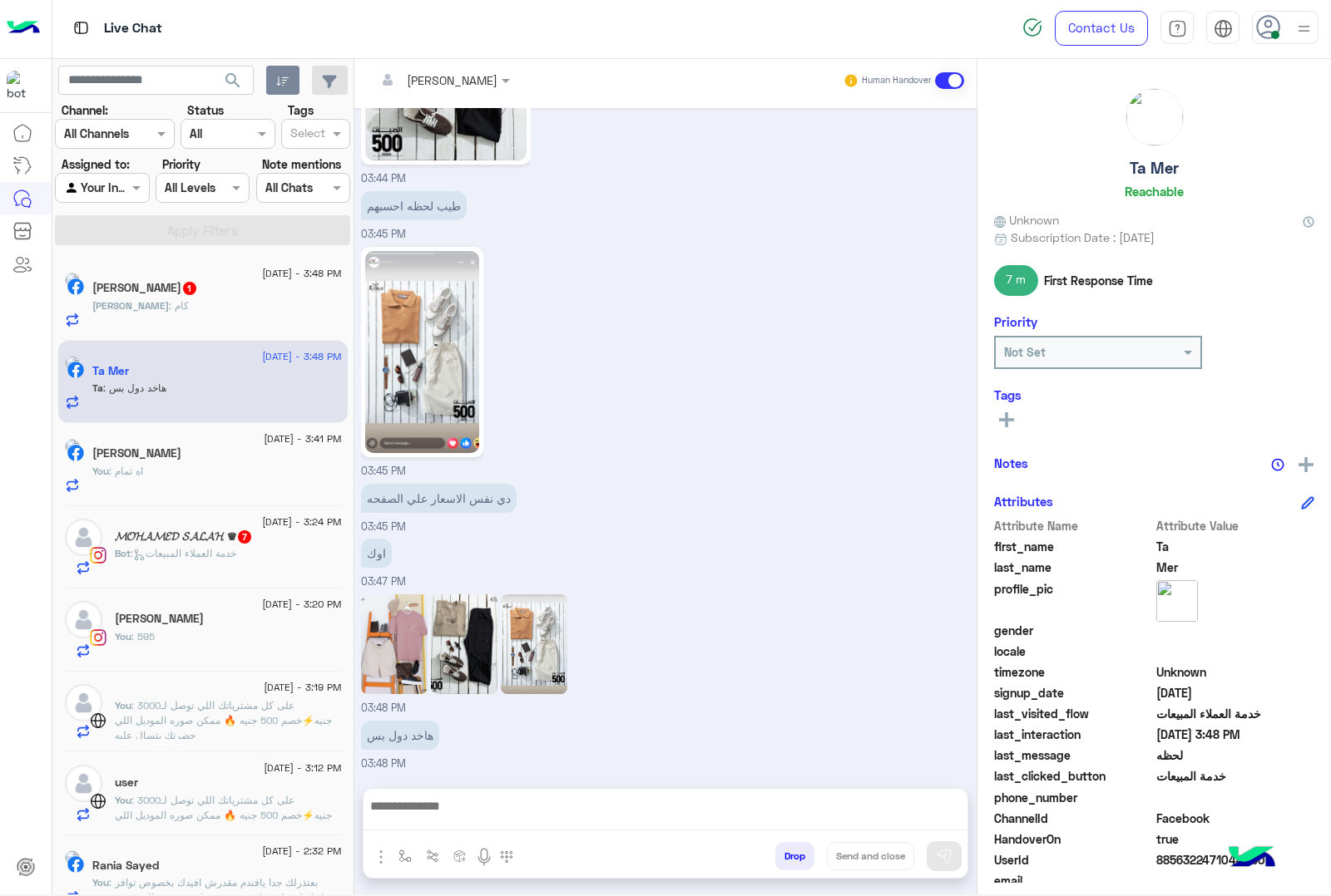
scroll to position [2284, 0]
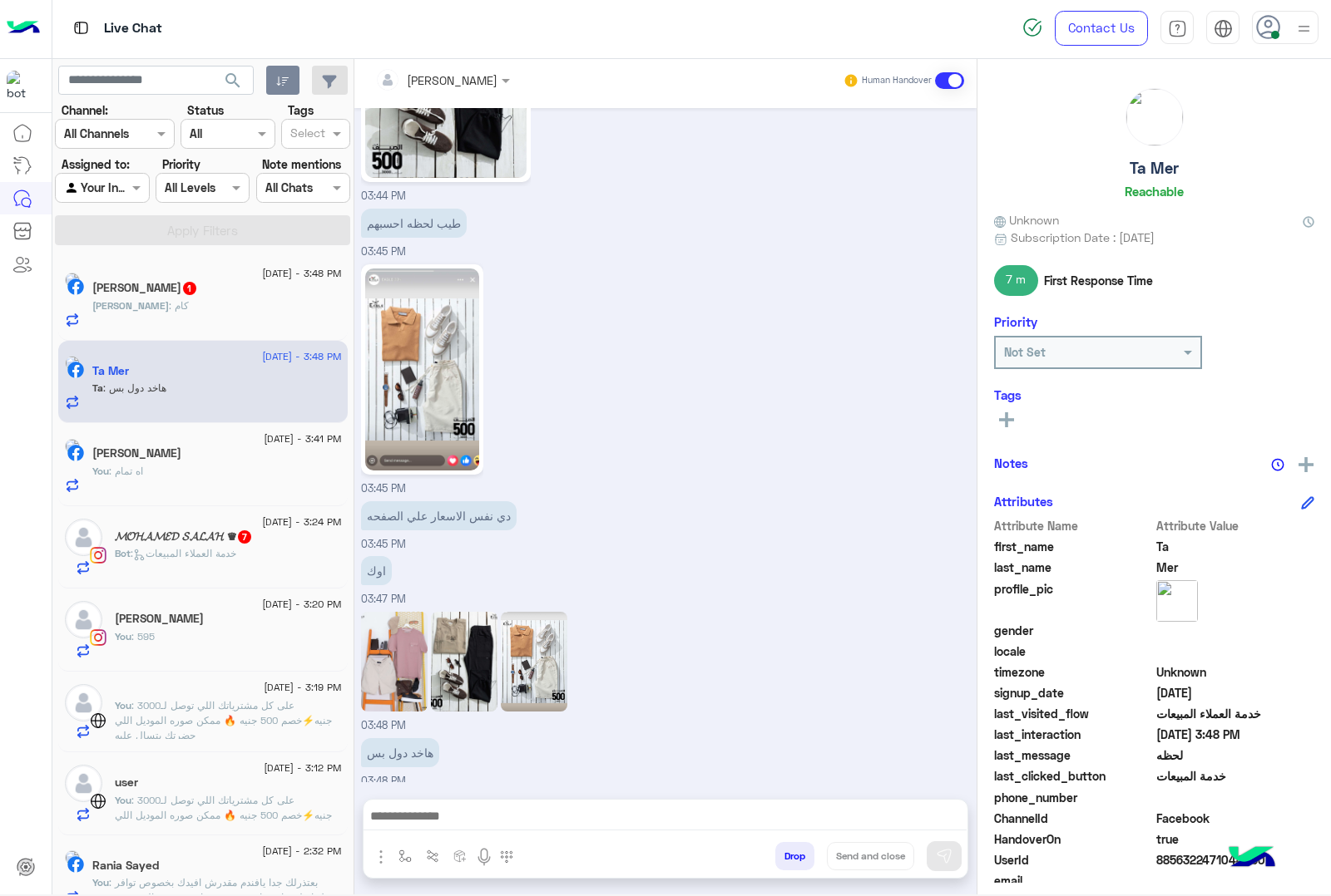
click at [456, 813] on textarea at bounding box center [665, 818] width 603 height 25
click at [790, 833] on div "**********" at bounding box center [665, 821] width 604 height 42
click at [655, 813] on textarea "**********" at bounding box center [665, 818] width 603 height 25
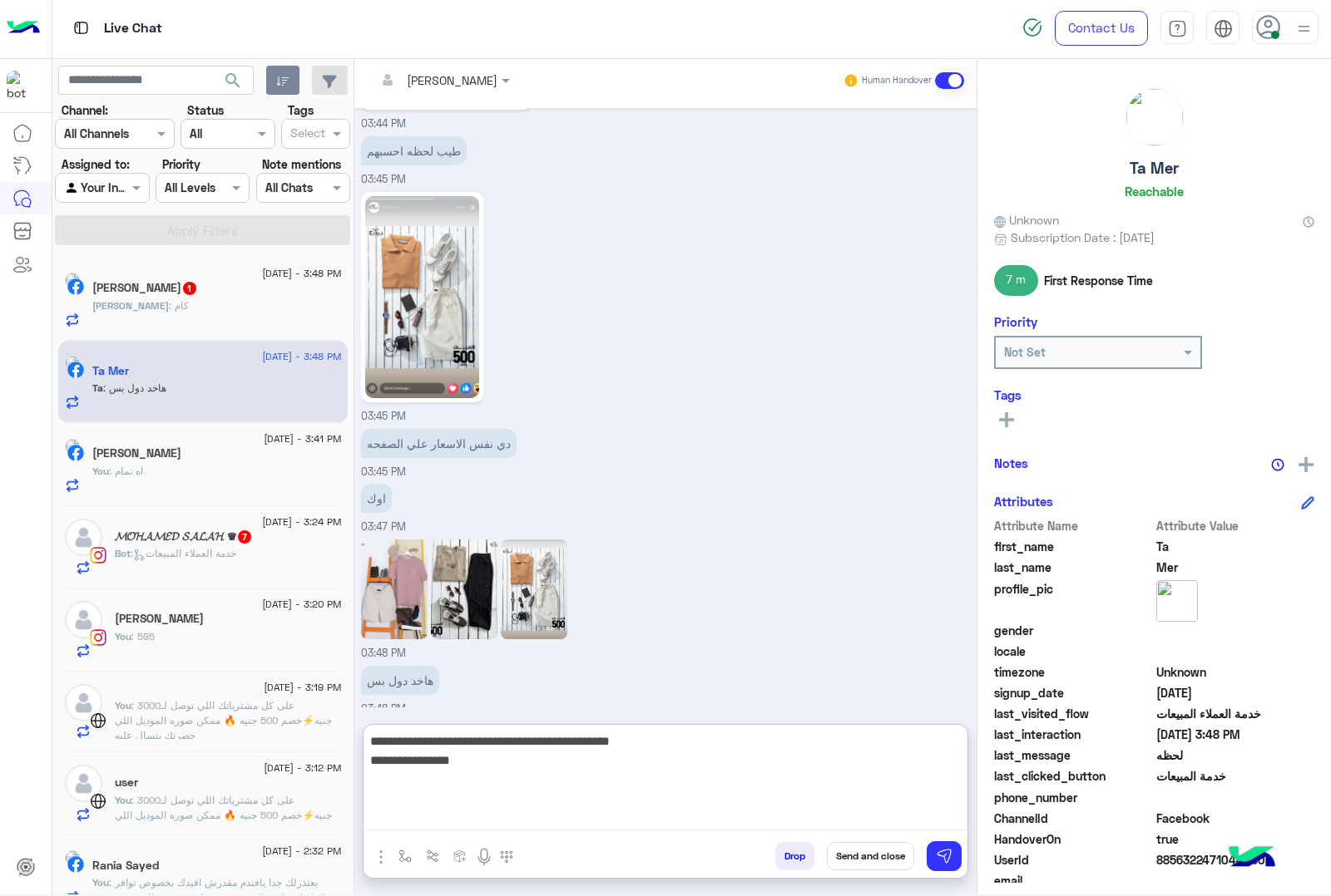
scroll to position [2360, 0]
click at [838, 761] on textarea "**********" at bounding box center [665, 780] width 603 height 100
drag, startPoint x: 780, startPoint y: 744, endPoint x: 637, endPoint y: 747, distance: 143.0
click at [637, 747] on textarea "**********" at bounding box center [665, 780] width 603 height 100
click at [816, 751] on textarea "**********" at bounding box center [665, 780] width 603 height 100
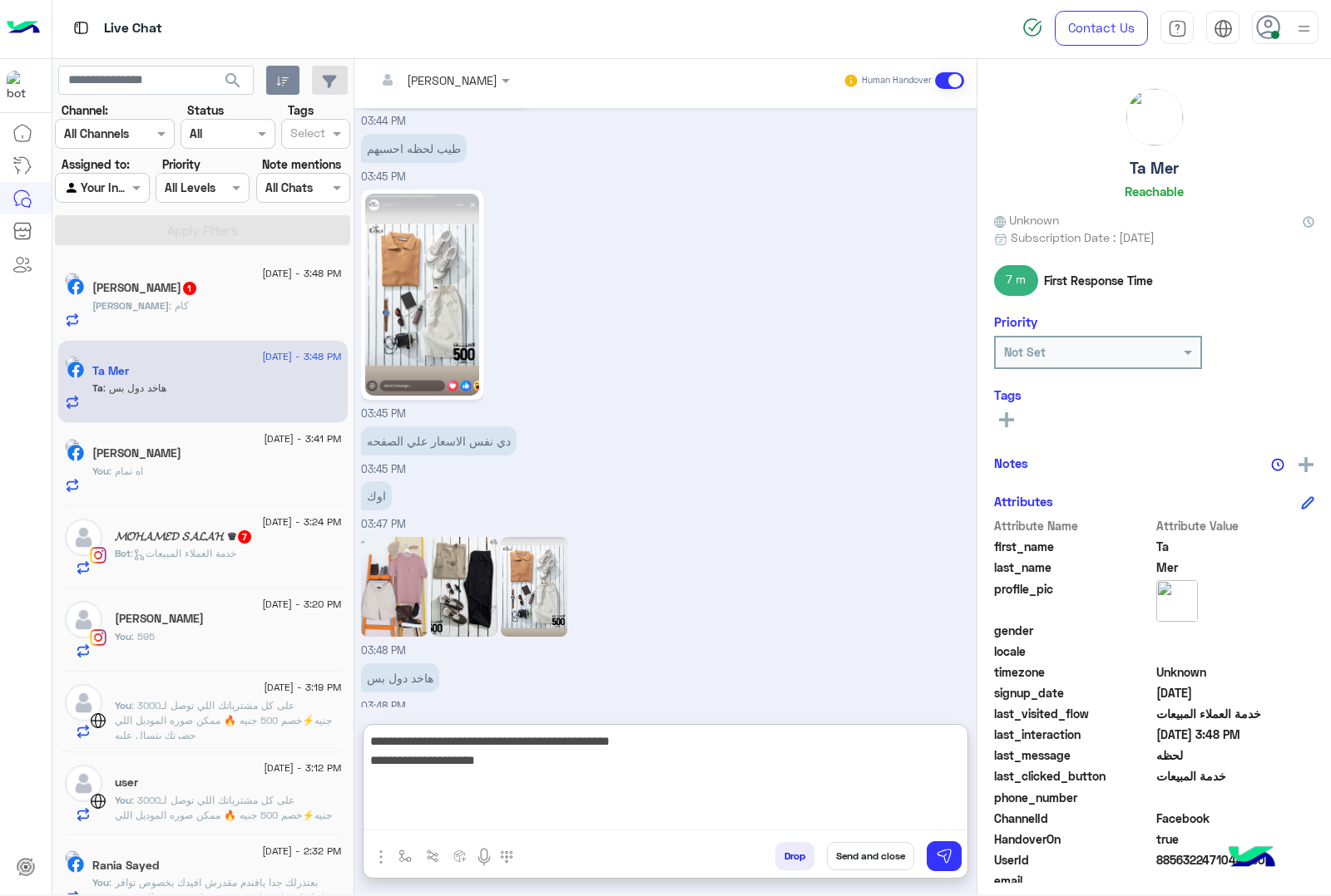
paste textarea "**********"
type textarea "**********"
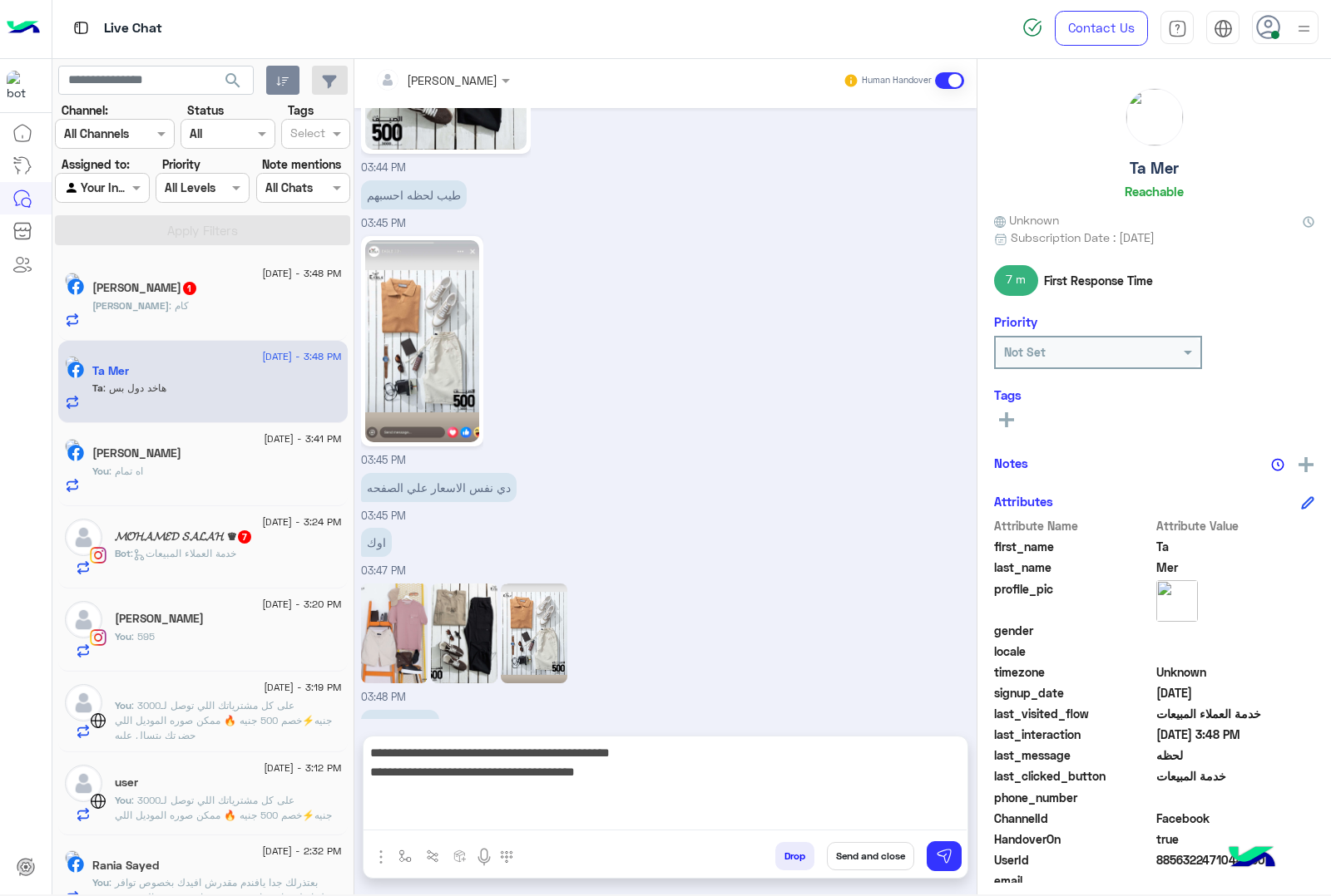
scroll to position [2284, 0]
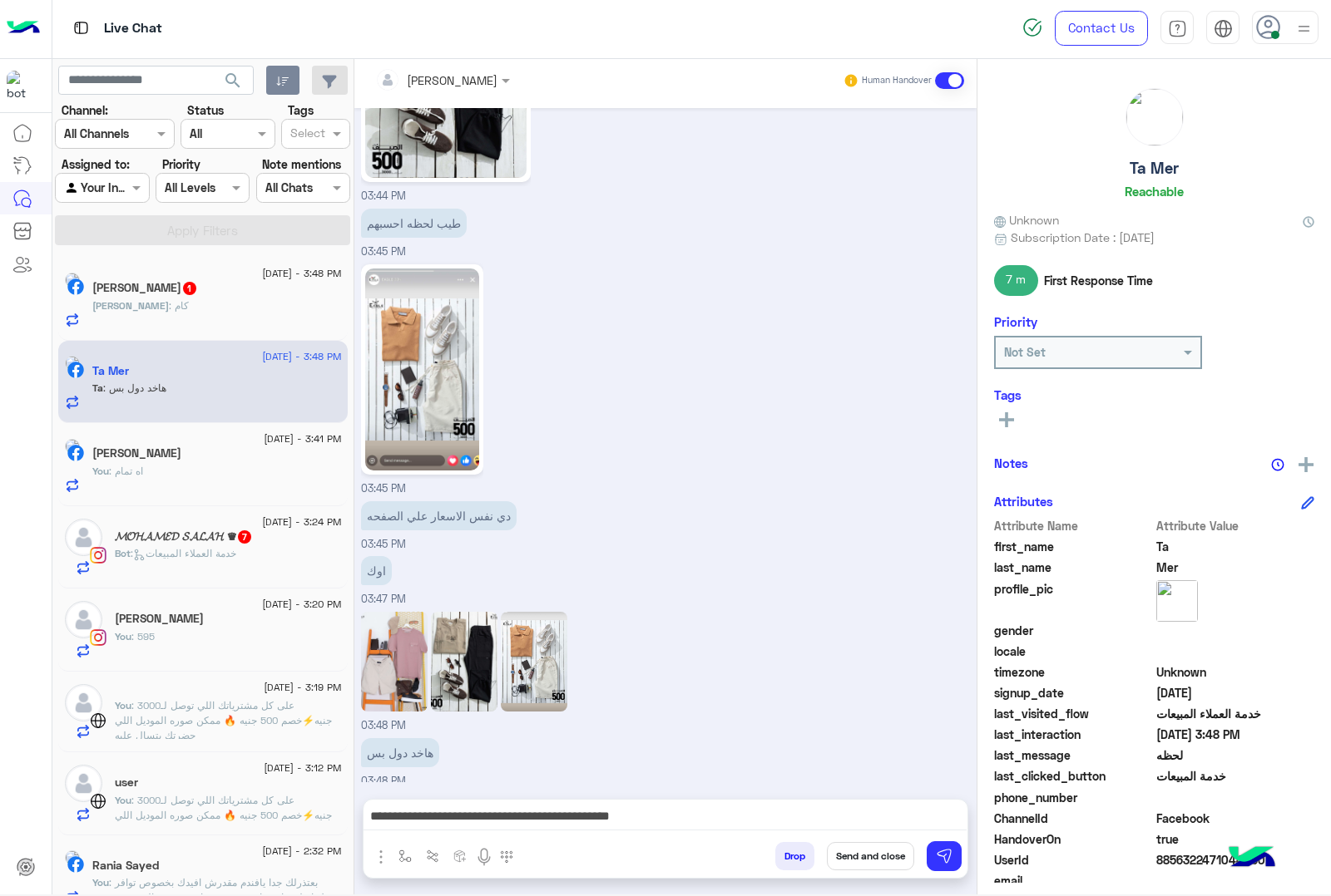
click at [753, 621] on div "03:48 PM" at bounding box center [666, 671] width 610 height 126
click at [627, 832] on div "**********" at bounding box center [665, 821] width 604 height 42
click at [629, 817] on textarea "**********" at bounding box center [665, 818] width 603 height 25
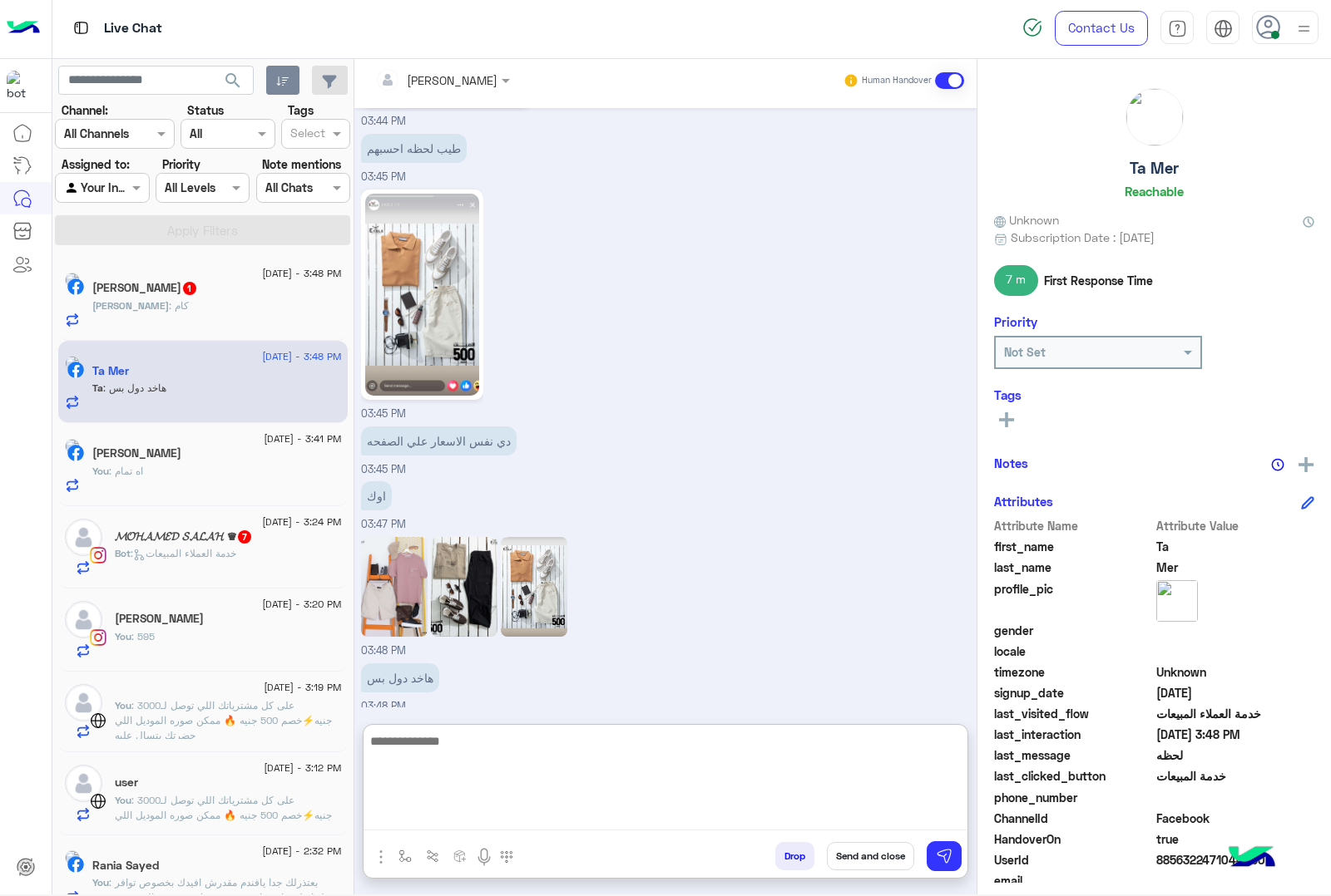
scroll to position [2466, 0]
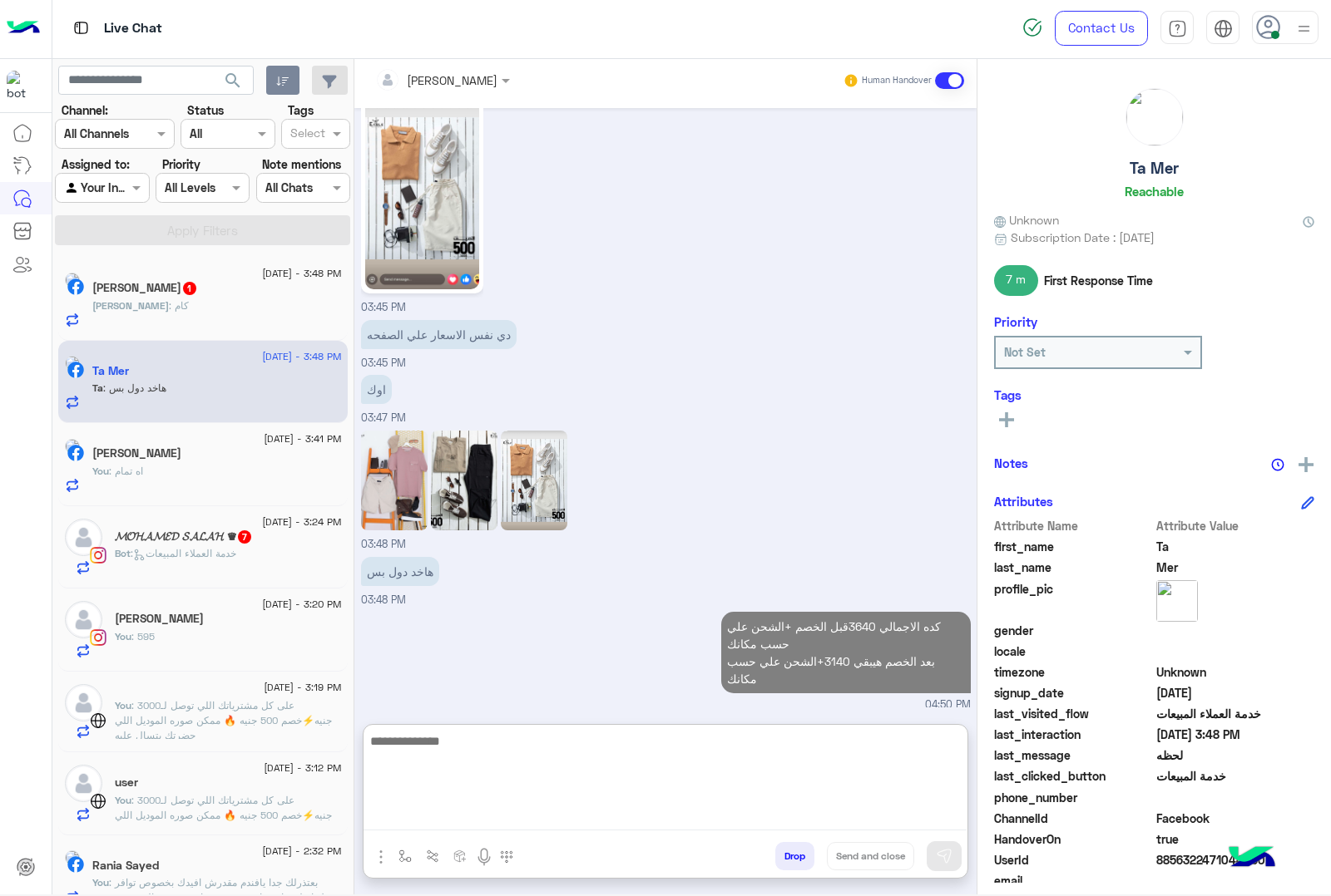
click at [175, 313] on div "[PERSON_NAME] : كام" at bounding box center [217, 312] width 250 height 29
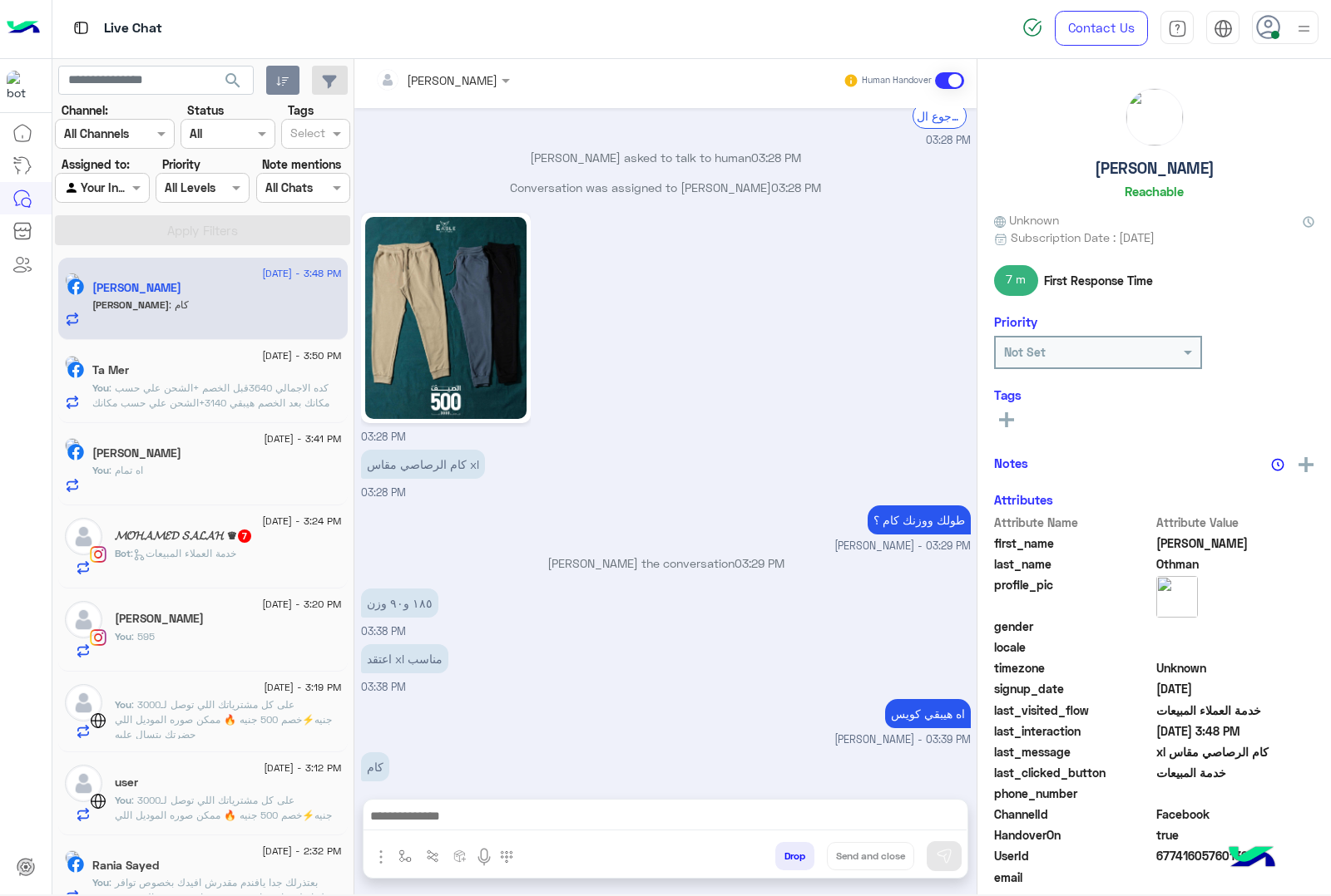
click at [475, 817] on textarea at bounding box center [665, 818] width 603 height 25
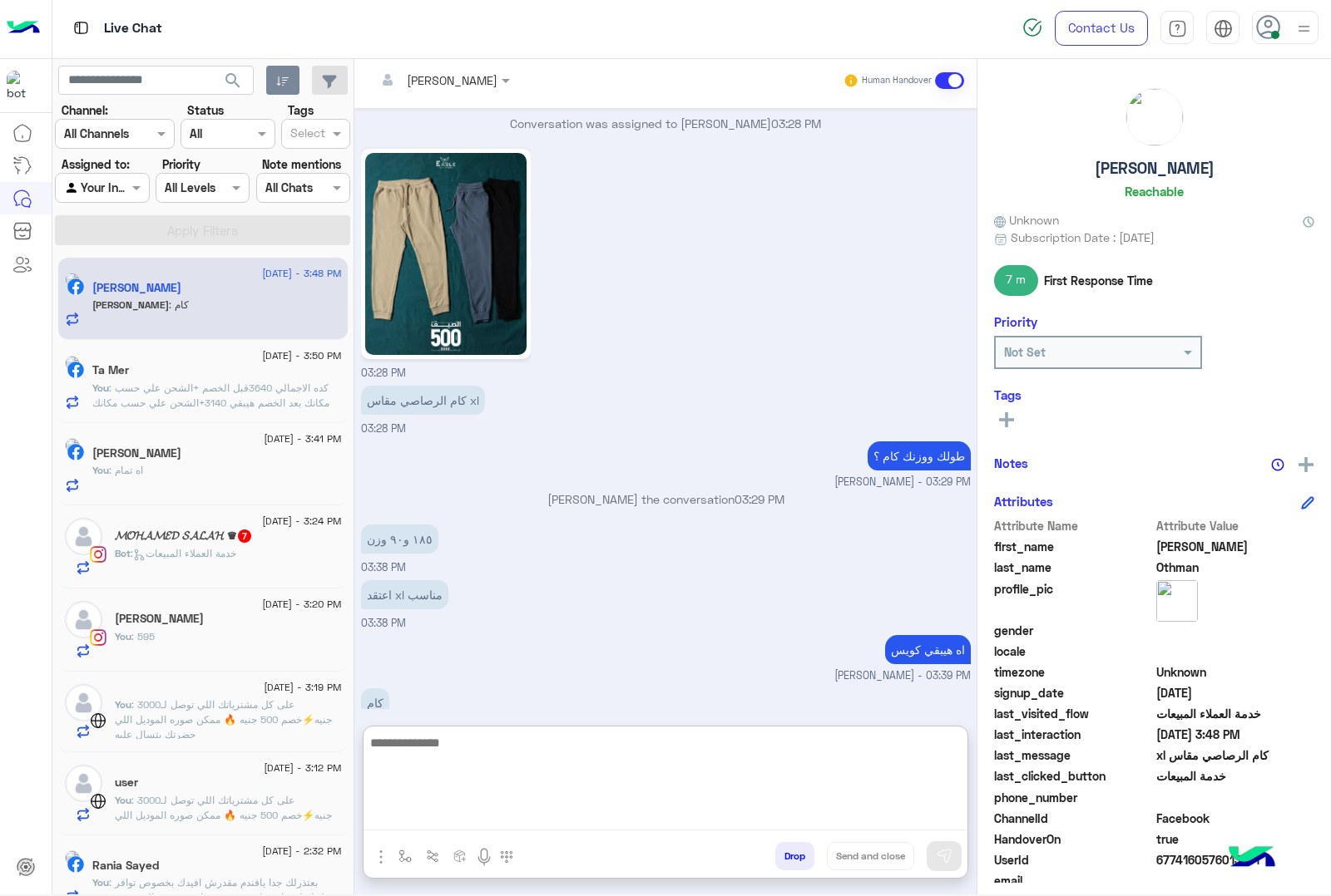
scroll to position [2085, 0]
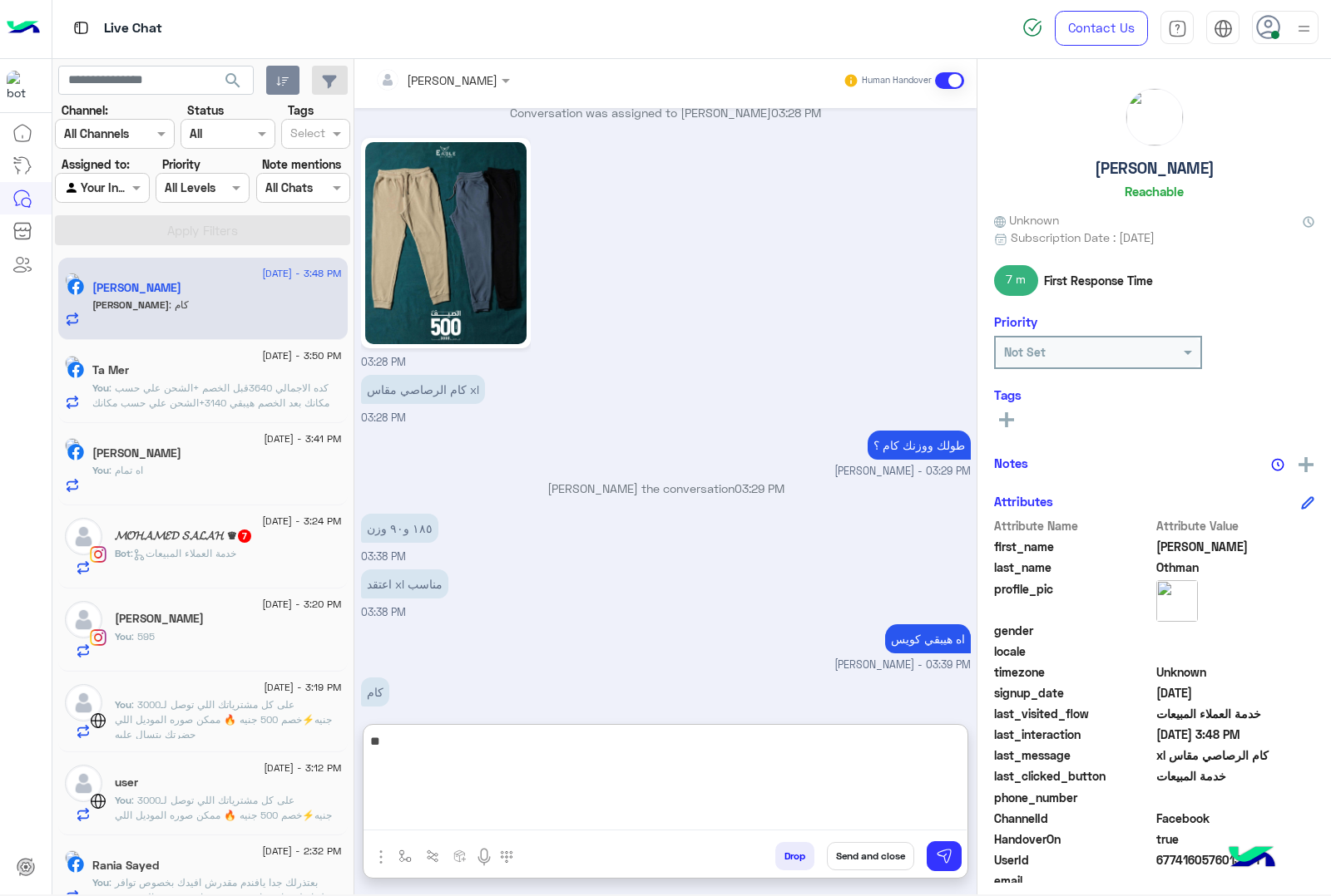
type textarea "***"
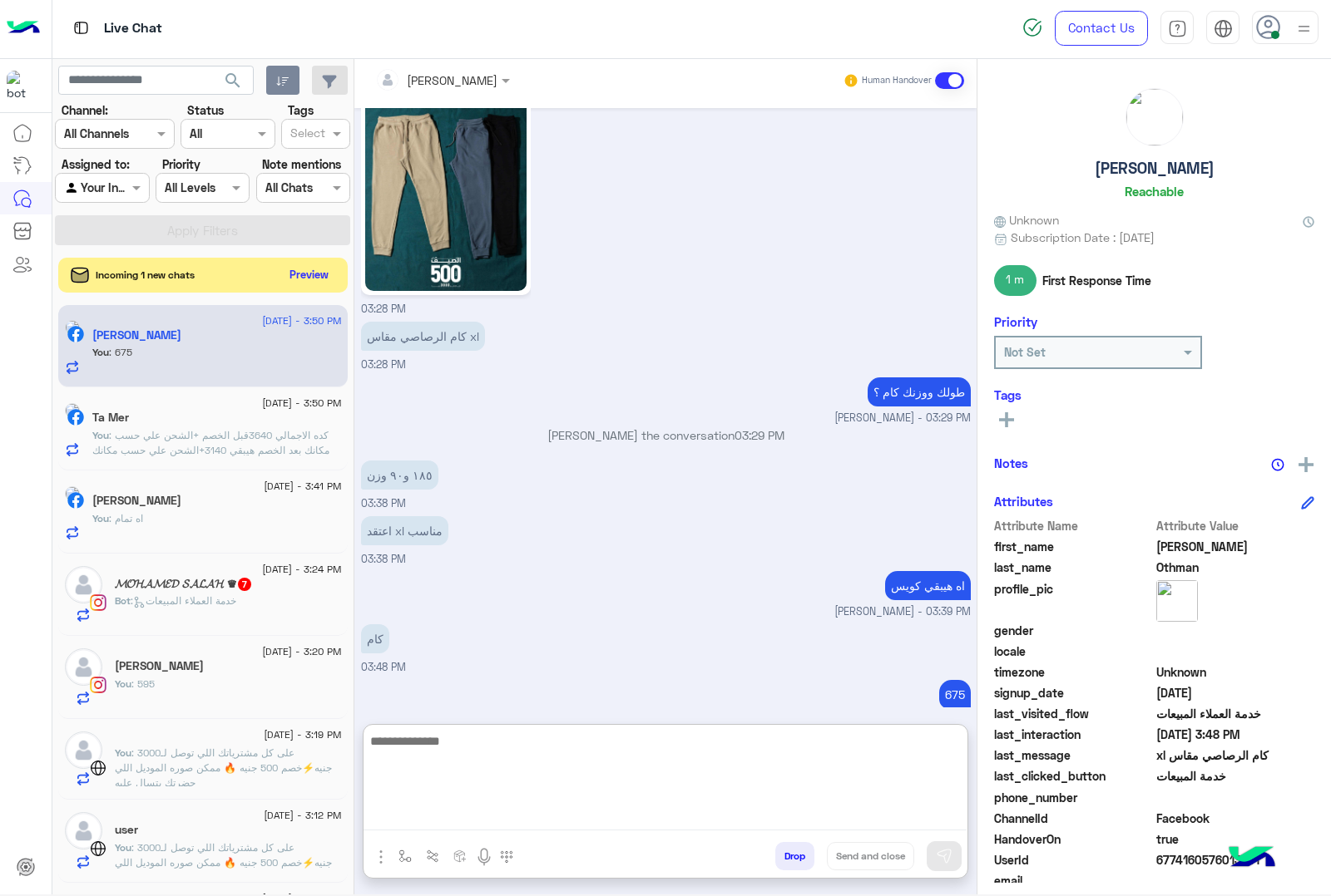
click at [318, 275] on button "Preview" at bounding box center [310, 275] width 52 height 23
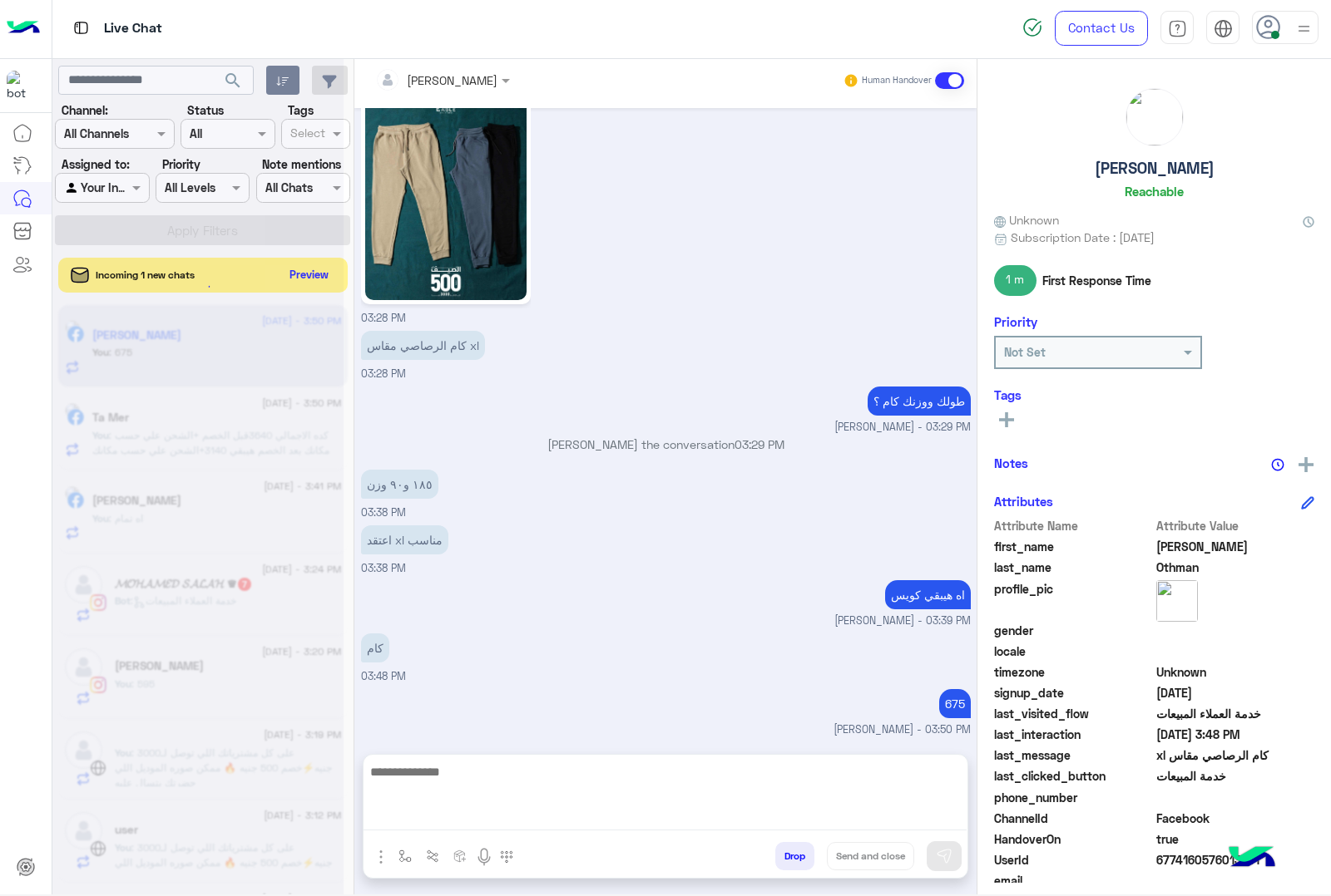
scroll to position [2063, 0]
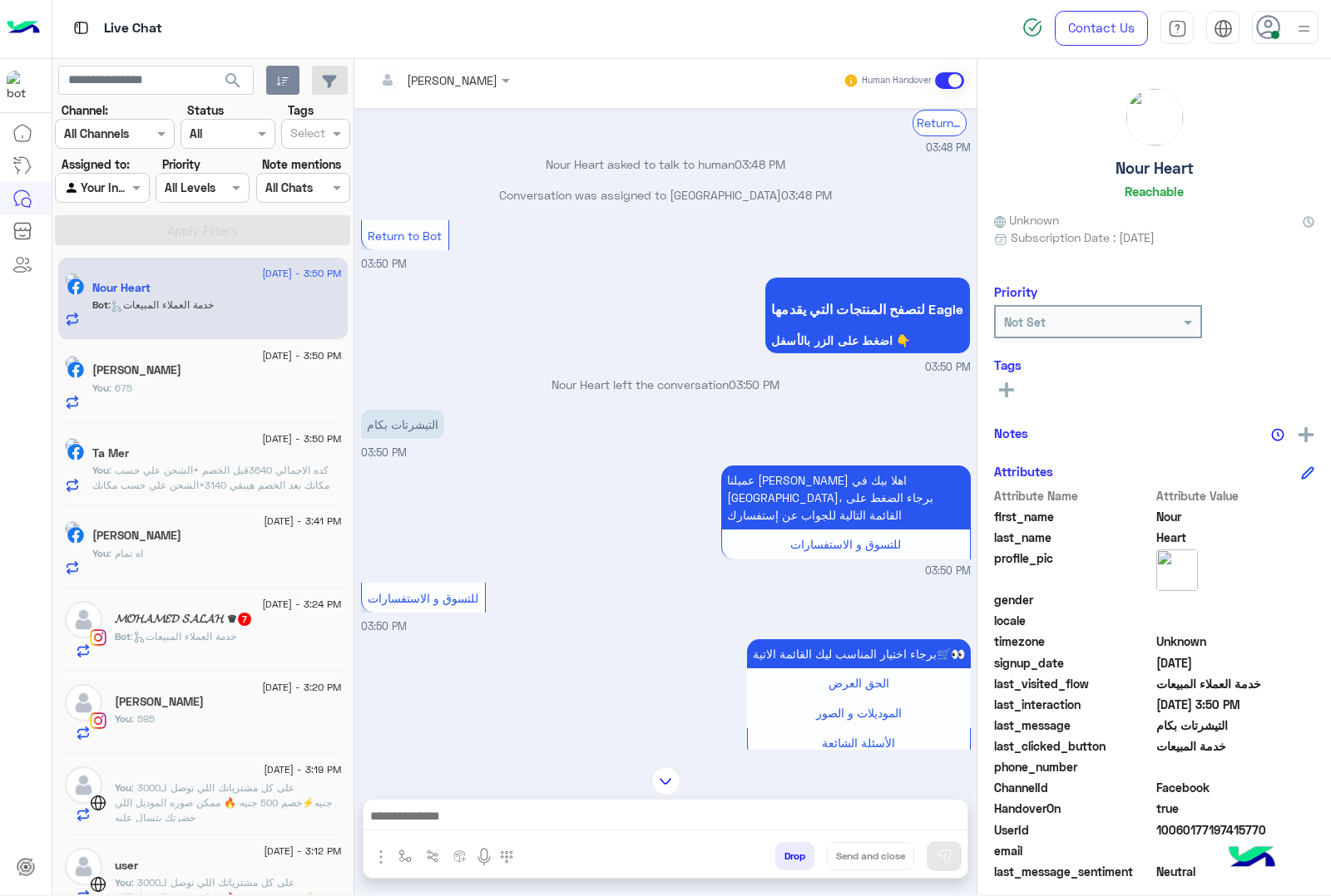
scroll to position [983, 0]
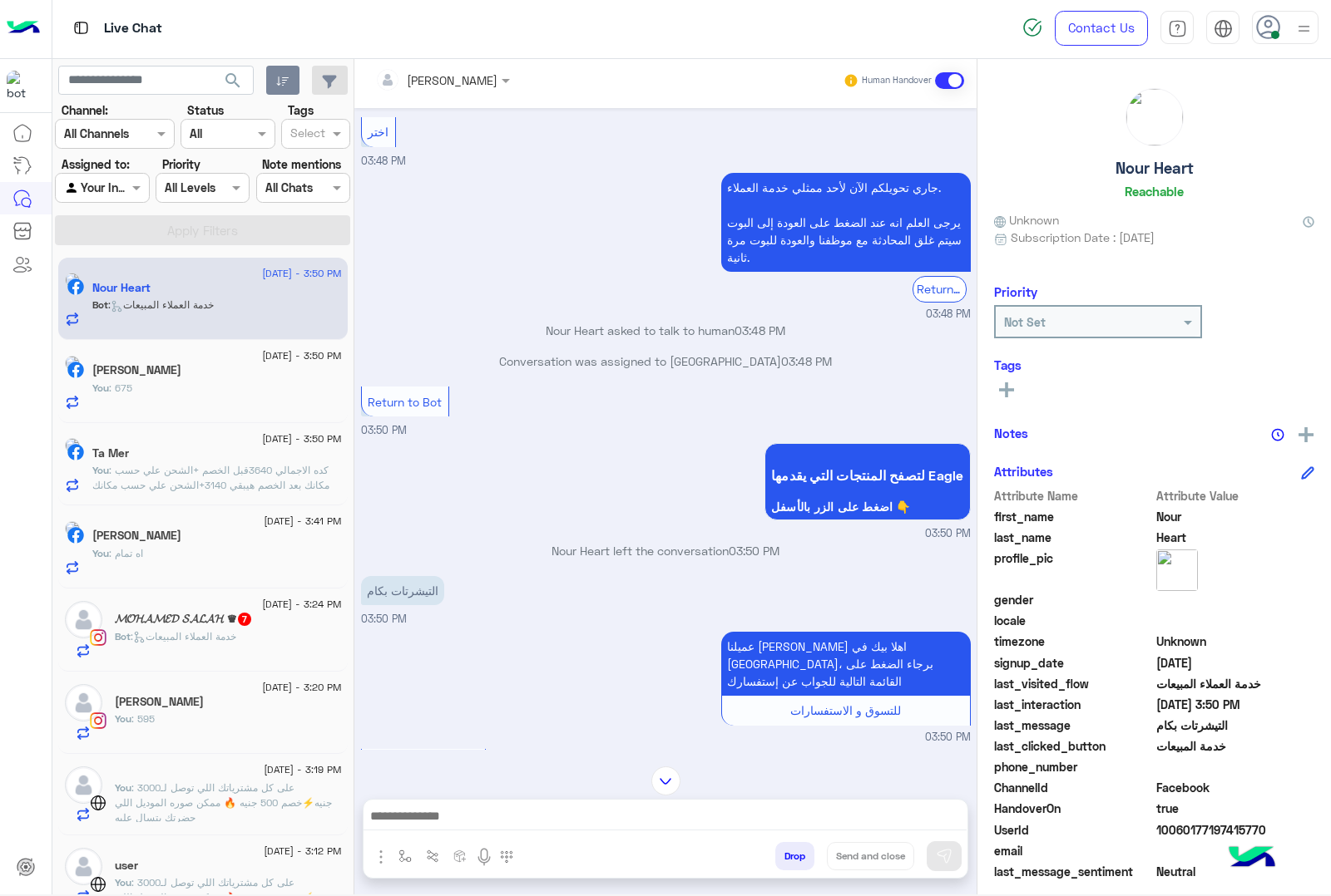
click at [464, 821] on textarea at bounding box center [665, 818] width 603 height 25
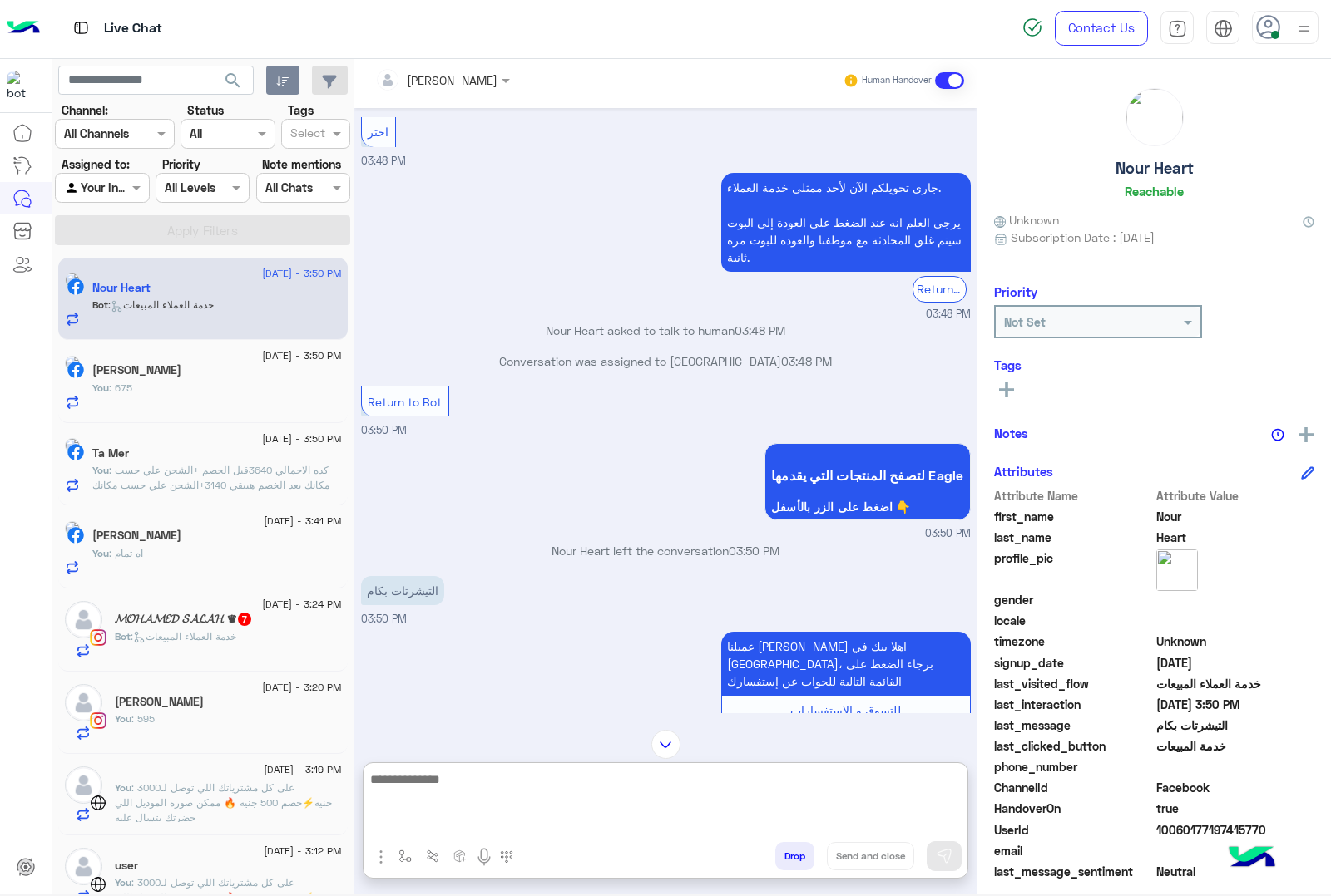
paste textarea "**********"
type textarea "**********"
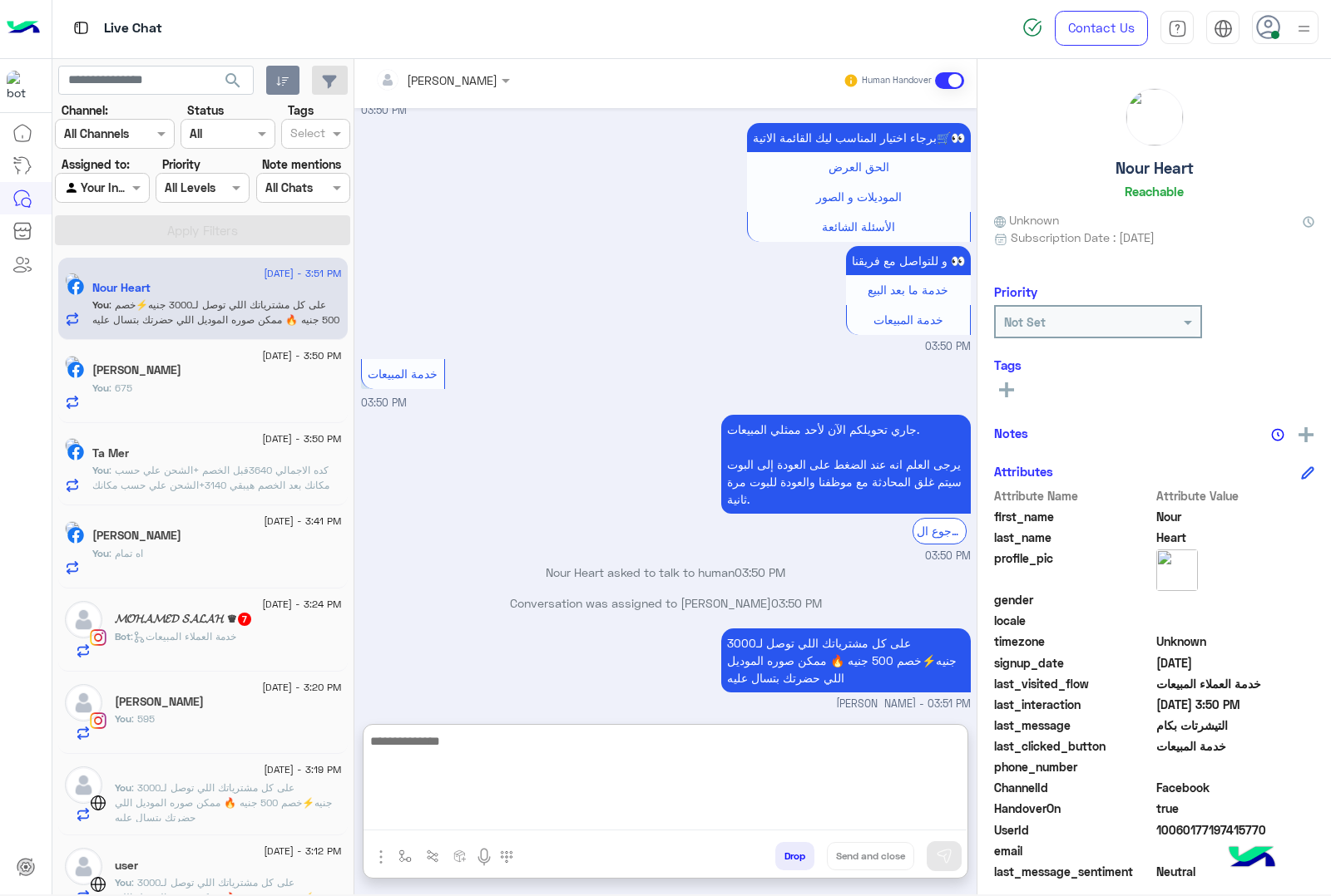
scroll to position [1697, 0]
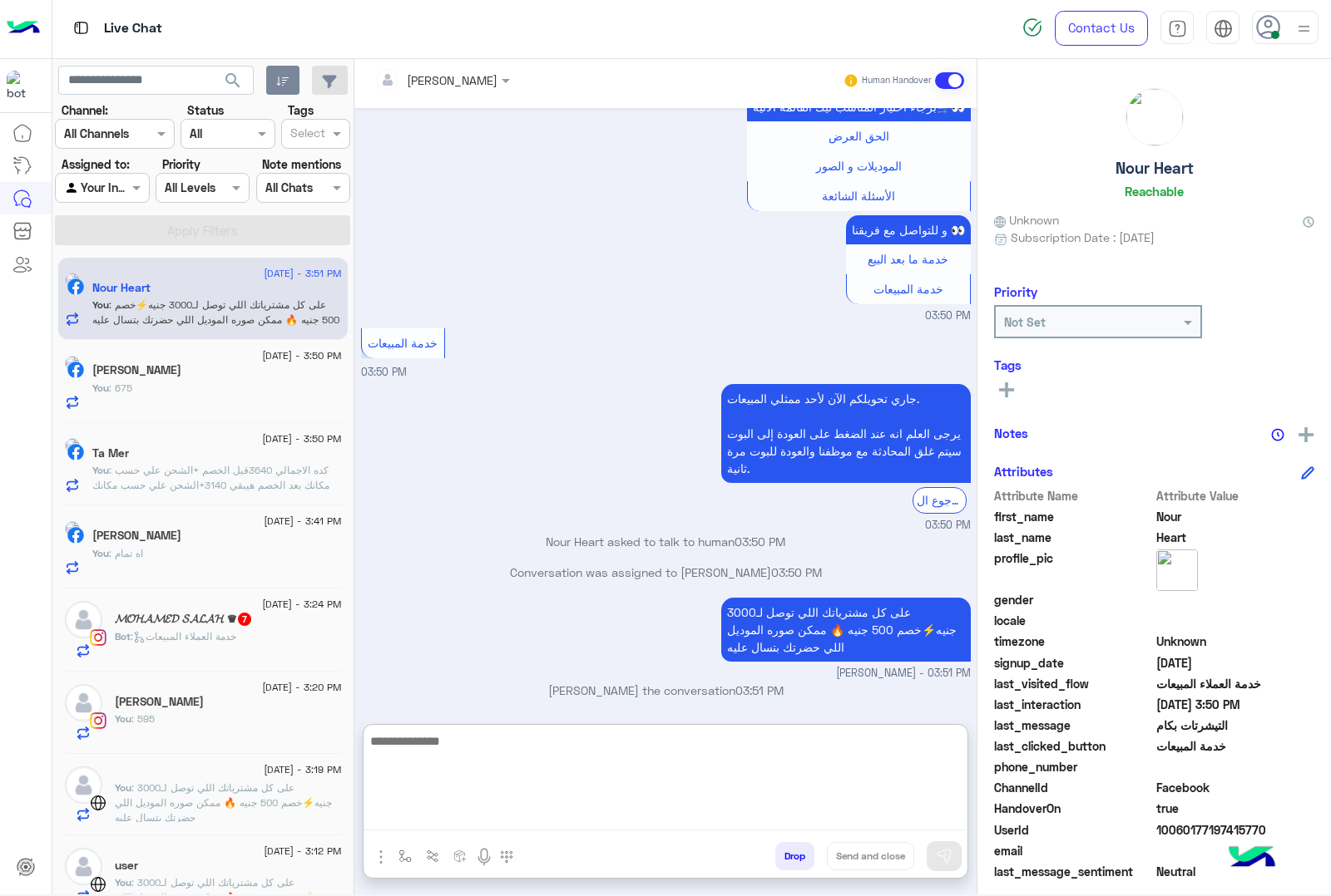
click at [231, 487] on span ": كده الاجمالي 3640قبل الخصم +الشحن علي حسب مكانك بعد الخصم هيبقي 3140+الشحن عل…" at bounding box center [210, 477] width 237 height 28
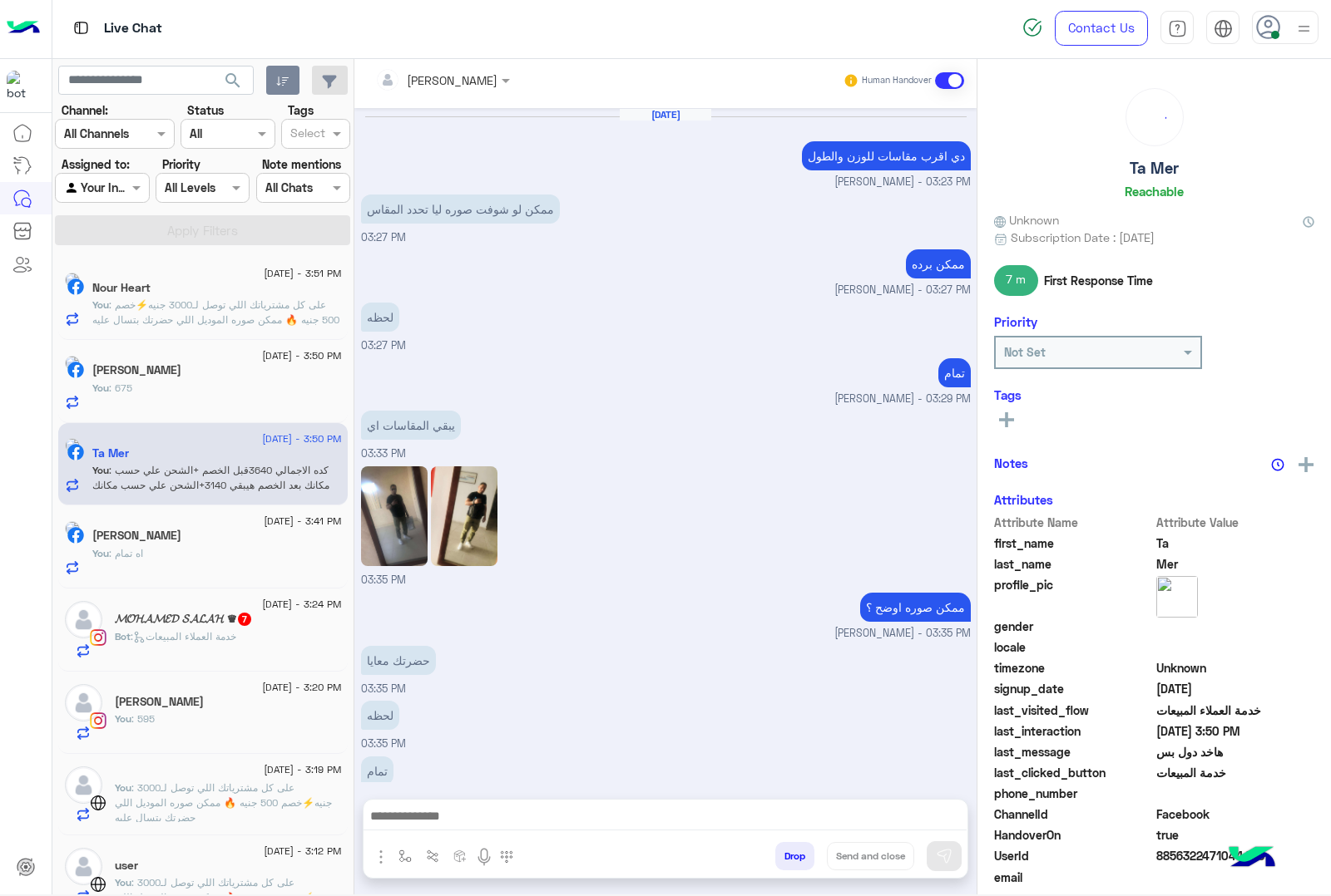
scroll to position [2221, 0]
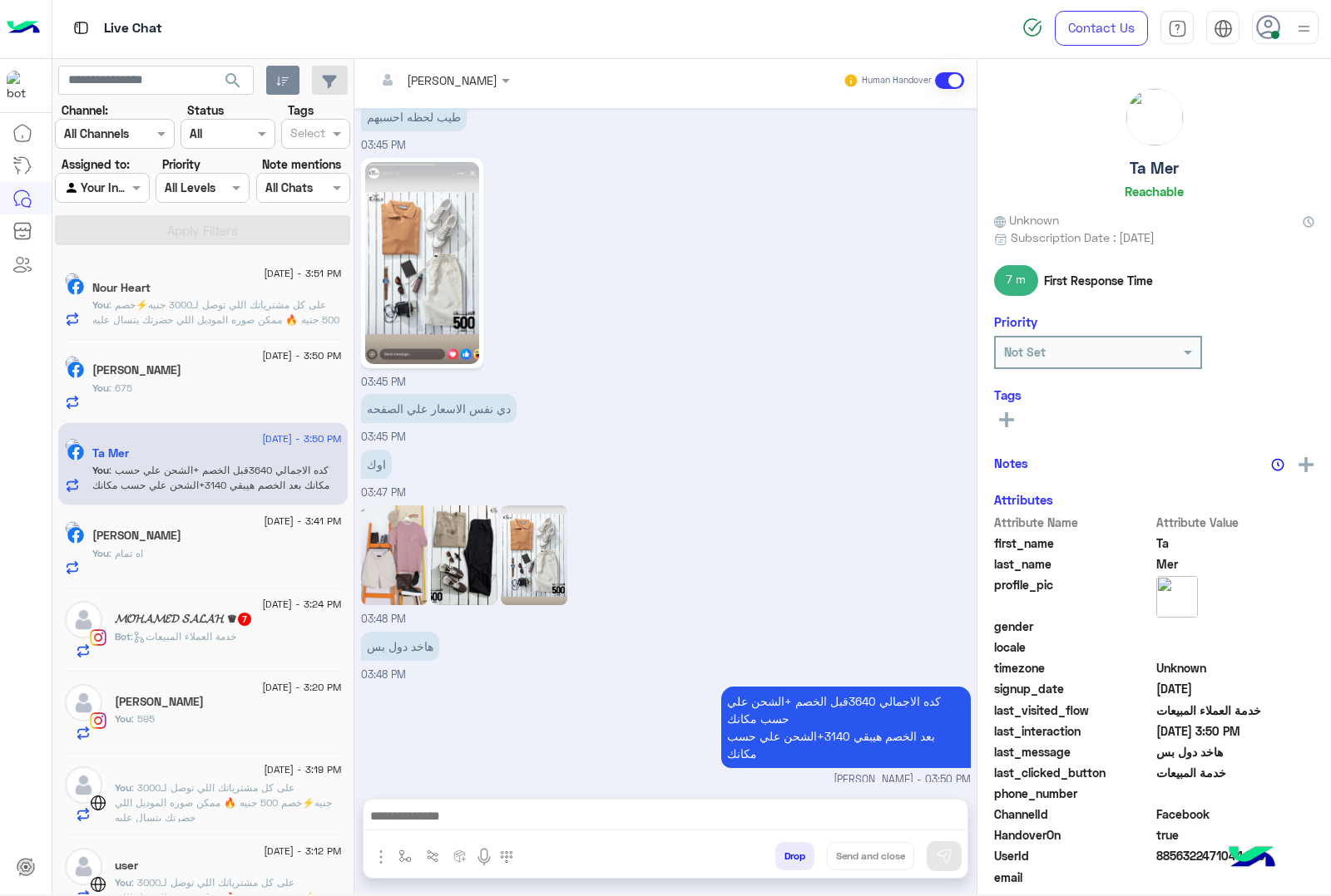
click at [437, 820] on textarea at bounding box center [665, 818] width 603 height 25
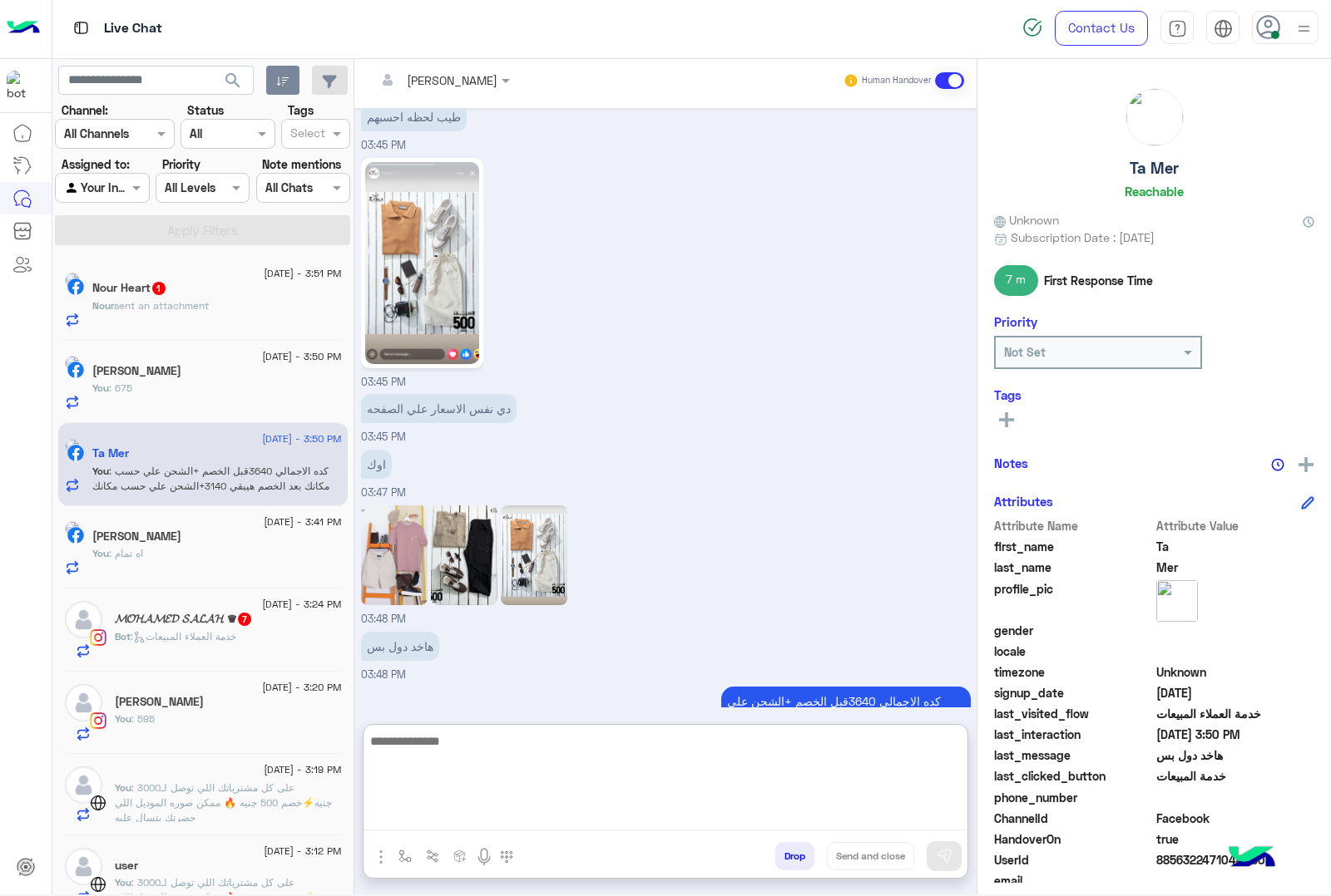
click at [151, 306] on span "sent an attachment" at bounding box center [161, 305] width 95 height 13
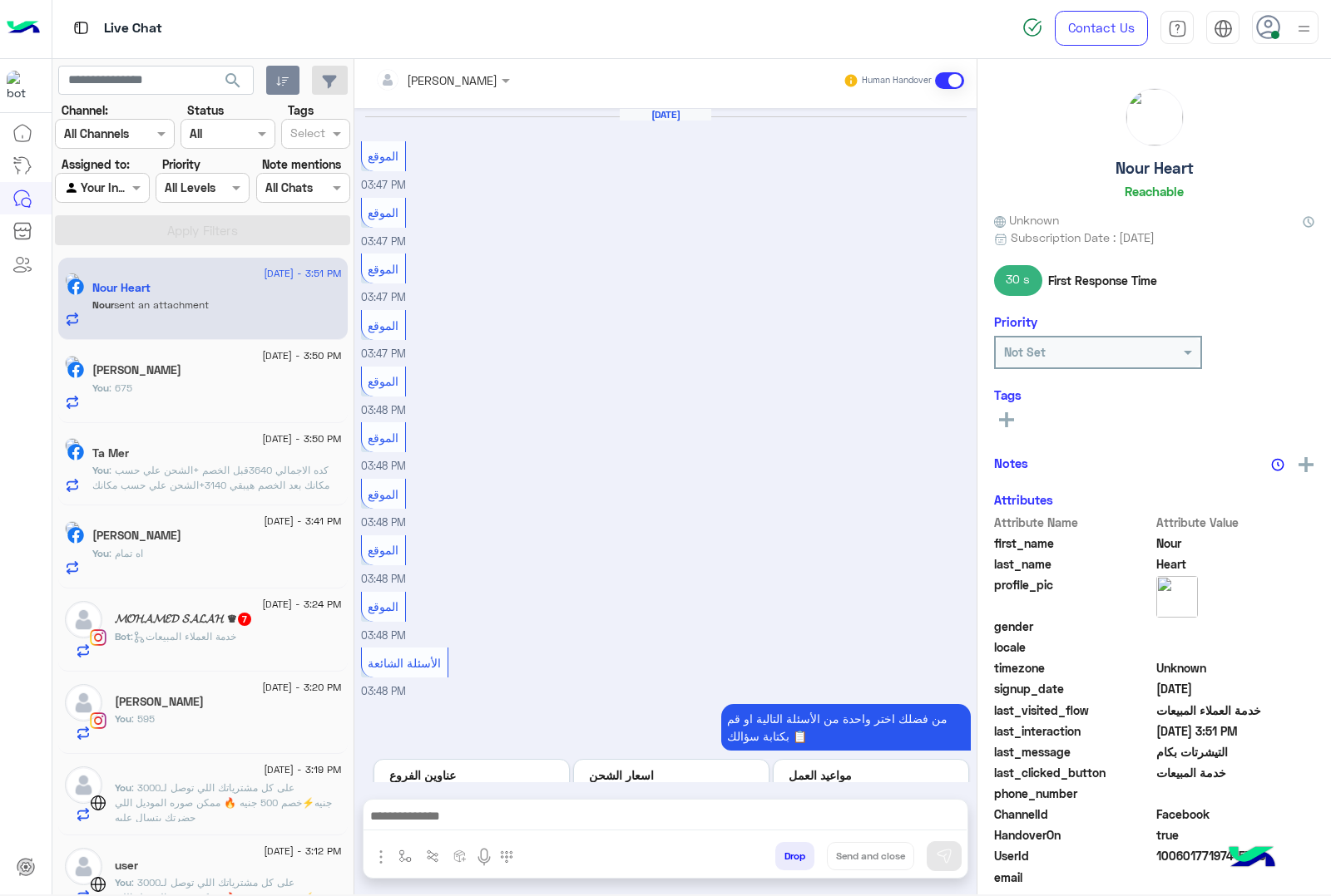
scroll to position [1690, 0]
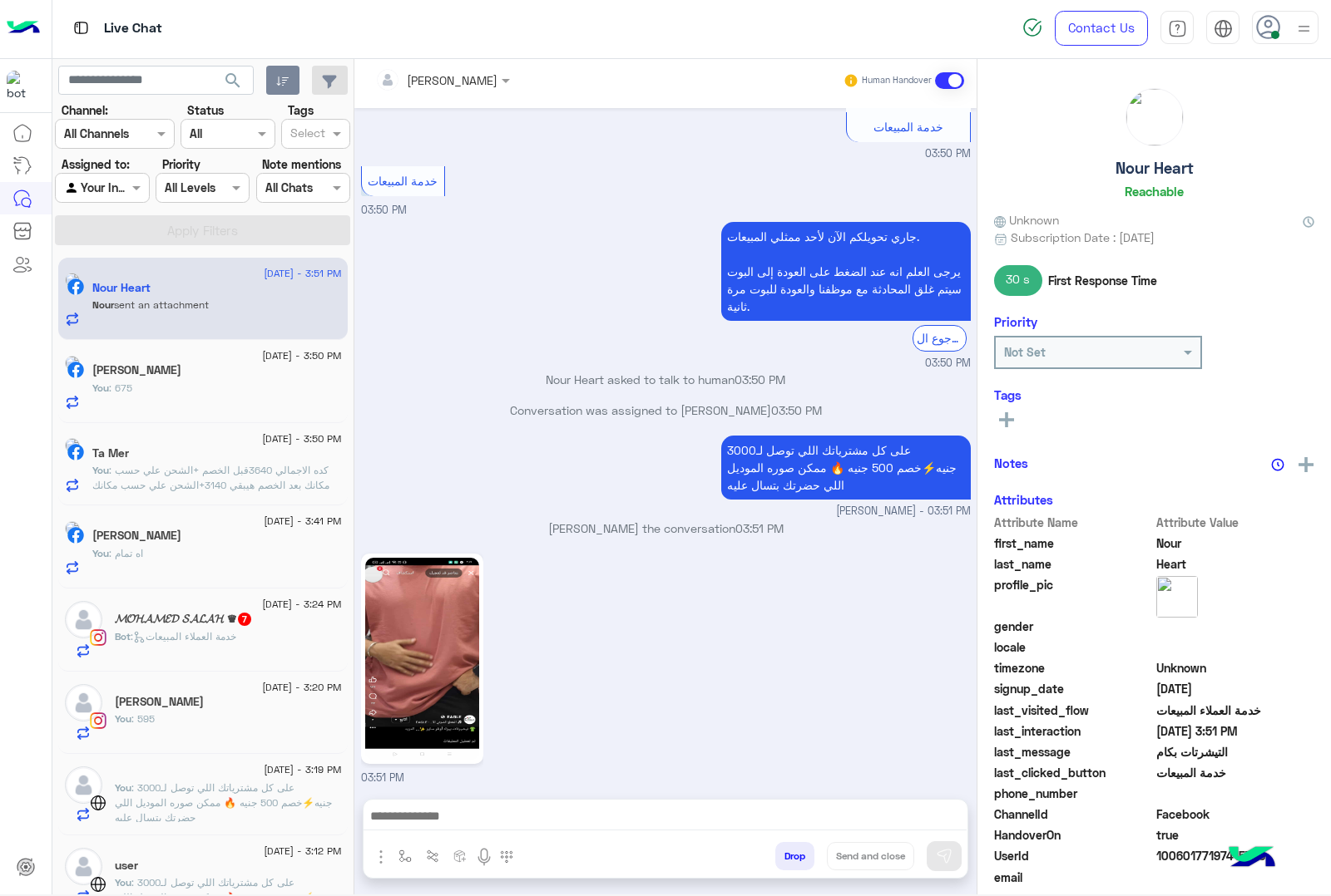
click at [449, 821] on textarea at bounding box center [665, 818] width 603 height 25
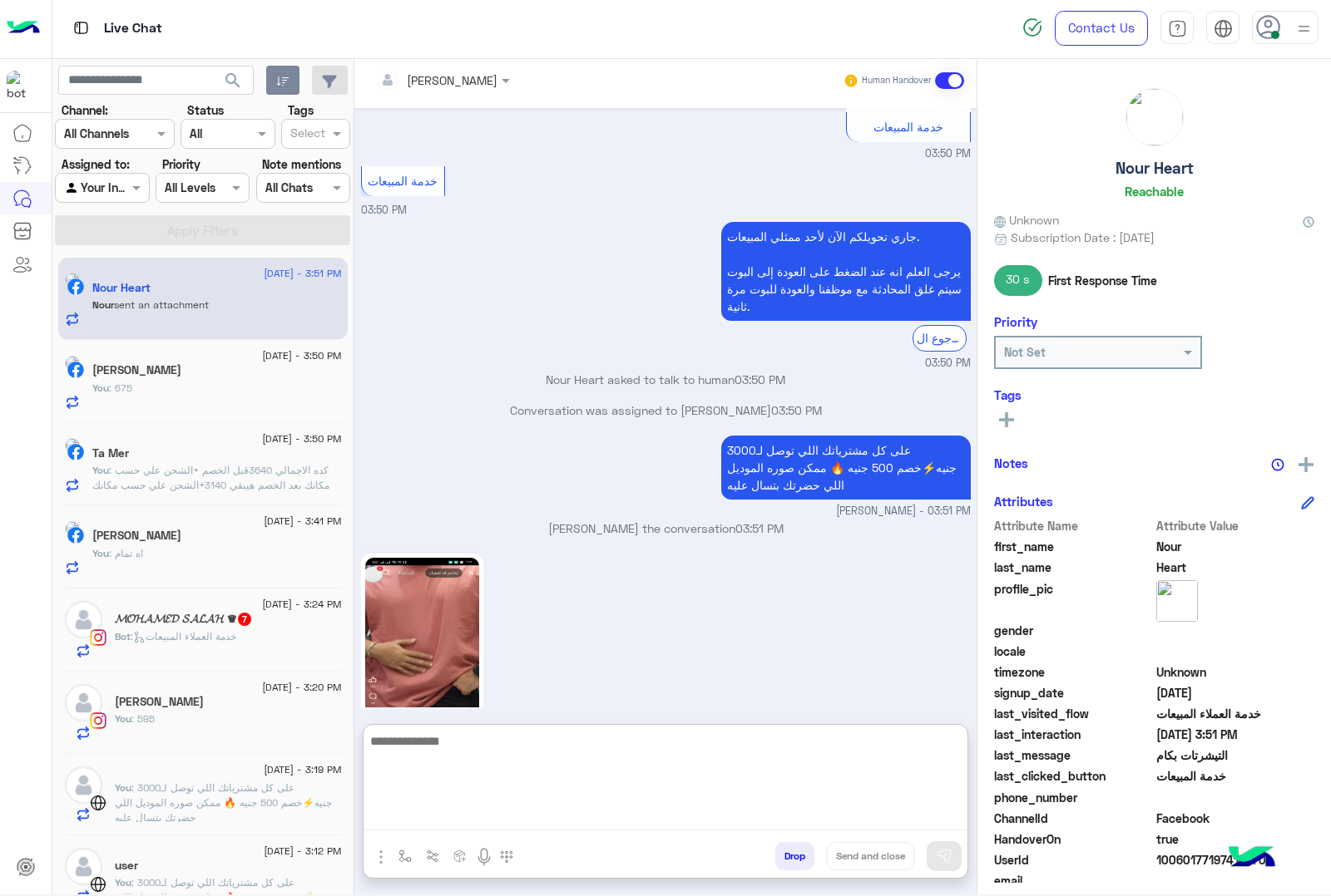
click at [438, 626] on img at bounding box center [422, 658] width 114 height 202
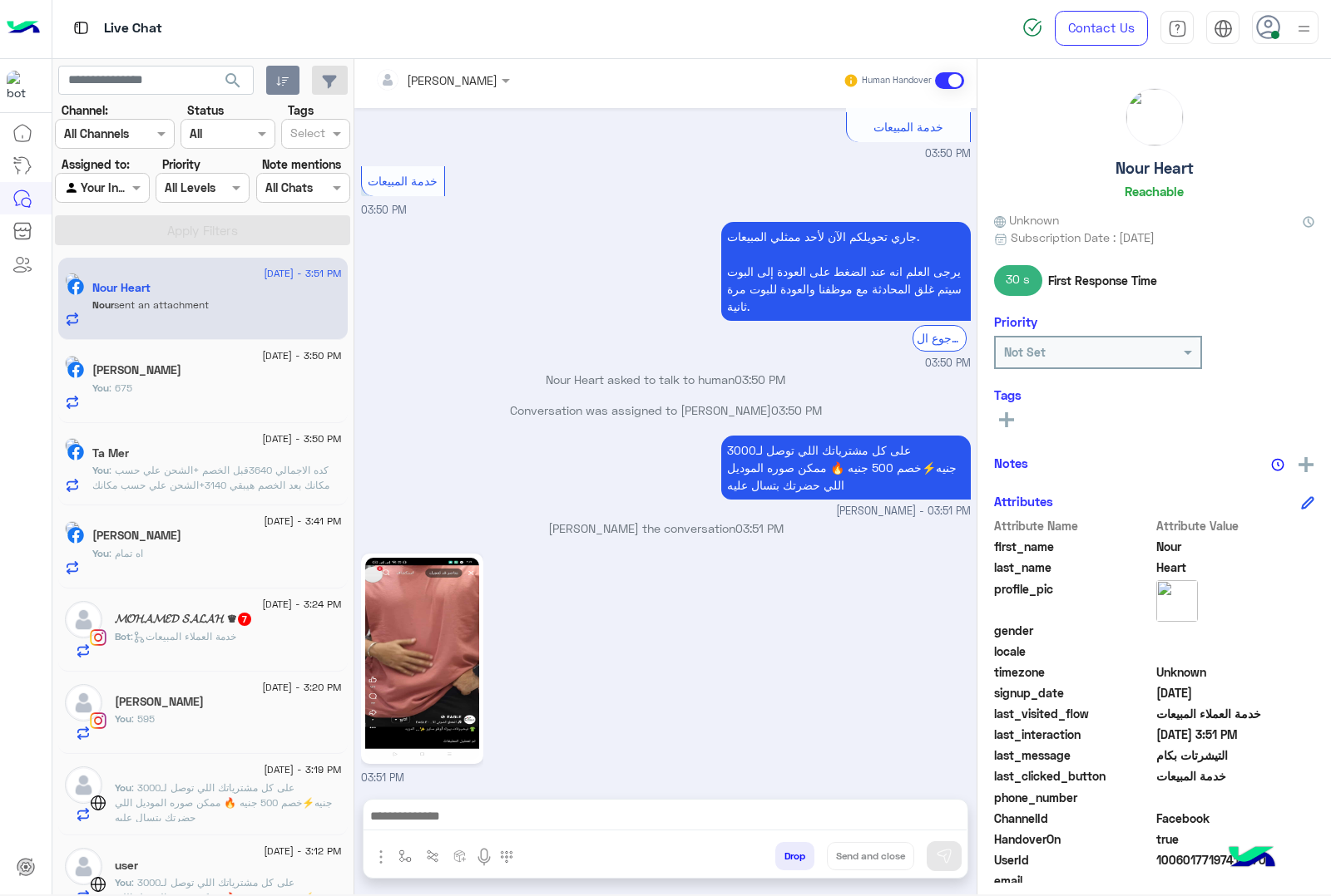
click at [451, 803] on div at bounding box center [665, 821] width 604 height 42
click at [446, 815] on textarea at bounding box center [665, 818] width 603 height 25
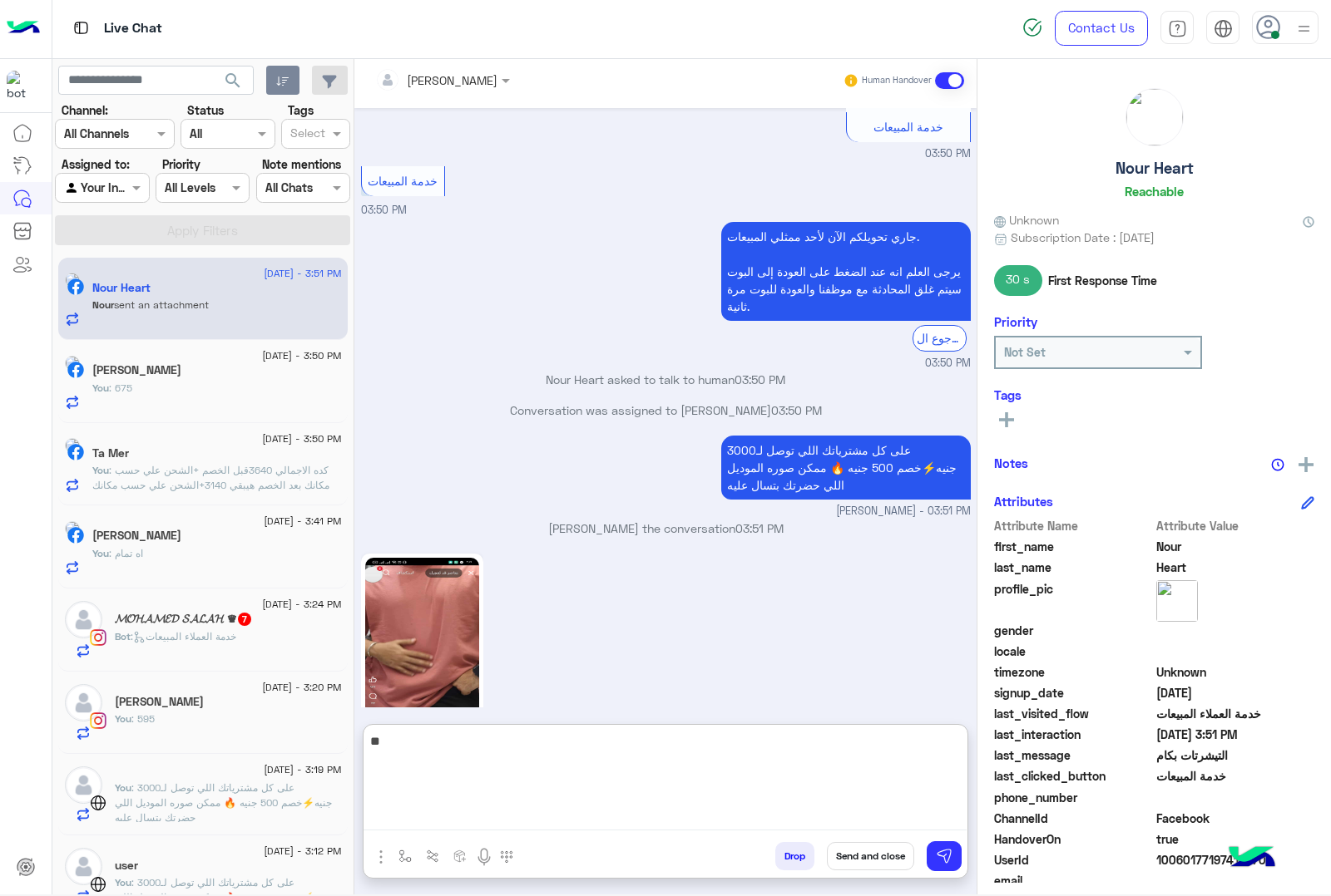
type textarea "***"
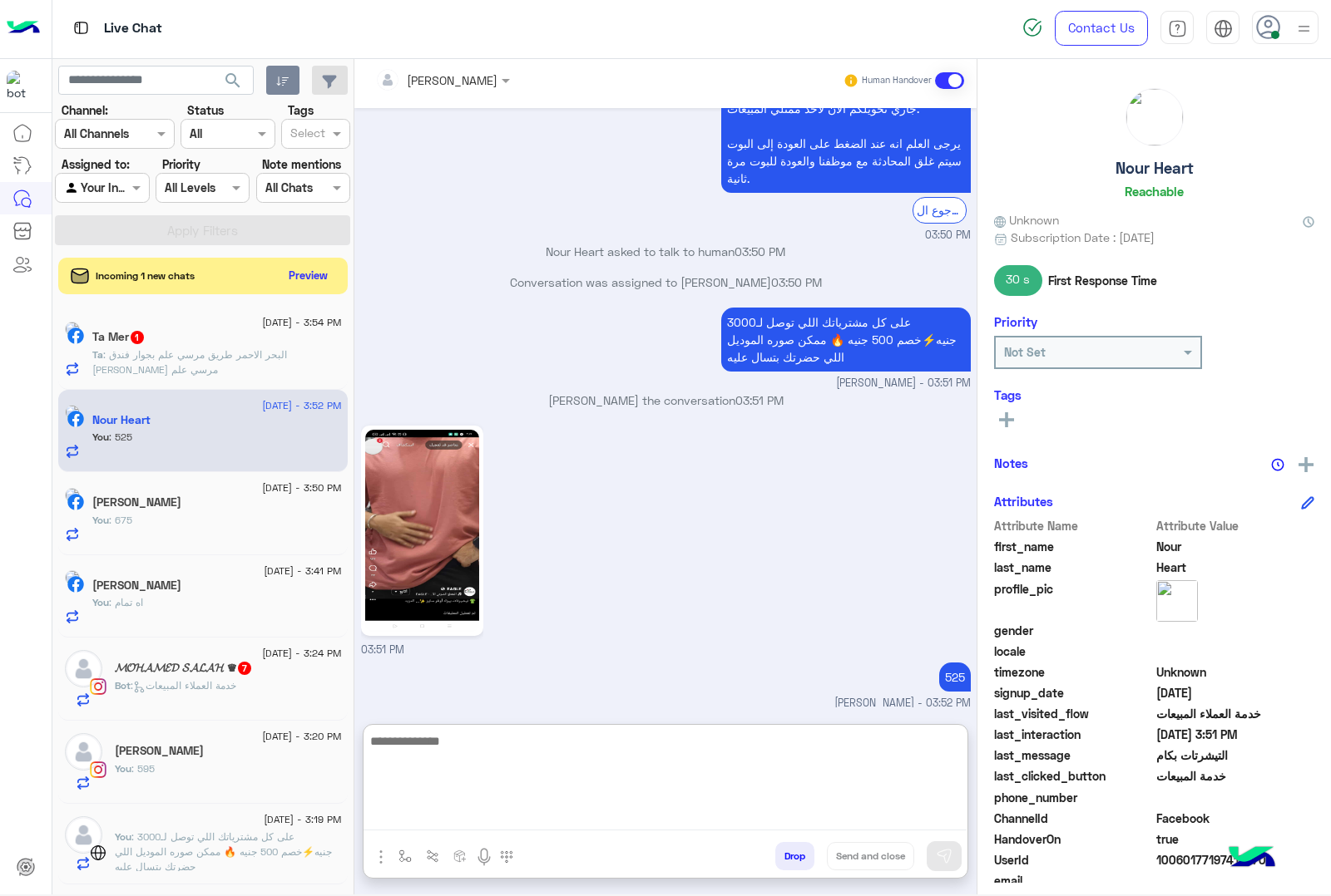
click at [188, 347] on div "Ta Mer 1" at bounding box center [217, 338] width 250 height 18
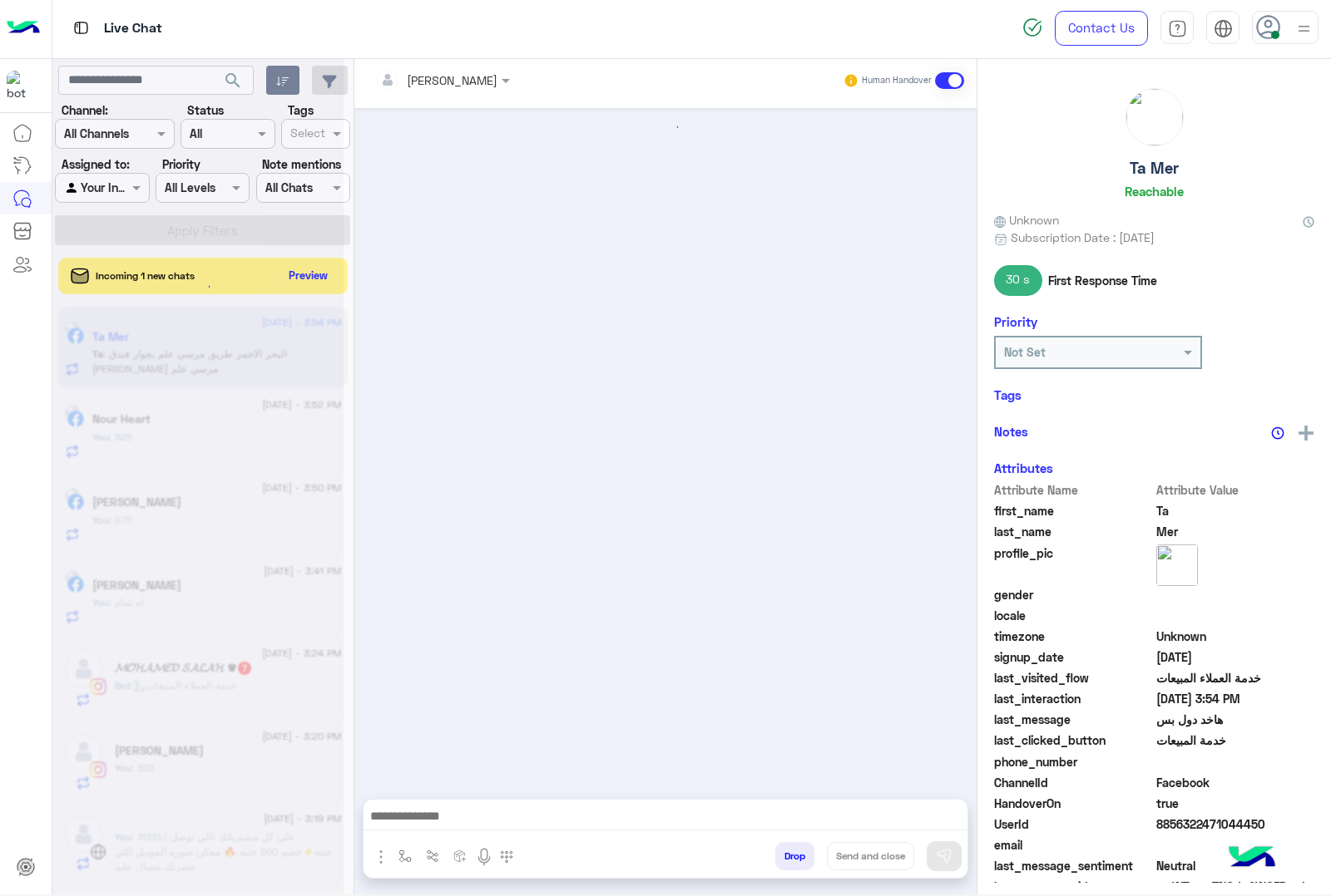
scroll to position [2258, 0]
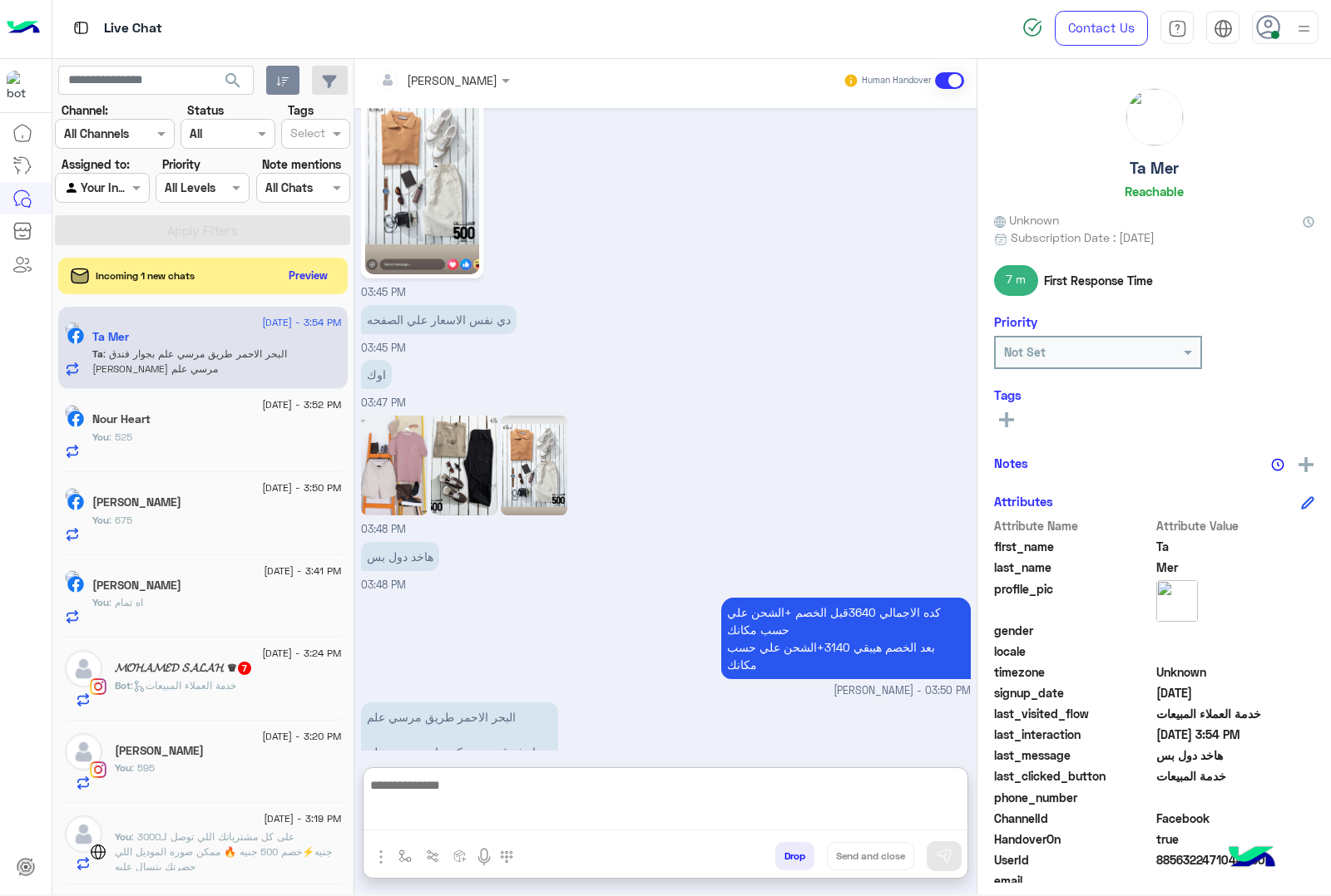
click at [462, 817] on textarea at bounding box center [665, 802] width 603 height 56
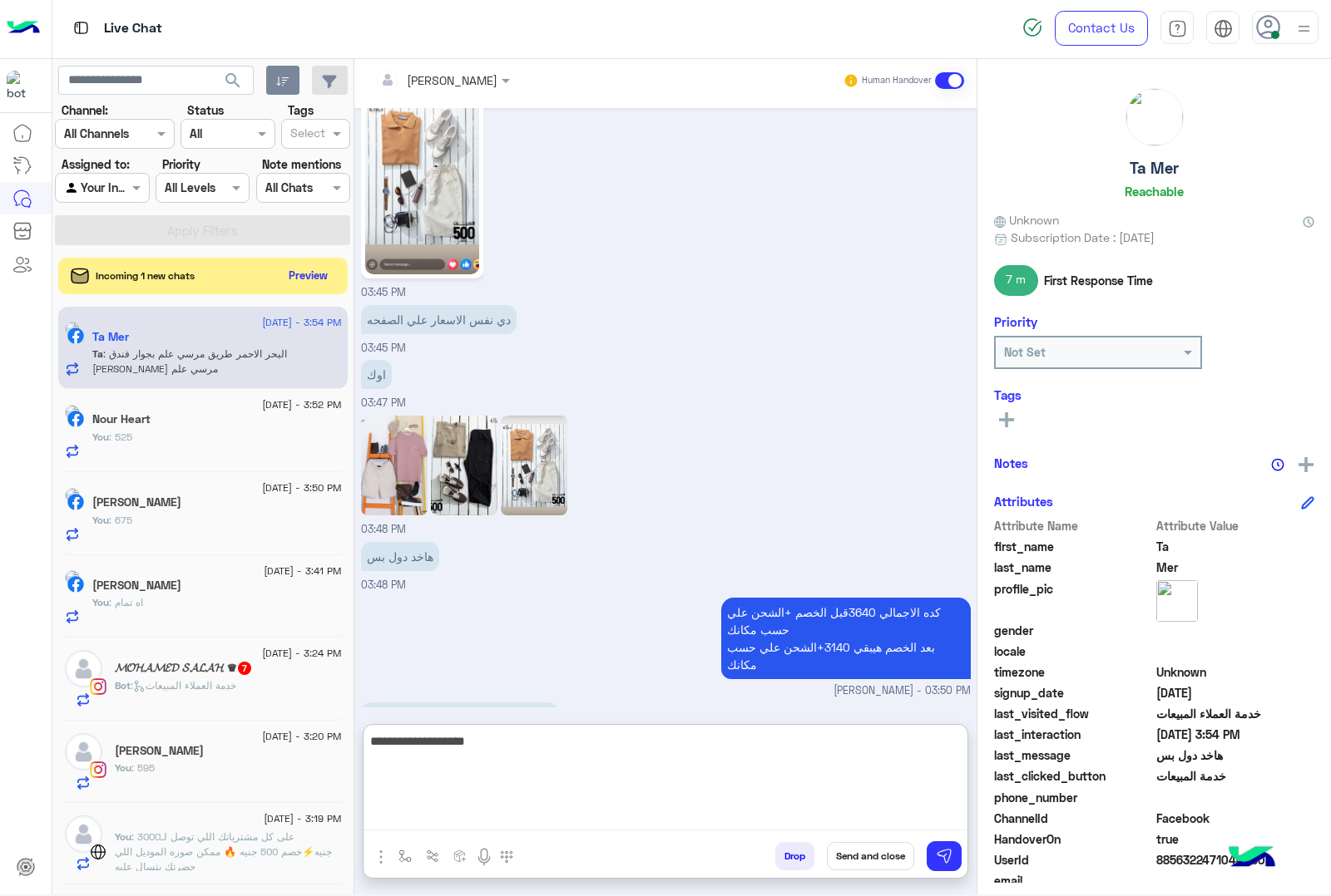
type textarea "**********"
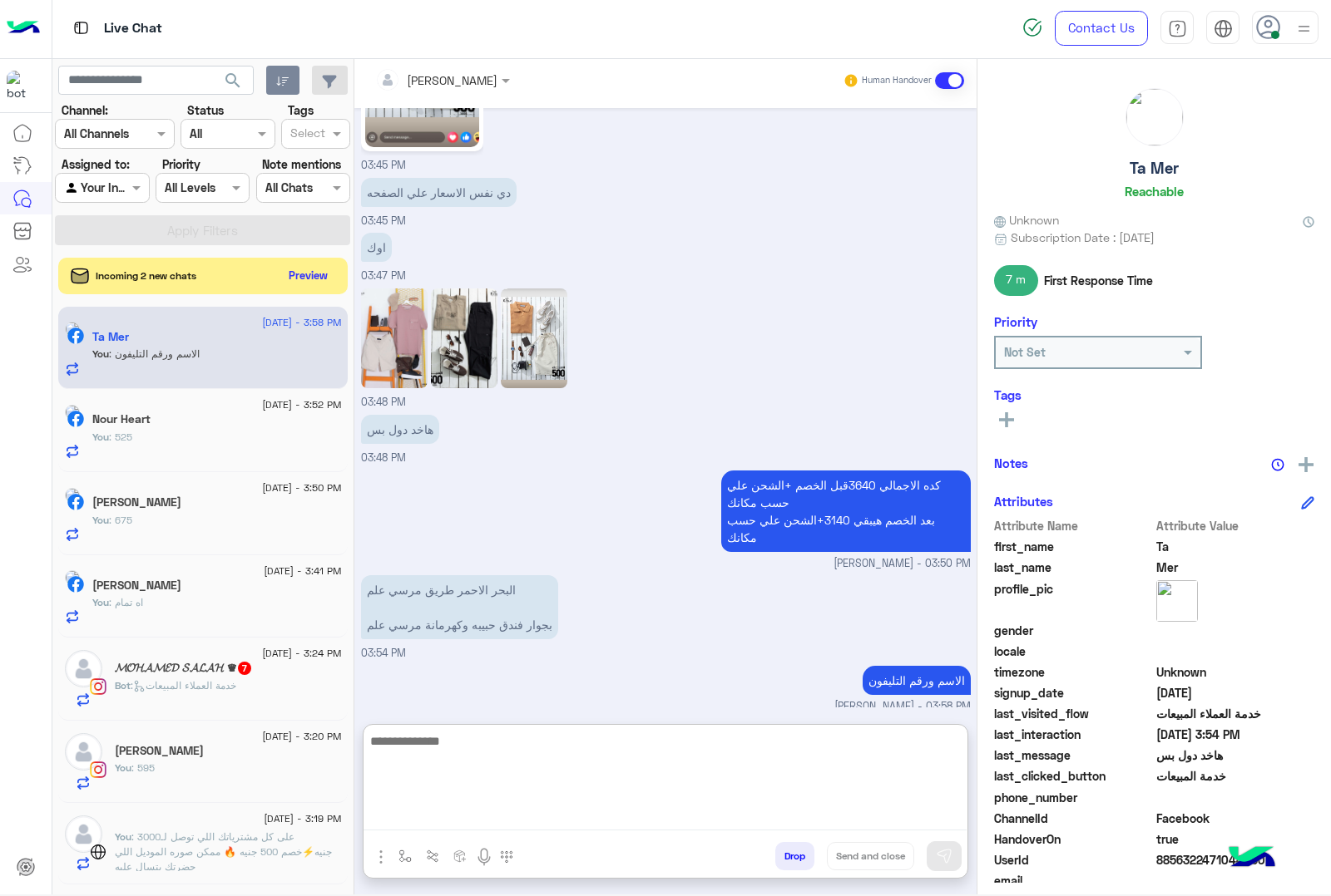
scroll to position [2458, 0]
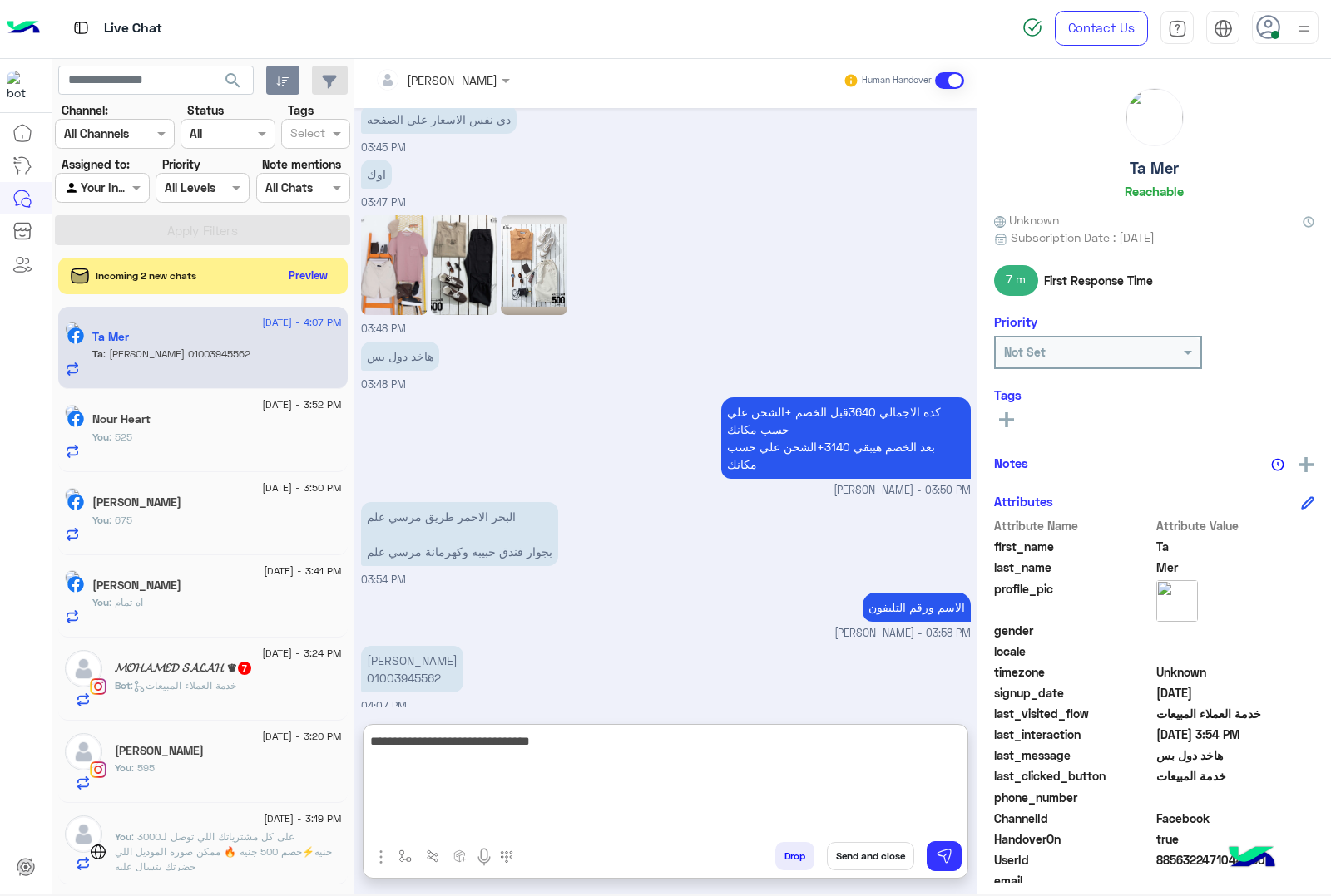
type textarea "**********"
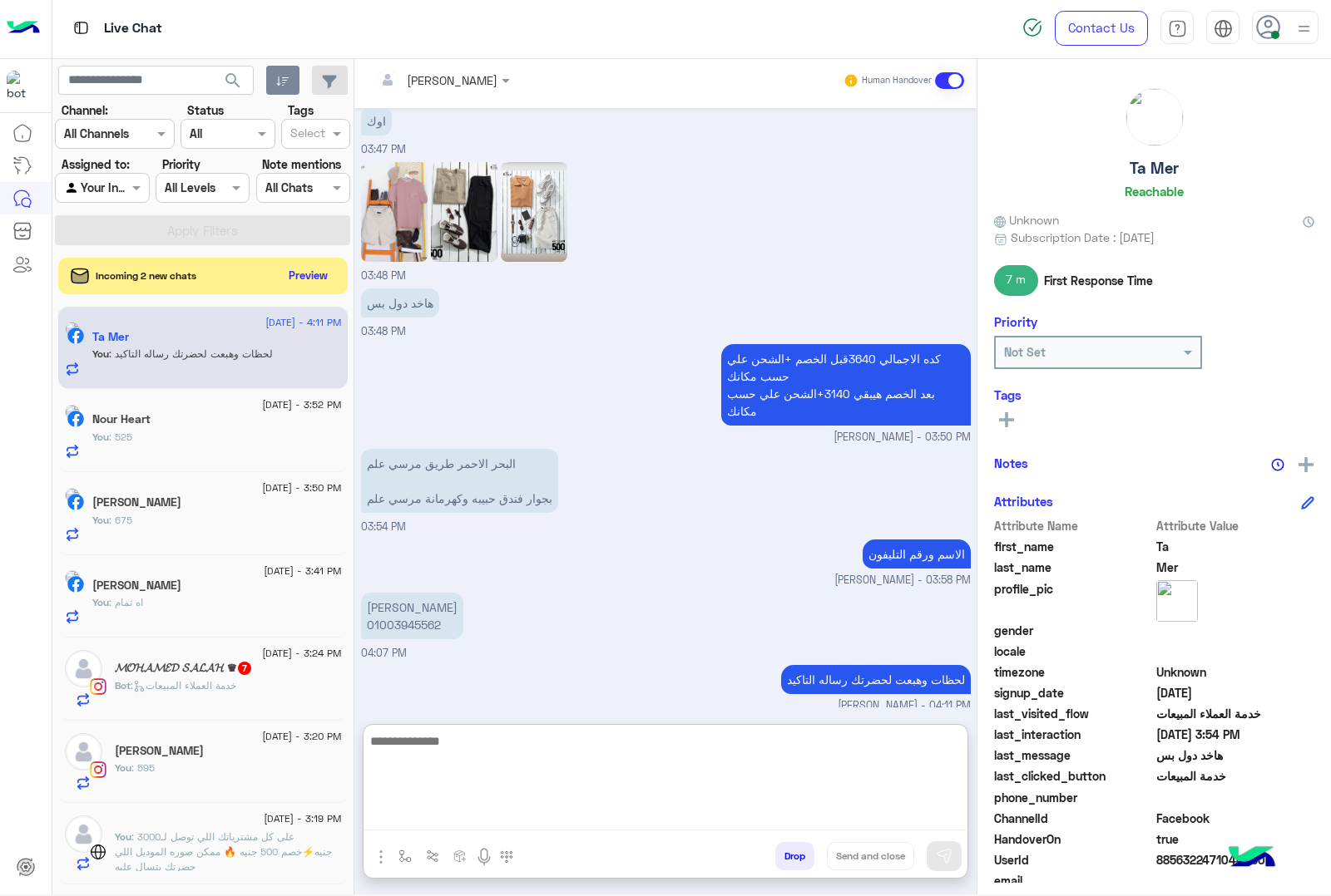
click at [388, 599] on p "[PERSON_NAME] 01003945562" at bounding box center [412, 616] width 102 height 47
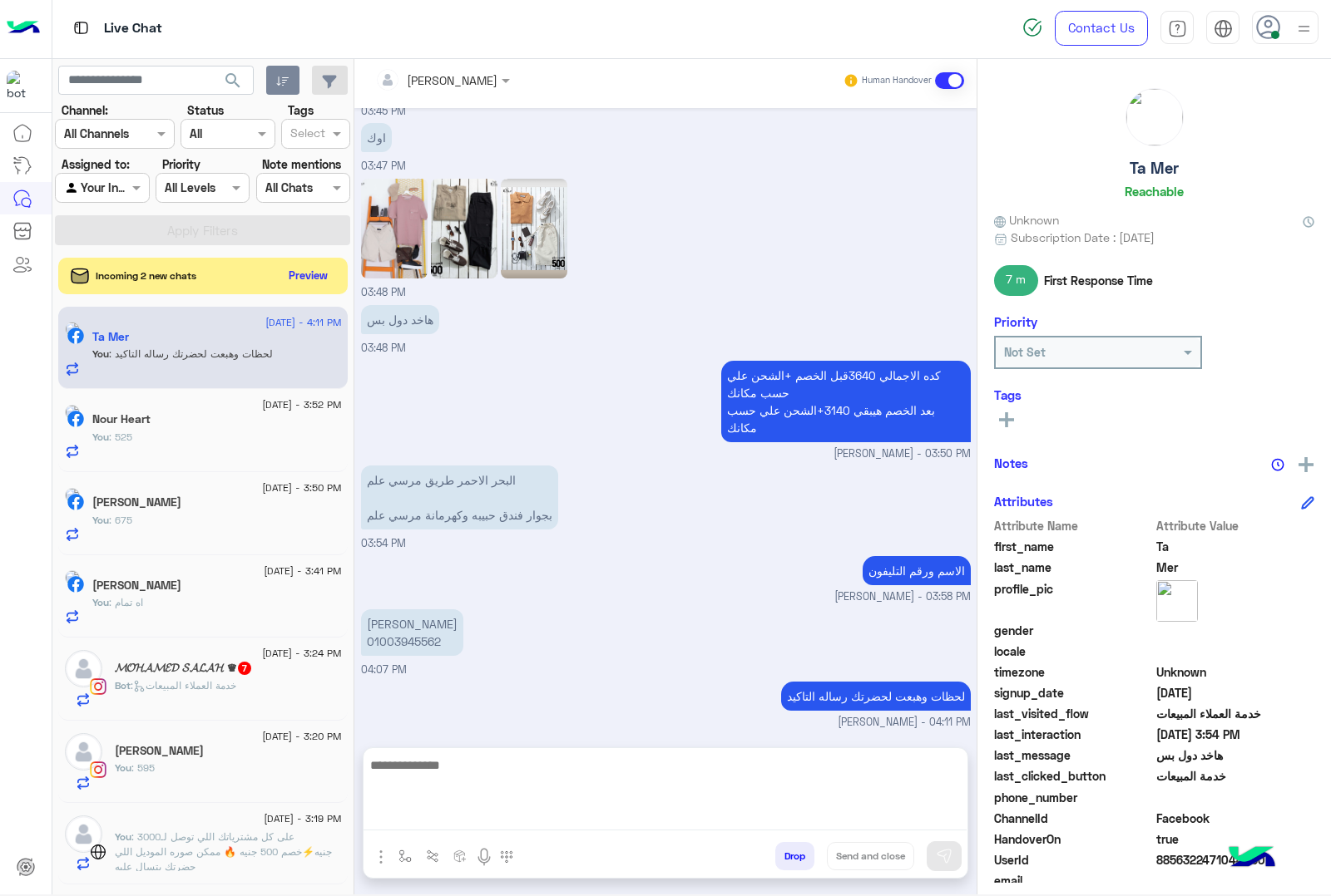
scroll to position [2436, 0]
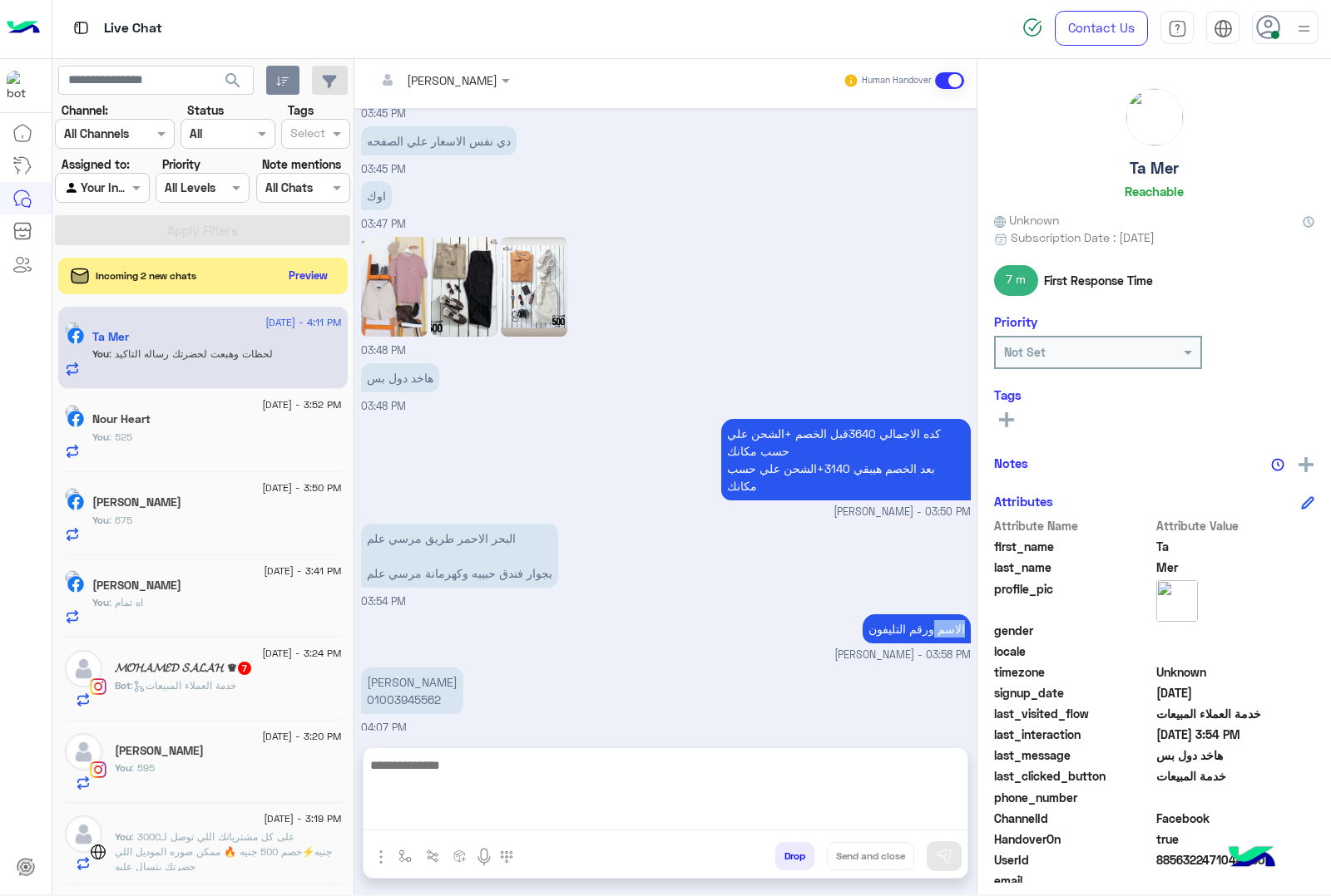
click at [388, 599] on div "[DATE] ممكن لو شوفت صوره ليا تحدد المقاس 03:27 PM ممكن برده [PERSON_NAME] - 03:…" at bounding box center [665, 420] width 622 height 624
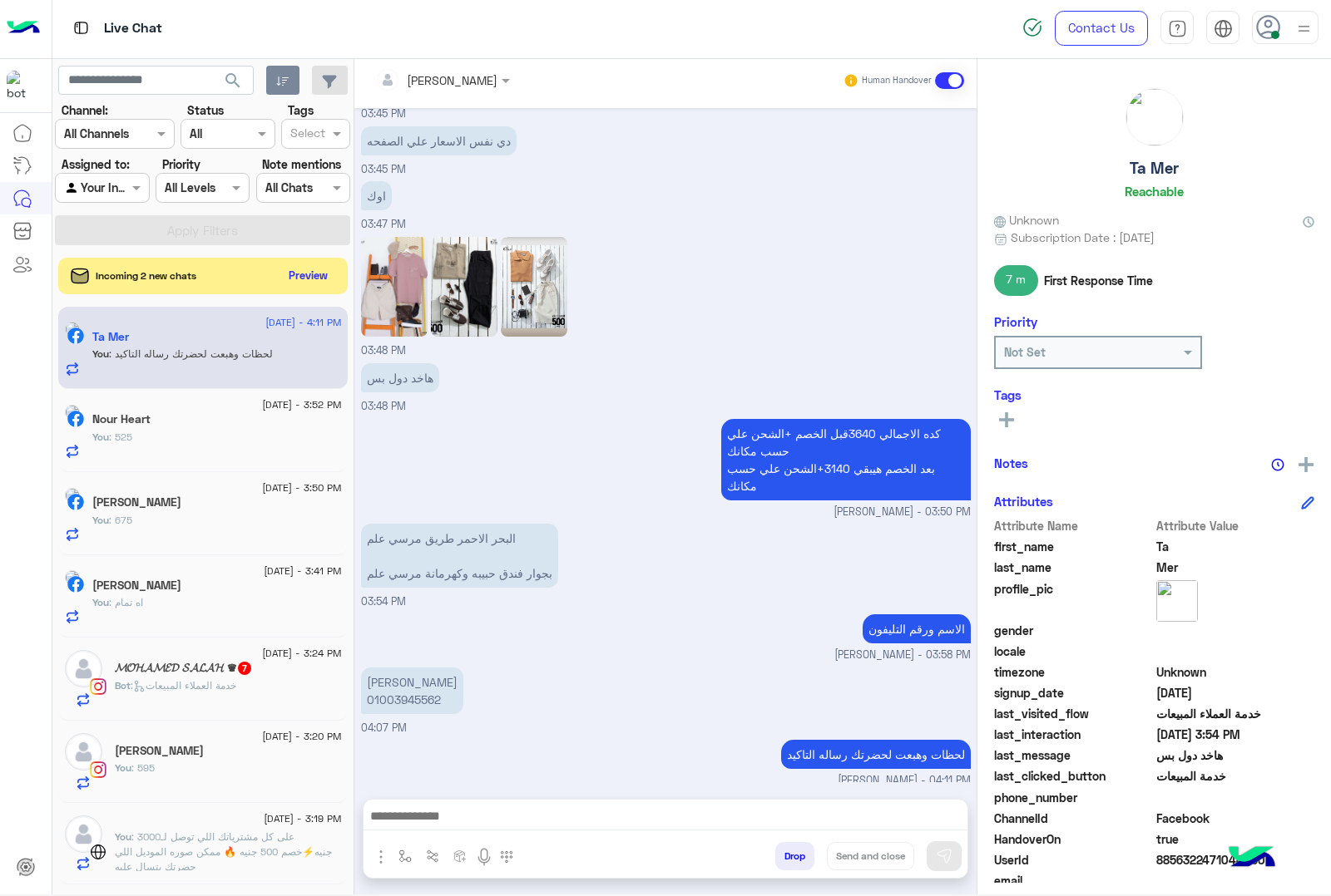
click at [377, 676] on p "[PERSON_NAME] 01003945562" at bounding box center [412, 691] width 102 height 47
click at [376, 676] on p "[PERSON_NAME] 01003945562" at bounding box center [412, 691] width 102 height 47
copy p "[PERSON_NAME]"
click at [420, 532] on p "البحر الاحمر طريق مرسي علم بجوار فندق [PERSON_NAME] مرسي علم" at bounding box center [459, 556] width 197 height 64
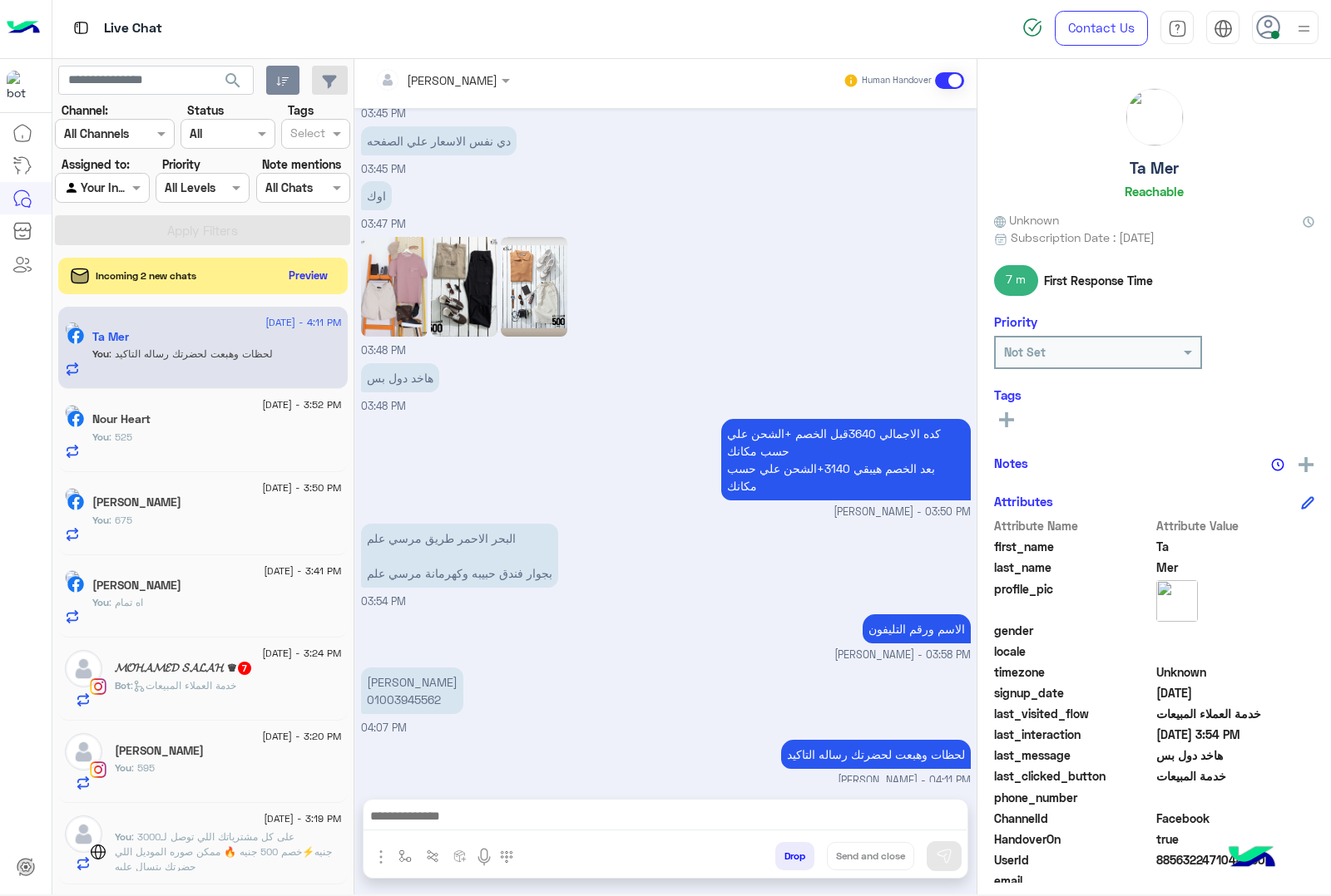
click at [420, 532] on p "البحر الاحمر طريق مرسي علم بجوار فندق [PERSON_NAME] مرسي علم" at bounding box center [459, 556] width 197 height 64
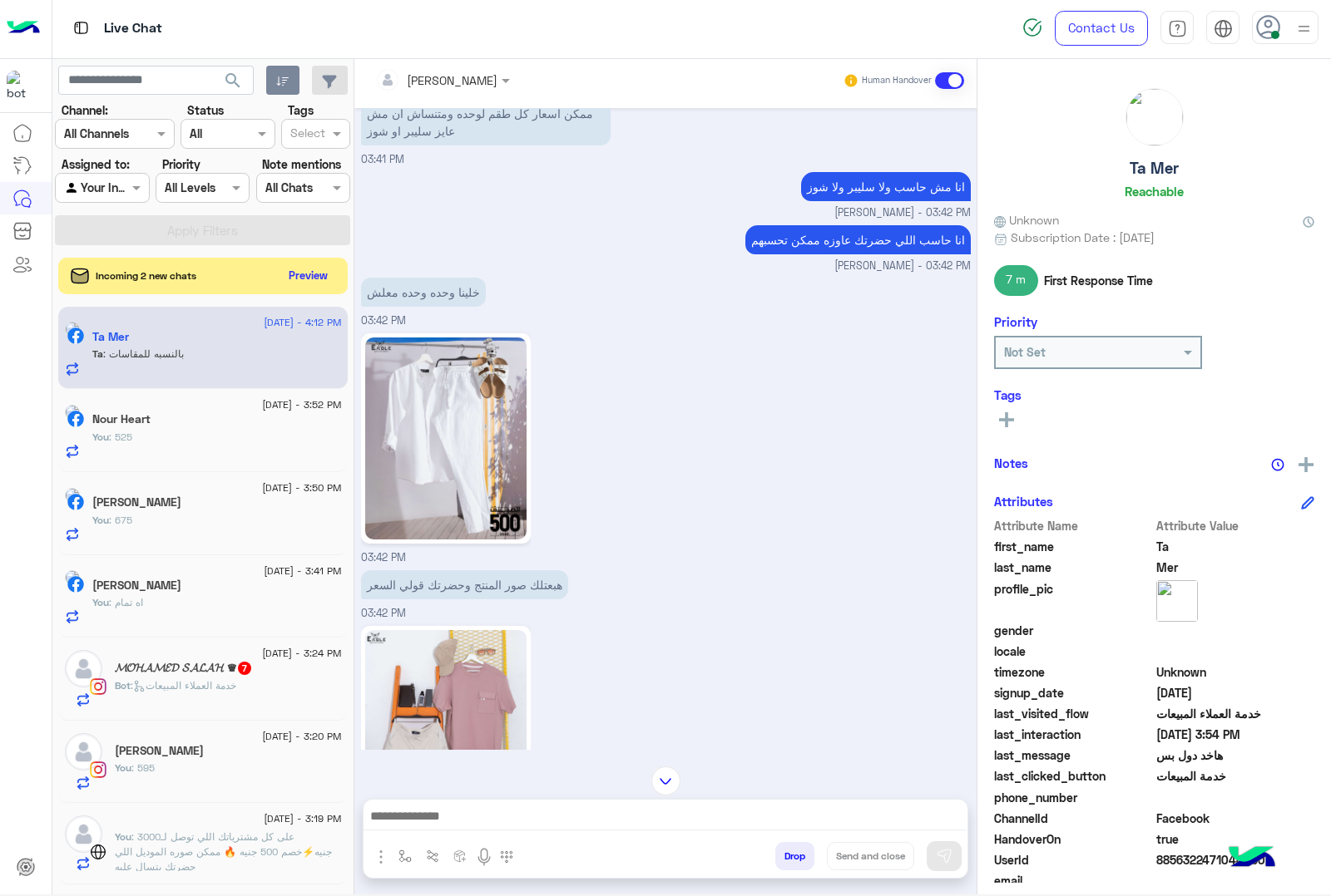
scroll to position [828, 0]
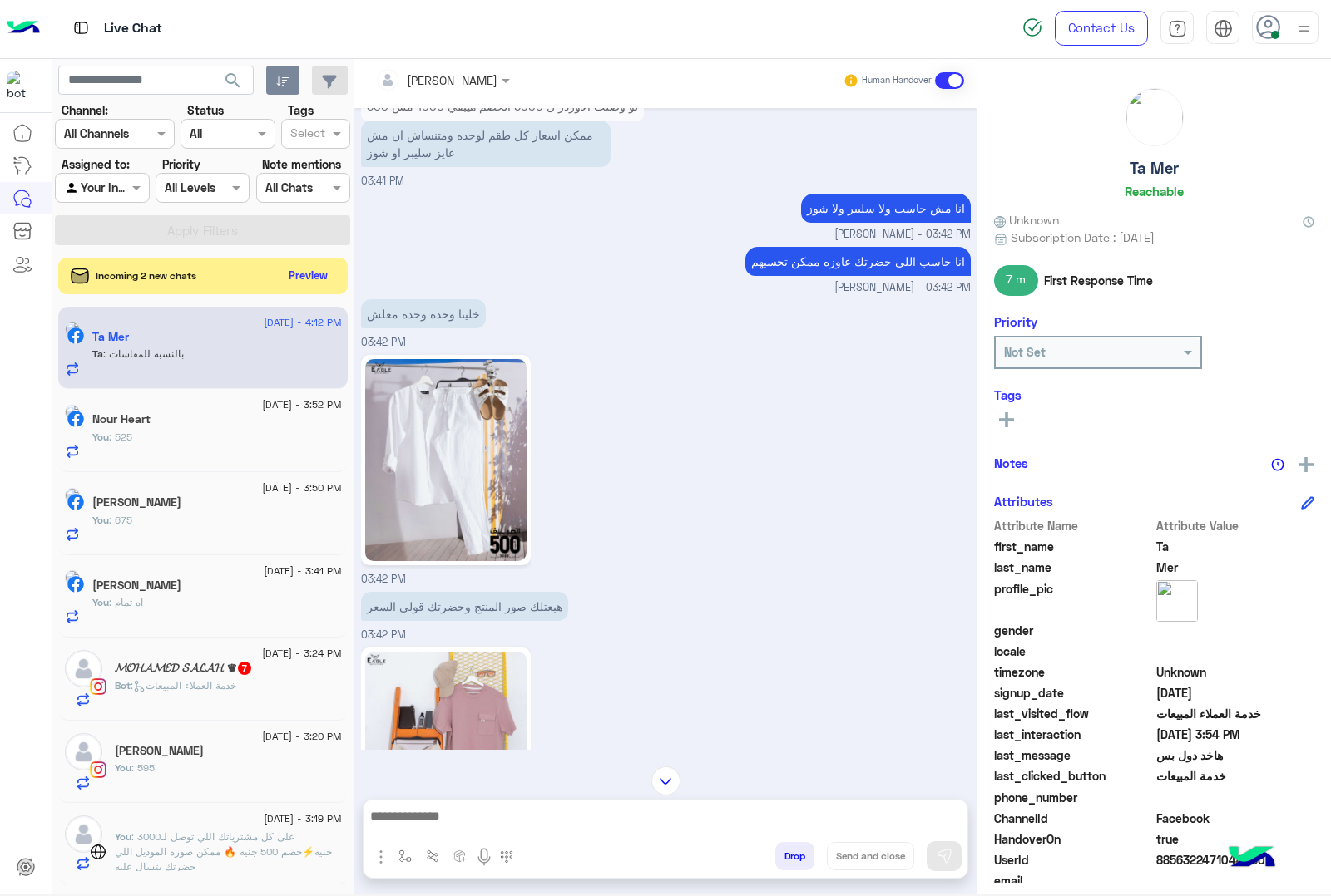
click at [502, 824] on textarea at bounding box center [665, 818] width 603 height 25
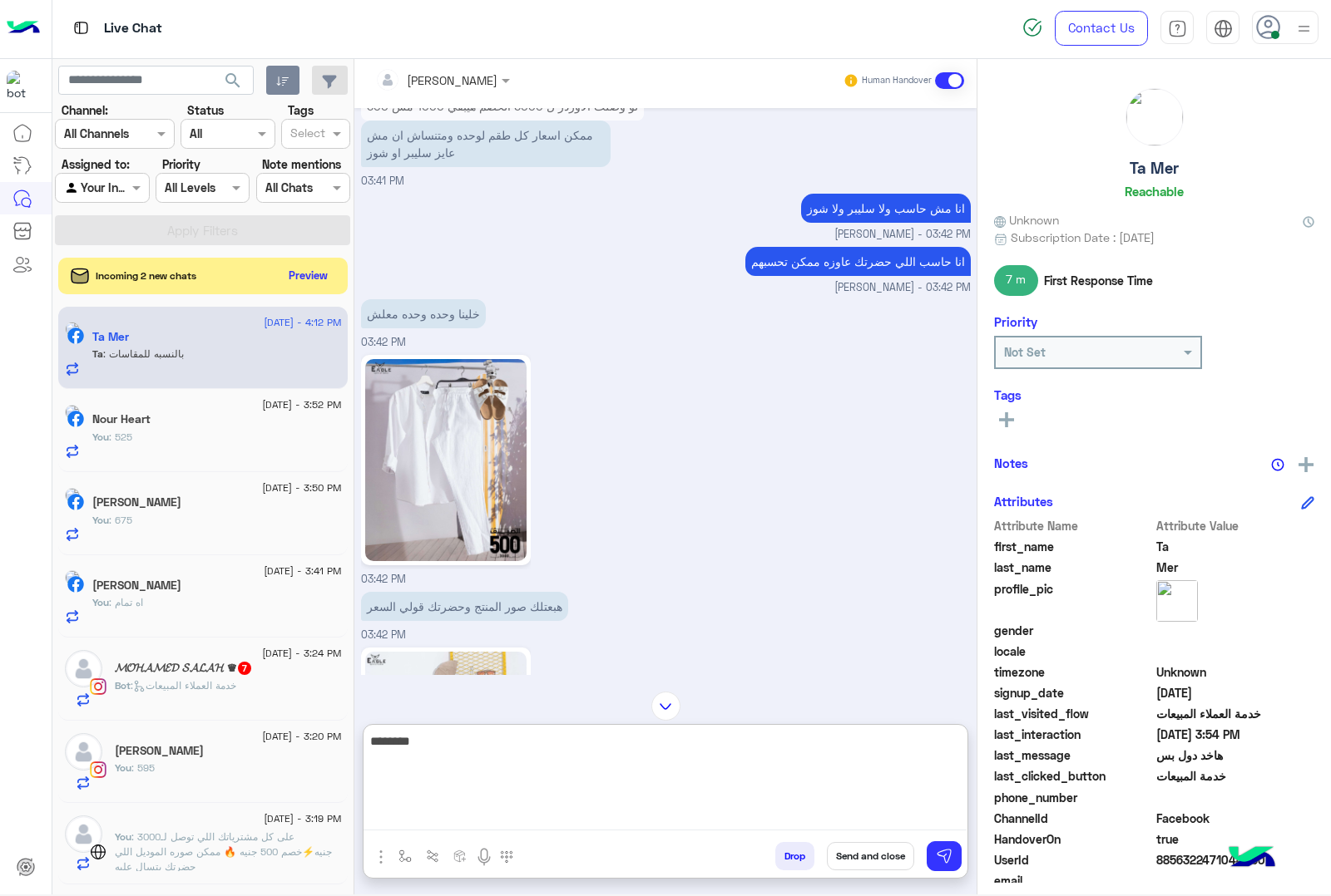
scroll to position [2638, 0]
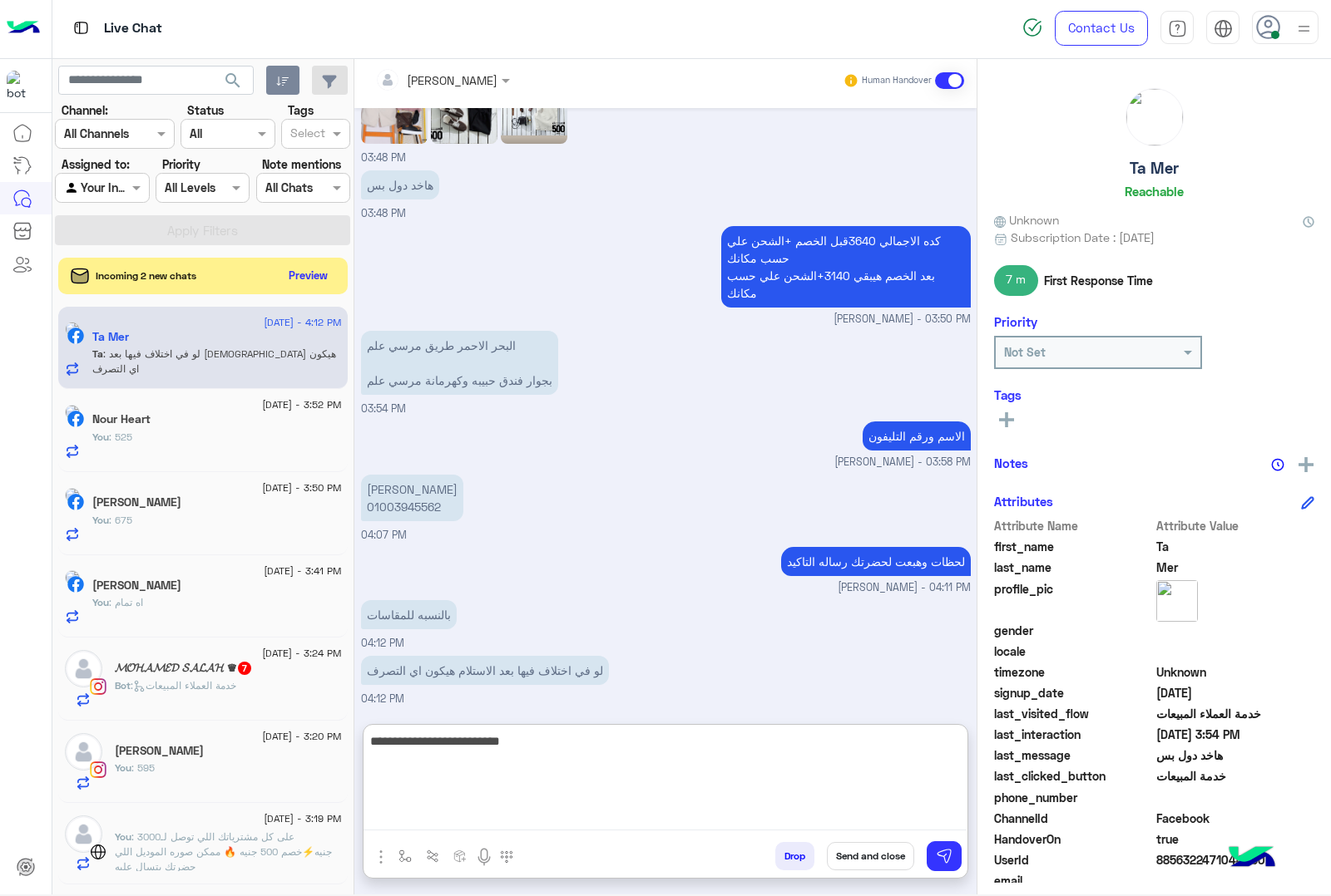
type textarea "**********"
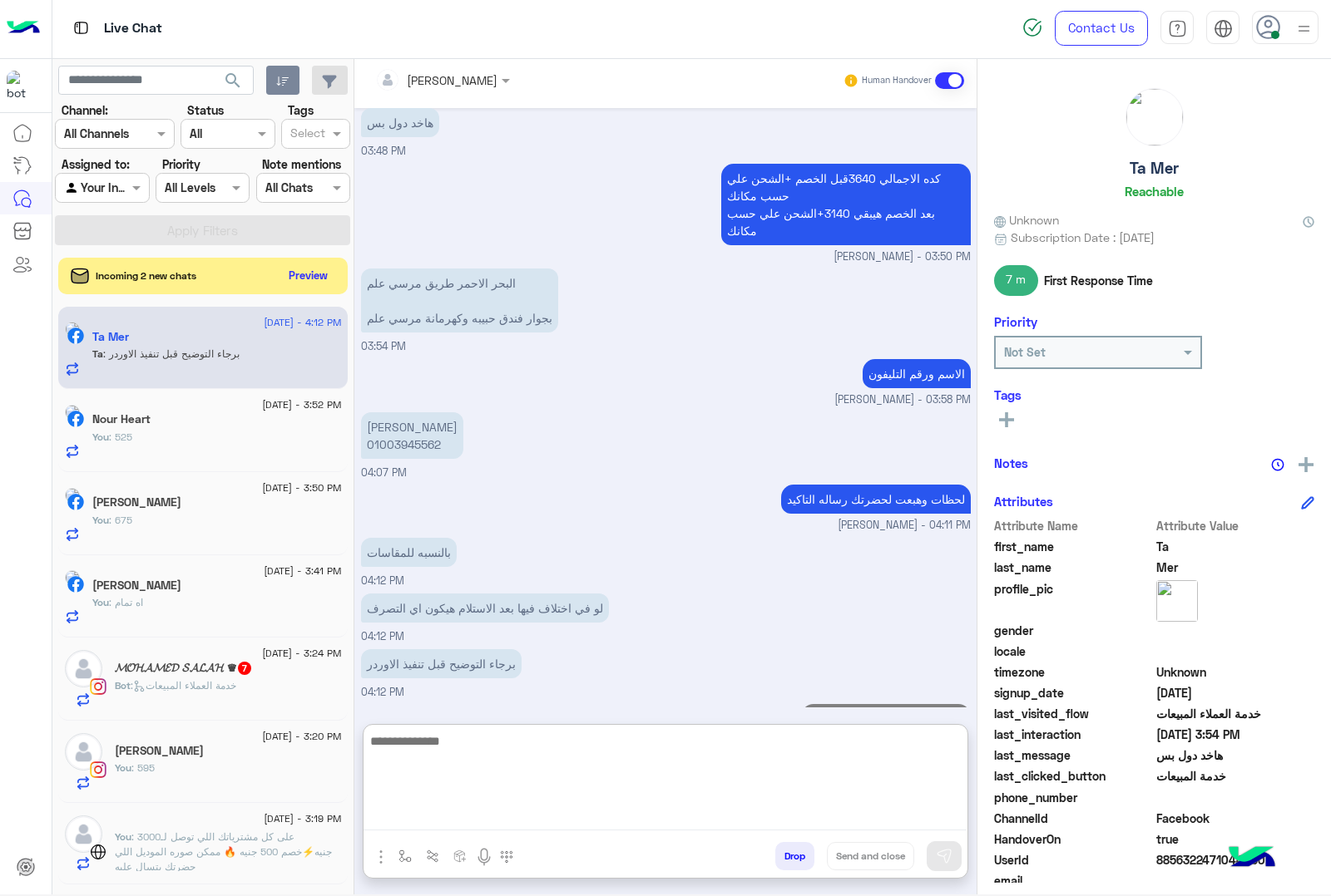
scroll to position [2747, 0]
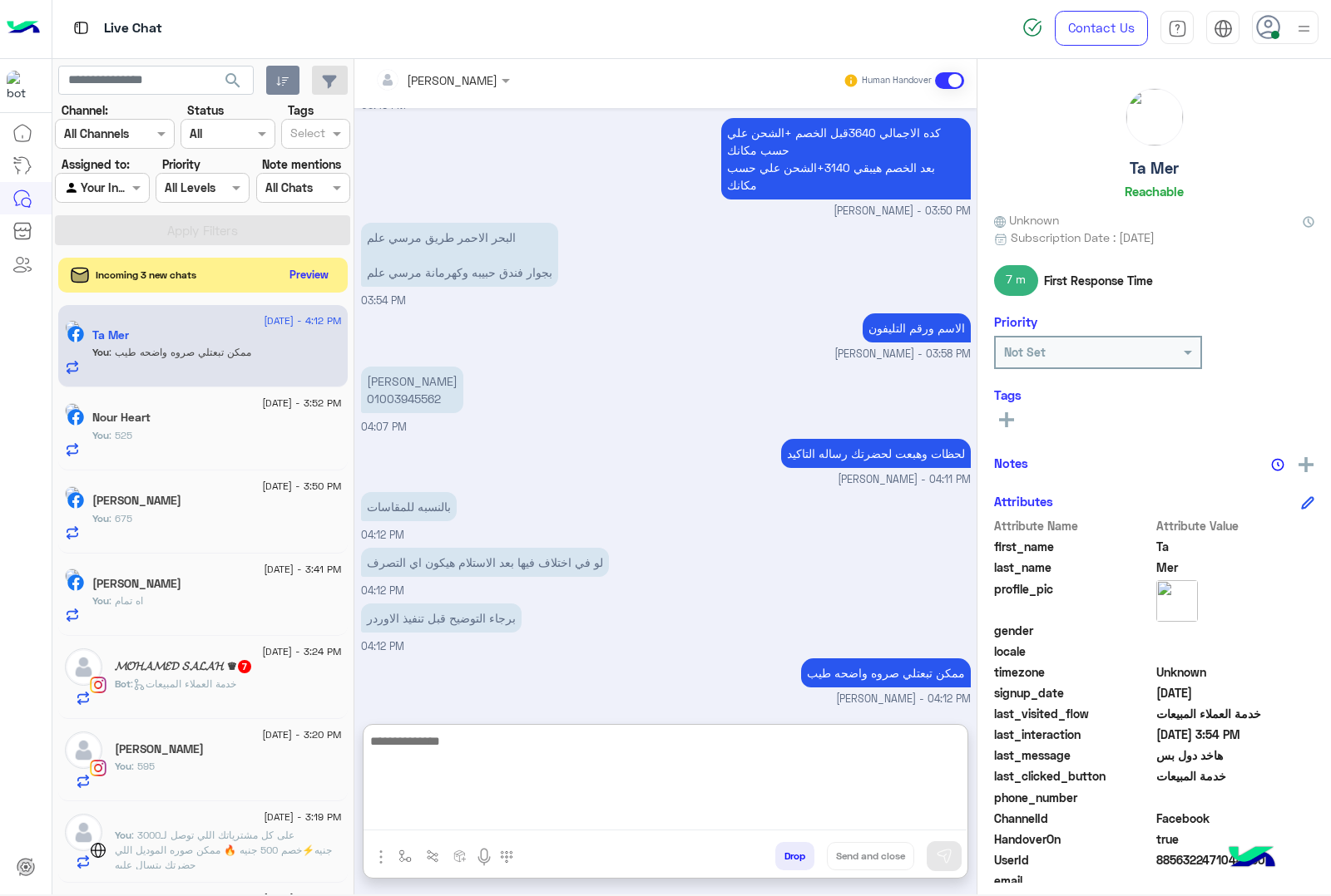
click at [312, 276] on button "Preview" at bounding box center [310, 275] width 52 height 23
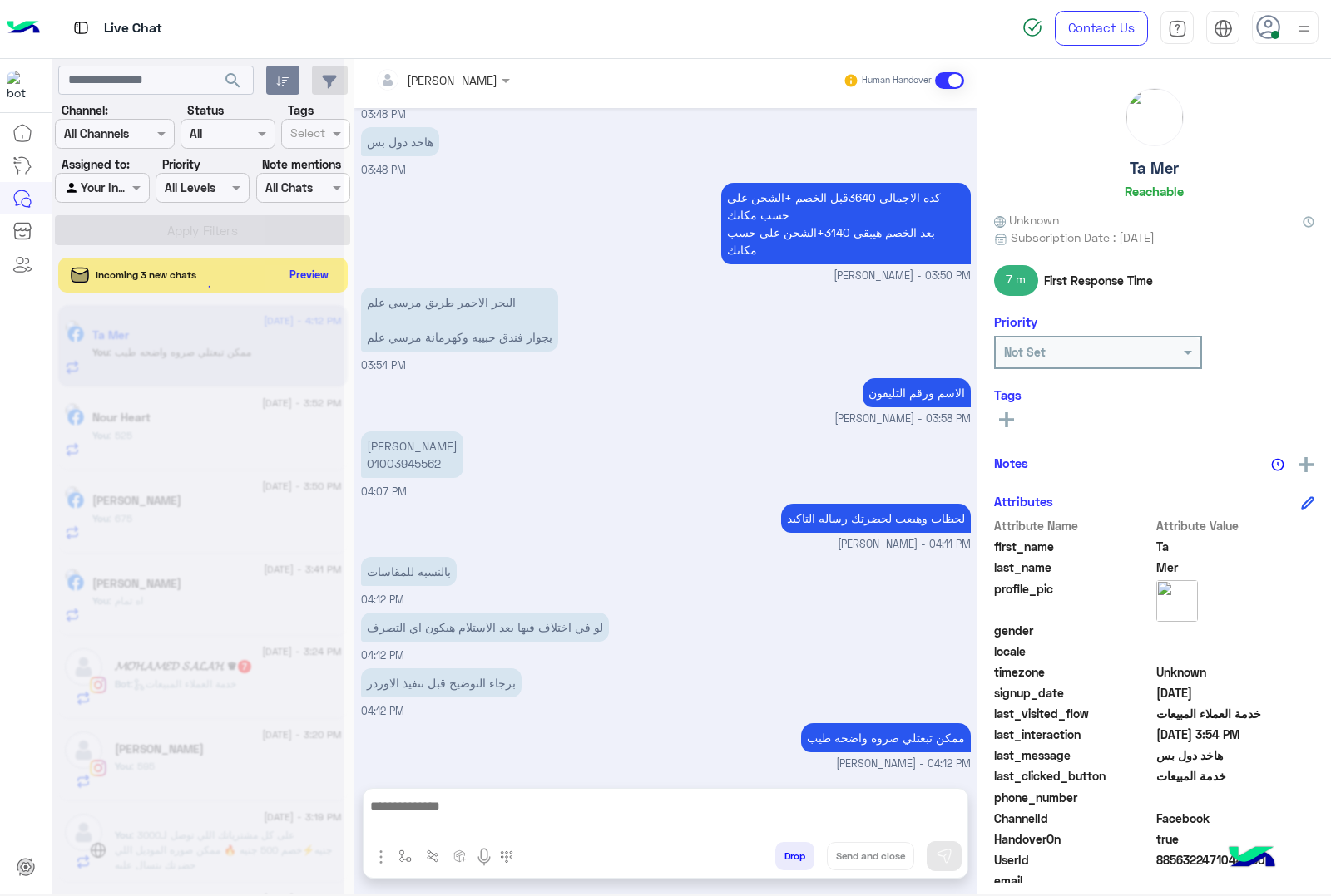
scroll to position [2671, 0]
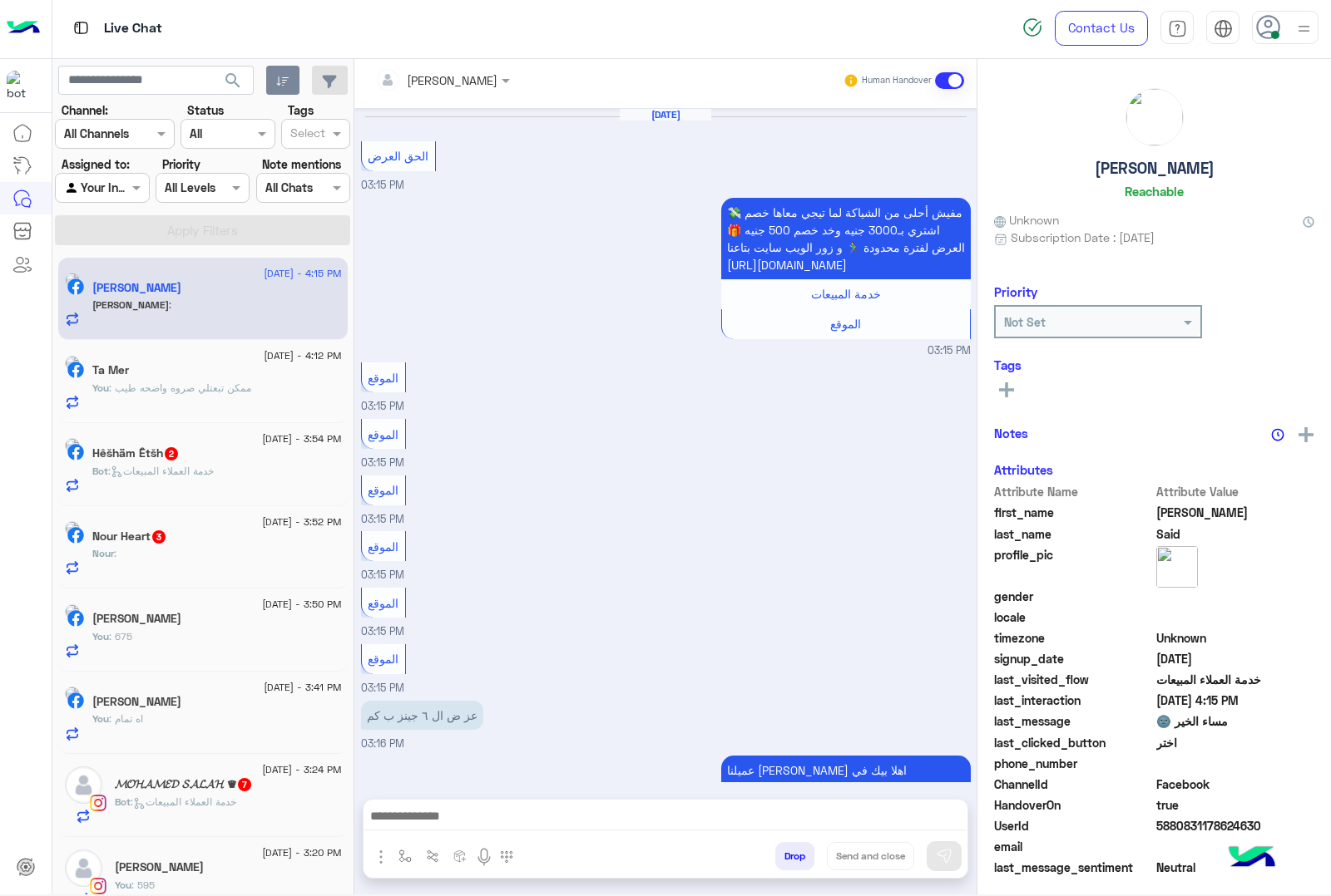
scroll to position [1898, 0]
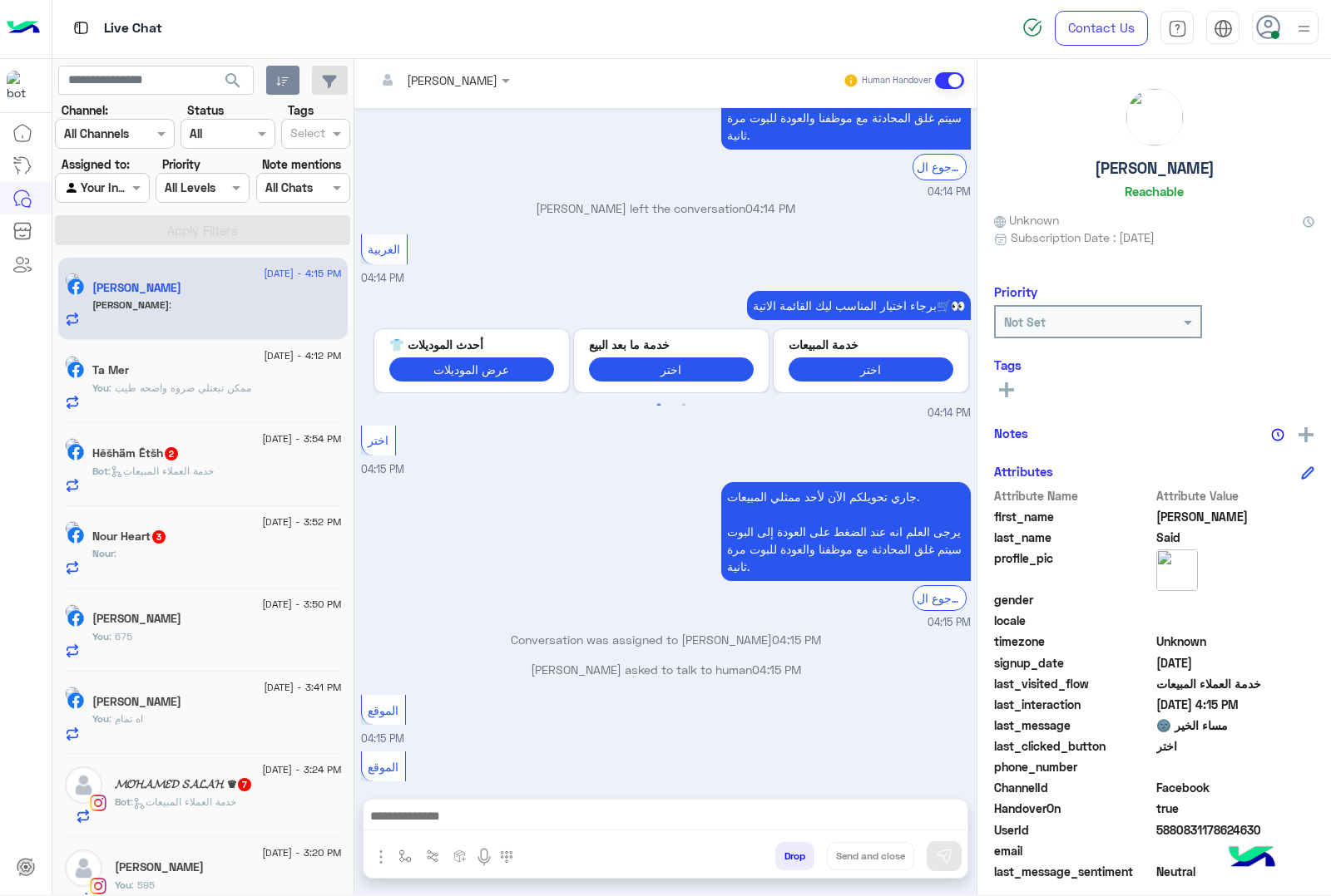
click at [449, 821] on textarea at bounding box center [665, 818] width 603 height 25
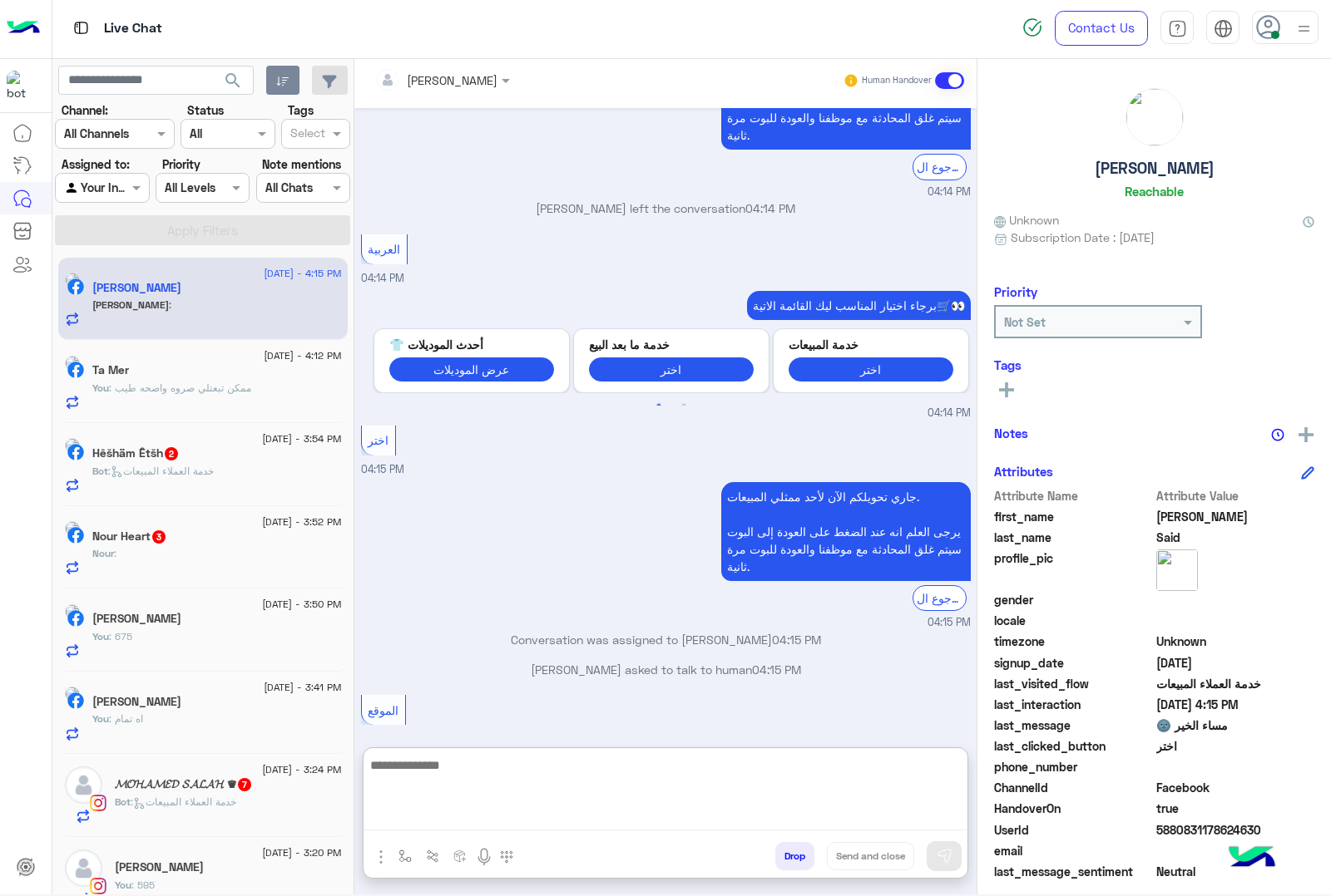
paste textarea "**********"
type textarea "**********"
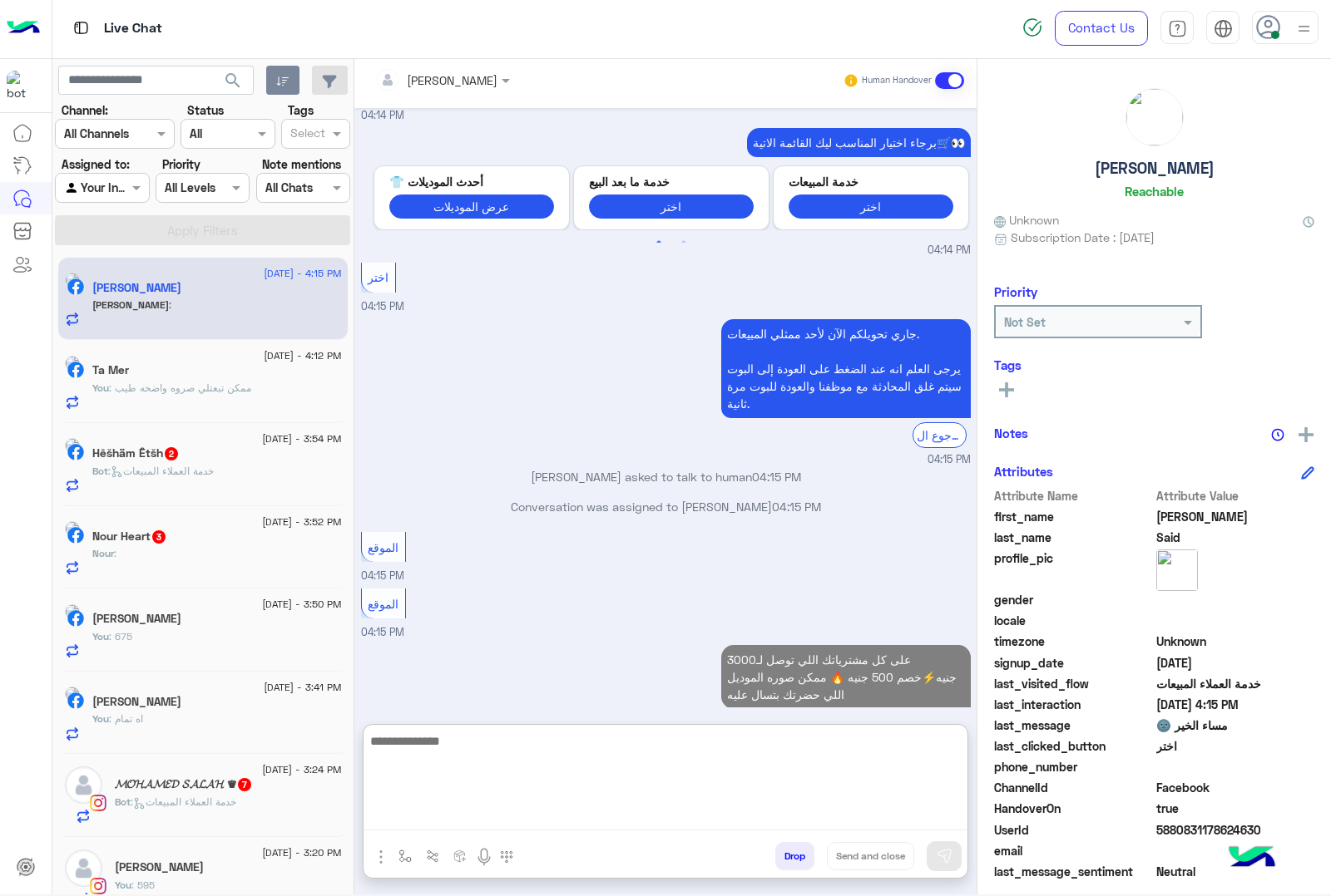
click at [250, 475] on div "Bot : خدمة العملاء المبيعات" at bounding box center [217, 478] width 250 height 29
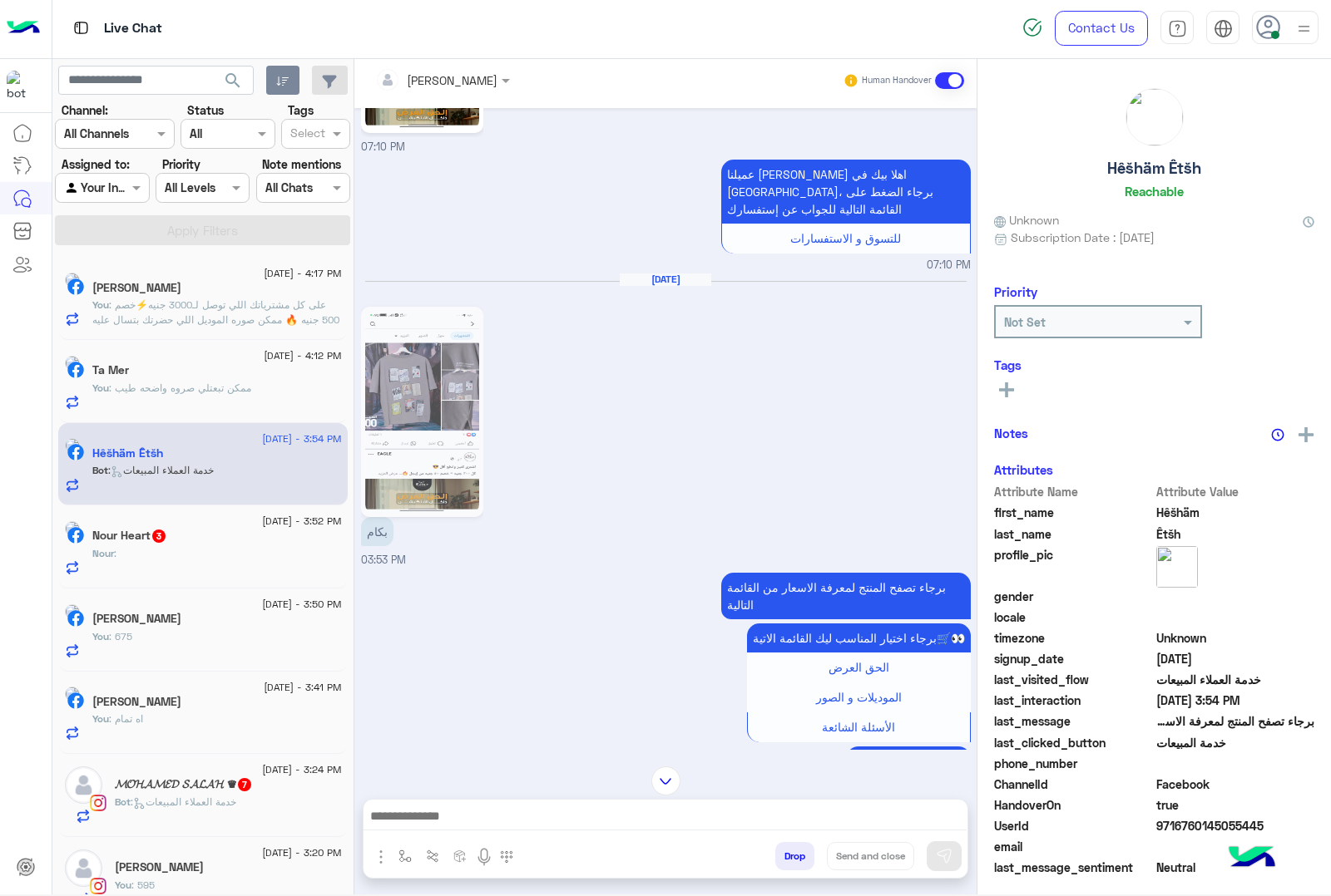
scroll to position [2212, 0]
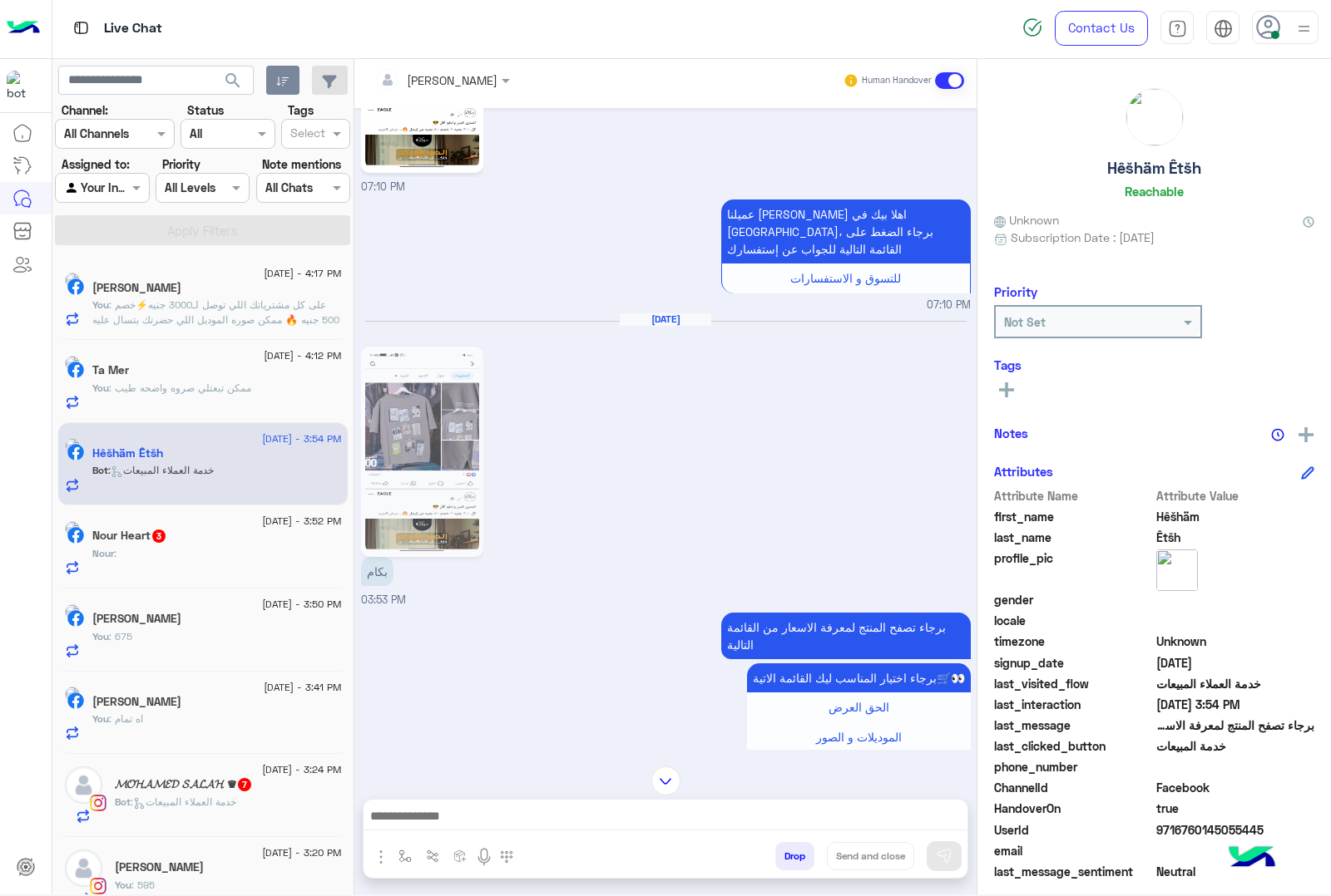
click at [462, 815] on textarea at bounding box center [665, 818] width 603 height 25
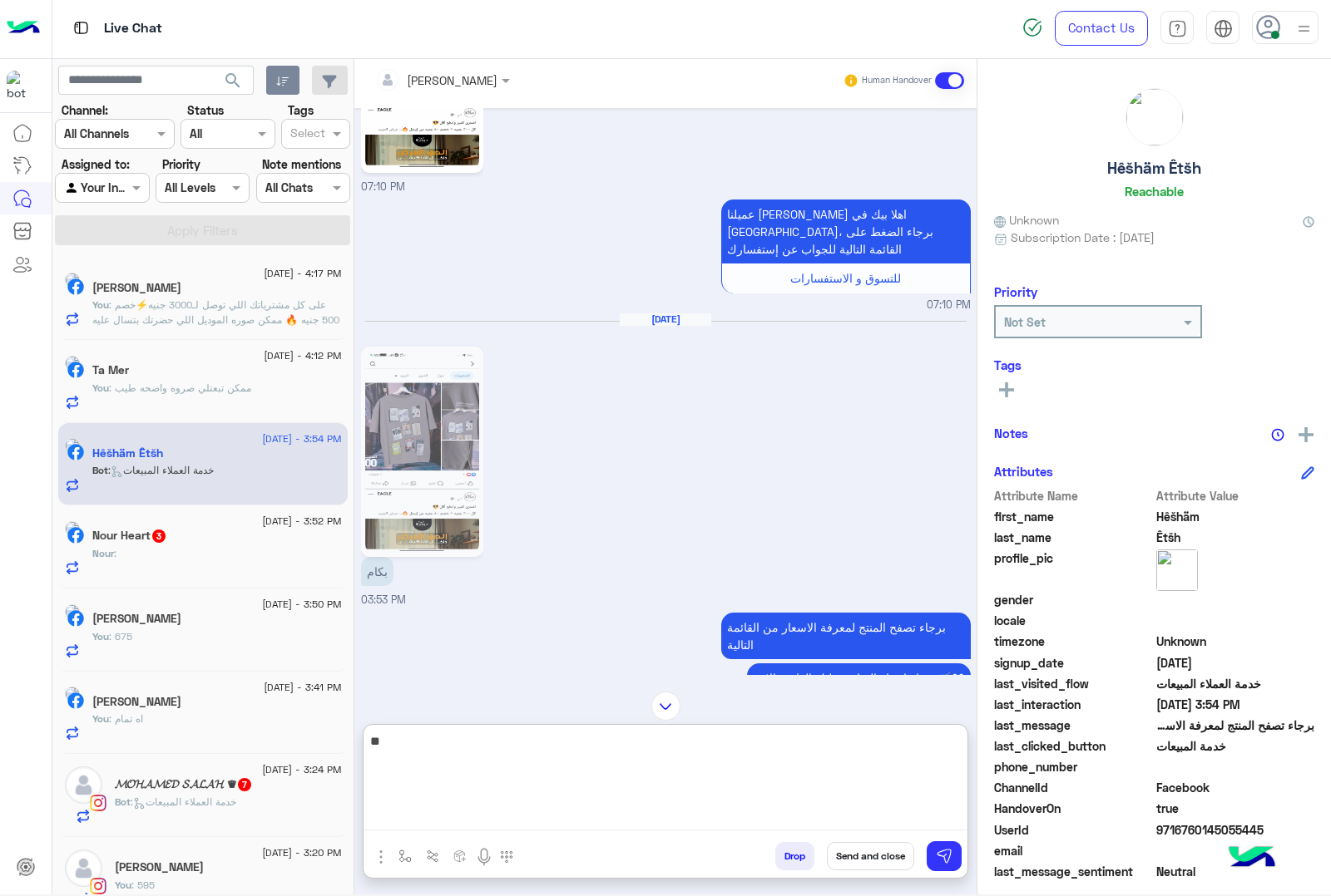
type textarea "***"
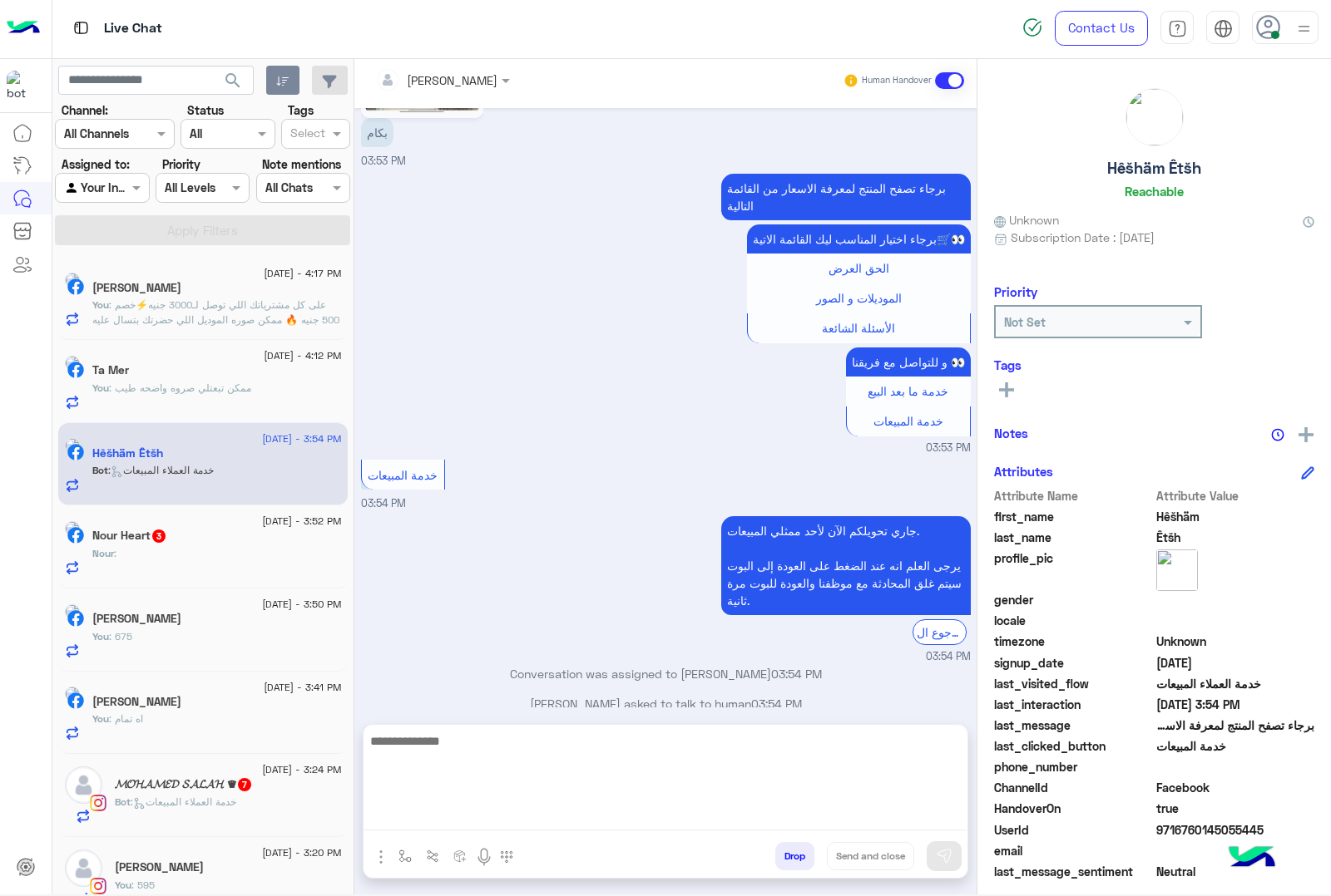
click at [159, 559] on div "Nour :" at bounding box center [217, 560] width 250 height 29
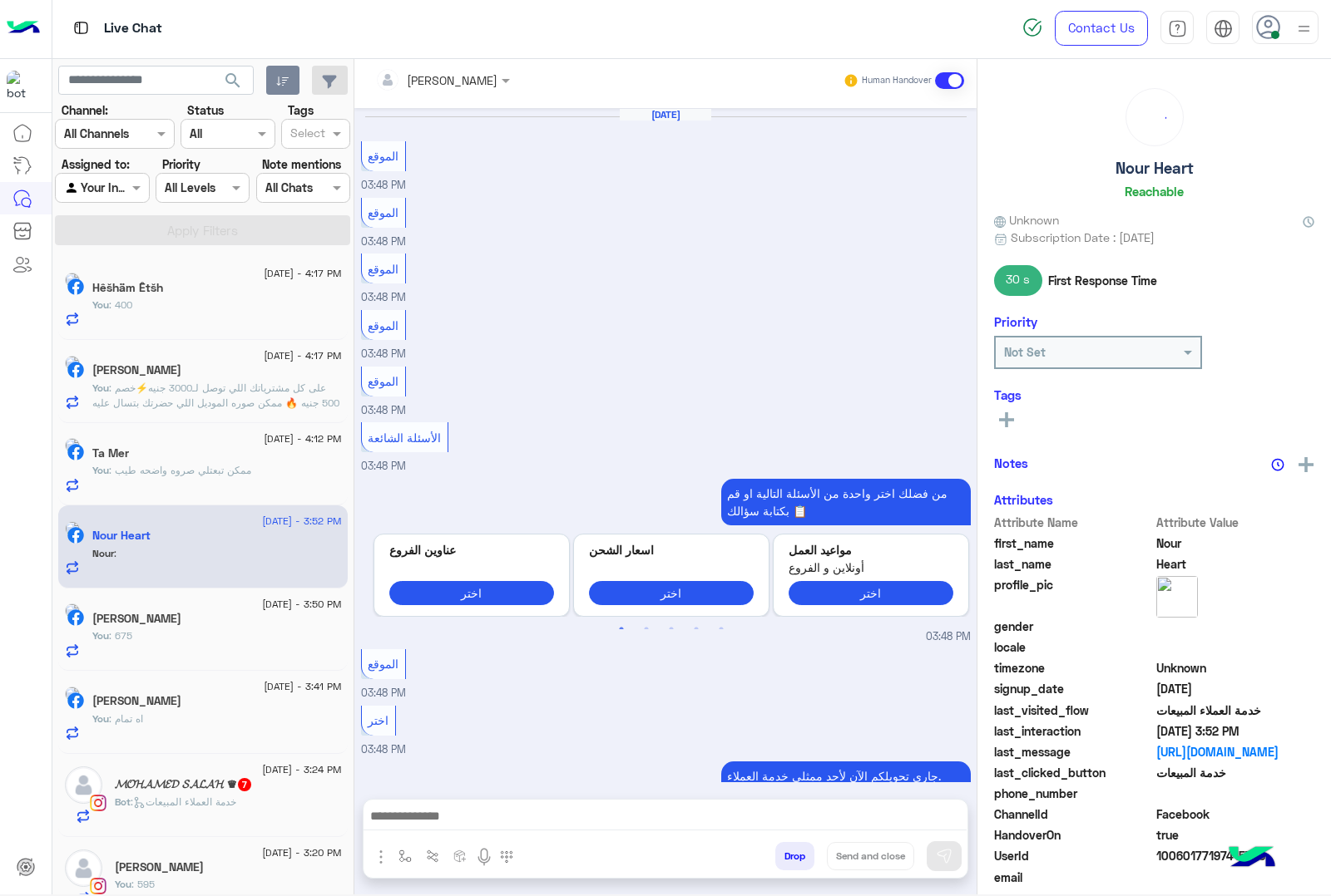
scroll to position [1686, 0]
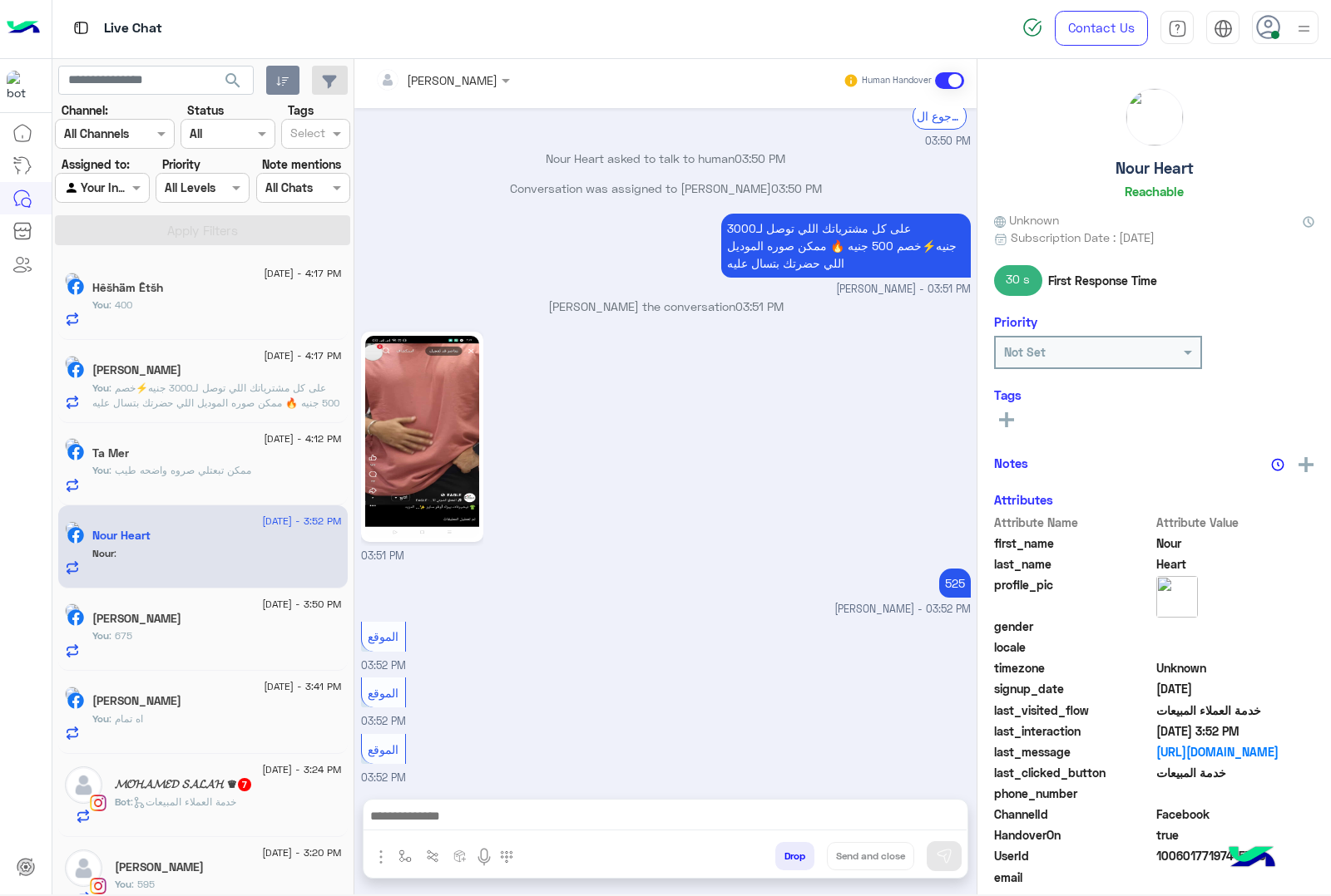
click at [457, 823] on textarea at bounding box center [665, 818] width 603 height 25
click at [410, 816] on textarea at bounding box center [665, 818] width 603 height 25
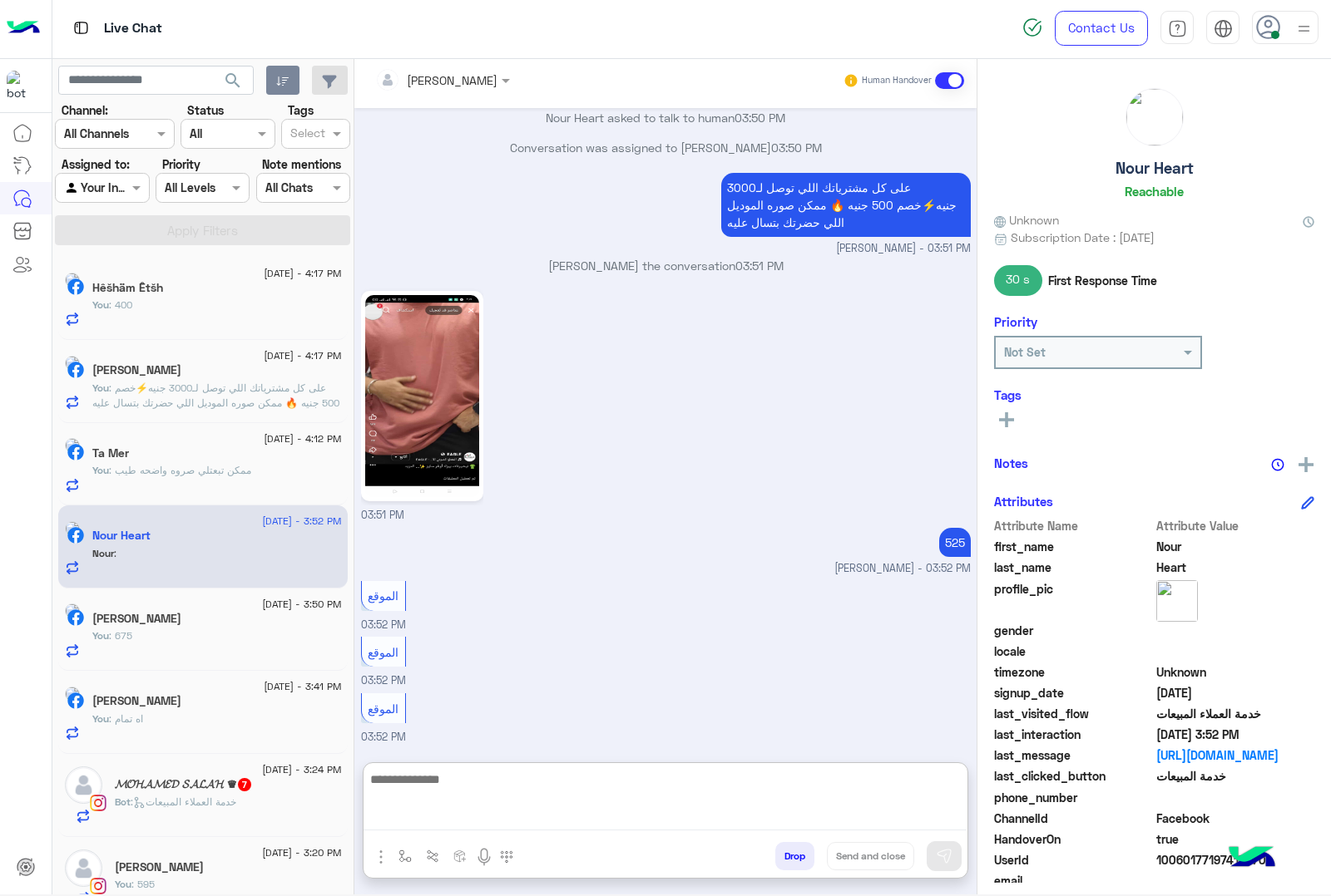
paste textarea "**********"
type textarea "**********"
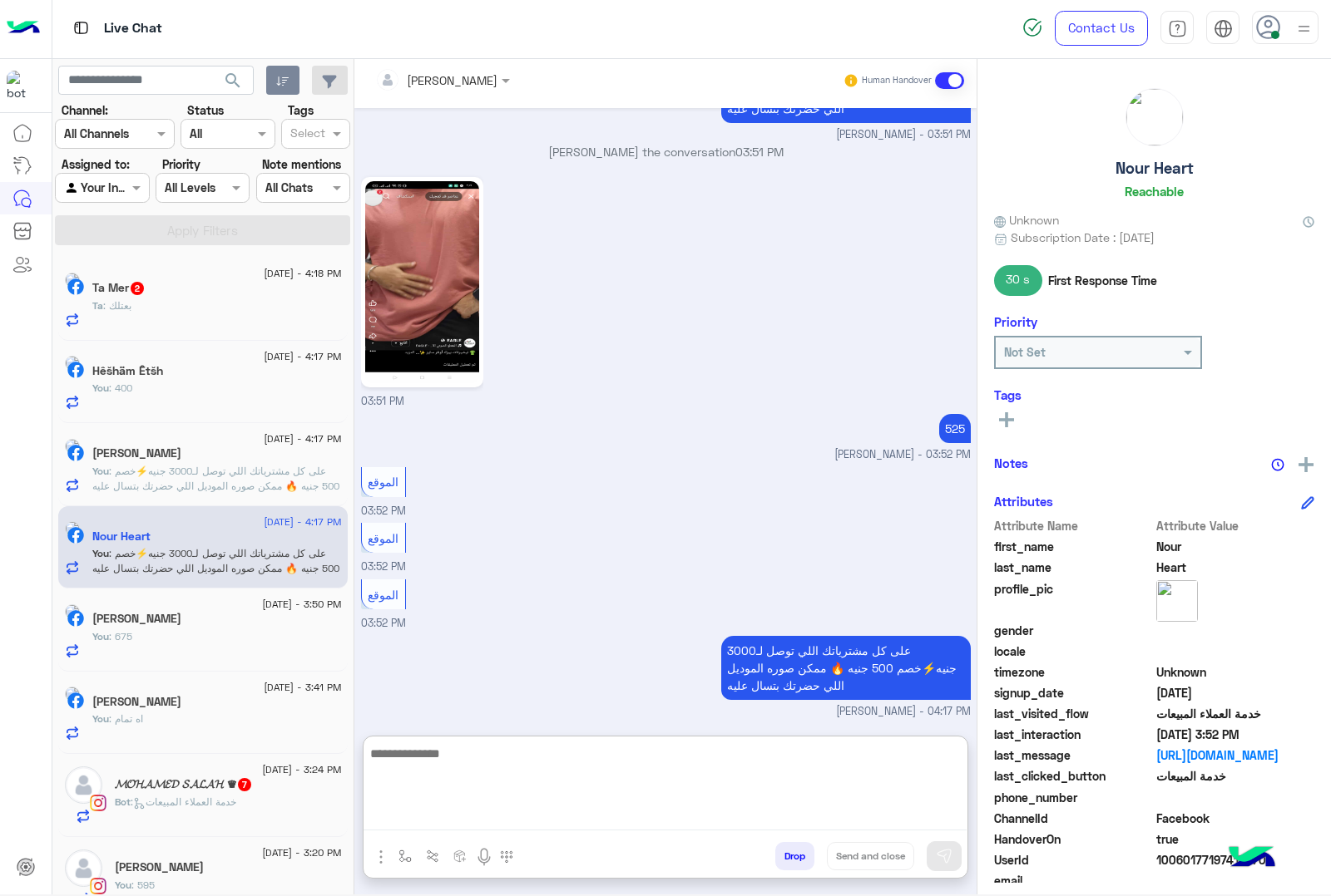
scroll to position [1848, 0]
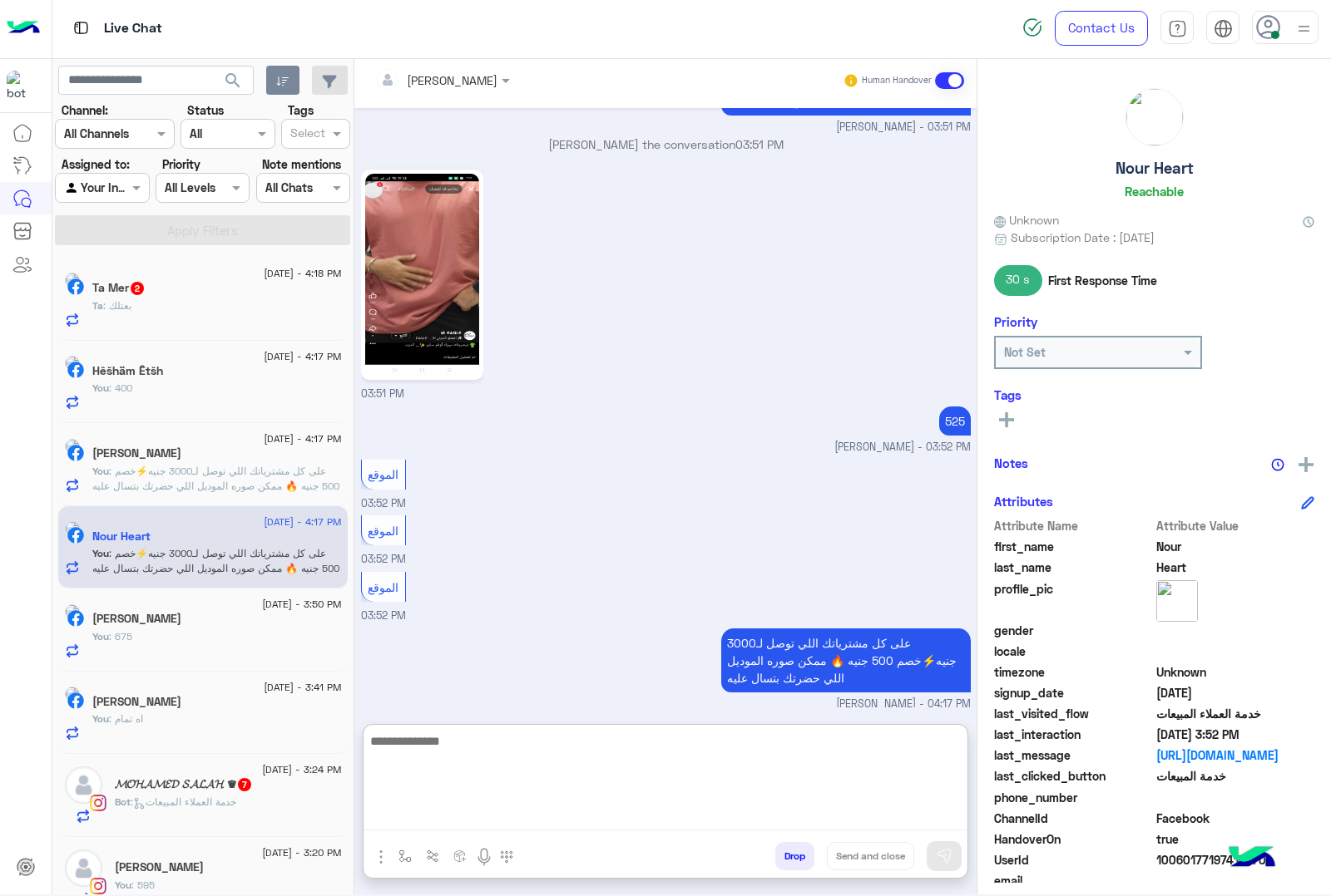
click at [234, 316] on div "Ta : بعتلك" at bounding box center [217, 312] width 250 height 29
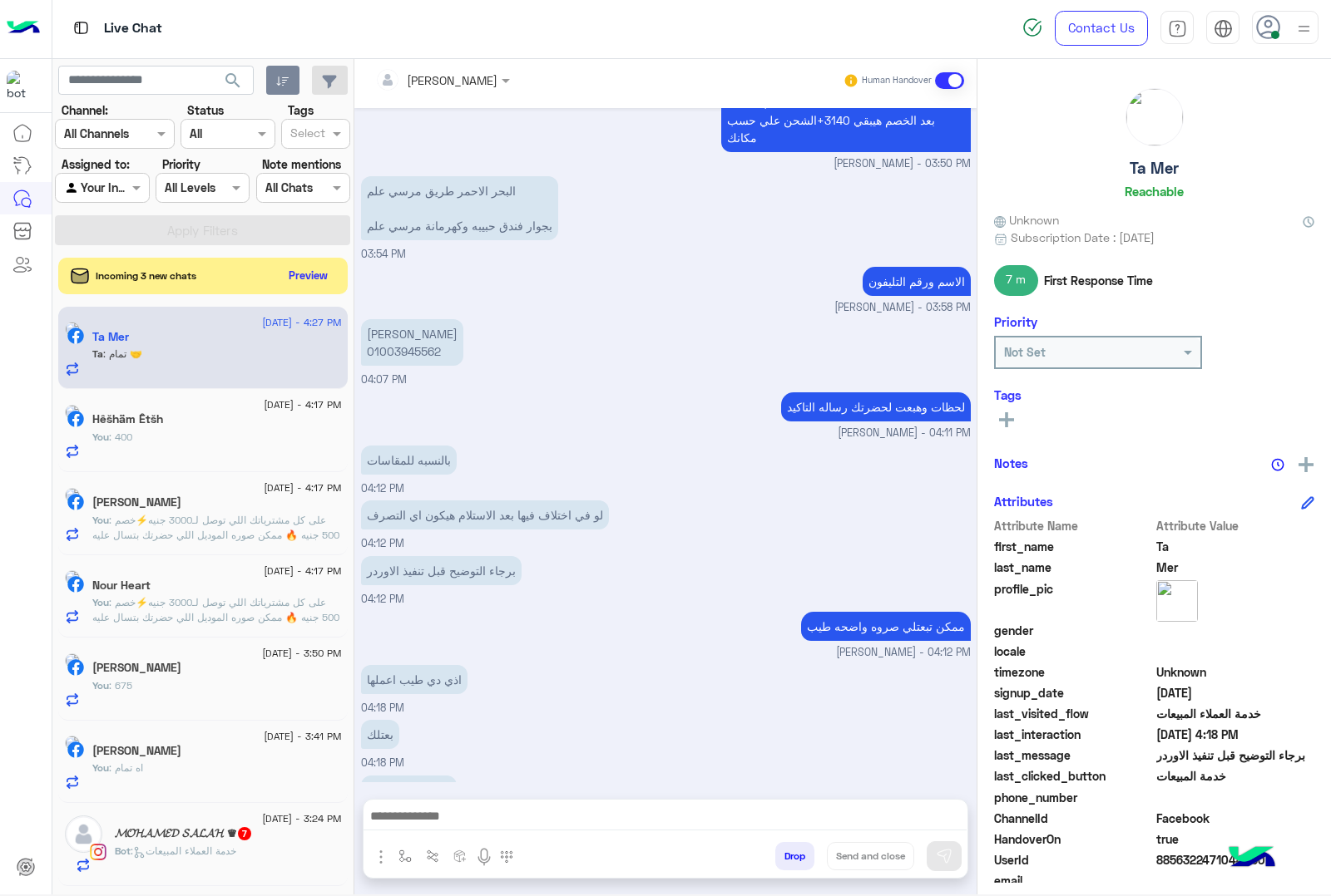
scroll to position [2608, 0]
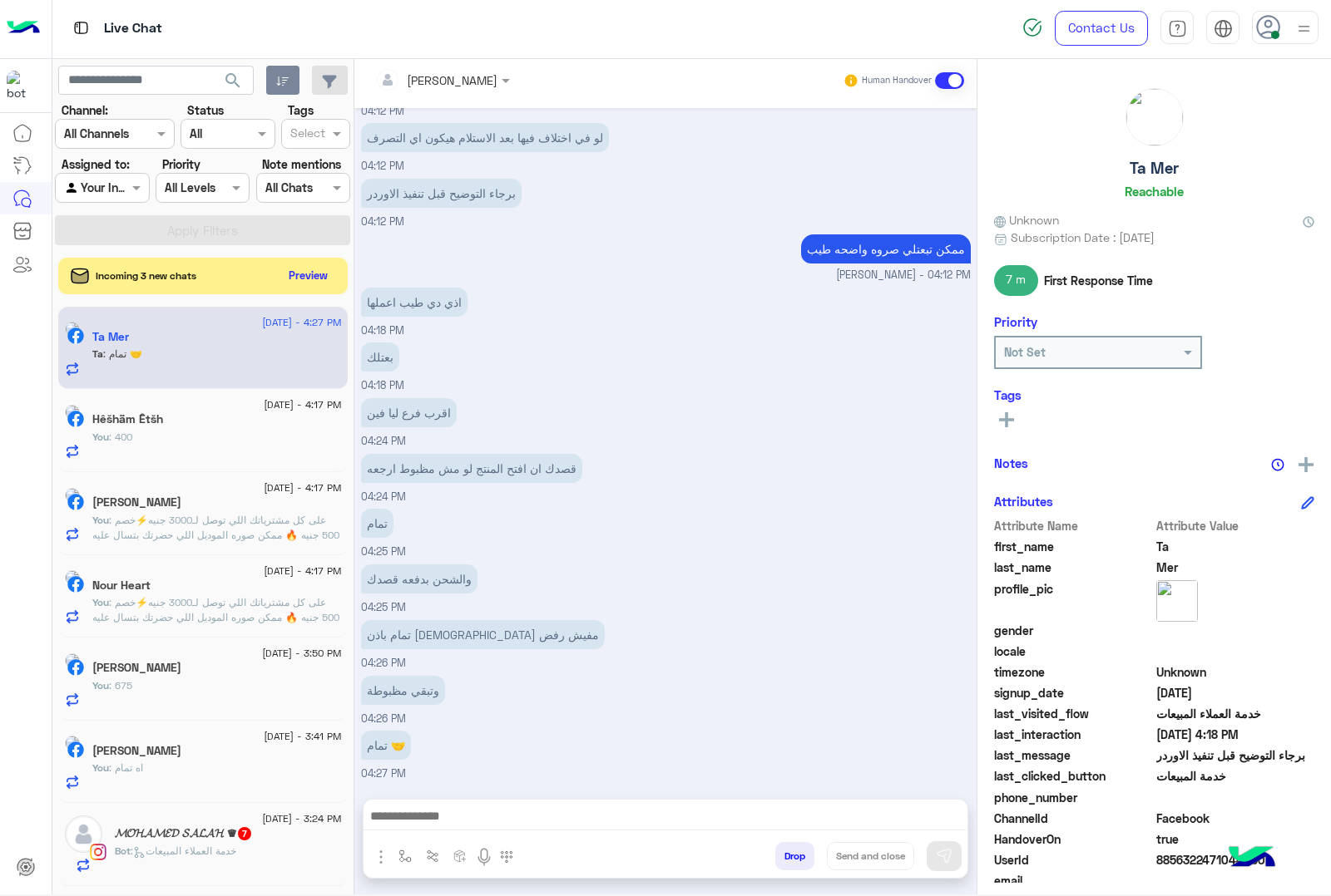
click at [616, 574] on div "والشحن بدفعه قصدك 04:25 PM" at bounding box center [666, 588] width 610 height 56
click at [22, 127] on icon at bounding box center [23, 133] width 20 height 20
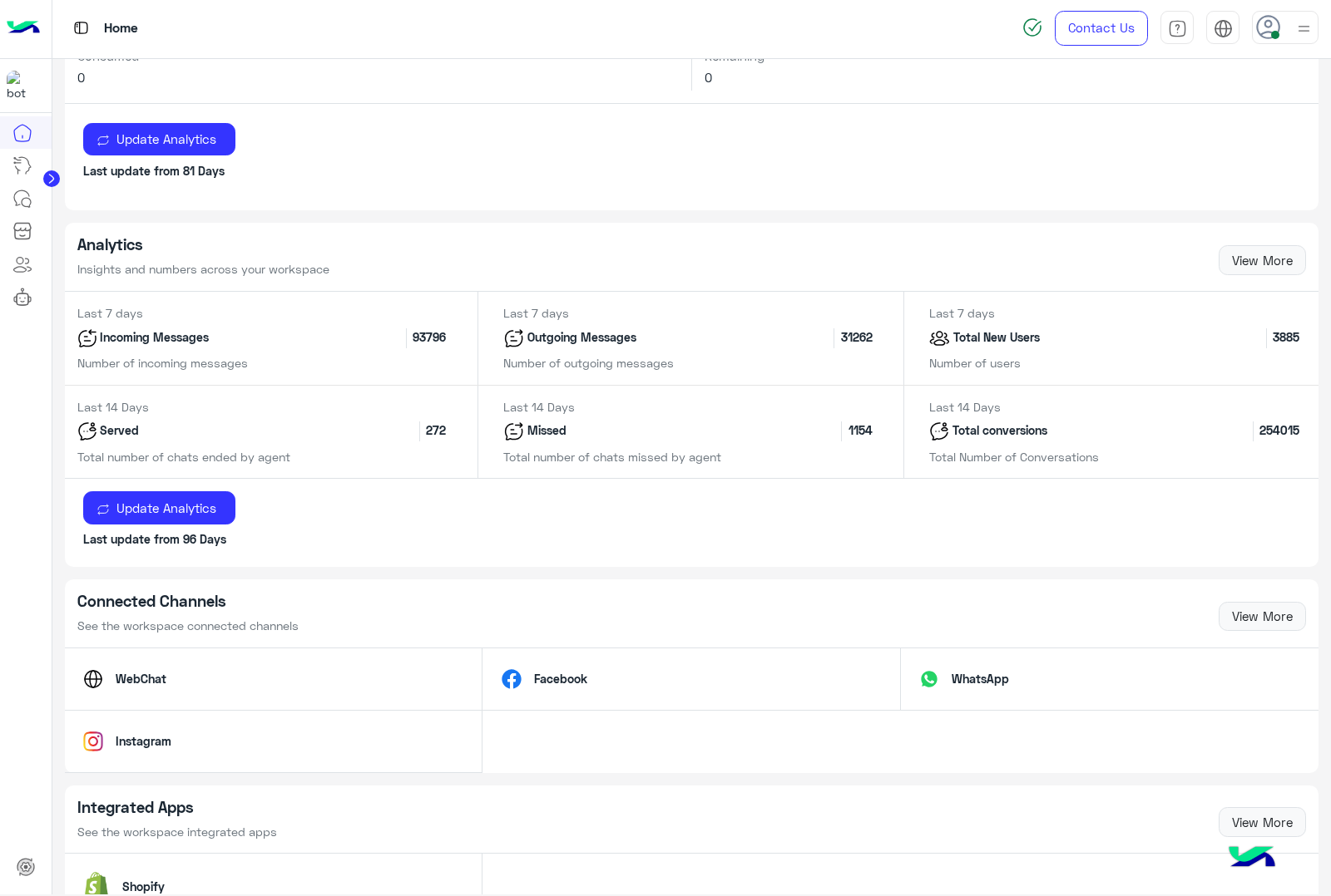
scroll to position [263, 0]
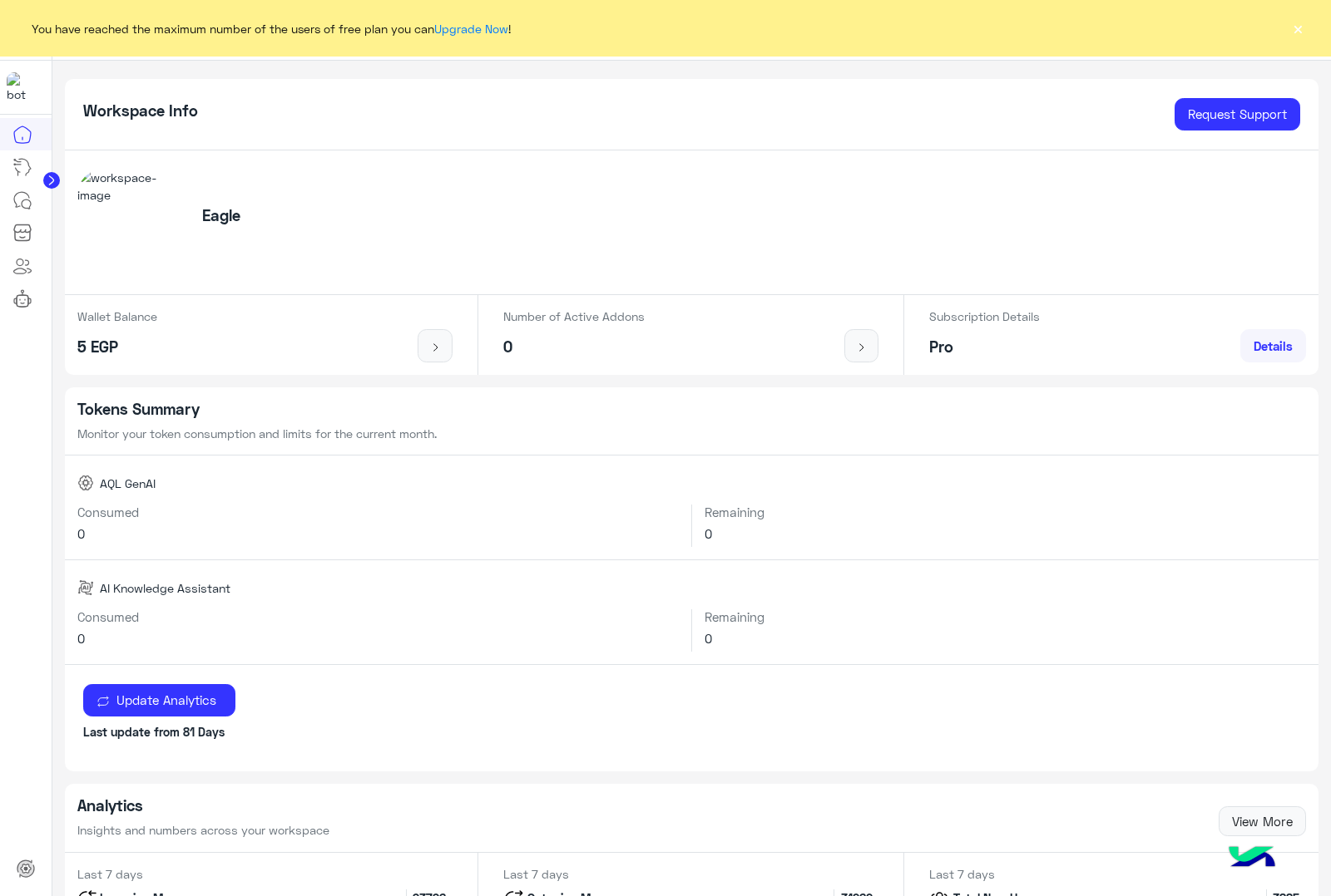
click at [1290, 26] on button "×" at bounding box center [1297, 28] width 17 height 17
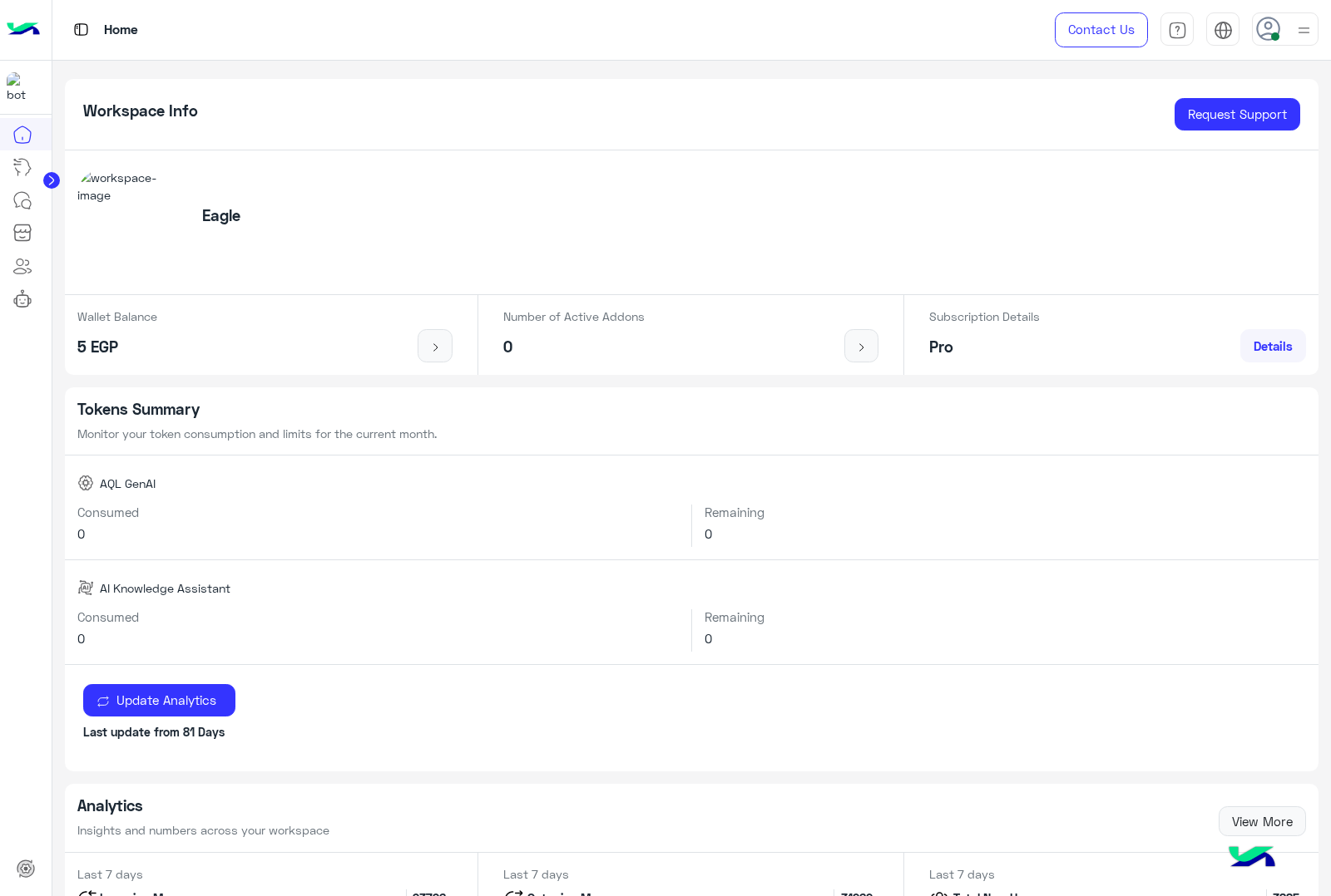
click at [25, 26] on img at bounding box center [23, 30] width 34 height 35
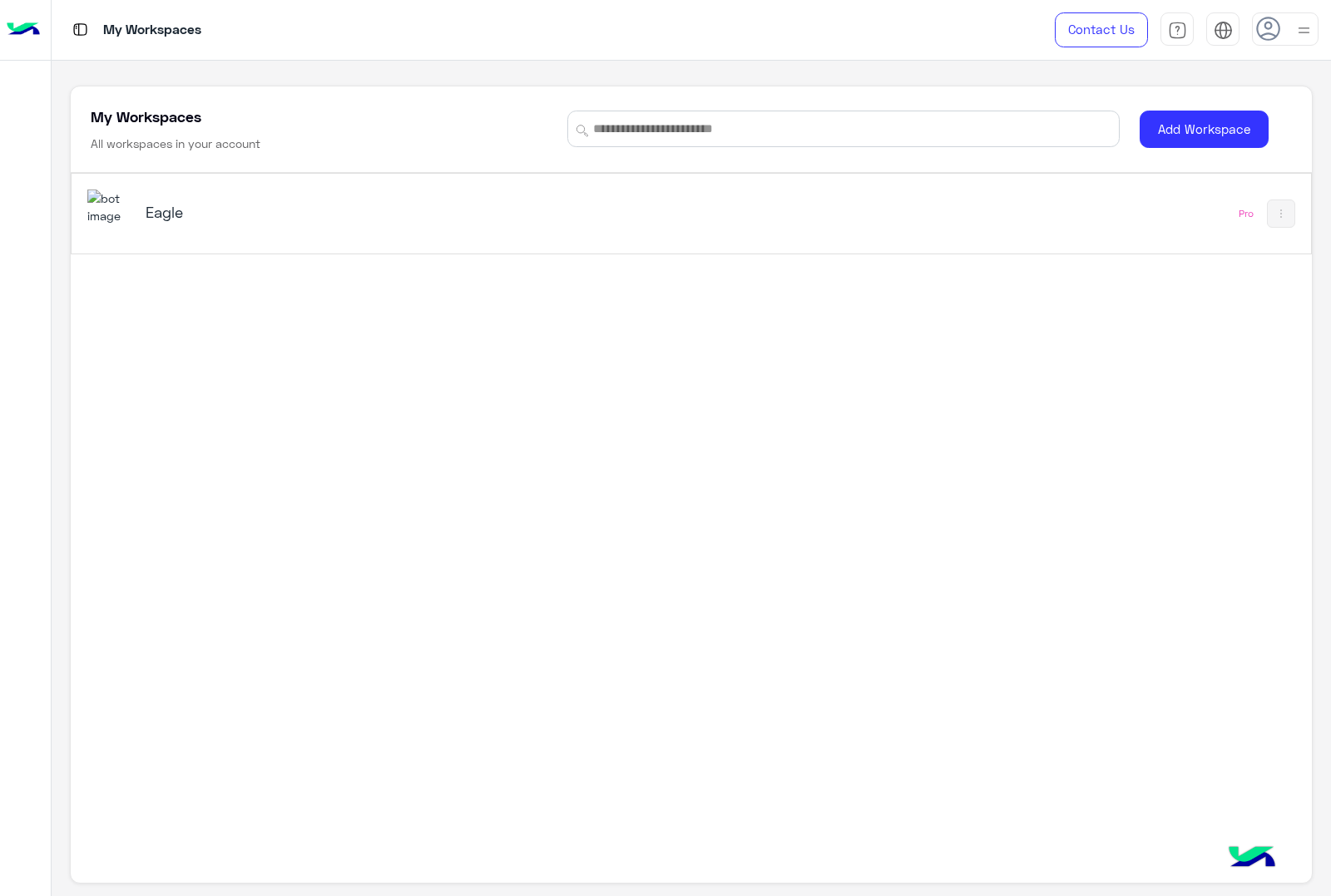
click at [118, 213] on img at bounding box center [110, 207] width 45 height 36
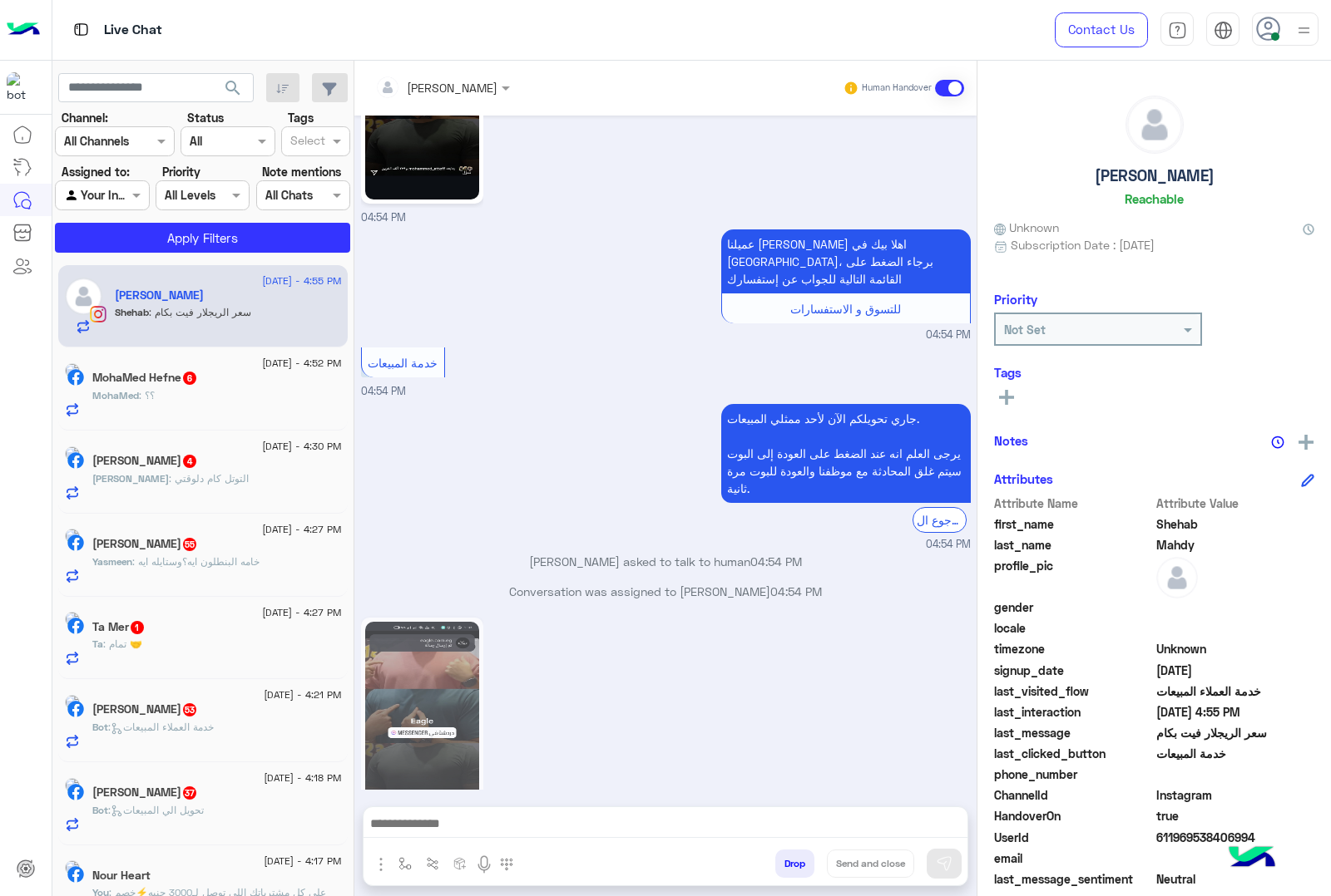
click at [188, 673] on div "24 August - 4:27 PM Ta Mer 1 Ta : تمام 🤝" at bounding box center [204, 638] width 290 height 83
click at [183, 649] on div "Ta : تمام 🤝" at bounding box center [217, 651] width 250 height 29
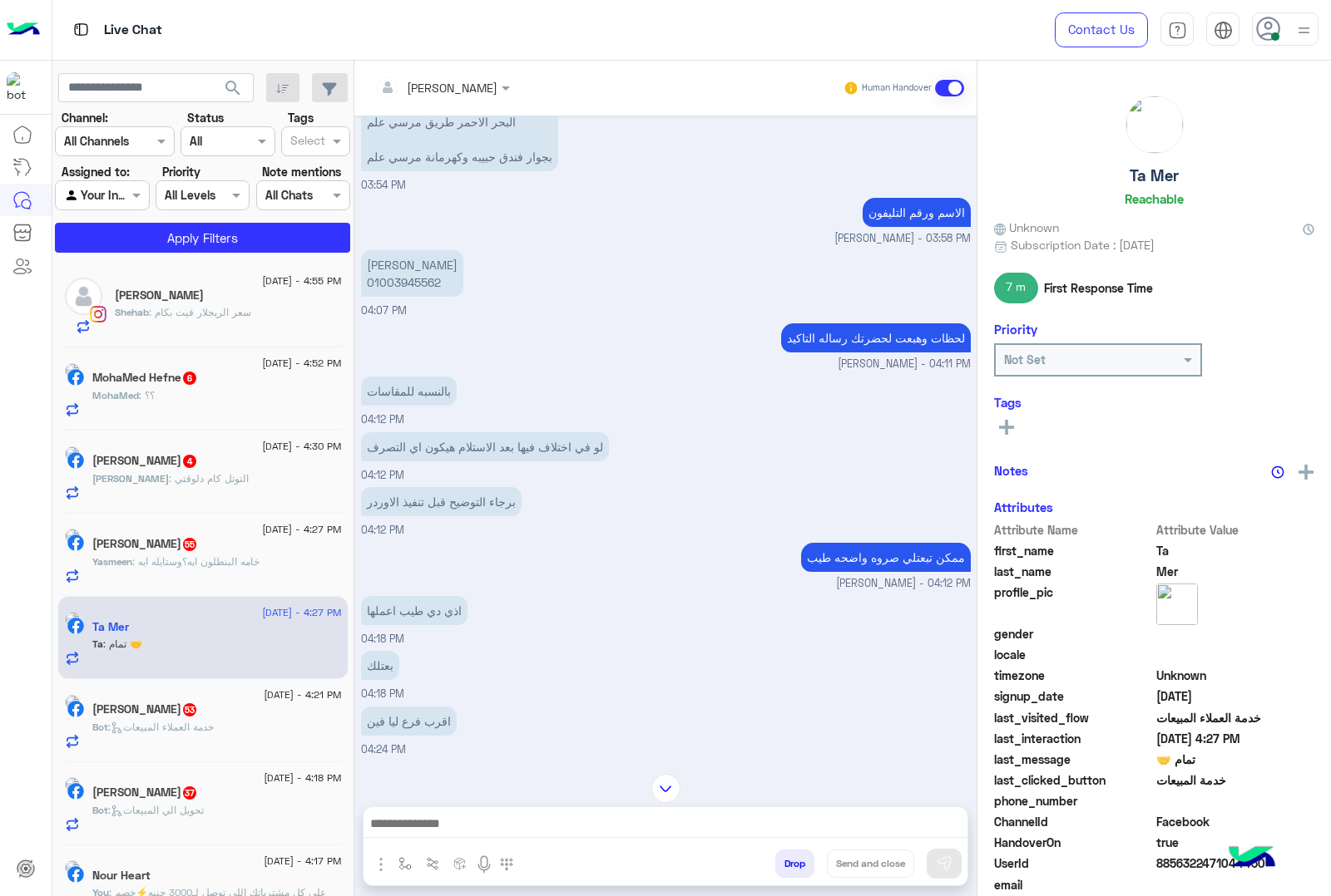
scroll to position [1817, 0]
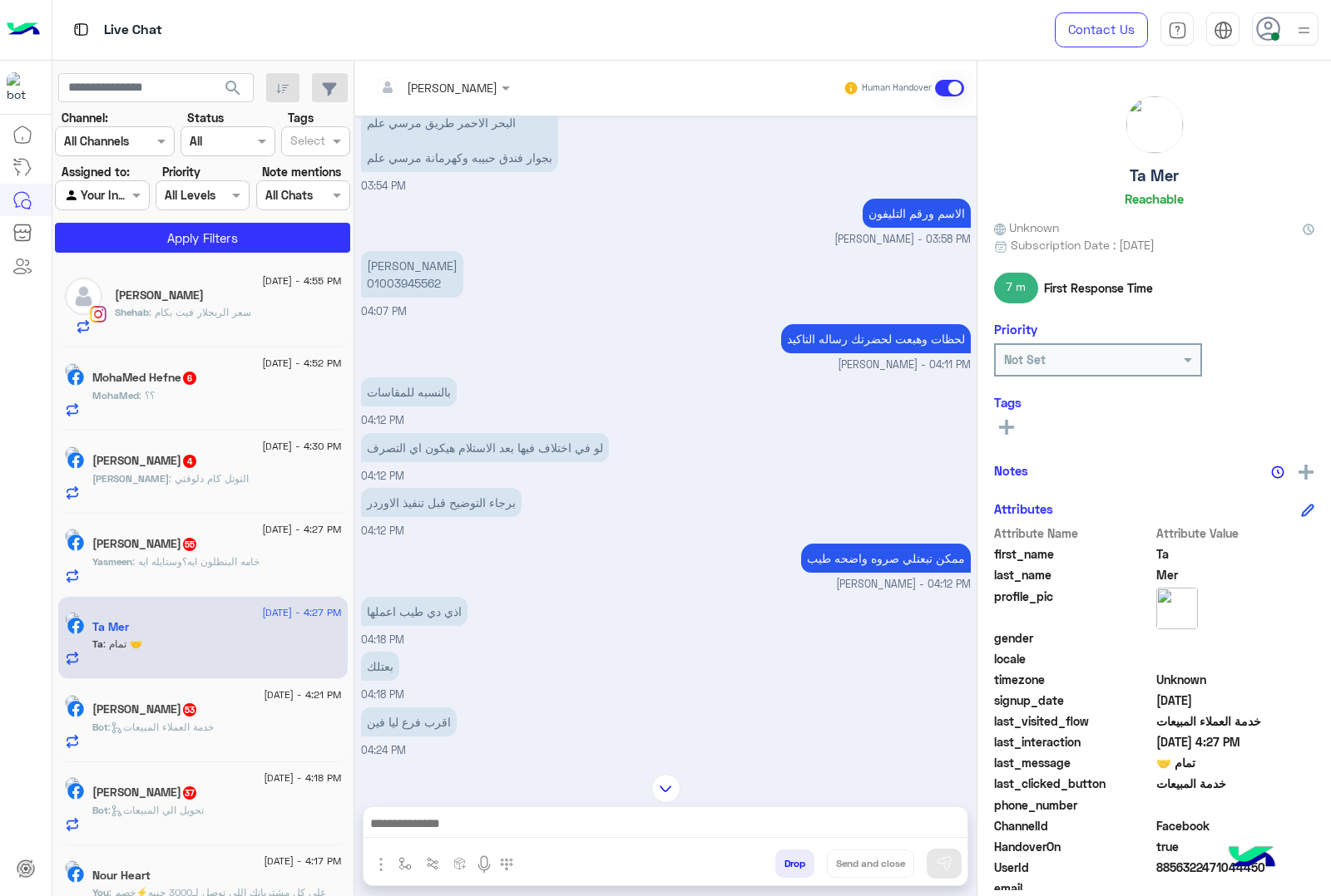
click at [373, 260] on p "[PERSON_NAME] 01003945562" at bounding box center [412, 275] width 102 height 47
copy p "[PERSON_NAME]"
click at [572, 703] on div "بعتلك 04:18 PM" at bounding box center [666, 675] width 610 height 56
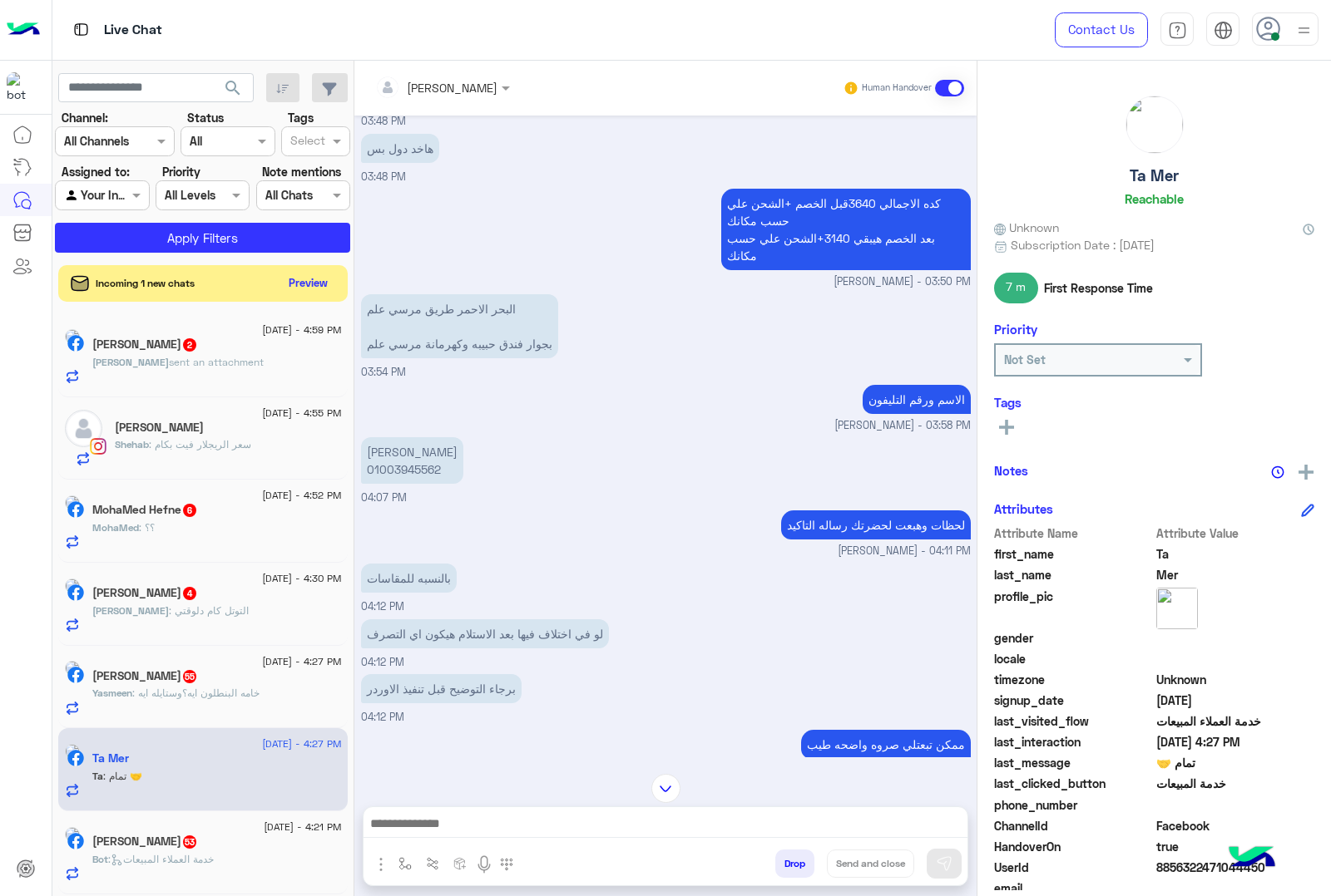
scroll to position [1609, 0]
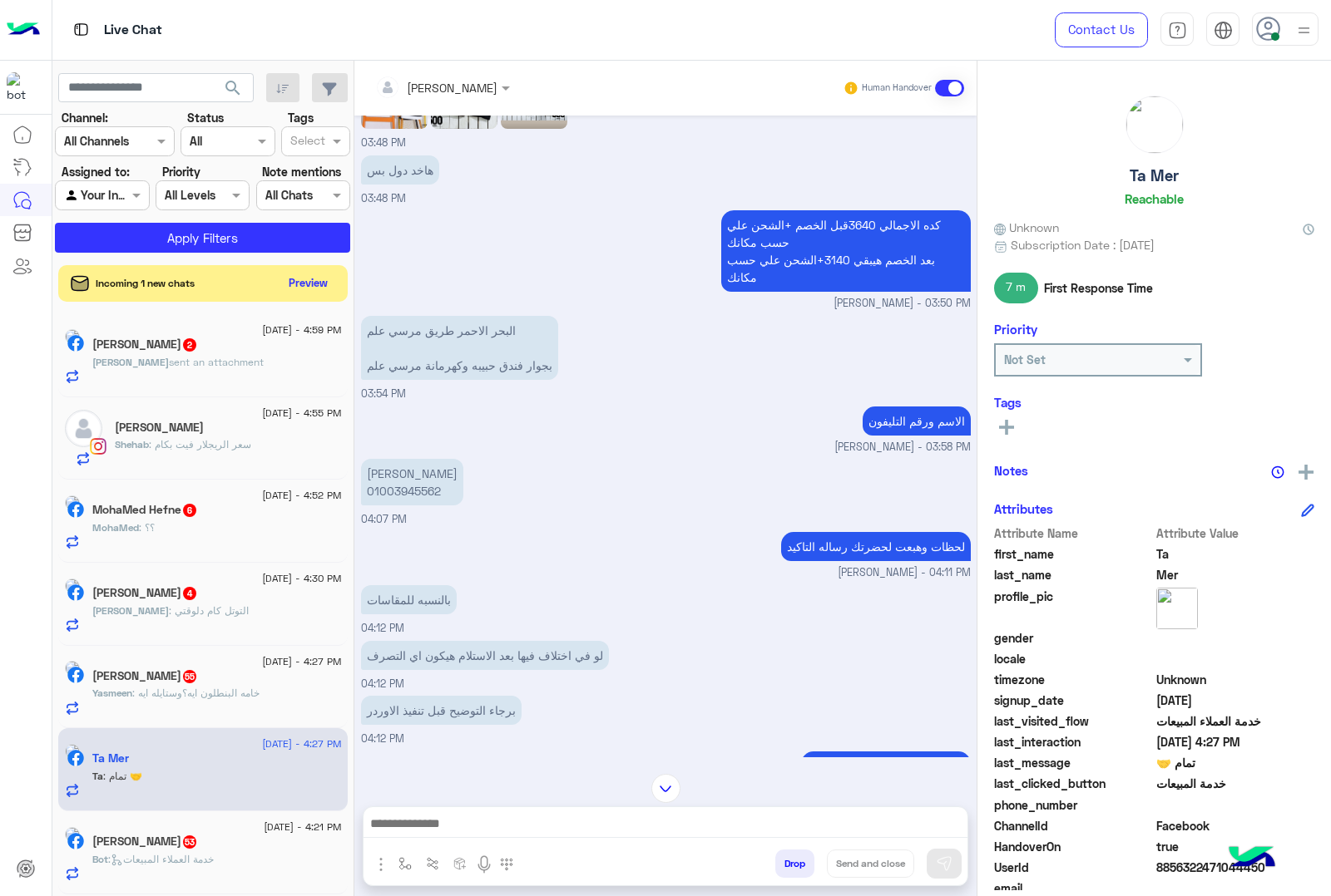
click at [1178, 866] on span "8856322471044450" at bounding box center [1236, 868] width 159 height 18
copy span "8856322471044450"
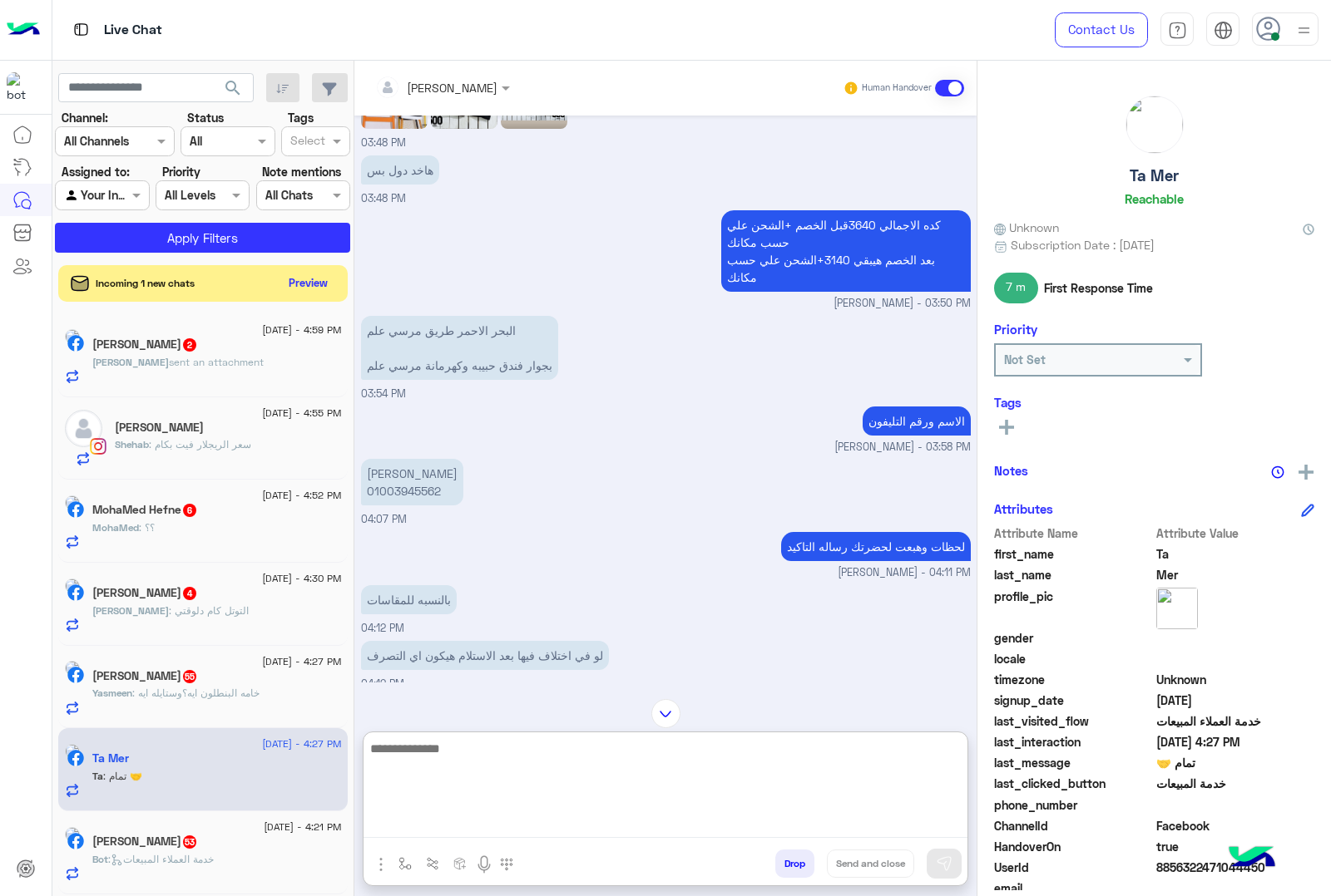
click at [405, 821] on textarea at bounding box center [665, 788] width 604 height 100
type textarea "*"
paste textarea "**********"
type textarea "**********"
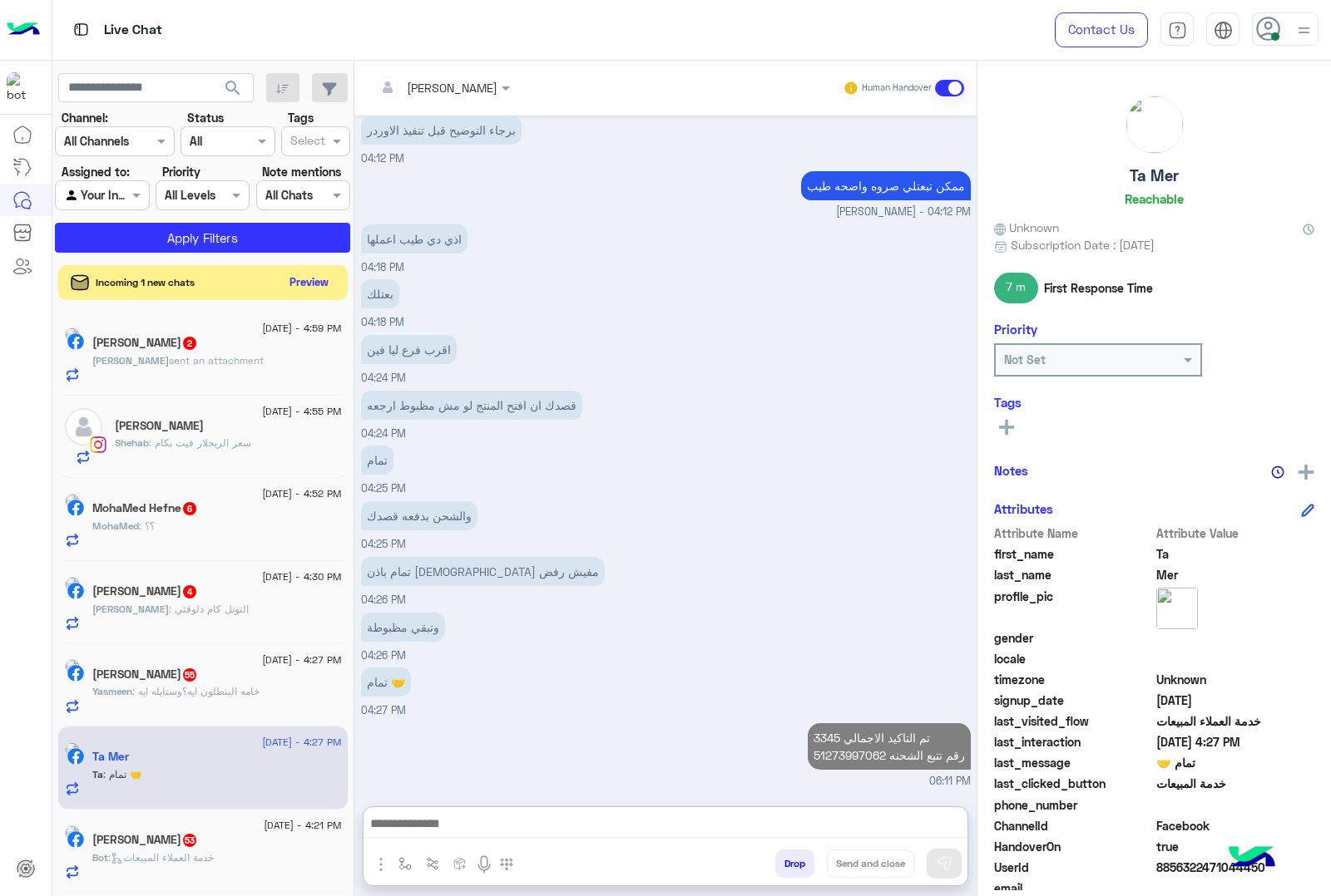
click at [317, 292] on button "Preview" at bounding box center [310, 282] width 52 height 23
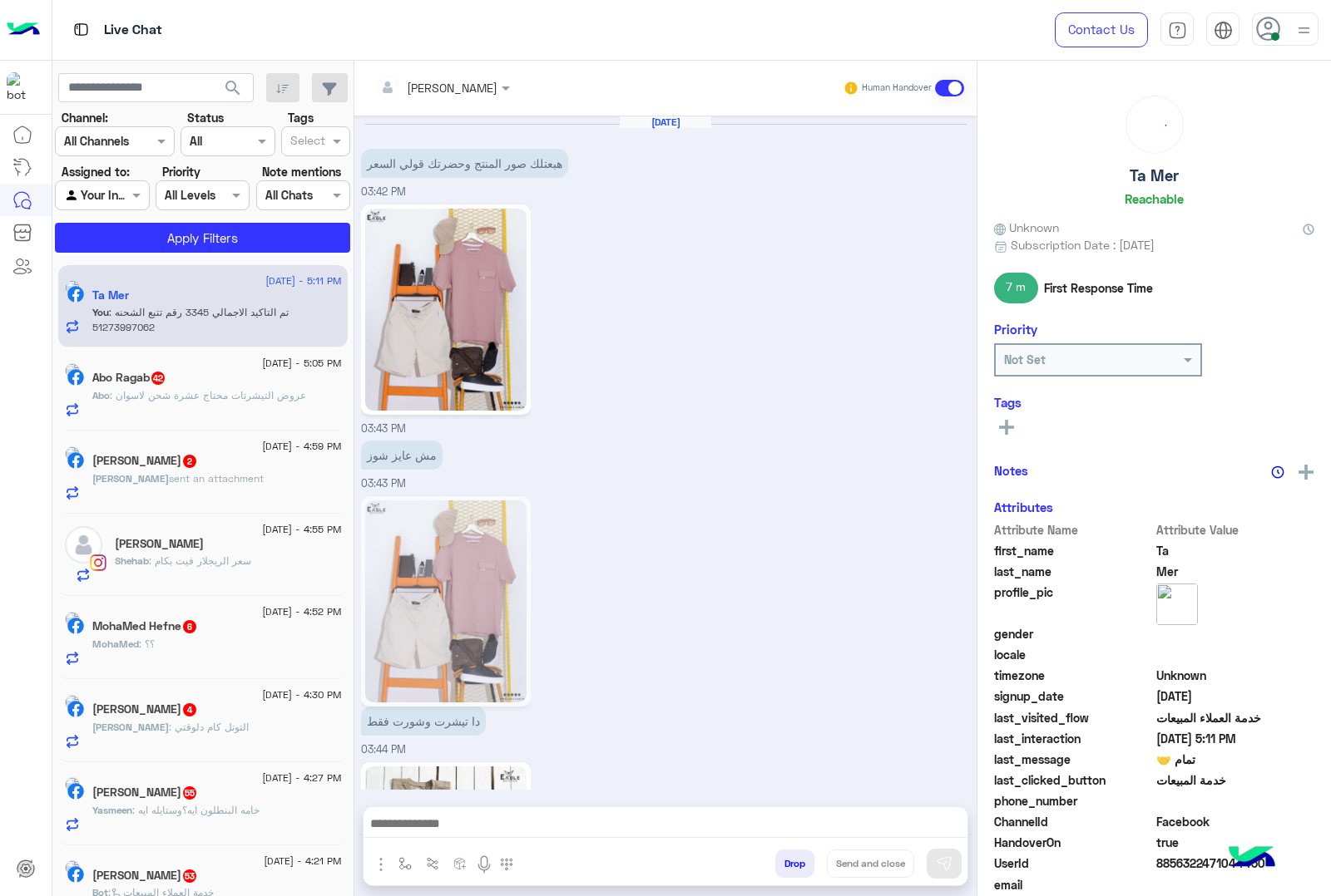
scroll to position [1964, 0]
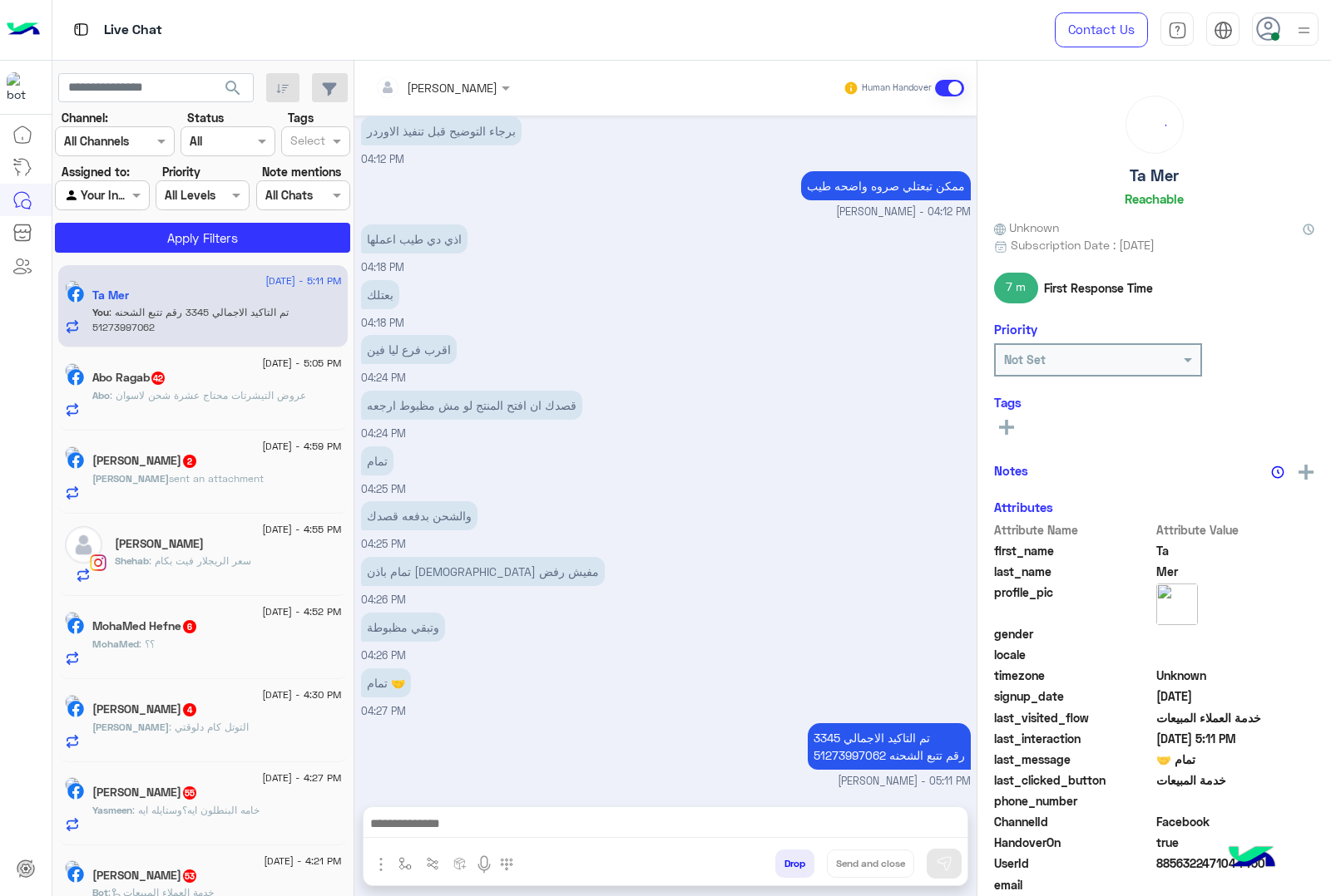
click at [212, 396] on span ": عروض التيشرتات محتاج عشرة شحن لاسوان" at bounding box center [208, 395] width 196 height 13
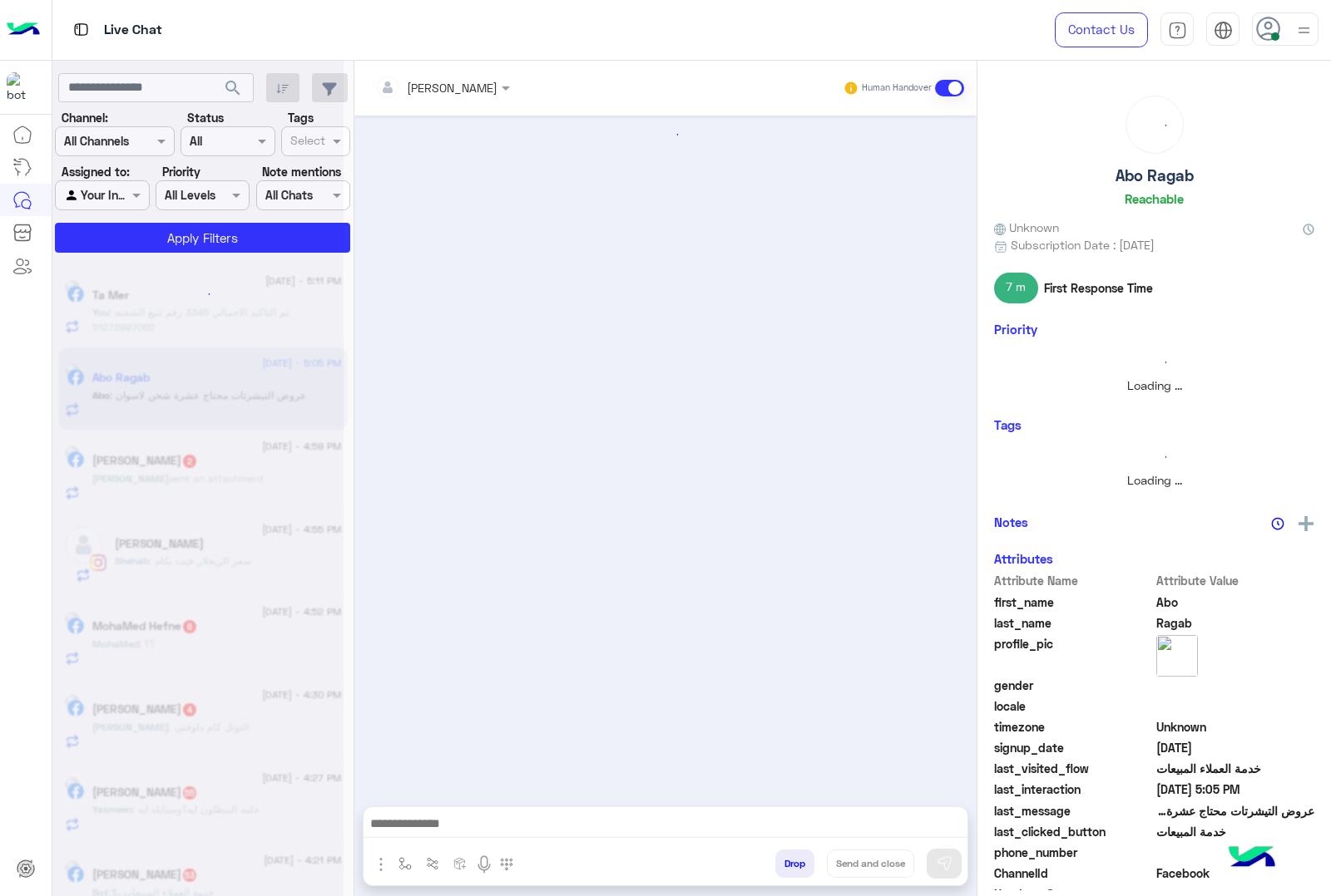
scroll to position [974, 0]
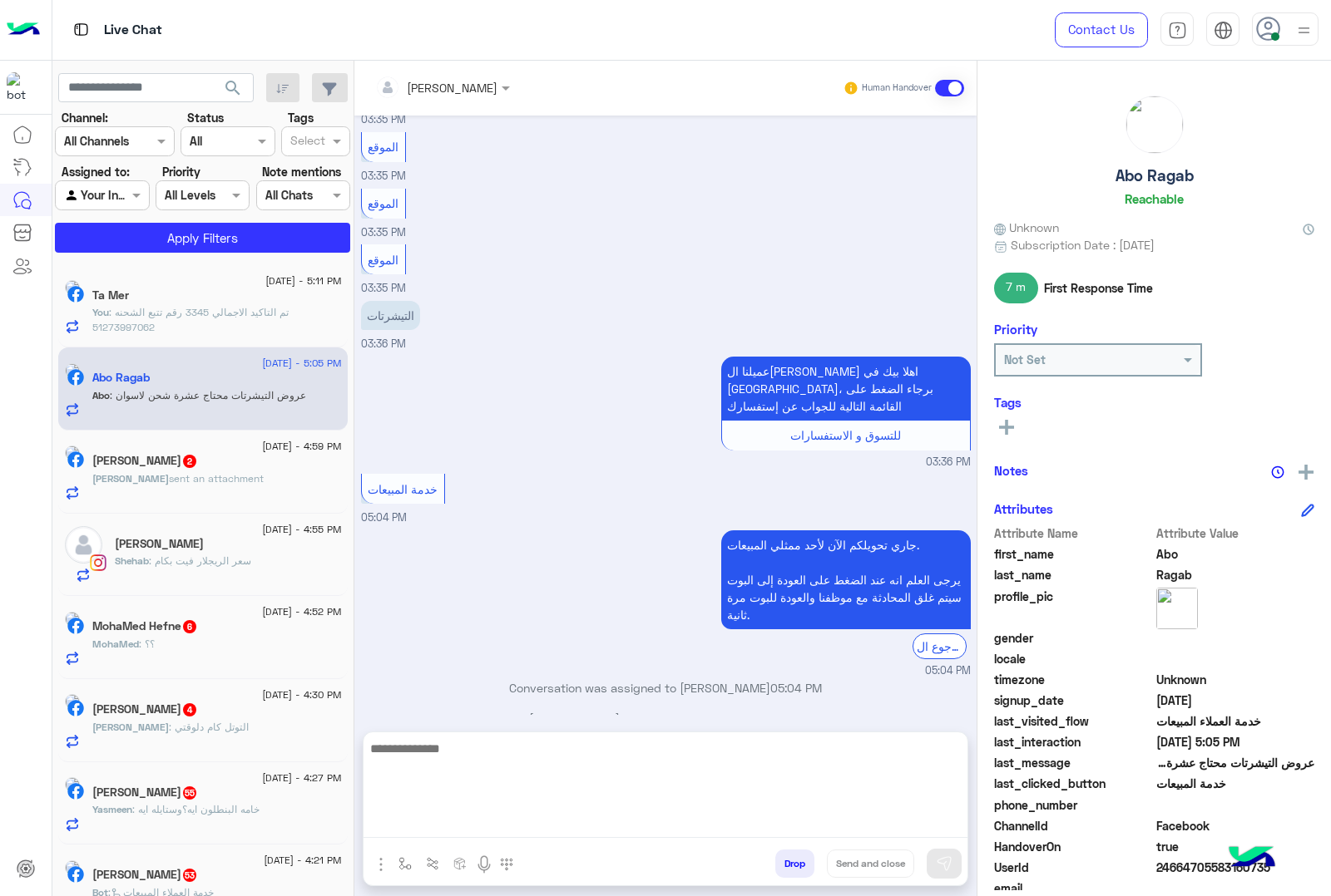
click at [433, 819] on textarea at bounding box center [665, 788] width 604 height 100
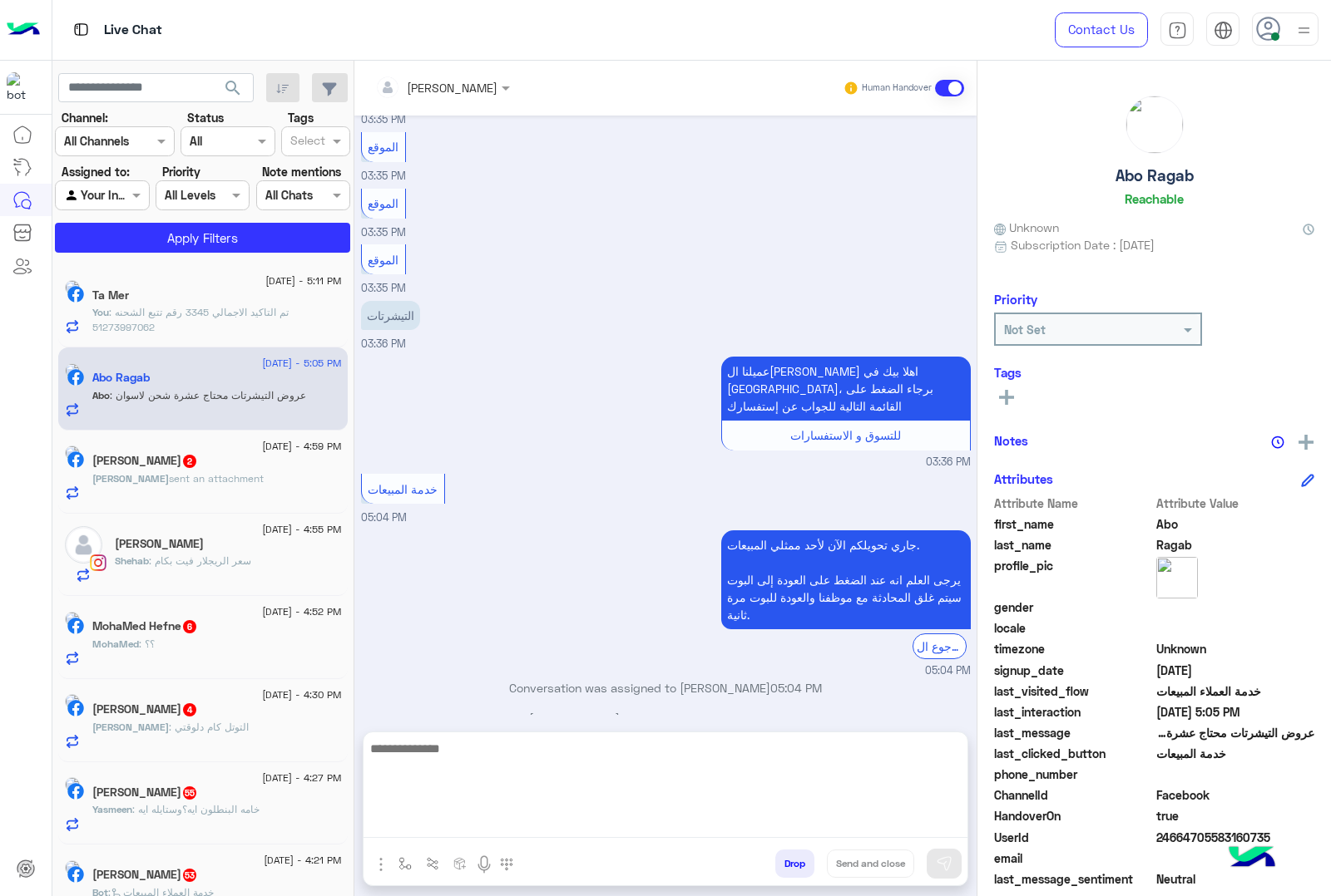
click at [478, 821] on textarea at bounding box center [665, 788] width 604 height 100
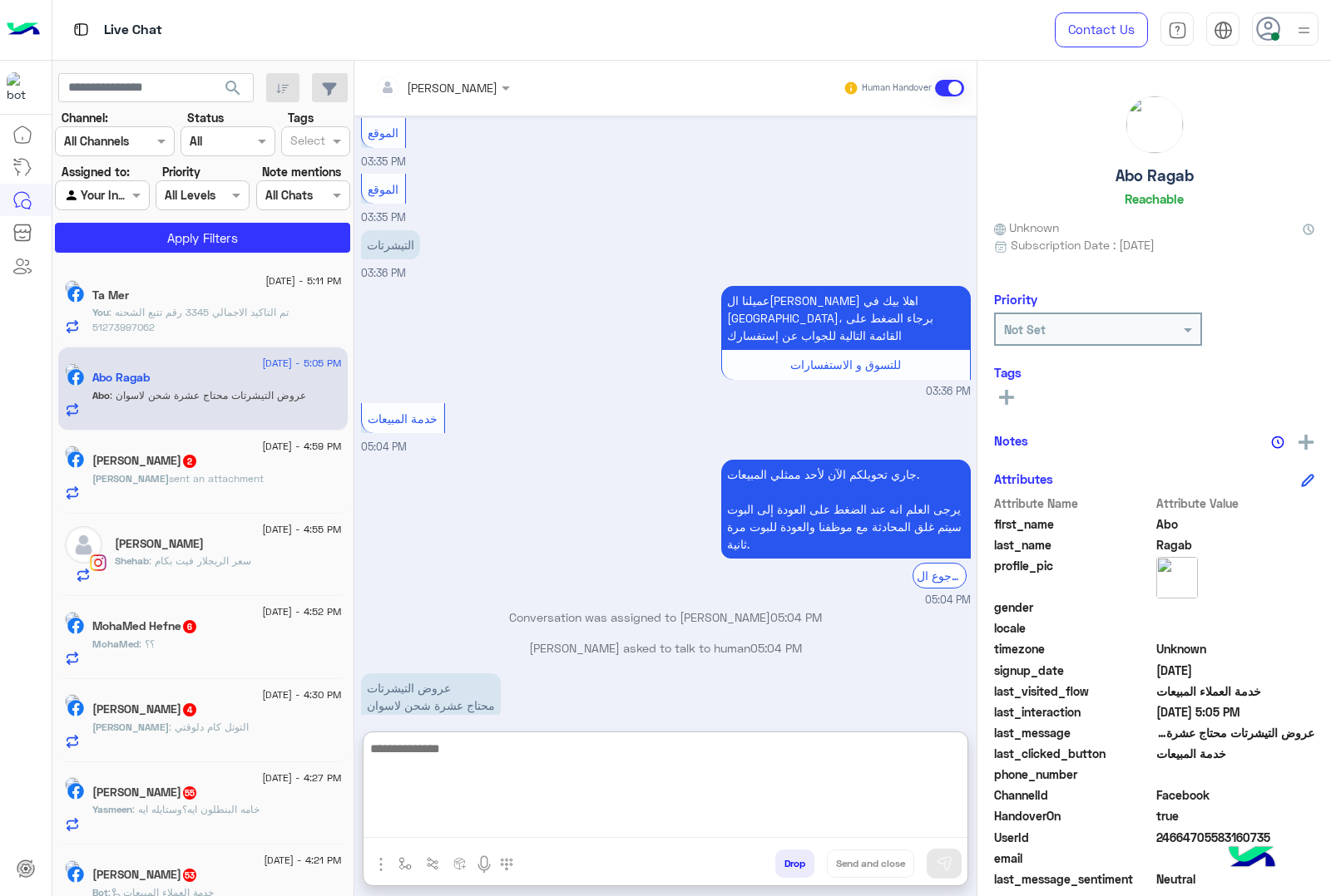
paste textarea "**********"
type textarea "**********"
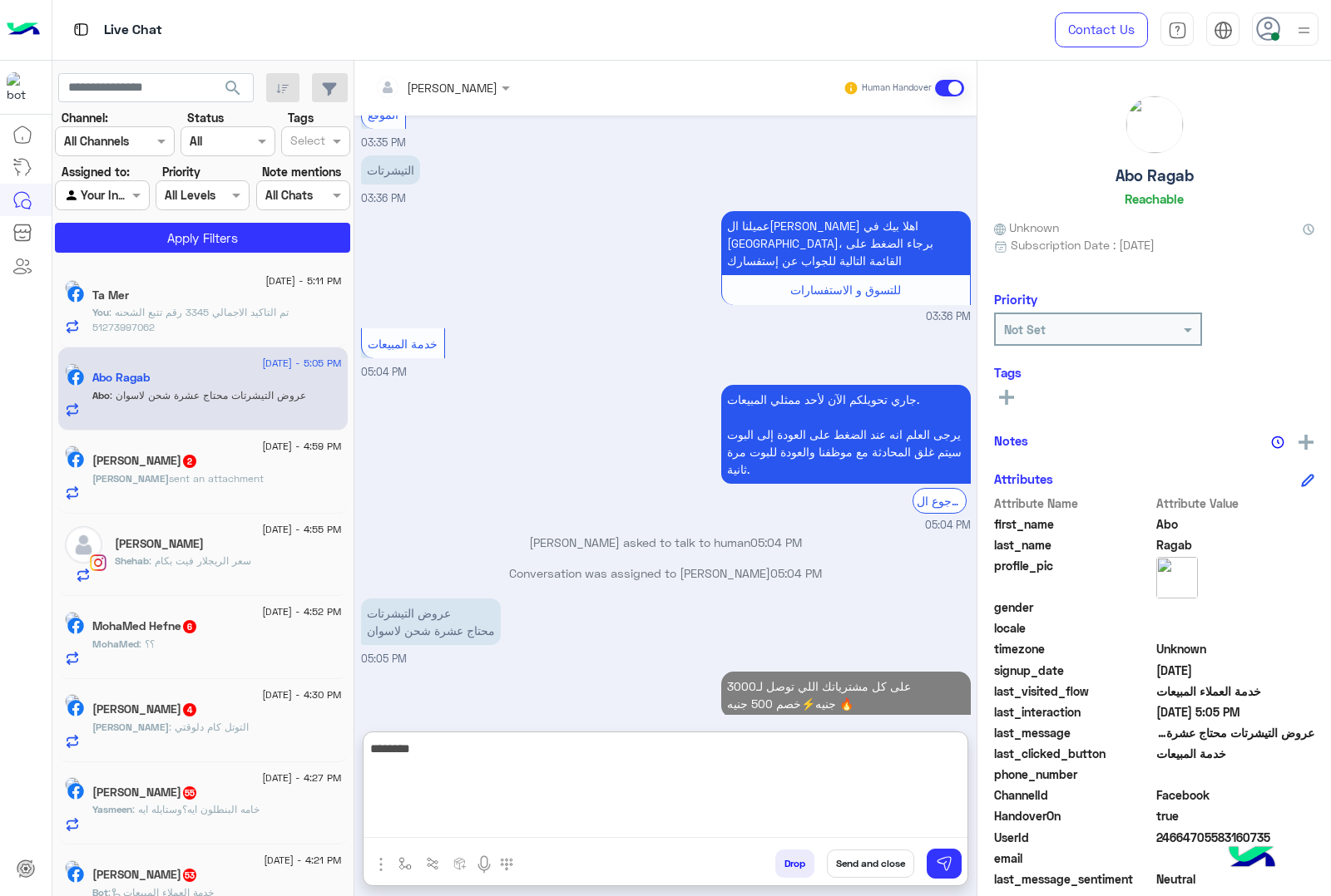
scroll to position [1149, 0]
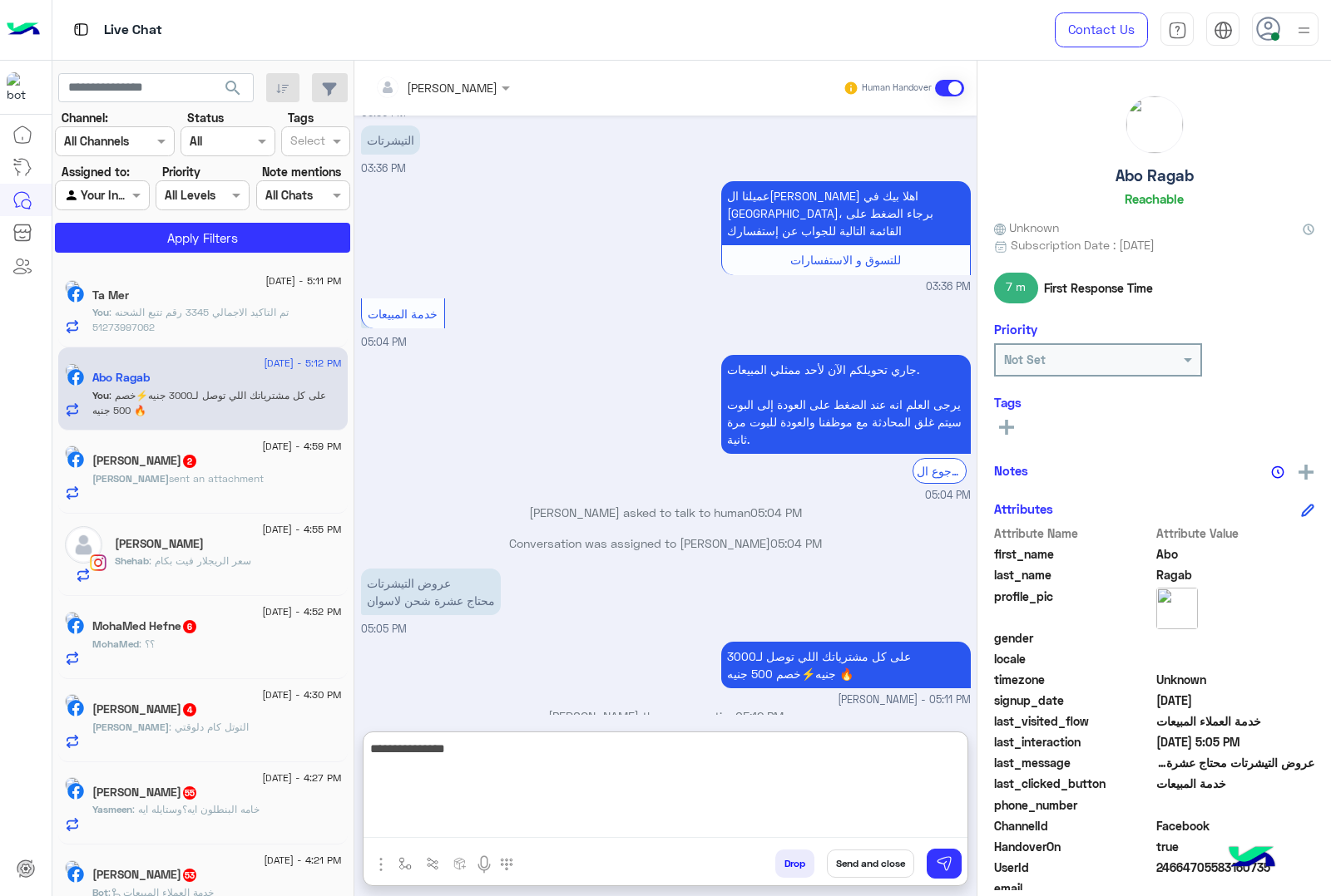
type textarea "**********"
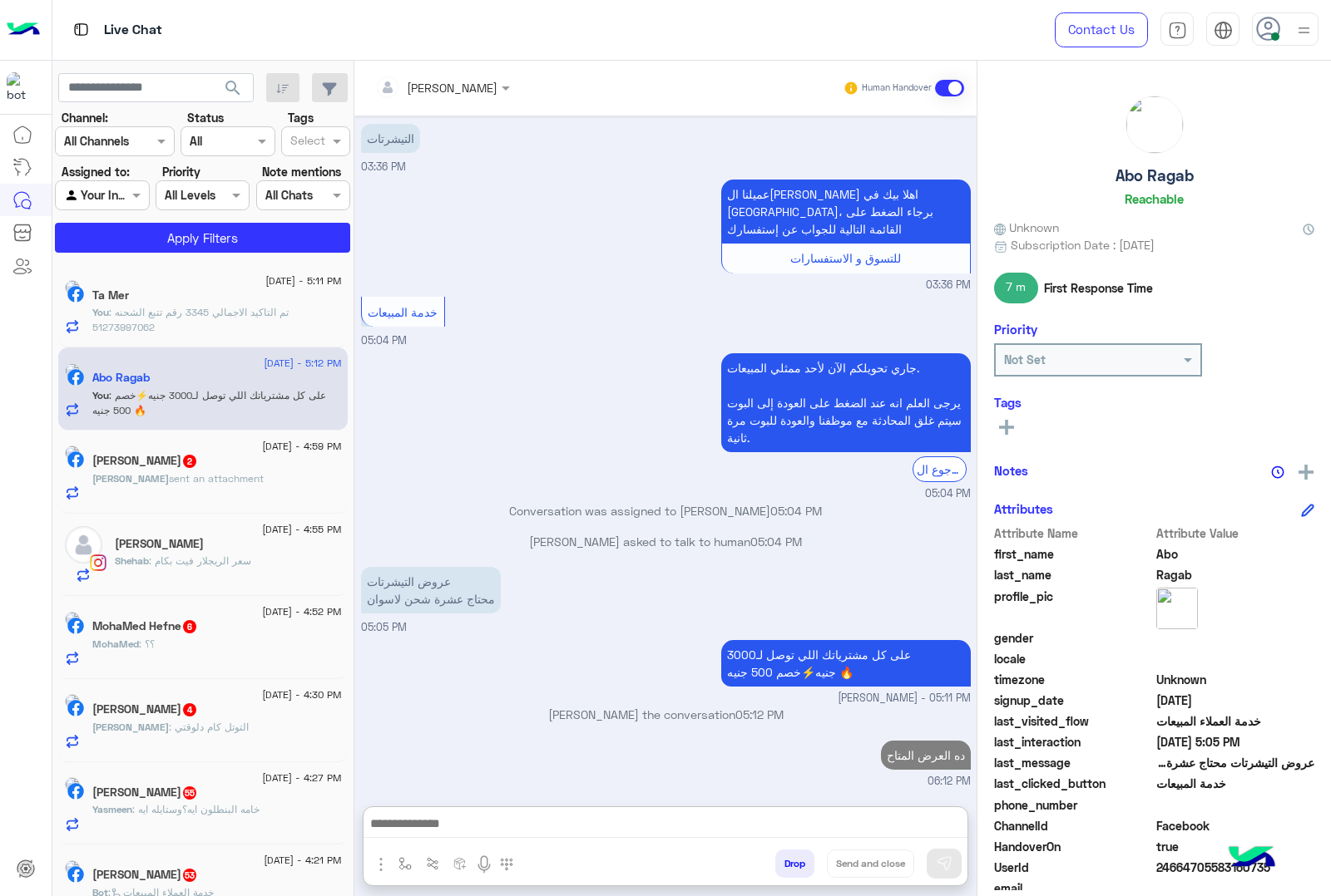
click at [204, 487] on p "Mohamed sent an attachment" at bounding box center [178, 479] width 172 height 15
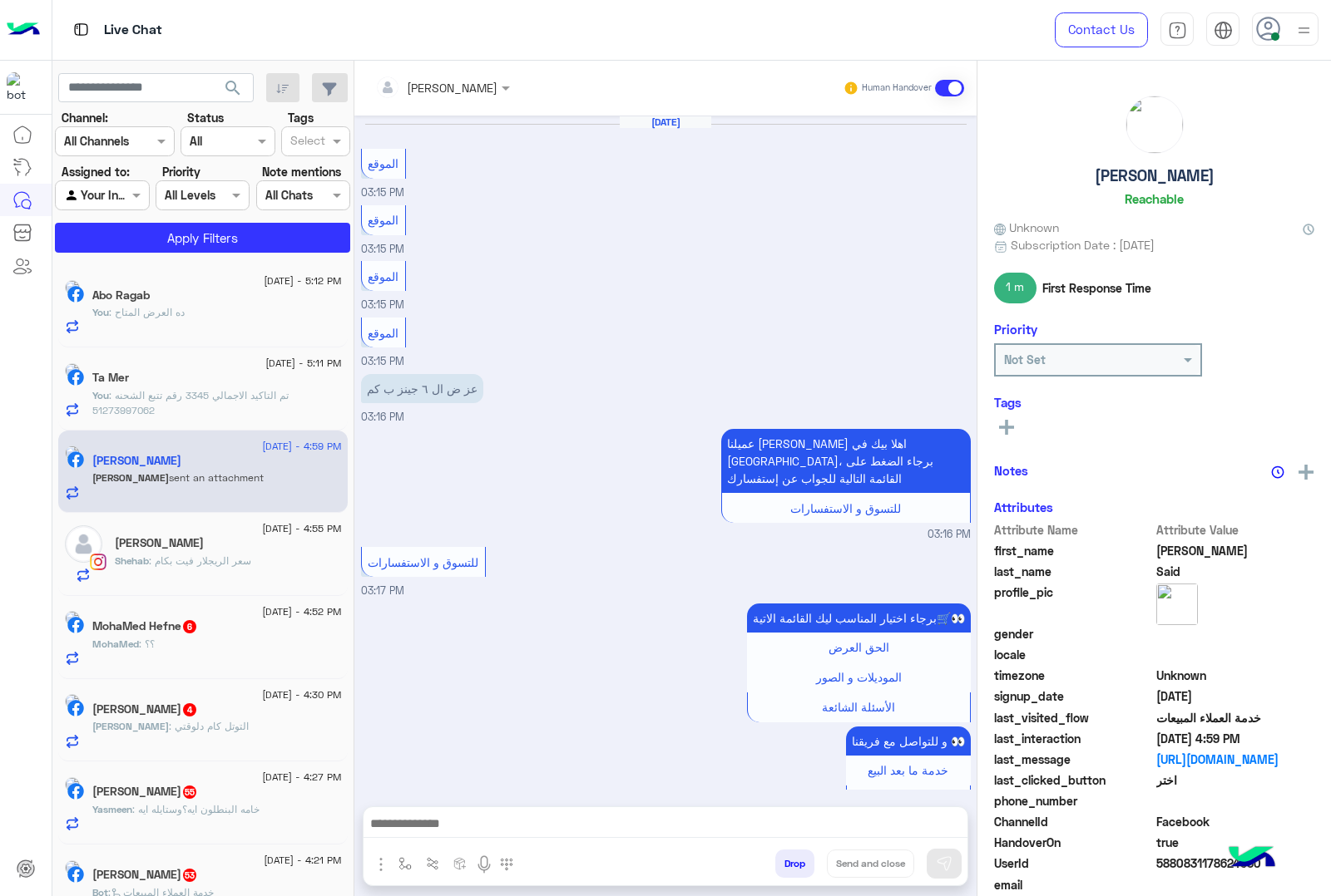
scroll to position [1975, 0]
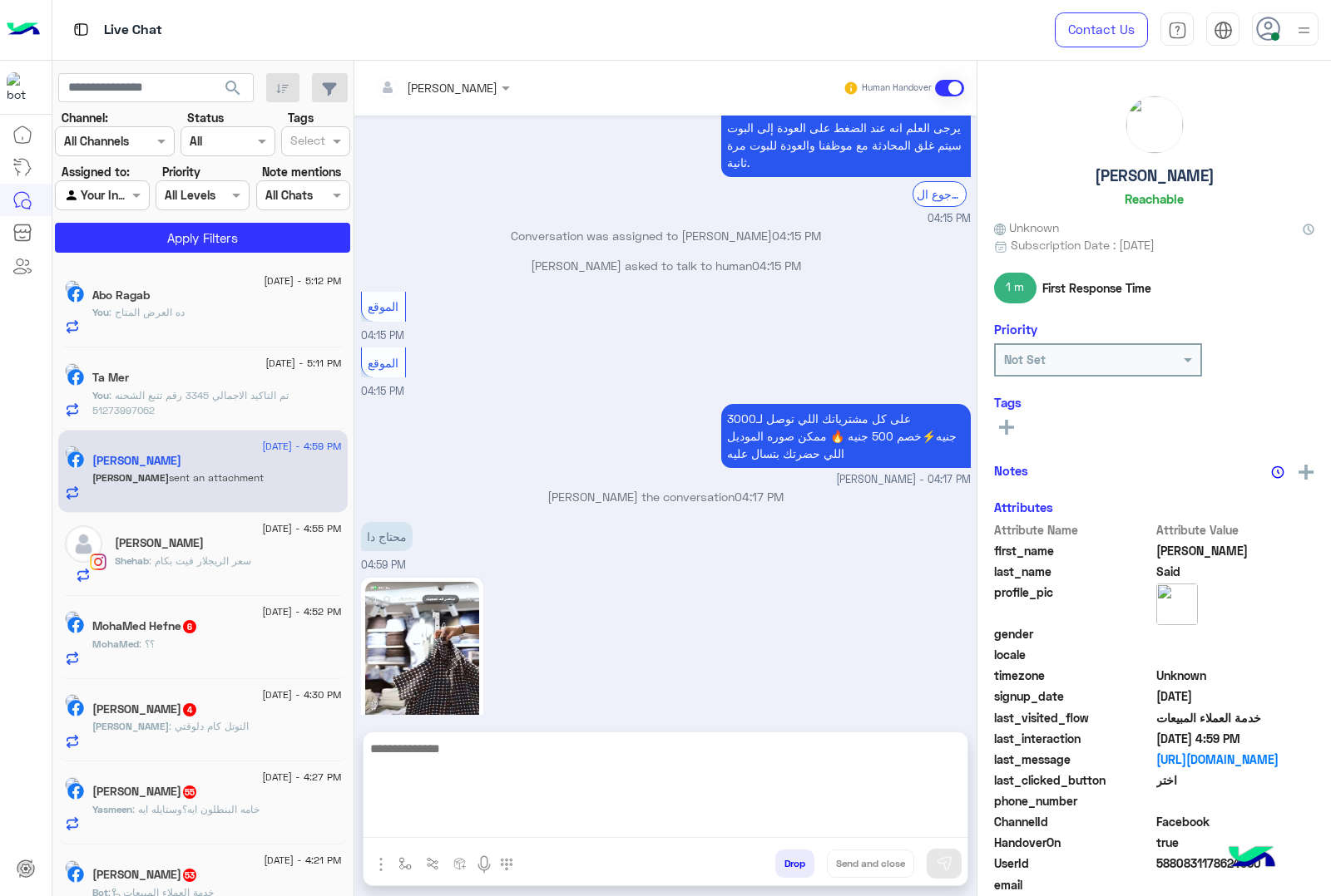
click at [424, 824] on textarea at bounding box center [665, 788] width 604 height 100
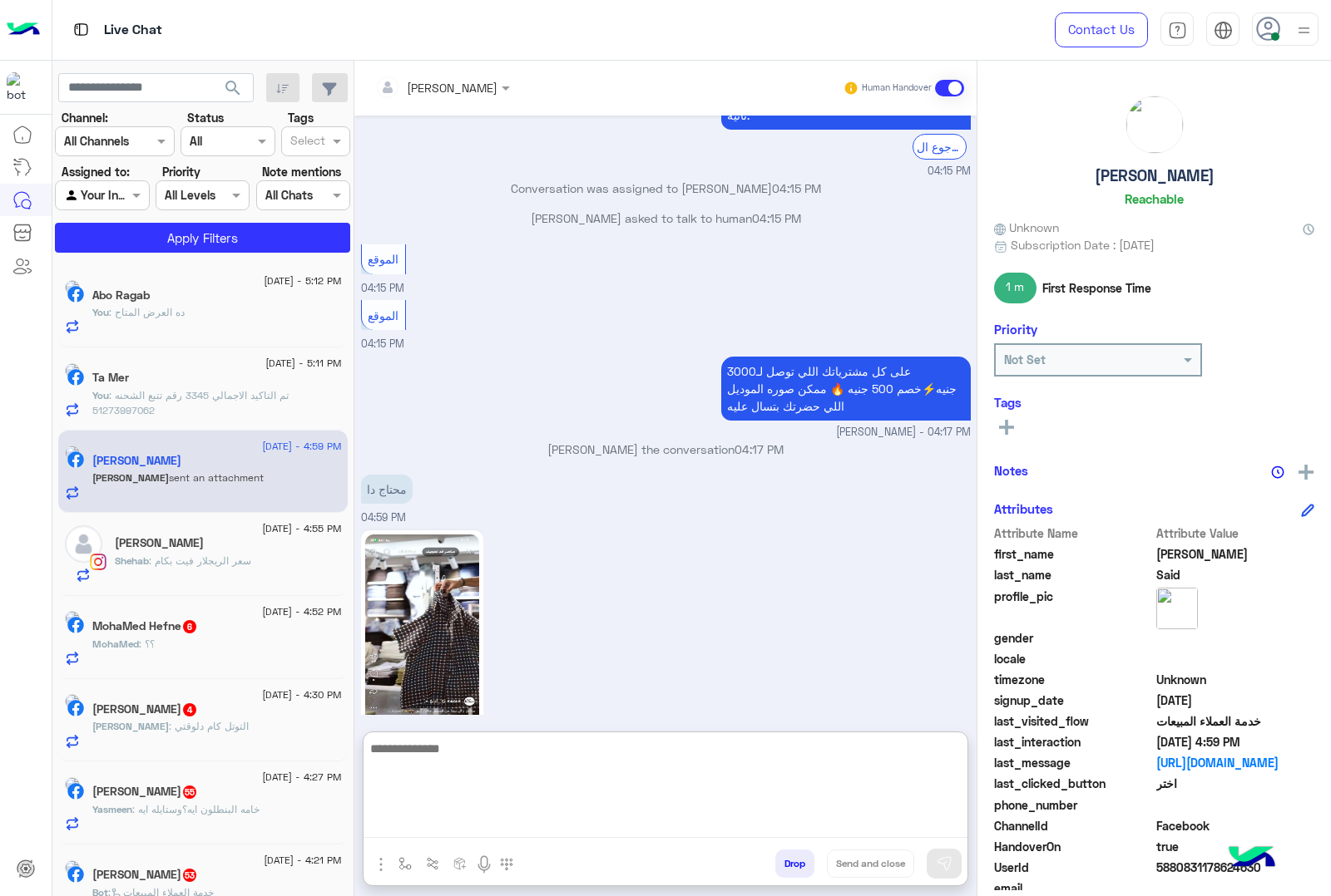
scroll to position [2049, 0]
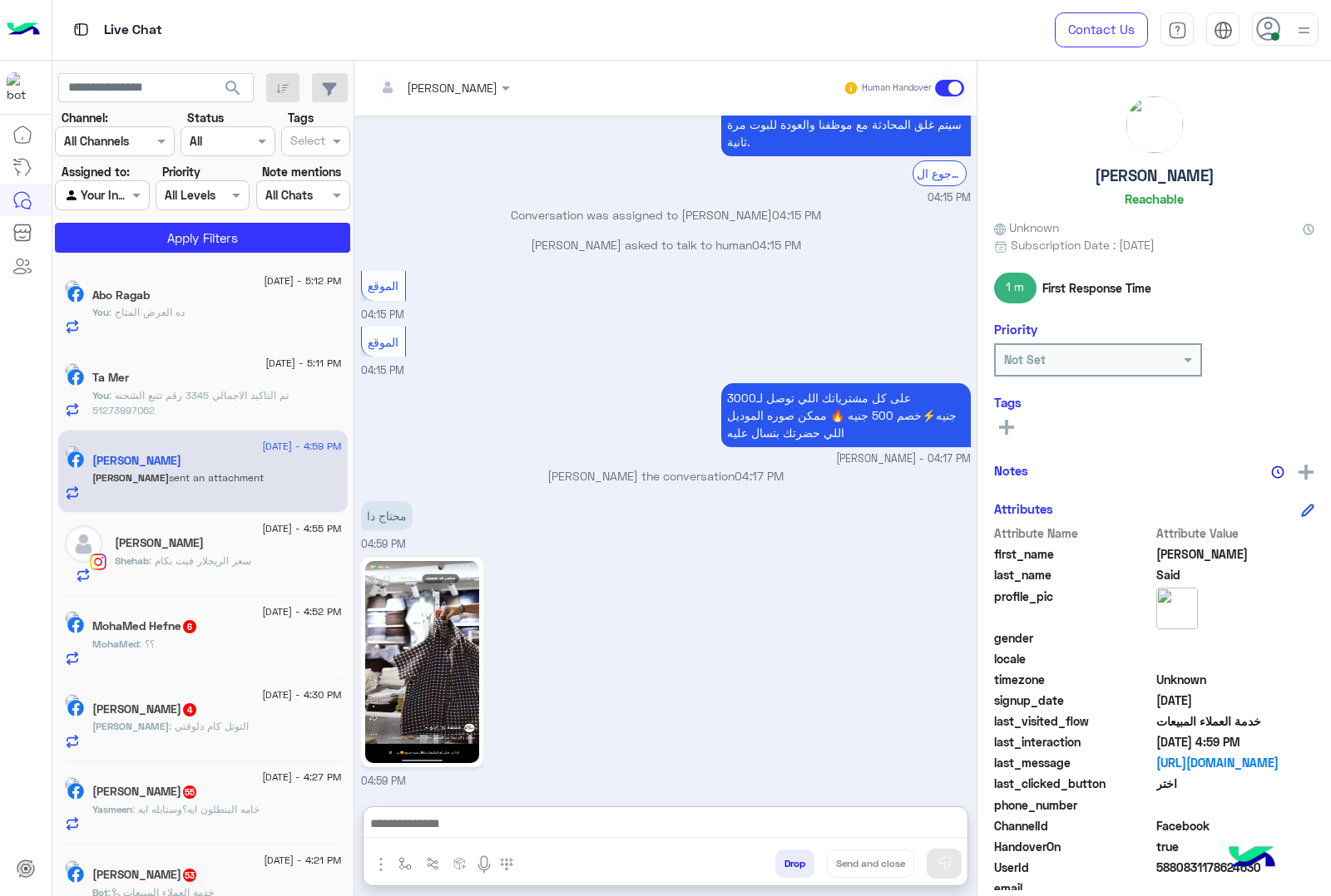
click at [451, 637] on img at bounding box center [422, 662] width 114 height 202
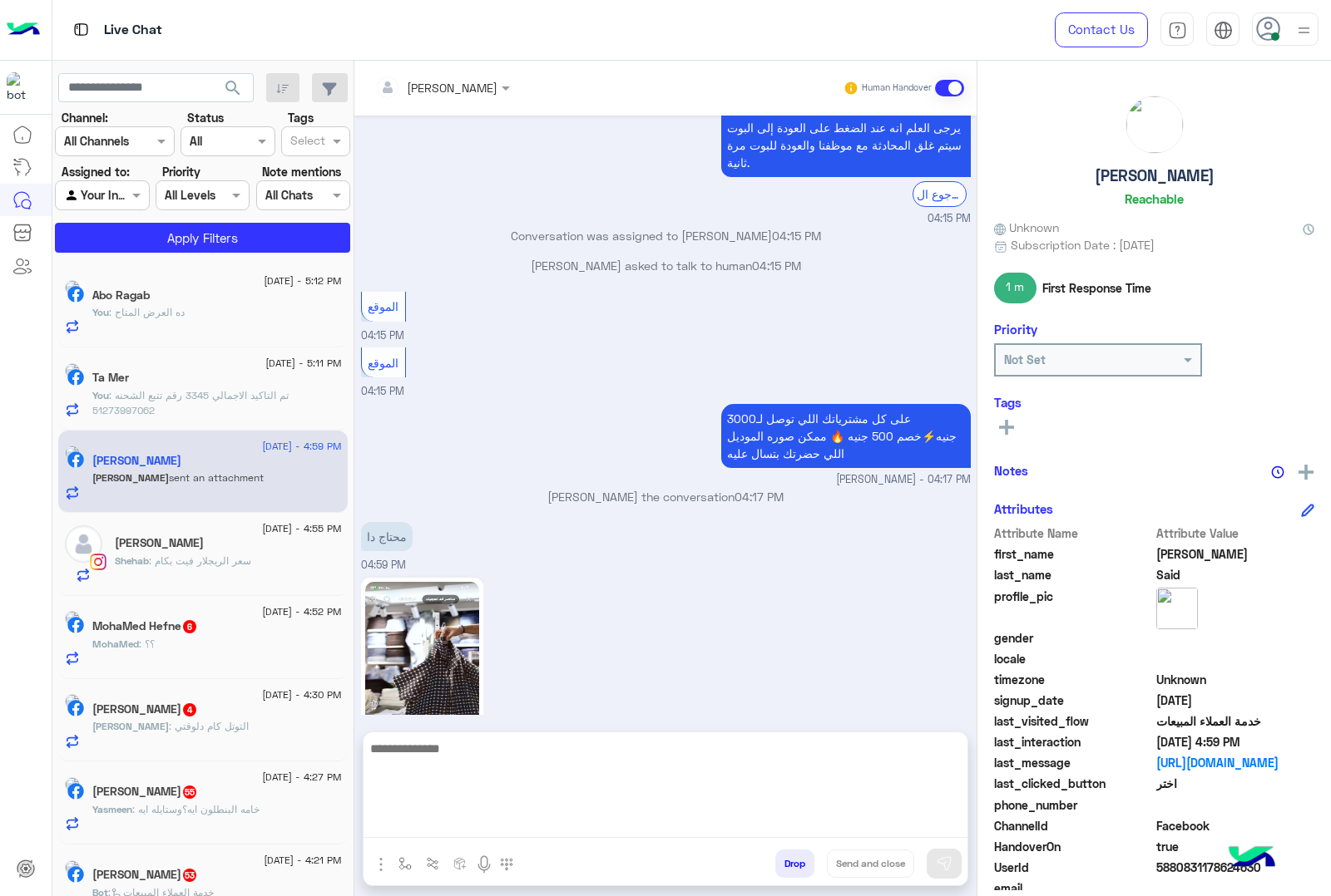
click at [413, 829] on textarea at bounding box center [665, 788] width 604 height 100
type textarea "***"
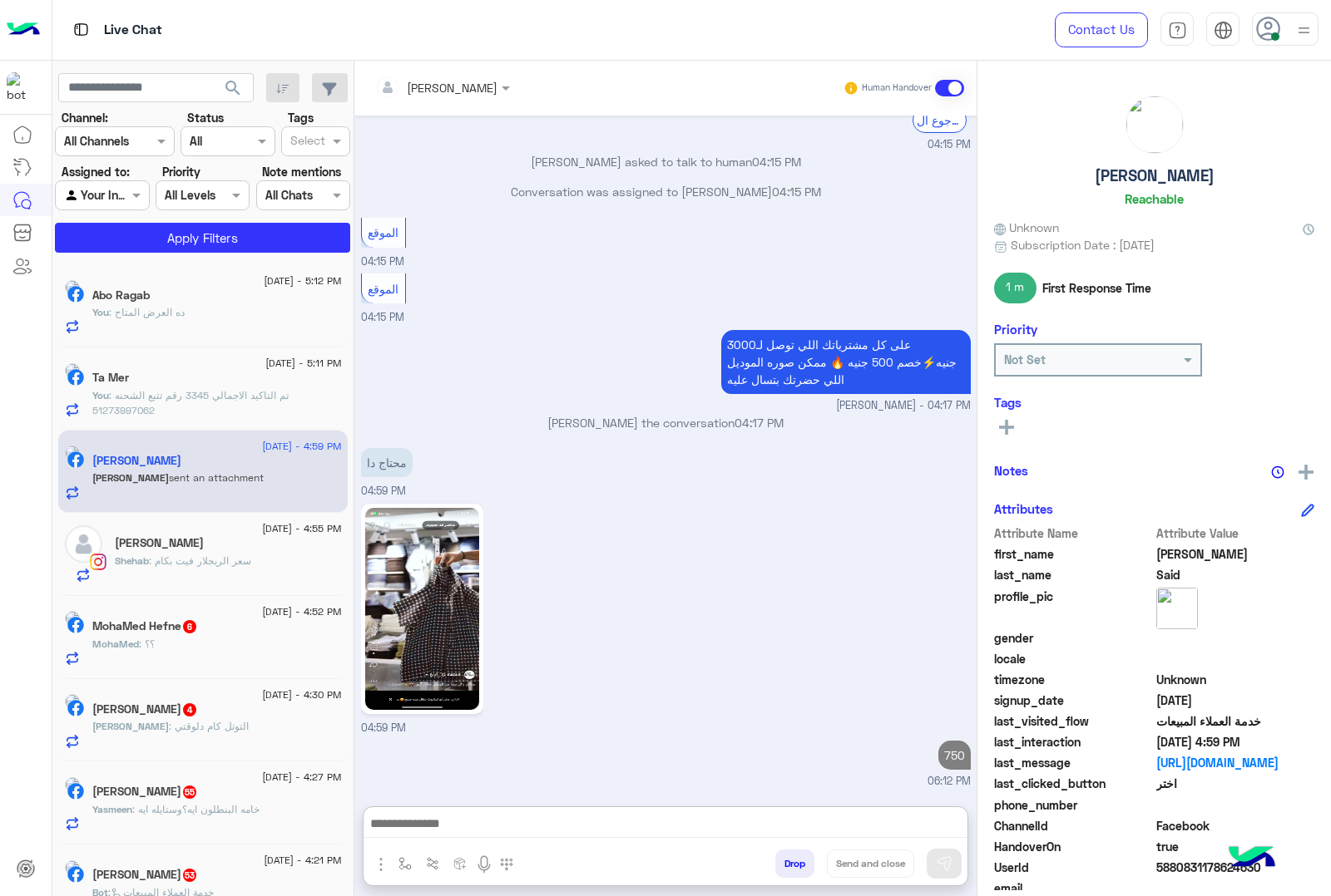
click at [224, 657] on div "MohaMed : ؟؟" at bounding box center [217, 651] width 250 height 29
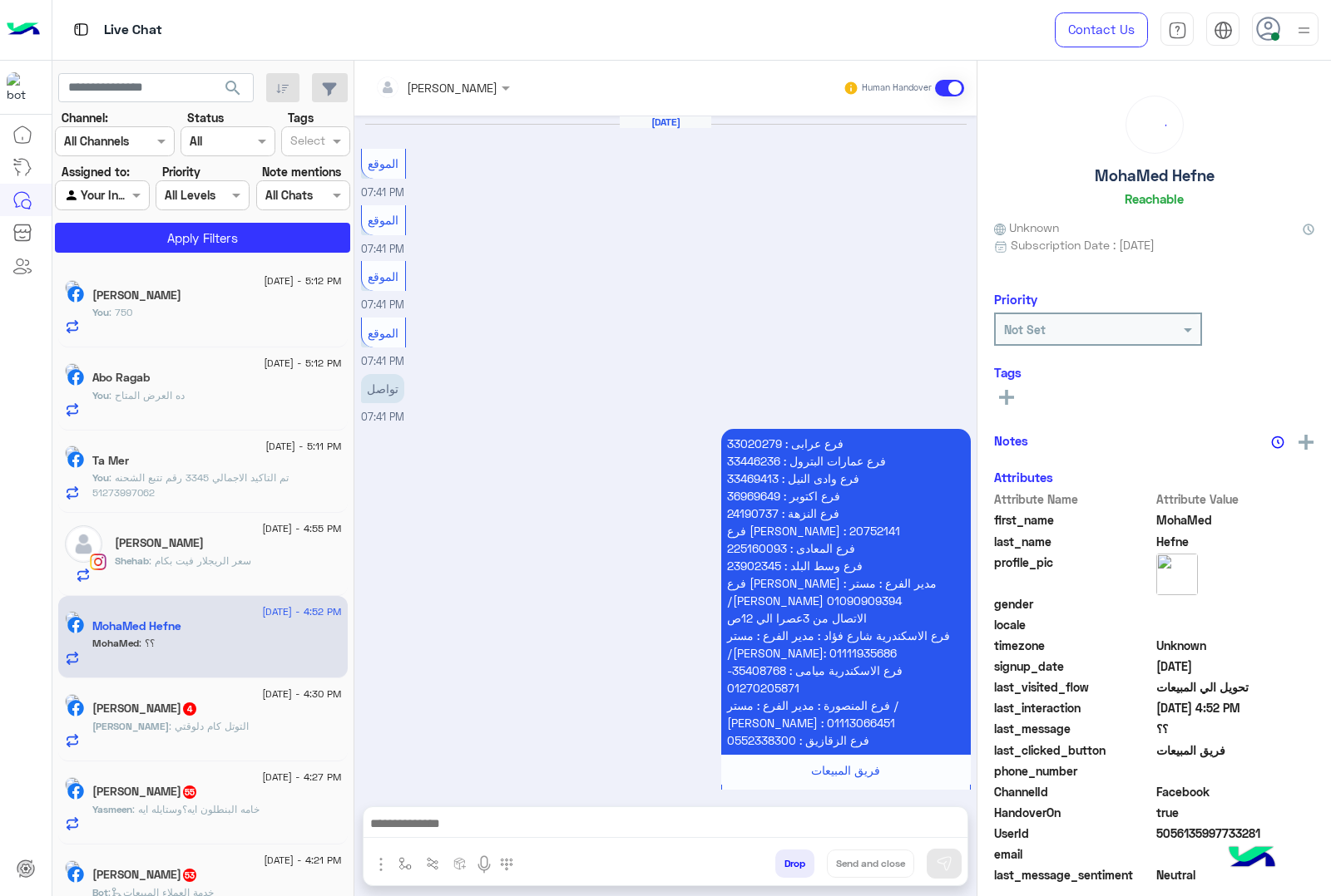
scroll to position [2005, 0]
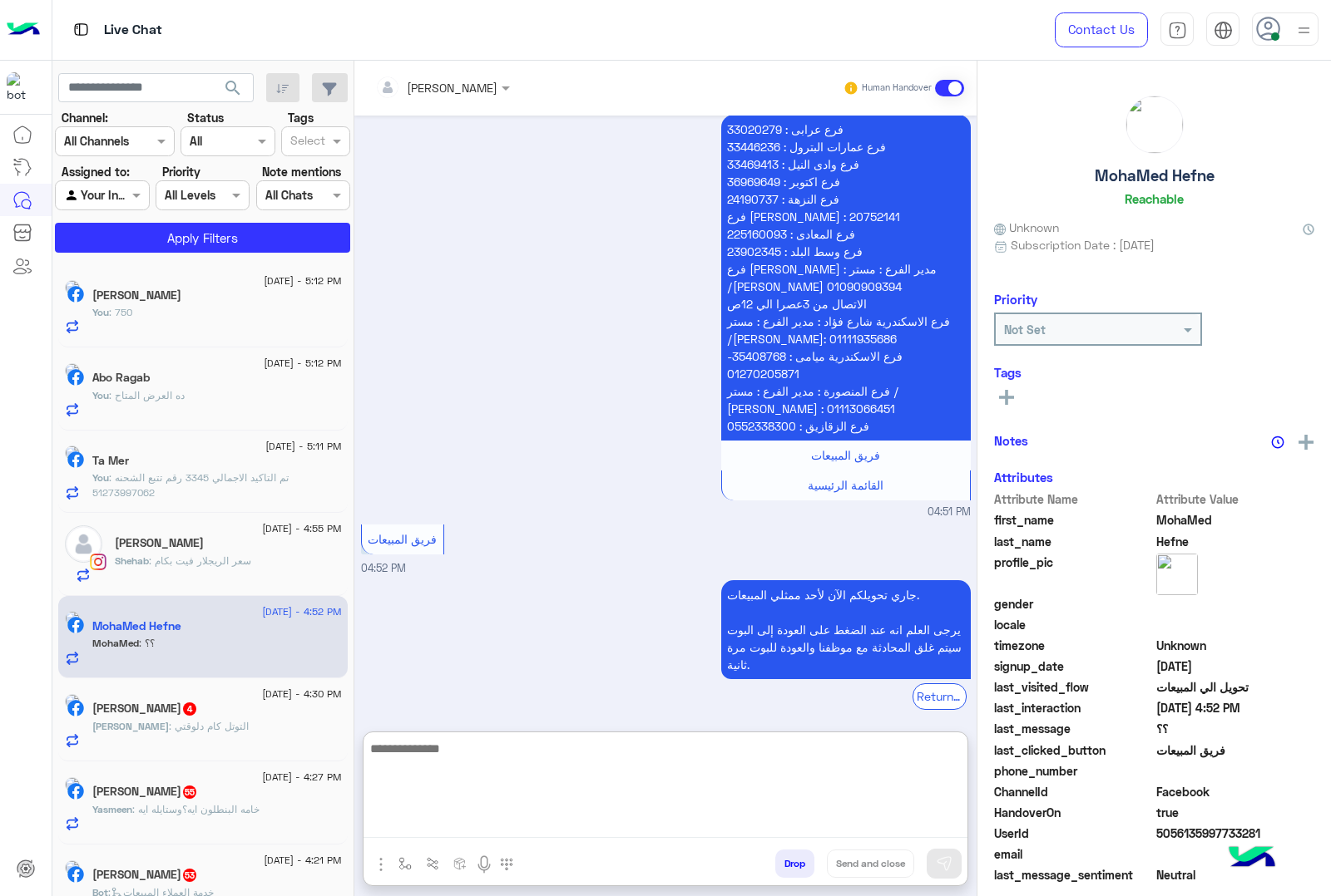
click at [430, 819] on textarea at bounding box center [665, 788] width 604 height 100
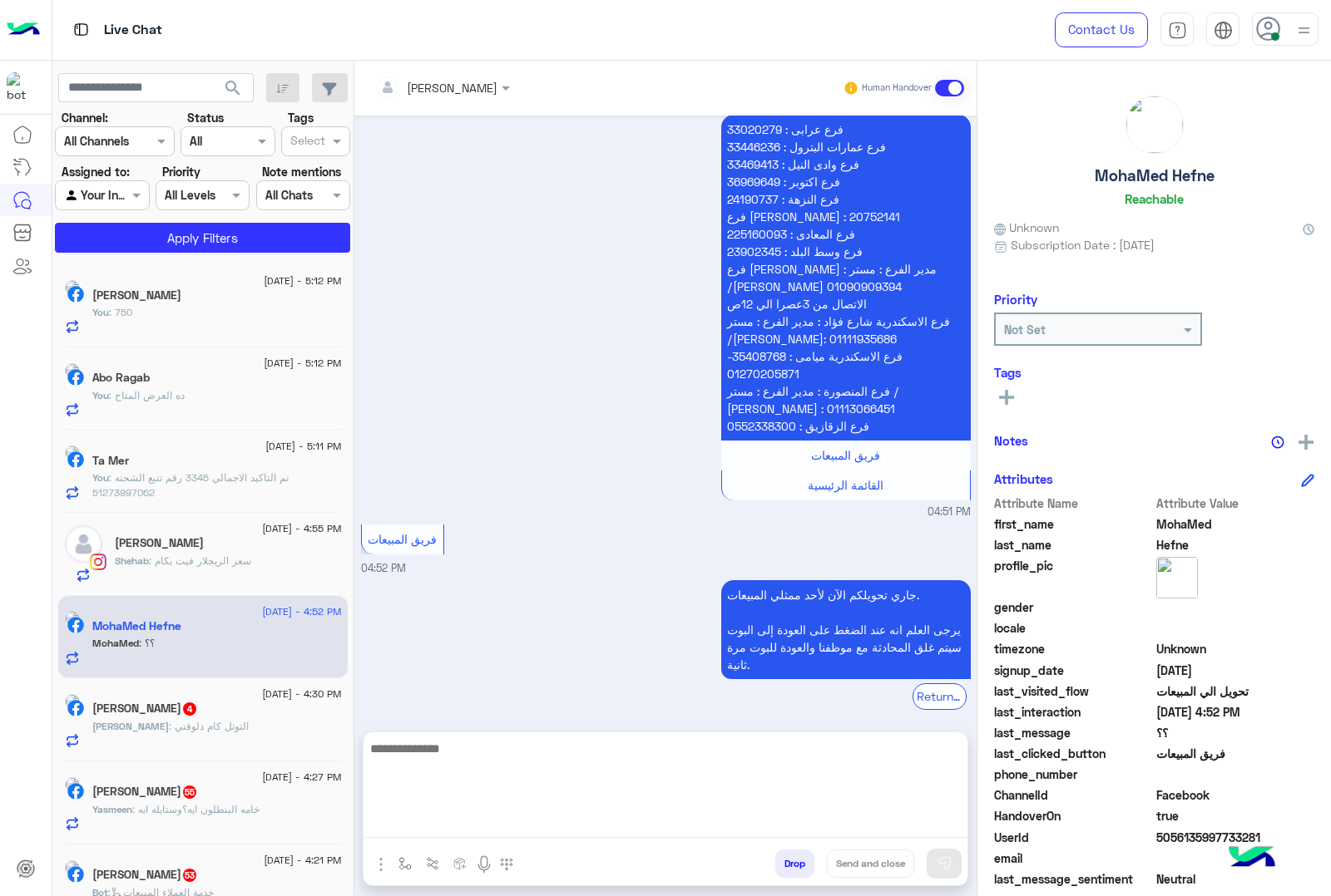
click at [389, 821] on textarea at bounding box center [665, 788] width 604 height 100
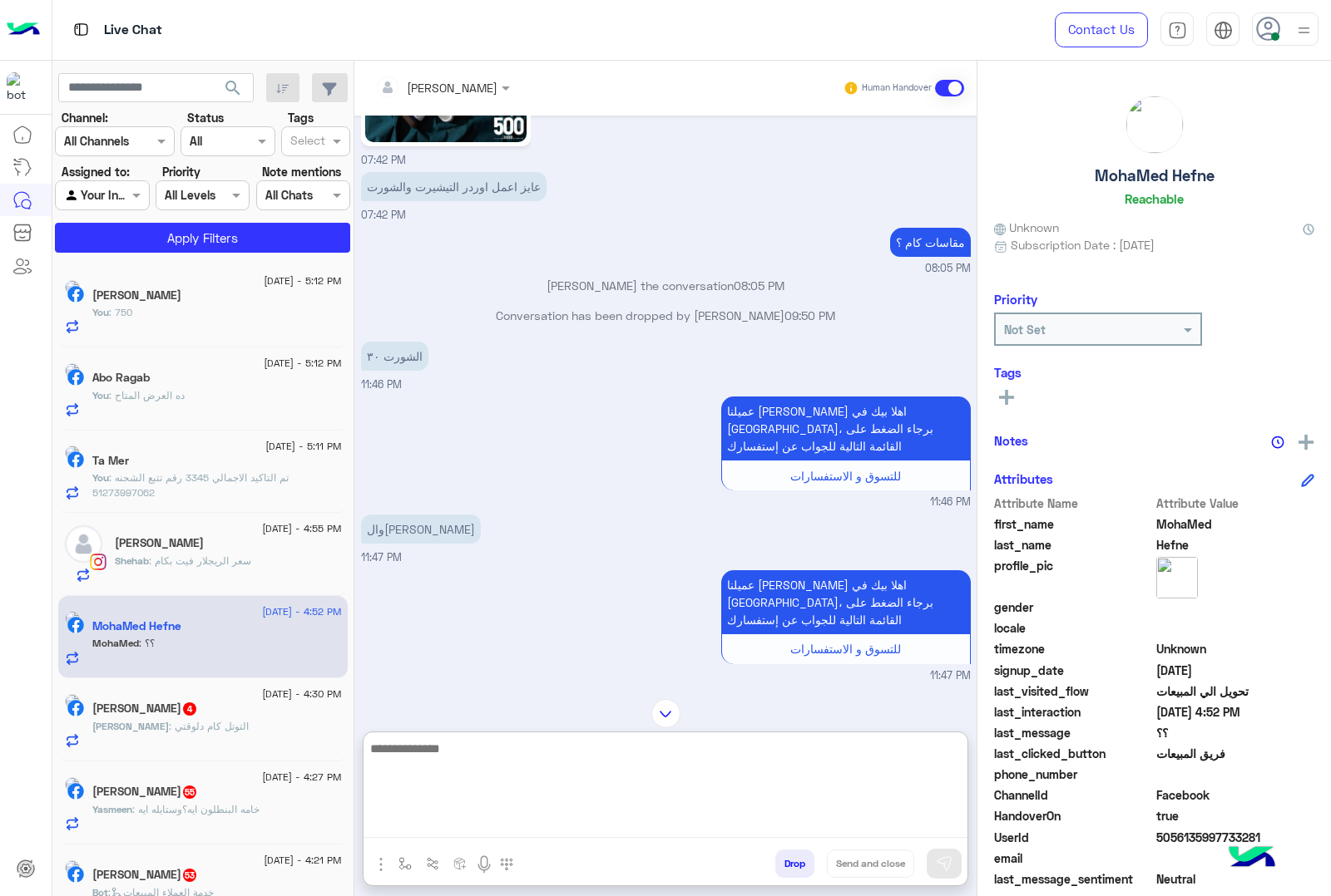
scroll to position [1589, 0]
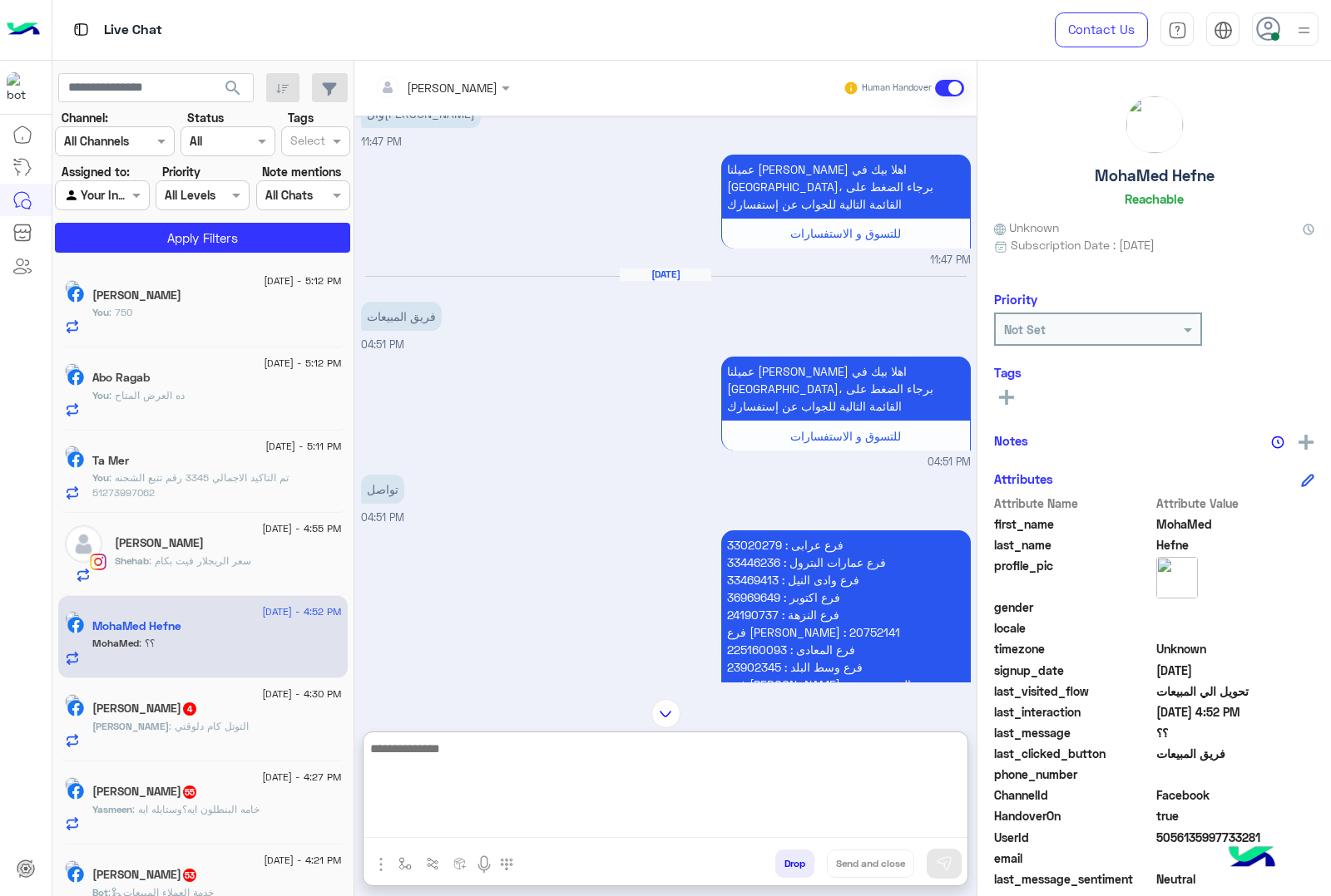
paste textarea "**********"
type textarea "**********"
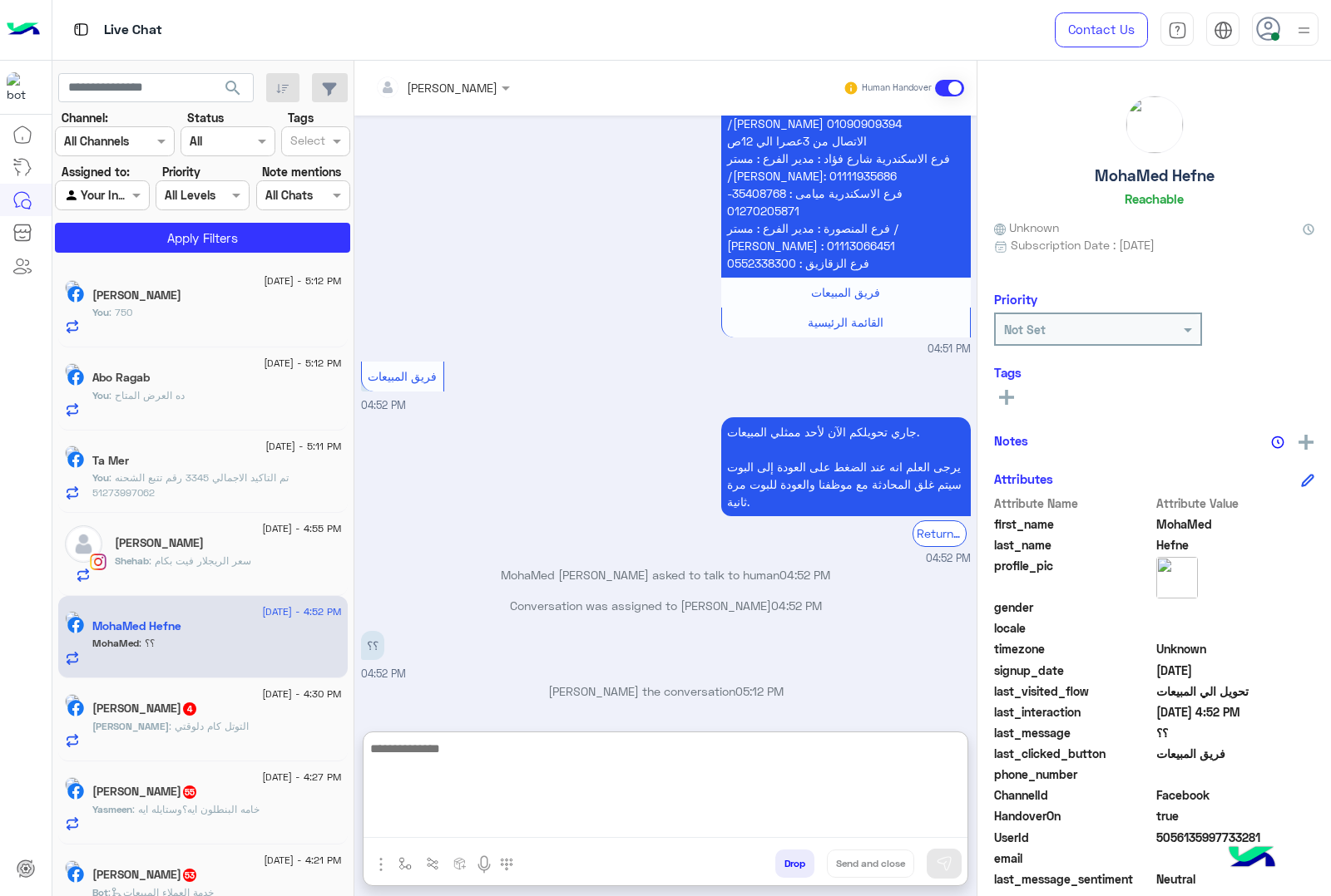
scroll to position [2197, 0]
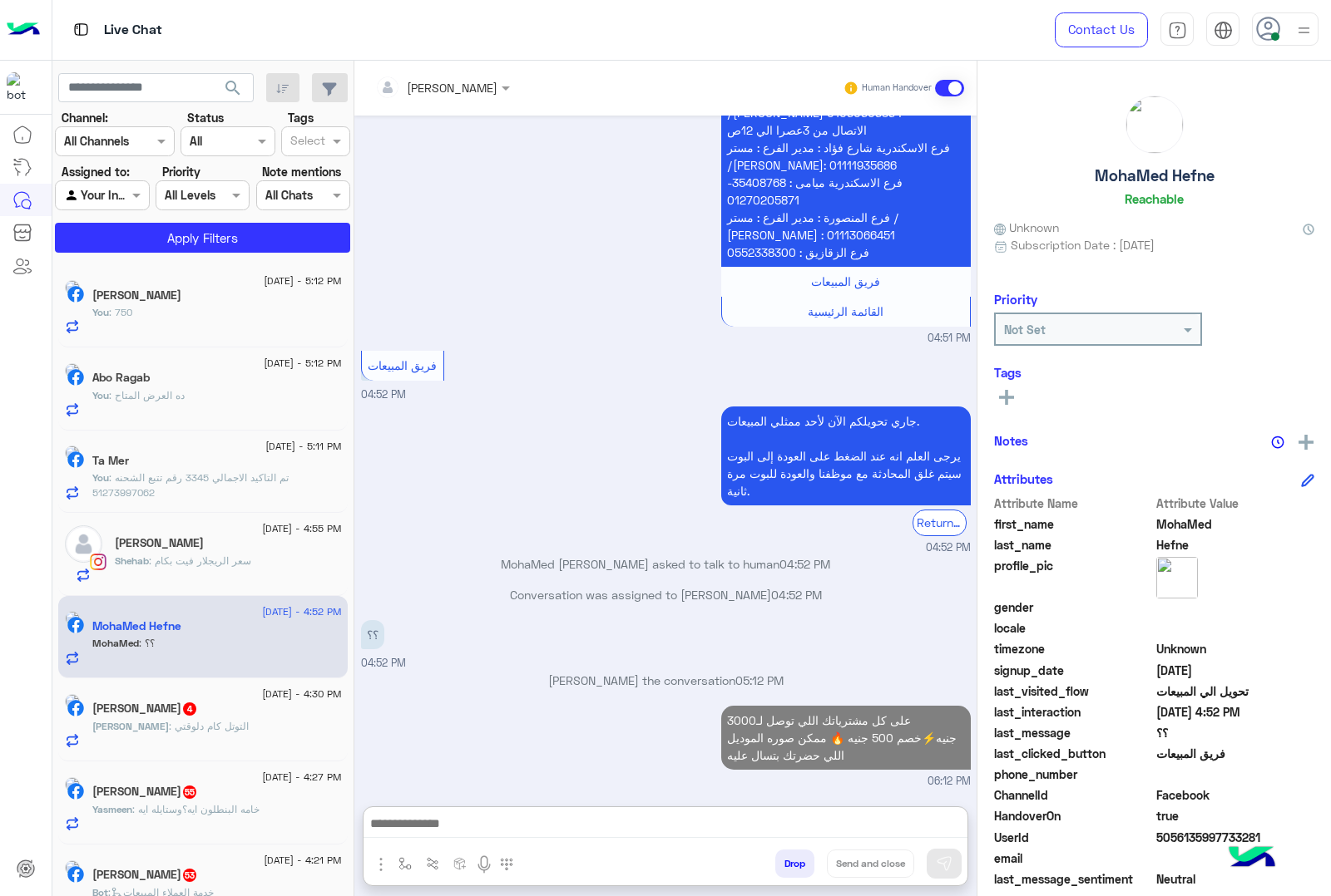
click at [167, 740] on div "Ismail : التوتل كام دلوقتي" at bounding box center [217, 734] width 250 height 29
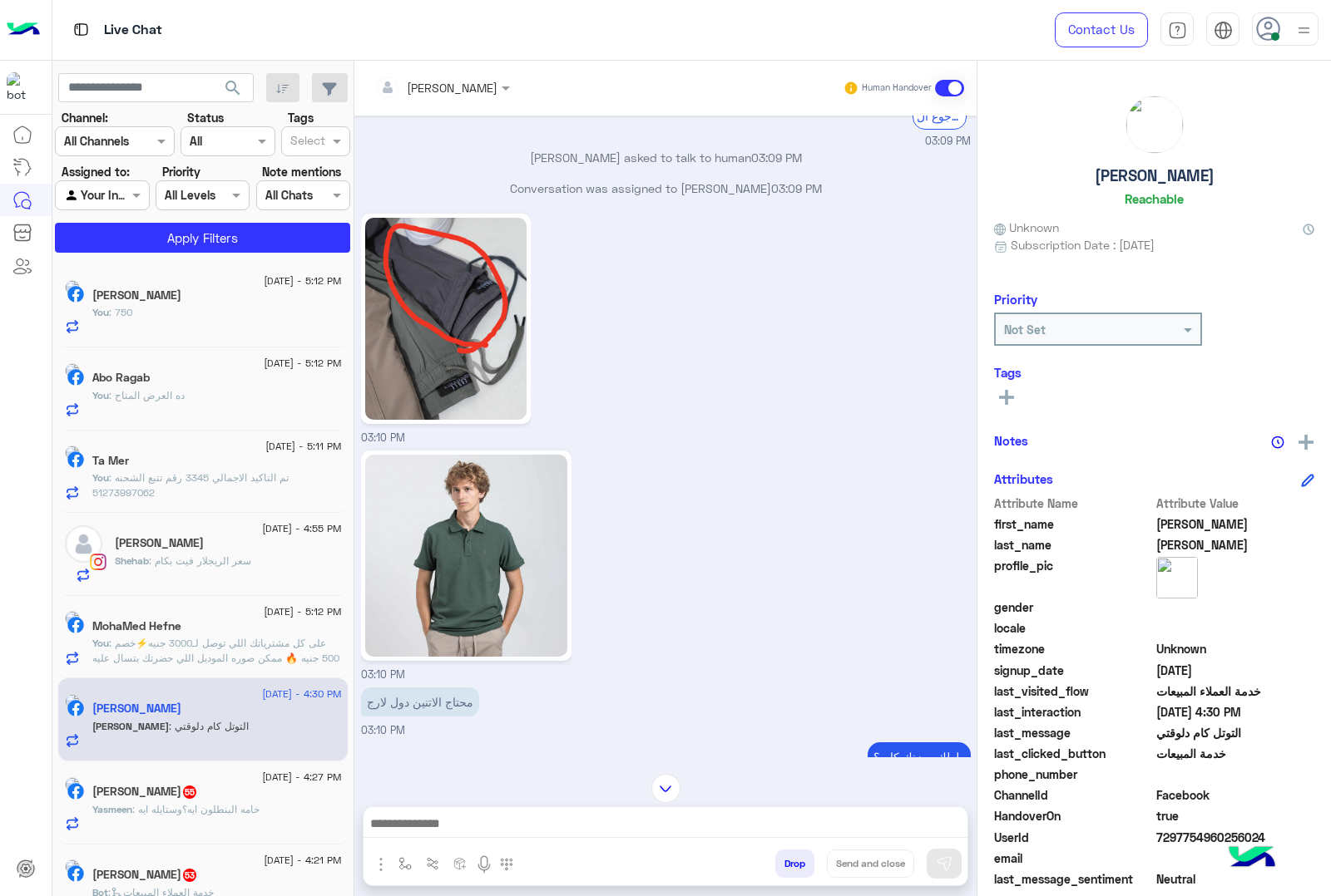
scroll to position [1454, 0]
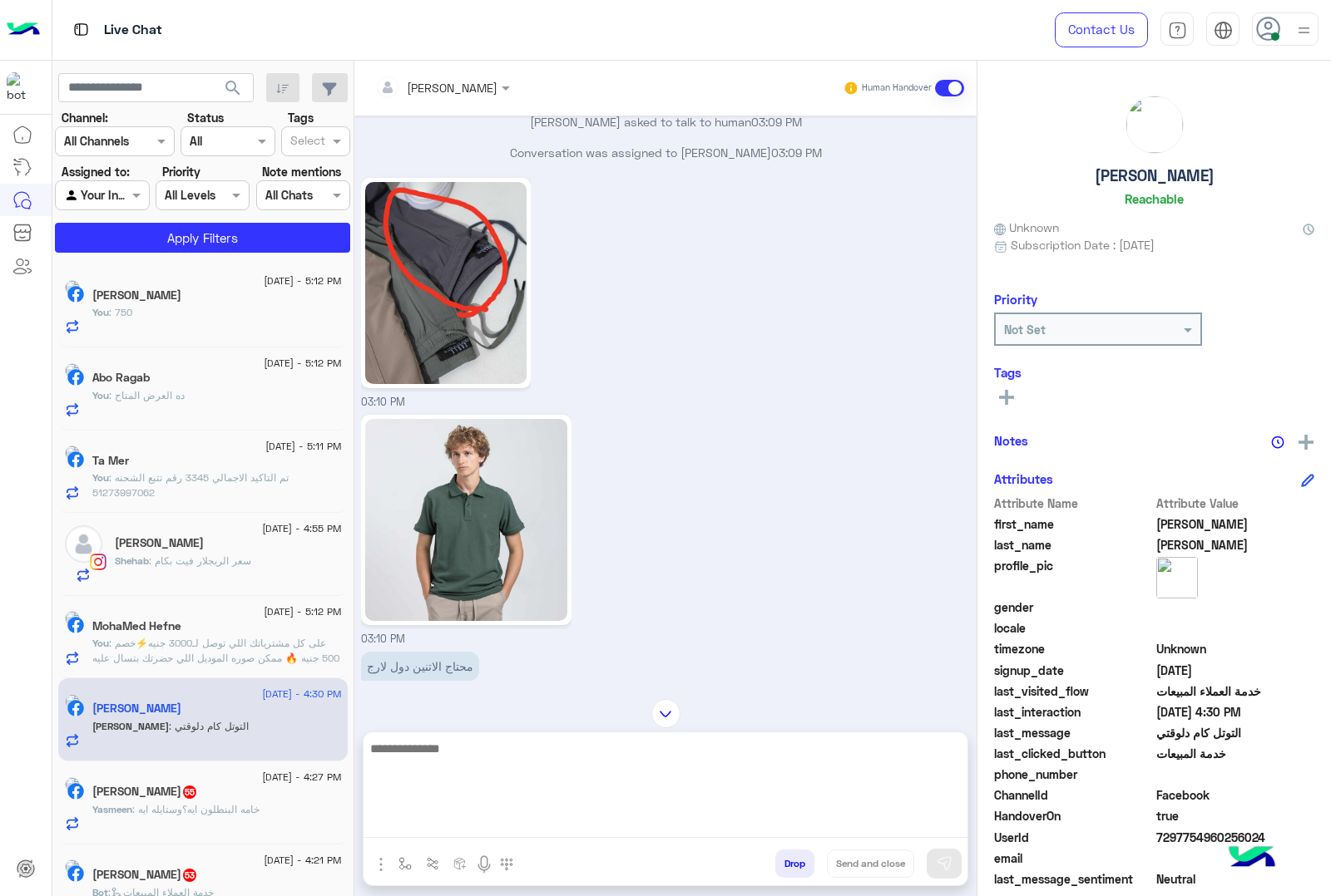
click at [451, 834] on textarea at bounding box center [665, 788] width 604 height 100
type textarea "**********"
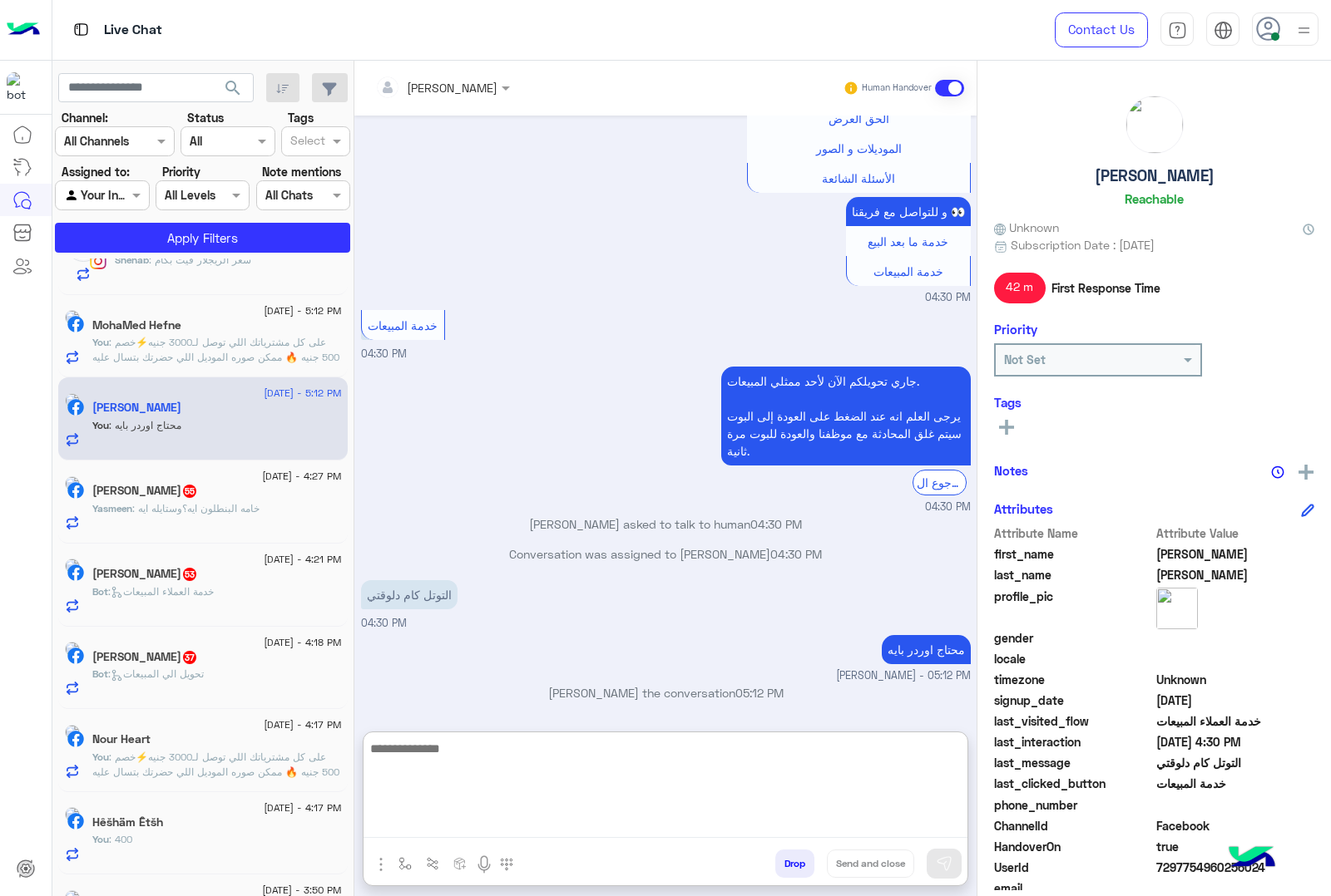
scroll to position [312, 0]
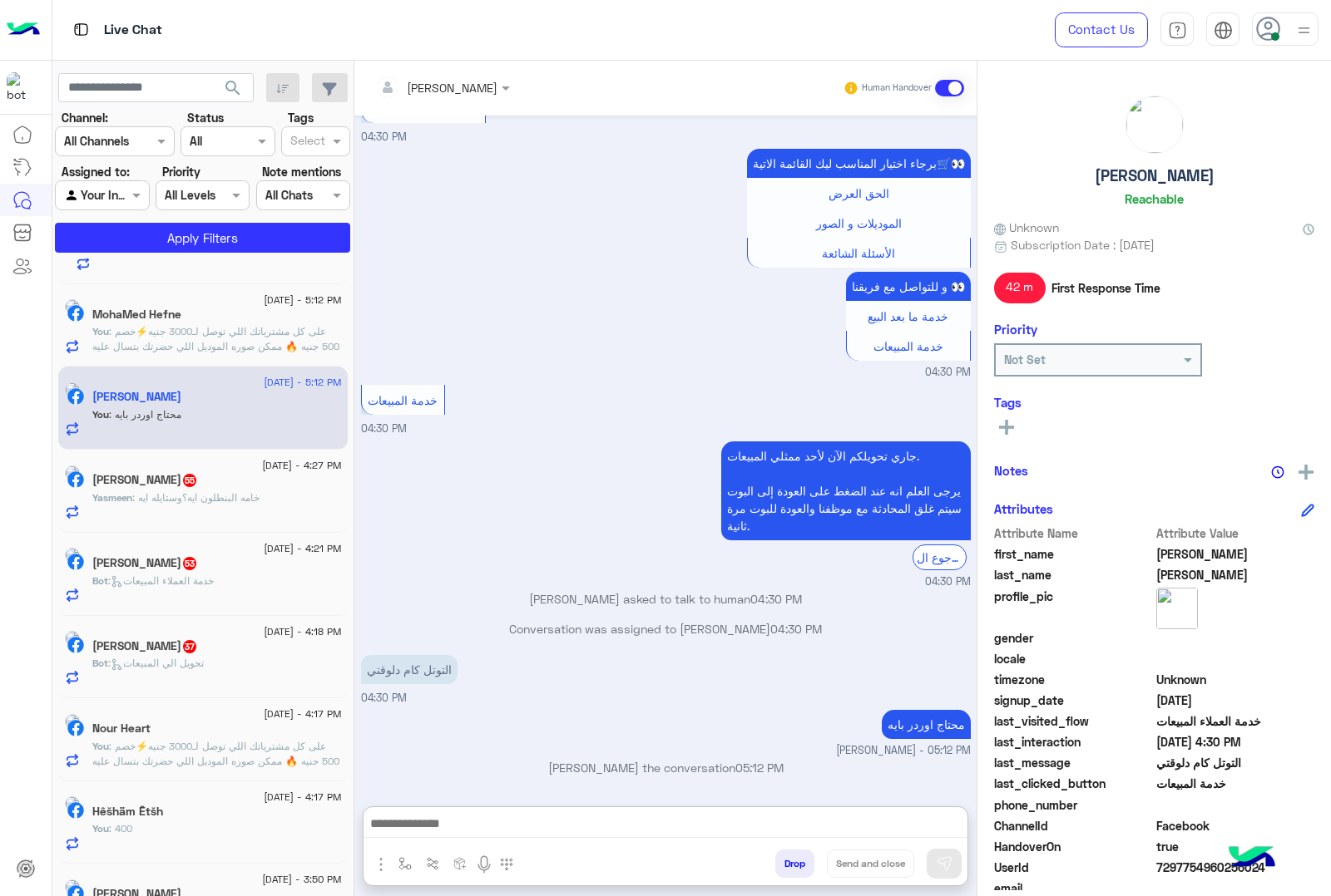
click at [251, 491] on div "Yasmeen Tarek 55" at bounding box center [217, 481] width 250 height 18
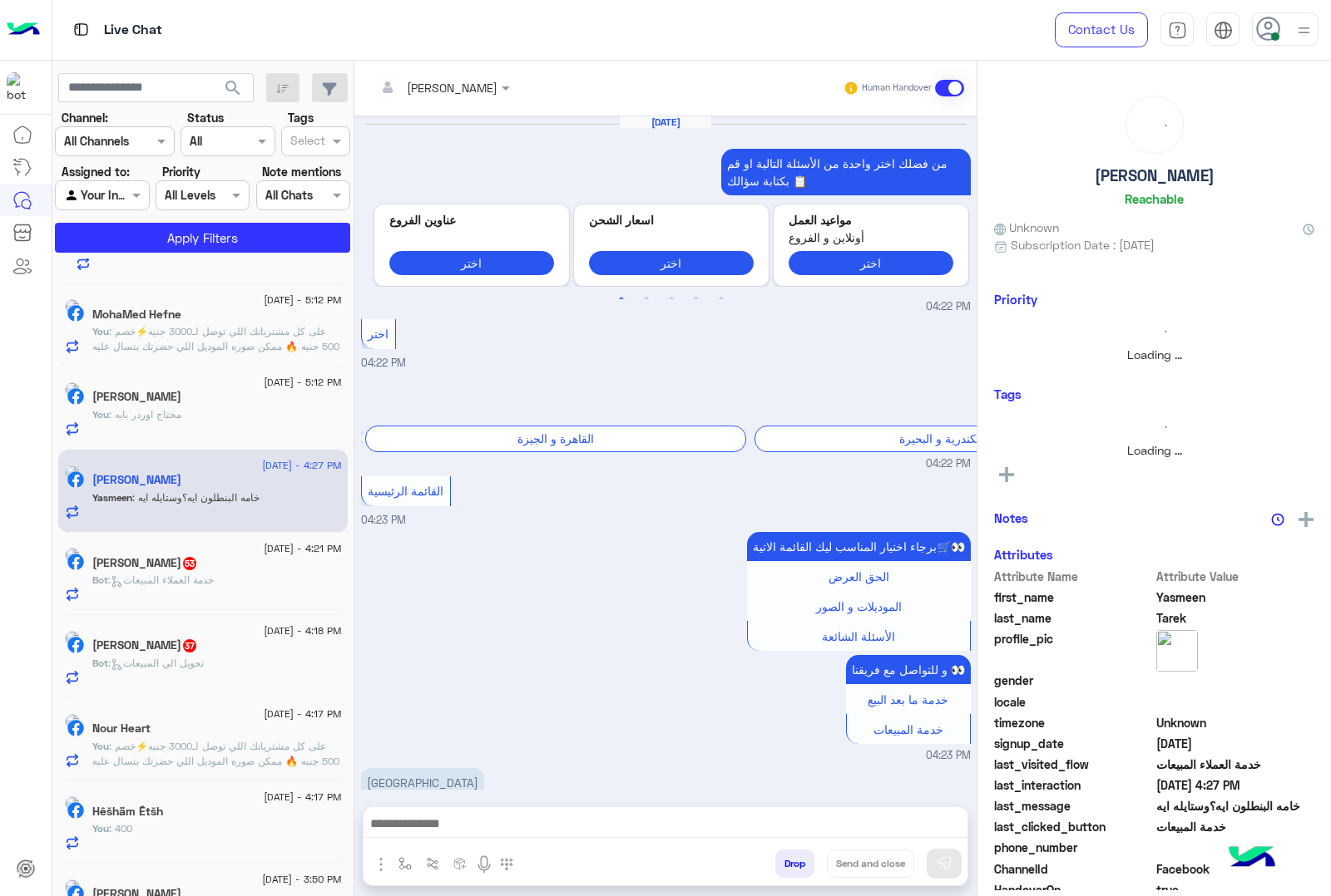
scroll to position [2558, 0]
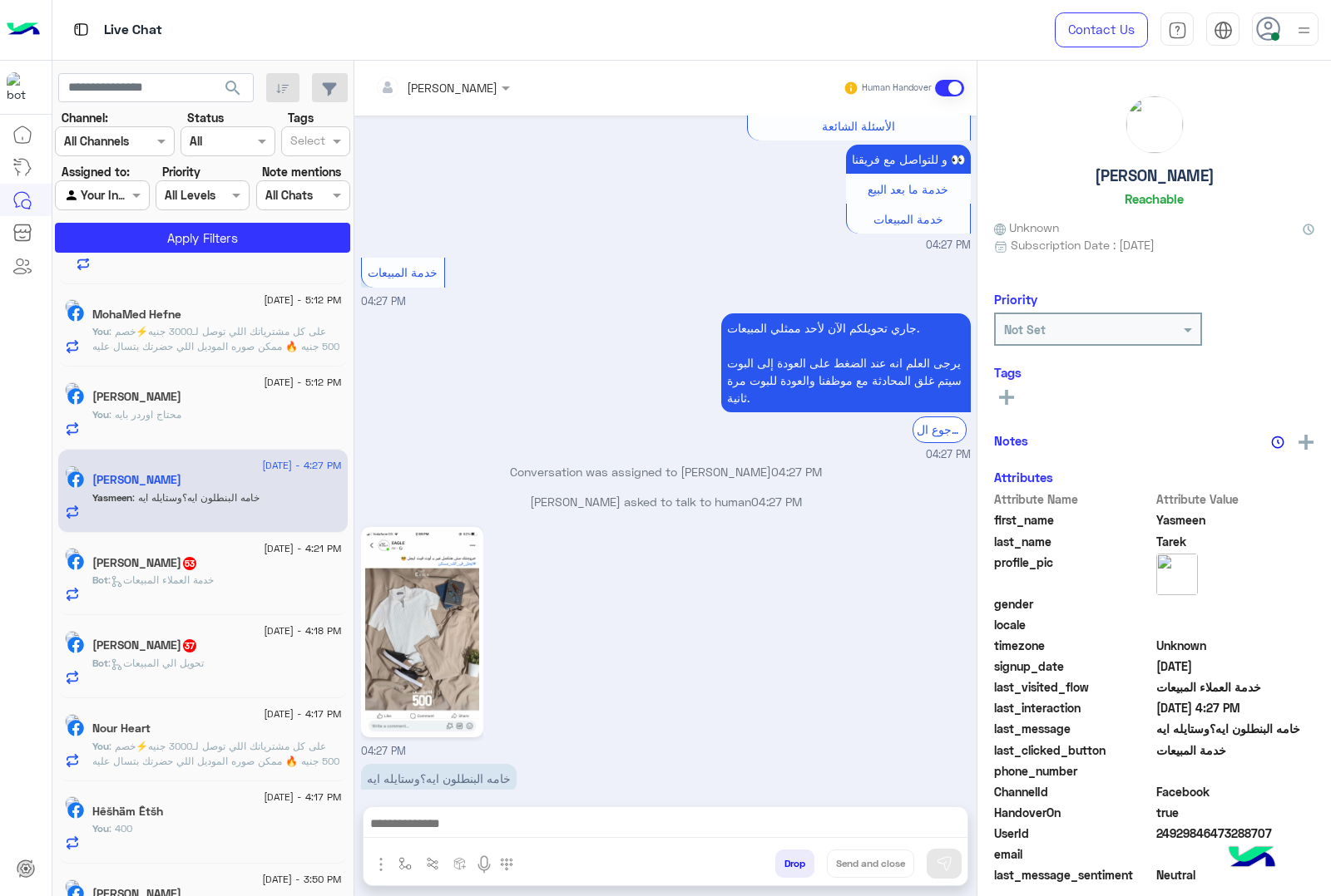
click at [438, 807] on div at bounding box center [665, 828] width 604 height 42
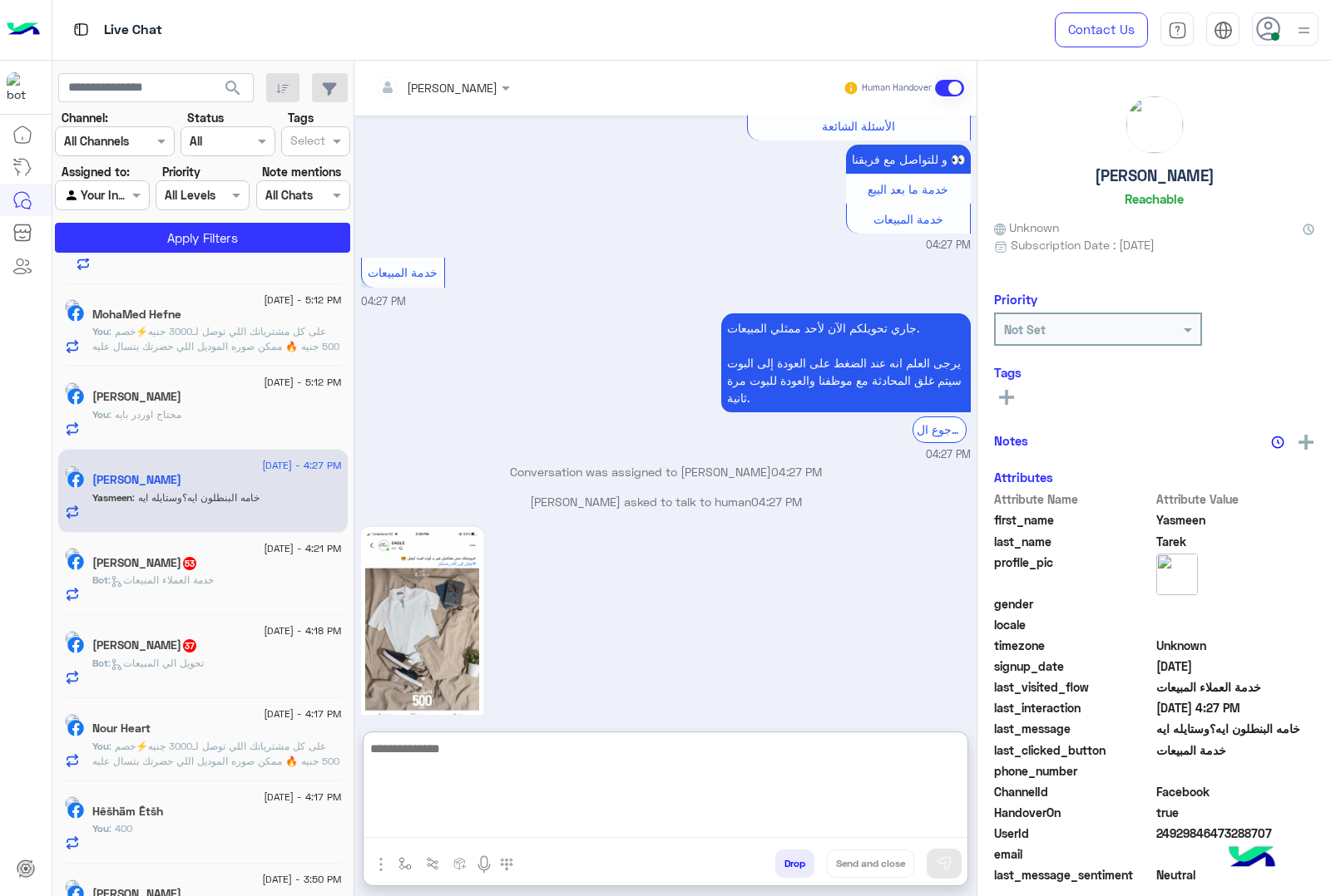
click at [433, 816] on textarea at bounding box center [665, 788] width 604 height 100
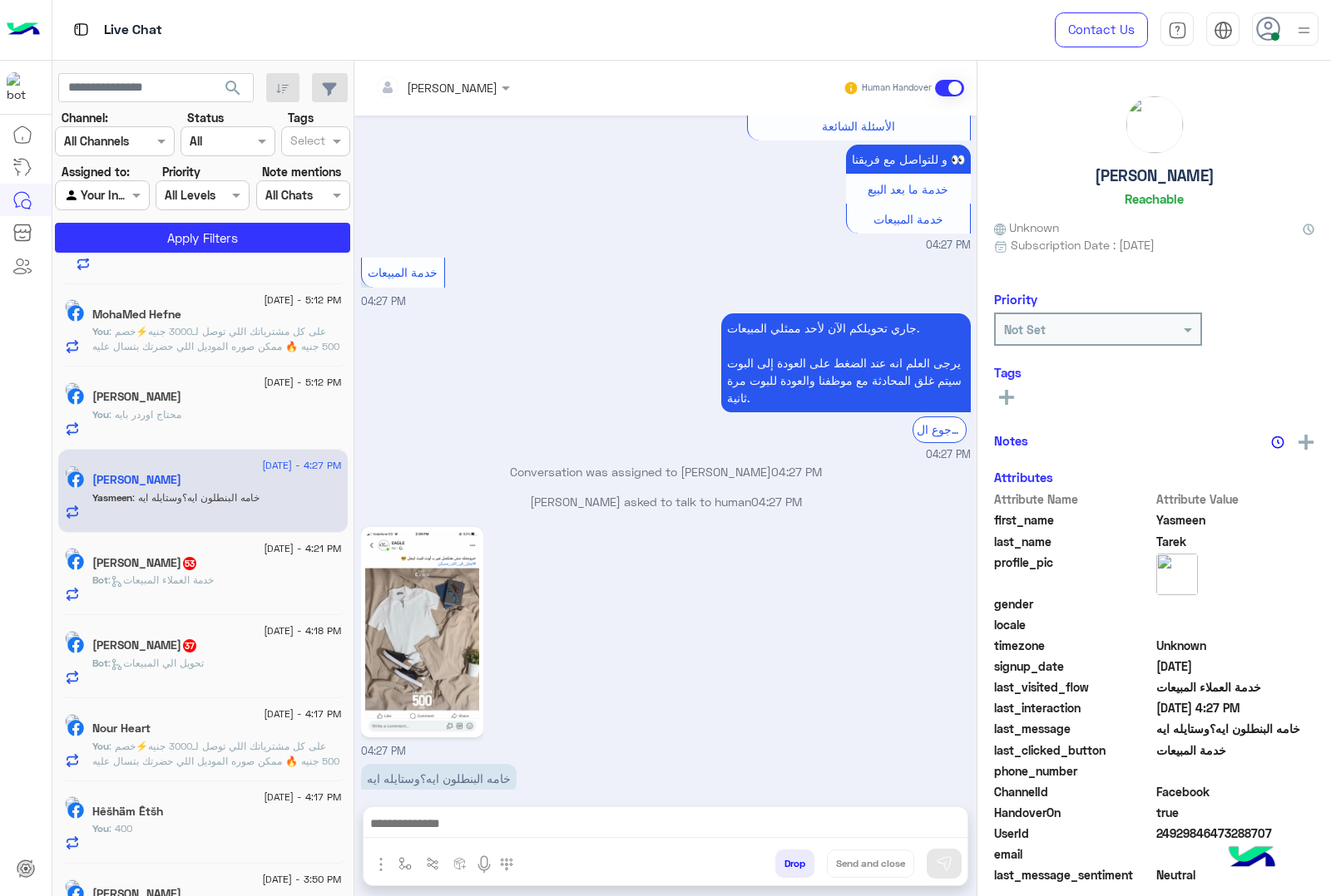
click at [410, 636] on img at bounding box center [422, 631] width 114 height 202
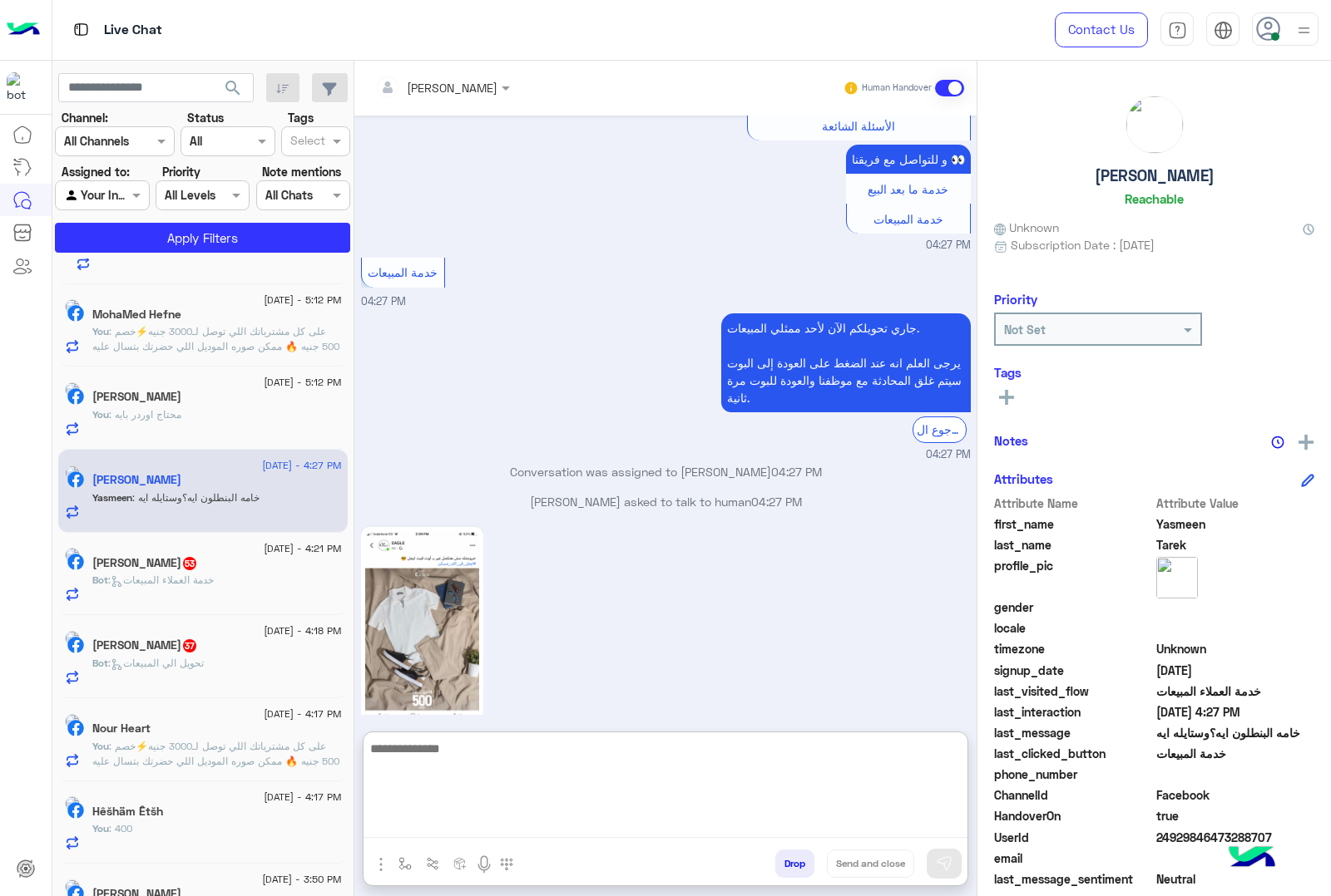
click at [394, 821] on textarea at bounding box center [665, 788] width 604 height 100
type textarea "******"
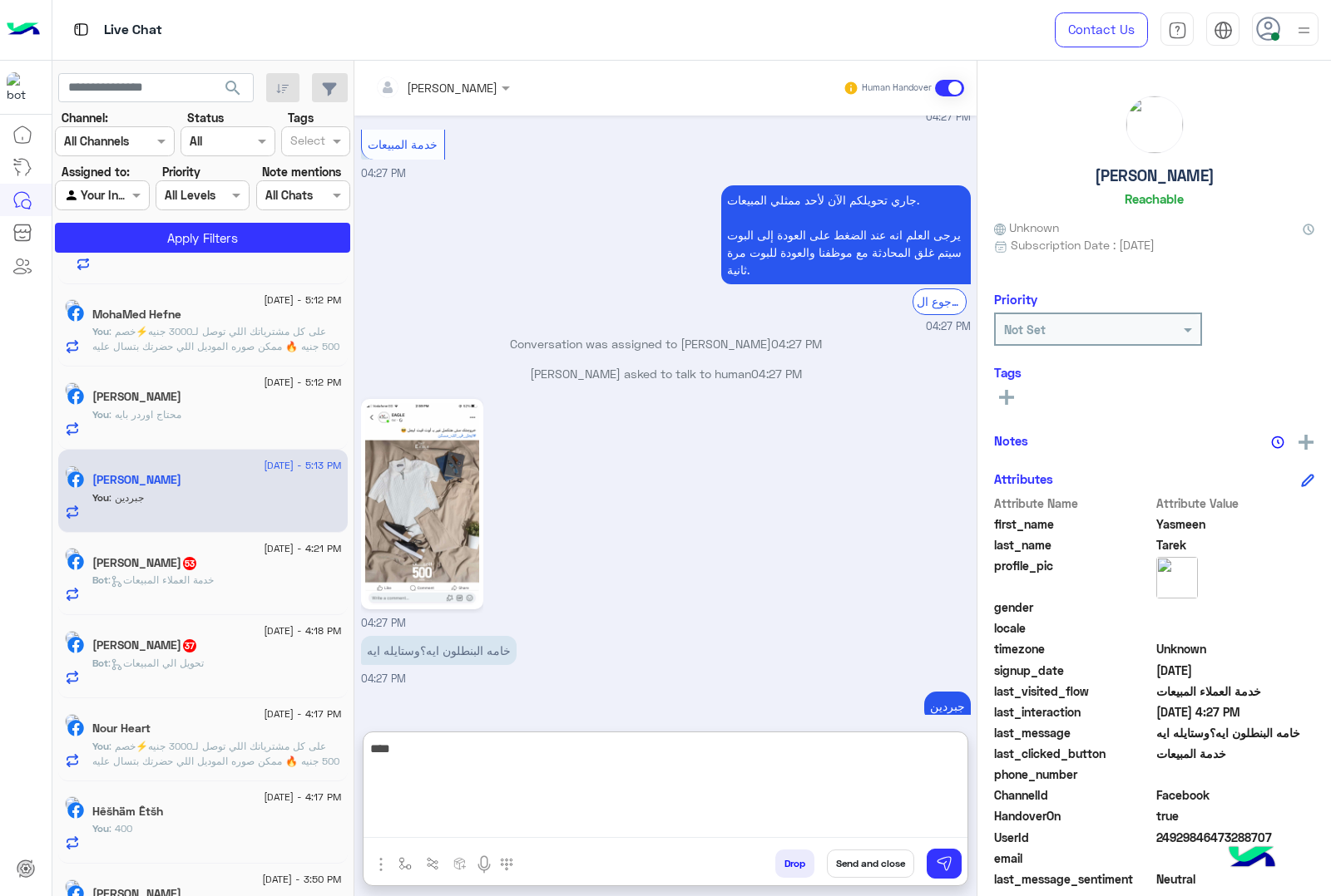
scroll to position [2716, 0]
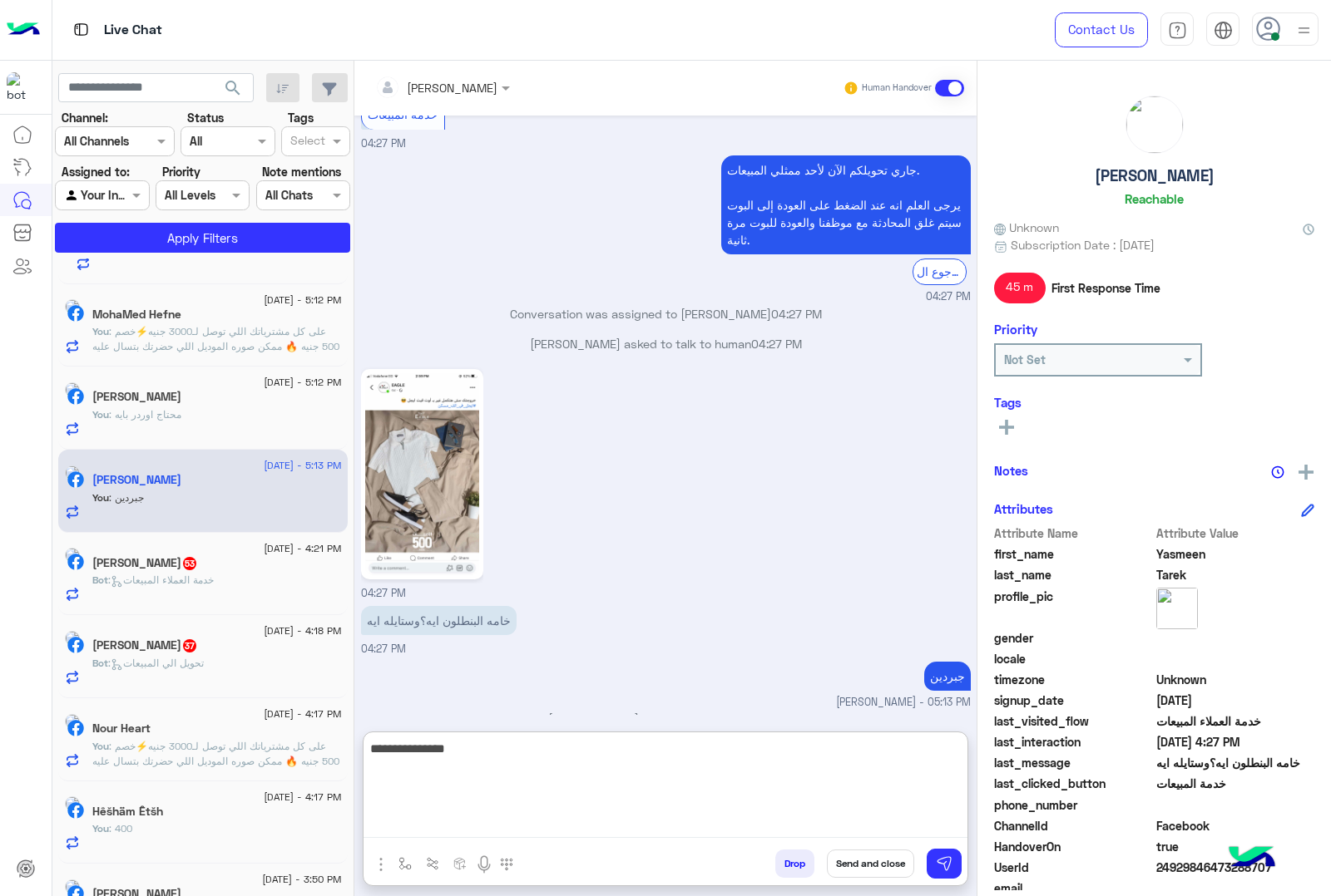
type textarea "**********"
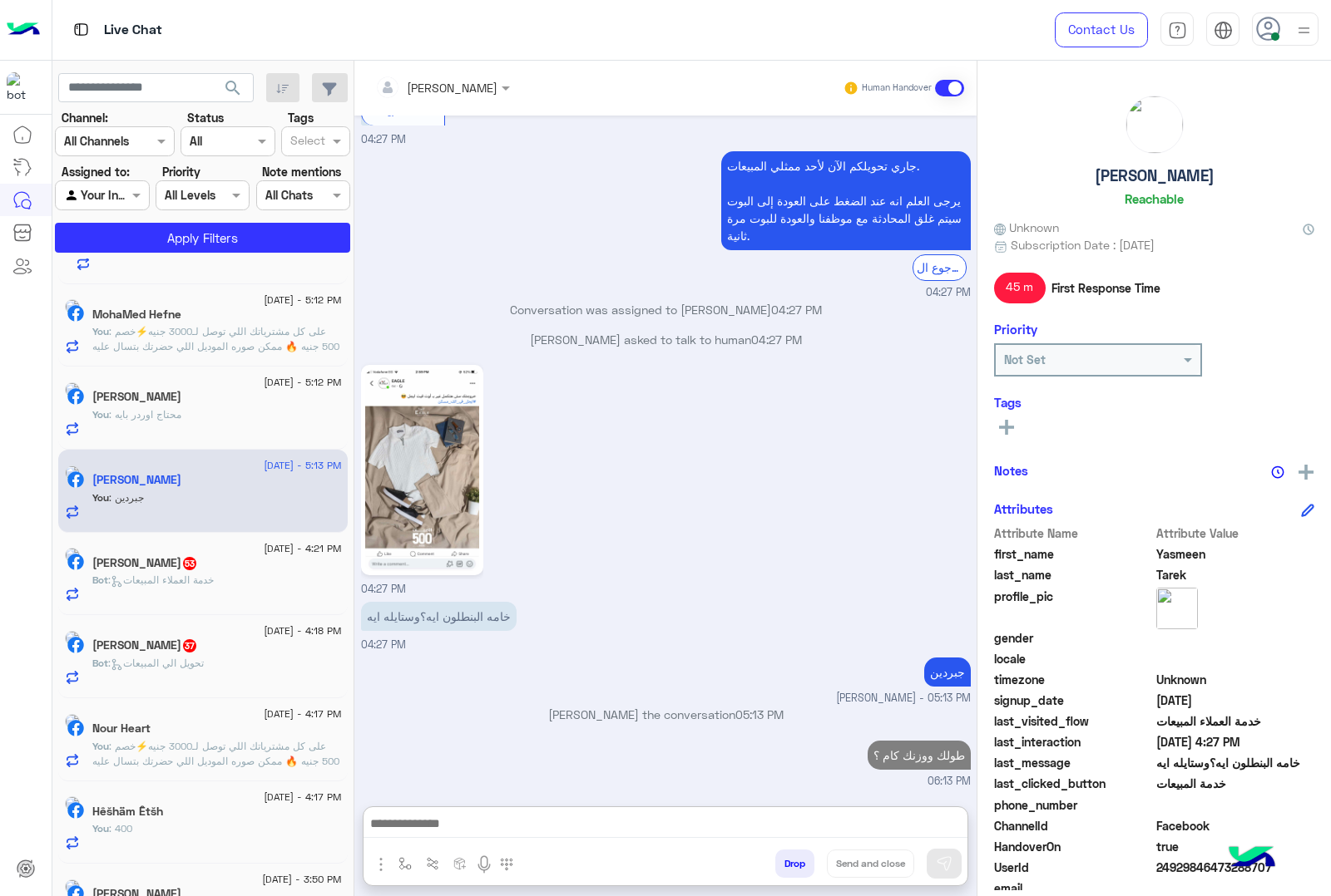
click at [223, 562] on div "خالد الحسيني 53" at bounding box center [217, 564] width 250 height 18
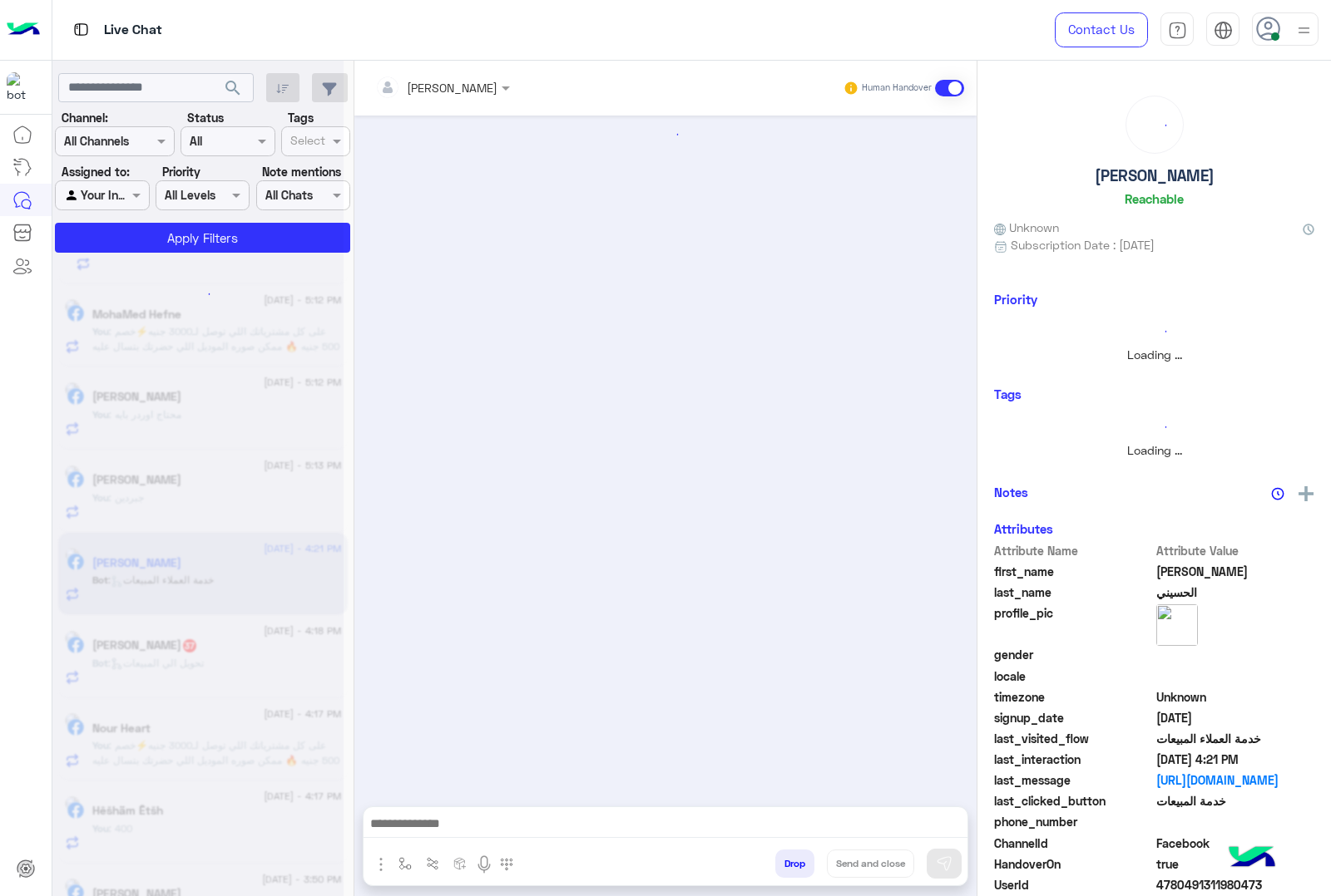
scroll to position [1900, 0]
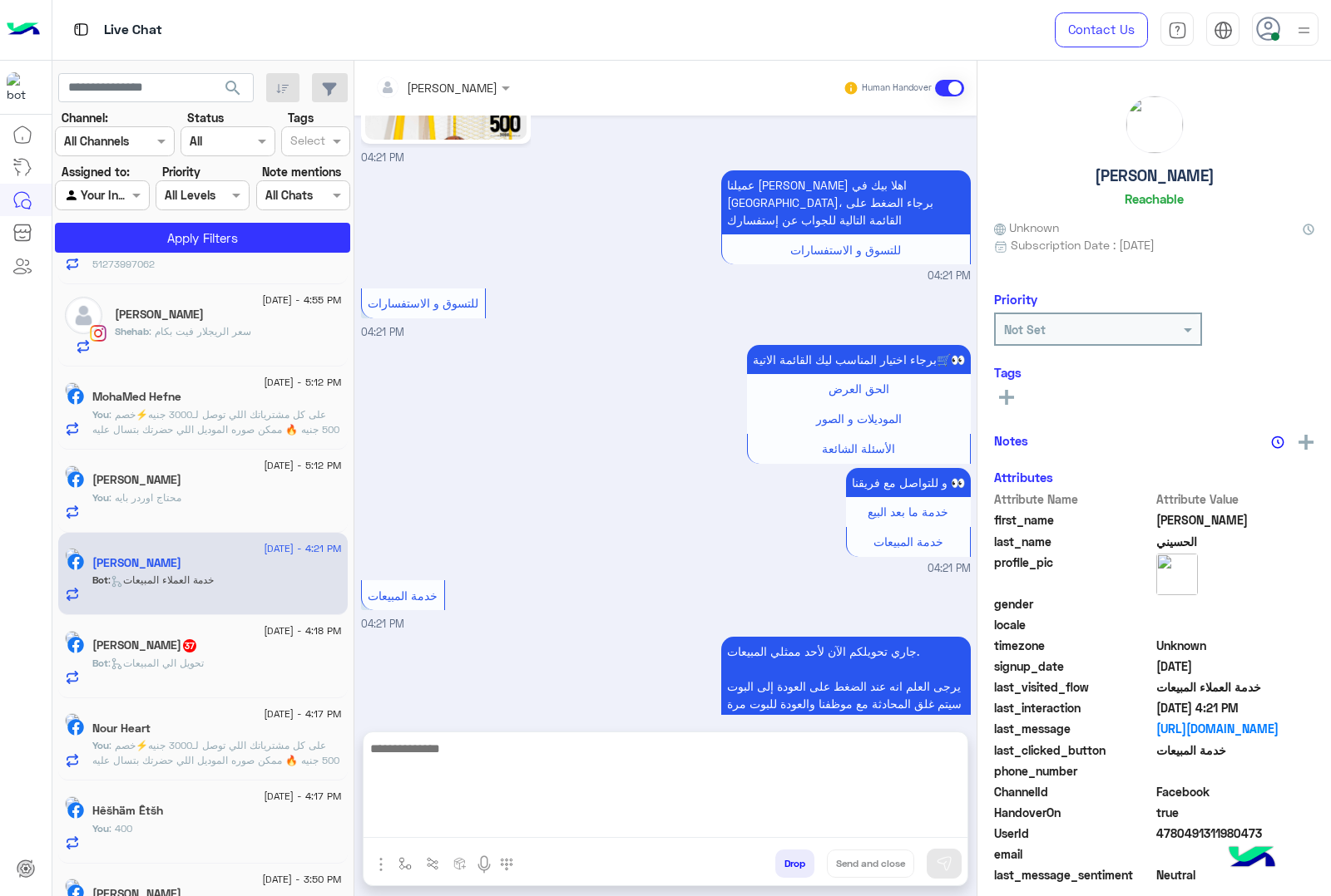
click at [508, 819] on textarea at bounding box center [665, 788] width 604 height 100
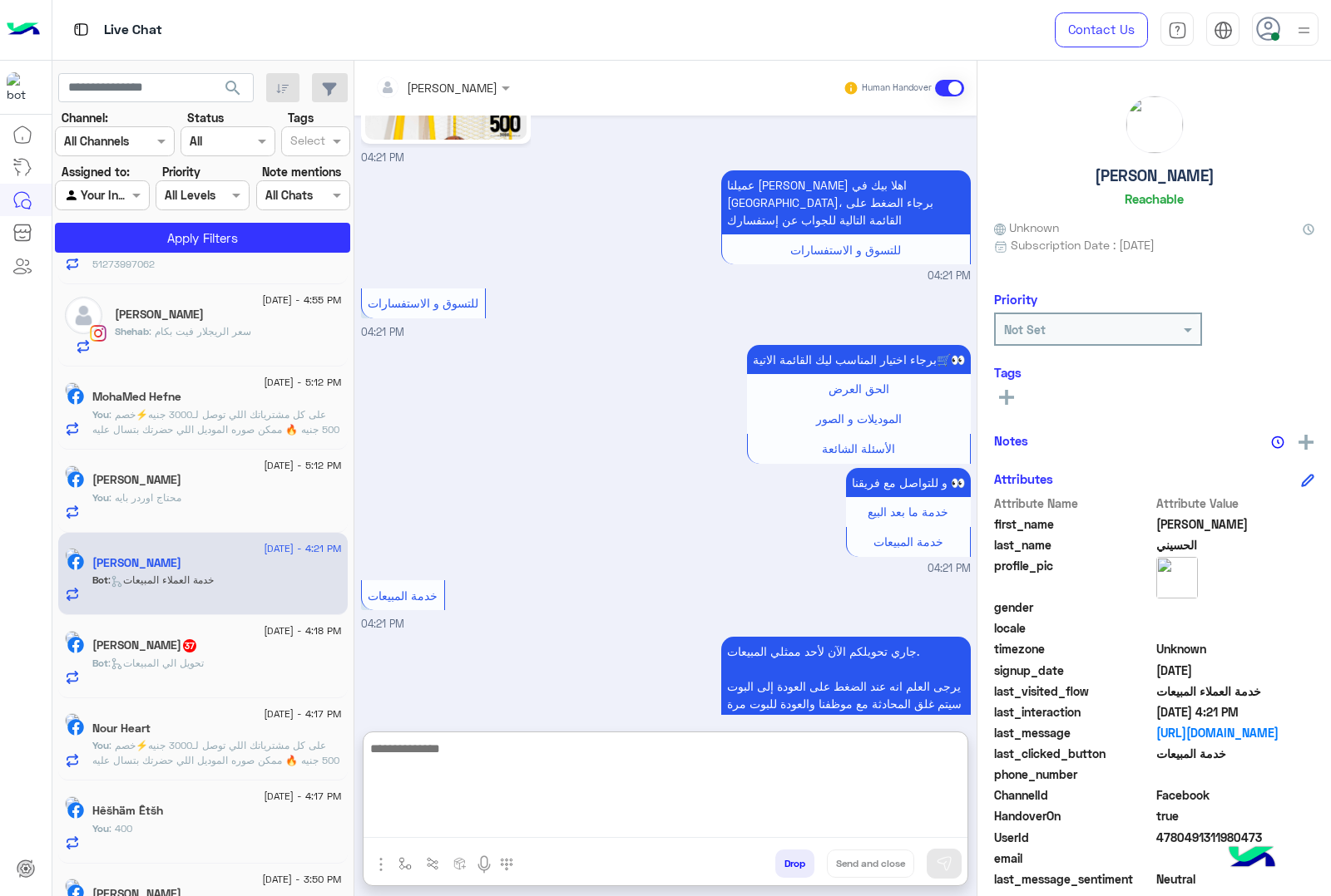
paste textarea "**********"
type textarea "**********"
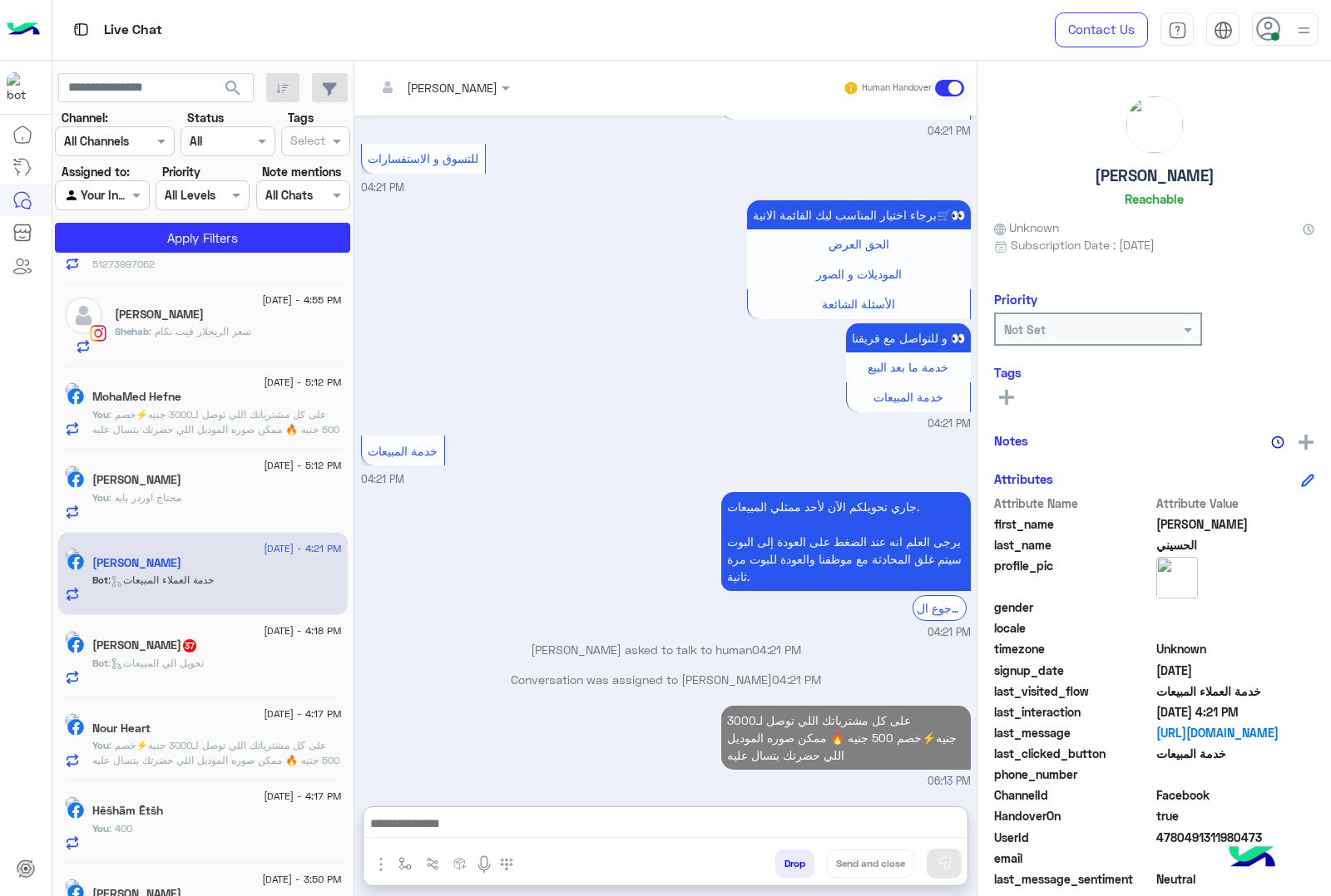
click at [246, 646] on div "Omar Khaled 37" at bounding box center [217, 647] width 250 height 18
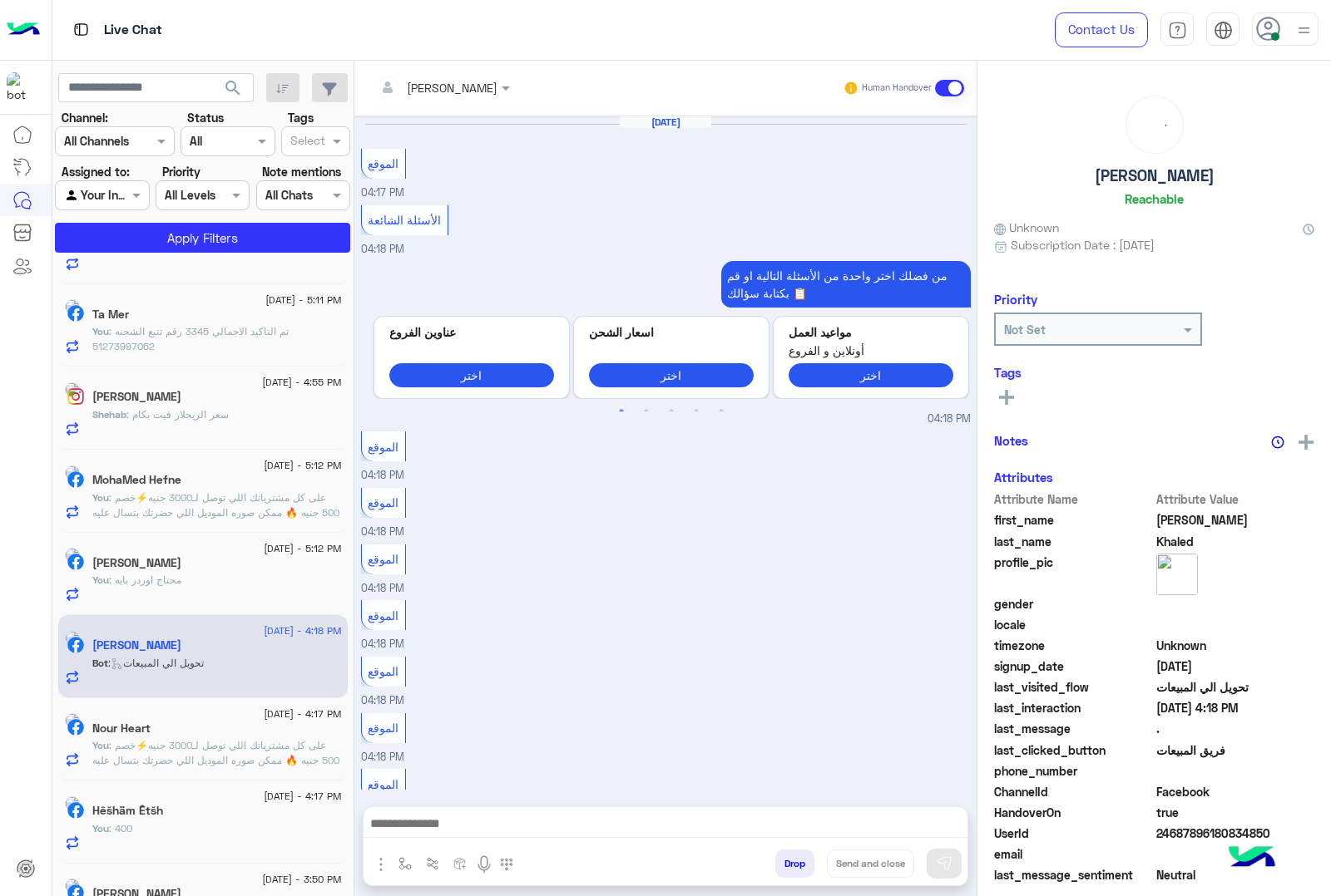
scroll to position [1439, 0]
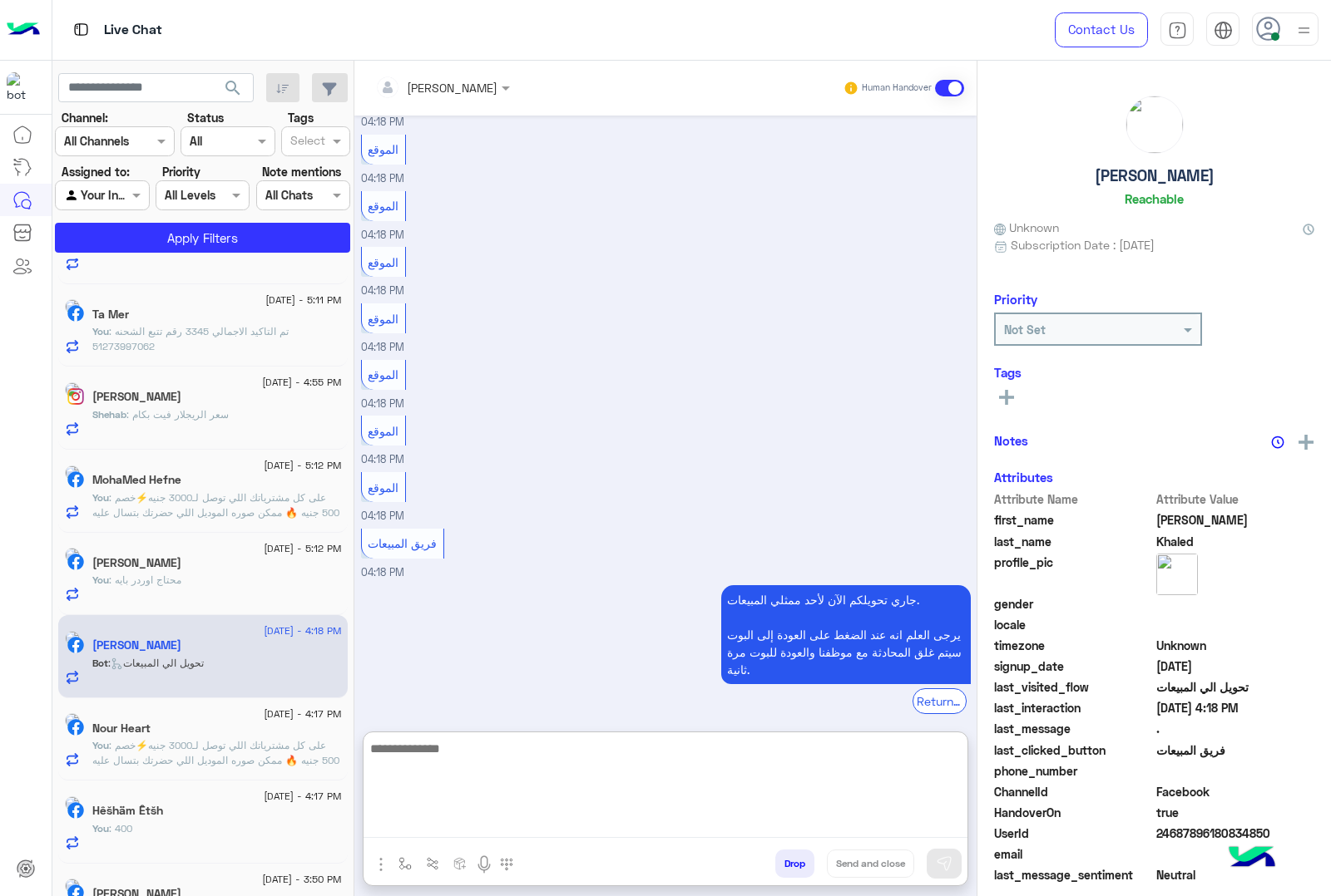
click at [450, 819] on textarea at bounding box center [665, 788] width 604 height 100
paste textarea "**********"
type textarea "**********"
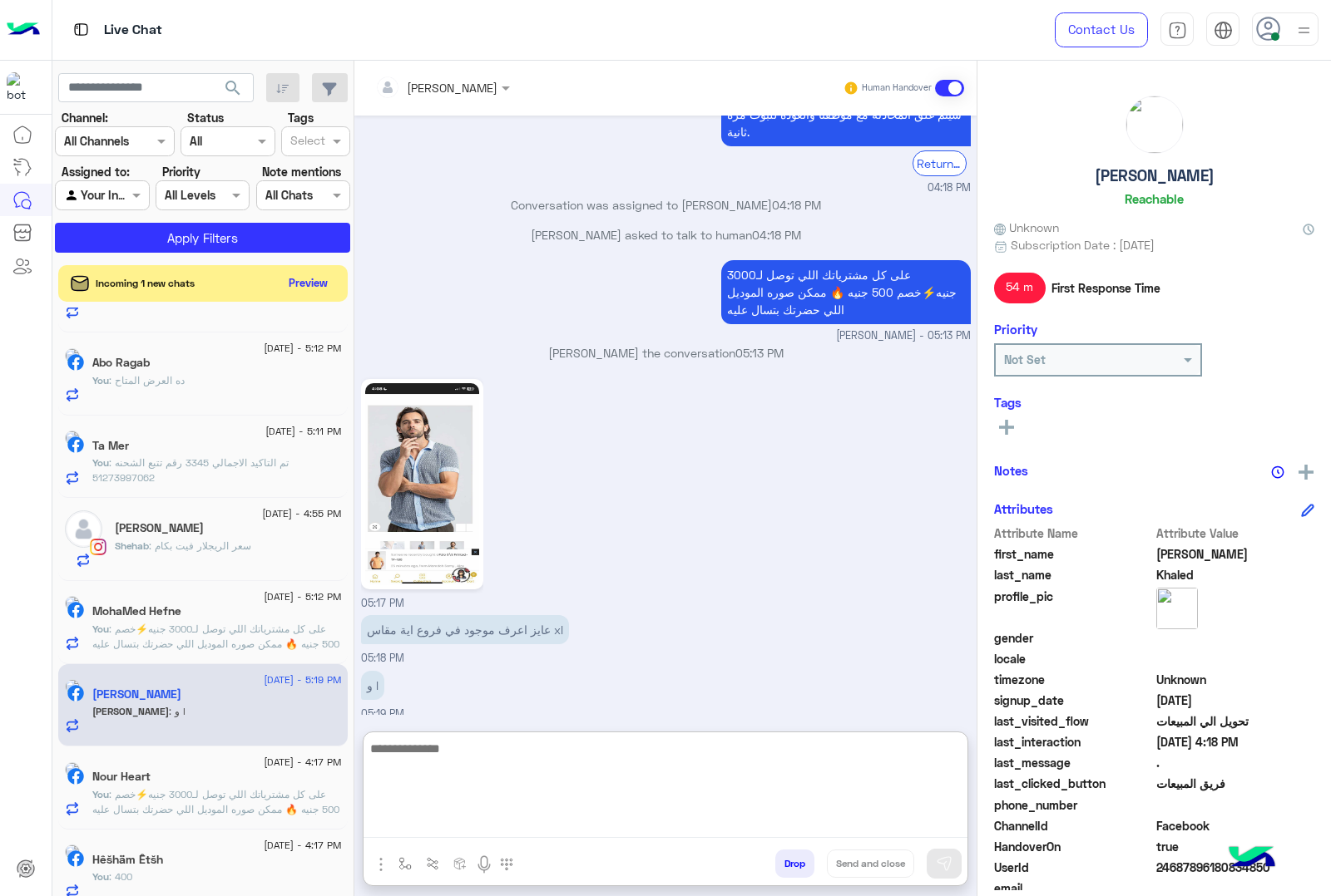
scroll to position [1977, 0]
click at [445, 750] on textarea at bounding box center [665, 788] width 604 height 100
click at [426, 754] on textarea at bounding box center [665, 788] width 604 height 100
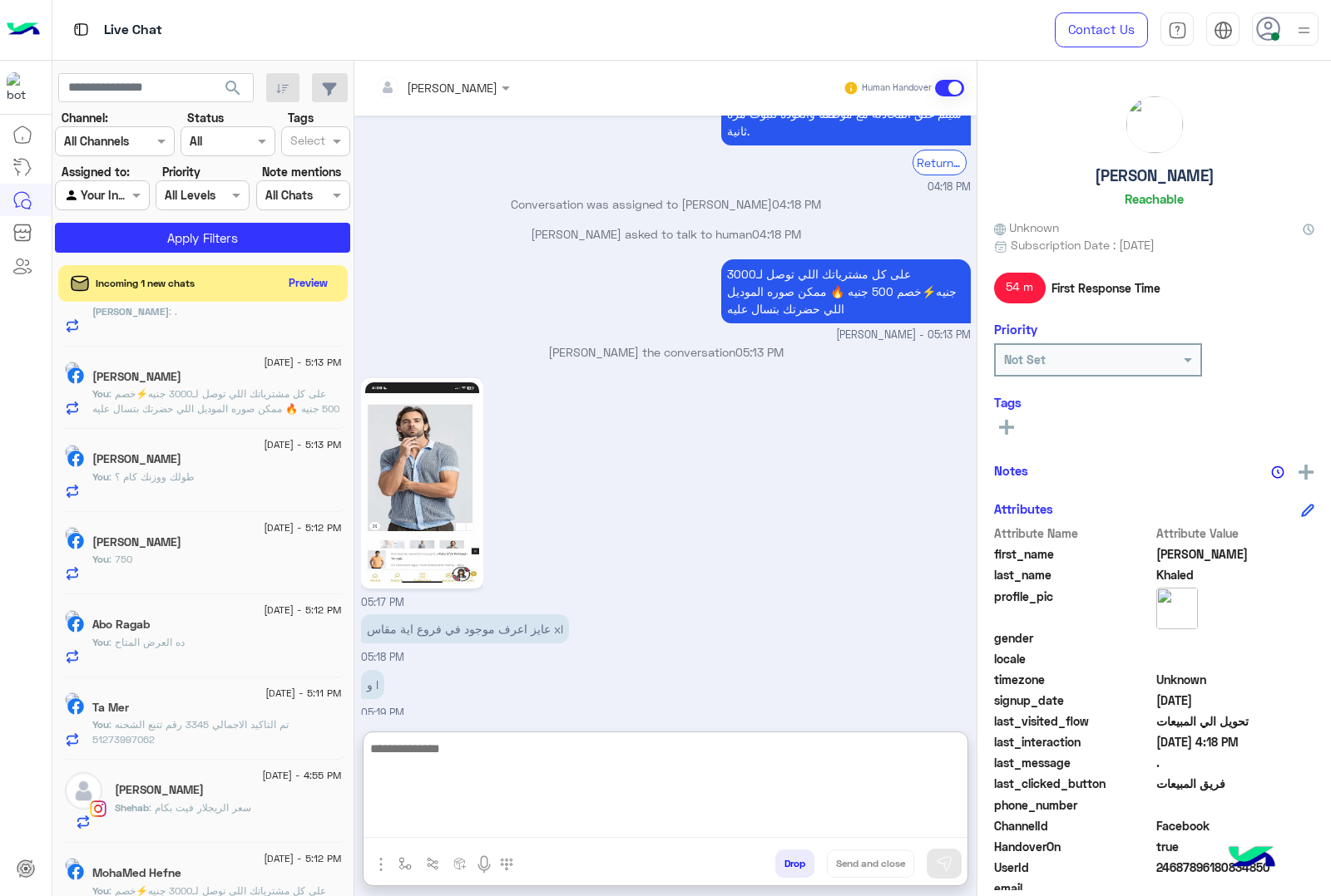
scroll to position [0, 0]
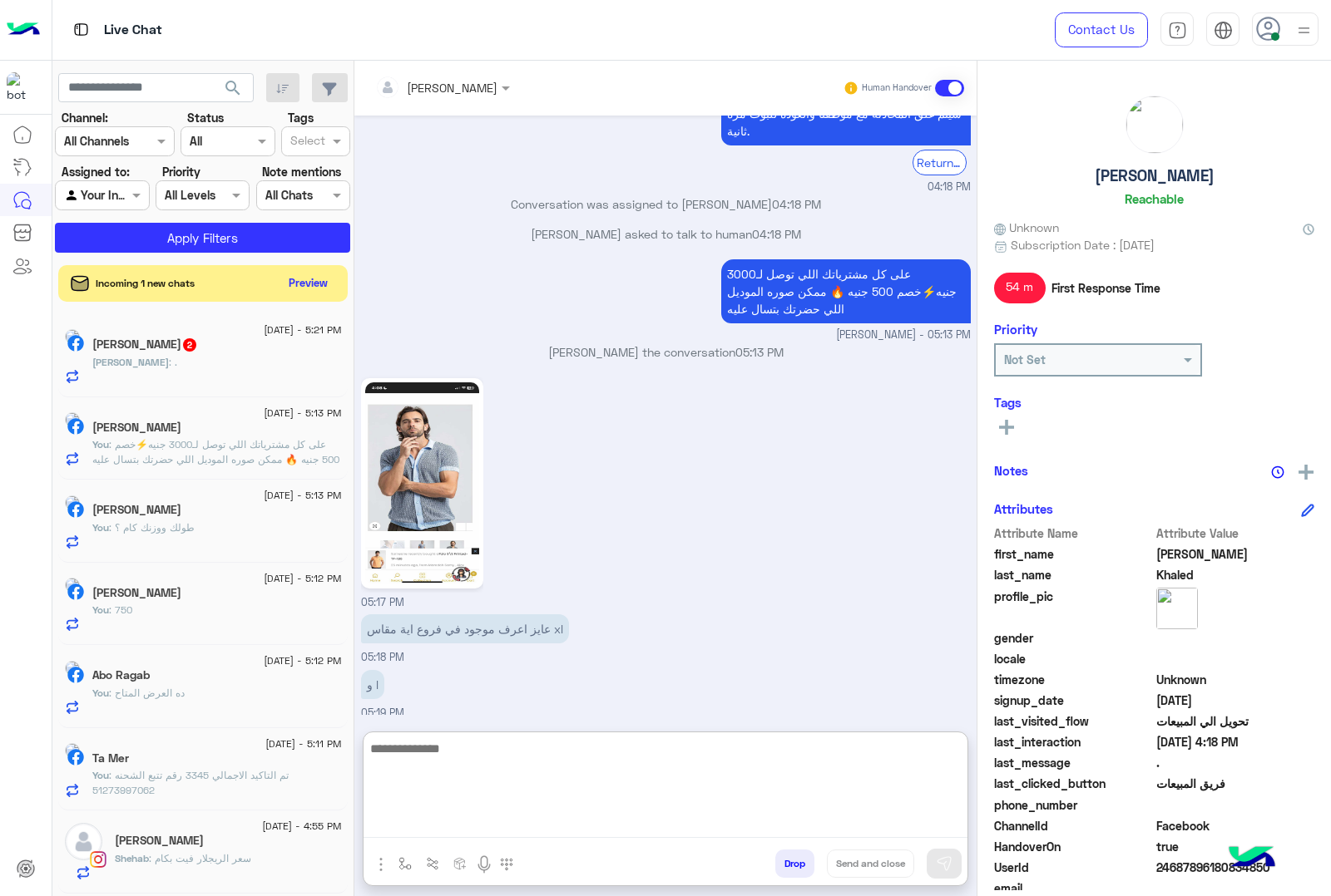
click at [411, 749] on textarea at bounding box center [665, 788] width 604 height 100
click at [546, 755] on textarea at bounding box center [665, 788] width 604 height 100
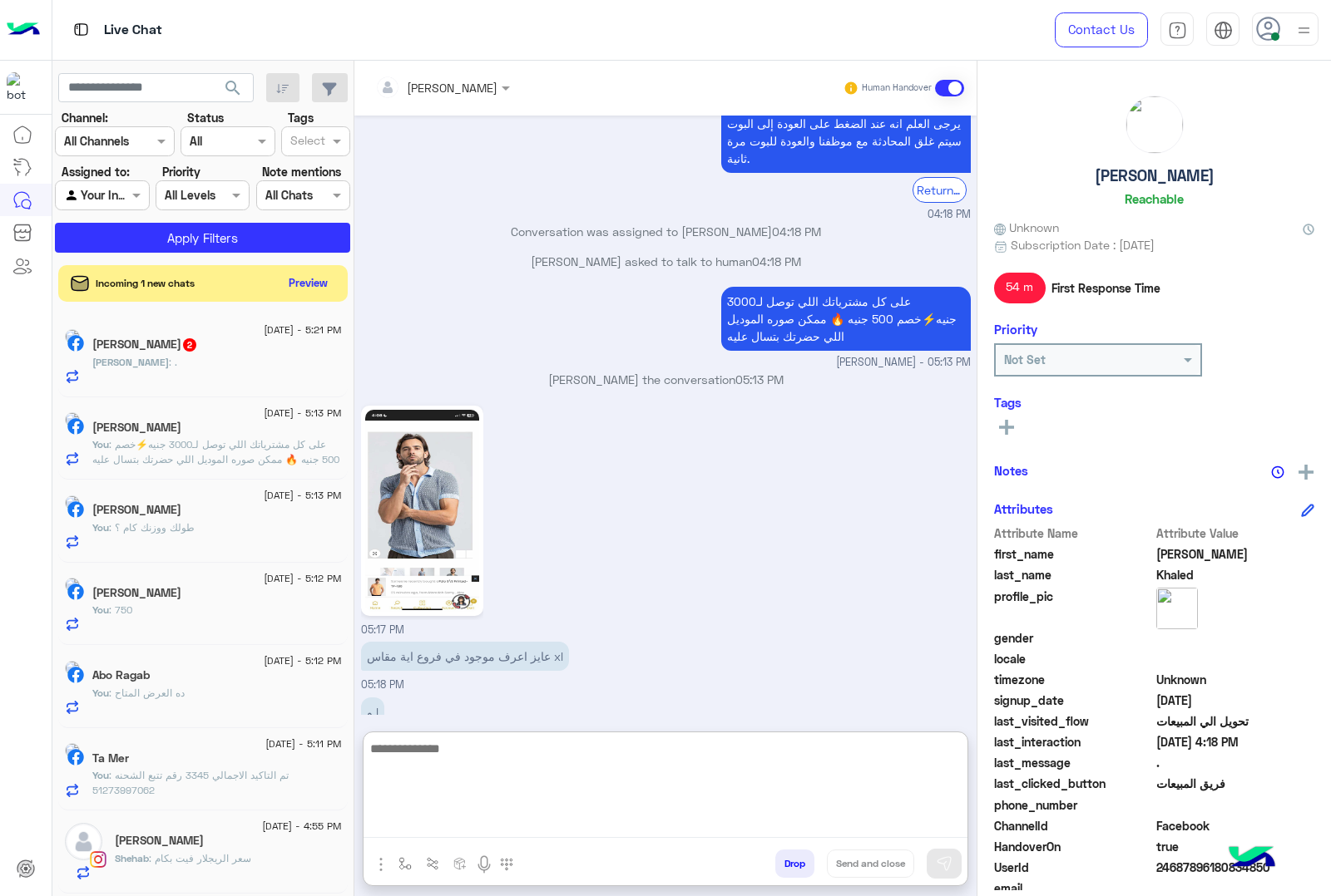
scroll to position [1977, 0]
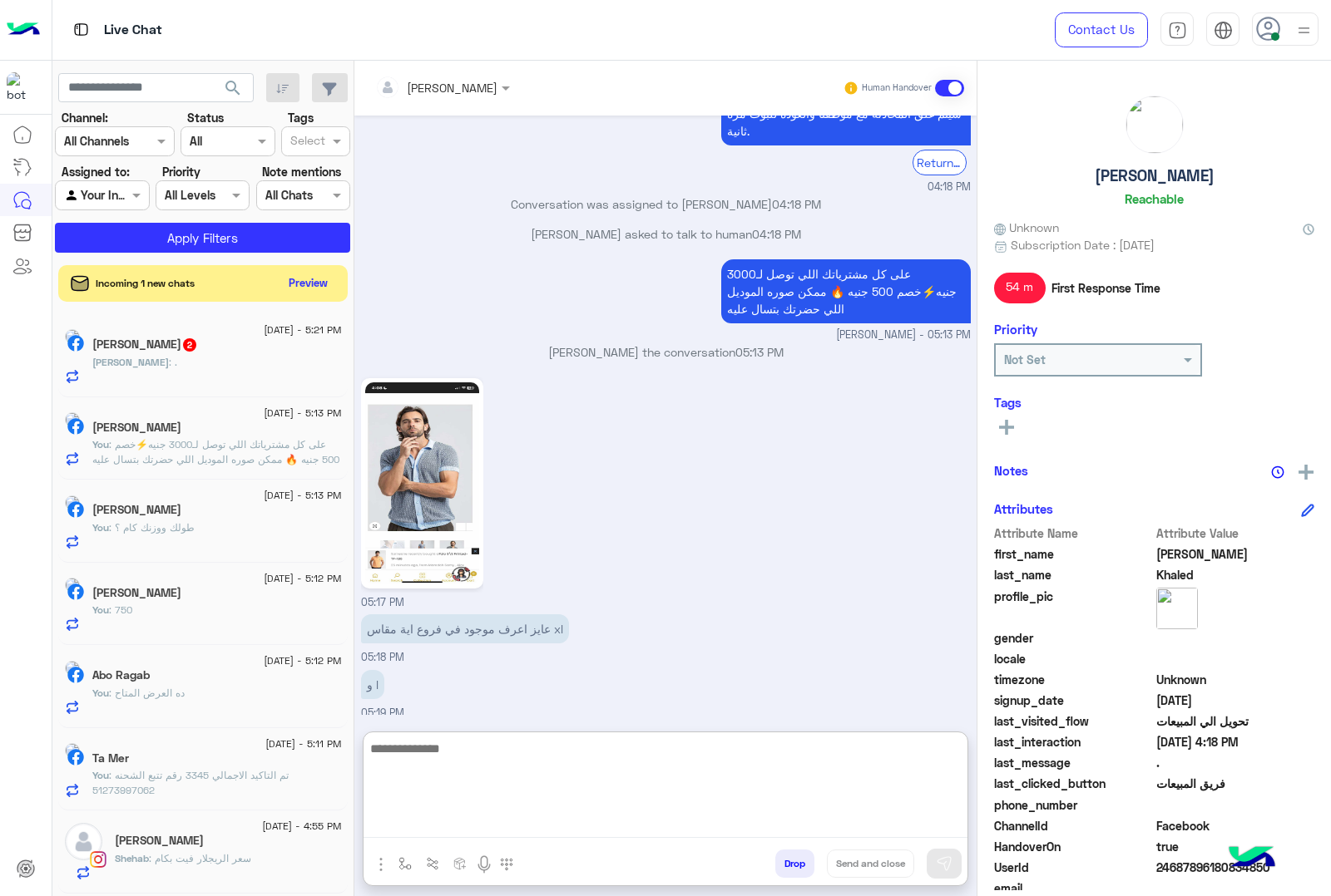
paste textarea "**********"
type textarea "**********"
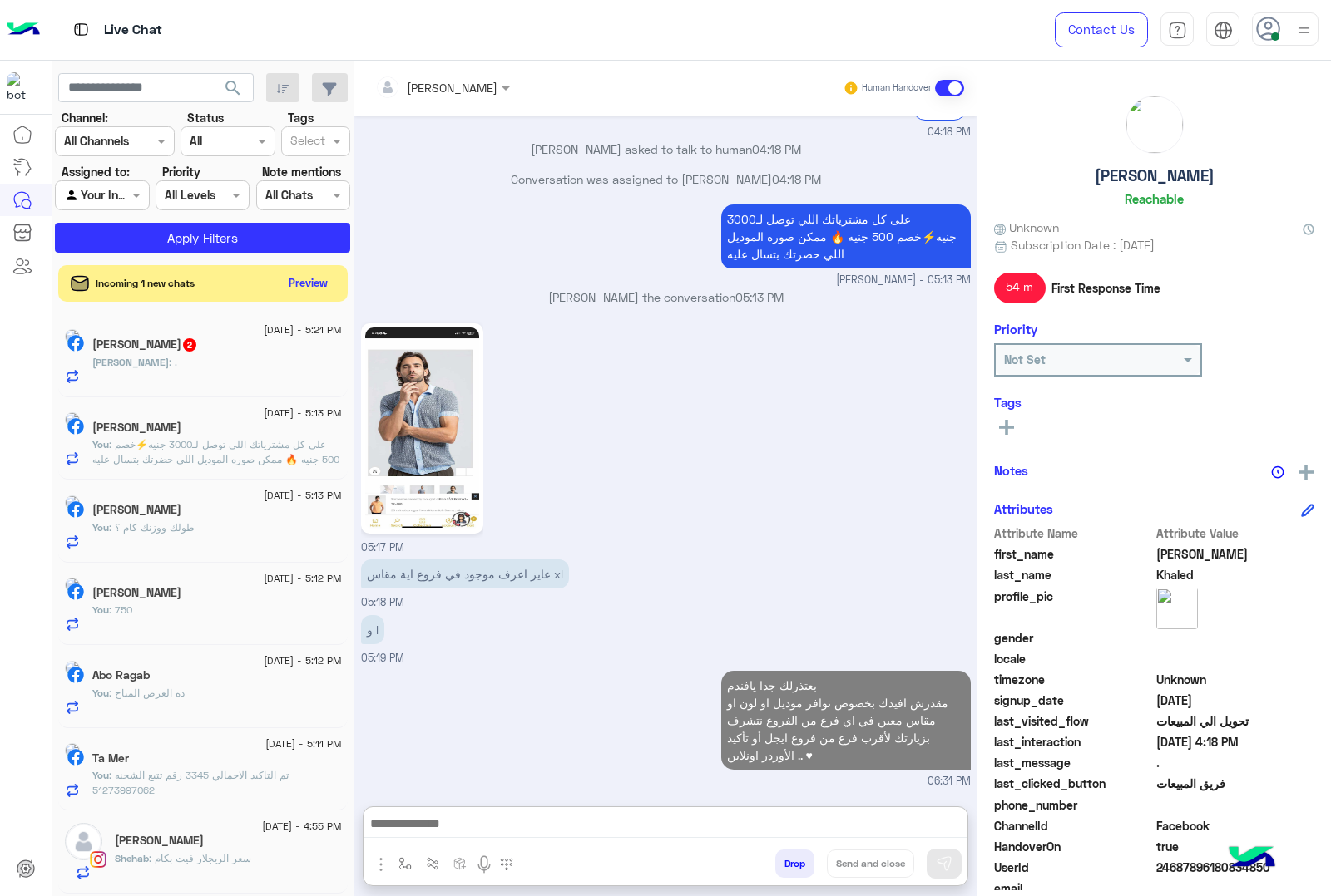
click at [164, 360] on div "Ismail : ." at bounding box center [217, 369] width 250 height 29
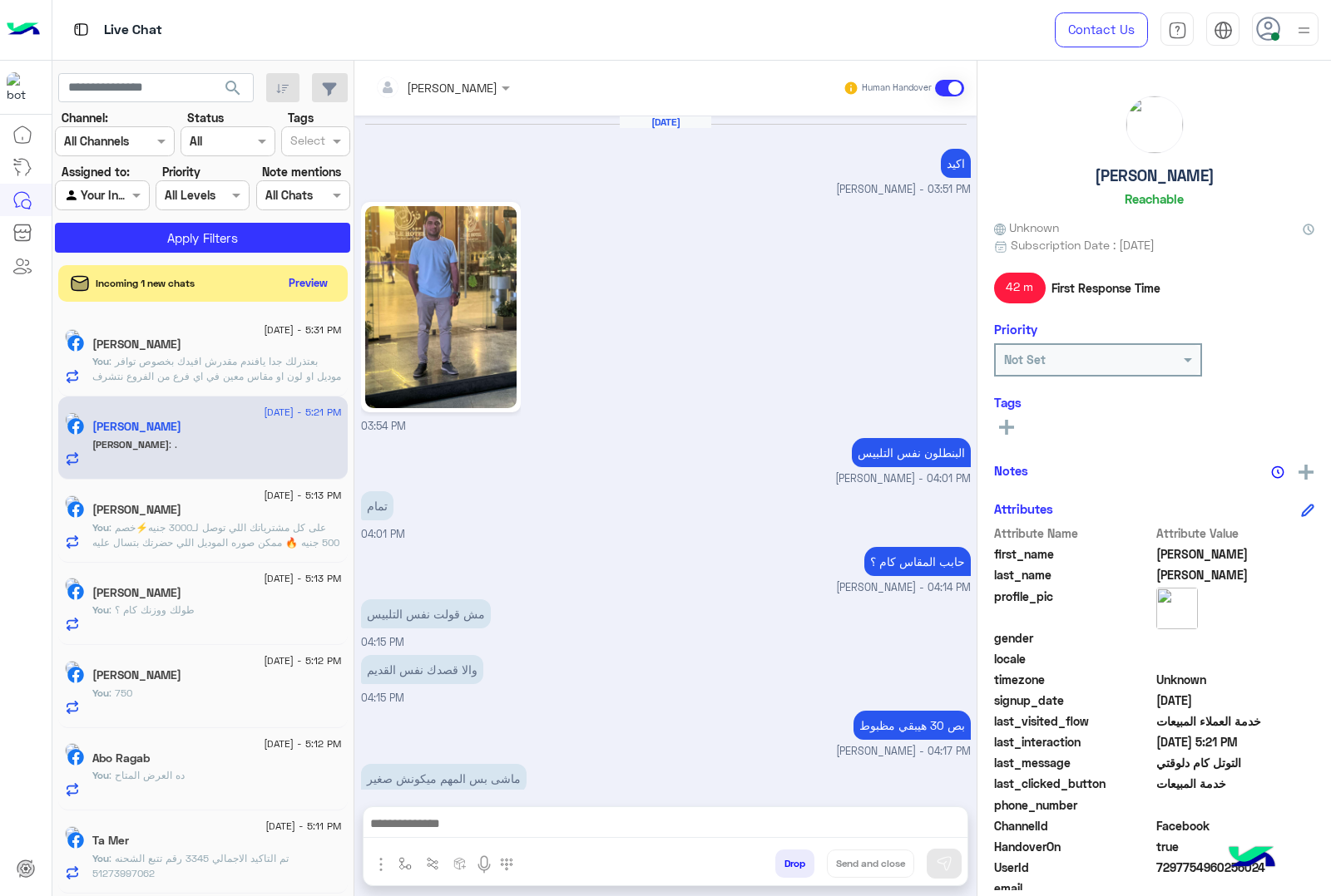
scroll to position [1867, 0]
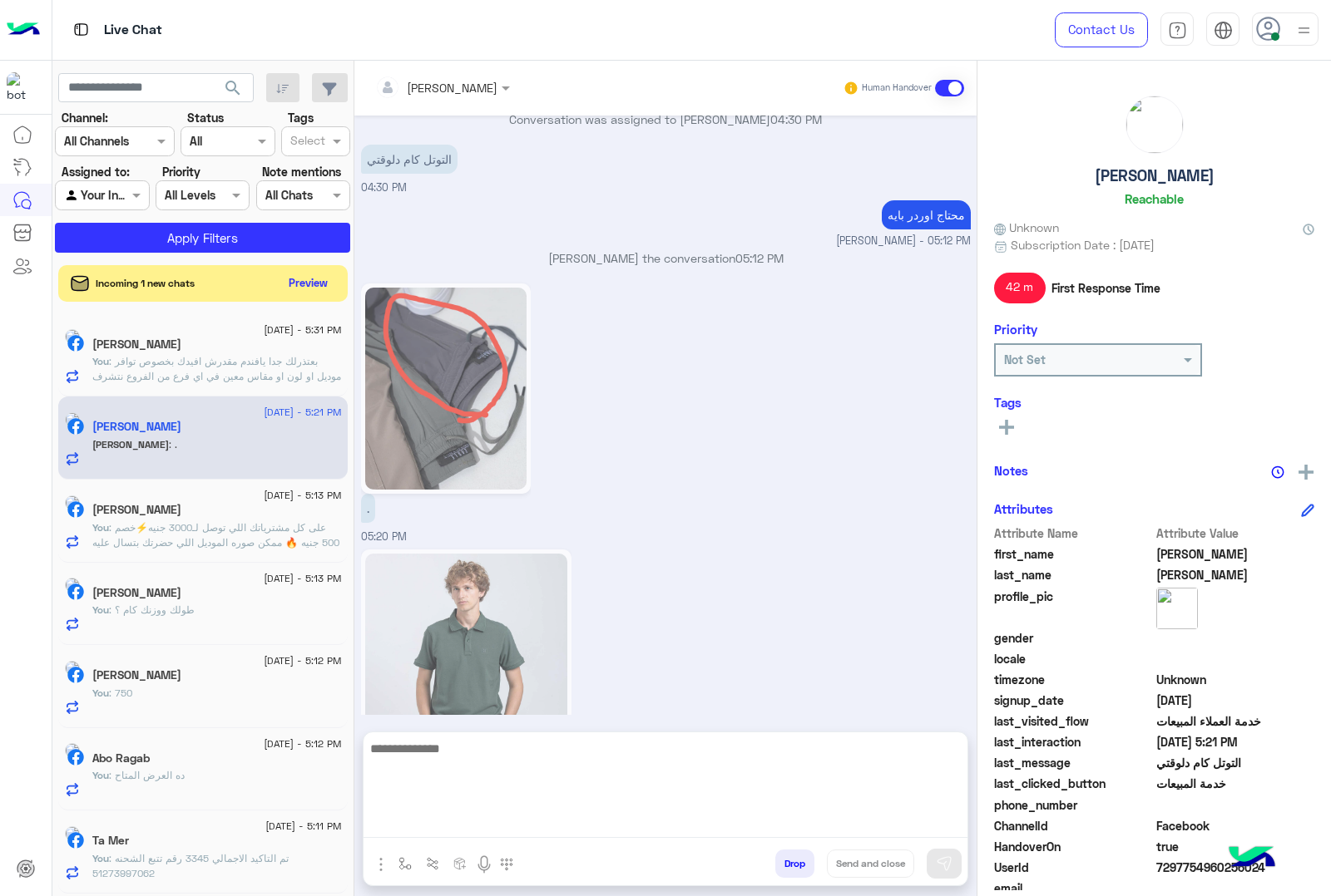
click at [462, 815] on textarea at bounding box center [665, 788] width 604 height 100
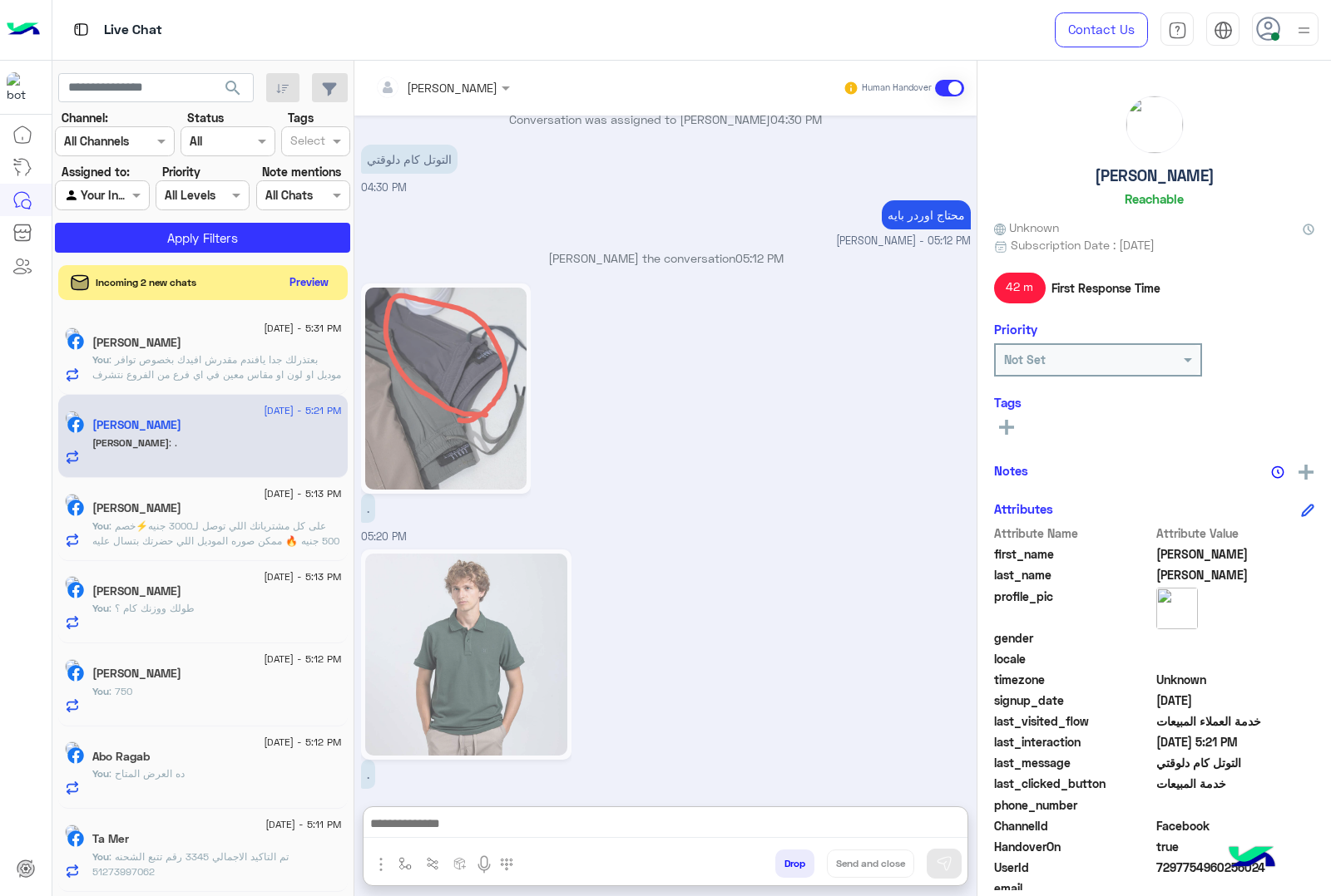
click at [297, 284] on button "Preview" at bounding box center [310, 282] width 52 height 23
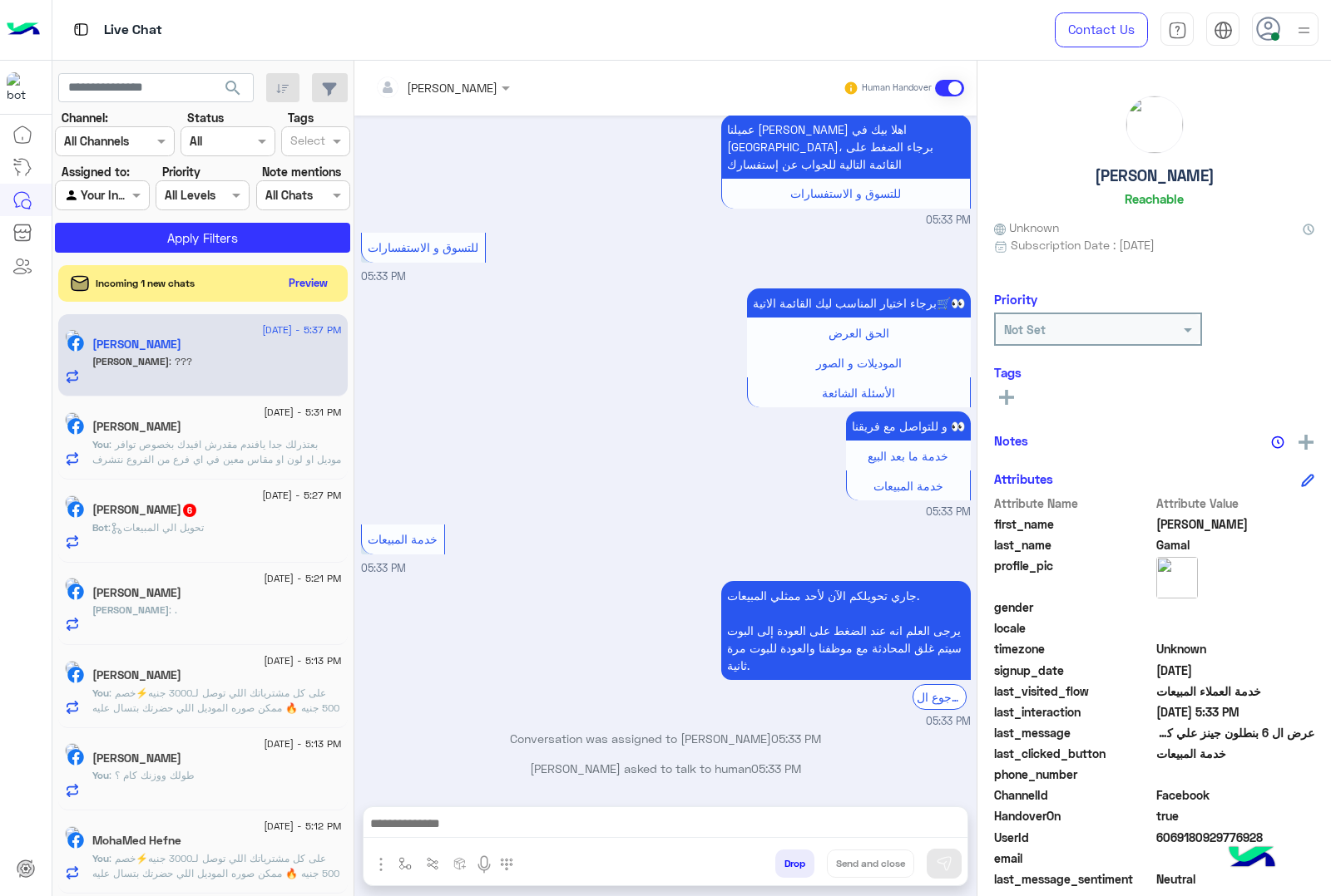
scroll to position [2235, 0]
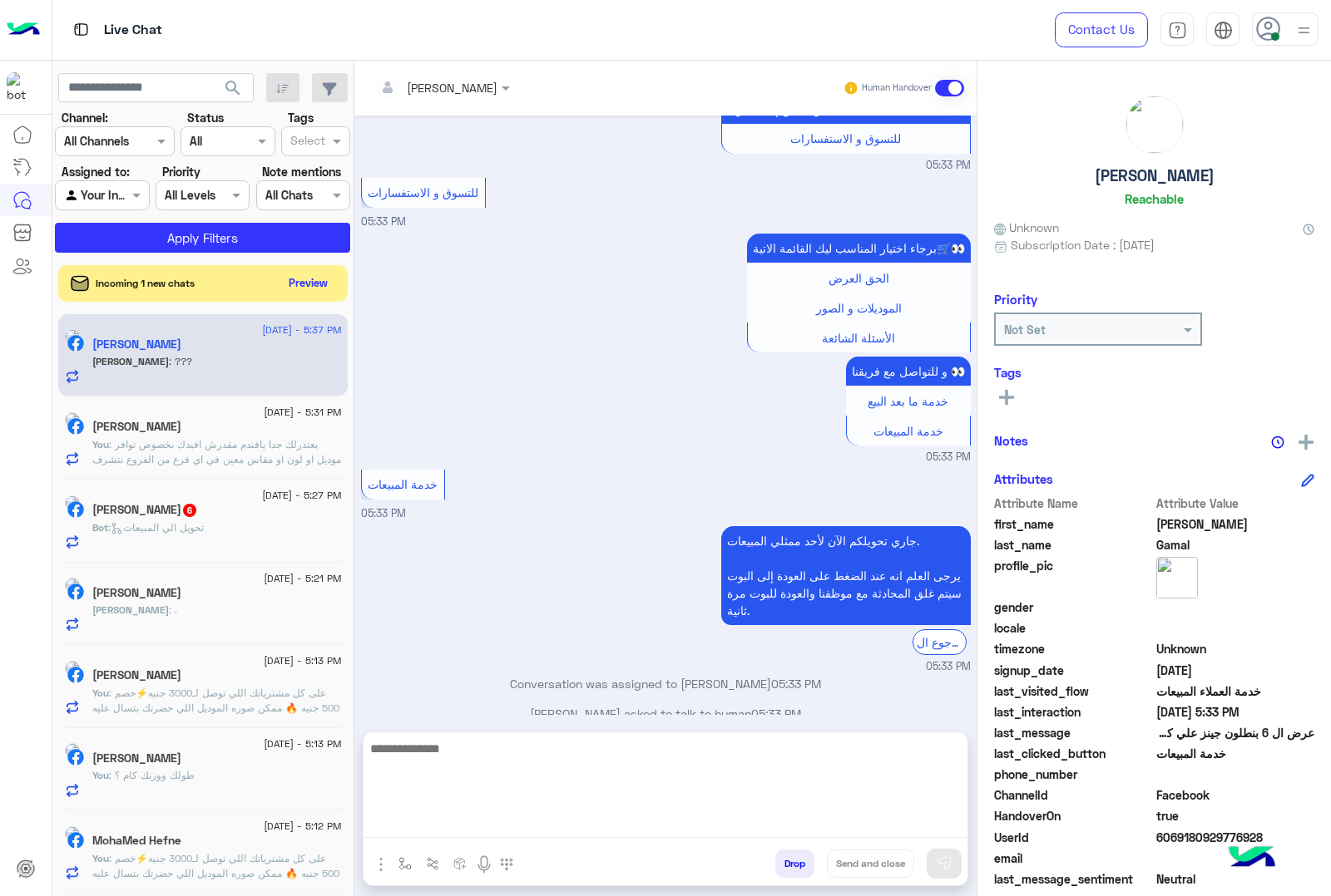
click at [447, 827] on textarea at bounding box center [665, 788] width 604 height 100
drag, startPoint x: 425, startPoint y: 816, endPoint x: 416, endPoint y: 825, distance: 12.7
click at [425, 816] on textarea at bounding box center [665, 788] width 604 height 100
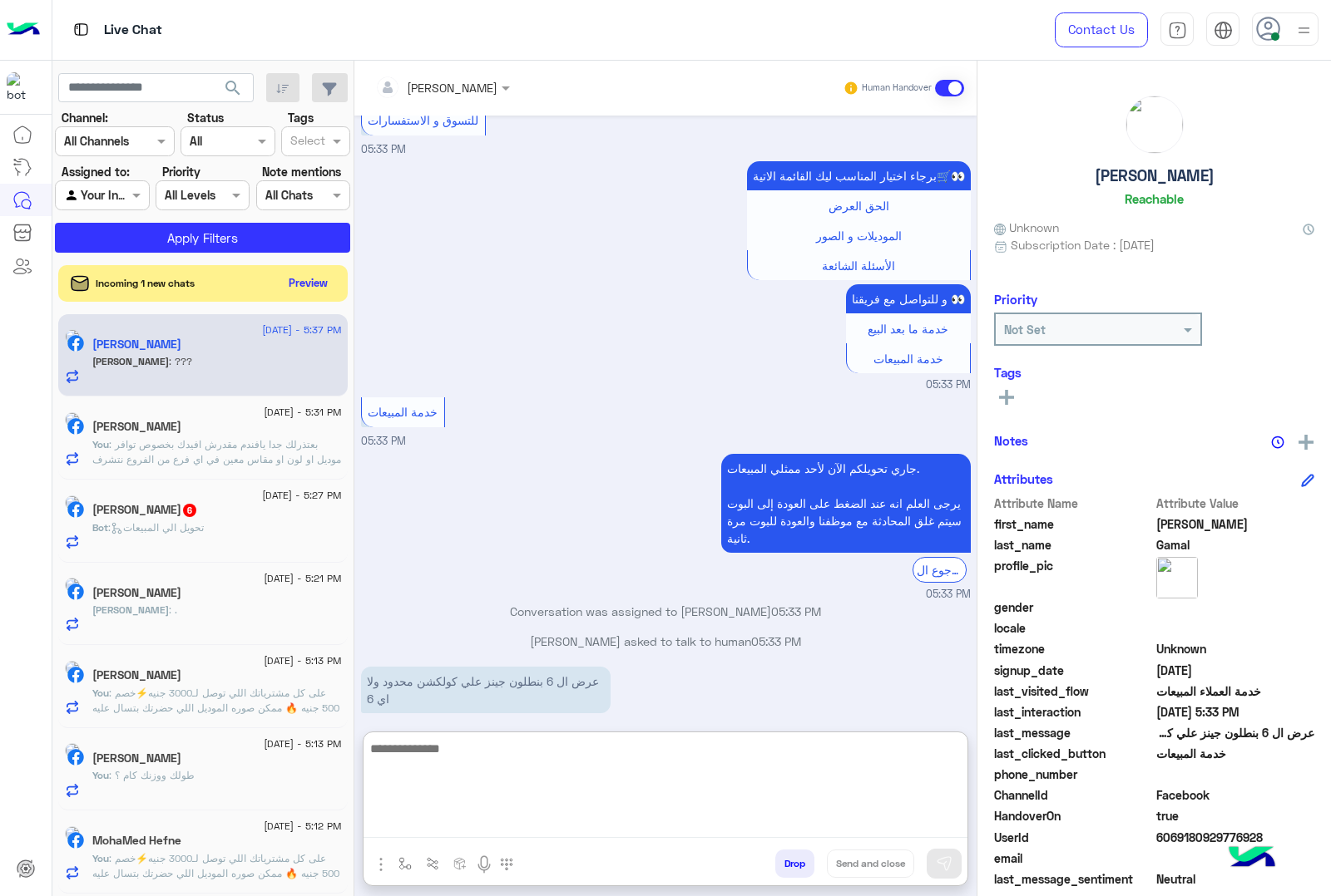
paste textarea "**********"
type textarea "**********"
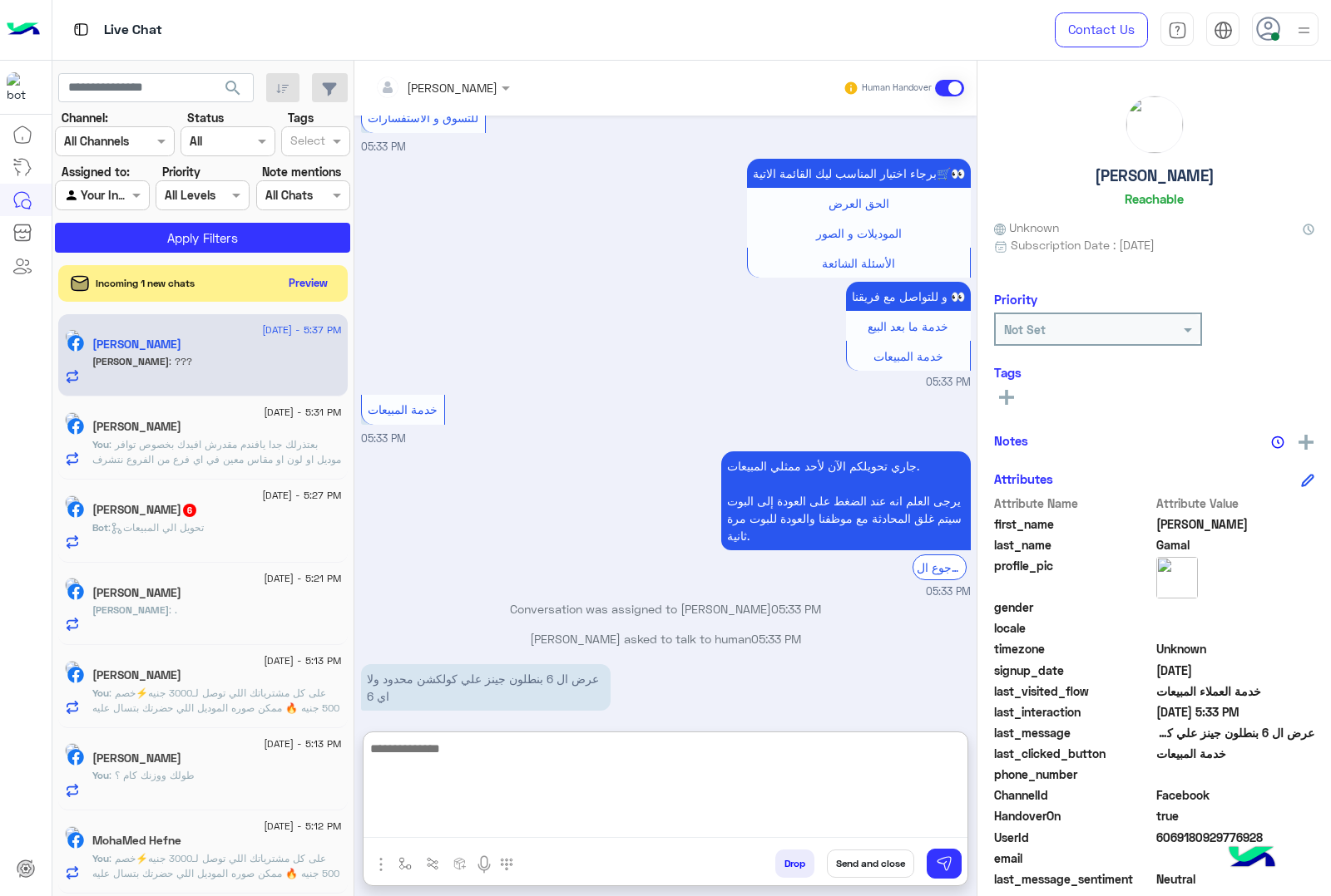
scroll to position [2398, 0]
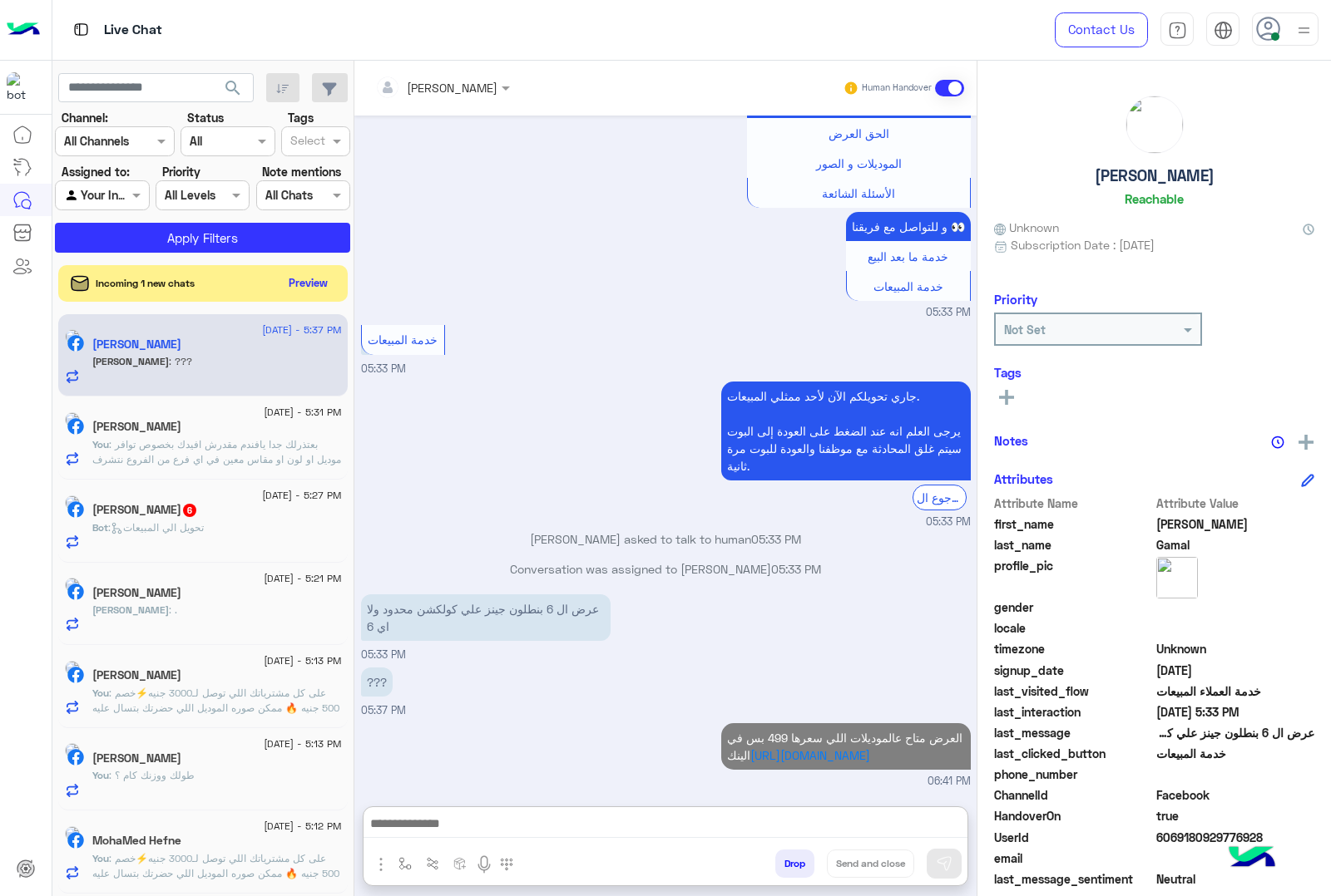
click at [225, 500] on div "24 August - 5:27 PM" at bounding box center [217, 497] width 250 height 11
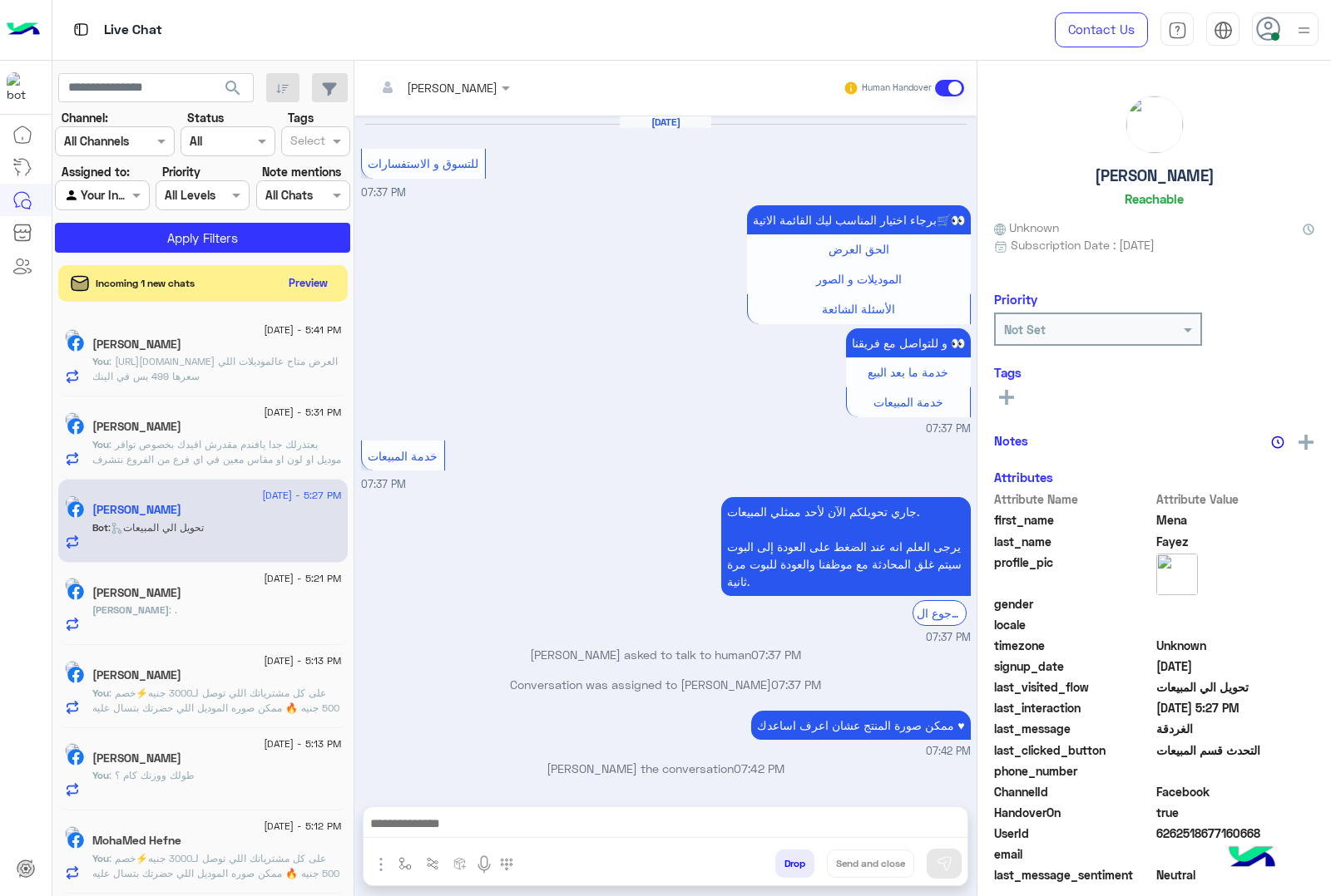
scroll to position [1674, 0]
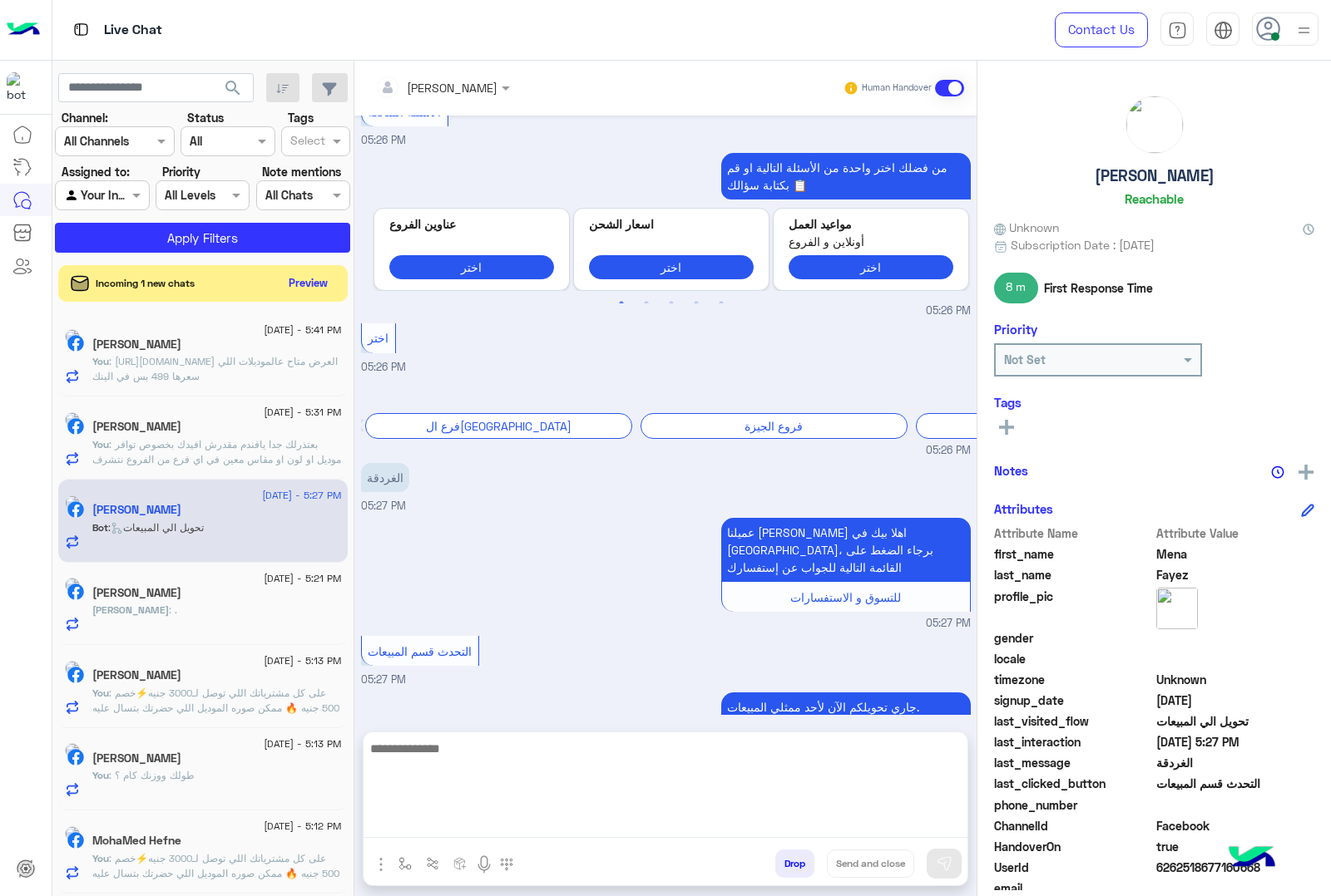
click at [424, 819] on textarea at bounding box center [665, 788] width 604 height 100
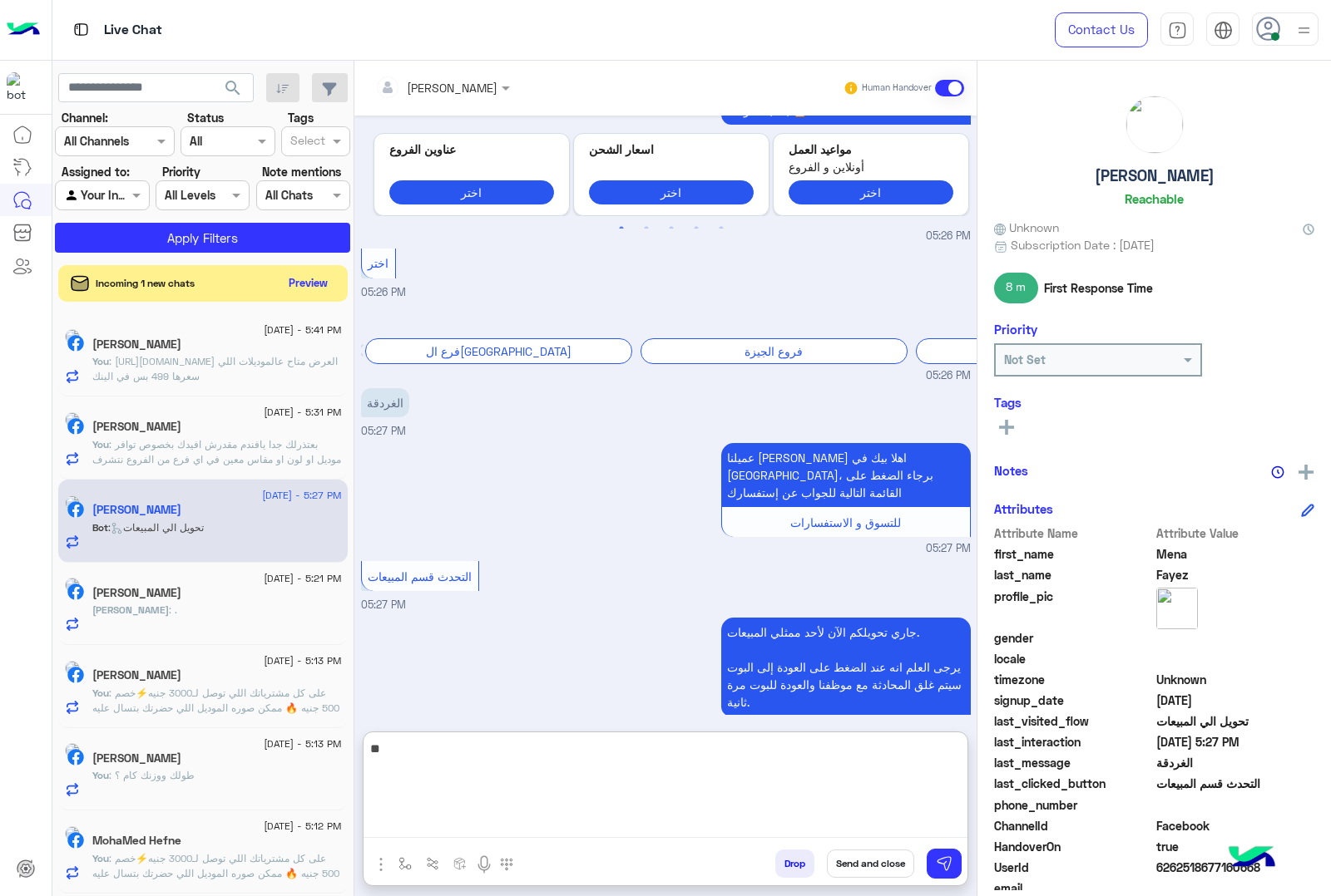
type textarea "*"
type textarea "******"
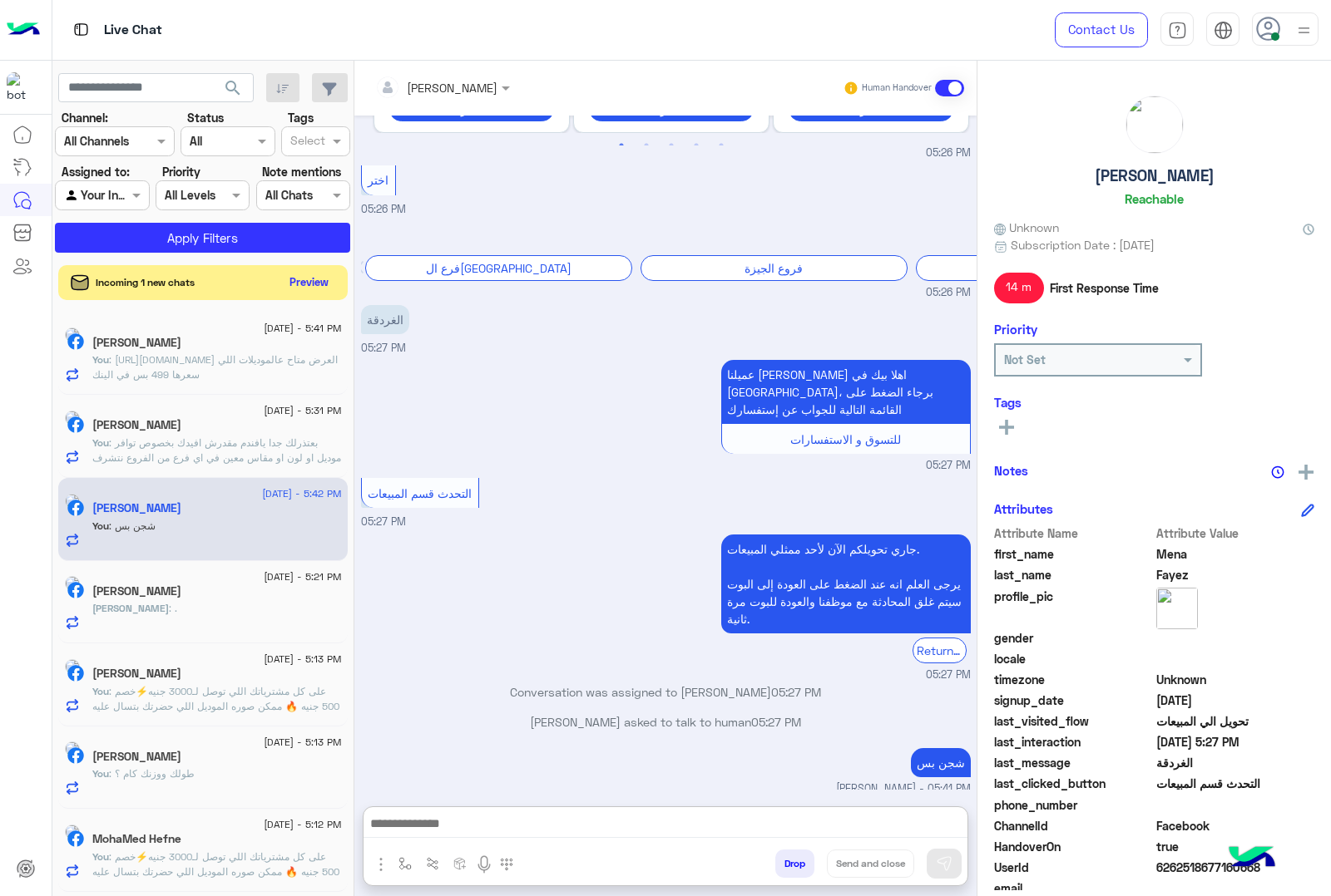
click at [306, 286] on button "Preview" at bounding box center [310, 282] width 52 height 23
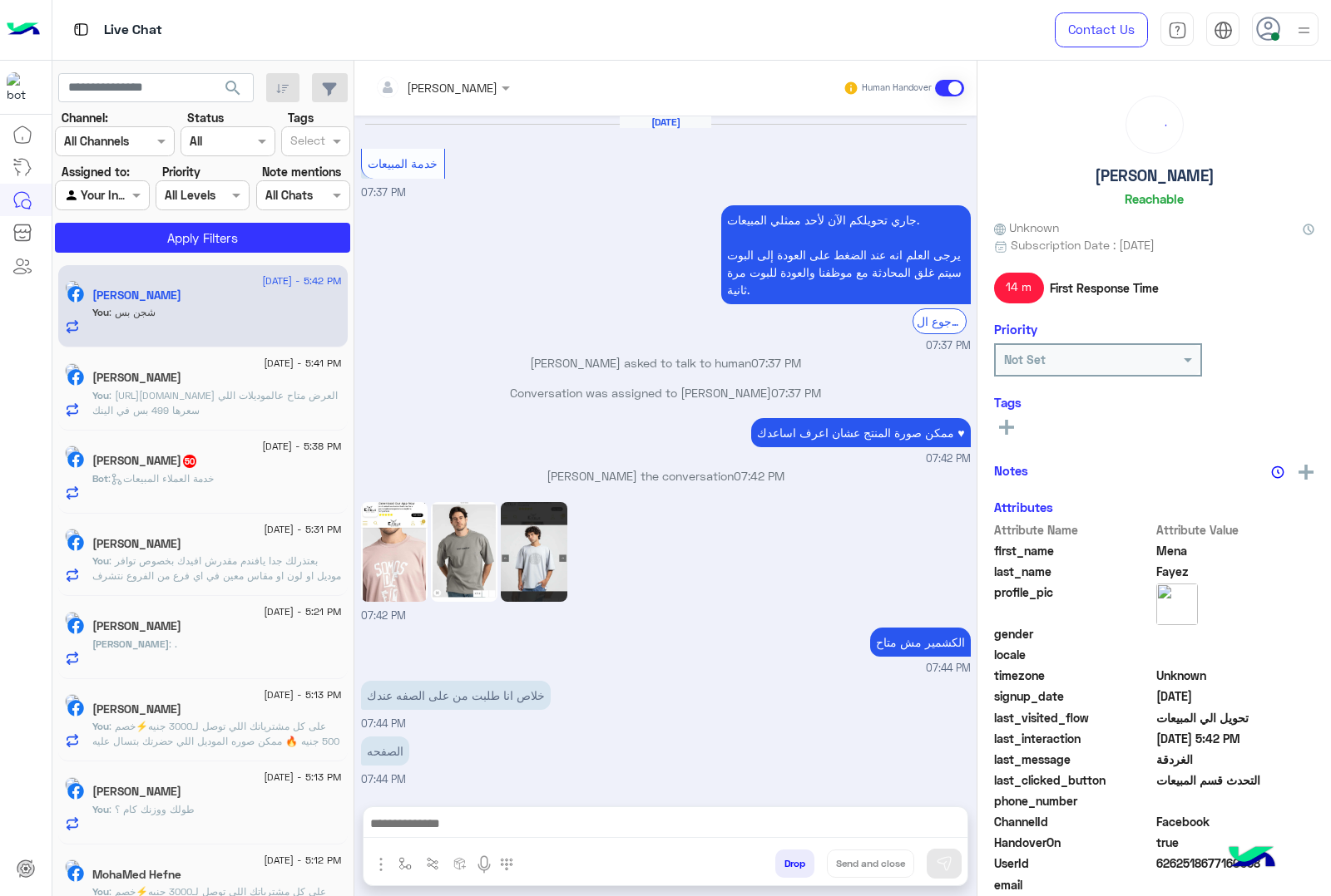
scroll to position [1465, 0]
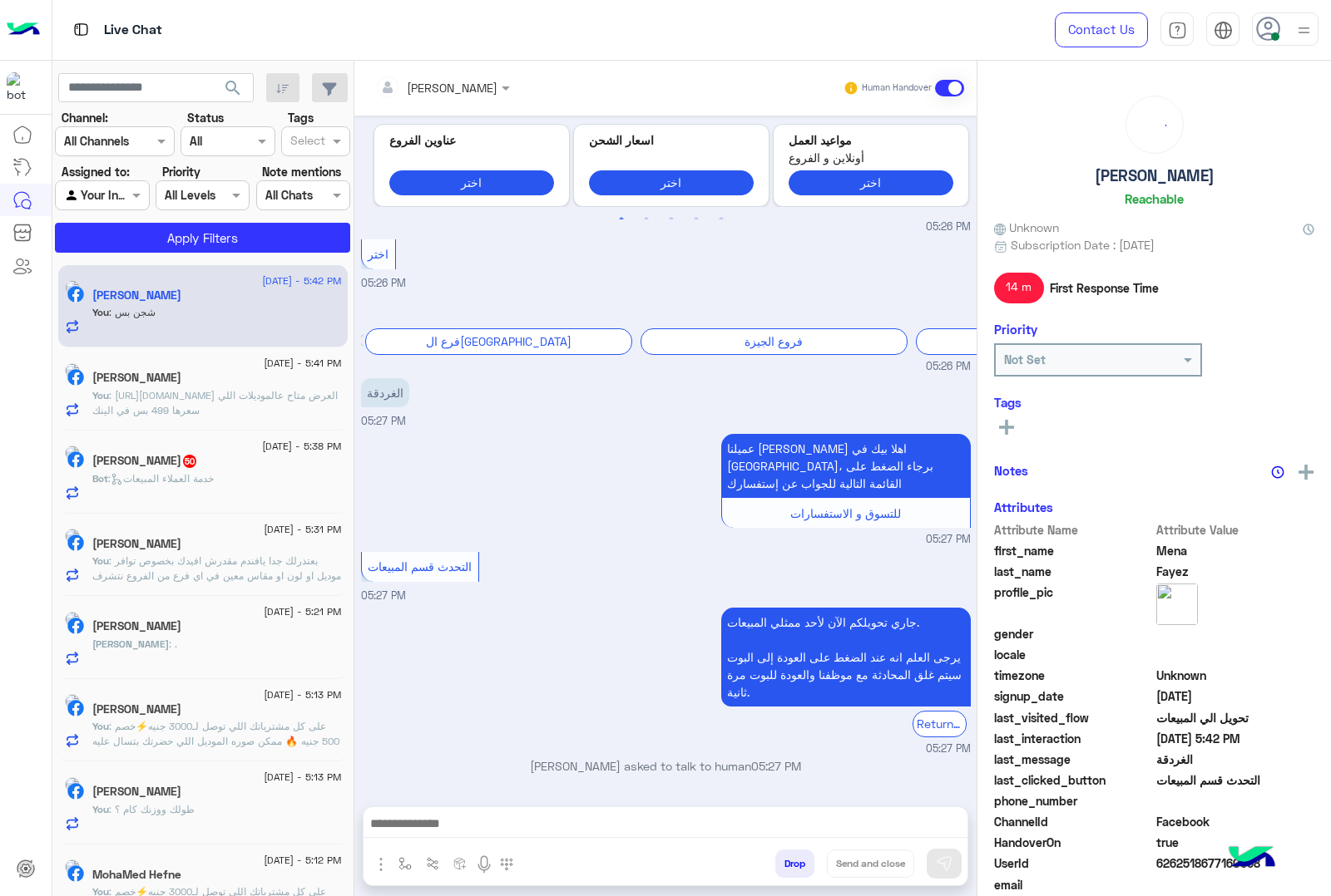
click at [177, 484] on span ": خدمة العملاء المبيعات" at bounding box center [161, 478] width 106 height 13
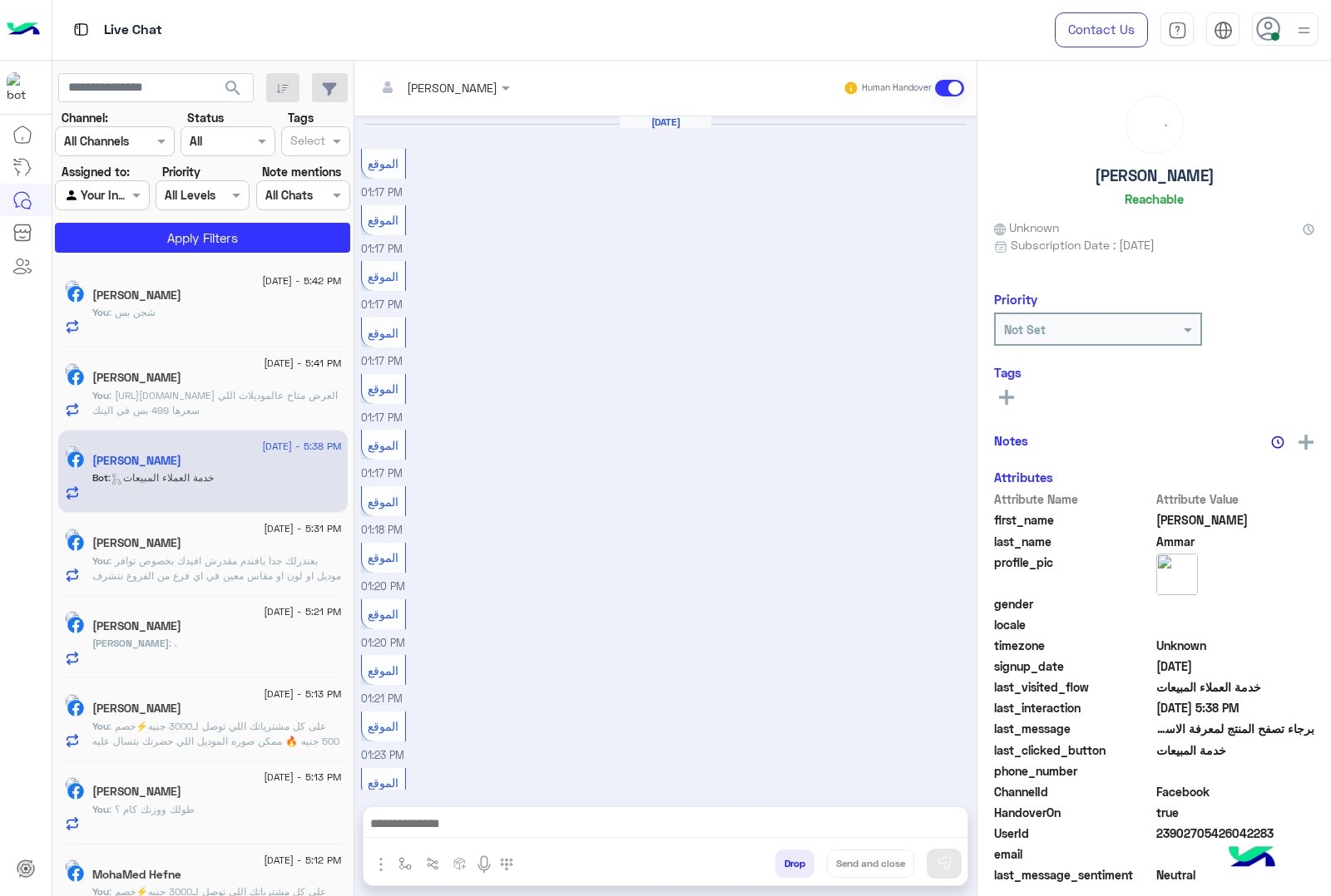
scroll to position [1540, 0]
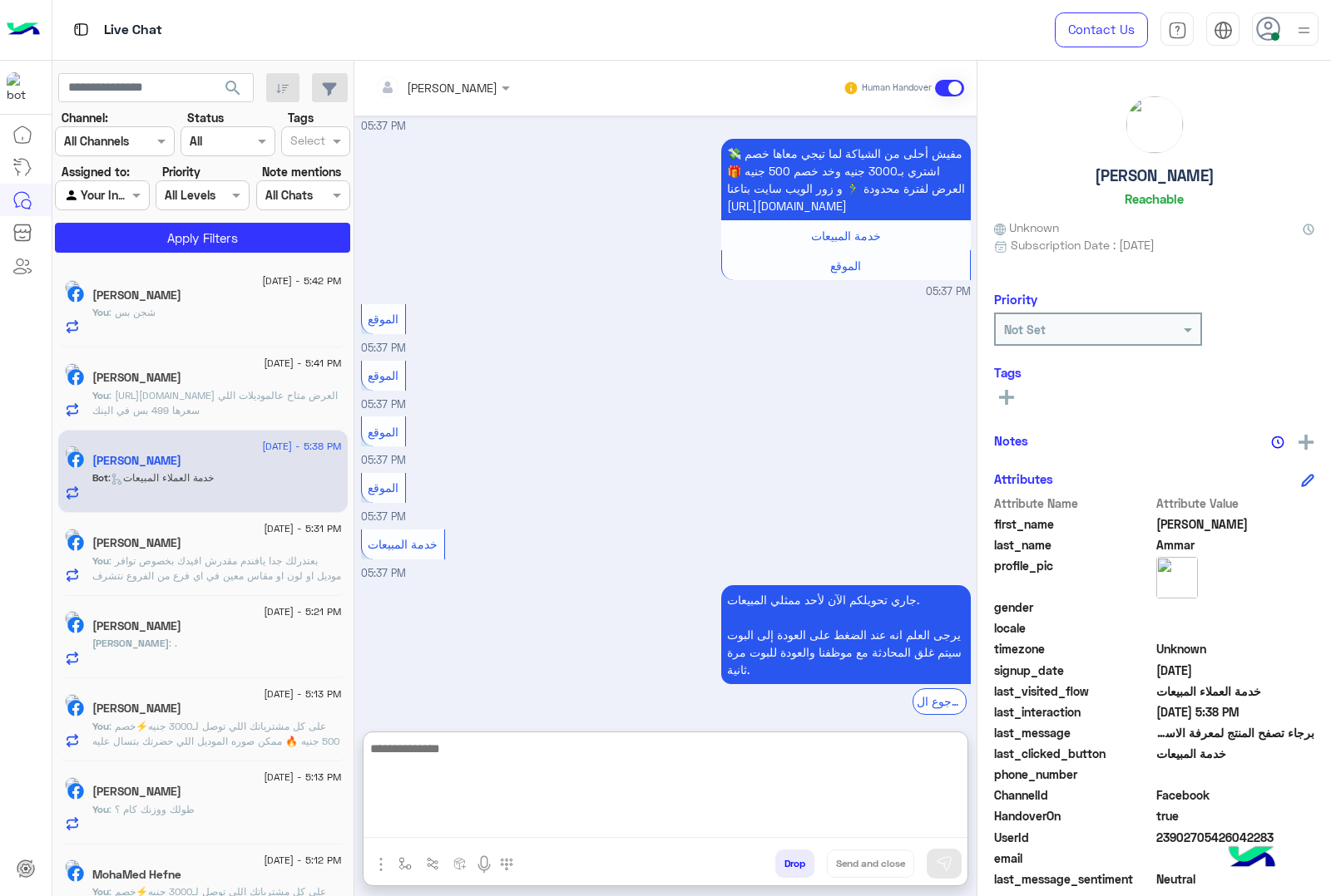
click at [431, 834] on textarea at bounding box center [665, 788] width 604 height 100
paste textarea "**********"
type textarea "**********"
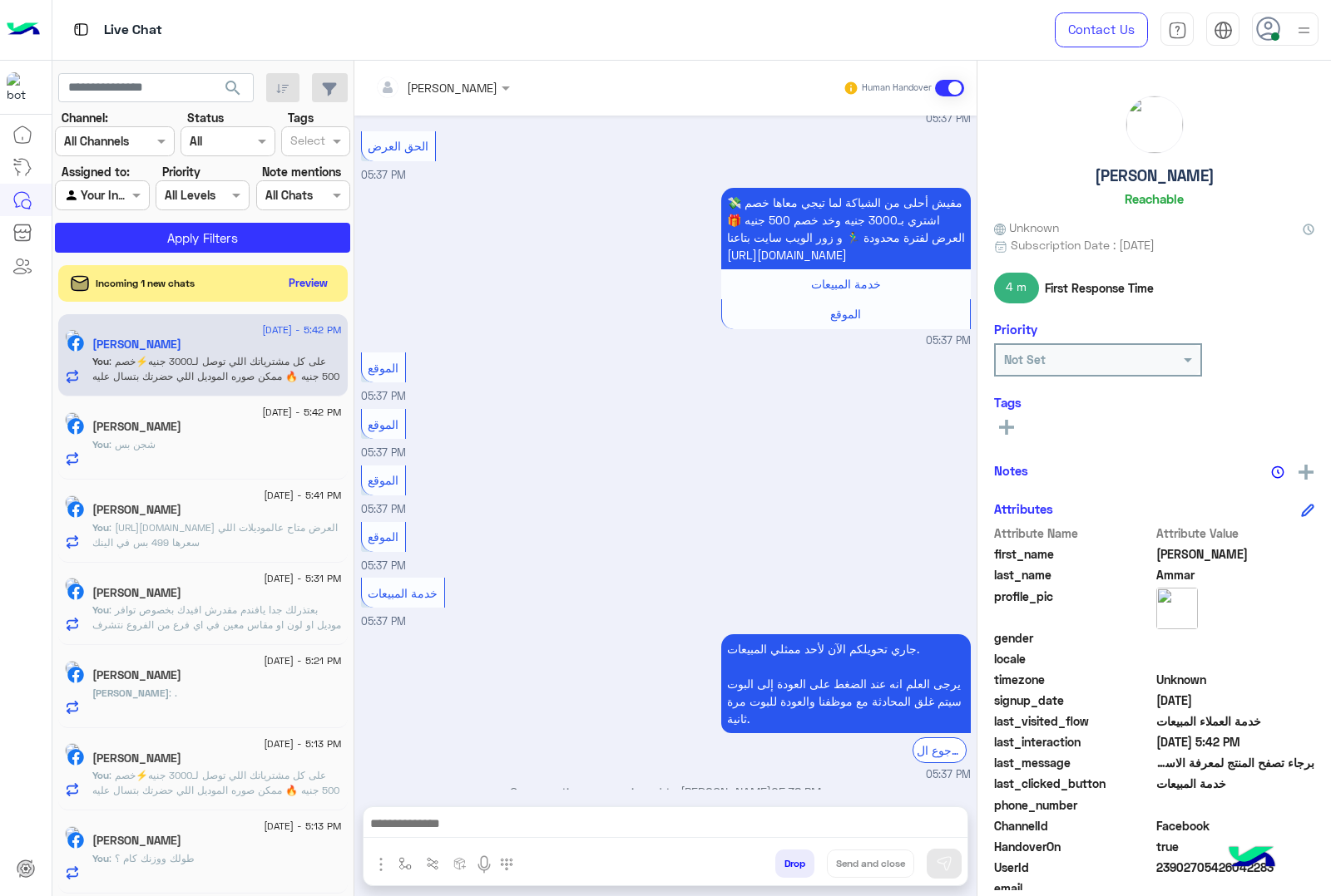
scroll to position [1547, 0]
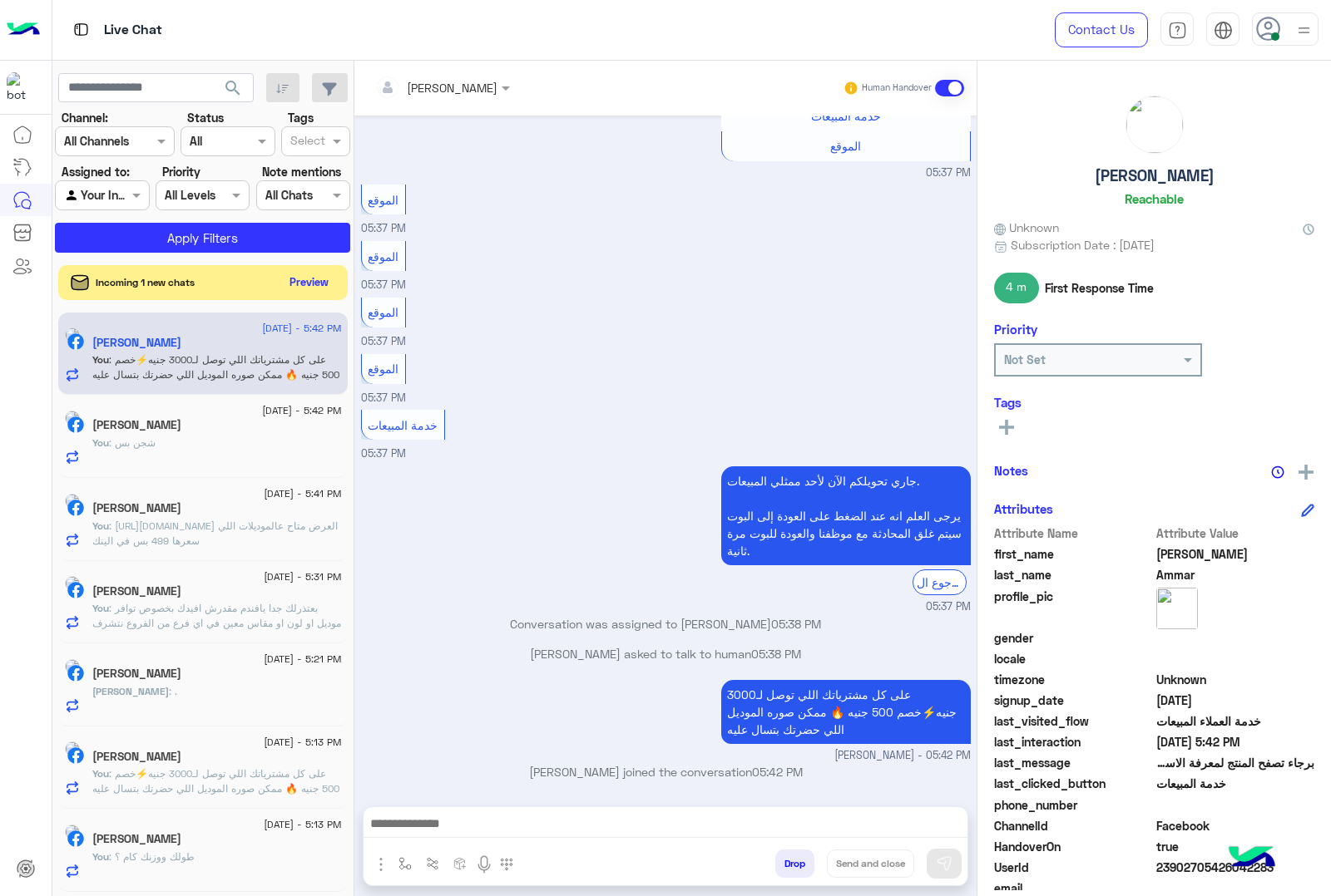
click at [308, 281] on button "Preview" at bounding box center [310, 282] width 52 height 23
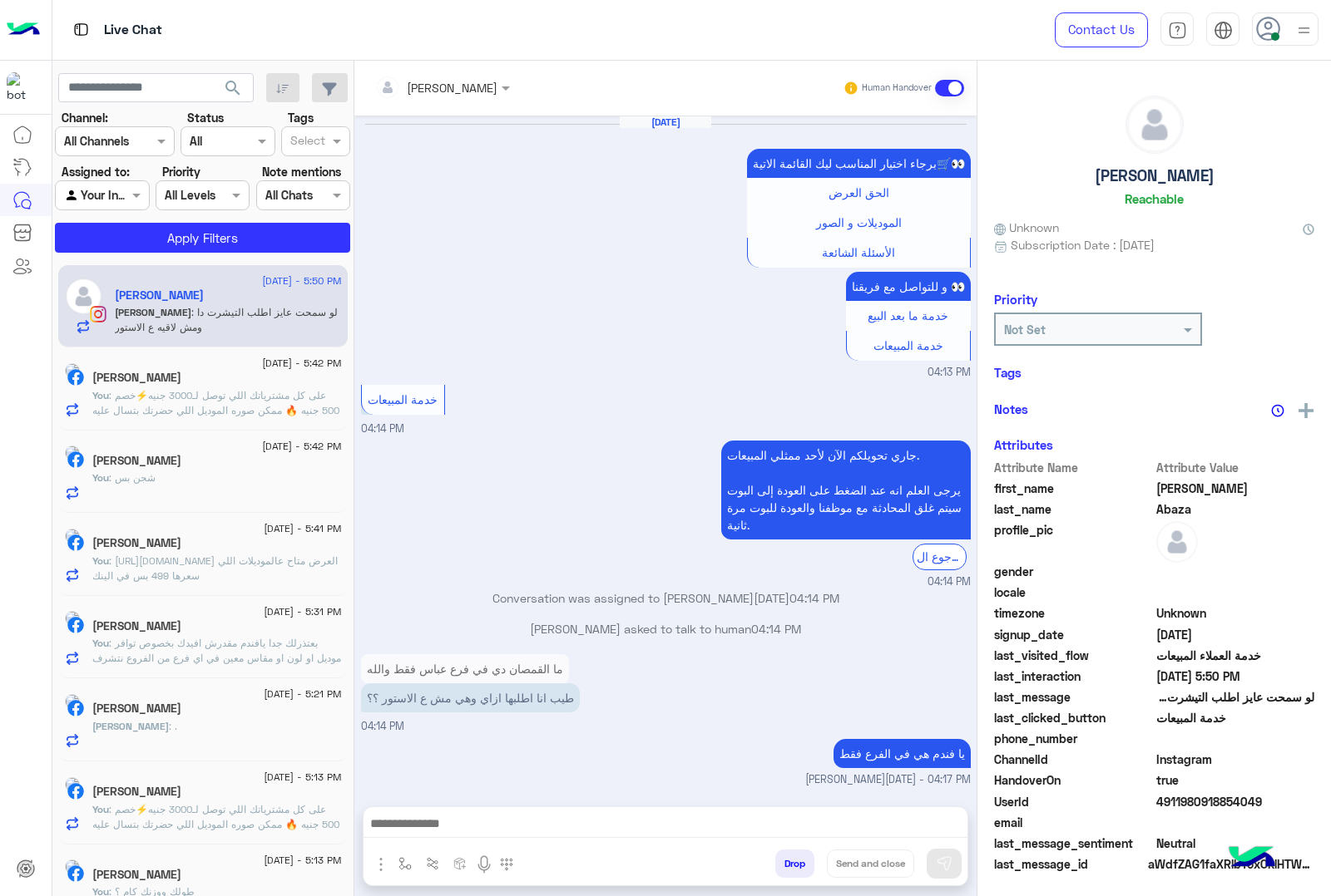
scroll to position [2381, 0]
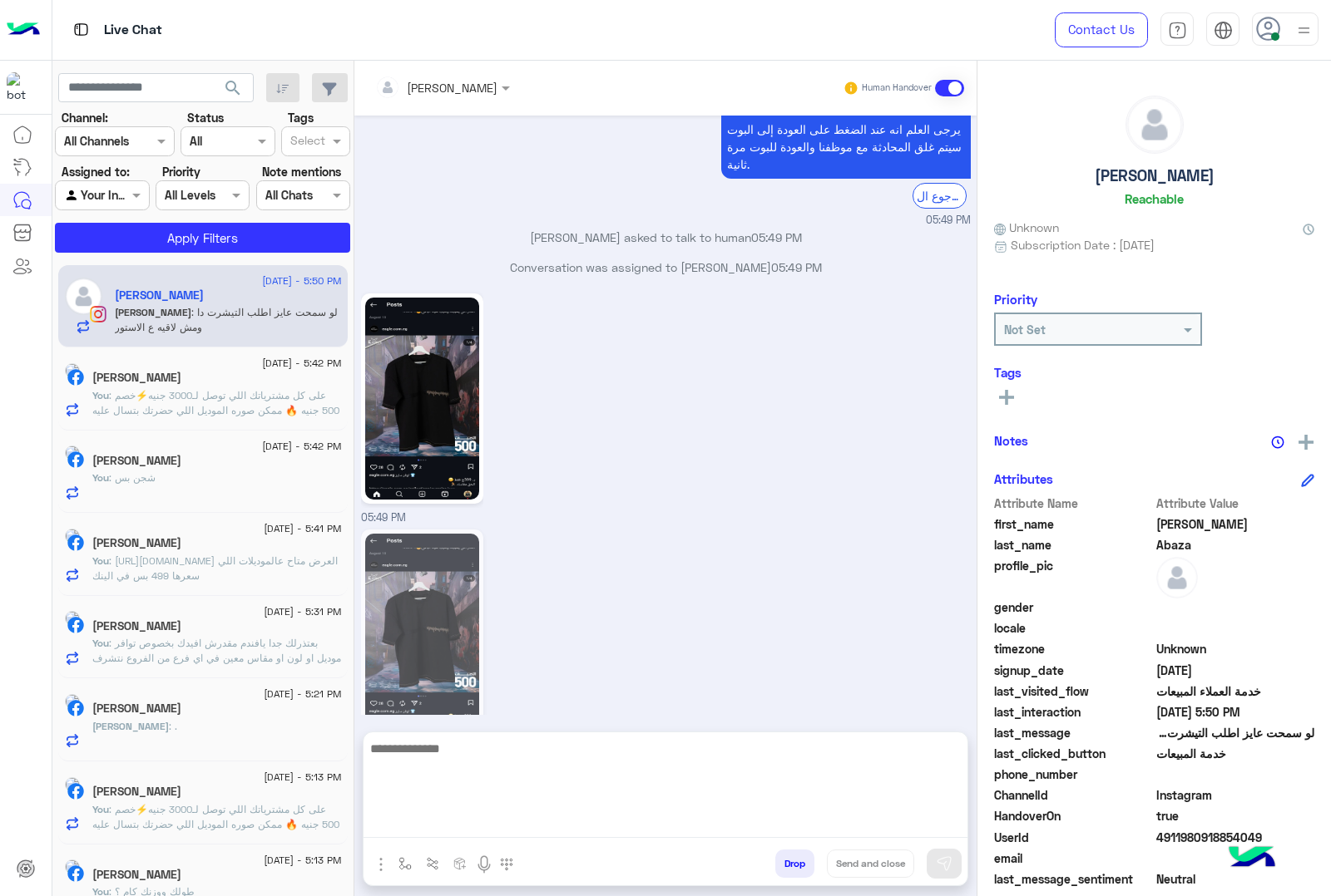
click at [463, 824] on textarea at bounding box center [665, 788] width 604 height 100
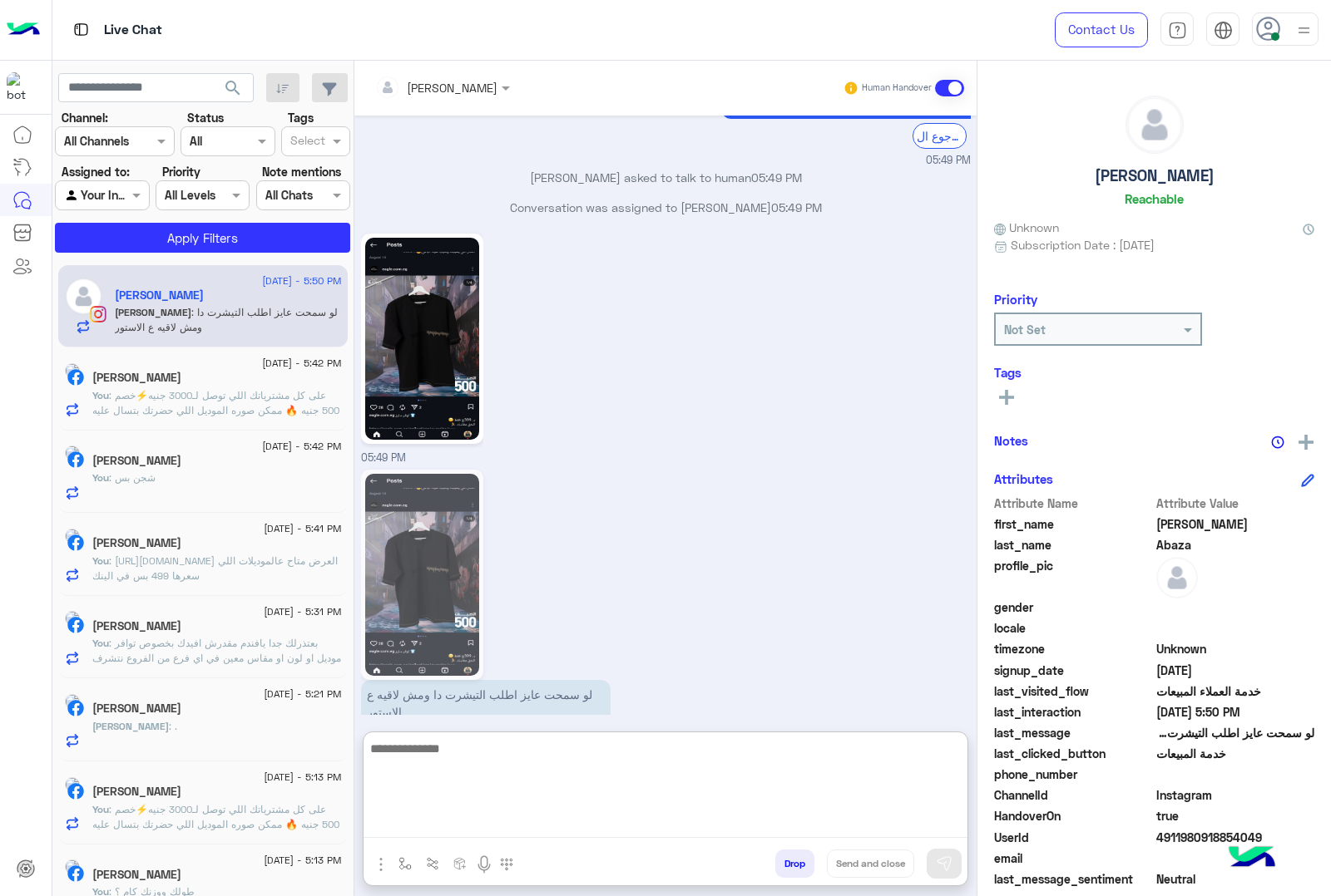
scroll to position [2455, 0]
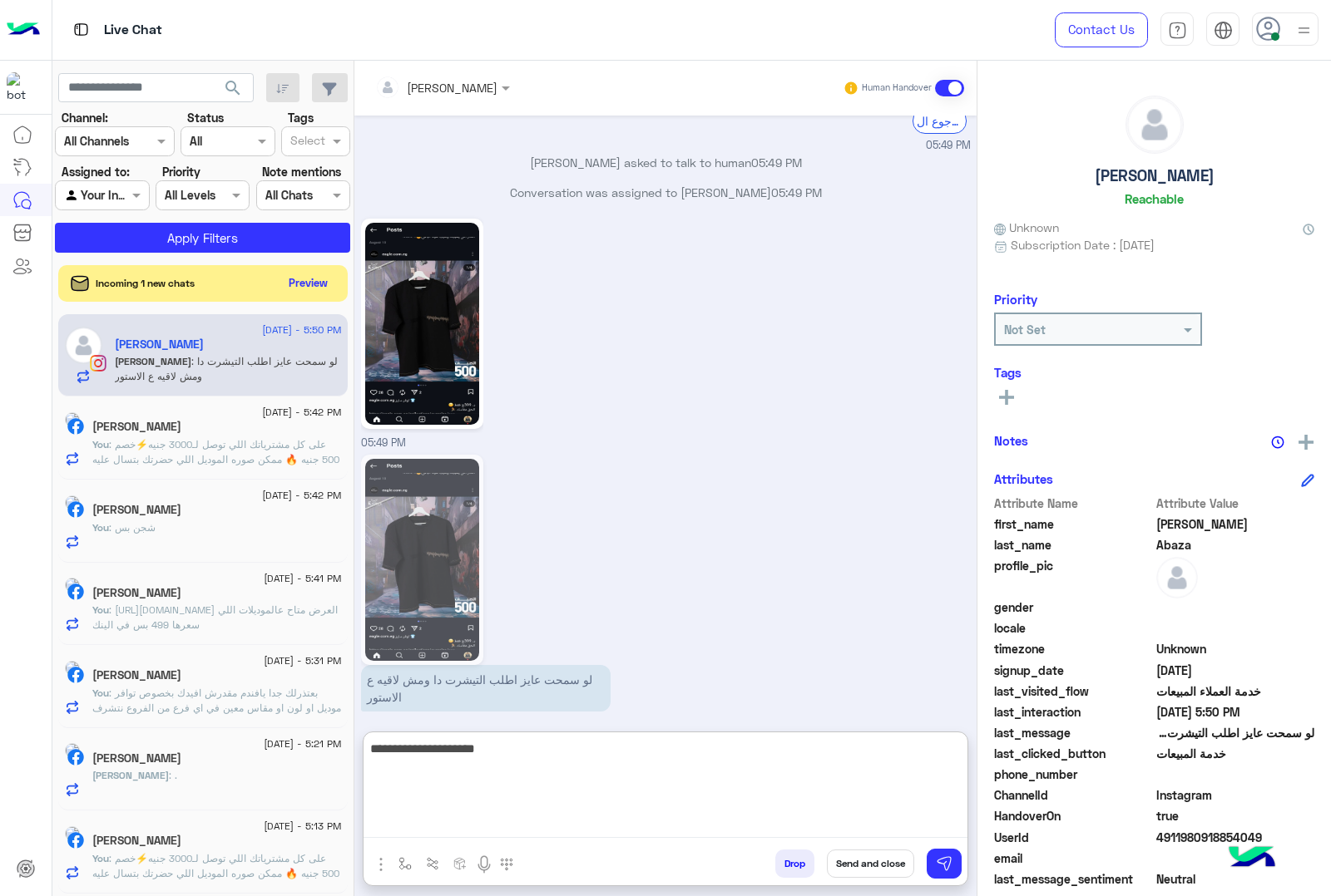
type textarea "**********"
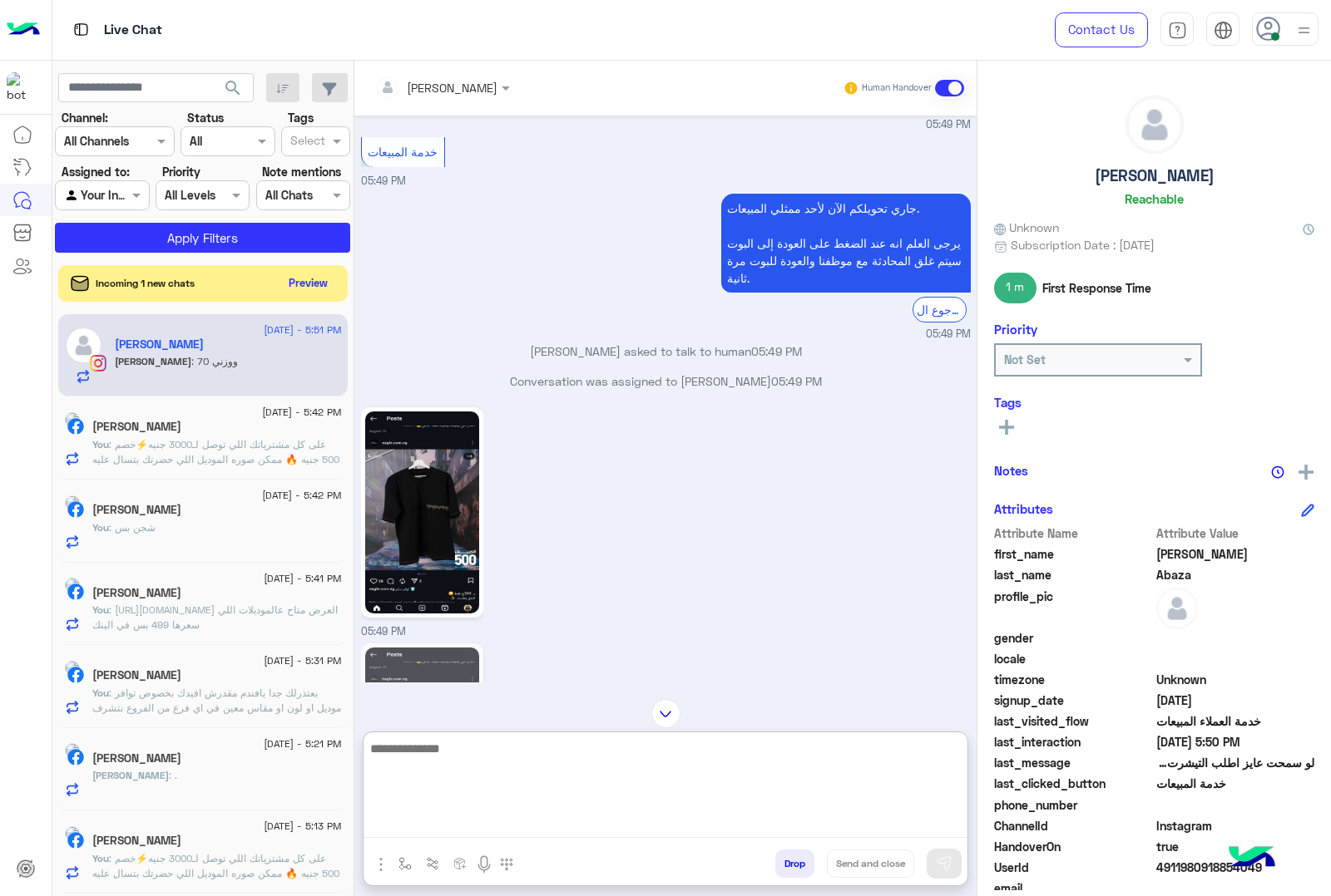
scroll to position [2233, 0]
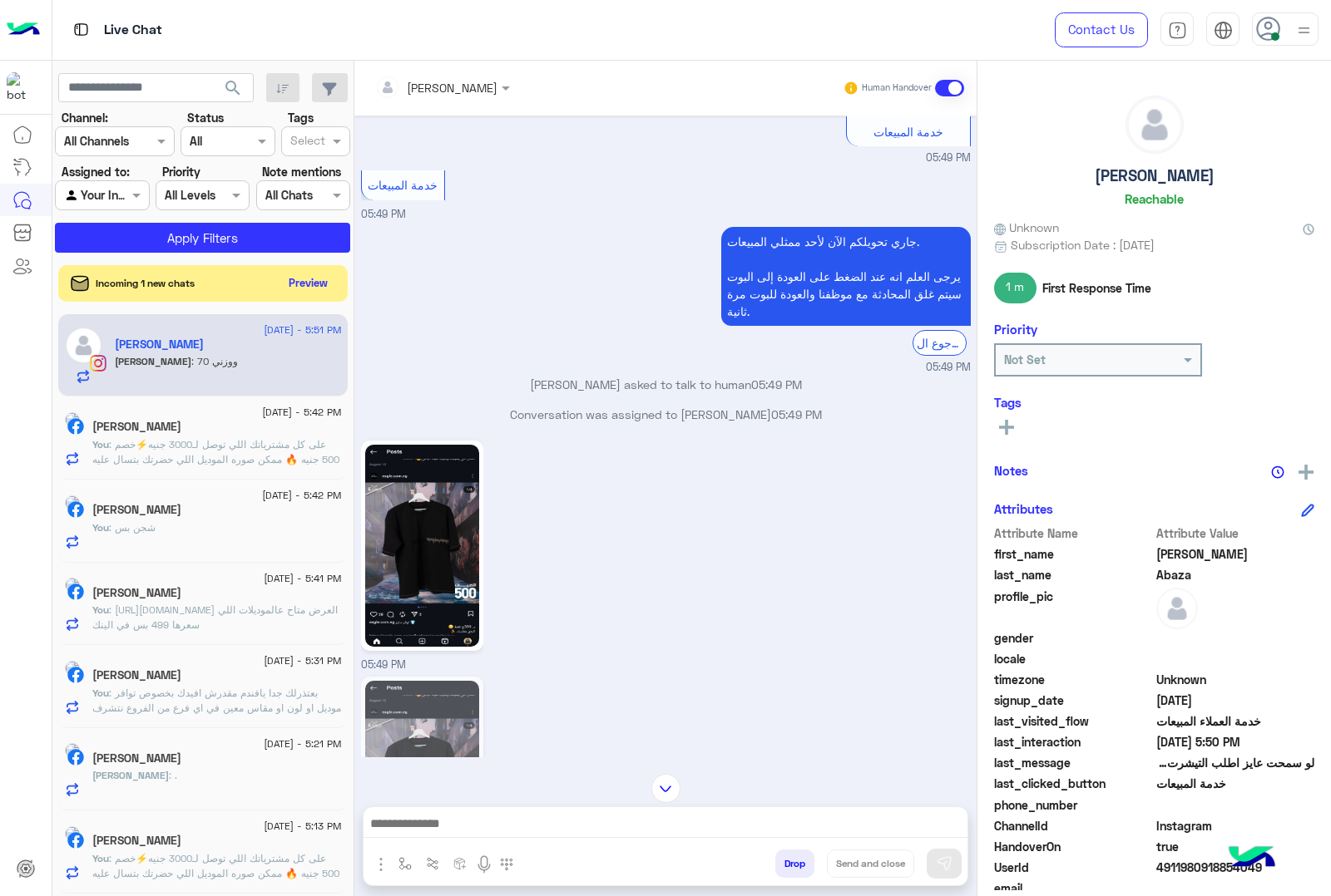
click at [410, 542] on img at bounding box center [422, 545] width 114 height 202
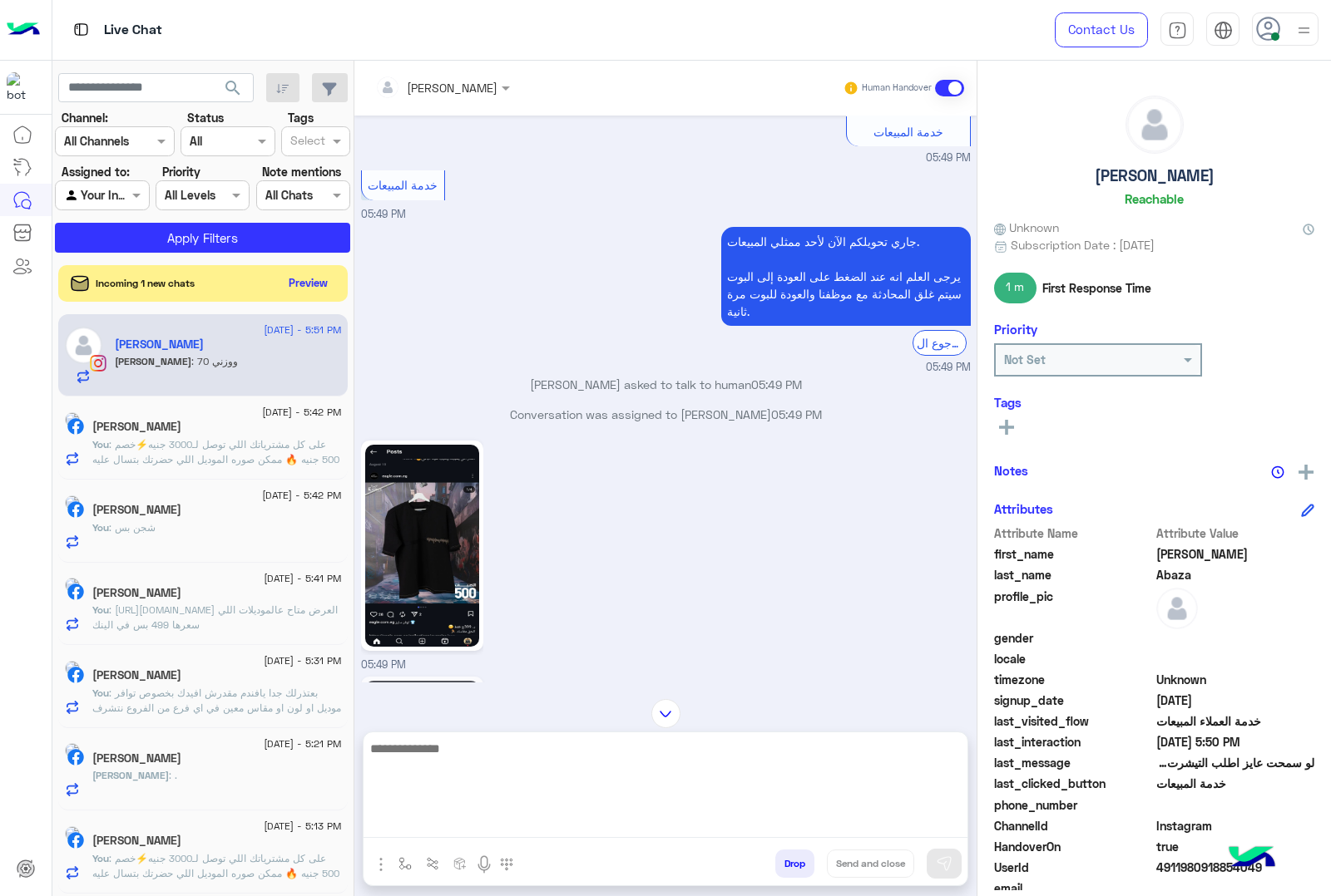
click at [446, 829] on textarea at bounding box center [665, 788] width 604 height 100
type textarea "*********"
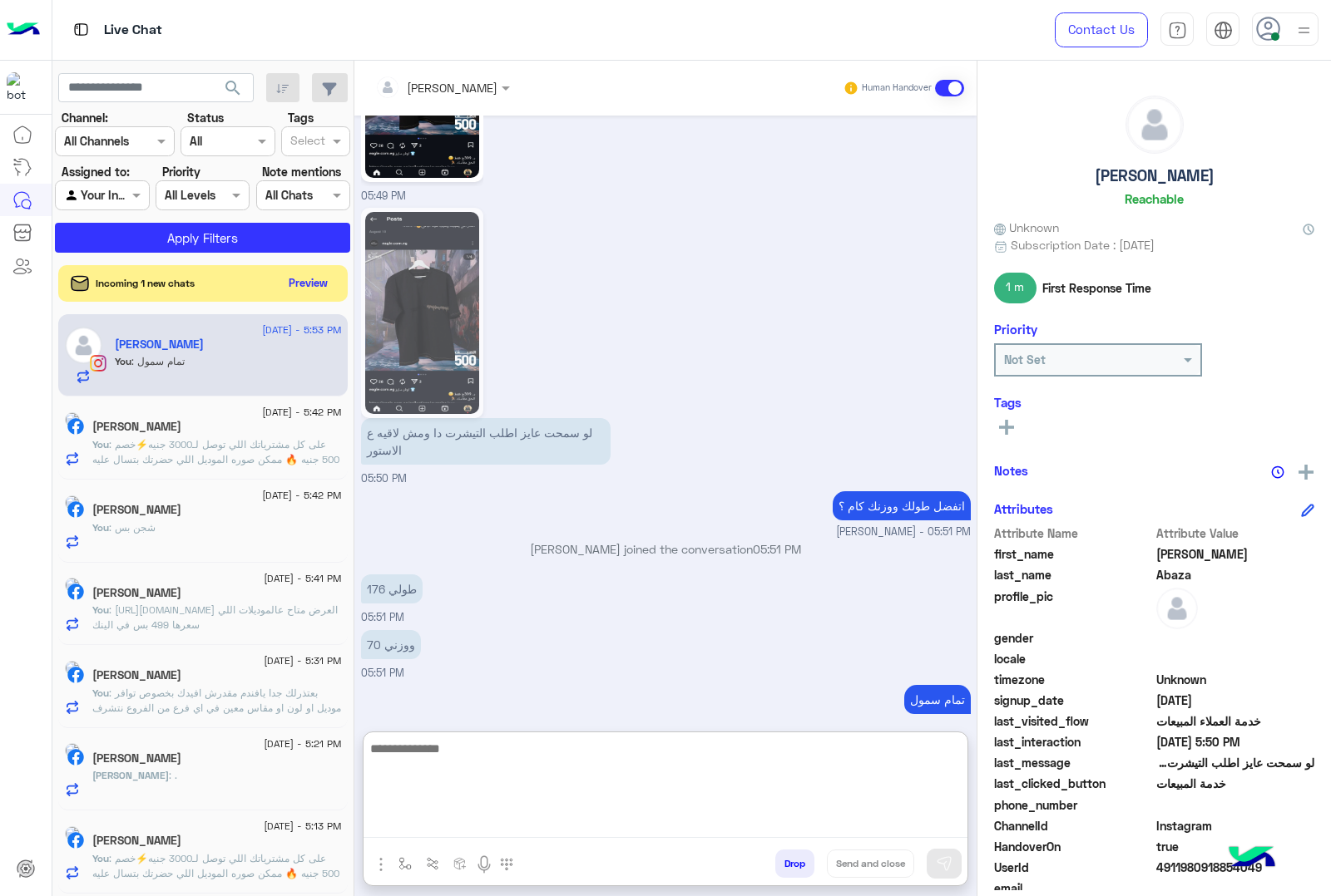
click at [451, 739] on textarea at bounding box center [665, 788] width 604 height 100
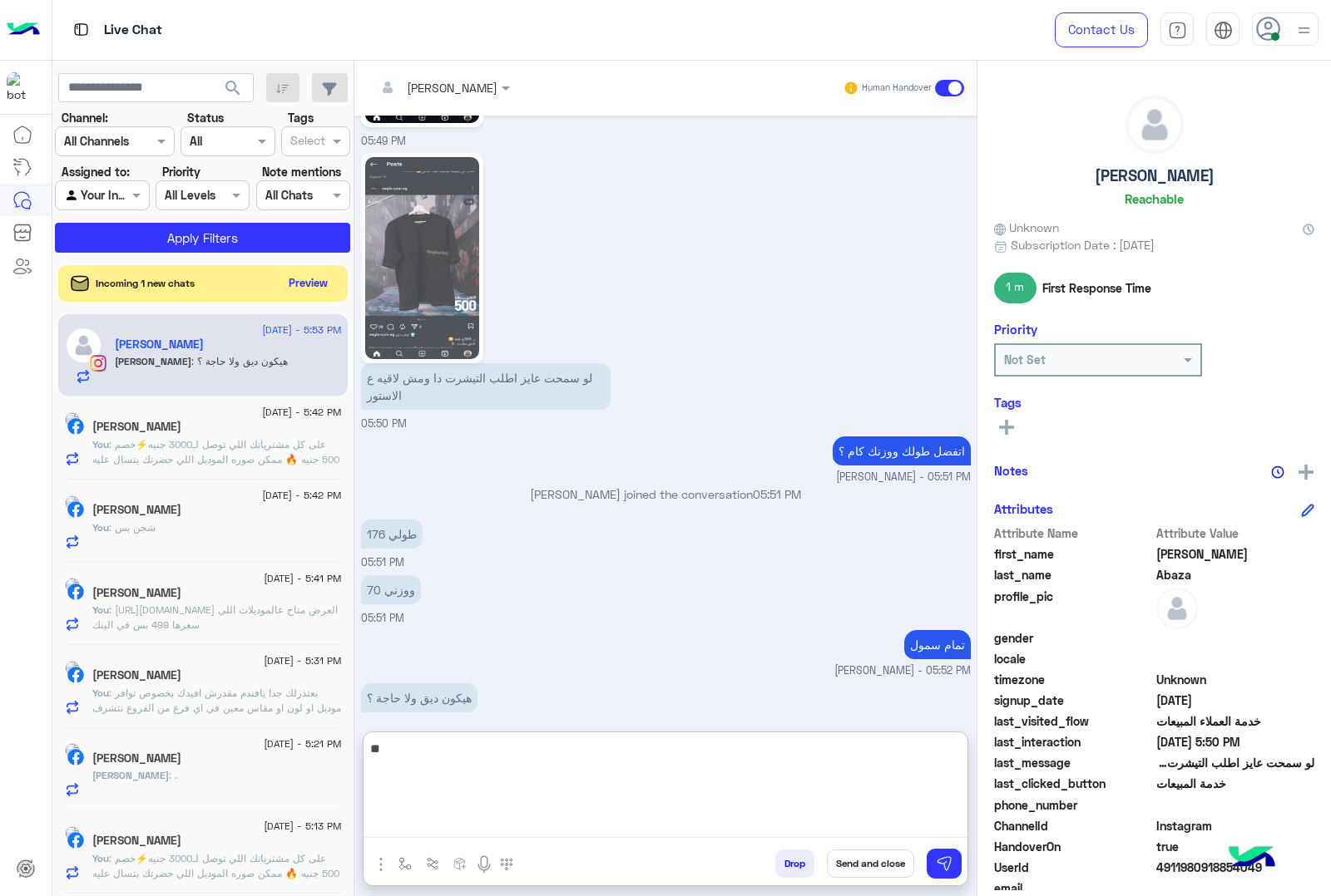
type textarea "*"
type textarea "**********"
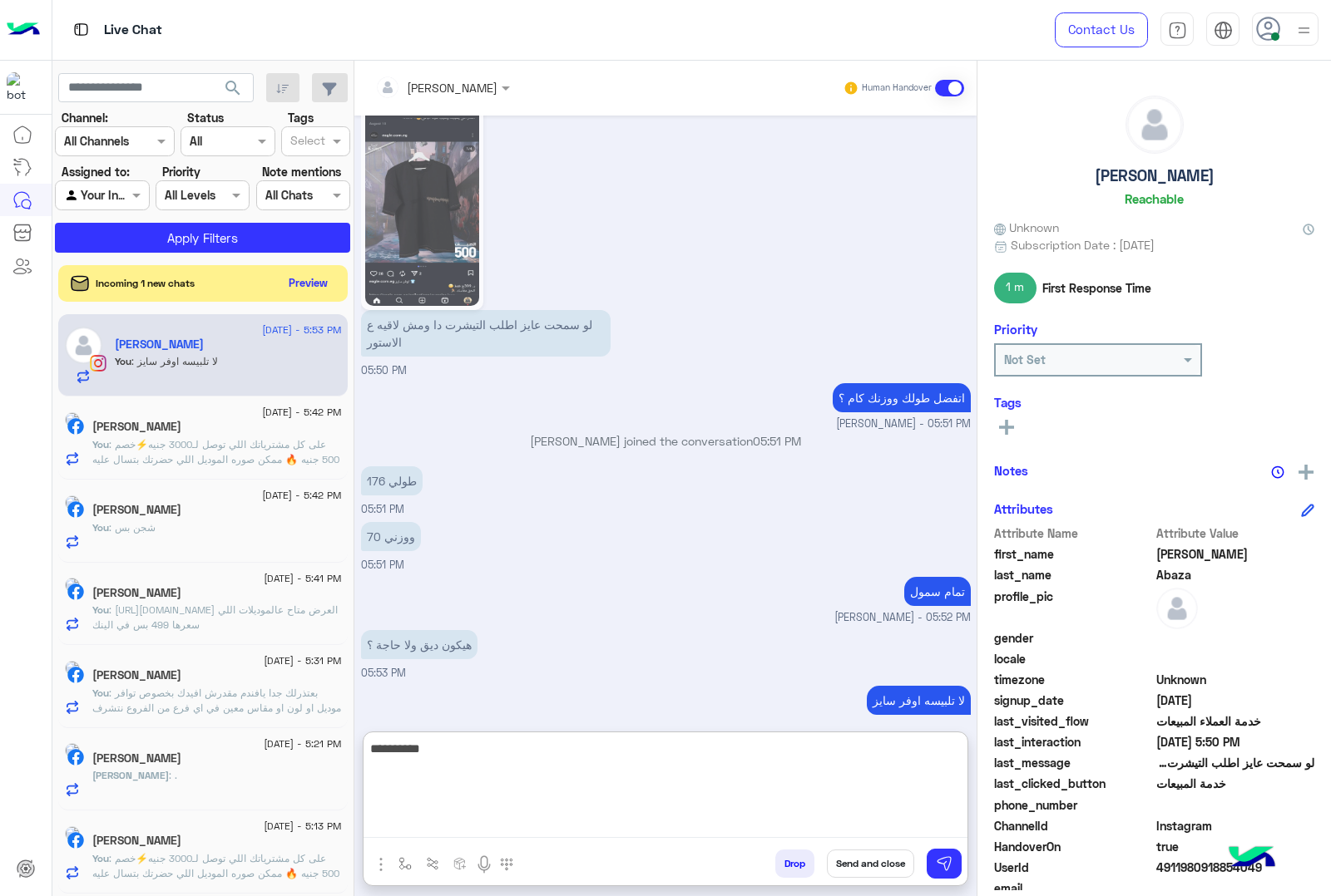
type textarea "**********"
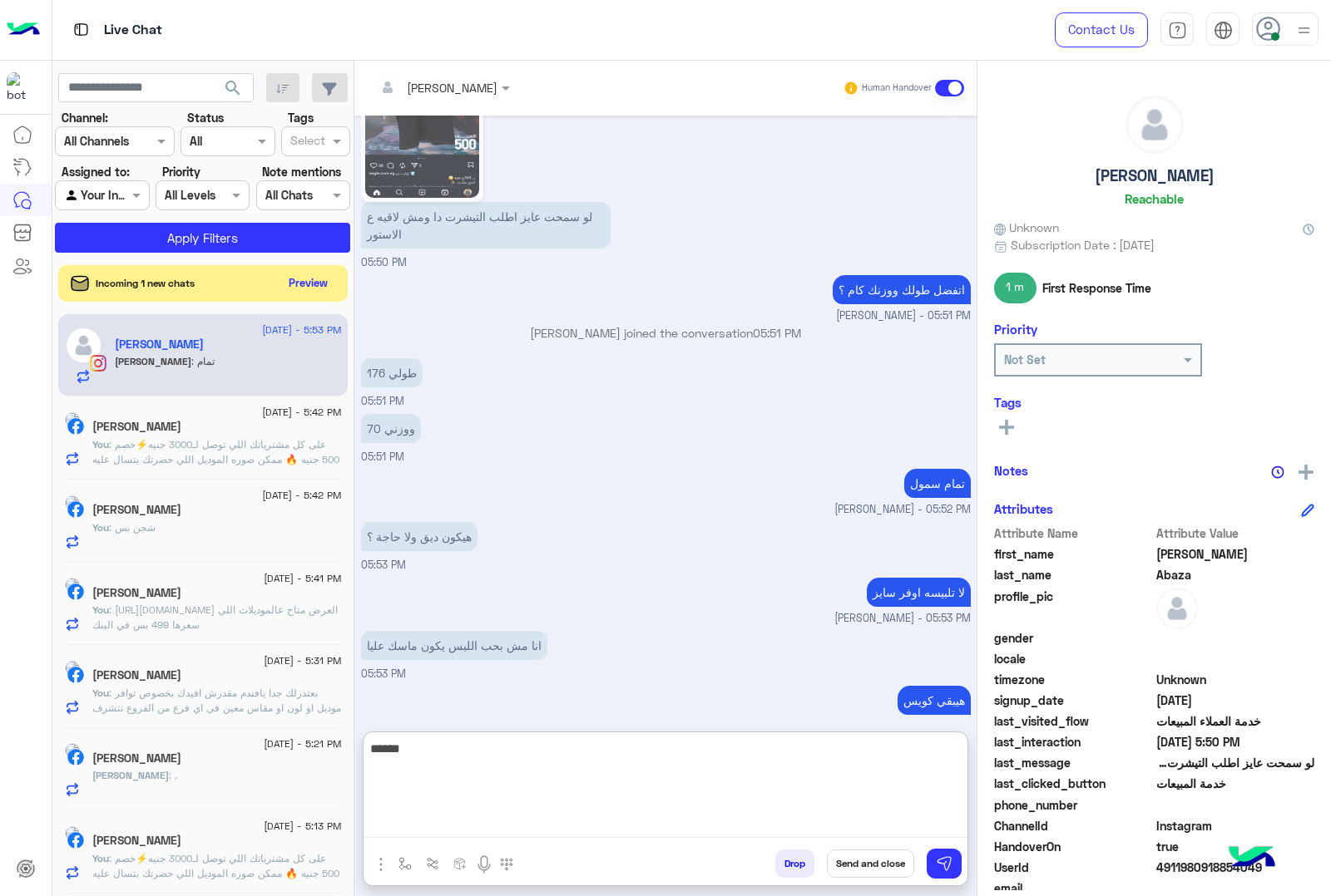
scroll to position [2974, 0]
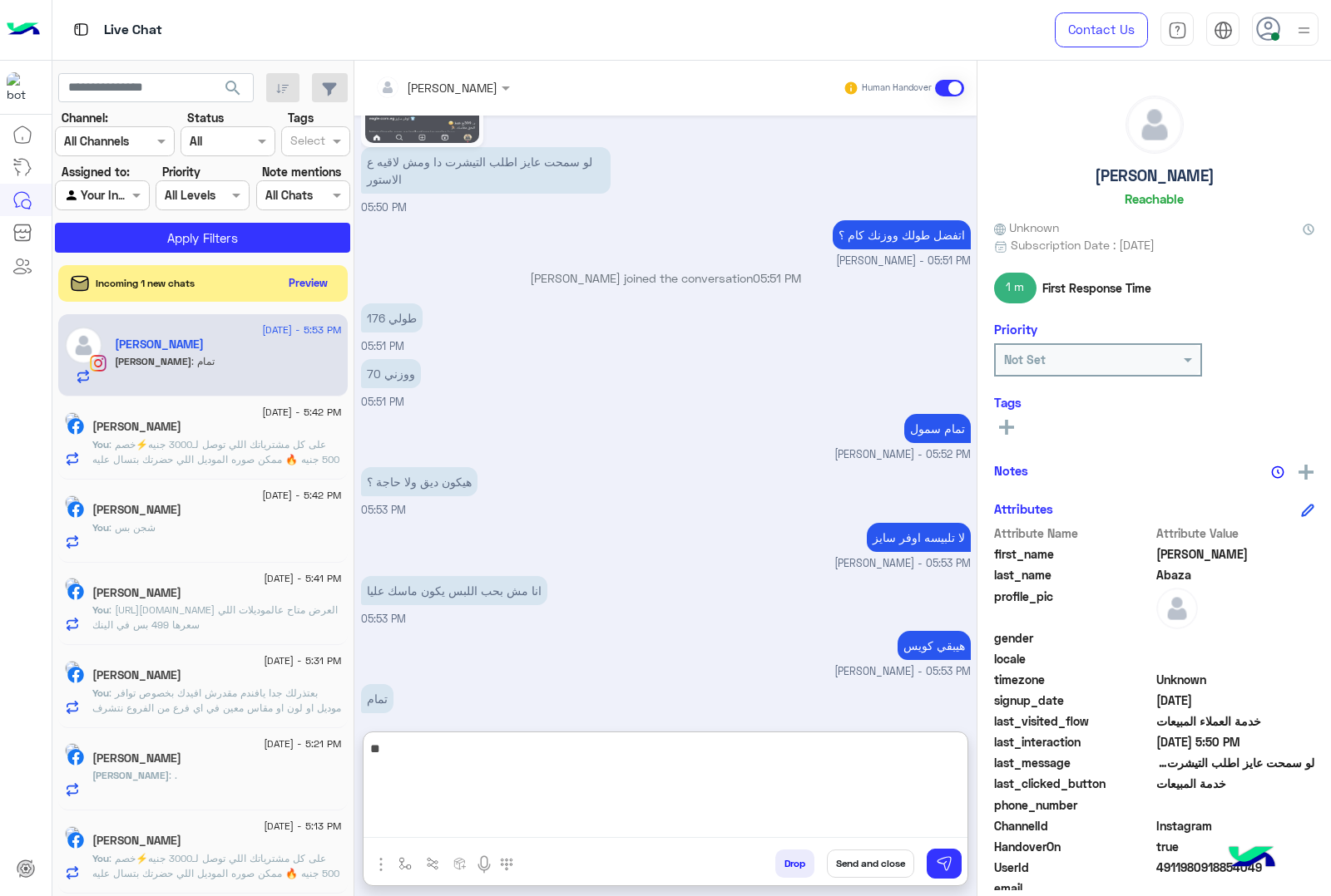
type textarea "*"
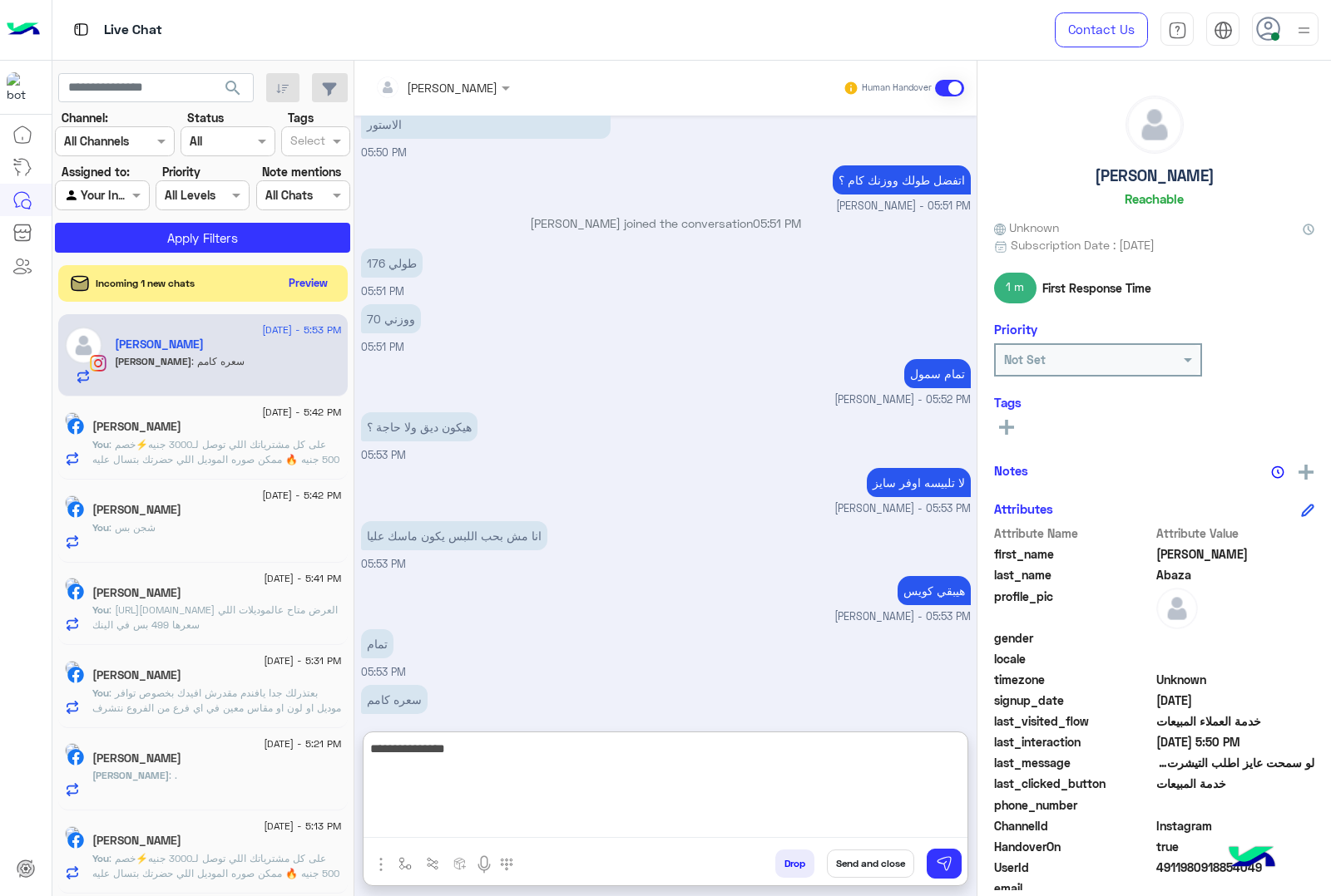
type textarea "**********"
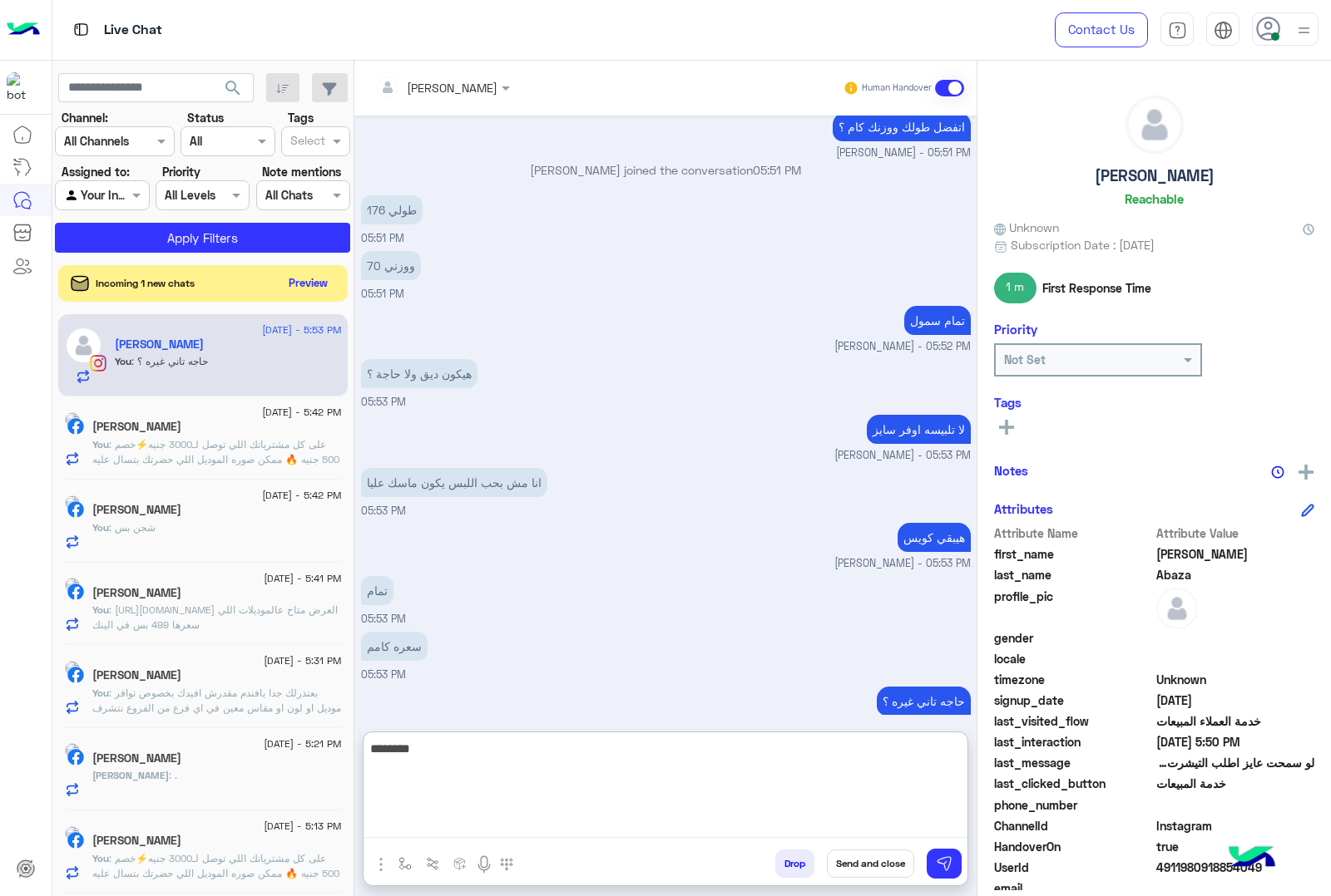
type textarea "*********"
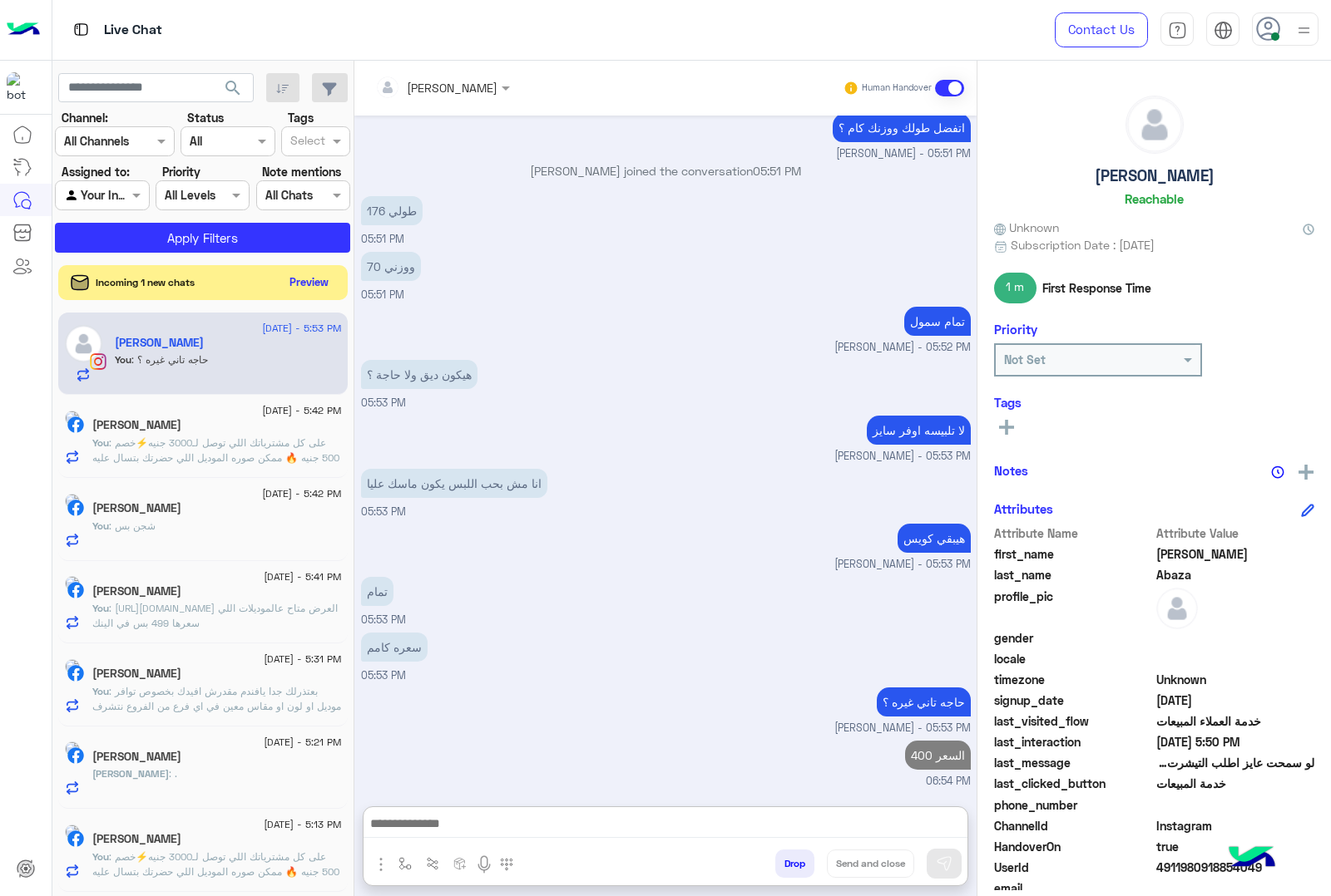
click at [301, 277] on button "Preview" at bounding box center [310, 282] width 52 height 23
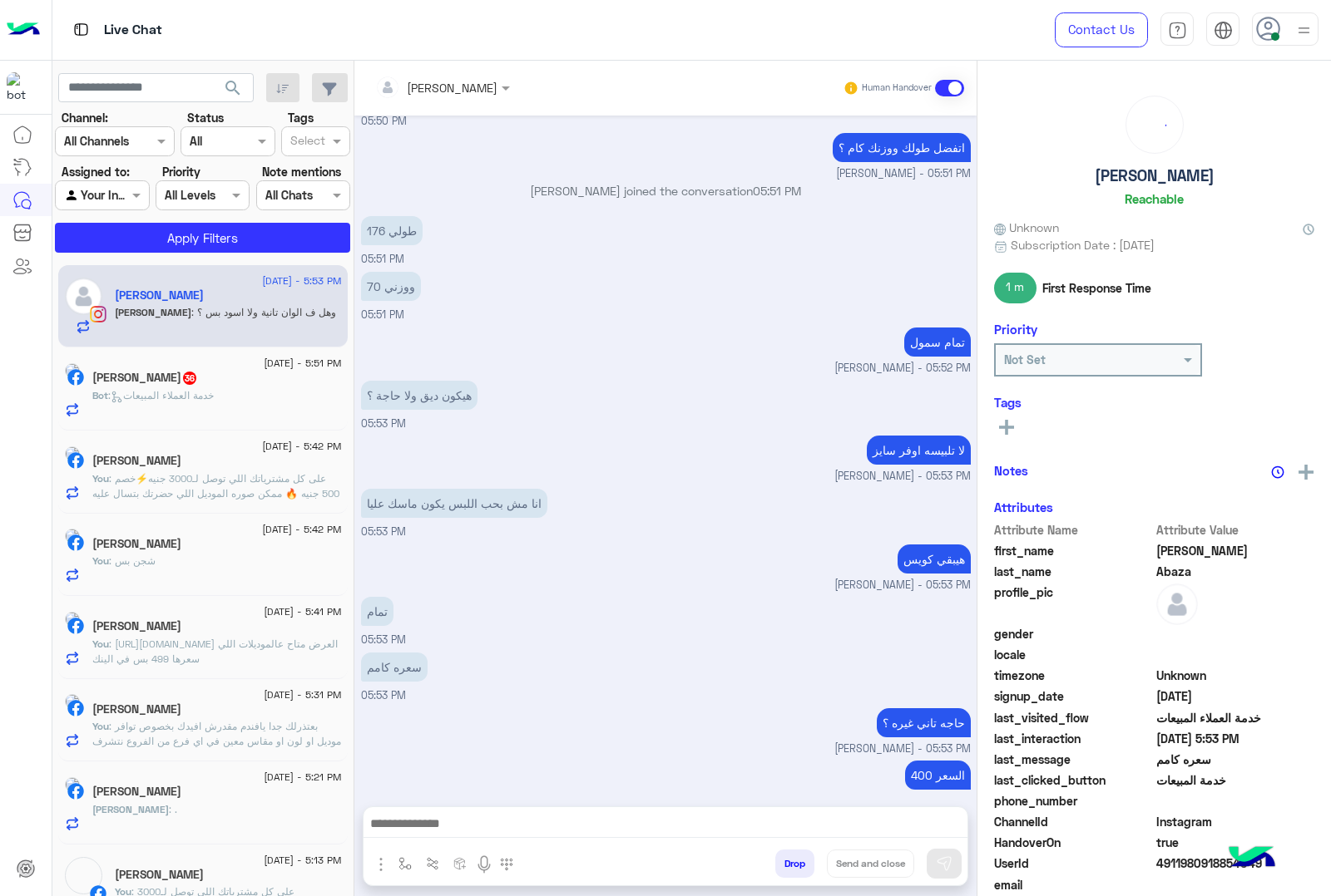
scroll to position [2140, 0]
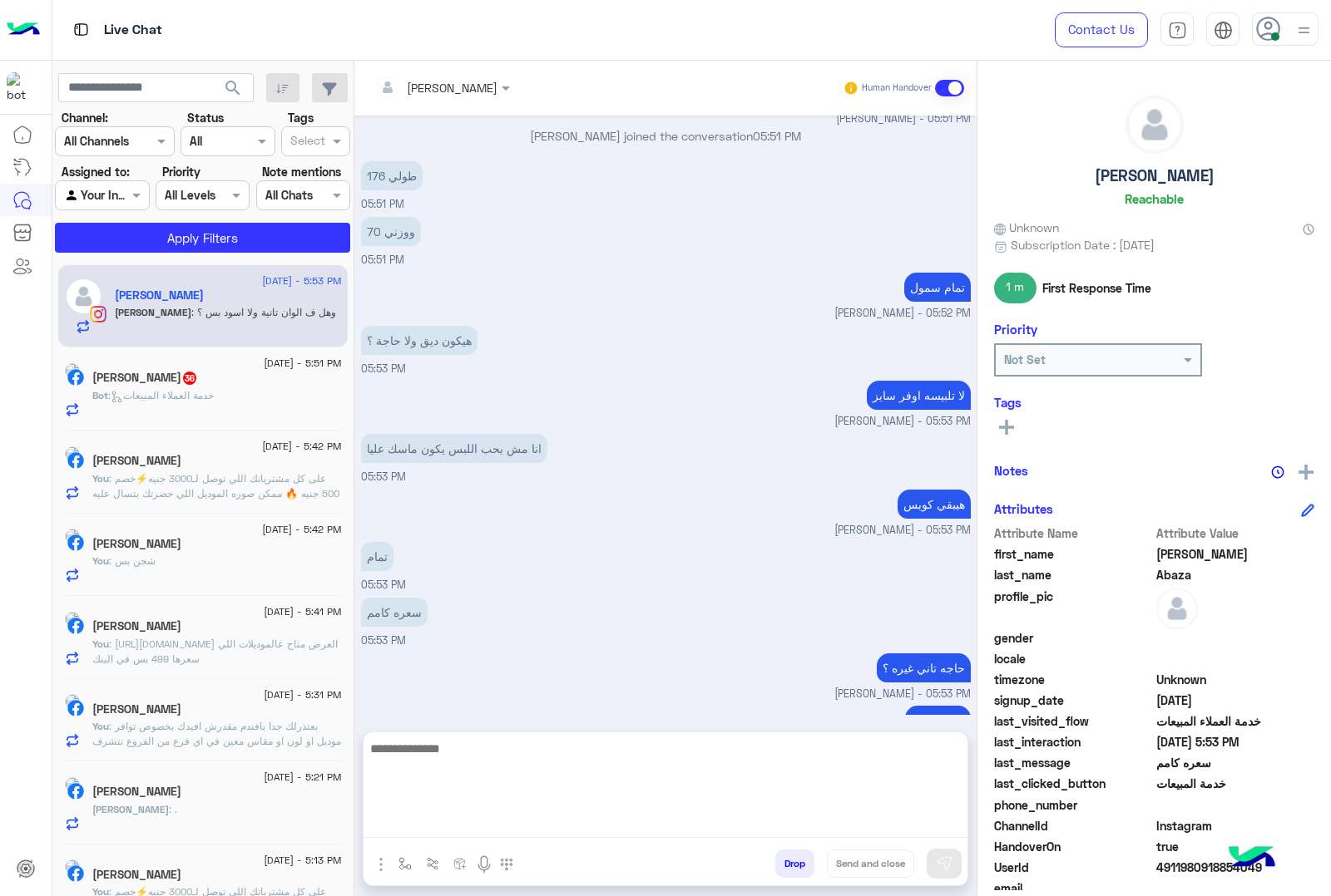
click at [446, 828] on textarea at bounding box center [665, 788] width 604 height 100
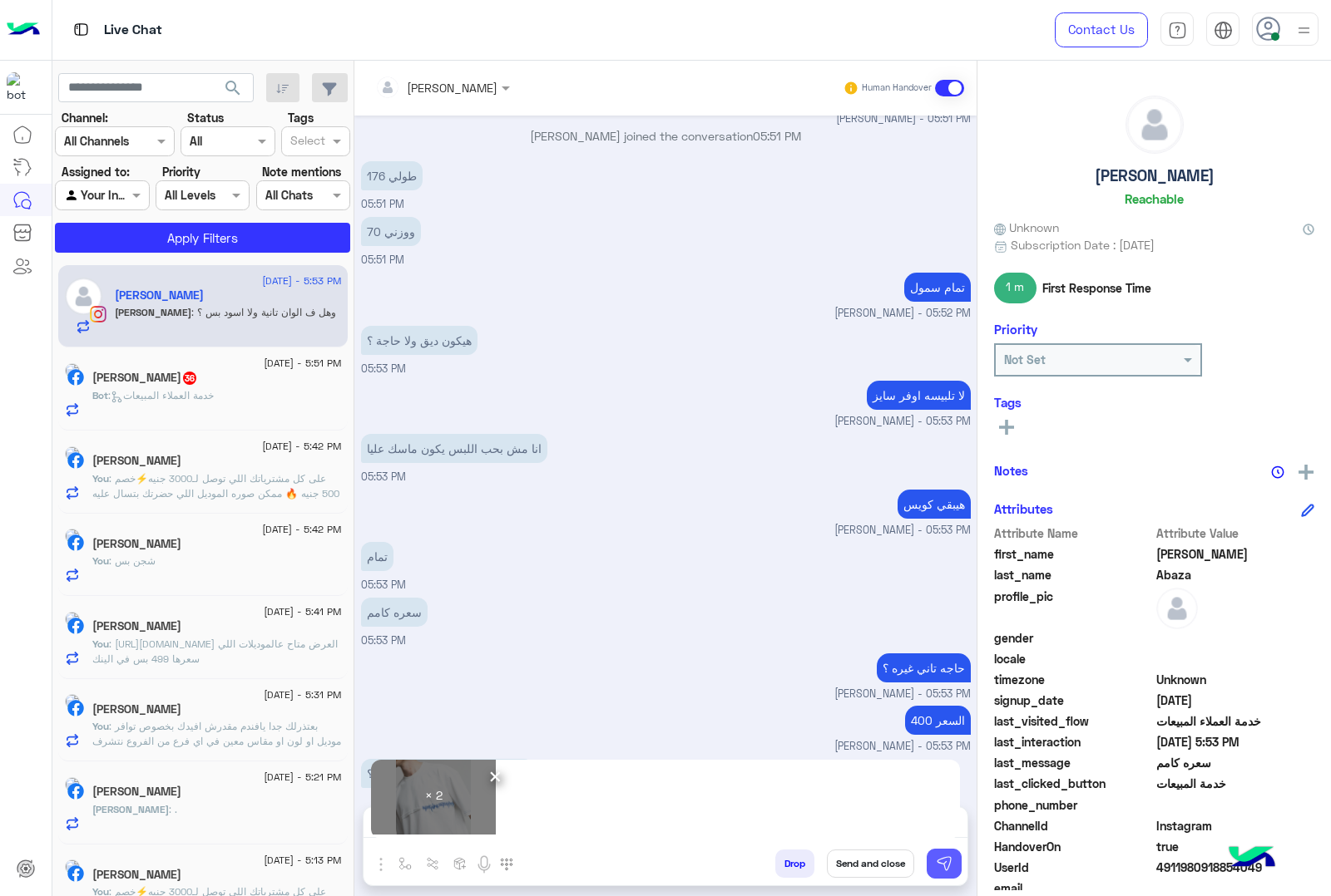
click at [940, 857] on img at bounding box center [944, 864] width 17 height 17
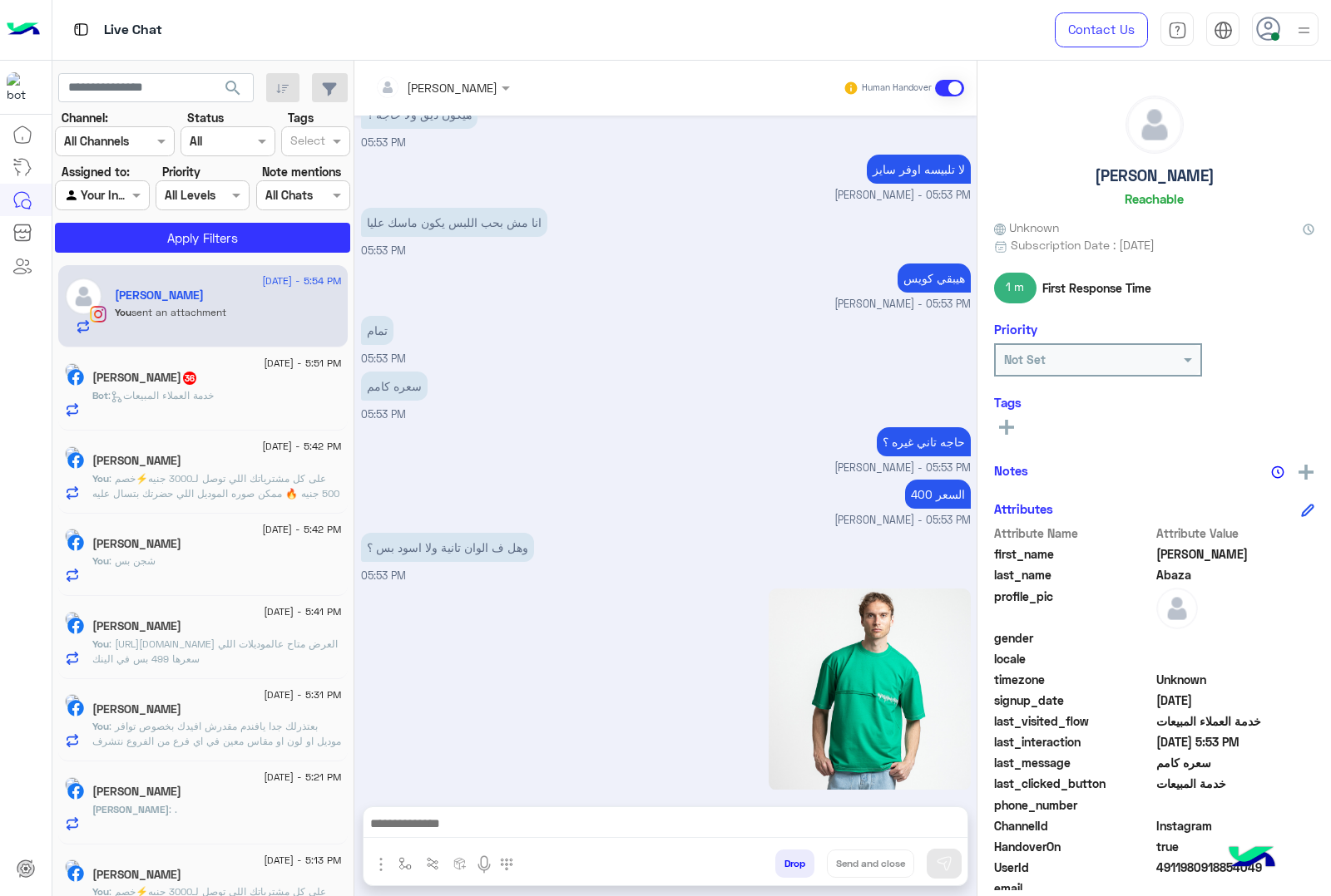
scroll to position [2592, 0]
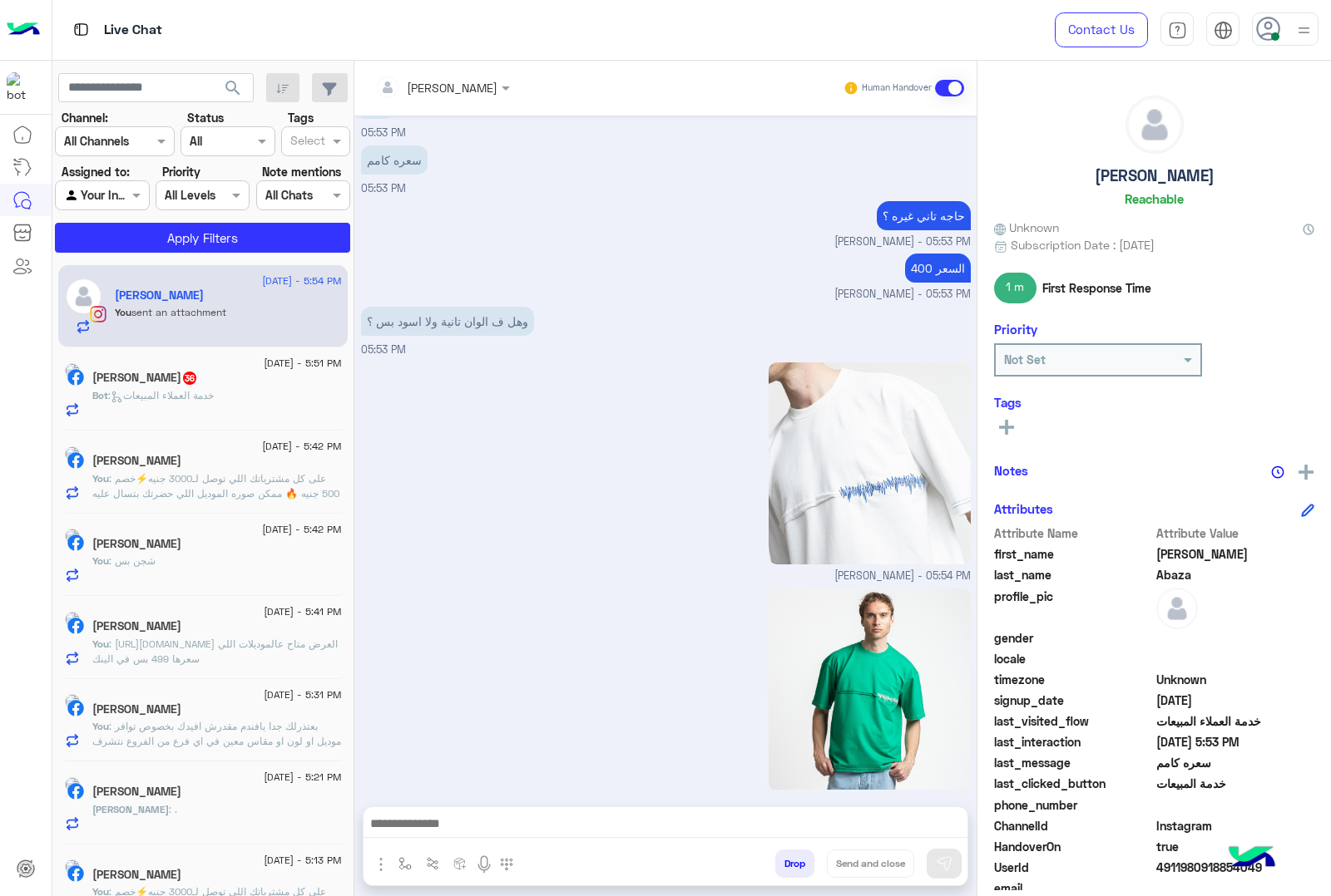
click at [233, 885] on div "خالد الحسيني" at bounding box center [217, 877] width 250 height 18
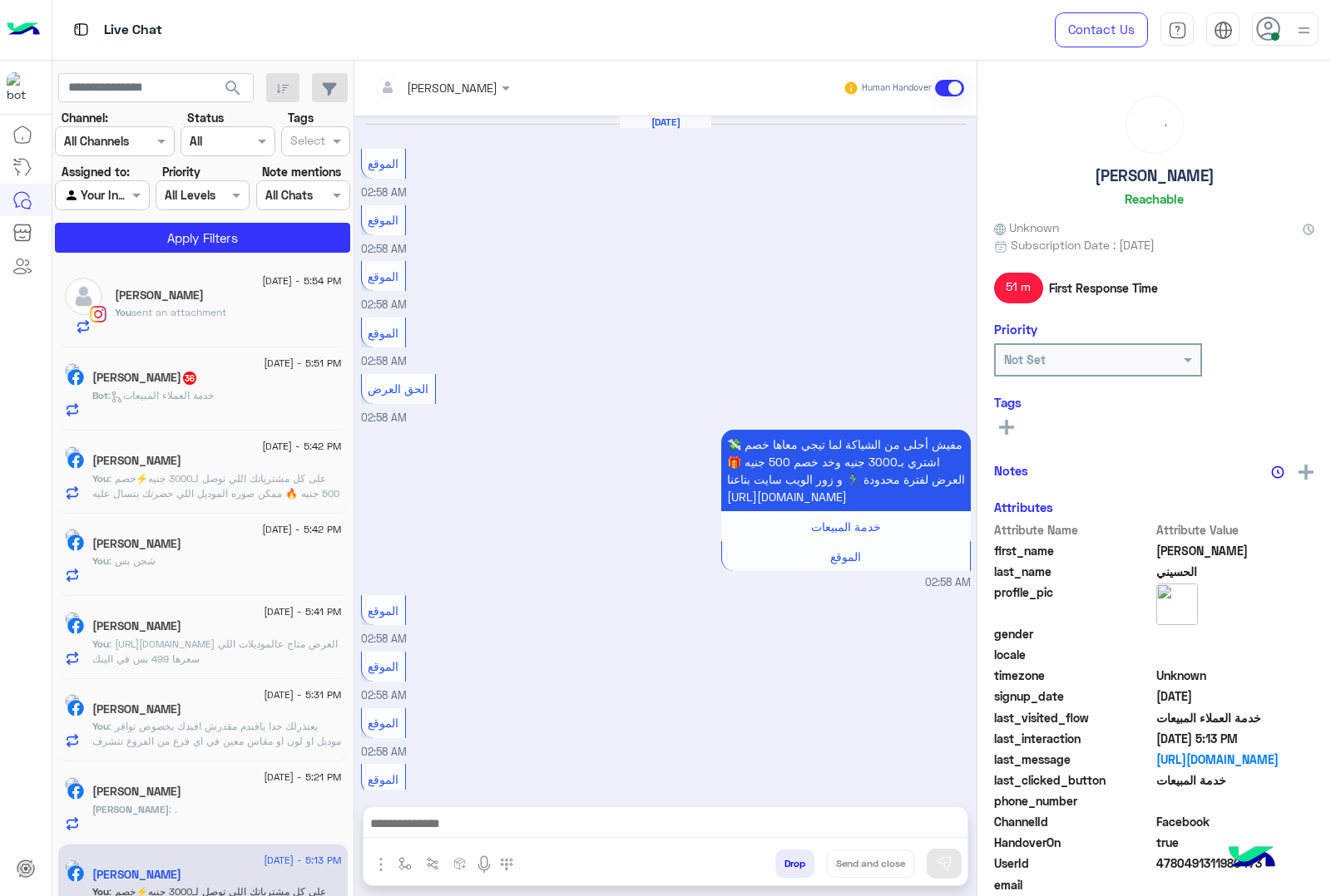
scroll to position [1906, 0]
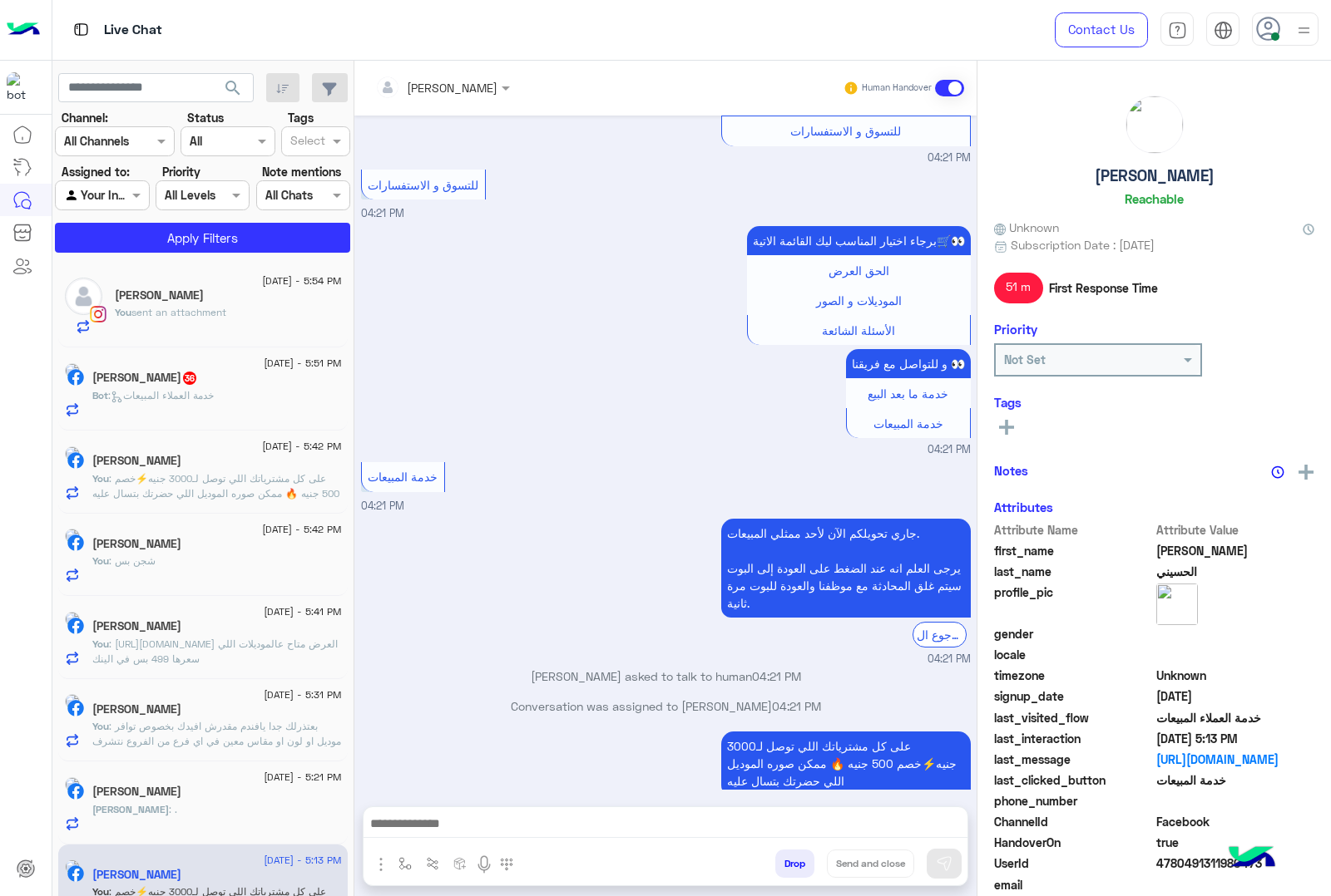
click at [226, 409] on div "Bot : خدمة العملاء المبيعات" at bounding box center [217, 403] width 250 height 29
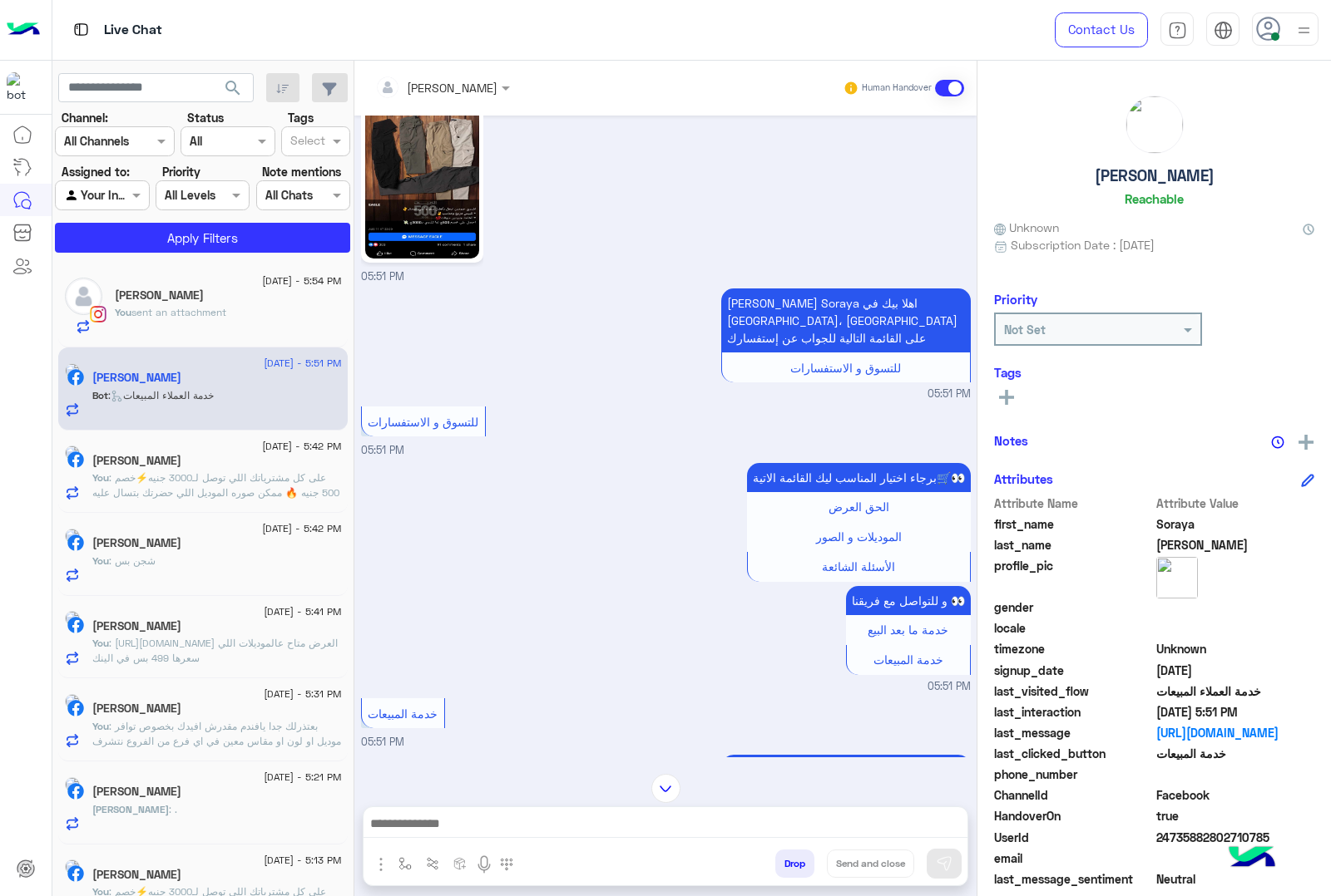
scroll to position [1430, 0]
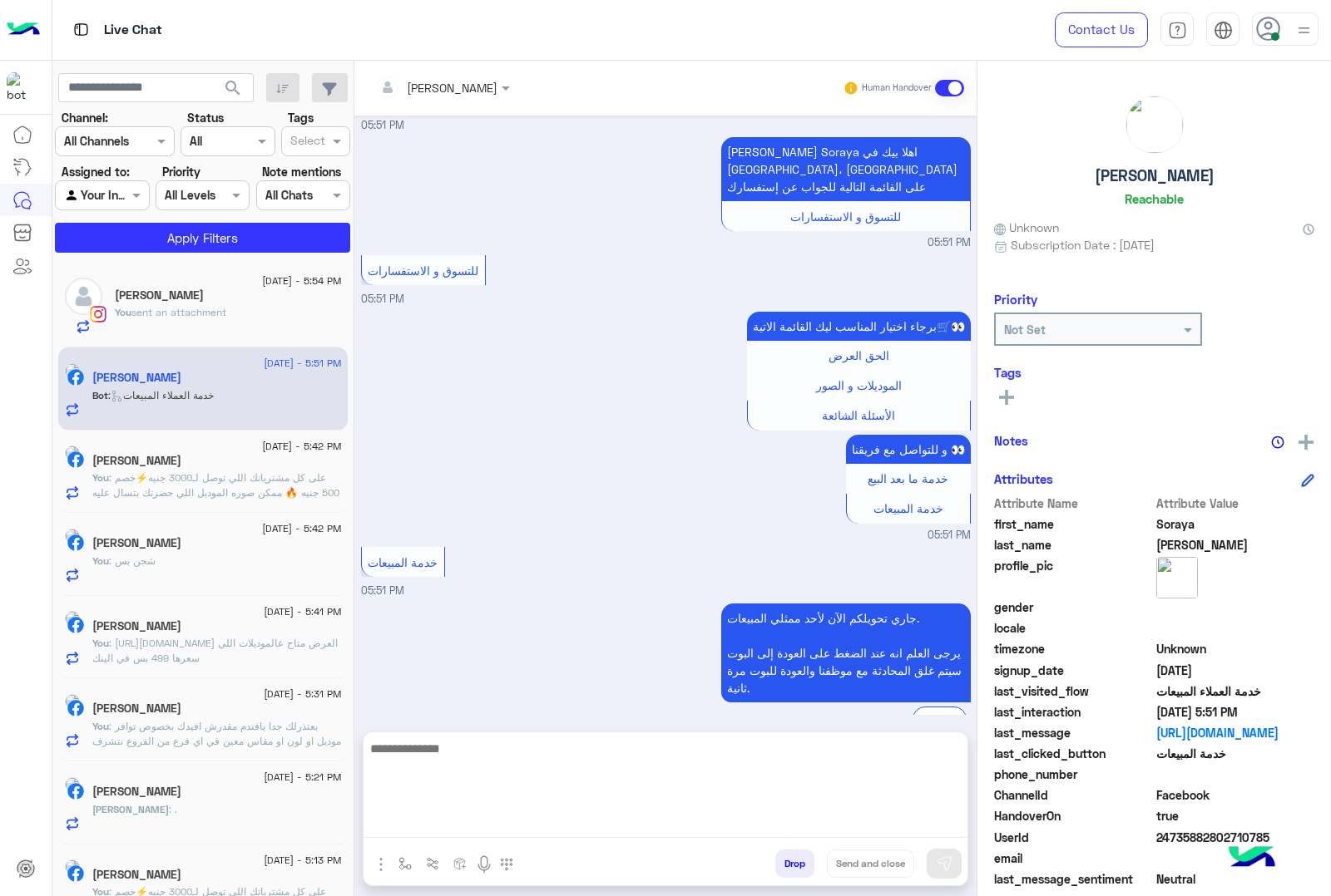
click at [408, 821] on textarea at bounding box center [665, 788] width 604 height 100
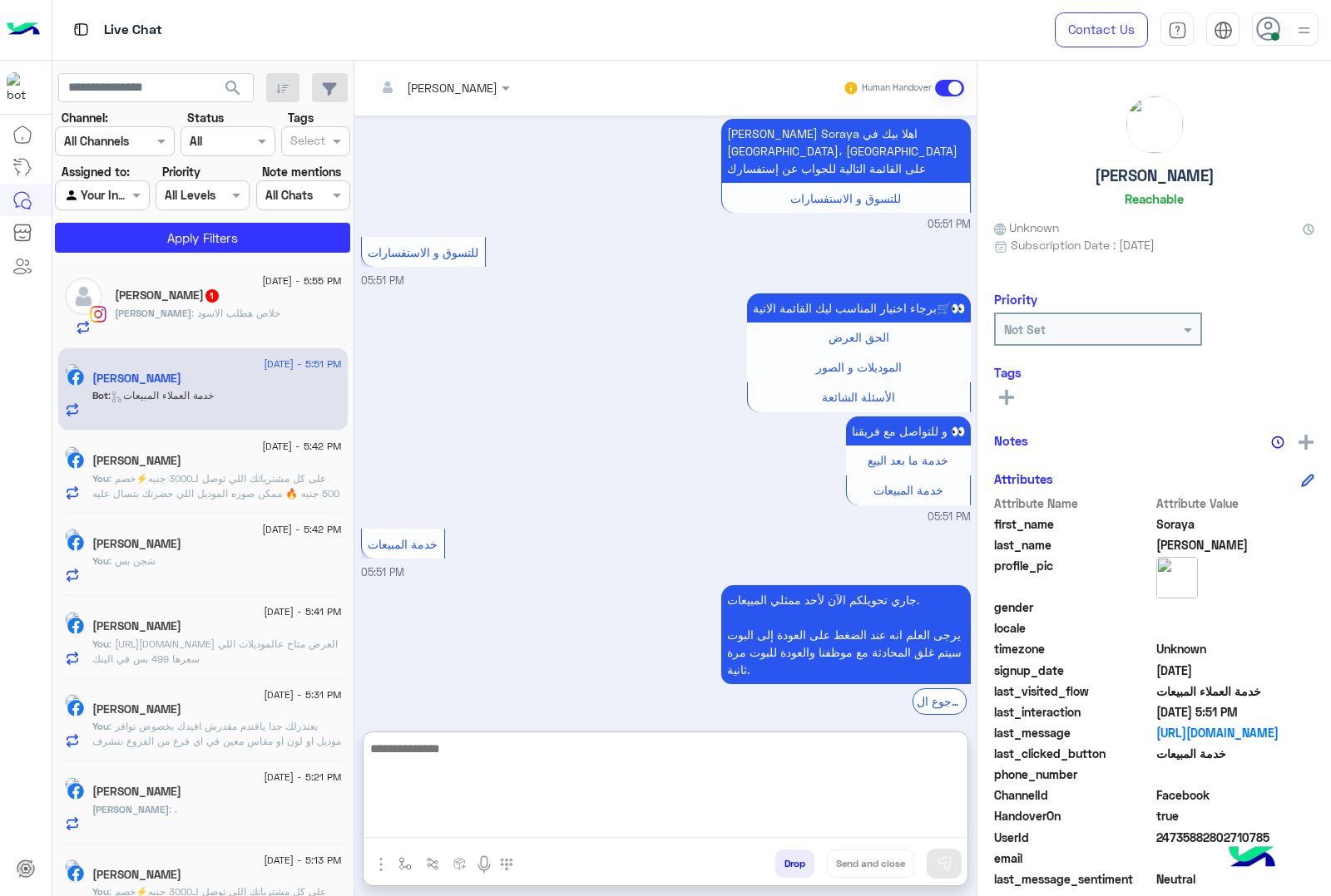
scroll to position [1505, 0]
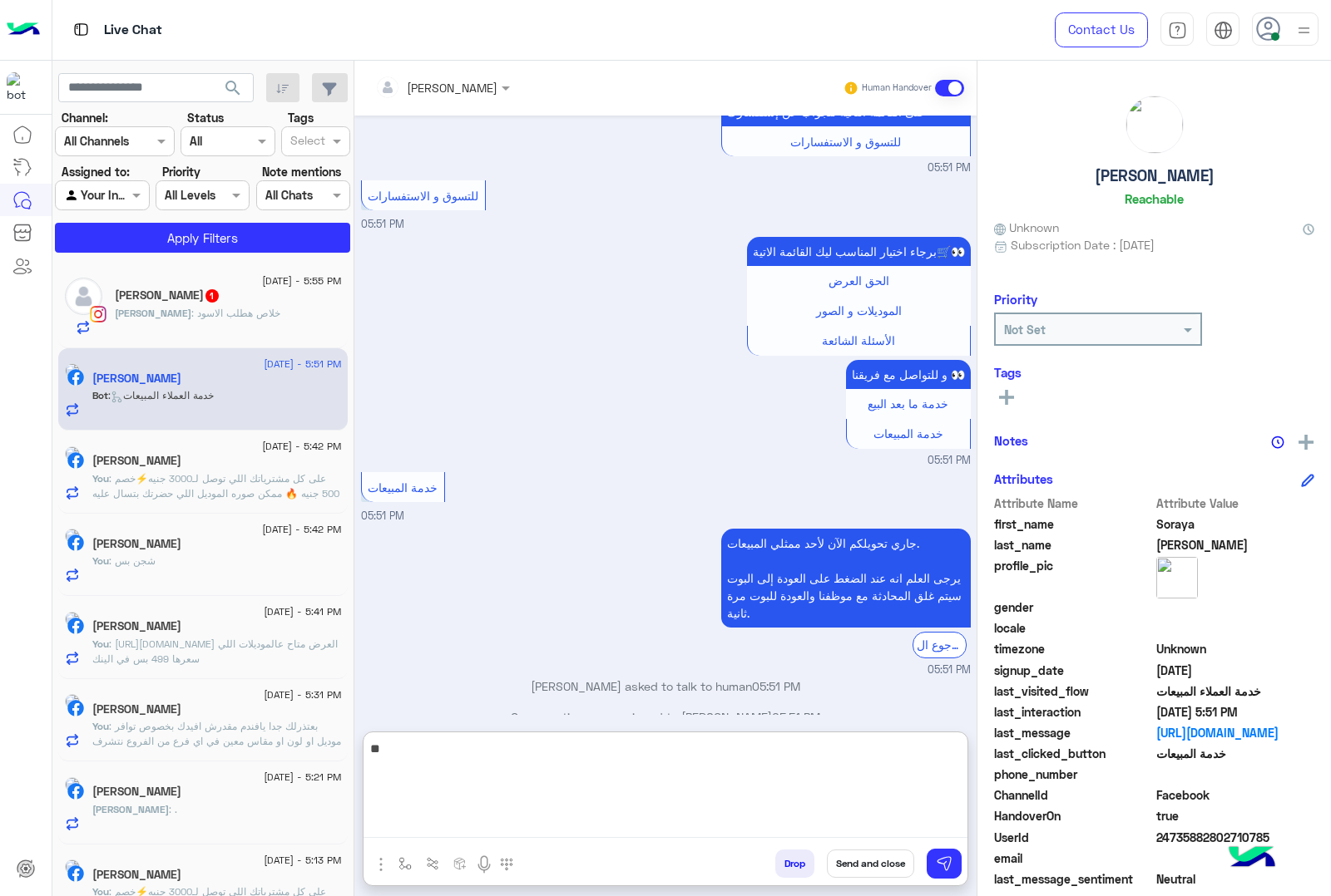
type textarea "***"
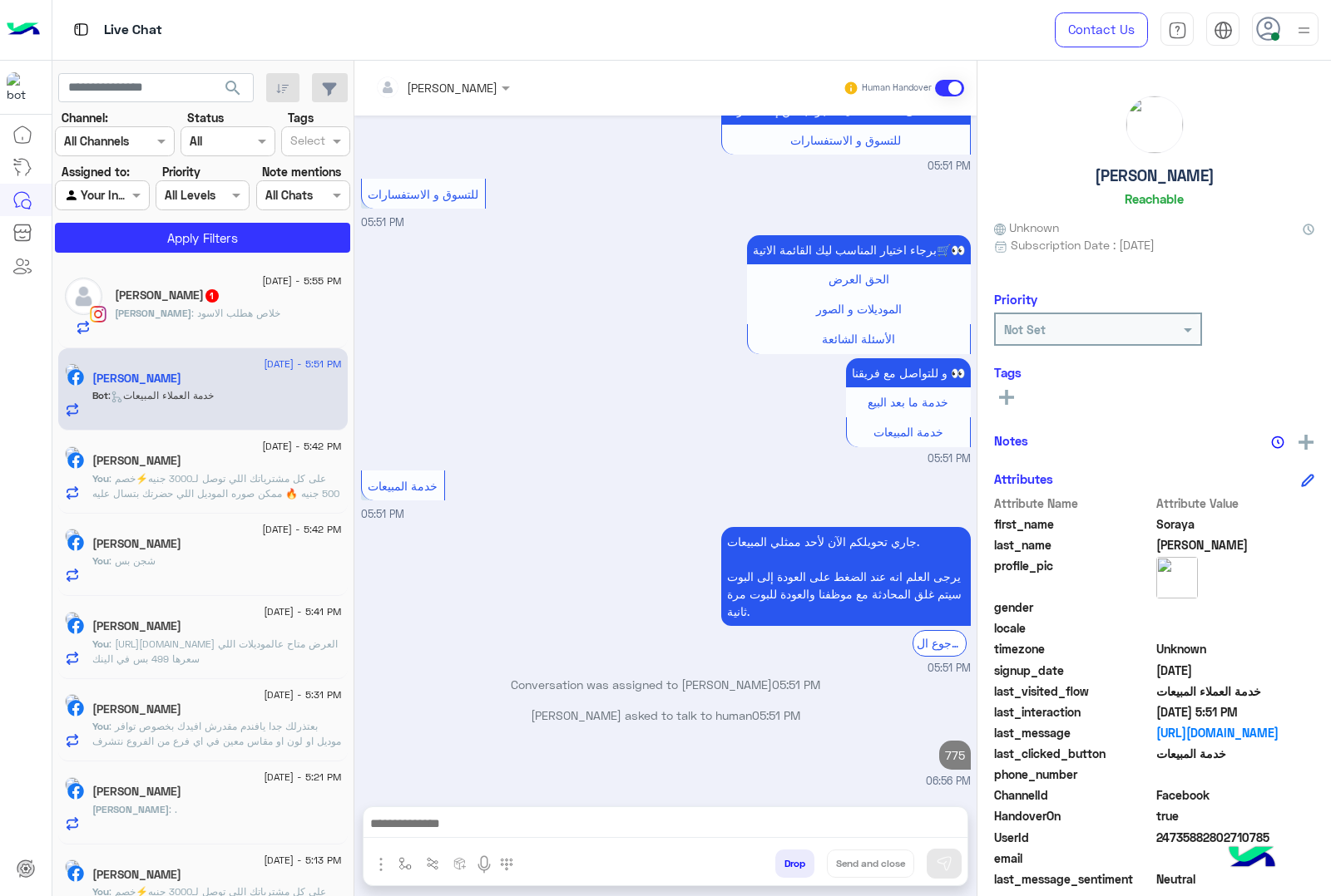
click at [224, 310] on span ": خلاص هطلب الاسود" at bounding box center [235, 312] width 89 height 13
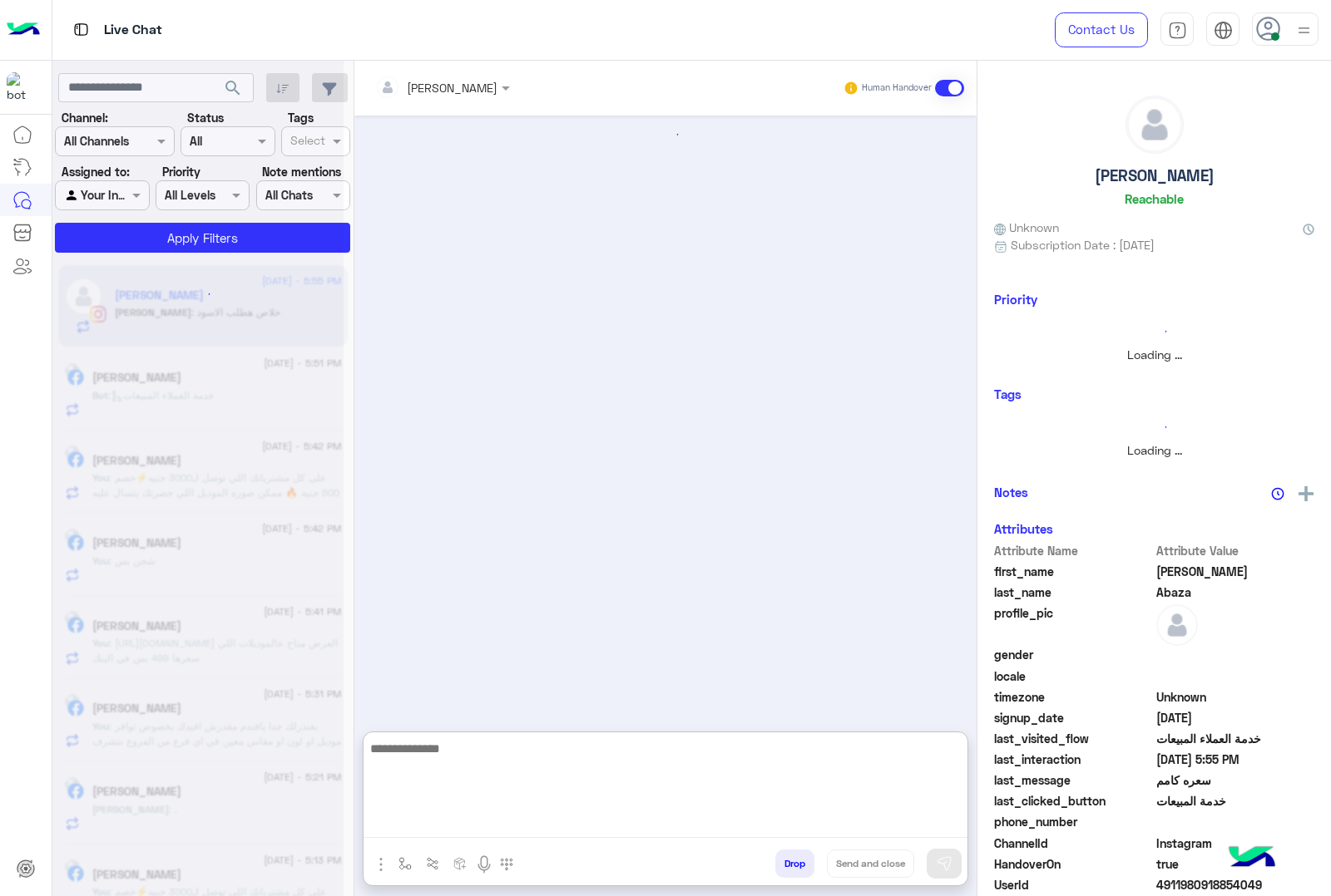
click at [463, 828] on textarea at bounding box center [665, 788] width 604 height 100
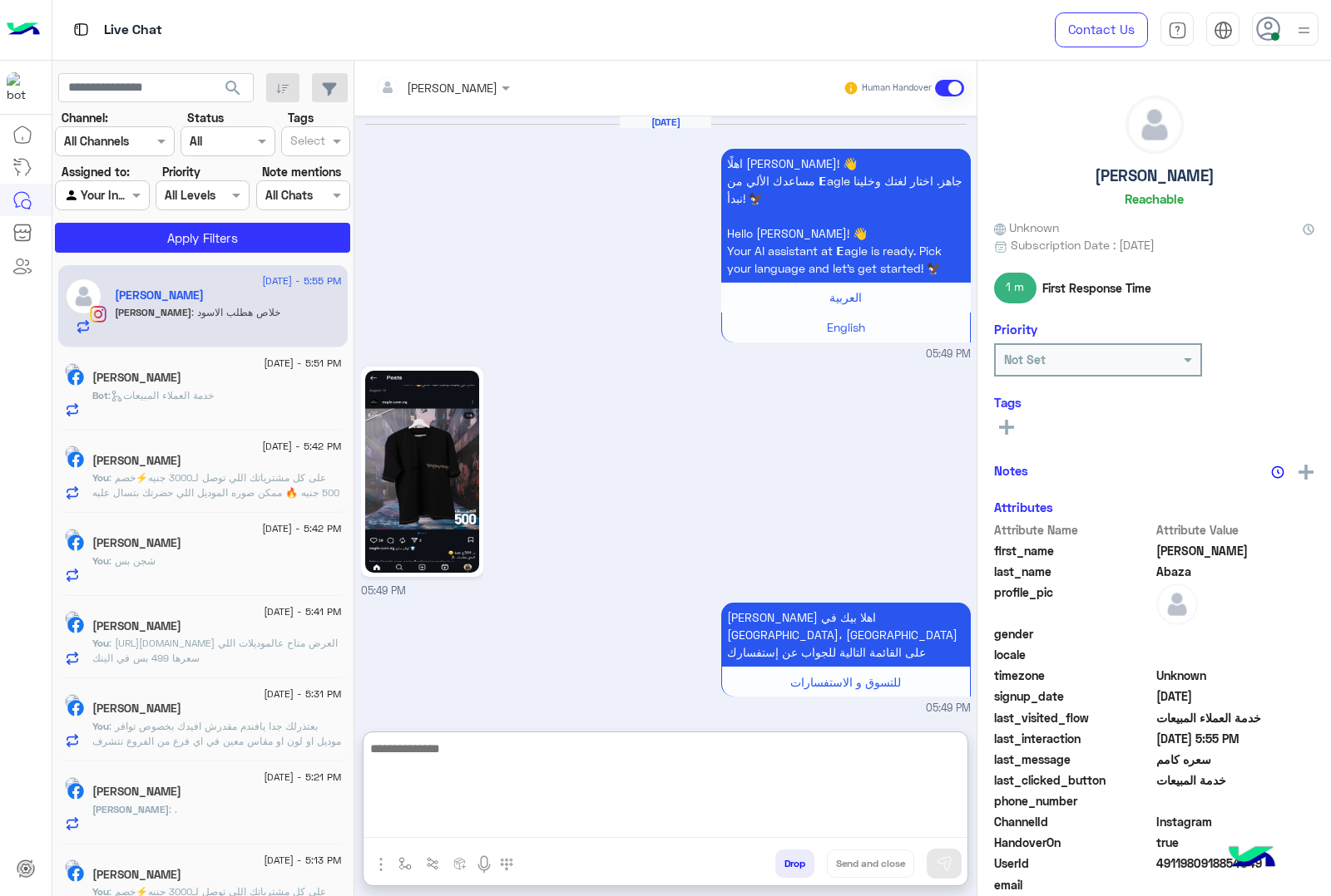
scroll to position [2499, 0]
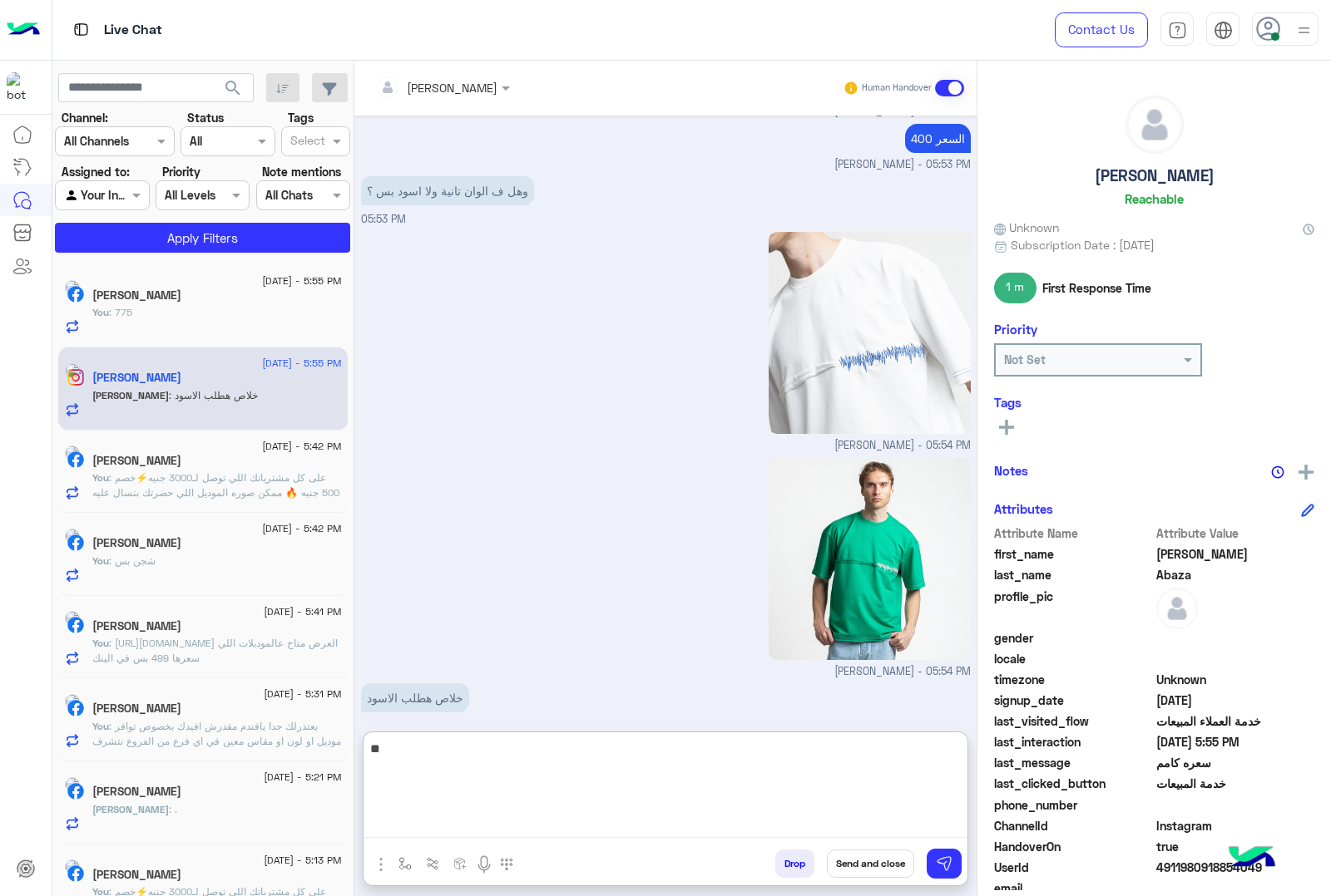
type textarea "*"
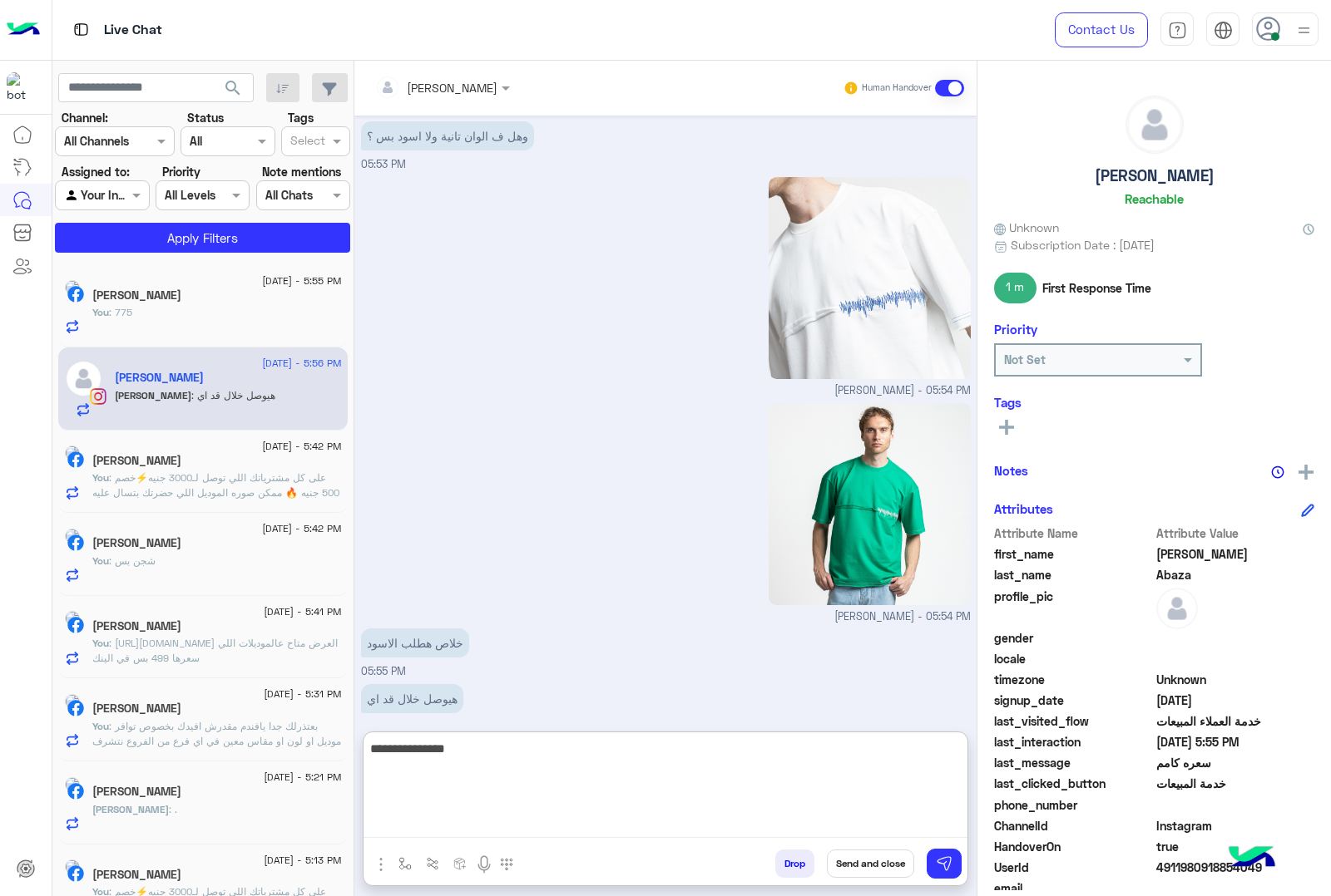
type textarea "**********"
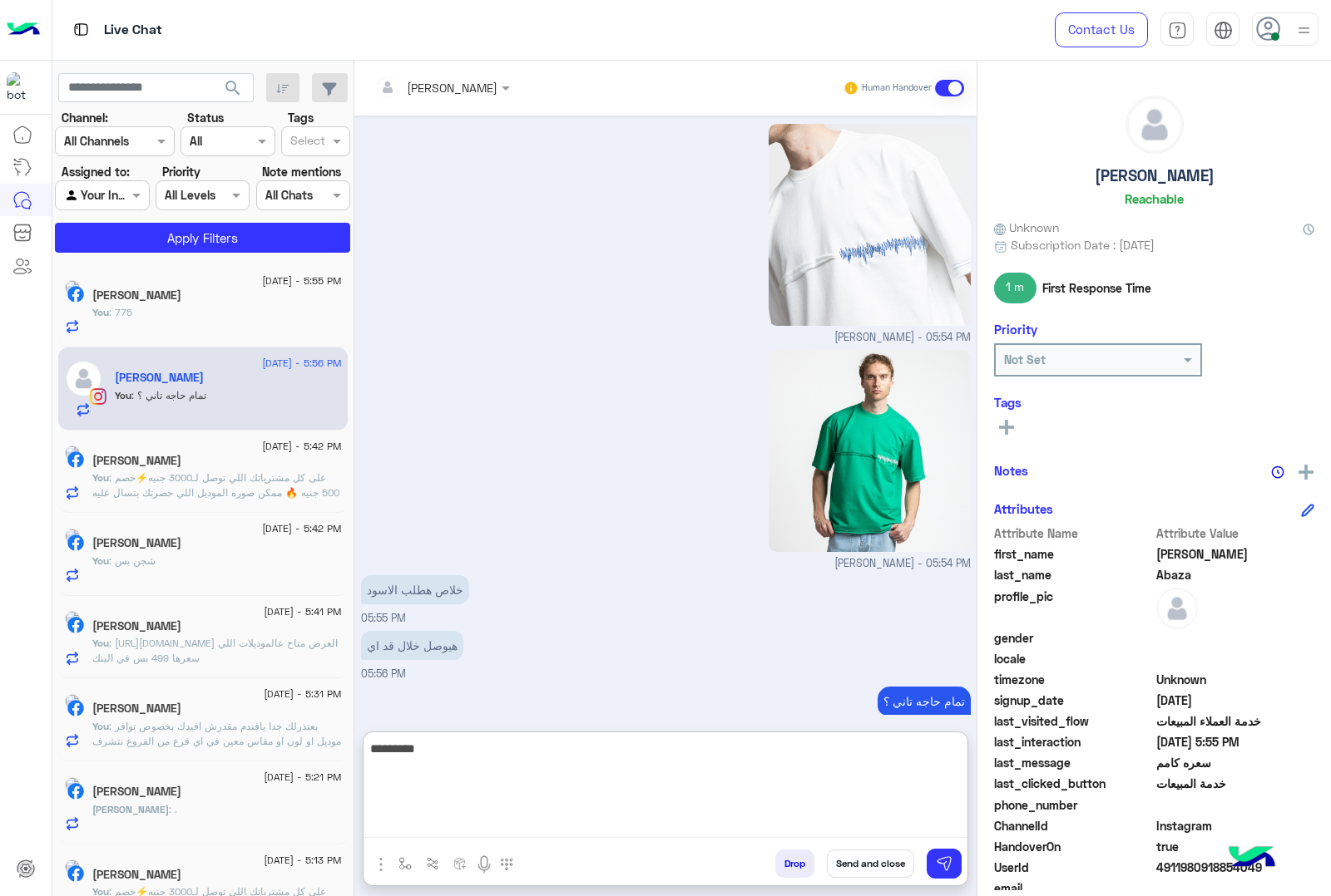
type textarea "*********"
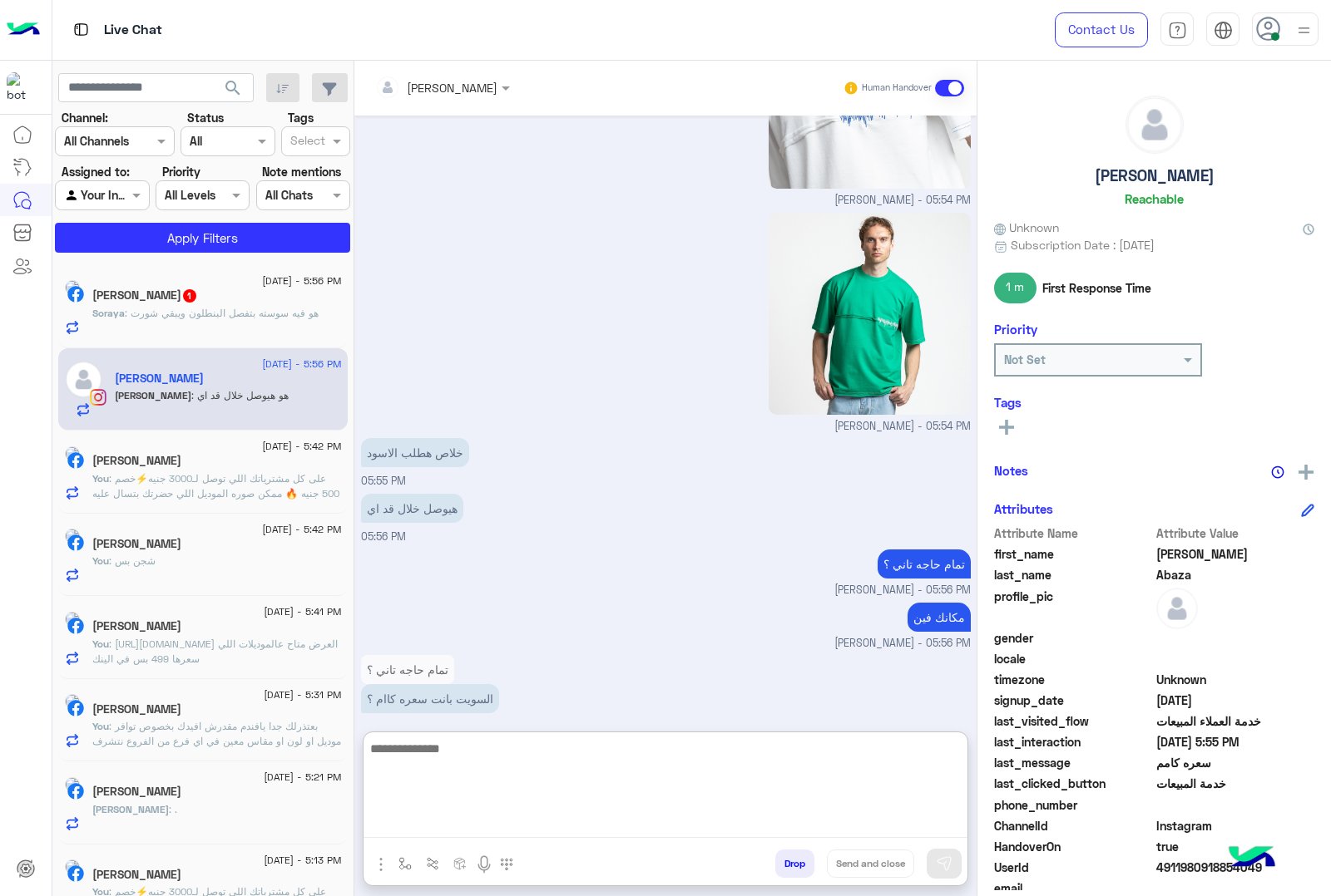
scroll to position [2828, 0]
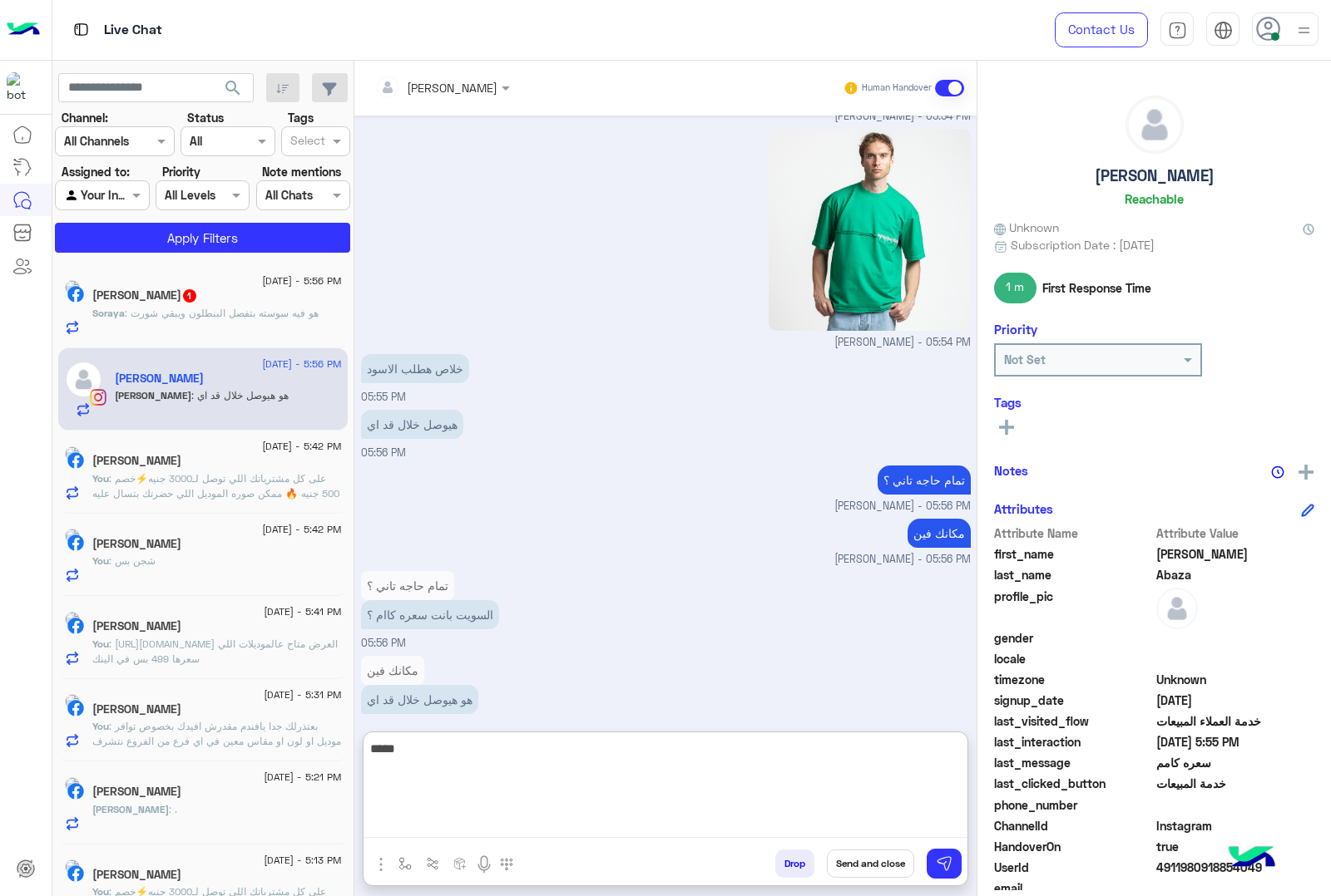
type textarea "******"
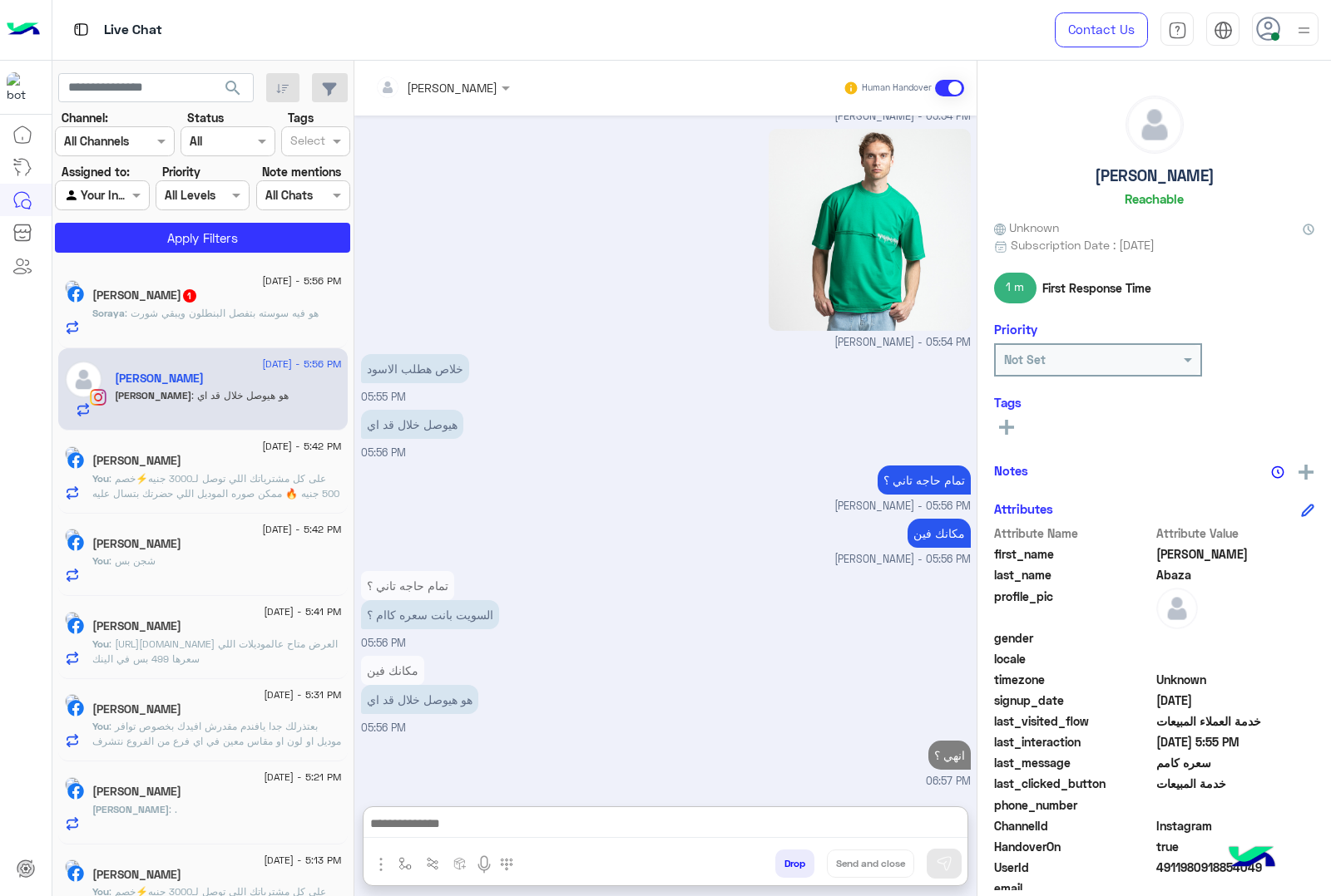
click at [289, 320] on p "Soraya : هو فيه سوسته بتفصل البنطلون ويبقي شورت" at bounding box center [205, 313] width 226 height 15
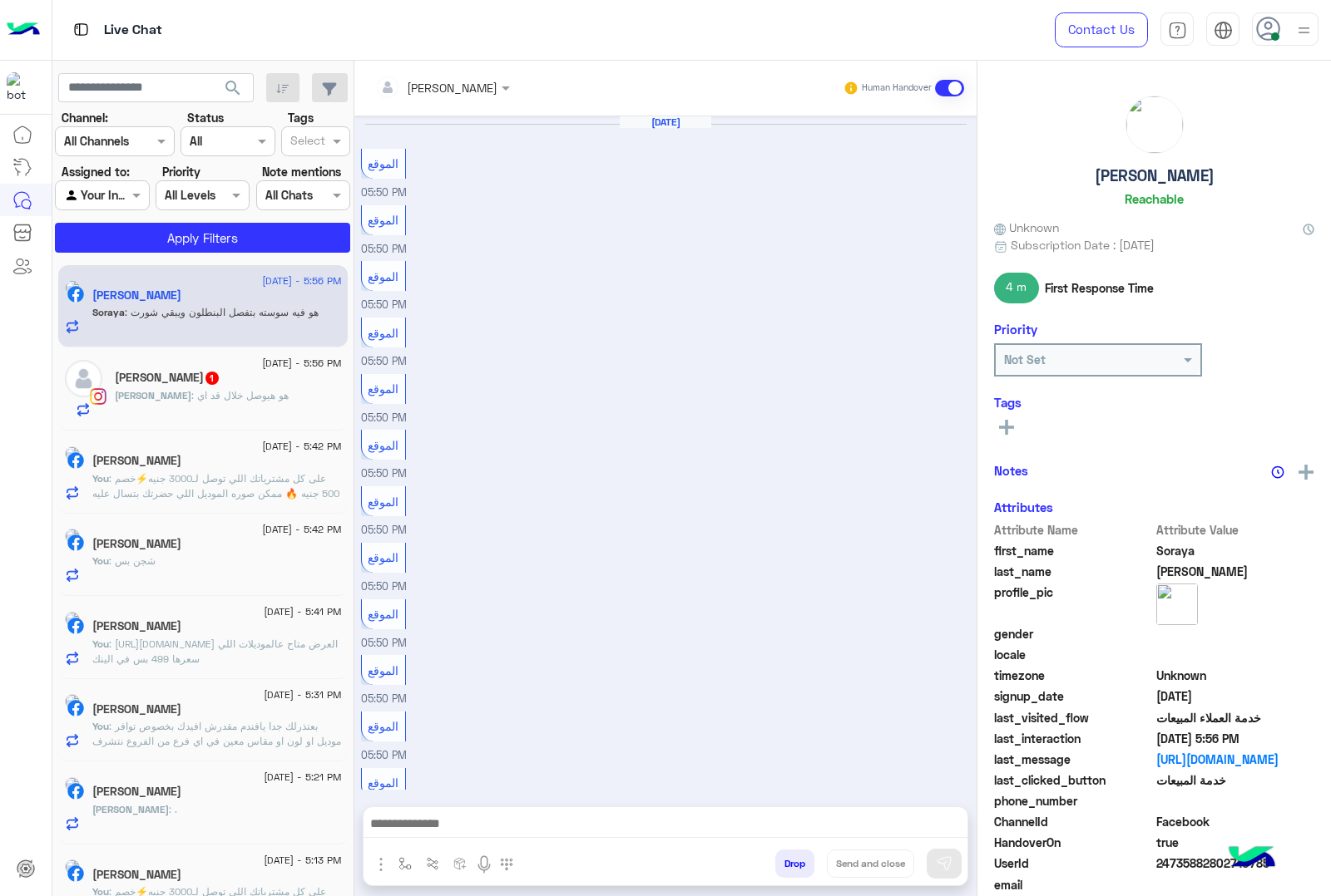
scroll to position [1456, 0]
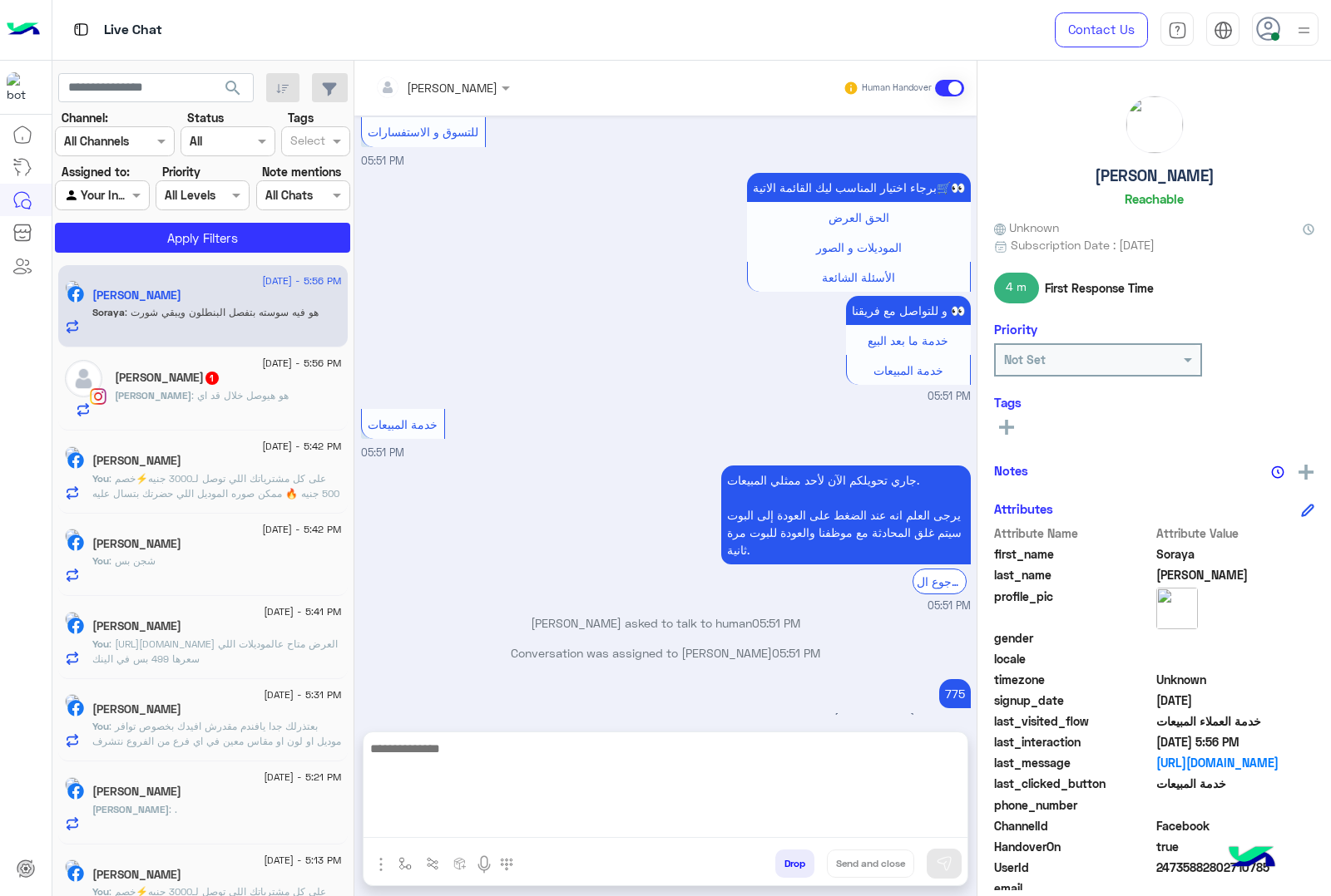
click at [463, 825] on textarea at bounding box center [665, 788] width 604 height 100
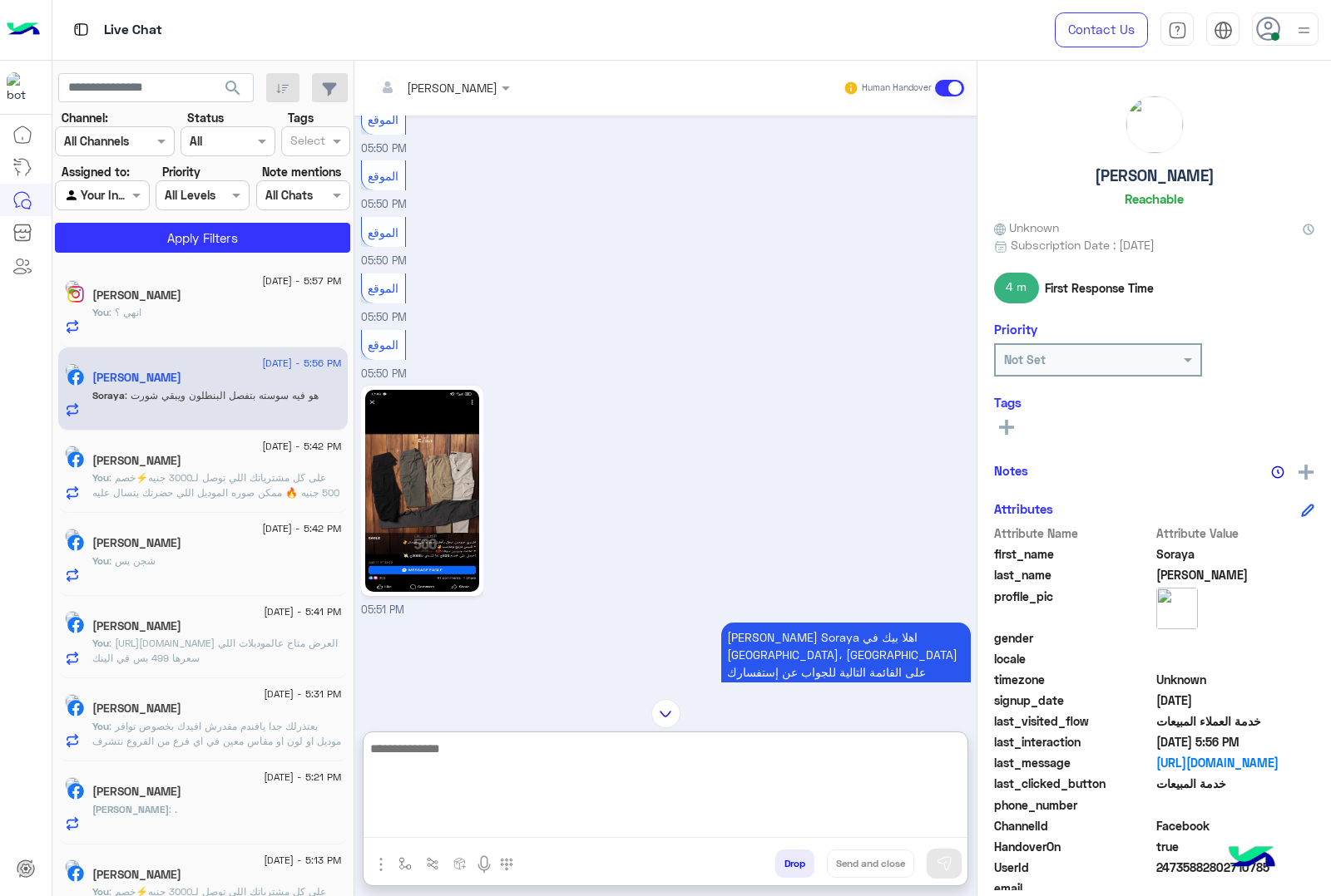
scroll to position [1501, 0]
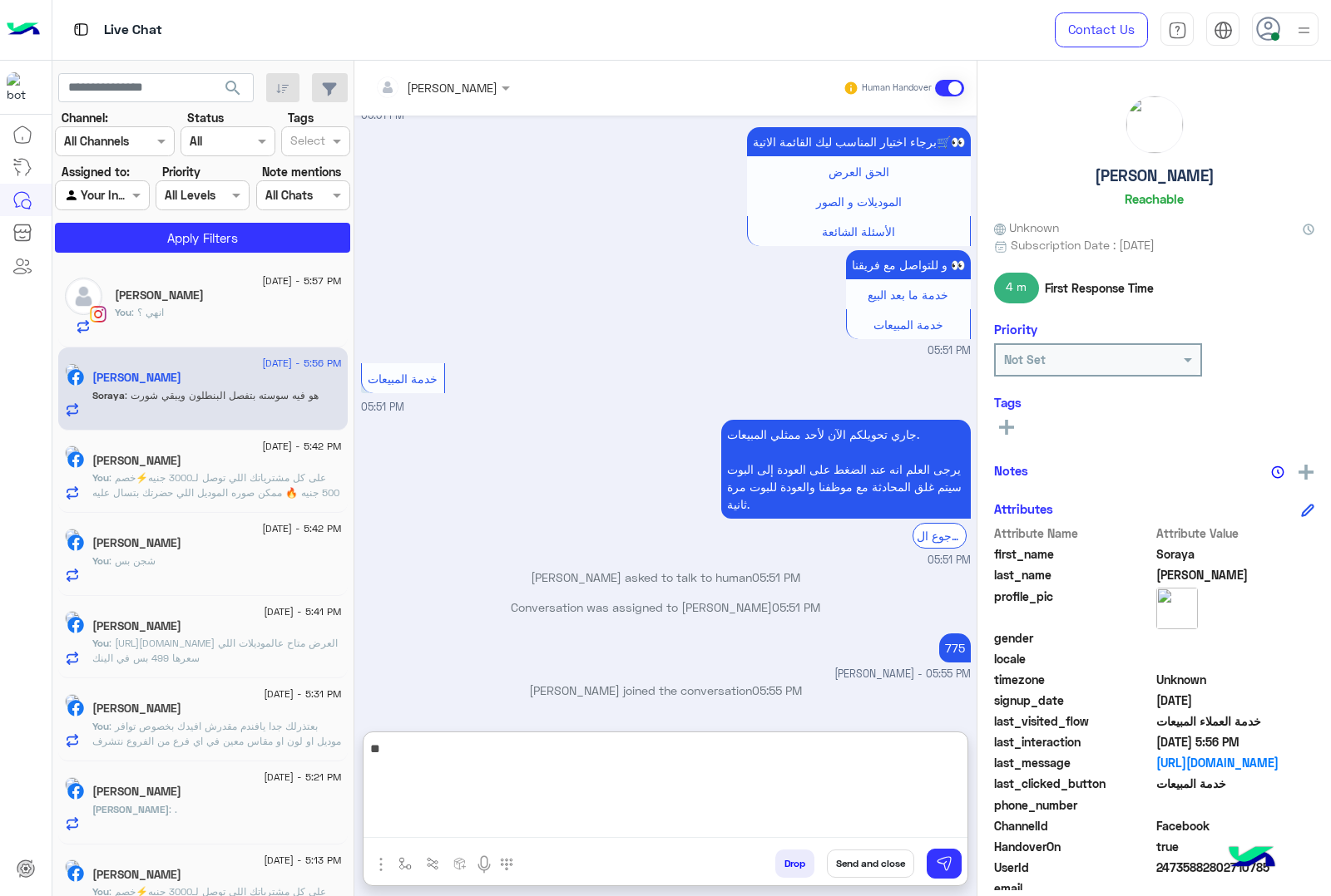
type textarea "**"
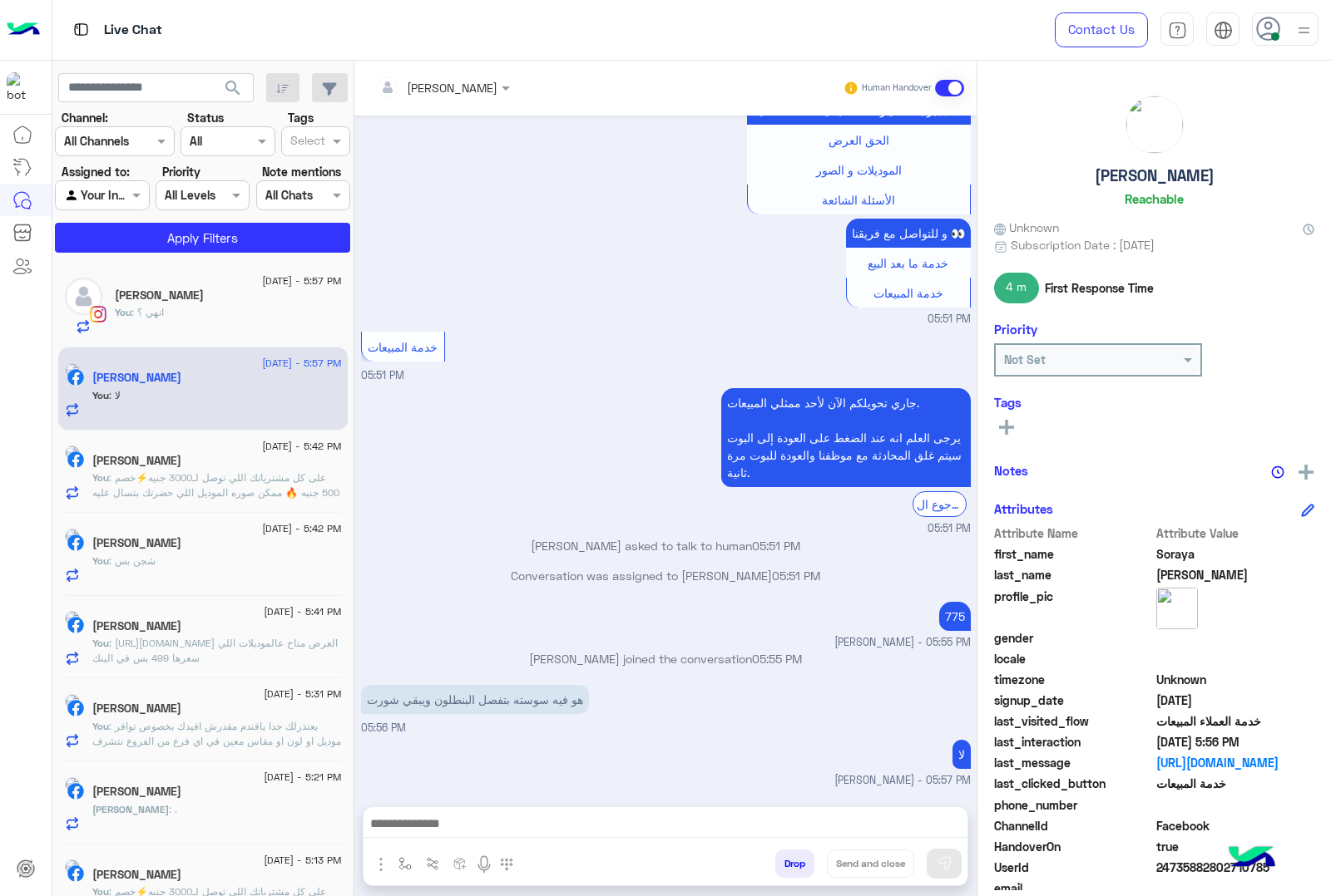
click at [180, 314] on div "You : انهي ؟" at bounding box center [228, 319] width 227 height 29
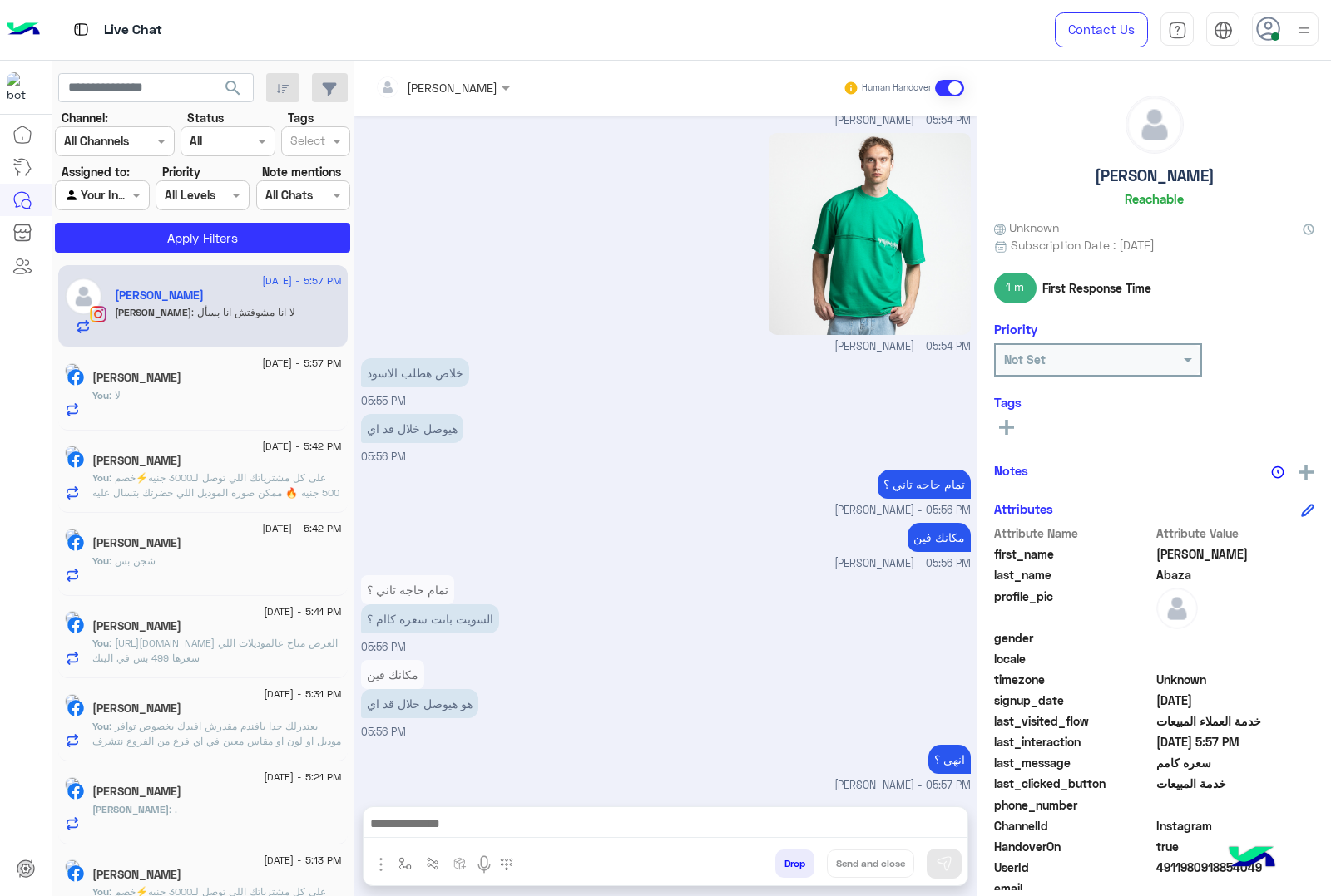
scroll to position [2088, 0]
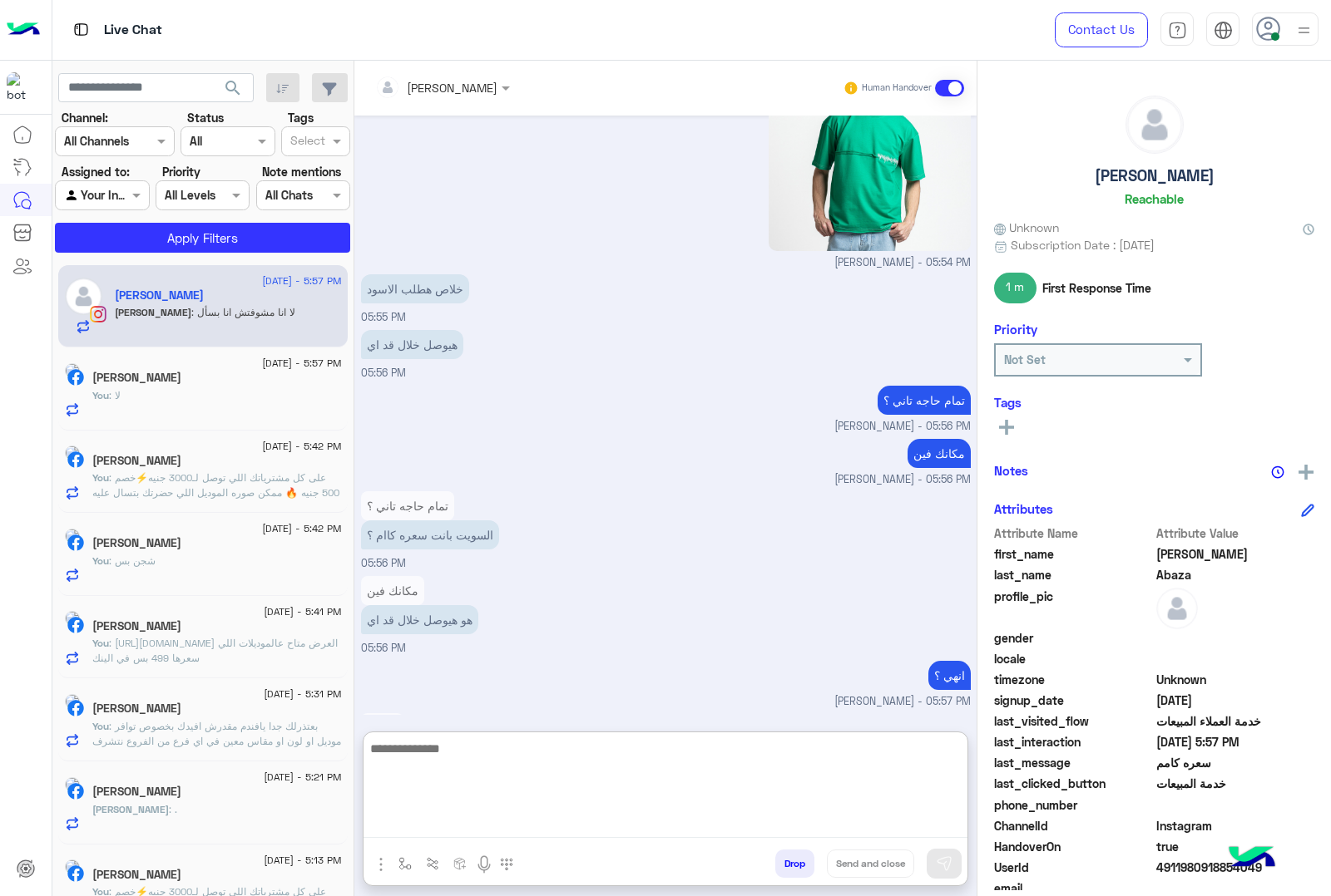
click at [449, 824] on textarea at bounding box center [665, 788] width 604 height 100
paste textarea "**********"
type textarea "**********"
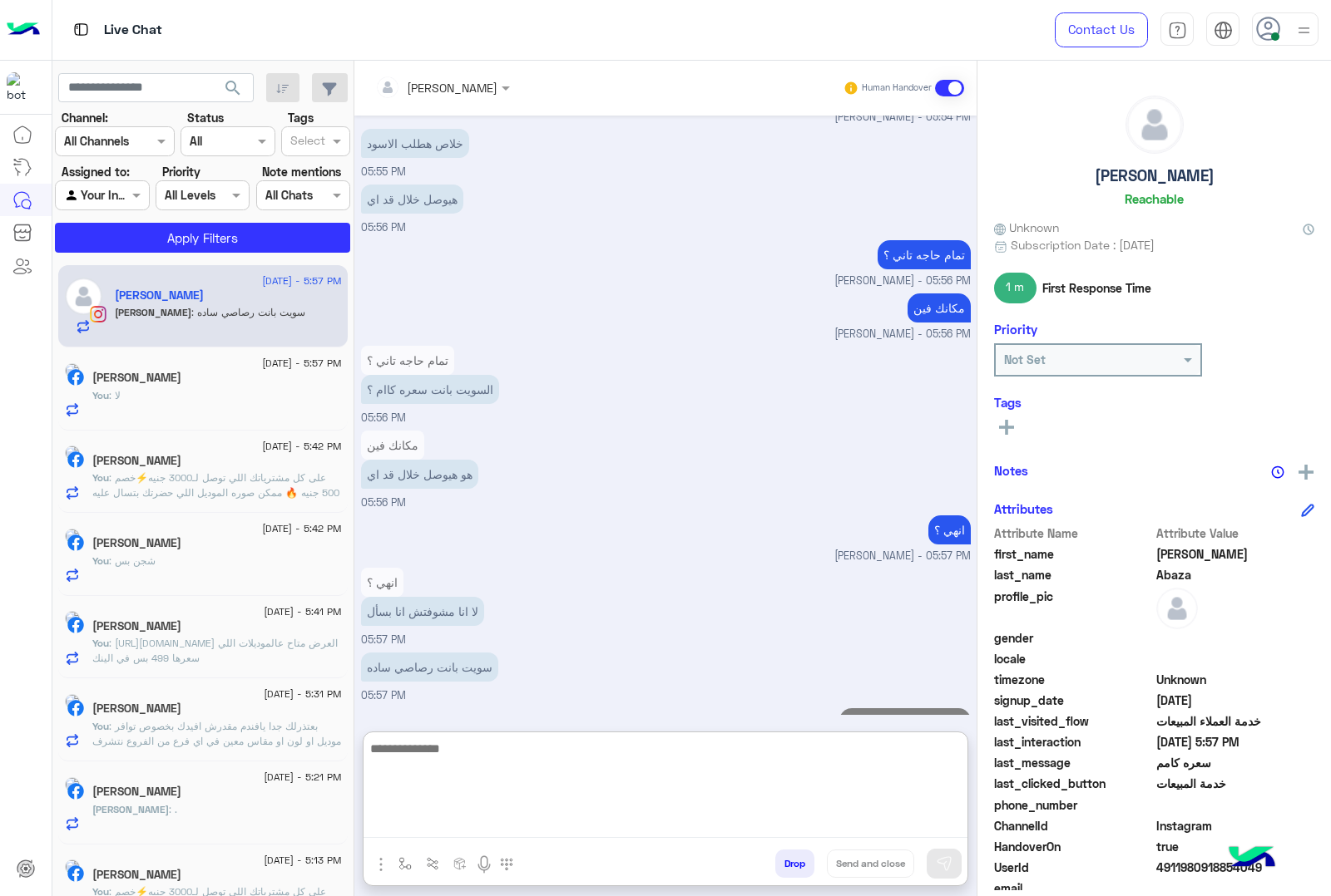
scroll to position [2288, 0]
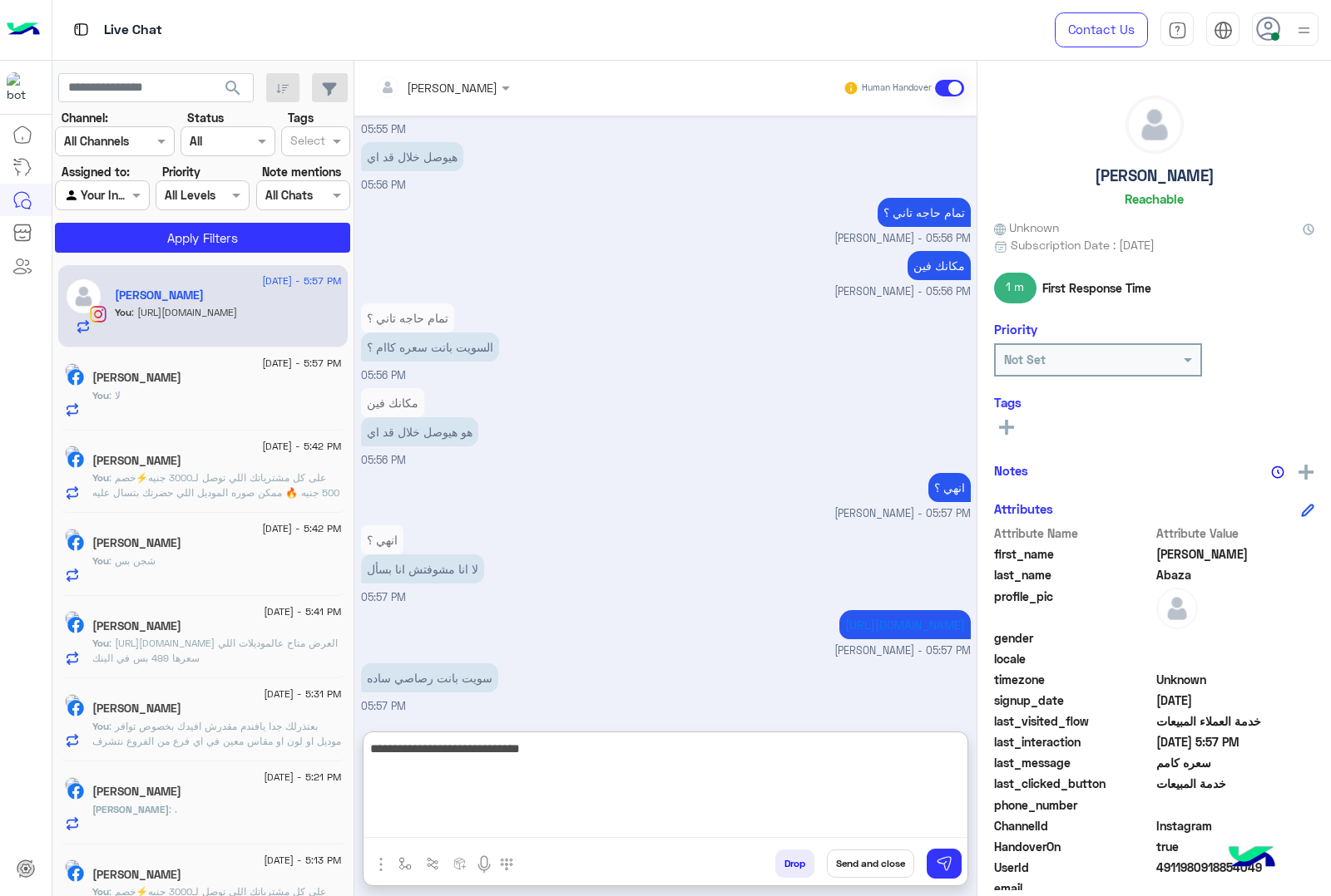
type textarea "**********"
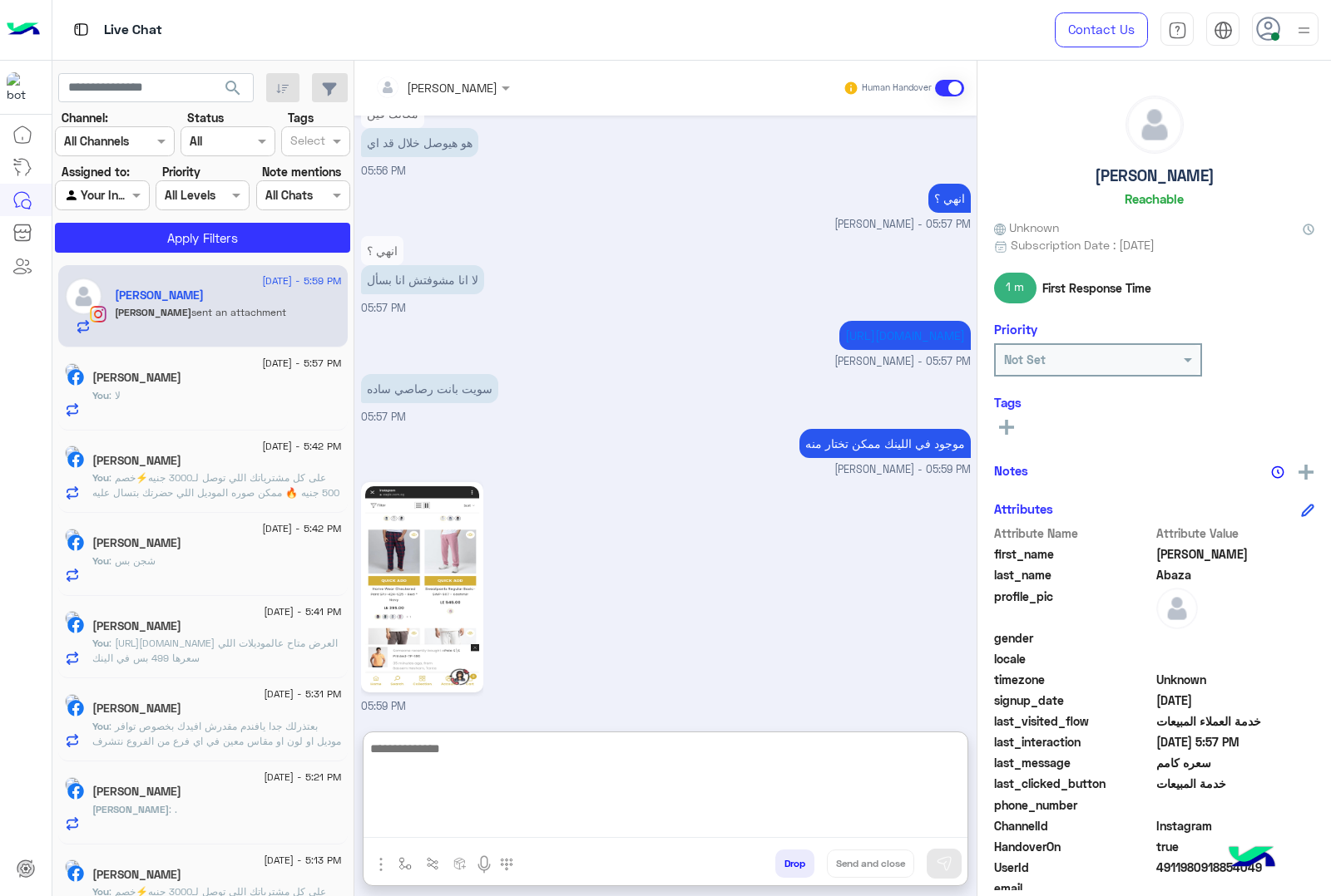
scroll to position [2633, 0]
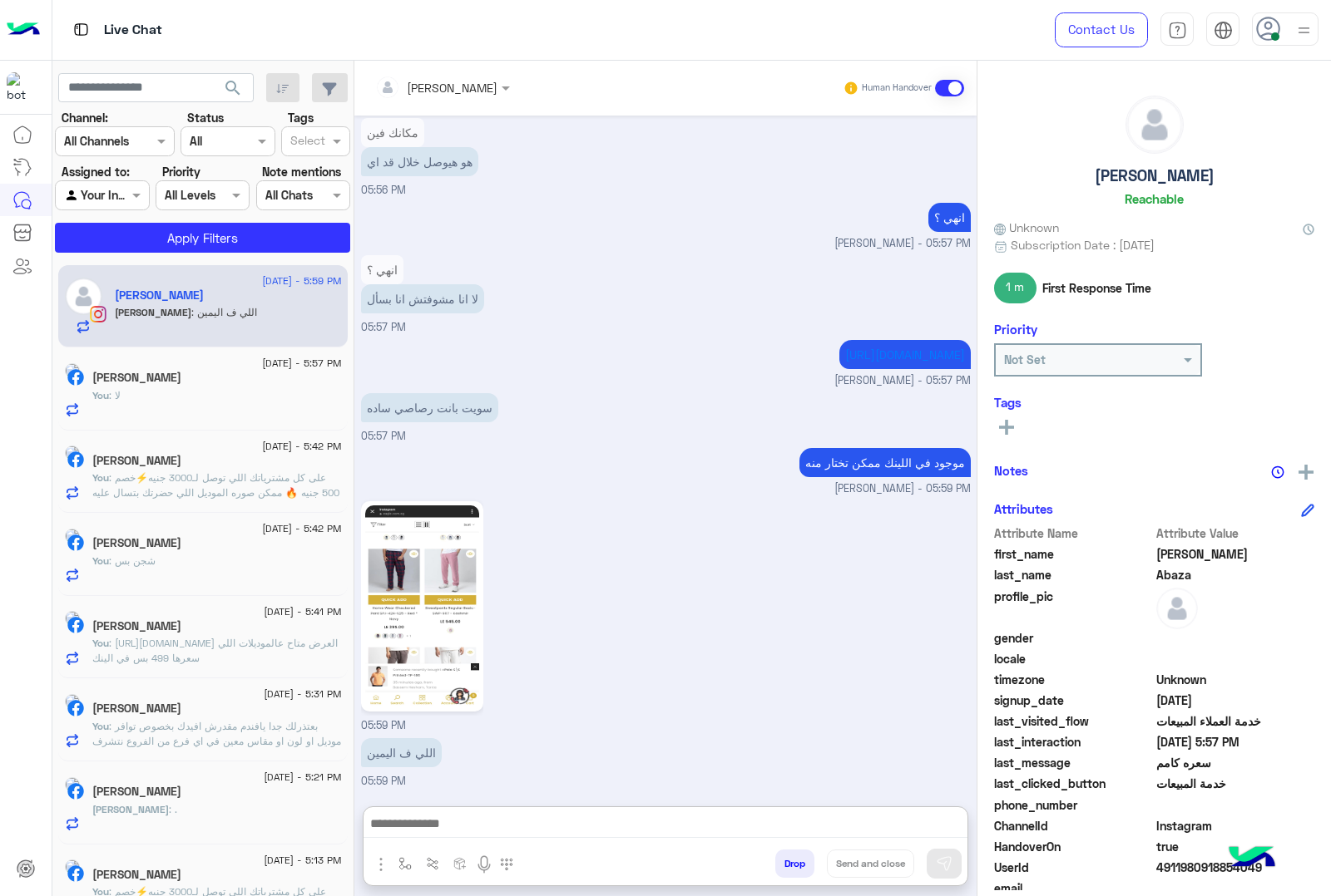
click at [430, 544] on img at bounding box center [422, 606] width 114 height 202
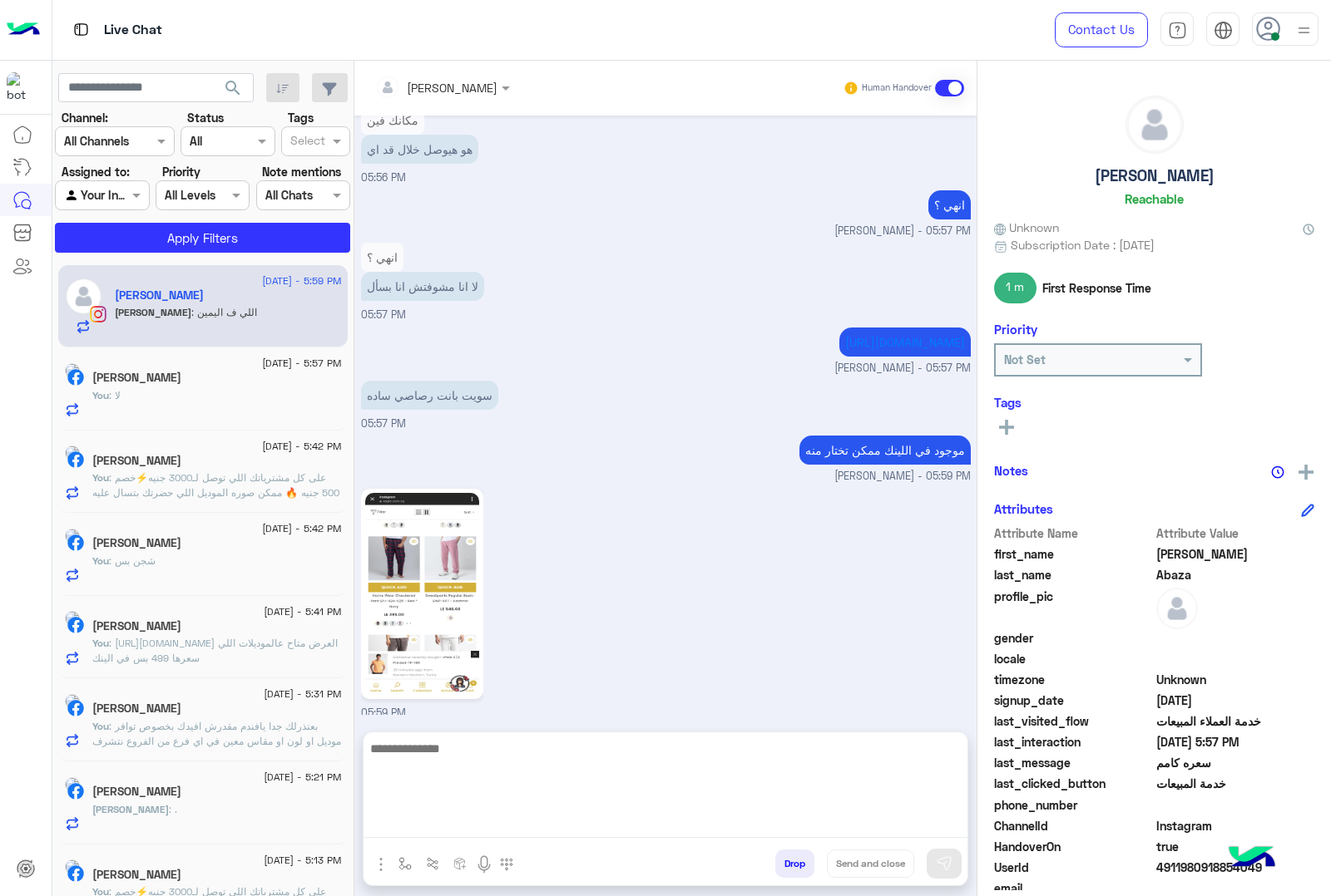
click at [418, 825] on textarea at bounding box center [665, 788] width 604 height 100
type textarea "**********"
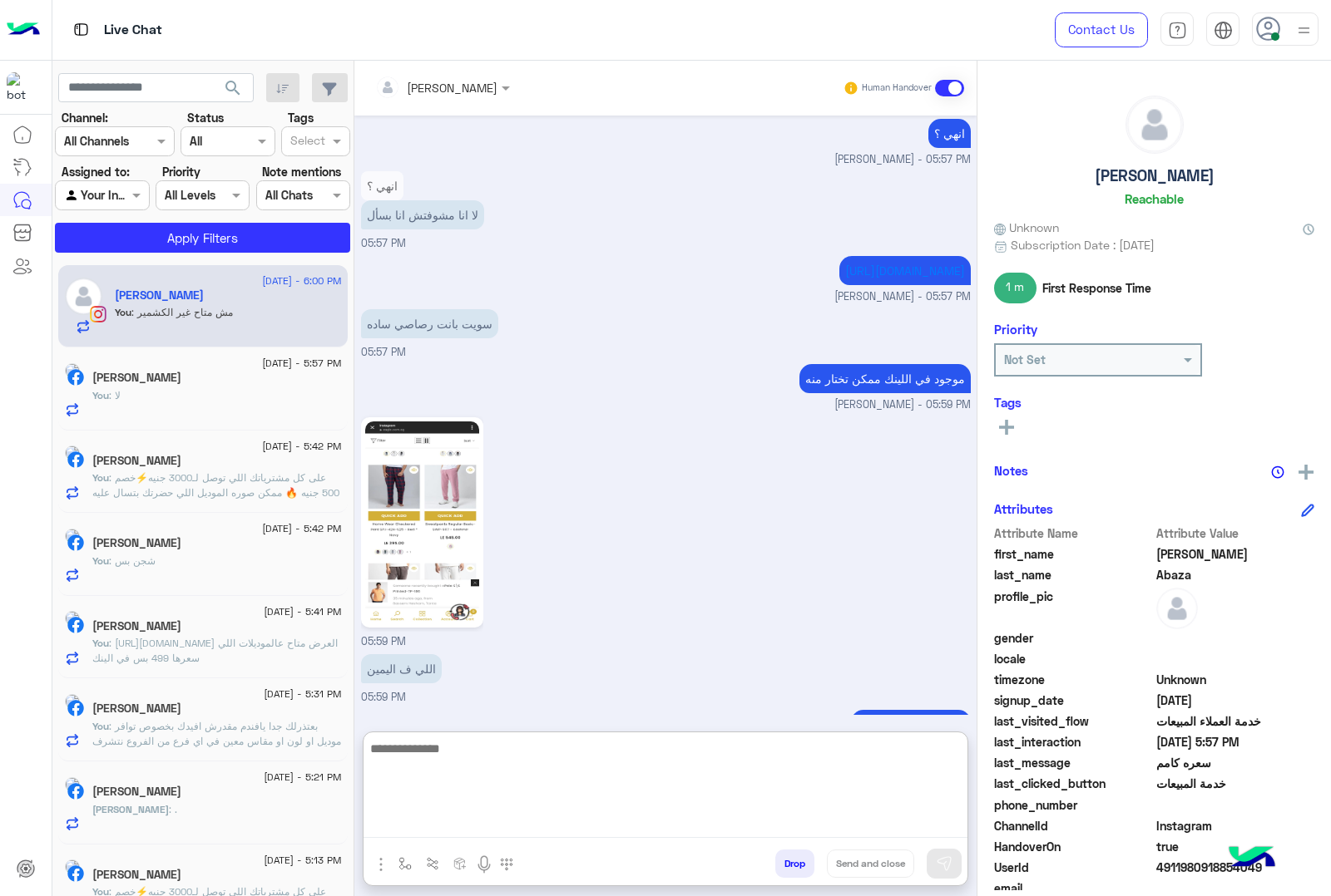
scroll to position [2686, 0]
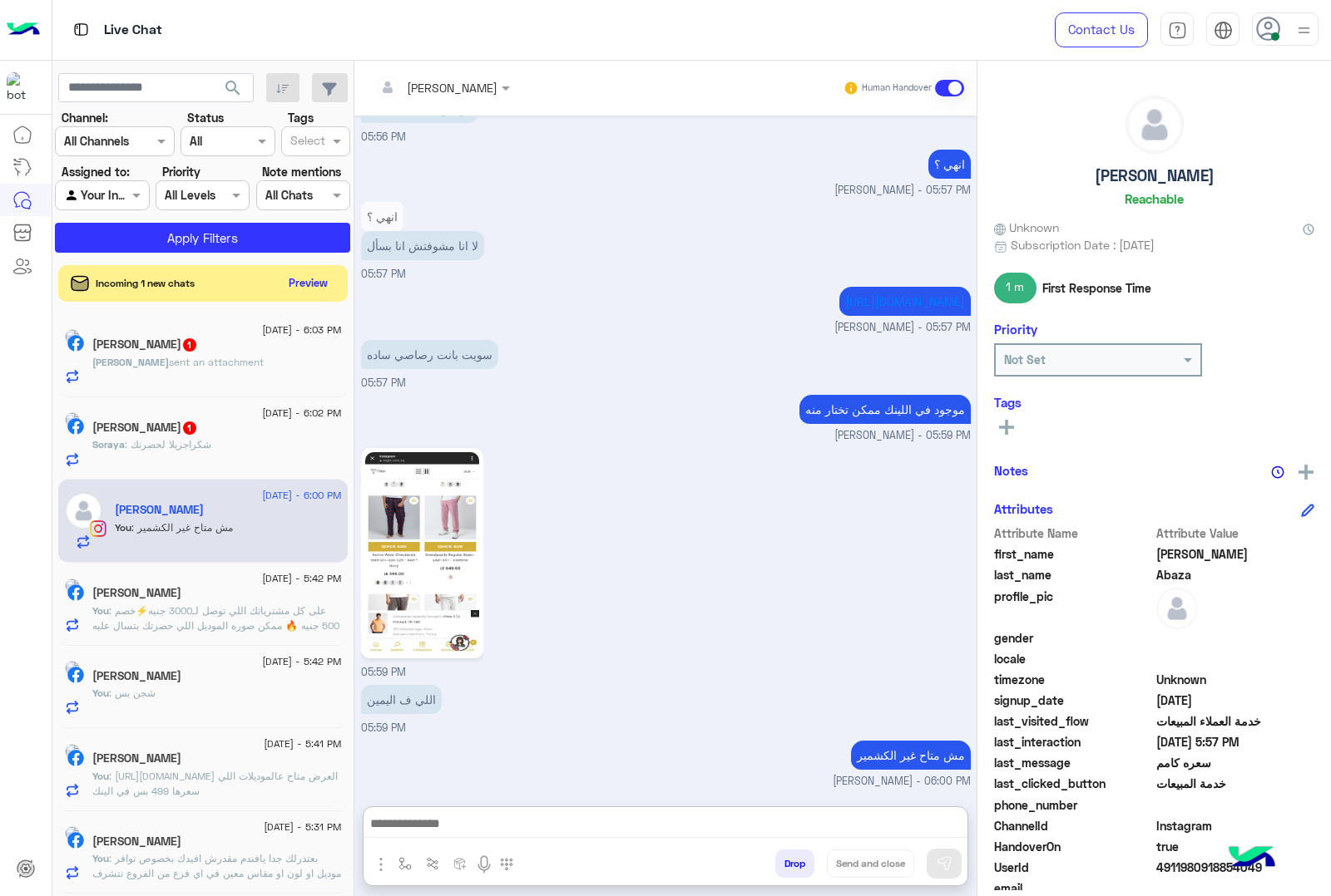
click at [787, 862] on button "Drop" at bounding box center [794, 864] width 39 height 28
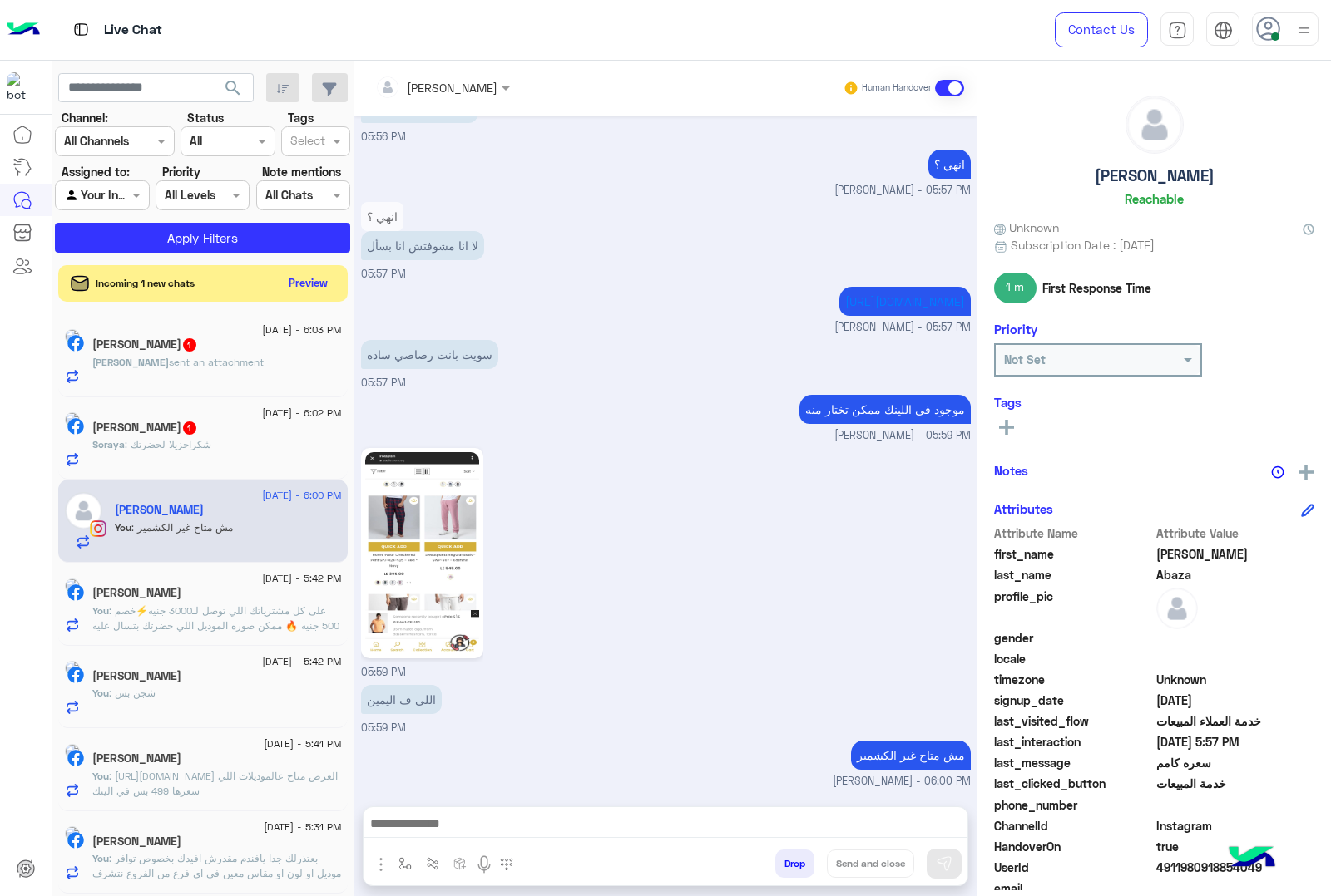
click at [787, 862] on button "Drop" at bounding box center [794, 864] width 39 height 28
click at [787, 862] on div "mohamed ahmed Human Handover Aug 24, 2025 برجاء اختيار المناسب ليك القائمة الات…" at bounding box center [665, 481] width 622 height 842
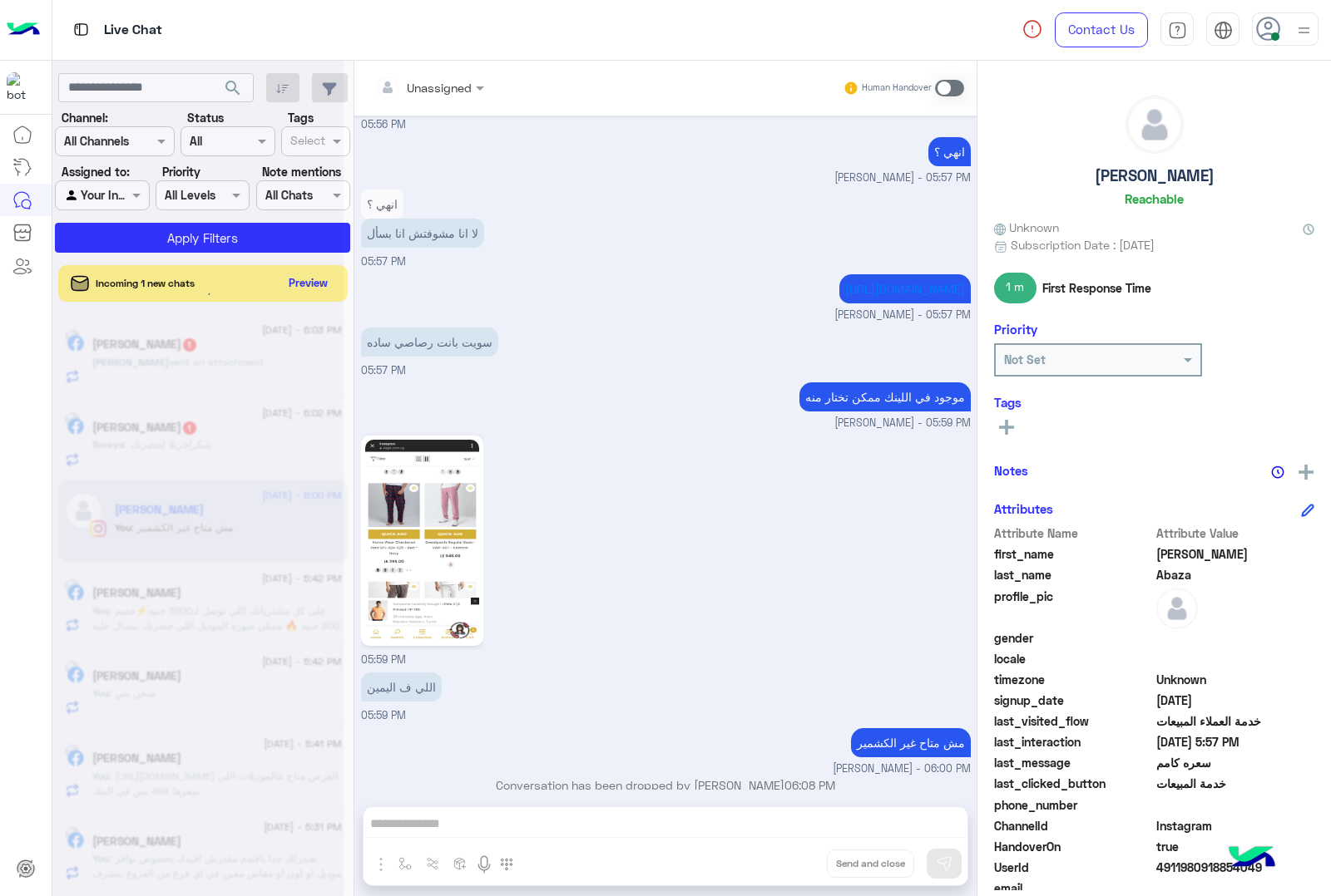
scroll to position [2671, 0]
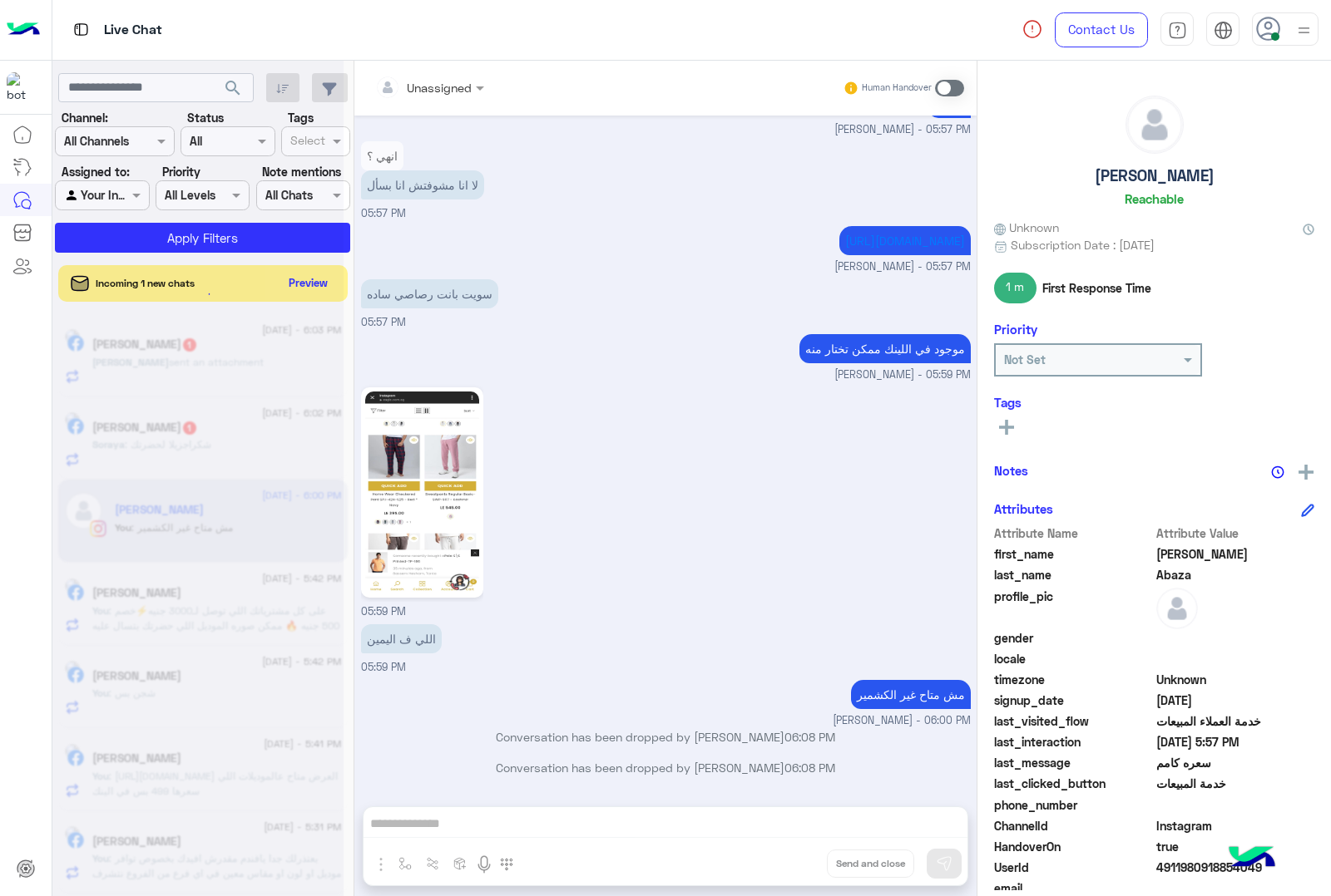
click at [787, 862] on div "Unassigned Human Handover Aug 24, 2025 برجاء اختيار المناسب ليك القائمة الاتية🛒…" at bounding box center [665, 481] width 622 height 842
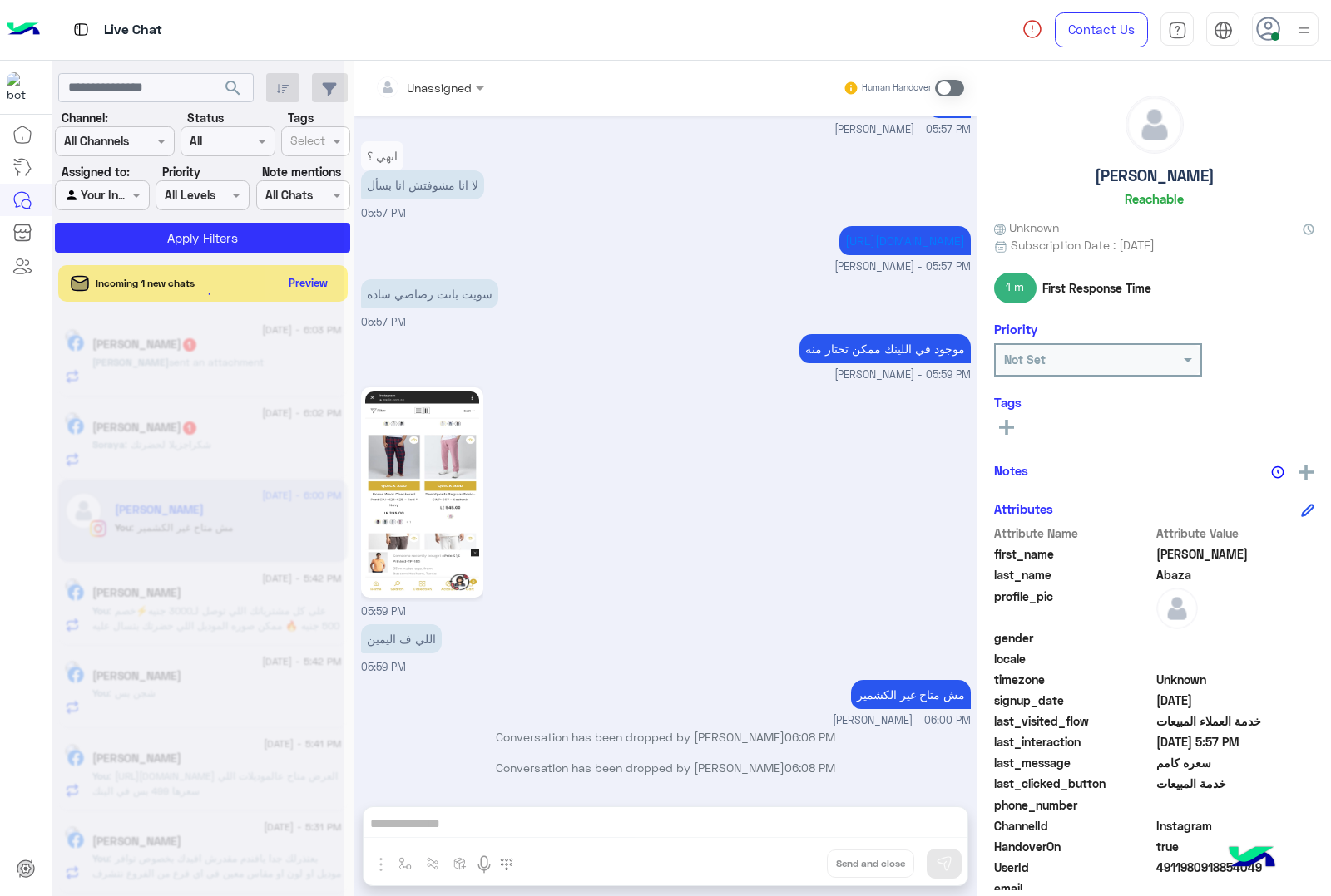
click at [787, 862] on div "Unassigned Human Handover Aug 24, 2025 برجاء اختيار المناسب ليك القائمة الاتية🛒…" at bounding box center [665, 481] width 622 height 842
click at [0, 0] on button "Drop" at bounding box center [0, 0] width 0 height 0
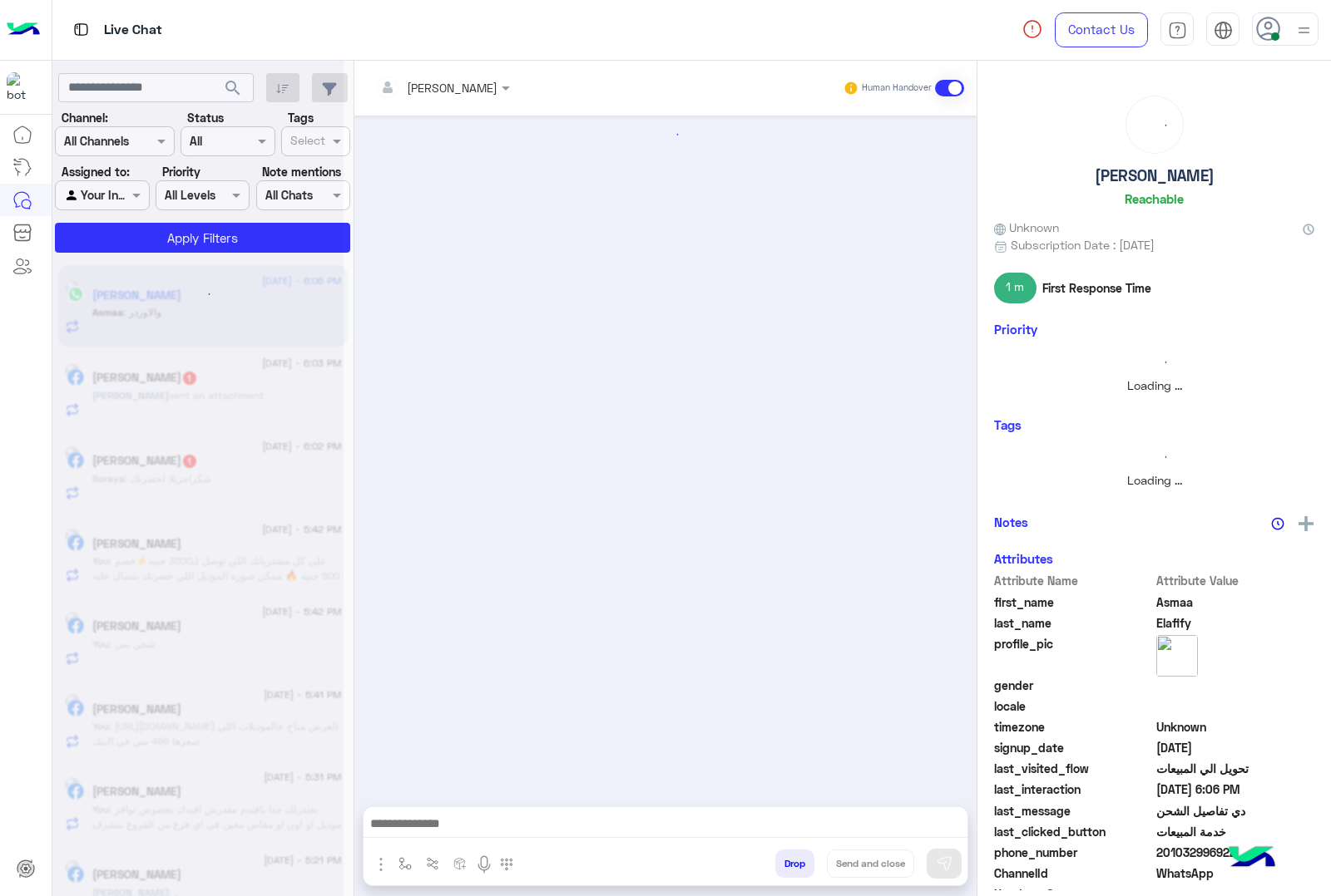
click at [787, 862] on button "Drop" at bounding box center [794, 864] width 39 height 28
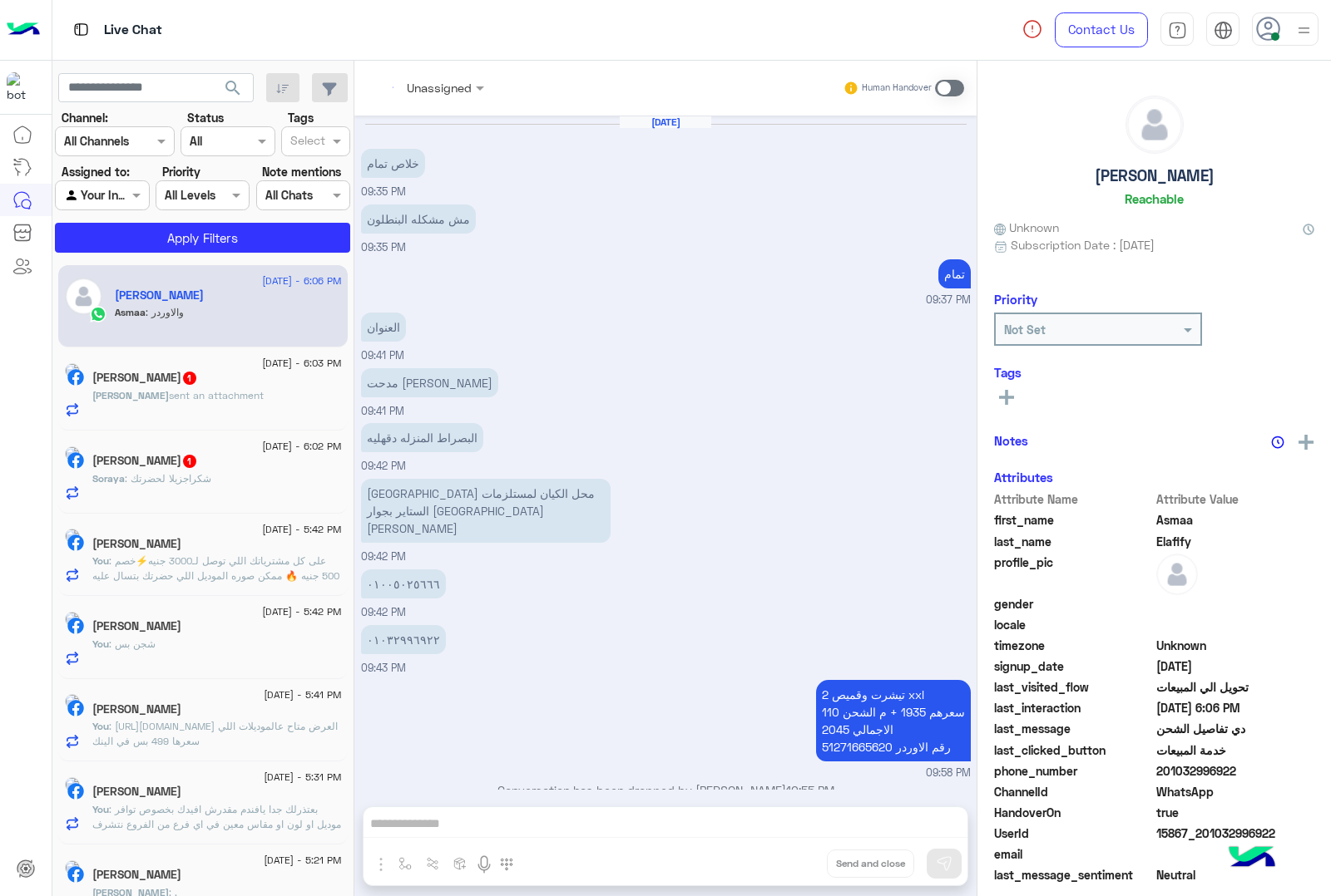
click at [787, 862] on div "Unassigned Human Handover Aug 19, 2025 خلاص تمام 09:35 PM مش مشكله البنطلون 09:…" at bounding box center [665, 481] width 622 height 842
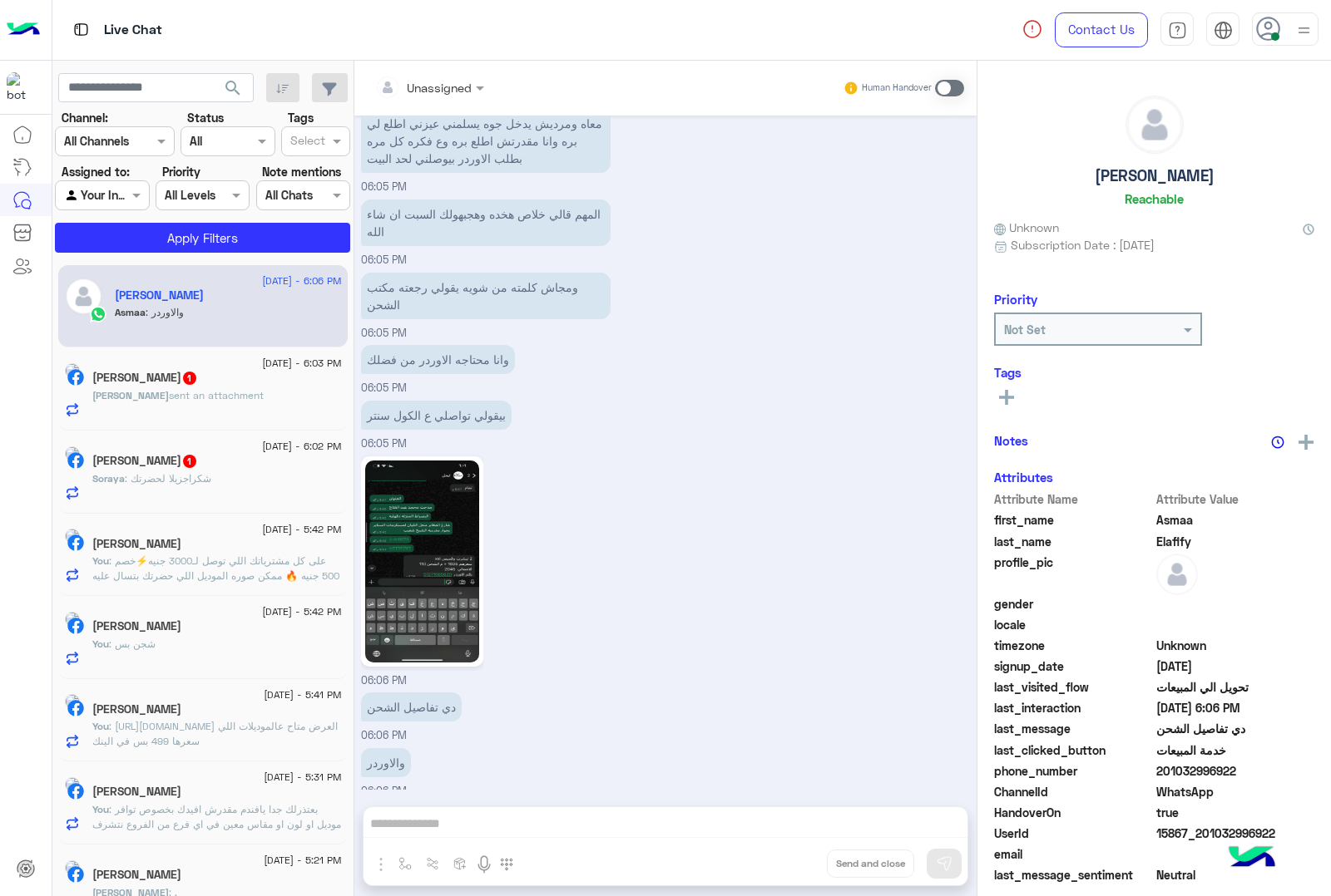
click at [787, 862] on div "Unassigned Human Handover Aug 19, 2025 خلاص تمام 09:35 PM مش مشكله البنطلون 09:…" at bounding box center [665, 481] width 622 height 842
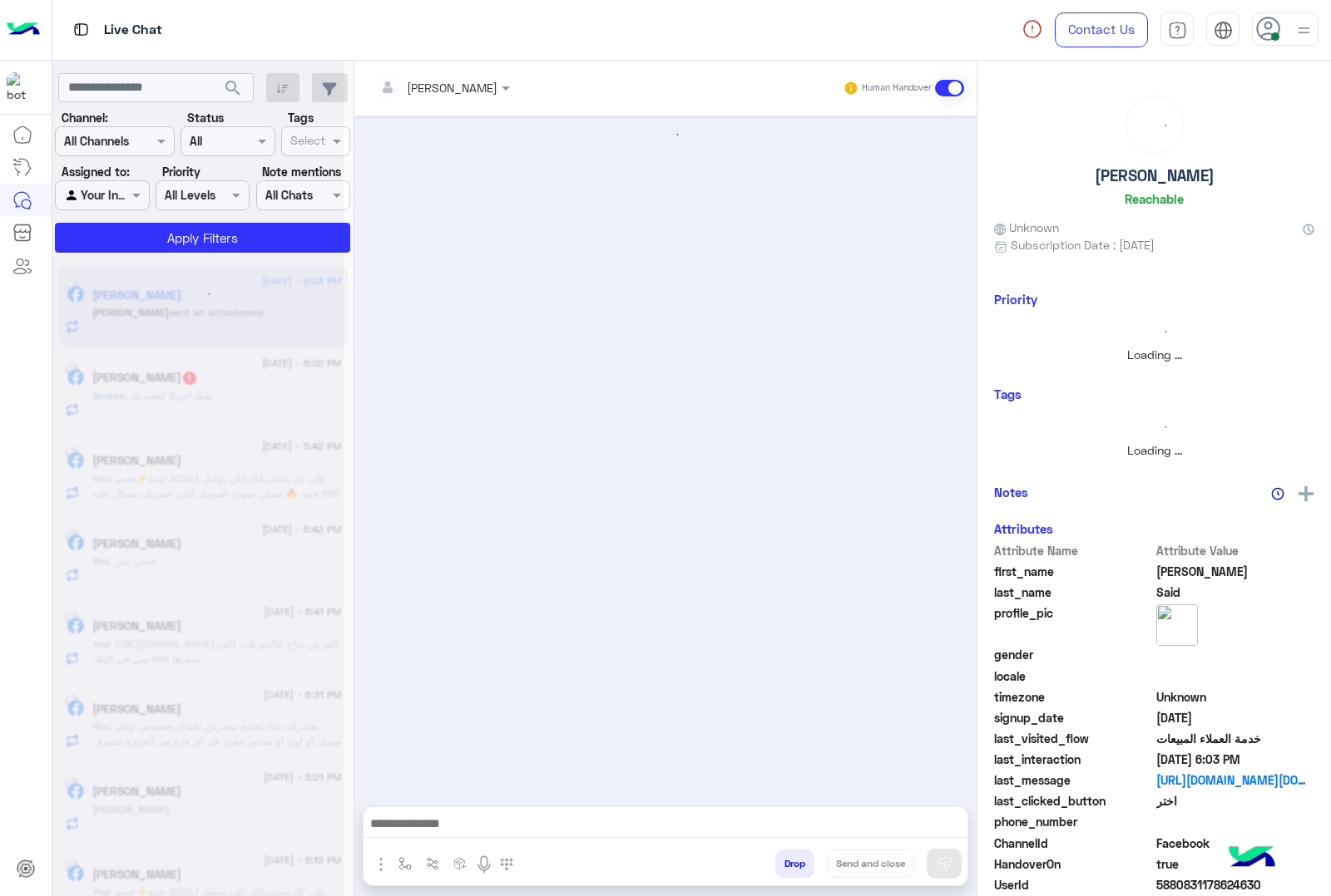
click at [787, 862] on button "Drop" at bounding box center [794, 864] width 39 height 28
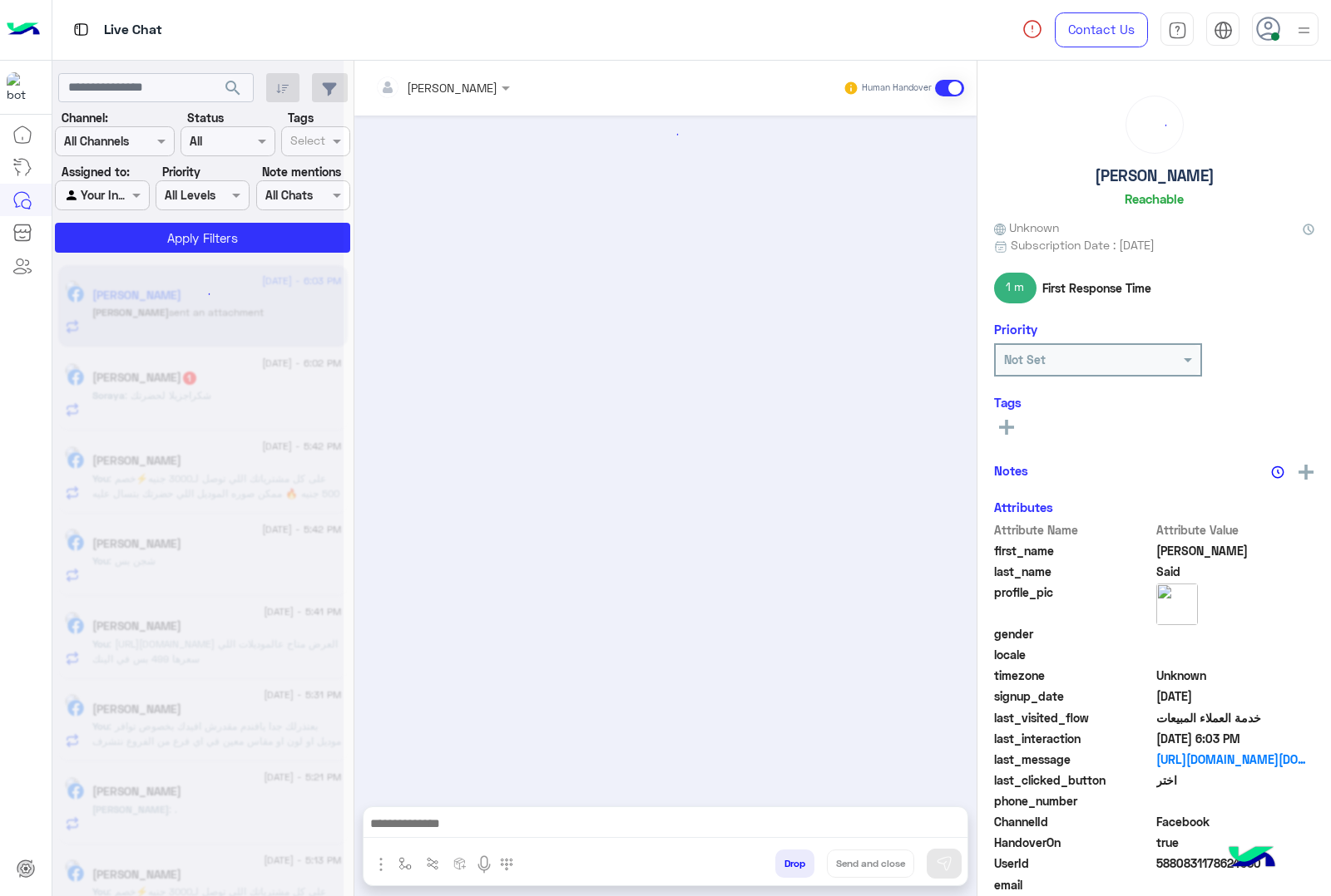
click at [787, 862] on button "Drop" at bounding box center [794, 864] width 39 height 28
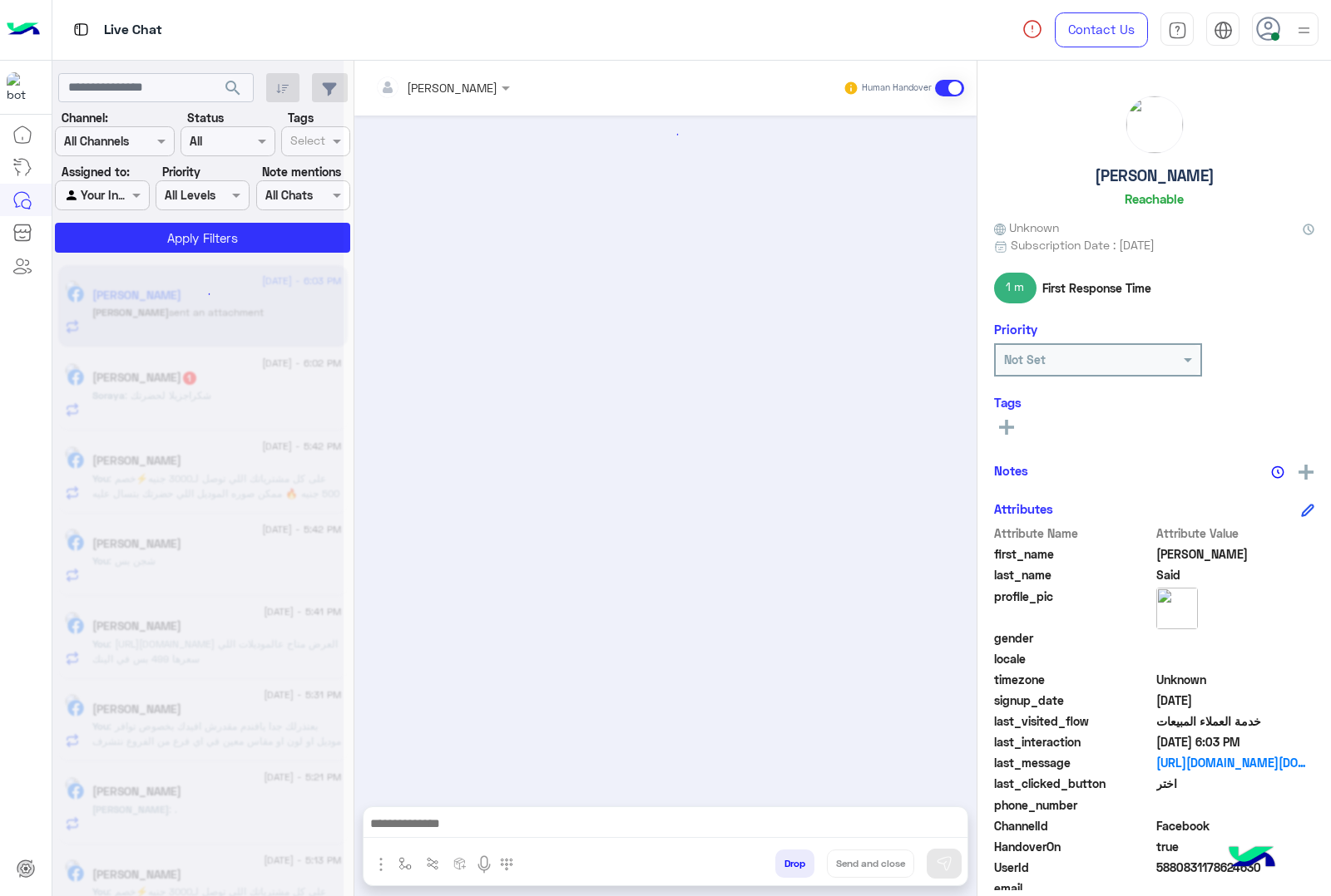
click at [787, 862] on div "[PERSON_NAME] Human Handover Drop Send and close" at bounding box center [665, 481] width 622 height 842
click at [787, 862] on div "Unassigned Human Handover Aug 24, 2025 Conversation has been dropped by mohamed…" at bounding box center [665, 481] width 622 height 842
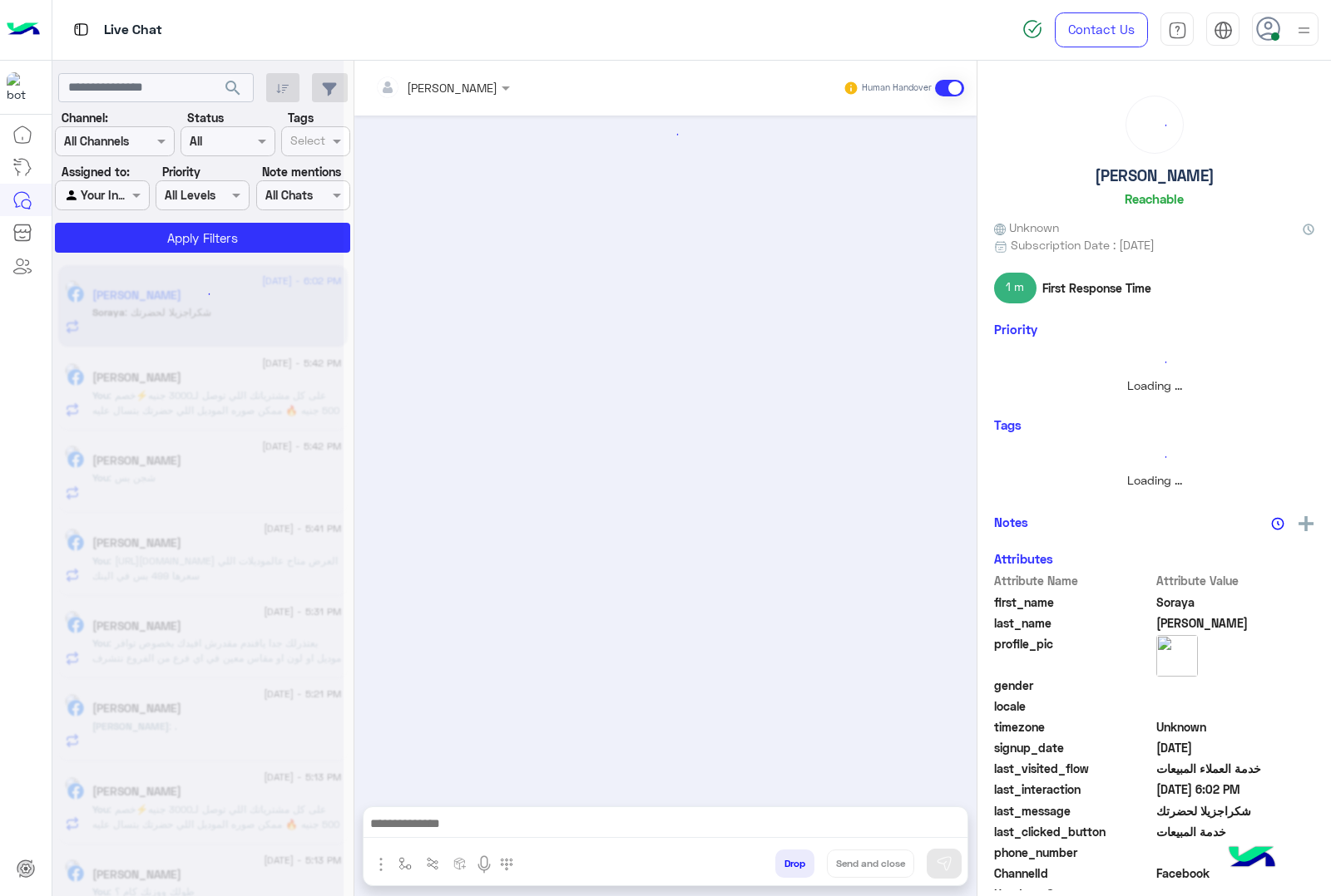
click at [787, 862] on button "Drop" at bounding box center [794, 864] width 39 height 28
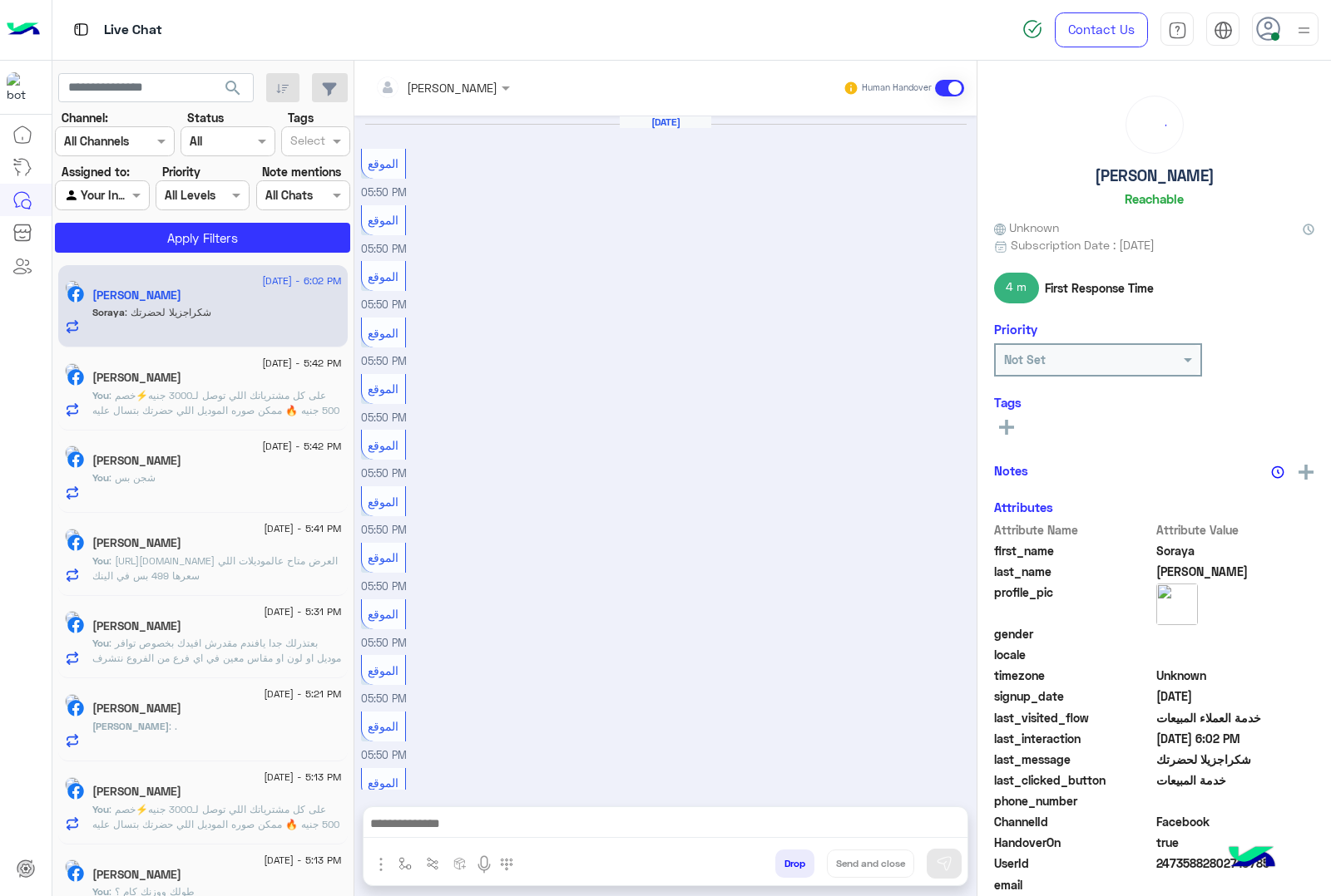
click at [787, 862] on button "Drop" at bounding box center [794, 864] width 39 height 28
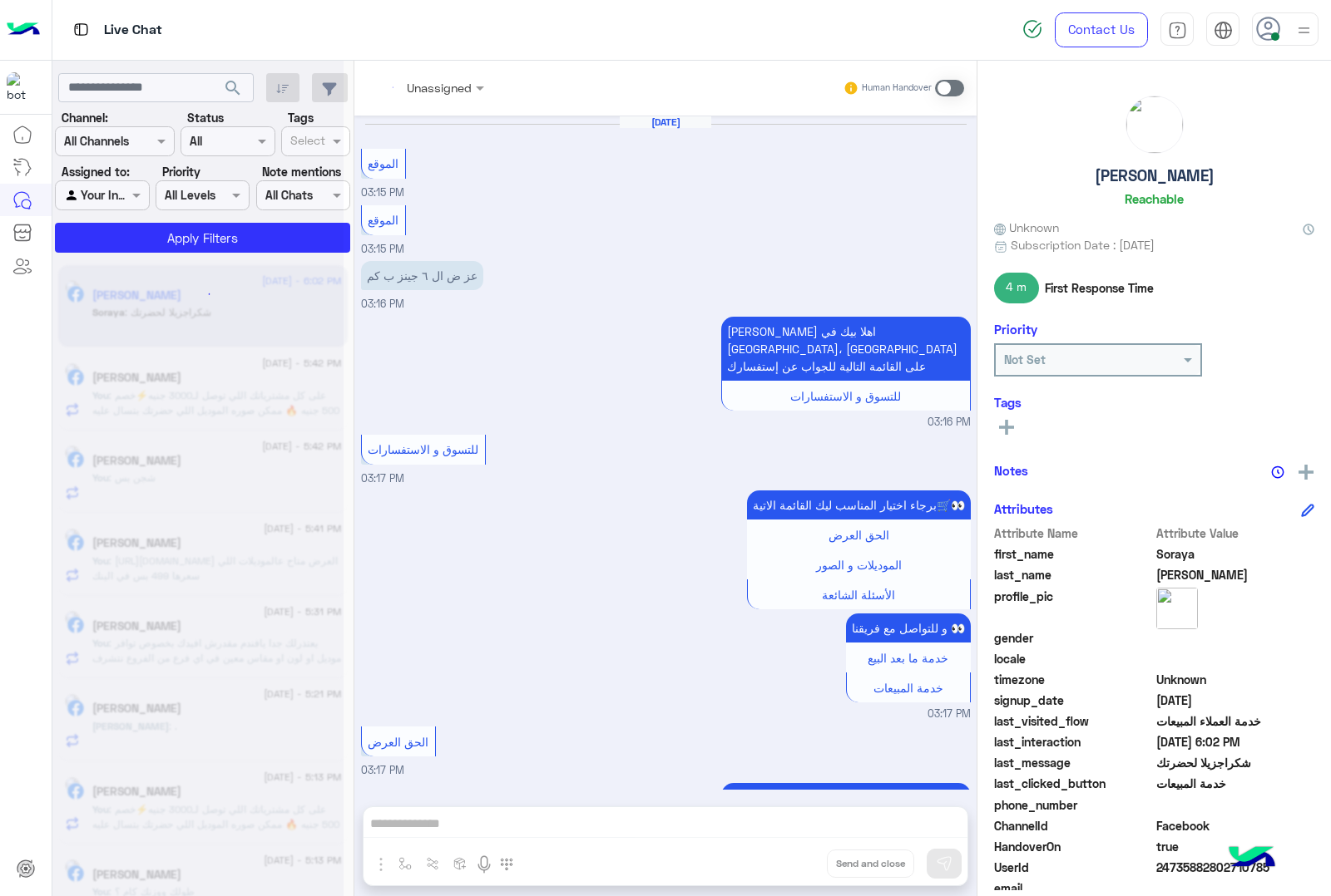
click at [0, 0] on button "Drop" at bounding box center [0, 0] width 0 height 0
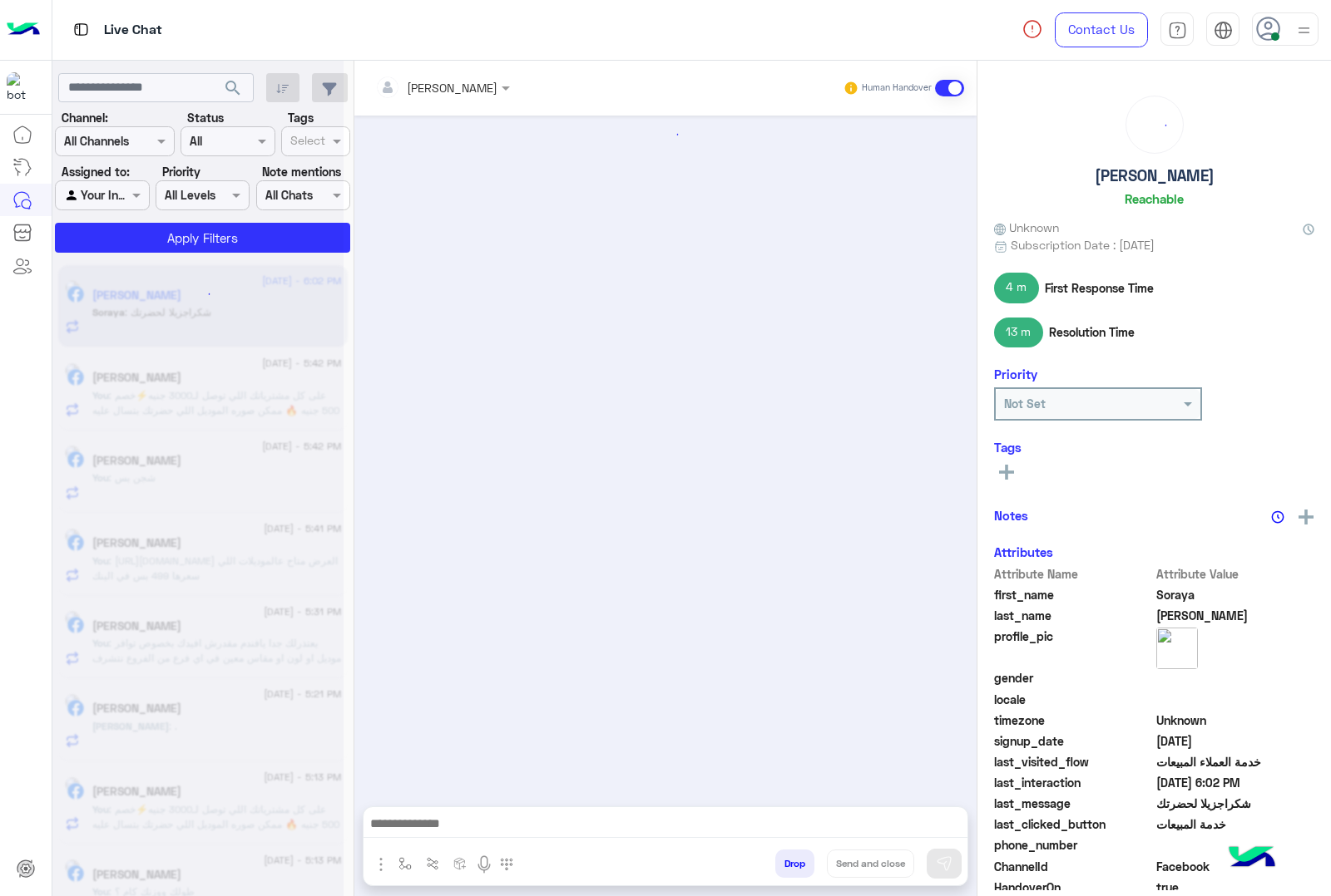
click at [787, 862] on button "Drop" at bounding box center [794, 864] width 39 height 28
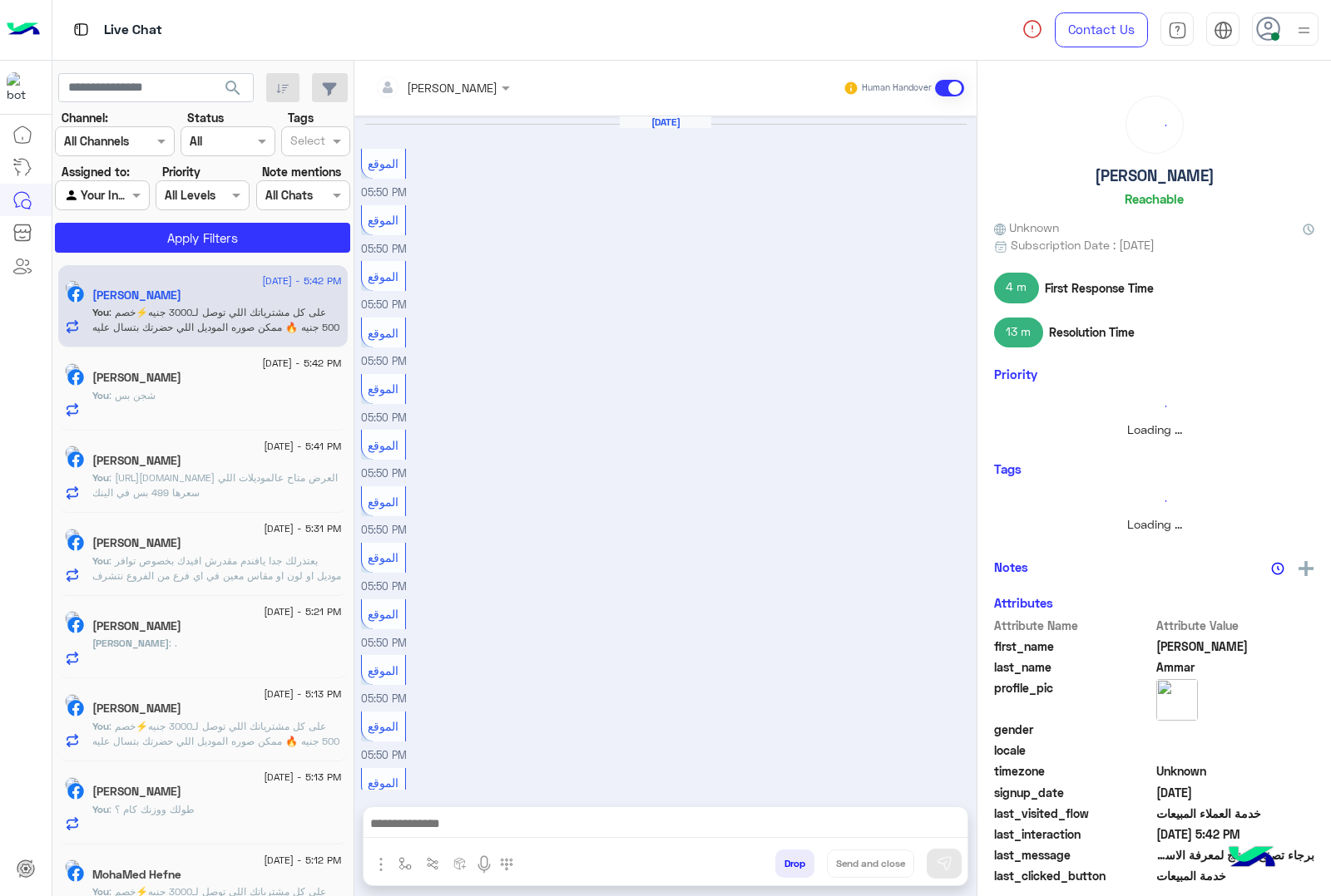
scroll to position [1427, 0]
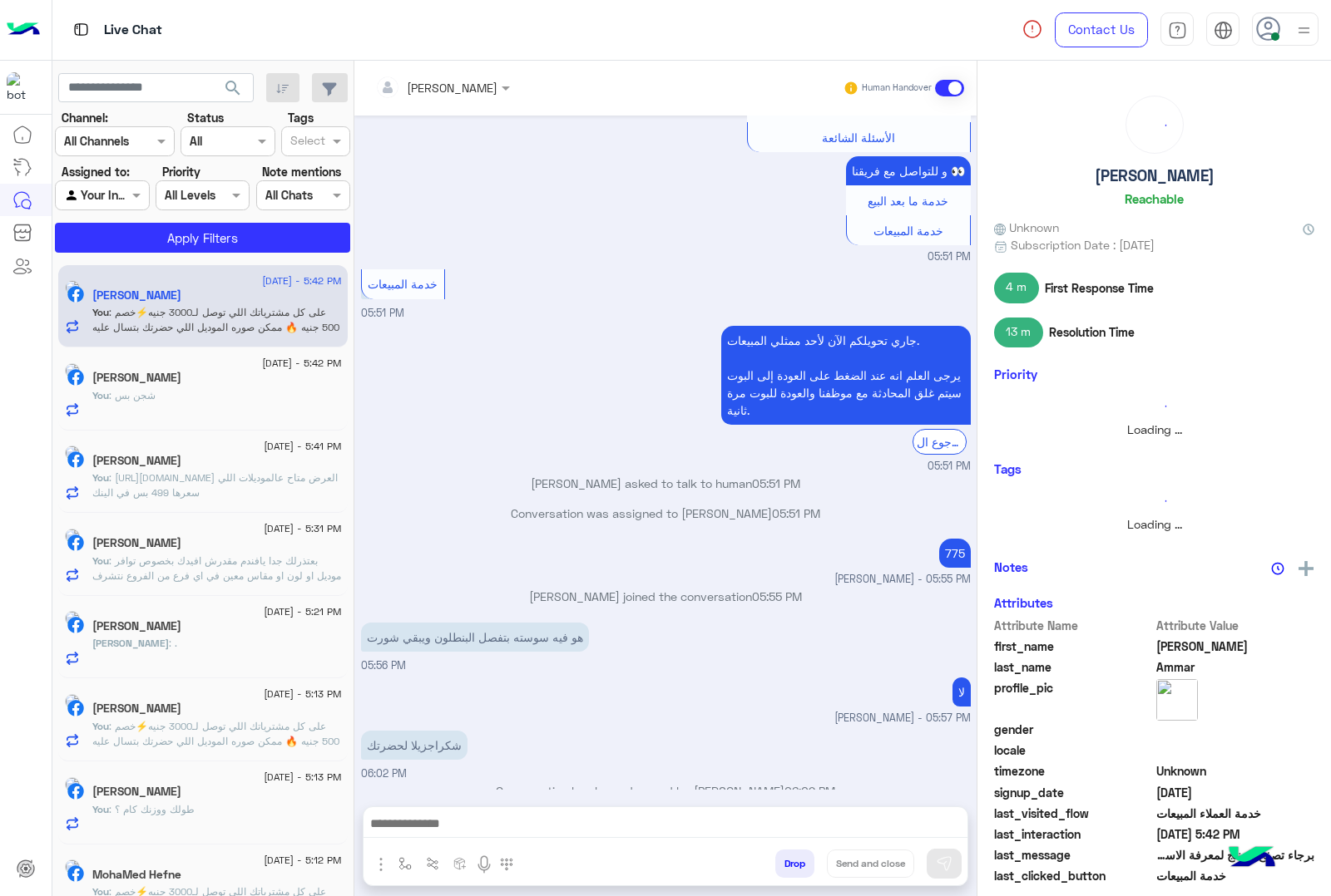
click at [787, 862] on button "Drop" at bounding box center [794, 864] width 39 height 28
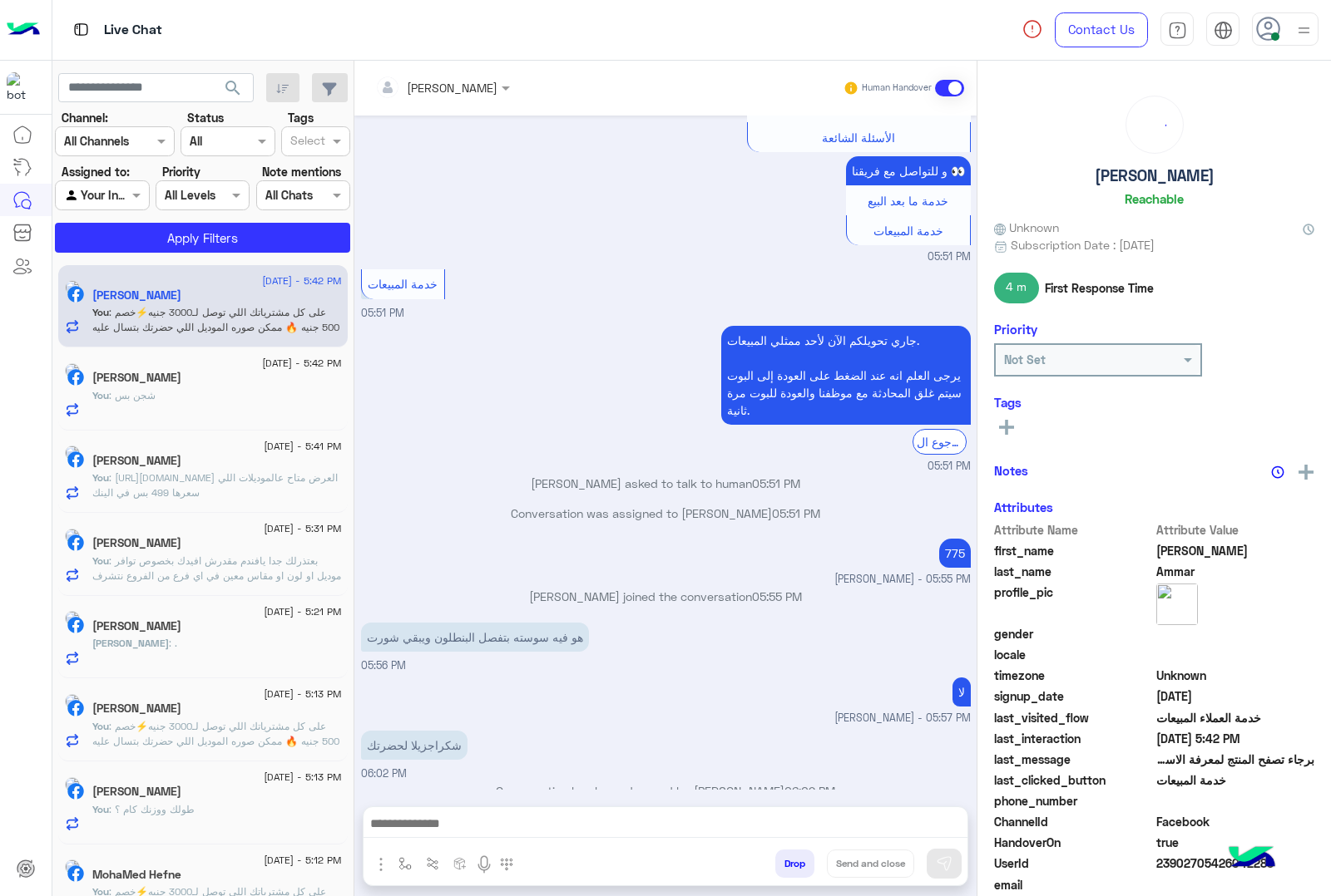
click at [787, 862] on button "Drop" at bounding box center [794, 864] width 39 height 28
click at [787, 862] on div "mohamed ahmed Human Handover Aug 24, 2025 الموقع 05:50 PM الموقع 05:50 PM الموق…" at bounding box center [665, 481] width 622 height 842
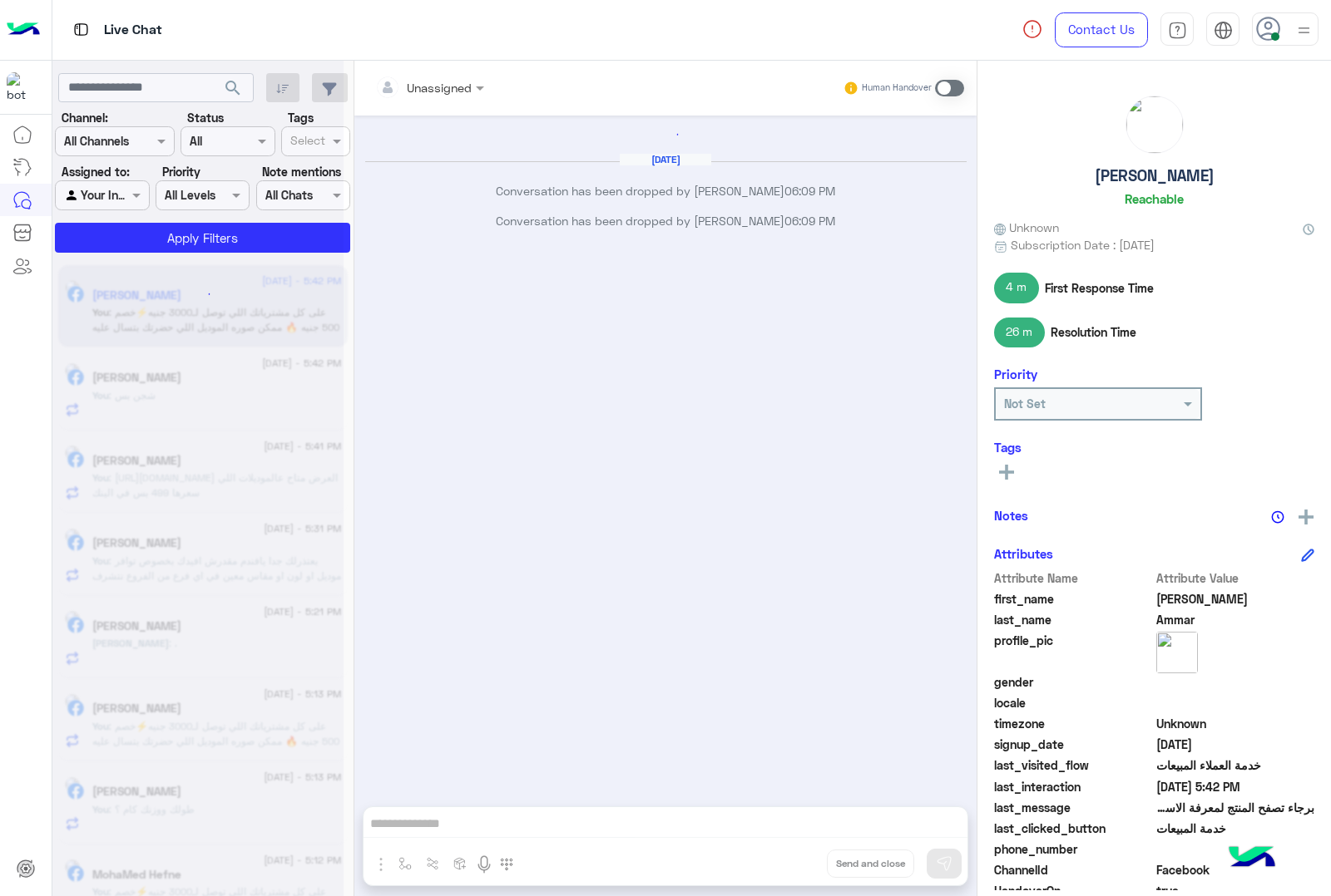
click at [787, 862] on div "Unassigned Human Handover Aug 24, 2025 Conversation has been dropped by mohamed…" at bounding box center [665, 481] width 622 height 842
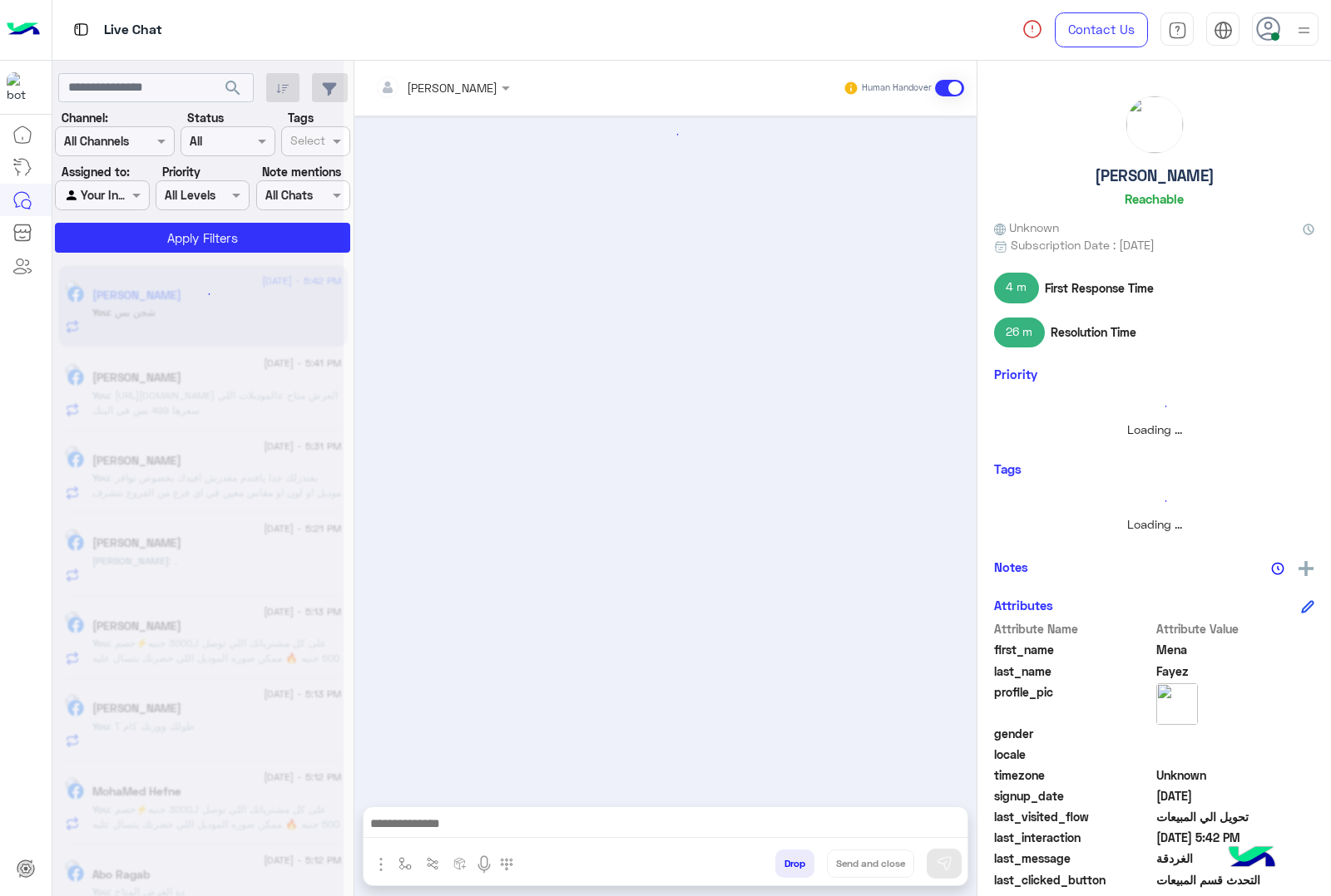
click at [787, 862] on button "Drop" at bounding box center [794, 864] width 39 height 28
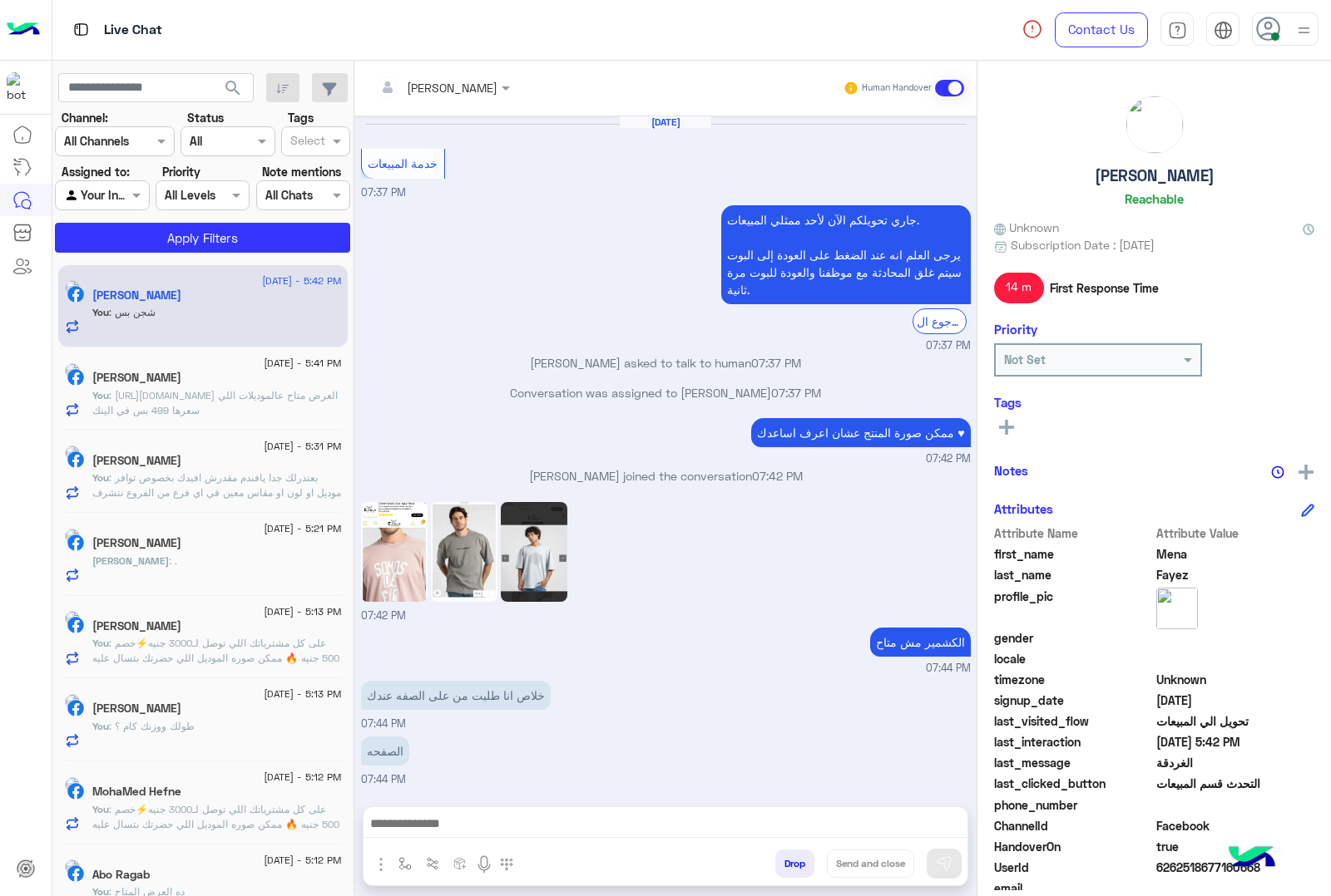
click at [787, 862] on div "mohamed ahmed Human Handover Jul 17, 2025 خدمة المبيعات 07:37 PM جاري تحويلكم ا…" at bounding box center [665, 481] width 622 height 842
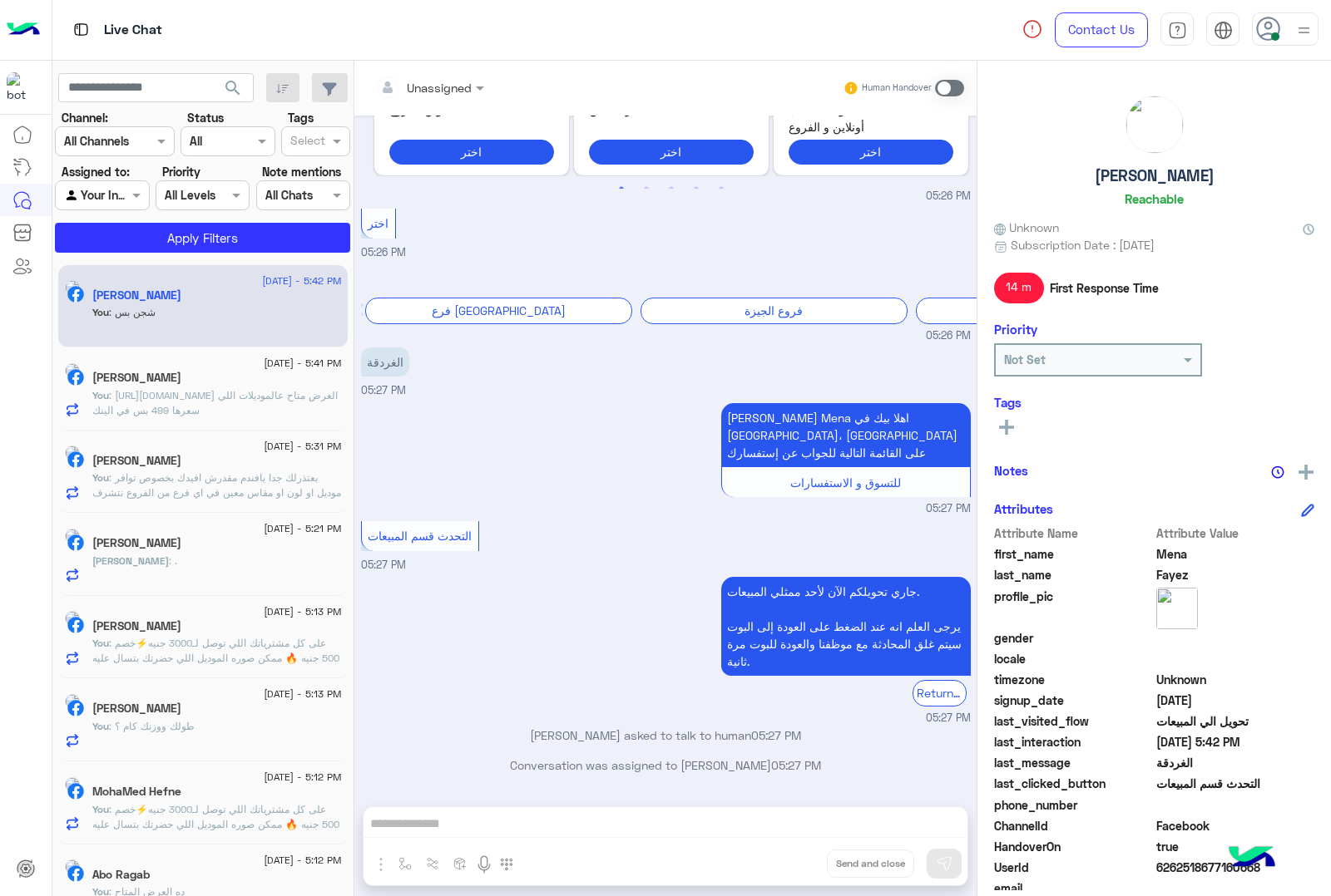
click at [787, 862] on div "Unassigned Human Handover Jul 17, 2025 خدمة المبيعات 07:37 PM جاري تحويلكم الآن…" at bounding box center [665, 481] width 622 height 842
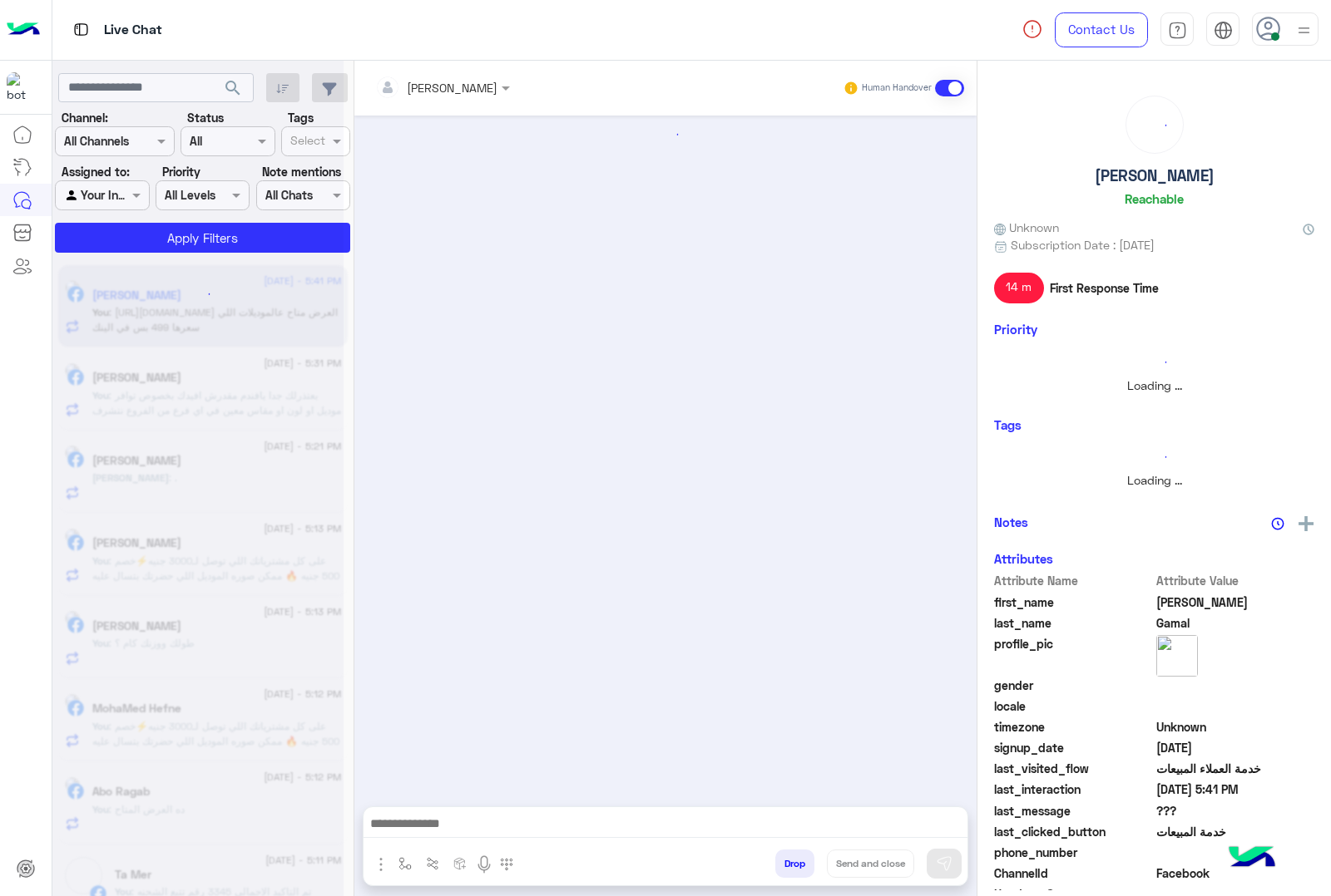
click at [787, 862] on button "Drop" at bounding box center [794, 864] width 39 height 28
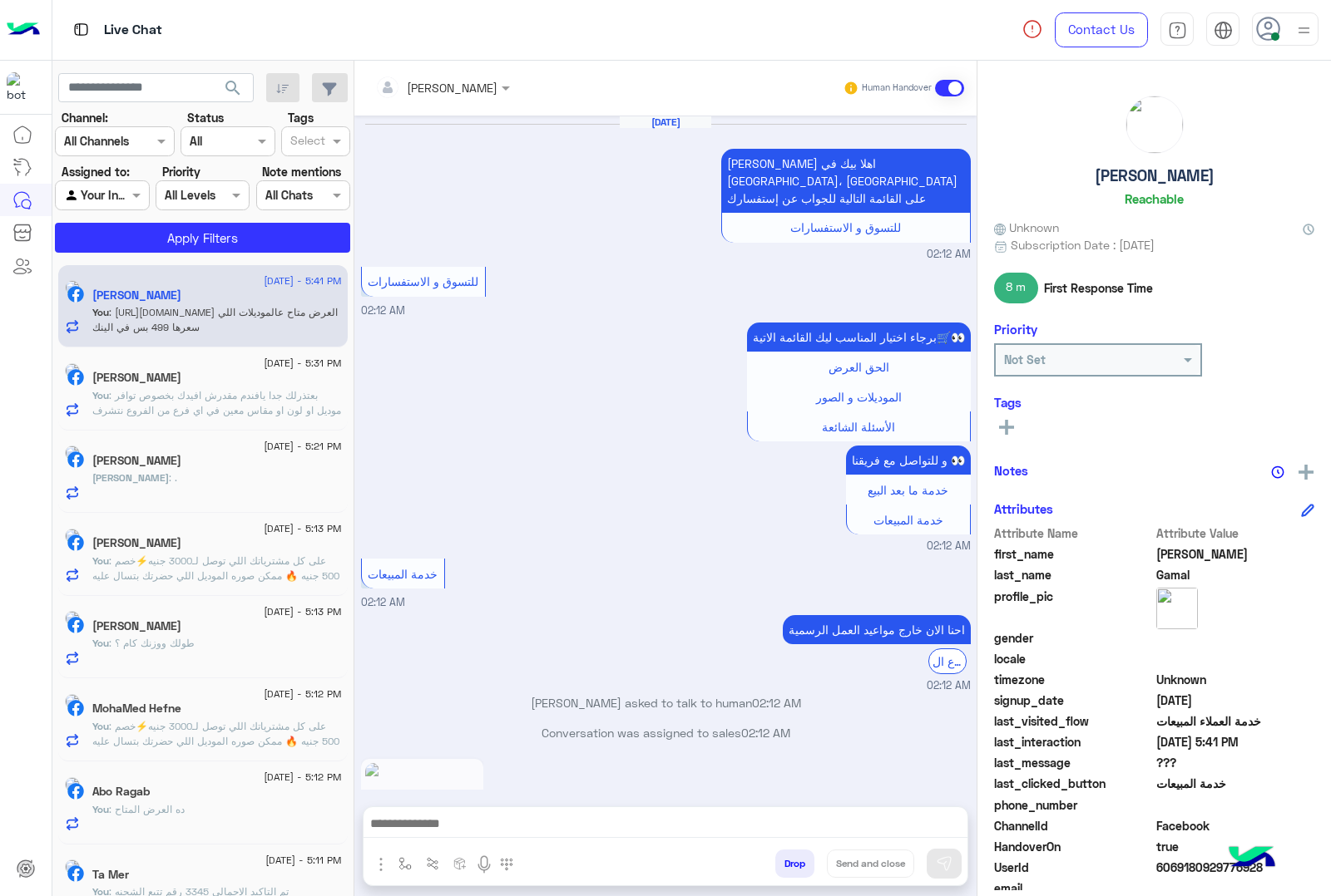
click at [787, 862] on button "Drop" at bounding box center [794, 864] width 39 height 28
click at [787, 862] on div "mohamed ahmed Human Handover May 12, 2025 عميلنا العزيز Mohamed اهلا بيك في إيج…" at bounding box center [665, 481] width 622 height 842
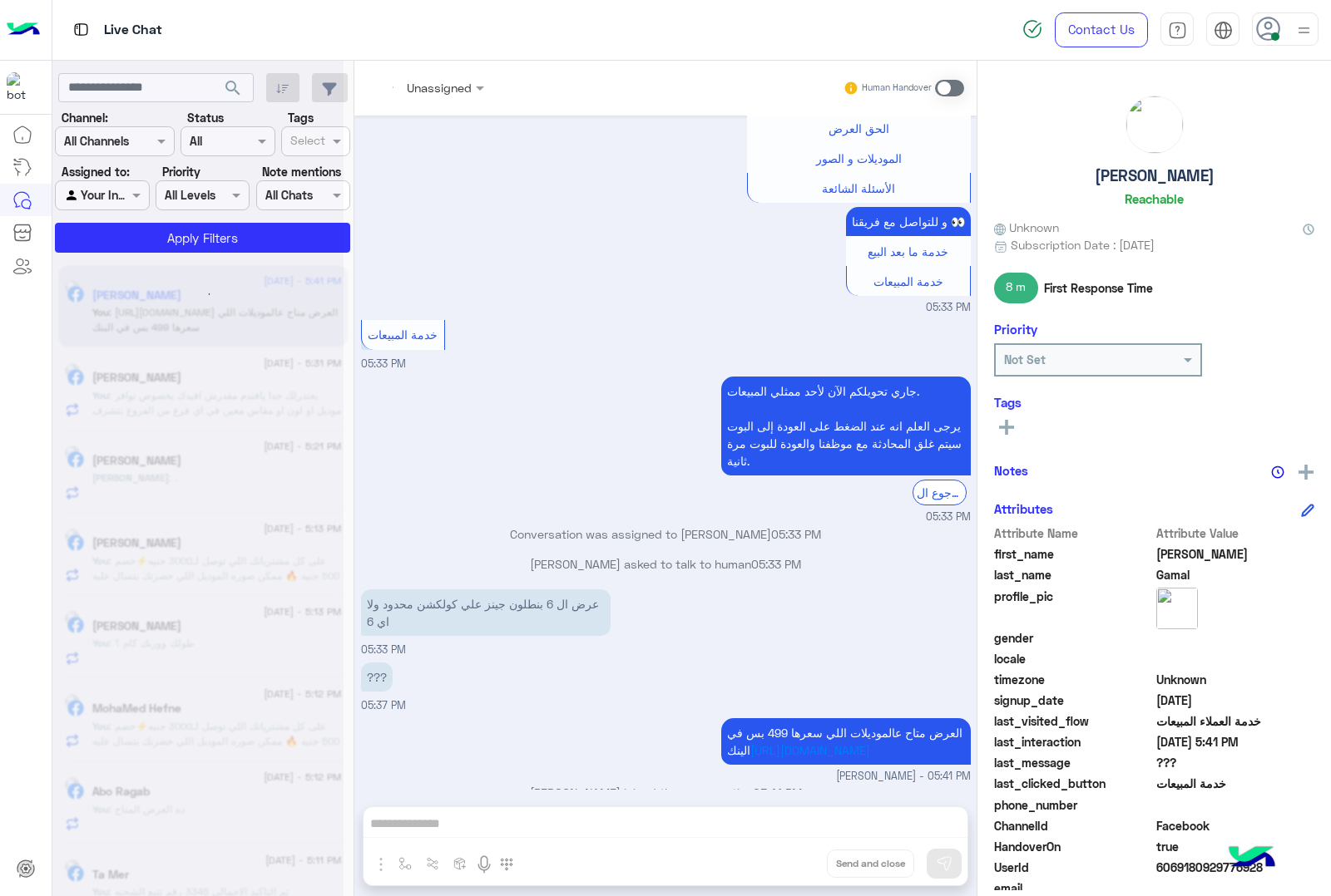
click at [787, 862] on div "Unassigned Human Handover May 12, 2025 عميلنا العزيز Mohamed اهلا بيك في إيجل، …" at bounding box center [665, 481] width 622 height 842
click at [0, 0] on button "Drop" at bounding box center [0, 0] width 0 height 0
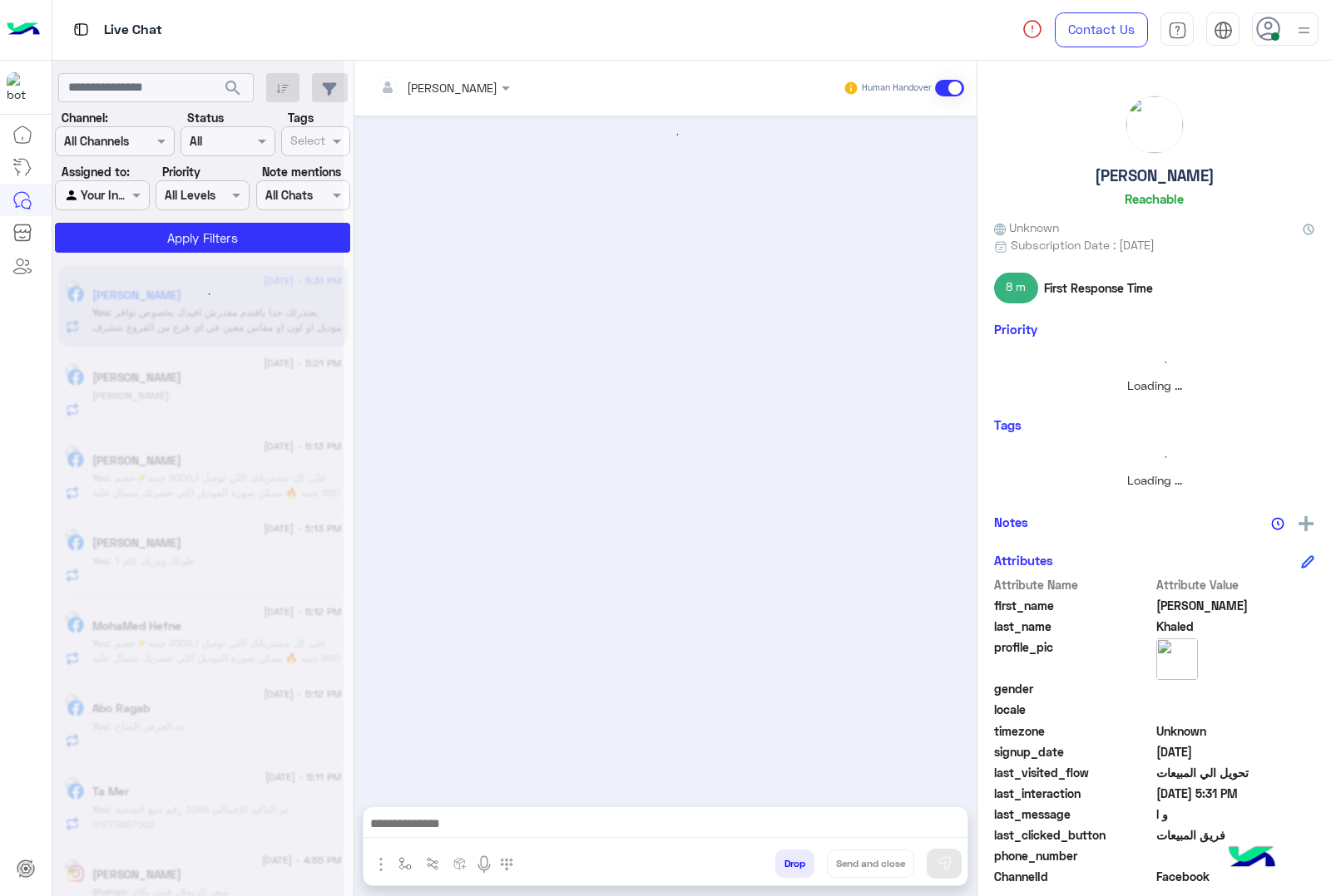
click at [787, 862] on button "Drop" at bounding box center [794, 864] width 39 height 28
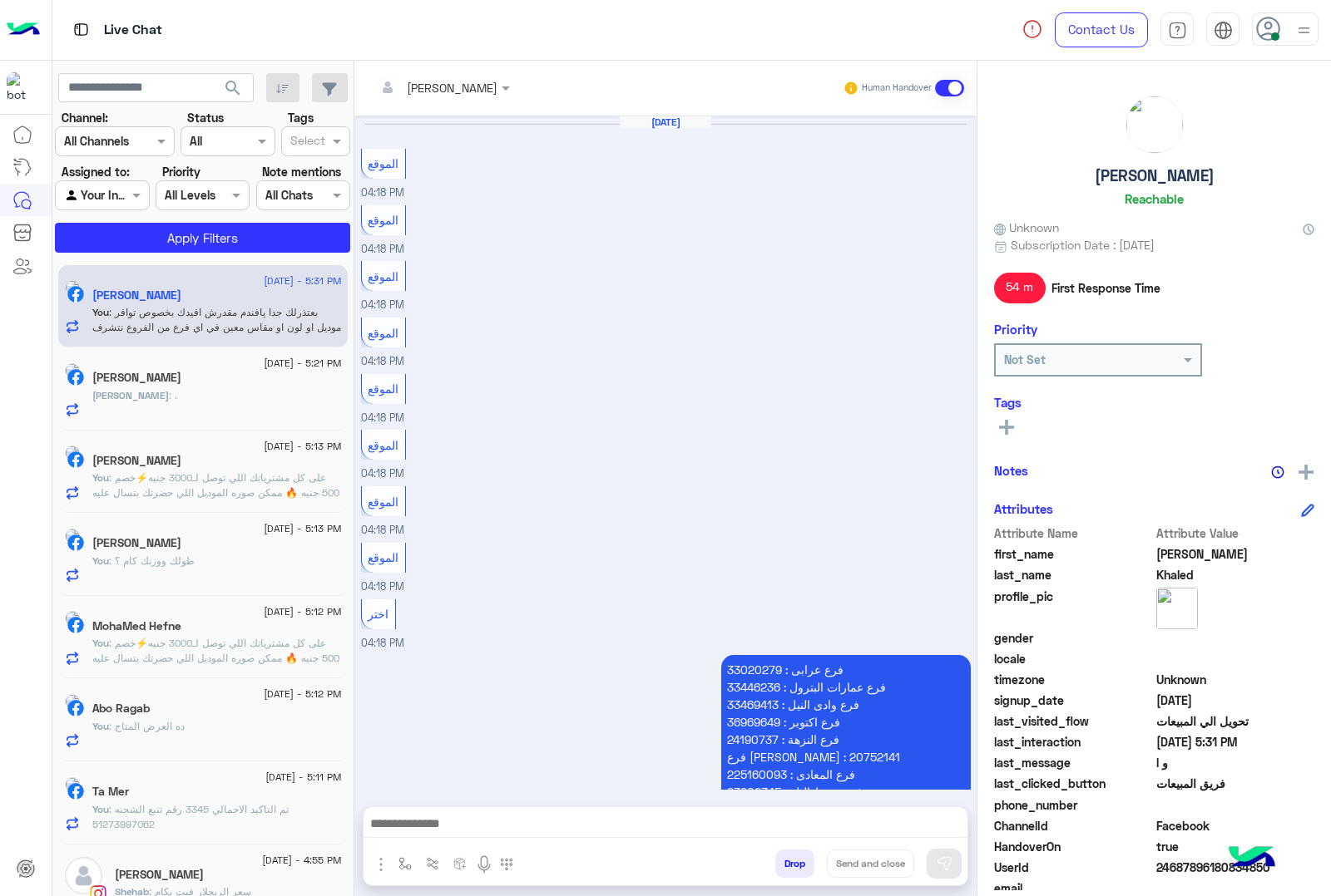
scroll to position [1661, 0]
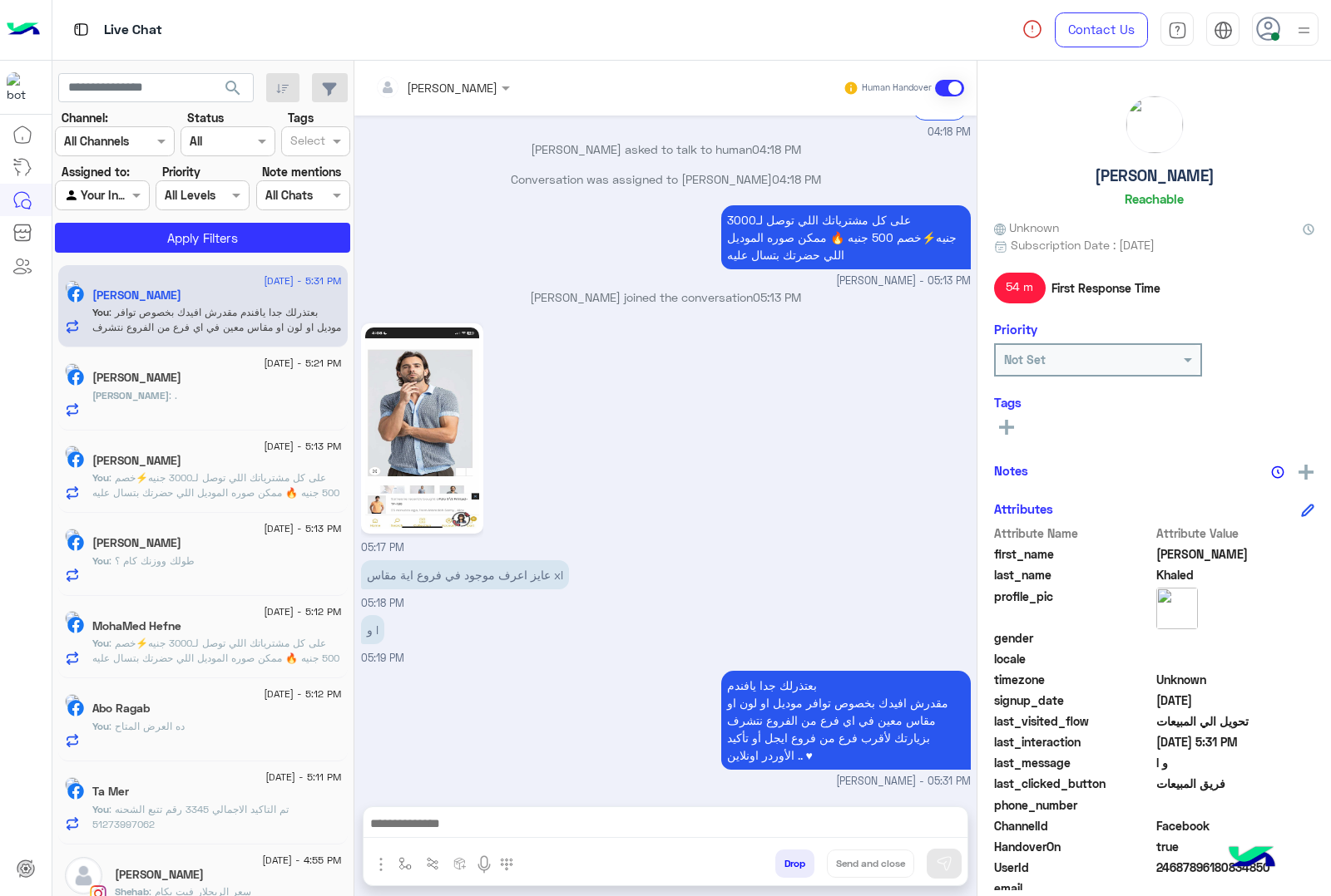
click at [787, 862] on div "mohamed ahmed Human Handover Aug 24, 2025 الموقع 04:18 PM الموقع 04:18 PM الموق…" at bounding box center [665, 481] width 622 height 842
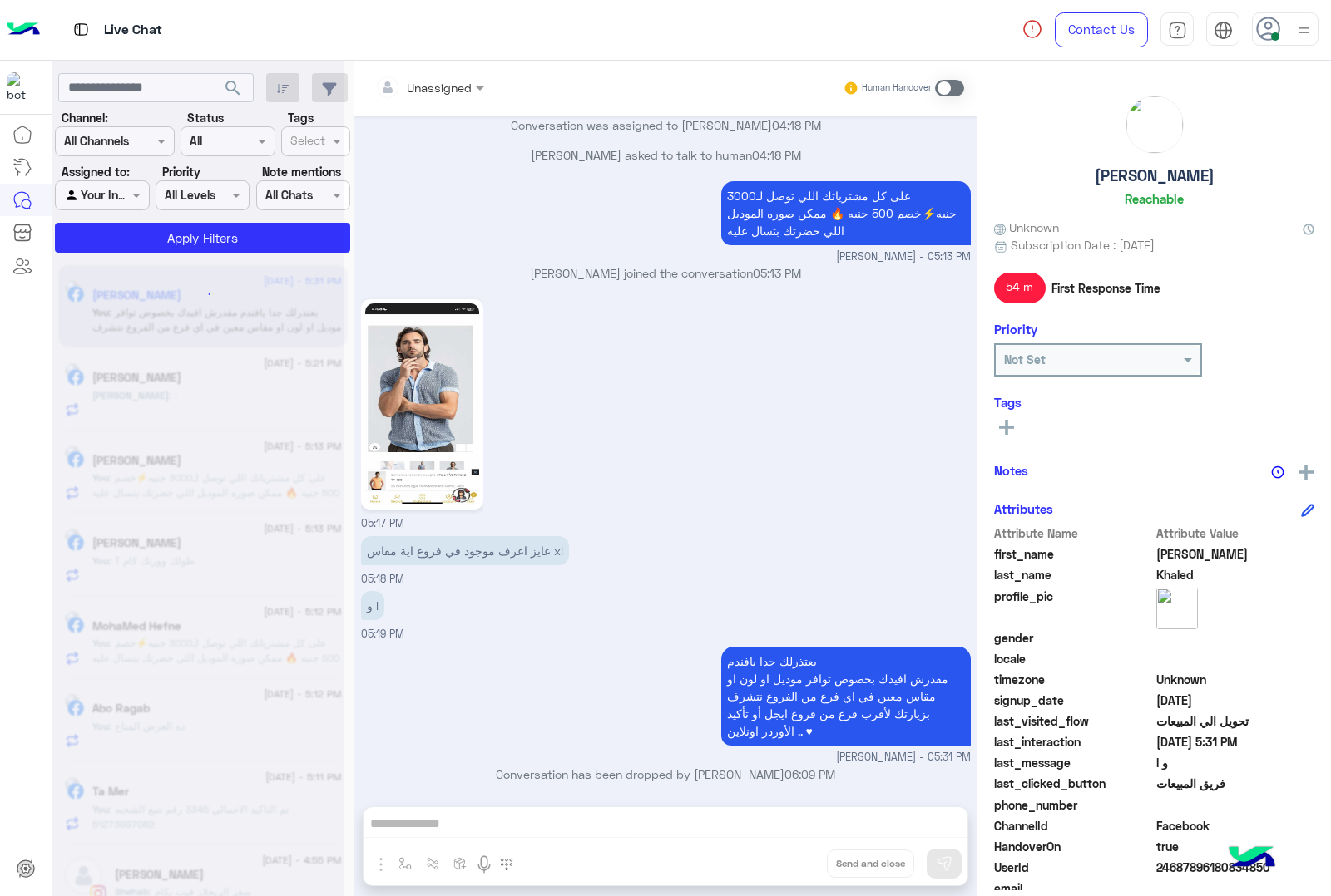
click at [787, 862] on div "Unassigned Human Handover Aug 24, 2025 الموقع 04:18 PM الموقع 04:18 PM الموقع 0…" at bounding box center [665, 481] width 622 height 842
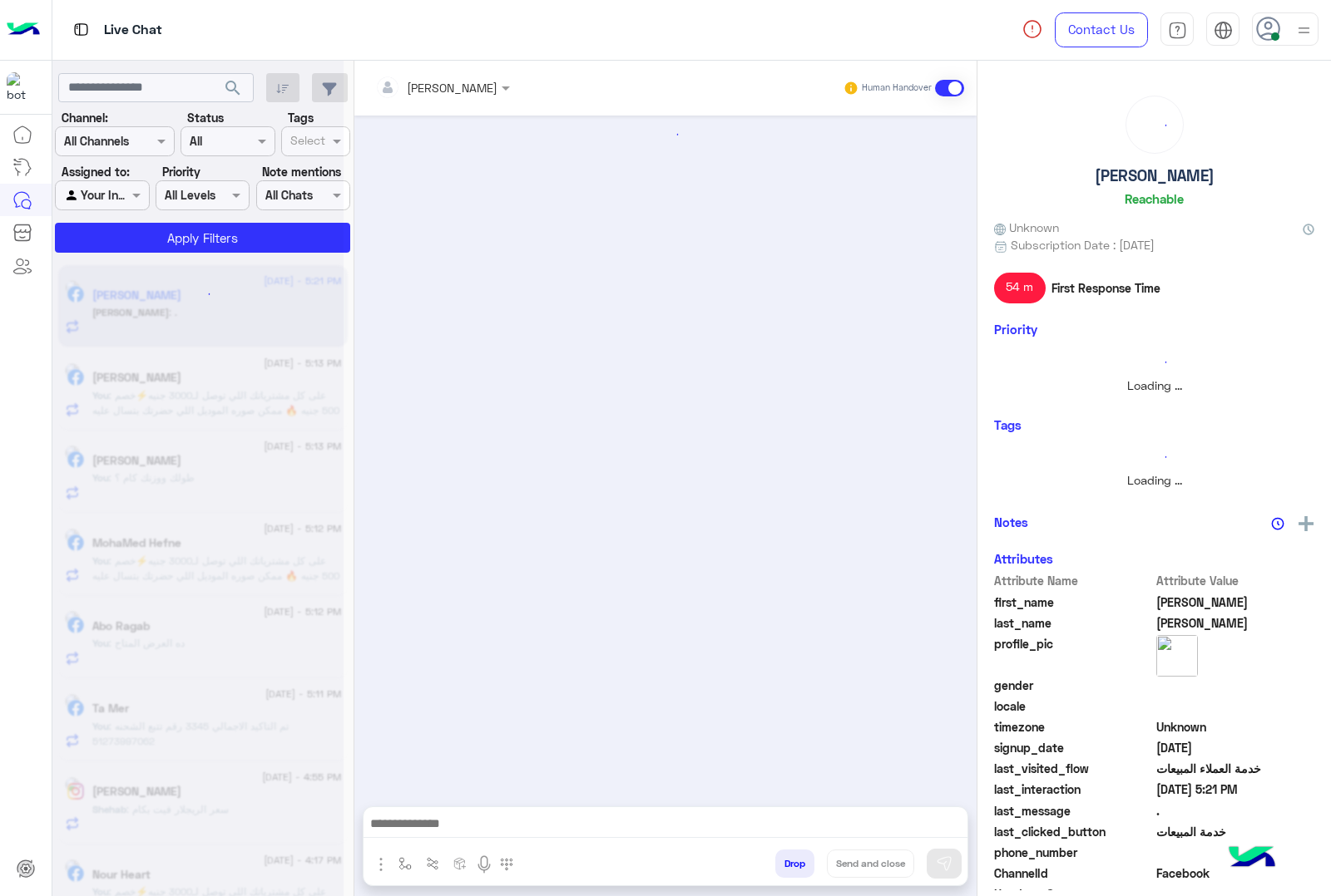
click at [787, 862] on button "Drop" at bounding box center [794, 864] width 39 height 28
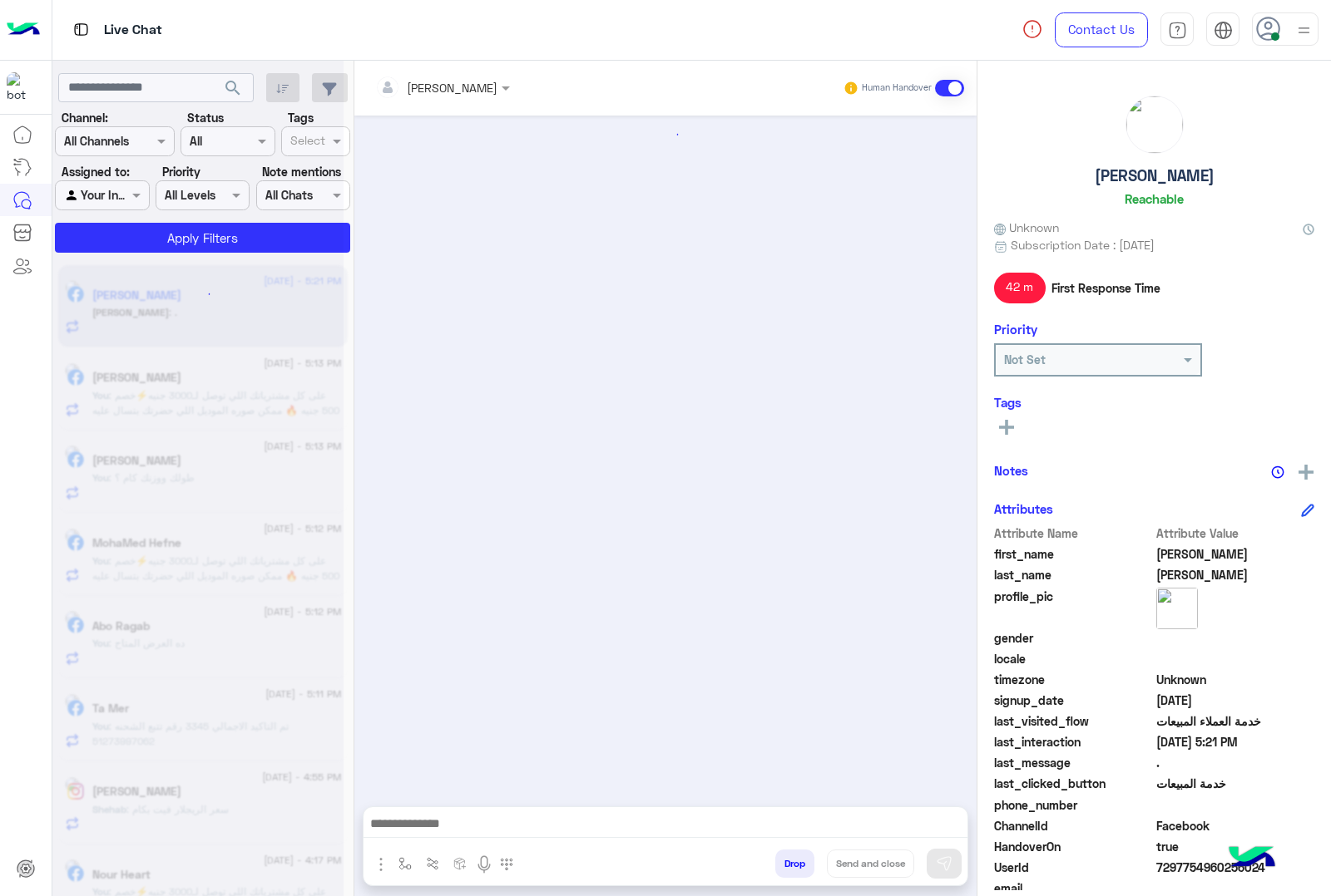
click at [787, 862] on button "Drop" at bounding box center [794, 864] width 39 height 28
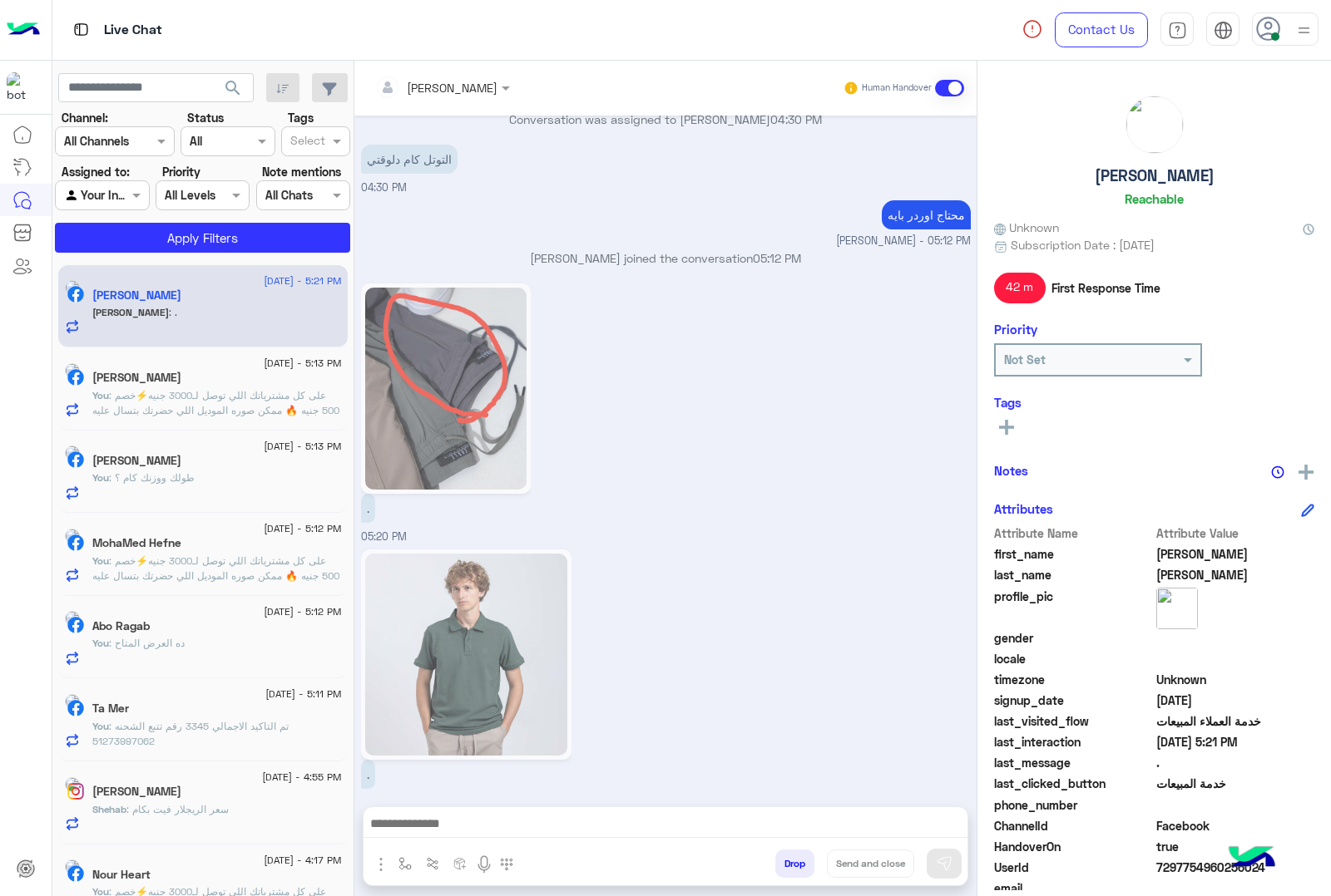
click at [787, 862] on div "mohamed ahmed Human Handover Aug 23, 2025 اكيد mohamed ahmed - 03:51 PM 03:54 P…" at bounding box center [665, 481] width 622 height 842
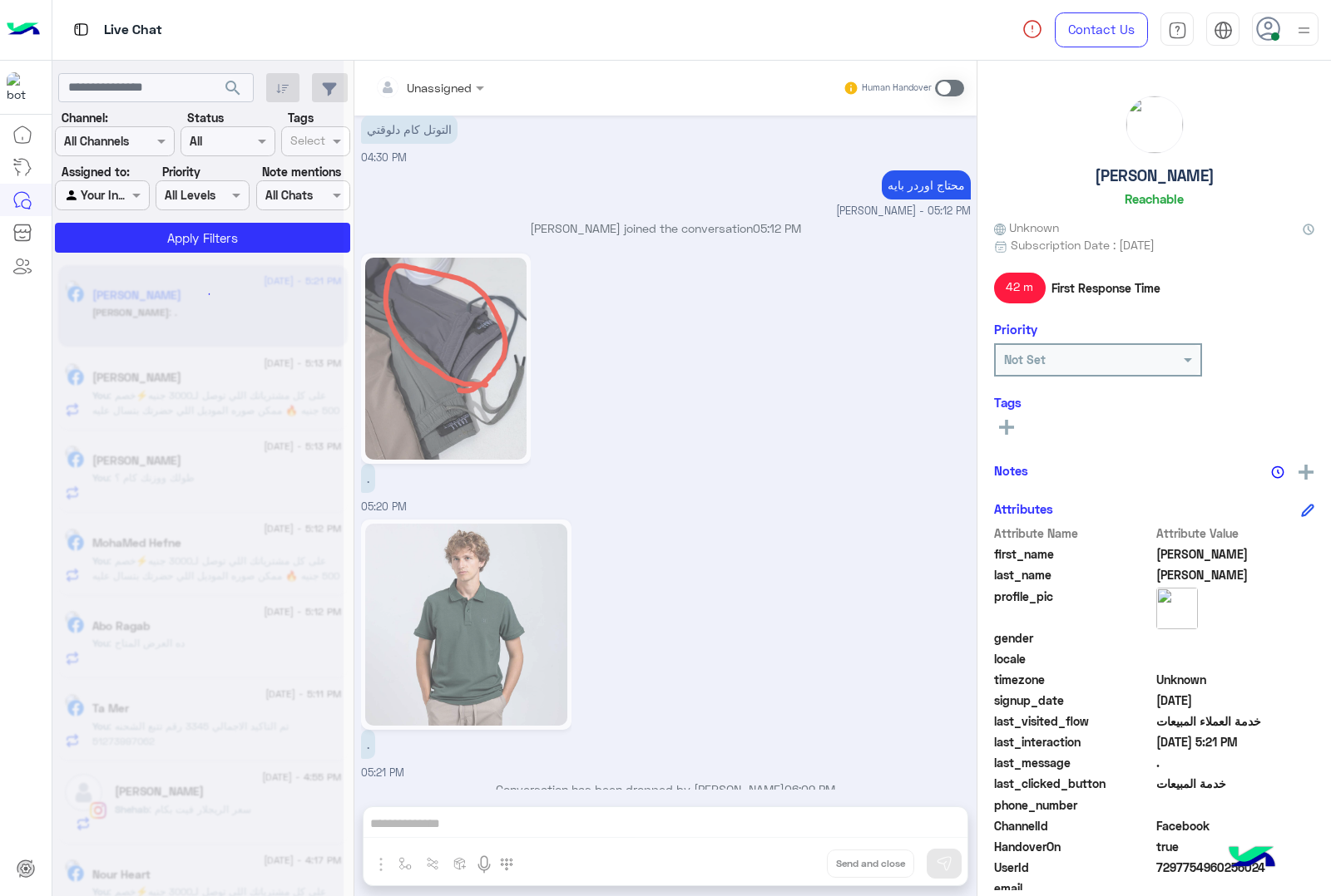
click at [787, 862] on div "Unassigned Human Handover Aug 23, 2025 اكيد mohamed ahmed - 03:51 PM 03:54 PM ا…" at bounding box center [665, 481] width 622 height 842
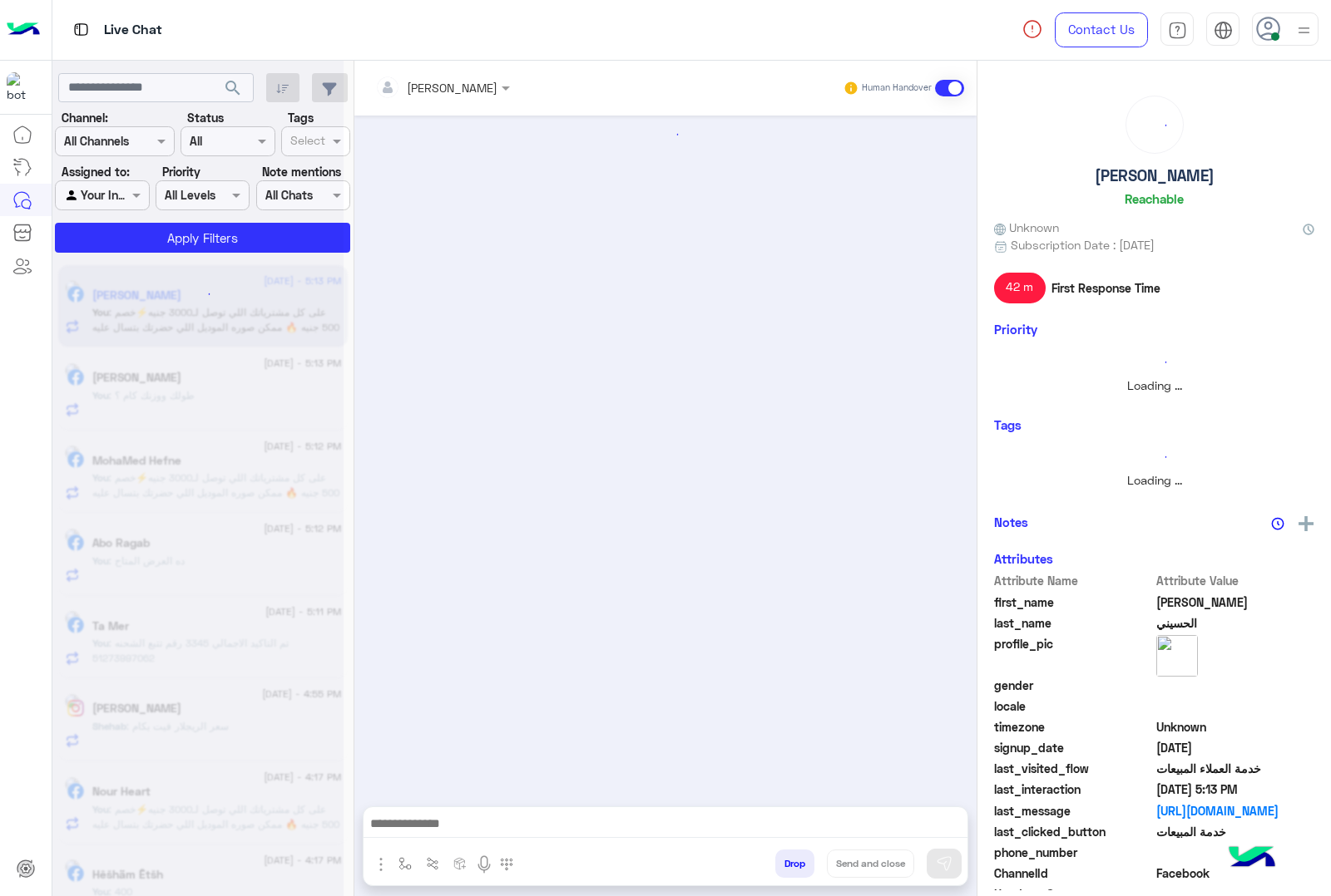
click at [787, 862] on button "Drop" at bounding box center [794, 864] width 39 height 28
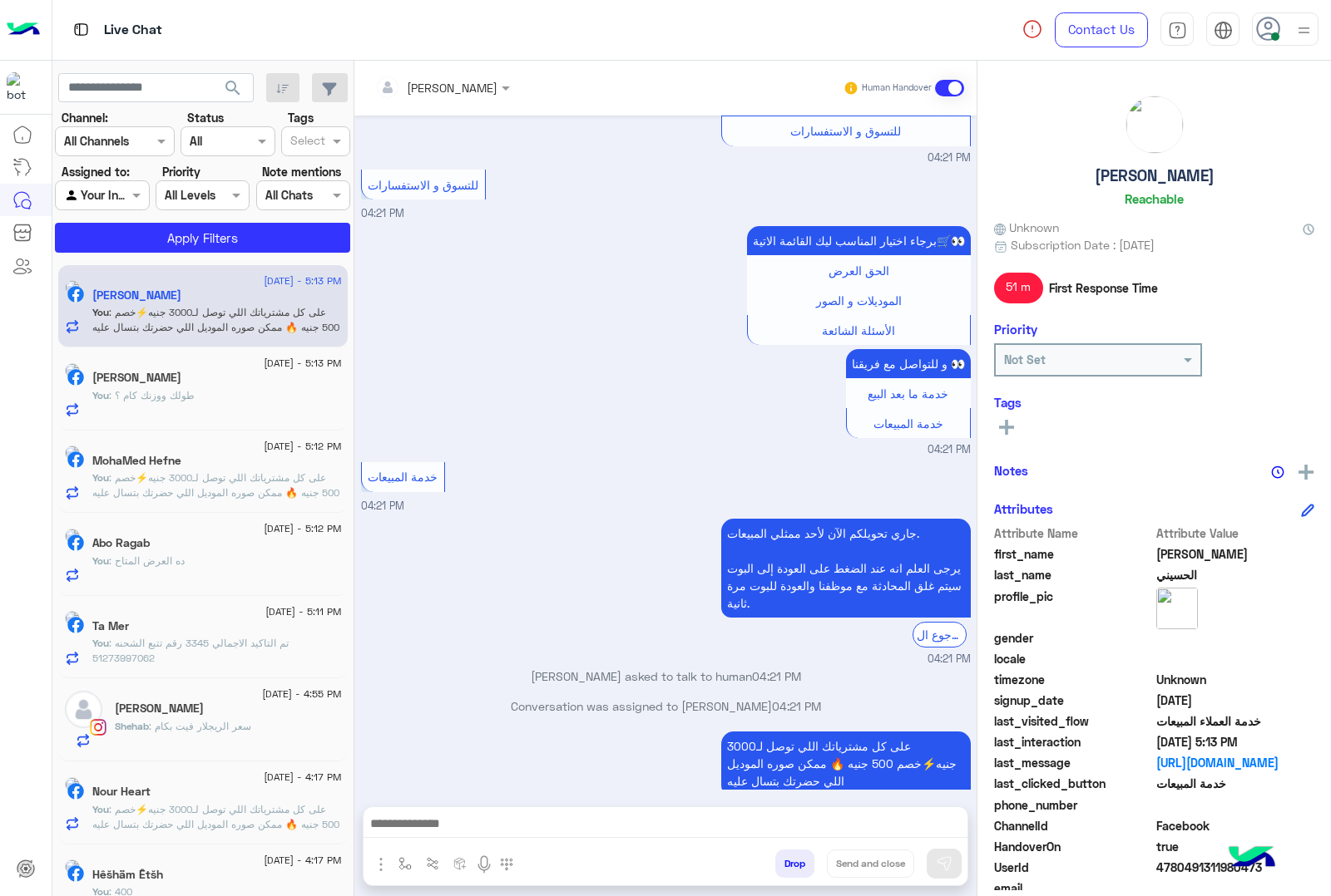
click at [787, 862] on div "mohamed ahmed Human Handover Aug 24, 2025 الموقع 02:58 AM الموقع 02:58 AM الموق…" at bounding box center [665, 481] width 622 height 842
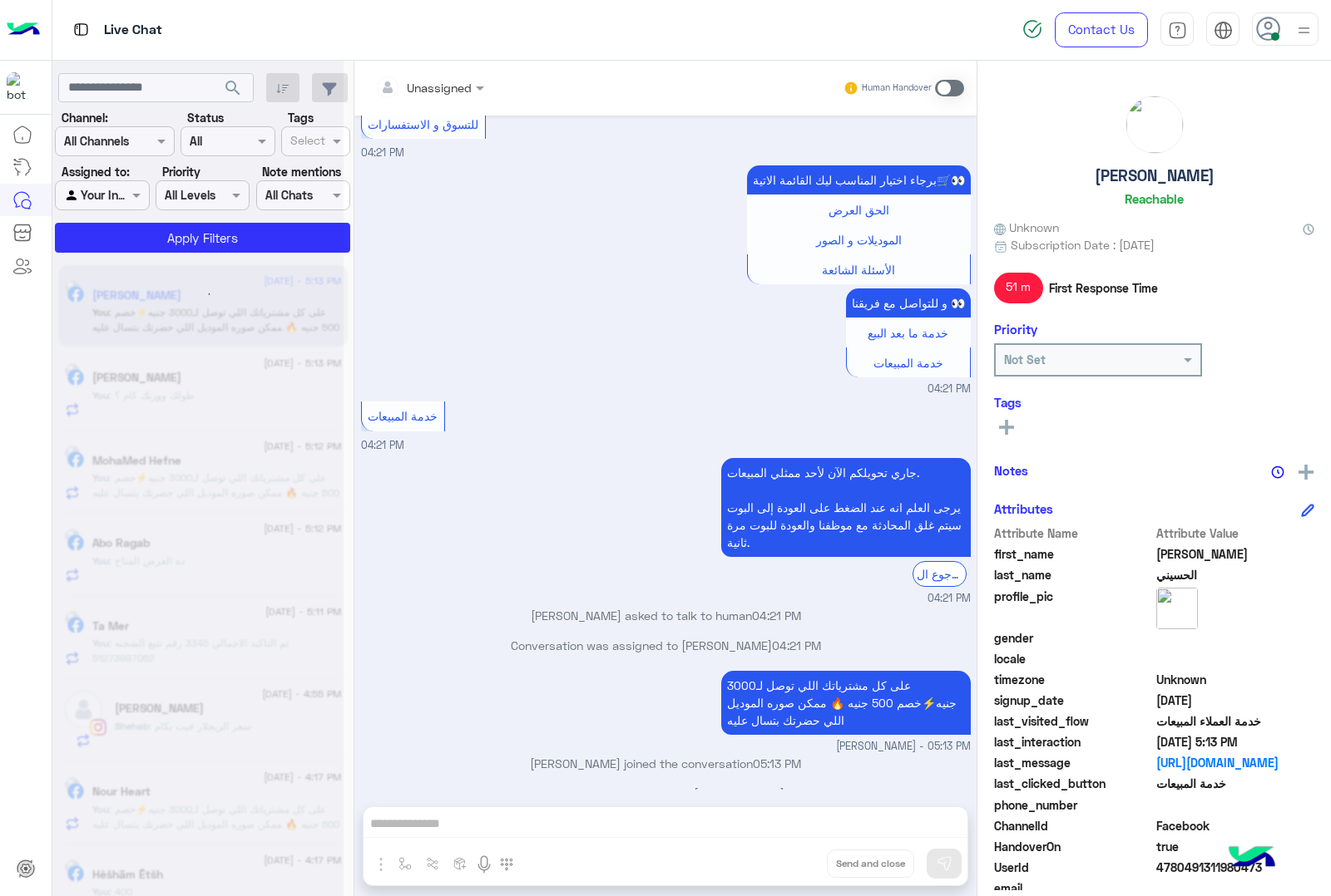
click at [787, 862] on div "Unassigned Human Handover Aug 24, 2025 الموقع 02:58 AM الموقع 02:58 AM الموقع 0…" at bounding box center [665, 481] width 622 height 842
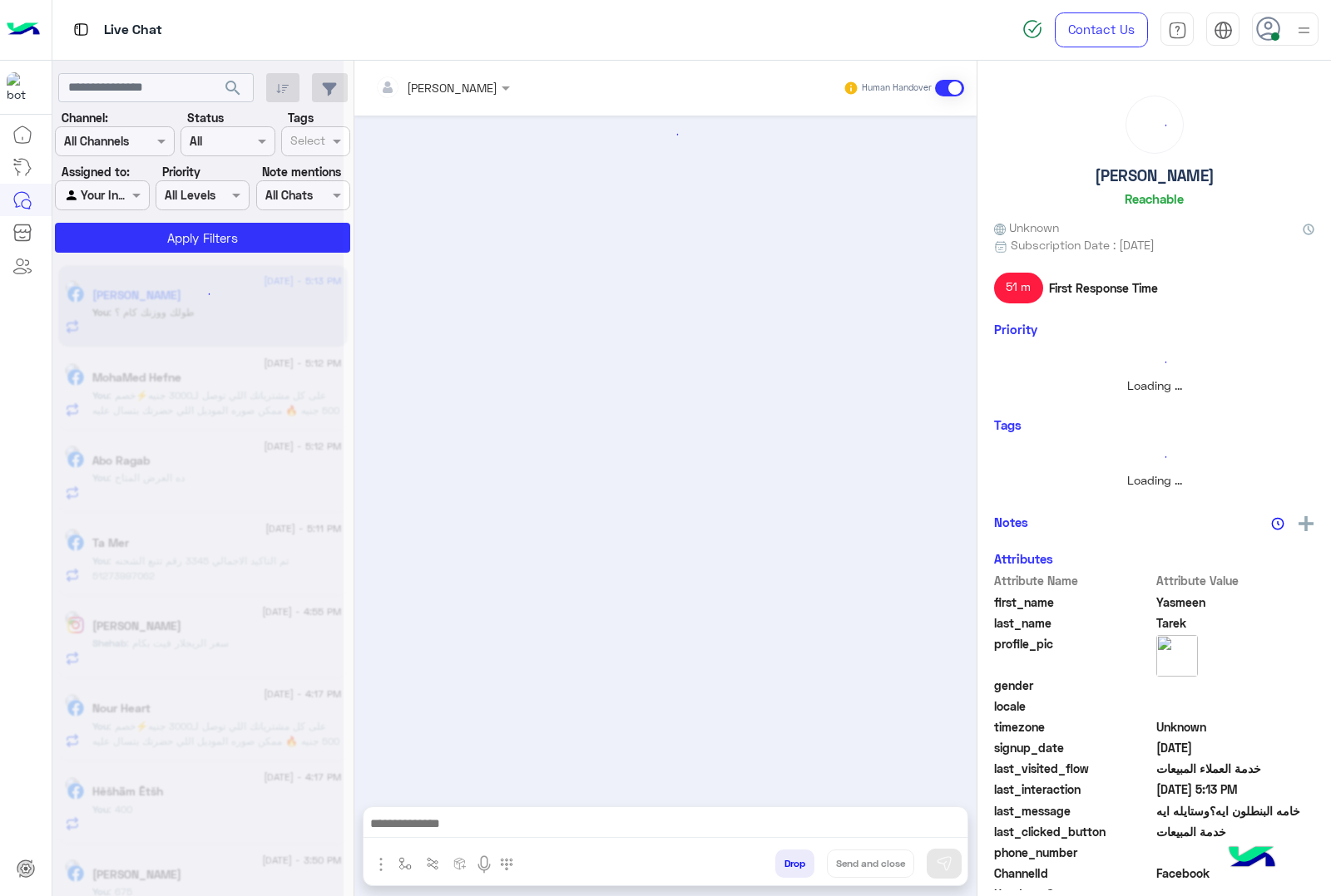
click at [791, 847] on div at bounding box center [665, 828] width 604 height 42
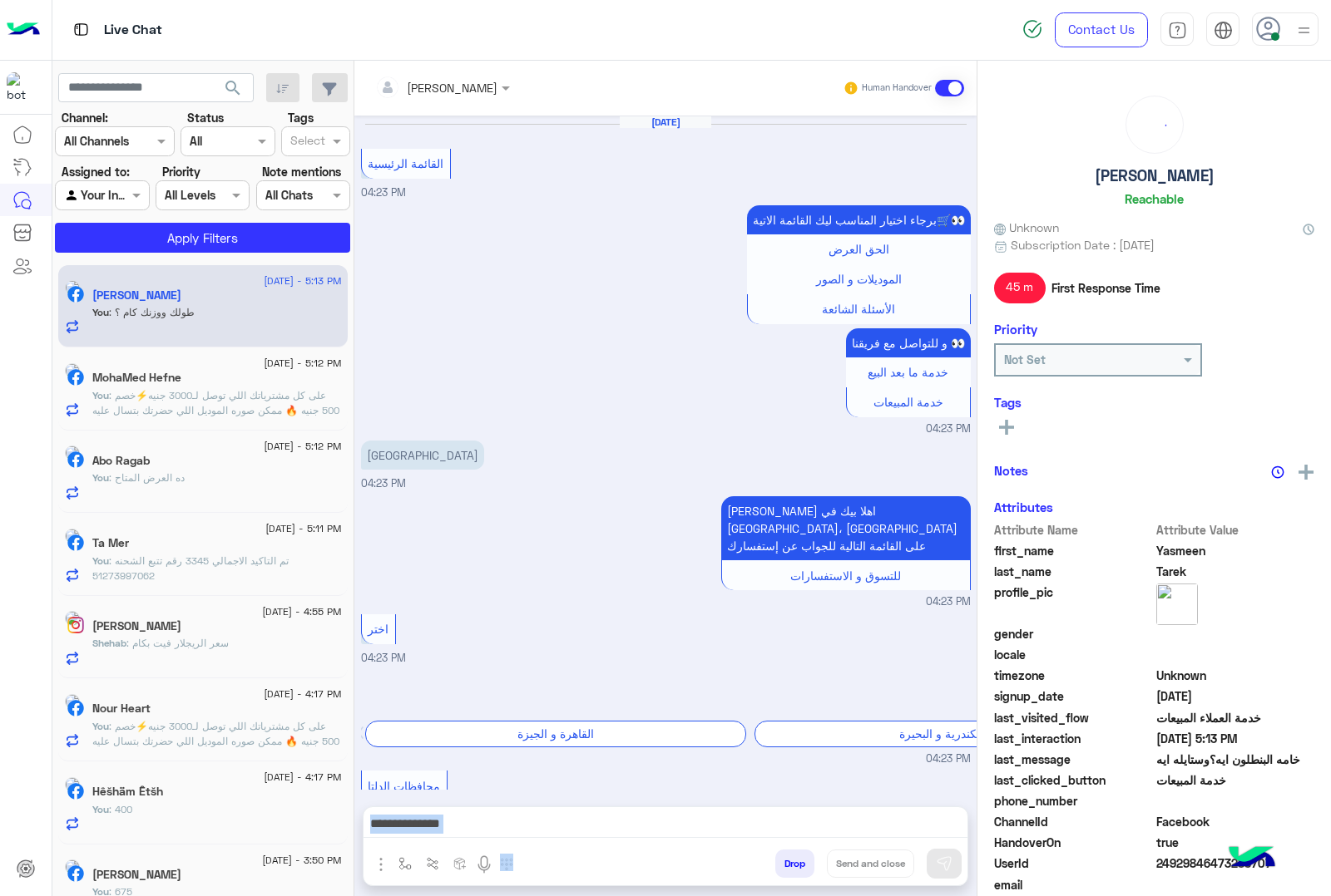
scroll to position [2362, 0]
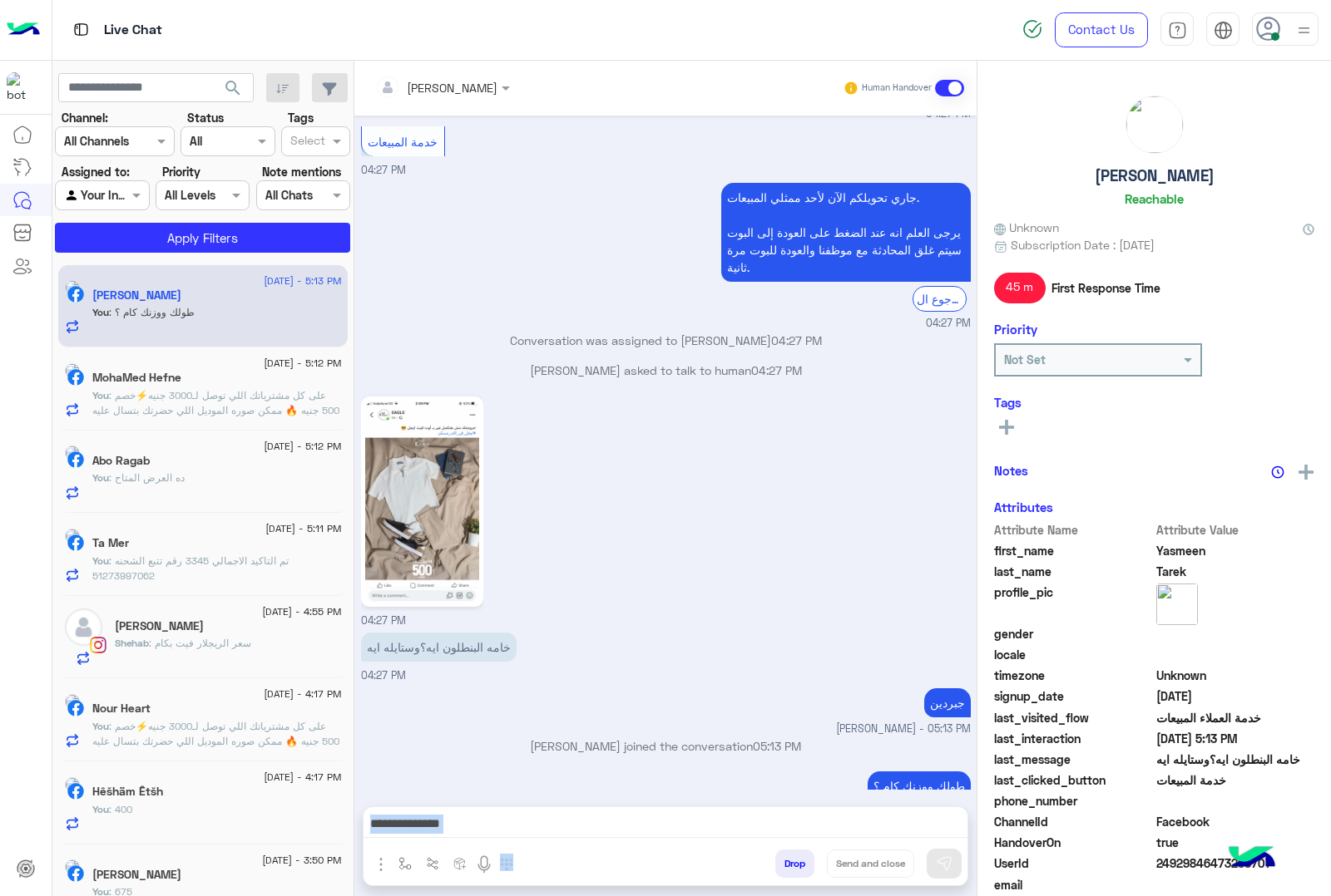
click at [791, 847] on div at bounding box center [665, 828] width 604 height 42
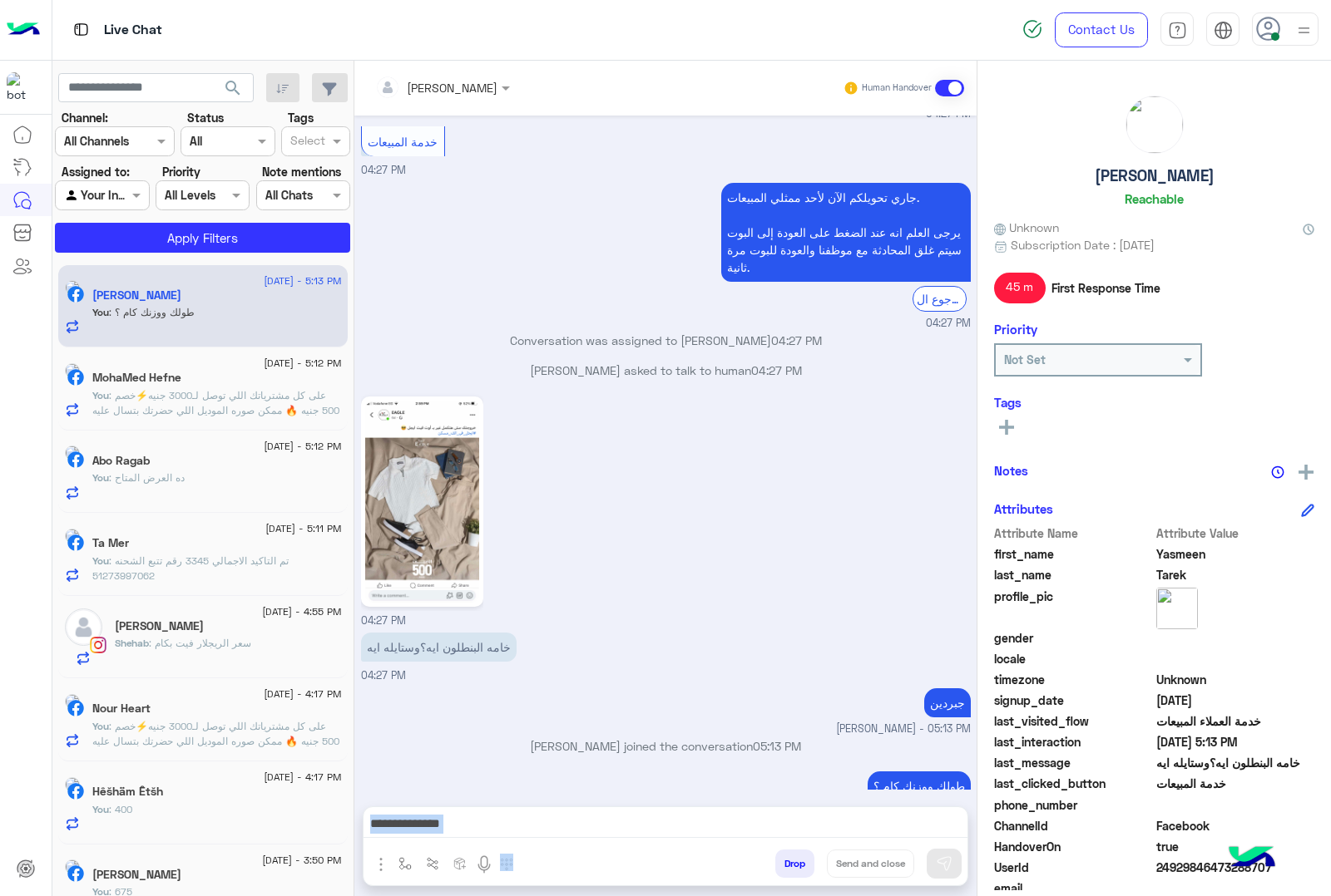
click at [788, 866] on button "Drop" at bounding box center [794, 864] width 39 height 28
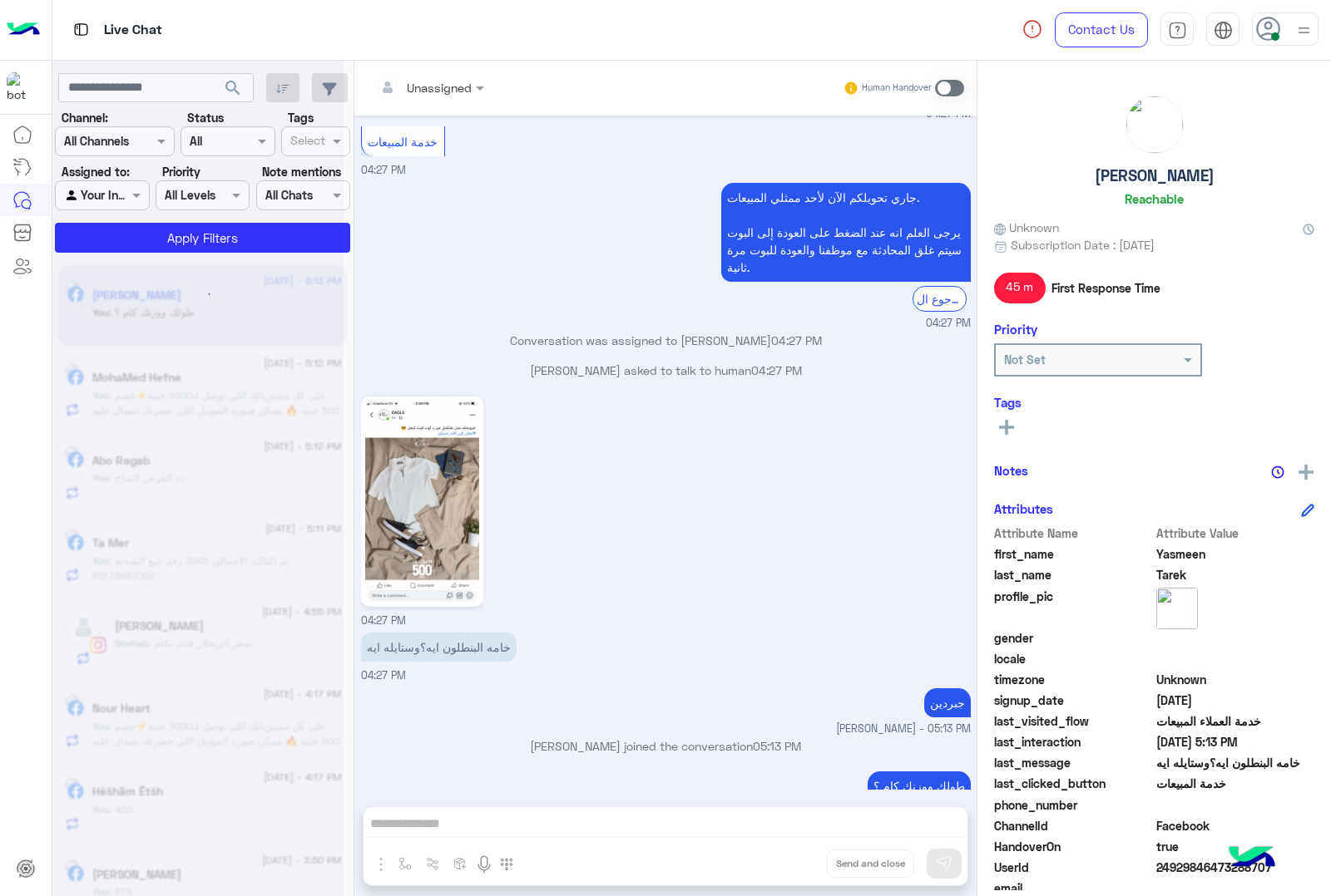
scroll to position [2422, 0]
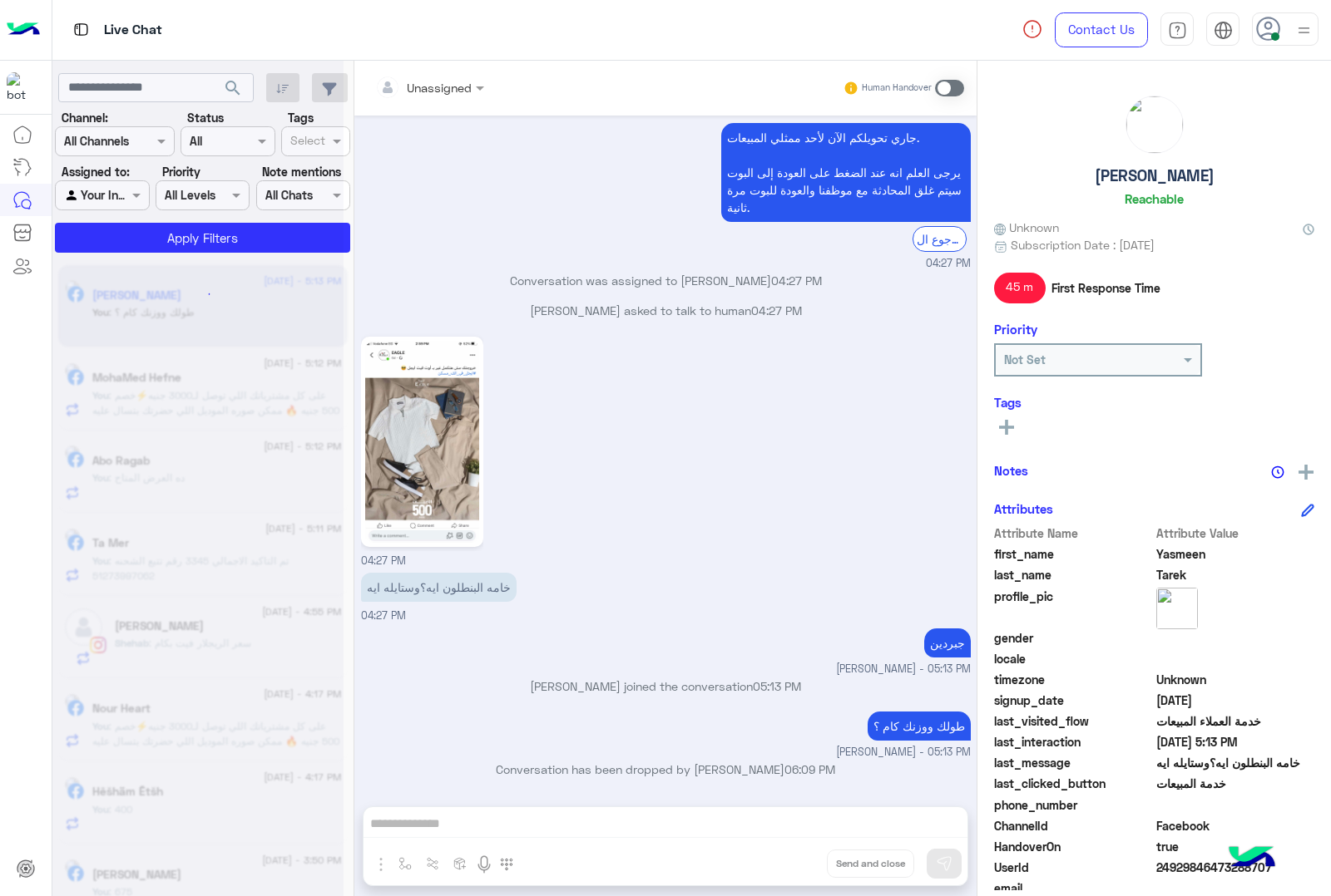
click at [788, 866] on div "Unassigned Human Handover Aug 24, 2025 القائمة الرئيسية 04:23 PM برجاء اختيار ا…" at bounding box center [665, 481] width 622 height 842
click at [0, 0] on button "Drop" at bounding box center [0, 0] width 0 height 0
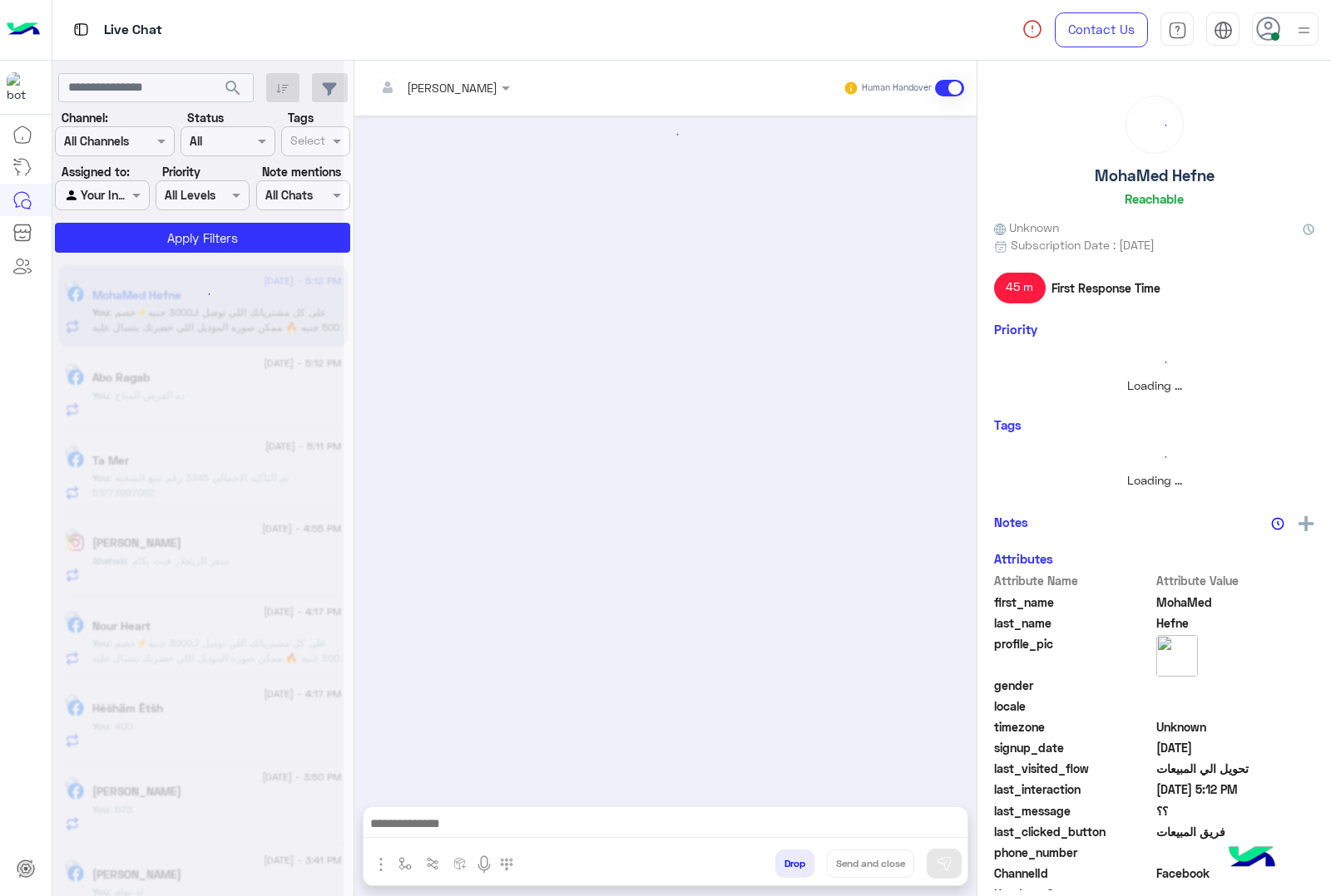
click at [788, 866] on button "Drop" at bounding box center [794, 864] width 39 height 28
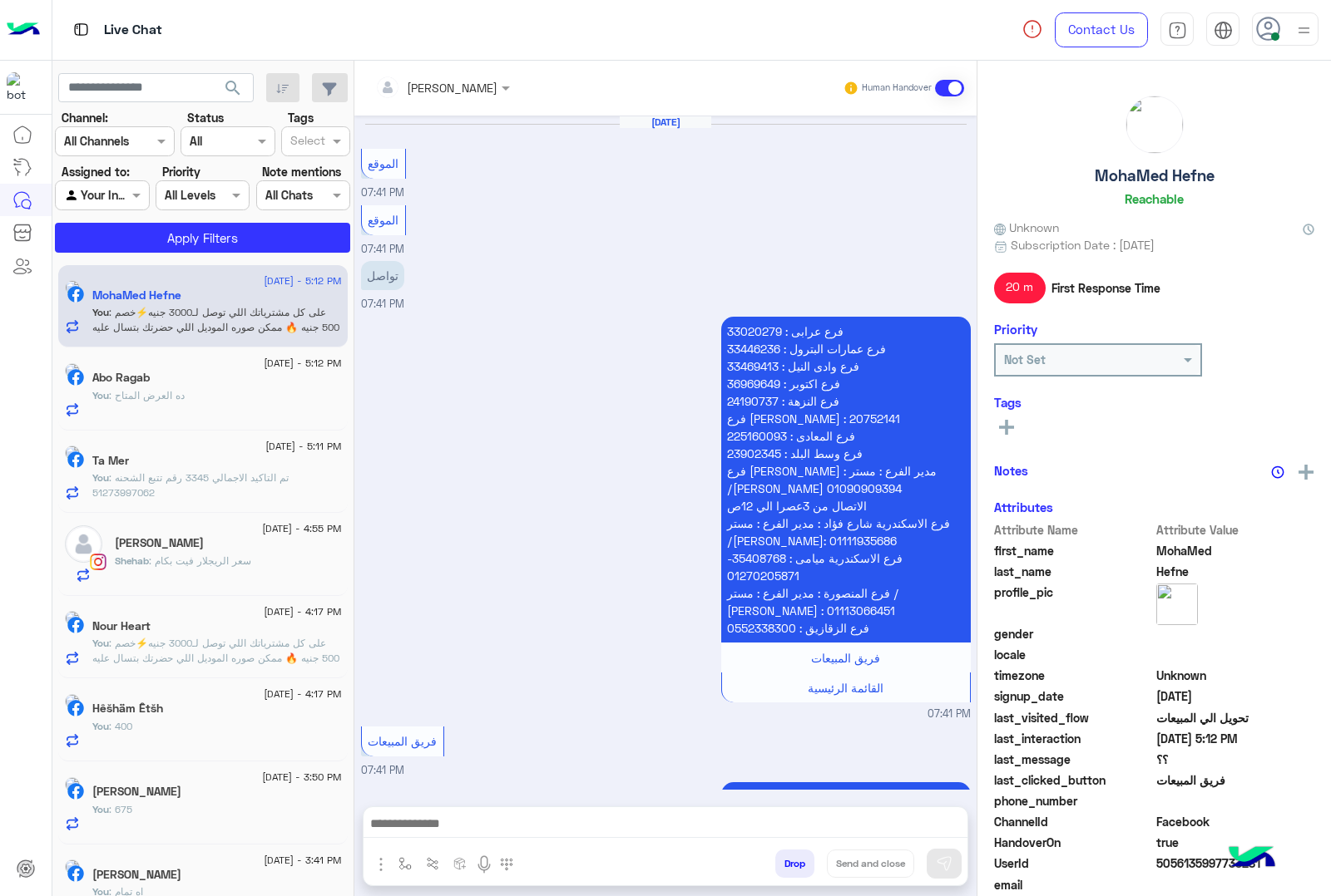
click at [788, 866] on div "mohamed ahmed Human Handover Aug 22, 2025 الموقع 07:41 PM الموقع 07:41 PM تواصل…" at bounding box center [665, 481] width 622 height 842
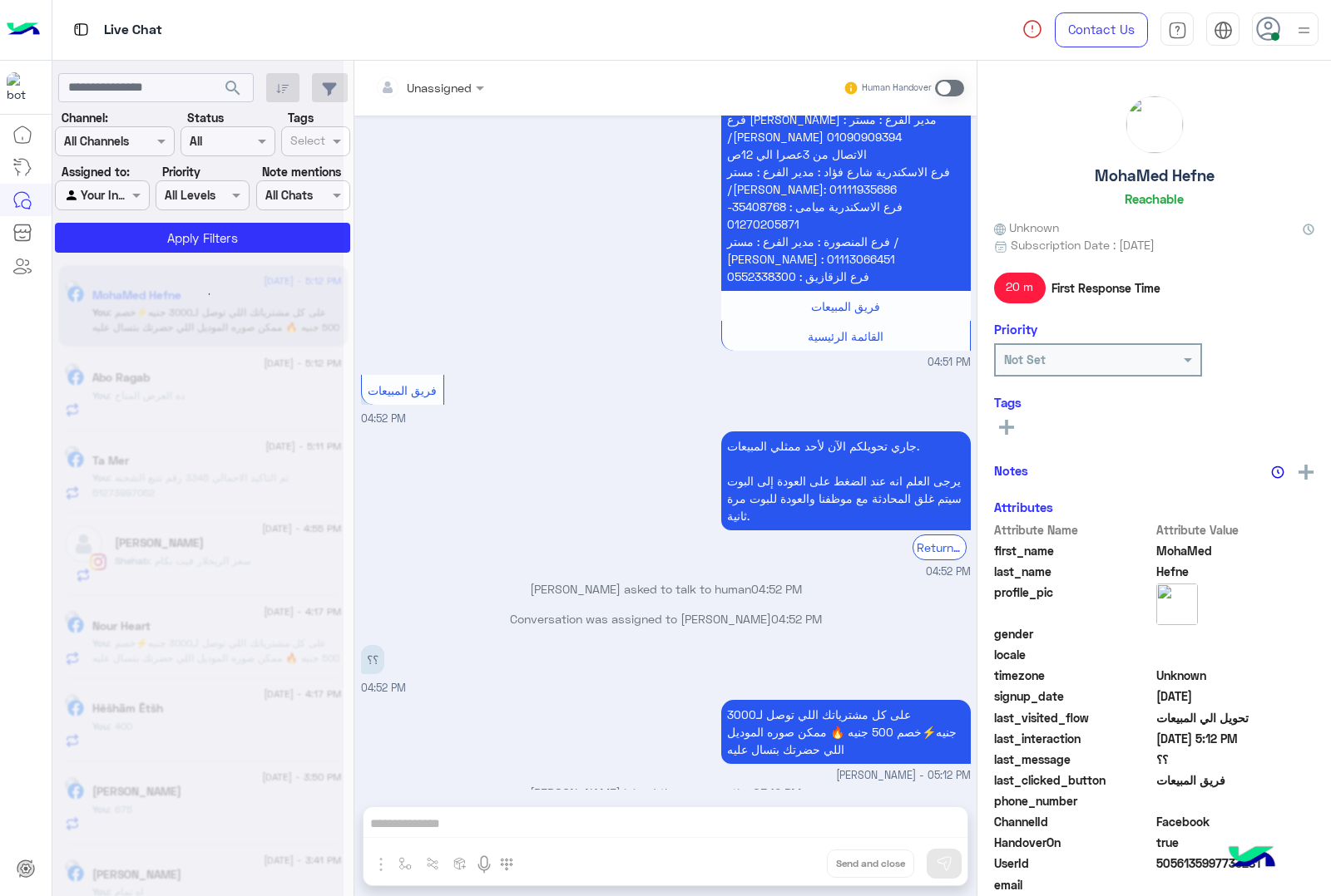
click at [788, 866] on div "Unassigned Human Handover Aug 22, 2025 الموقع 07:41 PM الموقع 07:41 PM تواصل 07…" at bounding box center [665, 481] width 622 height 842
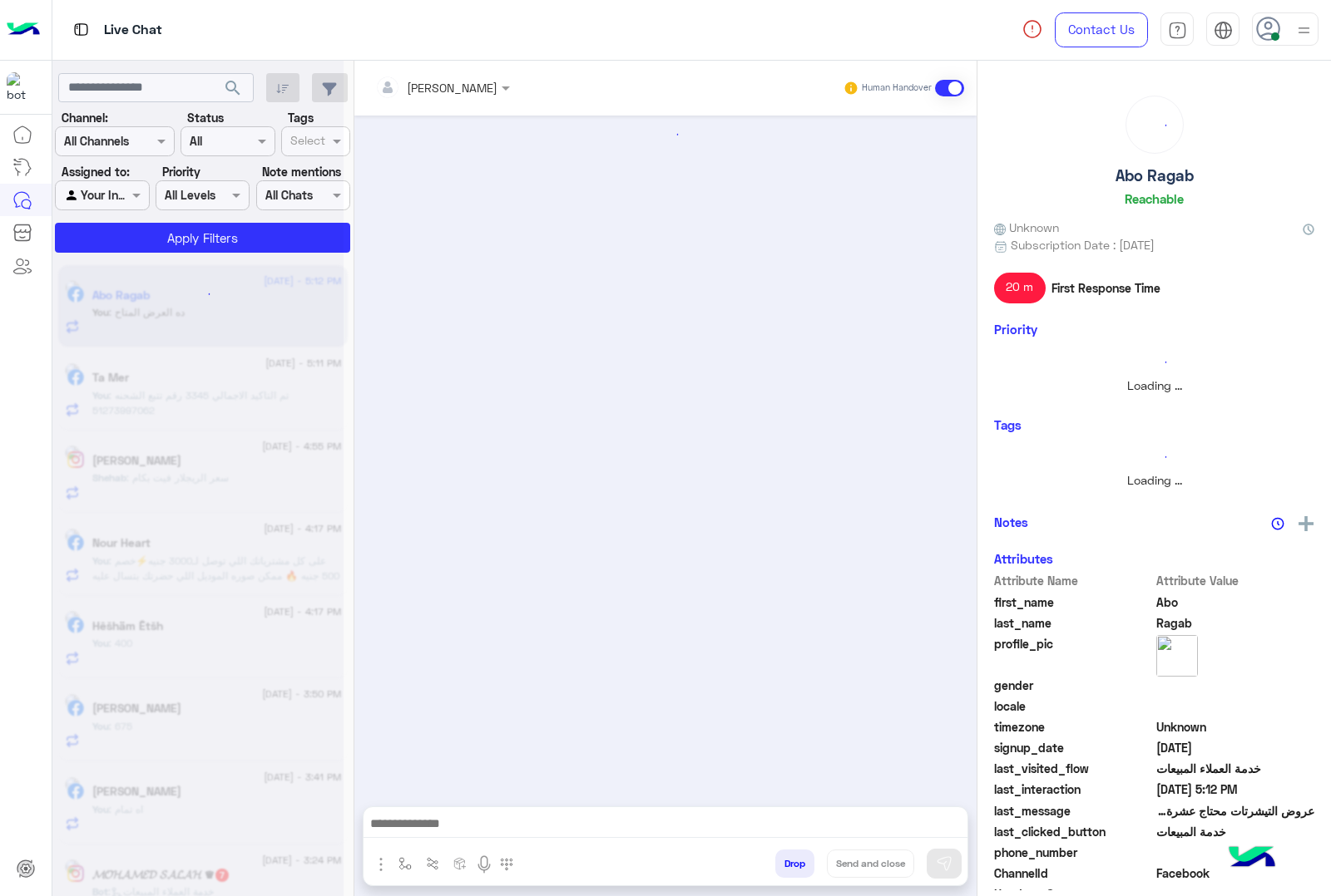
click at [788, 866] on button "Drop" at bounding box center [794, 864] width 39 height 28
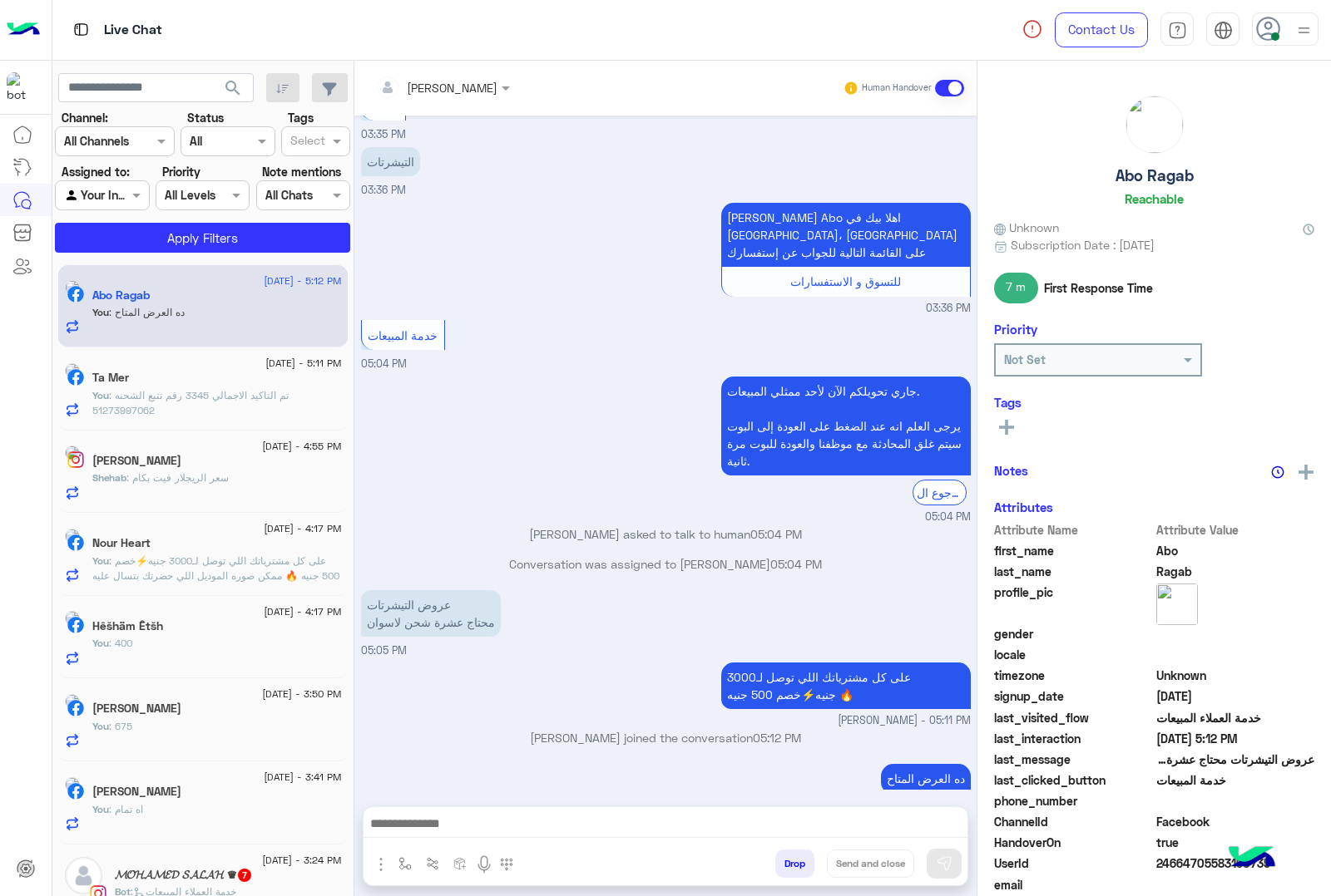
click at [788, 866] on div "mohamed ahmed Human Handover Aug 24, 2025 الموقع 03:35 PM الموقع 03:35 PM الموق…" at bounding box center [665, 481] width 622 height 842
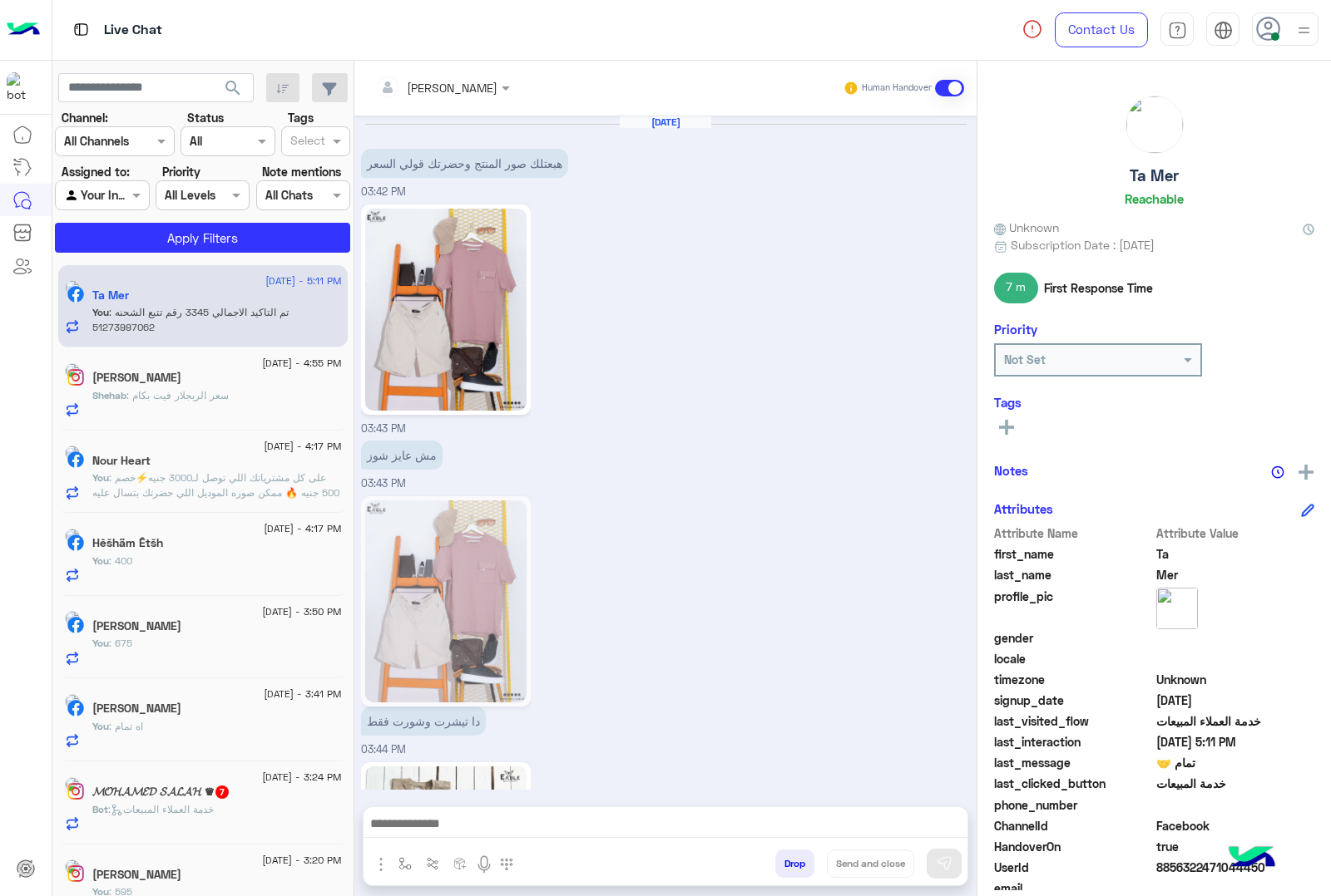
click at [787, 867] on button "Drop" at bounding box center [794, 864] width 39 height 28
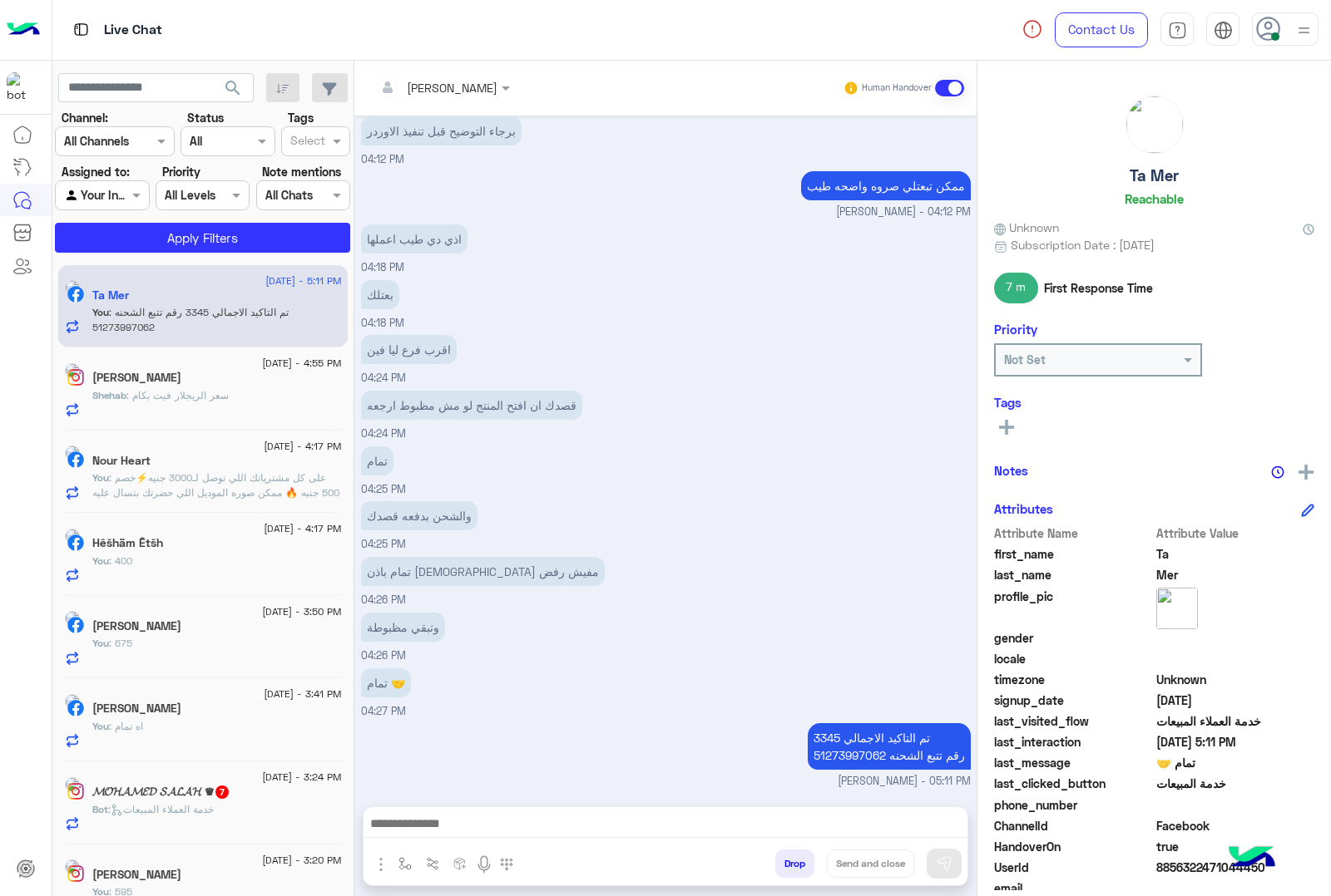
click at [787, 867] on button "Drop" at bounding box center [794, 864] width 39 height 28
click at [787, 867] on div "mohamed ahmed Human Handover Aug 24, 2025 هبعتلك صور المنتج وحضرتك قولي السعر 0…" at bounding box center [665, 481] width 622 height 842
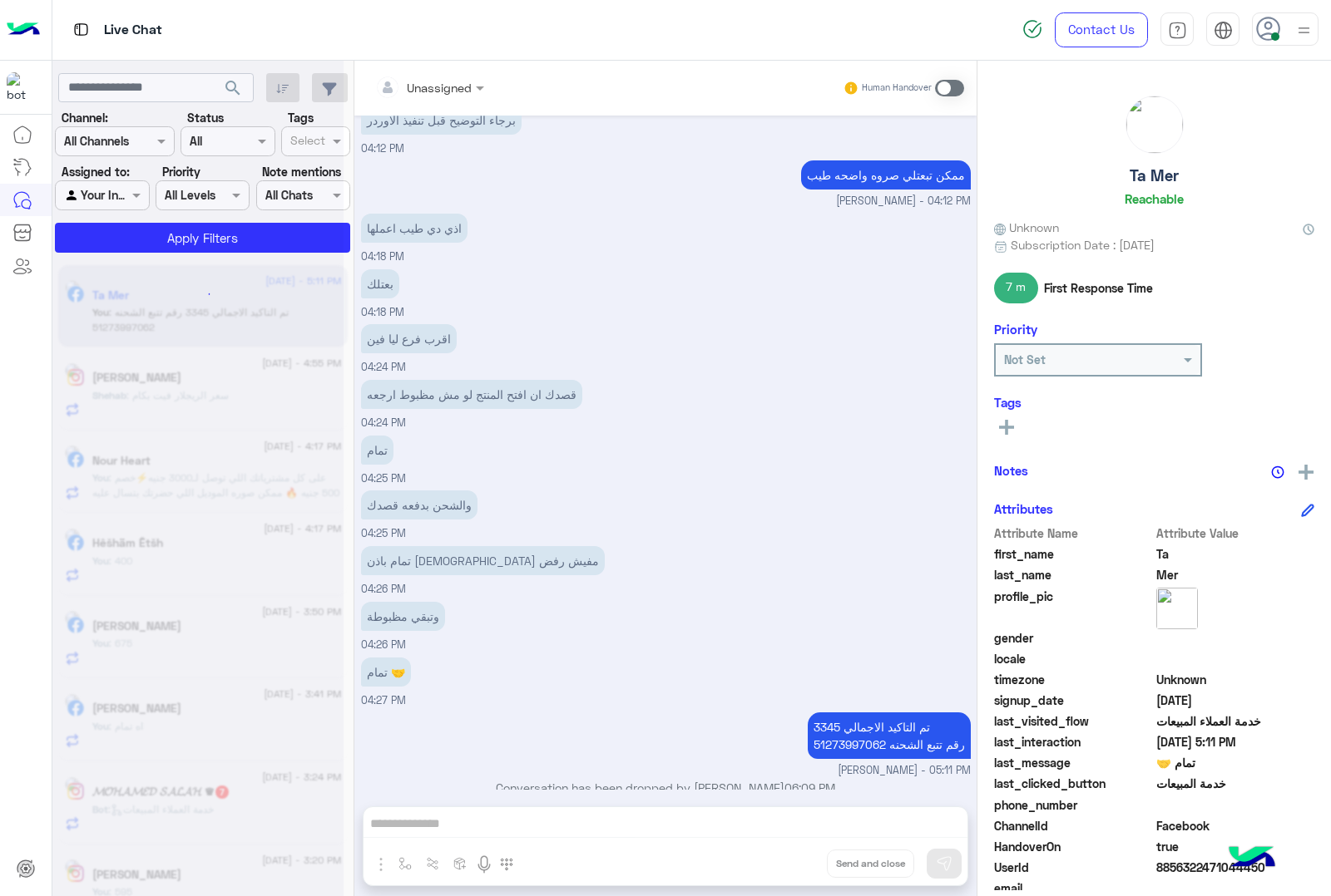
scroll to position [2084, 0]
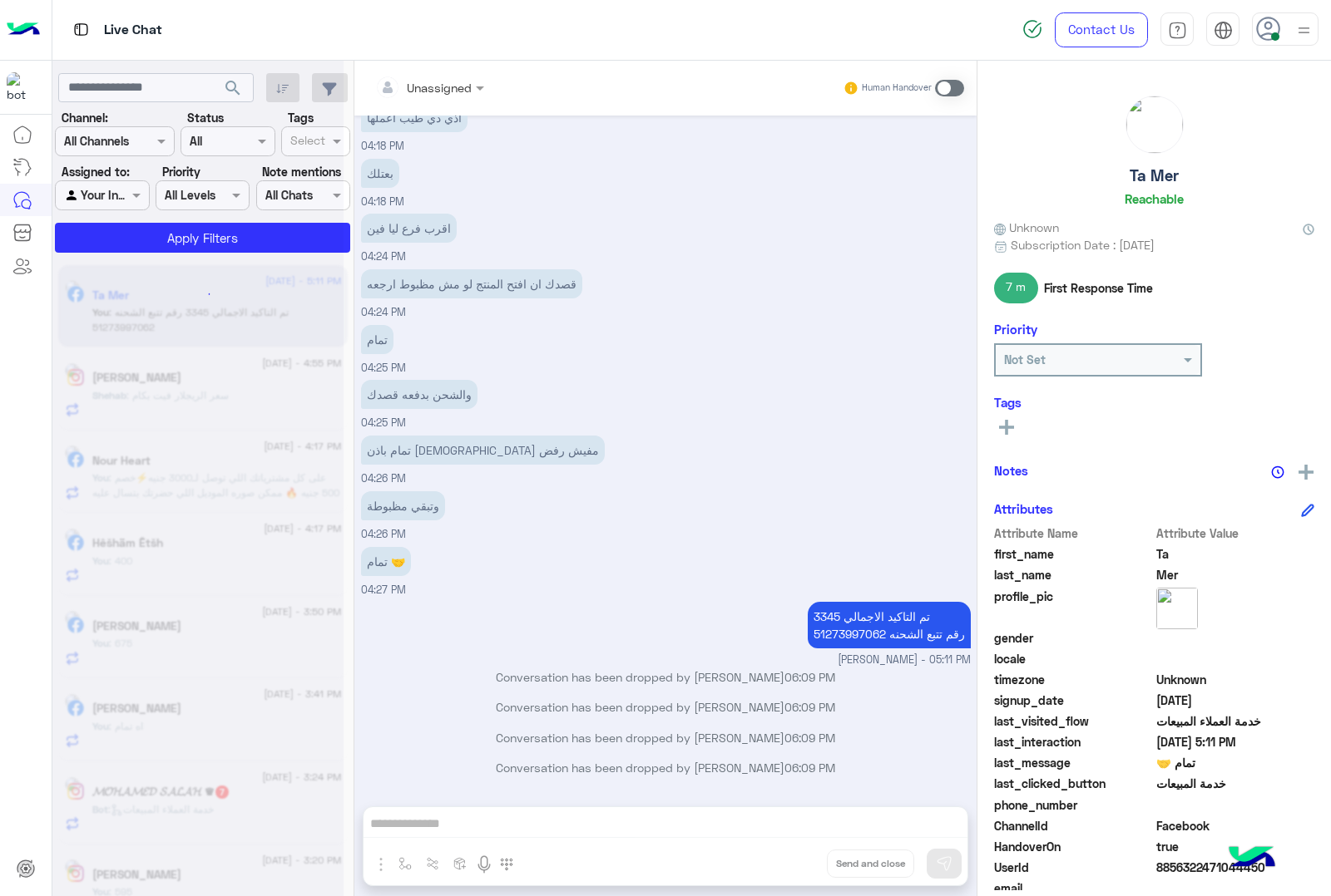
click at [787, 867] on div "Unassigned Human Handover Aug 24, 2025 هبعتلك صور المنتج وحضرتك قولي السعر 03:4…" at bounding box center [665, 481] width 622 height 842
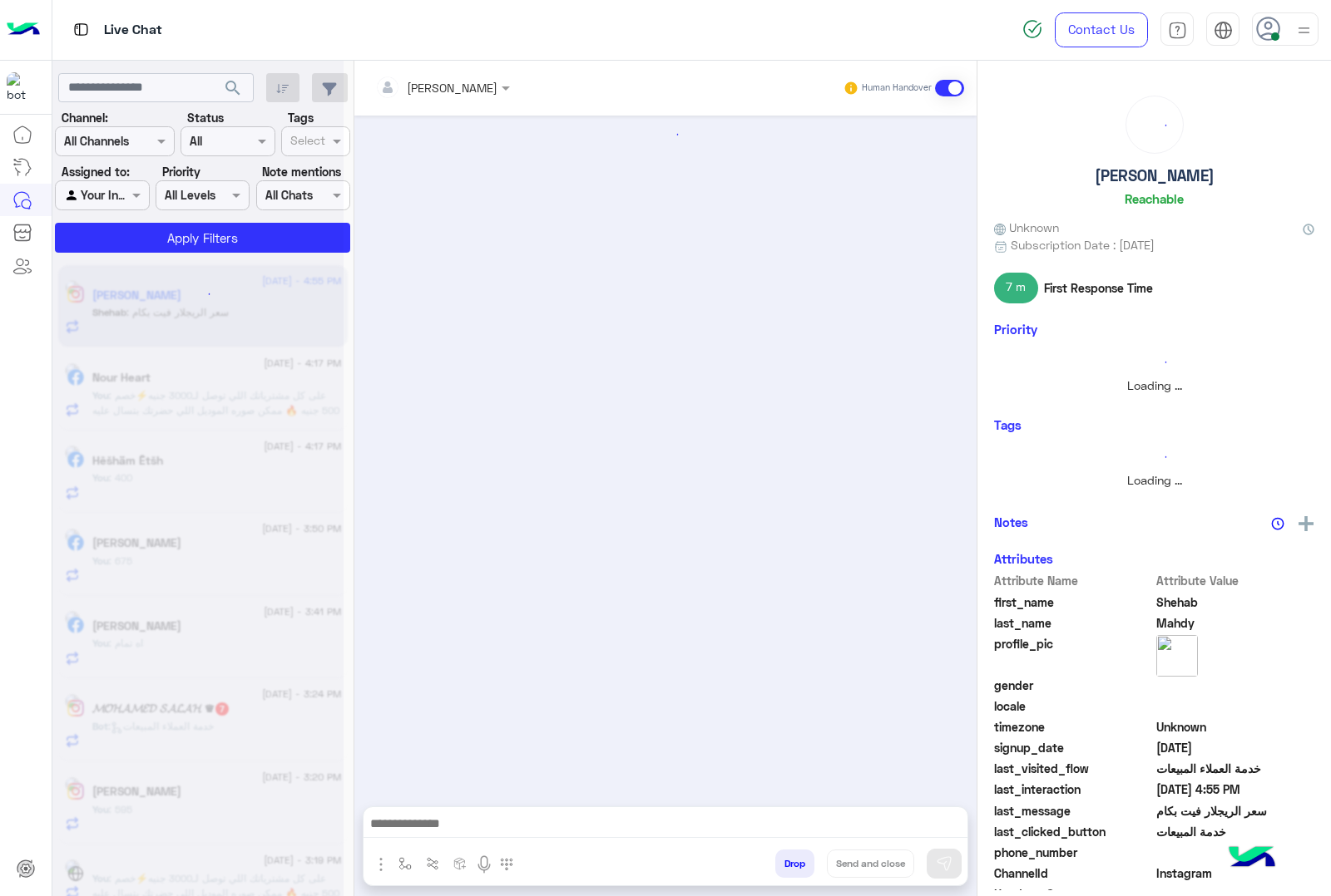
click at [787, 867] on button "Drop" at bounding box center [794, 864] width 39 height 28
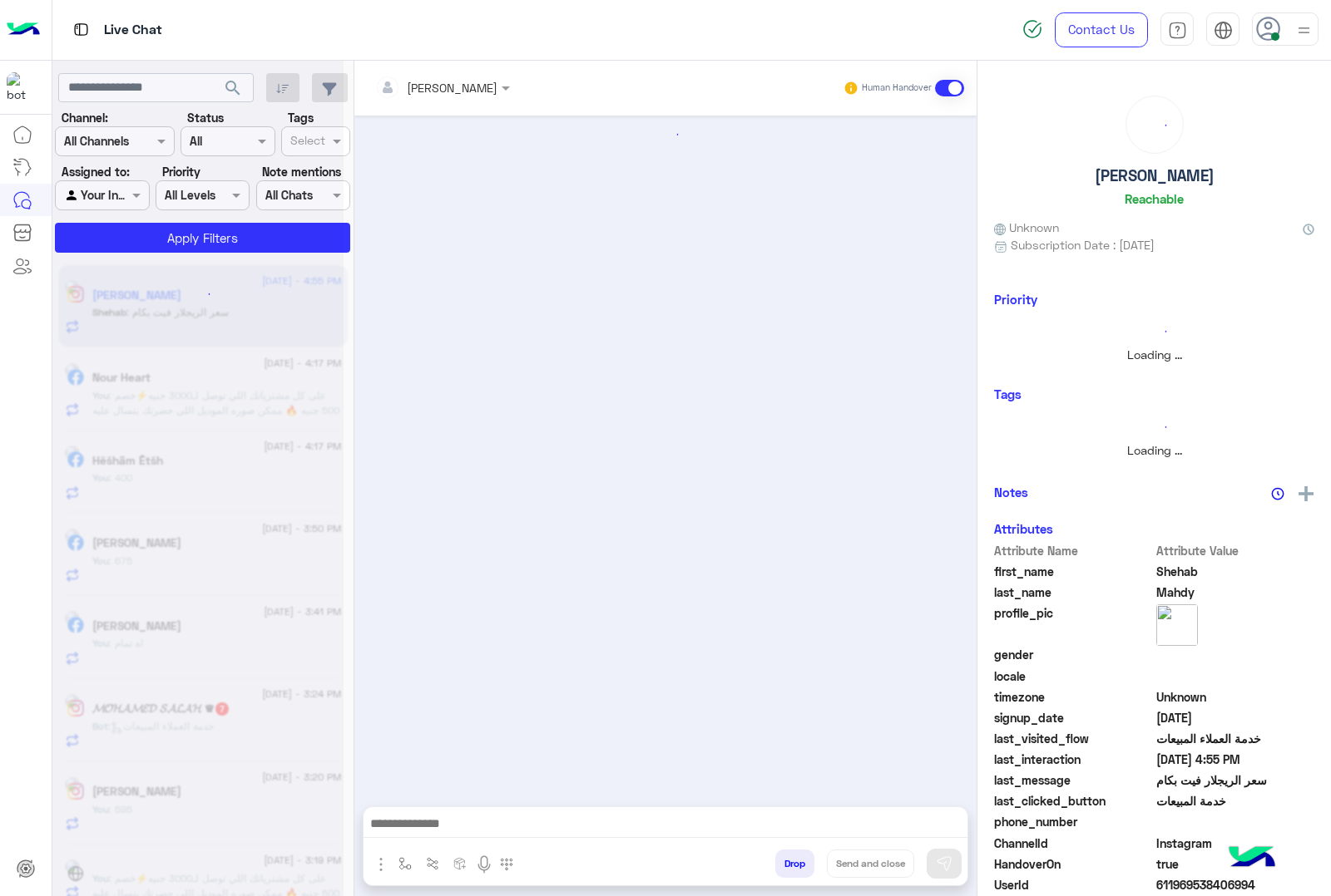
click at [787, 867] on button "Drop" at bounding box center [794, 864] width 39 height 28
click at [787, 867] on div "[PERSON_NAME] Human Handover Drop Send and close" at bounding box center [665, 481] width 622 height 842
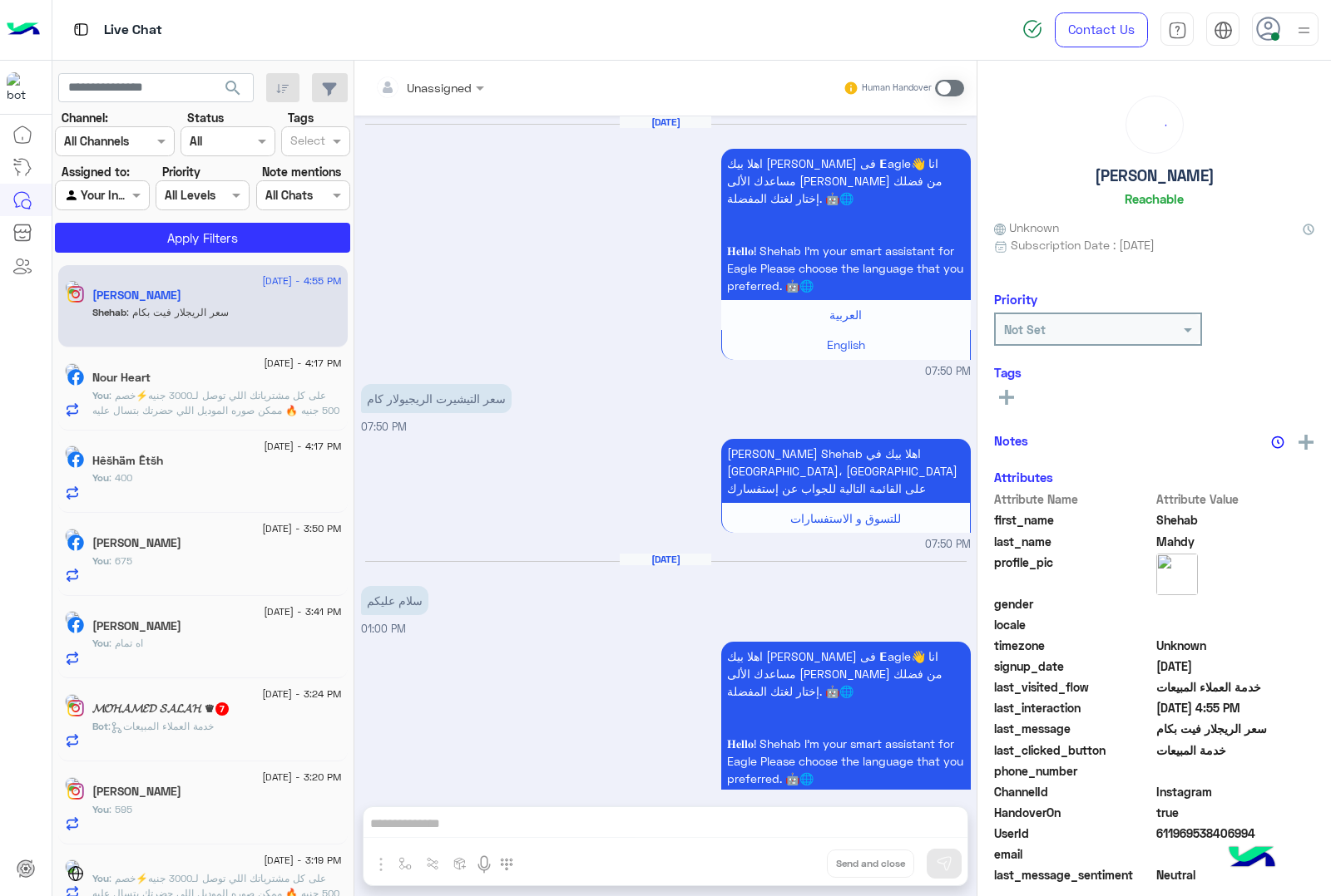
click at [787, 867] on div "Unassigned Human Handover Aug 17, 2025 اهلا بيك عميلنا العزيز Shehab فى 𝗘agle👋 …" at bounding box center [665, 481] width 622 height 842
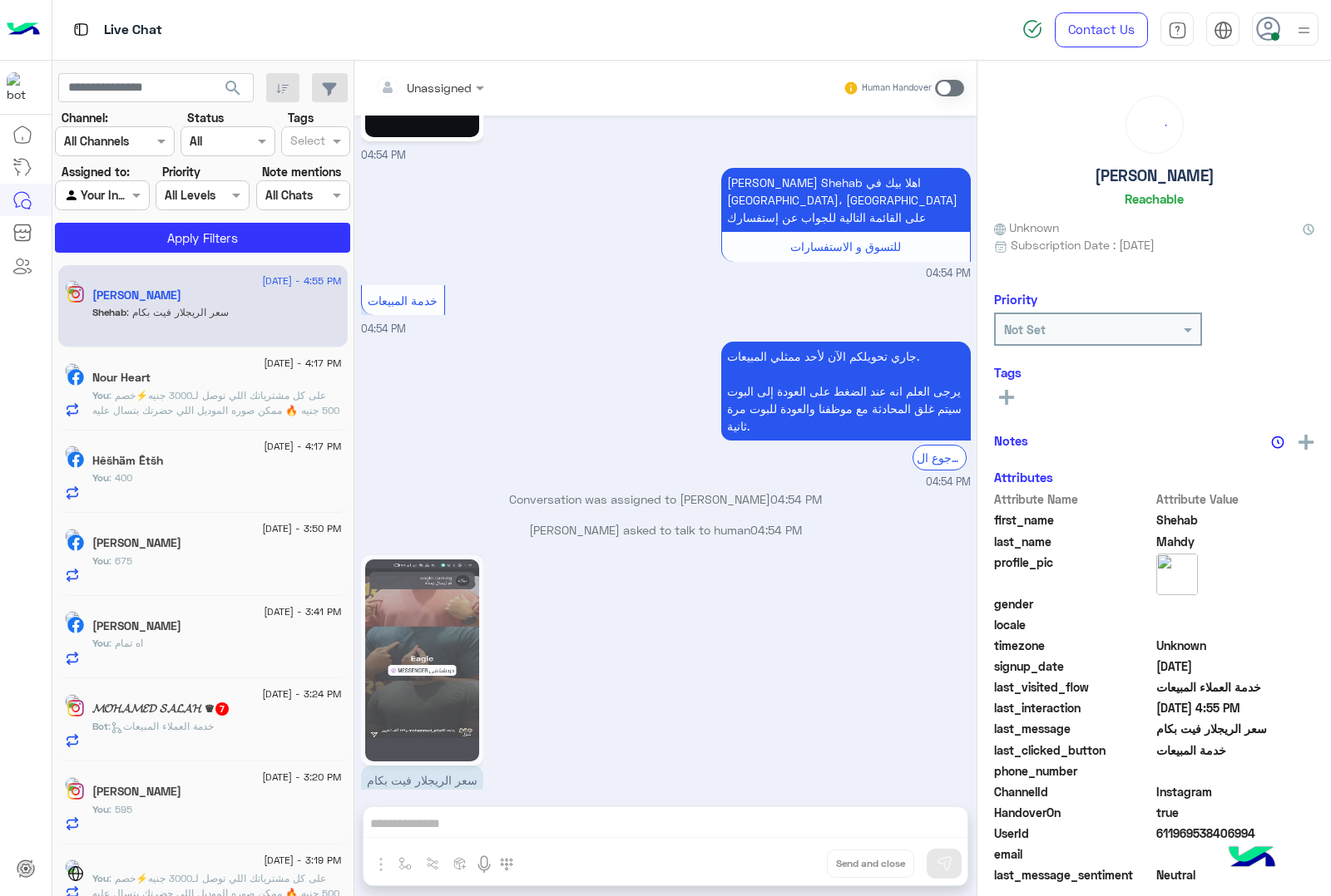
click at [0, 0] on button "Drop" at bounding box center [0, 0] width 0 height 0
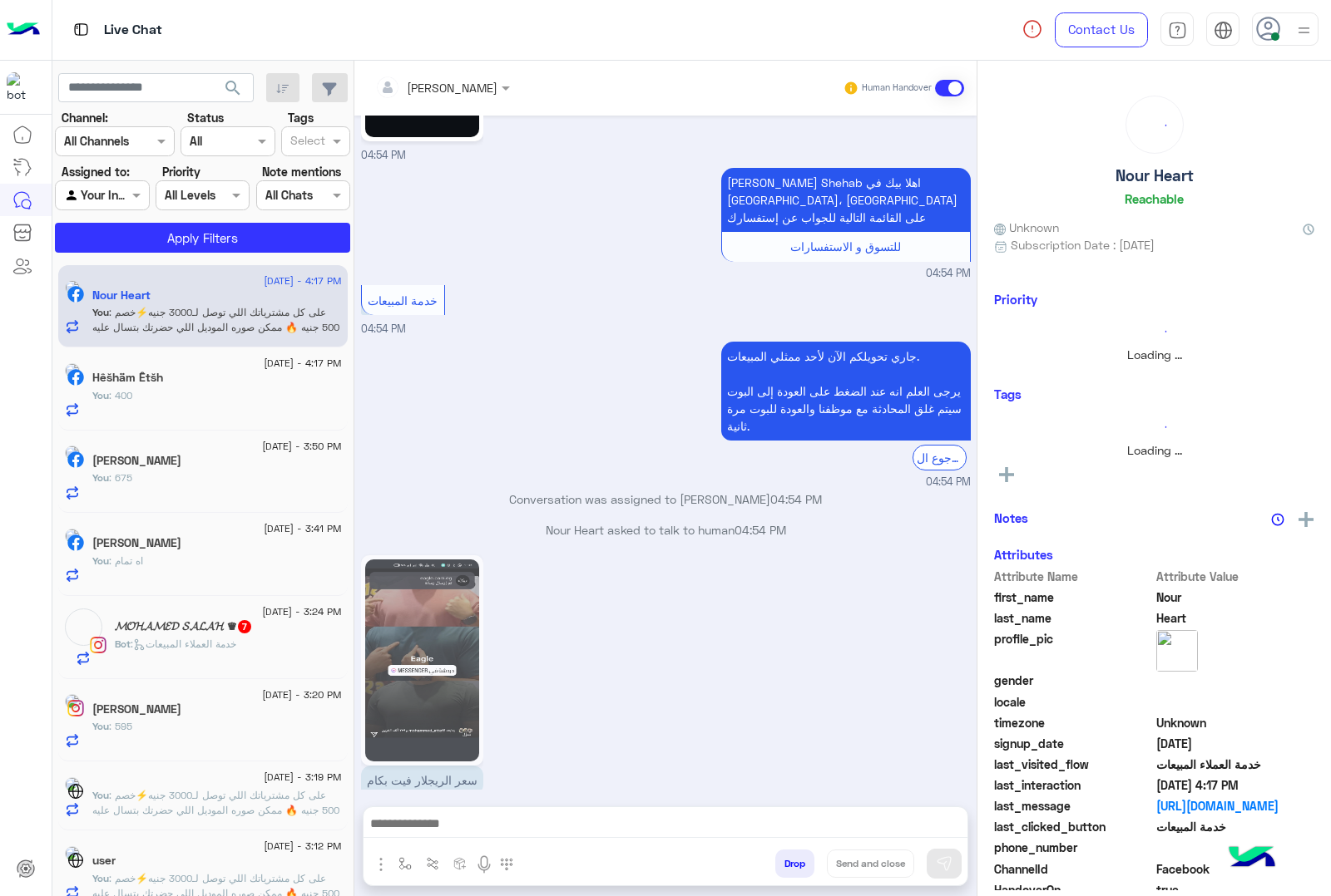
click at [787, 867] on button "Drop" at bounding box center [794, 864] width 39 height 28
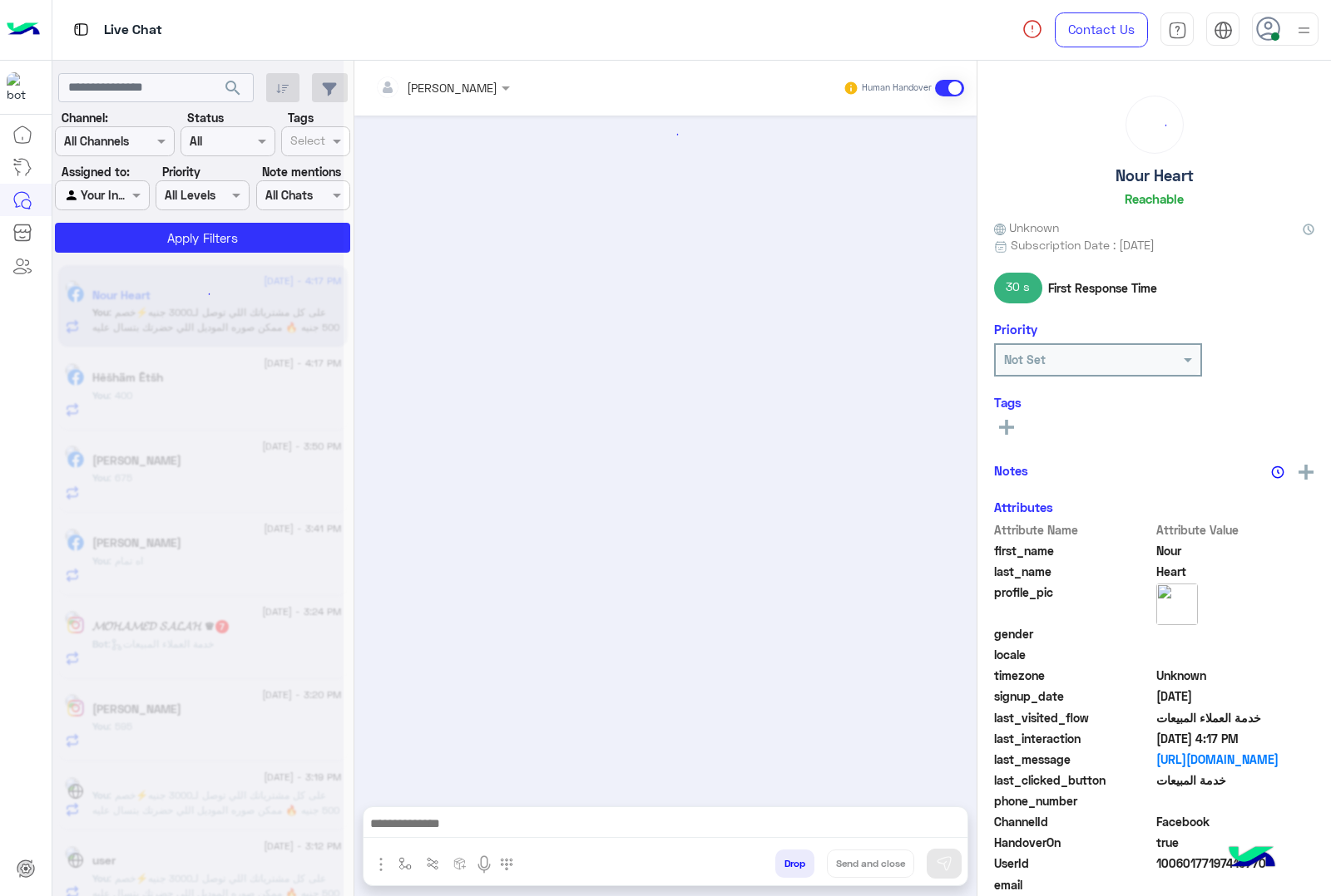
click at [787, 867] on button "Drop" at bounding box center [794, 864] width 39 height 28
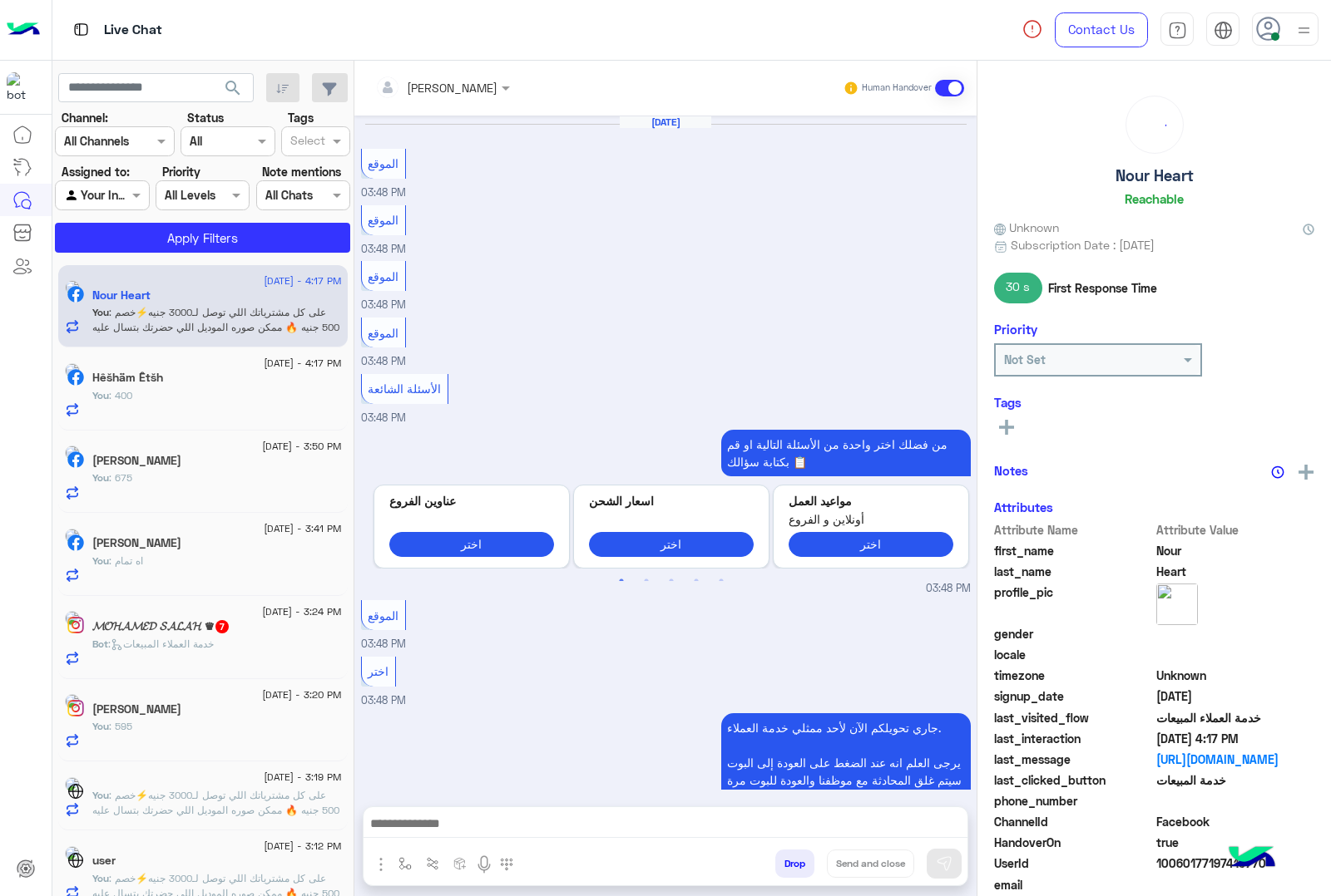
scroll to position [1779, 0]
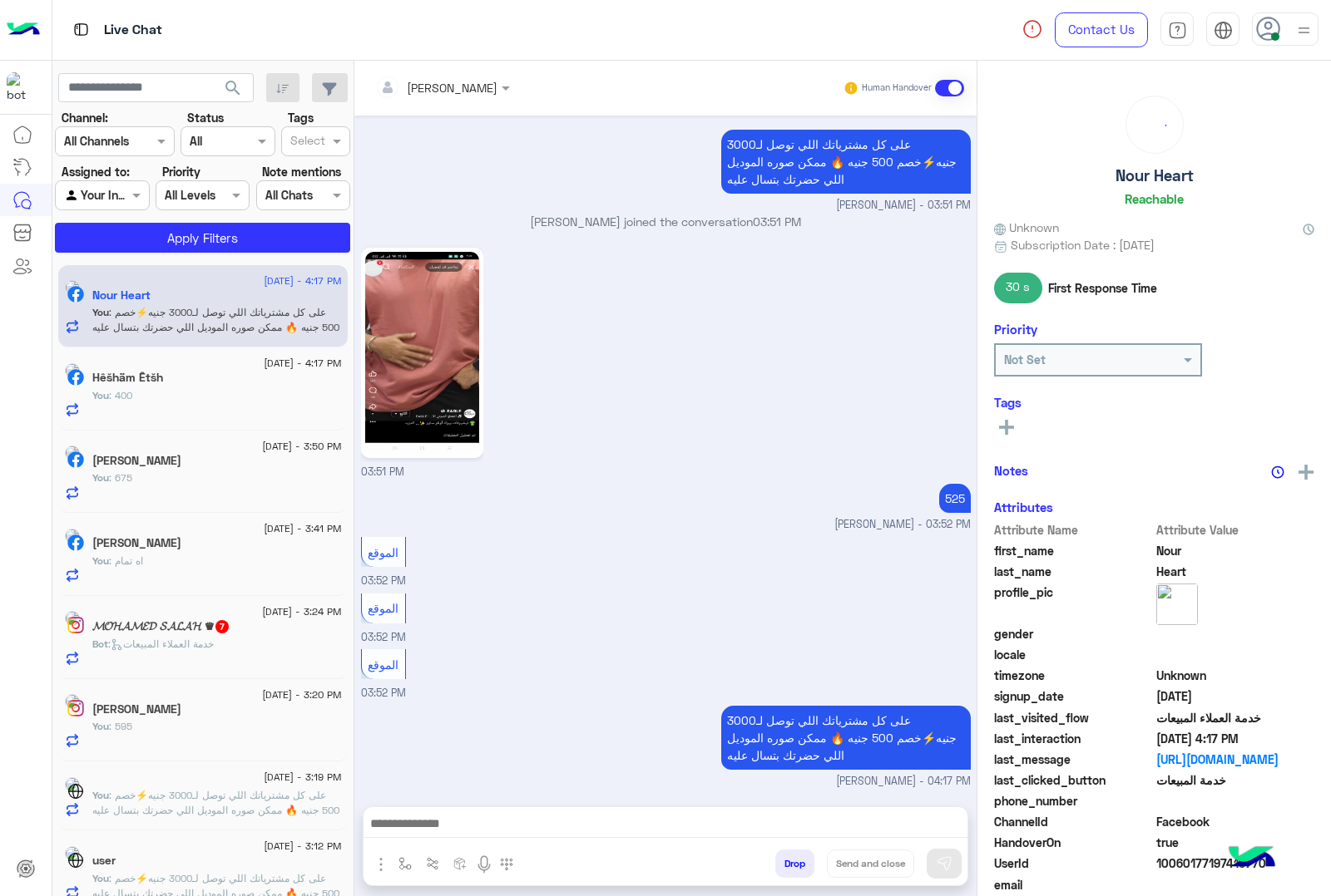
click at [787, 867] on div "mohamed ahmed Human Handover Aug 24, 2025 الموقع 03:48 PM الموقع 03:48 PM الموق…" at bounding box center [665, 481] width 622 height 842
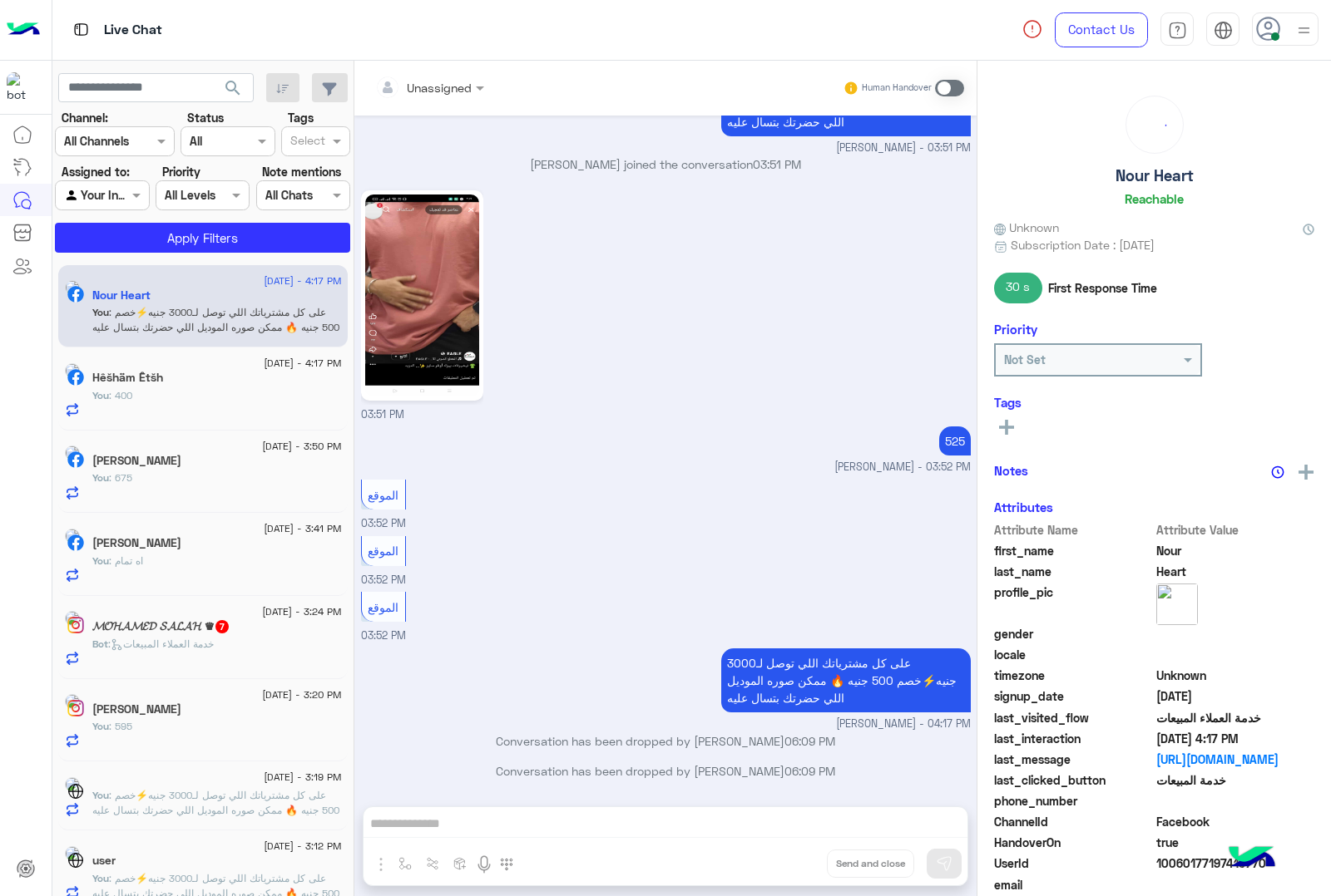
click at [0, 0] on button "Drop" at bounding box center [0, 0] width 0 height 0
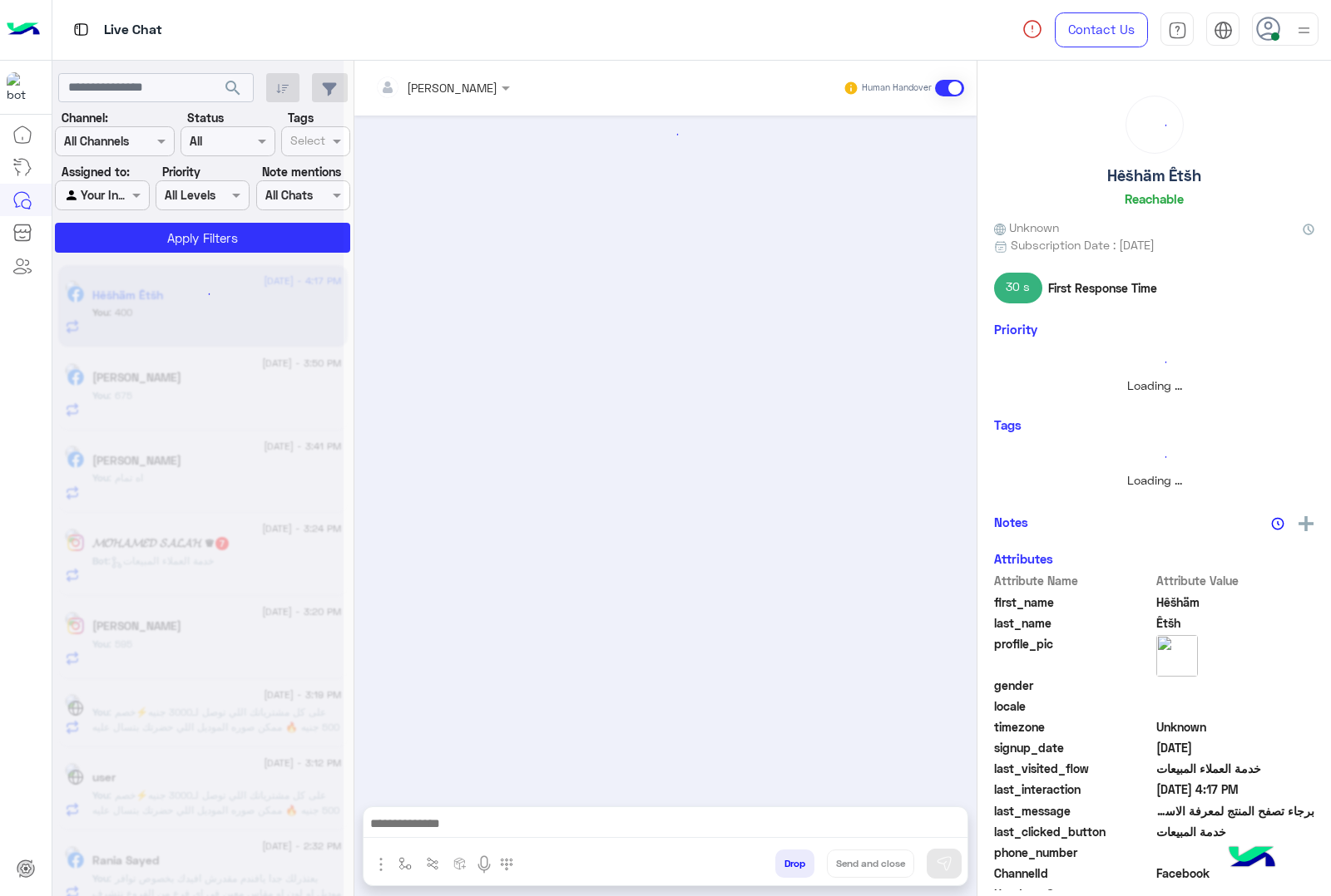
click at [787, 867] on button "Drop" at bounding box center [794, 864] width 39 height 28
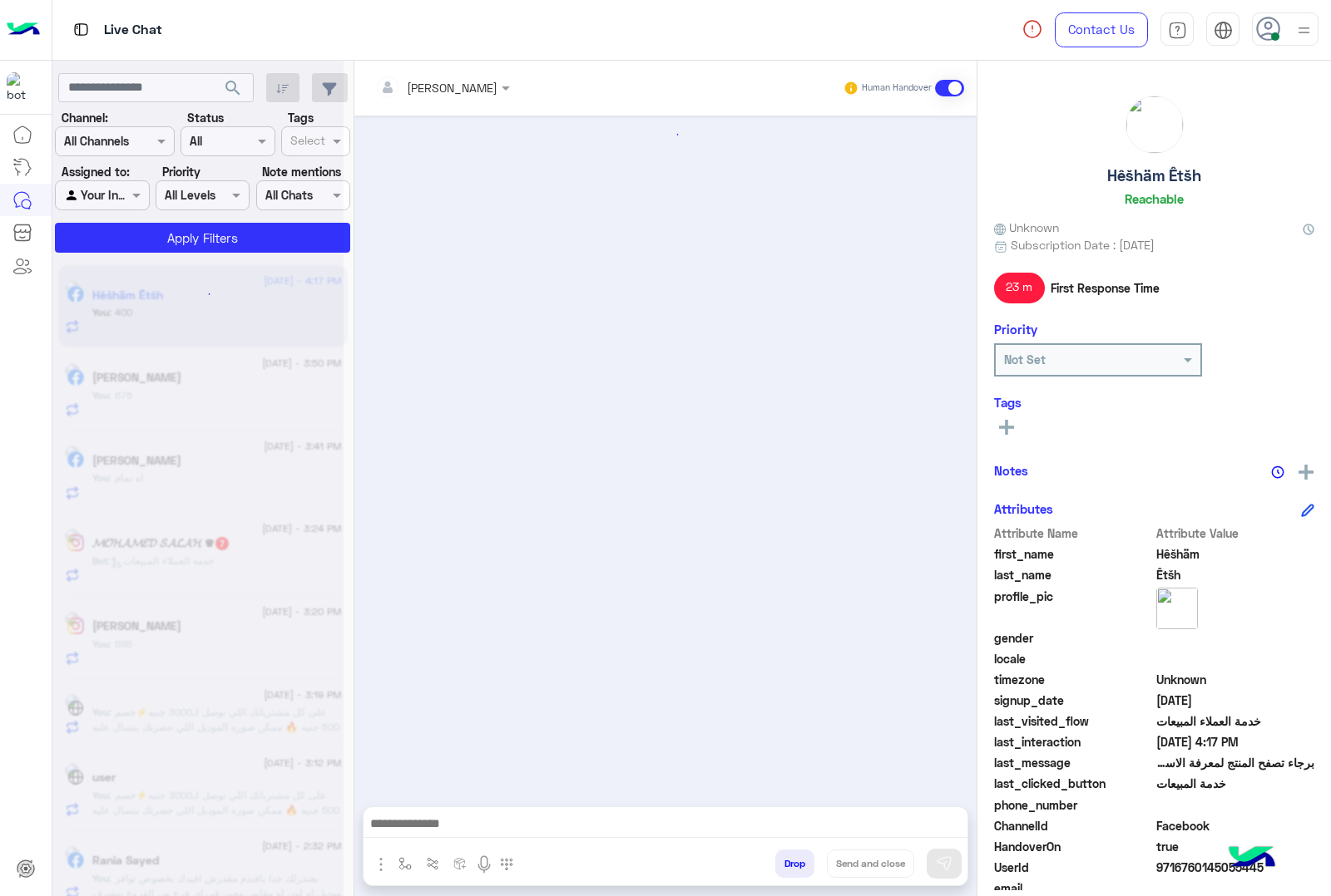
click at [787, 867] on button "Drop" at bounding box center [794, 864] width 39 height 28
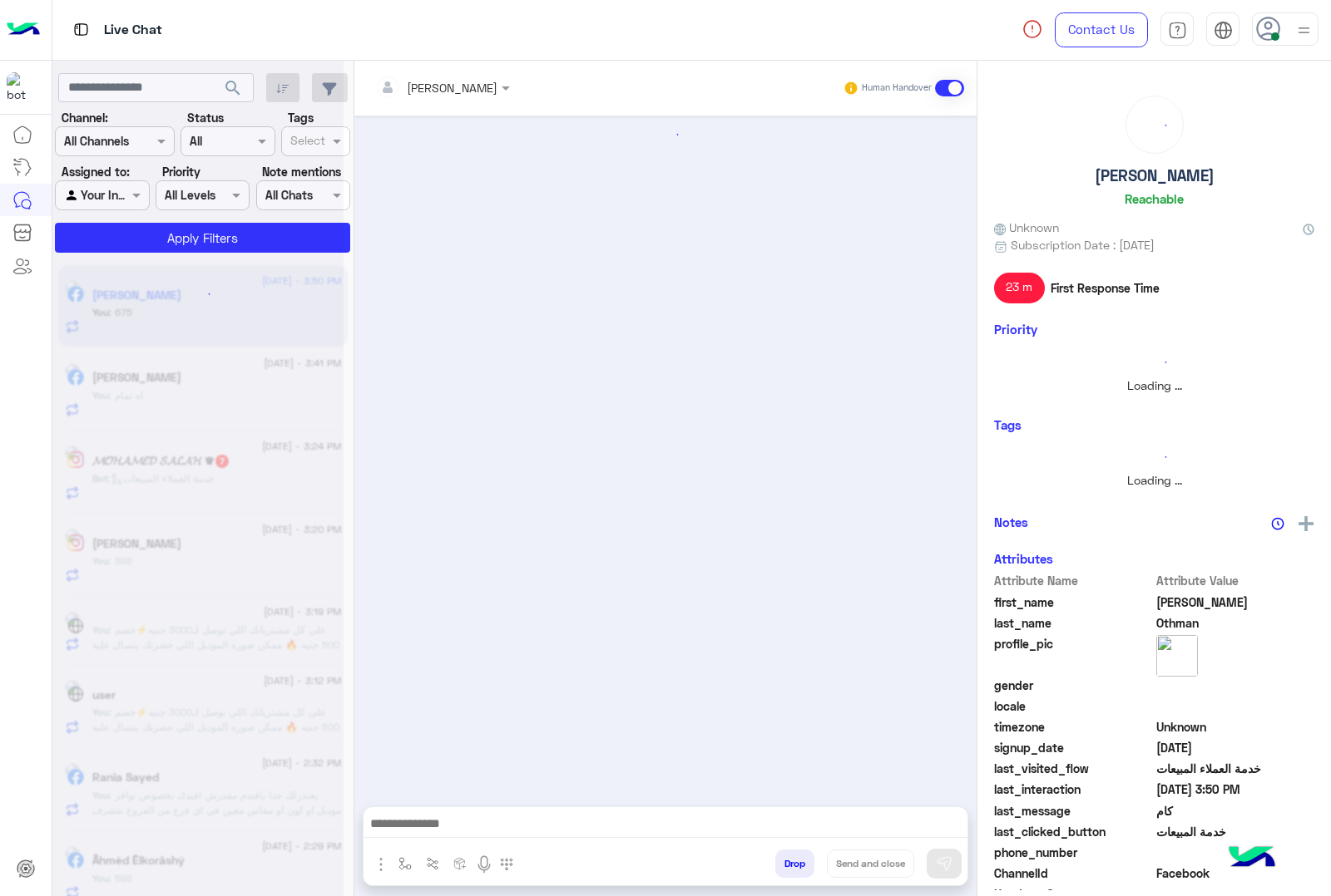
click at [787, 867] on button "Drop" at bounding box center [794, 864] width 39 height 28
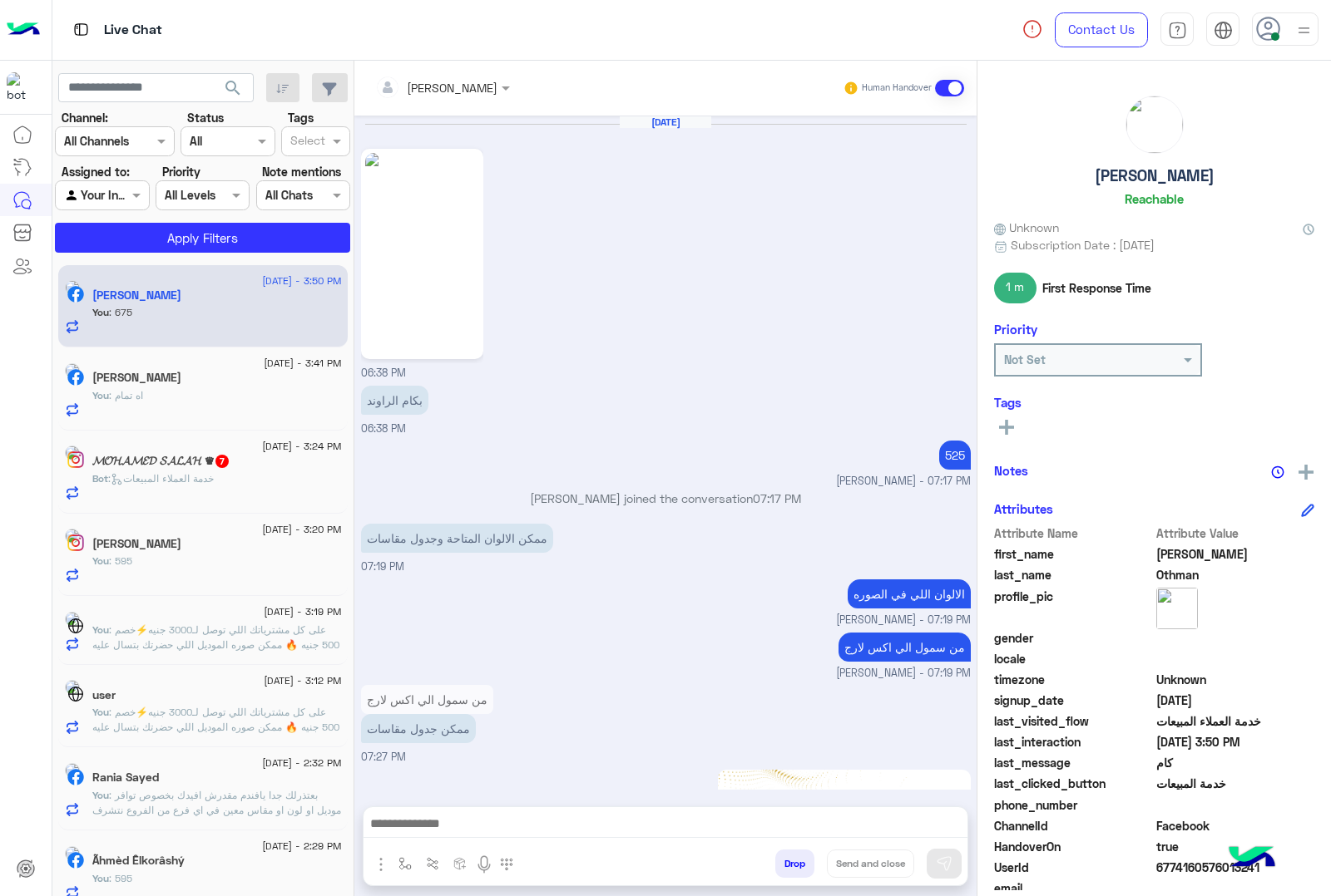
click at [787, 867] on div "mohamed ahmed Human Handover Jun 3, 2025 06:38 PM بكام الراوند 06:38 PM 525 moh…" at bounding box center [665, 481] width 622 height 842
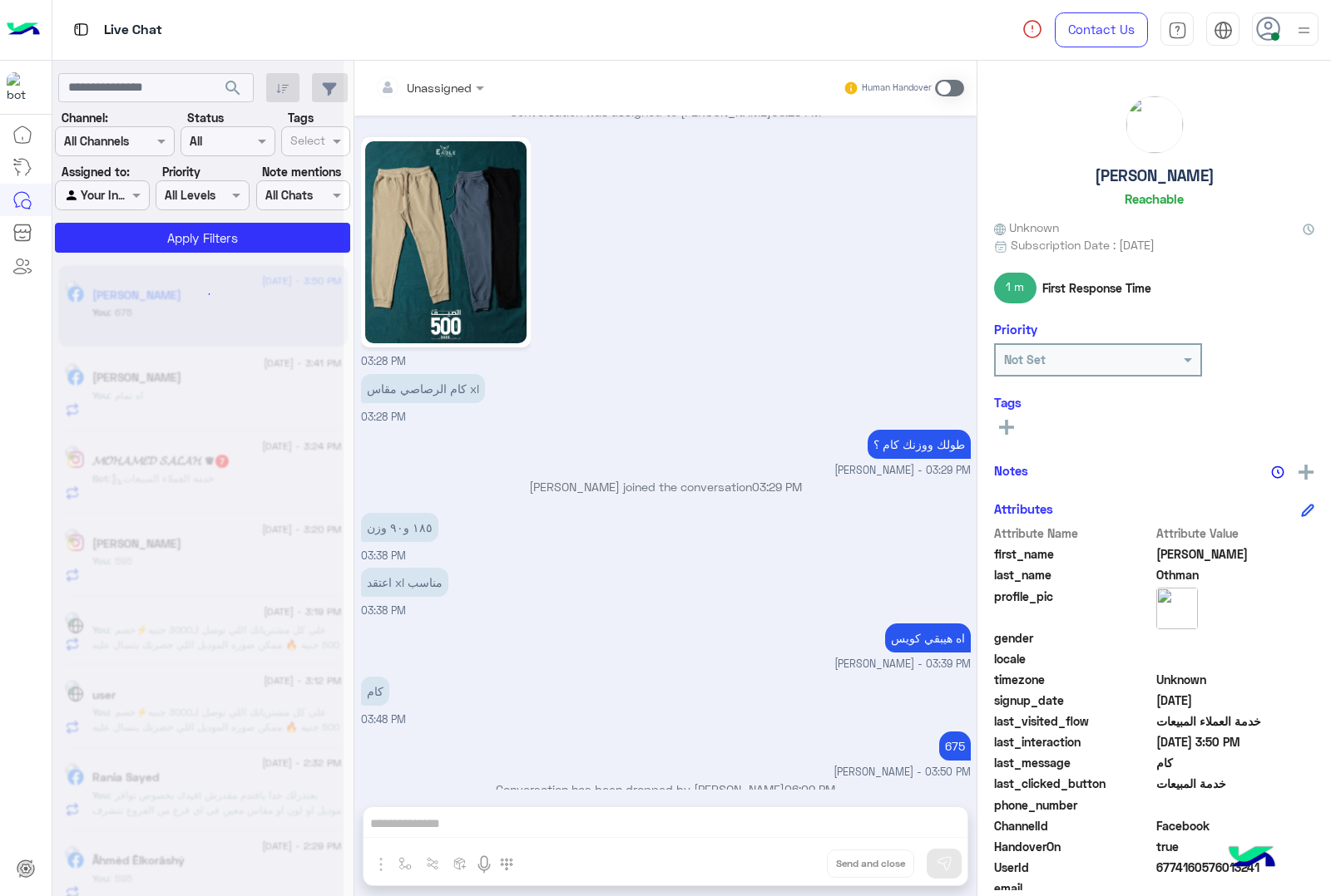
click at [0, 0] on button "Drop" at bounding box center [0, 0] width 0 height 0
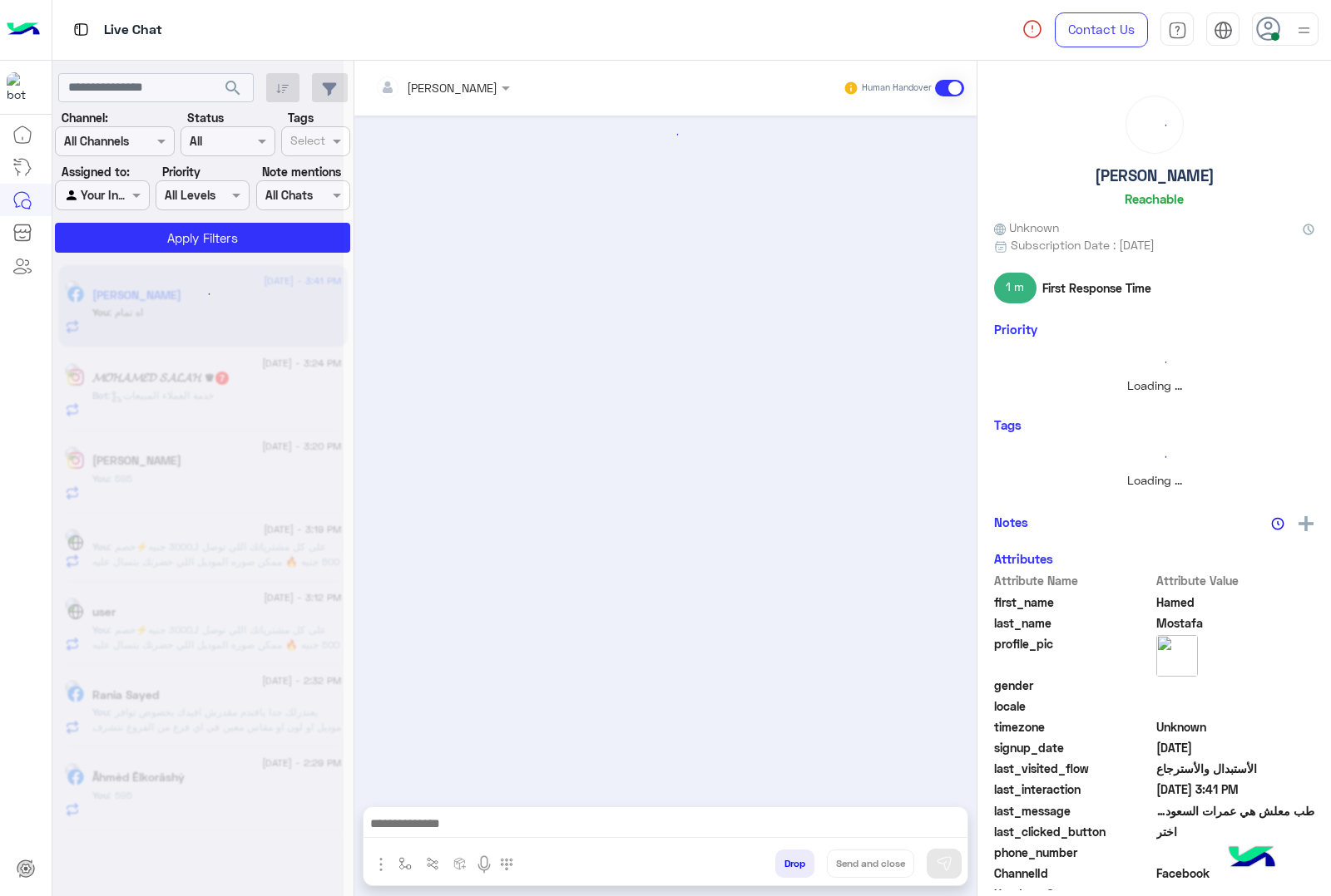
click at [787, 867] on button "Drop" at bounding box center [794, 864] width 39 height 28
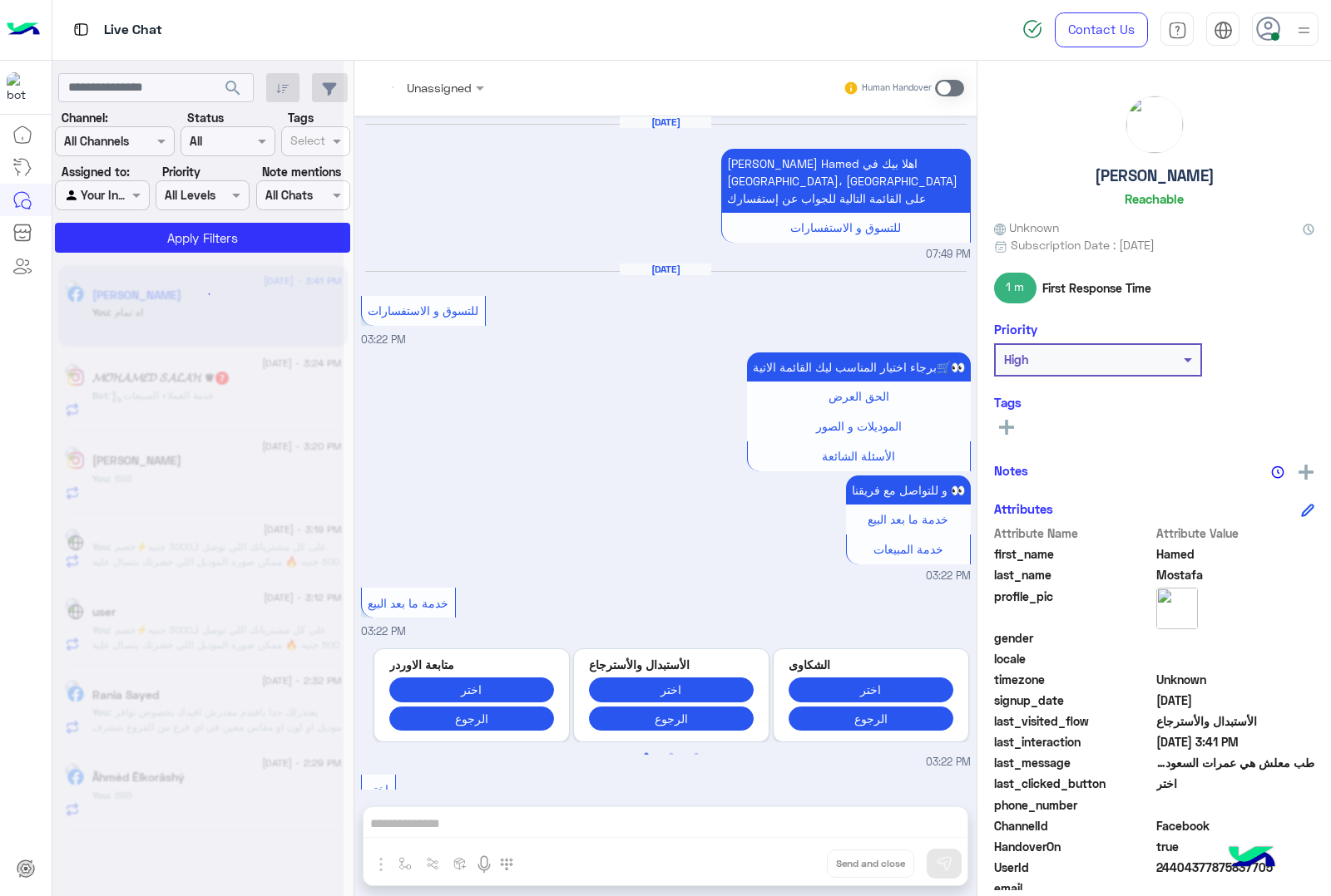
click at [787, 867] on div "Unassigned Human Handover Aug 23, 2025 عميلنا العزيز Hamed اهلا بيك في إيجل، بر…" at bounding box center [665, 481] width 622 height 842
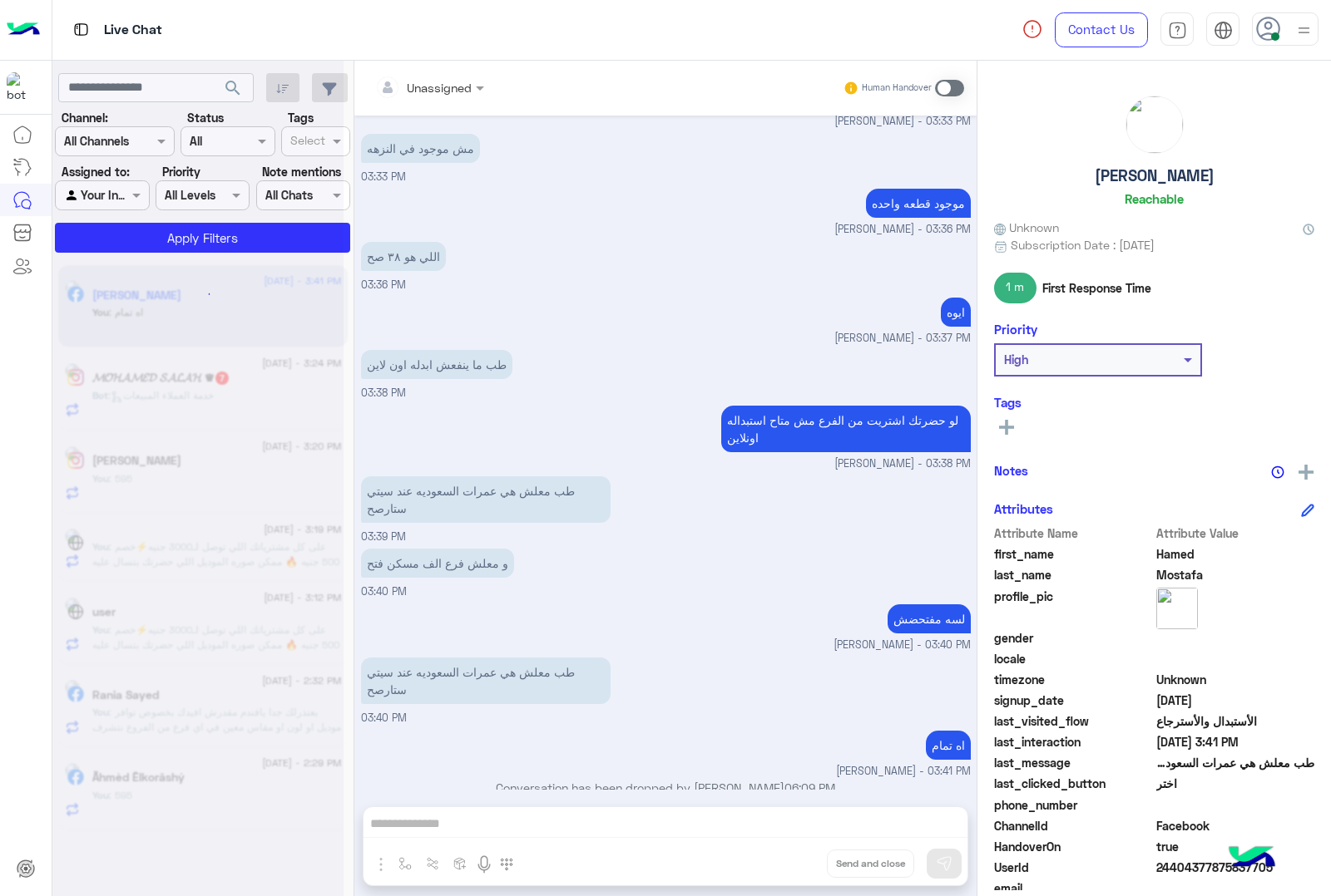
click at [0, 0] on button "Drop" at bounding box center [0, 0] width 0 height 0
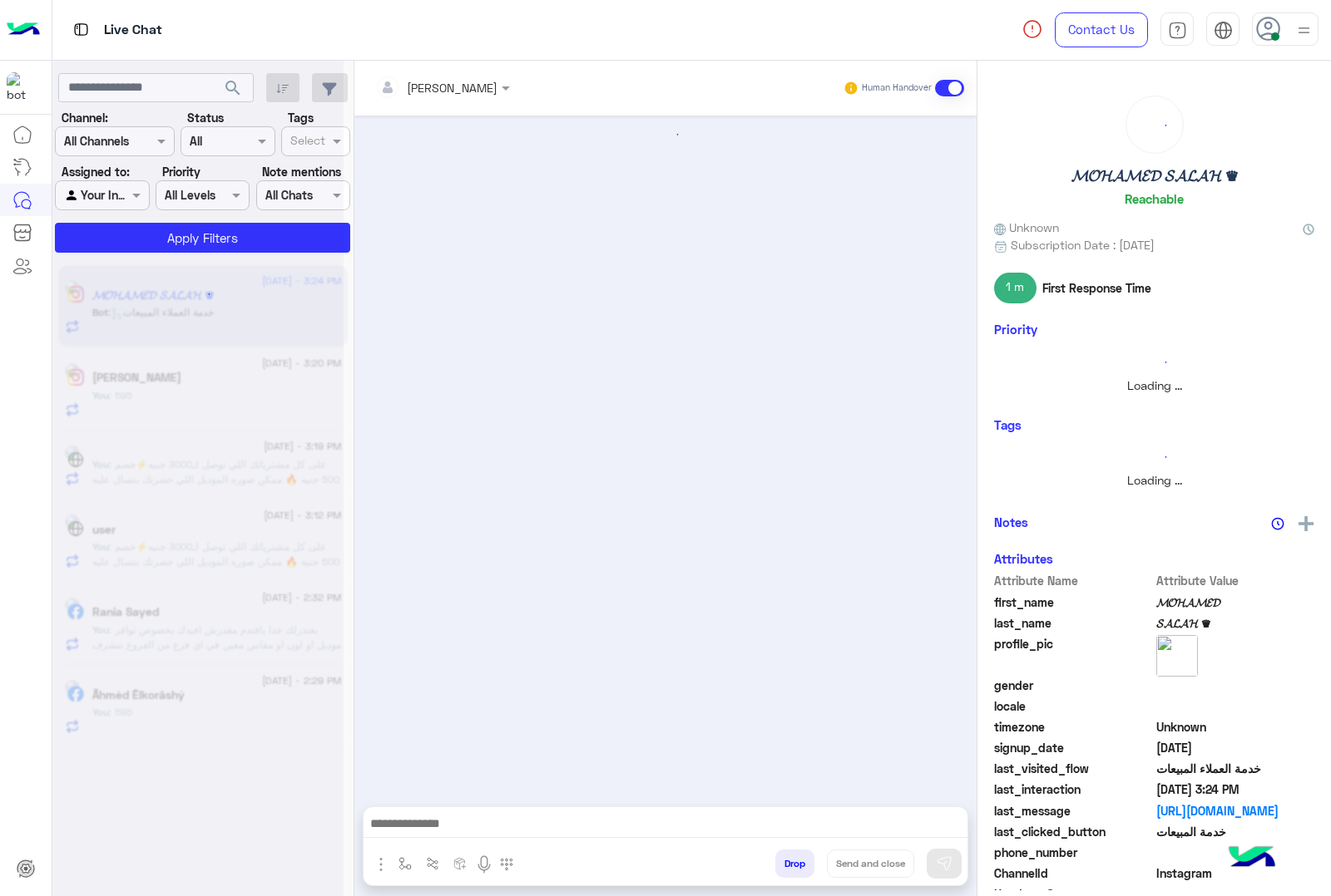
click at [787, 867] on button "Drop" at bounding box center [794, 864] width 39 height 28
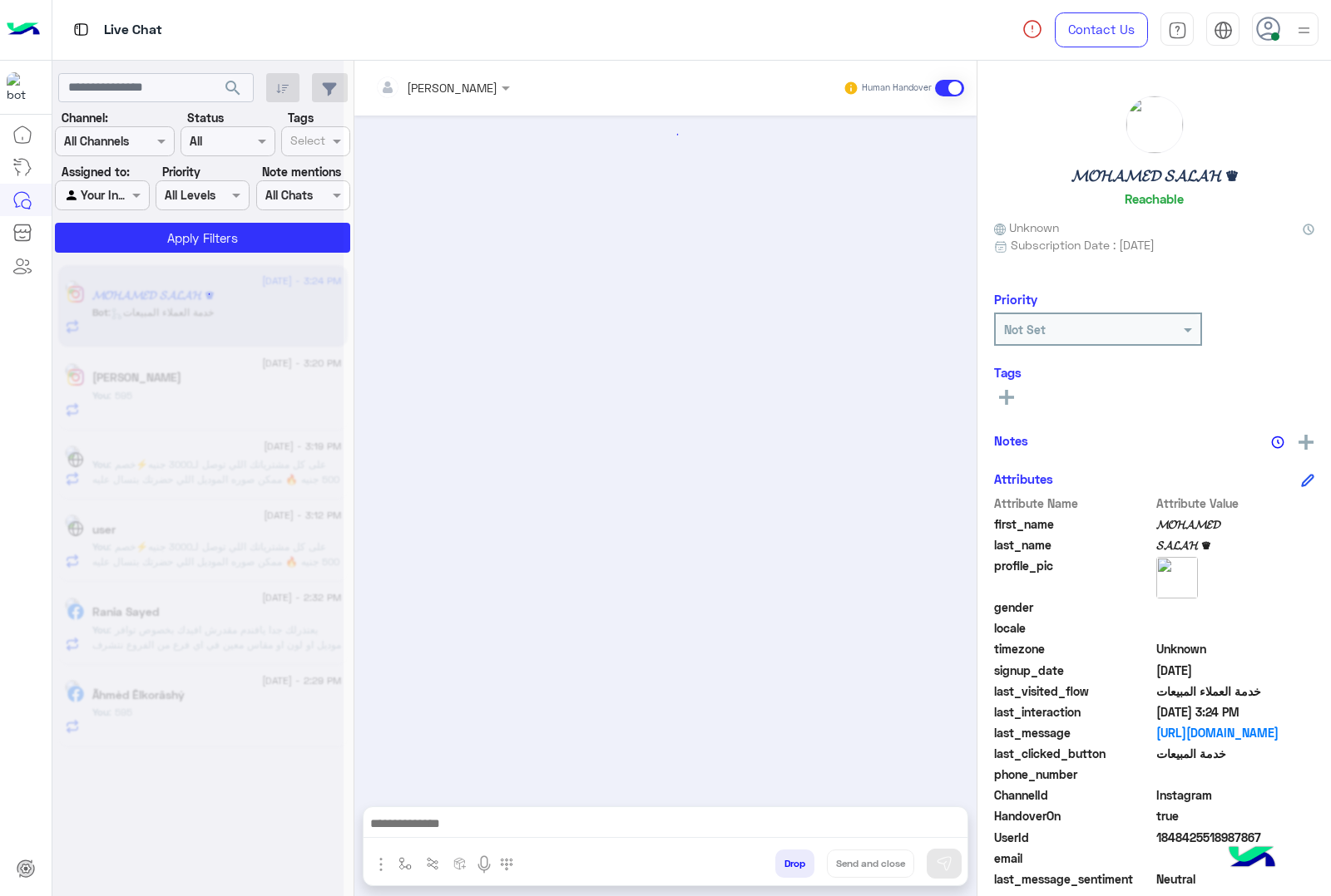
click at [787, 867] on div "[PERSON_NAME] Human Handover Drop Send and close" at bounding box center [665, 481] width 622 height 842
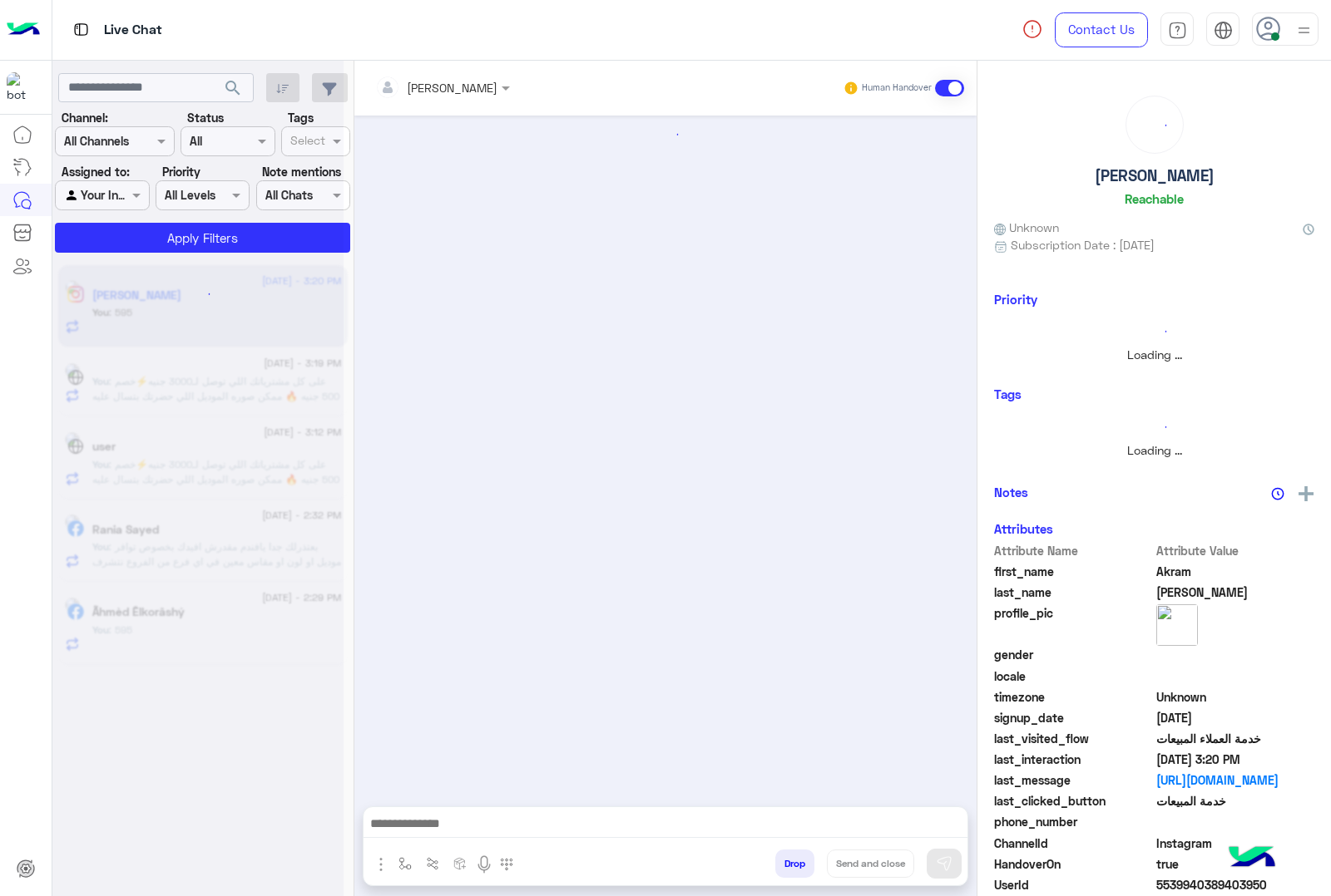
click at [787, 867] on button "Drop" at bounding box center [794, 864] width 39 height 28
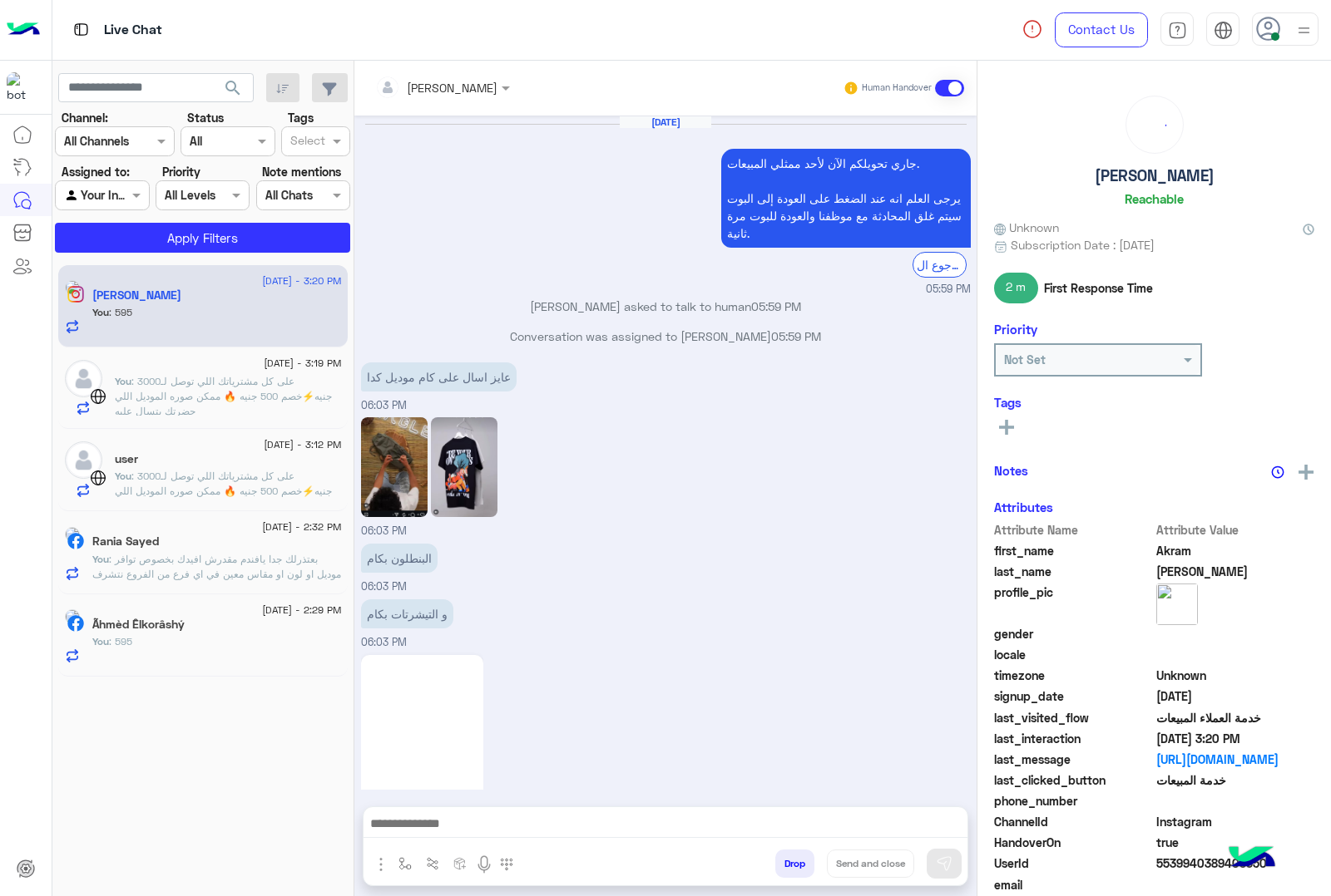
click at [787, 867] on div "mohamed ahmed Human Handover Jul 20, 2025 جاري تحويلكم الآن لأحد ممثلي المبيعات…" at bounding box center [665, 481] width 622 height 842
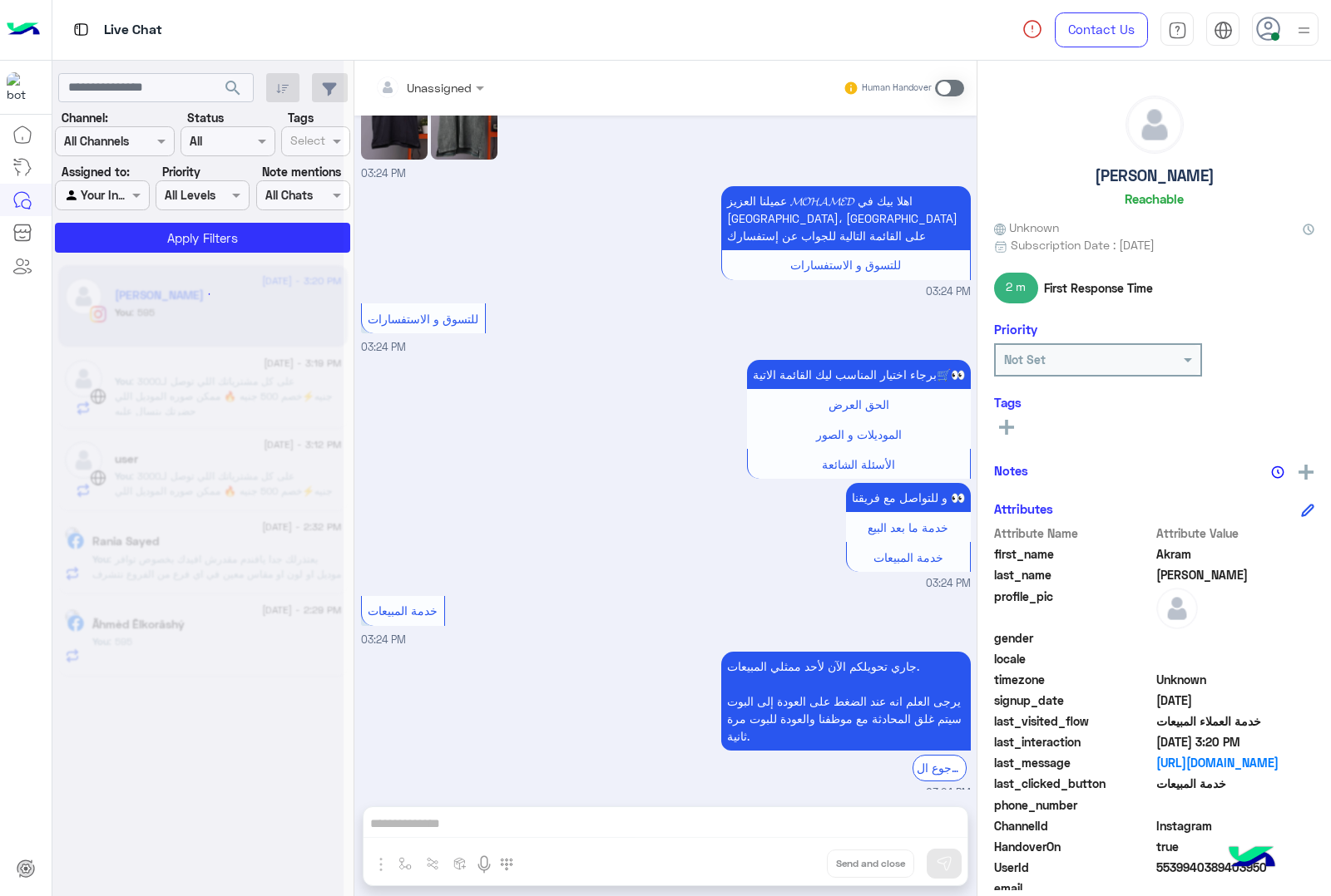
click at [787, 867] on div "Unassigned Human Handover Jul 20, 2025 جاري تحويلكم الآن لأحد ممثلي المبيعات. ي…" at bounding box center [665, 481] width 622 height 842
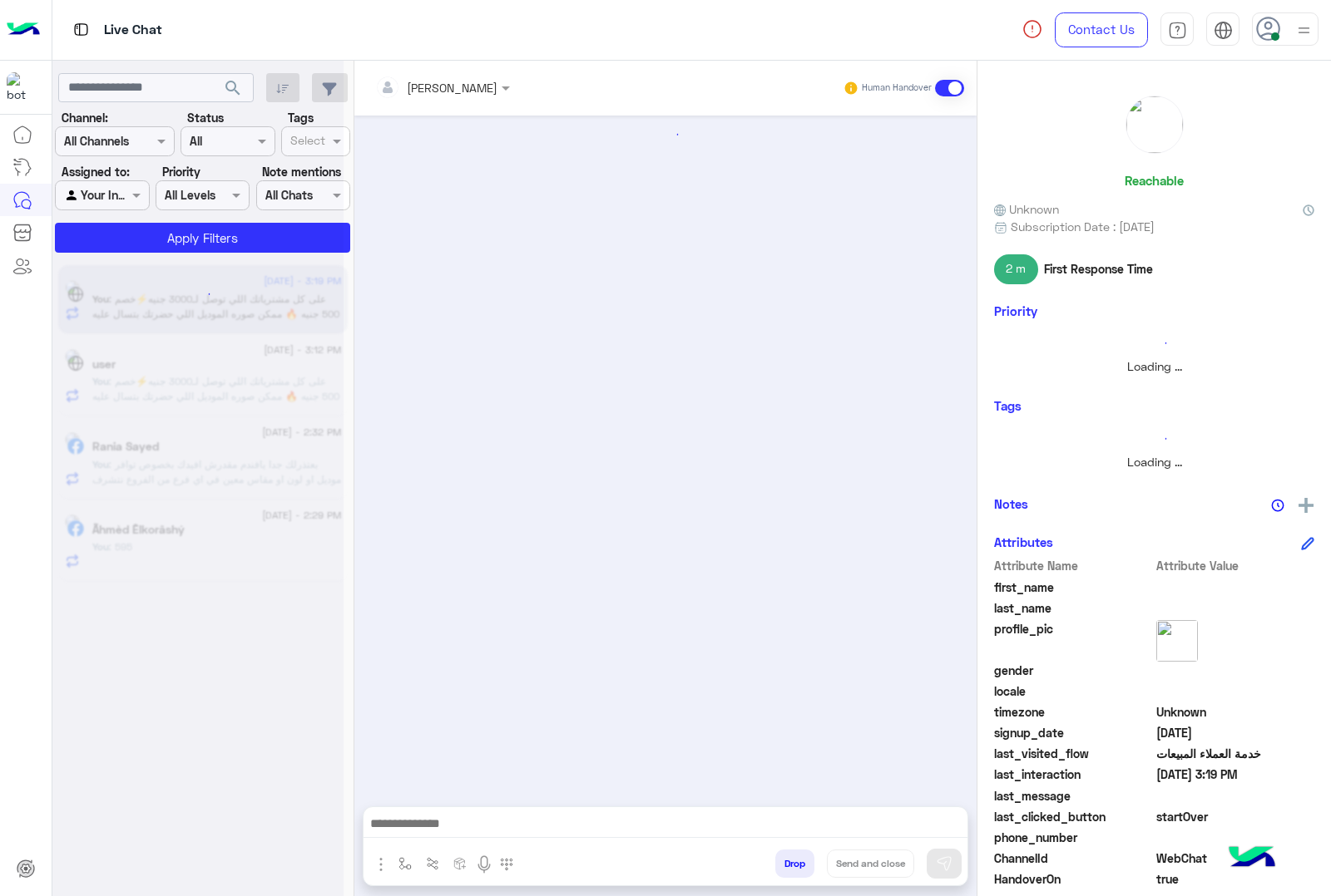
click at [787, 867] on button "Drop" at bounding box center [794, 864] width 39 height 28
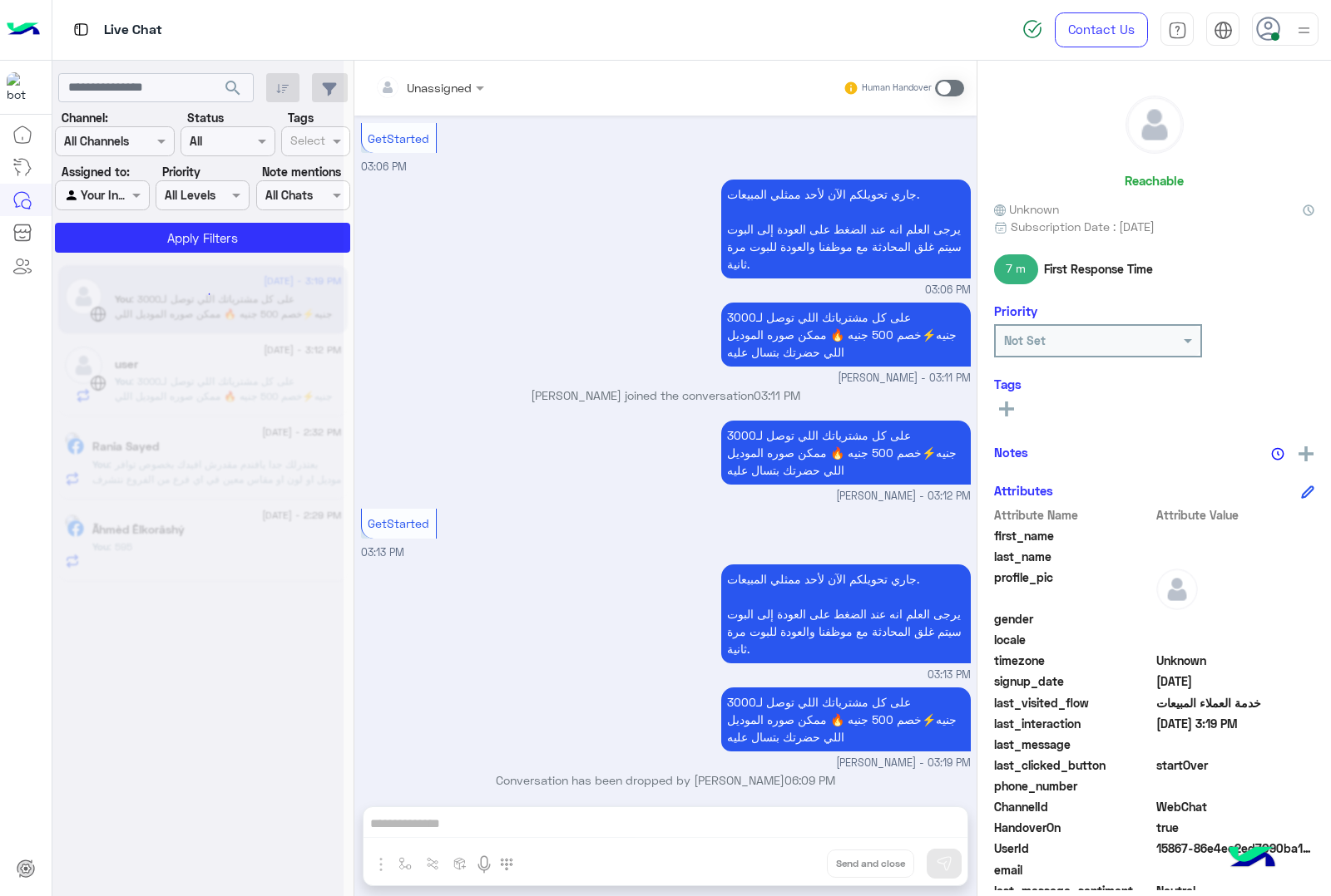
click at [787, 867] on div "Unassigned Human Handover Aug 22, 2025 برجاء اختيار المناسب ليك القائمة الاتية🛒…" at bounding box center [665, 481] width 622 height 842
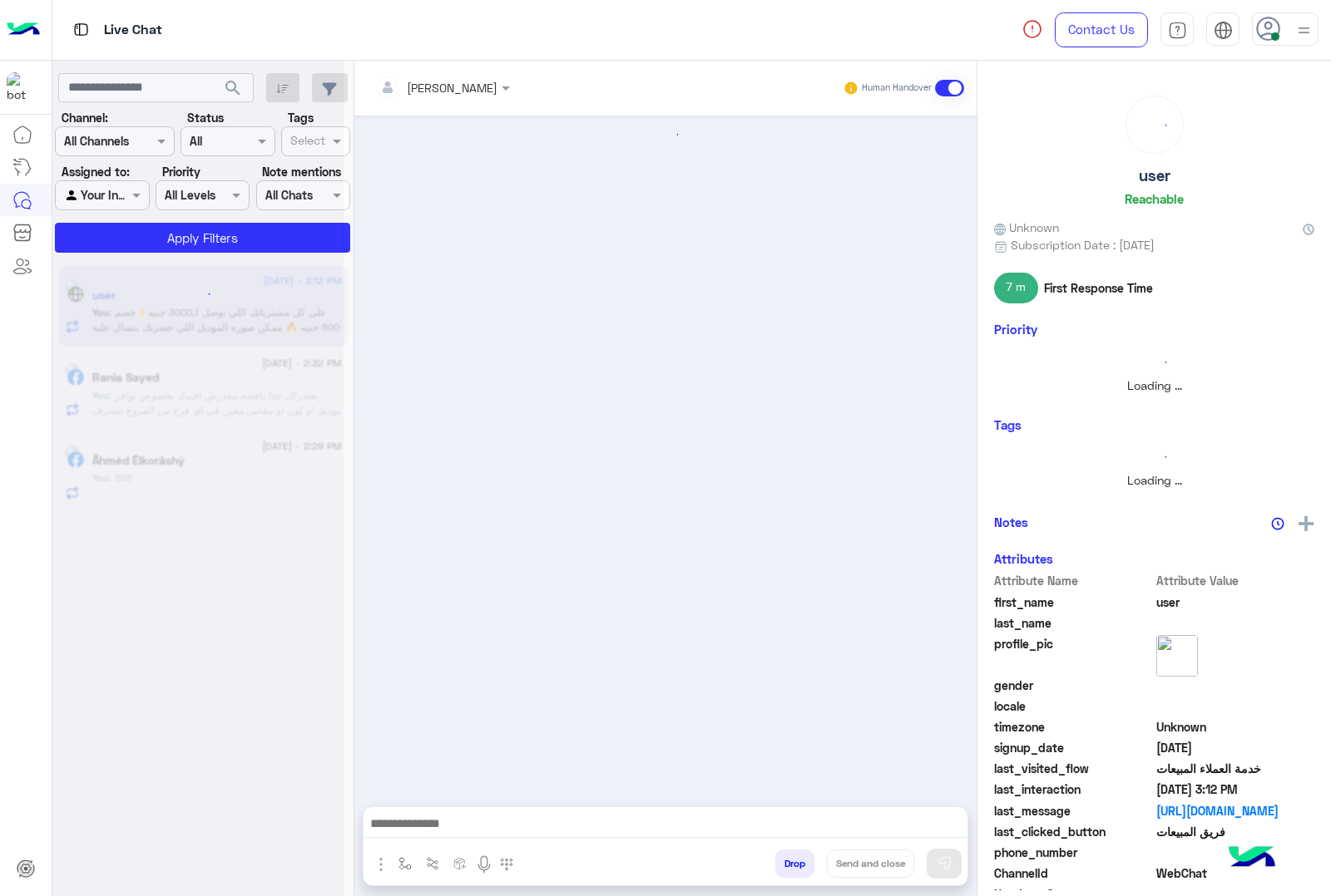
click at [787, 867] on button "Drop" at bounding box center [794, 864] width 39 height 28
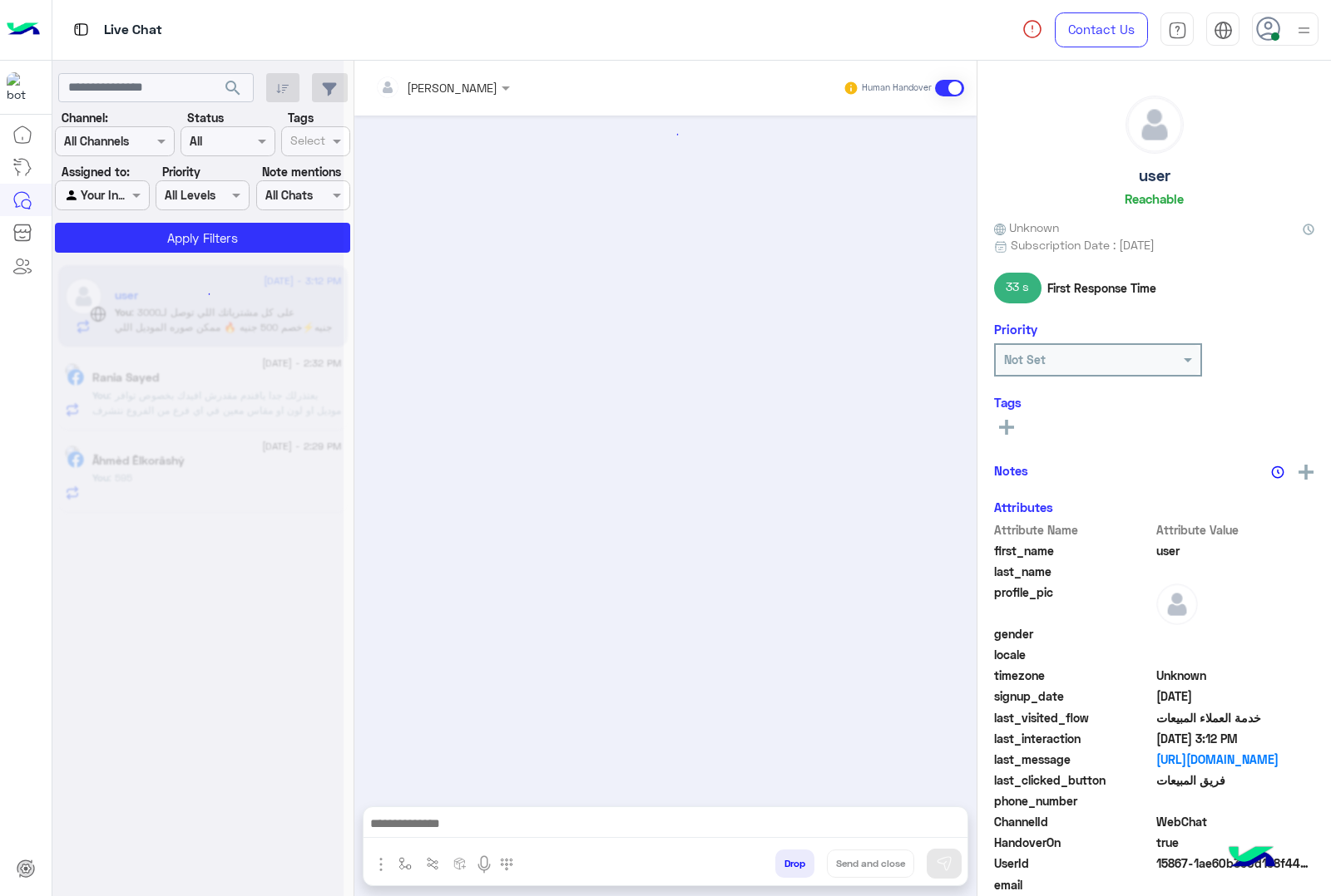
click at [787, 867] on button "Drop" at bounding box center [794, 864] width 39 height 28
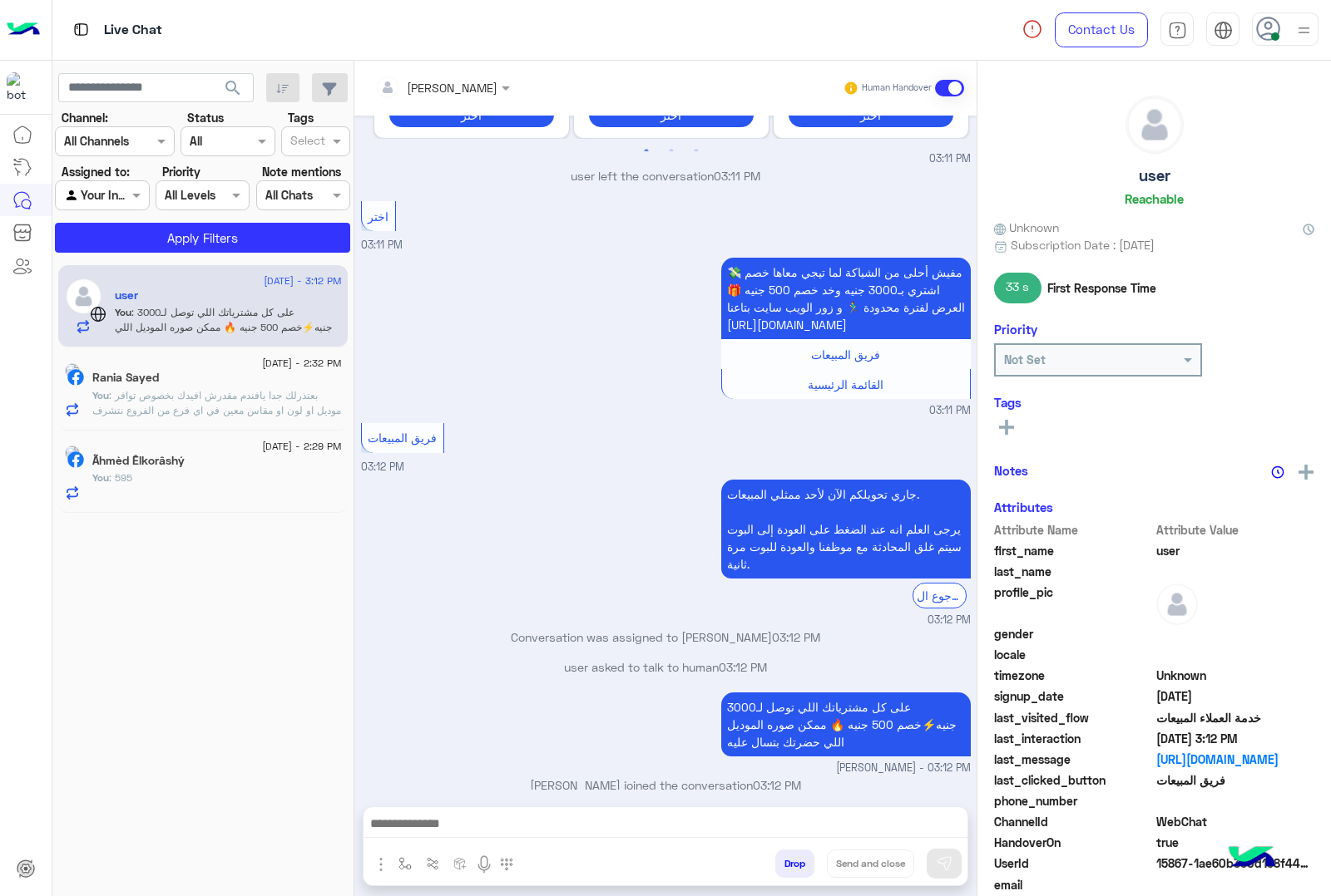
click at [787, 867] on div "mohamed ahmed Human Handover Aug 24, 2025 GetStarted 03:10 PM اهلًا ! 👋 مساعدك …" at bounding box center [665, 481] width 622 height 842
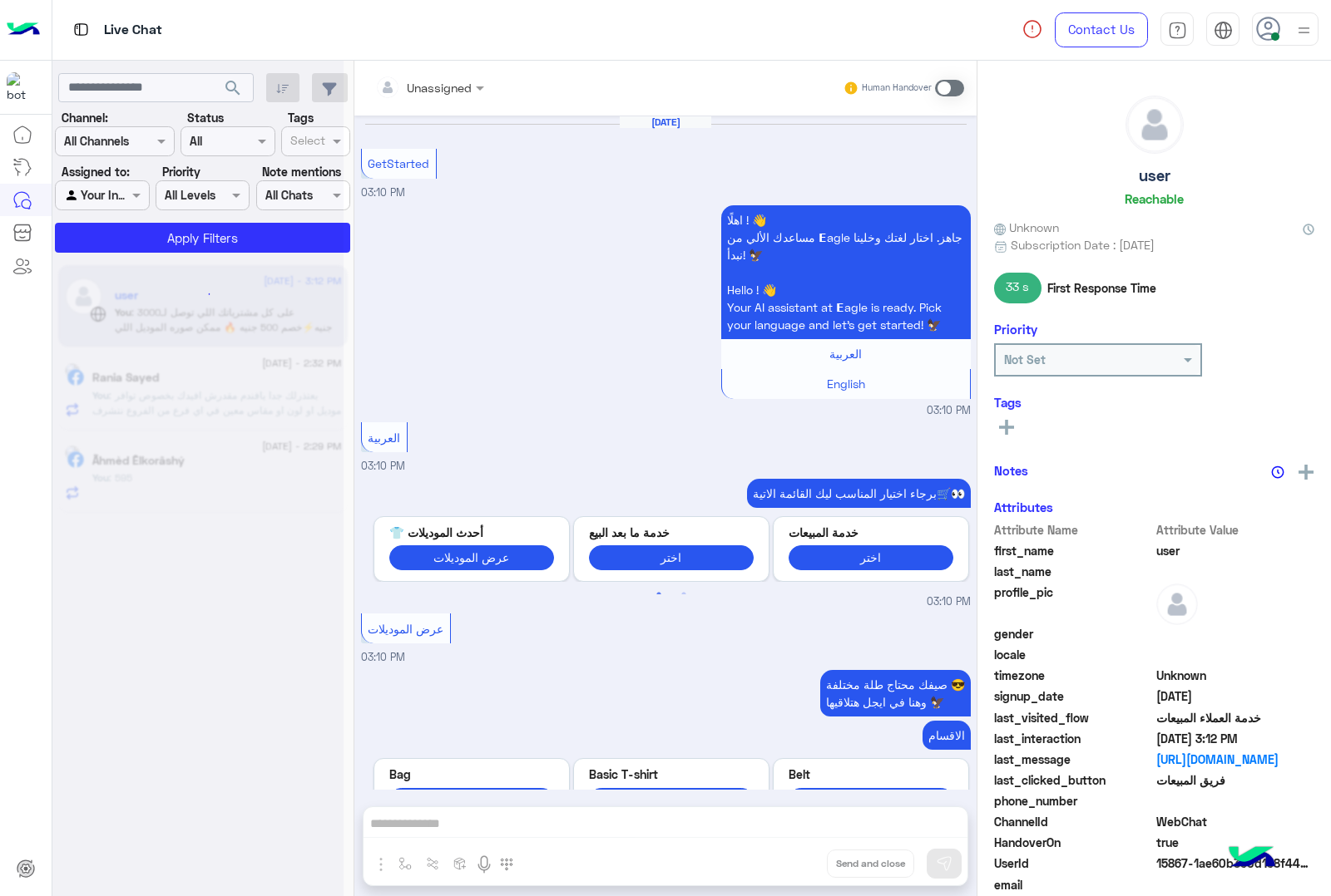
click at [0, 0] on button "Drop" at bounding box center [0, 0] width 0 height 0
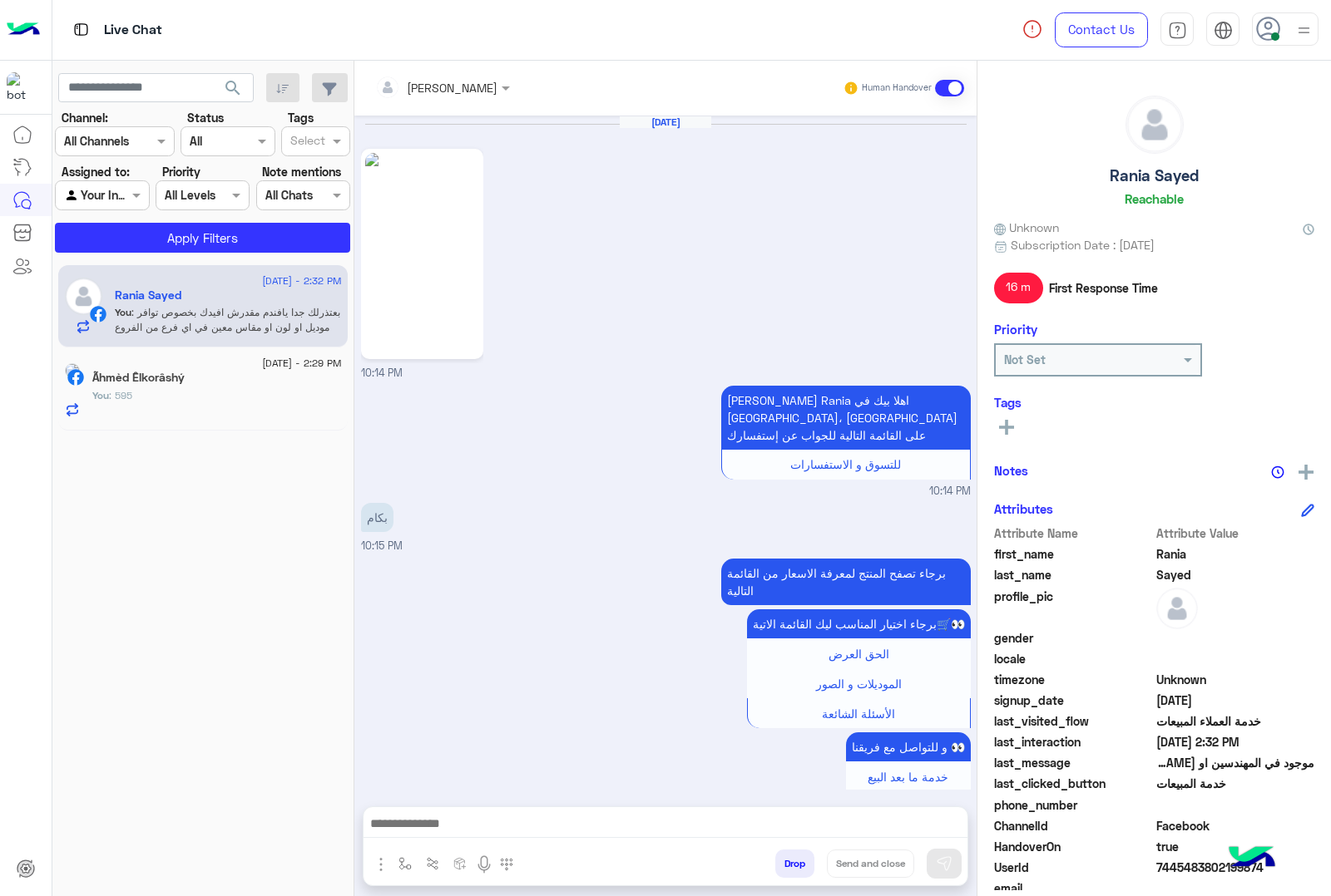
click at [787, 867] on button "Drop" at bounding box center [794, 864] width 39 height 28
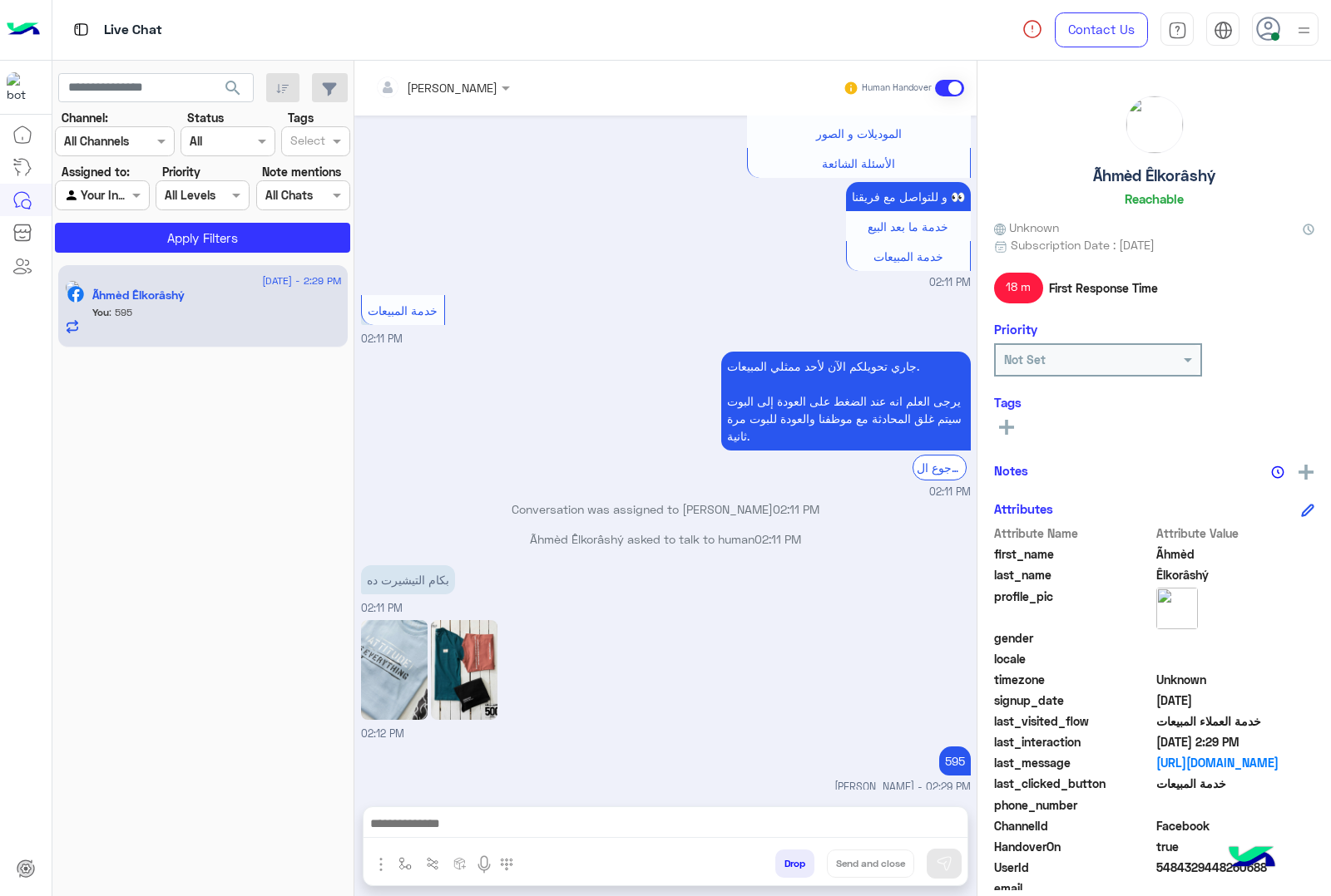
click at [783, 865] on button "Drop" at bounding box center [794, 864] width 39 height 28
click at [783, 865] on div "mohamed ahmed Human Handover Aug 19, 2025 Conversation was assigned to Menaam 0…" at bounding box center [665, 481] width 622 height 842
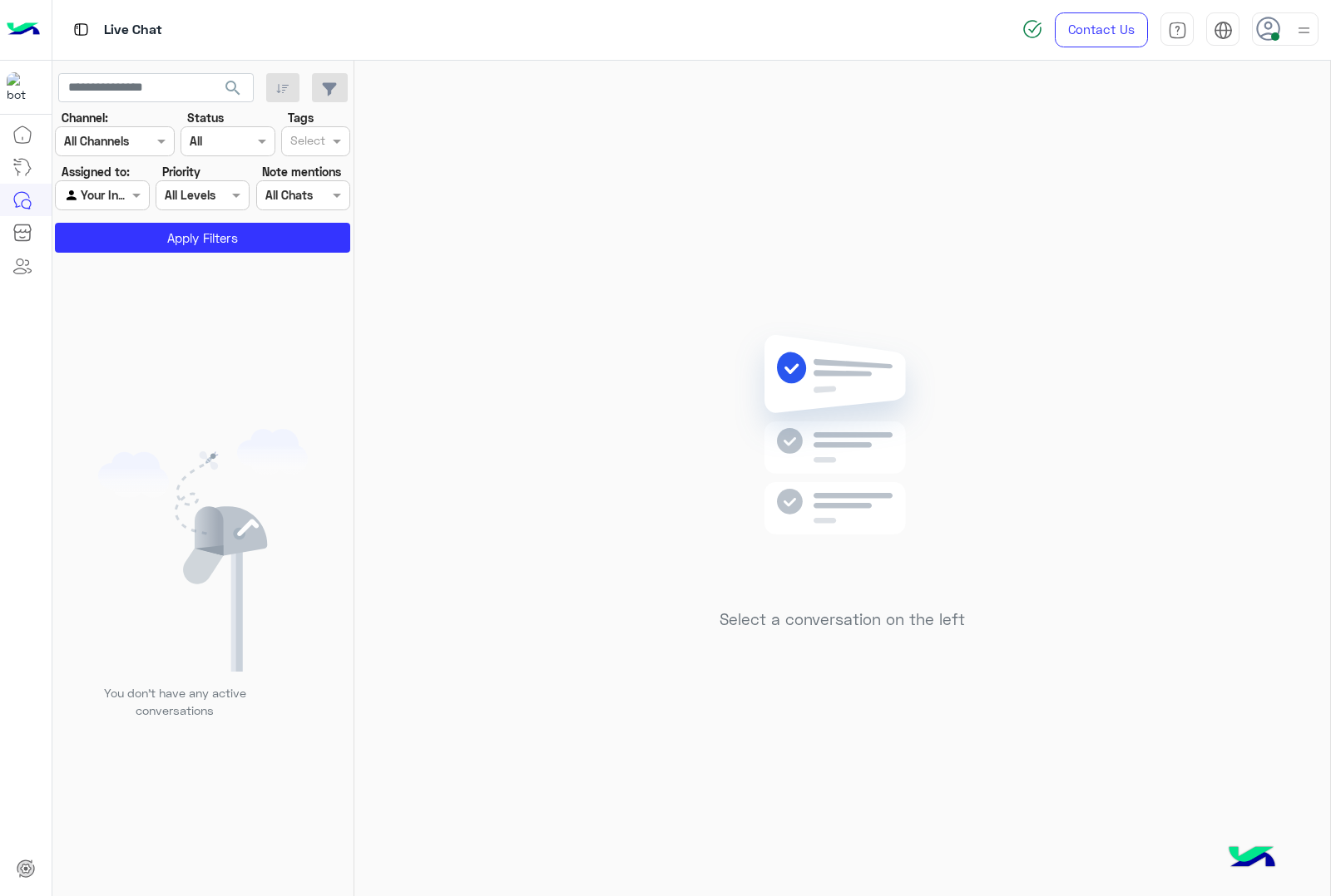
click at [1290, 14] on div at bounding box center [1284, 29] width 66 height 33
click at [950, 250] on div "Select a conversation on the left" at bounding box center [842, 481] width 976 height 842
